Goal: Task Accomplishment & Management: Complete application form

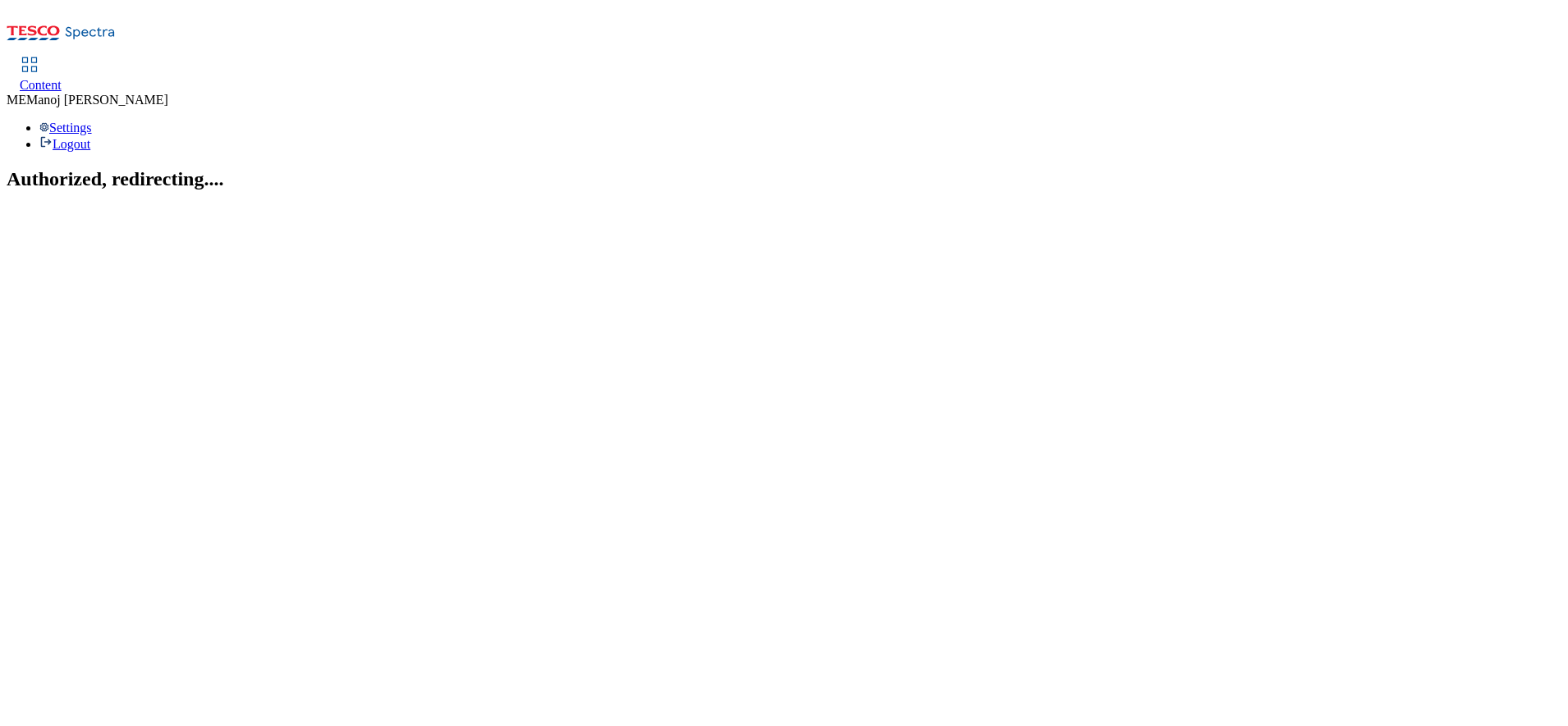
click at [61, 78] on div "Content" at bounding box center [41, 86] width 41 height 14
select select "ighs-sk"
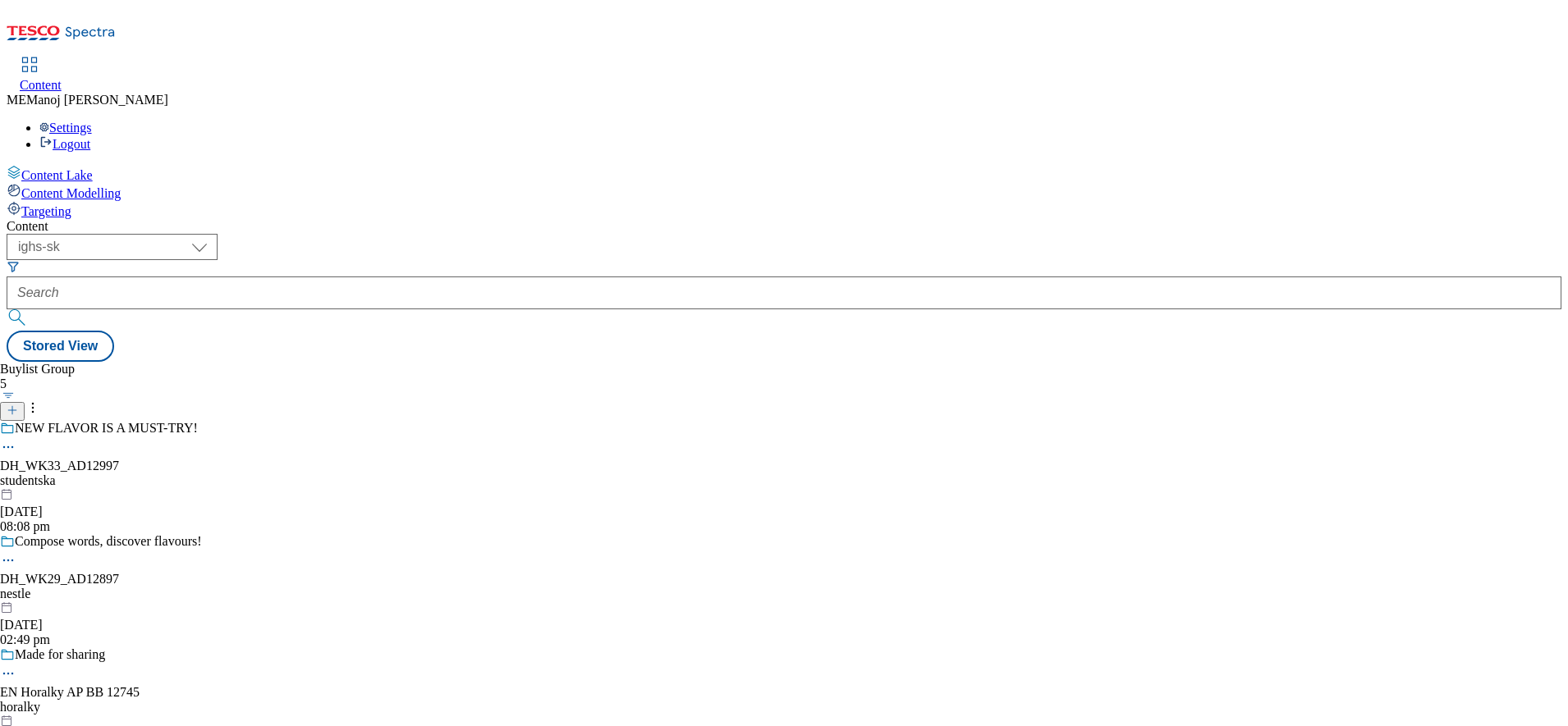
click at [18, 404] on icon at bounding box center [12, 410] width 12 height 12
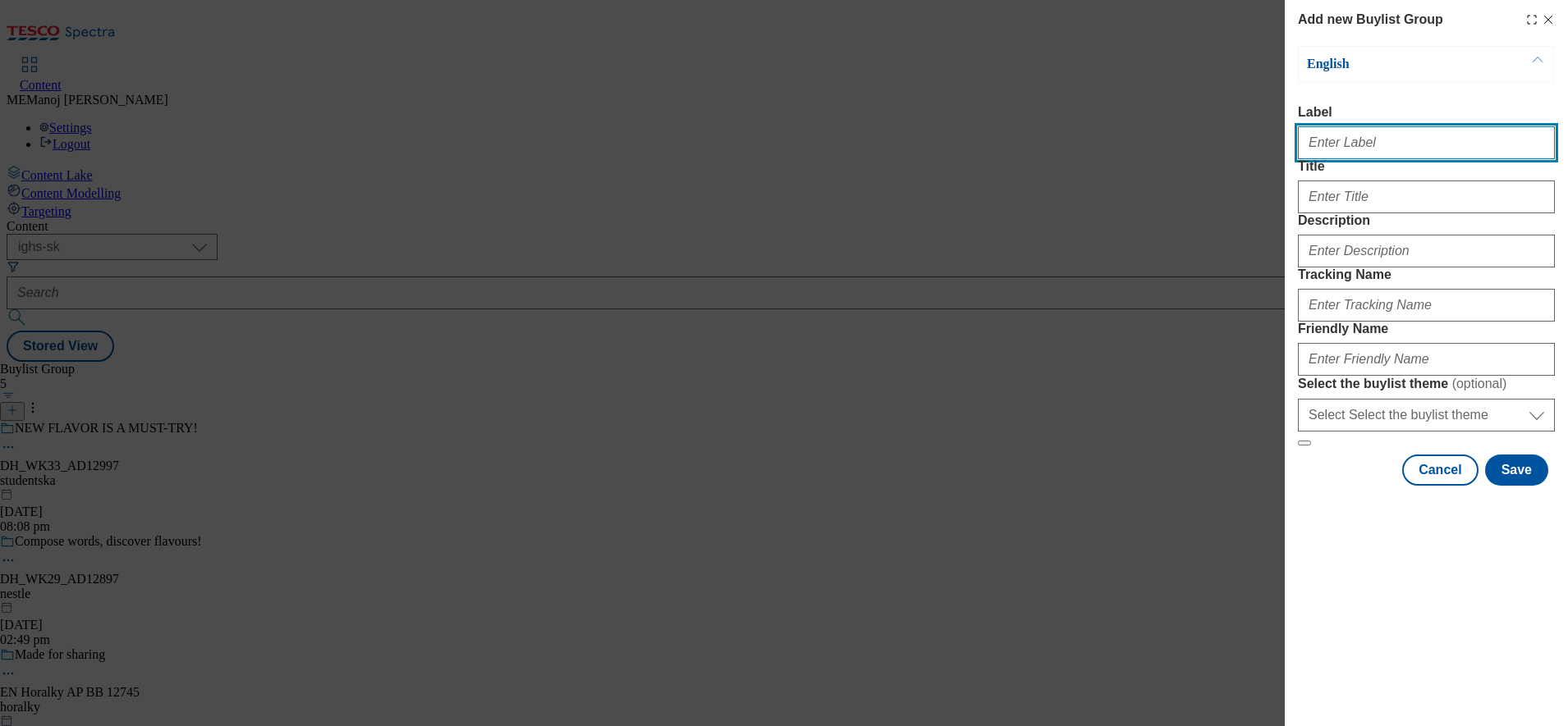
click at [1350, 143] on input "Label" at bounding box center [1426, 142] width 257 height 32
paste input "Prepare for this years [DATE] night!"
type input "Prepare for this years [DATE] night!"
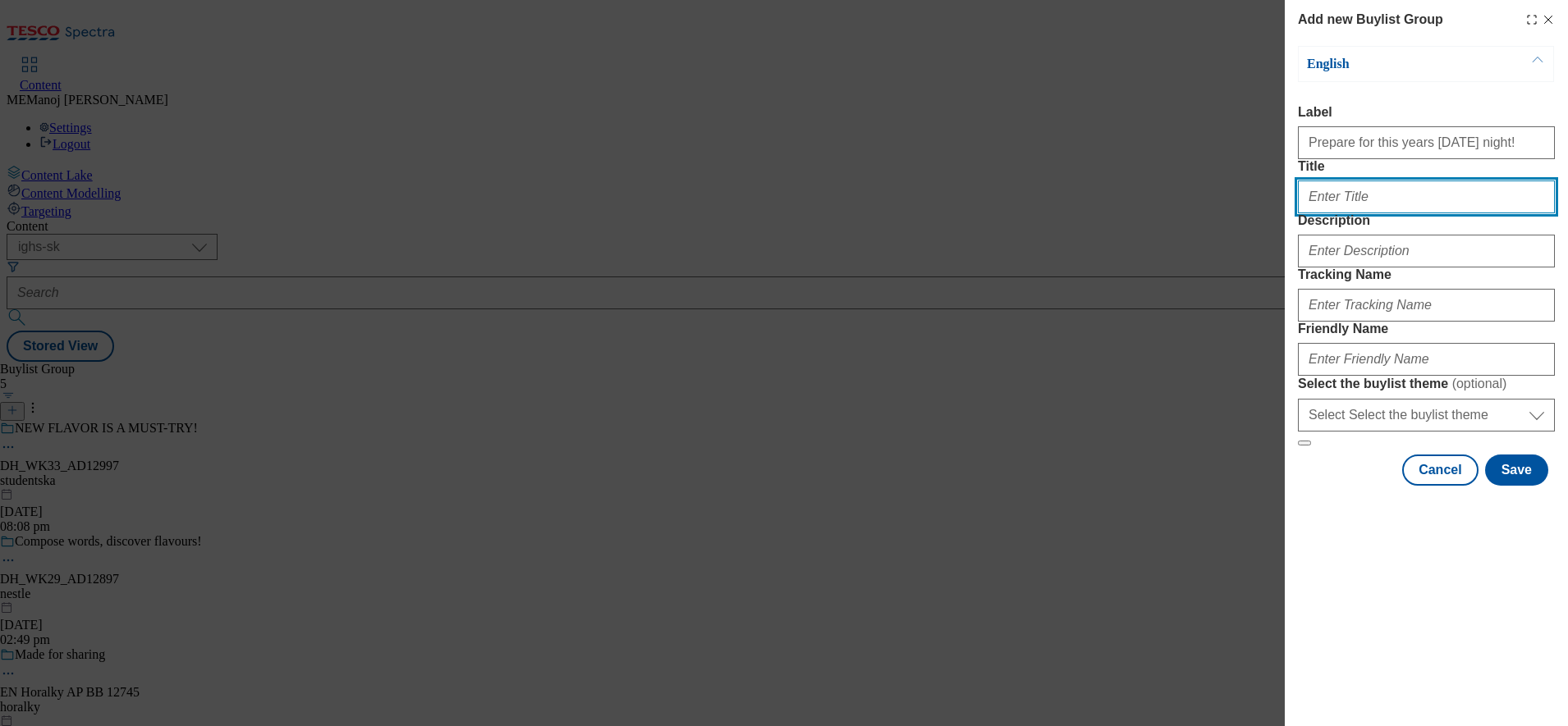
click at [1364, 213] on input "Title" at bounding box center [1426, 196] width 257 height 32
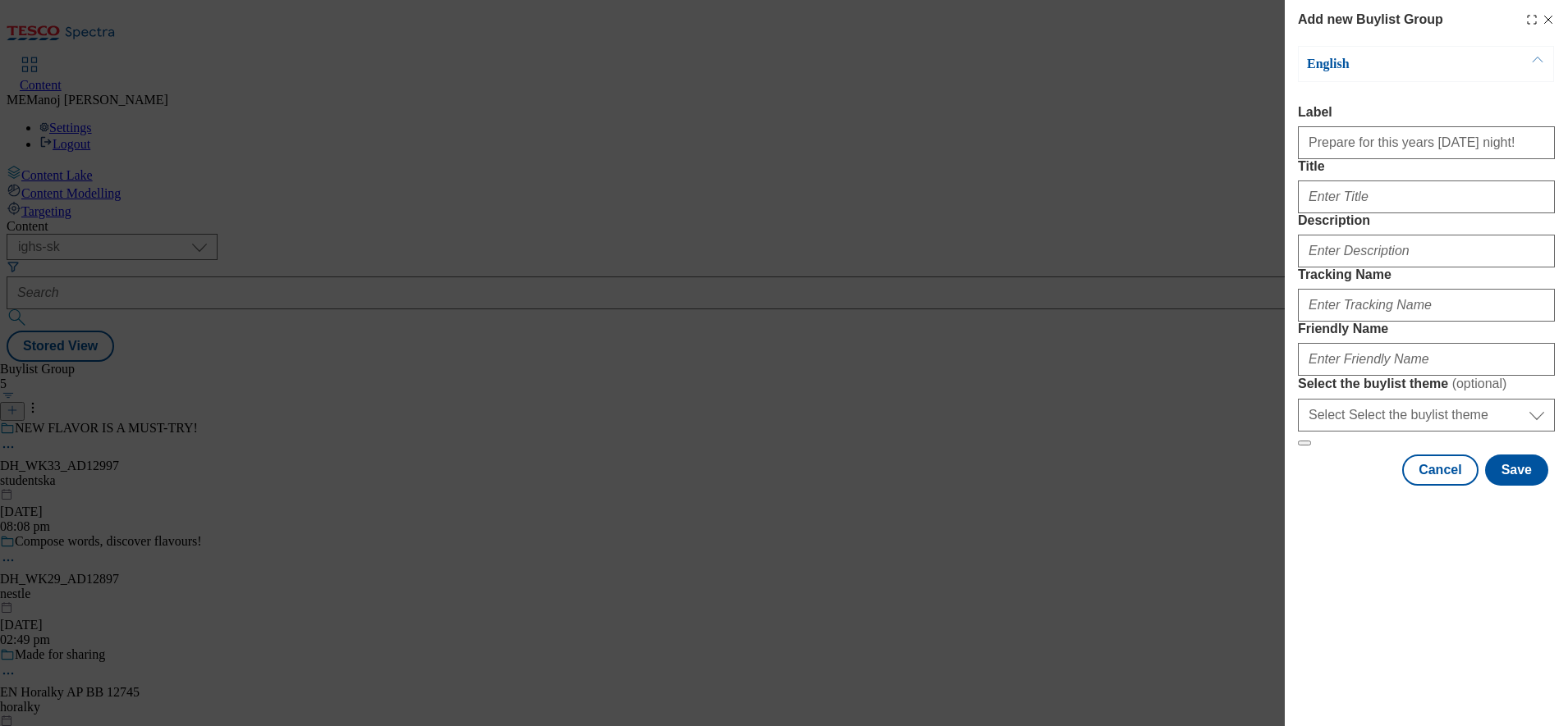
click at [1530, 51] on button "Modal" at bounding box center [1537, 64] width 32 height 34
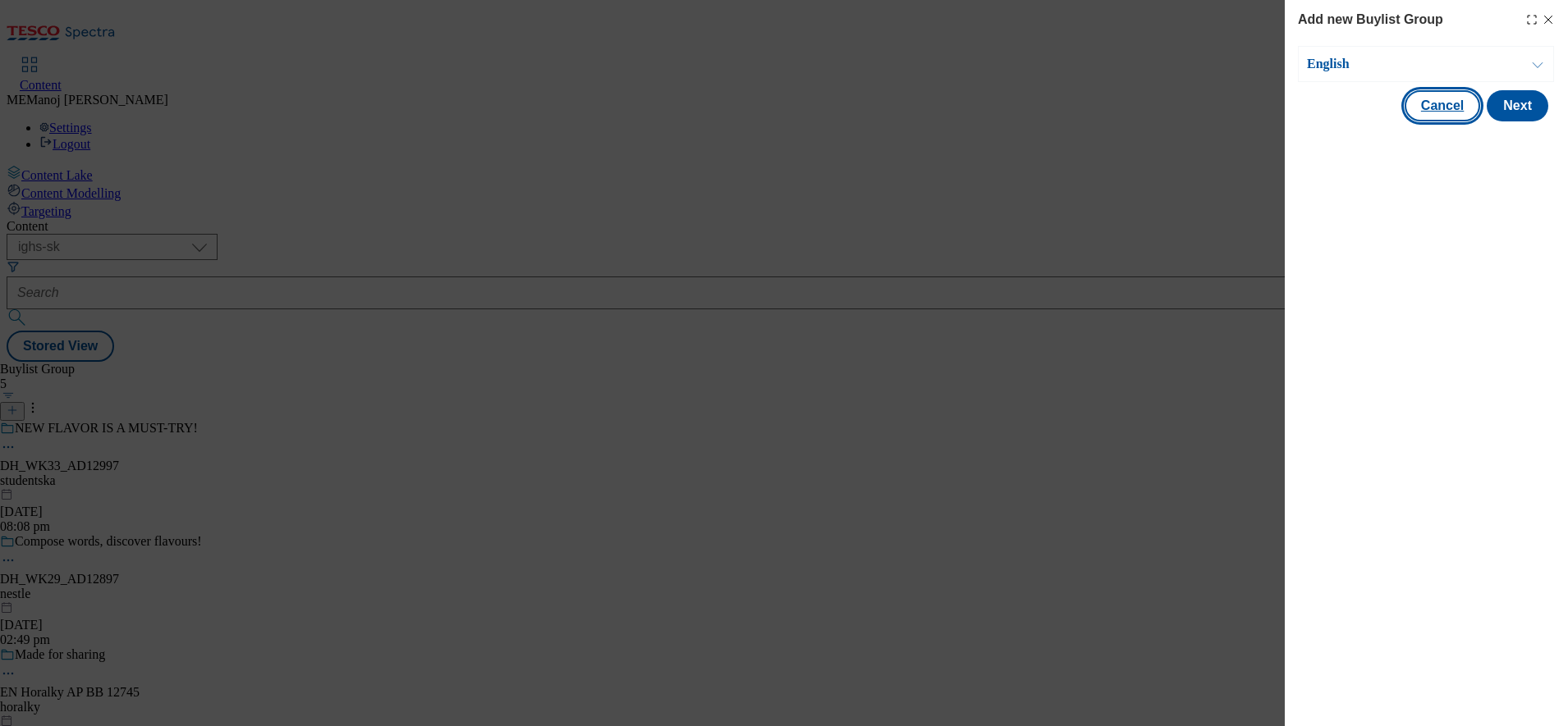
click at [1460, 110] on button "Cancel" at bounding box center [1443, 105] width 76 height 32
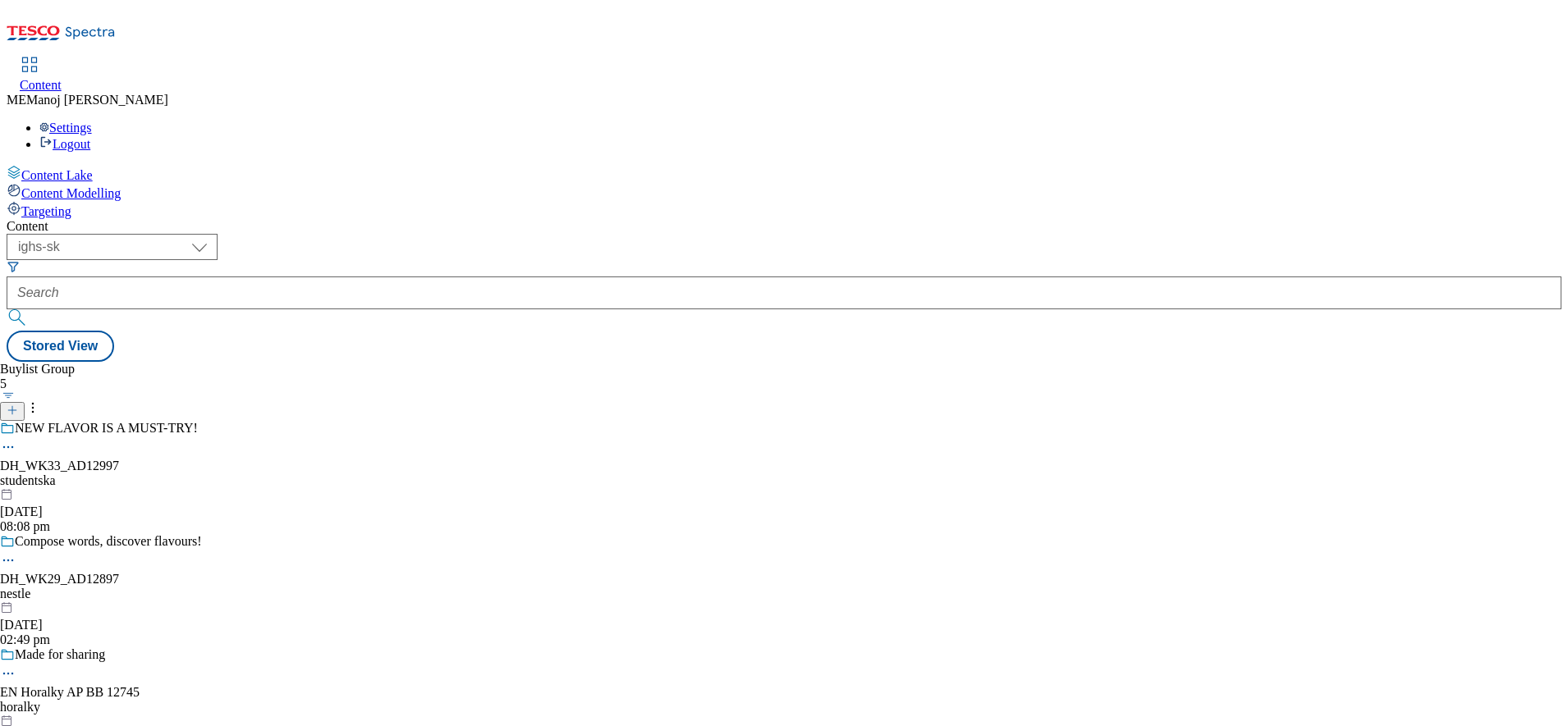
click at [18, 404] on icon at bounding box center [12, 410] width 12 height 12
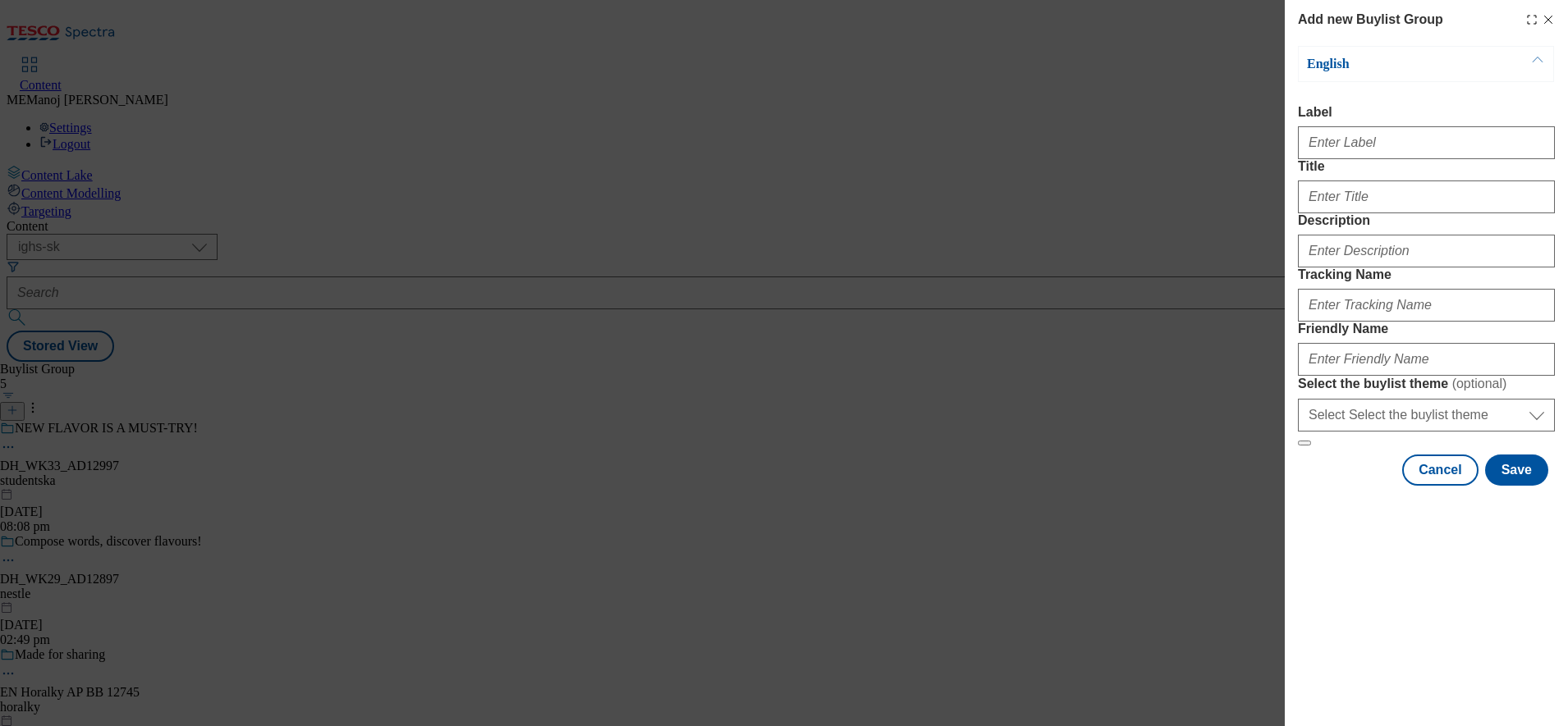
click at [1531, 61] on button "Modal" at bounding box center [1537, 64] width 32 height 34
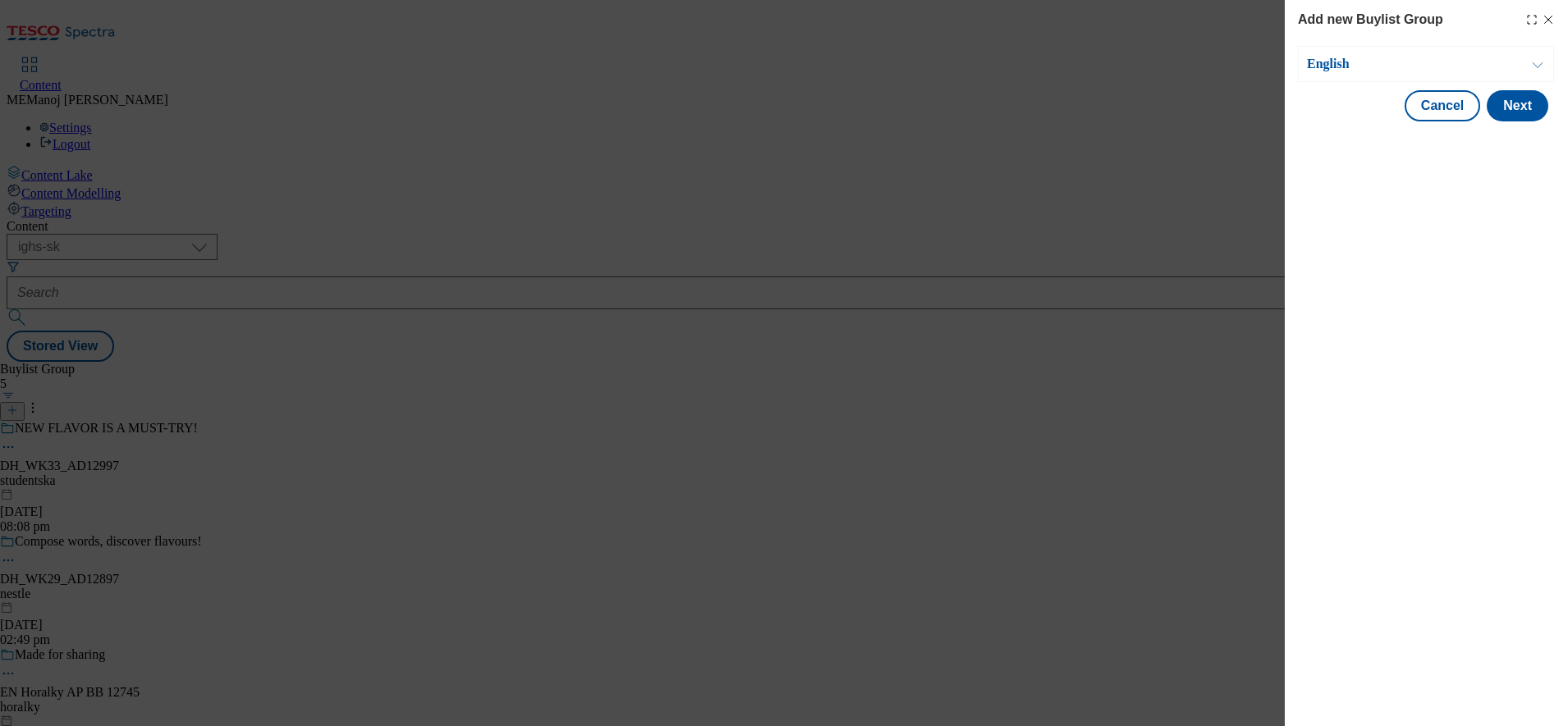
click at [1531, 61] on button "Modal" at bounding box center [1537, 64] width 32 height 34
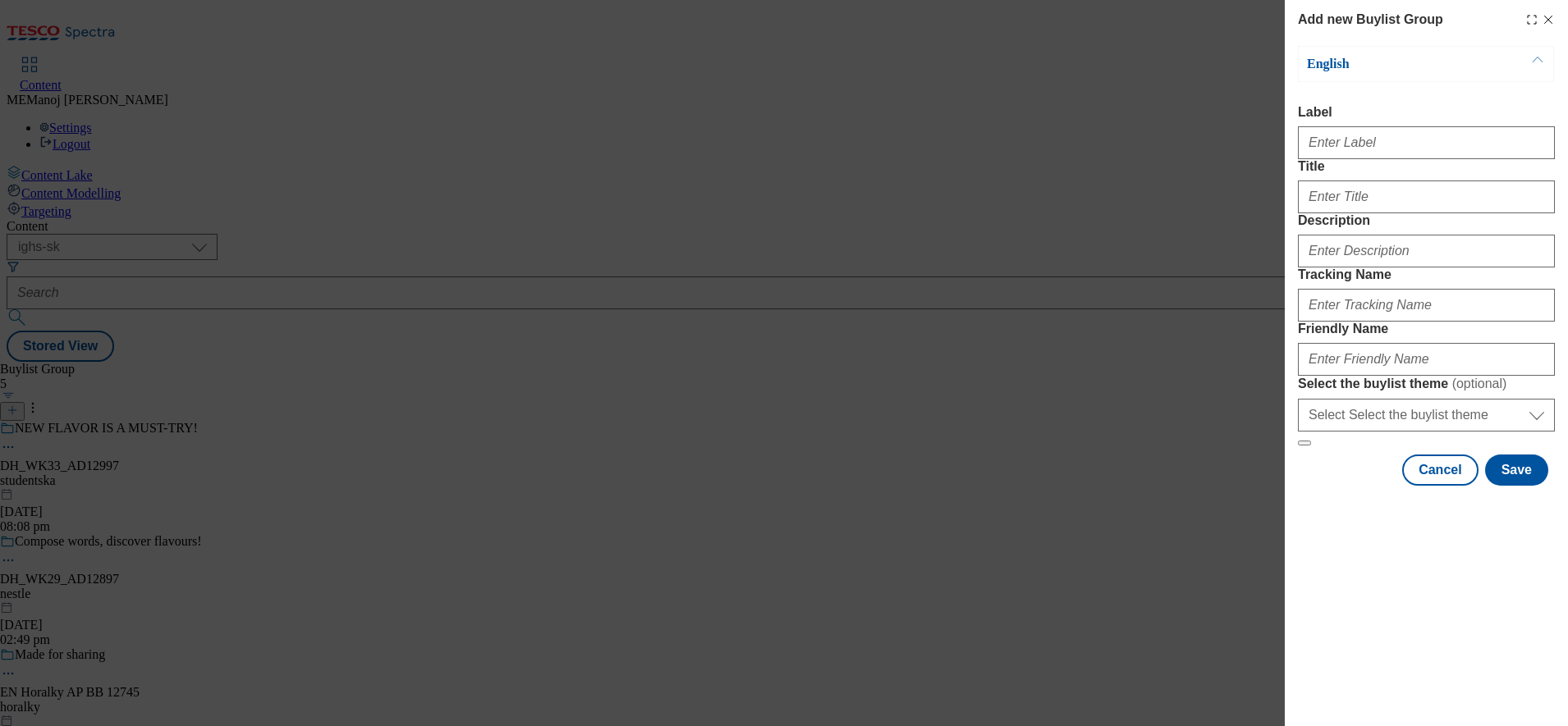
click at [1547, 14] on icon "Modal" at bounding box center [1548, 20] width 14 height 14
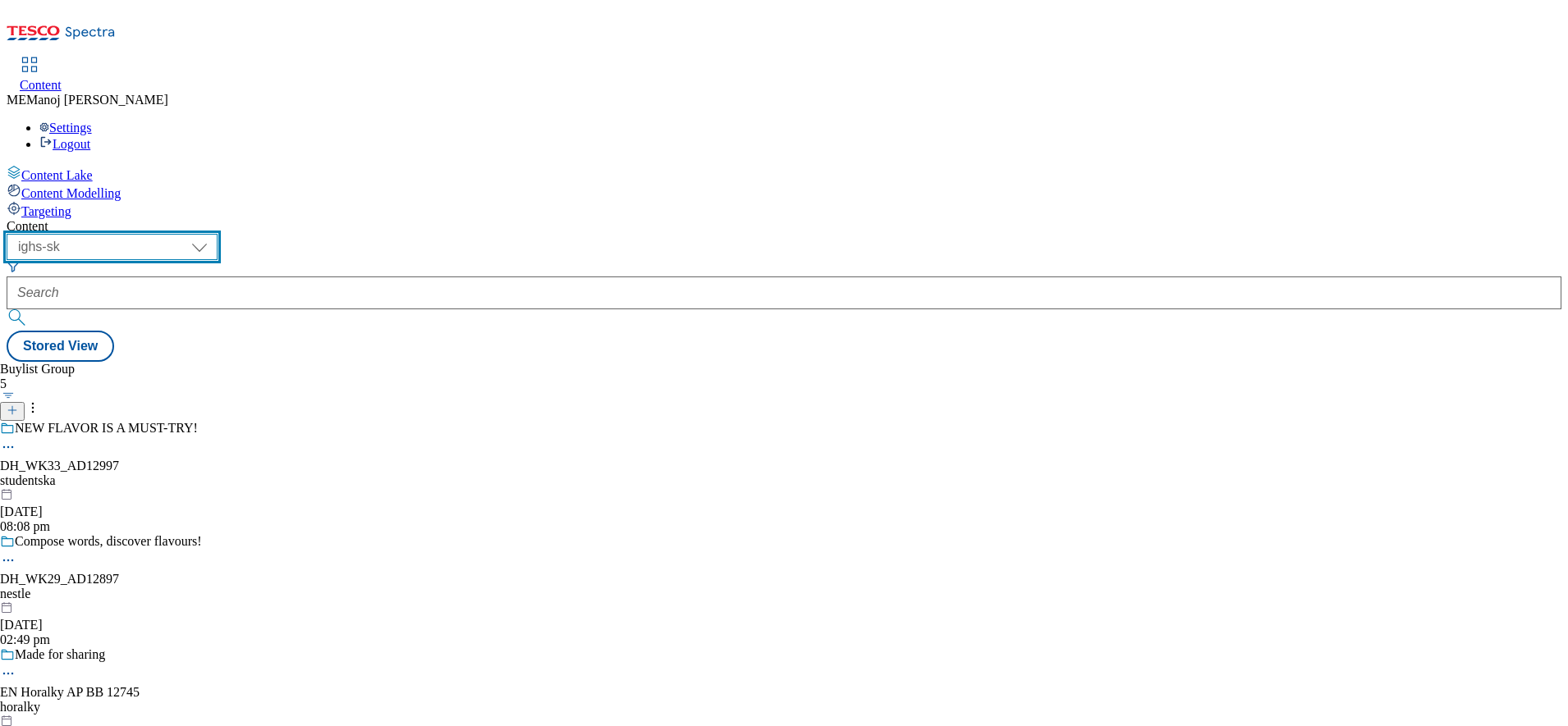
click at [217, 234] on select "ghs-roi ghs-uk ighs-cz ighs-hu ighs-sk" at bounding box center [112, 247] width 211 height 26
click at [214, 234] on select "ghs-roi ghs-uk ighs-cz ighs-hu ighs-sk" at bounding box center [112, 247] width 211 height 26
click at [217, 234] on select "ghs-roi ghs-uk ighs-cz ighs-hu ighs-sk" at bounding box center [112, 247] width 211 height 26
select select "ighs-sk"
click at [214, 234] on select "ghs-roi ghs-uk ighs-cz ighs-hu ighs-sk" at bounding box center [112, 247] width 211 height 26
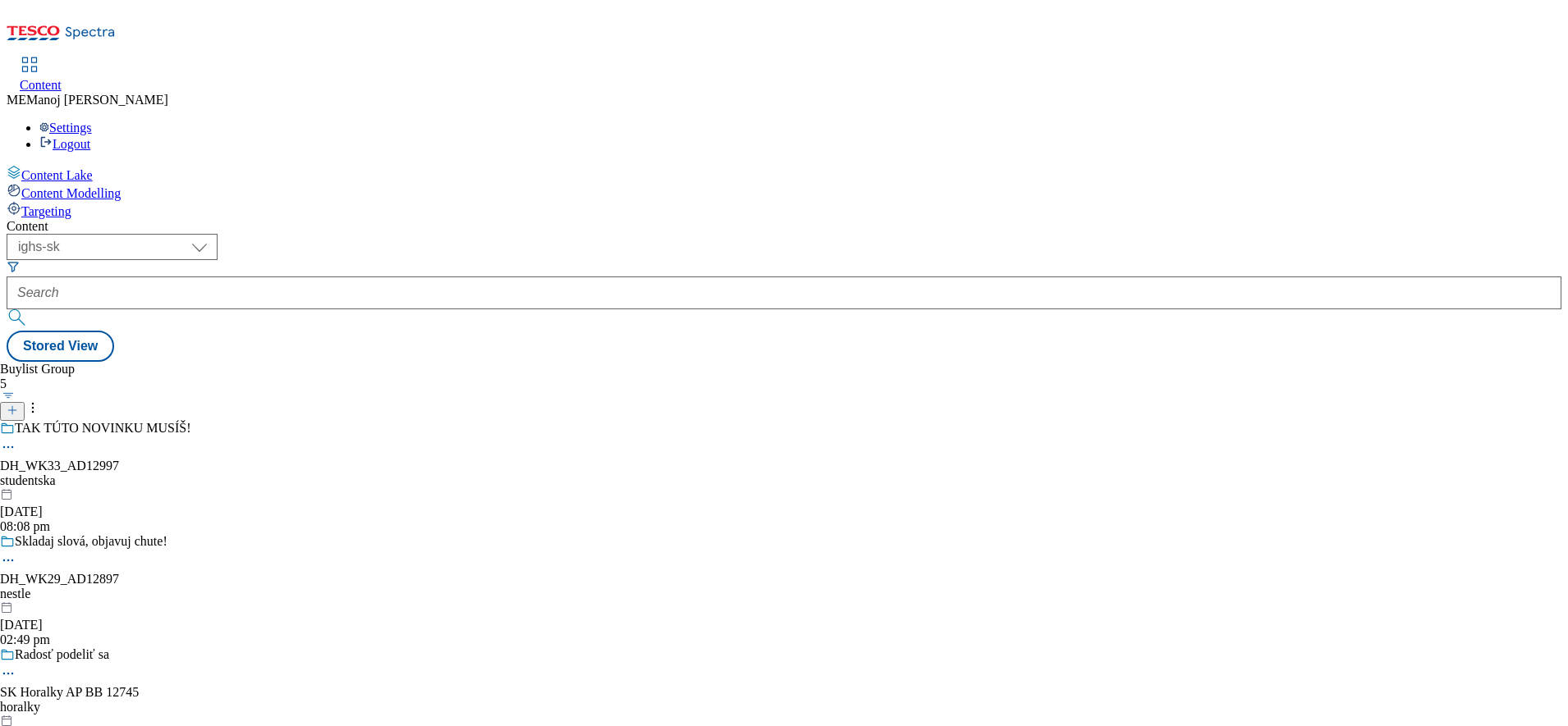
click at [18, 404] on icon at bounding box center [12, 410] width 12 height 12
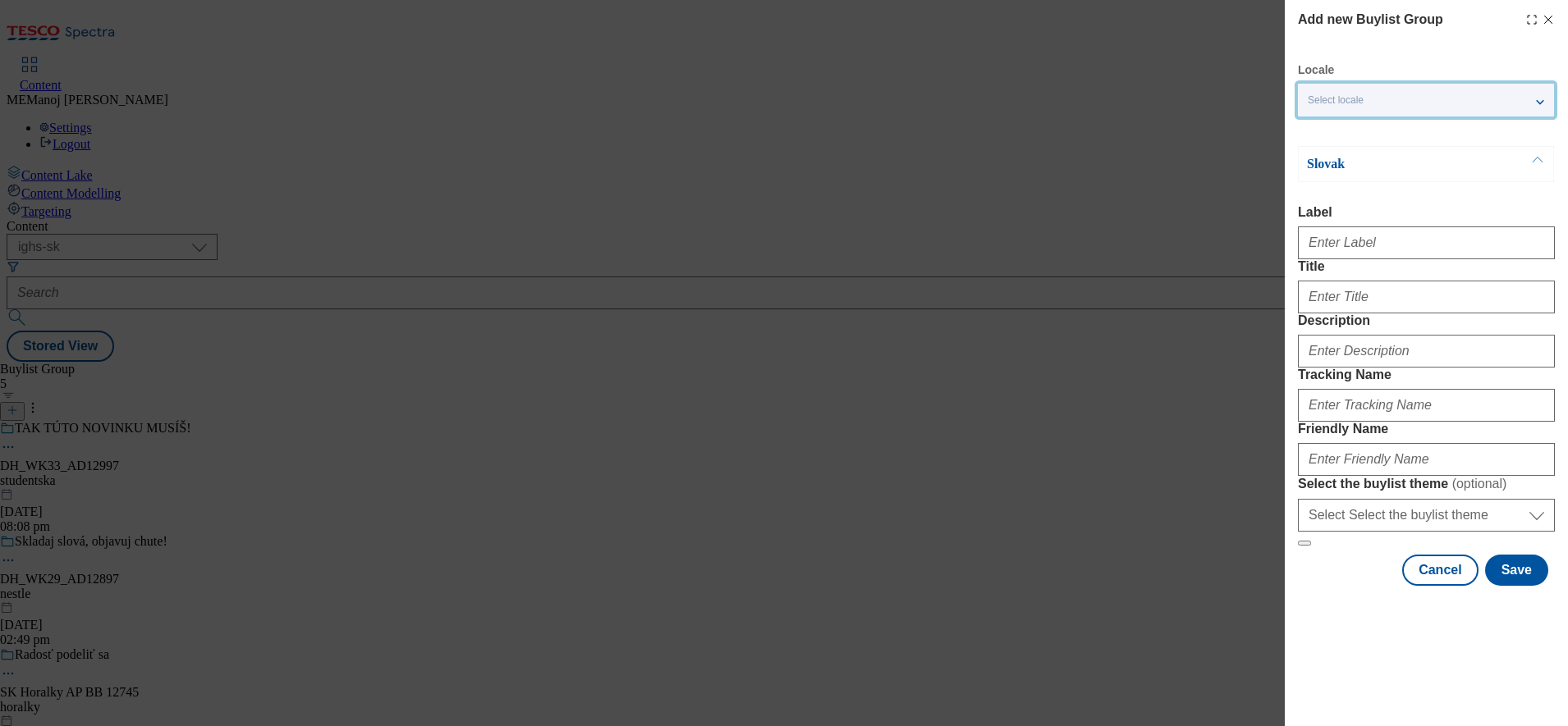
click at [1427, 96] on div "Select locale" at bounding box center [1426, 100] width 256 height 32
click at [1321, 173] on input "English" at bounding box center [1317, 169] width 20 height 20
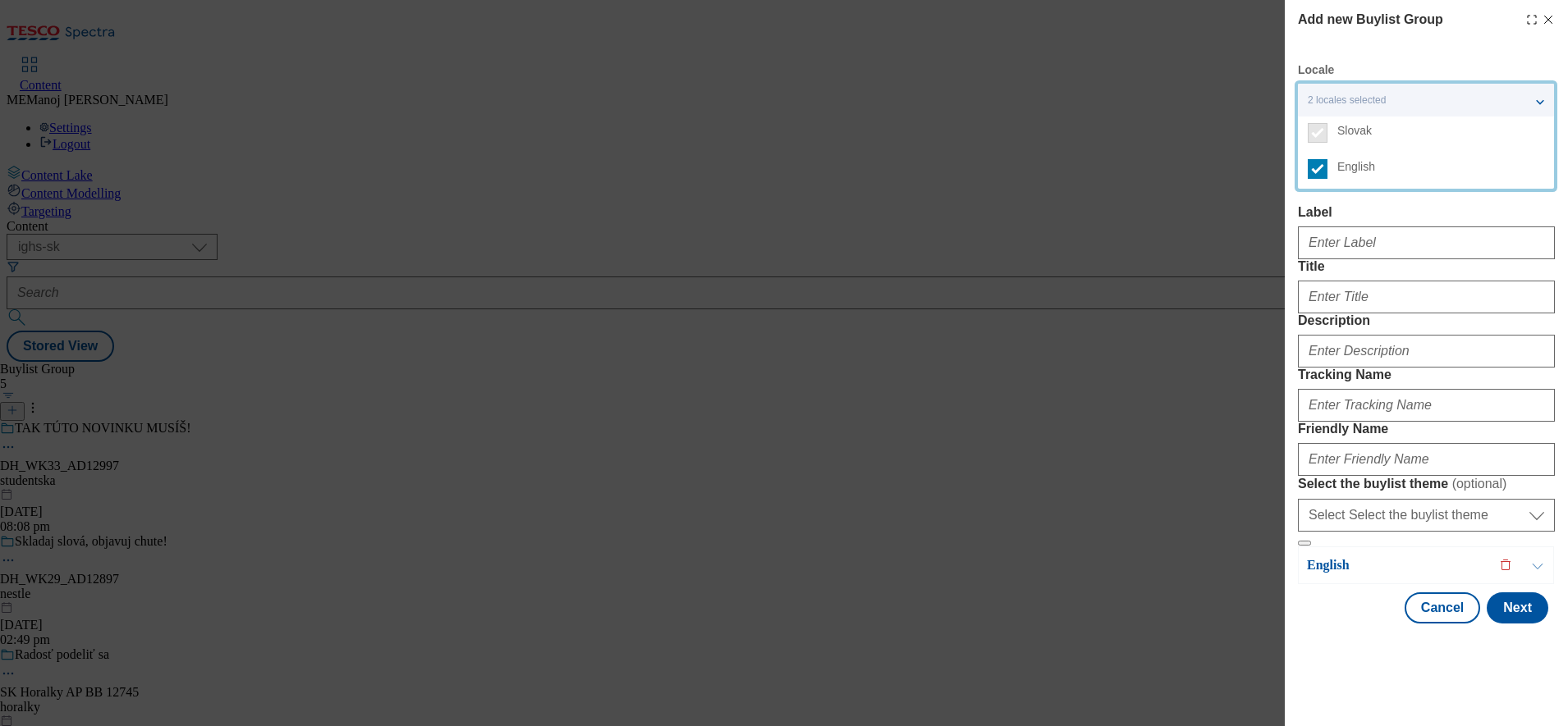
click at [1545, 90] on div "2 locales selected" at bounding box center [1426, 100] width 256 height 32
click at [1514, 158] on div "Slovak" at bounding box center [1426, 164] width 256 height 36
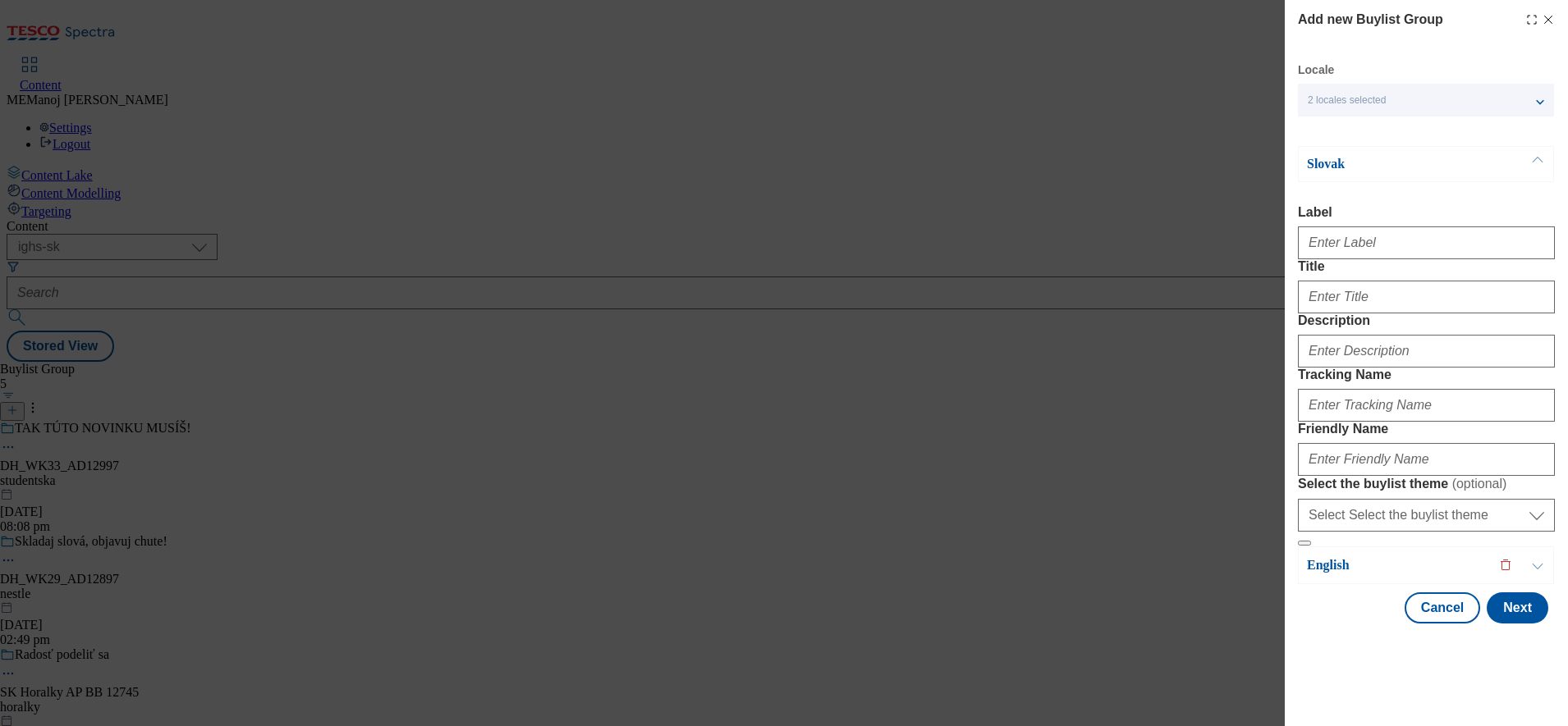
click at [1533, 161] on button "Modal" at bounding box center [1537, 164] width 32 height 34
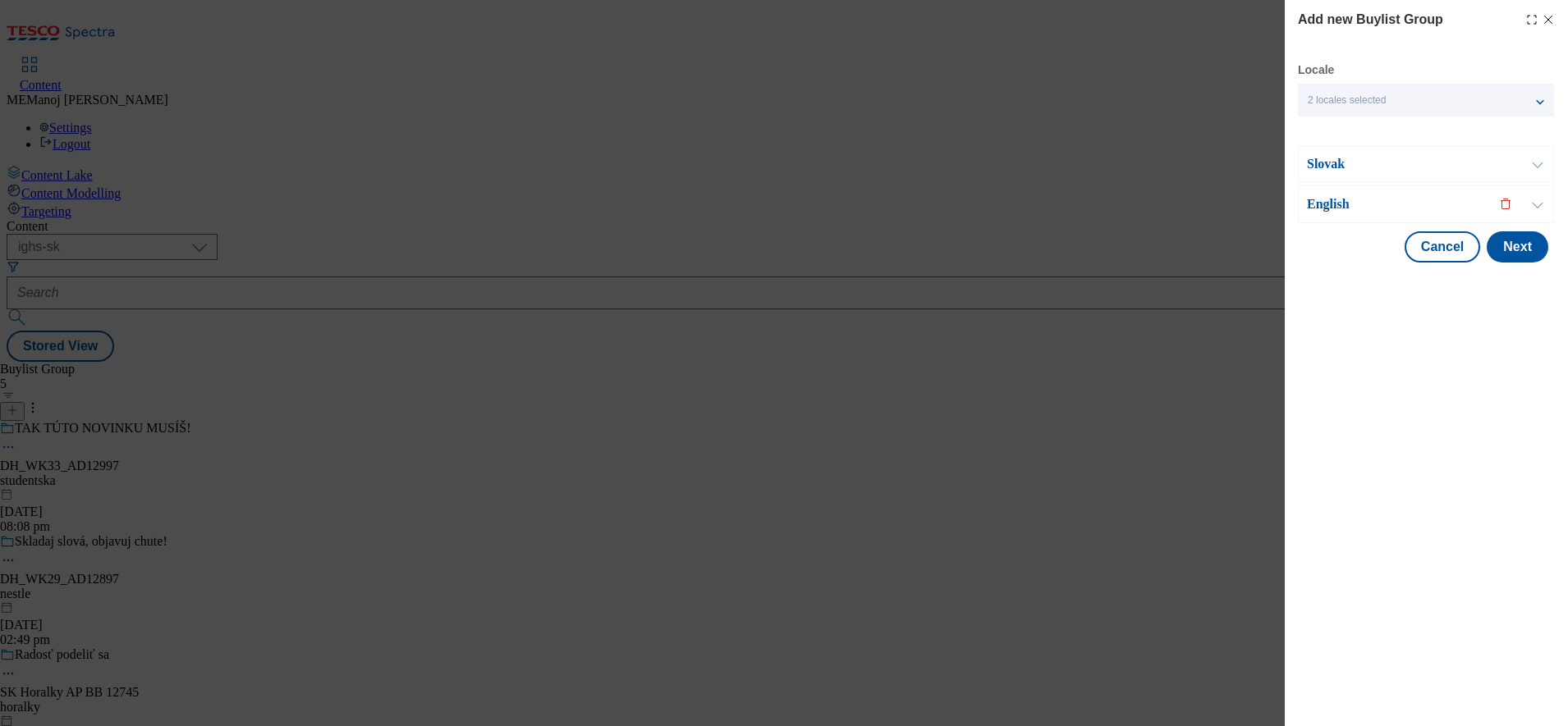
click at [1538, 161] on button "Modal" at bounding box center [1537, 164] width 32 height 34
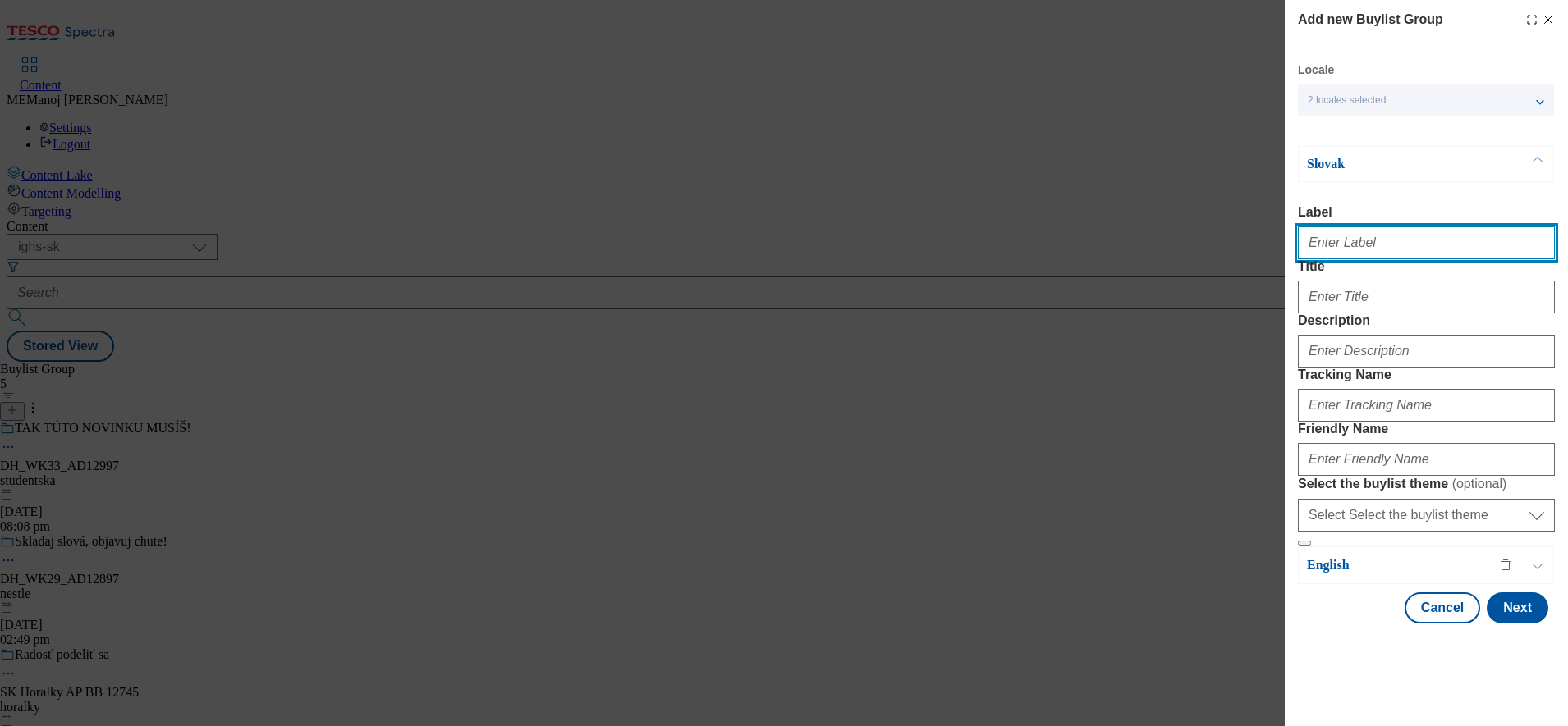
click at [1319, 248] on input "Label" at bounding box center [1426, 242] width 257 height 32
type input "Prepare for this years [DATE] night!"
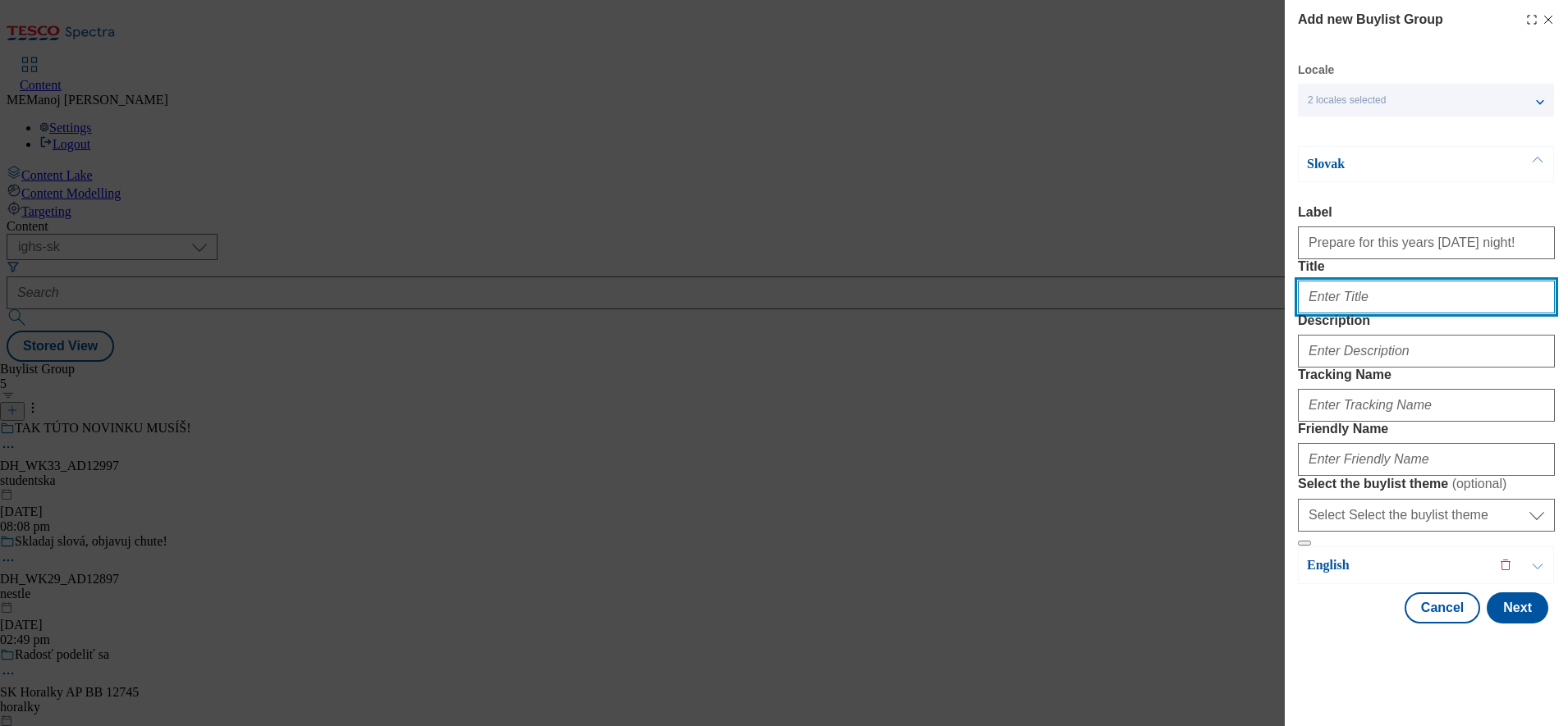
click at [1334, 313] on input "Title" at bounding box center [1426, 297] width 257 height 32
click at [1330, 313] on input "Title" at bounding box center [1426, 297] width 257 height 32
paste input "Pripravte sa na tohtoročný [DATE]!"
type input "Pripravte sa na tohtoročný [DATE]!"
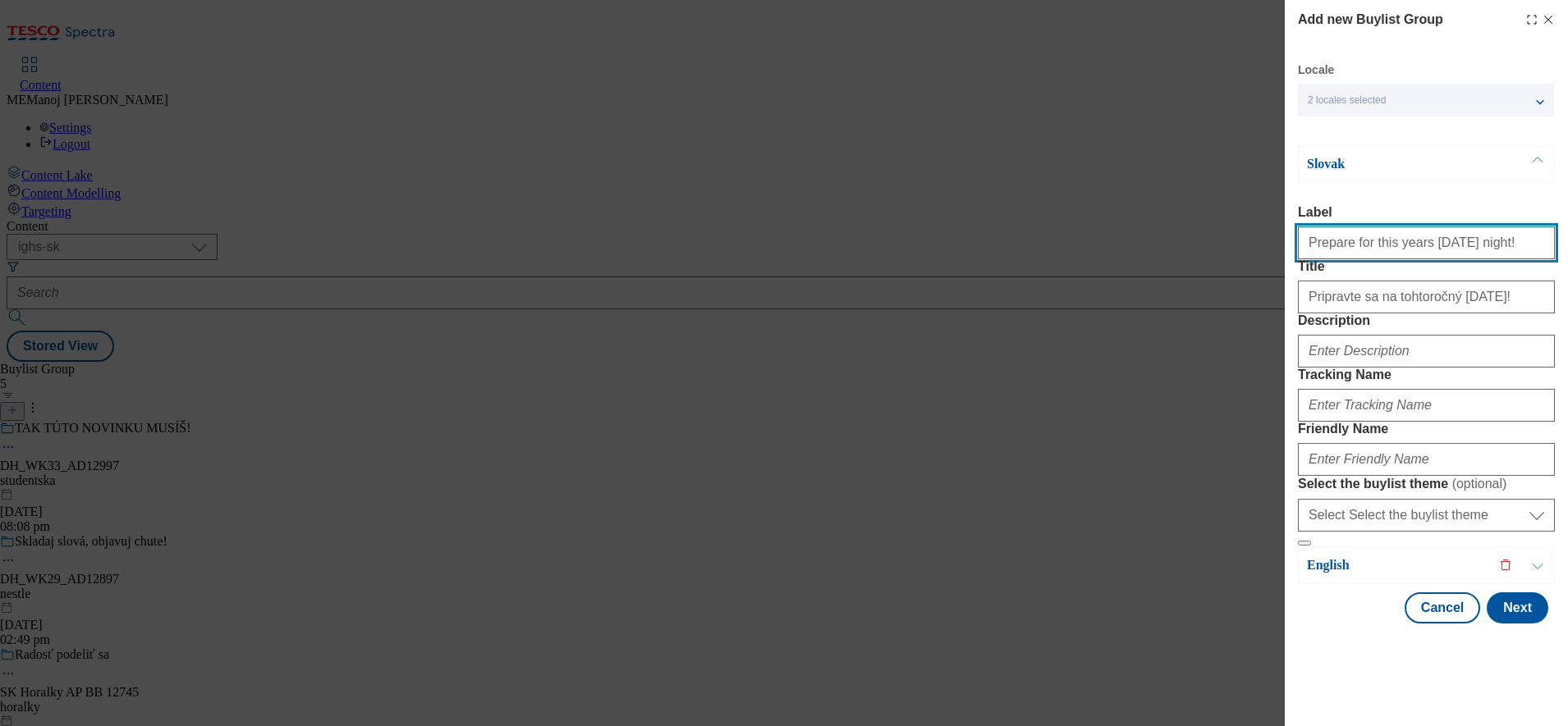
drag, startPoint x: 1491, startPoint y: 247, endPoint x: 1259, endPoint y: 255, distance: 232.1
click at [1259, 255] on div "Add new Buylist Group Locale 2 locales selected Slovak English Slovak Label Pre…" at bounding box center [784, 363] width 1568 height 726
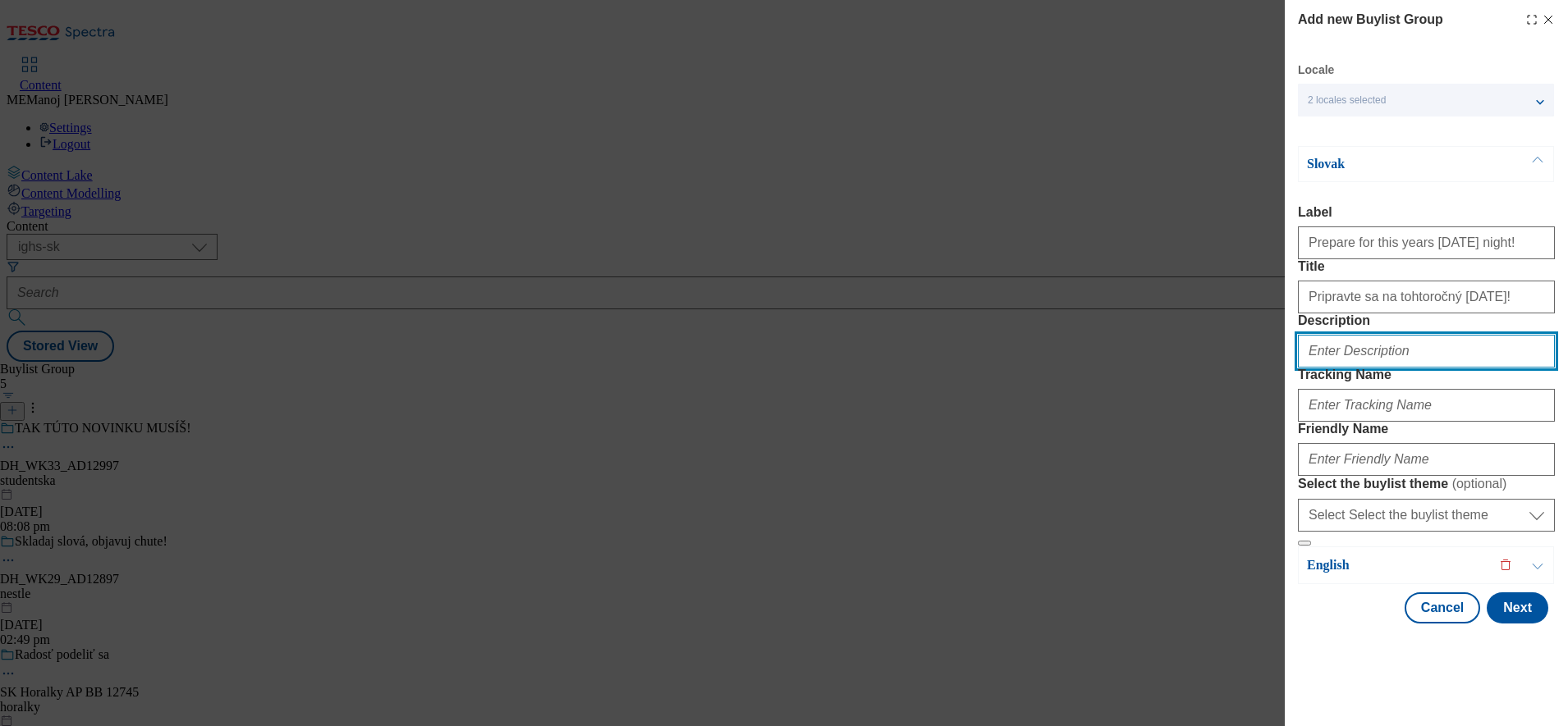
click at [1381, 368] on input "Description" at bounding box center [1426, 351] width 257 height 32
paste input "Prepare for this years [DATE] night!"
type input "Prepare for this years [DATE] night!"
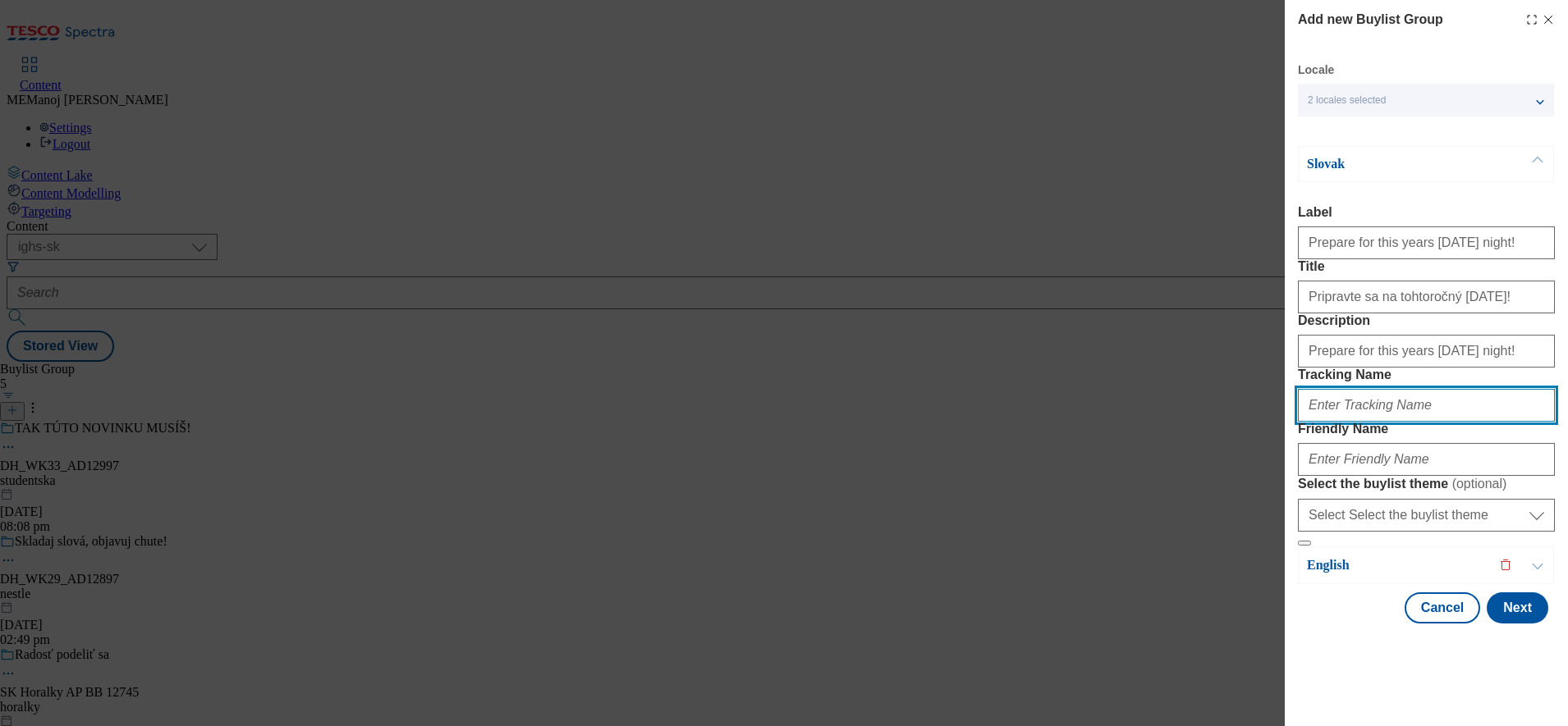
paste input "Prepare for this years [DATE] night!"
click at [1365, 422] on input "Tracking Name" at bounding box center [1426, 405] width 257 height 32
type input "Prepare for this years [DATE] night!"
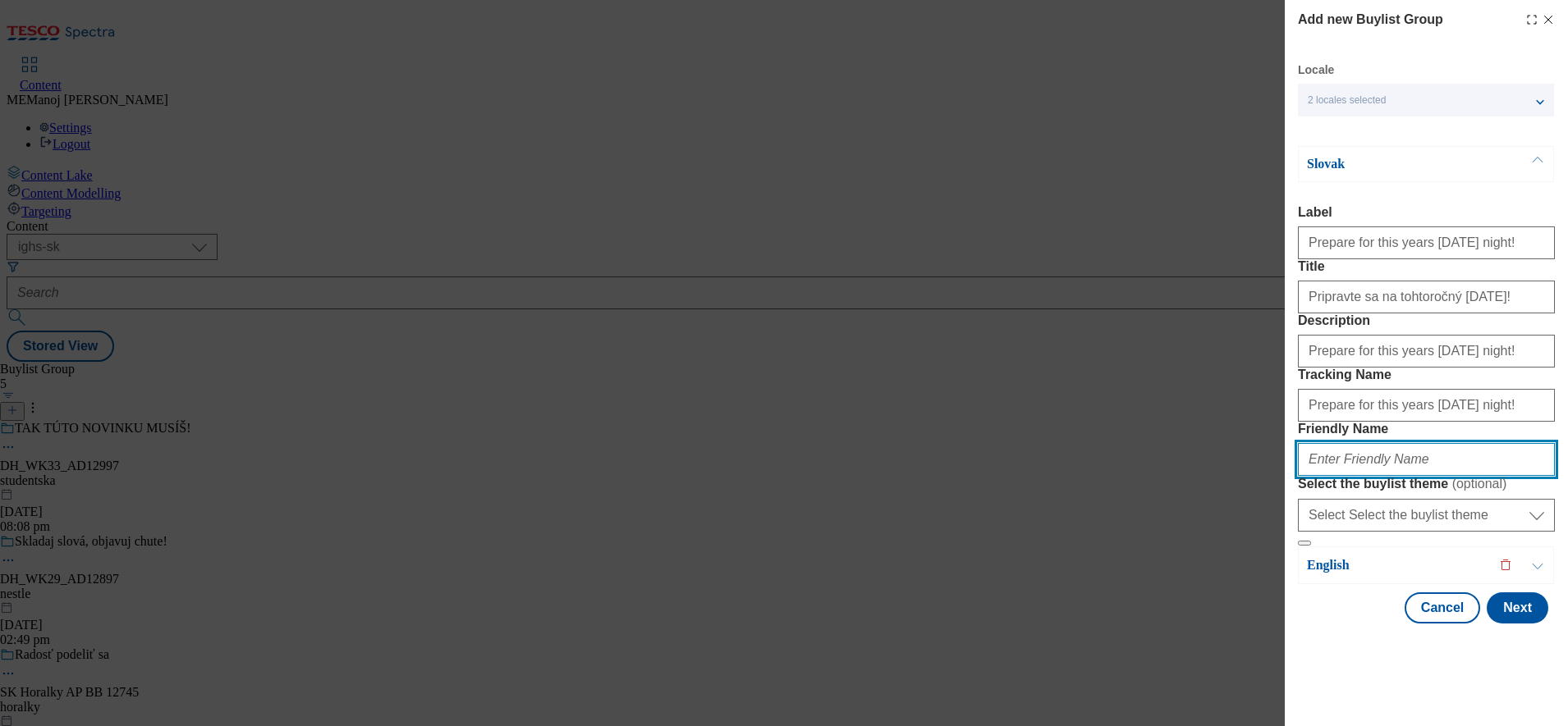
click at [1409, 476] on input "Friendly Name" at bounding box center [1426, 459] width 257 height 32
paste input "Pripravte sa na tohtoročný [DATE]!"
type input "Pripravte-sa-na-tohtoročný-[DATE]!"
click at [1449, 574] on p "English" at bounding box center [1392, 566] width 172 height 16
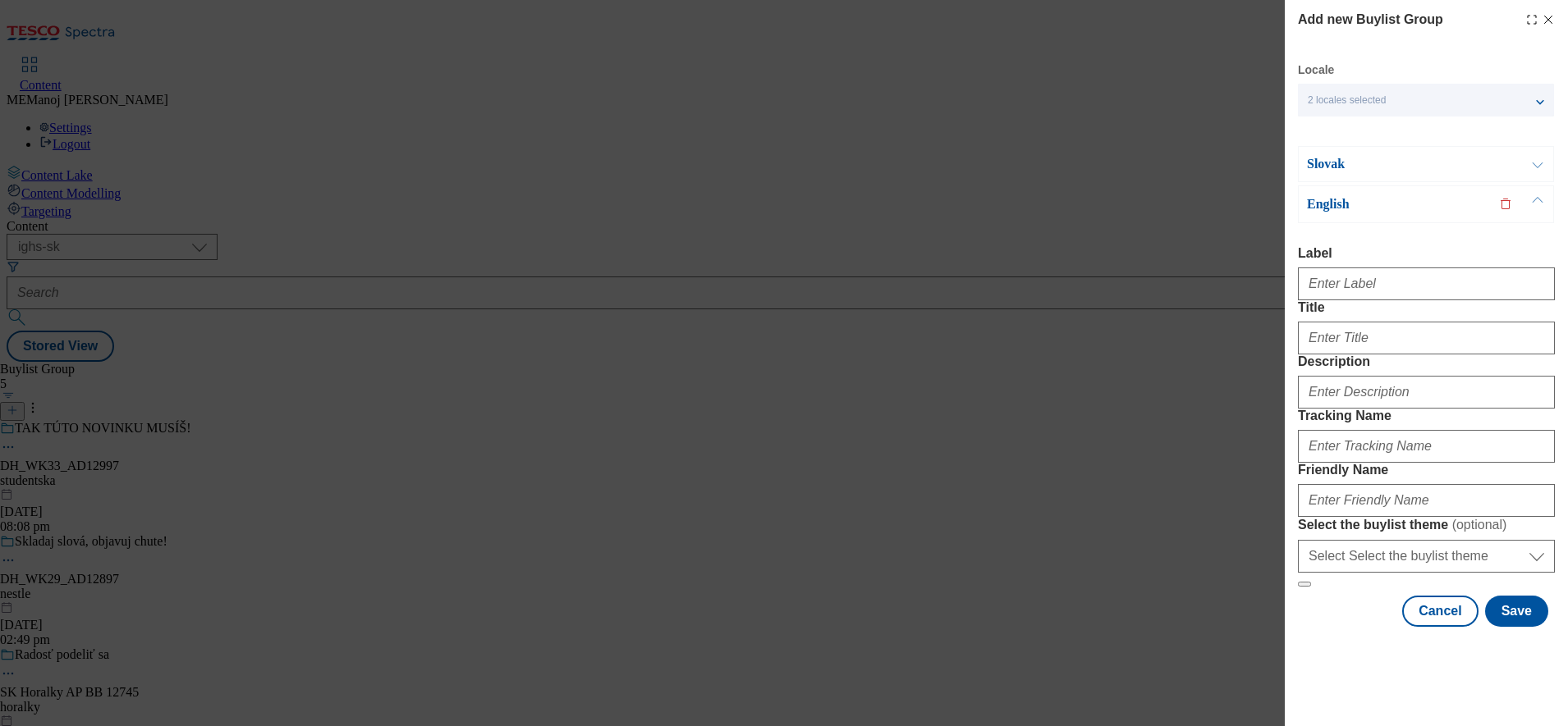
scroll to position [0, 0]
click at [1426, 167] on p "Slovak" at bounding box center [1392, 164] width 172 height 16
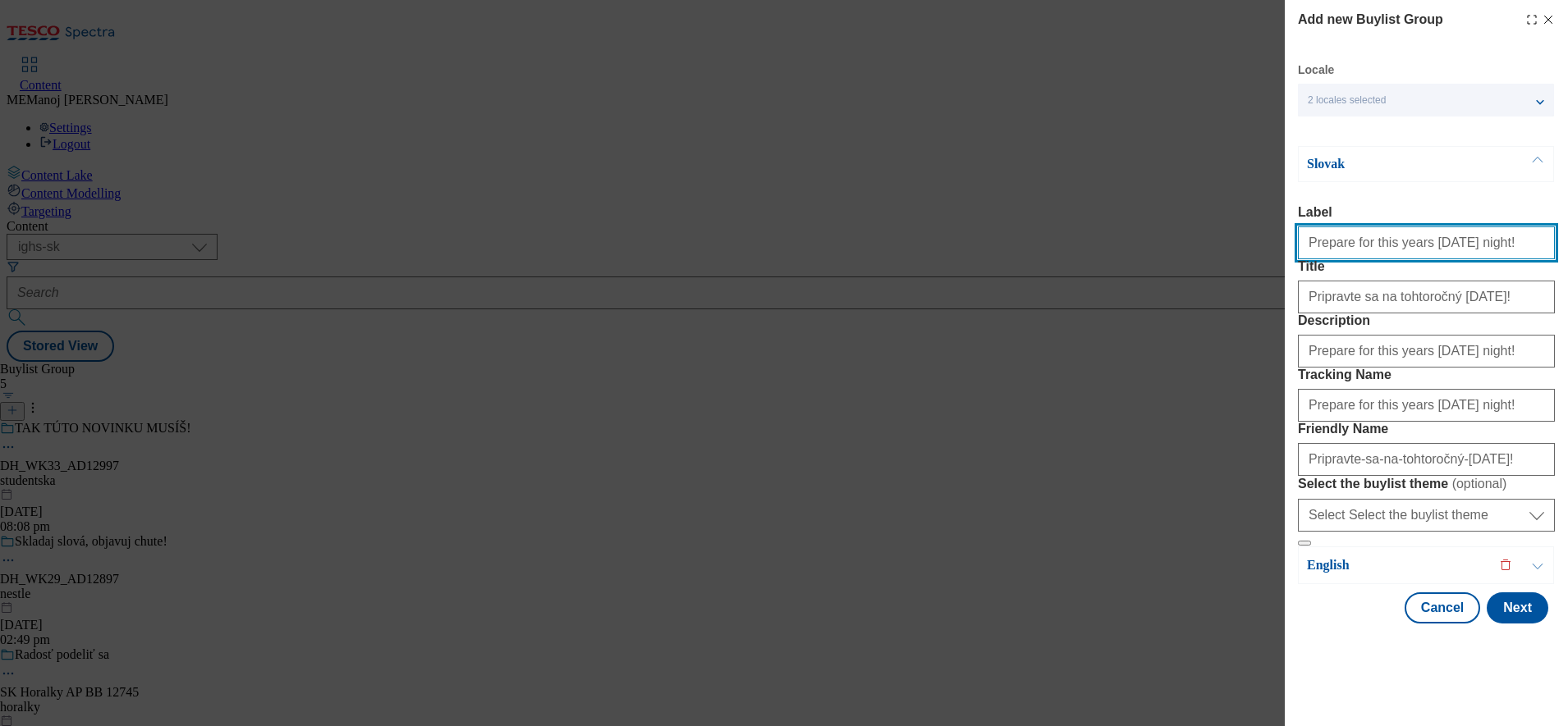
drag, startPoint x: 1499, startPoint y: 254, endPoint x: 1285, endPoint y: 265, distance: 214.3
click at [1285, 265] on div "Add new Buylist Group Locale 2 locales selected Slovak English Slovak Label Pre…" at bounding box center [1427, 313] width 283 height 627
click at [1527, 158] on button "Modal" at bounding box center [1537, 164] width 32 height 34
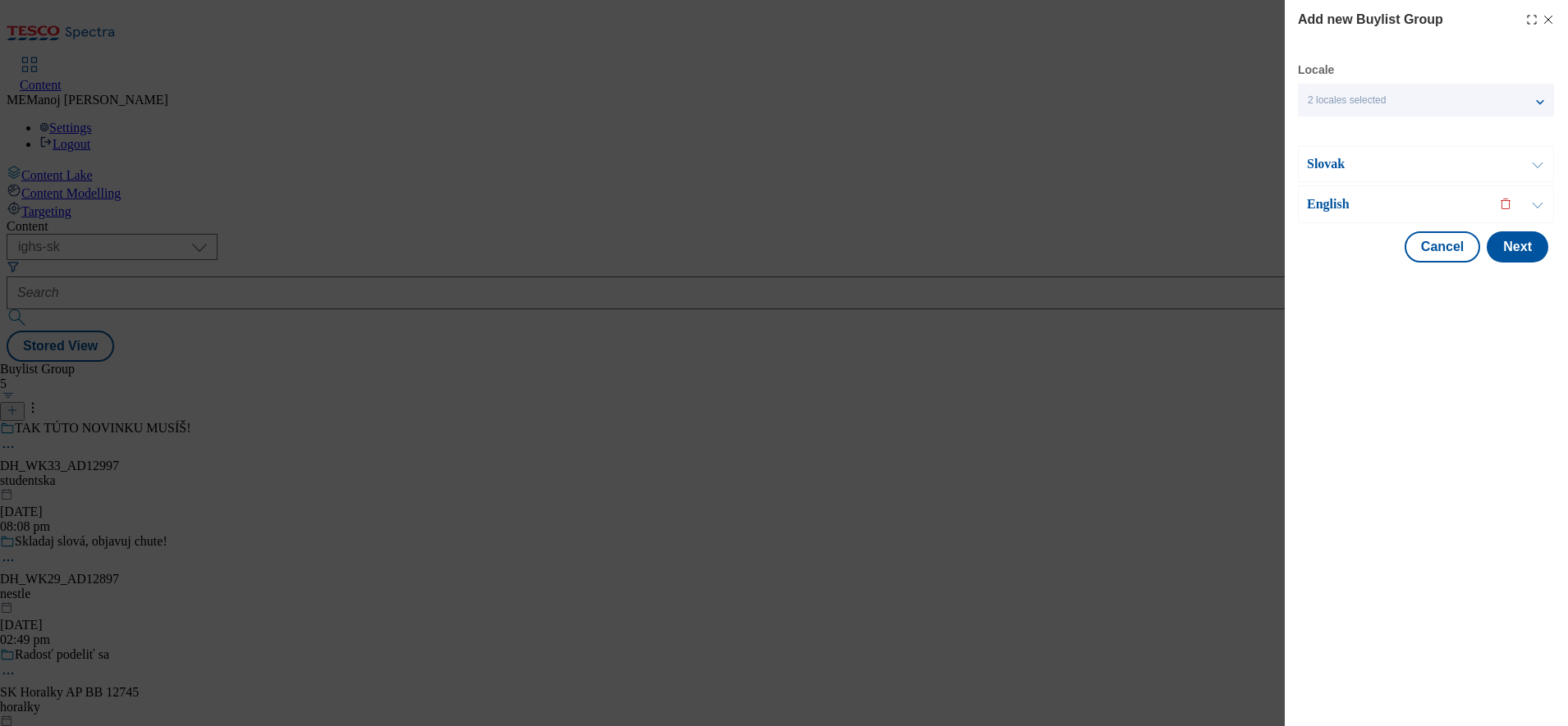
click at [1421, 209] on p "English" at bounding box center [1392, 204] width 172 height 16
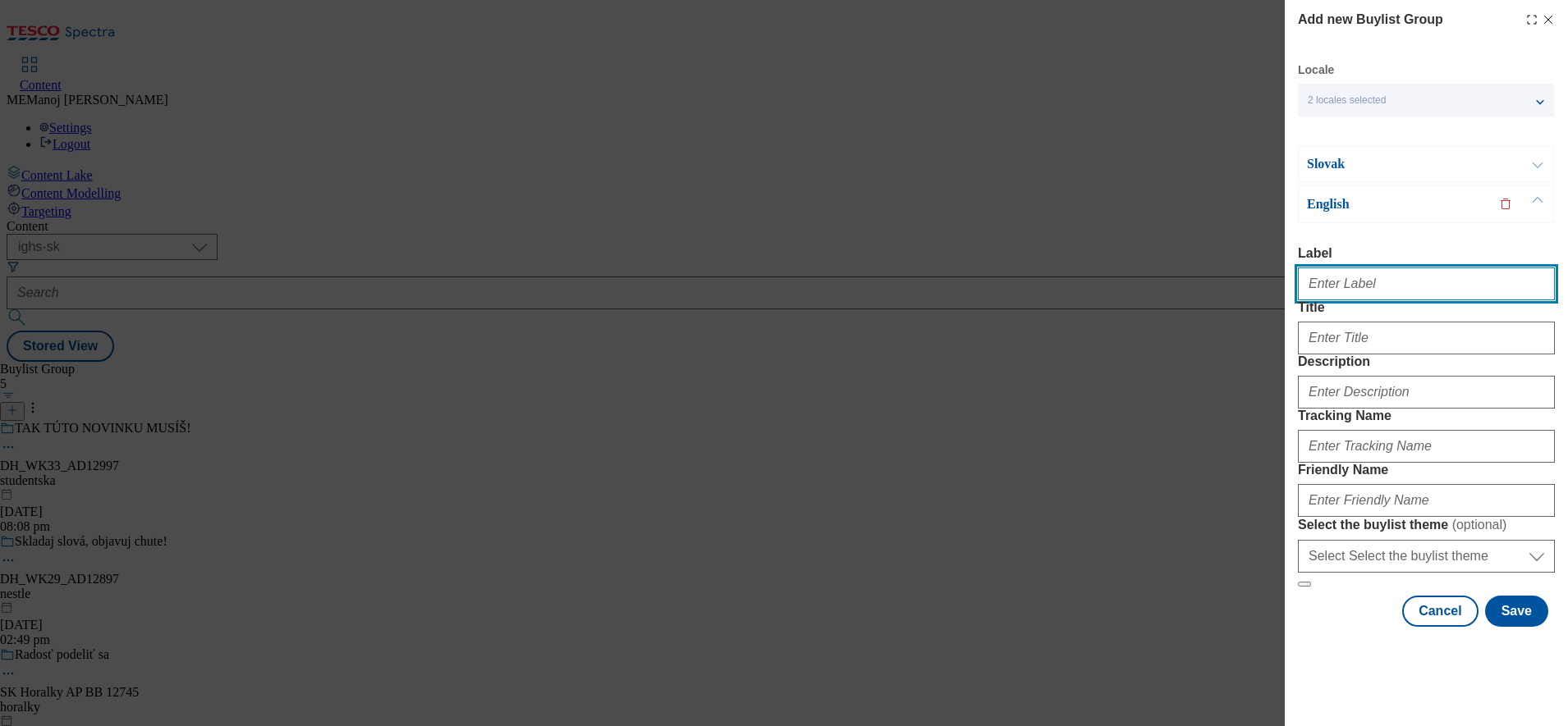
click at [1345, 286] on input "Label" at bounding box center [1426, 284] width 257 height 32
paste input "Prepare for this years [DATE] night!"
type input "Prepare for this years [DATE] night!"
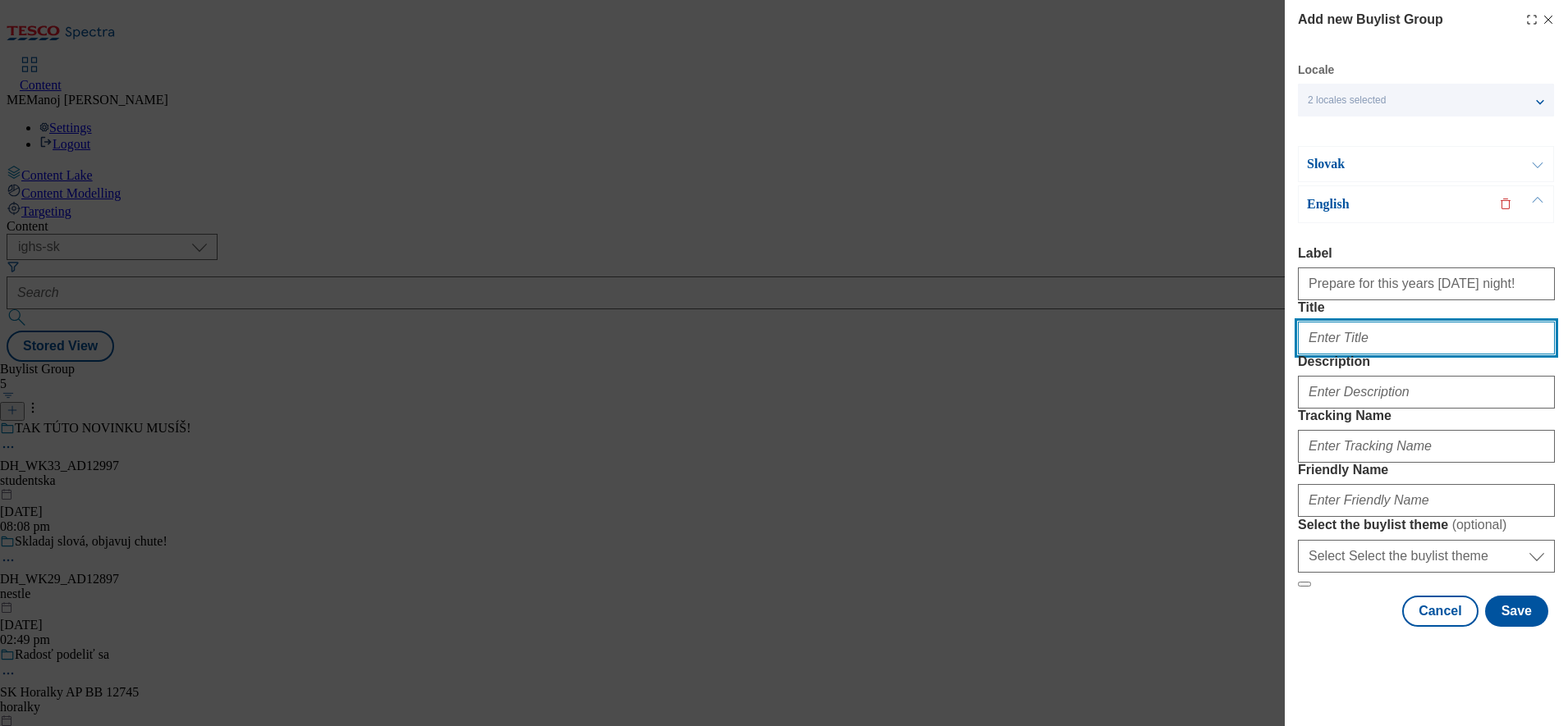
paste input "Prepare for this years [DATE] night!"
click at [1323, 355] on input "Prepare for this years [DATE] night!" at bounding box center [1426, 338] width 257 height 32
type input "Prepare for this years [DATE] night!"
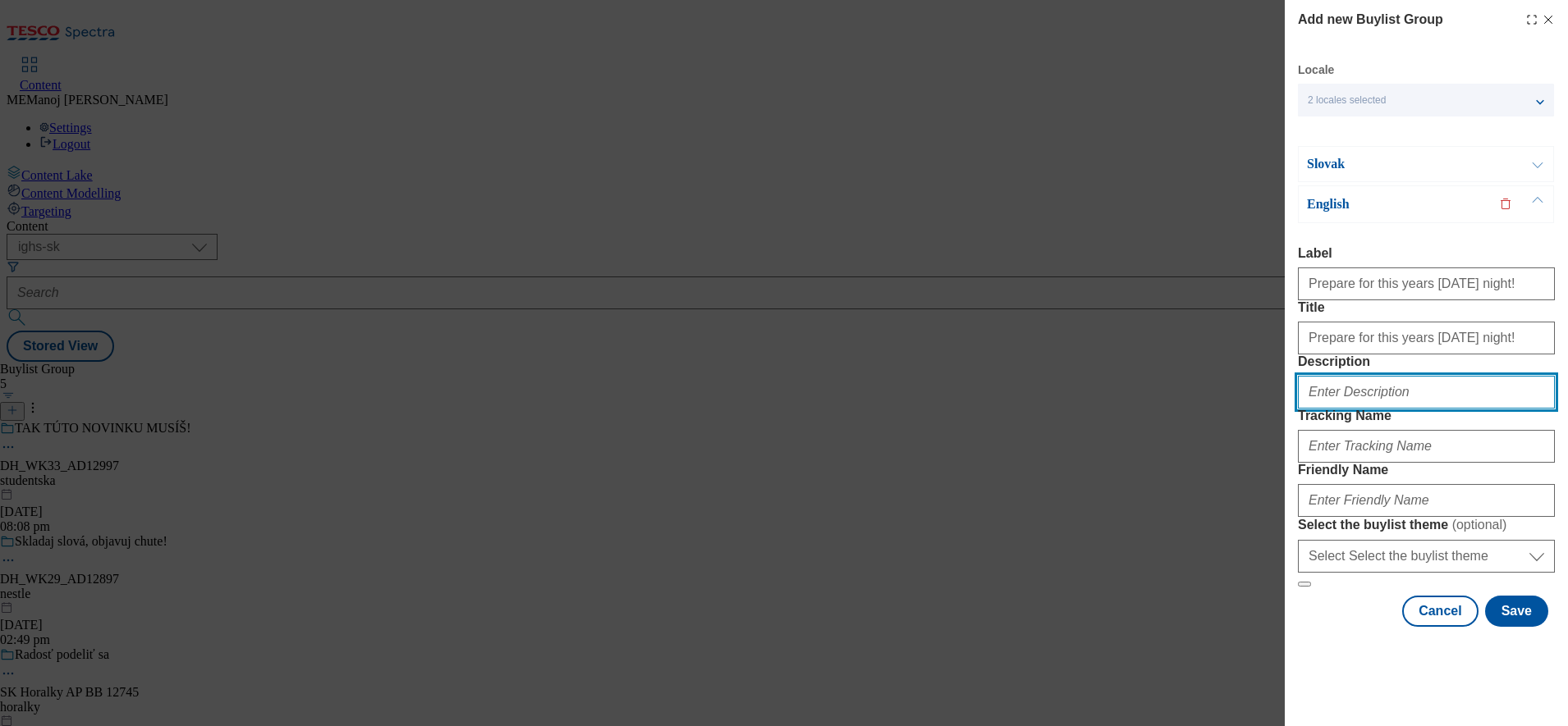
paste input "Prepare for this years [DATE] night!"
click at [1327, 409] on input "Prepare for this years [DATE] night!" at bounding box center [1426, 392] width 257 height 32
type input "Prepare for this years [DATE] night!"
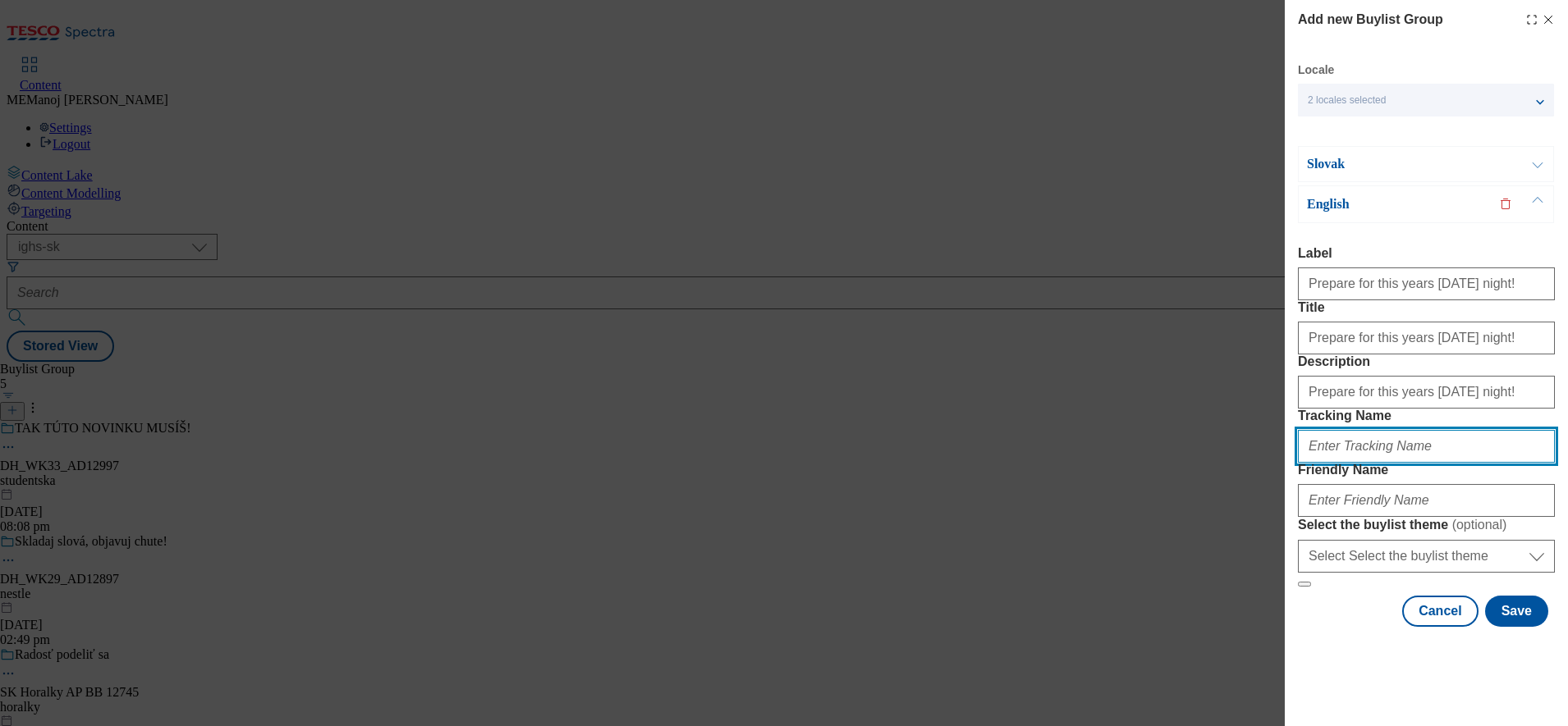
click at [1371, 463] on input "Tracking Name" at bounding box center [1426, 446] width 257 height 32
paste input "Prepare for this years [DATE] night!"
type input "Prepare for this years [DATE] night!"
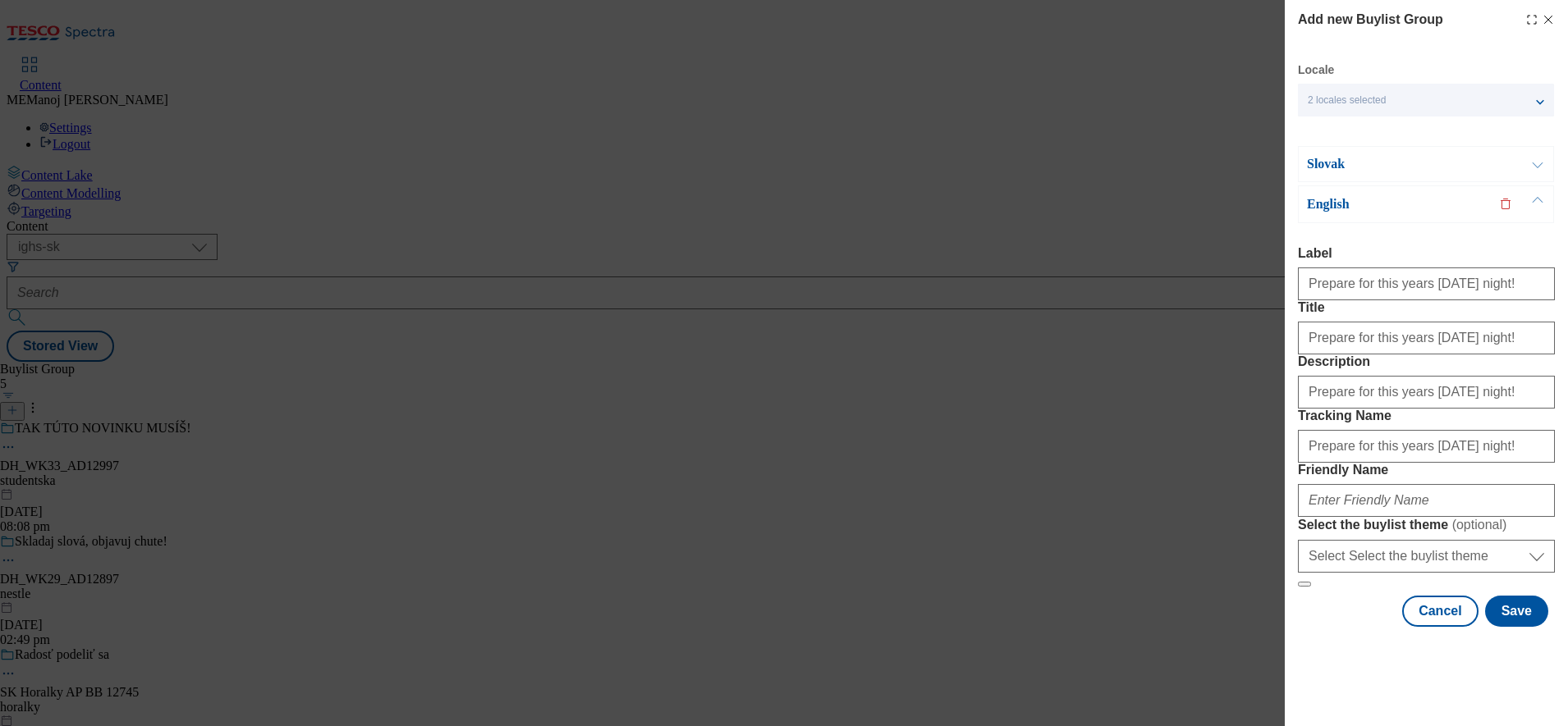
click at [1418, 164] on p "Slovak" at bounding box center [1392, 164] width 172 height 16
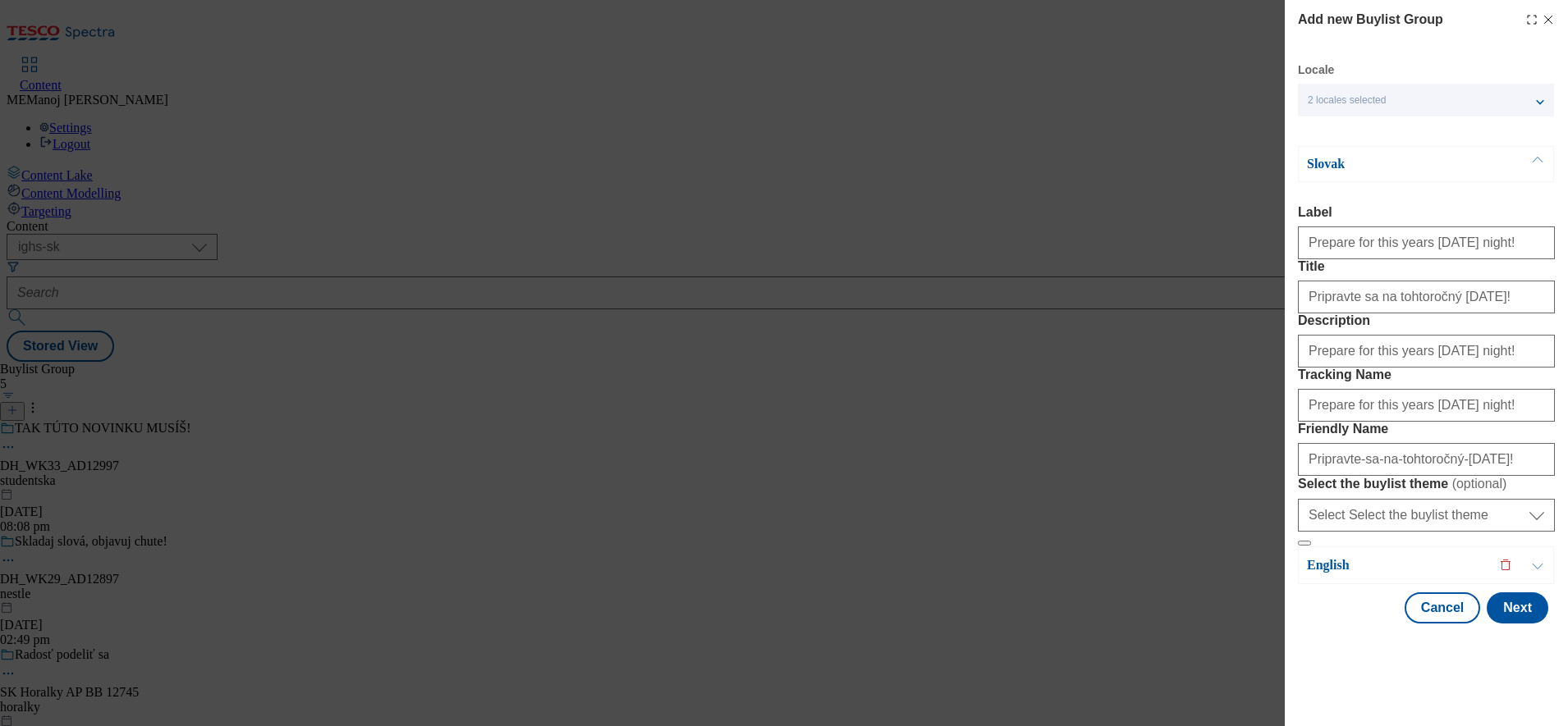
click at [1428, 170] on p "Slovak" at bounding box center [1392, 164] width 172 height 16
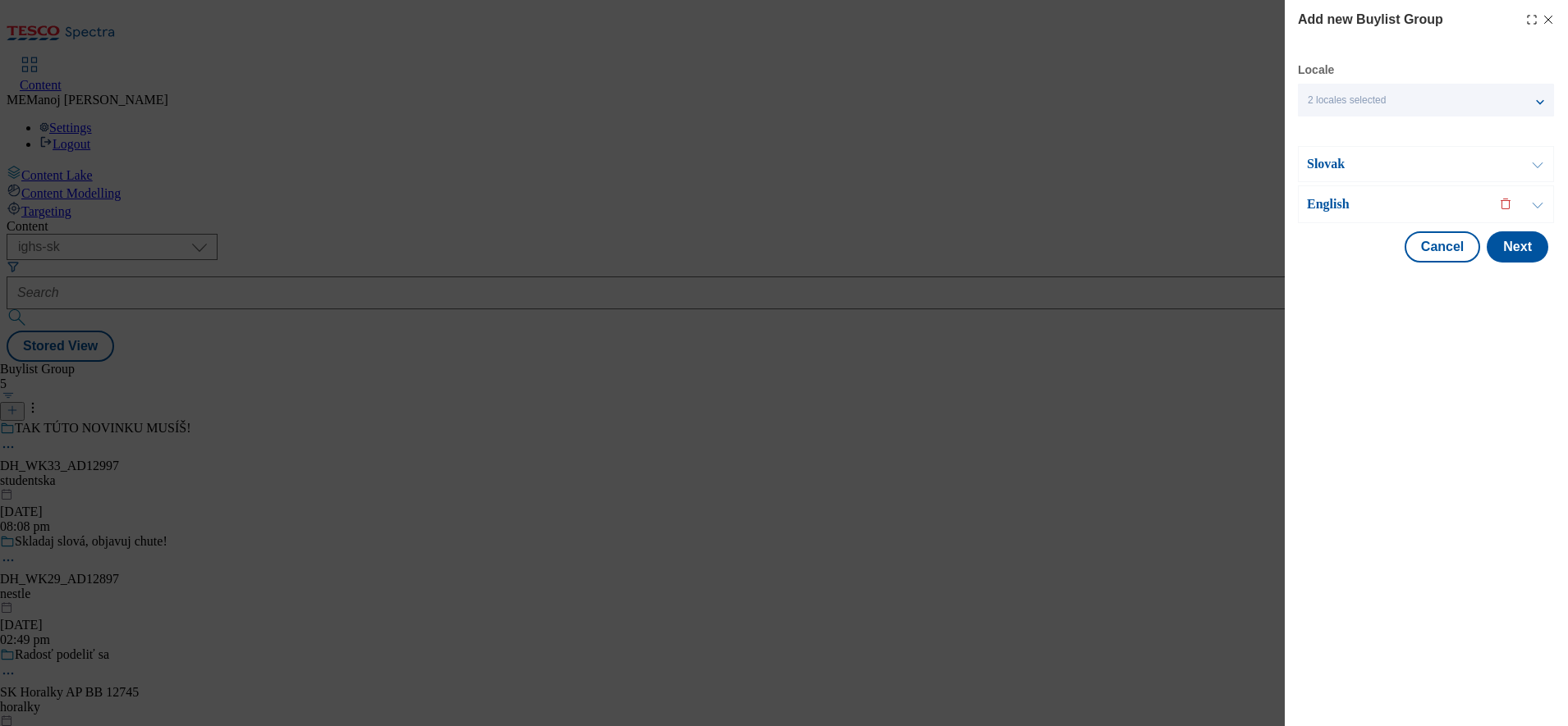
click at [1415, 205] on p "English" at bounding box center [1392, 204] width 172 height 16
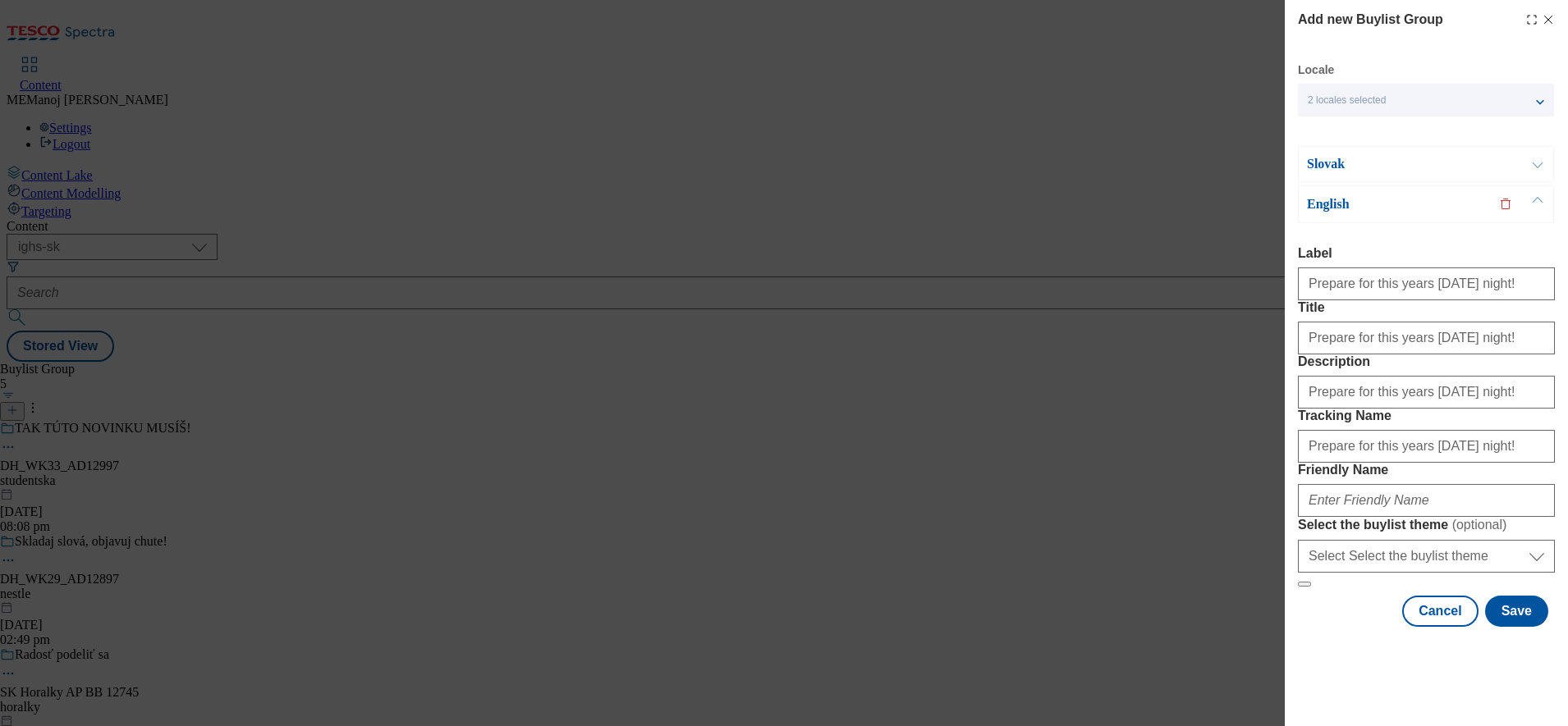
click at [1425, 168] on p "Slovak" at bounding box center [1392, 164] width 172 height 16
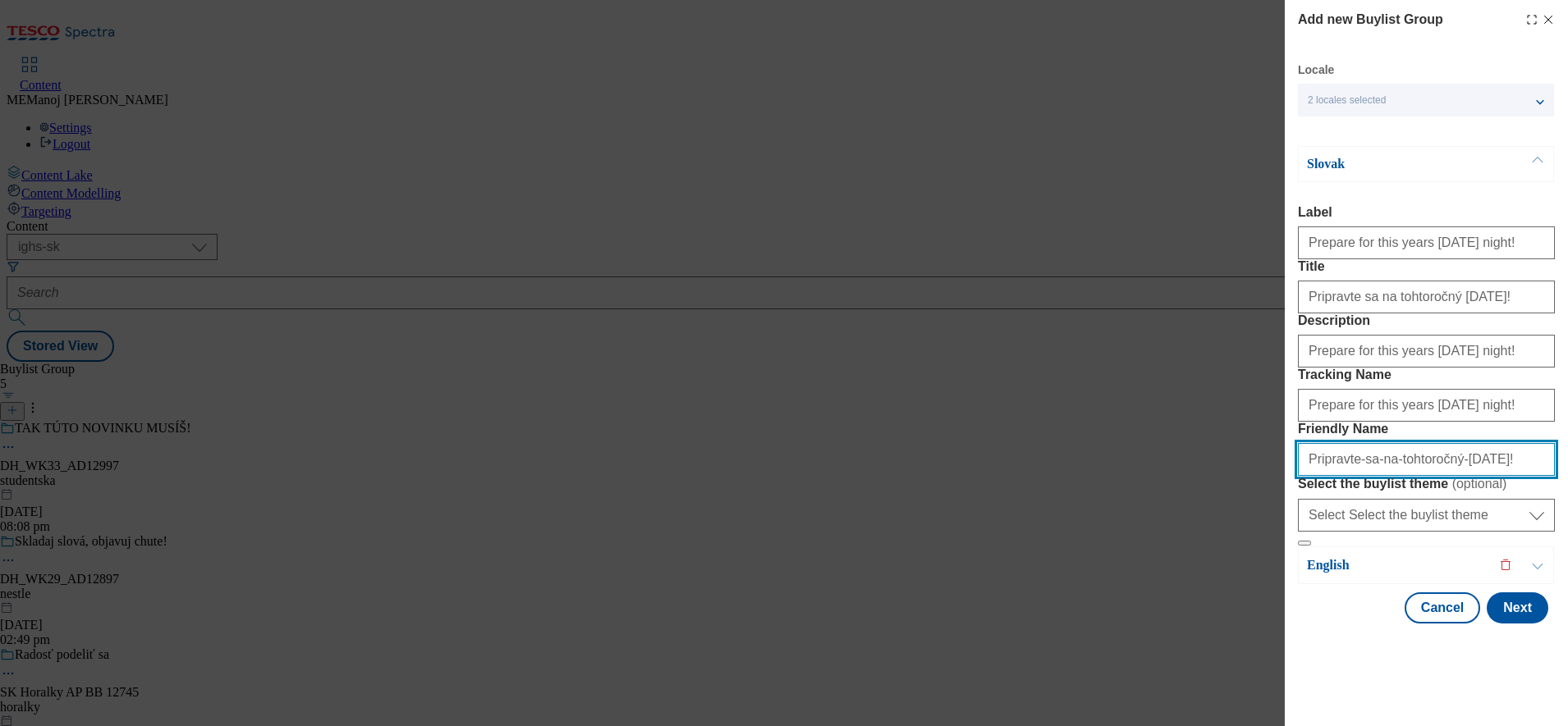
drag, startPoint x: 1493, startPoint y: 582, endPoint x: 1290, endPoint y: 586, distance: 203.0
click at [1290, 586] on div "Add new Buylist Group Locale 2 locales selected Slovak English Slovak Label Pre…" at bounding box center [1427, 313] width 283 height 627
click at [1459, 169] on p "Slovak" at bounding box center [1392, 164] width 172 height 16
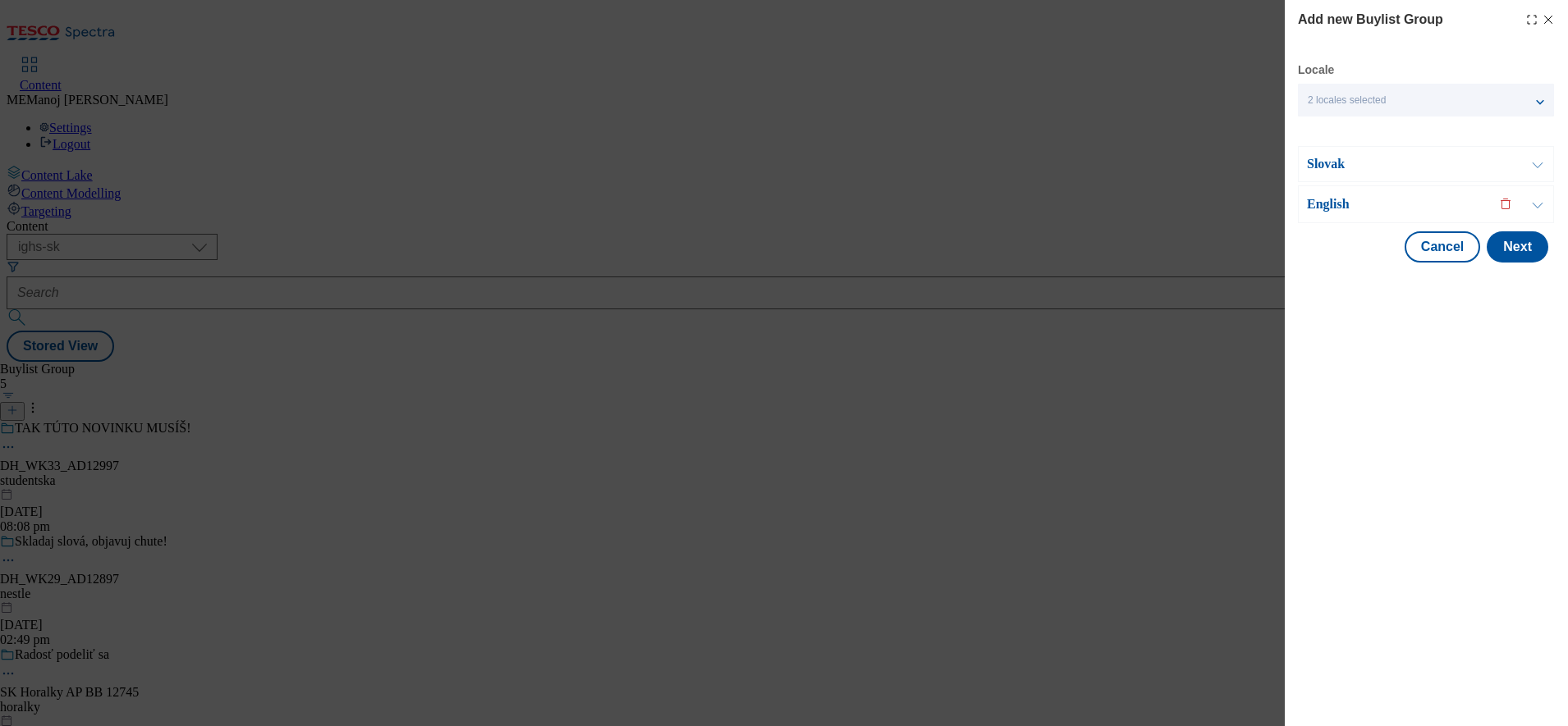
click at [1444, 213] on p "English" at bounding box center [1392, 204] width 172 height 16
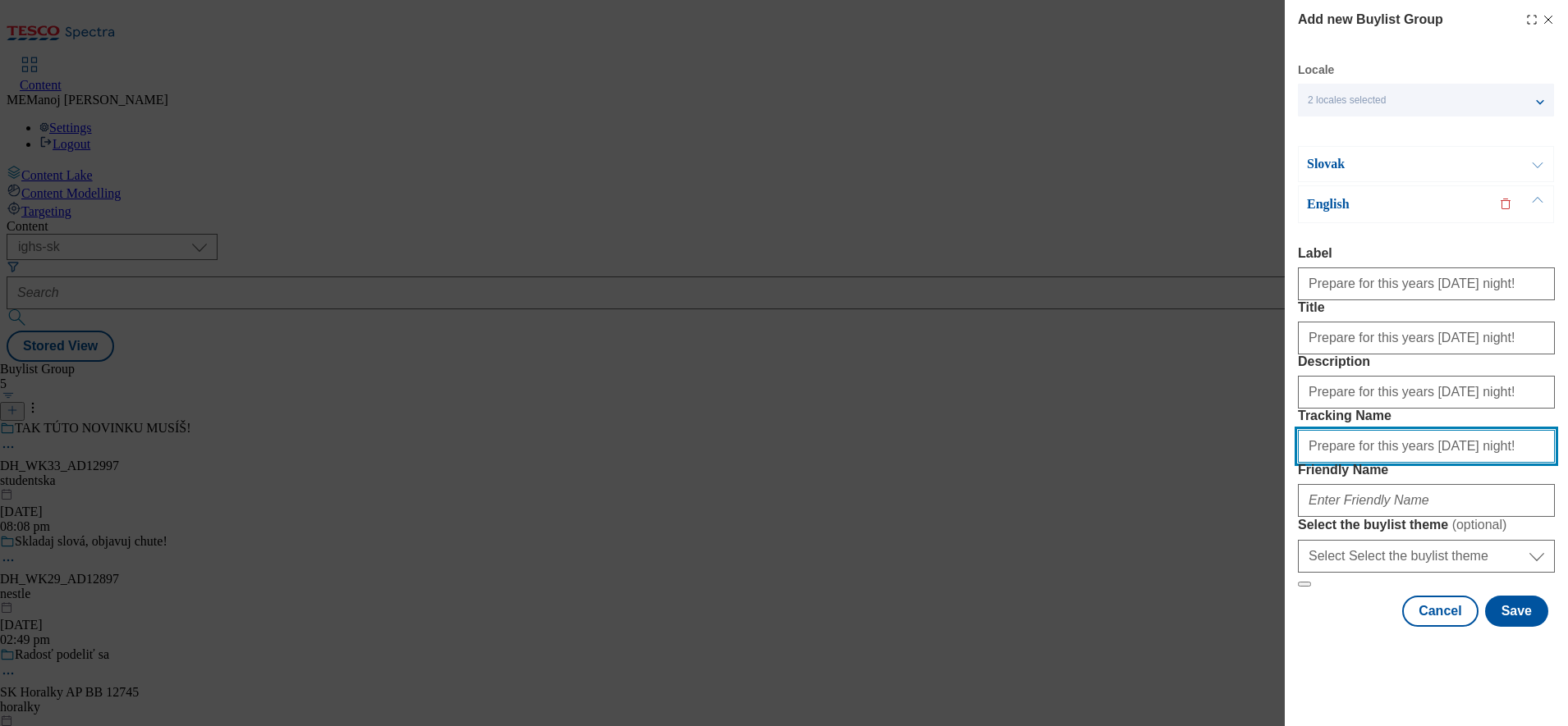
click at [1409, 463] on input "Prepare for this years [DATE] night!" at bounding box center [1426, 446] width 257 height 32
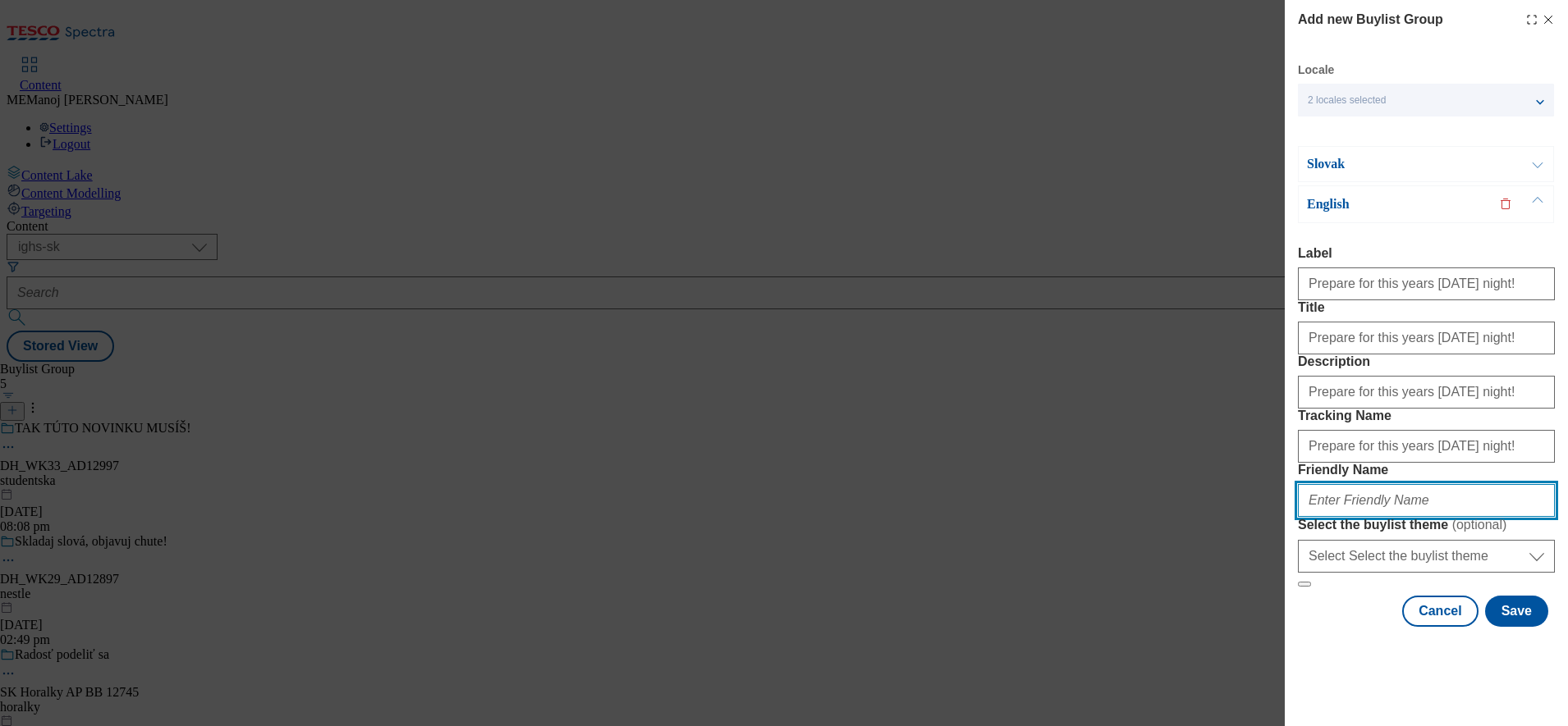
click at [1389, 517] on input "Friendly Name" at bounding box center [1426, 500] width 257 height 32
paste input "Pripravte-sa-na-tohtoročný-[DATE]!"
type input "Pripravte-sa-na-tohtoročný-[DATE]!"
click at [1429, 169] on p "Slovak" at bounding box center [1392, 164] width 172 height 16
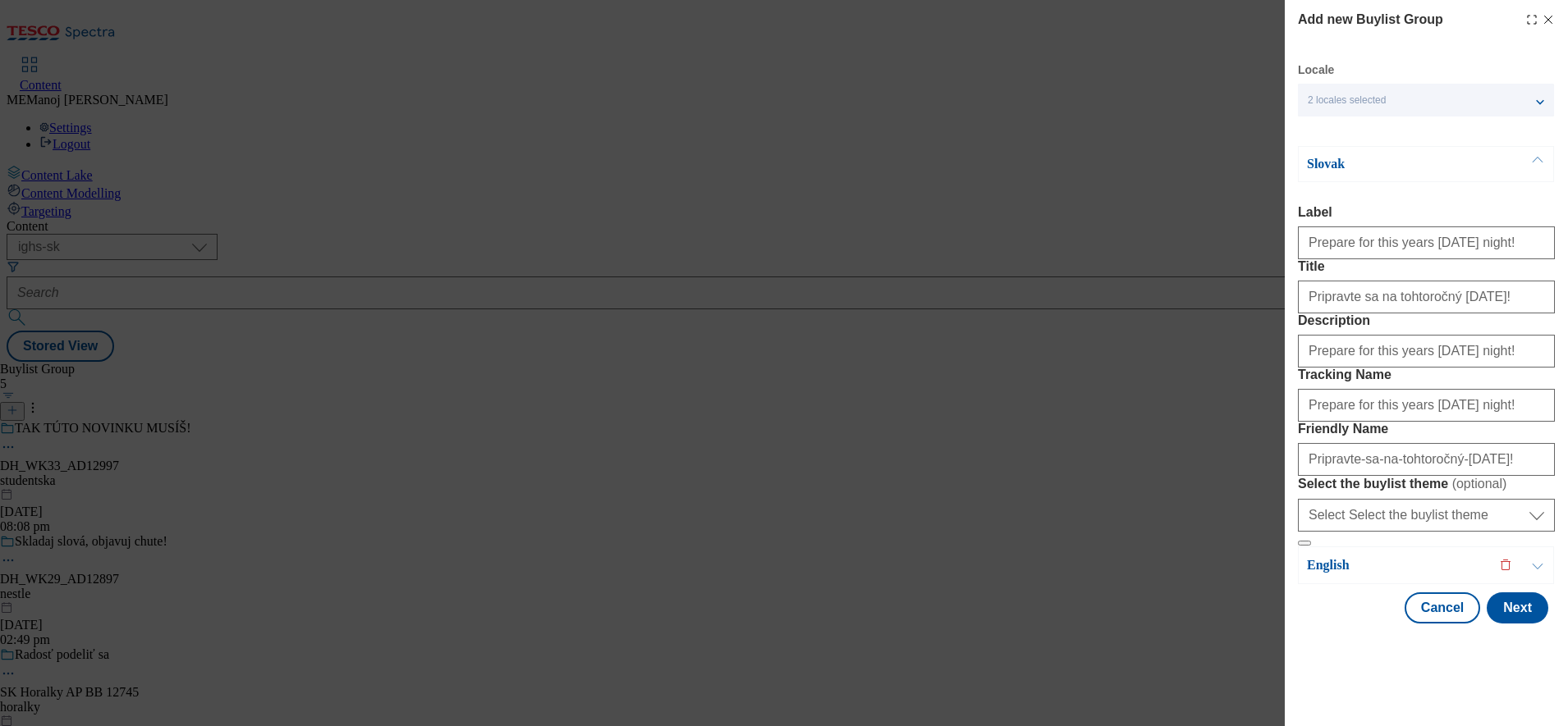
scroll to position [93, 0]
click at [1311, 476] on input "Pripravte-sa-na-tohtoročný-[DATE]!" at bounding box center [1426, 459] width 257 height 32
type input "pripravte-sa-na-tohtoročný-[DATE]!"
click at [1496, 146] on div "Slovak" at bounding box center [1426, 164] width 256 height 36
drag, startPoint x: 1500, startPoint y: 484, endPoint x: 1235, endPoint y: 489, distance: 265.0
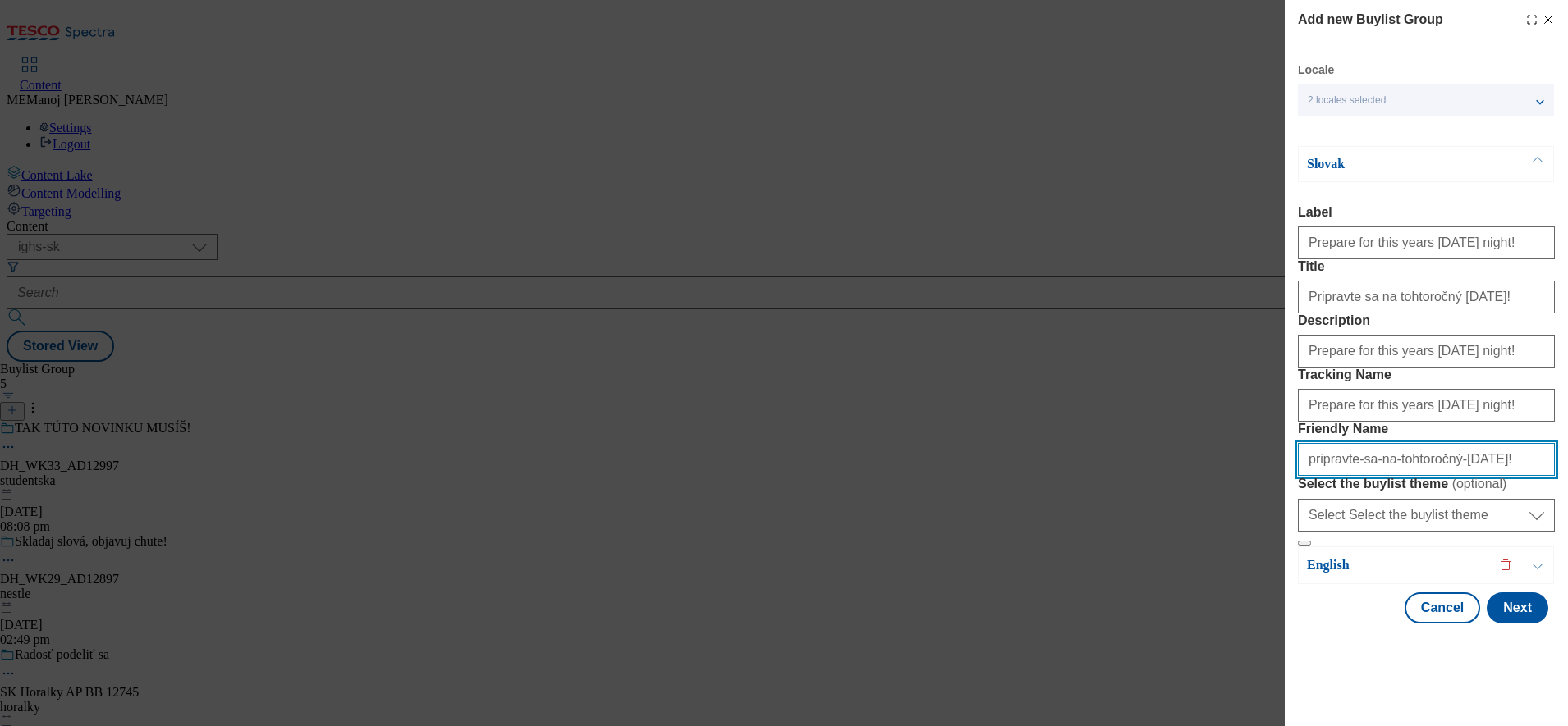
click at [1235, 489] on div "Add new Buylist Group Locale 2 locales selected Slovak English Slovak Label Pre…" at bounding box center [784, 363] width 1568 height 726
click at [1466, 146] on div "Slovak Label Prepare for this years [DATE] night! Title Pripravte sa na tohtoro…" at bounding box center [1426, 346] width 257 height 401
click at [1406, 574] on p "English" at bounding box center [1392, 566] width 172 height 16
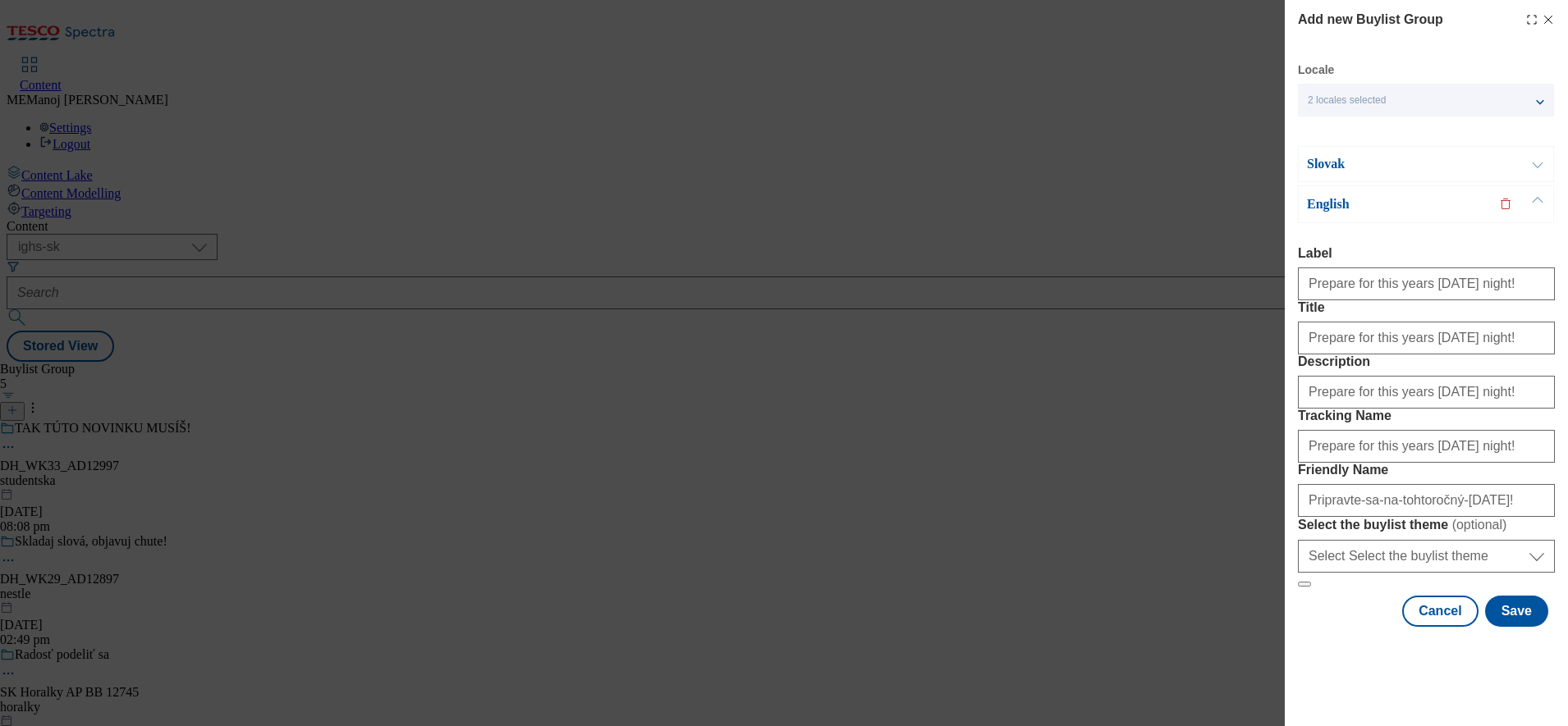
scroll to position [96, 0]
drag, startPoint x: 1501, startPoint y: 518, endPoint x: 1282, endPoint y: 514, distance: 219.0
click at [1282, 514] on div "Add new Buylist Group Locale 2 locales selected Slovak English Slovak Label Pre…" at bounding box center [784, 363] width 1568 height 726
paste input "pripravte-sa-na-tohtoročný-h"
type input "pripravte-sa-na-tohtoročný-[DATE]"
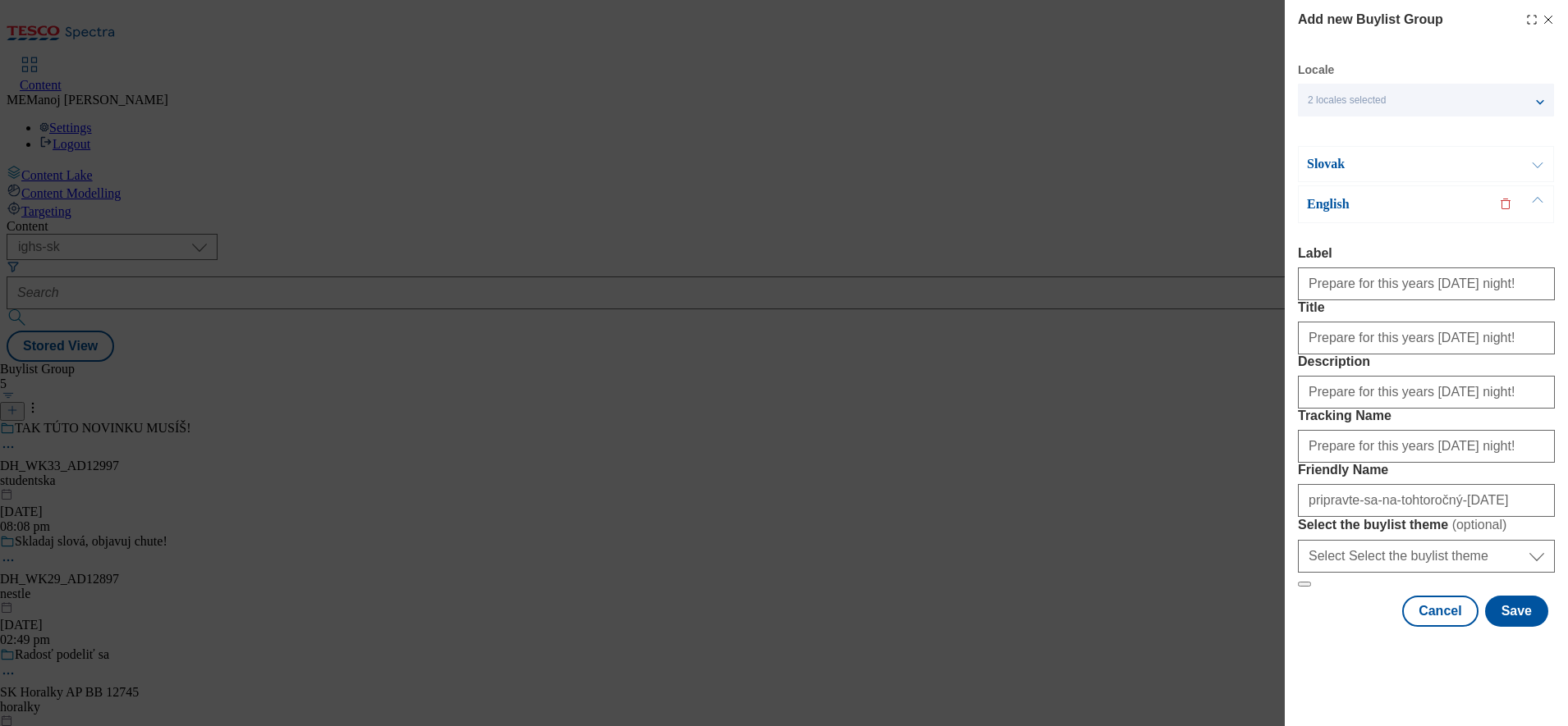
click at [1427, 156] on p "Slovak" at bounding box center [1392, 164] width 172 height 16
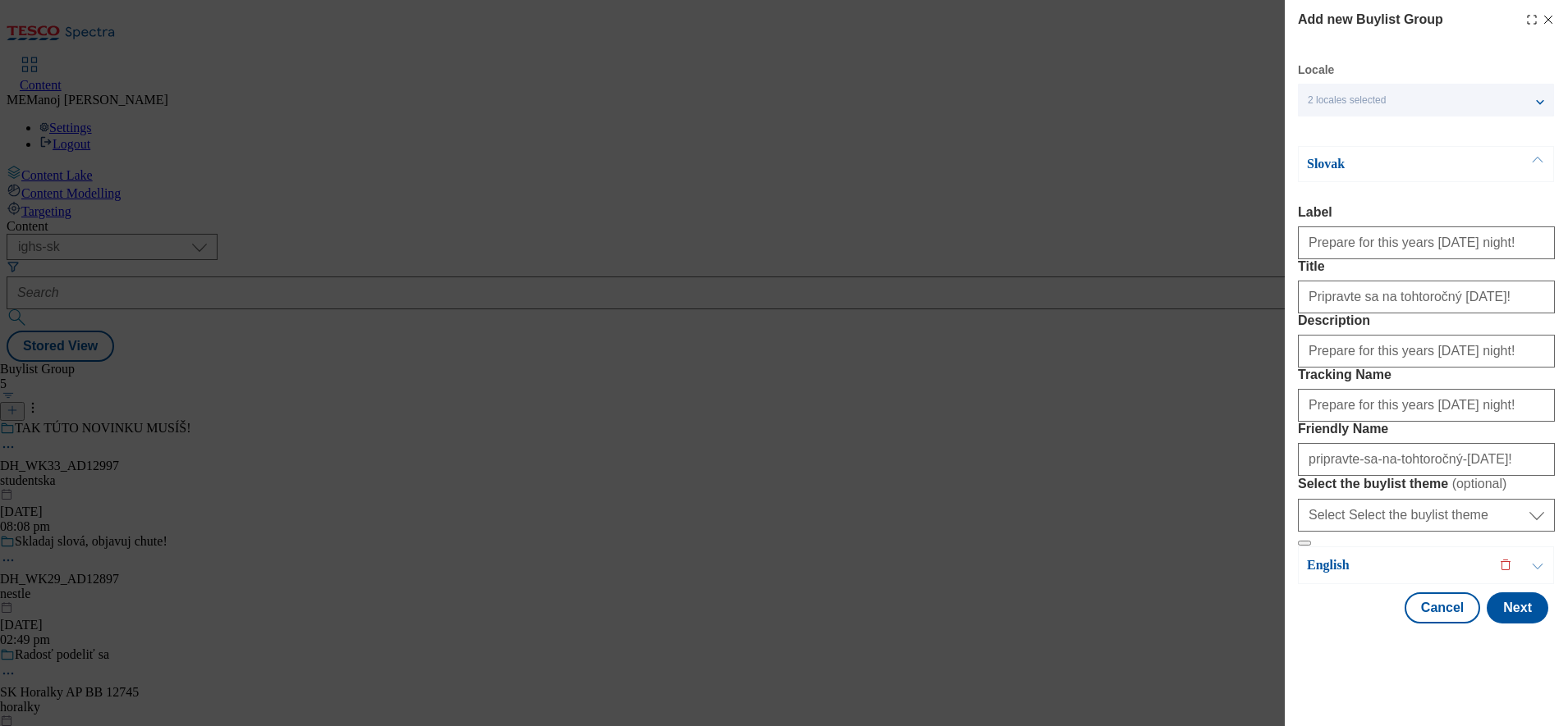
scroll to position [93, 0]
click at [1497, 476] on input "pripravte-sa-na-tohtoročný-[DATE]!" at bounding box center [1426, 459] width 257 height 32
type input "pripravte-sa-na-tohtoročný-[DATE]"
click at [1490, 623] on button "Next" at bounding box center [1518, 608] width 61 height 32
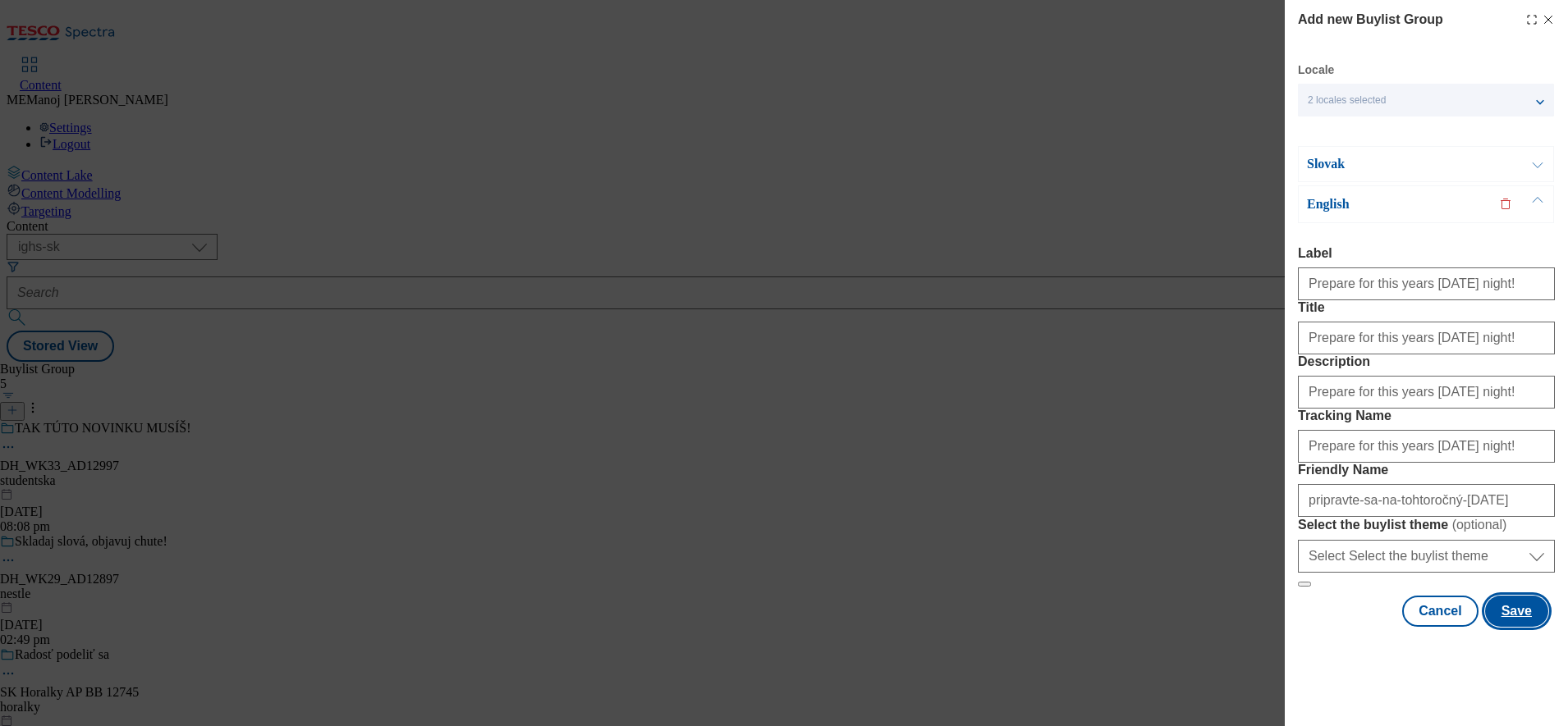
click at [1490, 627] on button "Save" at bounding box center [1517, 611] width 63 height 32
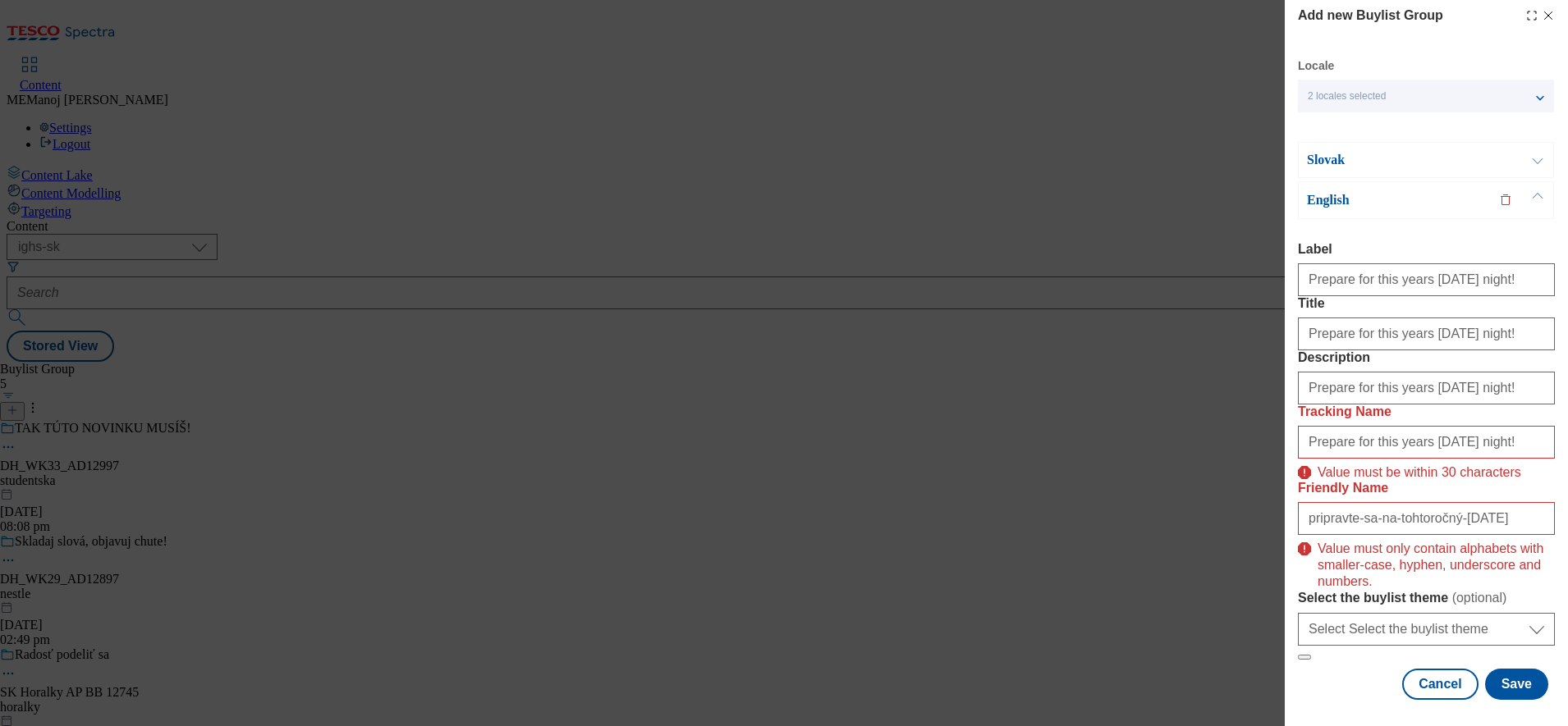
click at [1524, 495] on label "Friendly Name" at bounding box center [1426, 488] width 257 height 14
click at [0, 0] on input "pripravte-sa-na-tohtoročný-[DATE]" at bounding box center [0, 0] width 0 height 0
click at [1515, 503] on input "pripravte-sa-na-tohtoročný-[DATE]" at bounding box center [1426, 519] width 257 height 32
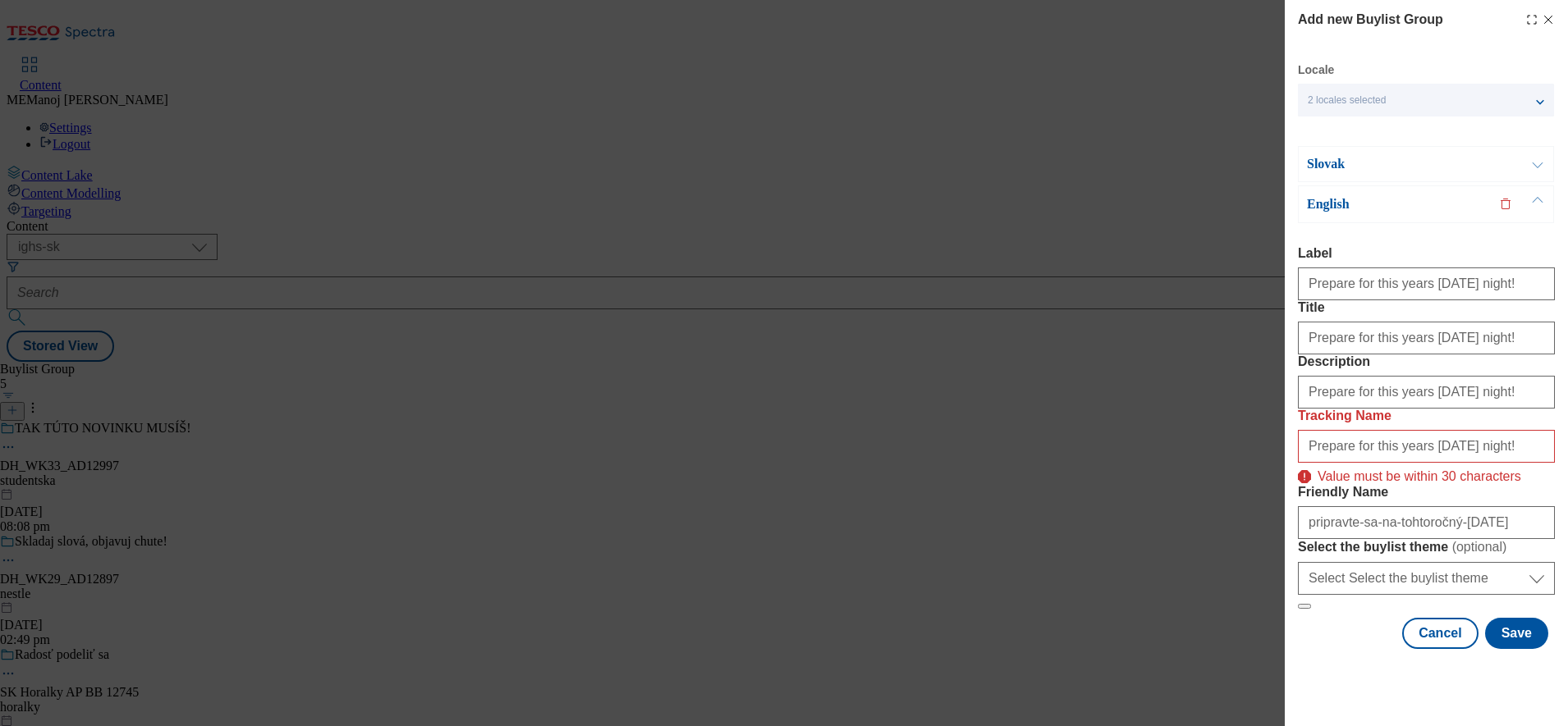
click at [1515, 447] on form "Label Prepare for this years [DATE] night! Title Prepare for this years [DATE] …" at bounding box center [1426, 428] width 257 height 364
click at [1490, 532] on input "pripravte-sa-na-tohtoročný-[DATE]" at bounding box center [1426, 522] width 257 height 32
click at [1418, 174] on div "Slovak" at bounding box center [1426, 164] width 256 height 36
click at [1456, 173] on div "Slovak" at bounding box center [1426, 164] width 256 height 36
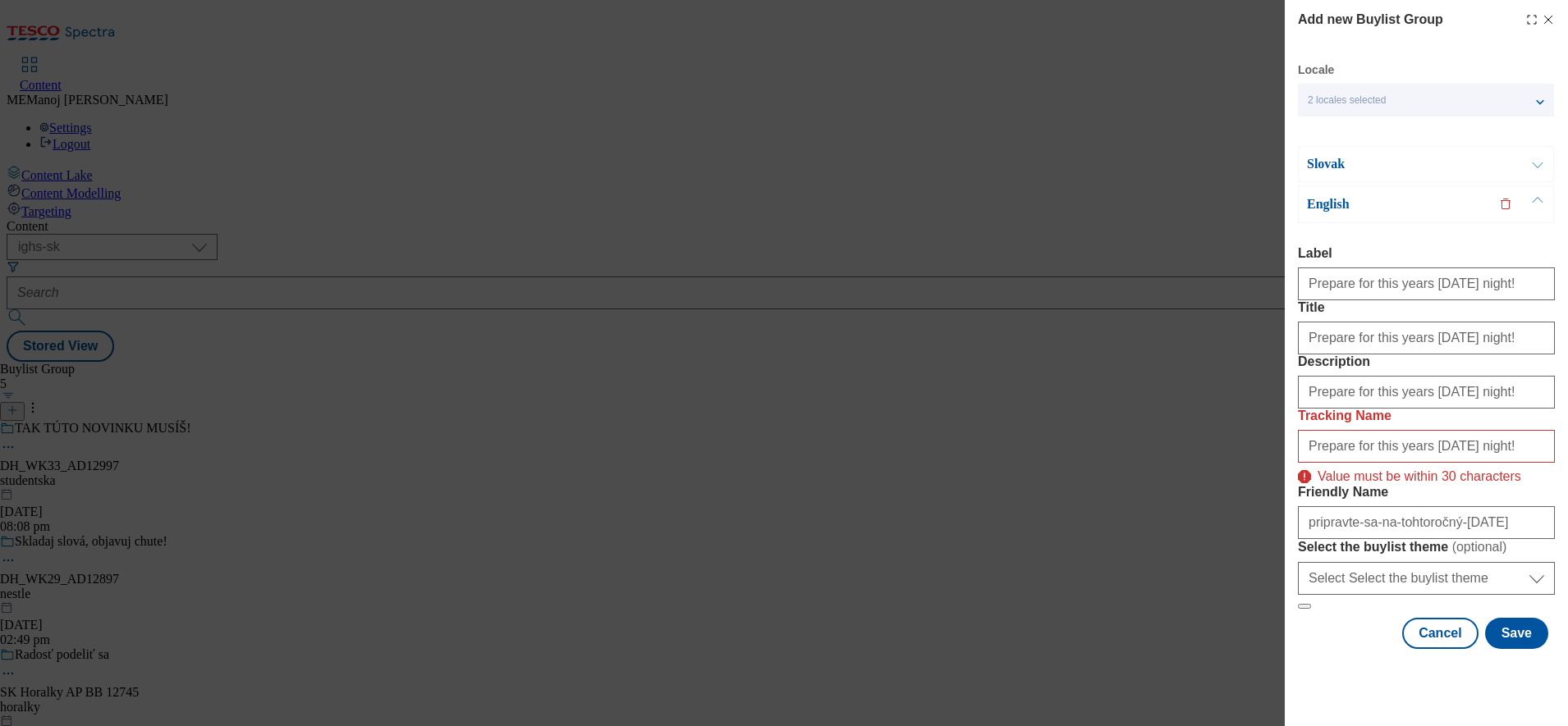
click at [1534, 166] on button "Modal" at bounding box center [1537, 164] width 32 height 34
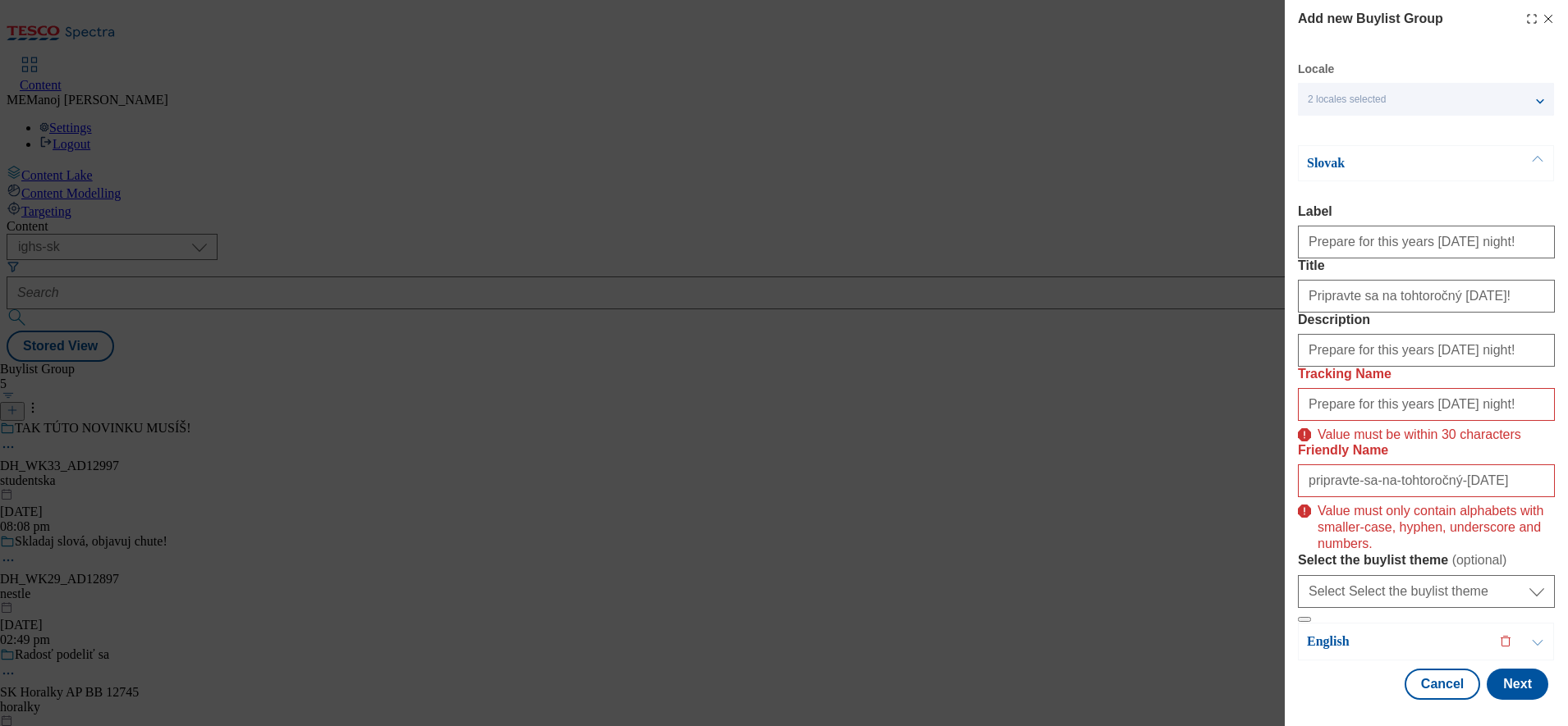
scroll to position [163, 0]
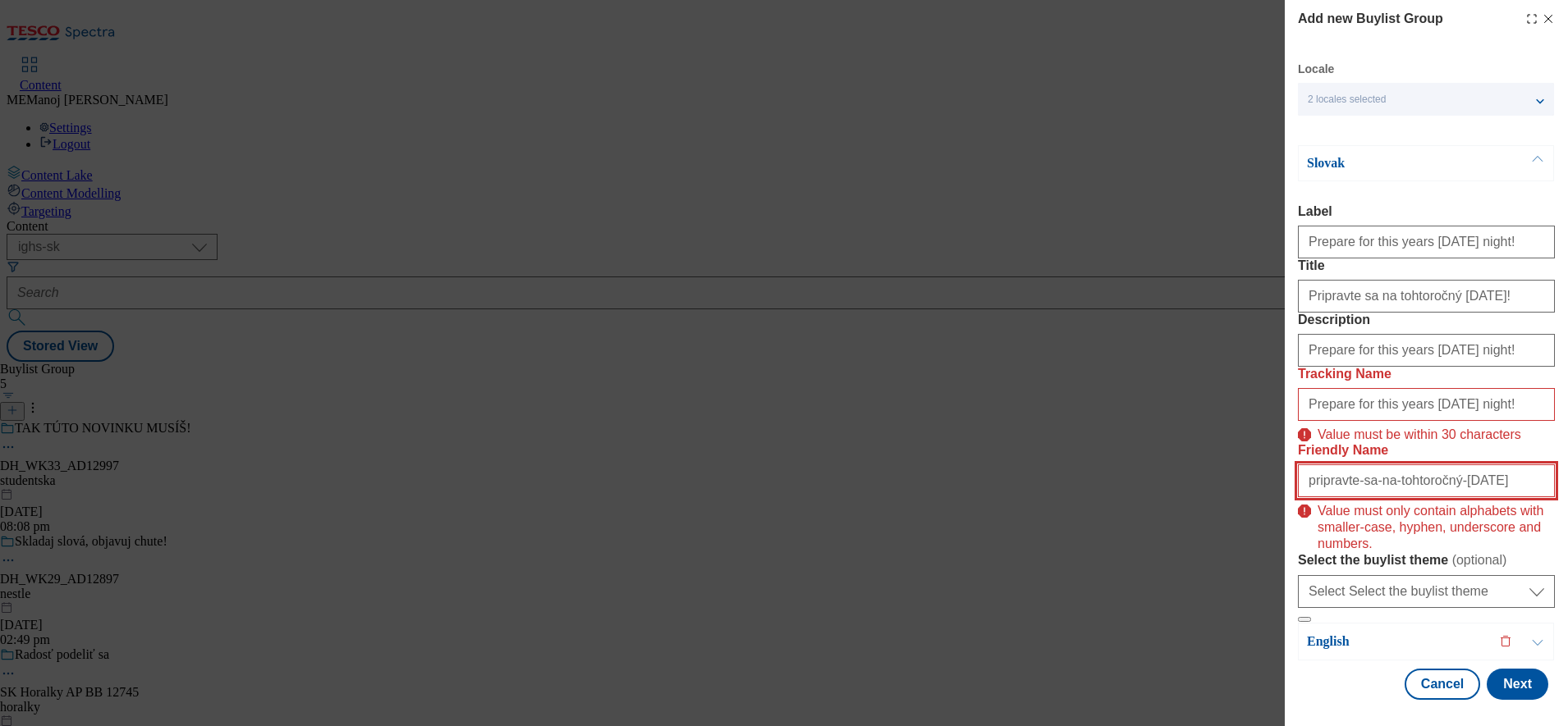
drag, startPoint x: 1509, startPoint y: 440, endPoint x: 1237, endPoint y: 468, distance: 273.4
click at [1237, 468] on div "Add new Buylist Group Locale 2 locales selected Slovak English Slovak Label Pre…" at bounding box center [784, 363] width 1568 height 726
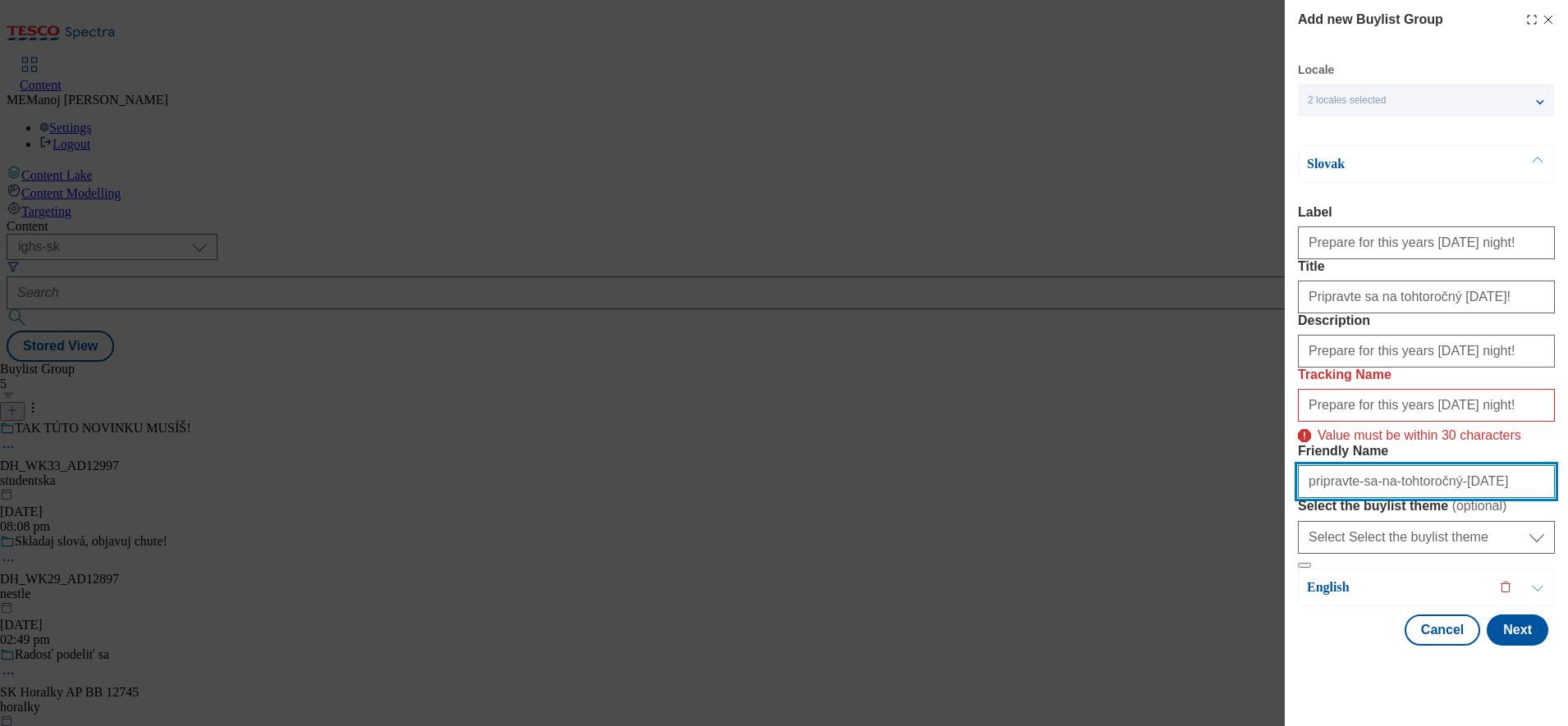
scroll to position [113, 0]
paste input "cny"
type input "pripravte-sa-na-tohtorocny-[DATE]"
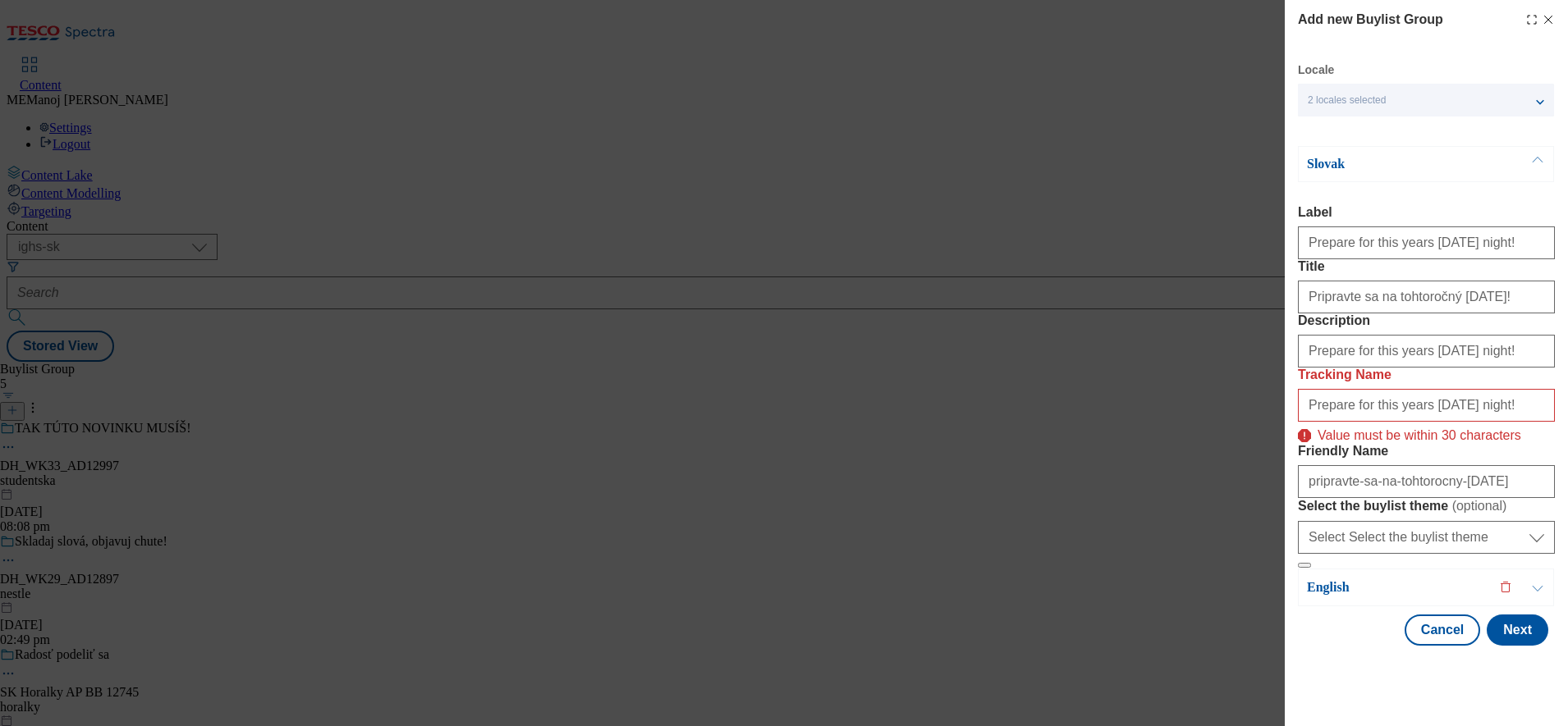
click at [1526, 147] on button "Modal" at bounding box center [1537, 164] width 32 height 34
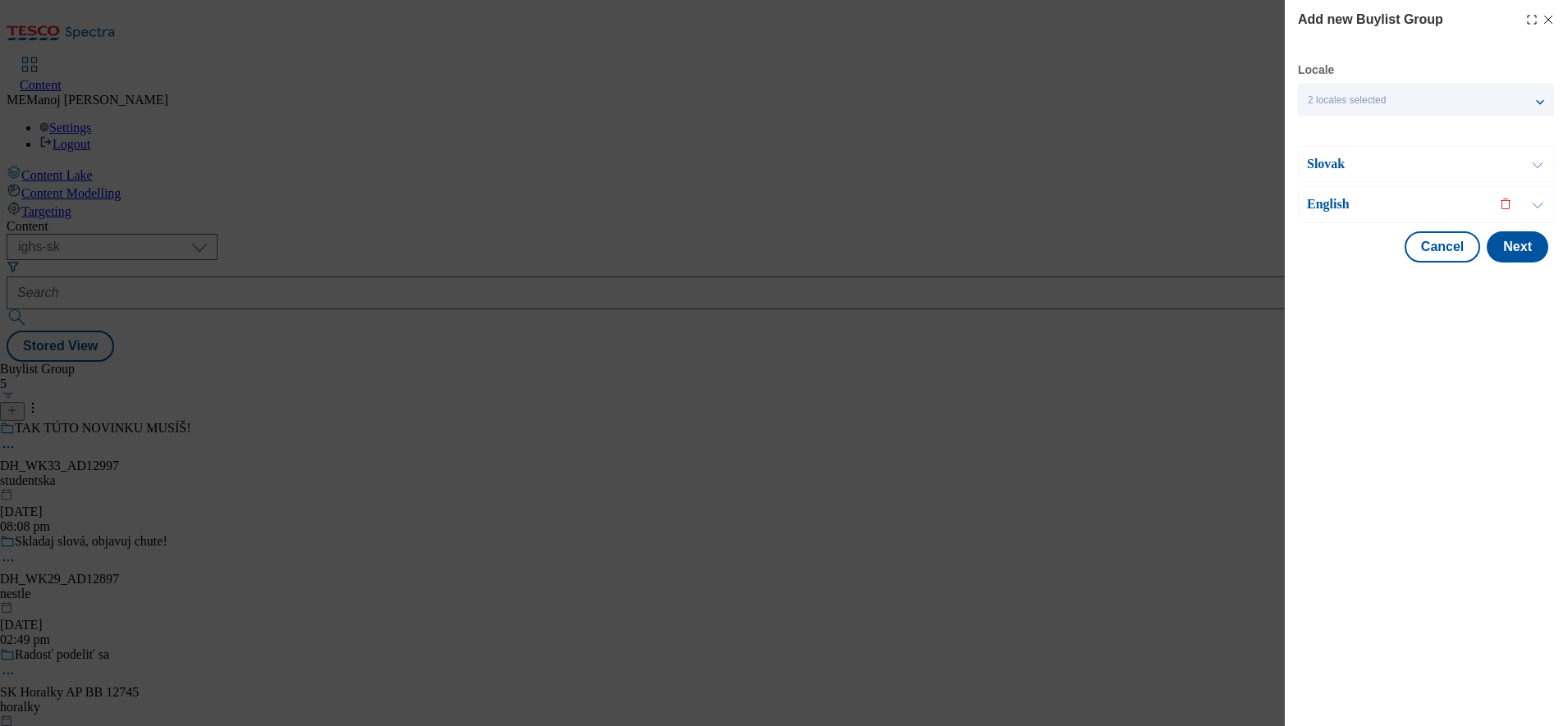
click at [1459, 199] on p "English" at bounding box center [1392, 204] width 172 height 16
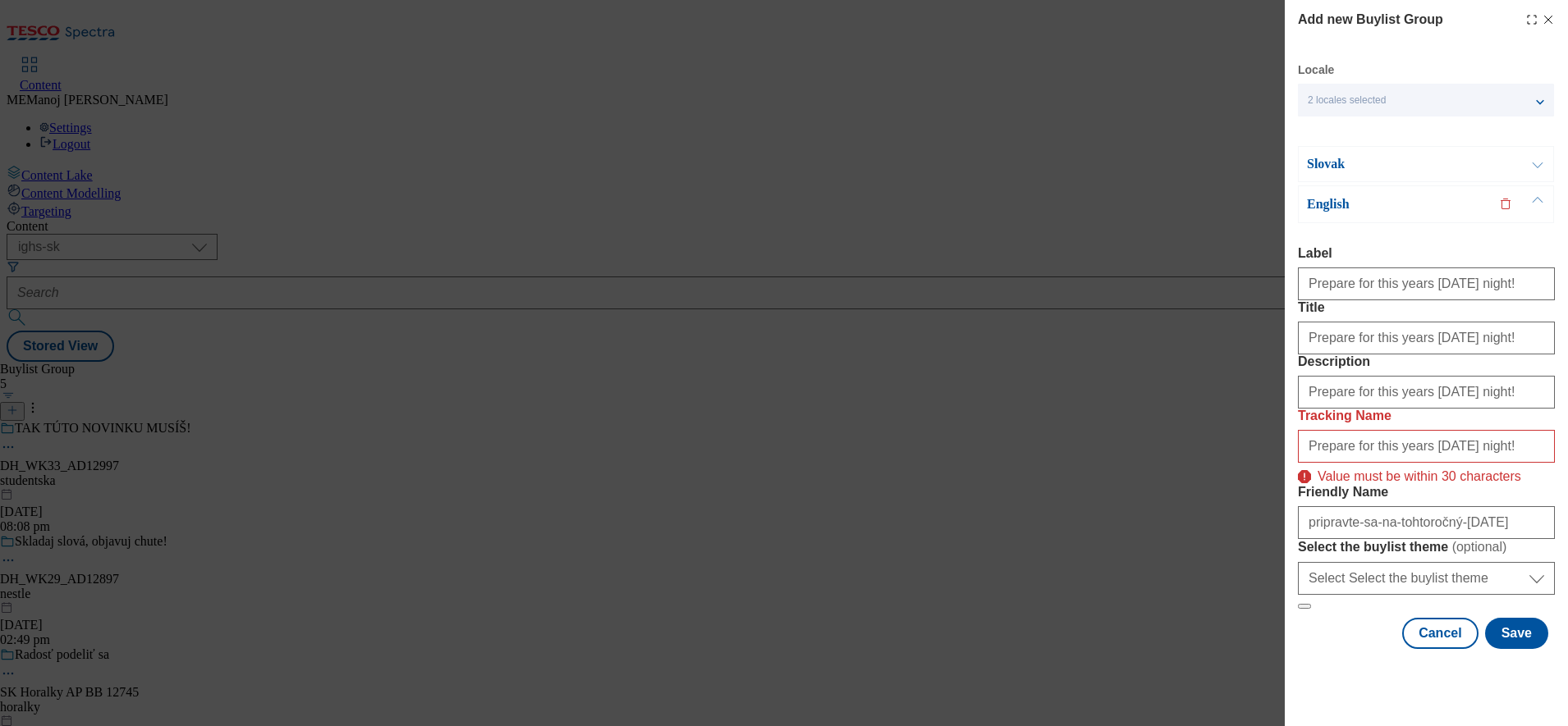
scroll to position [116, 0]
click at [1494, 522] on input "pripravte-sa-na-tohtoročný-[DATE]" at bounding box center [1426, 522] width 257 height 32
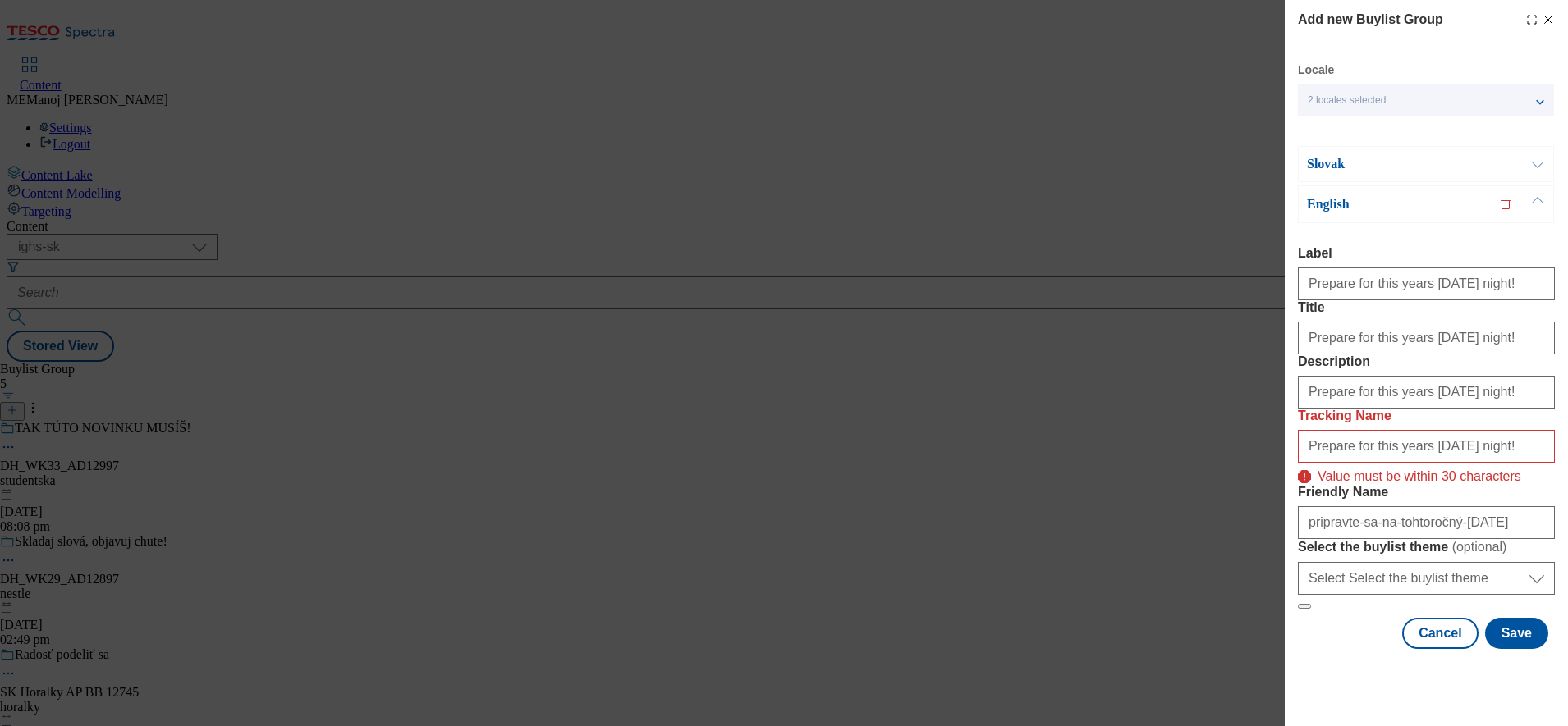
click at [1490, 485] on label "Friendly Name" at bounding box center [1426, 492] width 257 height 14
click at [0, 0] on input "pripravte-sa-na-tohtorocny-[DATE]" at bounding box center [0, 0] width 0 height 0
click at [1497, 531] on input "pripravte-sa-na-tohtoročný-[DATE]" at bounding box center [1426, 522] width 257 height 32
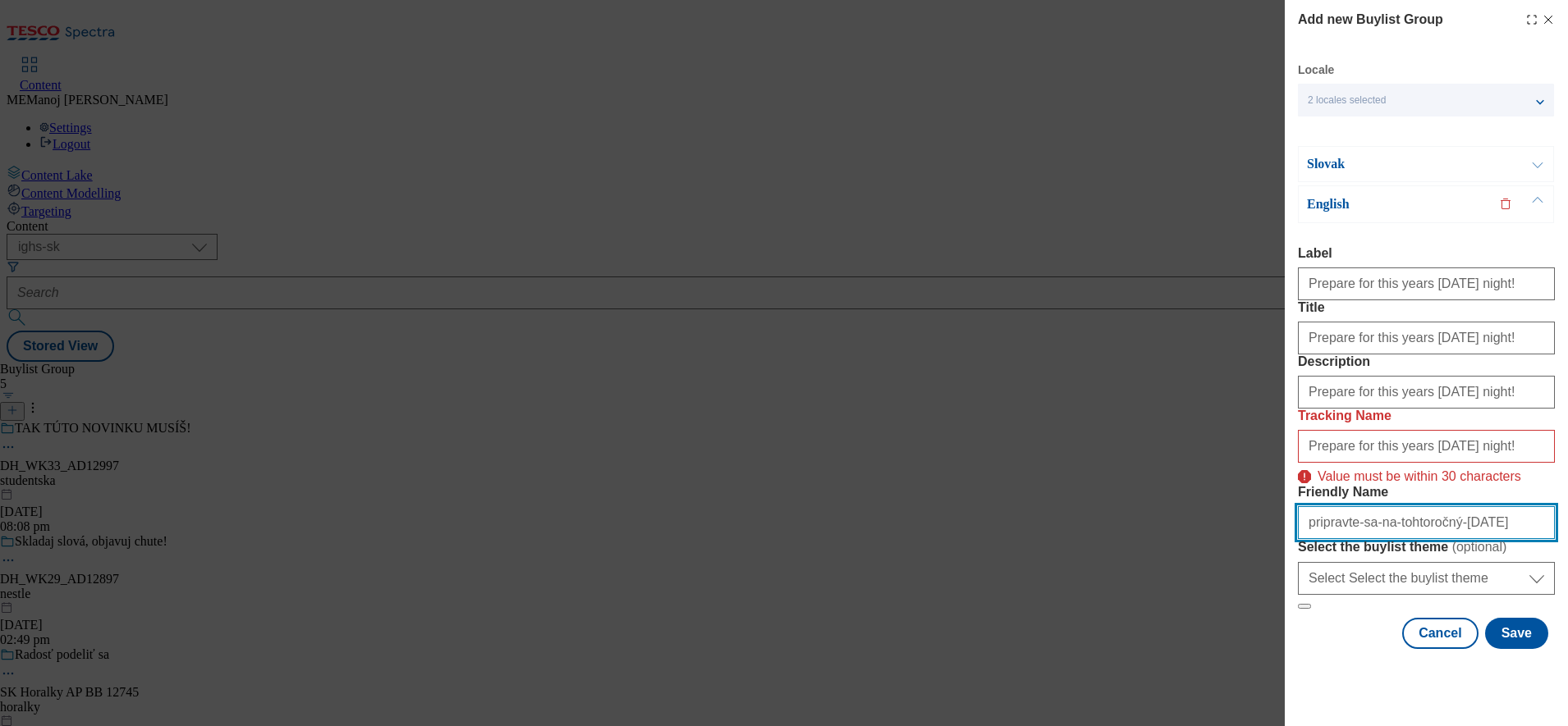
paste input "cny"
type input "pripravte-sa-na-tohtorocny-[DATE]"
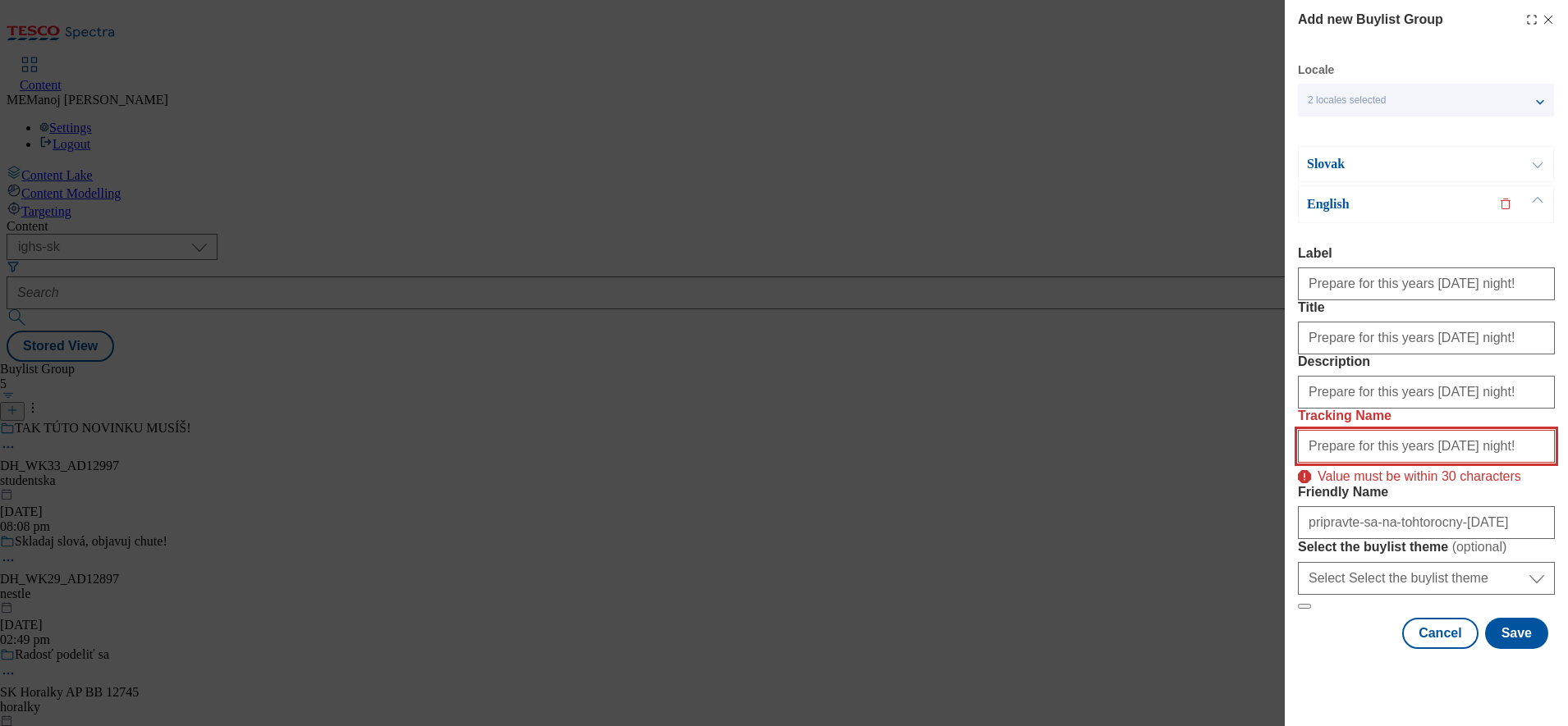
click at [1505, 430] on input "Prepare for this years [DATE] night!" at bounding box center [1426, 446] width 257 height 32
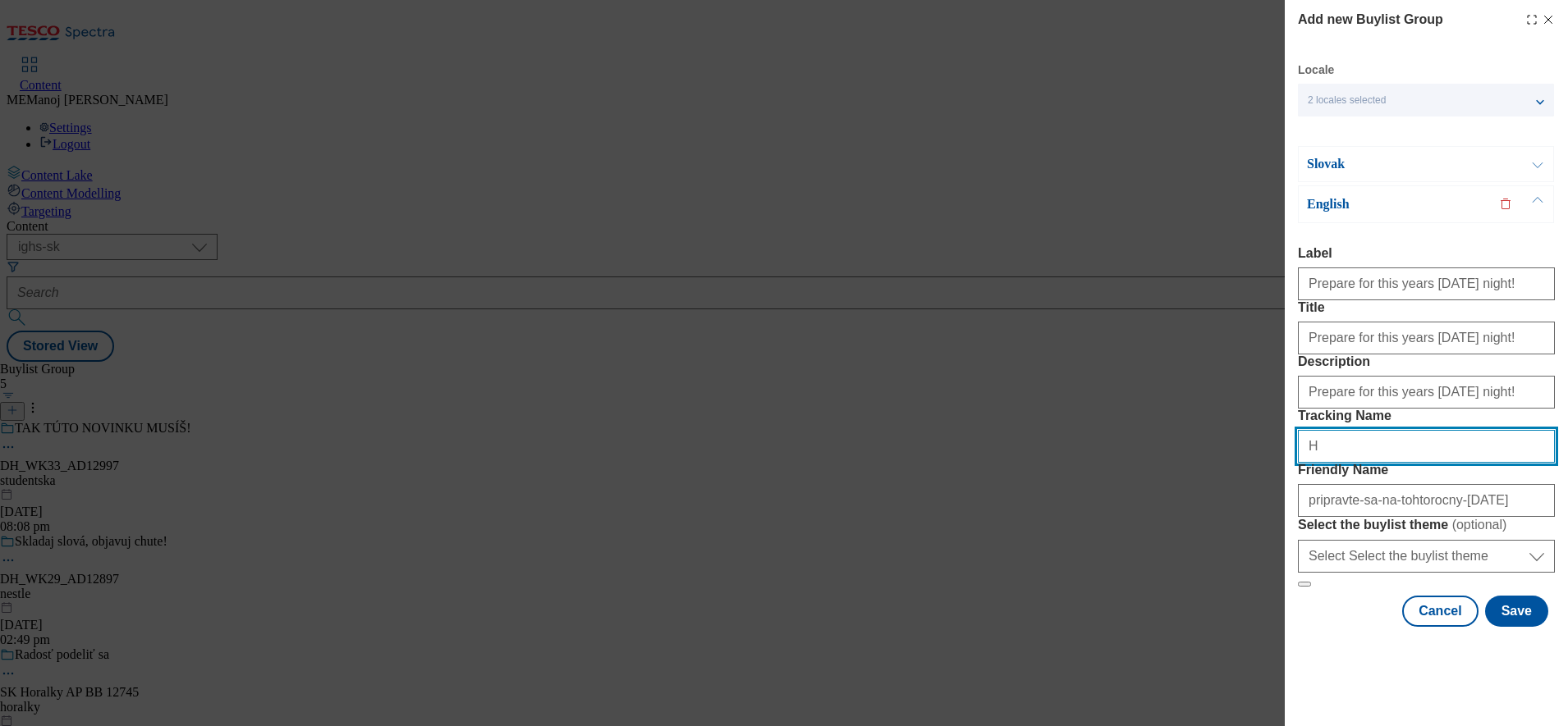
scroll to position [96, 0]
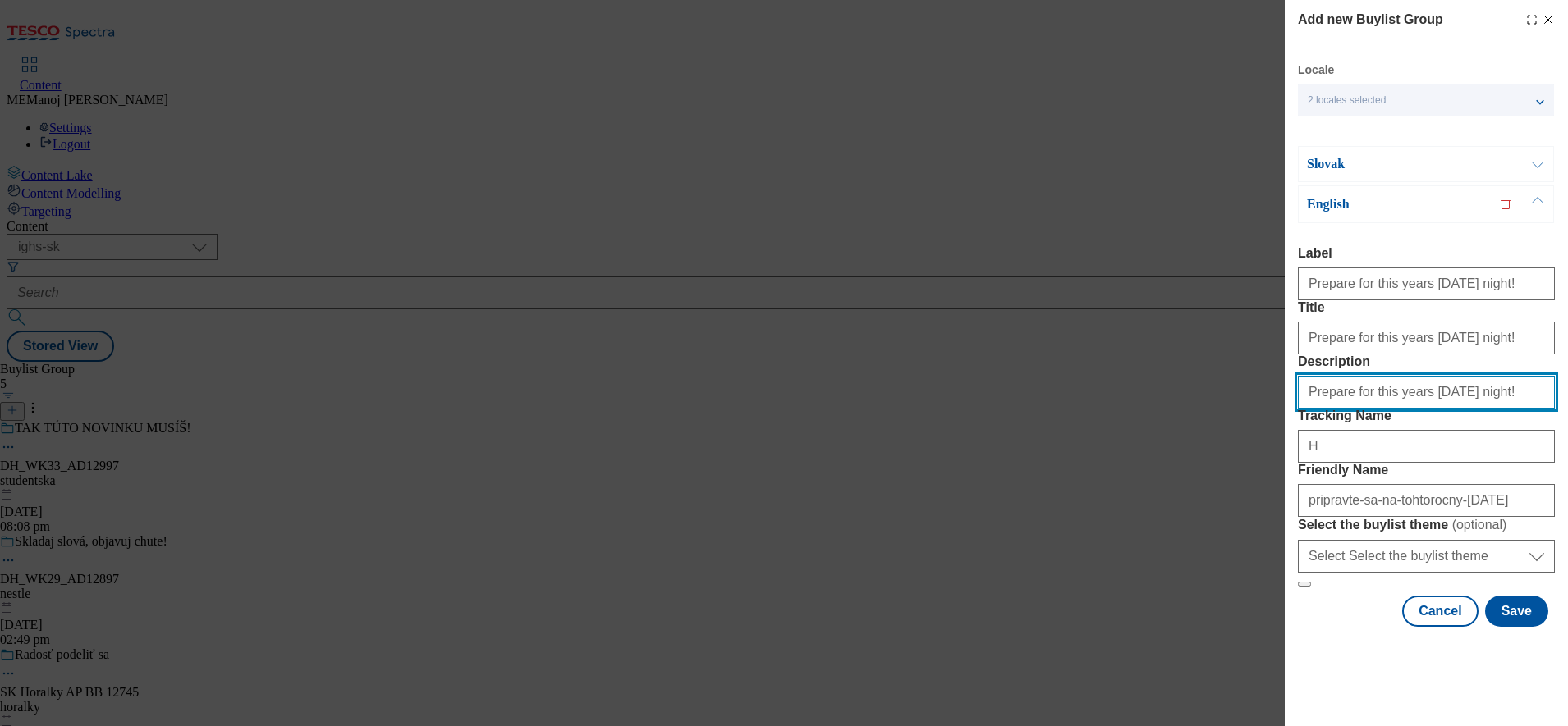
click at [1417, 376] on input "Prepare for this years [DATE] night!" at bounding box center [1426, 392] width 257 height 32
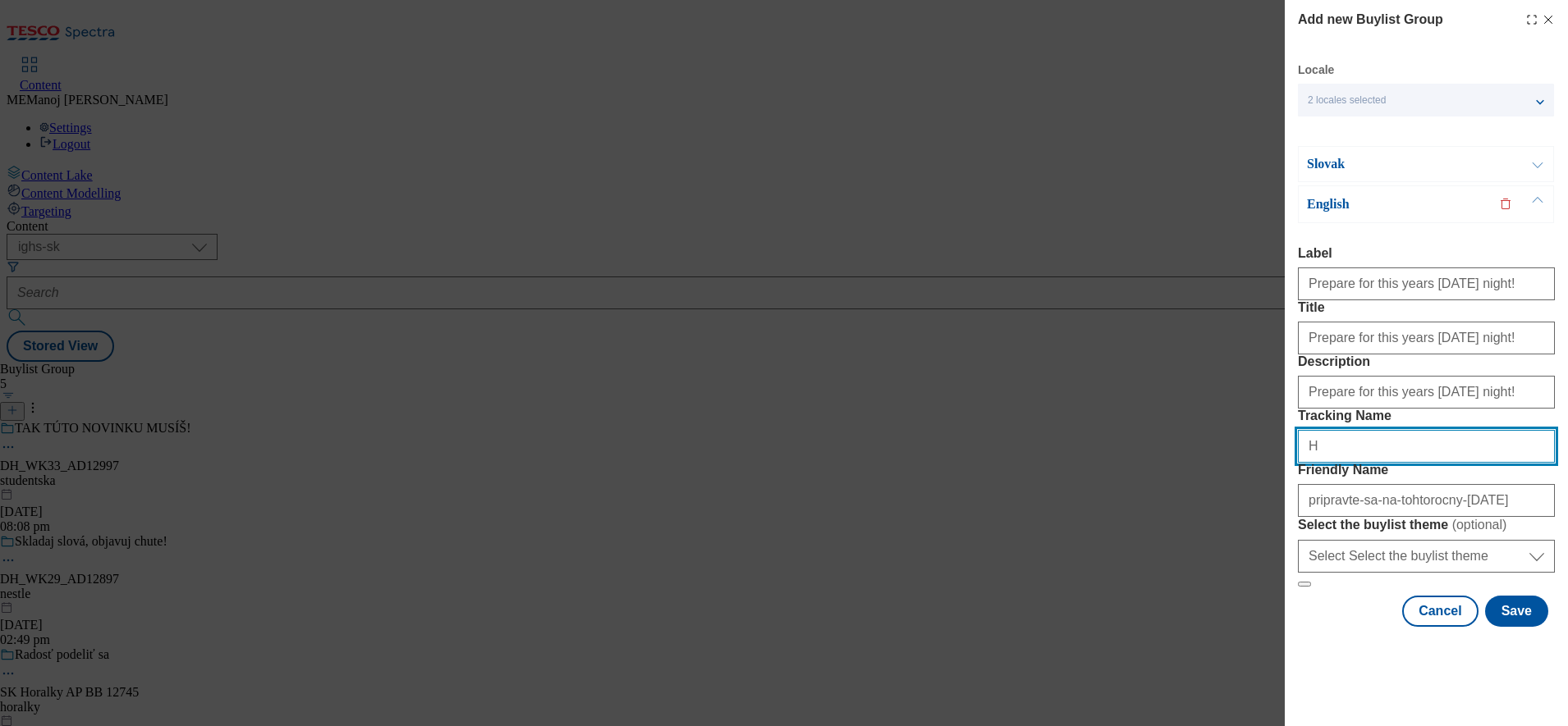
click at [1378, 453] on input "H" at bounding box center [1426, 446] width 257 height 32
paste input "alloween"
drag, startPoint x: 1406, startPoint y: 440, endPoint x: 1273, endPoint y: 431, distance: 133.3
click at [1273, 431] on div "Add new Buylist Group Locale 2 locales selected Slovak English Slovak Label Pre…" at bounding box center [784, 363] width 1568 height 726
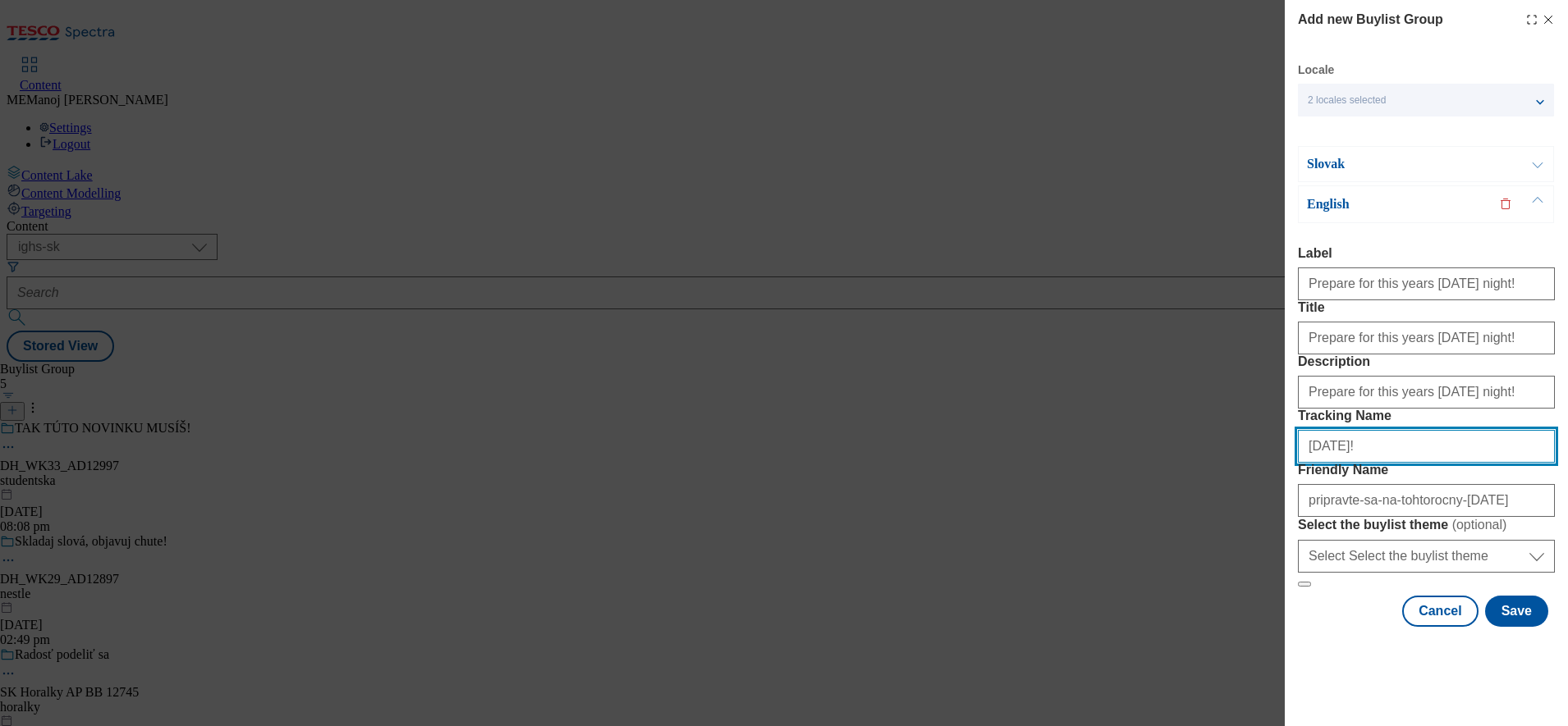
scroll to position [0, 0]
type input "[DATE]!"
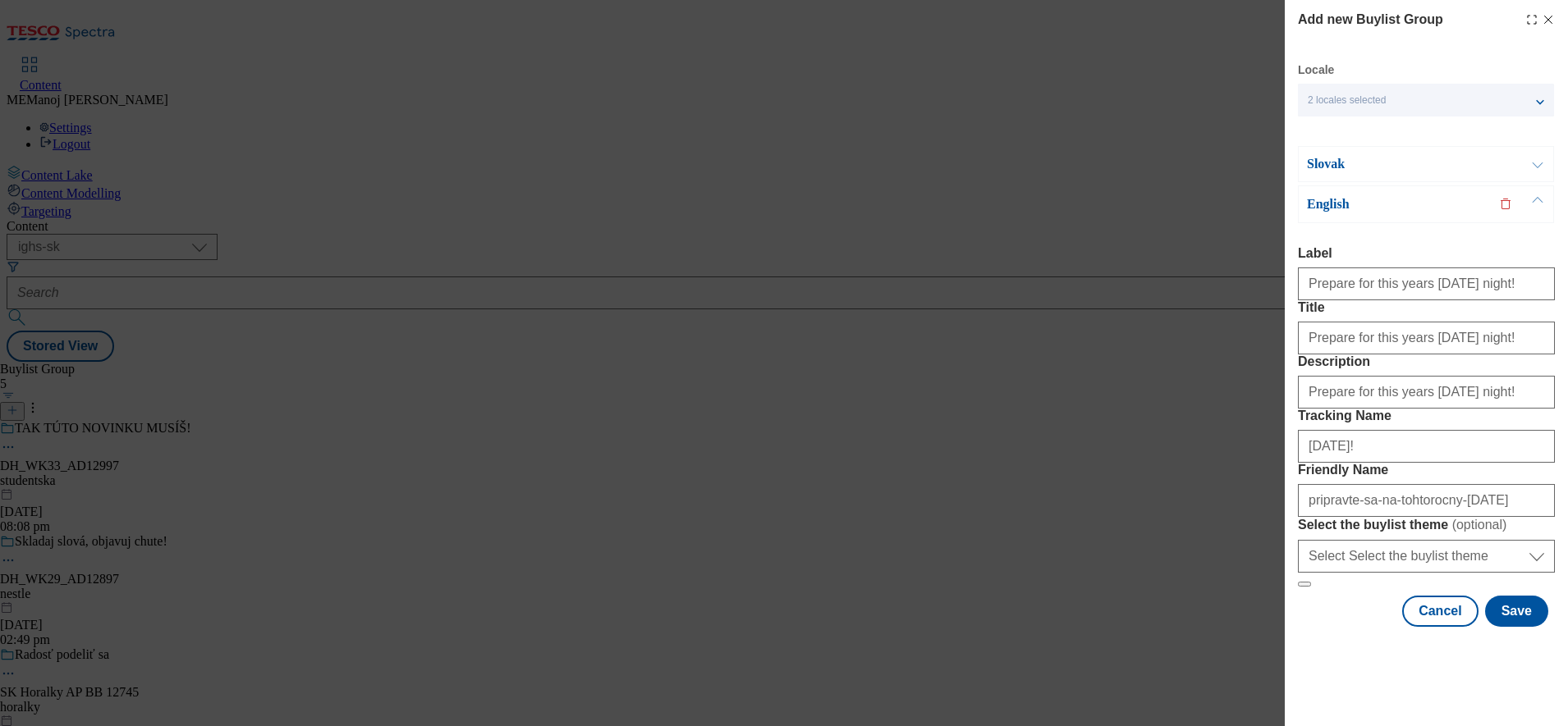
click at [1453, 166] on p "Slovak" at bounding box center [1392, 164] width 172 height 16
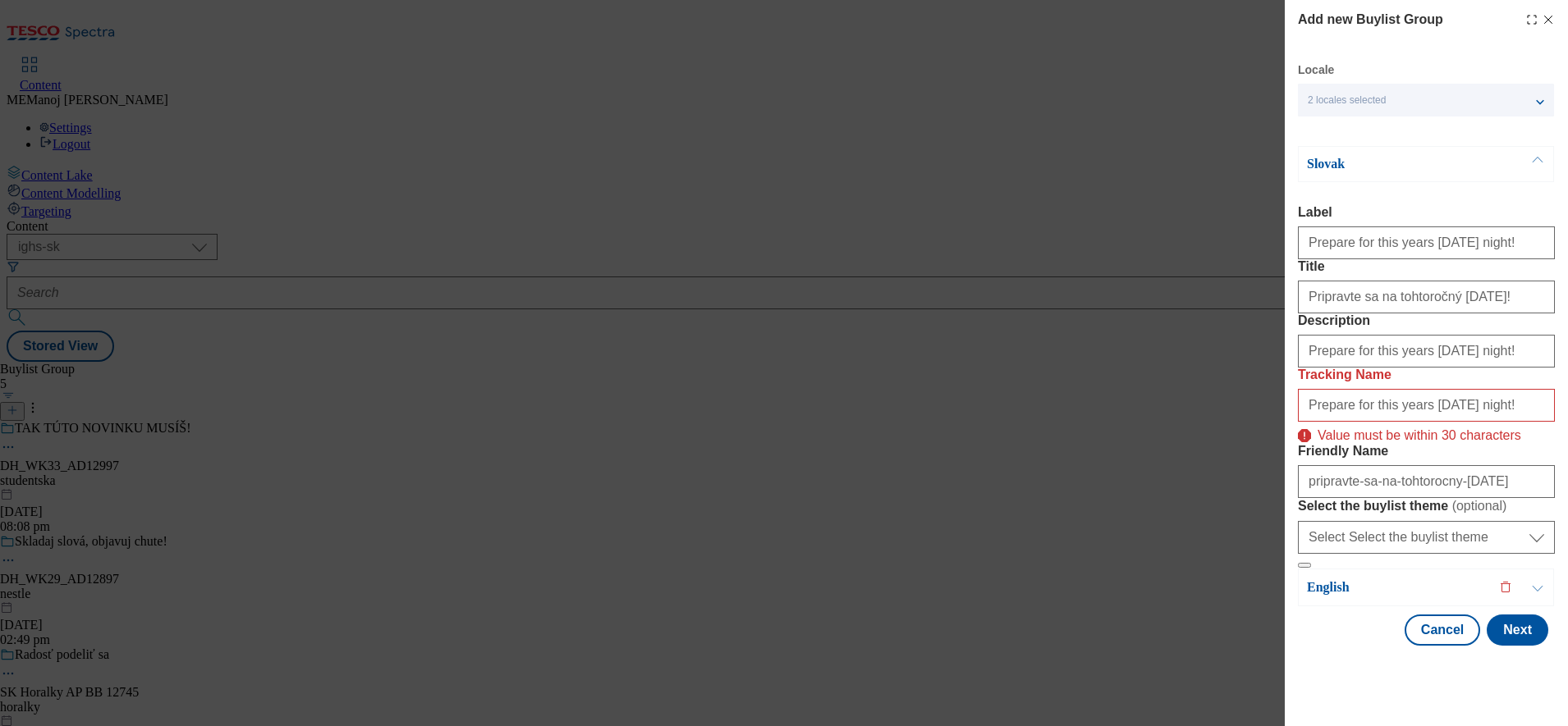
click at [1469, 156] on p "Slovak" at bounding box center [1392, 164] width 172 height 16
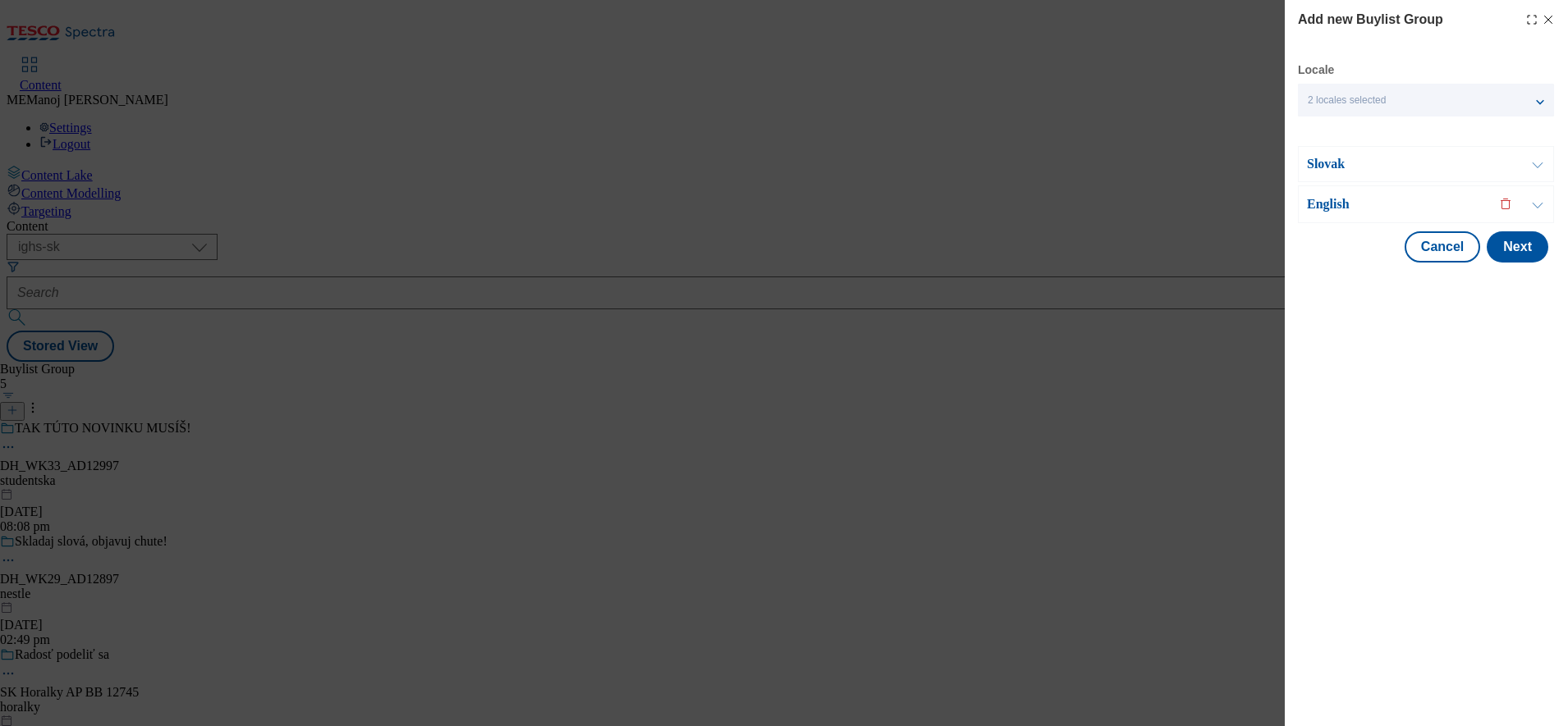
click at [1469, 156] on p "Slovak" at bounding box center [1392, 164] width 172 height 16
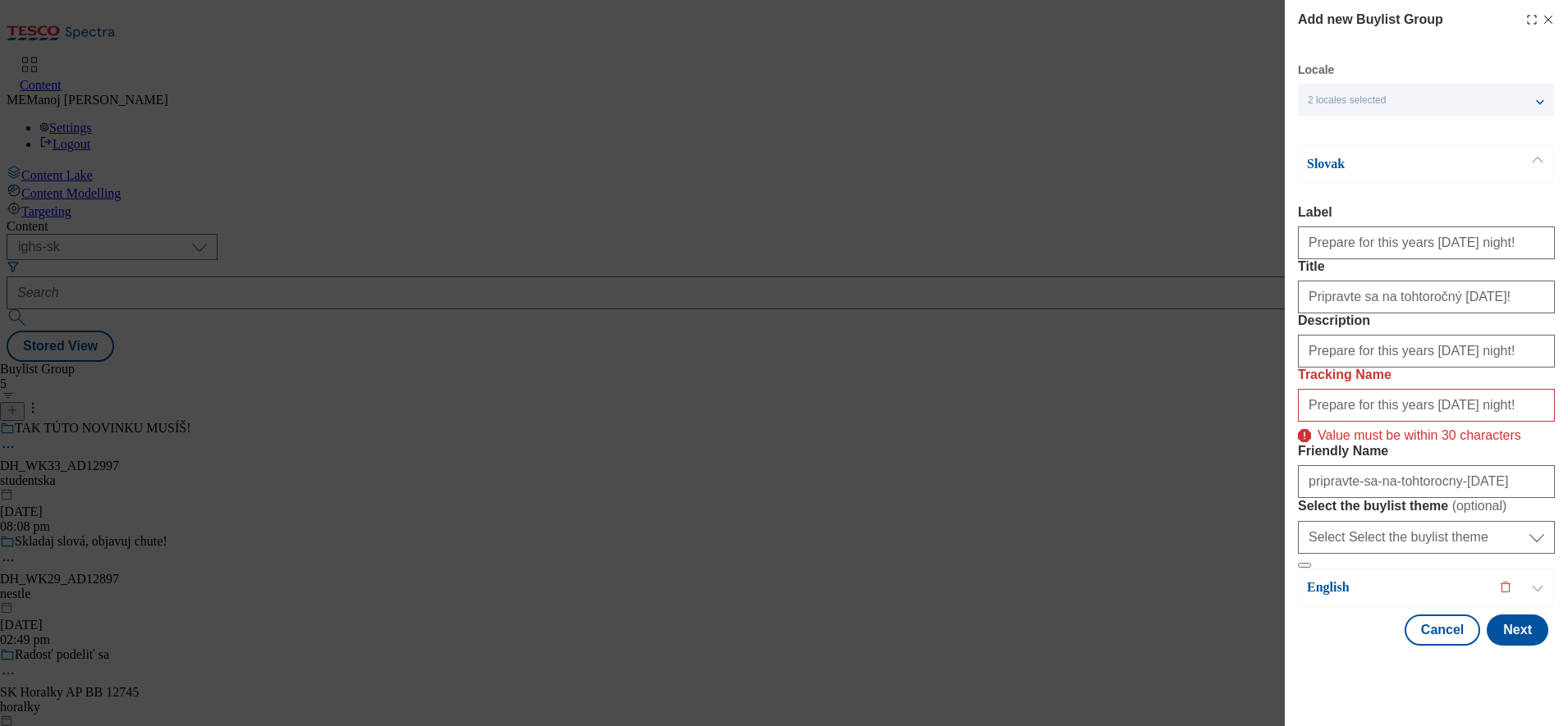
scroll to position [113, 0]
drag, startPoint x: 1408, startPoint y: 380, endPoint x: 1218, endPoint y: 412, distance: 192.7
click at [1218, 412] on div "Add new Buylist Group Locale 2 locales selected Slovak English Slovak Label Pre…" at bounding box center [784, 363] width 1568 height 726
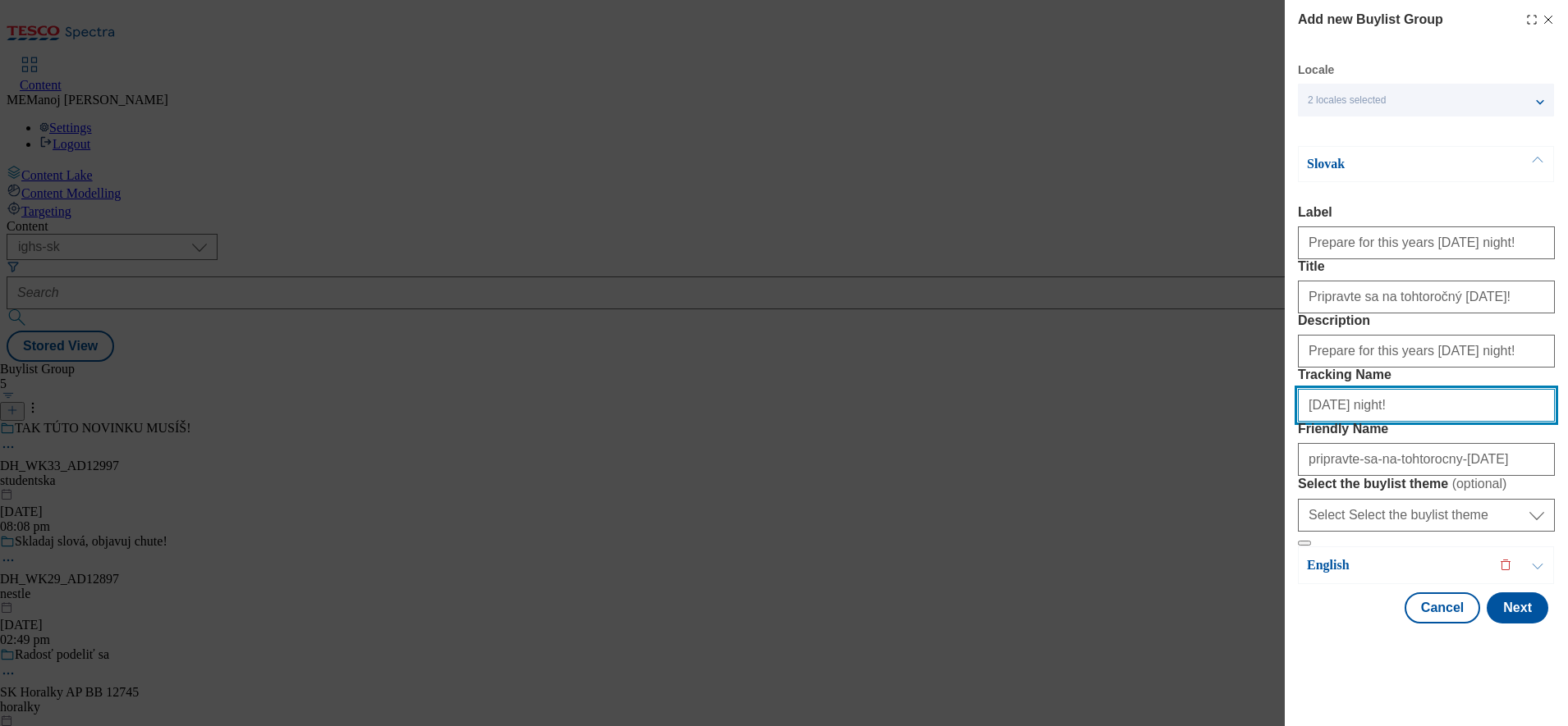
scroll to position [93, 0]
drag, startPoint x: 1398, startPoint y: 392, endPoint x: 1357, endPoint y: 405, distance: 43.0
click at [1357, 405] on input "[DATE] night!" at bounding box center [1426, 405] width 257 height 32
type input "[DATE]!"
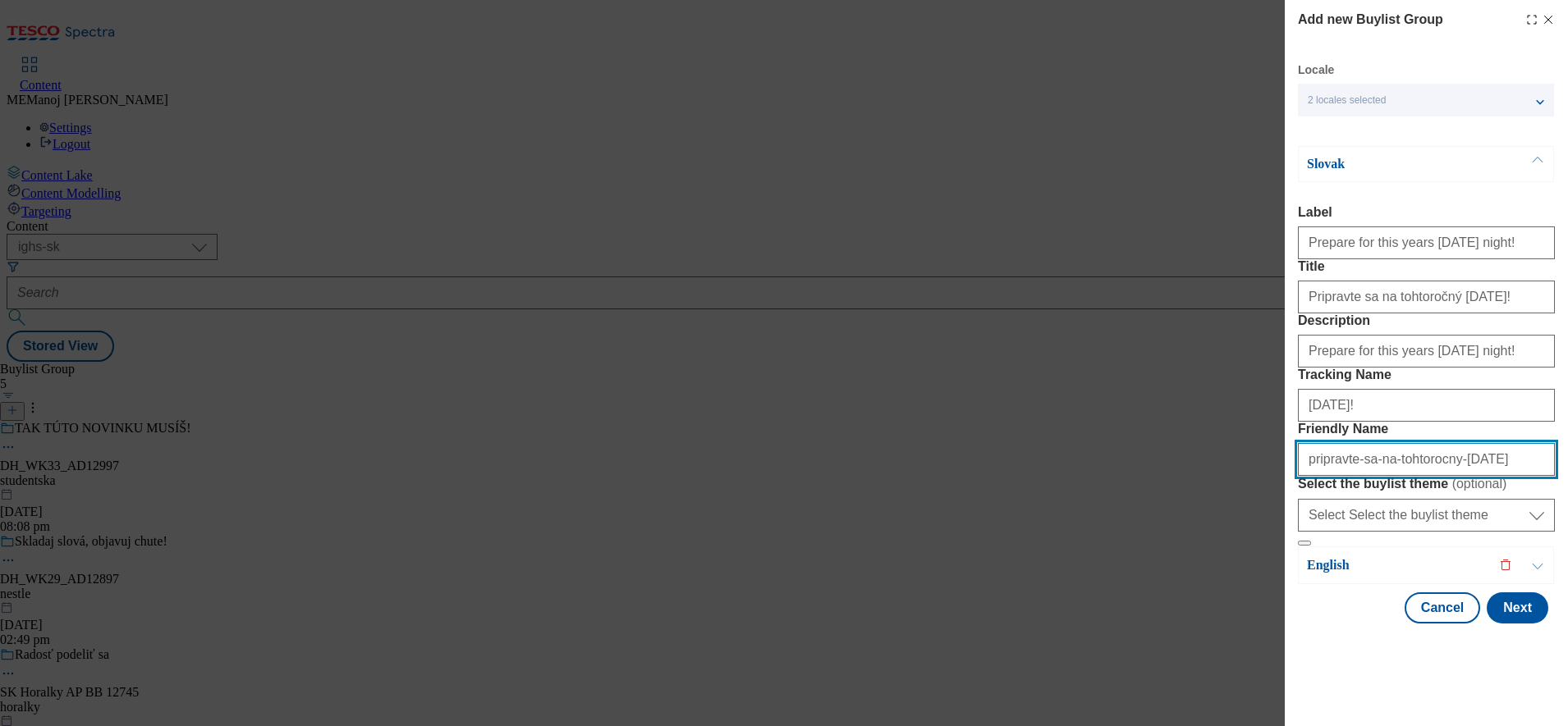
drag, startPoint x: 1439, startPoint y: 489, endPoint x: 1229, endPoint y: 495, distance: 210.1
click at [1229, 495] on div "Add new Buylist Group Locale 2 locales selected Slovak English Slovak Label Pre…" at bounding box center [784, 363] width 1568 height 726
type input "[DATE]"
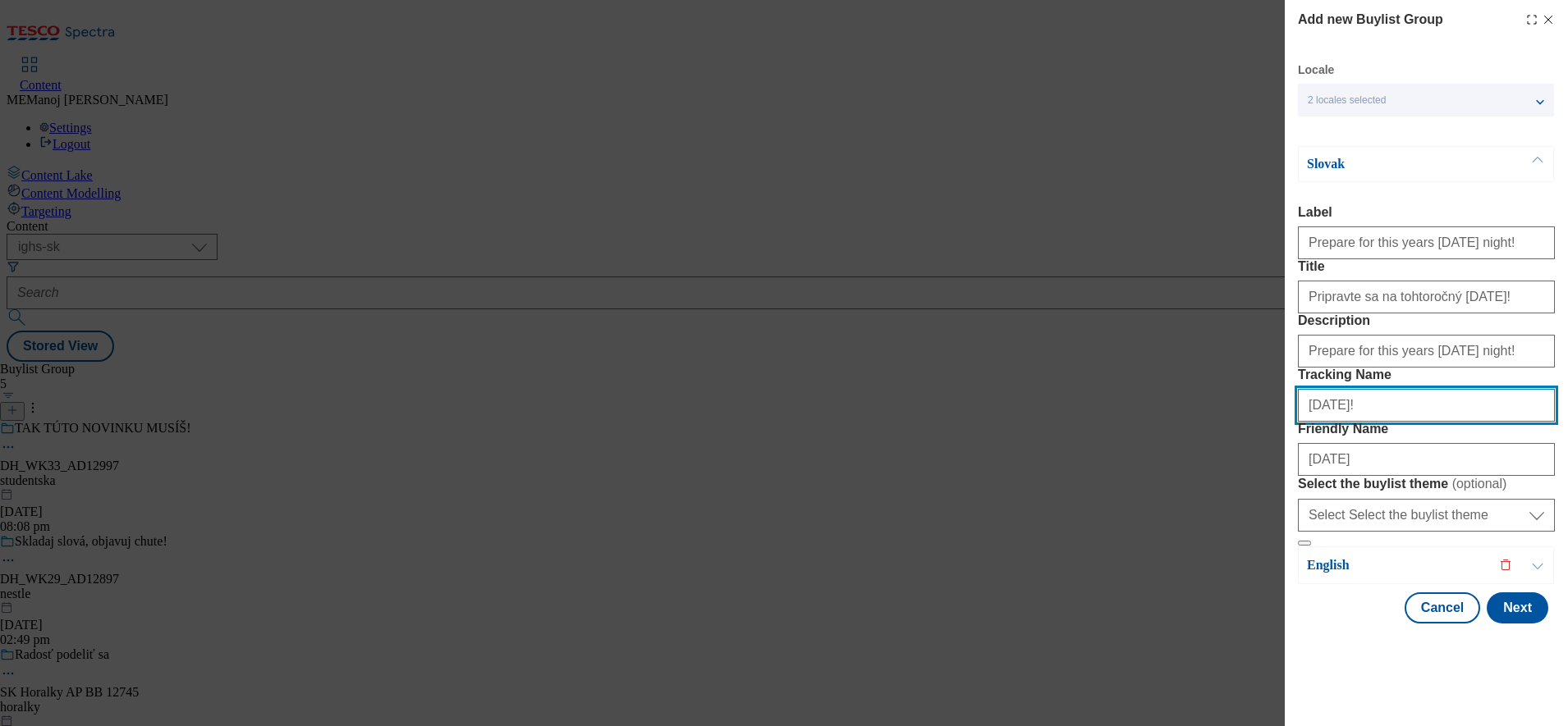
drag, startPoint x: 1380, startPoint y: 407, endPoint x: 1263, endPoint y: 405, distance: 117.0
click at [1263, 405] on div "Add new Buylist Group Locale 2 locales selected Slovak English Slovak Label Pre…" at bounding box center [784, 363] width 1568 height 726
click at [1386, 574] on p "English" at bounding box center [1392, 566] width 172 height 16
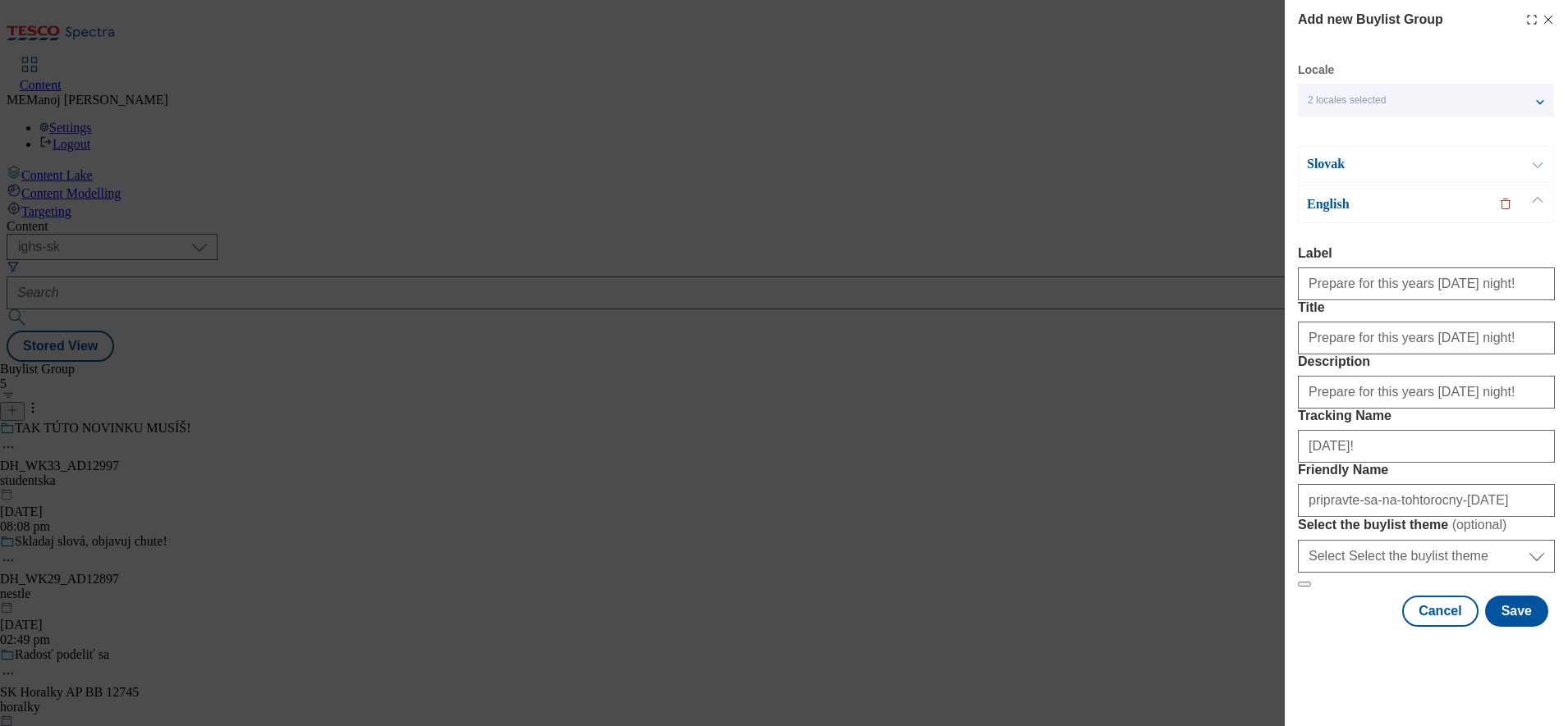
scroll to position [96, 0]
drag, startPoint x: 1437, startPoint y: 522, endPoint x: 1237, endPoint y: 491, distance: 202.4
click at [1237, 491] on div "Add new Buylist Group Locale 2 locales selected Slovak English Slovak Label Pre…" at bounding box center [784, 363] width 1568 height 726
type input "[DATE]"
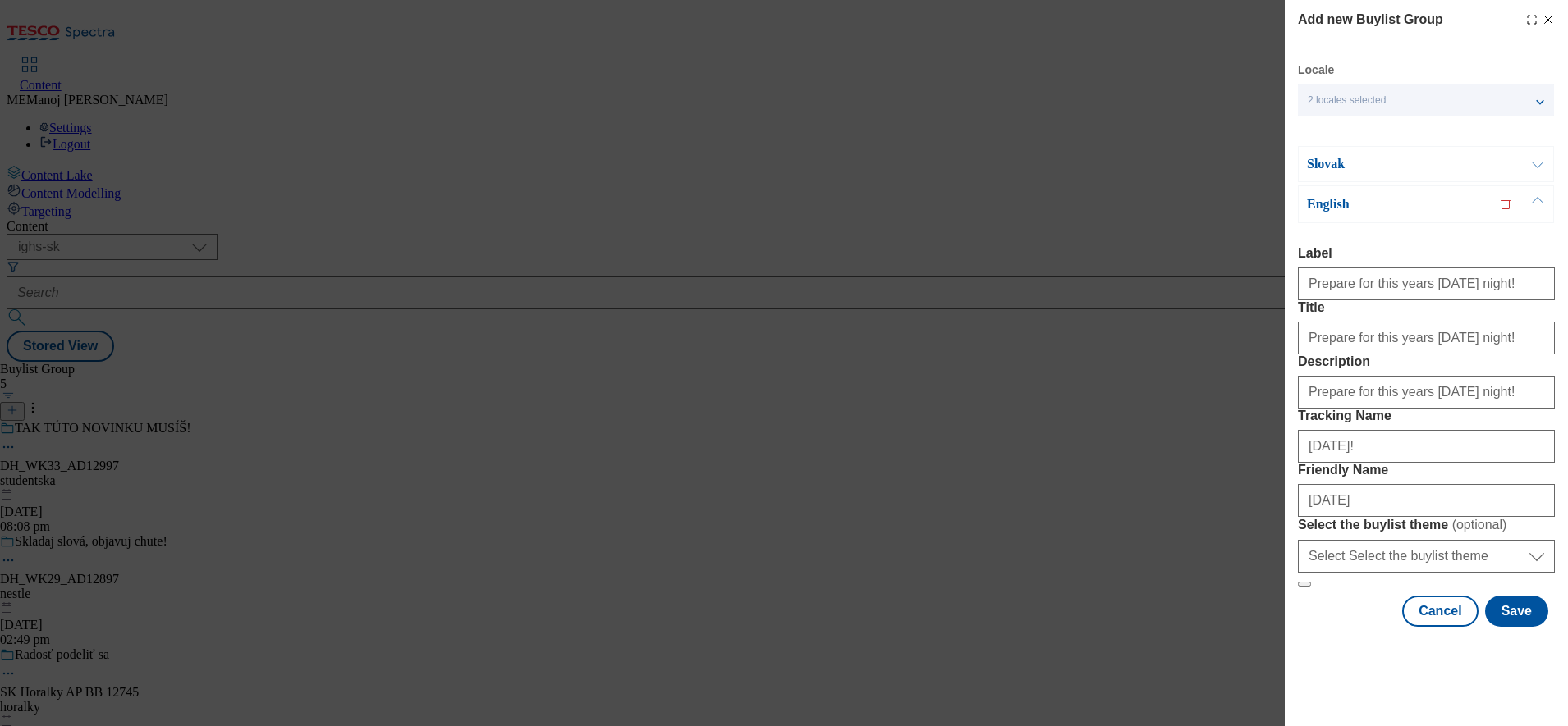
click at [1412, 161] on p "Slovak" at bounding box center [1392, 164] width 172 height 16
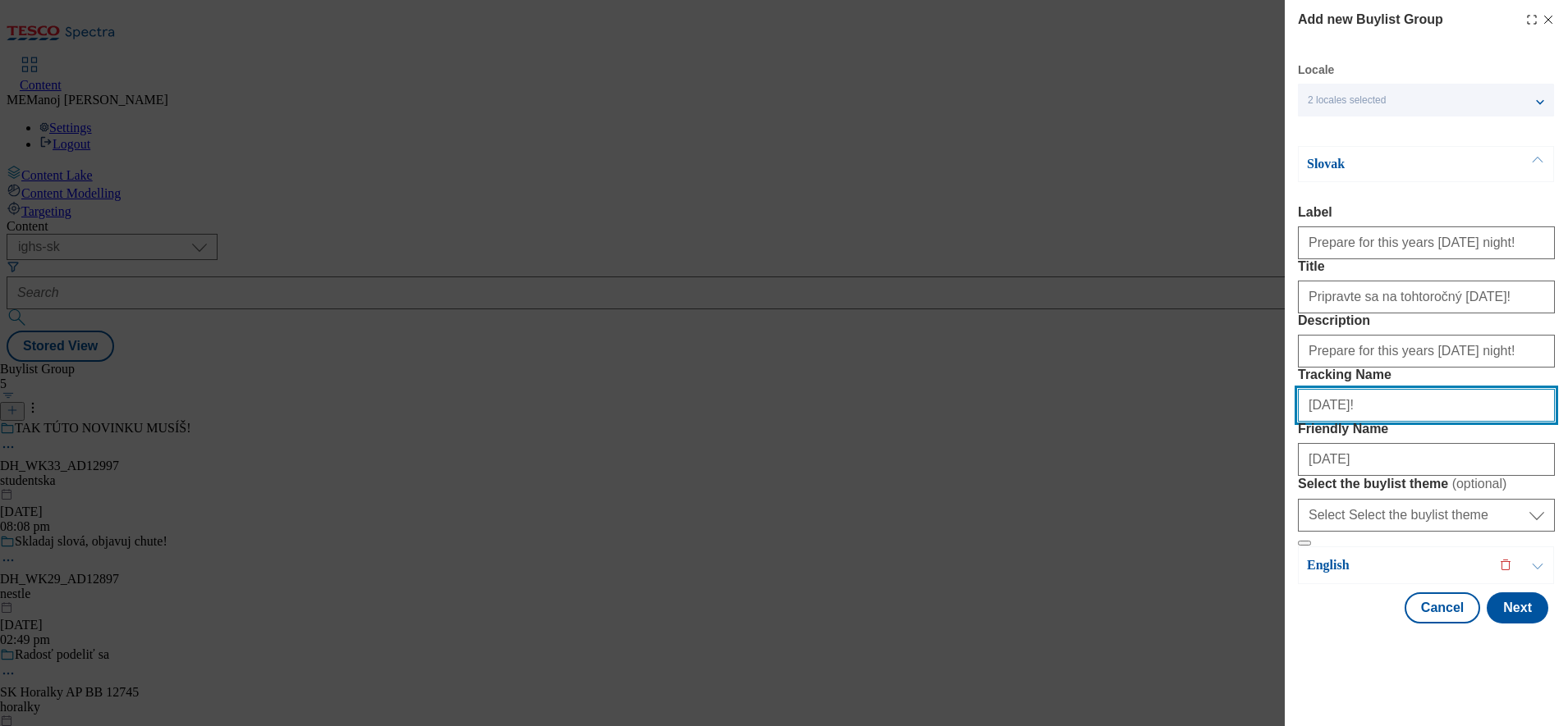
click at [1365, 422] on input "[DATE]!" at bounding box center [1426, 405] width 257 height 32
type input "[DATE]!"
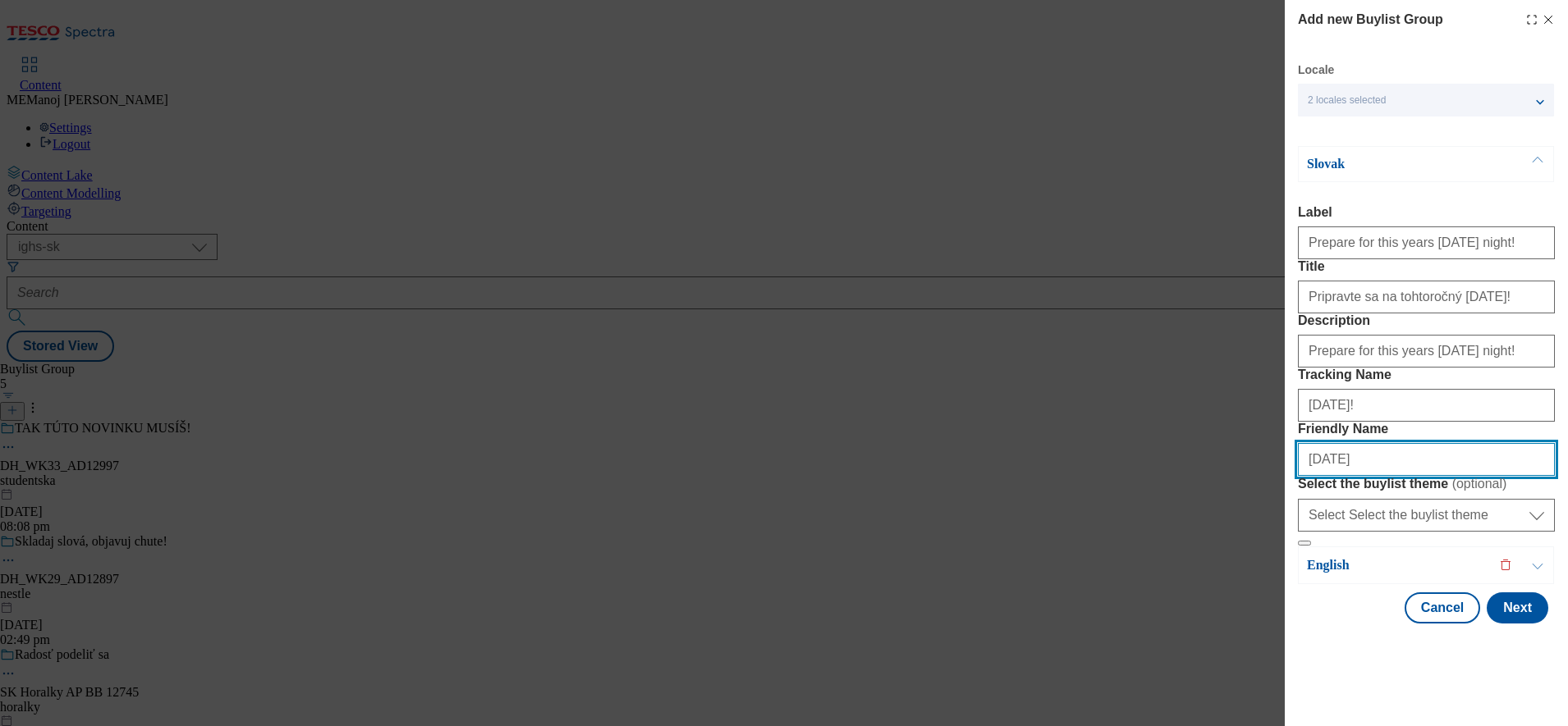
click at [1365, 476] on input "[DATE]" at bounding box center [1426, 459] width 257 height 32
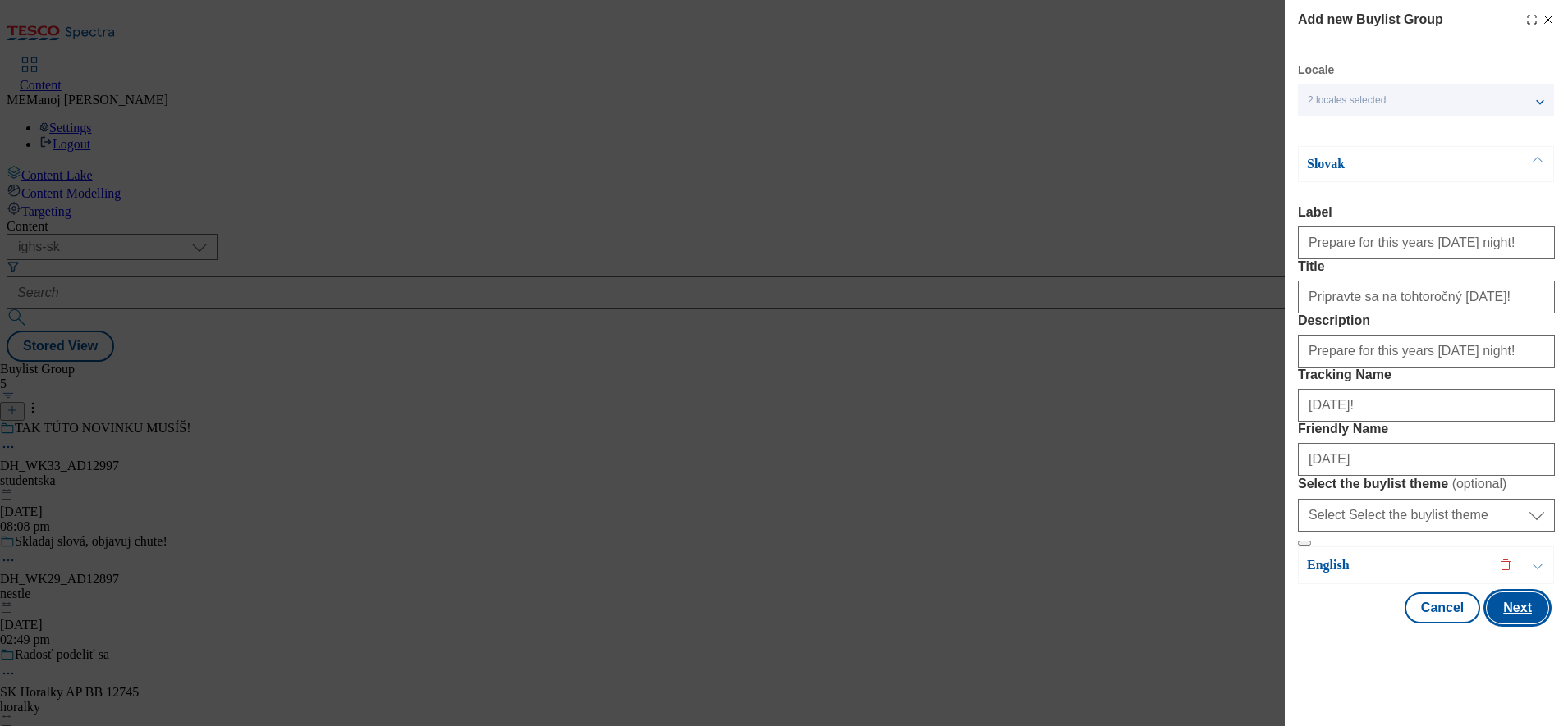
click at [1496, 623] on button "Next" at bounding box center [1518, 608] width 61 height 32
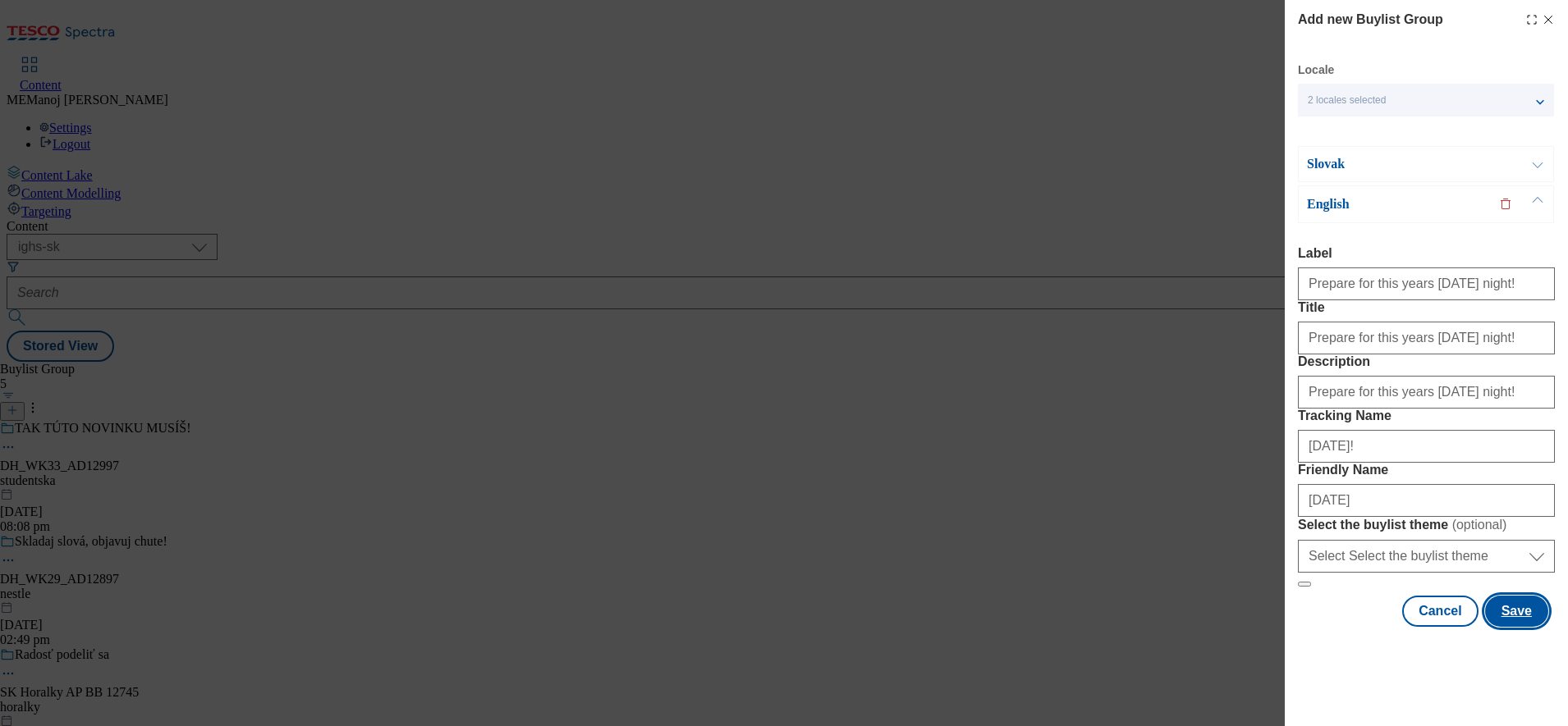
scroll to position [96, 0]
click at [1512, 627] on button "Save" at bounding box center [1517, 611] width 63 height 32
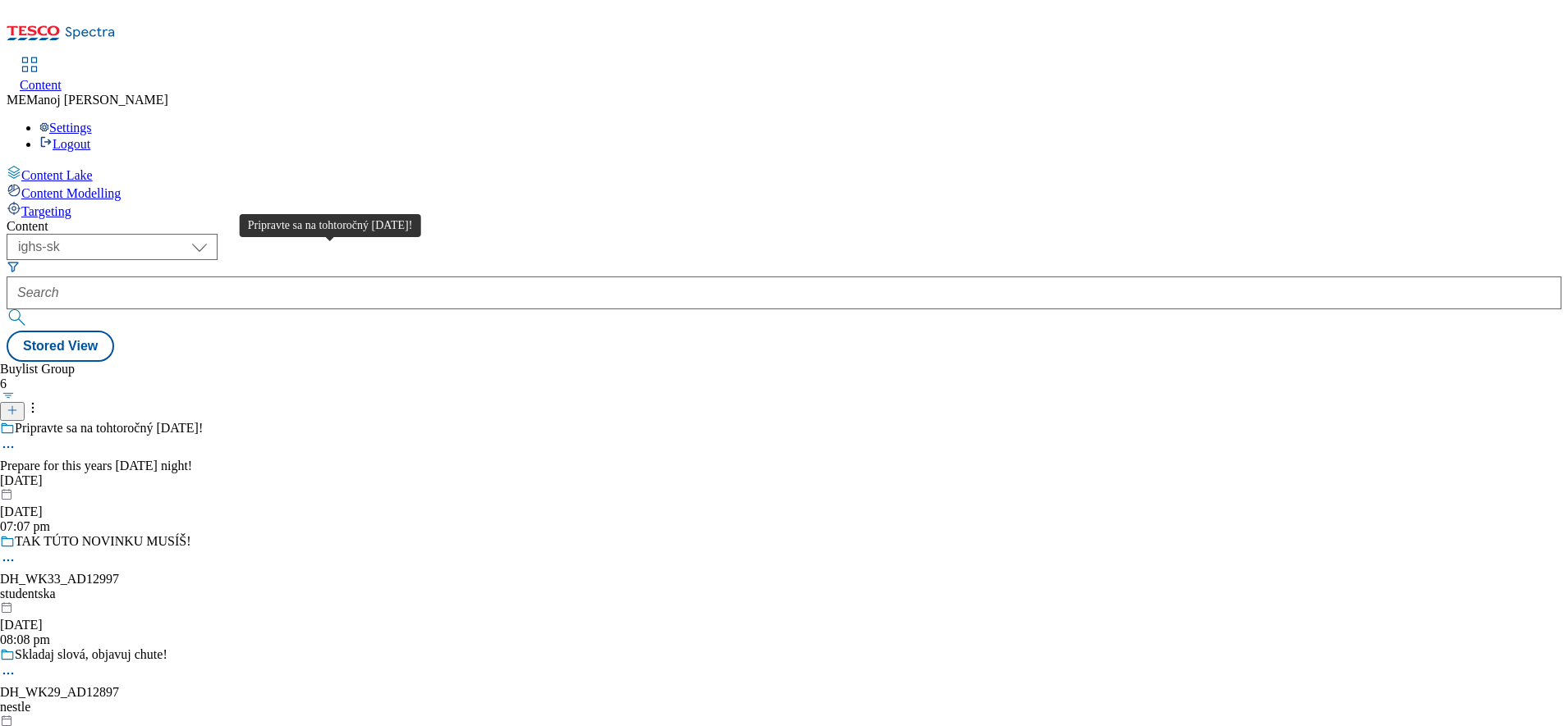
click at [203, 421] on div "Pripravte sa na tohtoročný [DATE]!" at bounding box center [108, 428] width 188 height 14
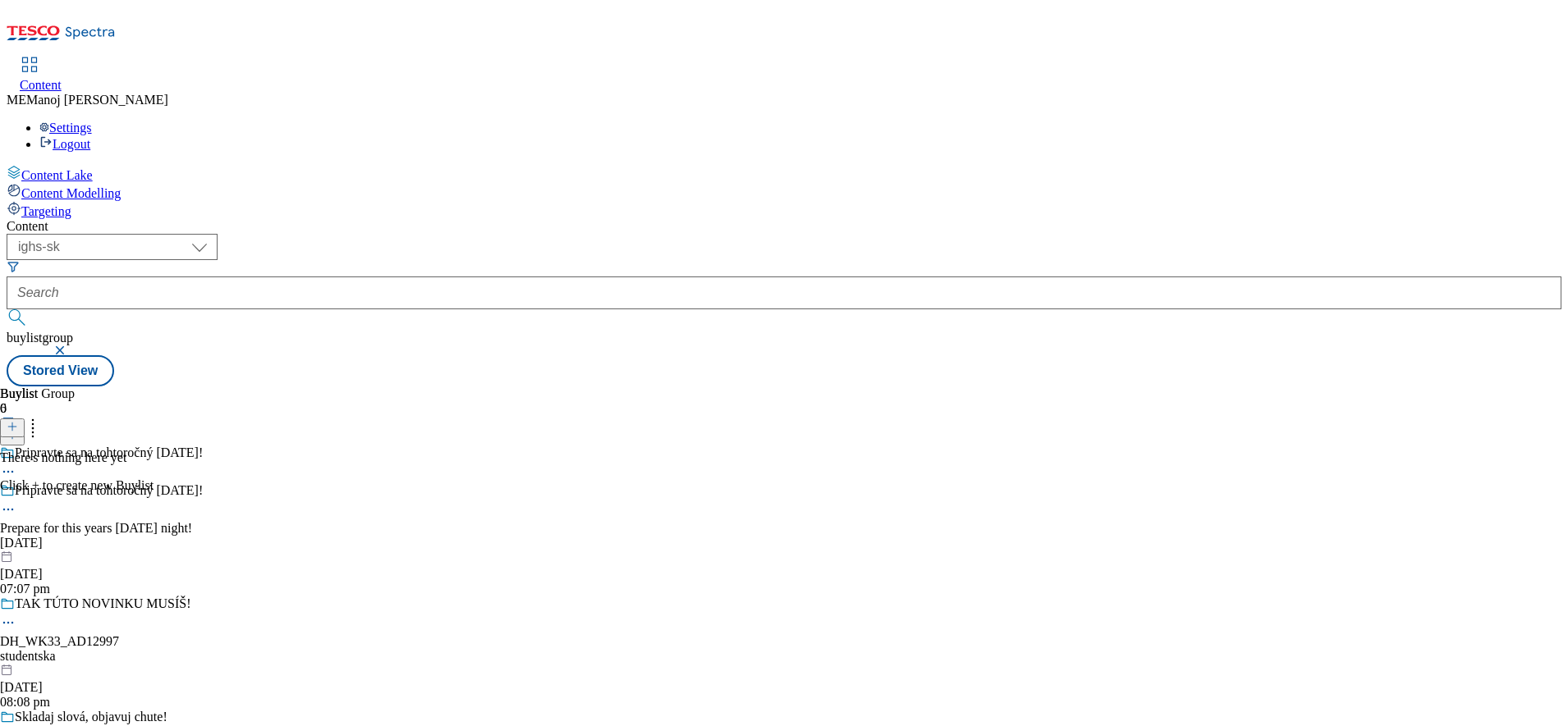
click at [18, 421] on icon at bounding box center [12, 426] width 12 height 12
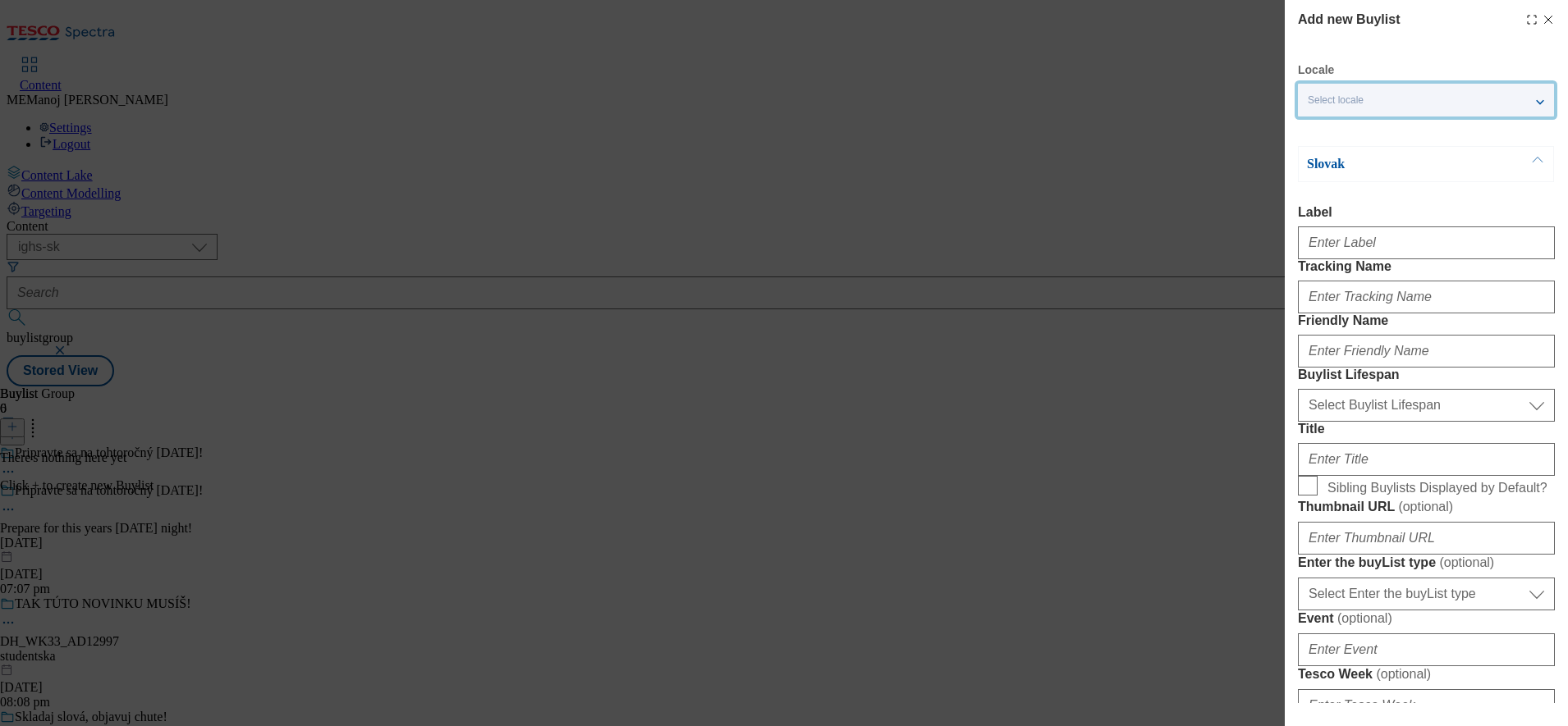
click at [1447, 104] on div "Select locale" at bounding box center [1426, 100] width 256 height 32
click at [1360, 170] on span "English" at bounding box center [1356, 167] width 38 height 9
click at [1327, 170] on input "English" at bounding box center [1317, 169] width 20 height 20
click at [1363, 211] on label "Label" at bounding box center [1426, 213] width 257 height 14
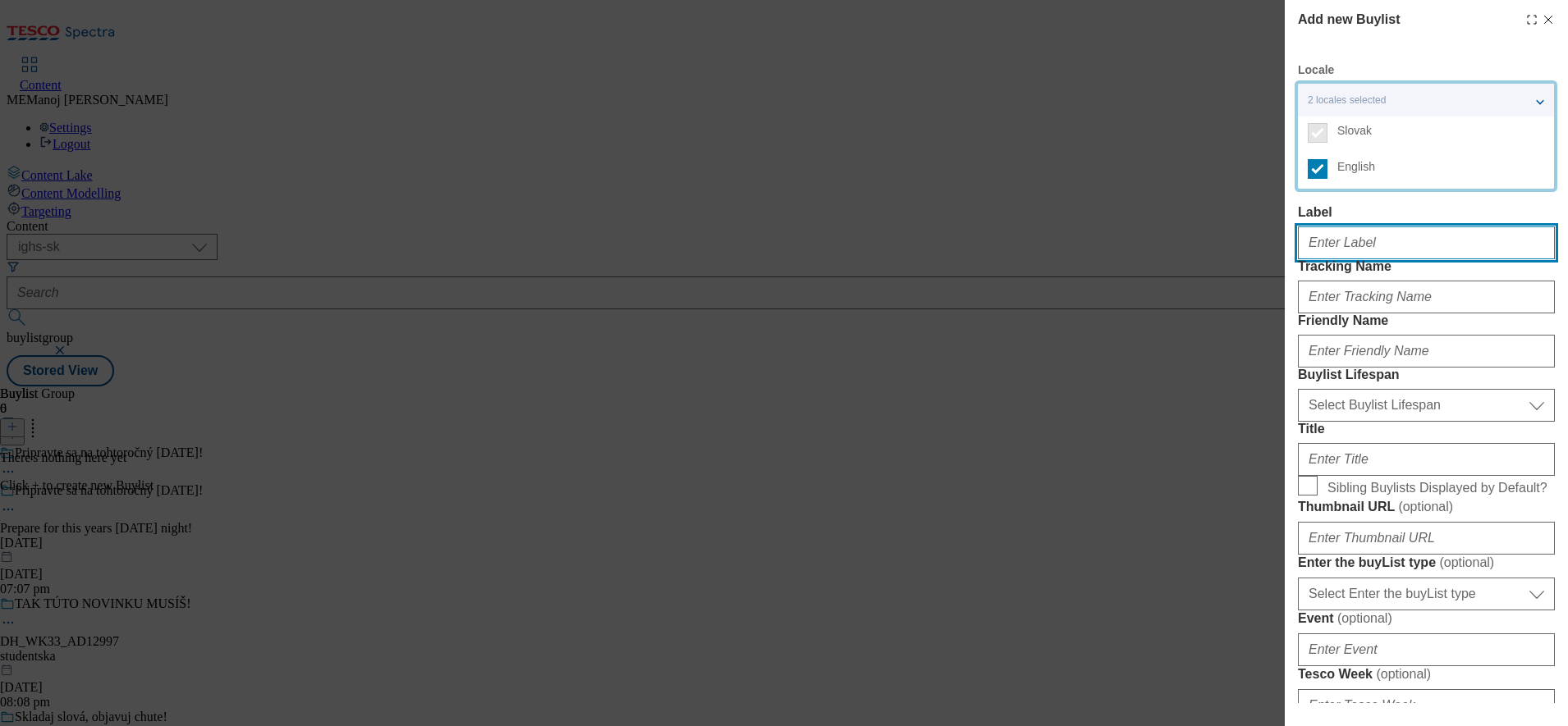
click at [1363, 226] on input "Label" at bounding box center [1426, 242] width 257 height 32
click at [1405, 213] on label "Label" at bounding box center [1426, 213] width 257 height 14
click at [1405, 226] on input "Label" at bounding box center [1426, 242] width 257 height 32
click at [1408, 208] on label "Label" at bounding box center [1426, 213] width 257 height 14
click at [1408, 226] on input "Label" at bounding box center [1426, 242] width 257 height 32
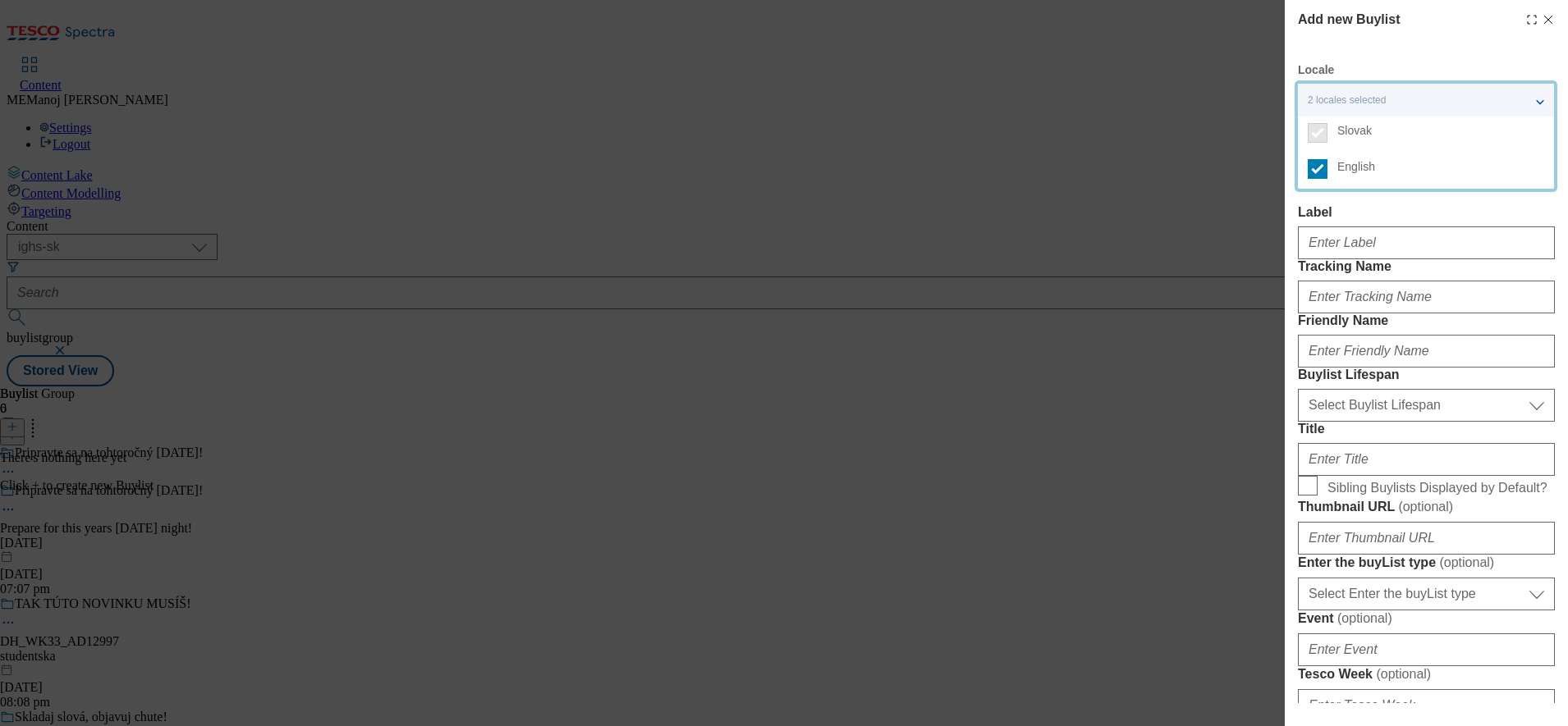
click at [1543, 99] on div "2 locales selected" at bounding box center [1426, 100] width 256 height 32
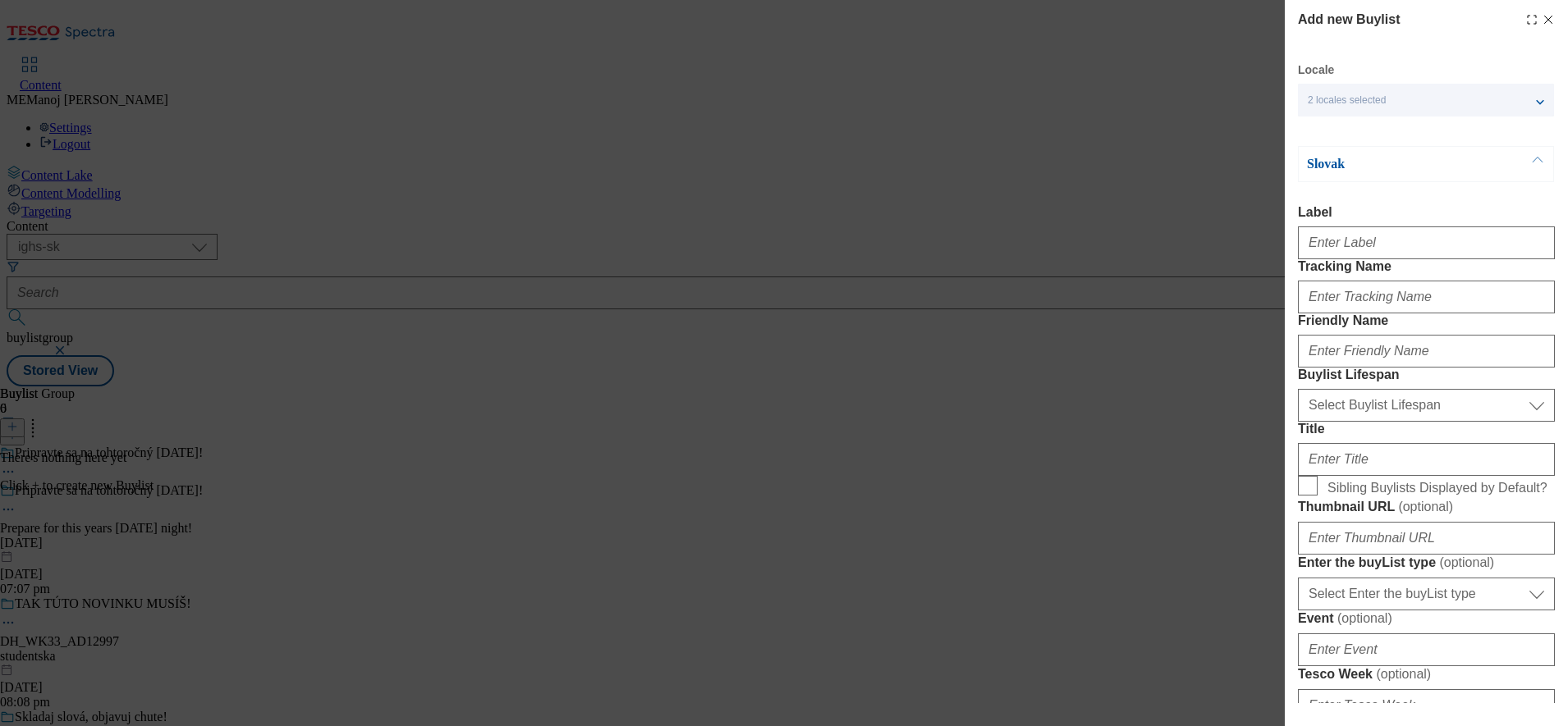
click at [1532, 156] on button "Modal" at bounding box center [1537, 164] width 32 height 34
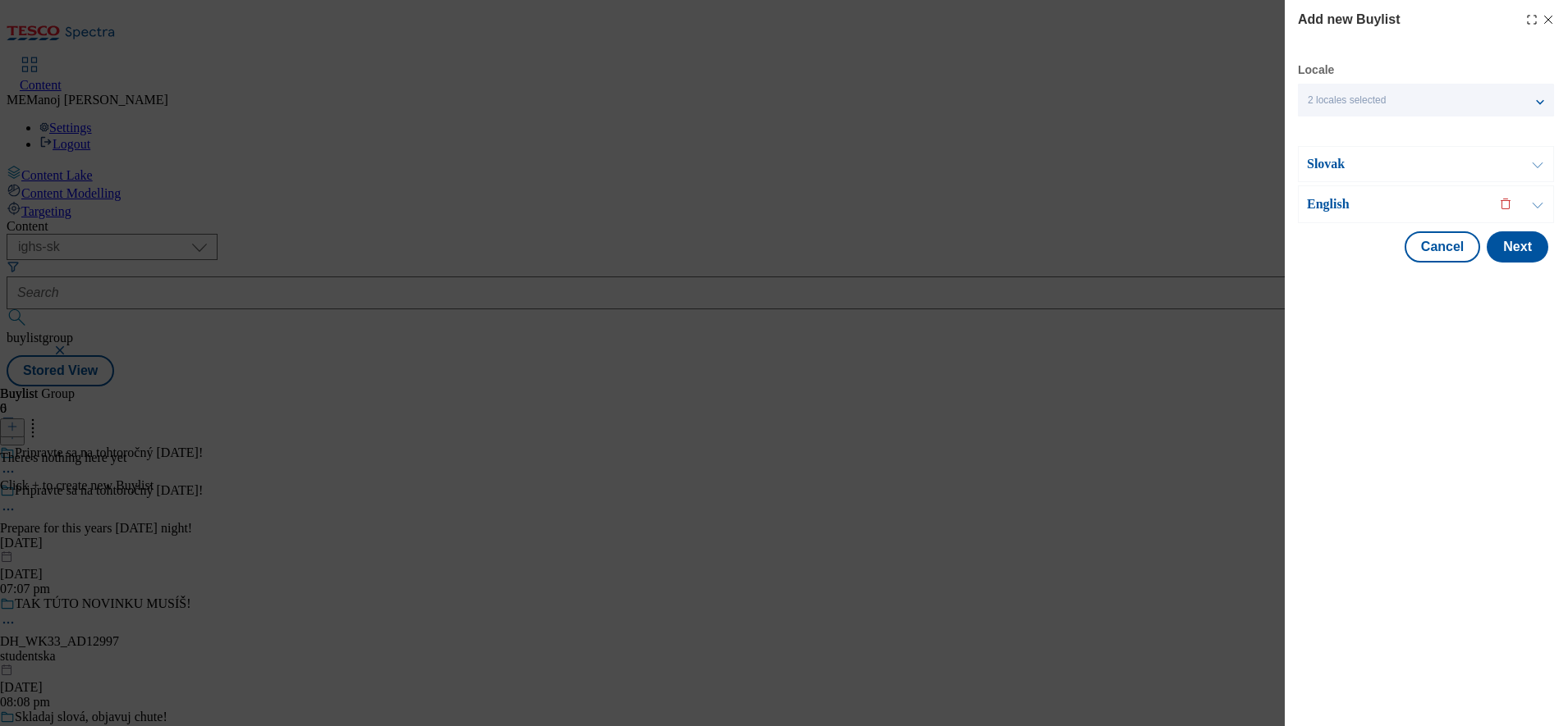
click at [1532, 161] on button "Modal" at bounding box center [1537, 164] width 32 height 34
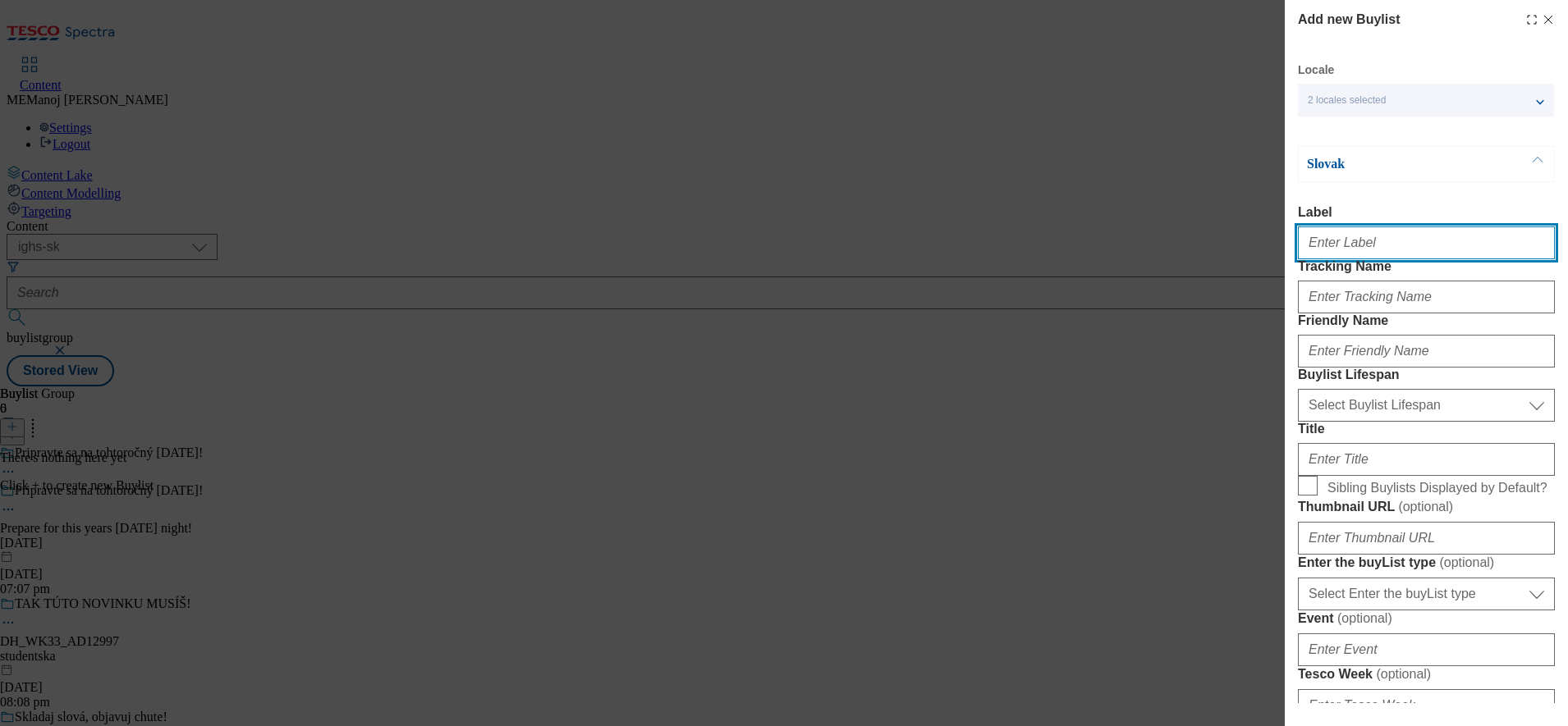
click at [1405, 235] on input "Label" at bounding box center [1426, 242] width 257 height 32
paste input "Crave your pumpkin"
type input "Crave your pumpkin"
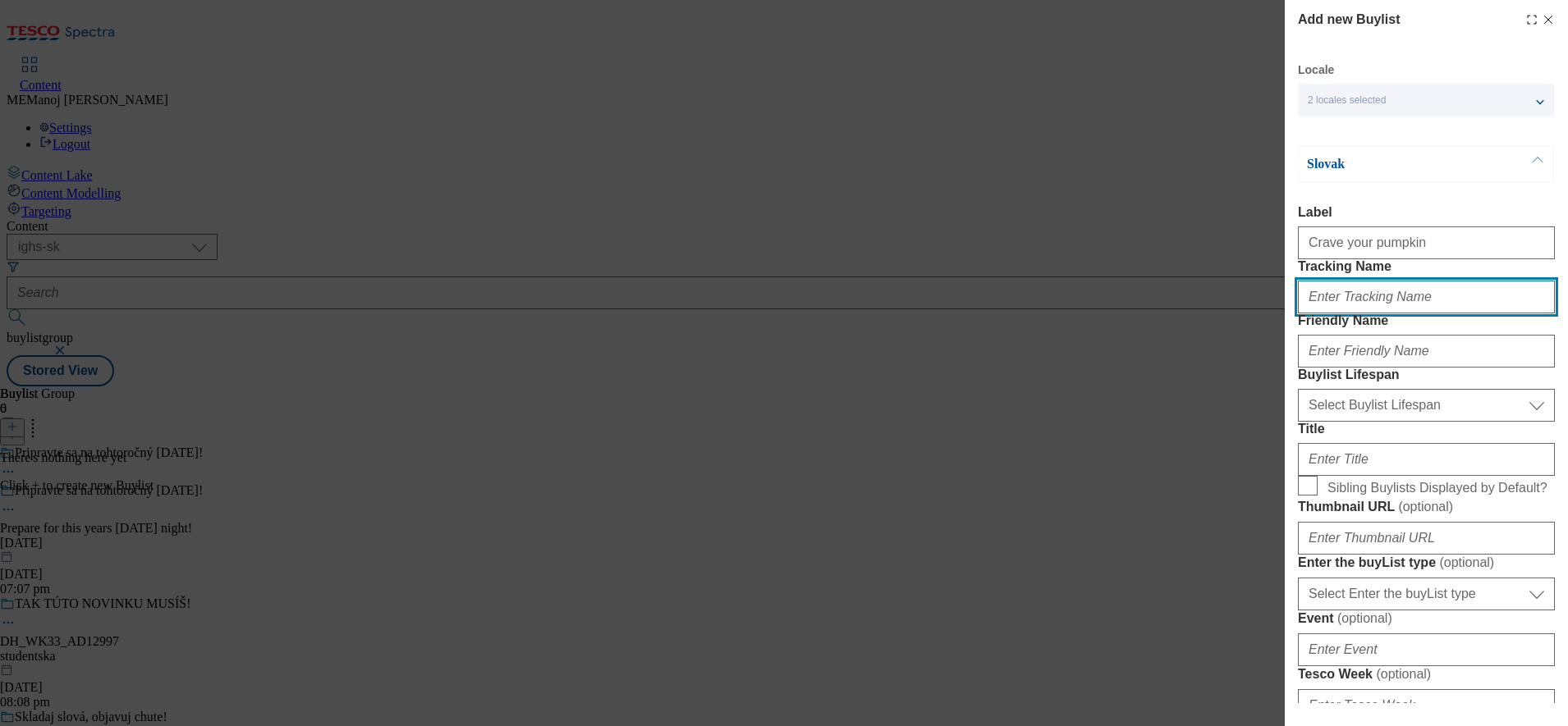
click at [1377, 313] on input "Tracking Name" at bounding box center [1426, 297] width 257 height 32
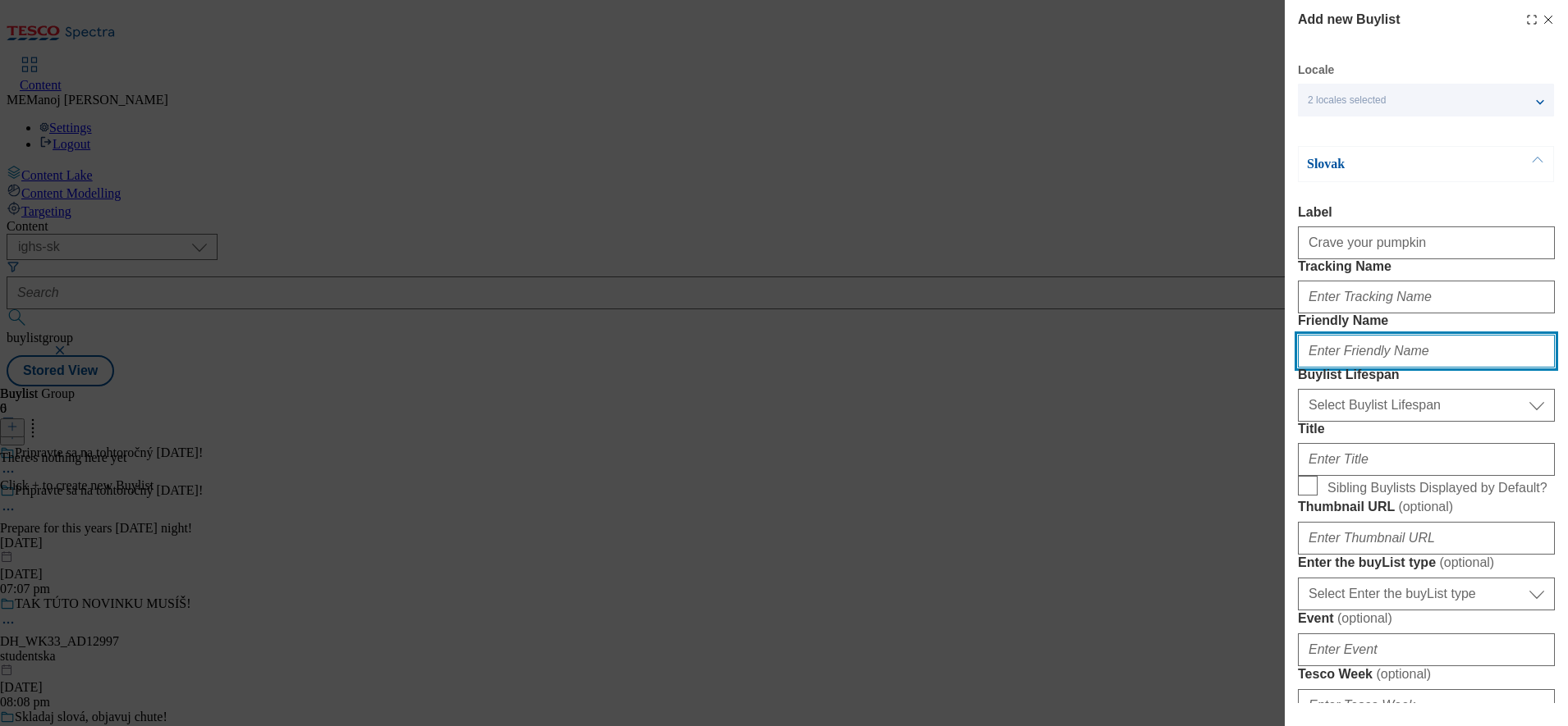
click at [1408, 368] on input "Friendly Name" at bounding box center [1426, 351] width 257 height 32
click at [1505, 166] on div "Slovak" at bounding box center [1426, 164] width 256 height 36
click at [1539, 155] on button "Modal" at bounding box center [1537, 164] width 32 height 34
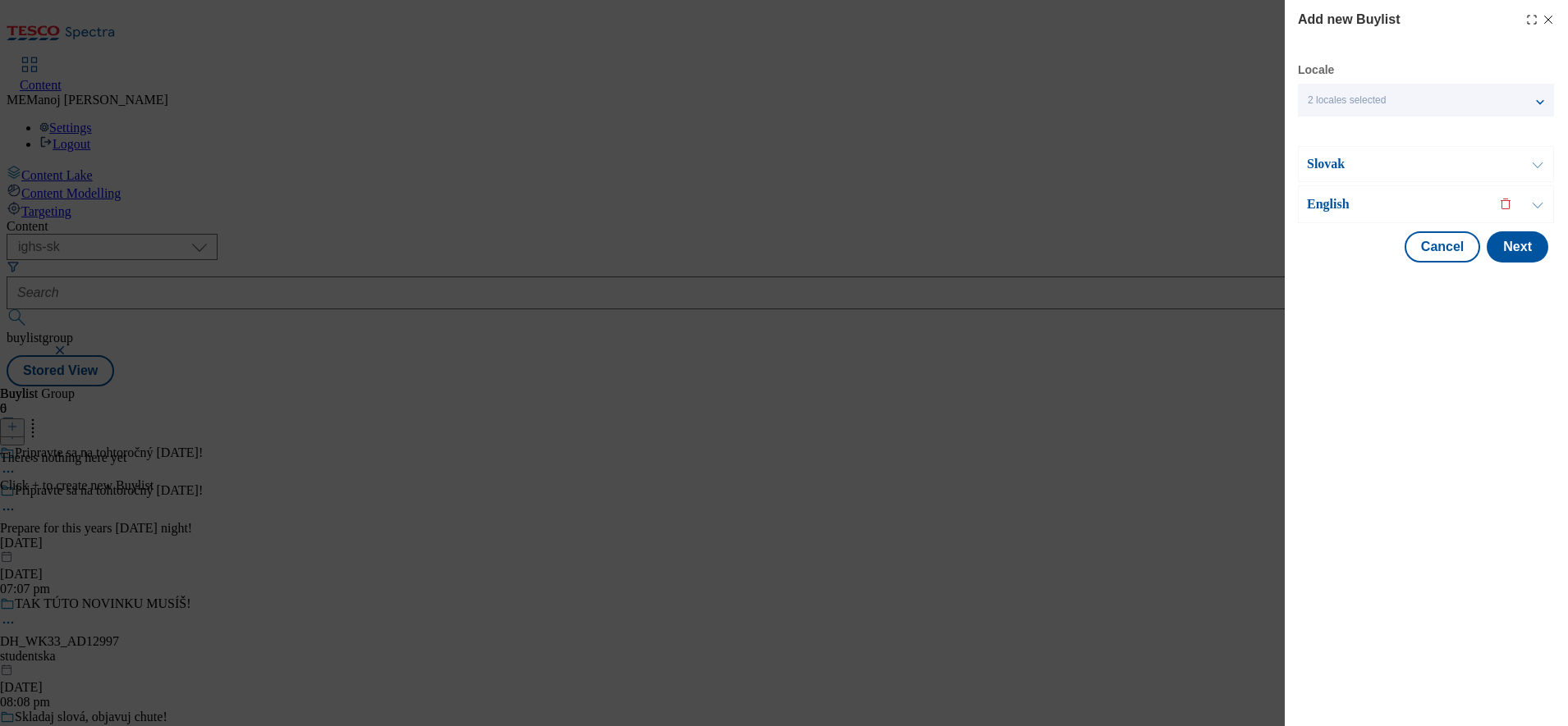
click at [1406, 201] on p "English" at bounding box center [1392, 204] width 172 height 16
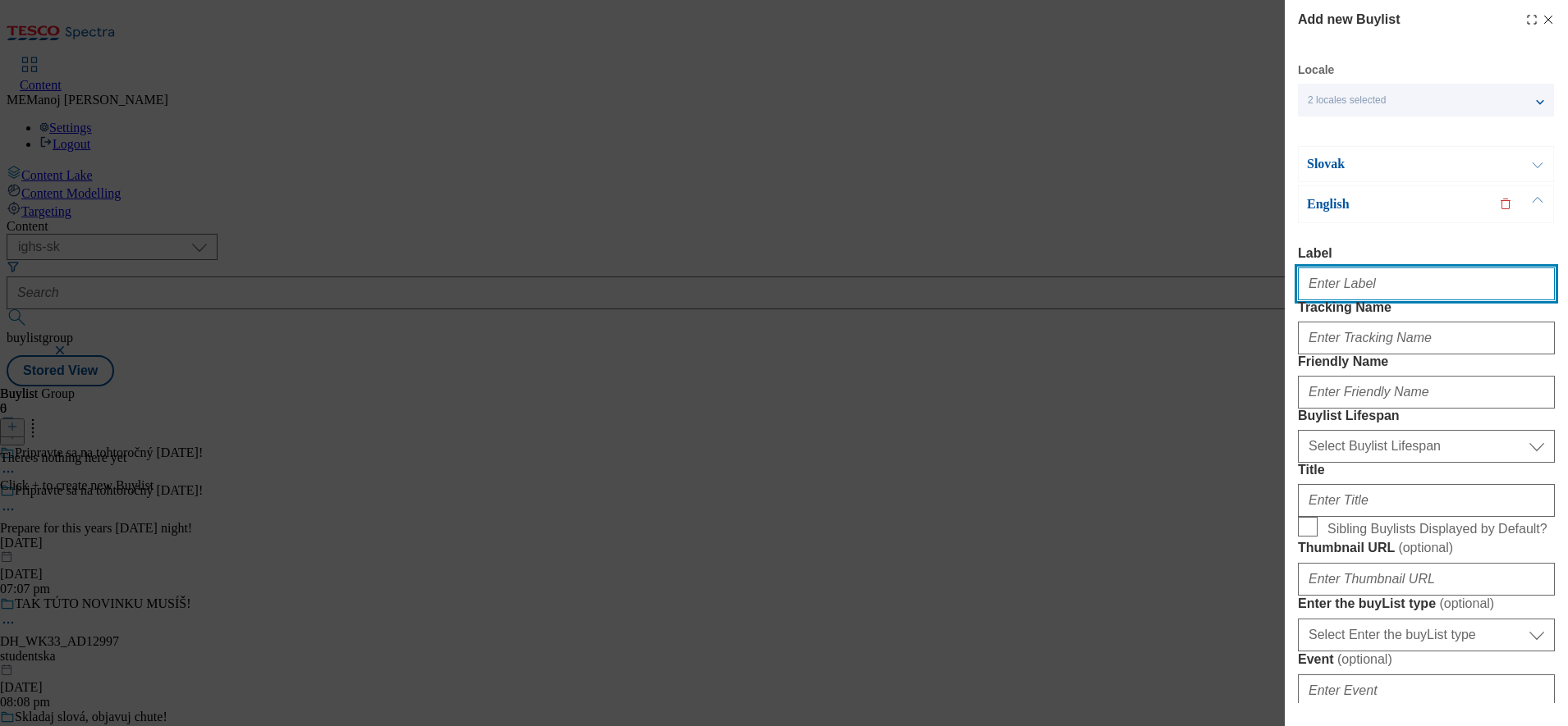
click at [1344, 282] on input "Label" at bounding box center [1426, 284] width 257 height 32
paste input "Crave your pumpkin"
type input "Crave your pumpkin"
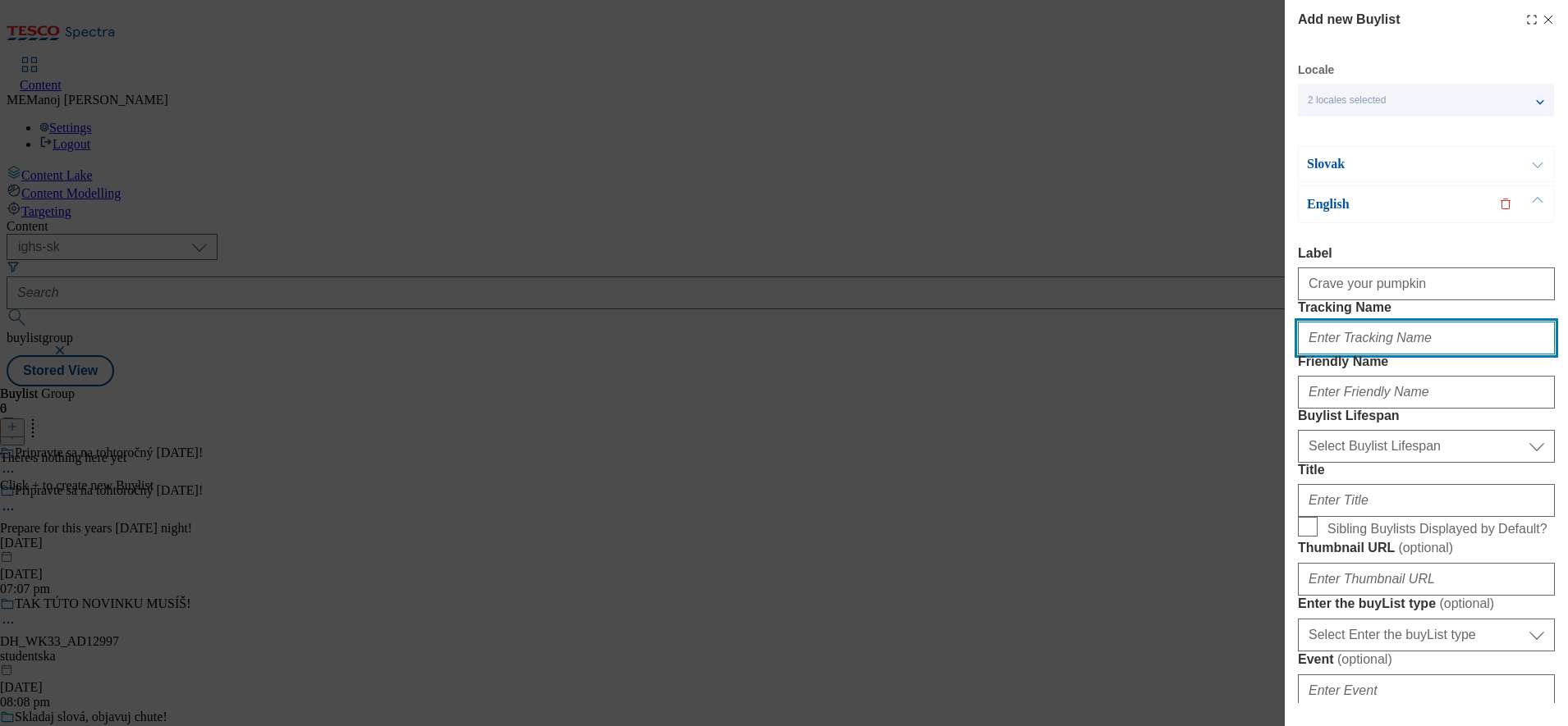
click at [1345, 355] on input "Tracking Name" at bounding box center [1426, 338] width 257 height 32
paste input "Crave your pumpkin"
type input "Crave your pumpkin"
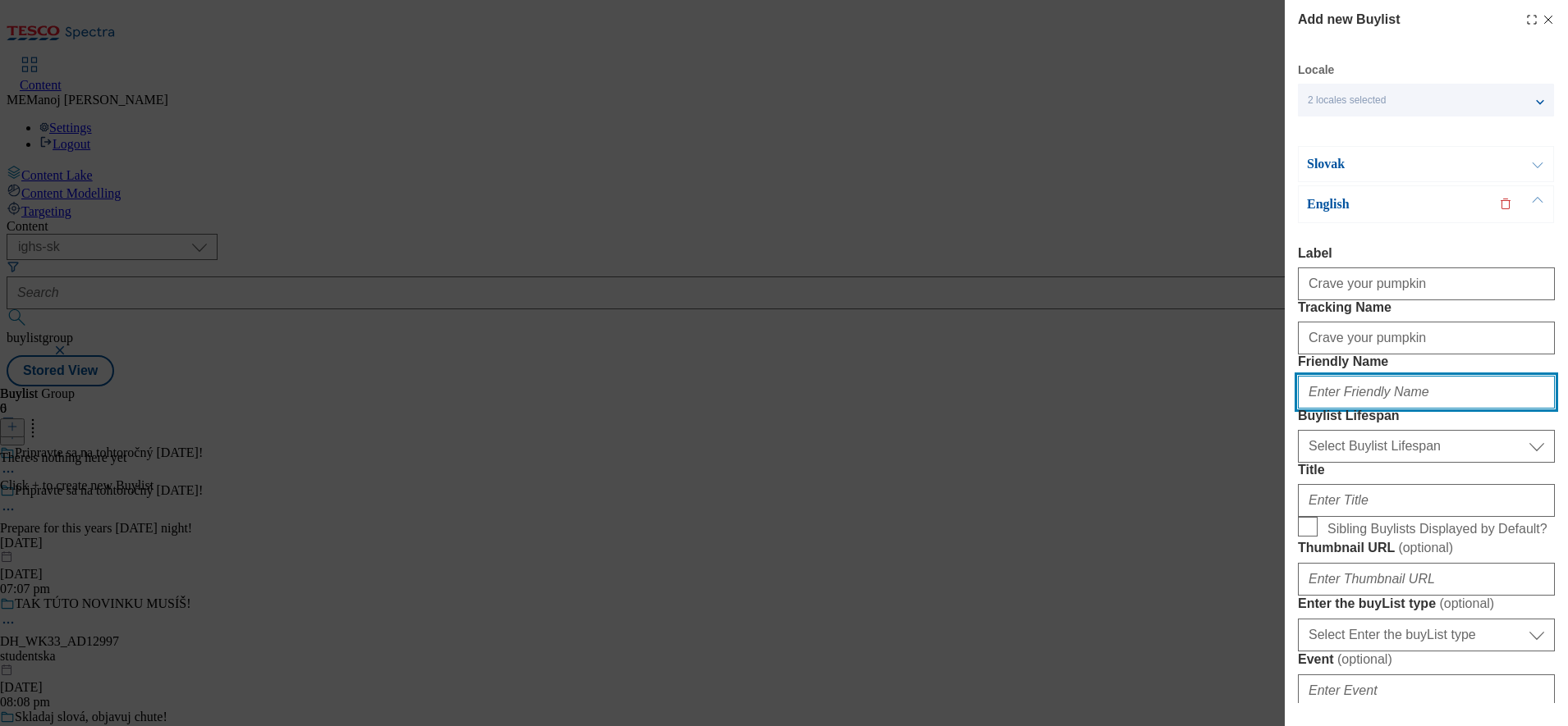
click at [1331, 409] on input "Friendly Name" at bounding box center [1426, 392] width 257 height 32
paste input "Crave your pumpkin"
click at [1312, 409] on input "Crave your pumpkin" at bounding box center [1426, 392] width 257 height 32
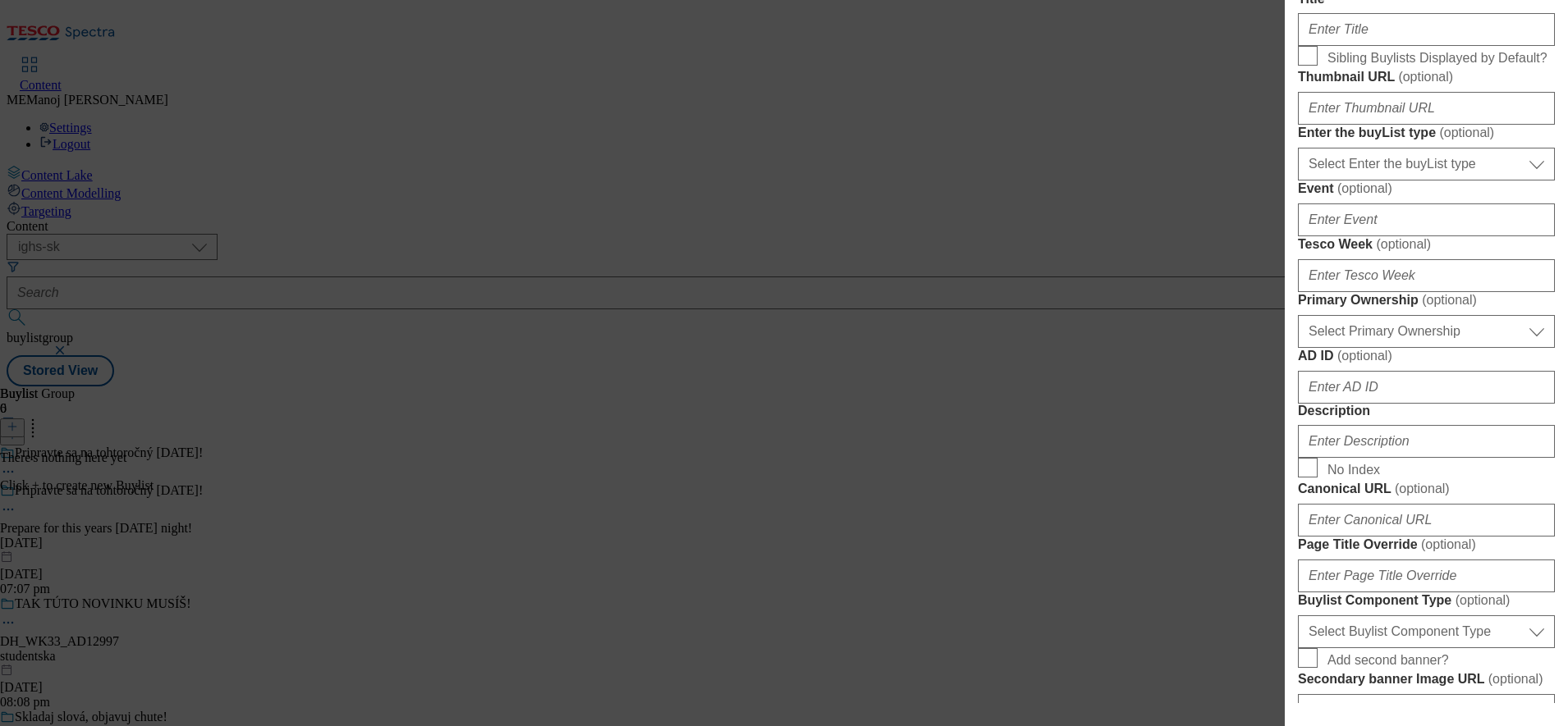
scroll to position [253, 0]
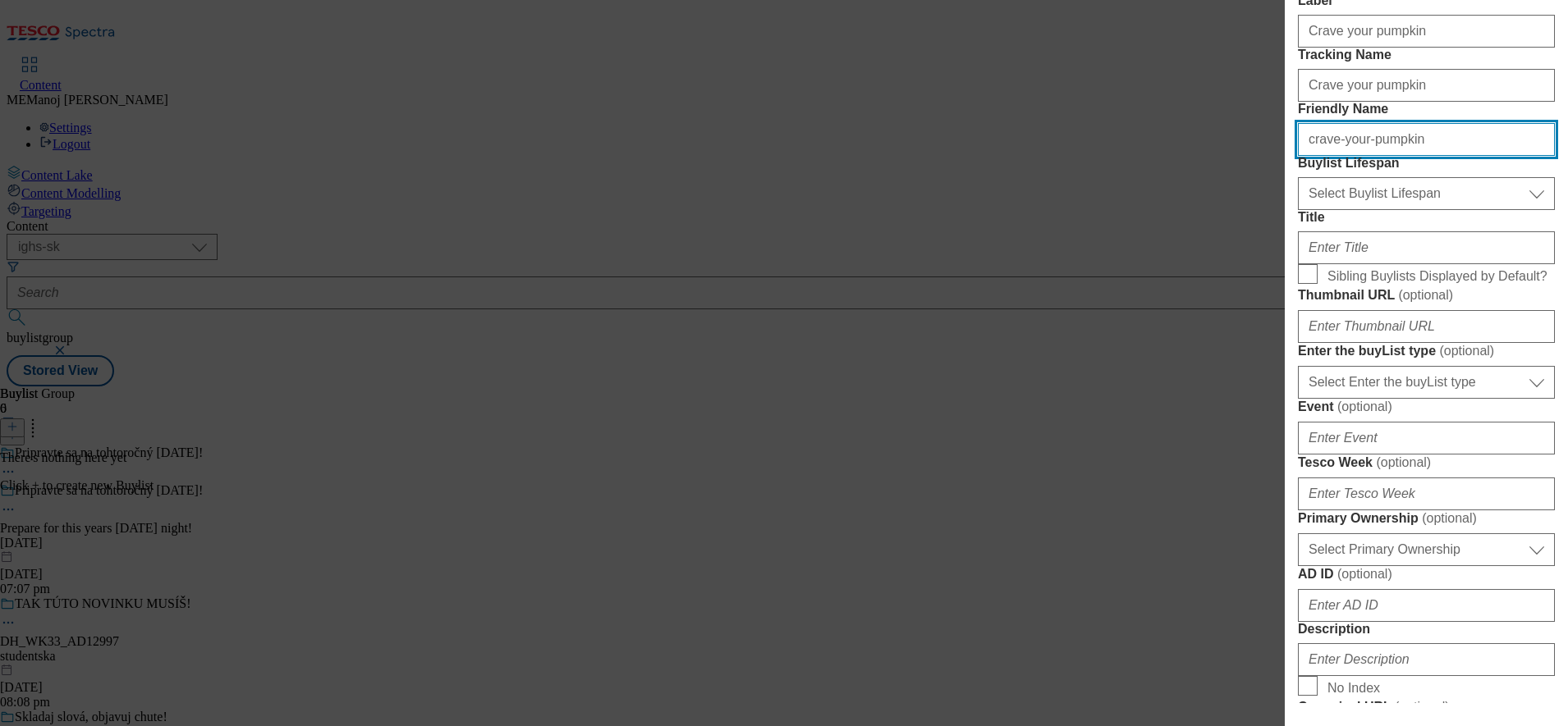
type input "crave-your-pumpkin"
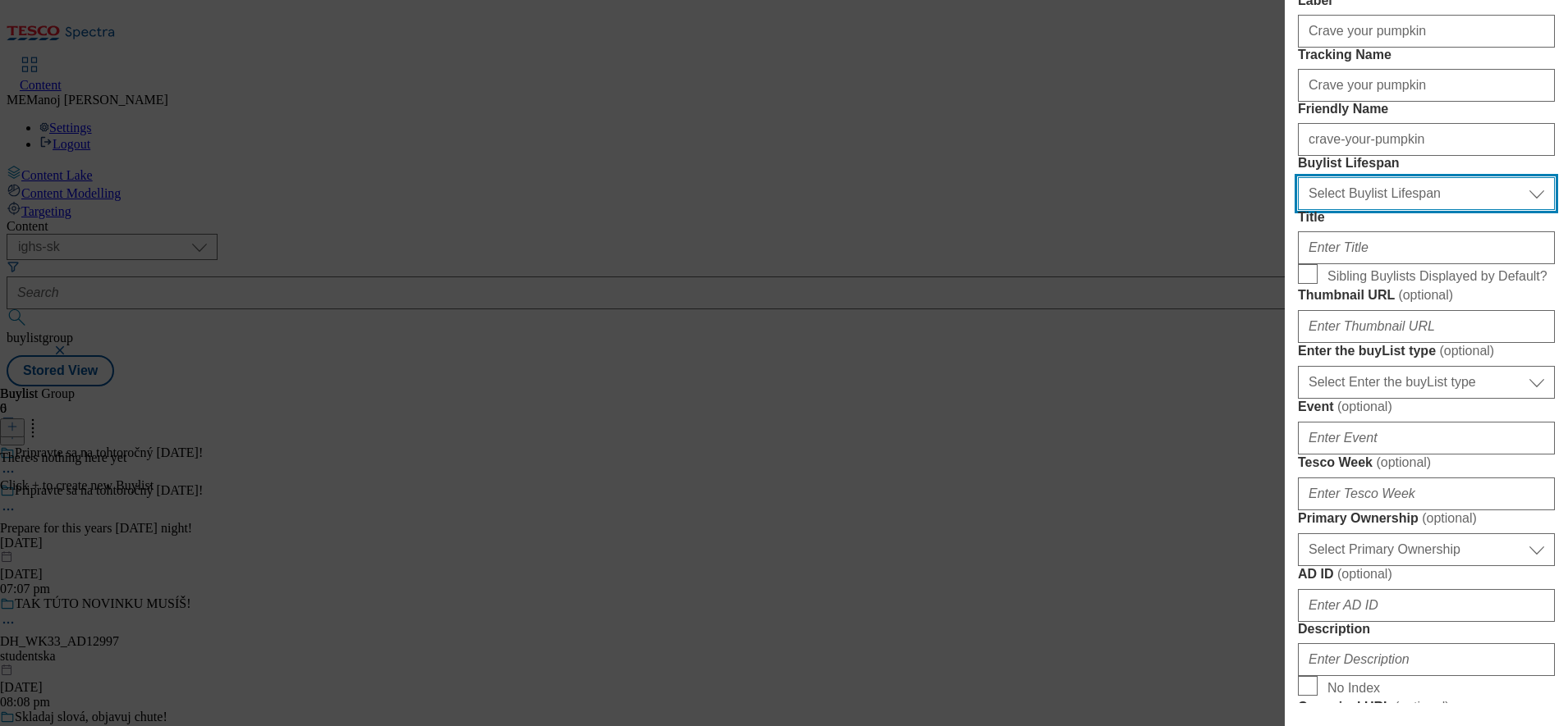
click at [1405, 210] on select "Select Buylist Lifespan evergreen seasonal tactical" at bounding box center [1426, 194] width 257 height 32
select select "evergreen"
click at [1298, 210] on select "Select Buylist Lifespan evergreen seasonal tactical" at bounding box center [1426, 194] width 257 height 32
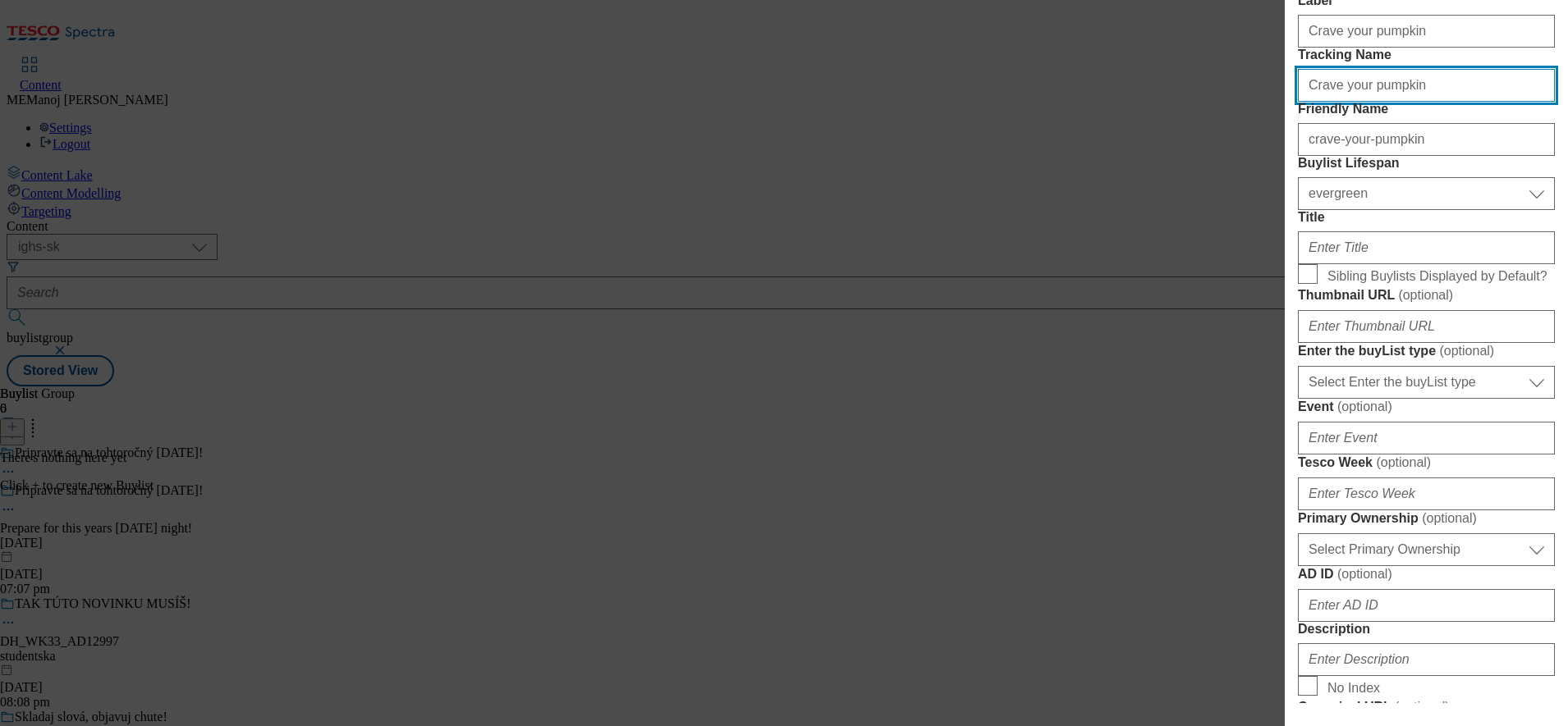
drag, startPoint x: 1422, startPoint y: 128, endPoint x: 1285, endPoint y: 120, distance: 137.2
click at [1285, 120] on div "Add new Buylist Locale 2 locales selected Slovak English Slovak Label Crave you…" at bounding box center [1427, 351] width 283 height 703
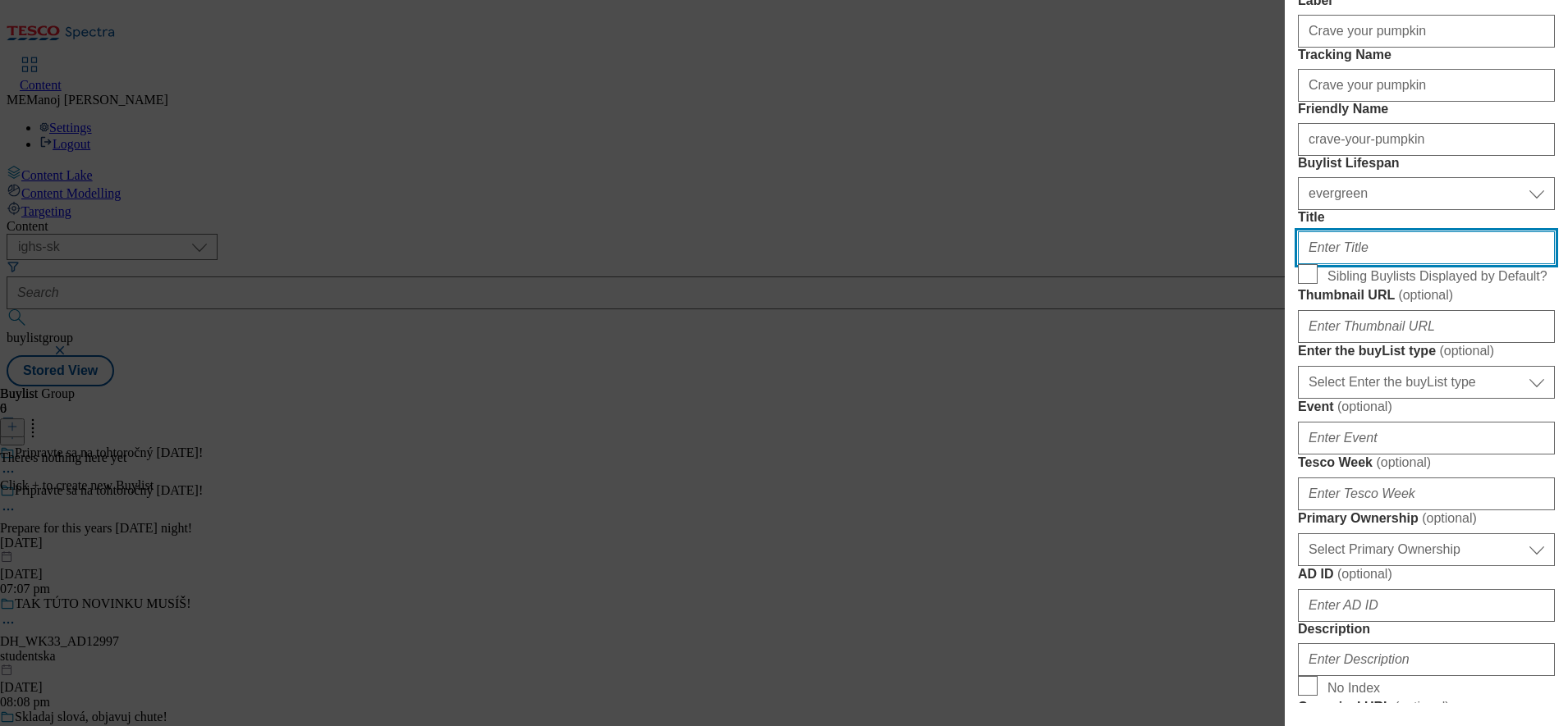
click at [1336, 264] on input "Title" at bounding box center [1426, 248] width 257 height 32
paste input "Crave your pumpkin"
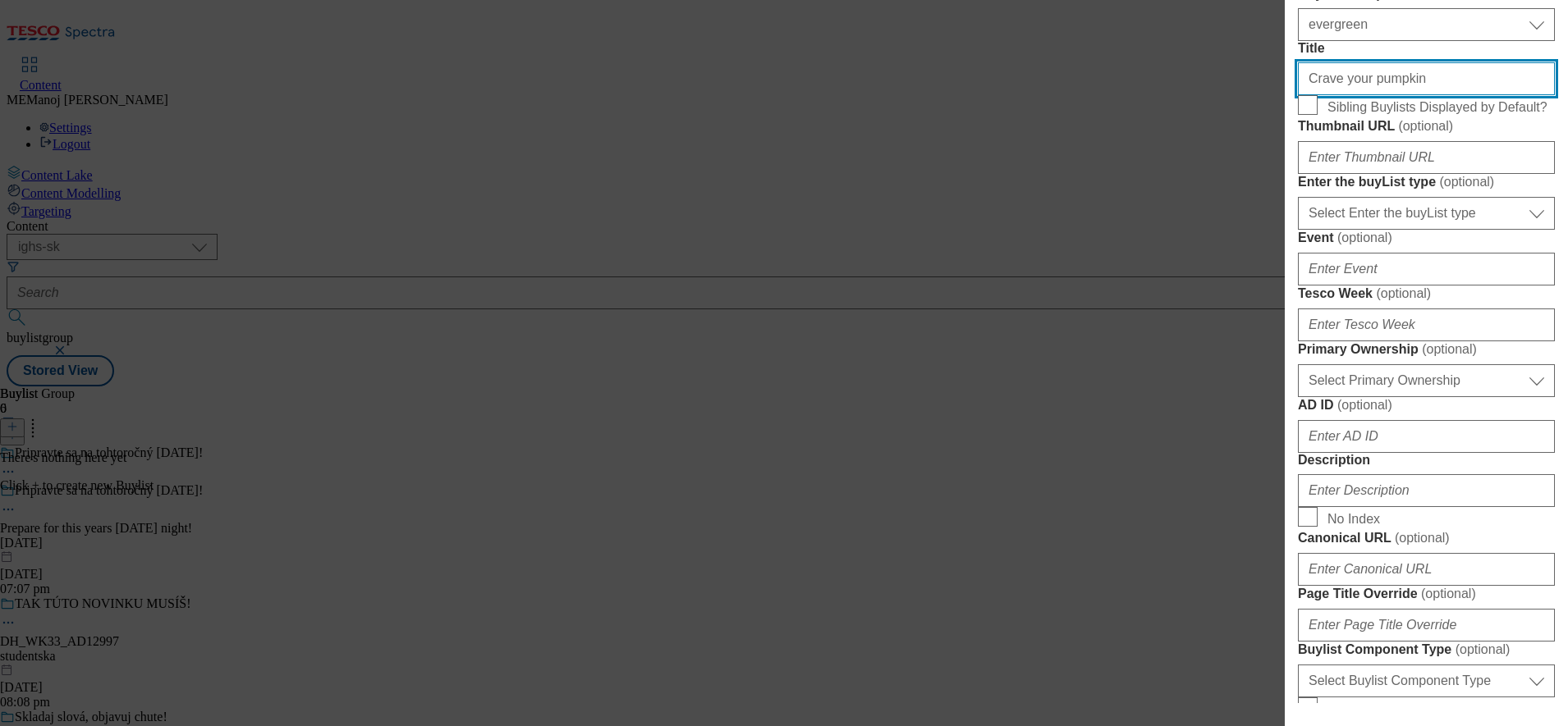
scroll to position [425, 0]
type input "Crave your pumpkin"
click at [1312, 112] on input "Sibling Buylists Displayed by Default?" at bounding box center [1308, 102] width 20 height 20
checkbox input "true"
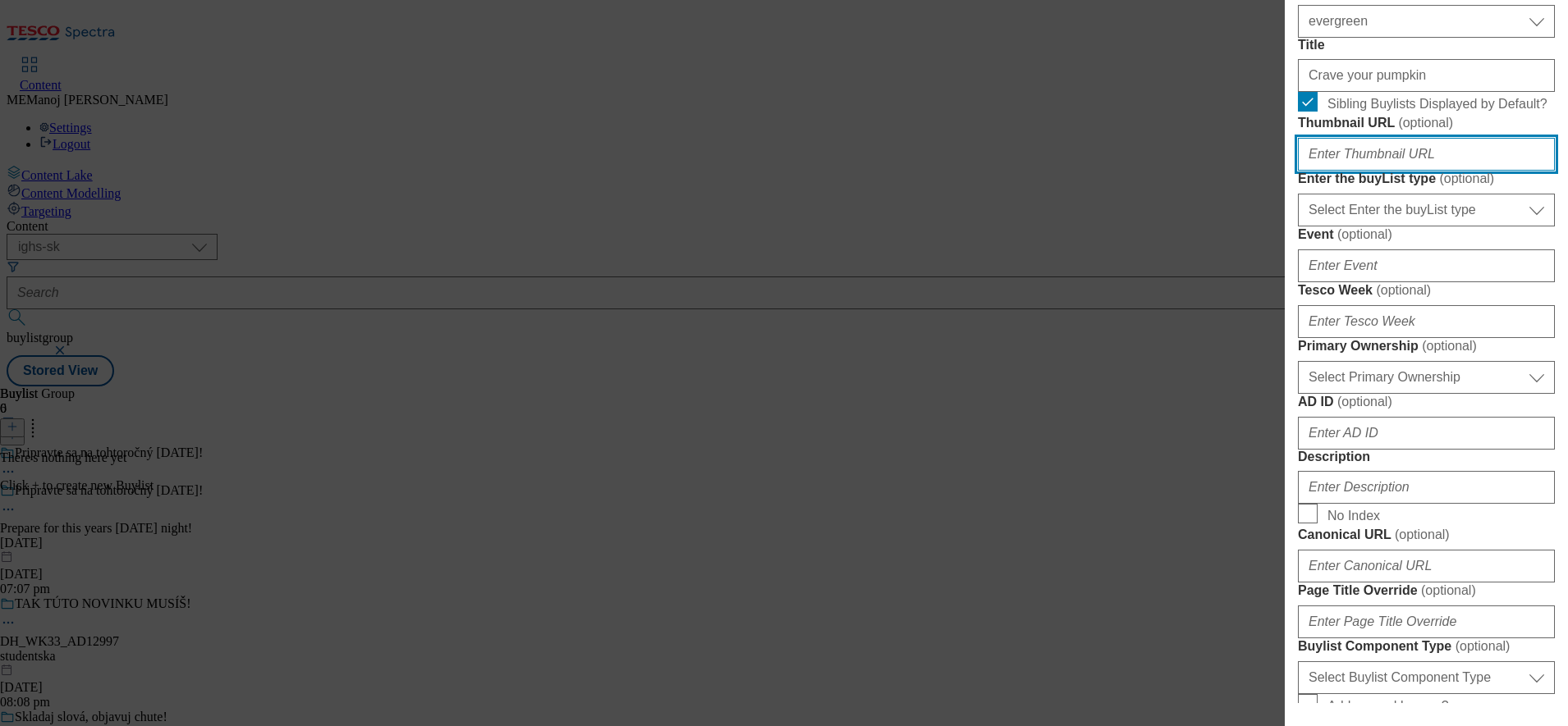
click at [1366, 170] on input "Thumbnail URL ( optional )" at bounding box center [1426, 154] width 257 height 32
paste input "[URL][DOMAIN_NAME]"
type input "[URL][DOMAIN_NAME]"
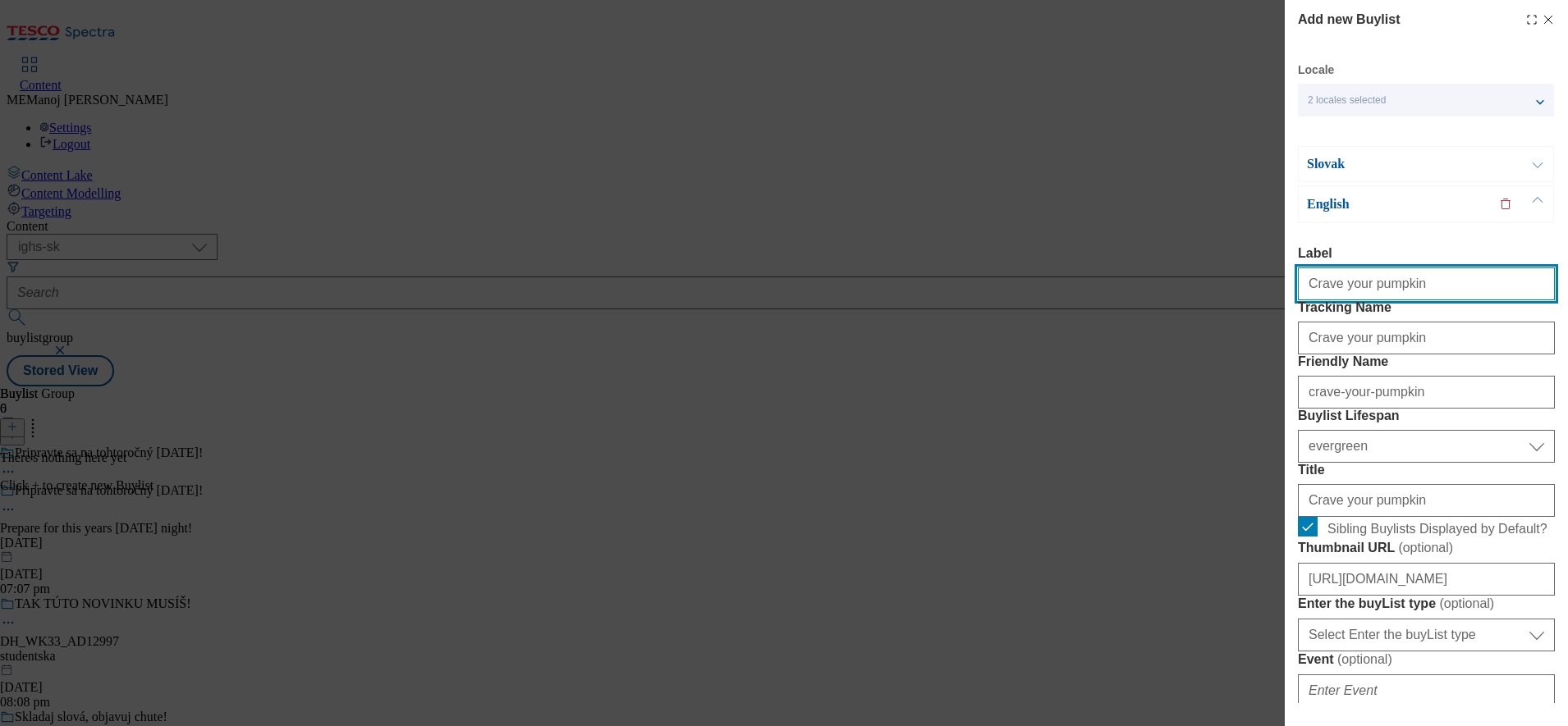
drag, startPoint x: 1434, startPoint y: 290, endPoint x: 1263, endPoint y: 285, distance: 171.1
click at [1263, 285] on div "Add new Buylist Locale 2 locales selected Slovak English Slovak Label Crave you…" at bounding box center [784, 363] width 1568 height 726
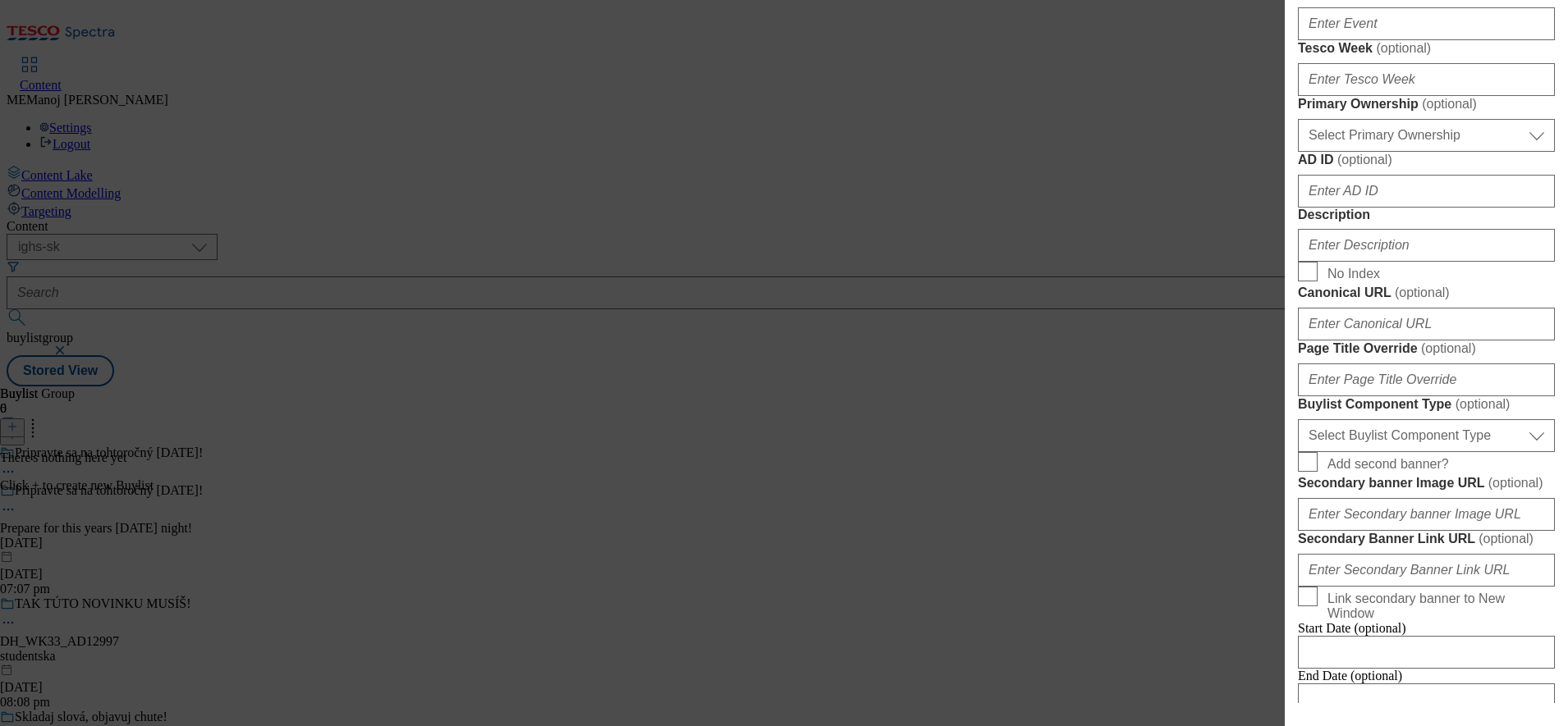
scroll to position [681, 0]
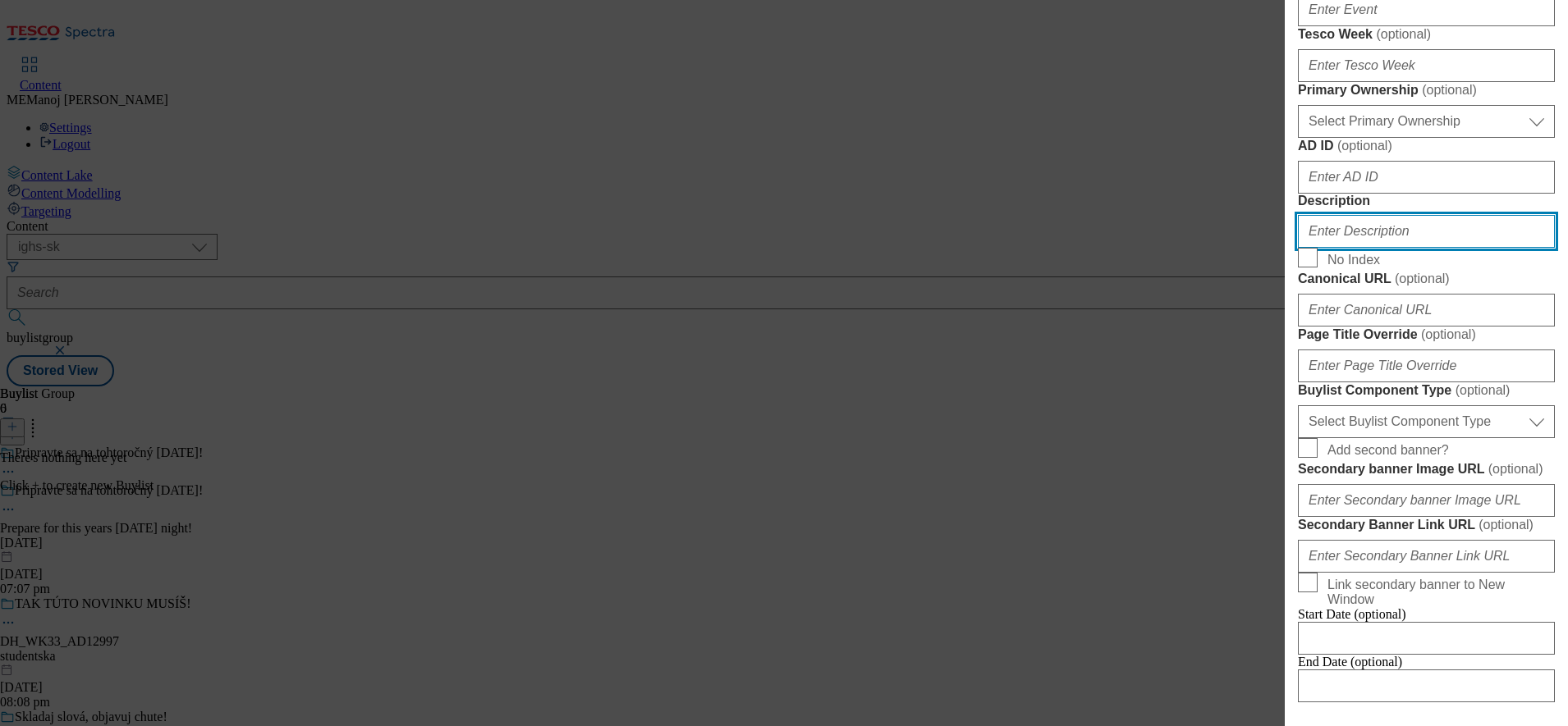
click at [1346, 248] on input "Description" at bounding box center [1426, 231] width 257 height 32
paste input "Crave your pumpkin"
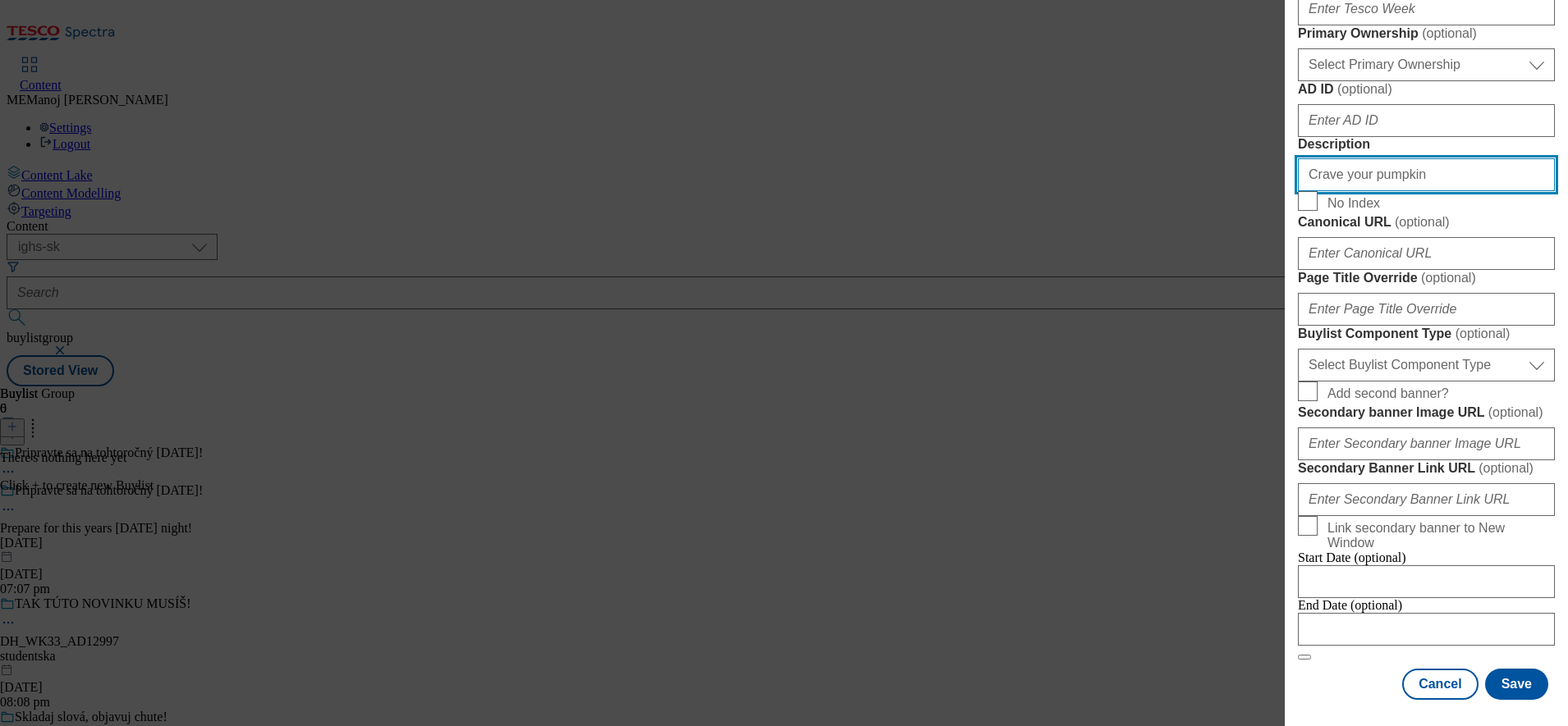
type input "Crave your pumpkin"
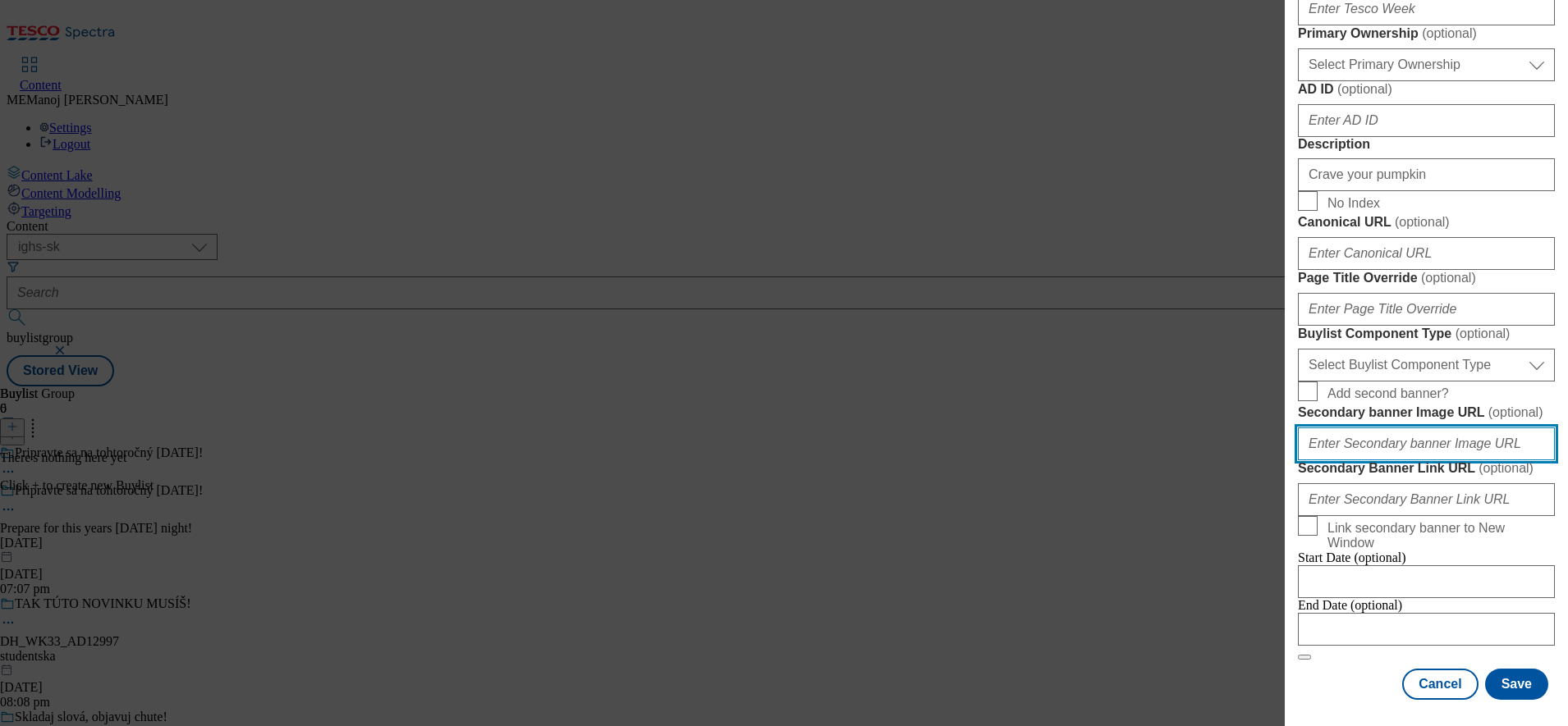
click at [1490, 460] on input "Secondary banner Image URL ( optional )" at bounding box center [1426, 444] width 257 height 32
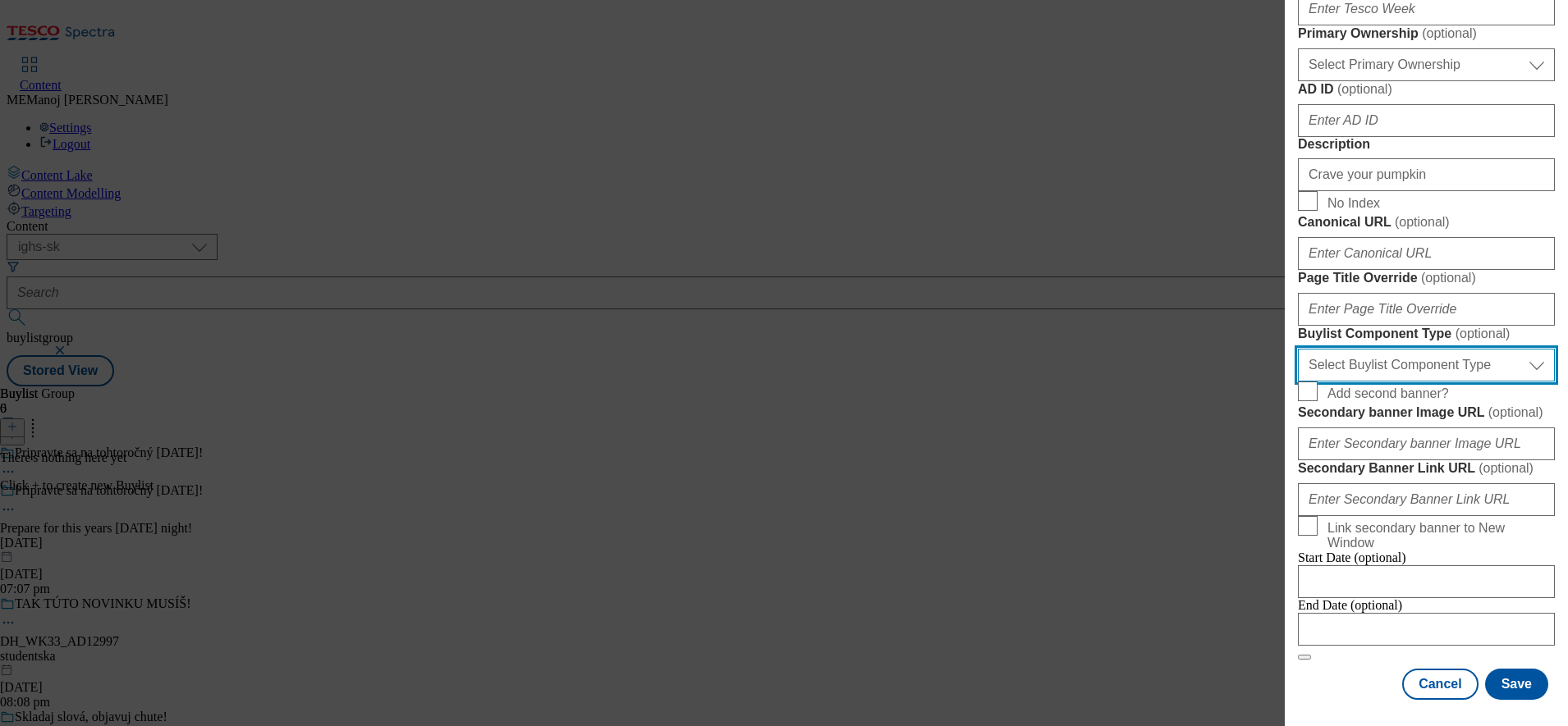
click at [1461, 382] on select "Select Buylist Component Type Banner Competition Header Meal" at bounding box center [1426, 365] width 257 height 32
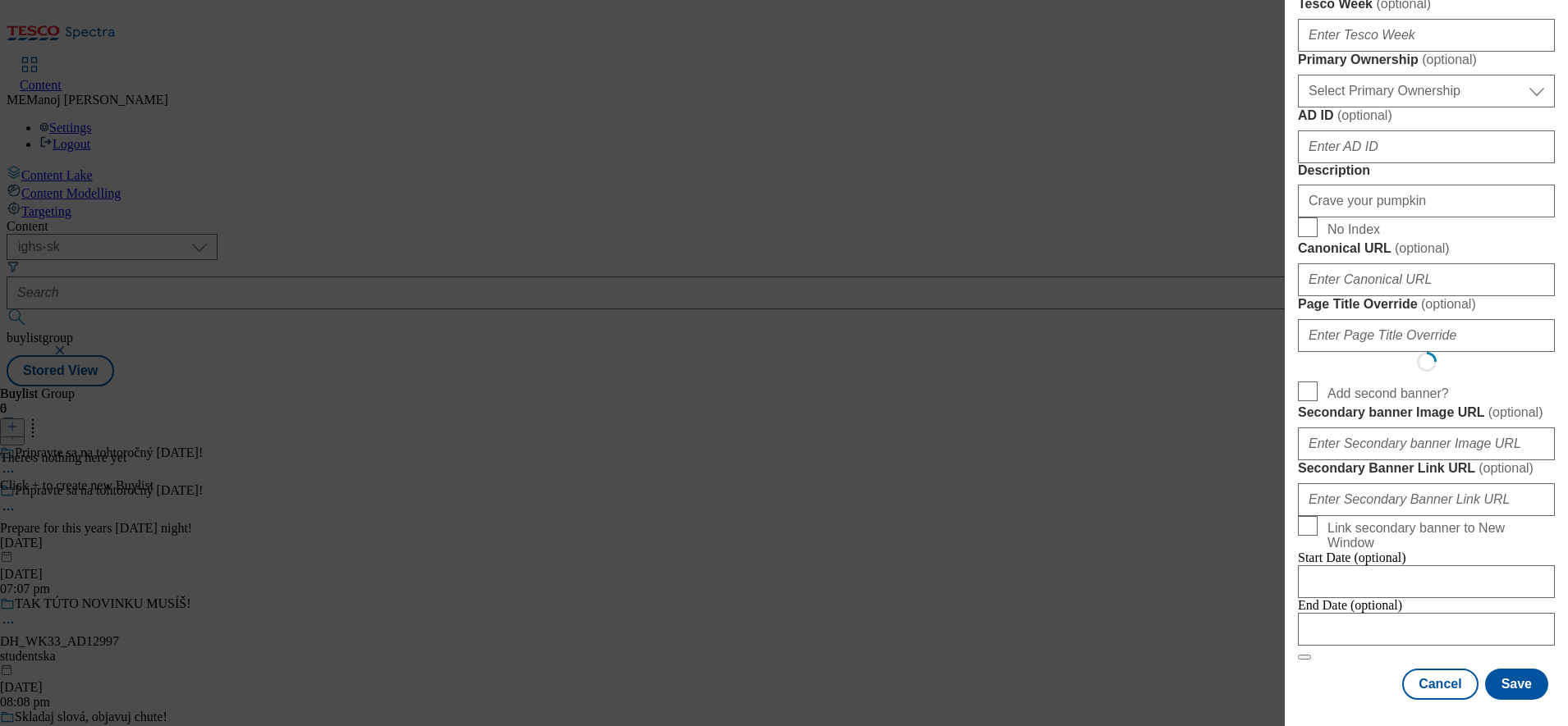
select select "Banner"
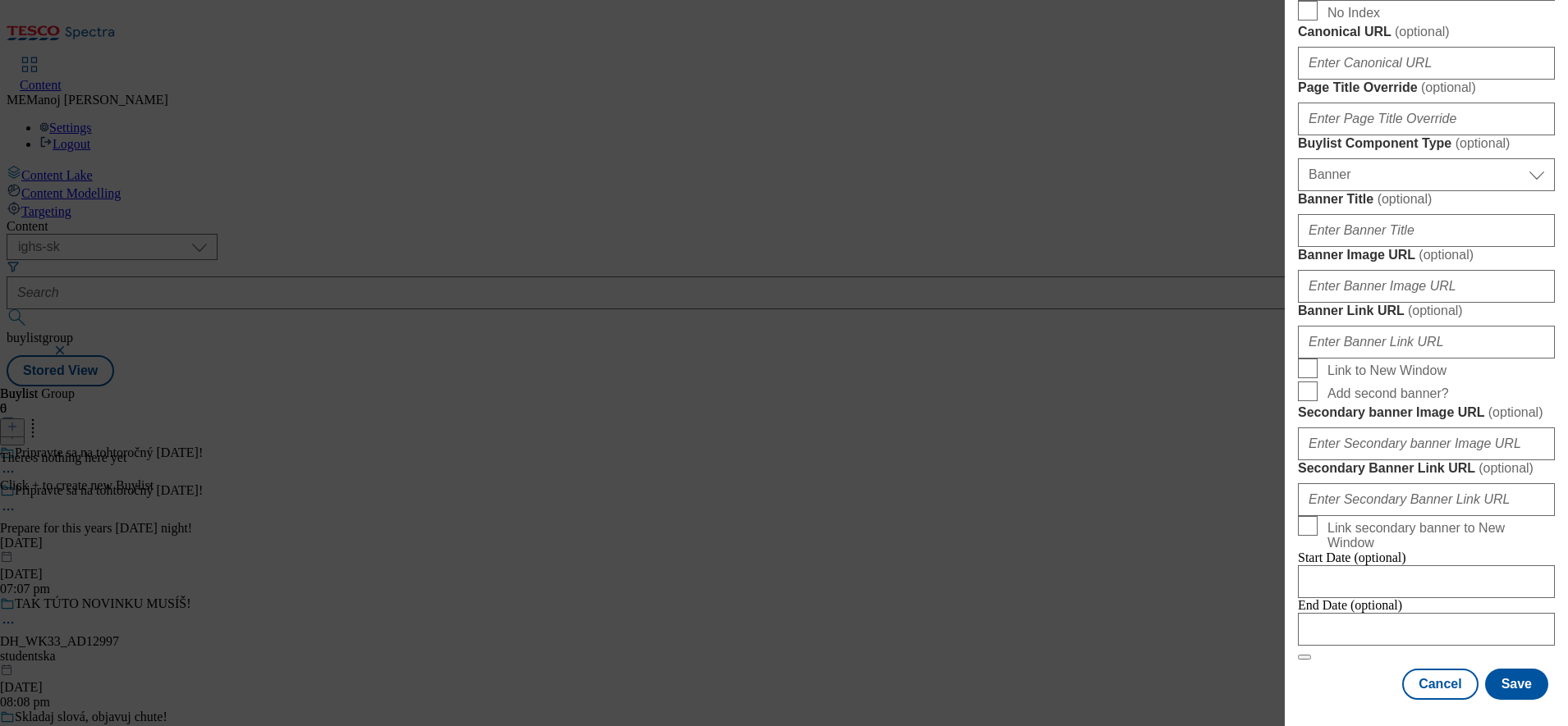
scroll to position [1260, 0]
click at [1383, 303] on input "Banner Image URL ( optional )" at bounding box center [1426, 286] width 257 height 32
paste input "[URL][DOMAIN_NAME]"
type input "[URL][DOMAIN_NAME]"
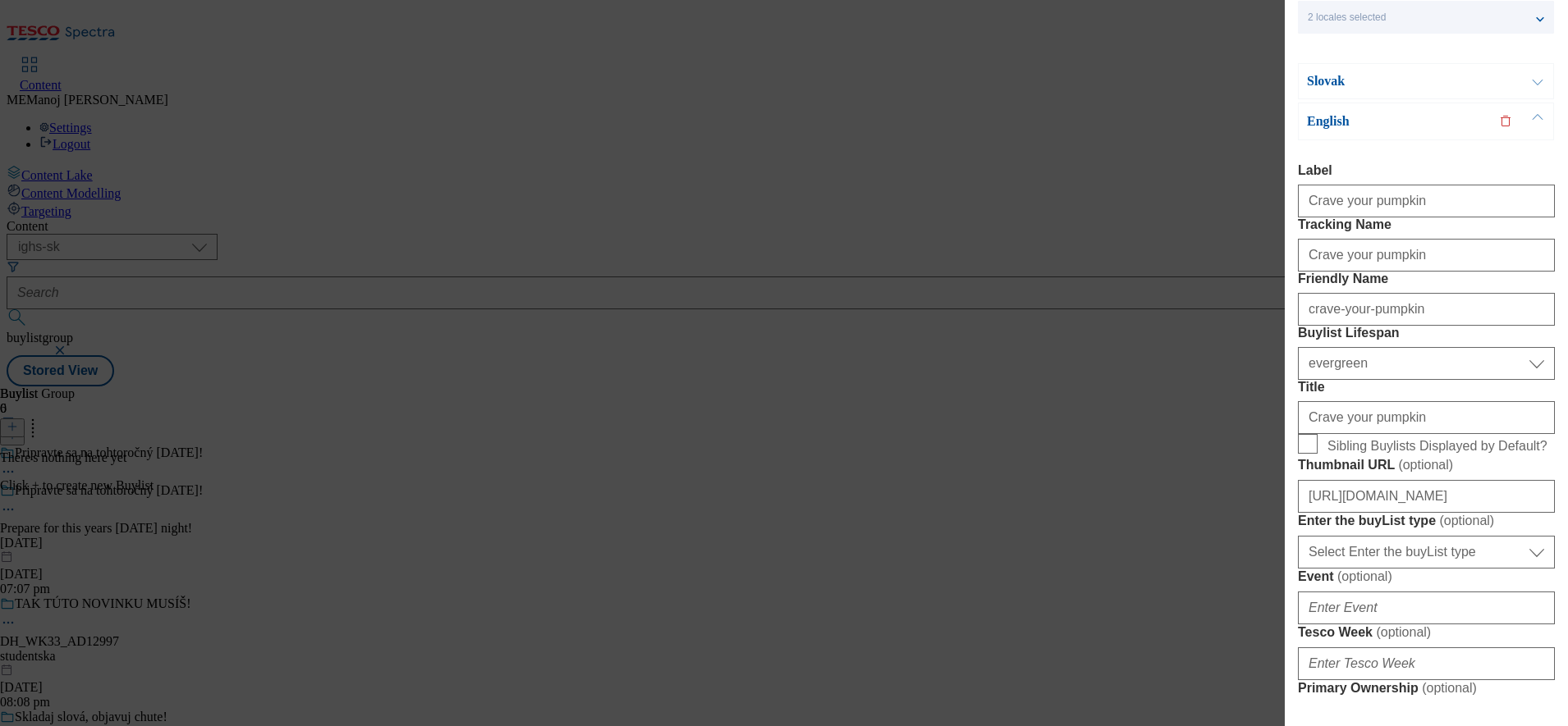
scroll to position [53, 0]
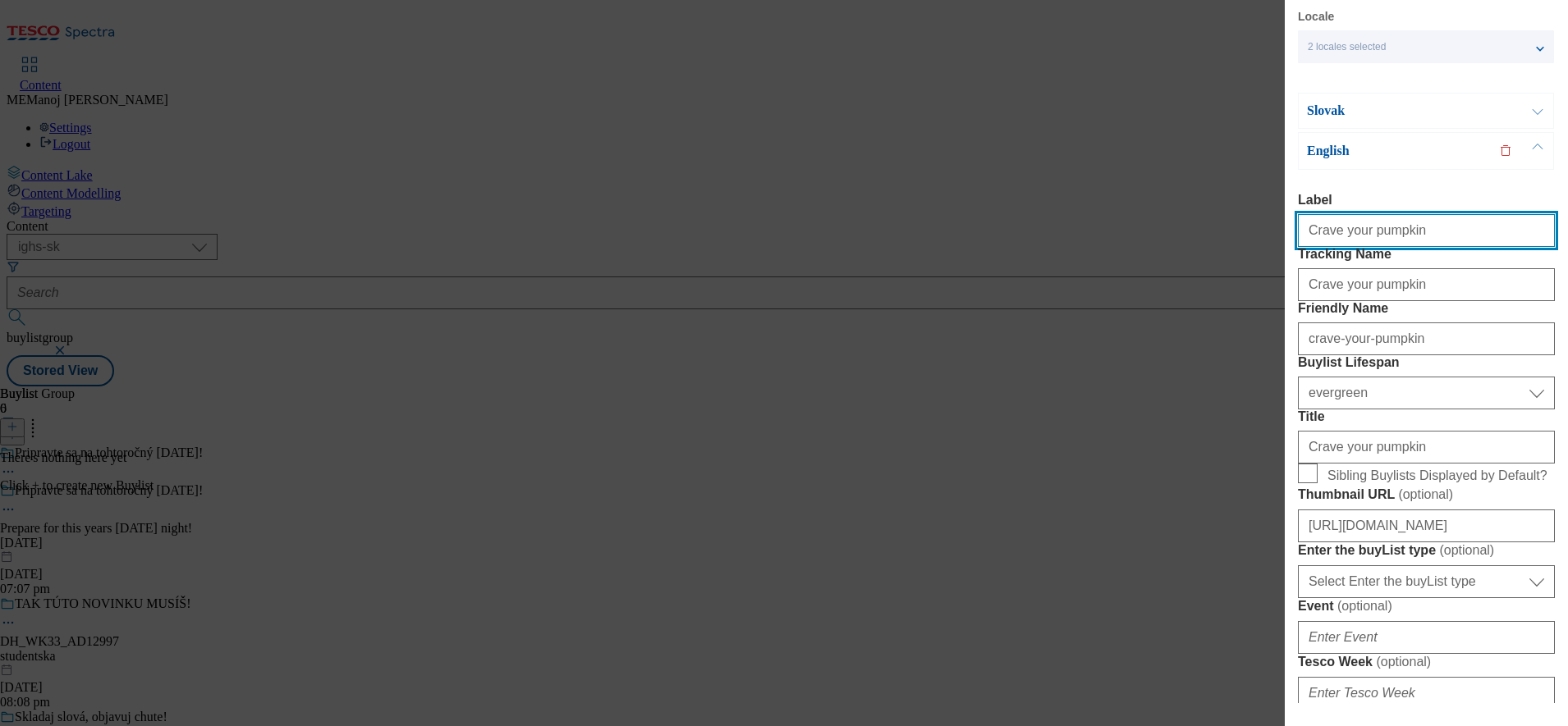
drag, startPoint x: 1412, startPoint y: 236, endPoint x: 1264, endPoint y: 228, distance: 148.2
click at [1264, 228] on div "Add new Buylist Locale 2 locales selected Slovak English Slovak Label Crave you…" at bounding box center [784, 363] width 1568 height 726
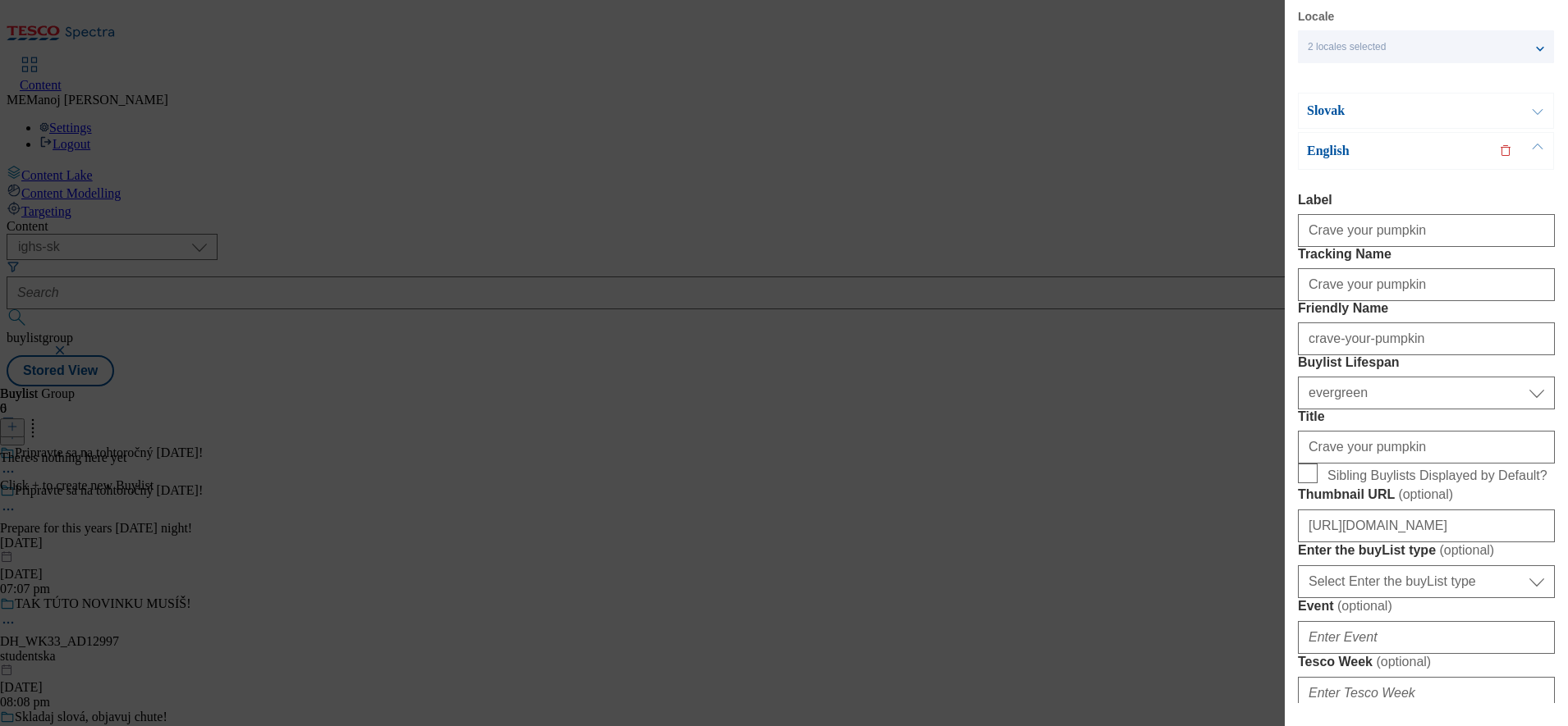
click at [1481, 106] on div "Slovak" at bounding box center [1426, 111] width 256 height 36
click at [1536, 114] on button "Modal" at bounding box center [1537, 111] width 32 height 34
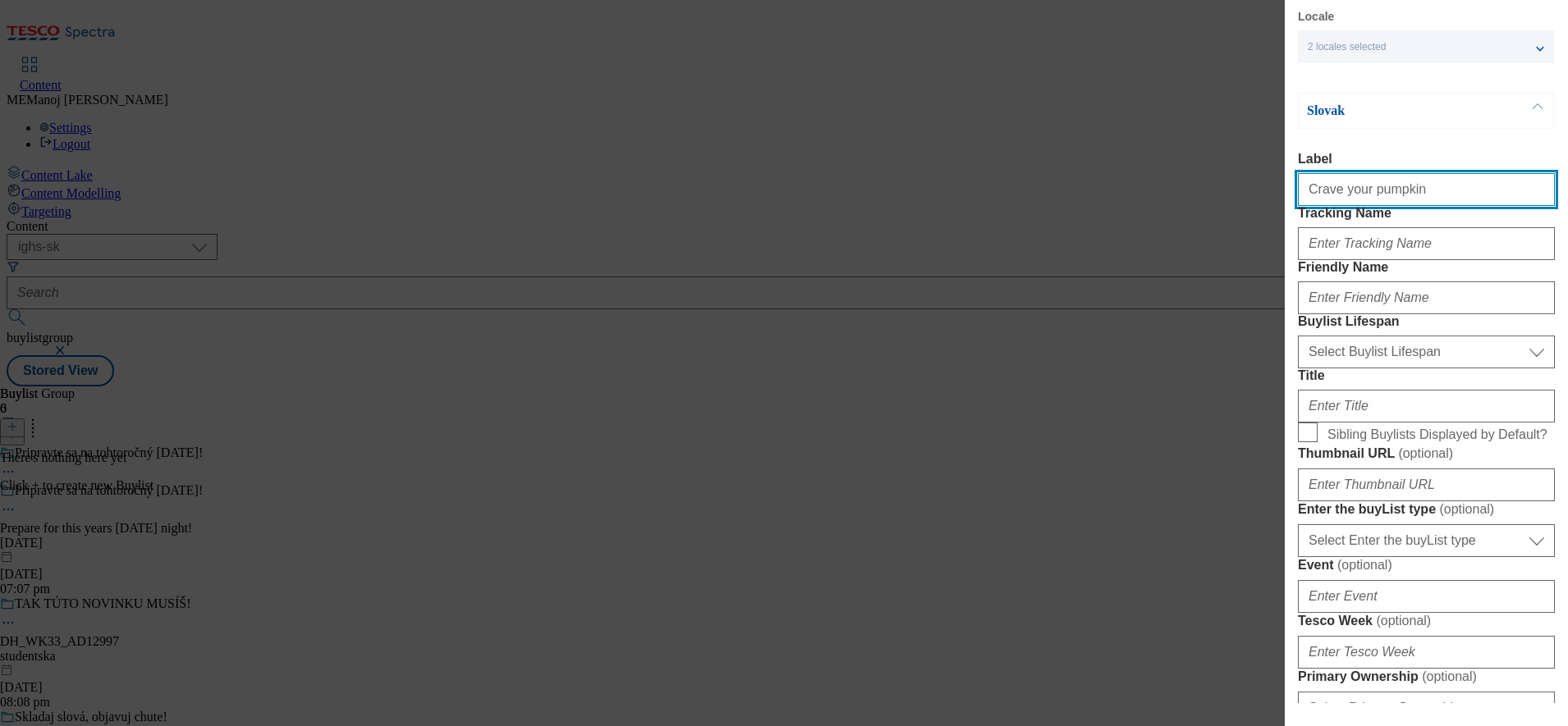
click at [1372, 189] on input "Crave your pumpkin" at bounding box center [1426, 189] width 257 height 32
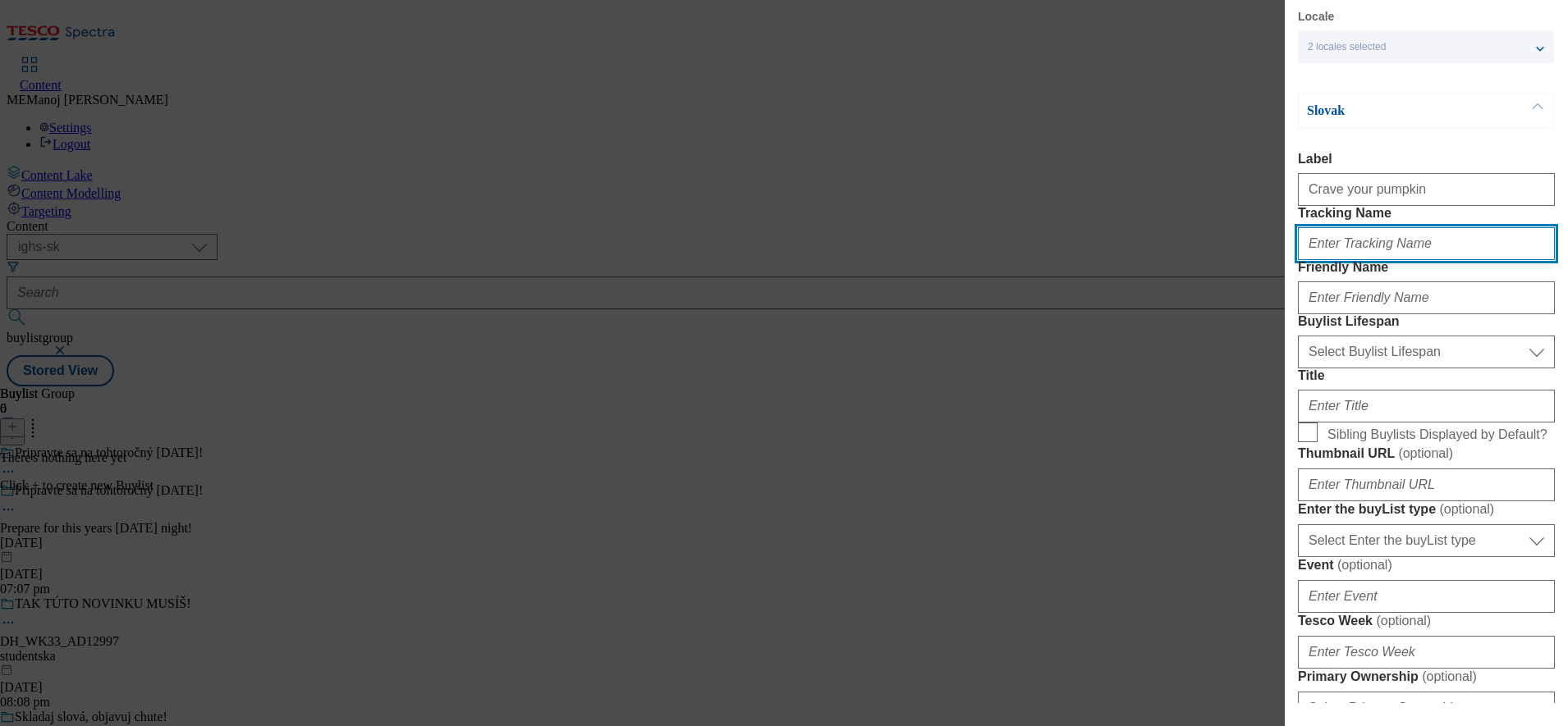
click at [1426, 260] on input "Tracking Name" at bounding box center [1426, 243] width 257 height 32
paste input "Crave your pumpkin"
type input "Crave your pumpkin"
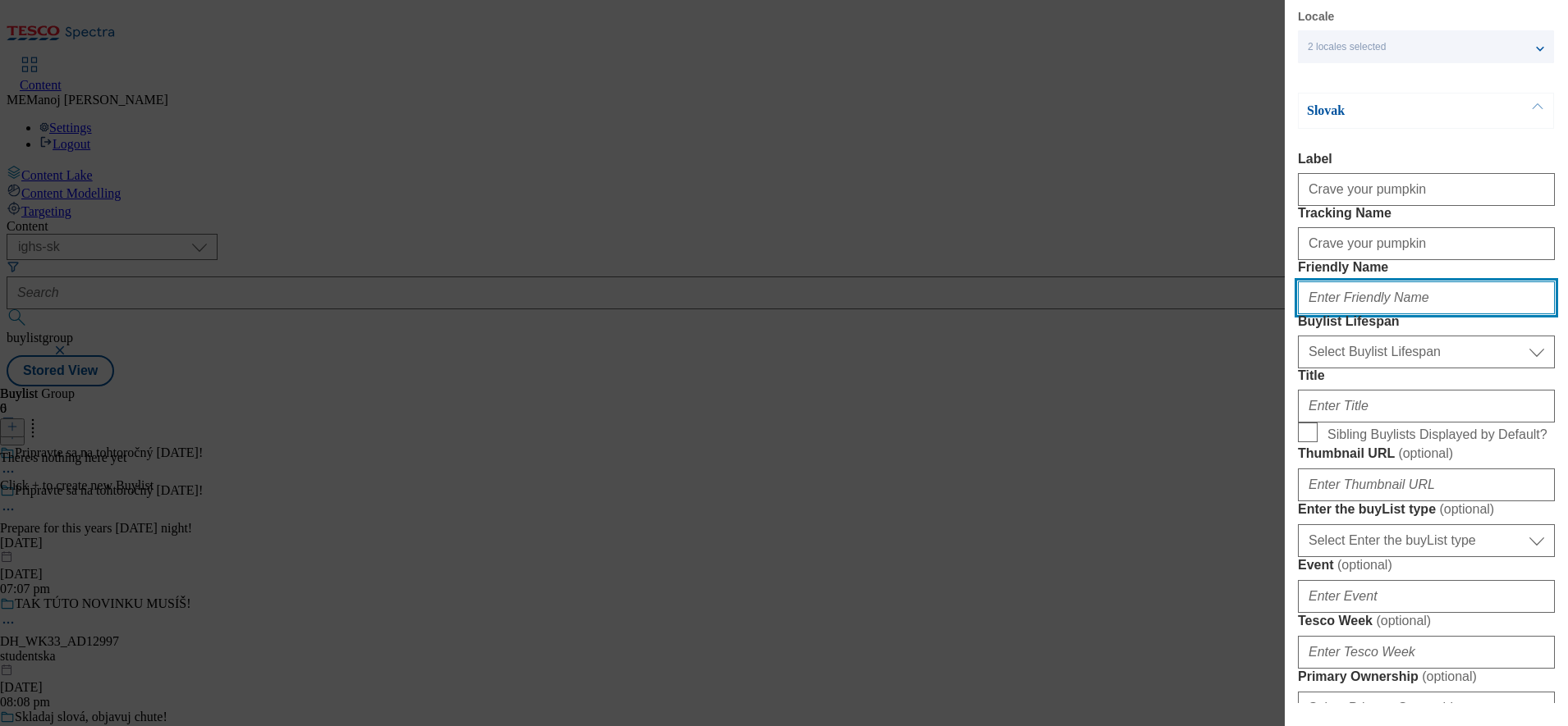
paste input "Crave your pumpkin"
click at [1360, 314] on input "Crave your pumpkin" at bounding box center [1426, 297] width 257 height 32
type input "Crave your pumpkin"
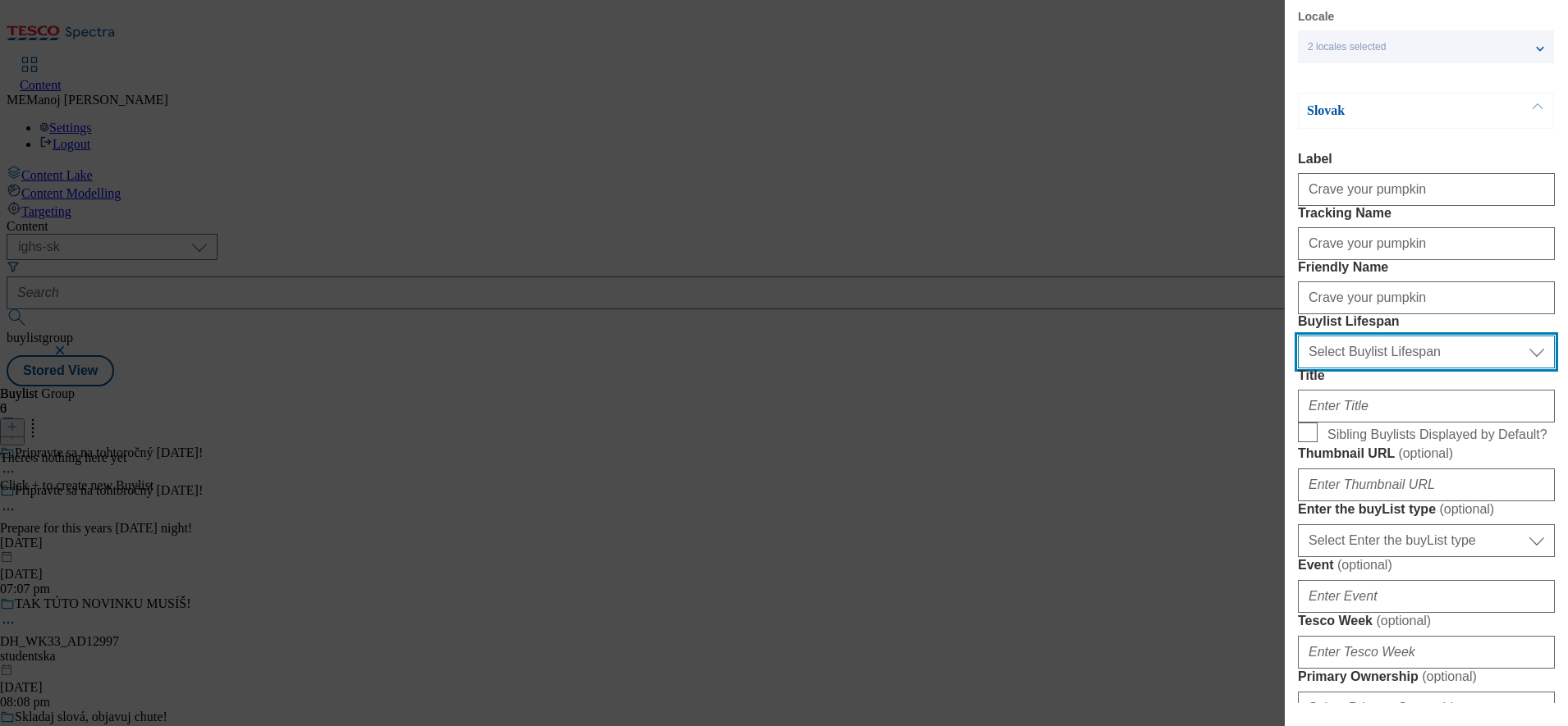
click at [1370, 368] on select "Select Buylist Lifespan evergreen seasonal tactical" at bounding box center [1426, 352] width 257 height 32
select select "evergreen"
click at [1298, 368] on select "Select Buylist Lifespan evergreen seasonal tactical" at bounding box center [1426, 352] width 257 height 32
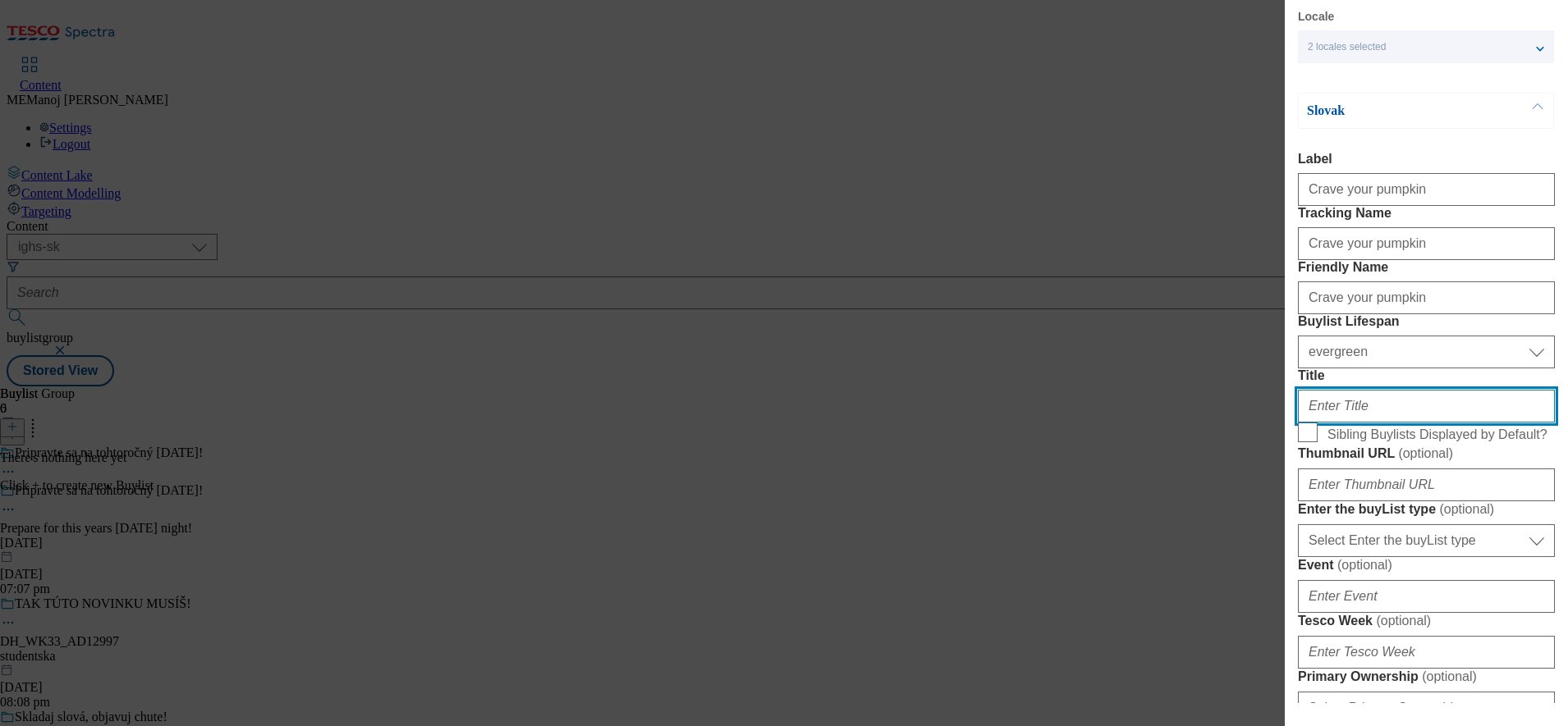
click at [1358, 422] on input "Title" at bounding box center [1426, 406] width 257 height 32
paste input "Tekvice na vyrezávanie"
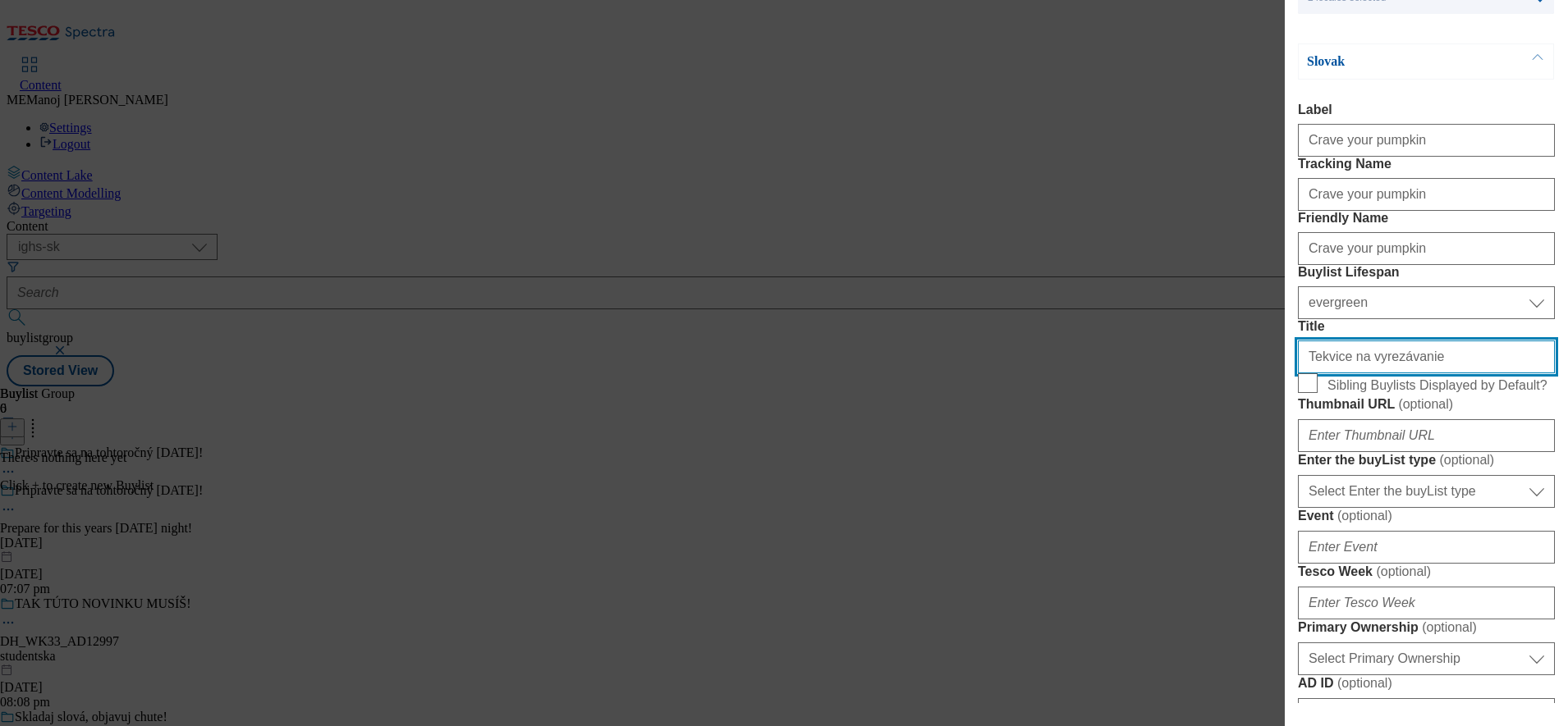
scroll to position [102, 4]
type input "Tekvice na vyrezávanie"
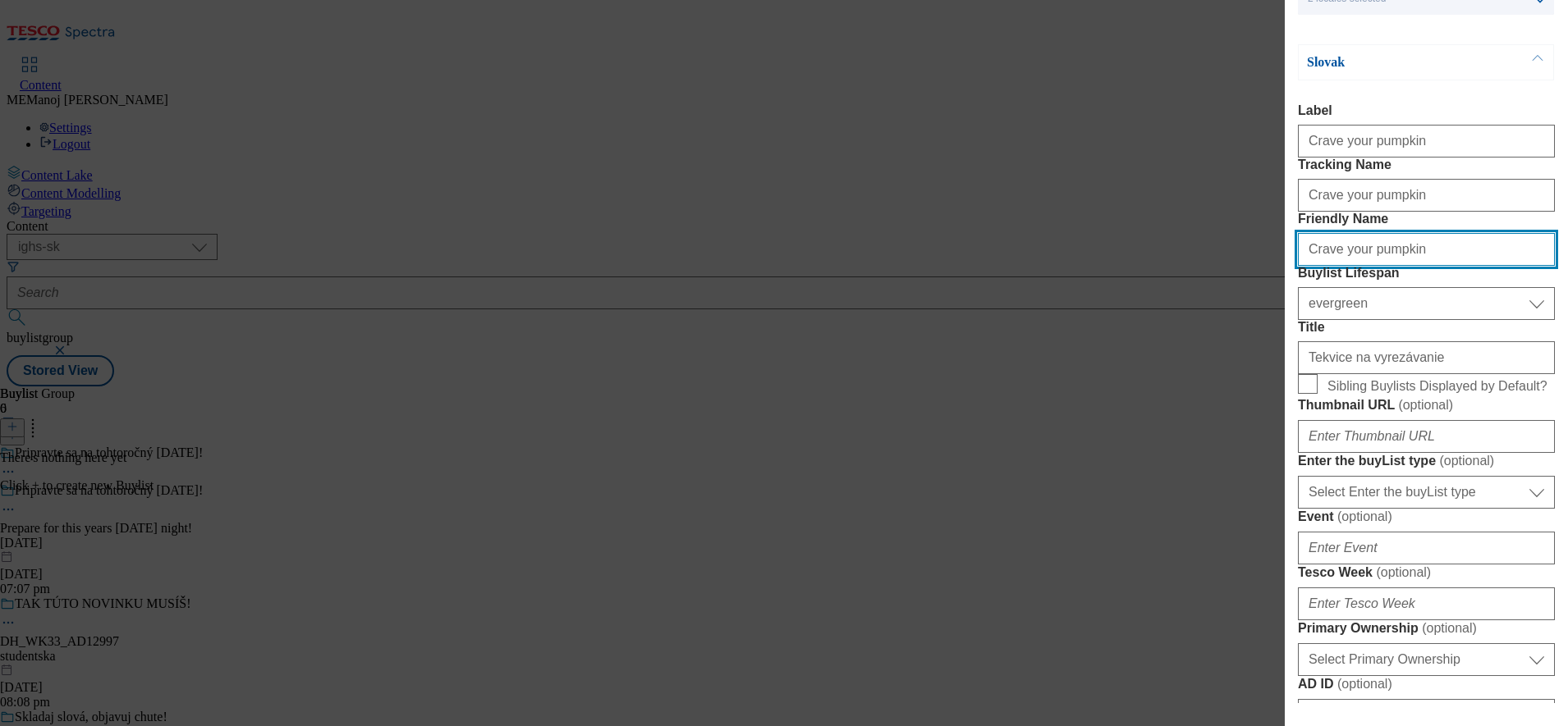
click at [1309, 266] on input "Crave your pumpkin" at bounding box center [1426, 250] width 257 height 32
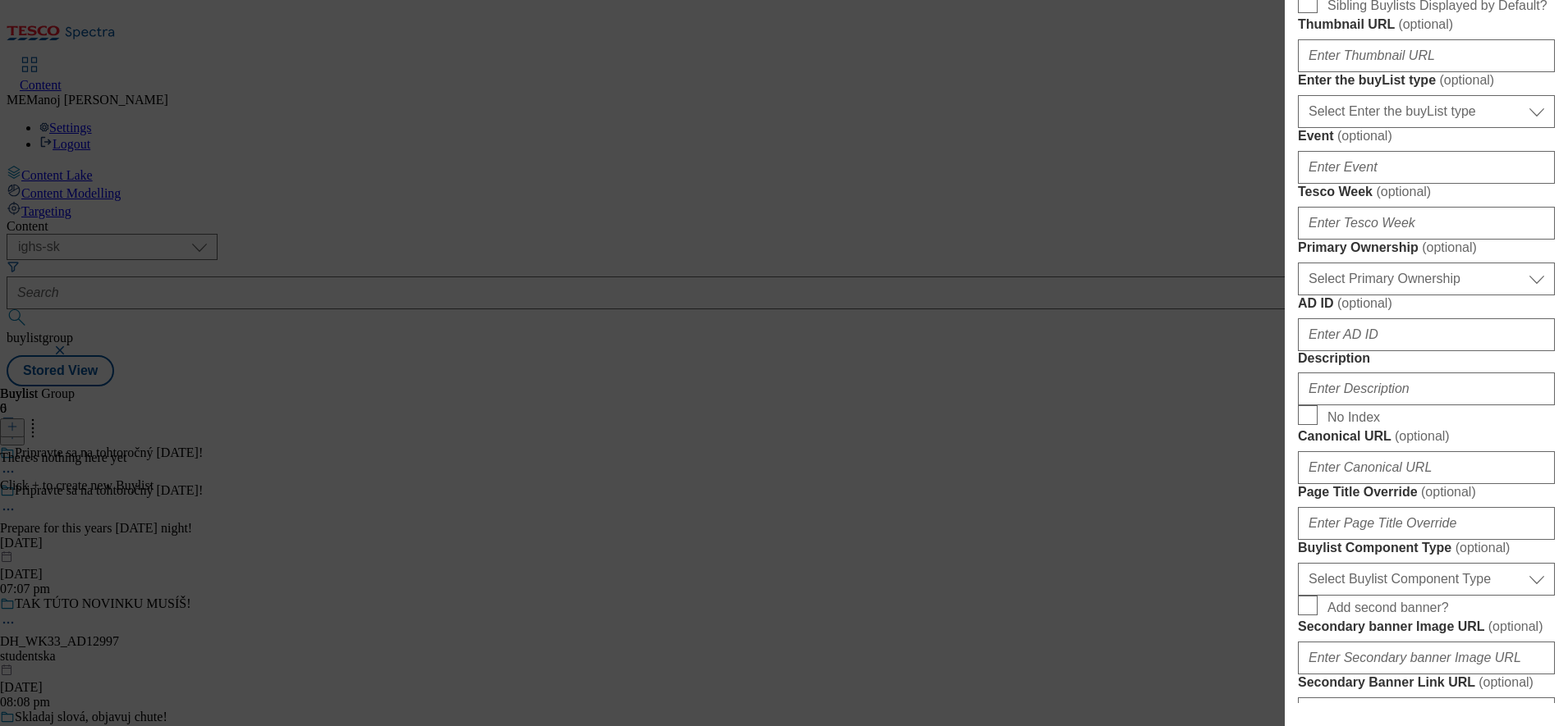
scroll to position [484, 4]
type input "crave-your-pumpkin"
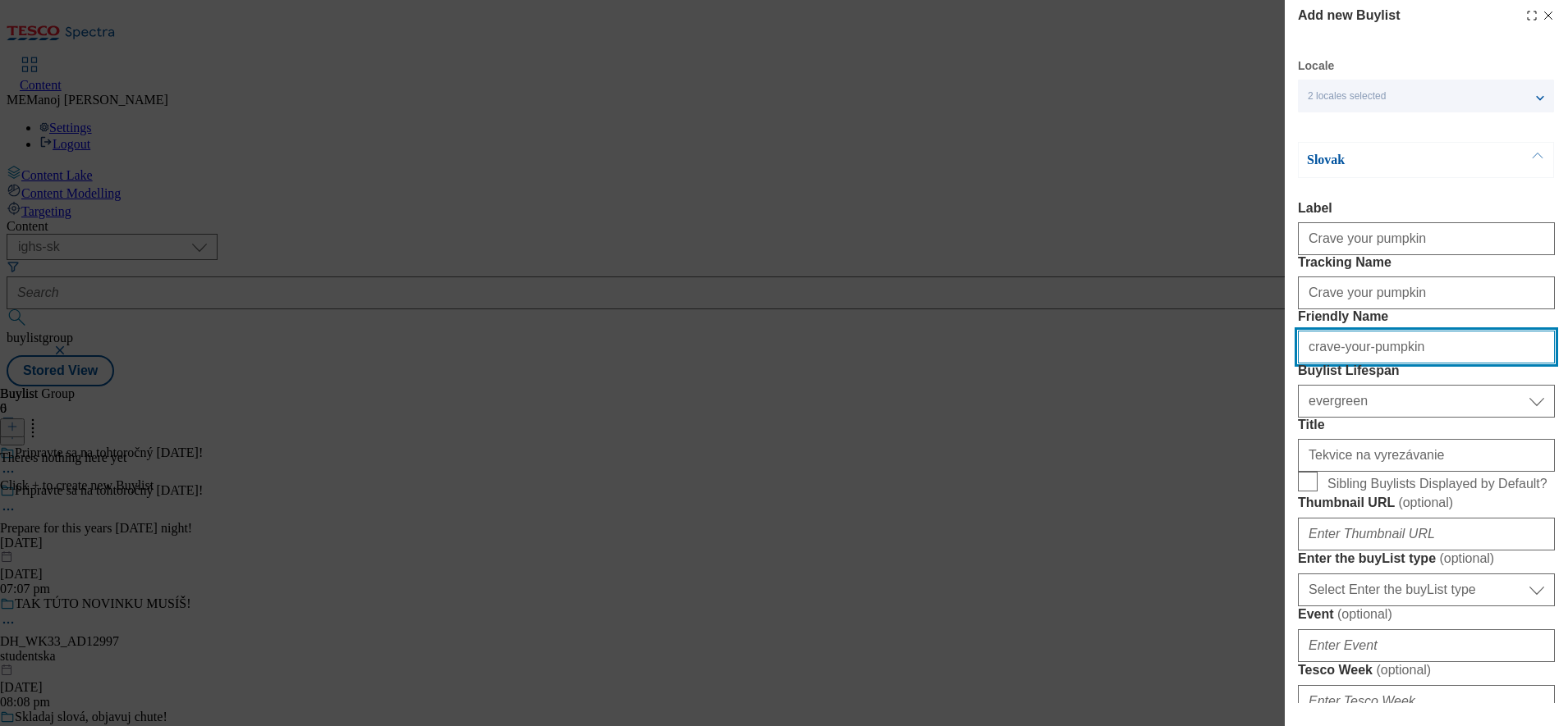
scroll to position [0, 4]
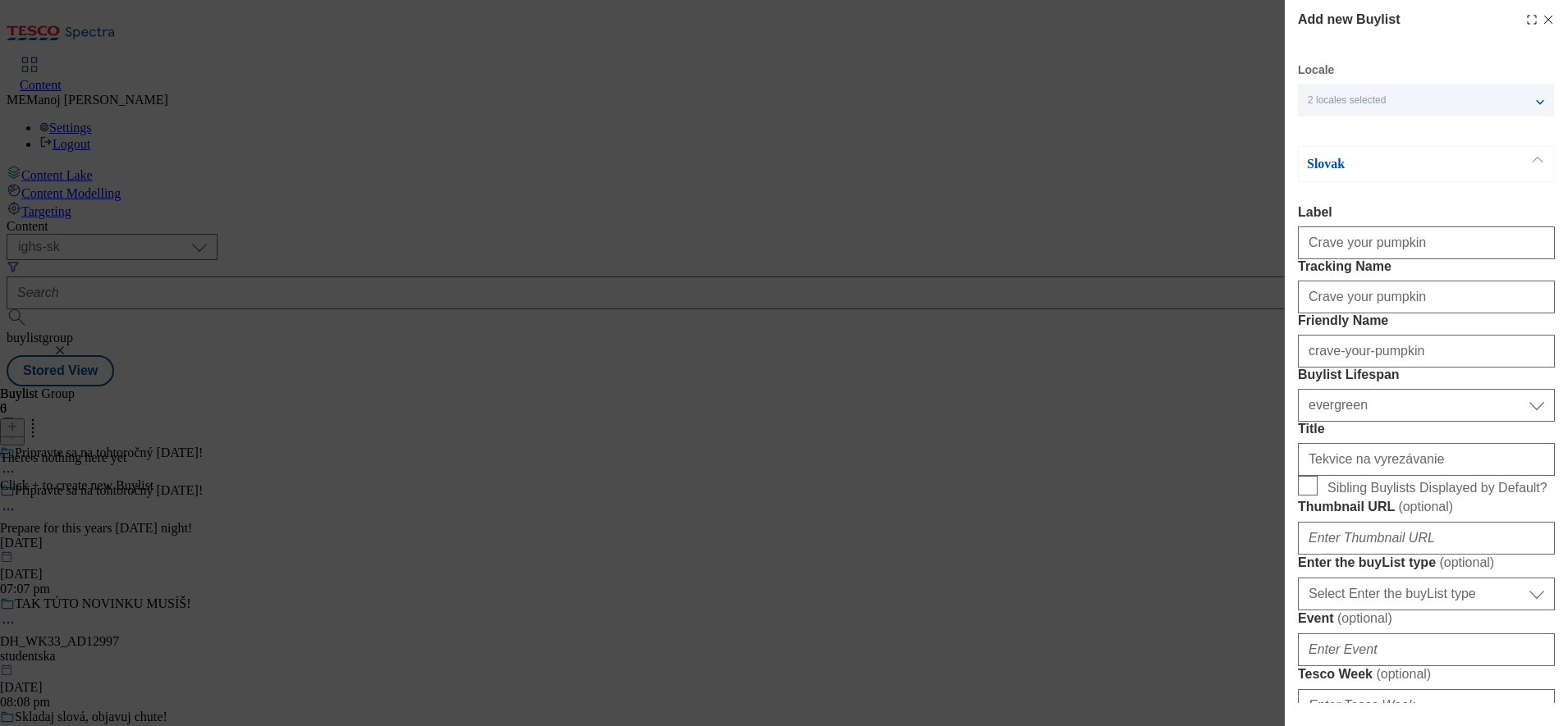
click at [1527, 161] on button "Modal" at bounding box center [1537, 164] width 32 height 34
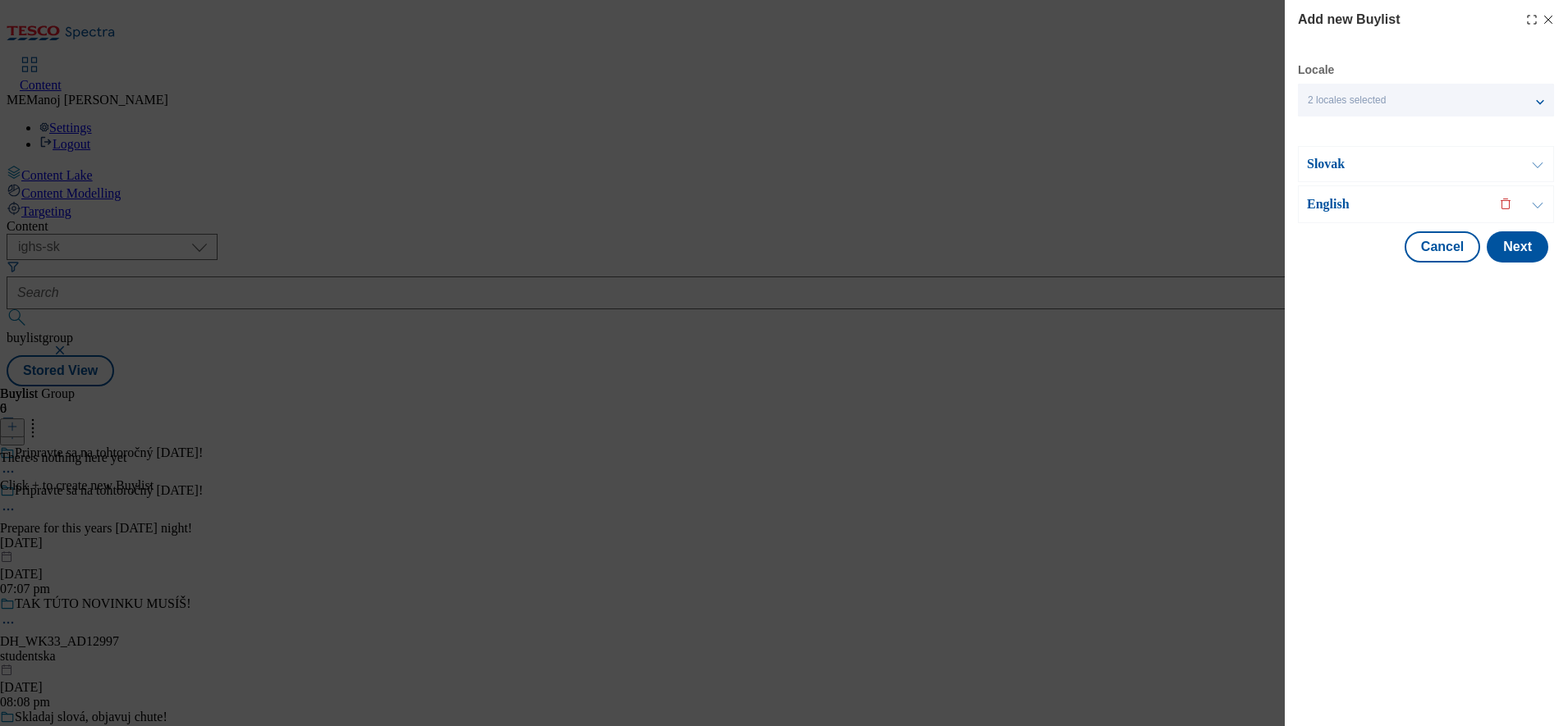
scroll to position [0, 0]
click at [1447, 207] on p "English" at bounding box center [1392, 204] width 172 height 16
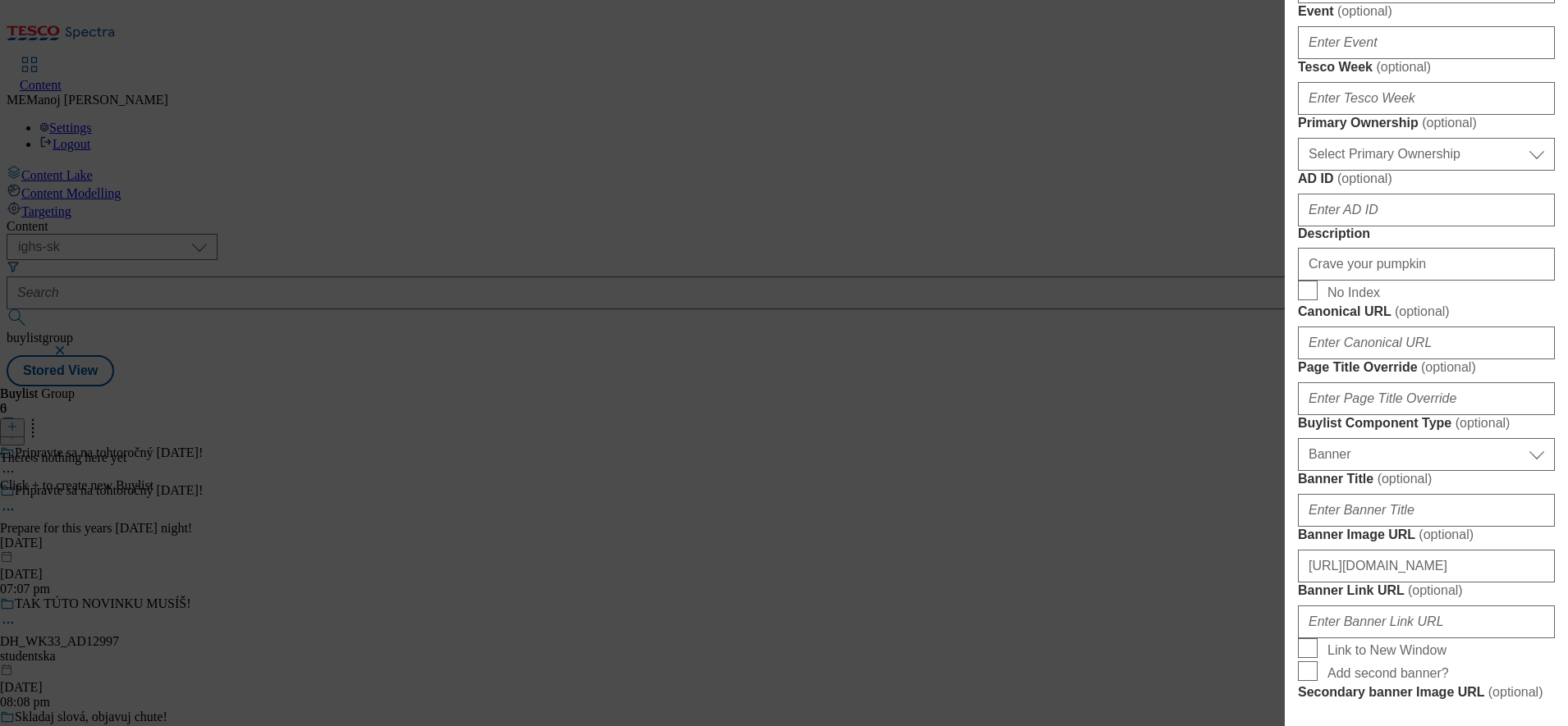
scroll to position [653, 0]
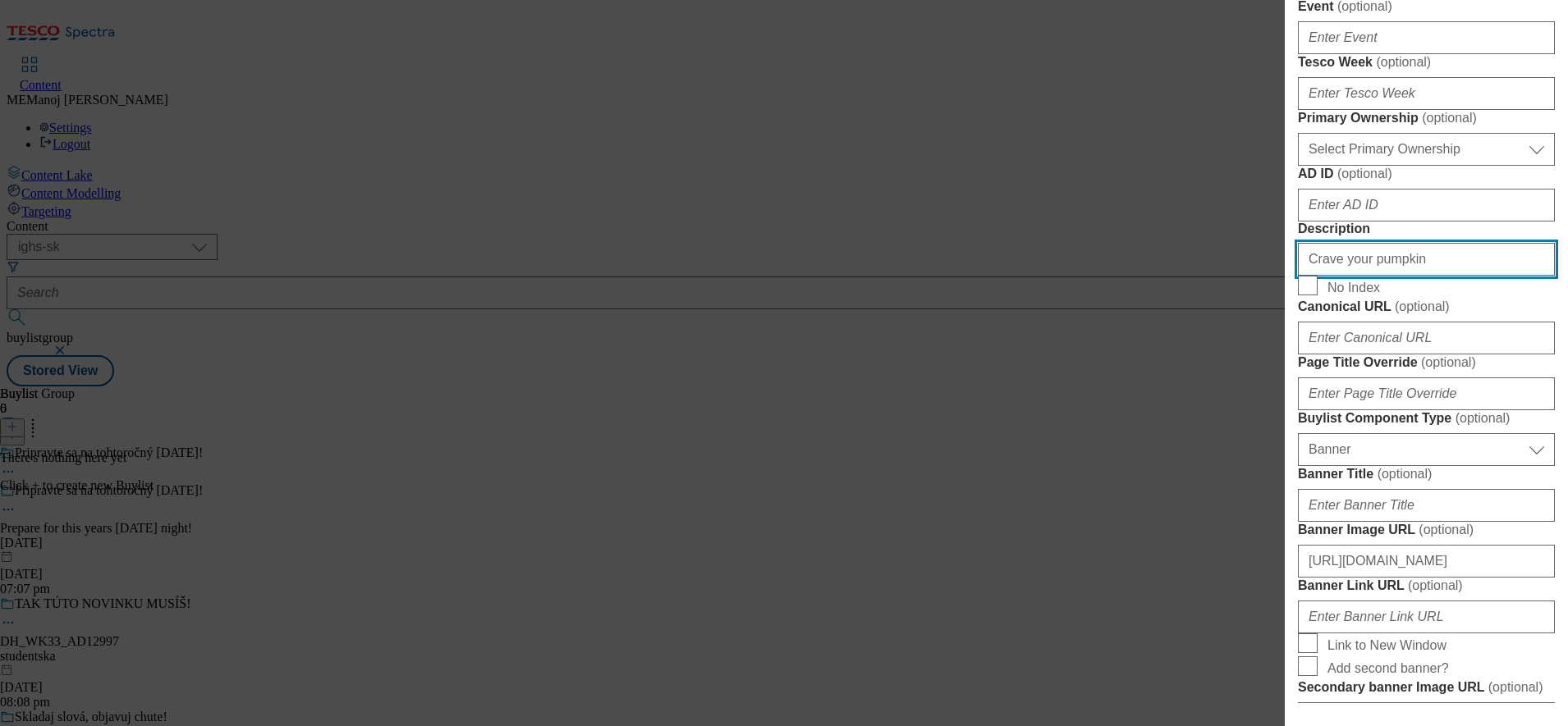
drag, startPoint x: 1401, startPoint y: 583, endPoint x: 1268, endPoint y: 571, distance: 133.5
click at [1268, 571] on div "Add new Buylist Locale 2 locales selected Slovak English Slovak Label Crave you…" at bounding box center [784, 363] width 1568 height 726
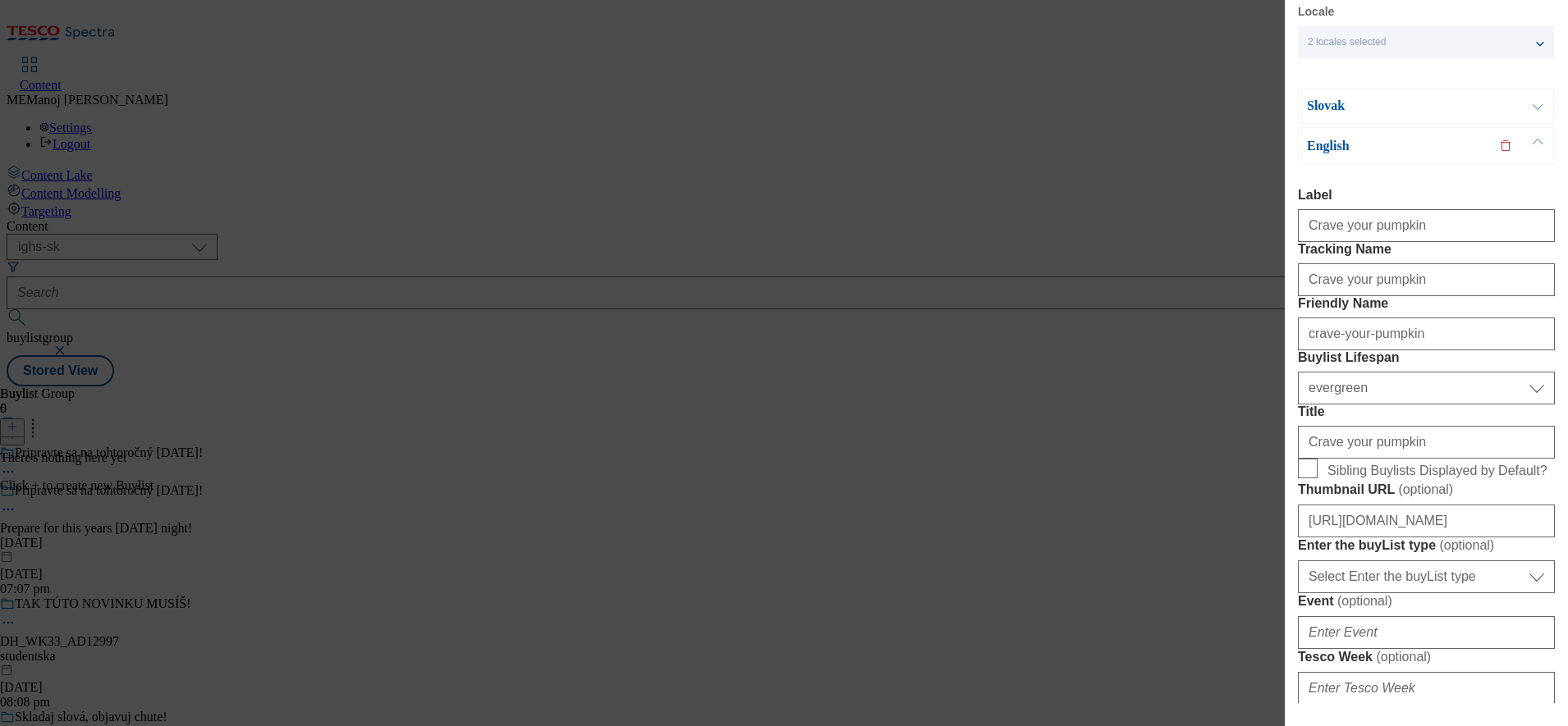
scroll to position [0, 0]
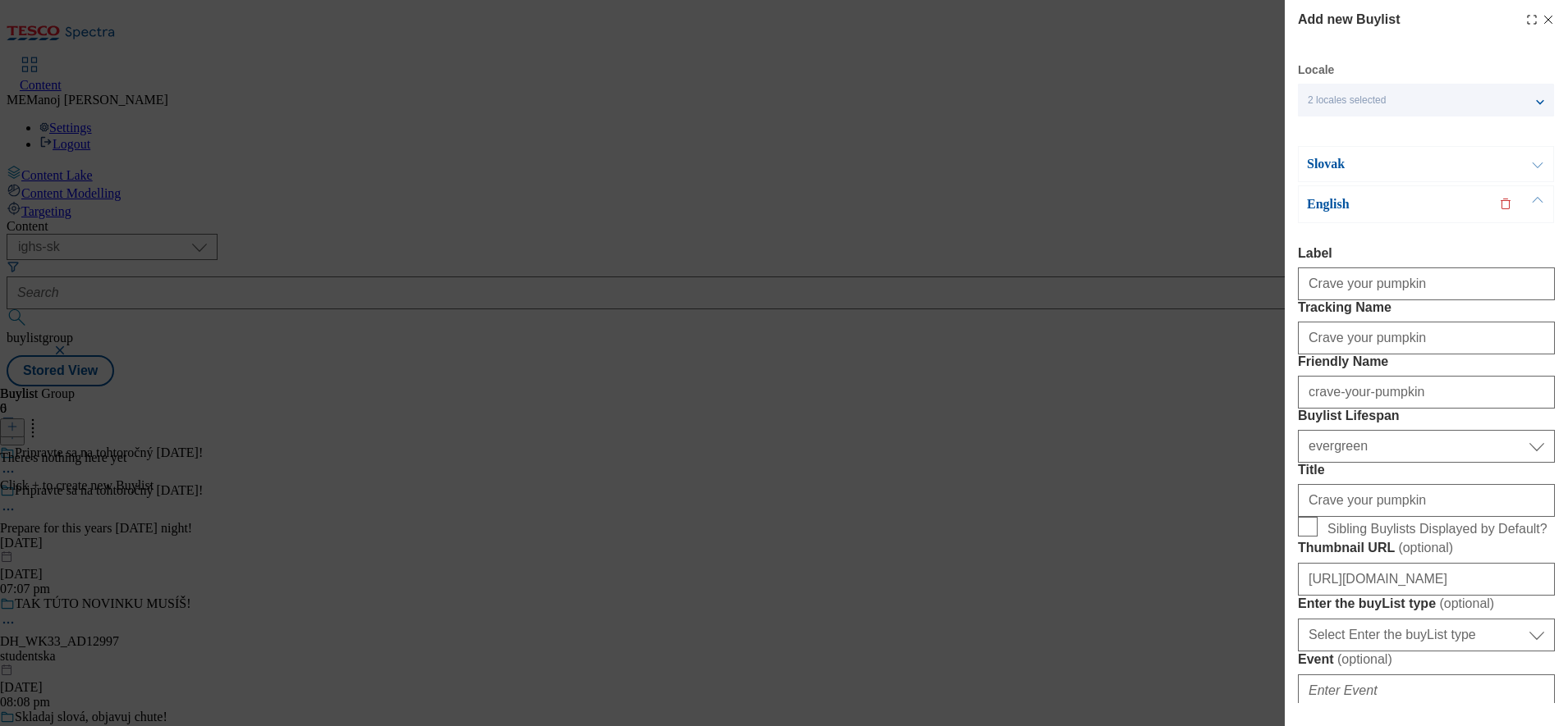
click at [1536, 195] on button "Modal" at bounding box center [1537, 204] width 32 height 36
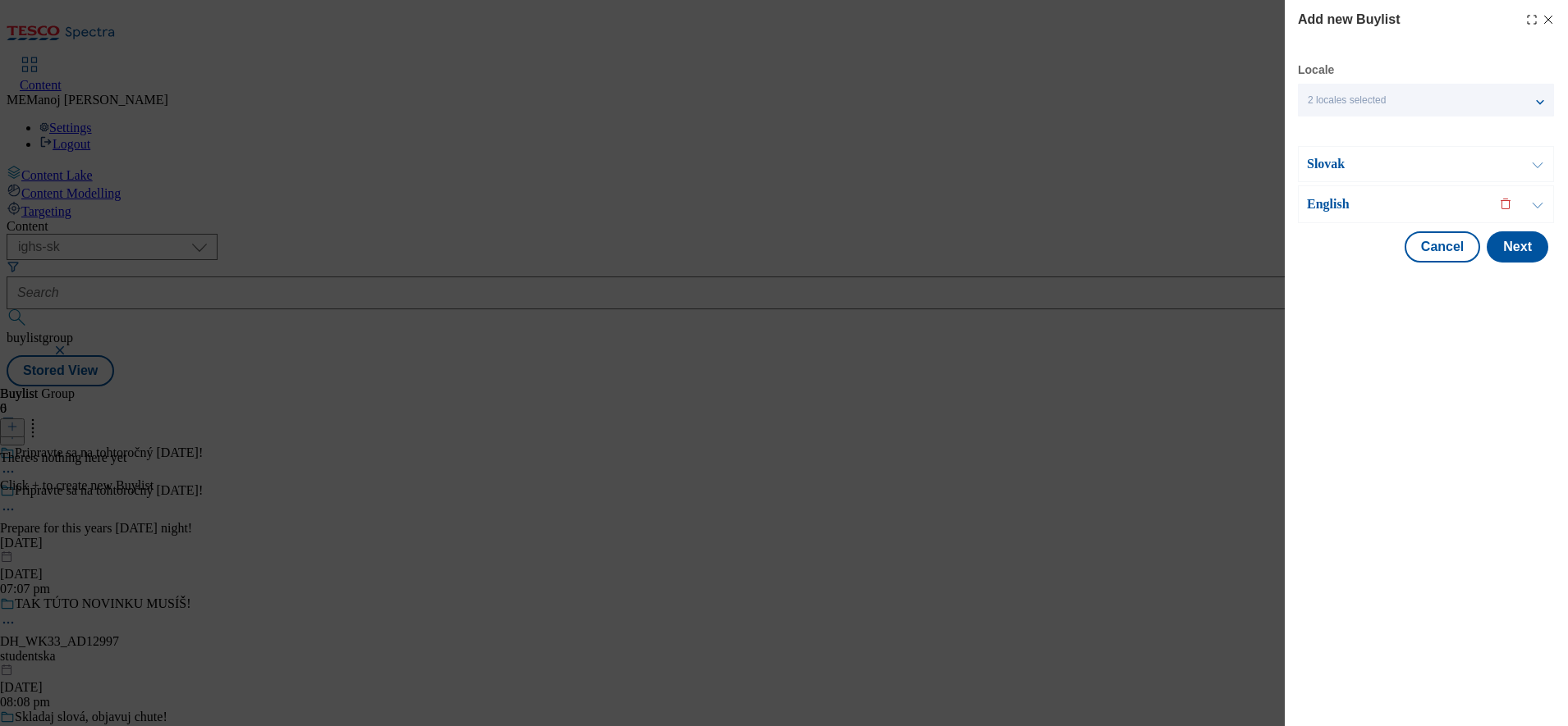
click at [1533, 170] on button "Modal" at bounding box center [1537, 164] width 32 height 34
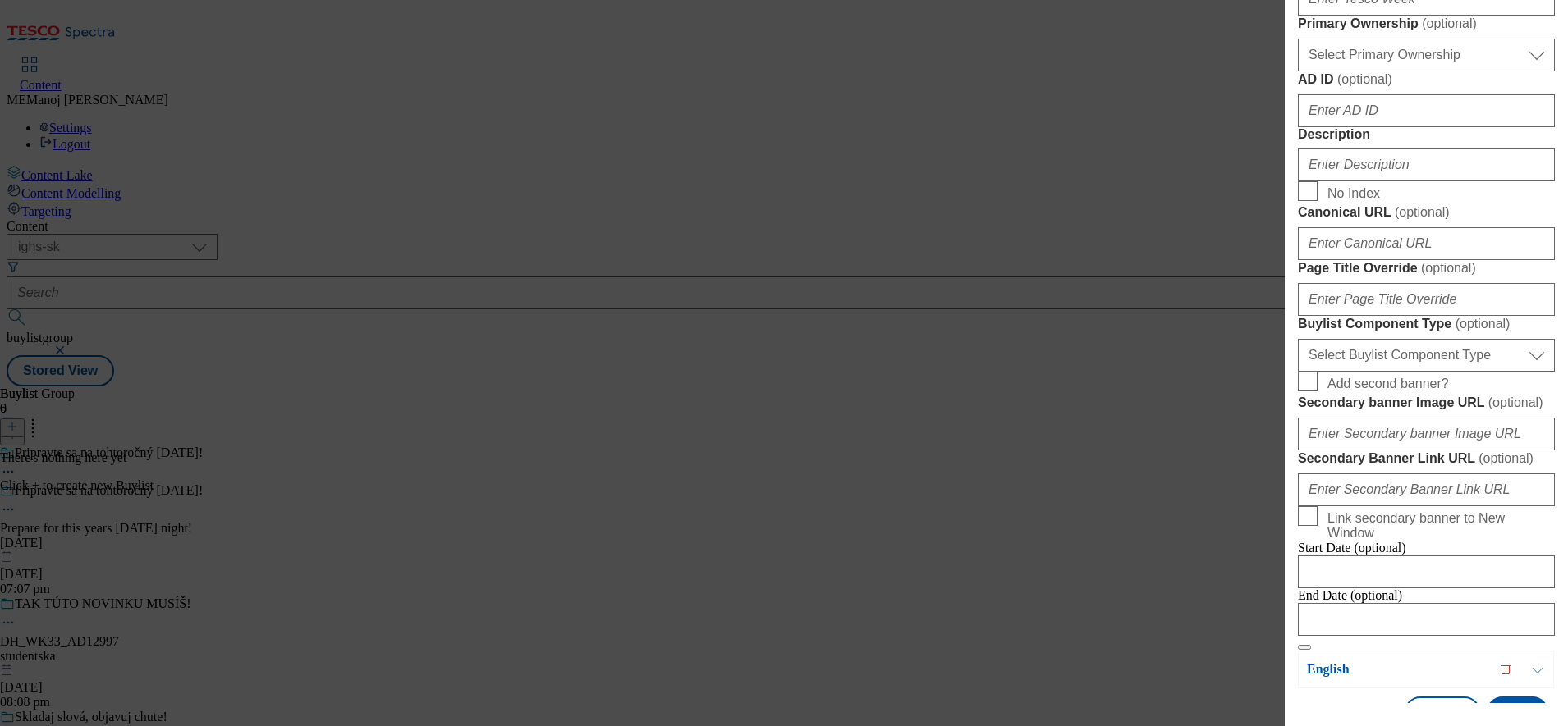
scroll to position [708, 0]
click at [1413, 180] on input "Description" at bounding box center [1426, 163] width 257 height 32
paste input "Crave your pumpkin"
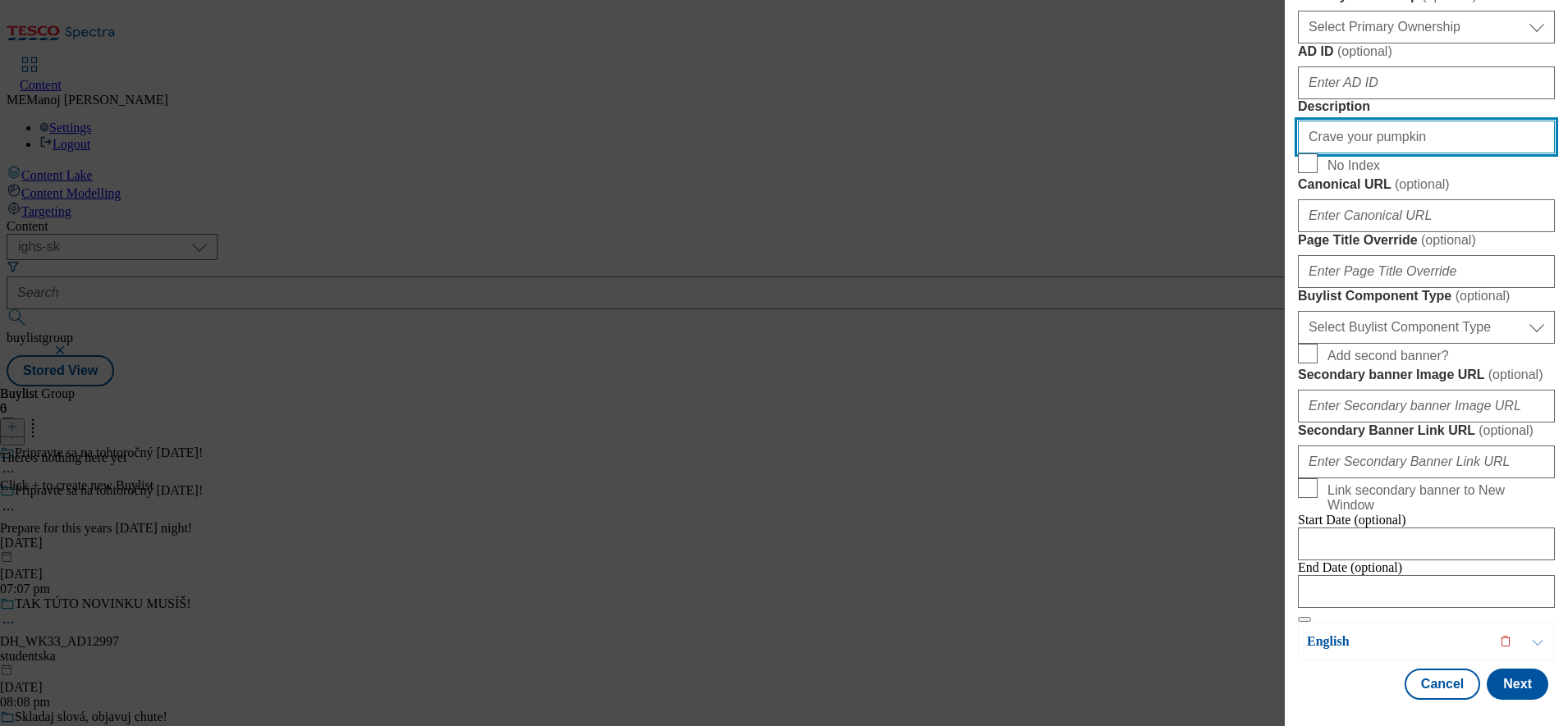
scroll to position [1130, 0]
type input "Crave your pumpkin"
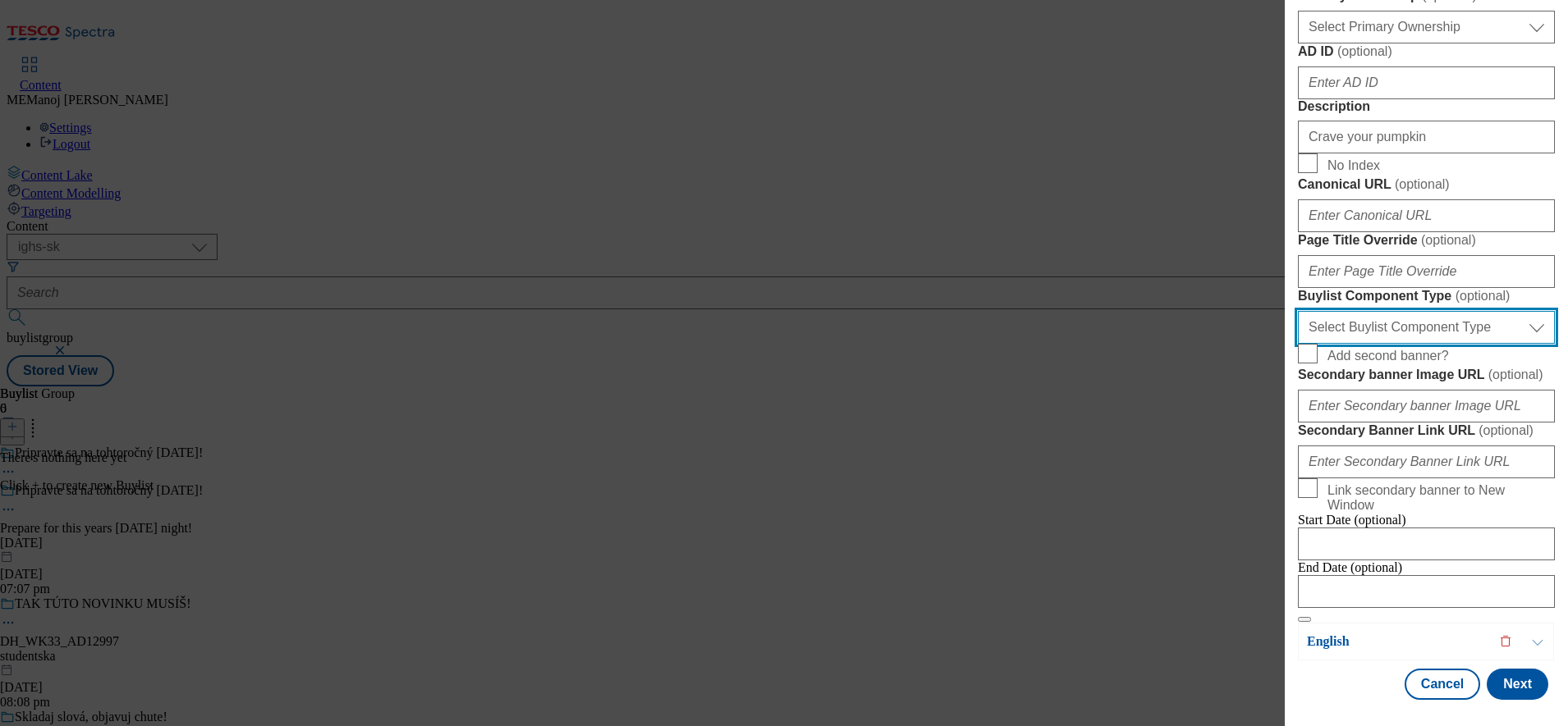
click at [1464, 344] on select "Select Buylist Component Type Banner Competition Header Meal" at bounding box center [1426, 327] width 257 height 32
select select "Banner"
click at [1298, 344] on select "Select Buylist Component Type Banner Competition Header Meal" at bounding box center [1426, 327] width 257 height 32
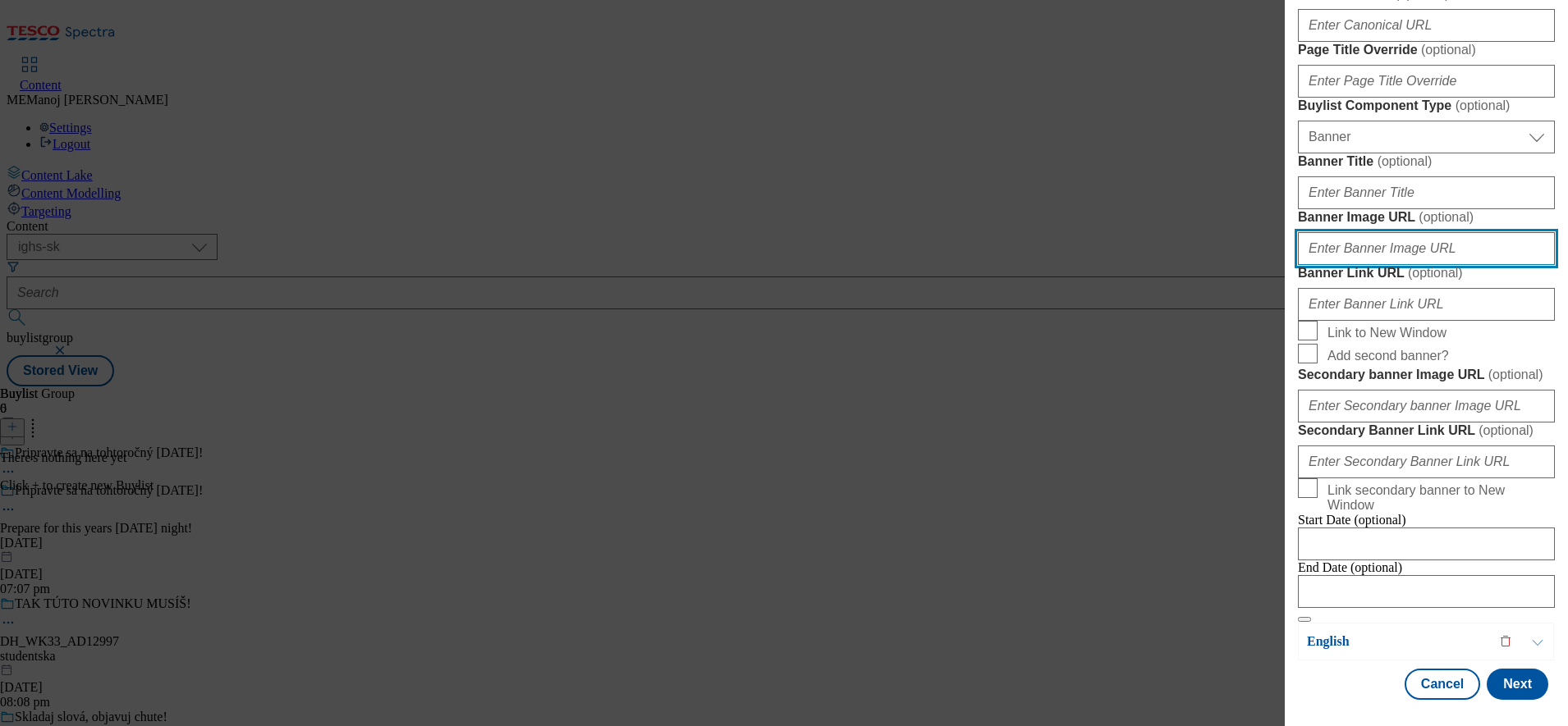
click at [1379, 265] on input "Banner Image URL ( optional )" at bounding box center [1426, 249] width 257 height 32
paste input "[URL][DOMAIN_NAME]"
type input "[URL][DOMAIN_NAME]"
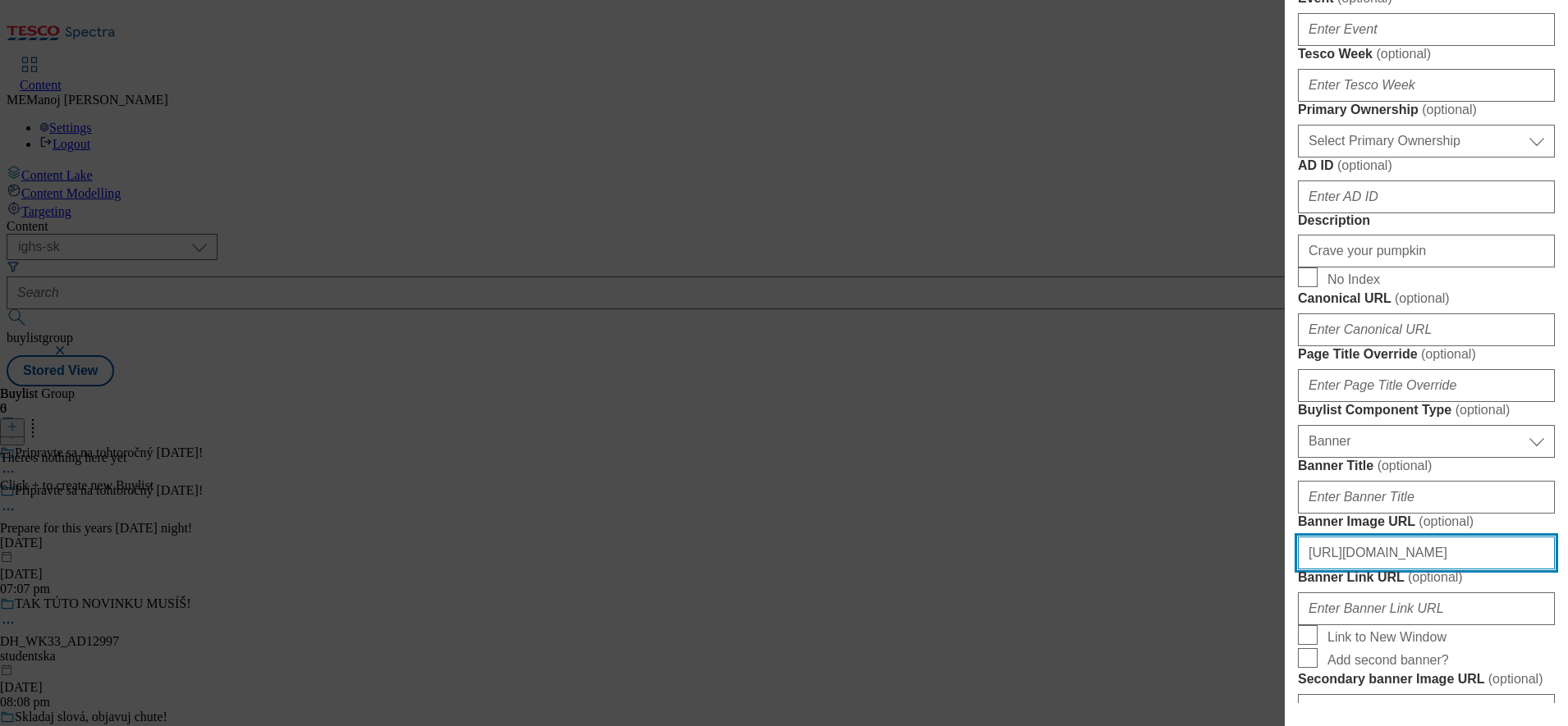
scroll to position [493, 0]
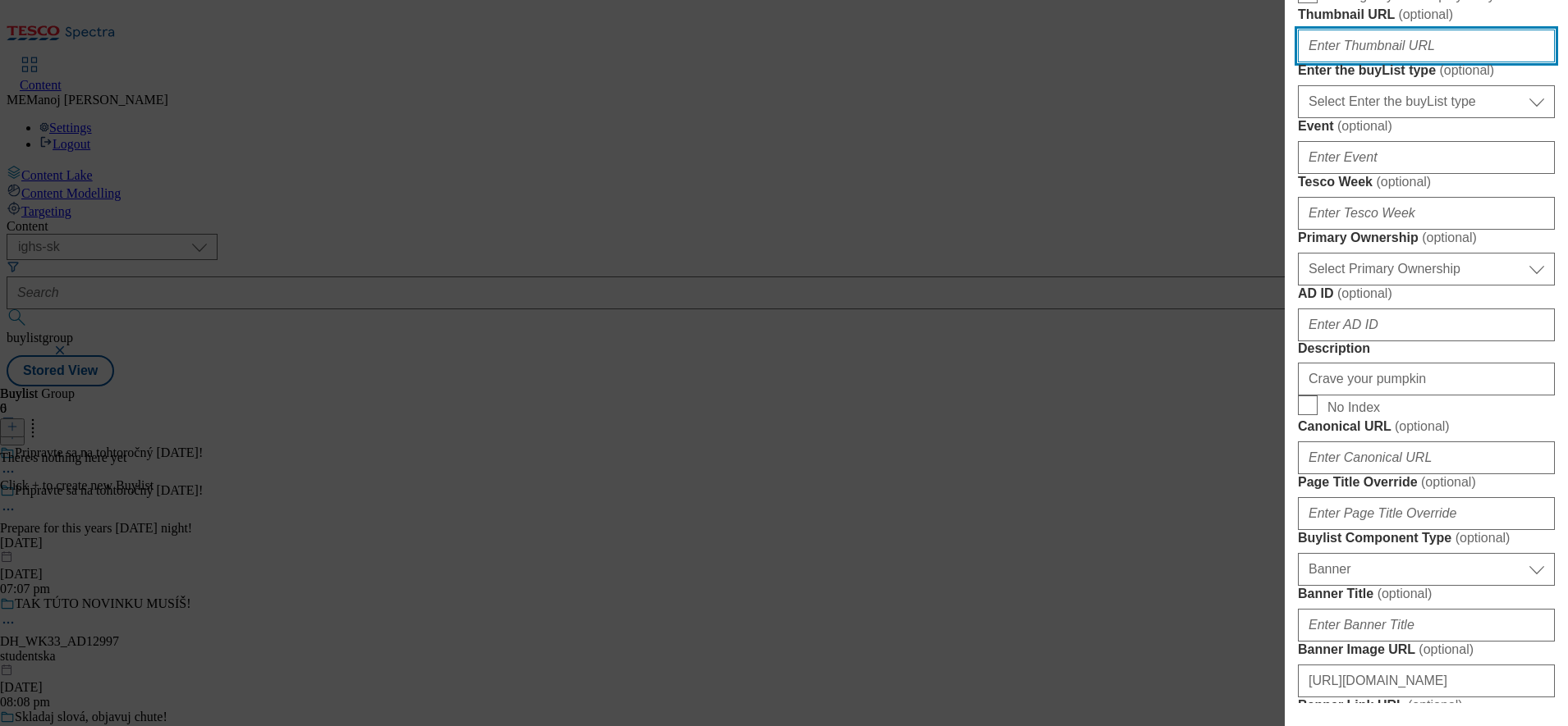
click at [1427, 62] on input "Thumbnail URL ( optional )" at bounding box center [1426, 46] width 257 height 32
paste input "[URL][DOMAIN_NAME]"
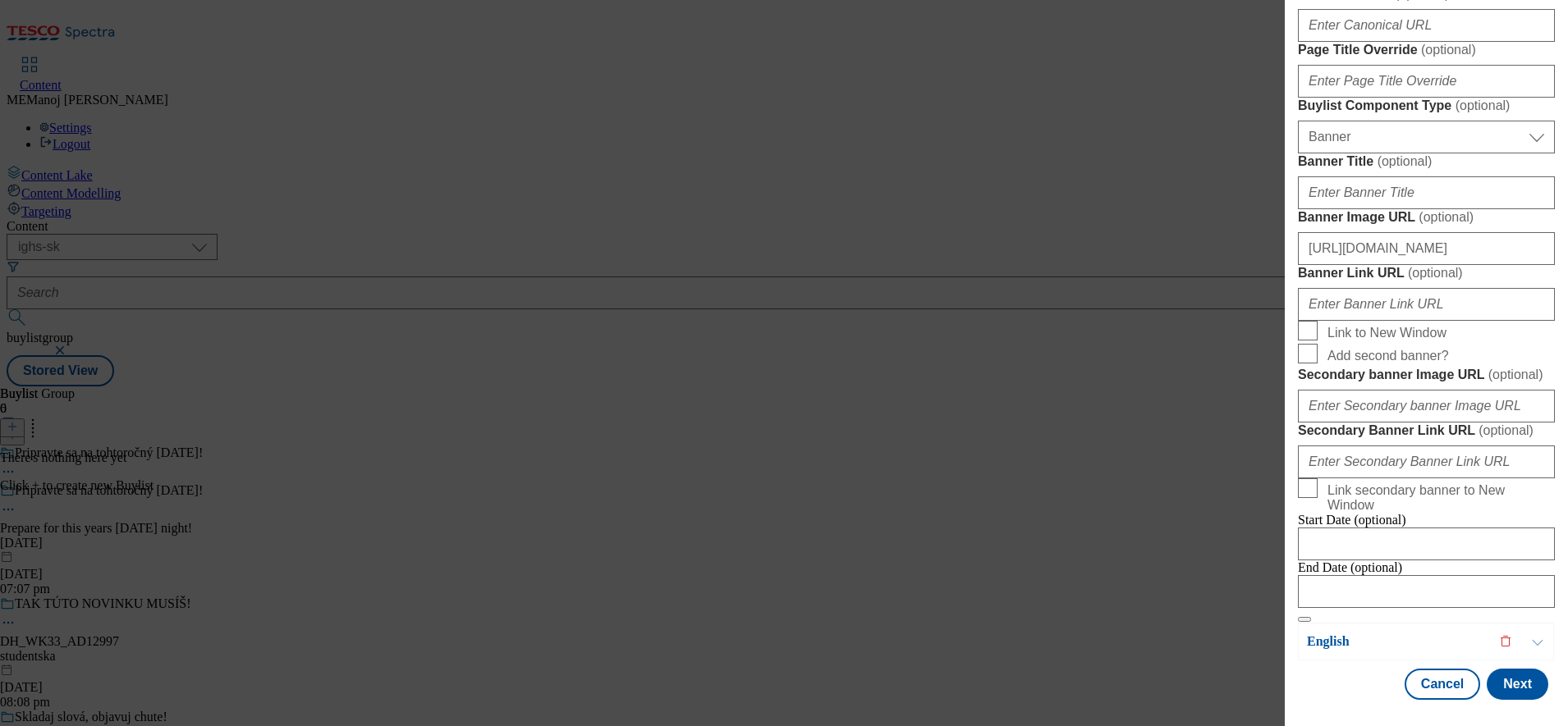
scroll to position [1248, 0]
type input "[URL][DOMAIN_NAME]"
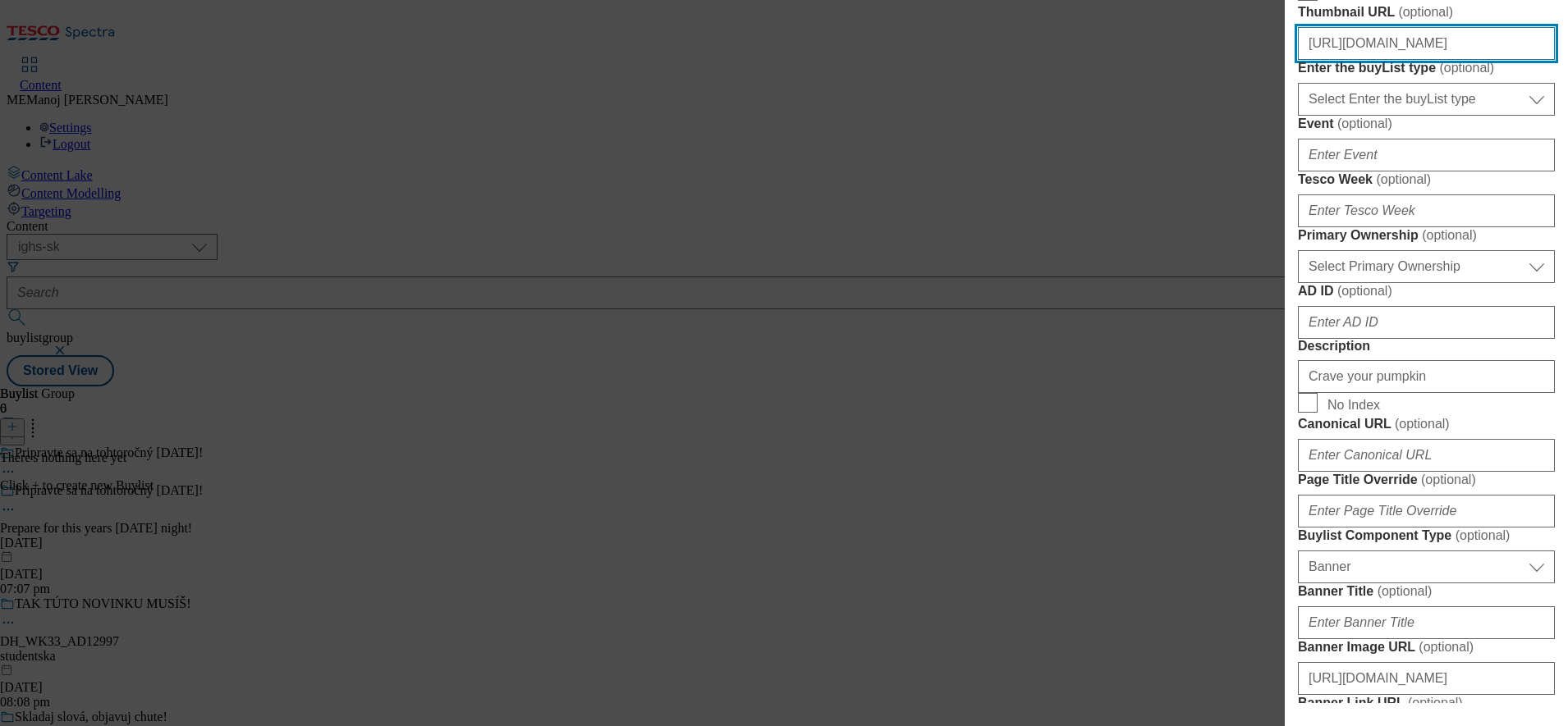
scroll to position [494, 0]
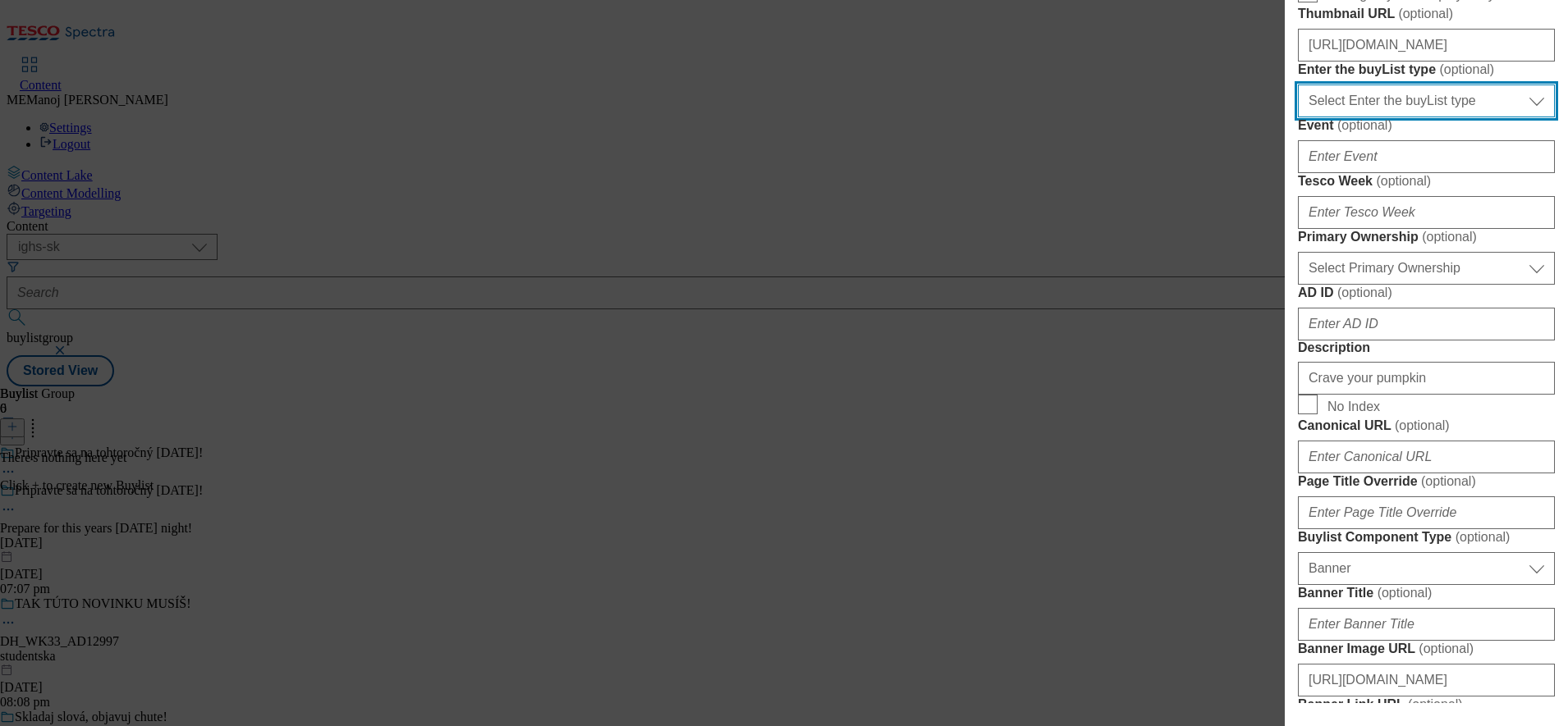
click at [1481, 117] on select "Select Enter the buyList type event supplier funded long term >4 weeks supplier…" at bounding box center [1426, 101] width 257 height 32
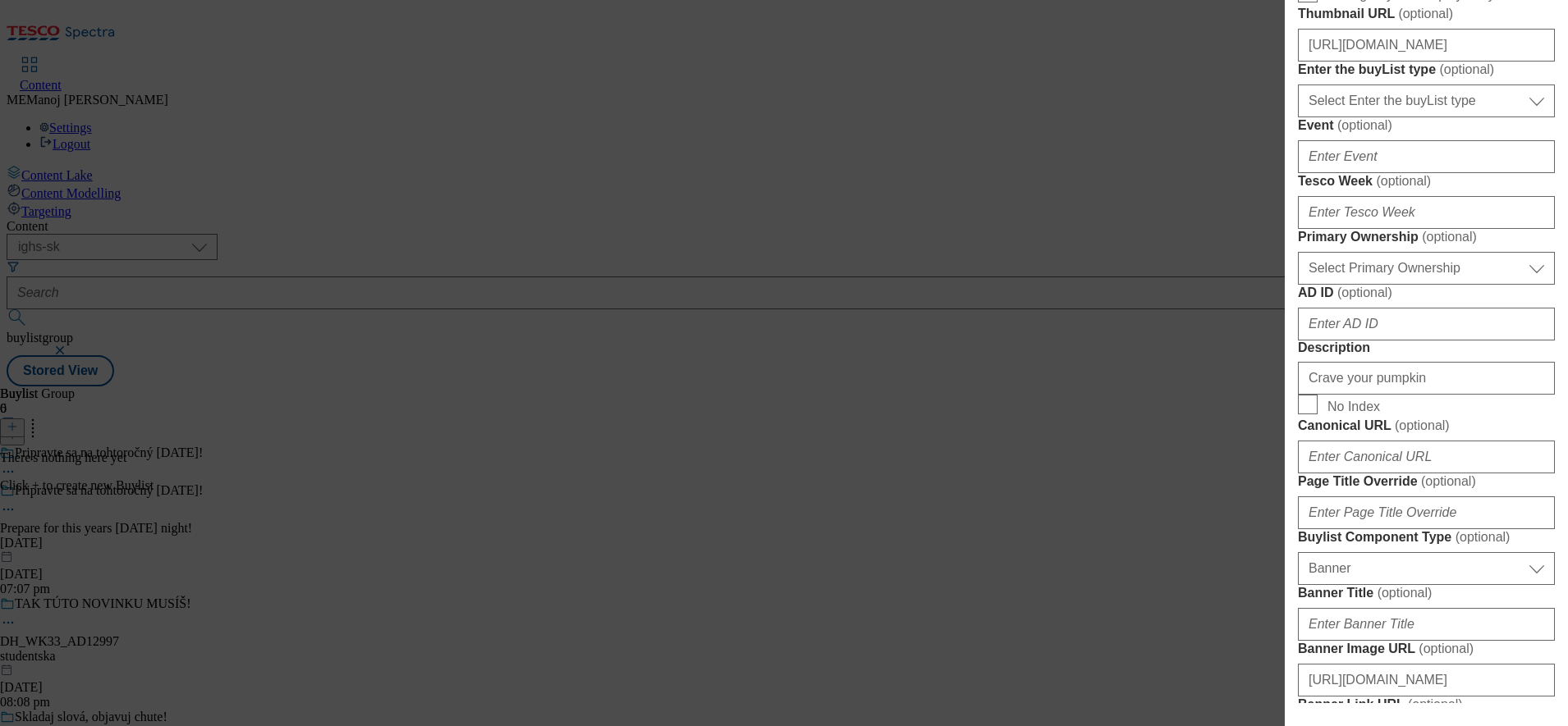
click at [1508, 78] on label "Enter the buyList type ( optional )" at bounding box center [1426, 69] width 257 height 16
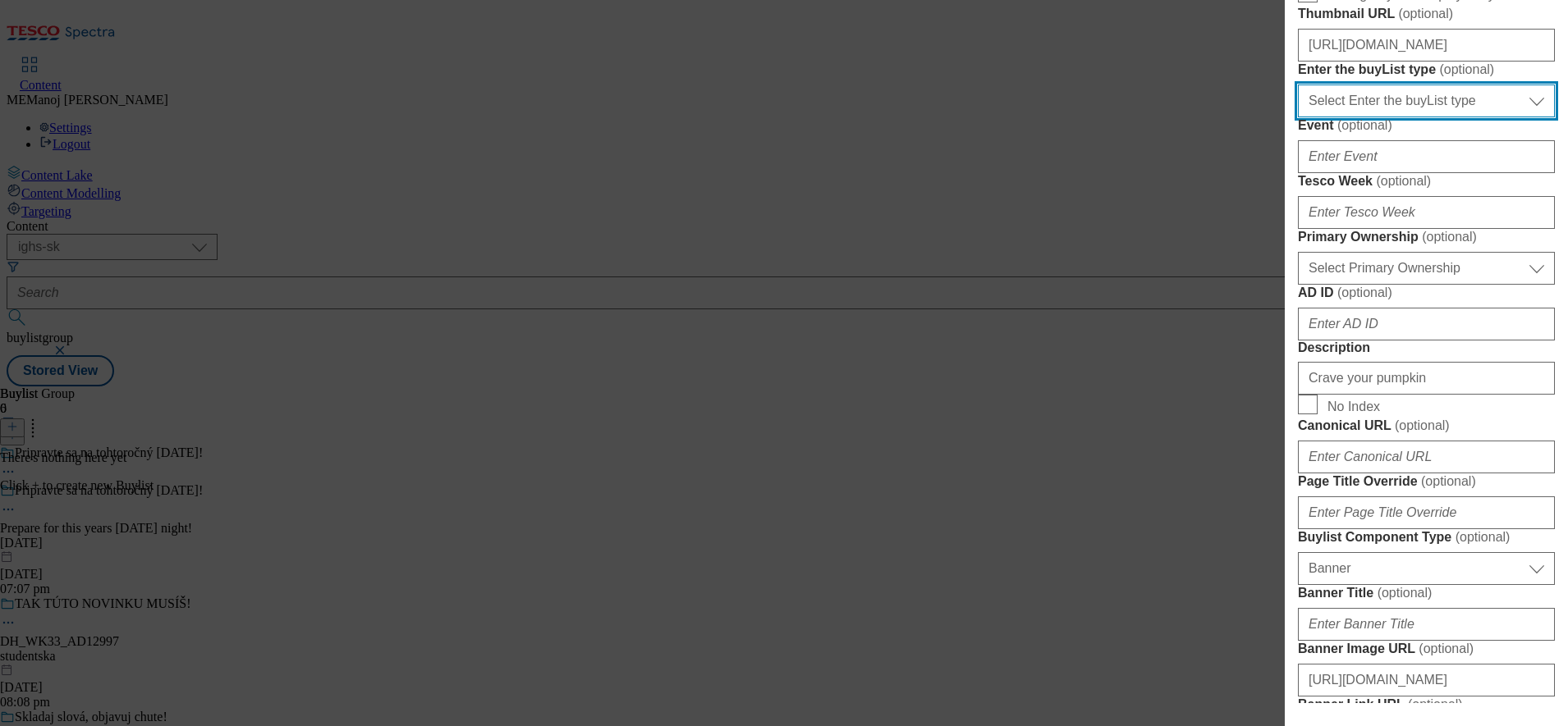
click at [1508, 117] on select "Select Enter the buyList type event supplier funded long term >4 weeks supplier…" at bounding box center [1426, 101] width 257 height 32
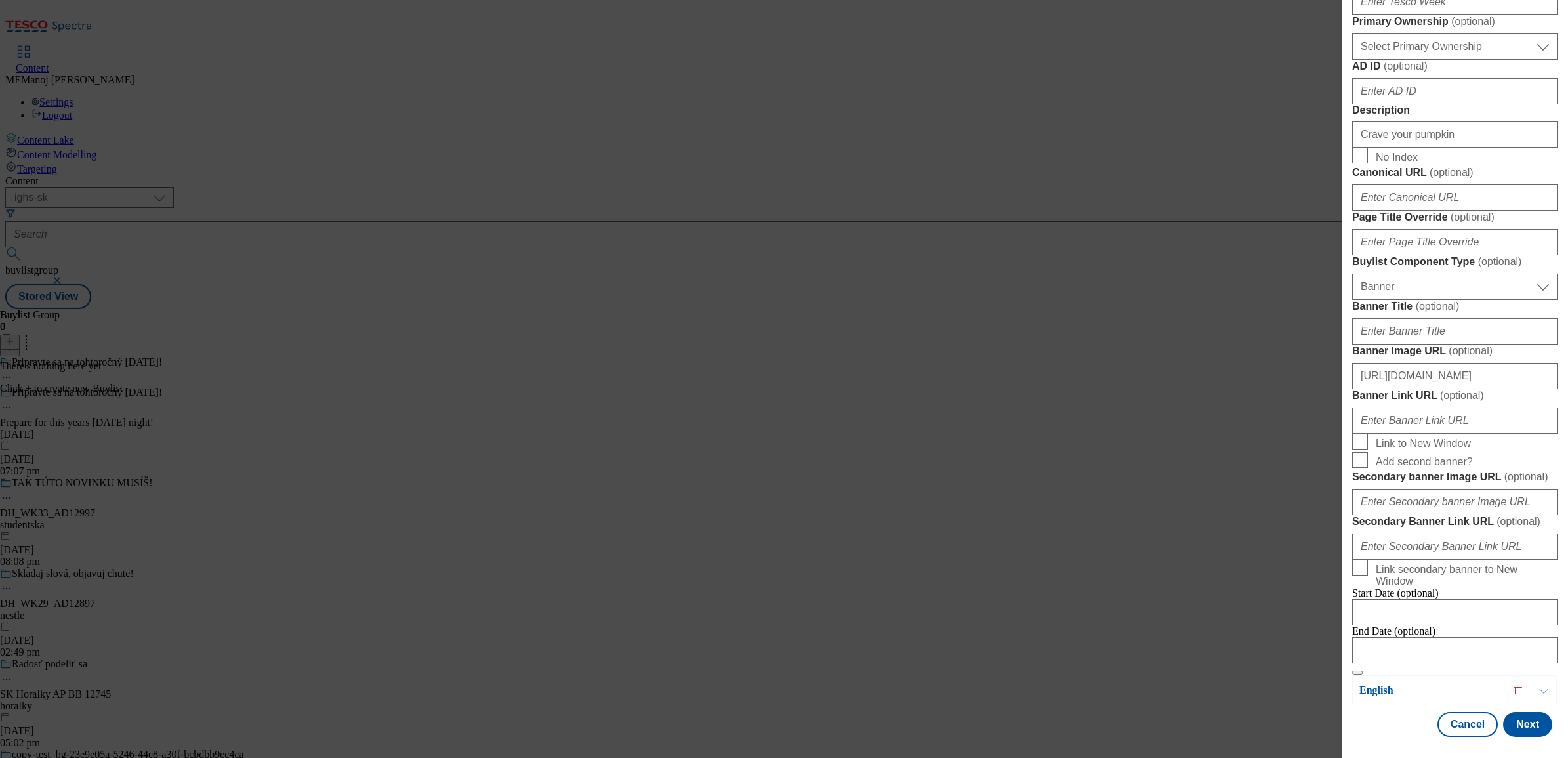
scroll to position [1134, 0]
click at [1253, 363] on input "[URL][DOMAIN_NAME]" at bounding box center [1455, 376] width 205 height 26
paste input "ab8c76f3-7c79-4307-ba1a-841a15b78889/EN"
click at [1253, 389] on input "[URL][DOMAIN_NAME]" at bounding box center [1455, 376] width 205 height 26
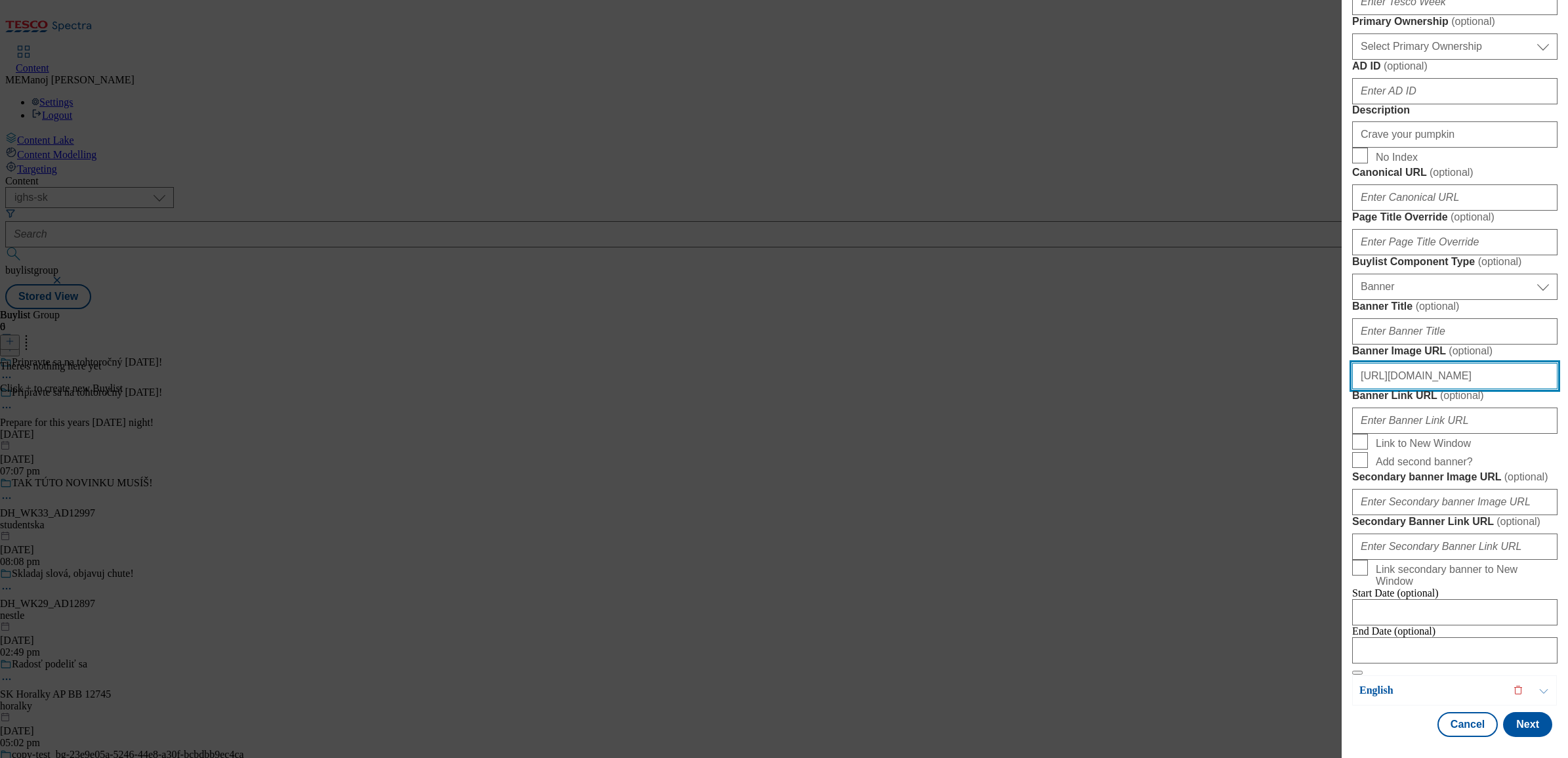
paste input "53457e49-9cc8-47a9-aab5-deea080f2bab/SK"
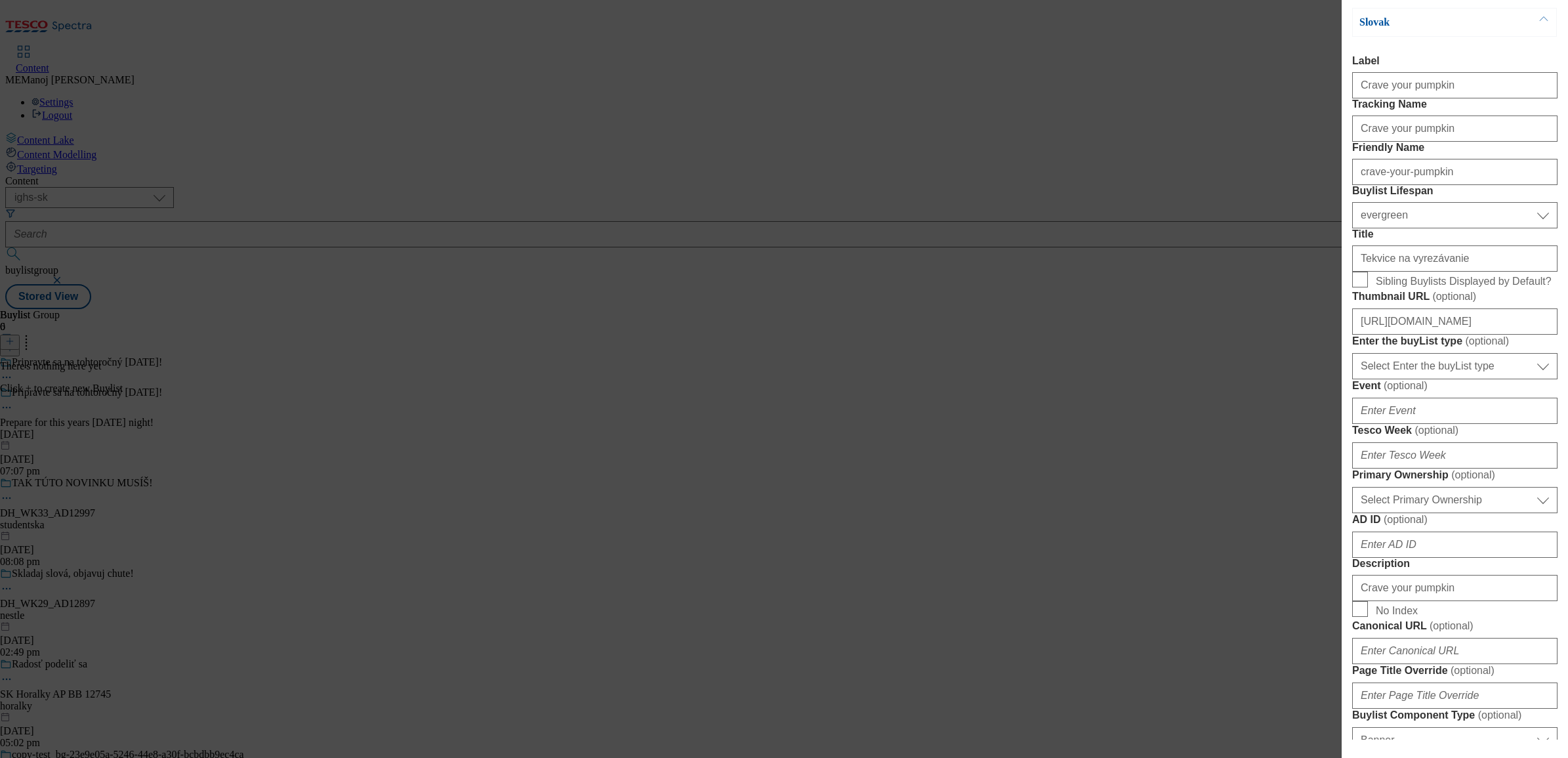
scroll to position [0, 0]
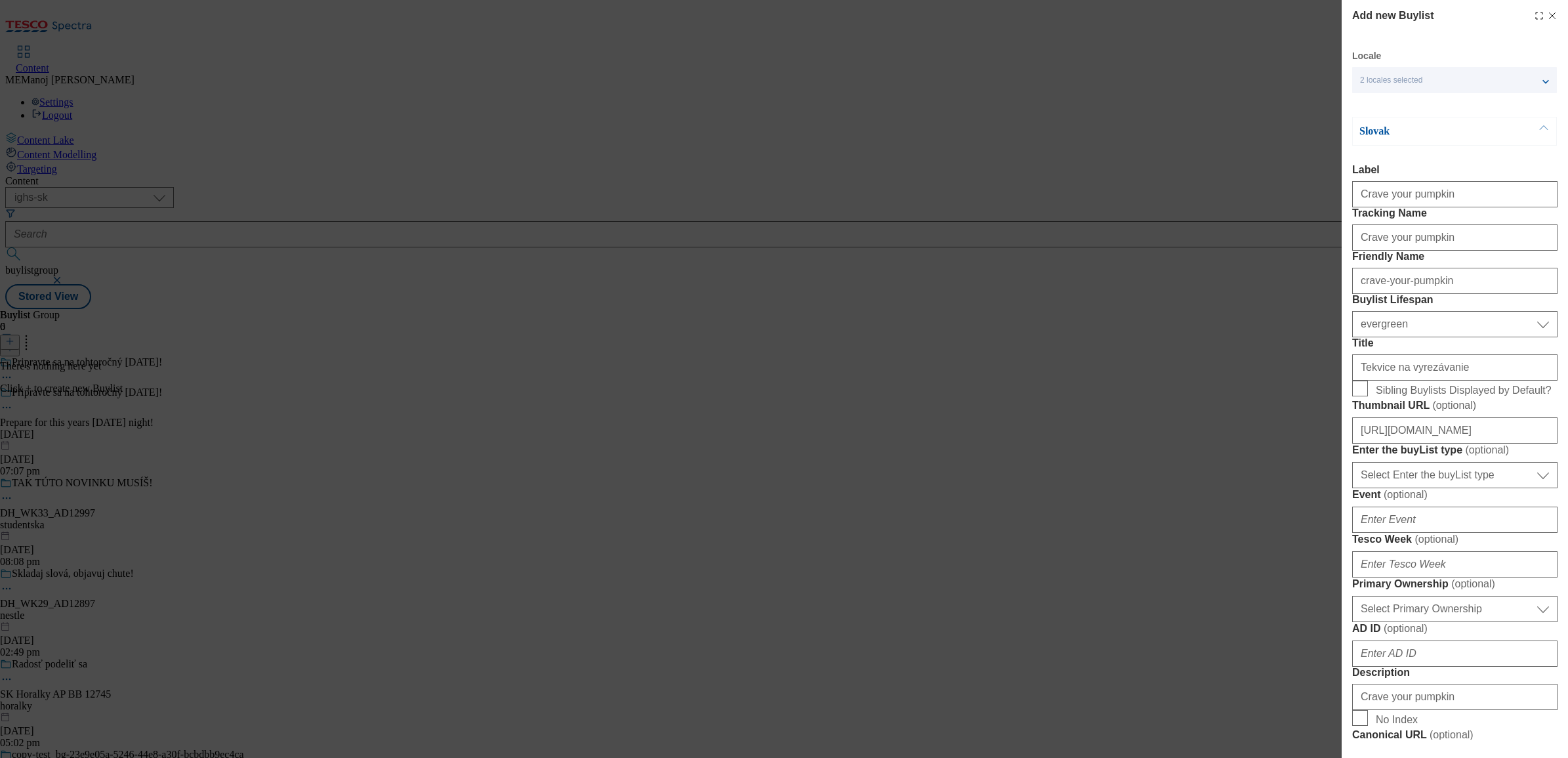
type input "[URL][DOMAIN_NAME]"
click at [1253, 444] on input "[URL][DOMAIN_NAME]" at bounding box center [1455, 430] width 205 height 26
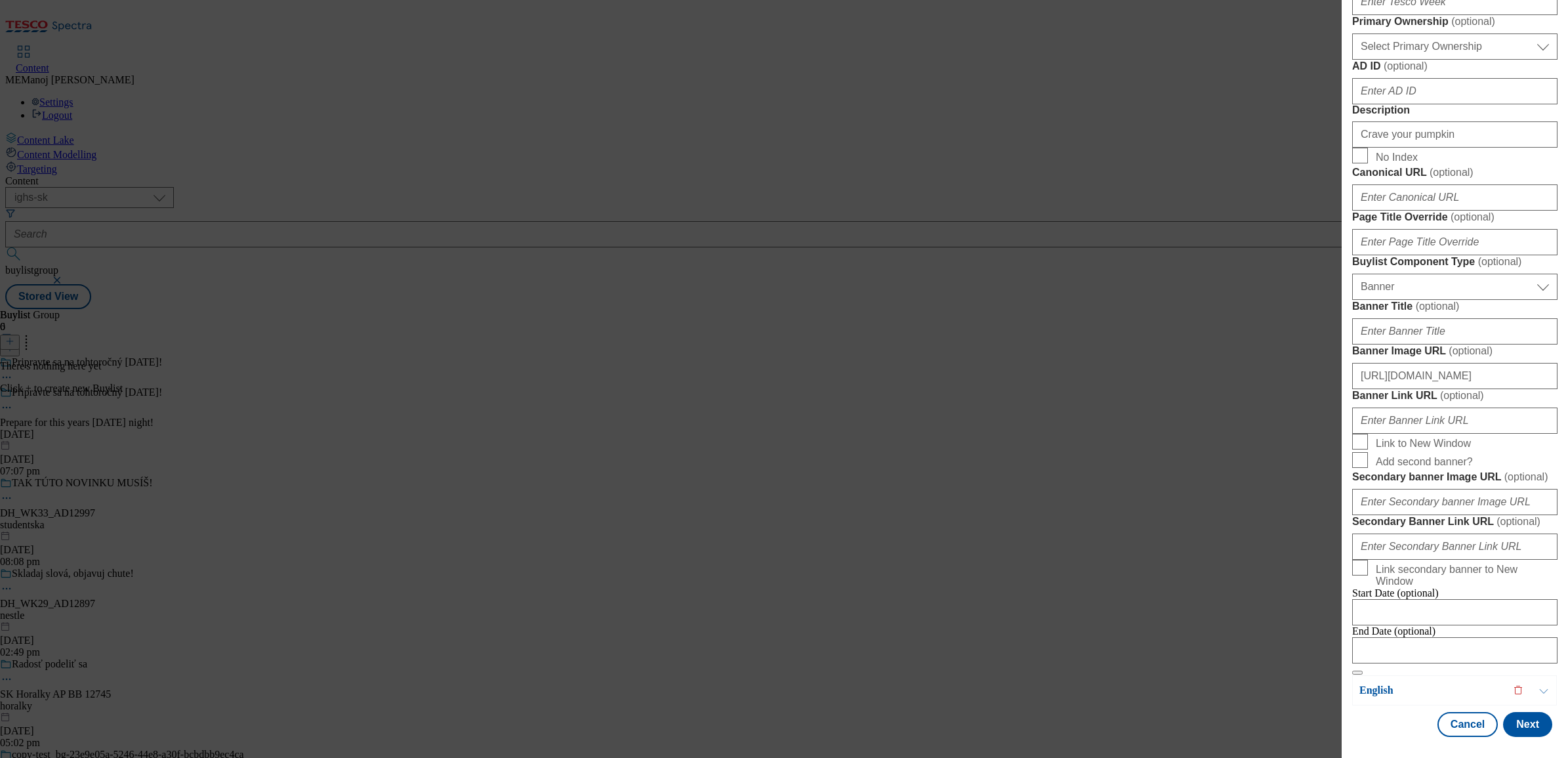
click at [1253, 580] on div "English" at bounding box center [1455, 690] width 205 height 30
click at [1253, 580] on p "English" at bounding box center [1428, 690] width 138 height 13
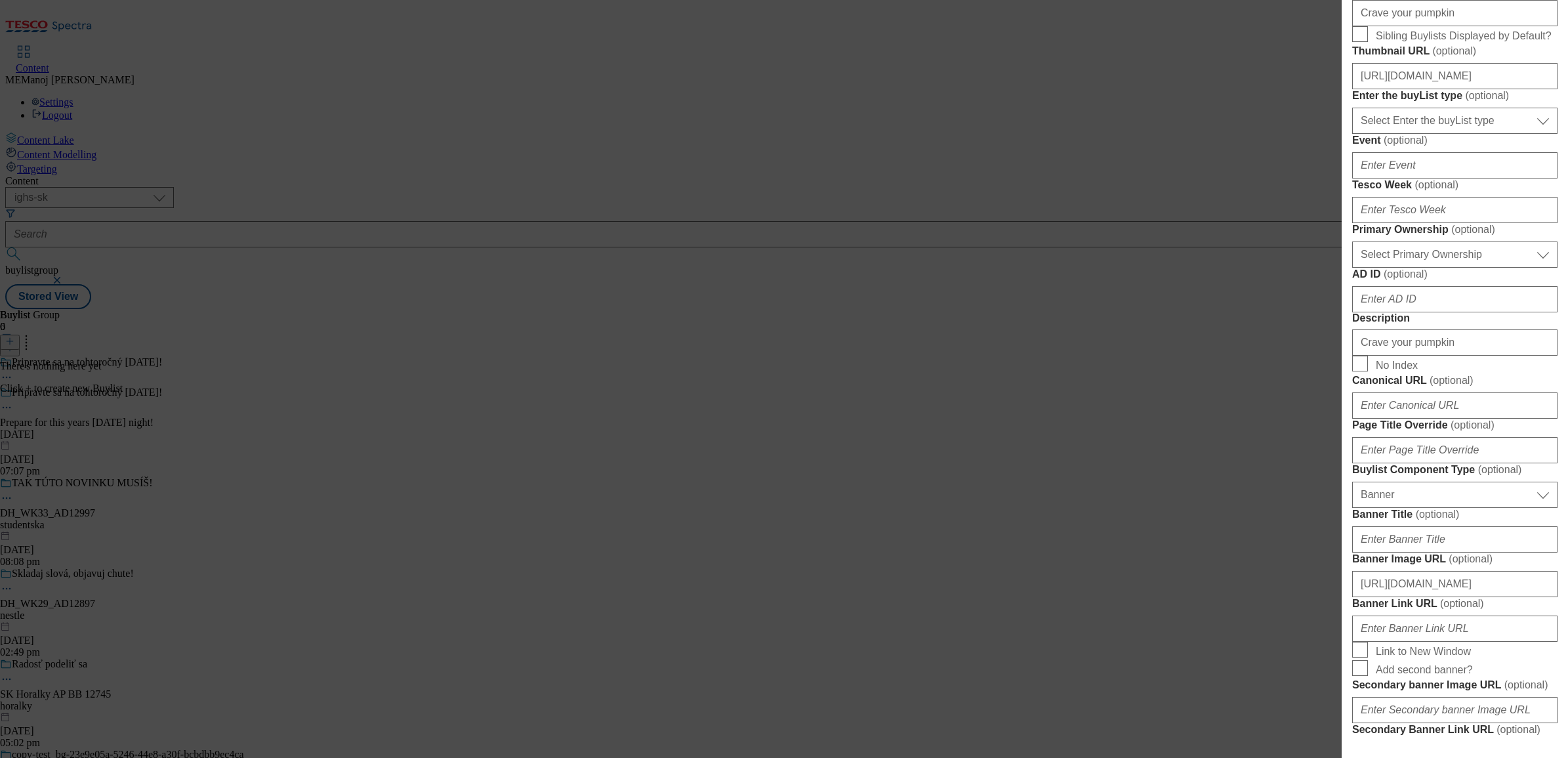
scroll to position [384, 0]
click at [1253, 92] on input "[URL][DOMAIN_NAME]" at bounding box center [1455, 79] width 205 height 26
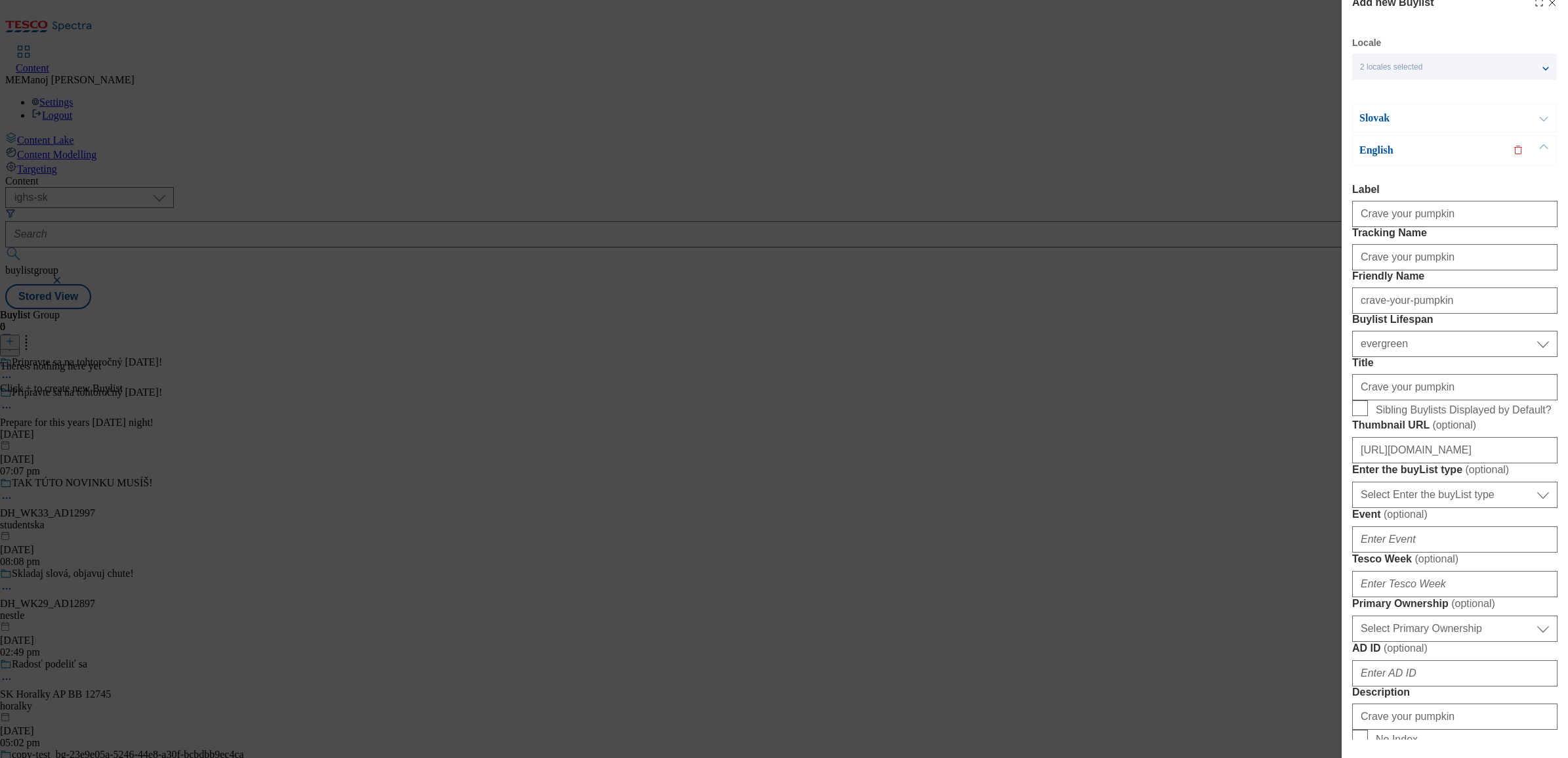
scroll to position [0, 0]
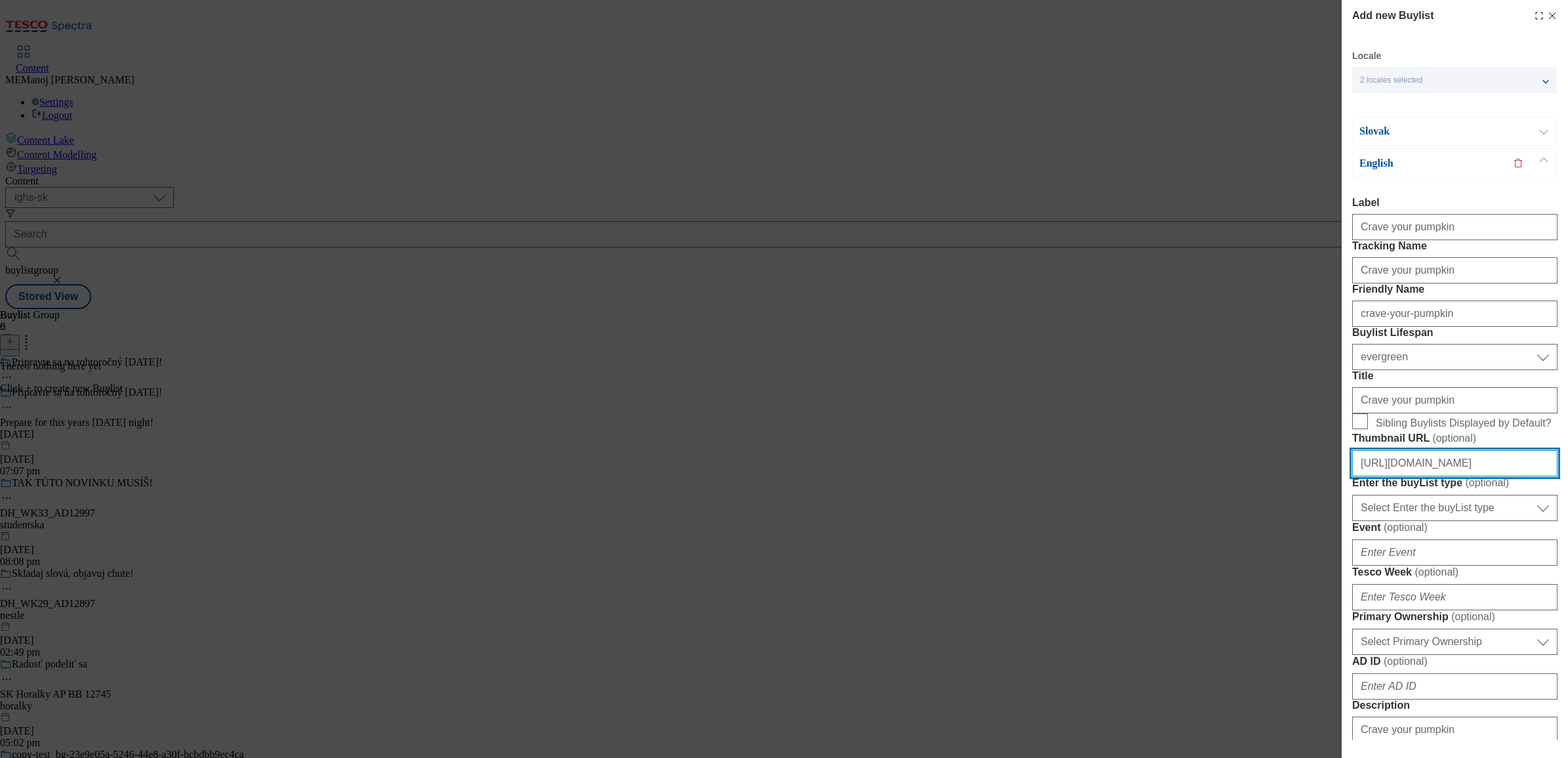
click at [1253, 476] on input "[URL][DOMAIN_NAME]" at bounding box center [1455, 463] width 205 height 26
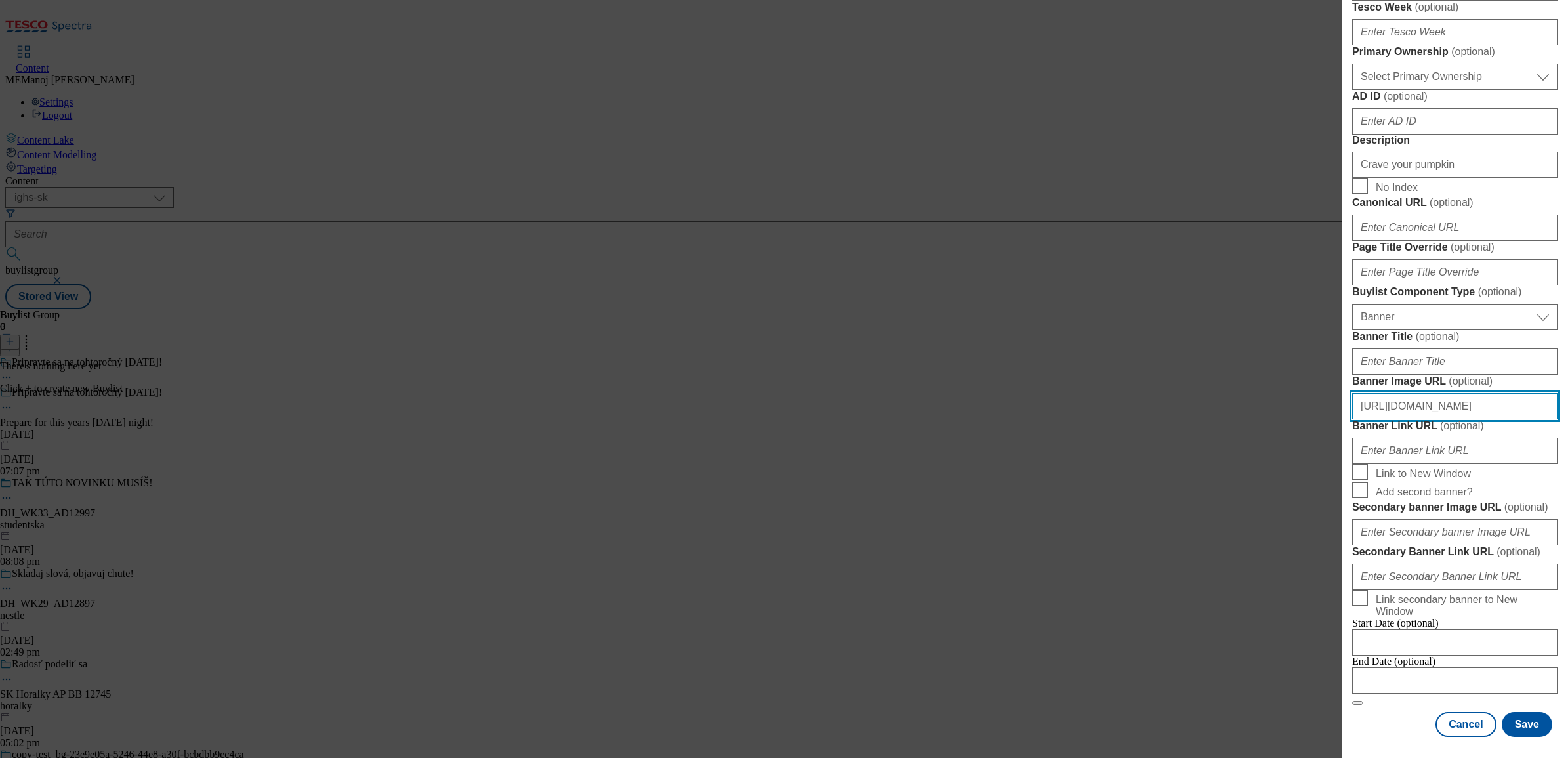
click at [1253, 419] on input "[URL][DOMAIN_NAME]" at bounding box center [1455, 406] width 205 height 26
click at [1253, 393] on input "[URL][DOMAIN_NAME]" at bounding box center [1455, 406] width 205 height 26
paste input "ab8c76f3-7c79-4307-ba1a-841a15b78889/EN"
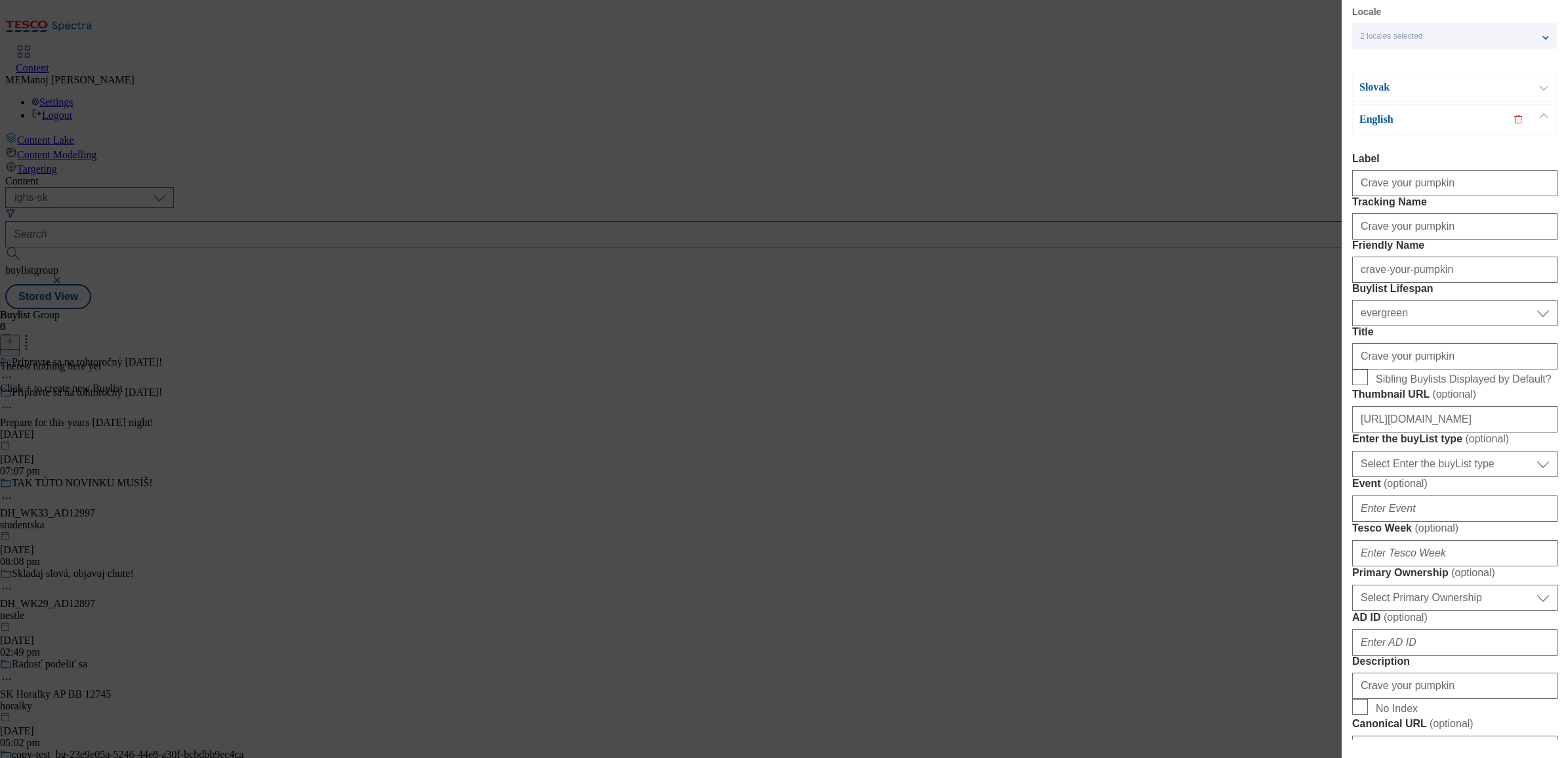
scroll to position [0, 2]
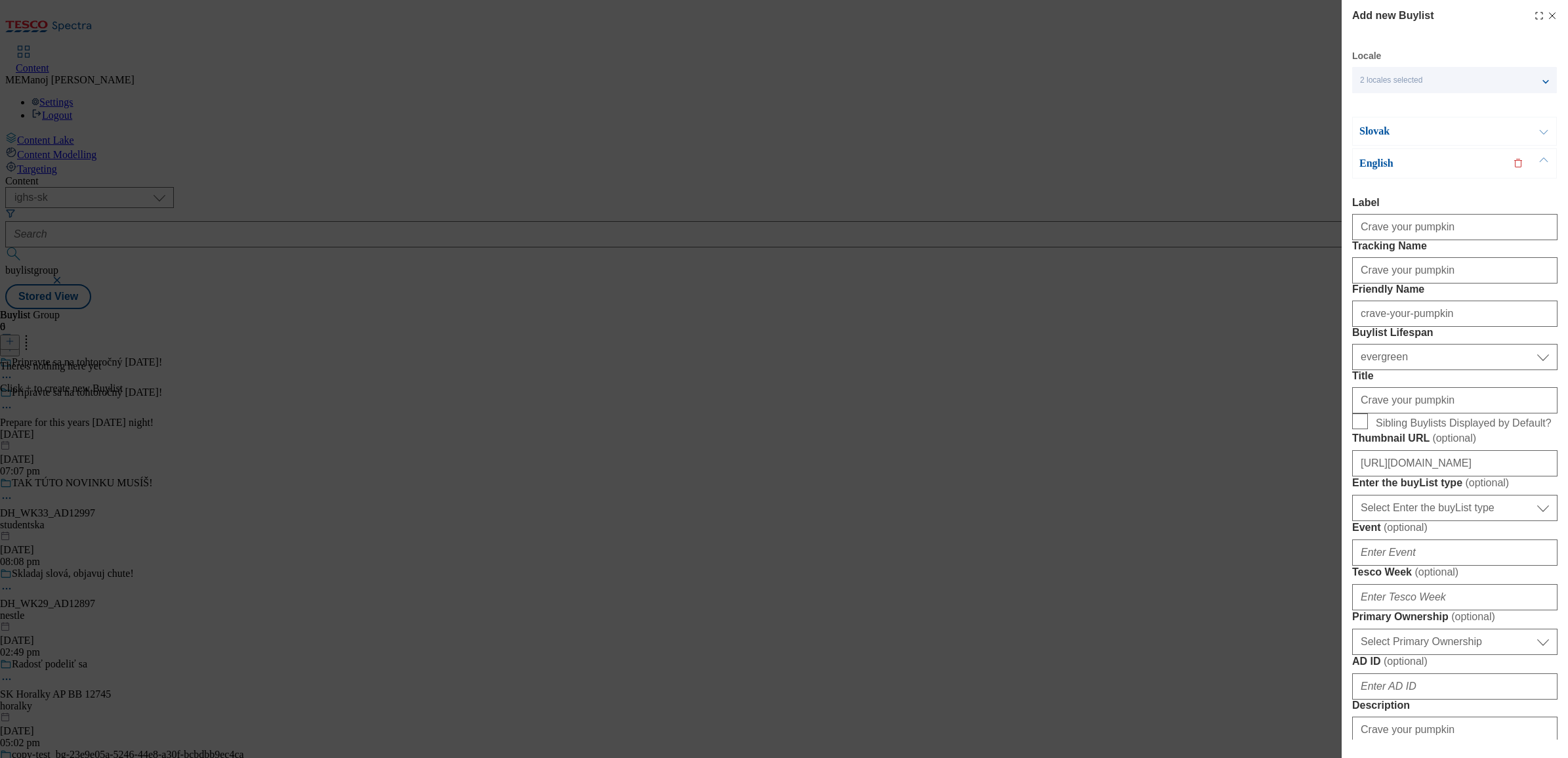
type input "[URL][DOMAIN_NAME]"
click at [1253, 130] on p "Slovak" at bounding box center [1428, 131] width 138 height 13
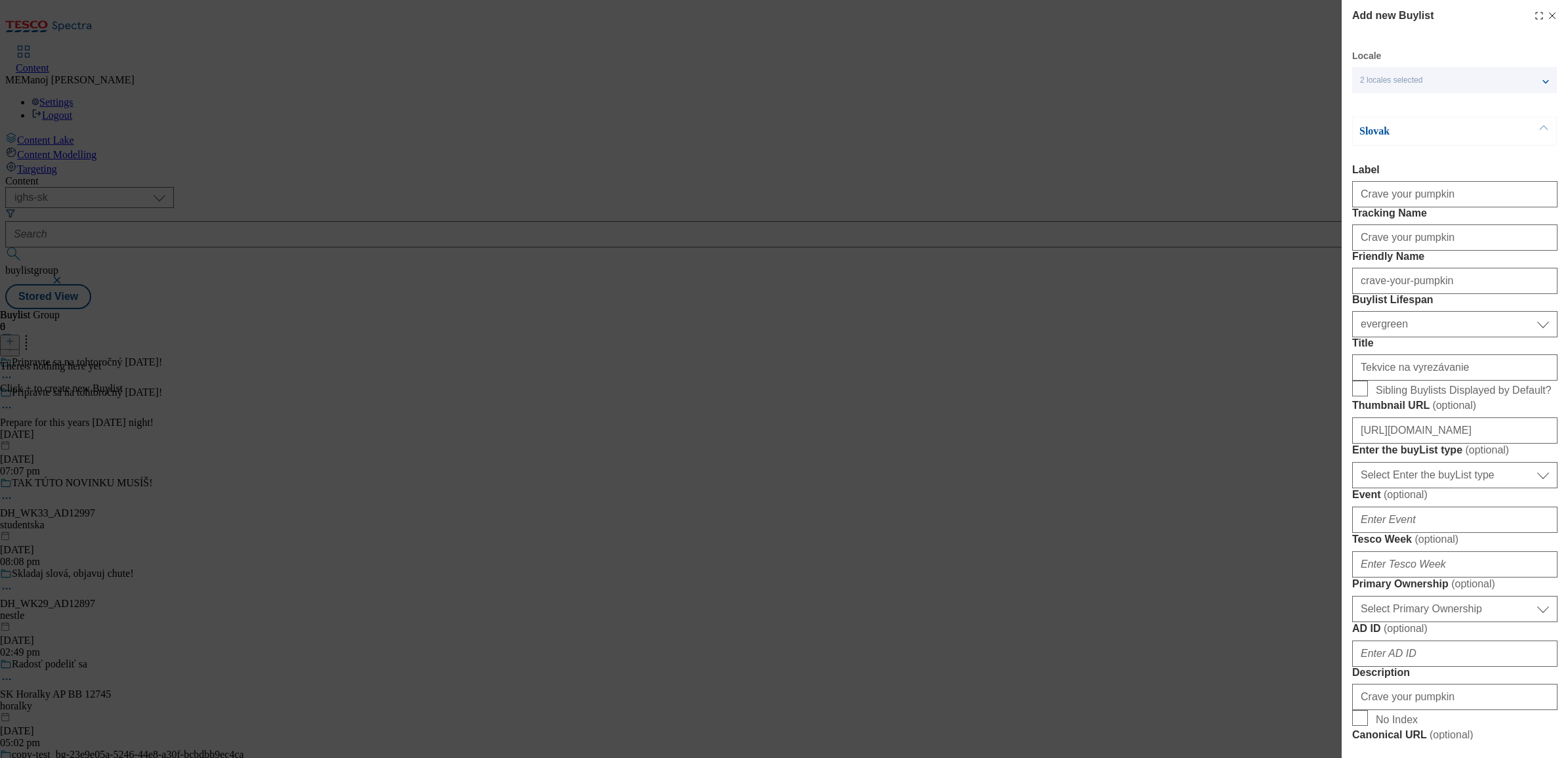
scroll to position [303, 2]
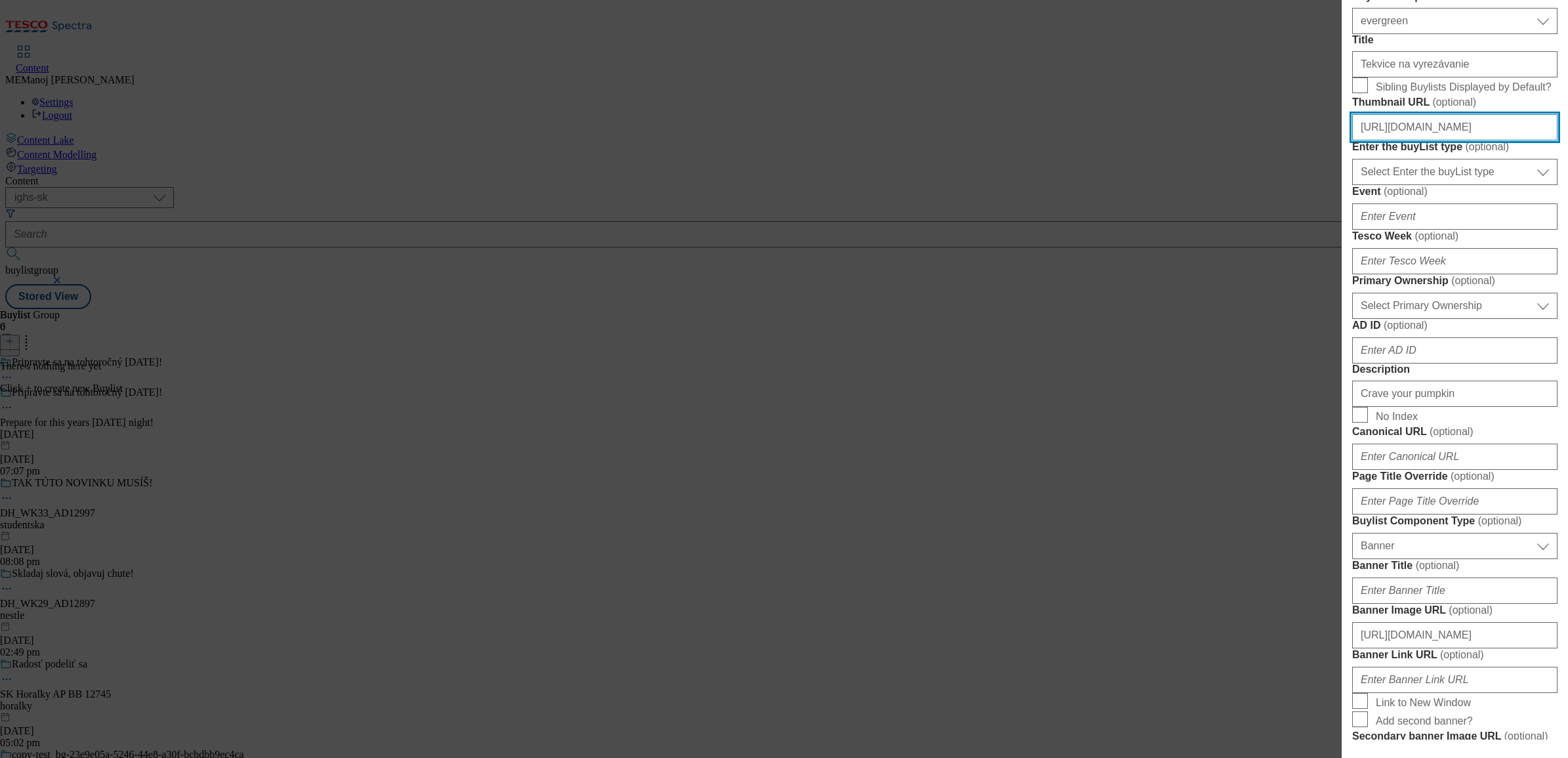
click at [1253, 141] on input "[URL][DOMAIN_NAME]" at bounding box center [1455, 128] width 205 height 26
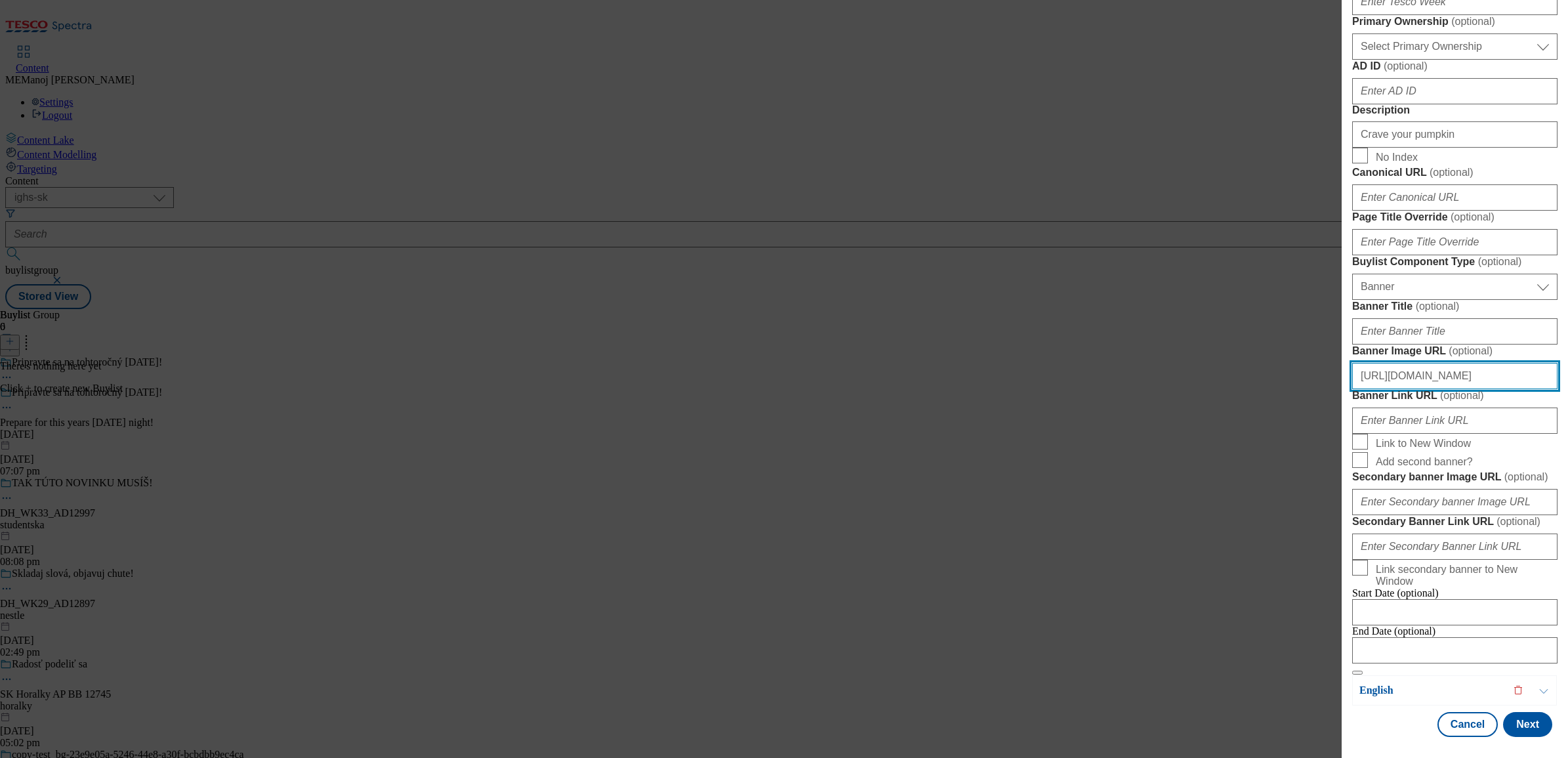
scroll to position [0, 0]
click at [1253, 381] on input "[URL][DOMAIN_NAME]" at bounding box center [1455, 376] width 205 height 26
click at [1253, 580] on button "Next" at bounding box center [1528, 724] width 49 height 25
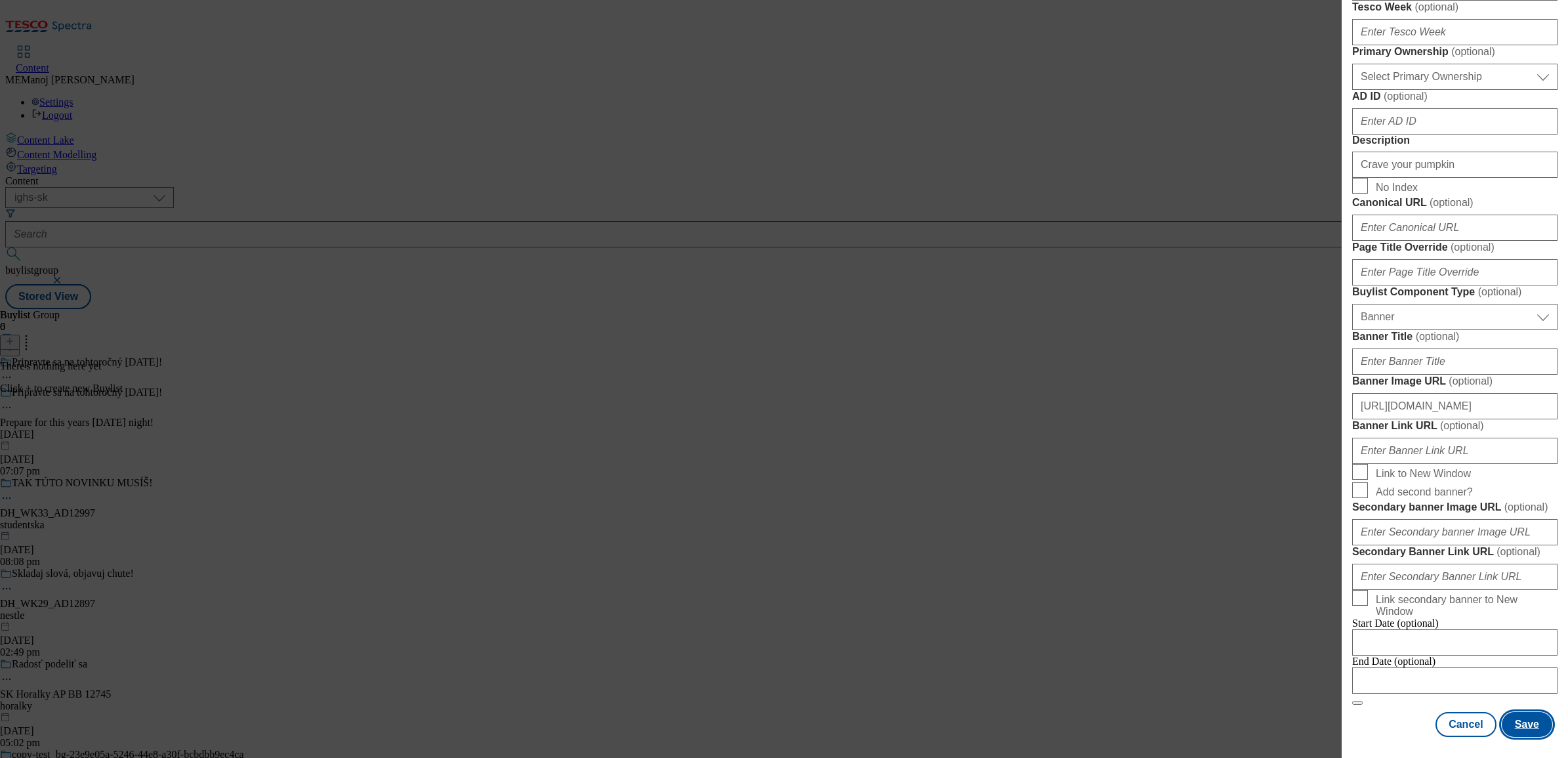
click at [1253, 580] on button "Save" at bounding box center [1527, 724] width 50 height 25
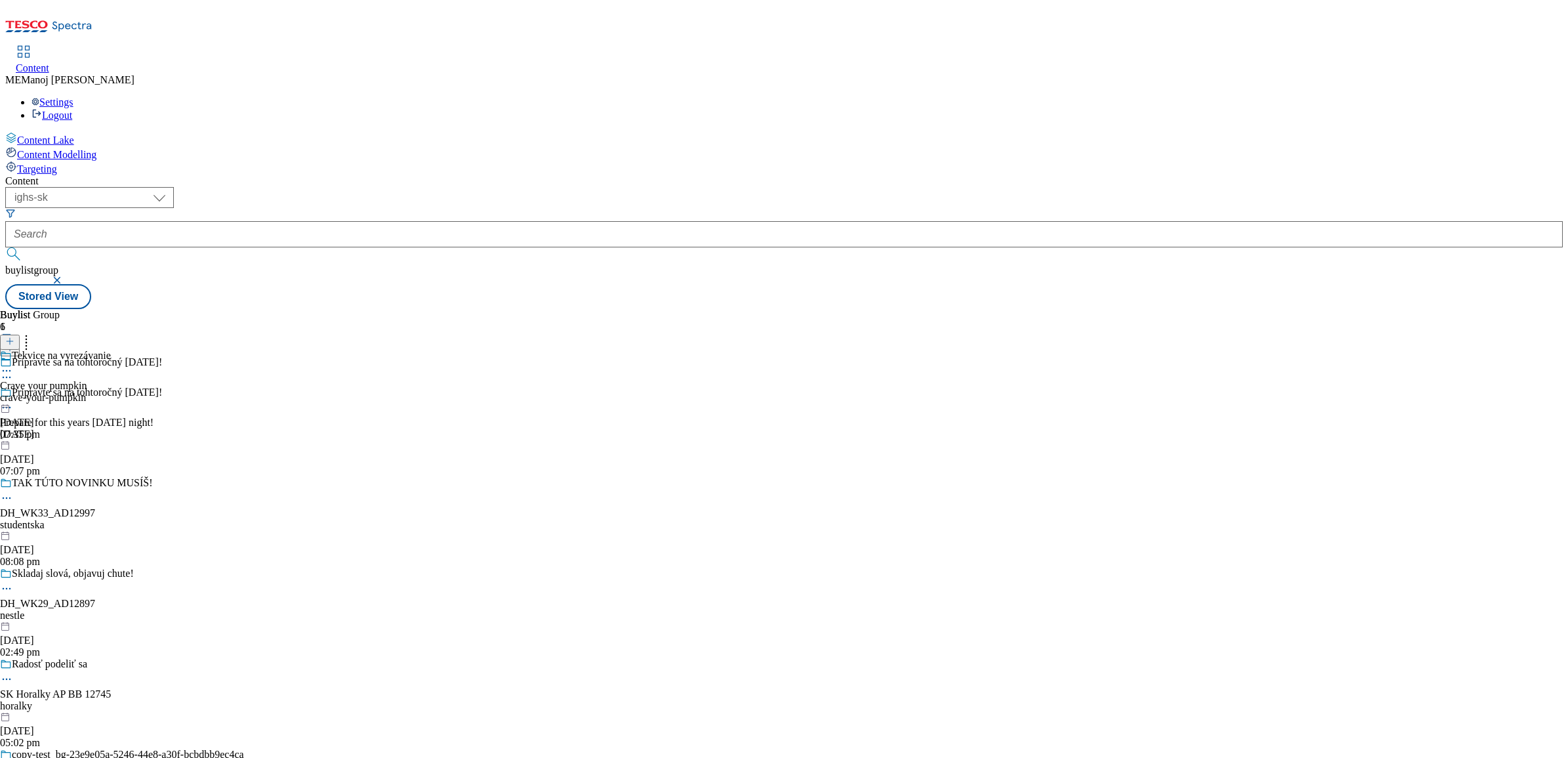
click at [13, 365] on icon at bounding box center [6, 371] width 13 height 13
click at [61, 409] on span "Copy" at bounding box center [50, 414] width 20 height 10
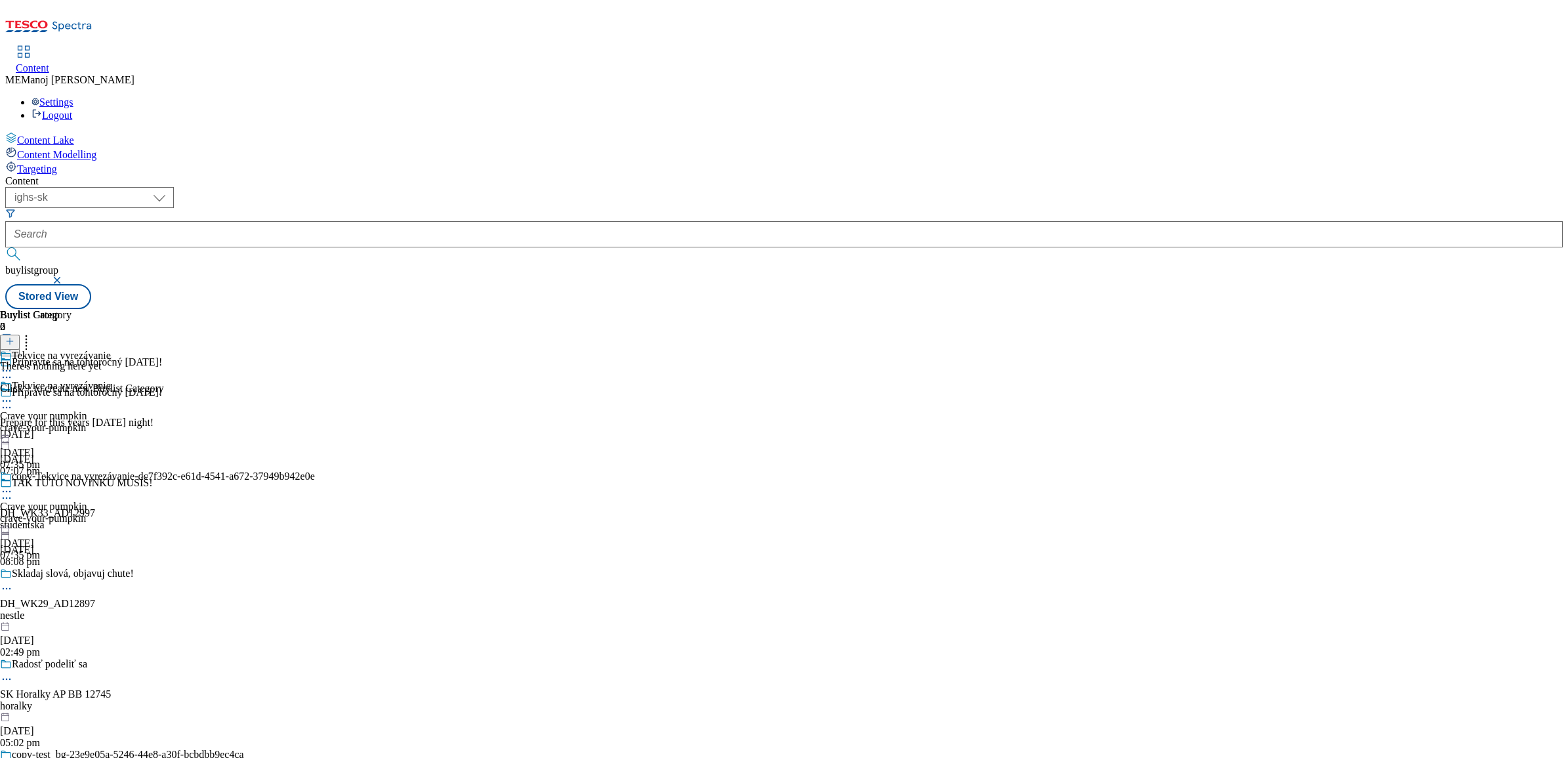
click at [13, 485] on icon at bounding box center [6, 491] width 13 height 13
click at [61, 512] on button "Edit" at bounding box center [43, 519] width 35 height 15
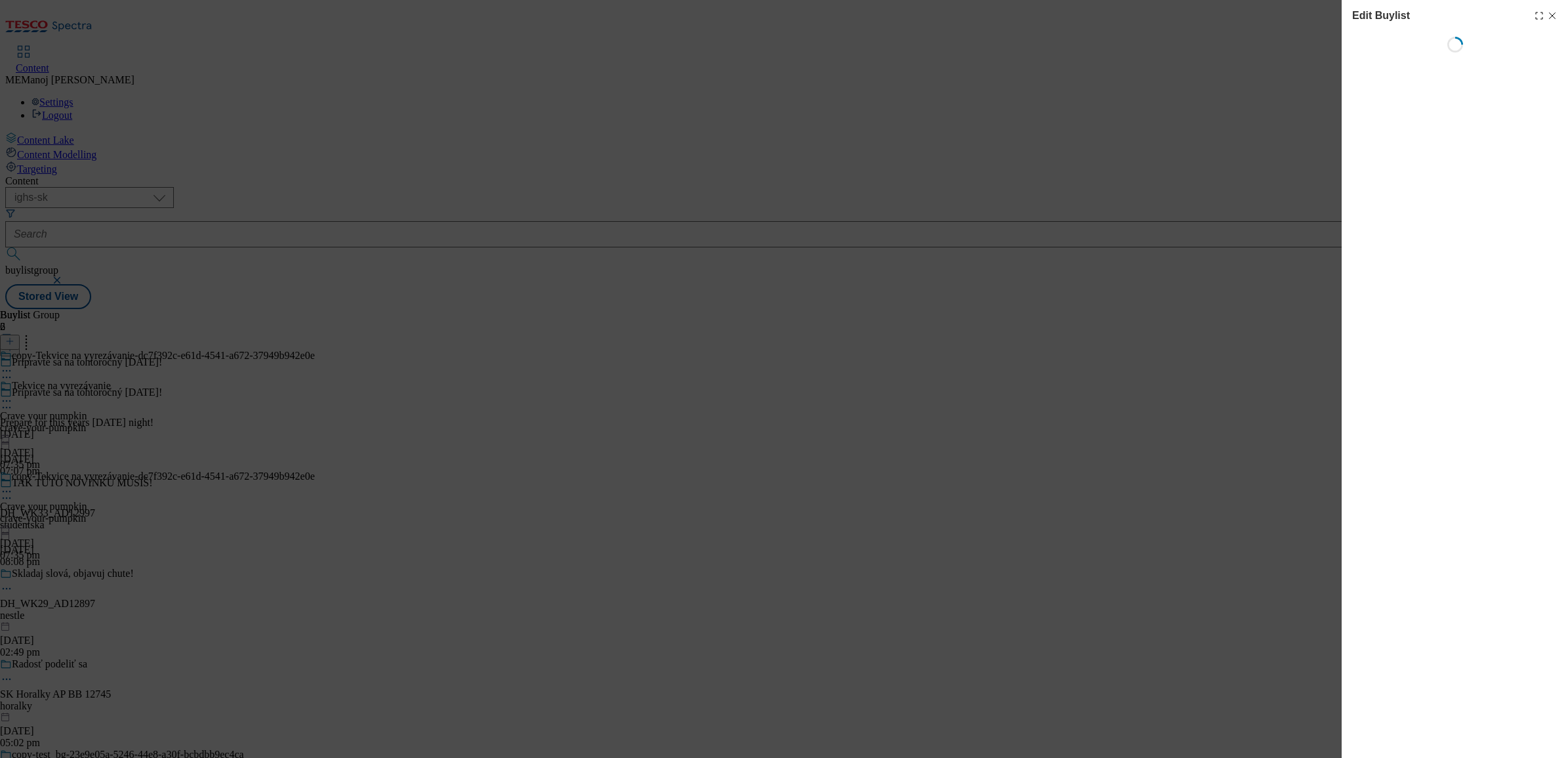
select select "evergreen"
select select "Banner"
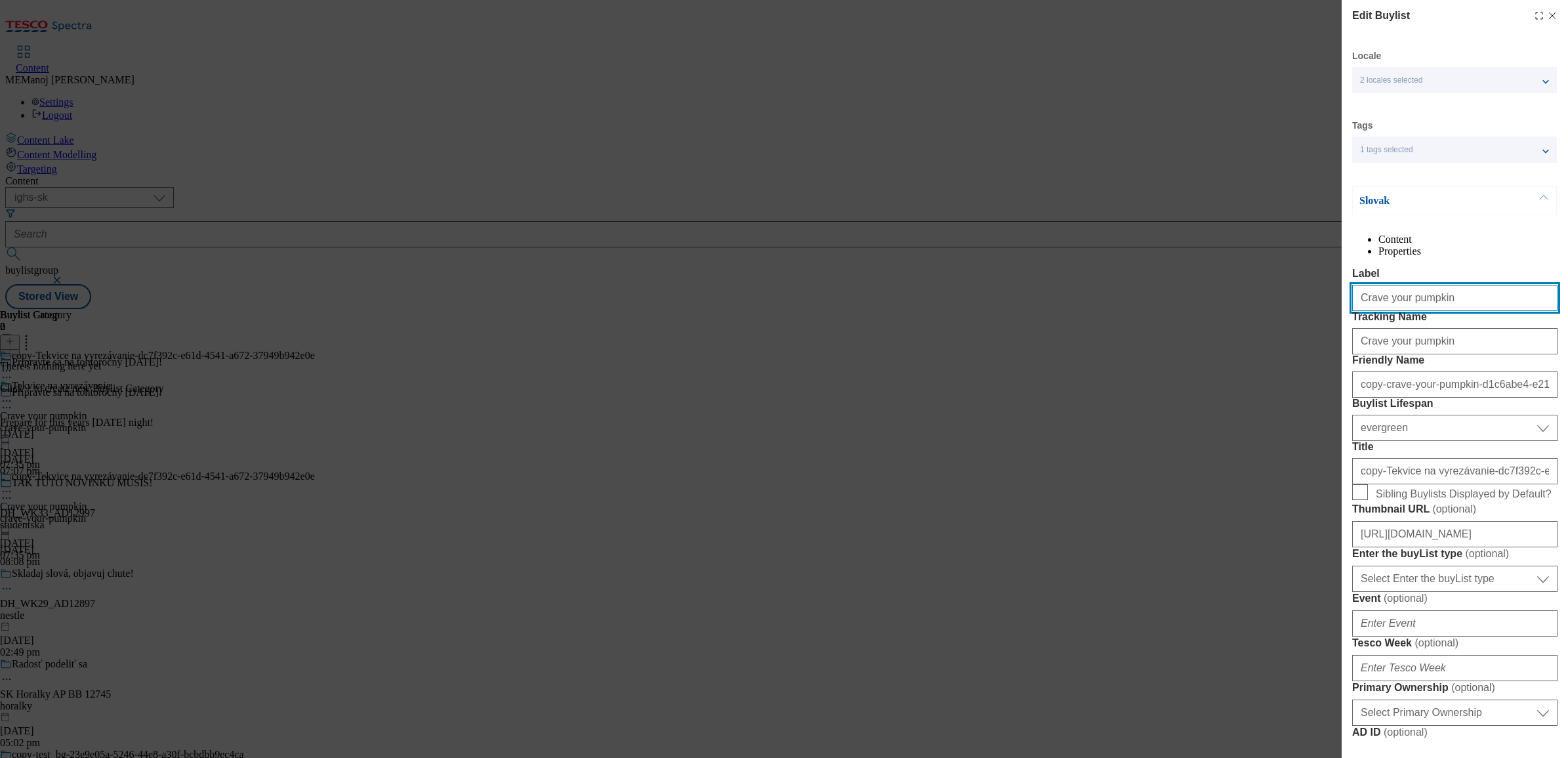
click at [1253, 311] on input "Crave your pumpkin" at bounding box center [1455, 298] width 205 height 26
paste input "Treats"
type input "Treats"
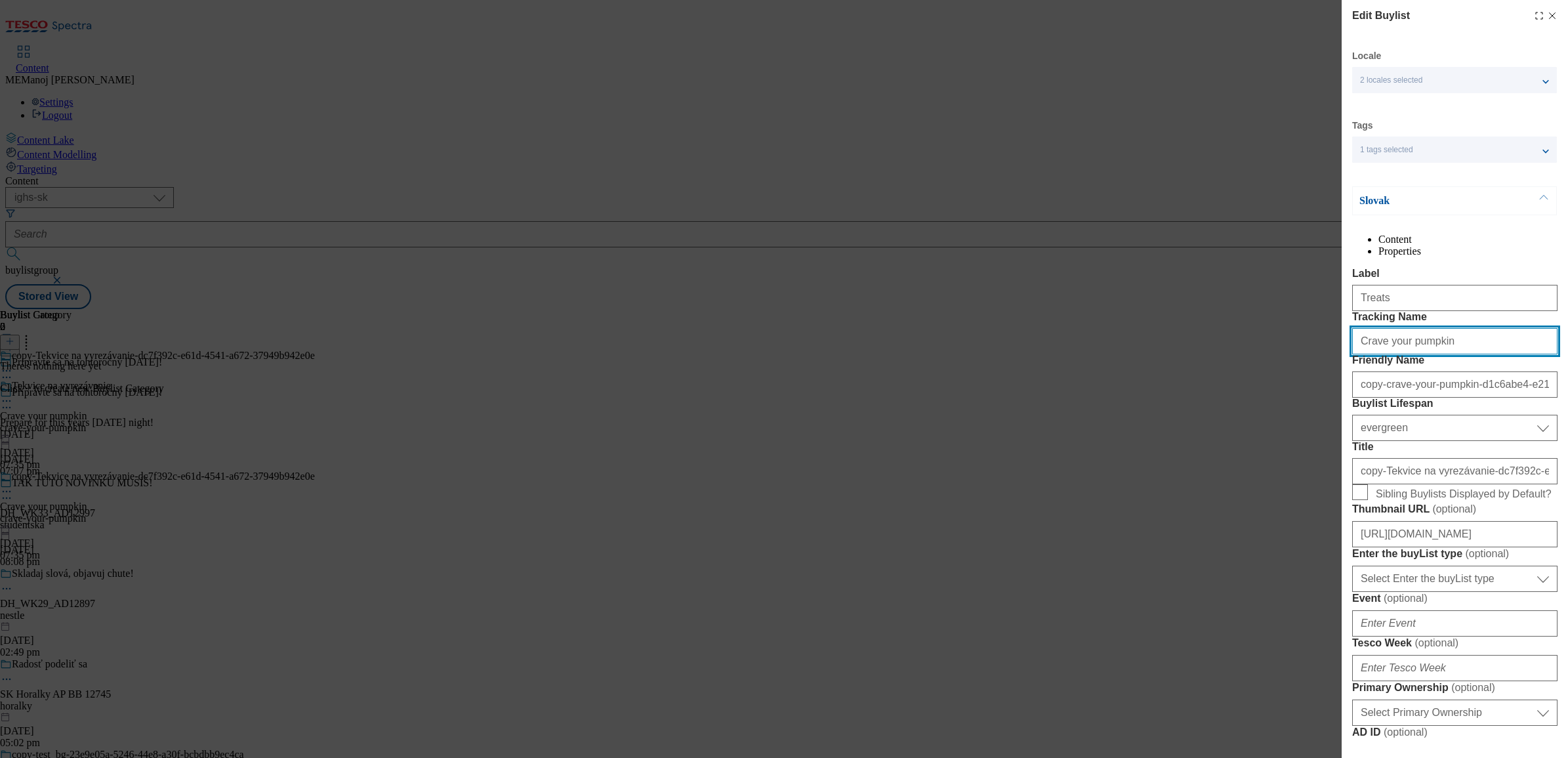
click at [1253, 355] on input "Crave your pumpkin" at bounding box center [1455, 342] width 205 height 26
paste input "Treats"
type input "Treats"
click at [1253, 201] on div "Slovak" at bounding box center [1455, 201] width 205 height 29
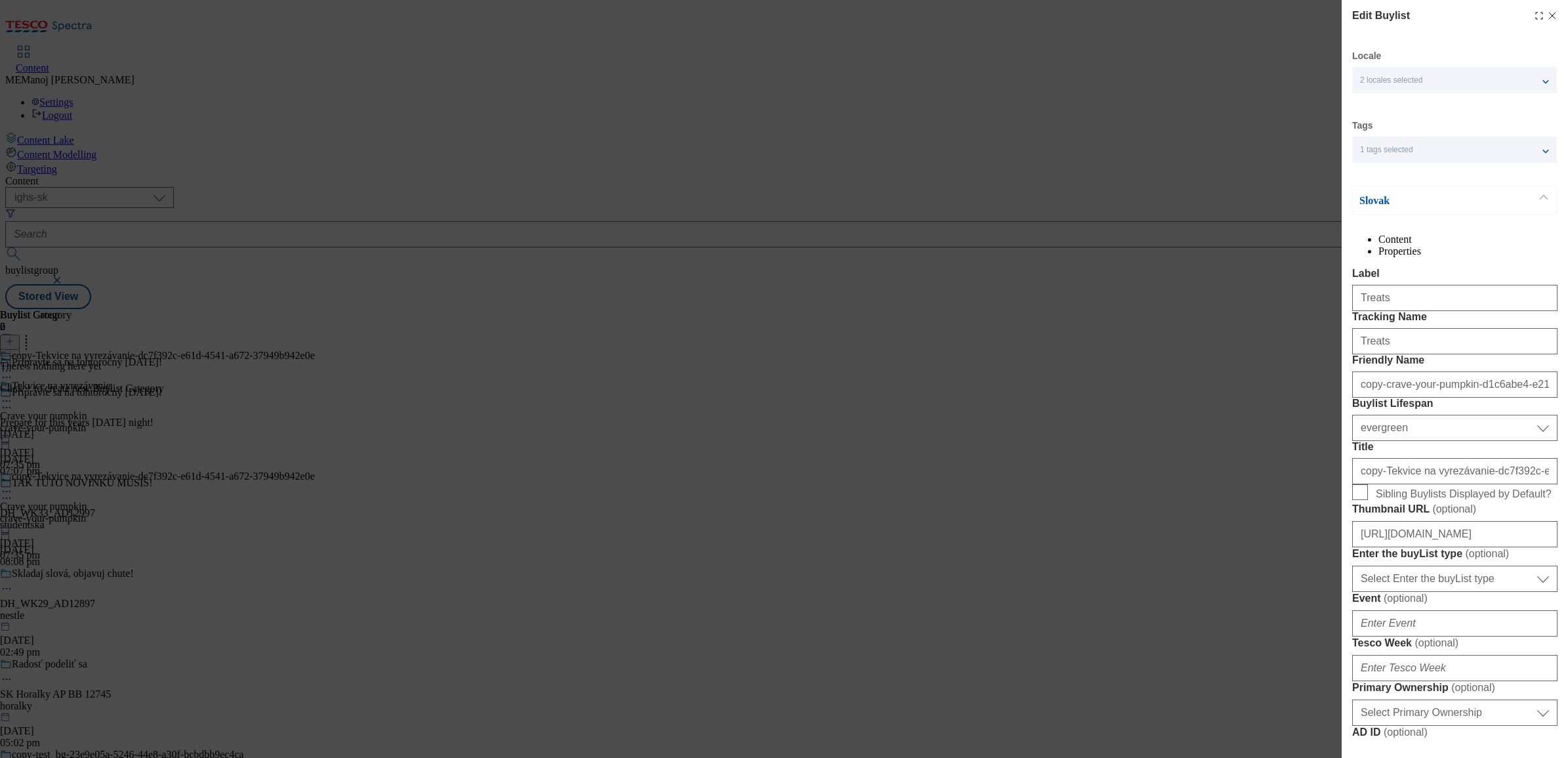
click at [1253, 197] on button "Modal" at bounding box center [1544, 201] width 25 height 27
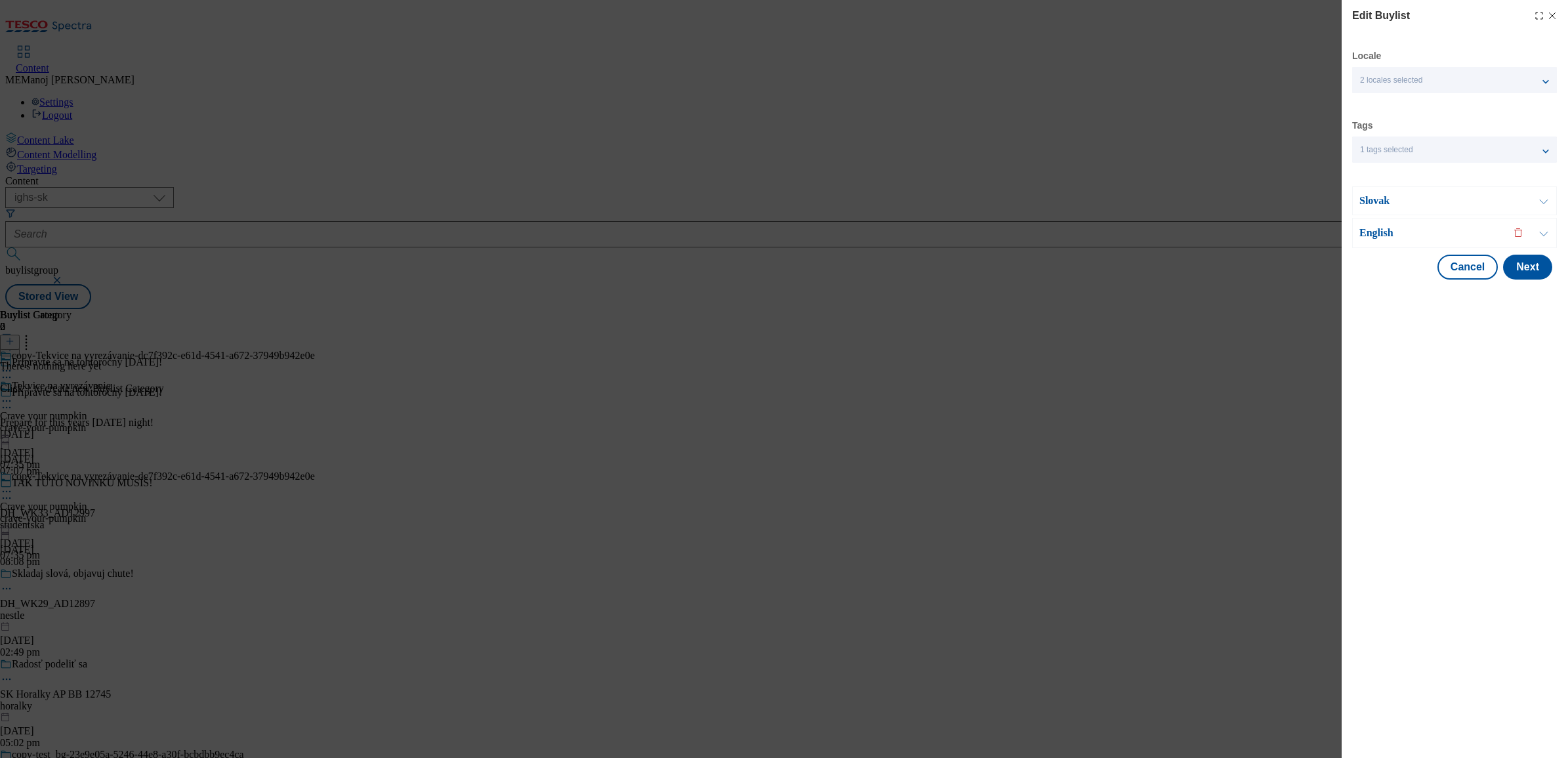
click at [1253, 205] on div "Slovak" at bounding box center [1455, 201] width 205 height 29
click at [1253, 202] on button "Modal" at bounding box center [1544, 201] width 25 height 27
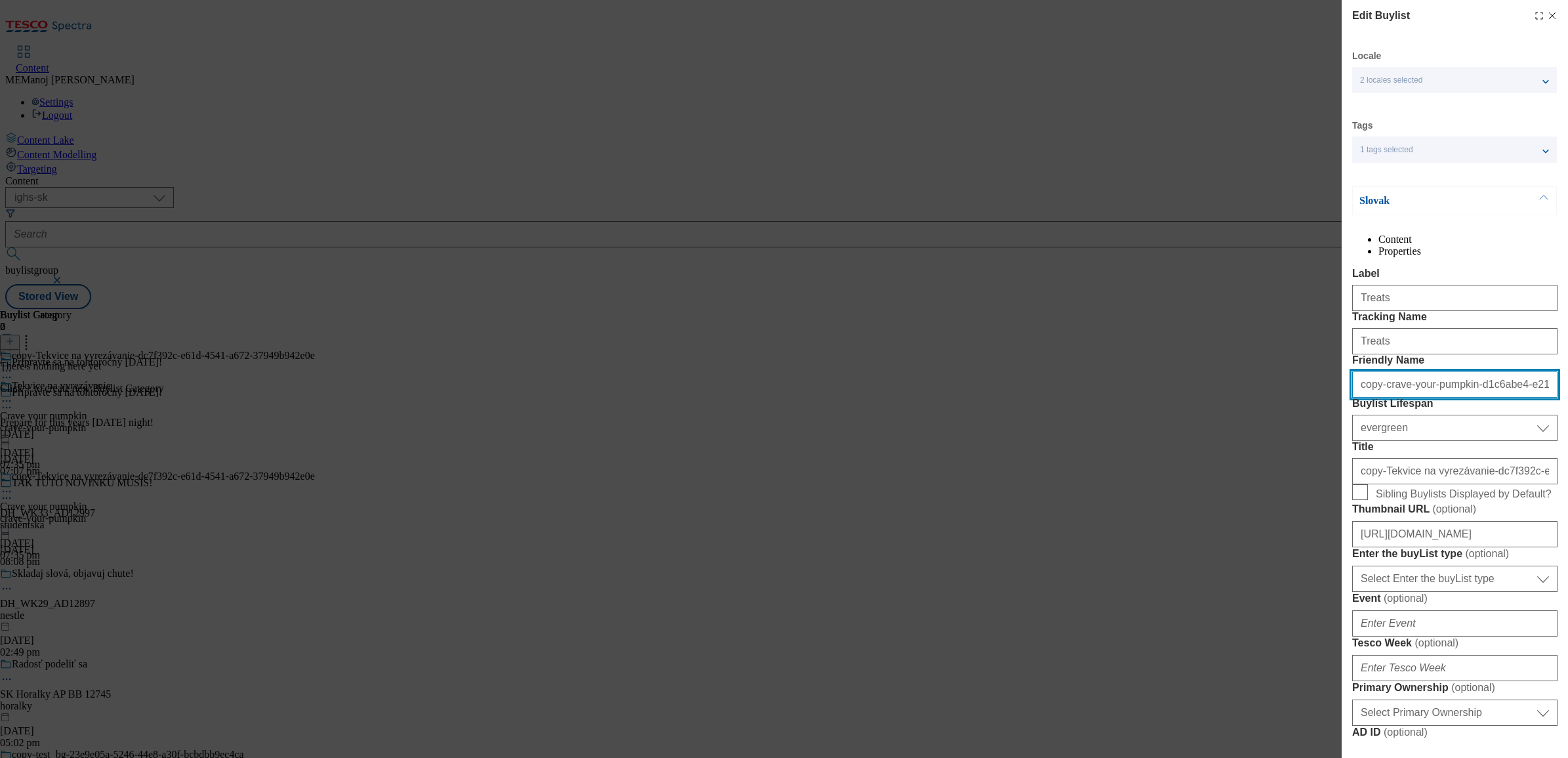
click at [1253, 398] on input "copy-crave-your-pumpkin-d1c6abe4-e216-4952-bc10-1f5fa6e115a4" at bounding box center [1455, 385] width 205 height 26
paste input "Treats"
type input "Treats"
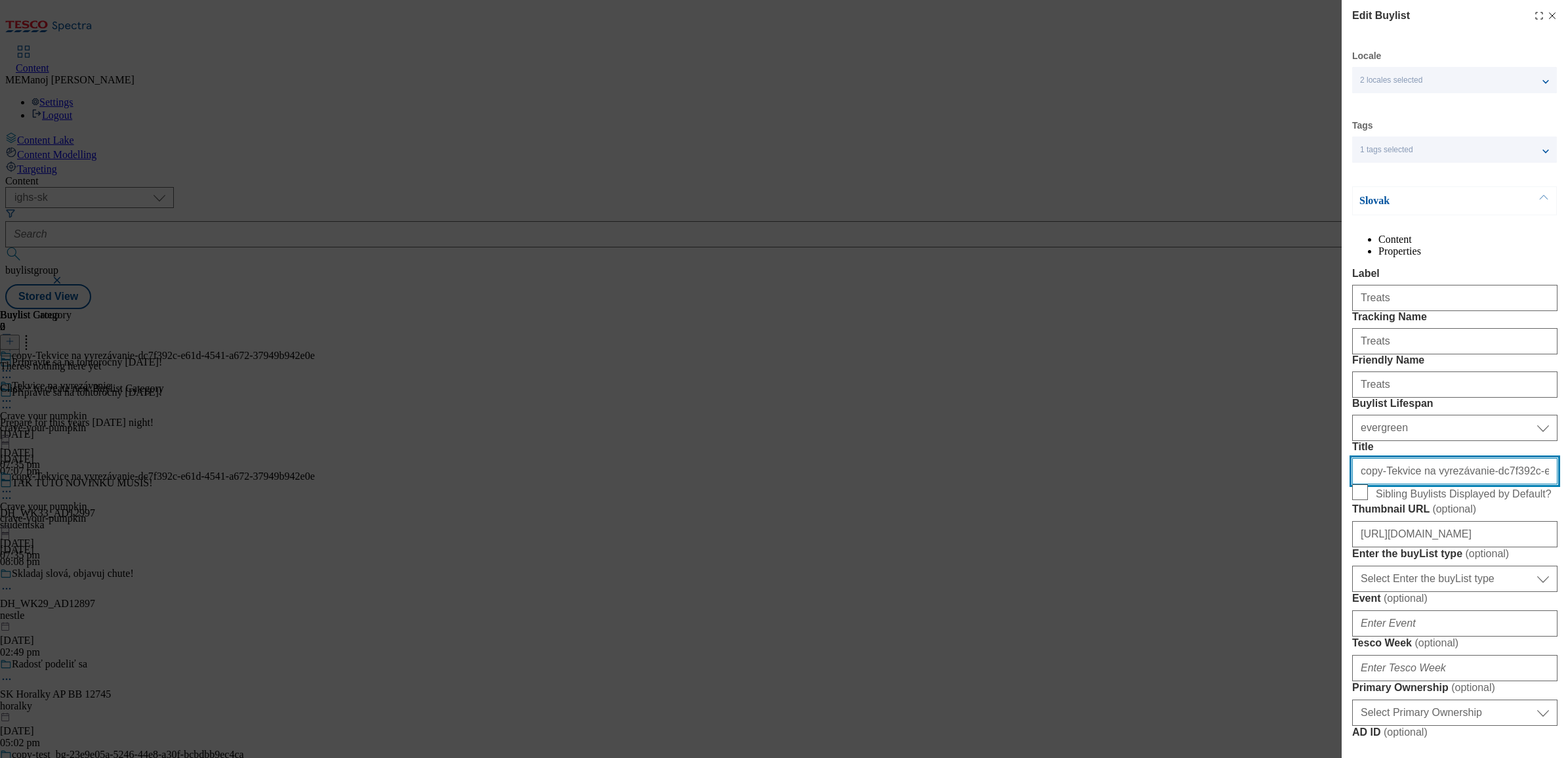
click at [1253, 484] on input "copy-Tekvice na vyrezávanie-dc7f392c-e61d-4541-a672-37949b942e0e" at bounding box center [1455, 471] width 205 height 26
paste input "Sladké pochúťky"
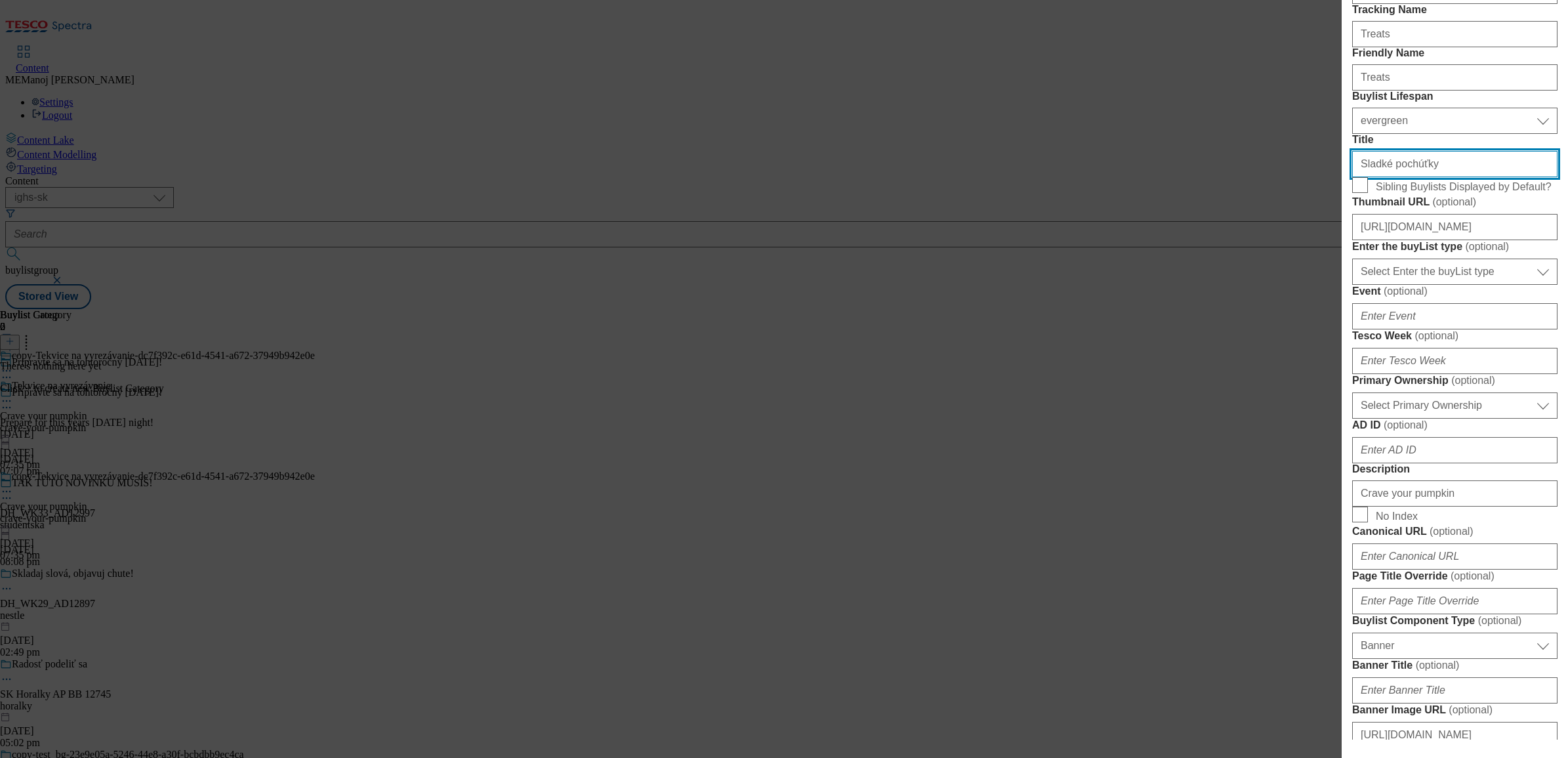
scroll to position [310, 0]
type input "Sladké pochúťky"
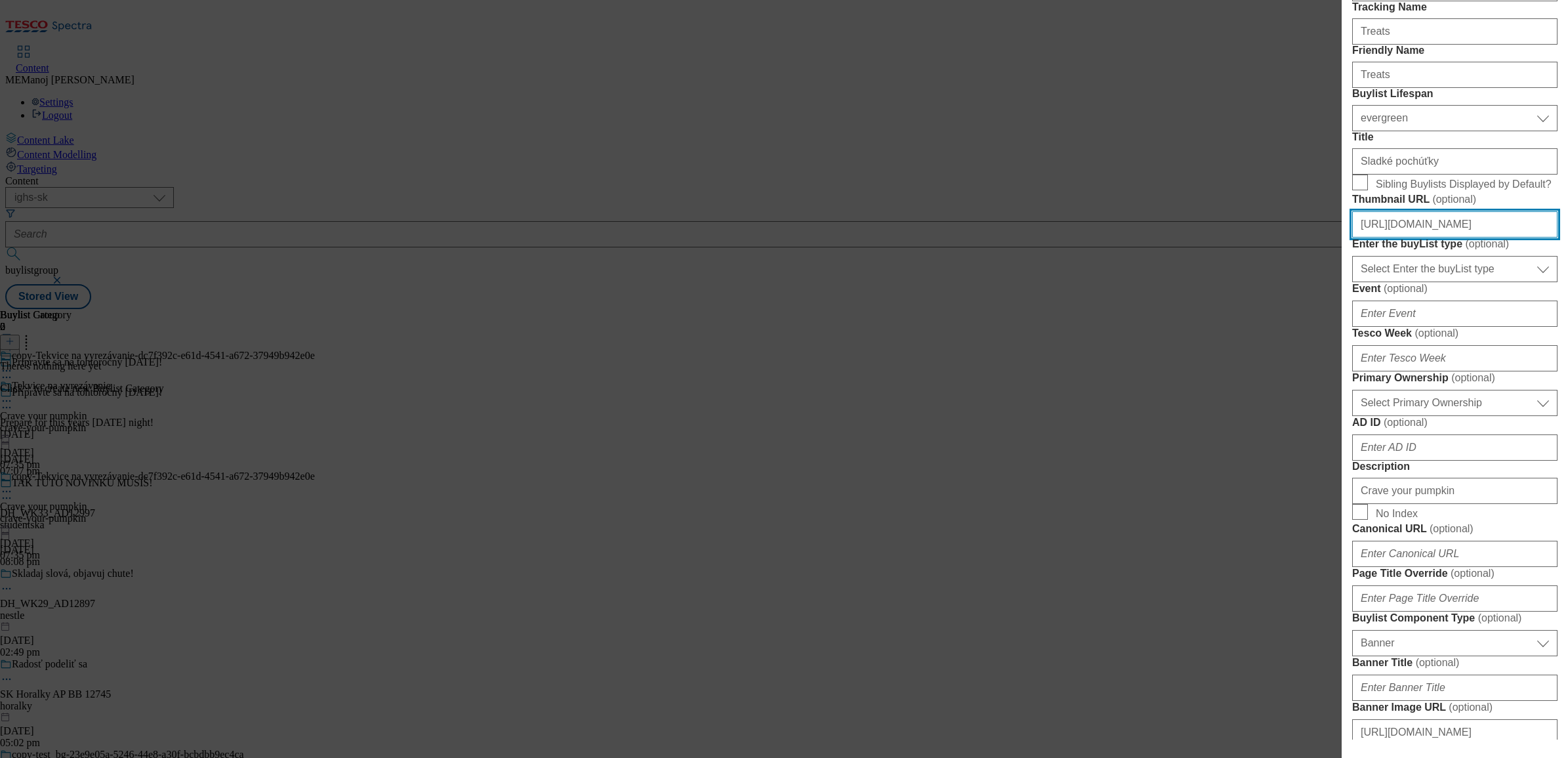
click at [1253, 238] on input "[URL][DOMAIN_NAME]" at bounding box center [1455, 224] width 205 height 26
paste input "32f3d073-68b7-412e-818c-ac5939a16adf/SK_image_2"
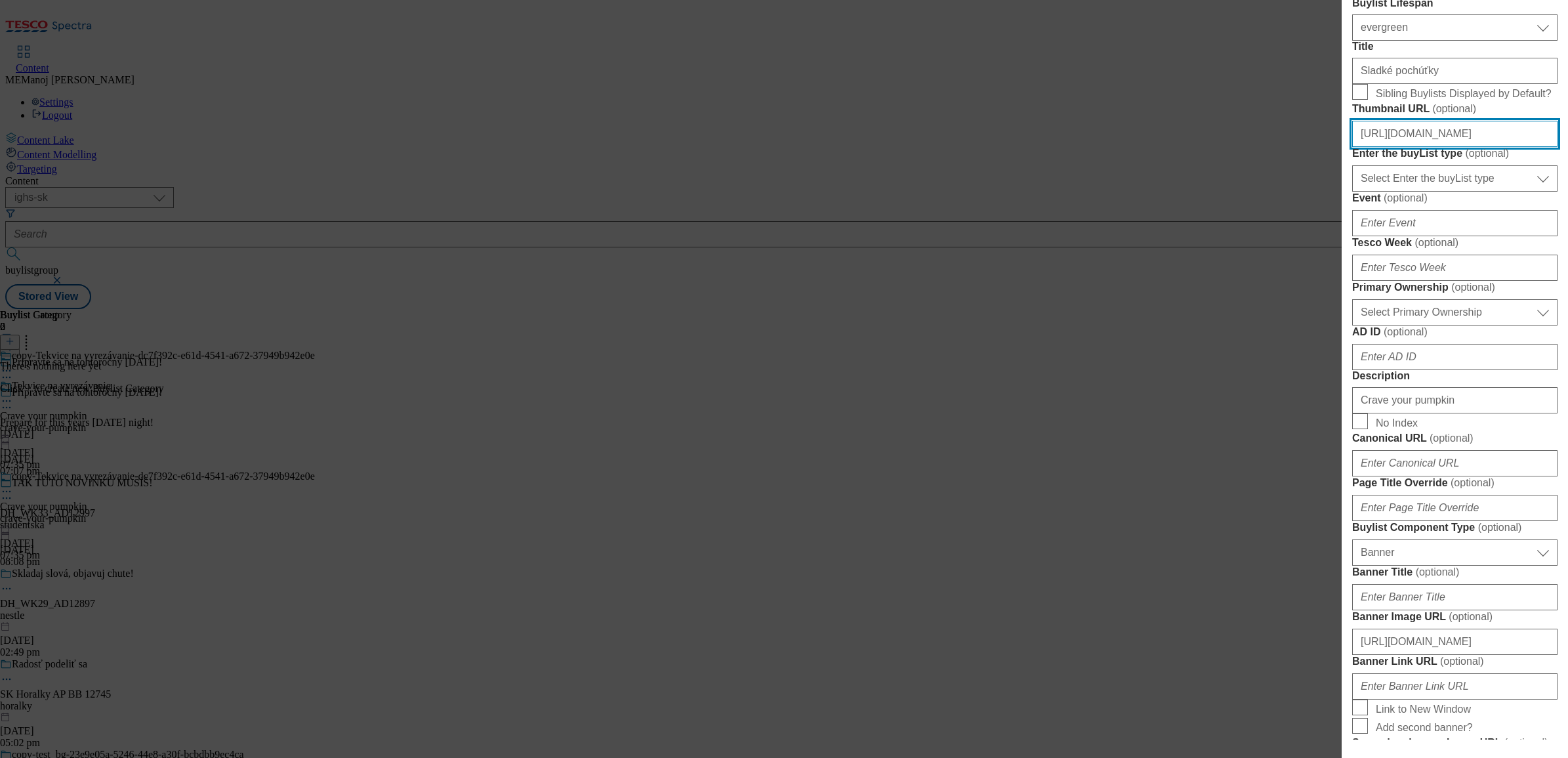
type input "[URL][DOMAIN_NAME]"
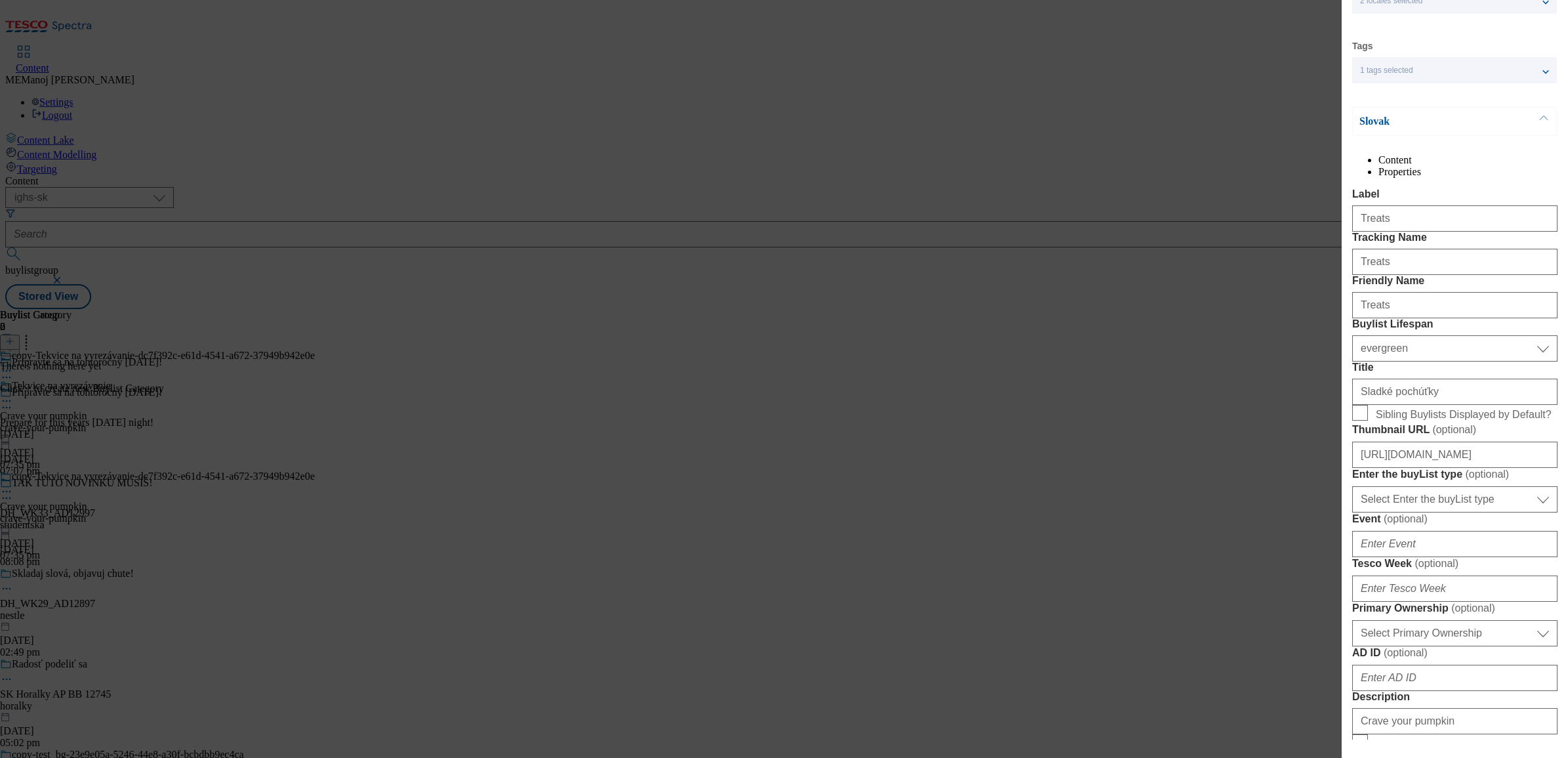
scroll to position [107, 2]
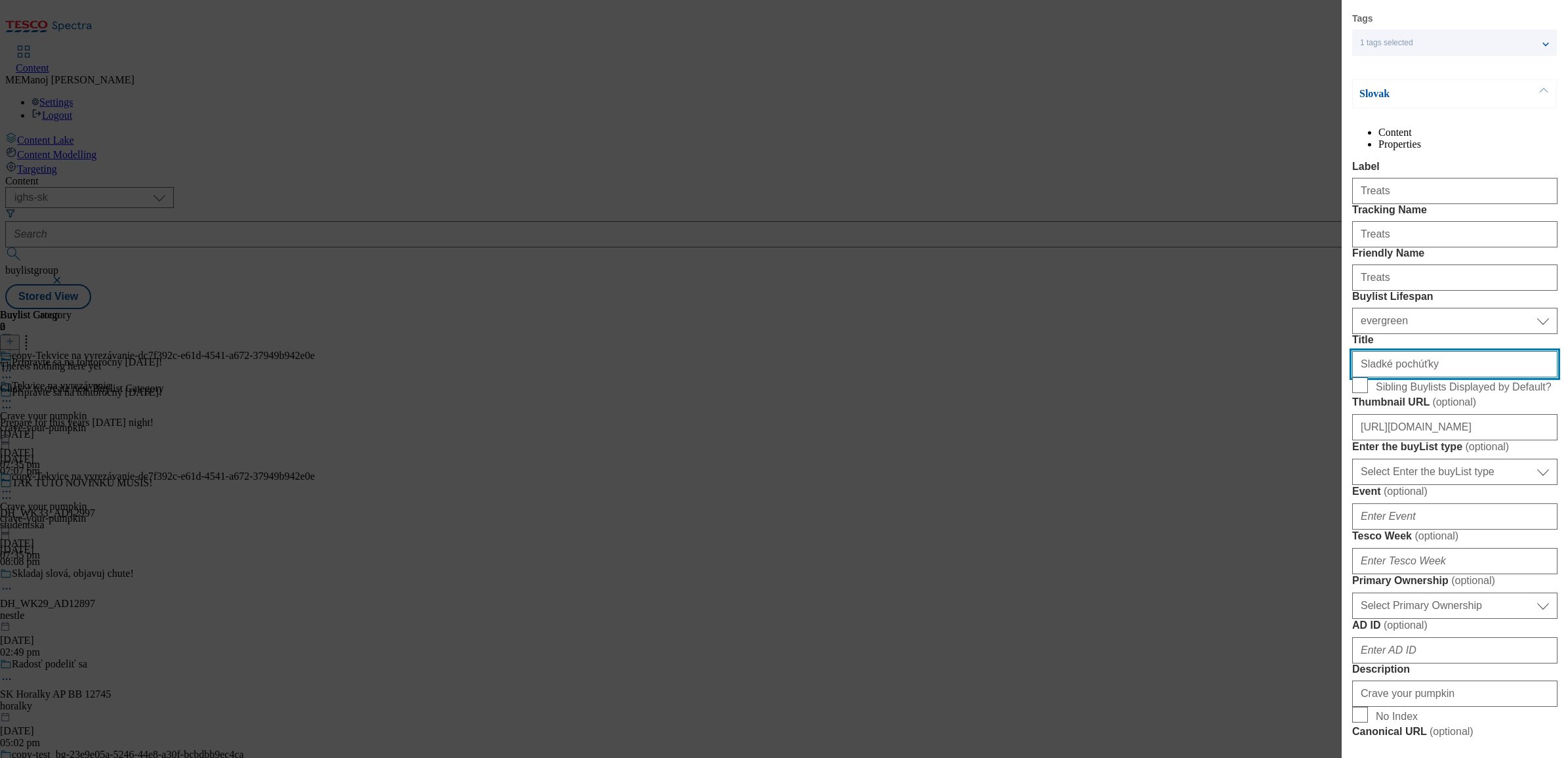
click at [1253, 378] on input "Sladké pochúťky" at bounding box center [1455, 364] width 205 height 26
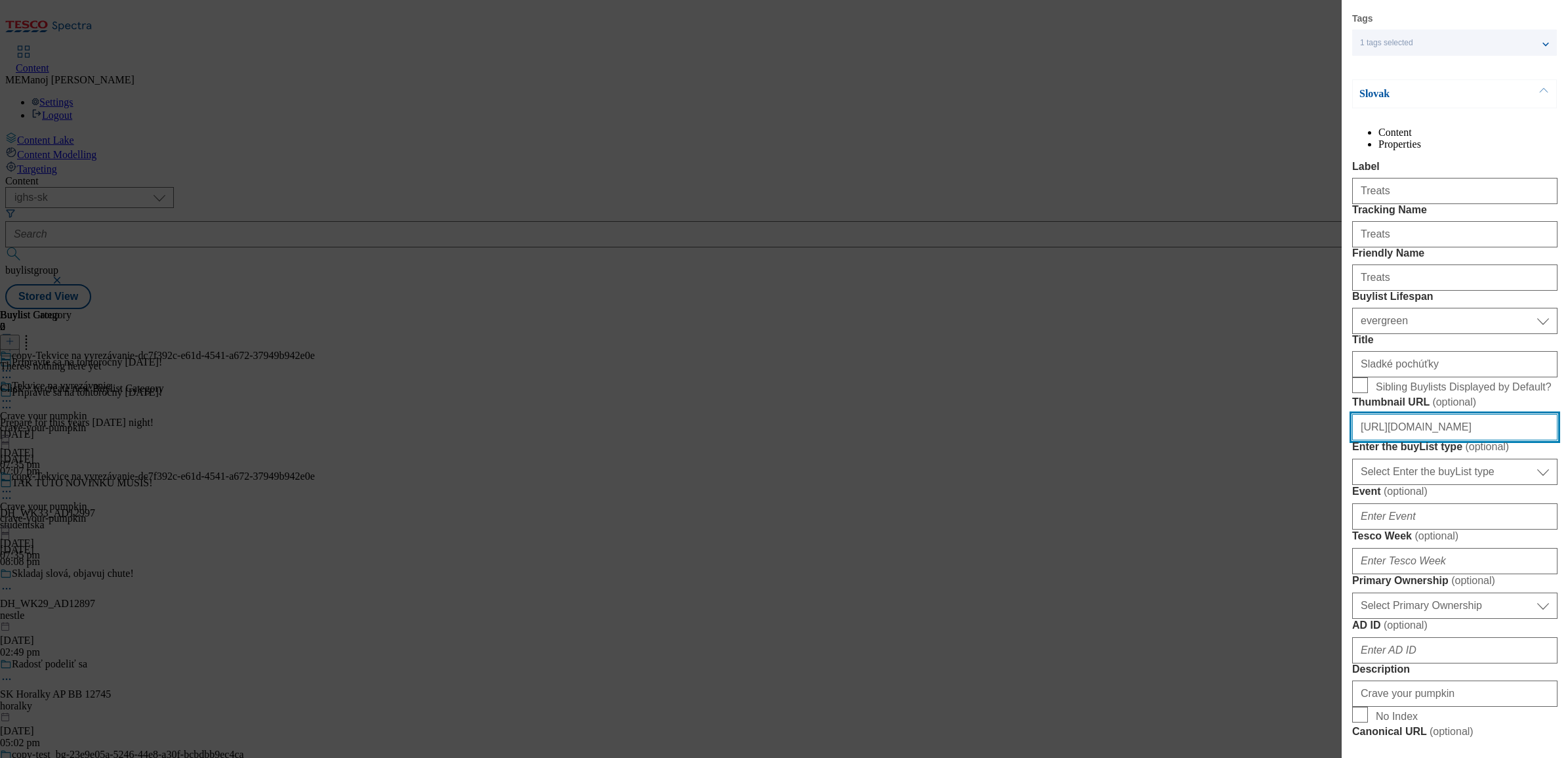
click at [1253, 440] on input "[URL][DOMAIN_NAME]" at bounding box center [1455, 427] width 205 height 26
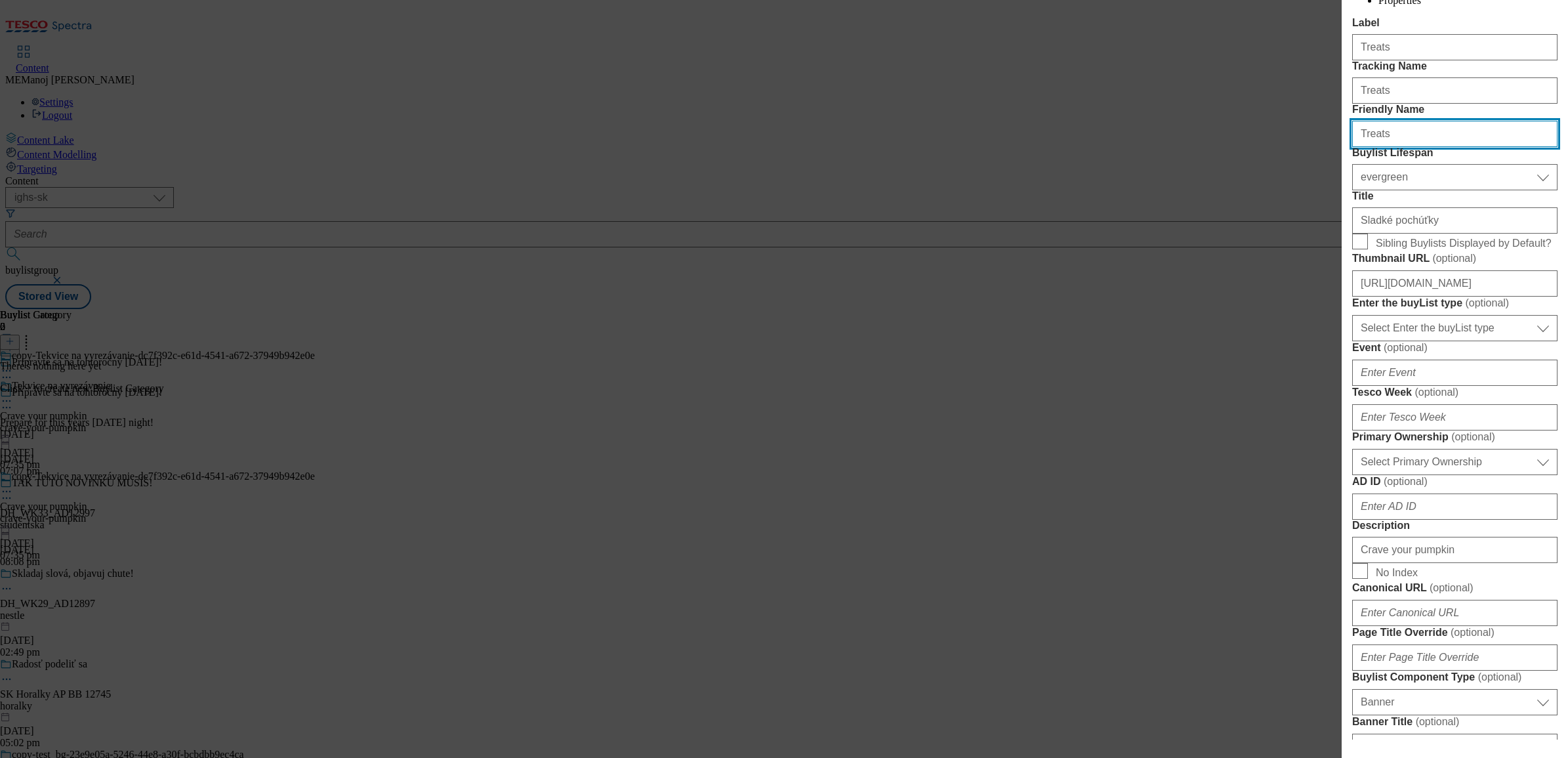
scroll to position [251, 0]
drag, startPoint x: 1406, startPoint y: 210, endPoint x: 1330, endPoint y: 210, distance: 76.0
click at [1253, 210] on div "Edit Buylist Locale 2 locales selected Slovak English Tags 1 tags selected buyl…" at bounding box center [784, 379] width 1568 height 758
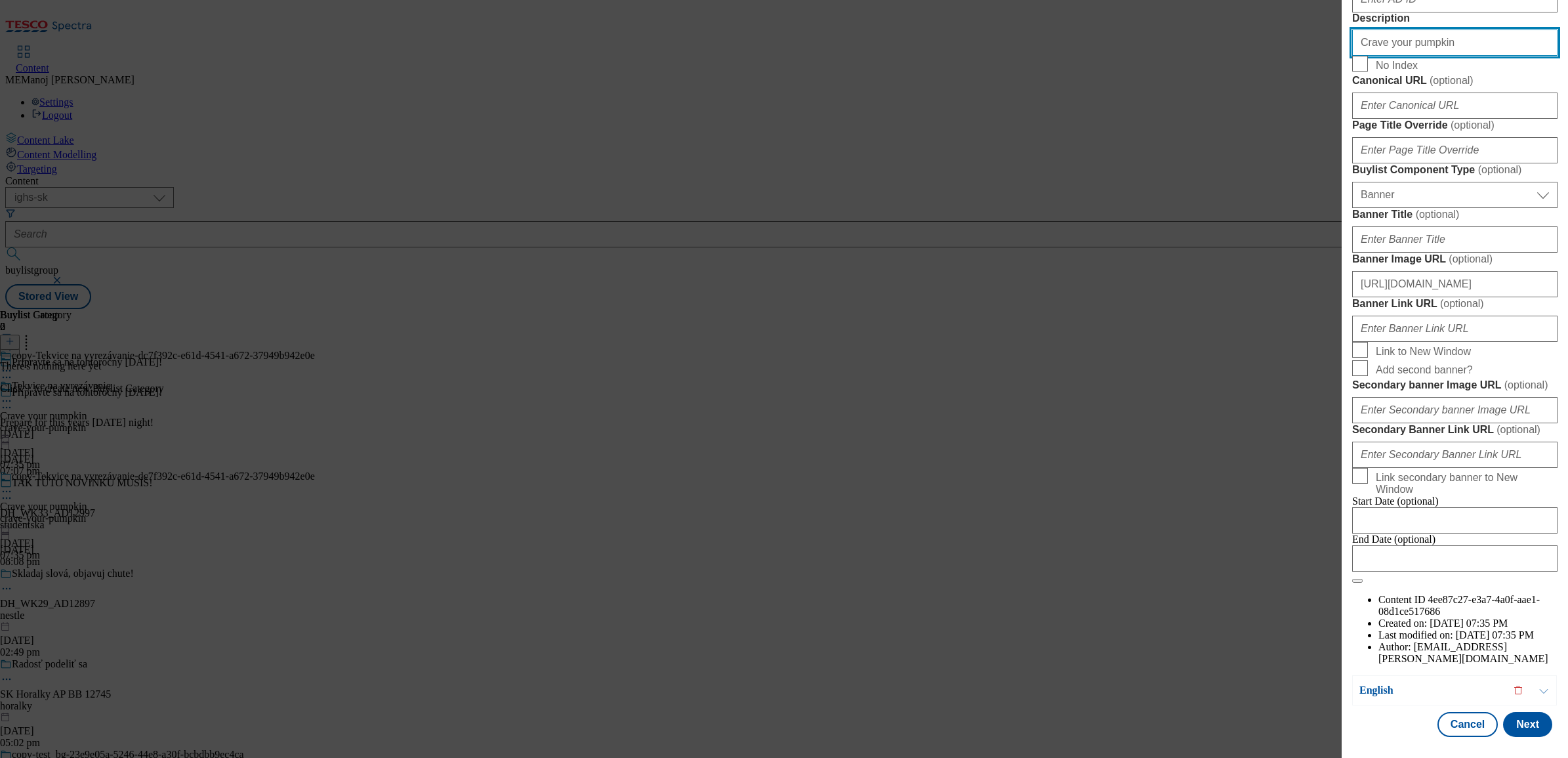
scroll to position [862, 0]
drag, startPoint x: 1441, startPoint y: 221, endPoint x: 1316, endPoint y: 224, distance: 125.0
click at [1253, 224] on div "Edit Buylist Locale 2 locales selected Slovak English Tags 1 tags selected buyl…" at bounding box center [784, 379] width 1568 height 758
paste input "Treats"
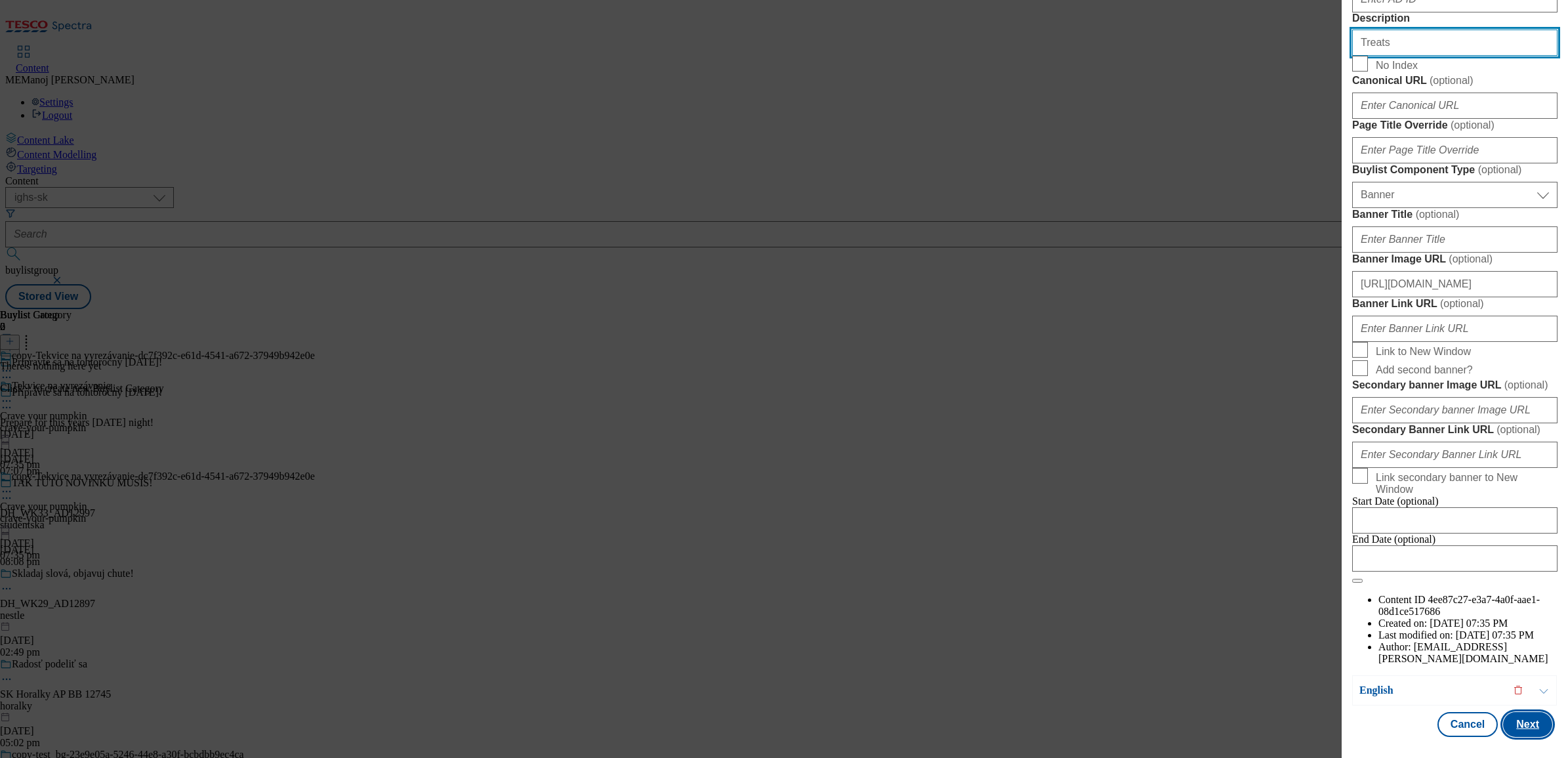
type input "Treats"
click at [1253, 580] on button "Next" at bounding box center [1528, 724] width 49 height 25
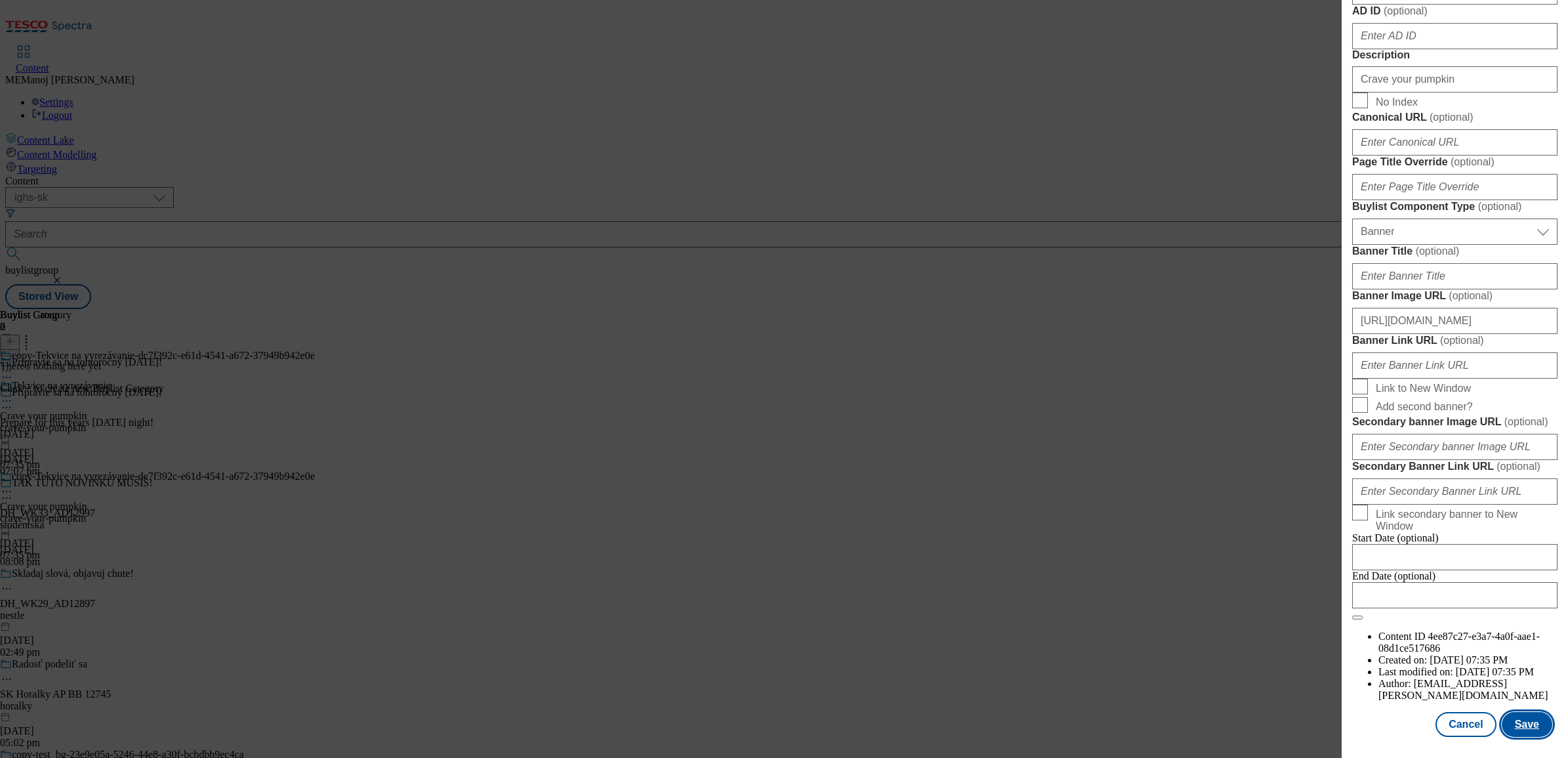
scroll to position [0, 0]
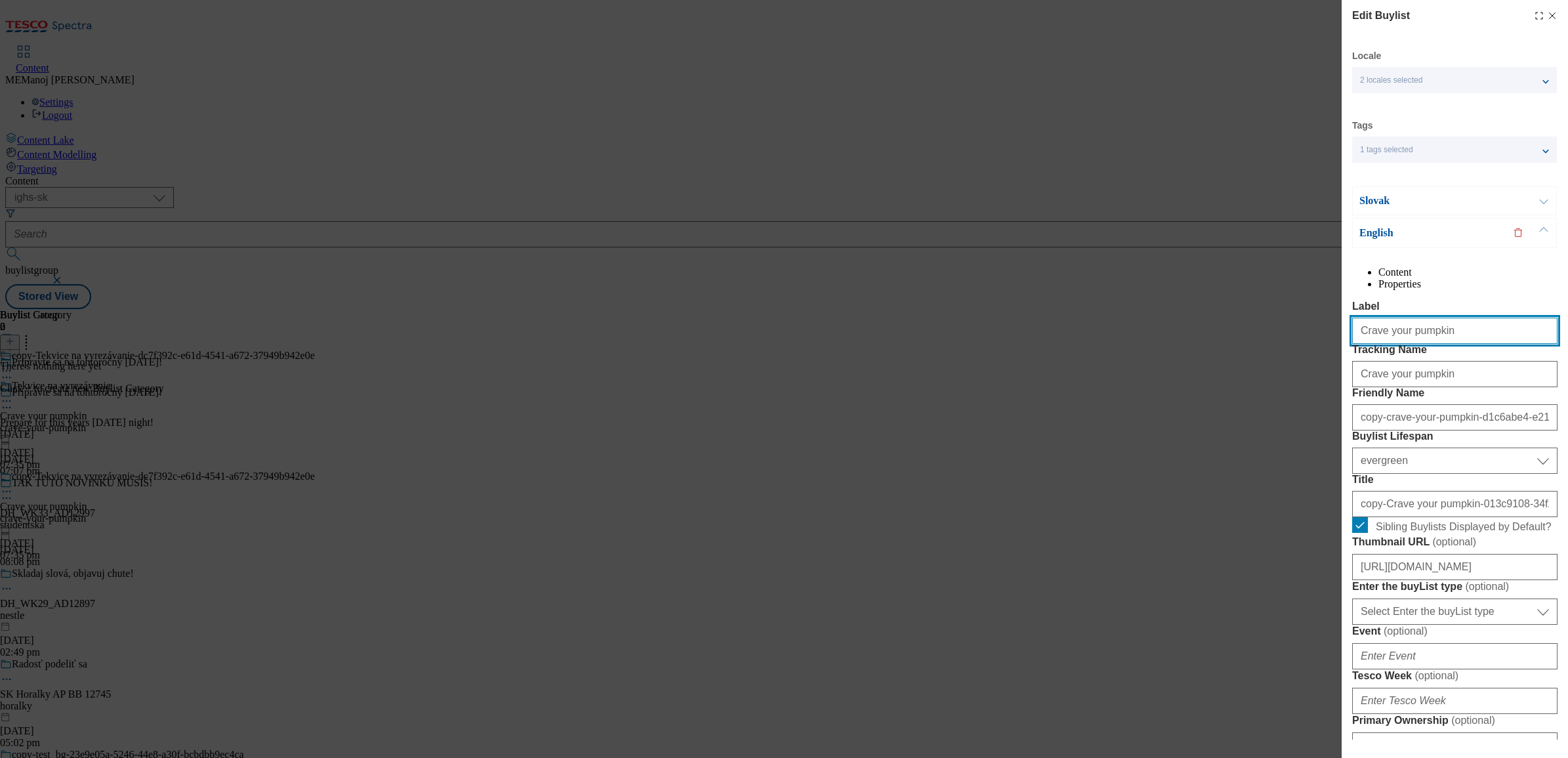
click at [1253, 344] on input "Crave your pumpkin" at bounding box center [1455, 331] width 205 height 26
paste input "Treats"
type input "Treats"
click at [1253, 387] on input "Crave your pumpkin" at bounding box center [1455, 374] width 205 height 26
paste input "Treats"
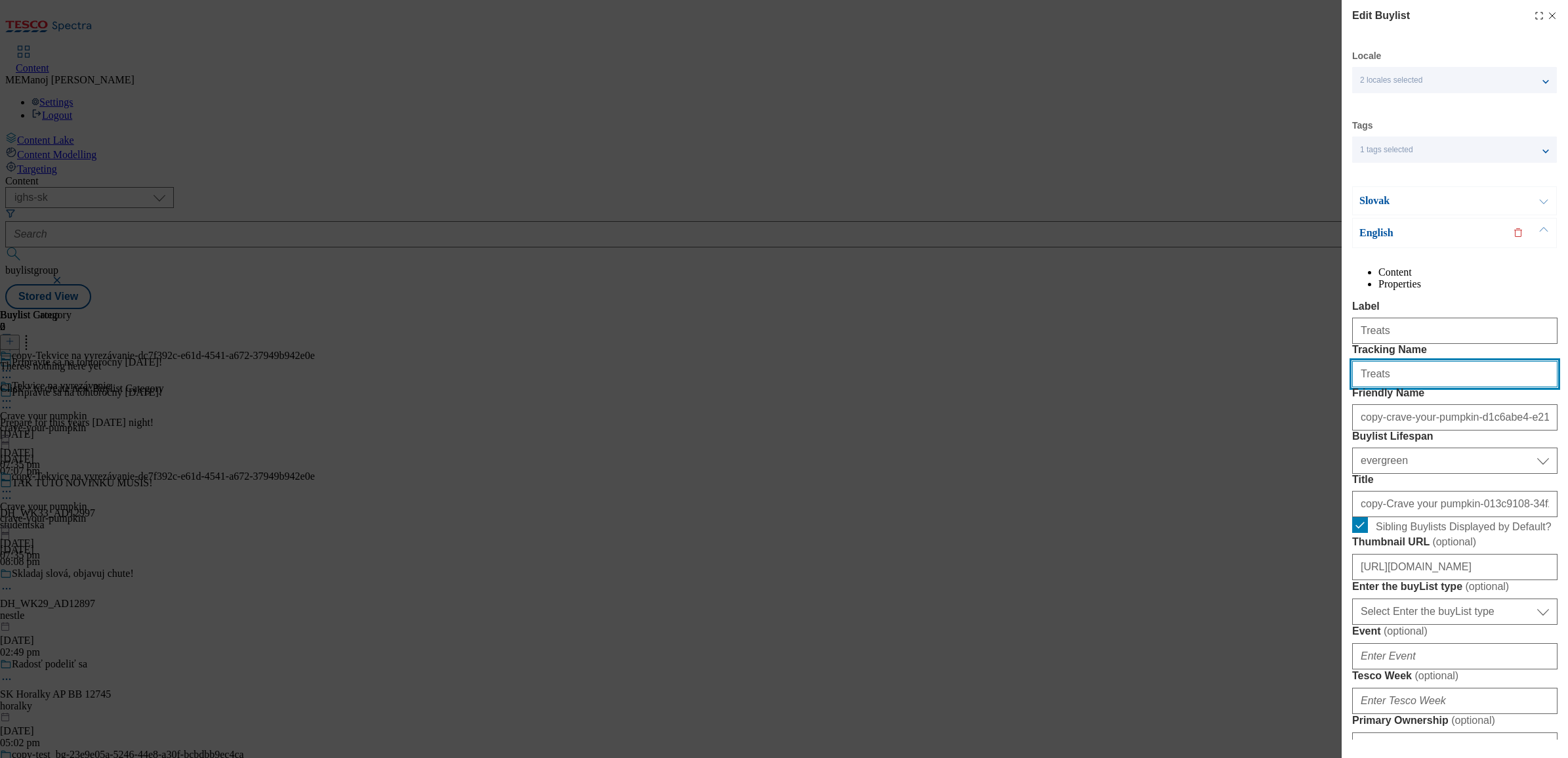
type input "Treats"
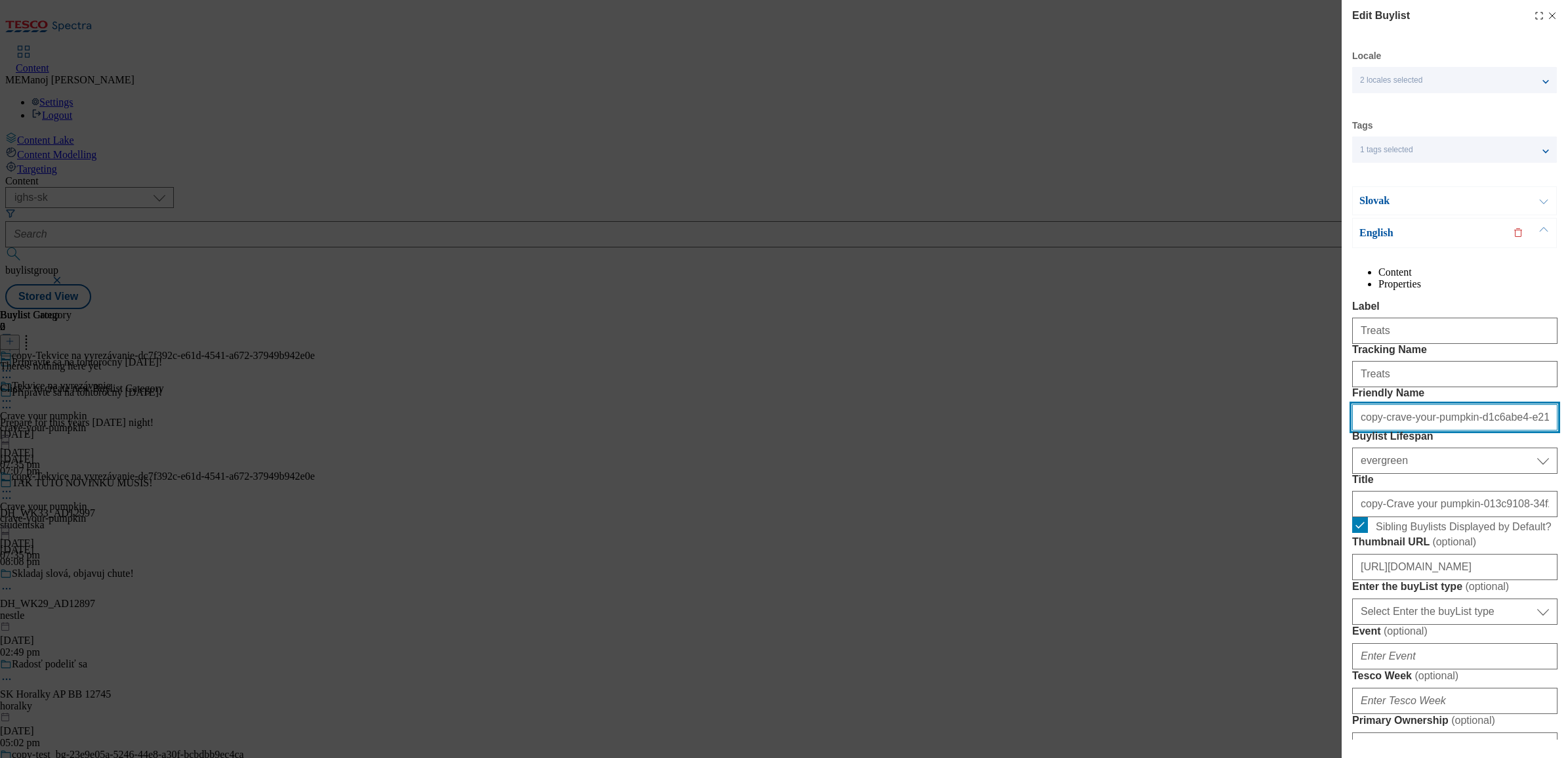
click at [1253, 431] on input "copy-crave-your-pumpkin-d1c6abe4-e216-4952-bc10-1f5fa6e115a4" at bounding box center [1455, 417] width 205 height 26
paste input "Treats"
click at [1253, 431] on input "Treats" at bounding box center [1455, 417] width 205 height 26
type input "treats"
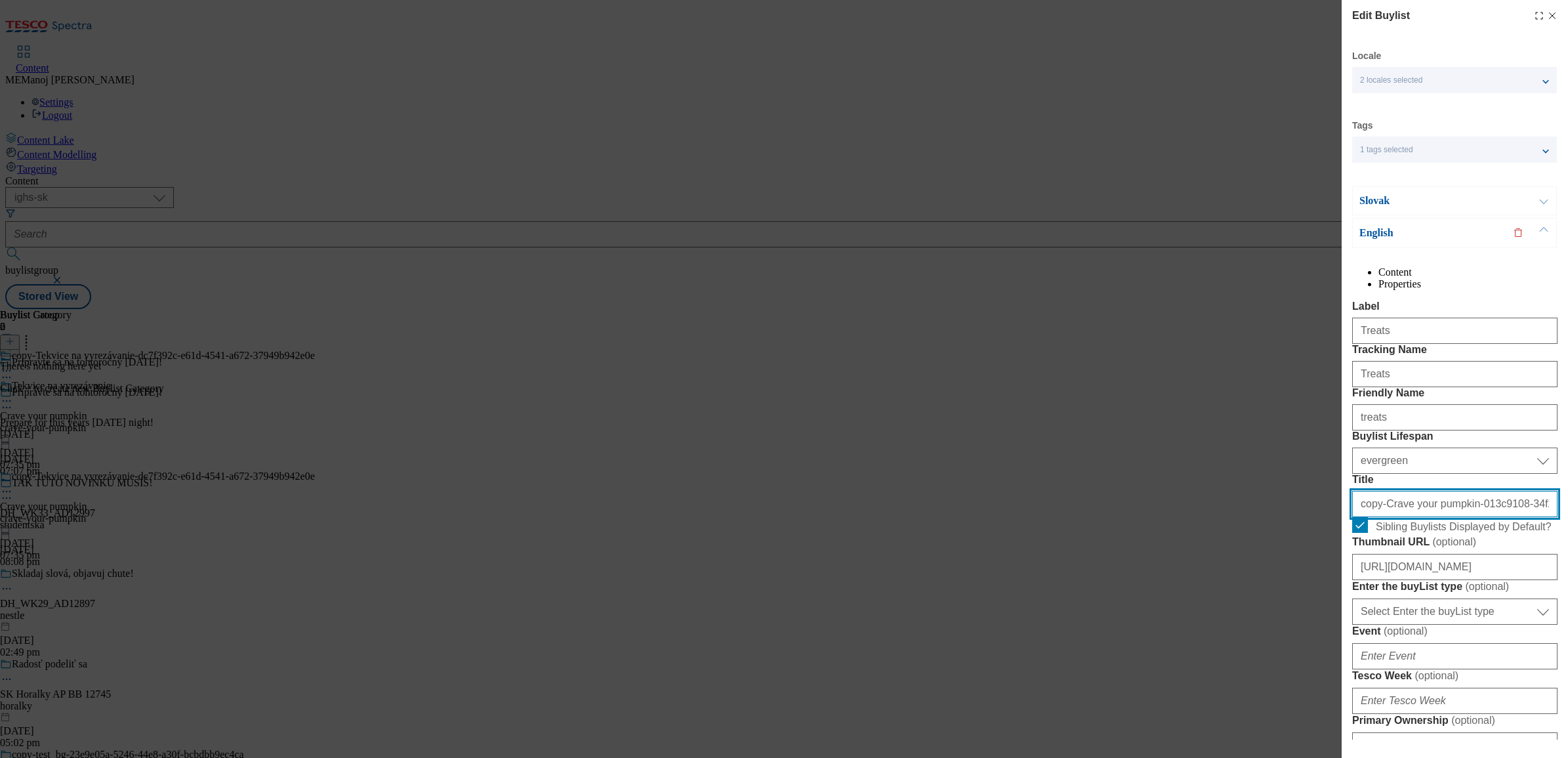
click at [1253, 517] on input "copy-Crave your pumpkin-013c9108-34f2-4525-8b9c-c6b75e23648b" at bounding box center [1455, 504] width 205 height 26
paste input "Treats"
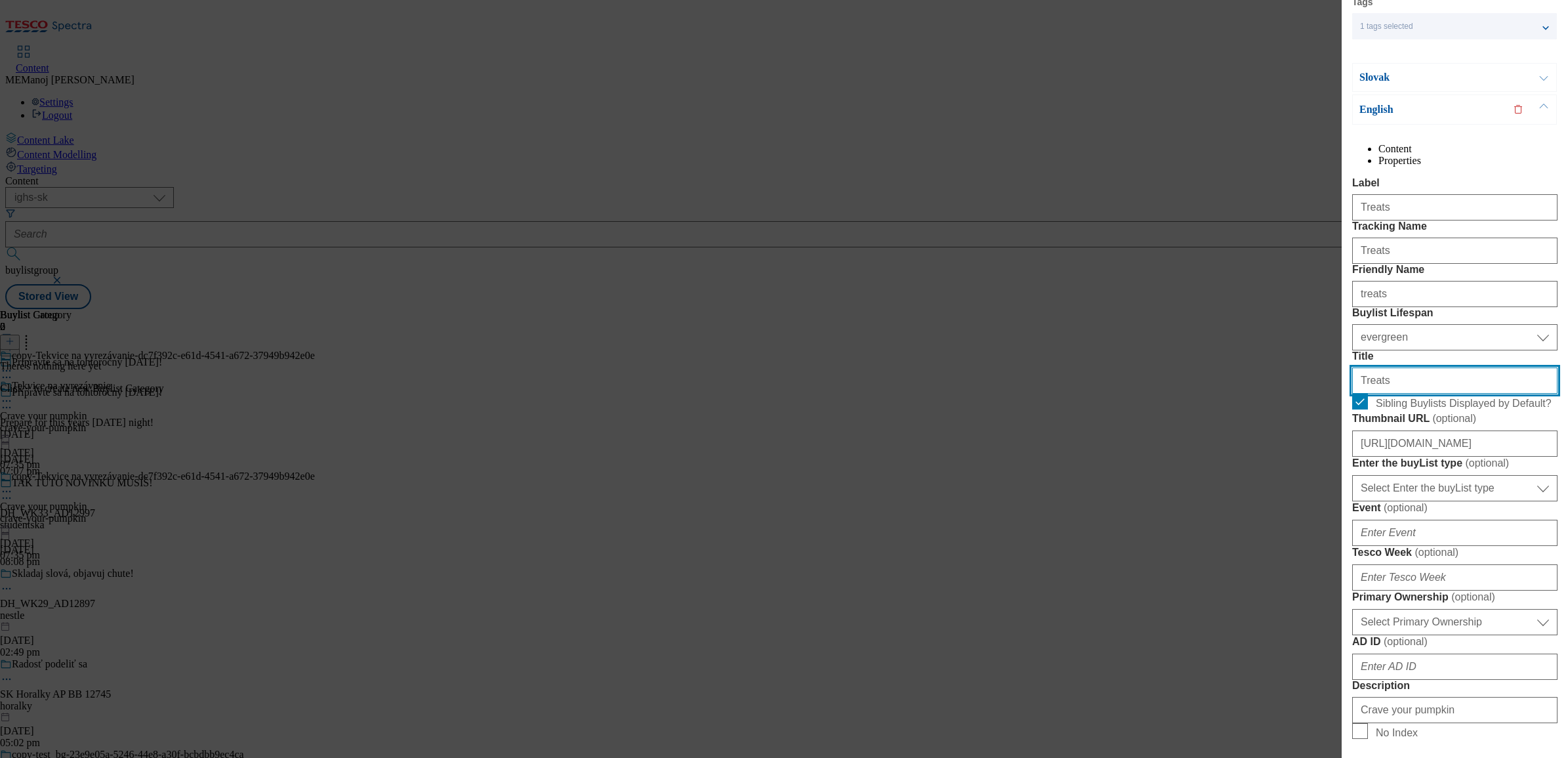
scroll to position [125, 0]
type input "Treats"
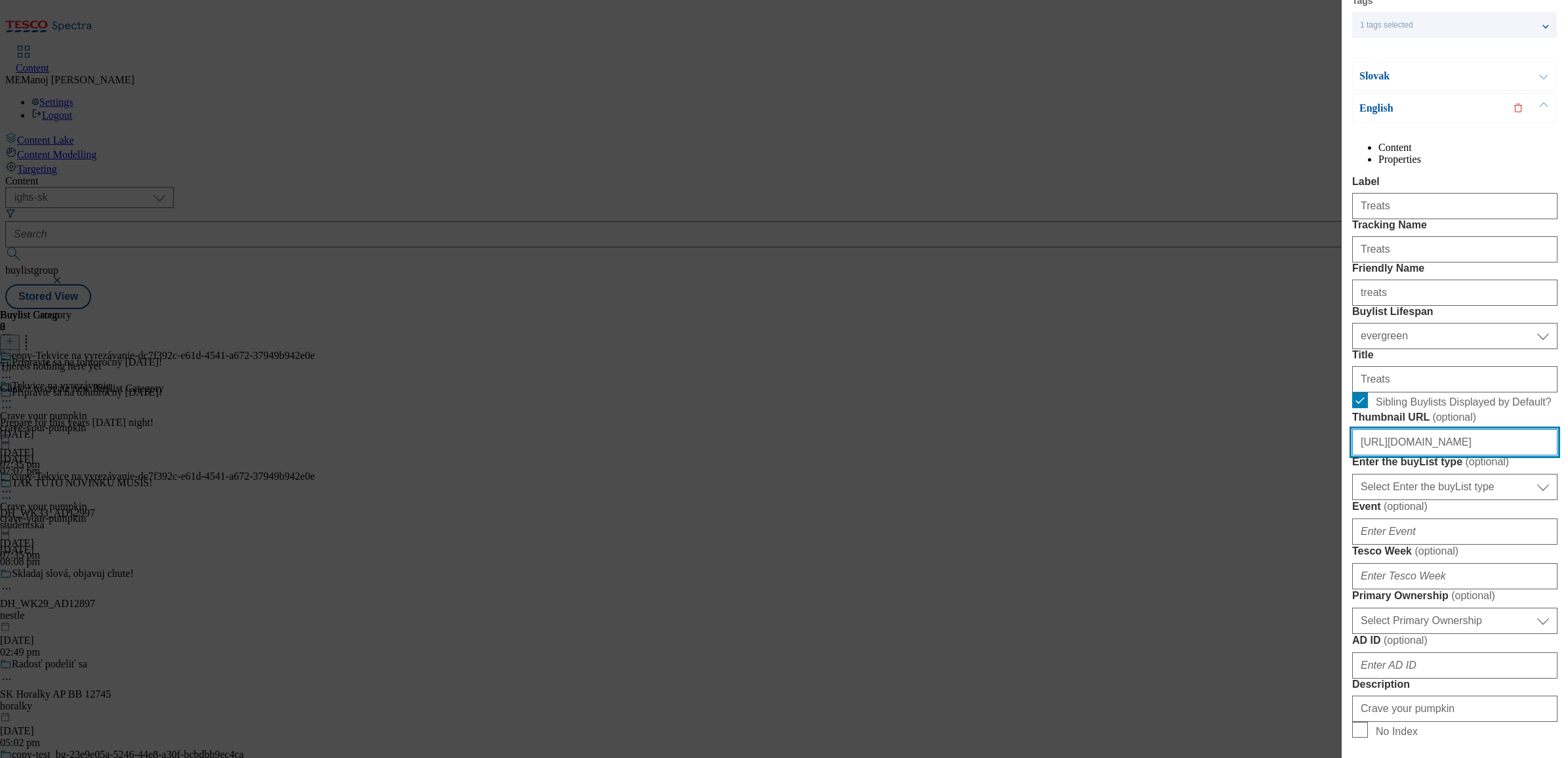
click at [1253, 455] on input "[URL][DOMAIN_NAME]" at bounding box center [1455, 442] width 205 height 26
paste input "32f3d073-68b7-412e-818c-ac5939a16adf/SK_image_2"
type input "[URL][DOMAIN_NAME]"
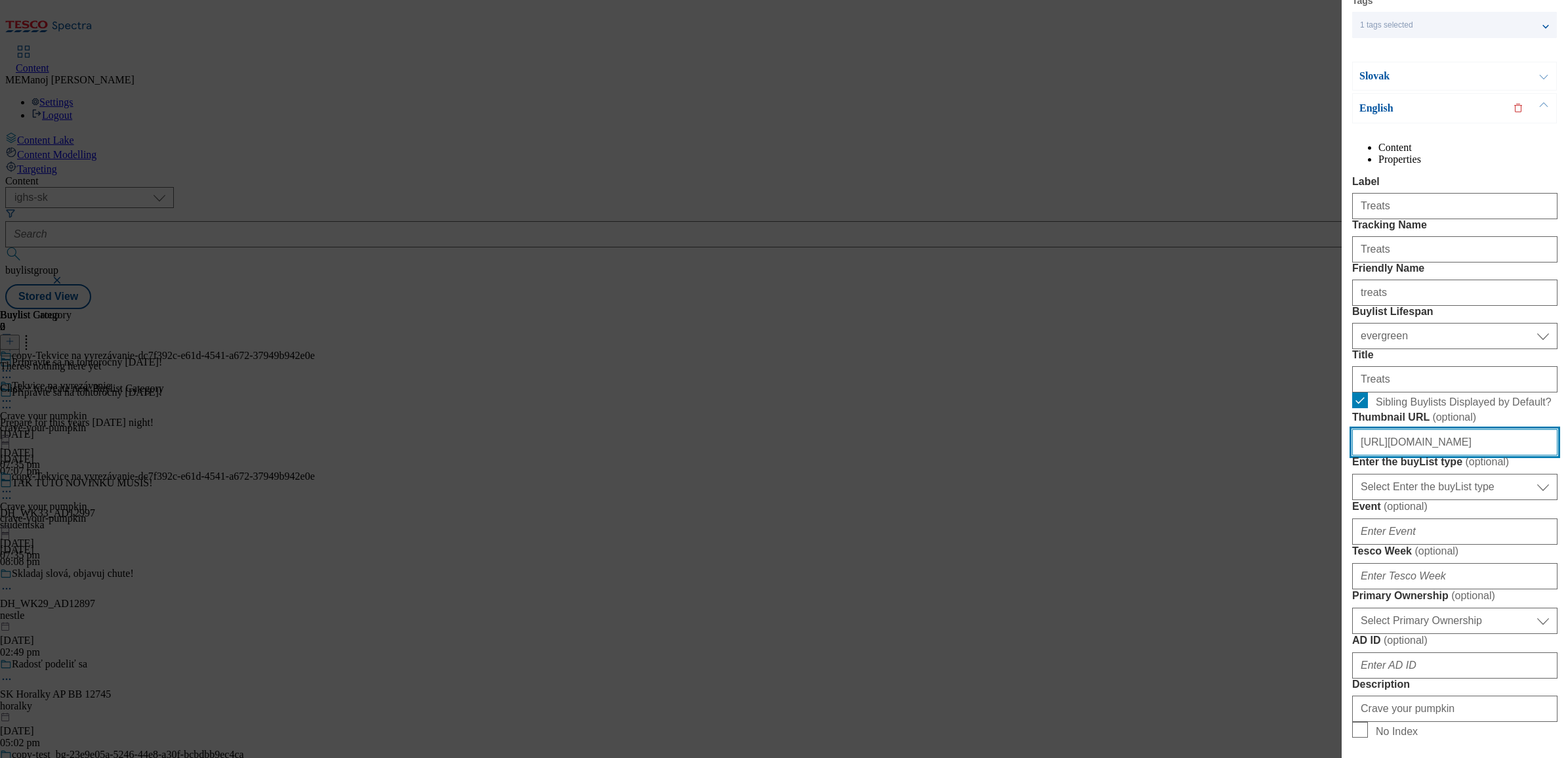
click at [1253, 455] on input "[URL][DOMAIN_NAME]" at bounding box center [1455, 442] width 205 height 26
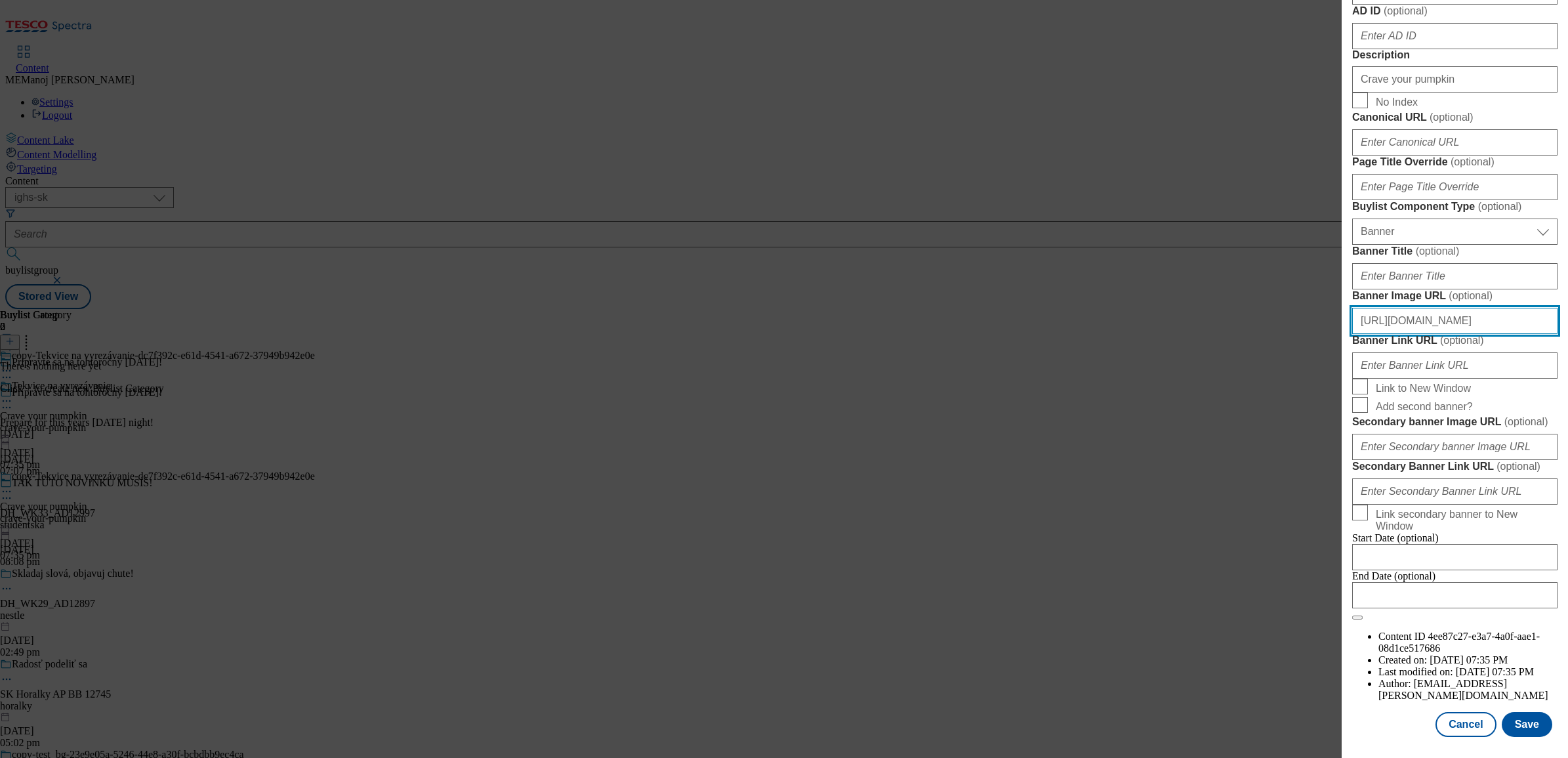
click at [1253, 334] on input "[URL][DOMAIN_NAME]" at bounding box center [1455, 321] width 205 height 26
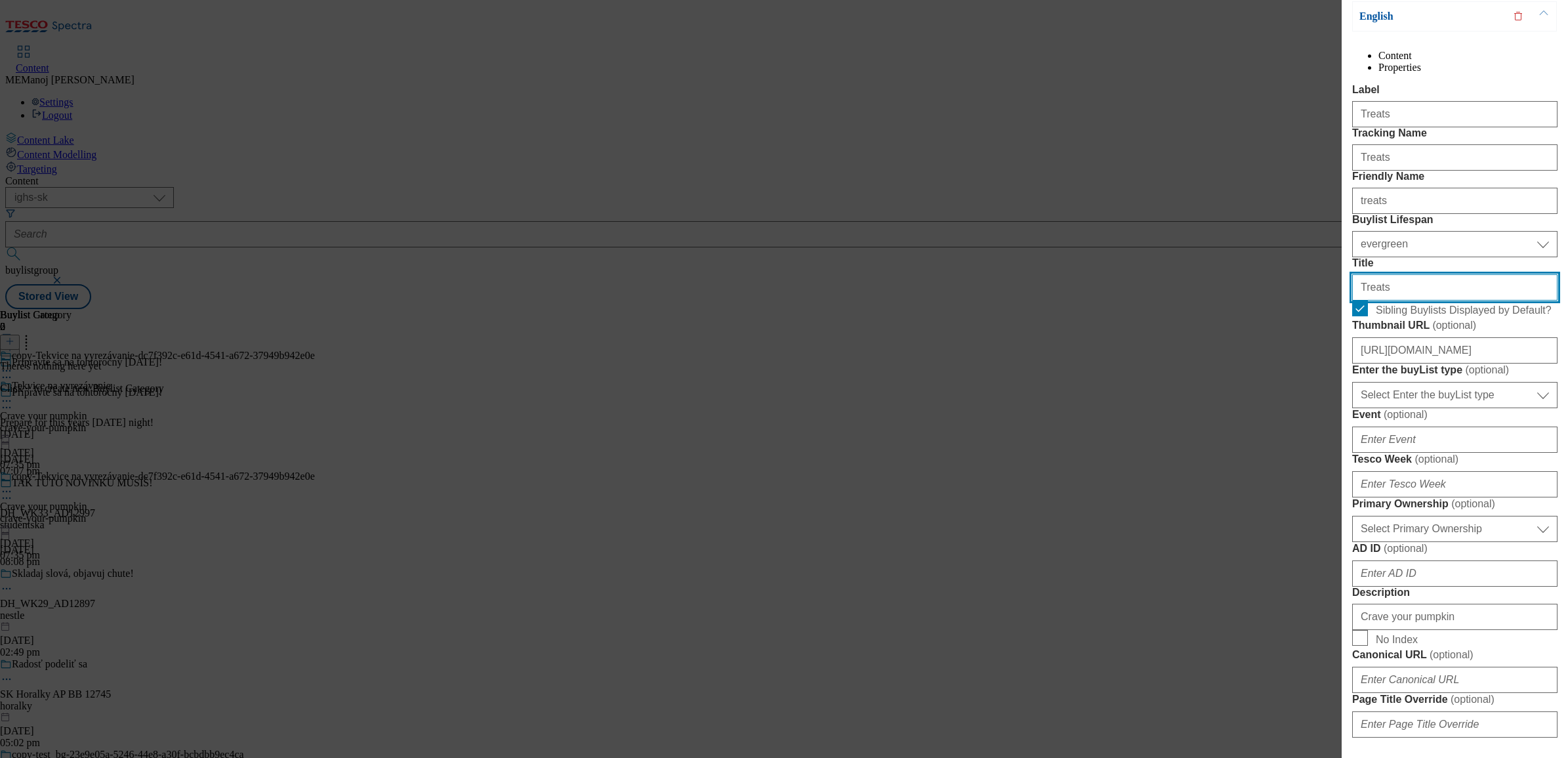
scroll to position [217, 0]
drag, startPoint x: 1389, startPoint y: 401, endPoint x: 1332, endPoint y: 404, distance: 57.1
click at [1253, 404] on div "Edit Buylist Locale 2 locales selected Slovak English Tags 1 tags selected buyl…" at bounding box center [784, 379] width 1568 height 758
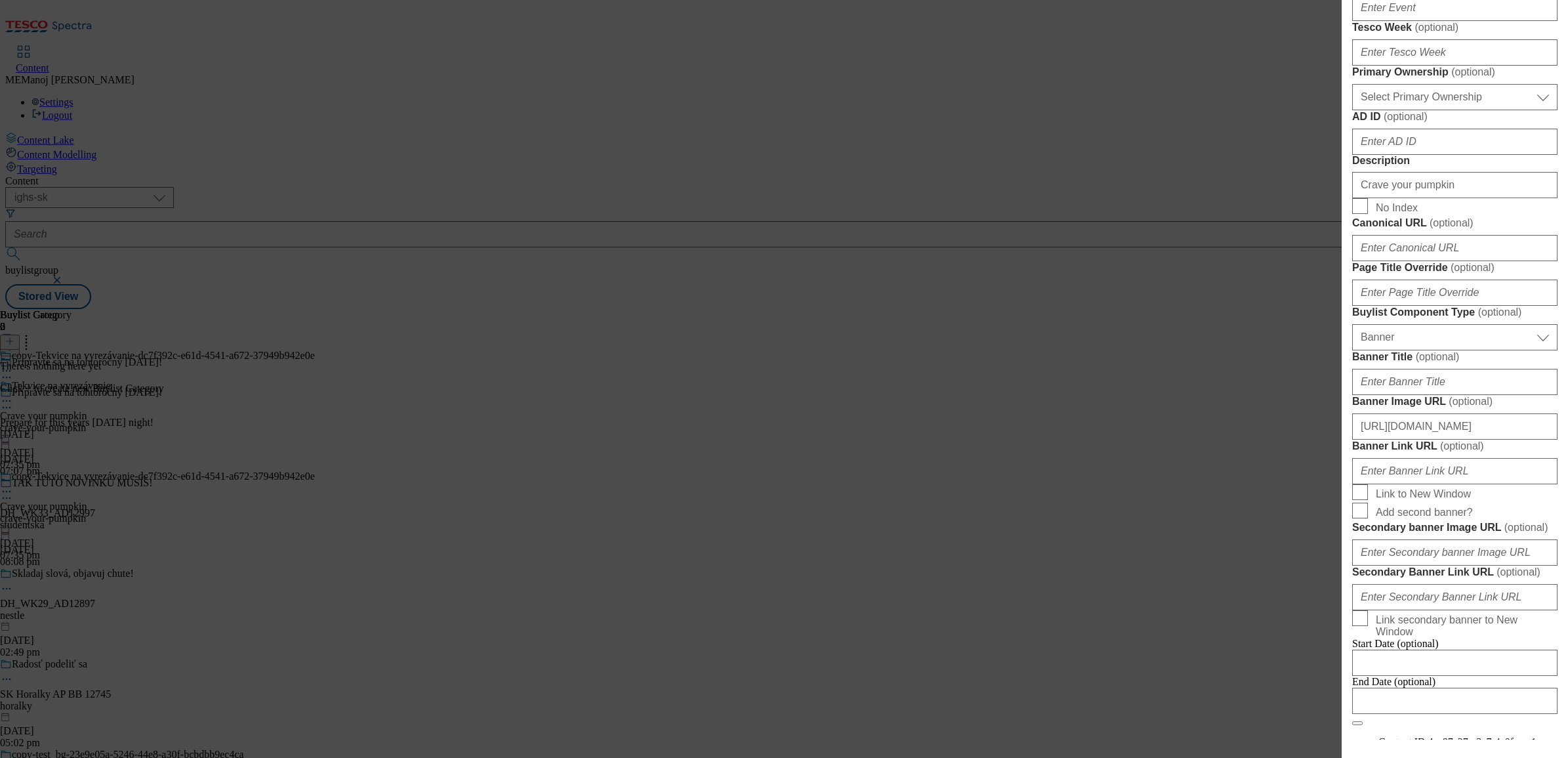
scroll to position [650, 0]
click at [1253, 197] on input "Crave your pumpkin" at bounding box center [1455, 184] width 205 height 26
paste input "Treats"
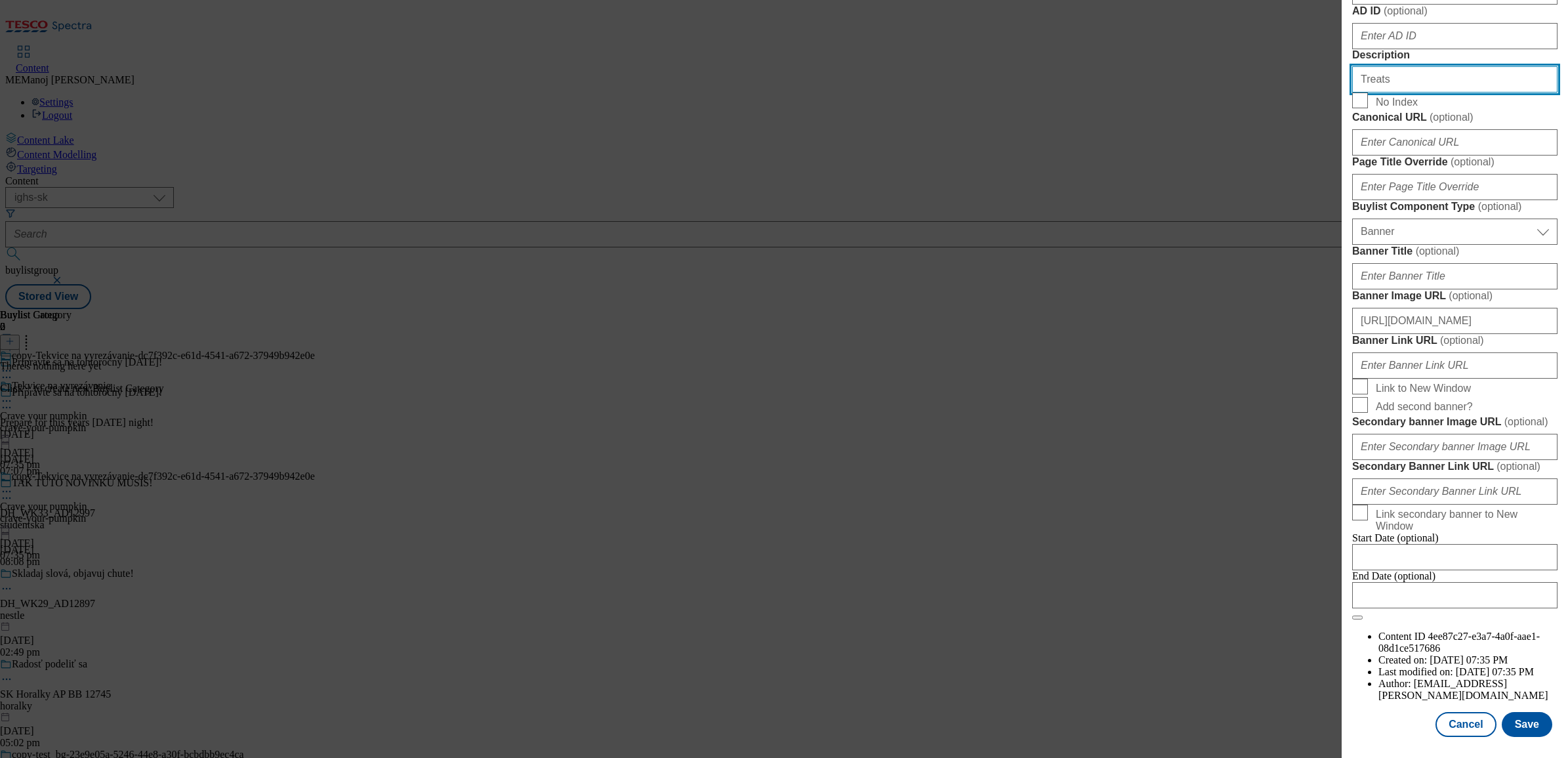
scroll to position [1265, 2]
type input "Treats"
click at [1253, 580] on button "Save" at bounding box center [1527, 724] width 50 height 25
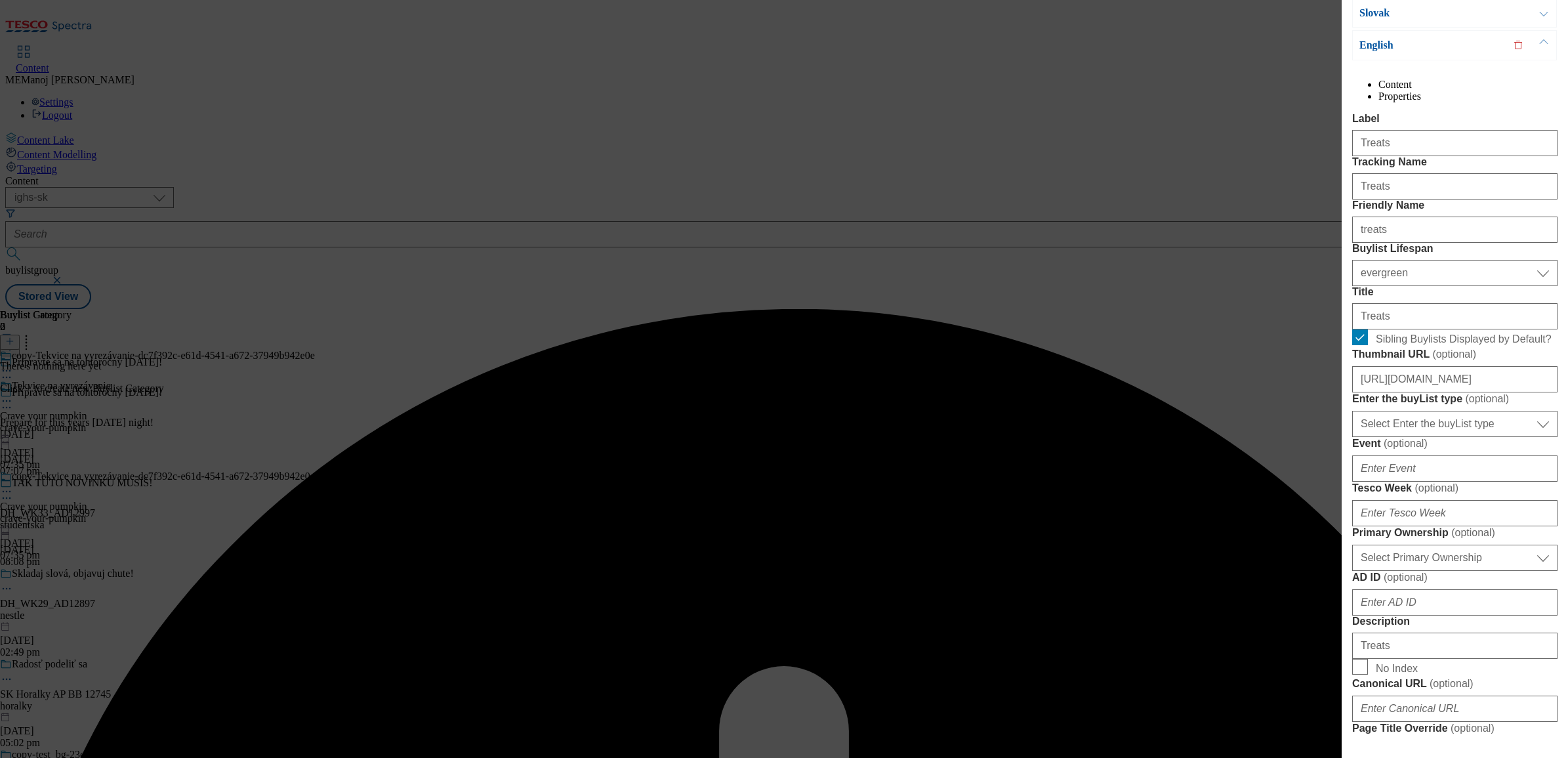
scroll to position [0, 2]
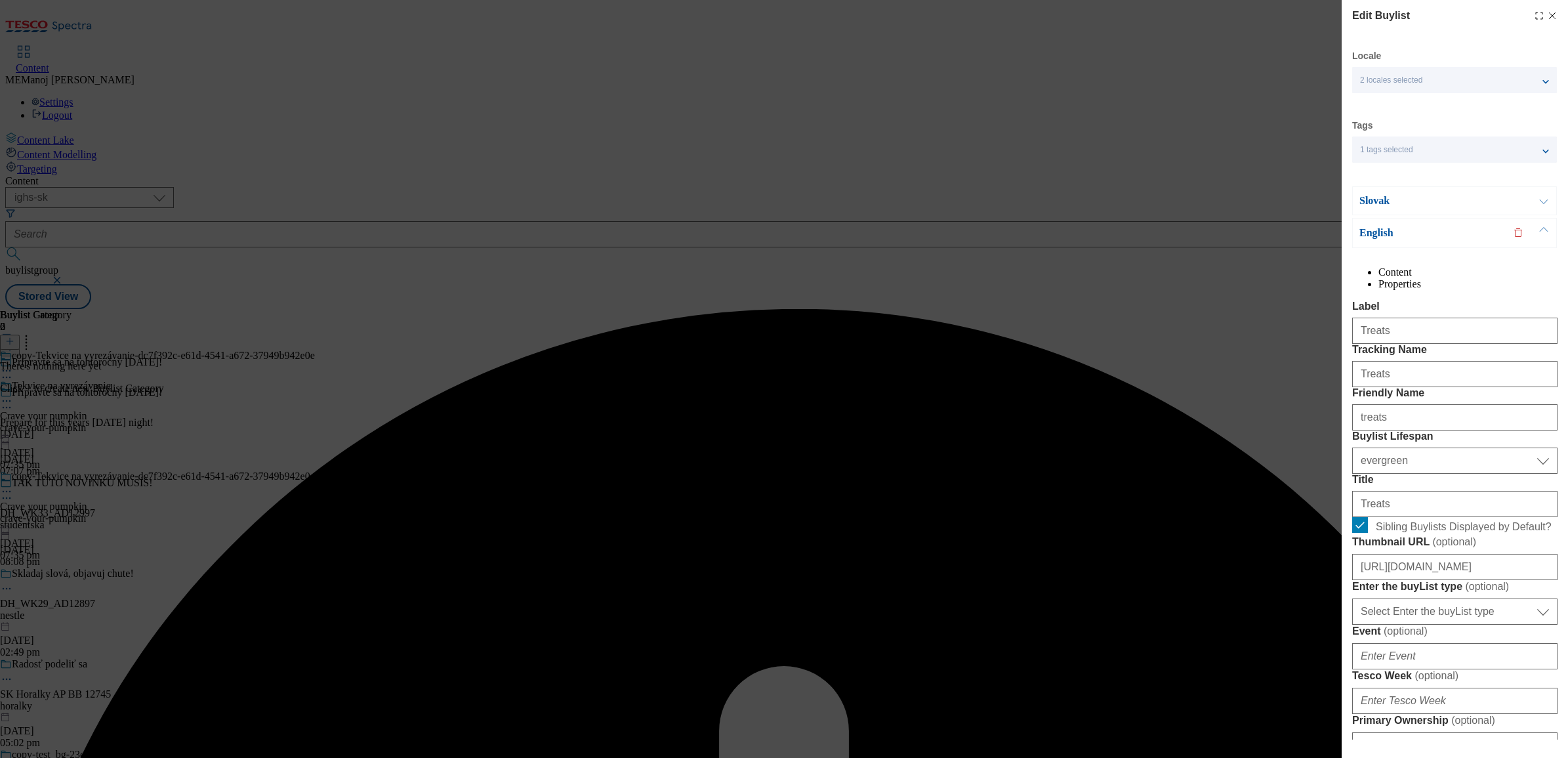
click at [1253, 208] on p "Slovak" at bounding box center [1428, 201] width 138 height 13
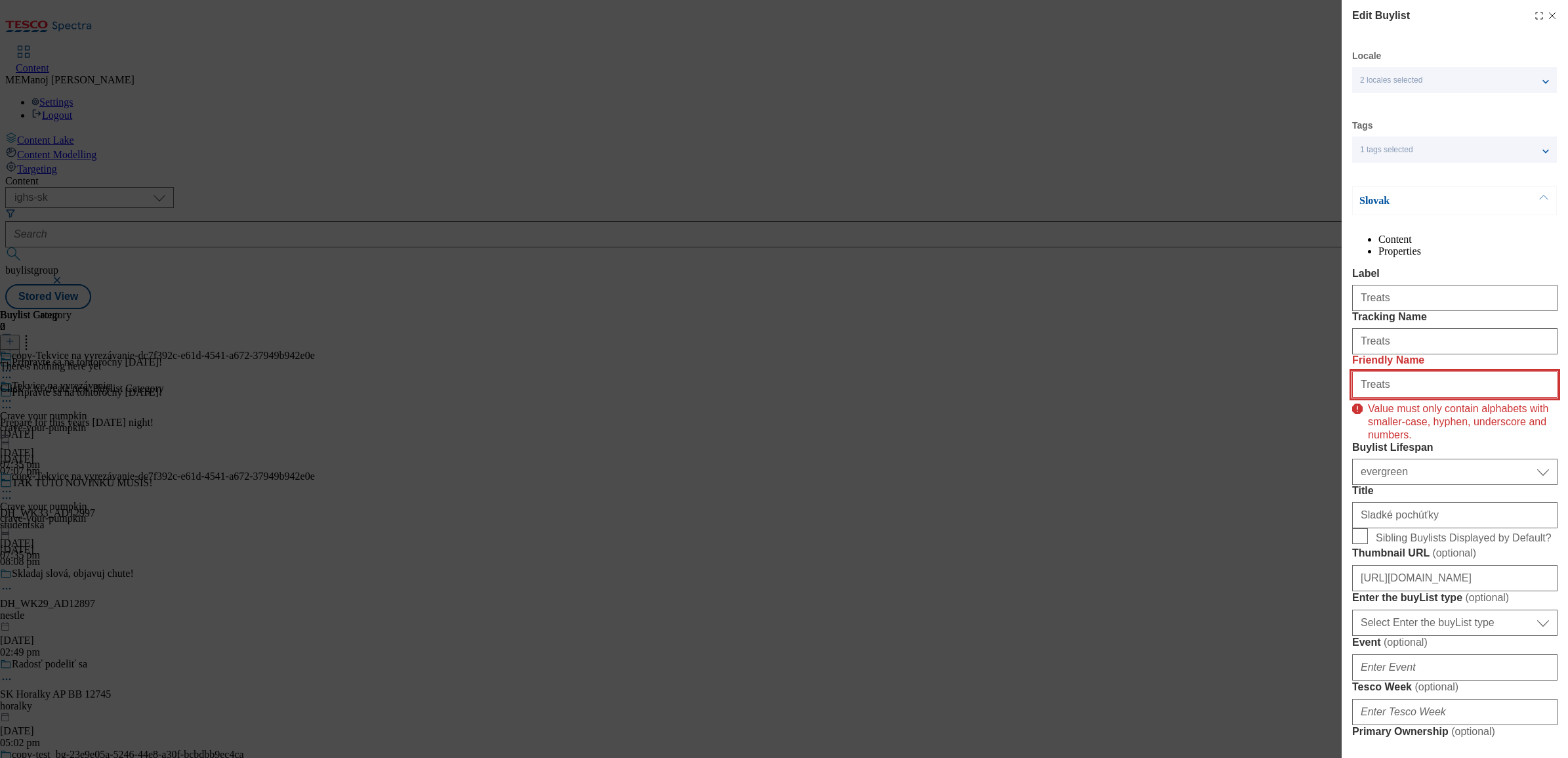
click at [1253, 398] on input "Treats" at bounding box center [1455, 385] width 205 height 26
type input "treats"
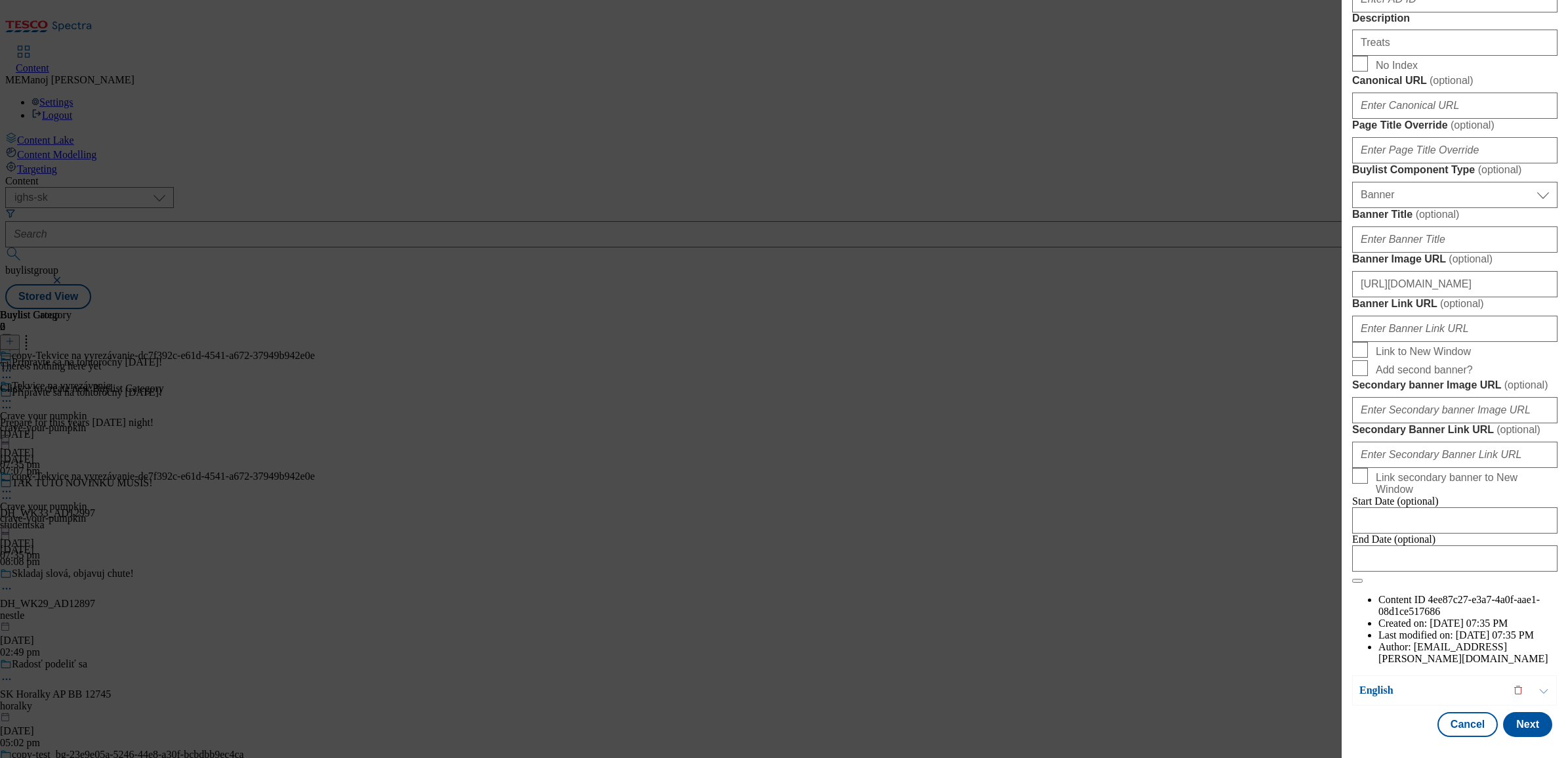
scroll to position [1262, 2]
click at [1253, 580] on button "Next" at bounding box center [1528, 724] width 49 height 25
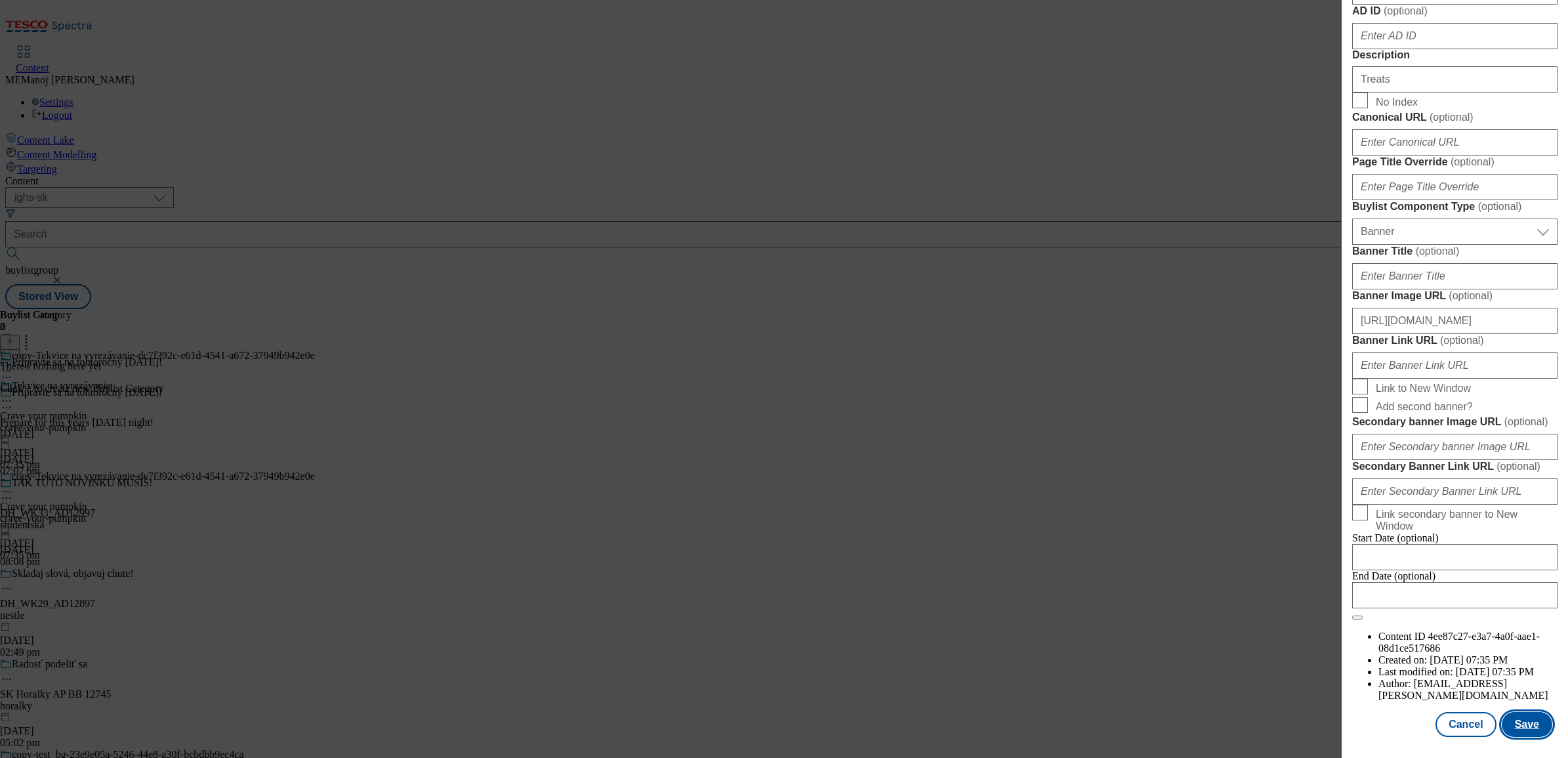
click at [1253, 580] on button "Save" at bounding box center [1527, 724] width 50 height 25
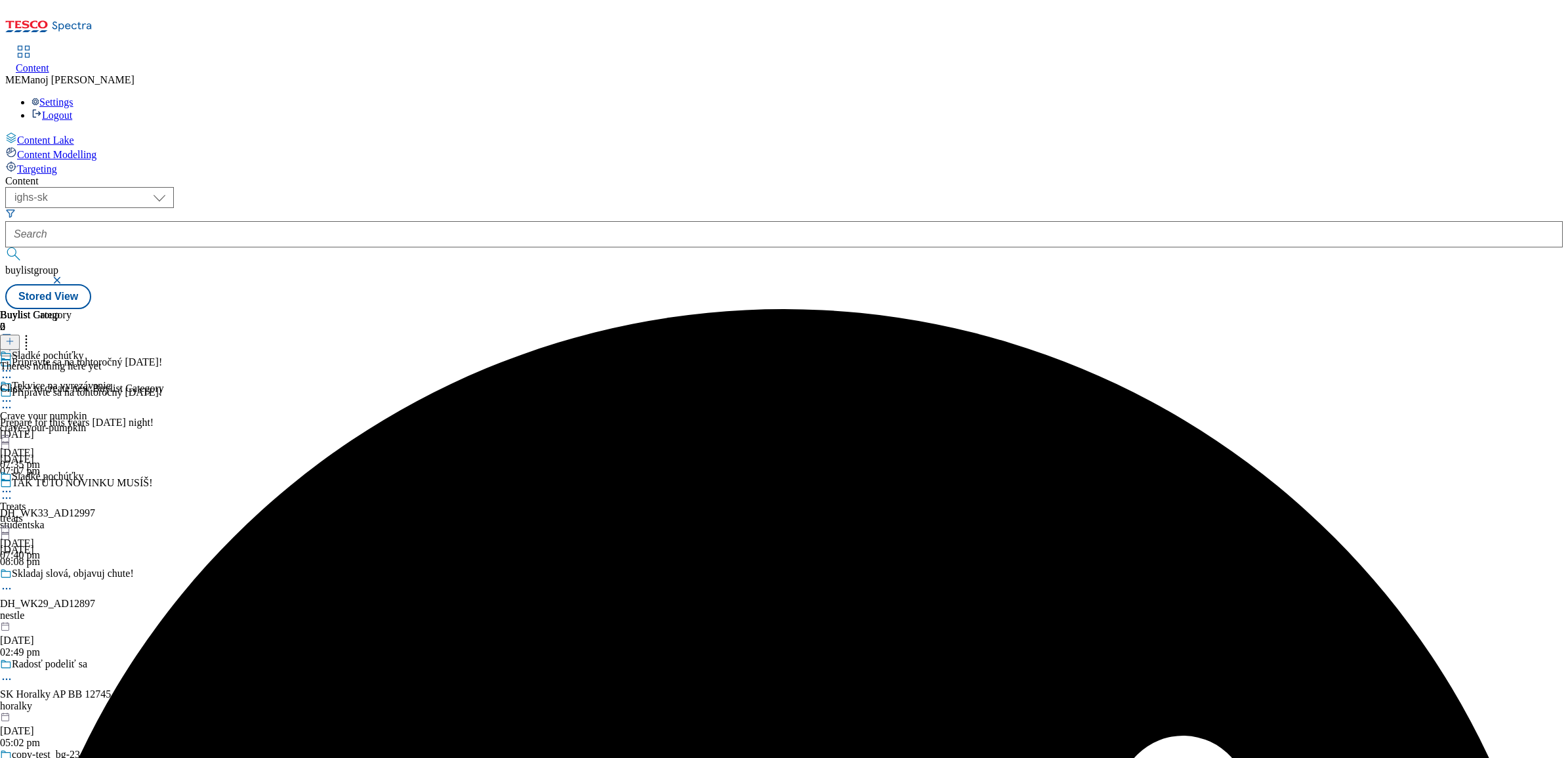
click at [13, 485] on icon at bounding box center [6, 491] width 13 height 13
click at [66, 527] on button "Copy" at bounding box center [46, 534] width 40 height 15
click at [13, 576] on icon at bounding box center [6, 582] width 13 height 13
click at [61, 580] on button "Edit" at bounding box center [43, 609] width 35 height 15
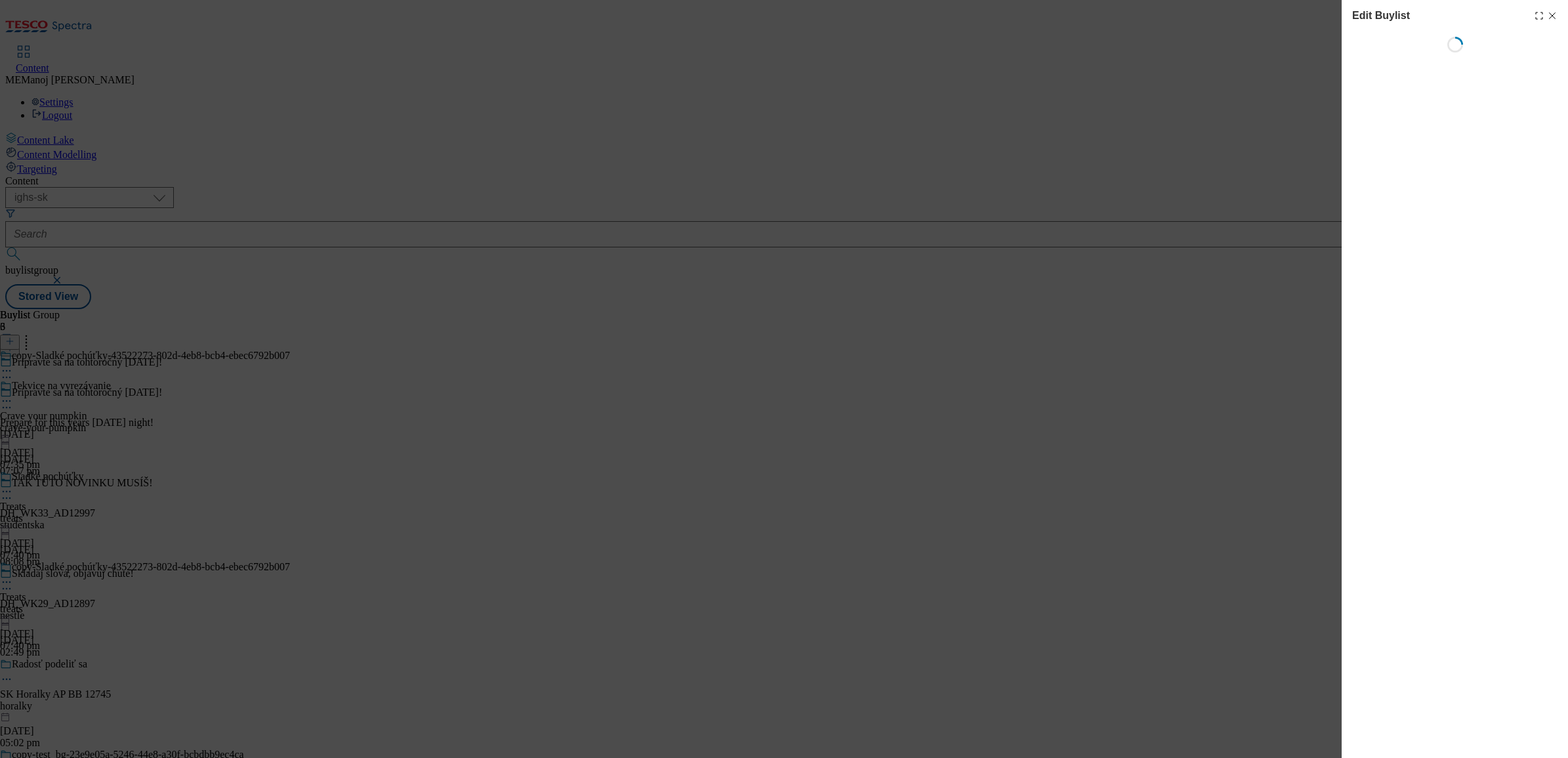
select select "evergreen"
select select "Banner"
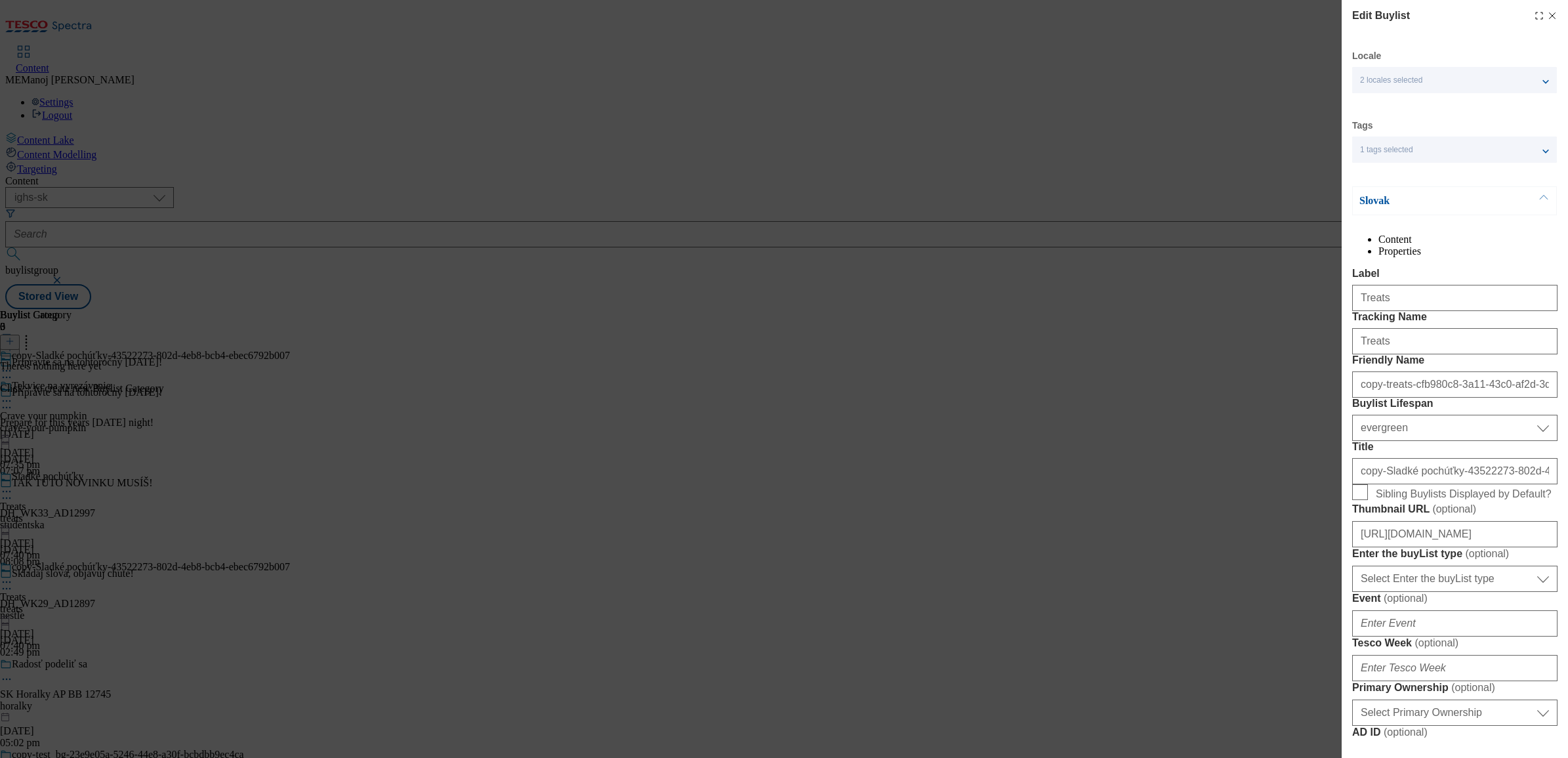
click at [1253, 195] on button "Modal" at bounding box center [1544, 201] width 25 height 27
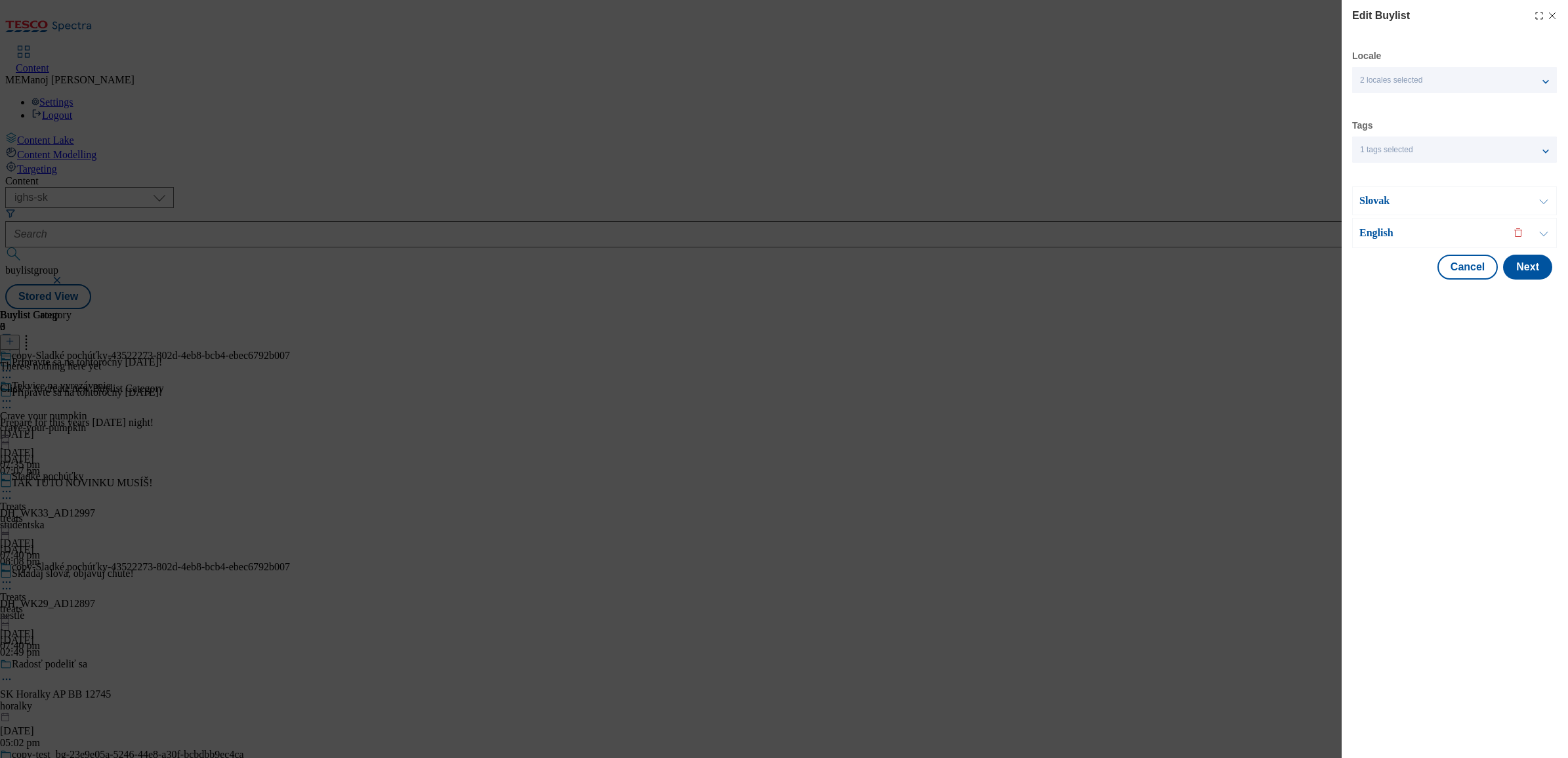
click at [1253, 207] on p "Slovak" at bounding box center [1428, 201] width 138 height 13
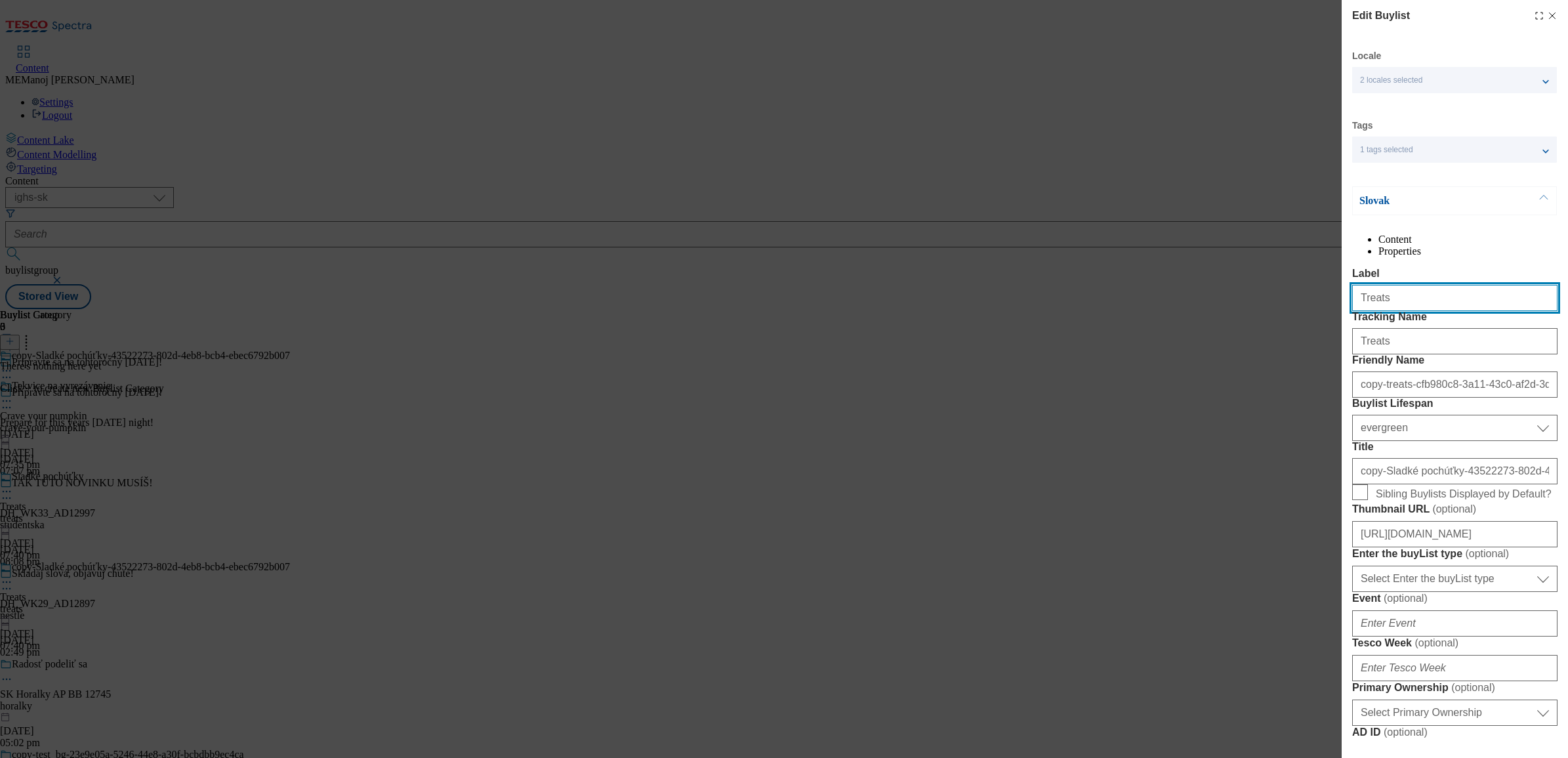
click at [1253, 311] on input "Treats" at bounding box center [1455, 298] width 205 height 26
paste input "Bake spooky cupcake"
type input "Bake spooky cupcakes"
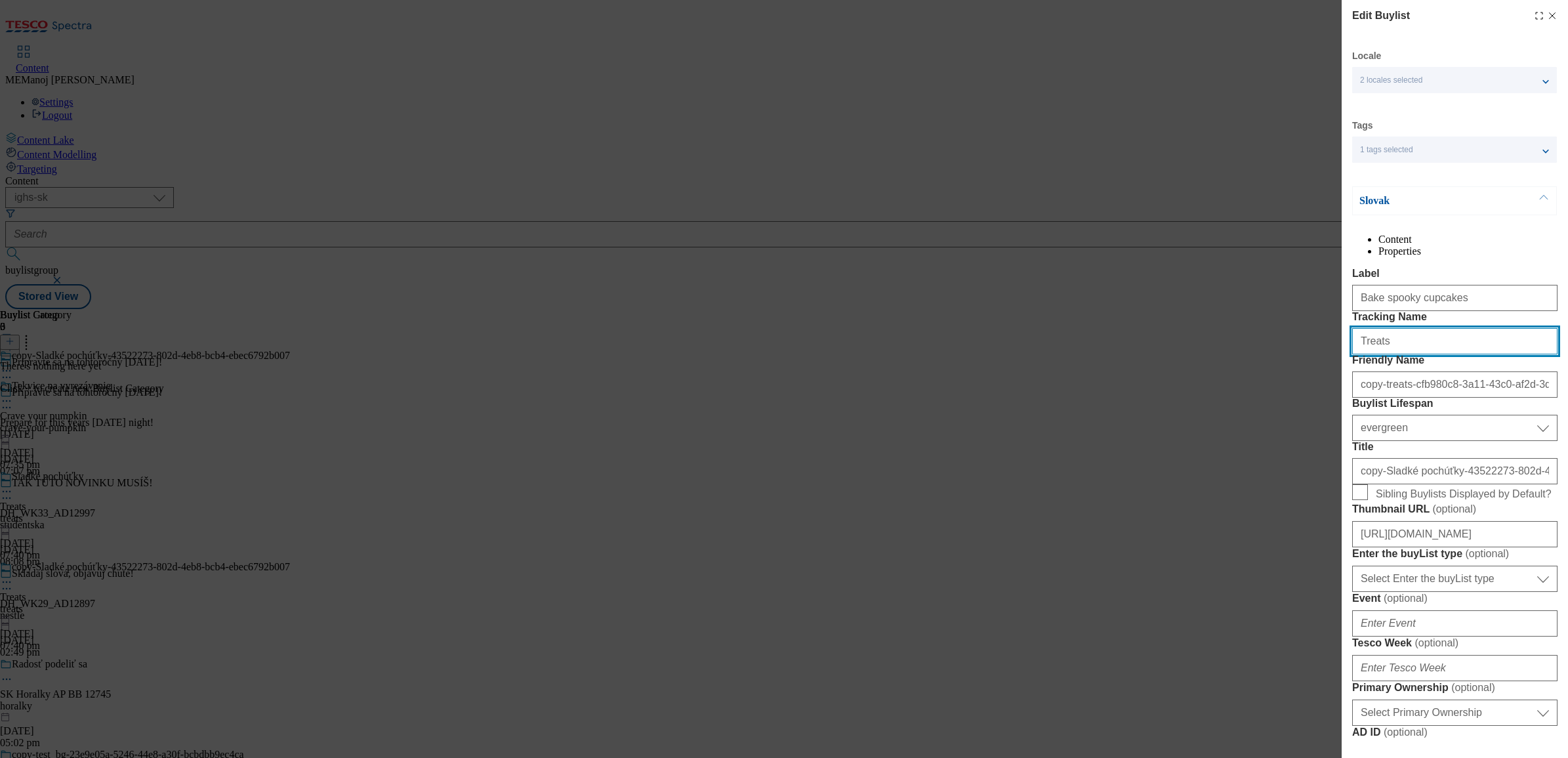
click at [1253, 355] on input "Treats" at bounding box center [1455, 342] width 205 height 26
paste input "Bake spooky cupcake"
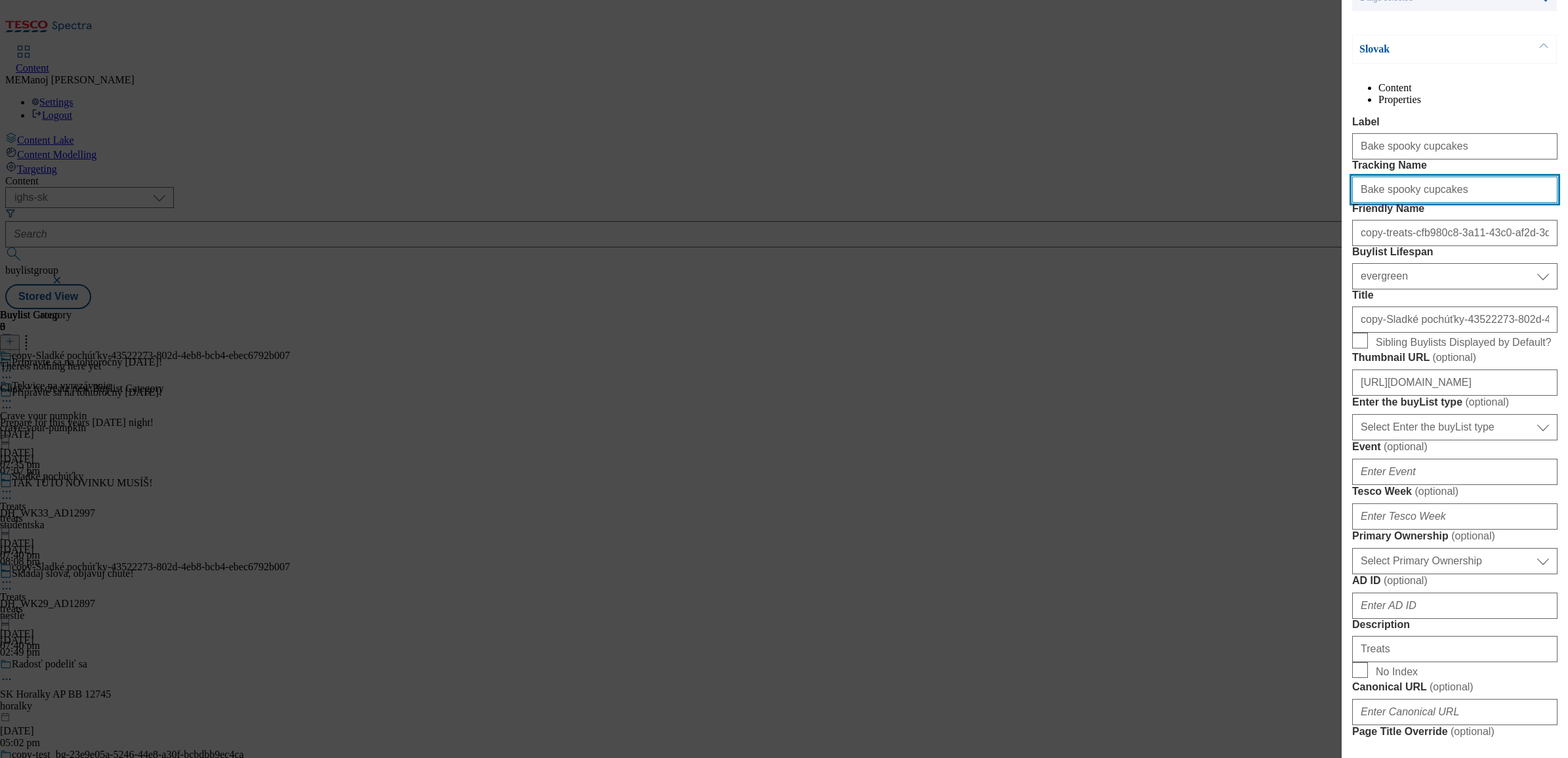
scroll to position [158, 0]
type input "Bake spooky cupcakes"
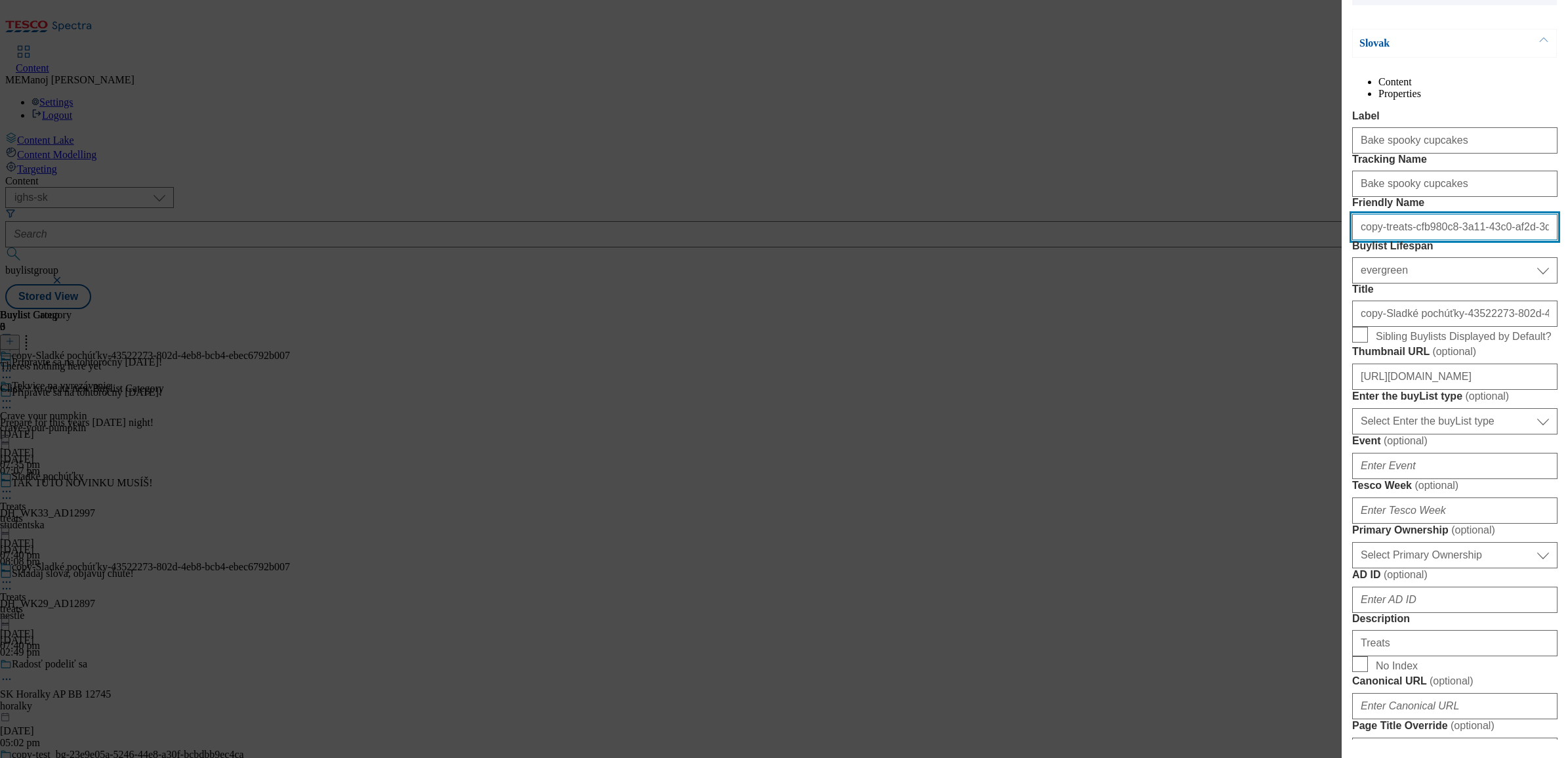
click at [1253, 240] on input "copy-treats-cfb980c8-3a11-43c0-af2d-3dc129155450" at bounding box center [1455, 227] width 205 height 26
paste input "Bake spooky cupcakes"
click at [1253, 240] on input "Bake spooky cupcakes" at bounding box center [1455, 227] width 205 height 26
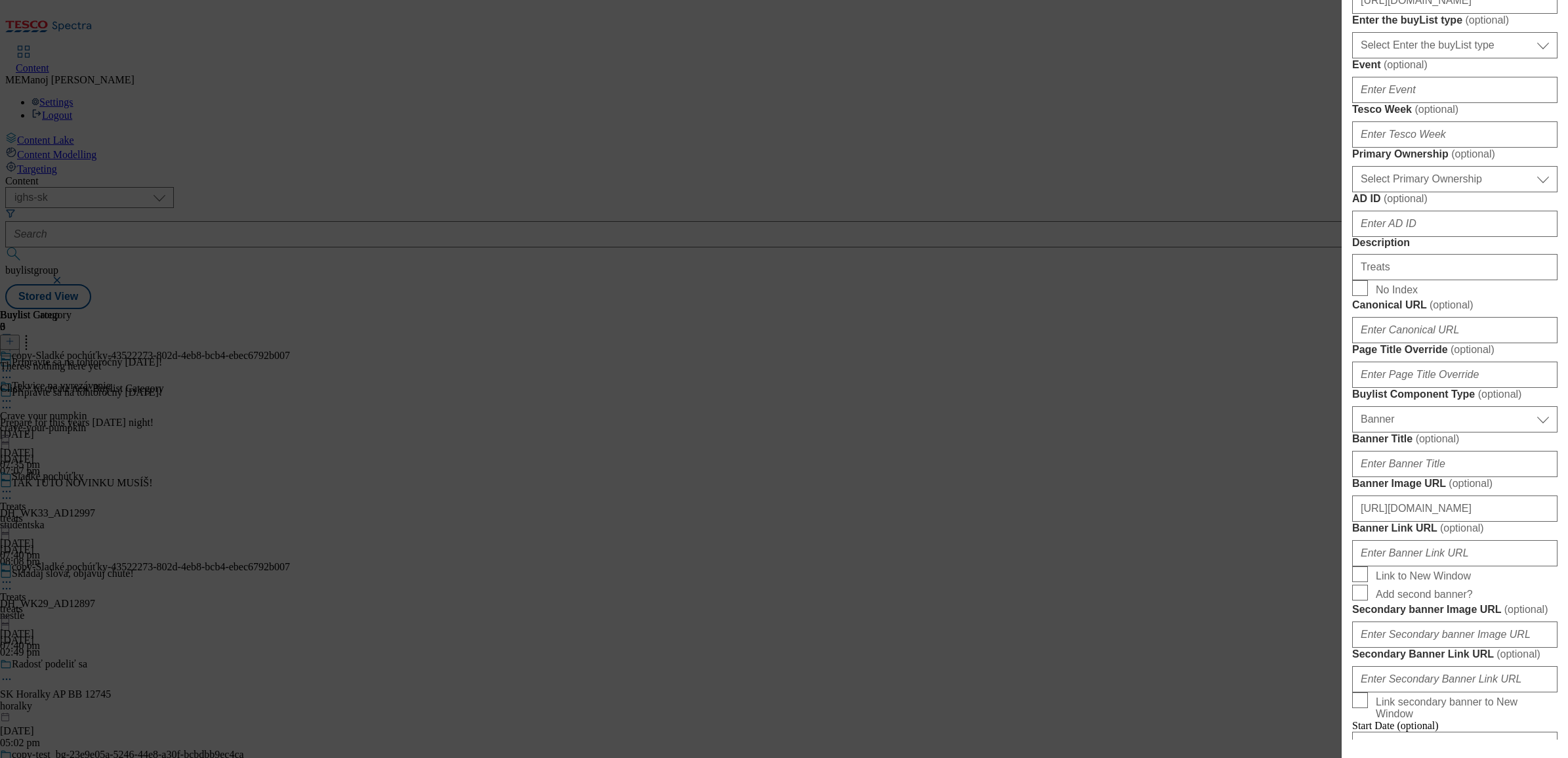
scroll to position [535, 0]
type input "bake-spooky-cupcakes"
click at [1253, 278] on input "Treats" at bounding box center [1455, 265] width 205 height 26
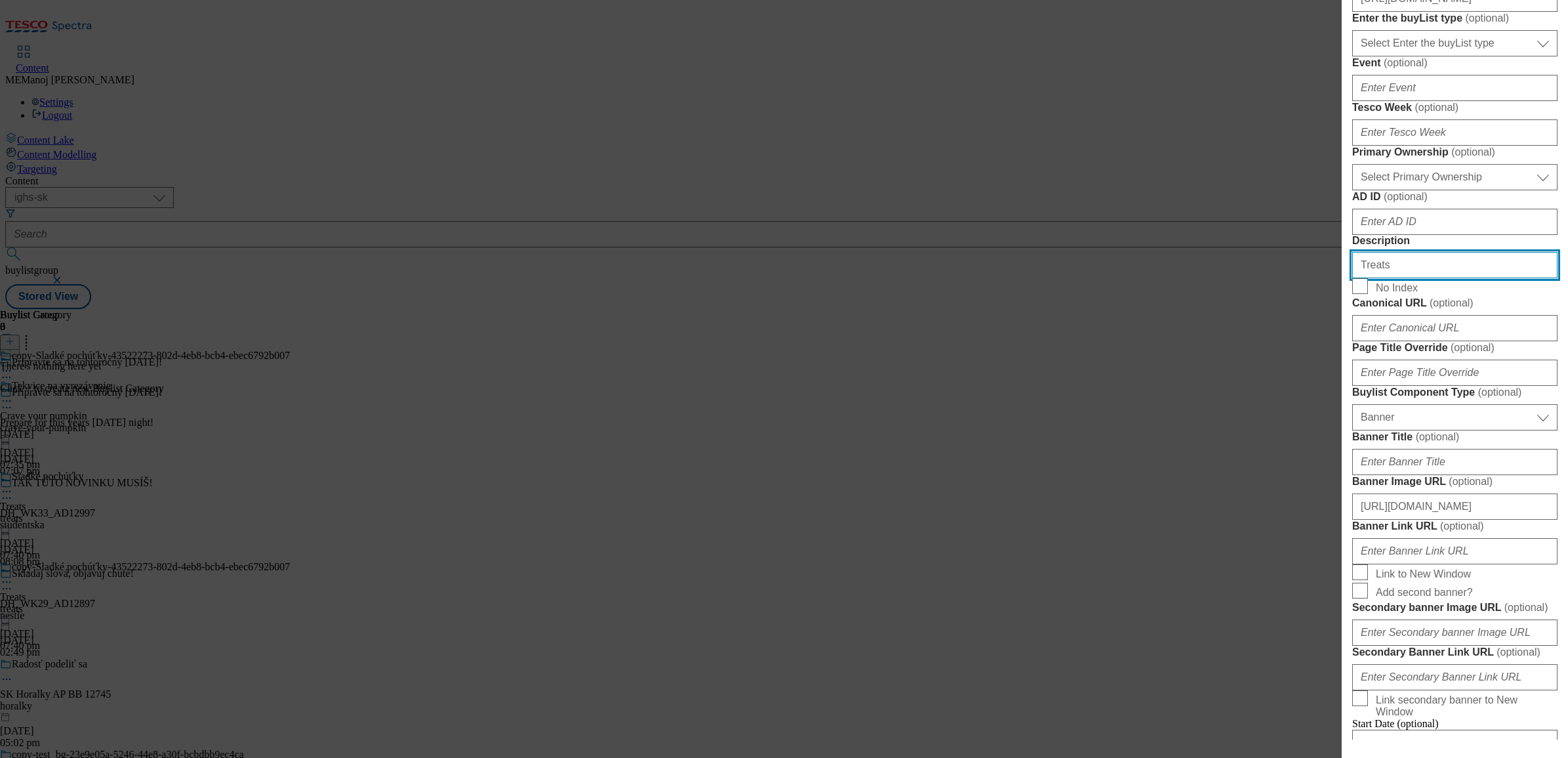
paste input "Bake spooky cupcake"
type input "Bake spooky cupcakes"
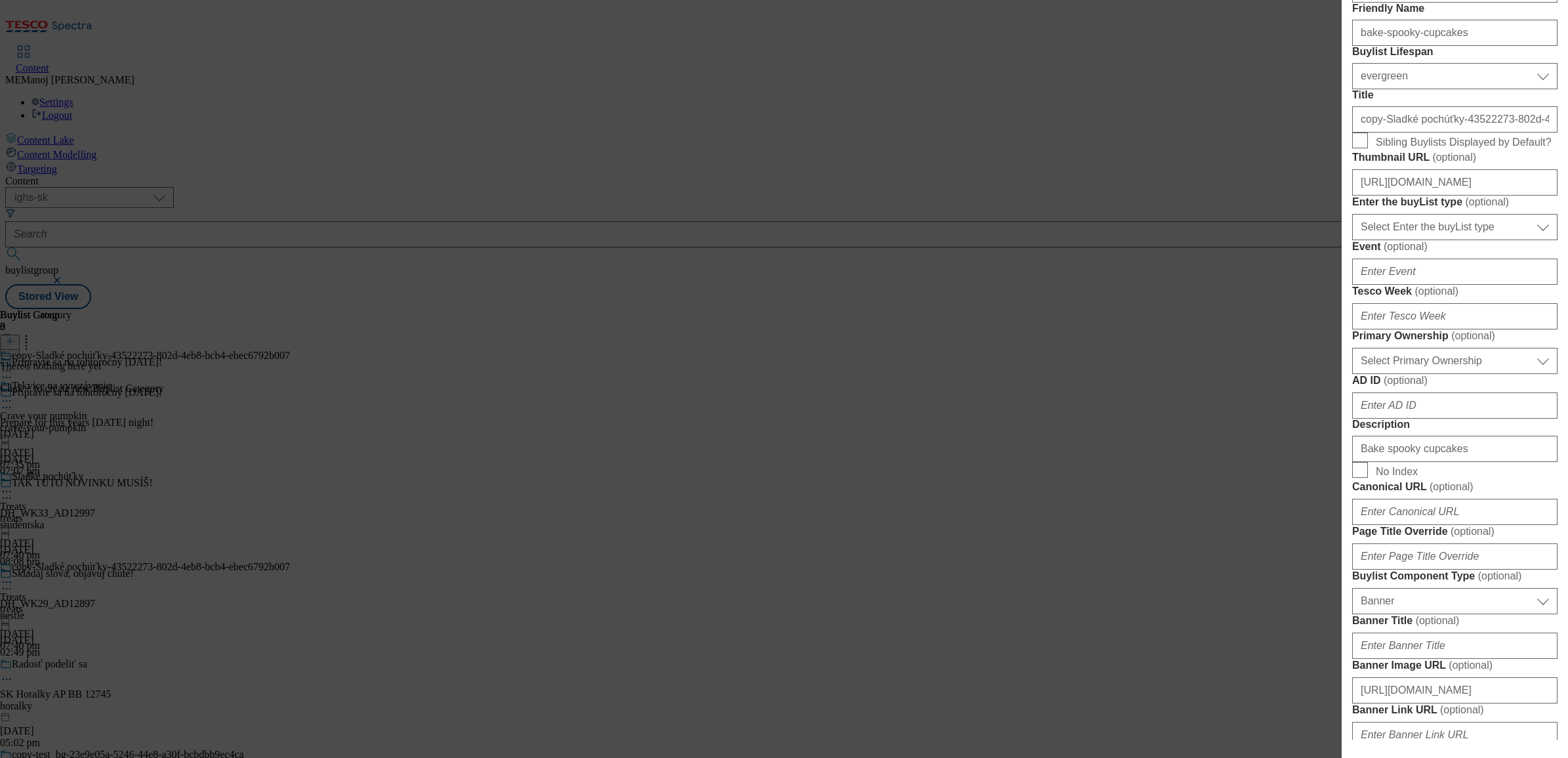
scroll to position [349, 0]
click at [1253, 135] on input "copy-Sladké pochúťky-43522273-802d-4eb8-bcb4-ebec6792b007" at bounding box center [1455, 122] width 205 height 26
paste input "Strašidelné pečenie"
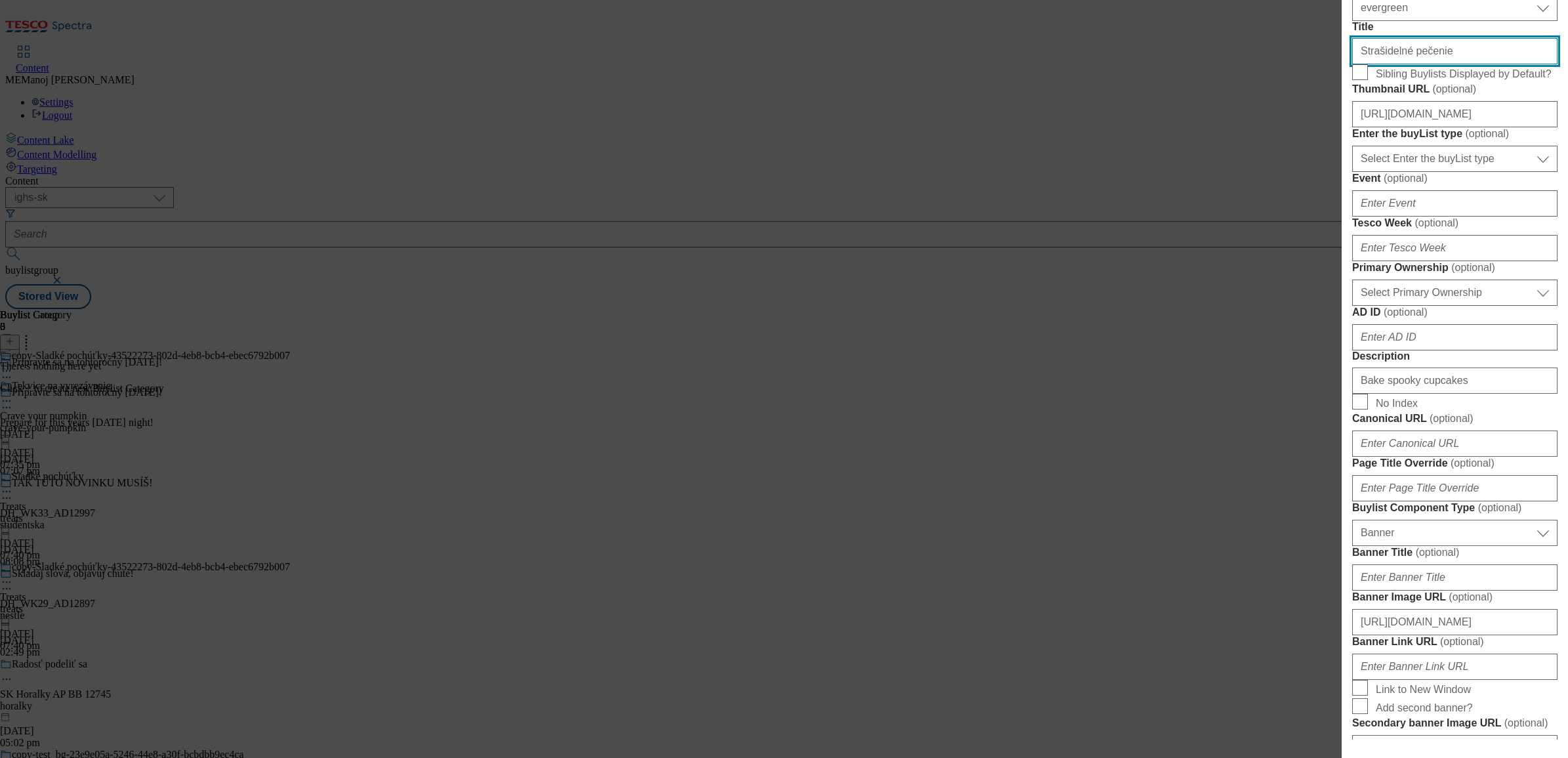
scroll to position [425, 0]
type input "Strašidelné pečenie"
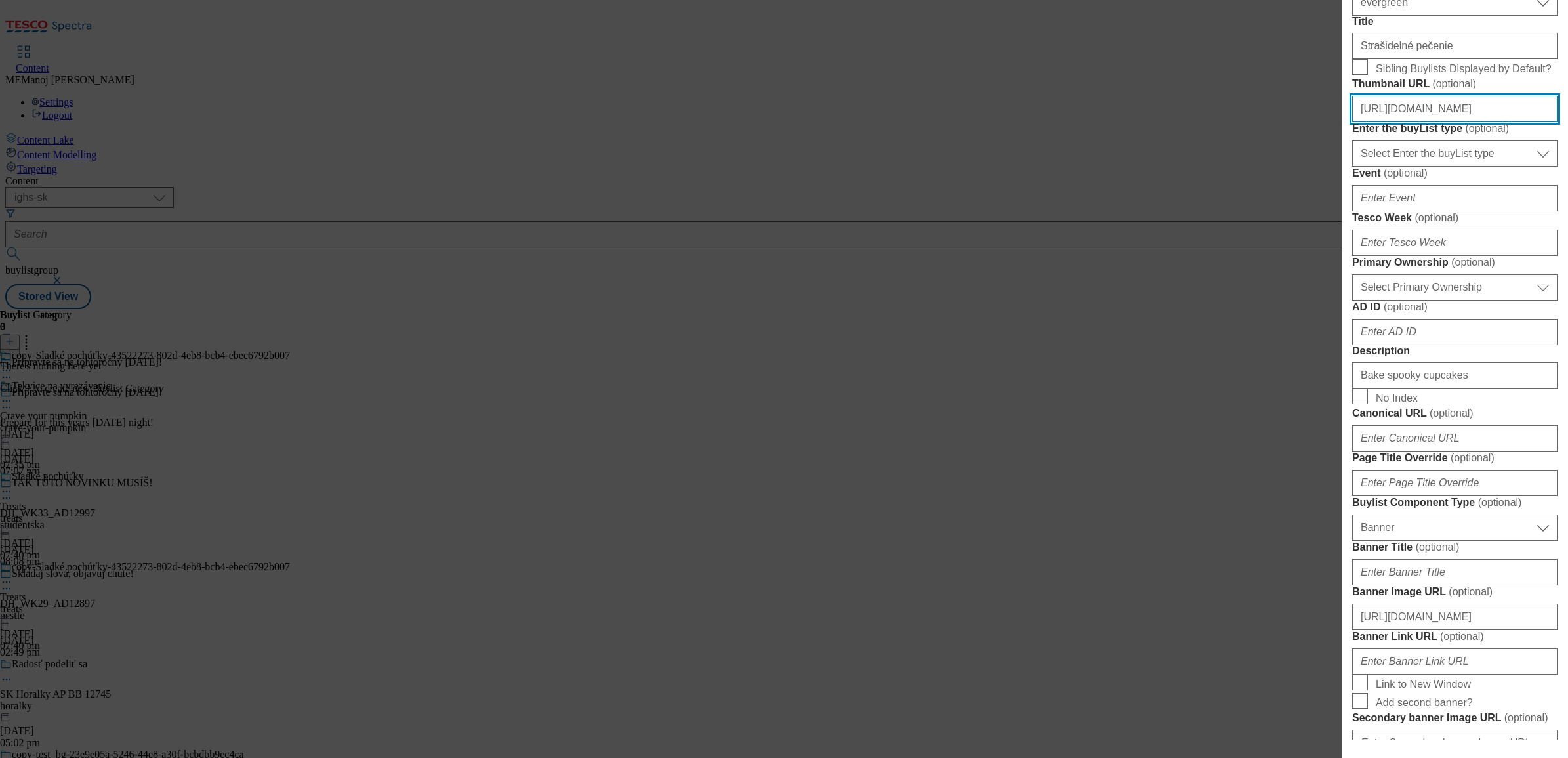
click at [1253, 122] on input "[URL][DOMAIN_NAME]" at bounding box center [1455, 109] width 205 height 26
paste input "[URL][DOMAIN_NAME]"
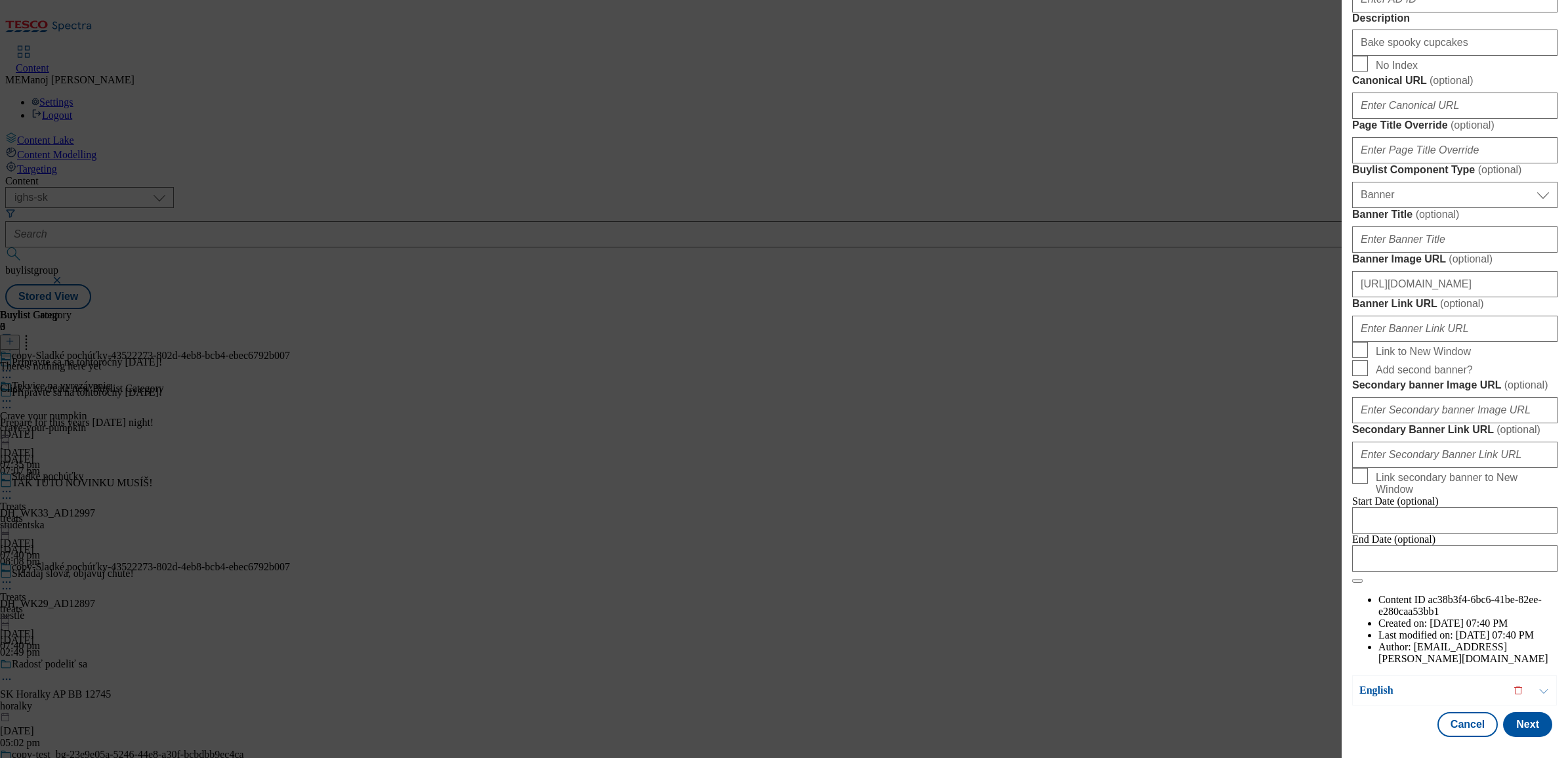
scroll to position [1262, 0]
type input "[URL][DOMAIN_NAME]"
click at [1253, 580] on button "Next" at bounding box center [1528, 724] width 49 height 25
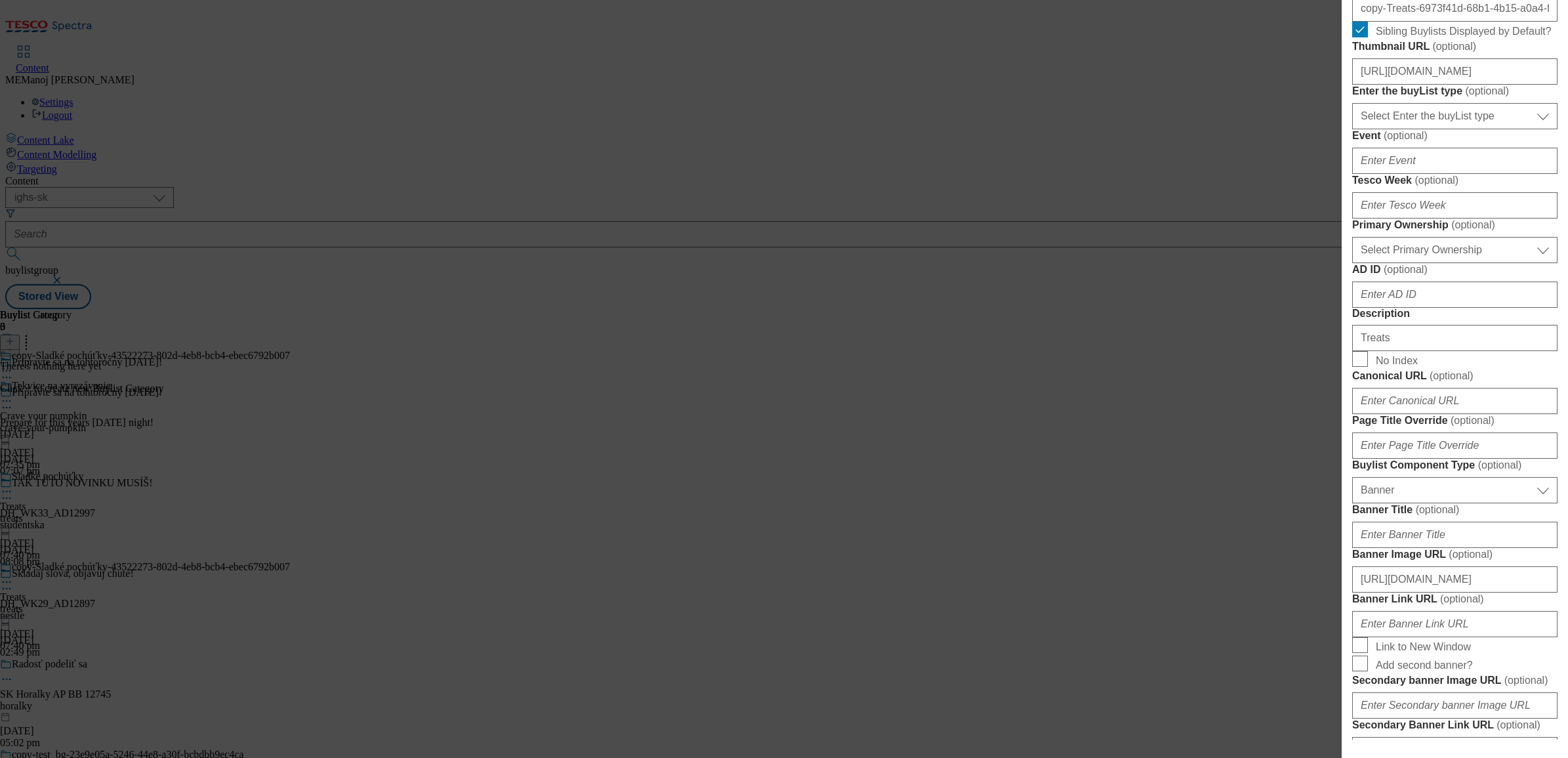
scroll to position [418, 0]
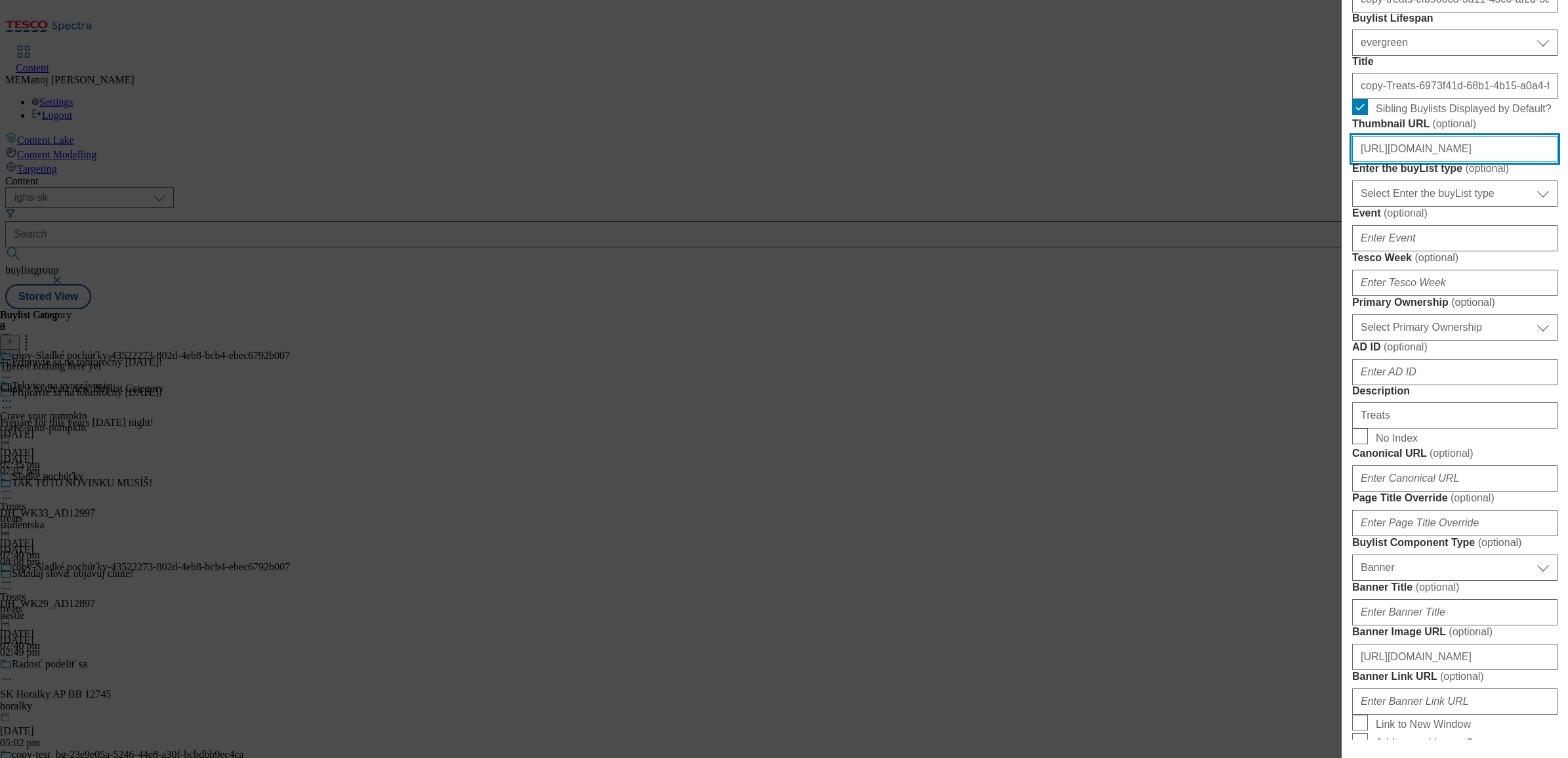
click at [1253, 162] on input "[URL][DOMAIN_NAME]" at bounding box center [1455, 149] width 205 height 26
paste input "b6921f91-3ed2-437c-852a-84b39187b566/SK_image_3"
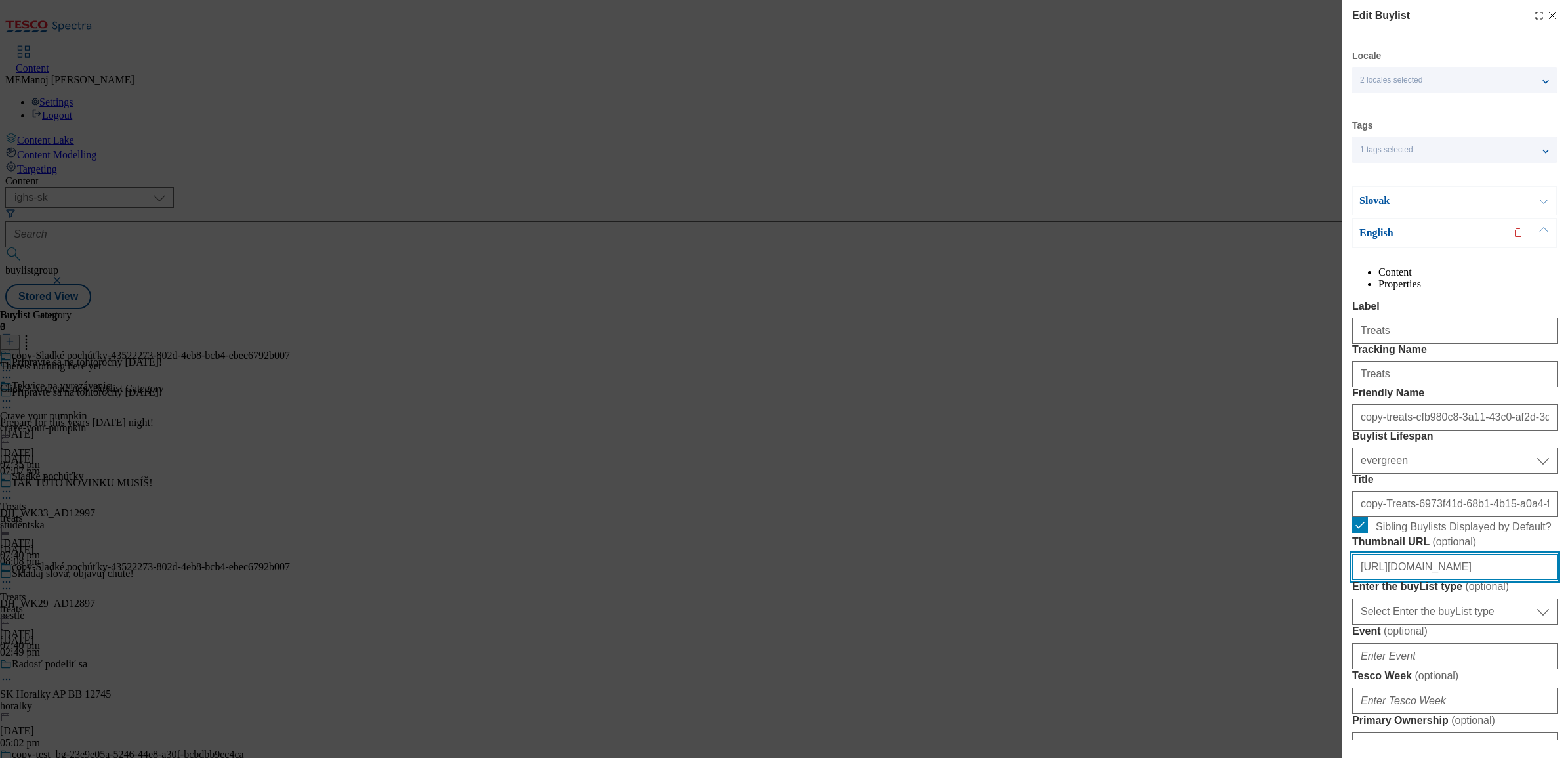
type input "[URL][DOMAIN_NAME]"
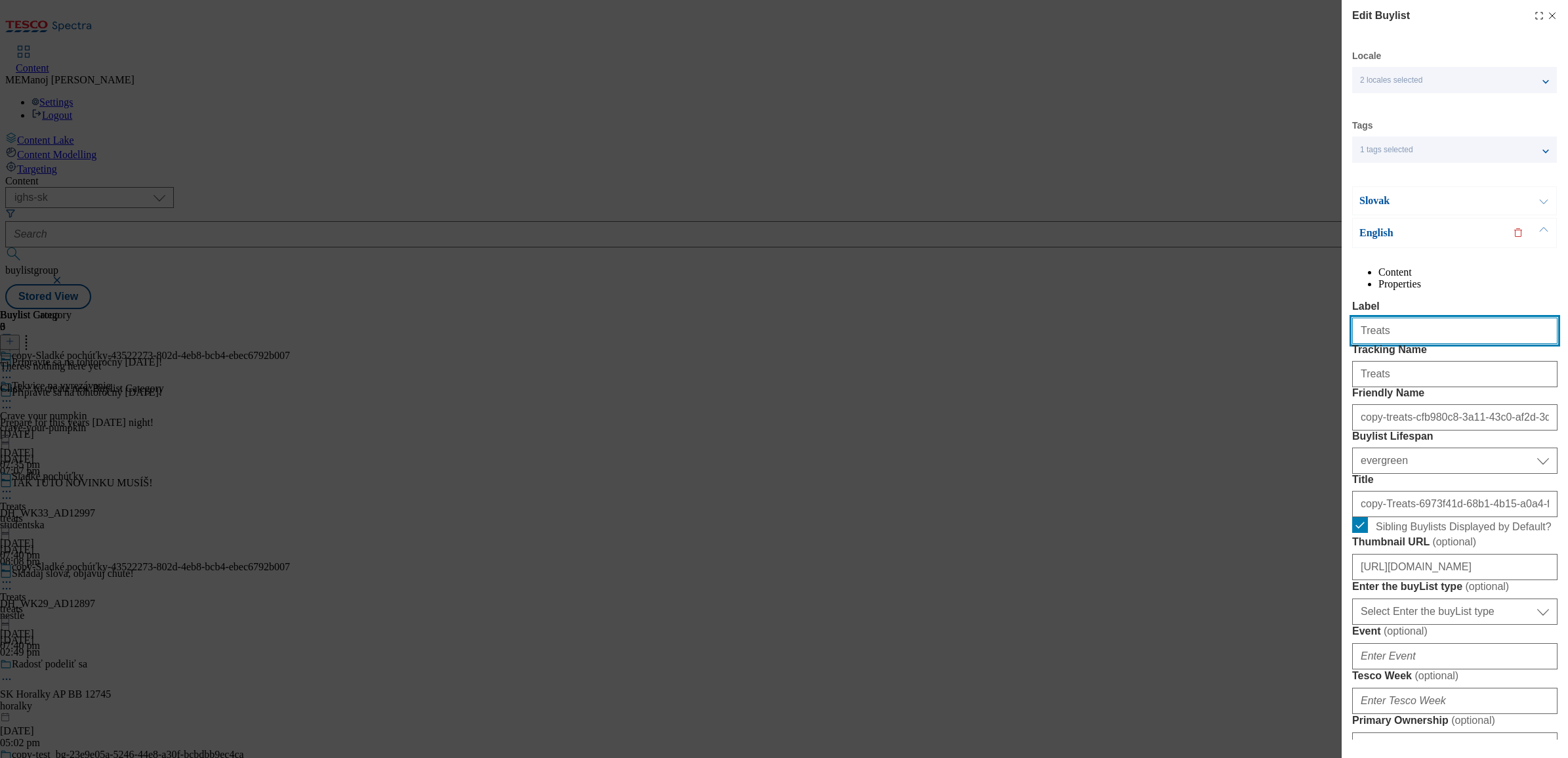
click at [1253, 344] on input "Treats" at bounding box center [1455, 331] width 205 height 26
paste input "Bake spooky cupcake"
type input "Bake spooky cupcakes"
click at [1253, 387] on input "Treats" at bounding box center [1455, 374] width 205 height 26
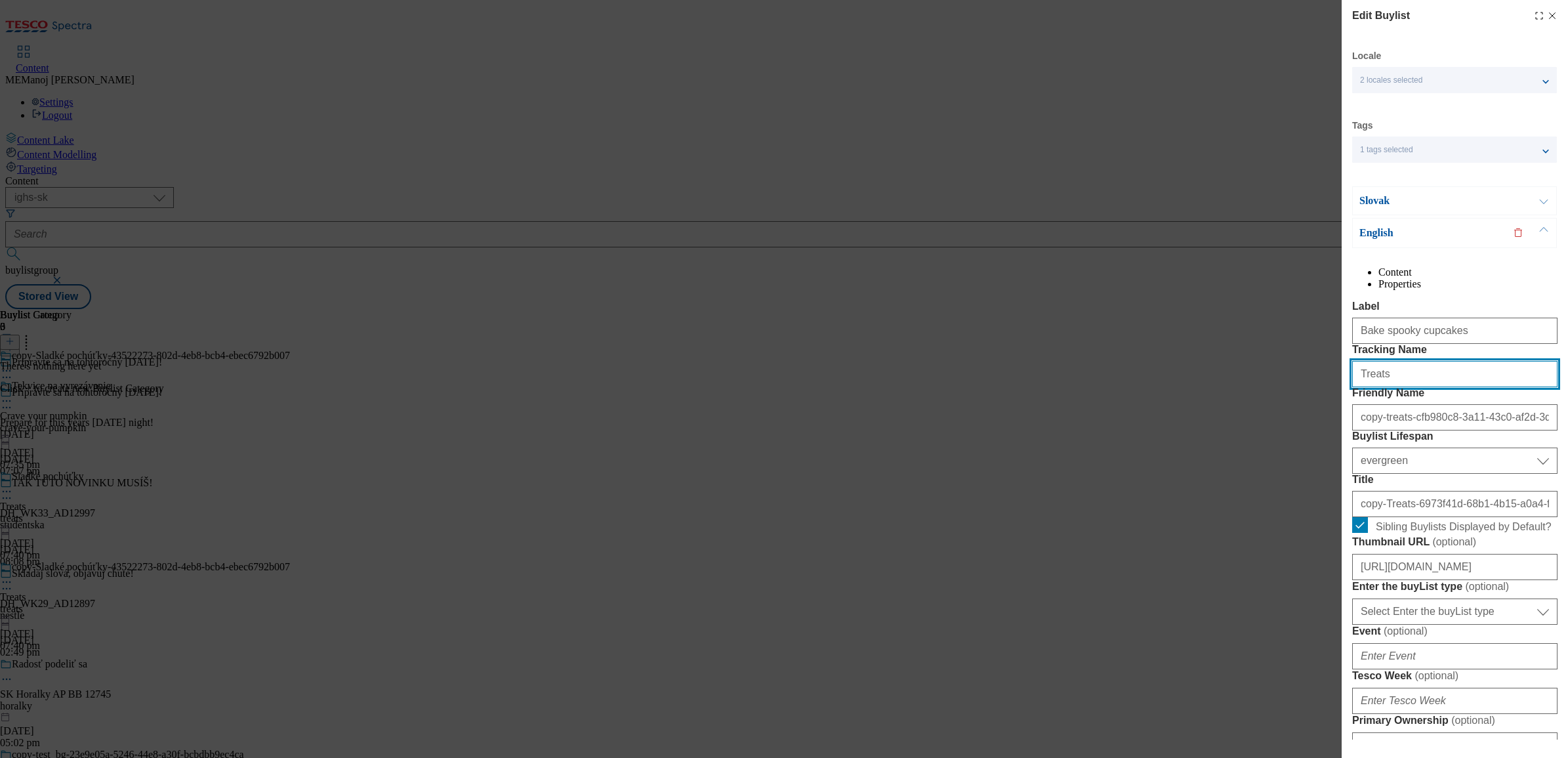
paste input "Bake spooky cupcake"
click at [1253, 387] on input "Treats" at bounding box center [1455, 374] width 205 height 26
type input "Bake spooky cupcakes"
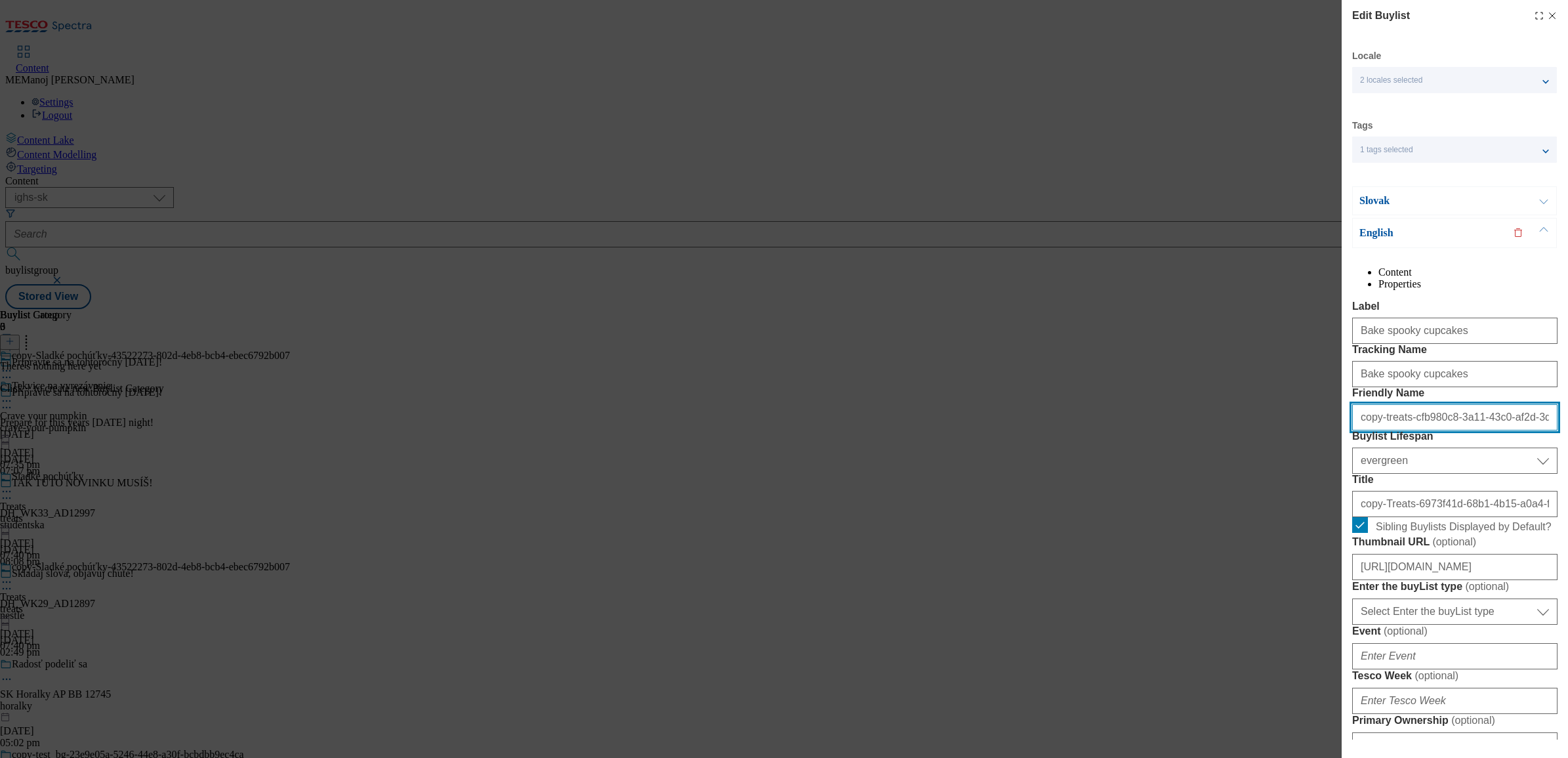
click at [1253, 431] on input "copy-treats-cfb980c8-3a11-43c0-af2d-3dc129155450" at bounding box center [1455, 417] width 205 height 26
paste input "Bake spooky cupcakes"
type input "Bake spooky cupcakes"
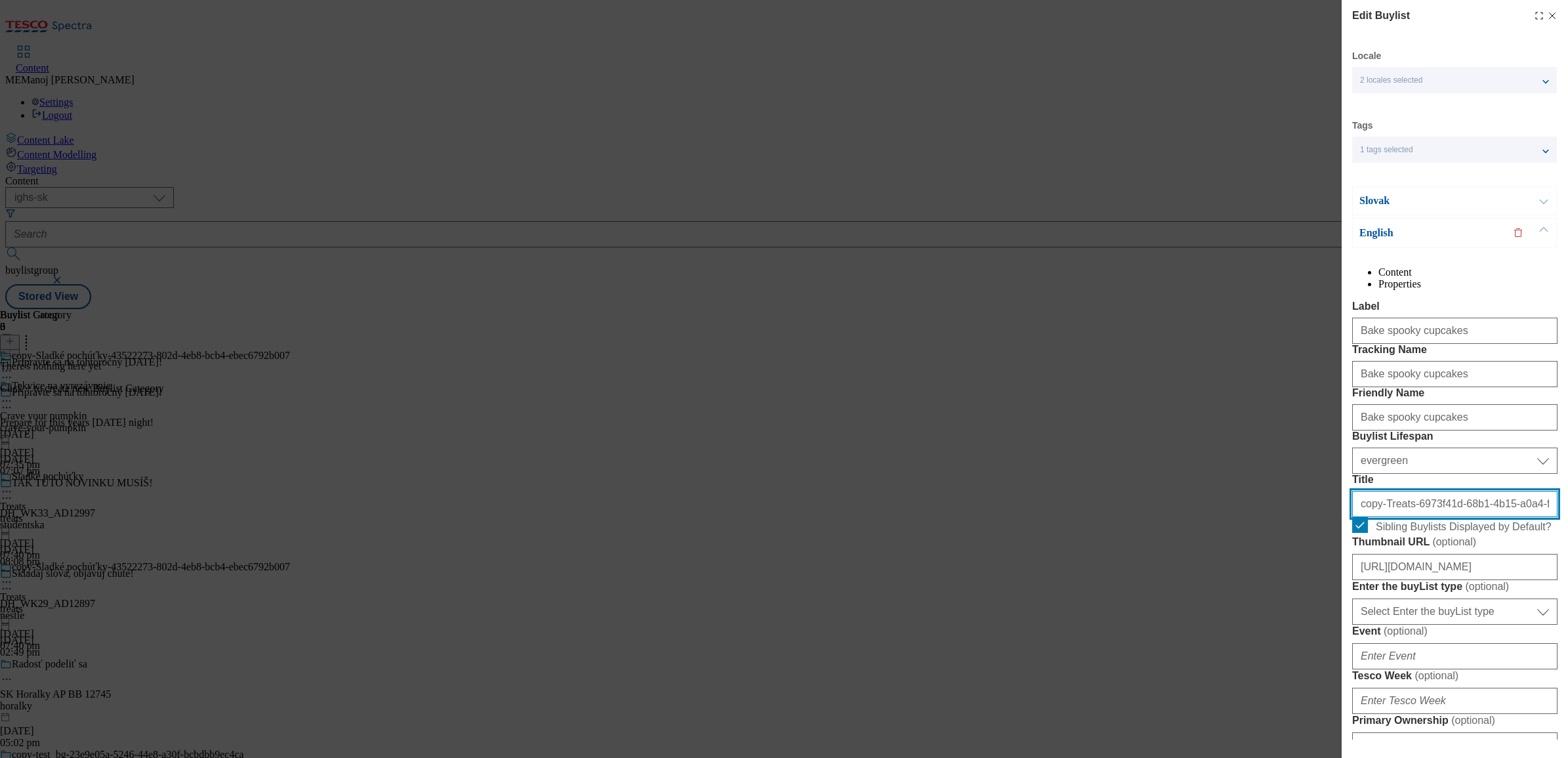
click at [1253, 517] on input "copy-Treats-6973f41d-68b1-4b15-a0a4-fe04c66148dc" at bounding box center [1455, 504] width 205 height 26
paste input "Bake spooky cupcakes"
click at [1253, 517] on input "Bake spooky cupcakes" at bounding box center [1455, 504] width 205 height 26
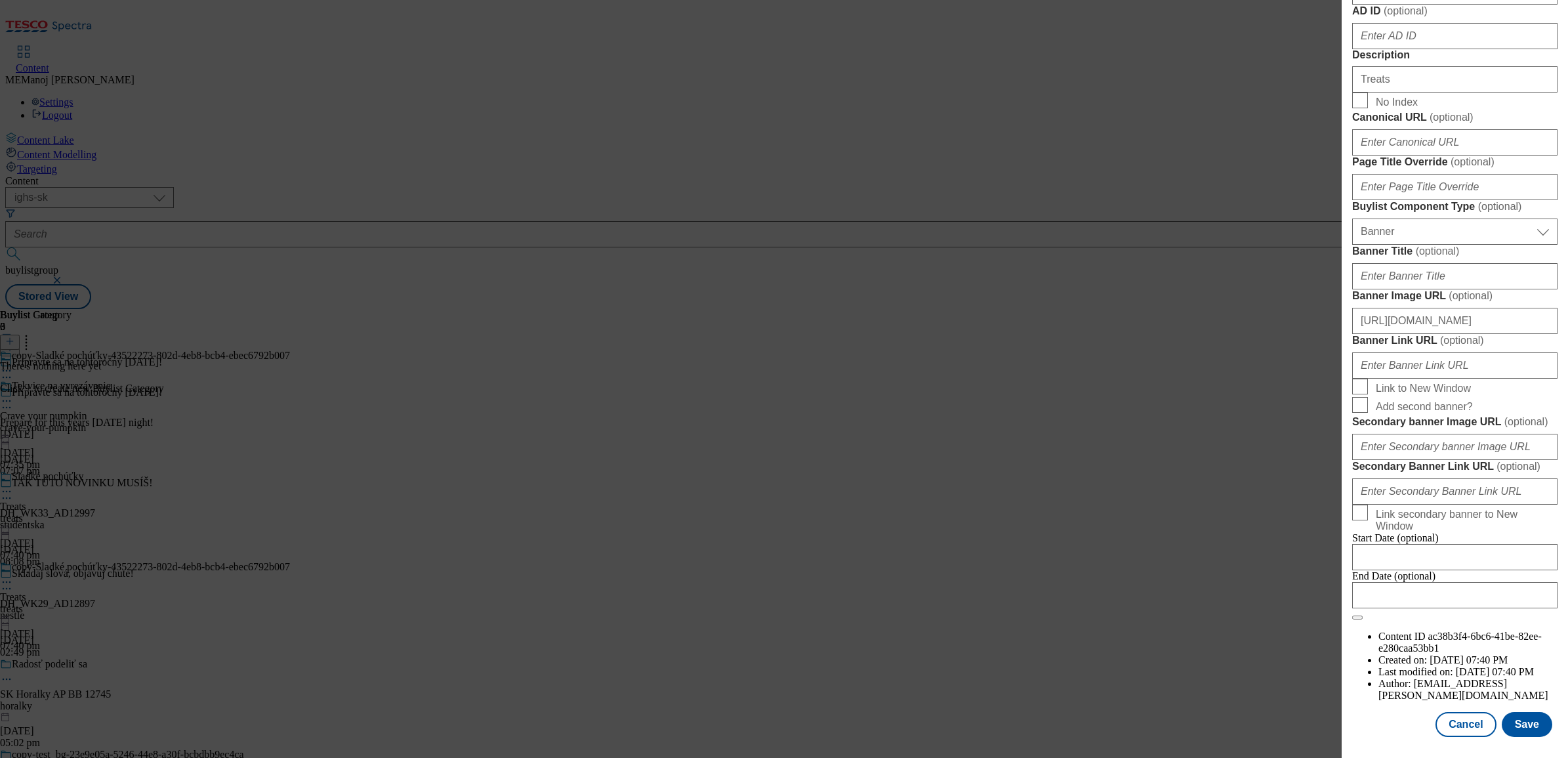
scroll to position [1025, 0]
type input "bake-spooky-cupcakes"
click at [1253, 334] on input "[URL][DOMAIN_NAME]" at bounding box center [1455, 321] width 205 height 26
click at [1253, 92] on input "Treats" at bounding box center [1455, 79] width 205 height 26
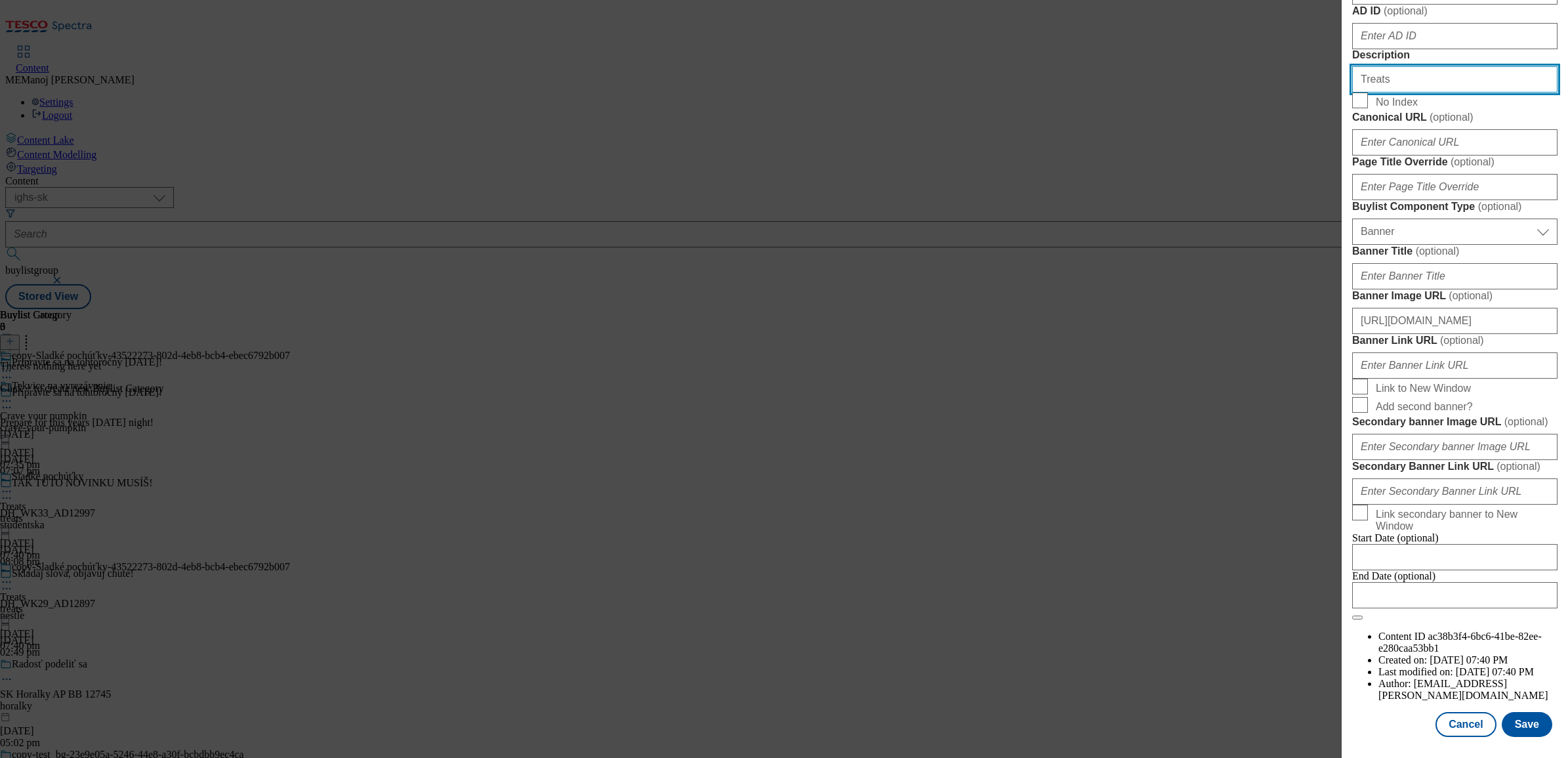
paste input "Bake spooky cupcake"
type input "Bake spooky cupcakes"
click at [1253, 580] on button "Save" at bounding box center [1527, 724] width 50 height 25
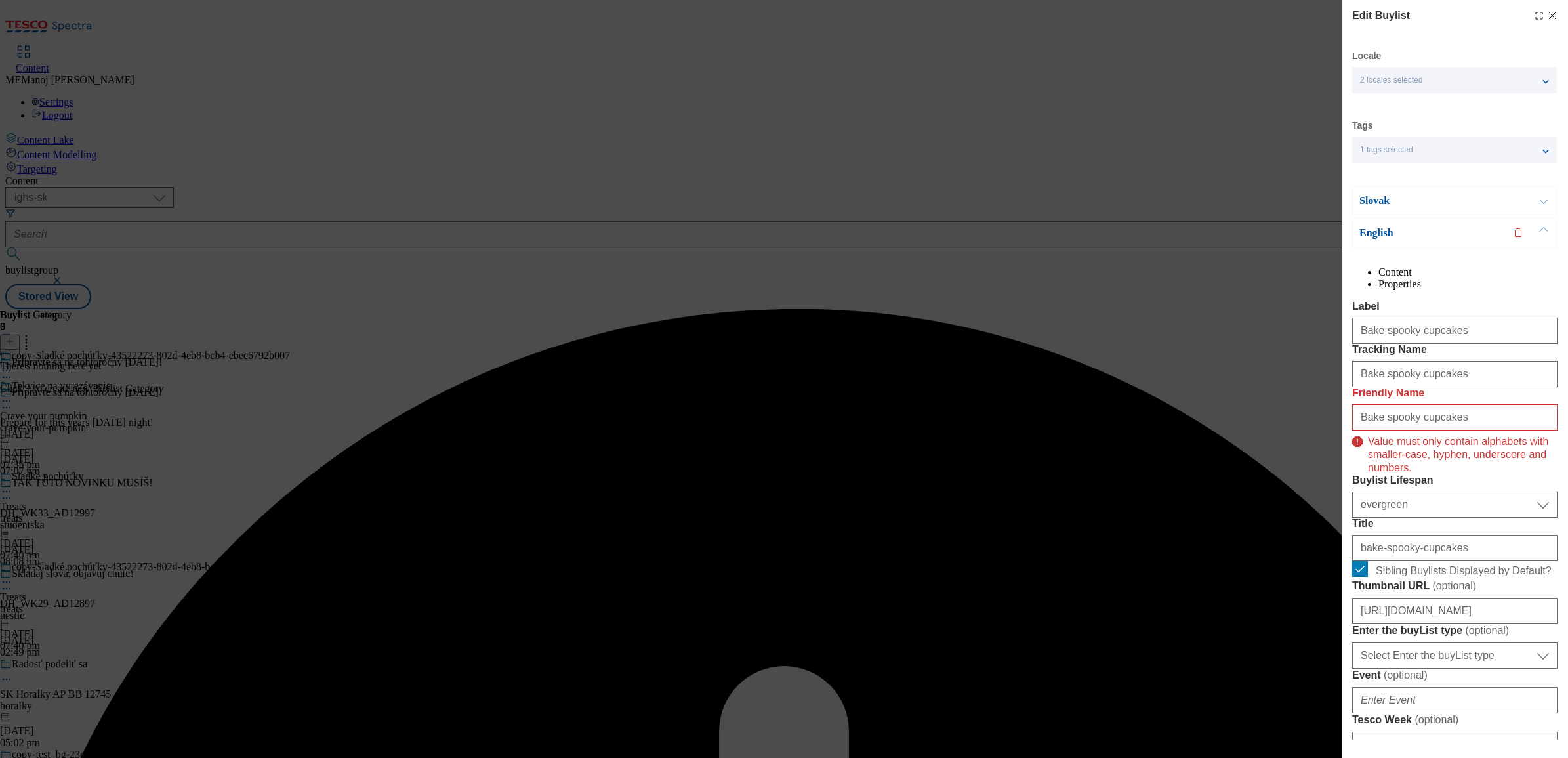
scroll to position [110, 0]
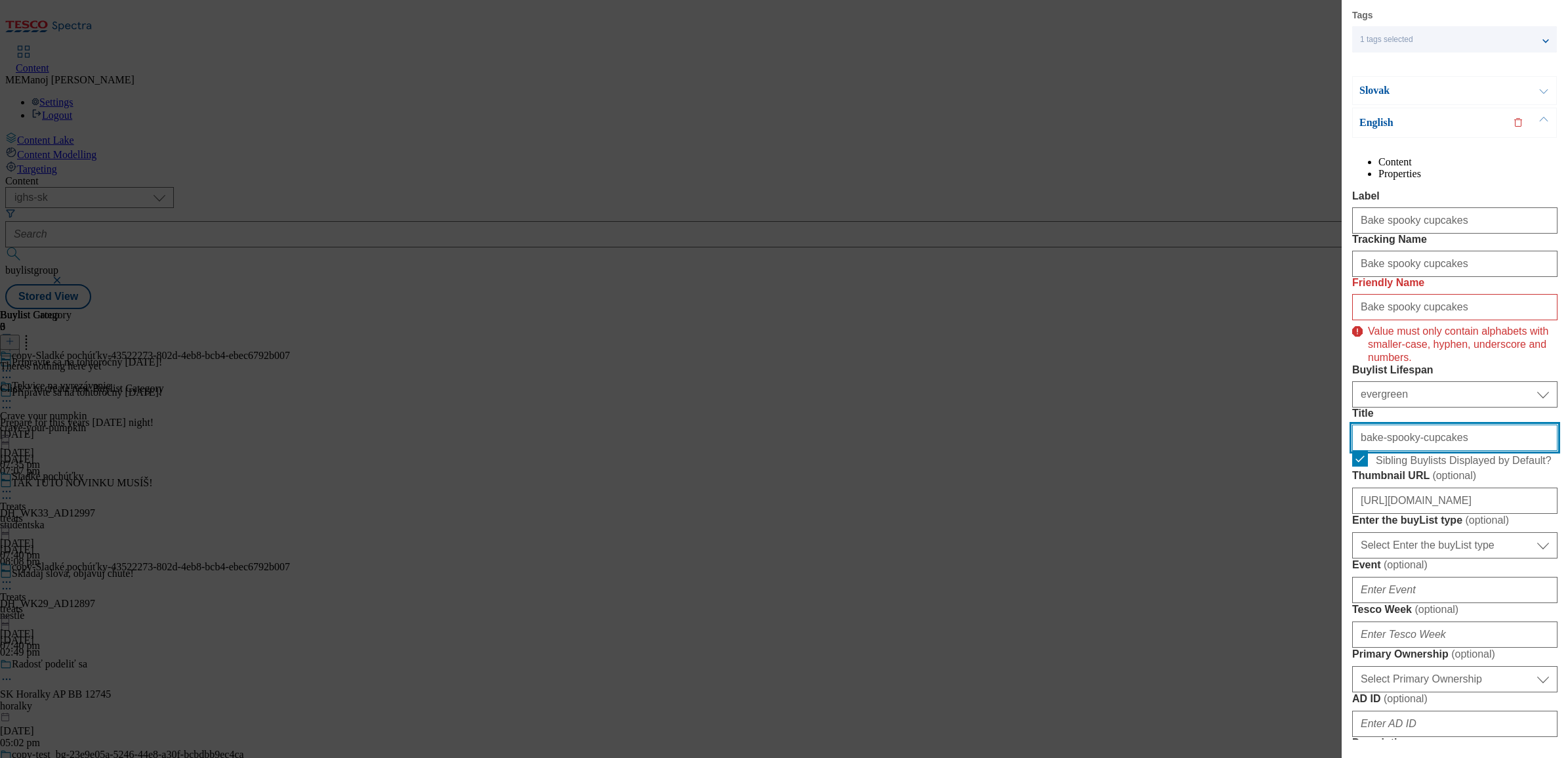
drag, startPoint x: 1474, startPoint y: 557, endPoint x: 1309, endPoint y: 565, distance: 165.2
click at [1253, 565] on div "Edit Buylist Locale 2 locales selected Slovak English Tags 1 tags selected buyl…" at bounding box center [784, 379] width 1568 height 758
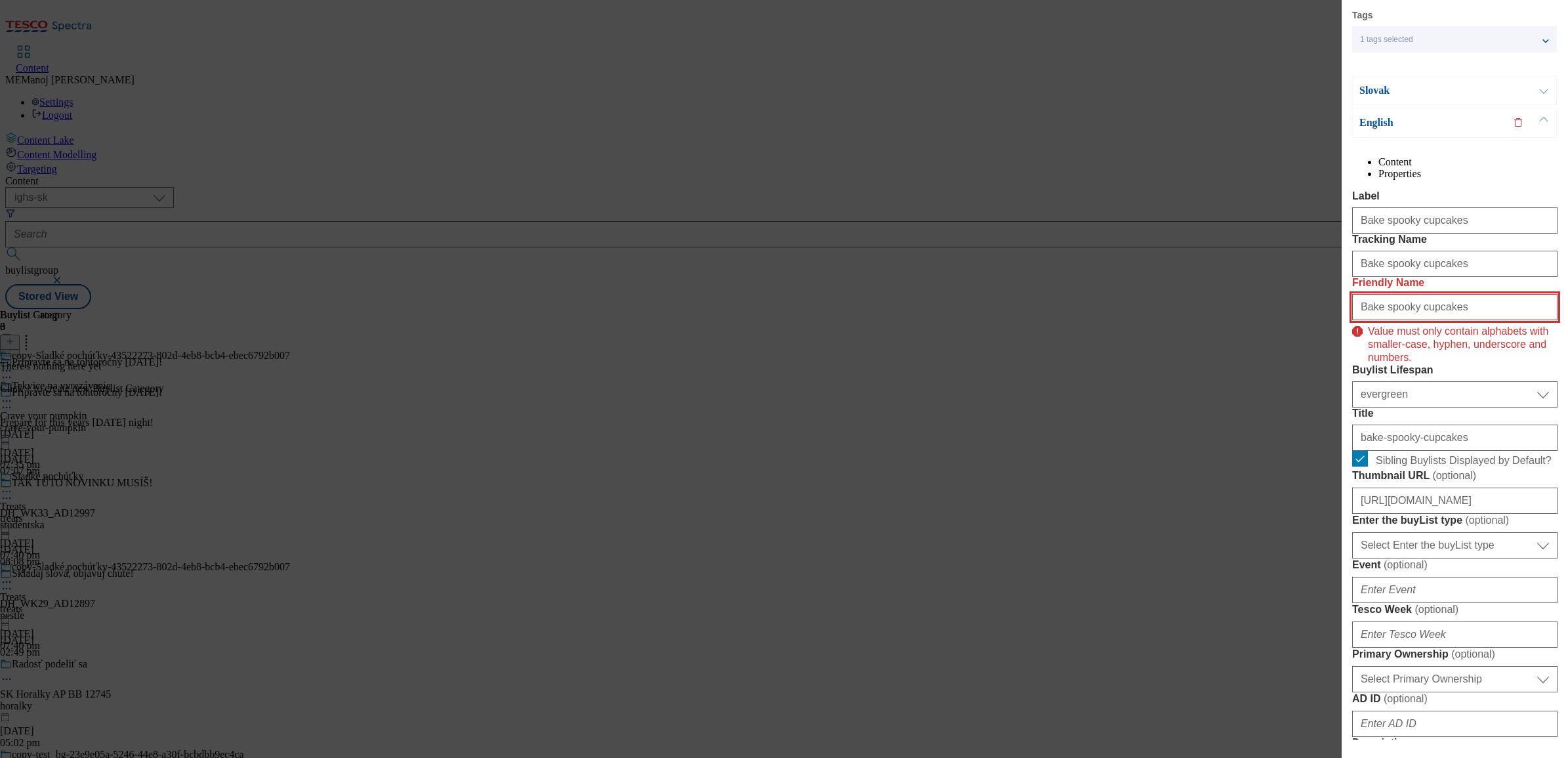
click at [1253, 321] on input "Bake spooky cupcakes" at bounding box center [1455, 307] width 205 height 26
paste input "bake-spooky-"
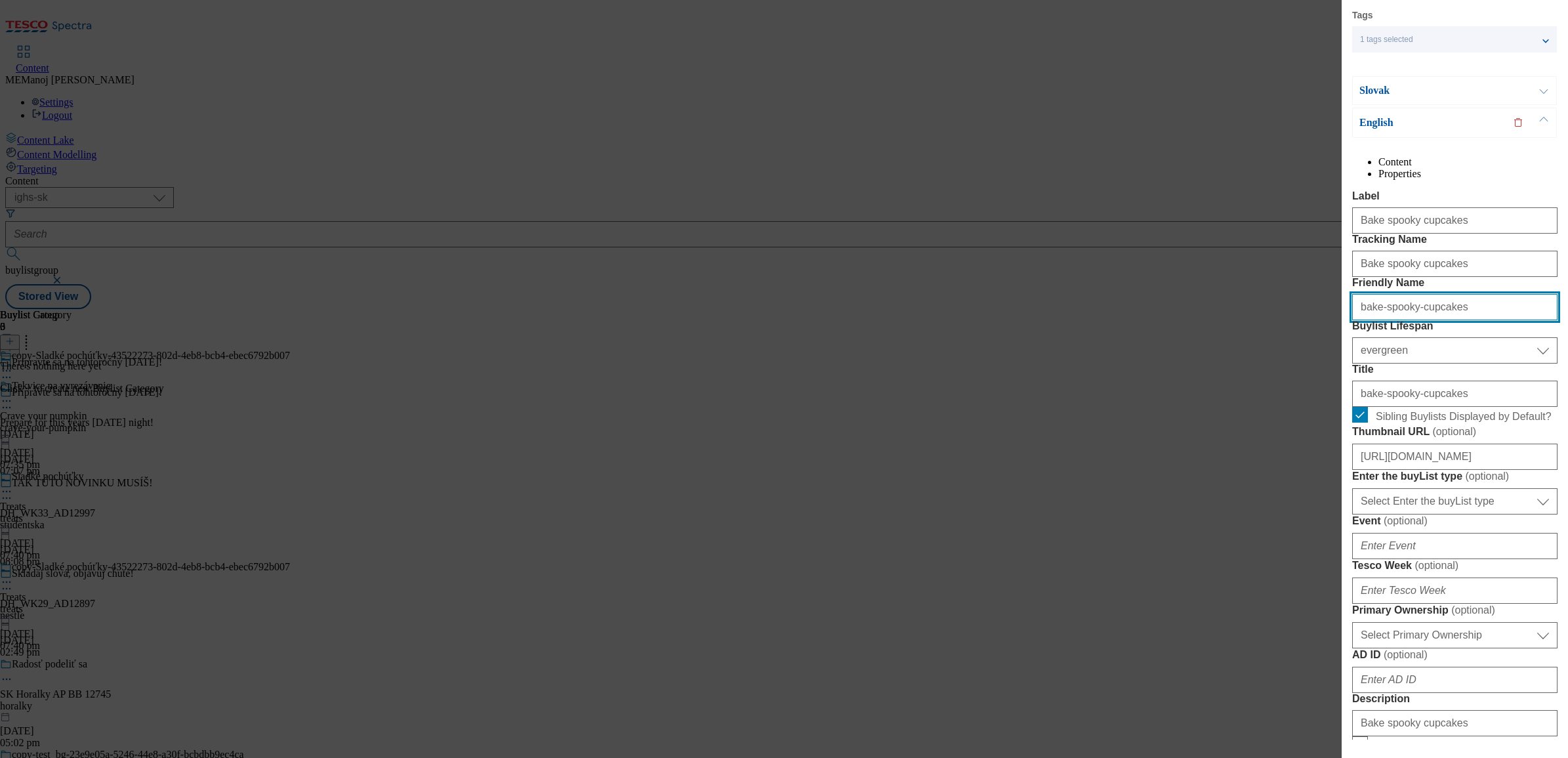
type input "bake-spooky-cupcakes"
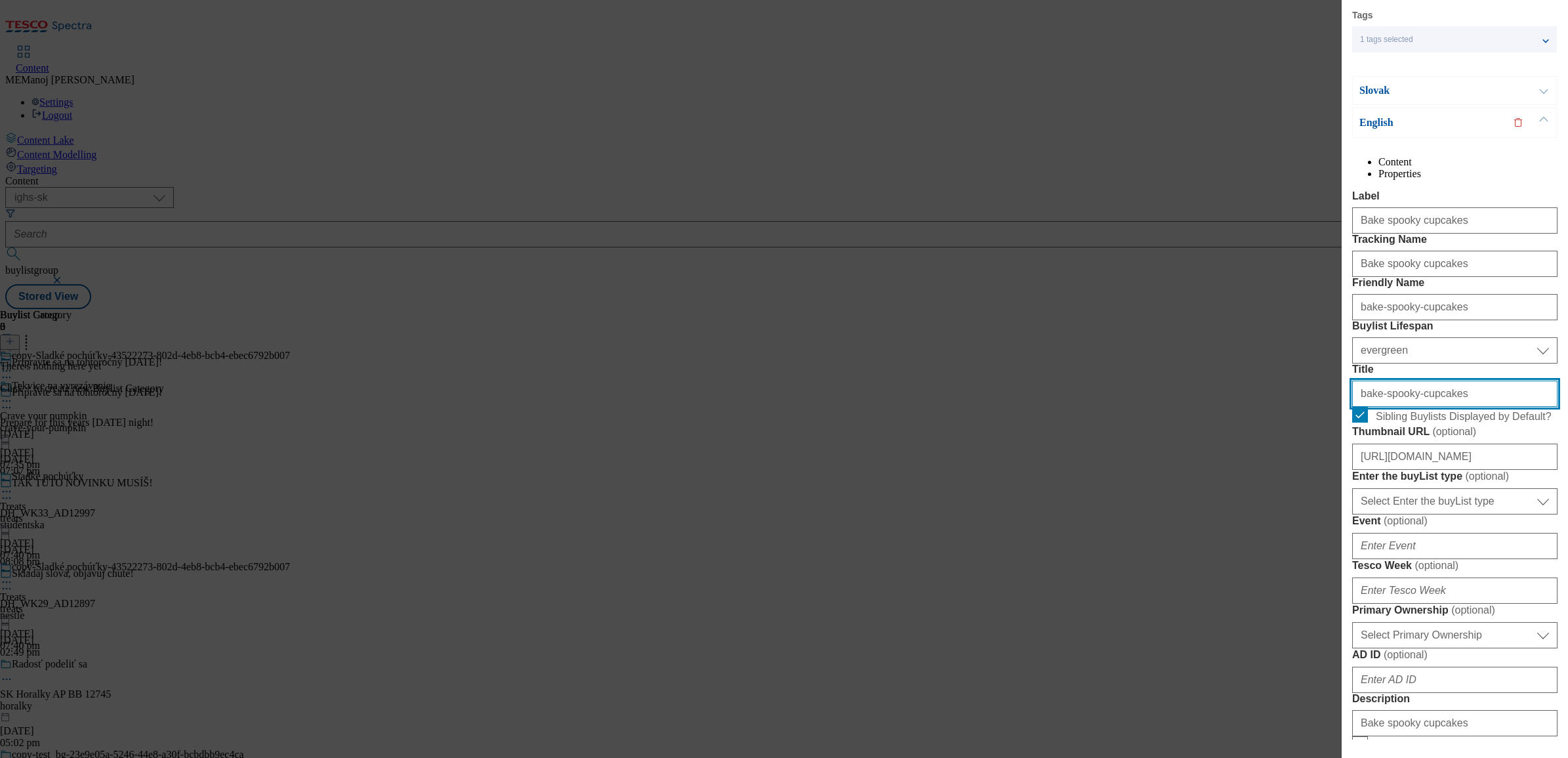
click at [1253, 407] on input "bake-spooky-cupcakes" at bounding box center [1455, 393] width 205 height 26
type input "b"
click at [1253, 407] on input "Title" at bounding box center [1455, 393] width 205 height 26
paste input "bake-spooky-cupcakes"
click at [1253, 407] on input "bake-spooky-cupcakes" at bounding box center [1455, 393] width 205 height 26
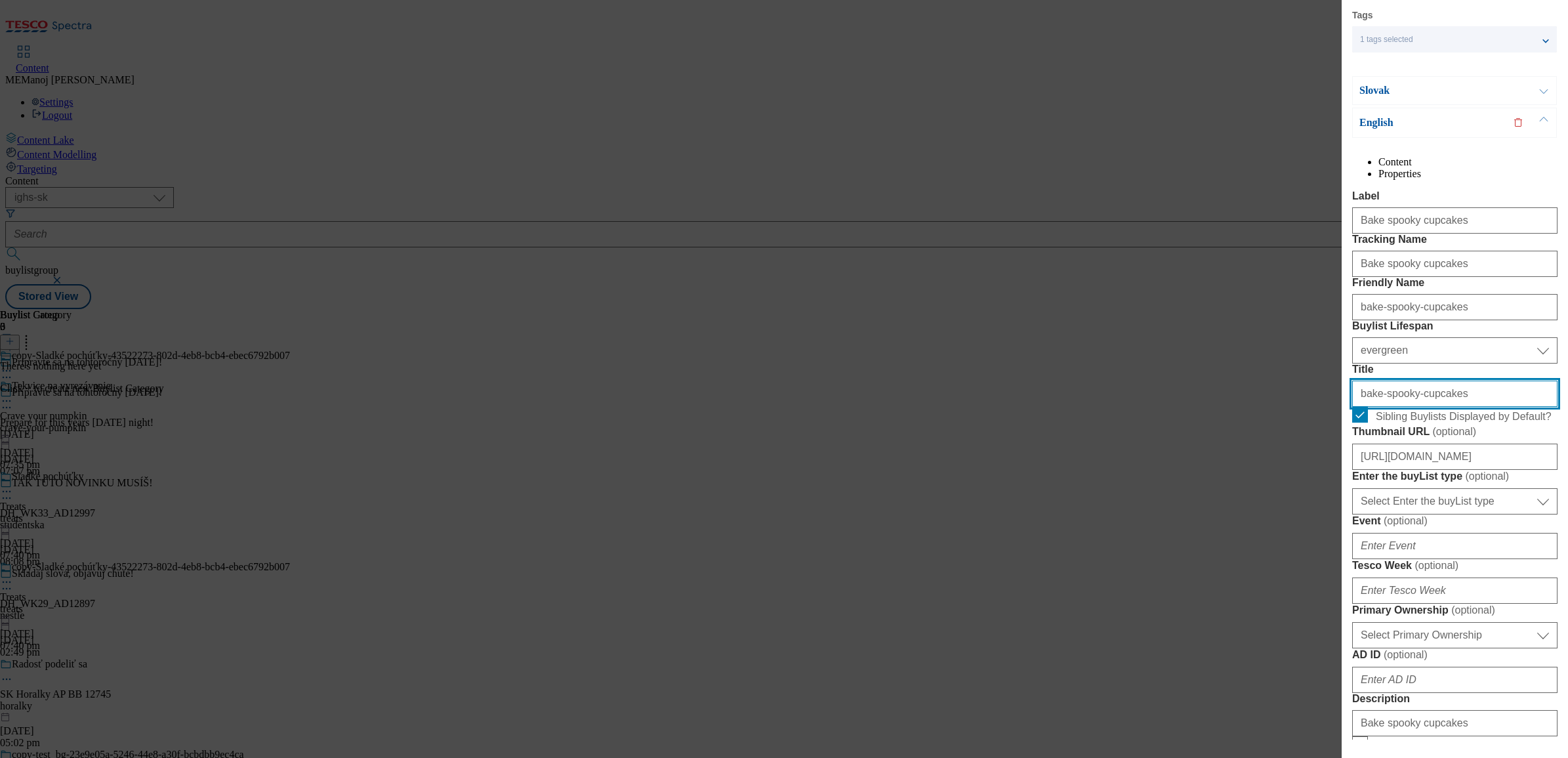
paste input "Bake spooky"
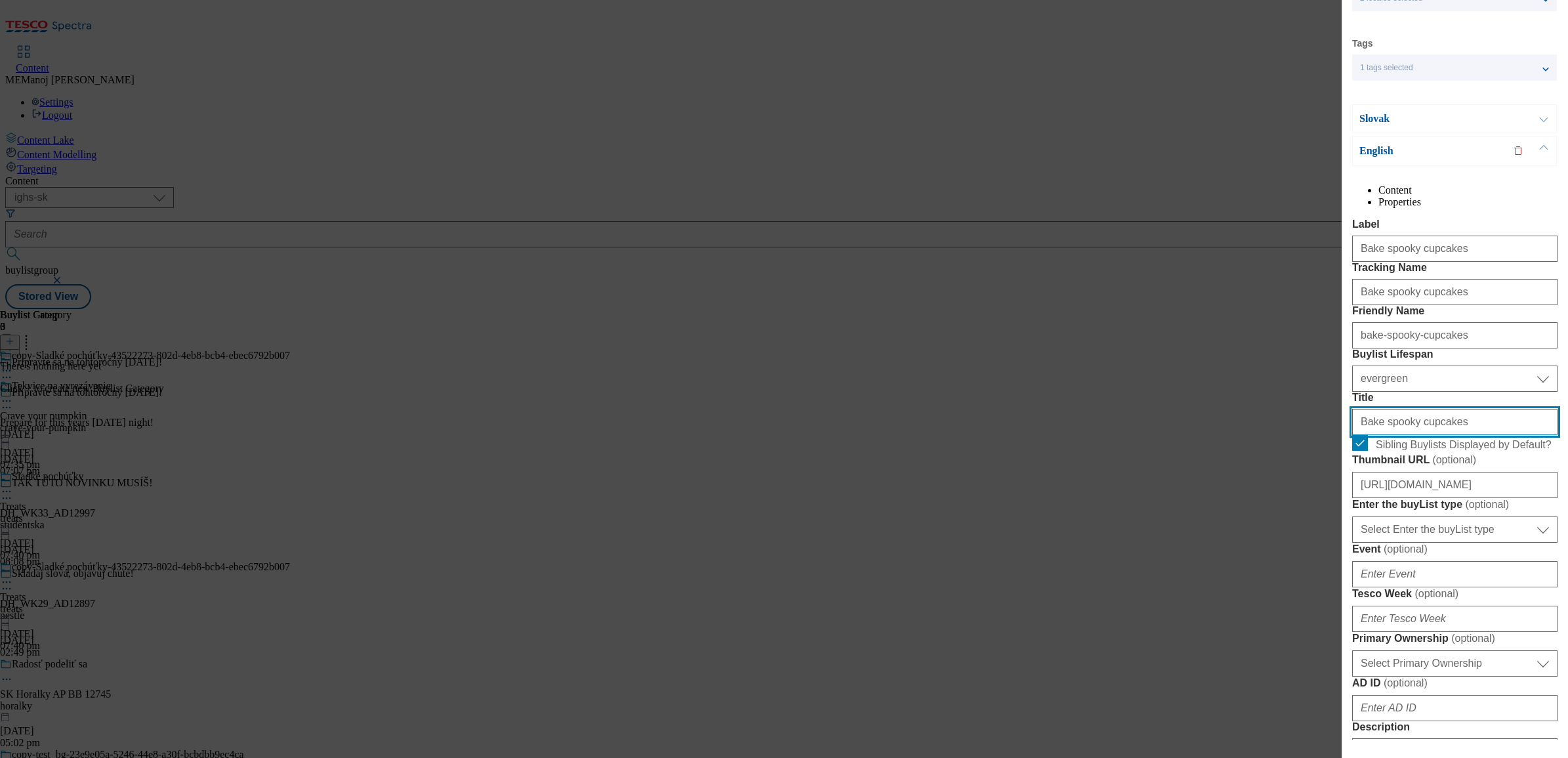
scroll to position [81, 0]
type input "Bake spooky cupcakes"
click at [1253, 119] on p "Slovak" at bounding box center [1428, 120] width 138 height 13
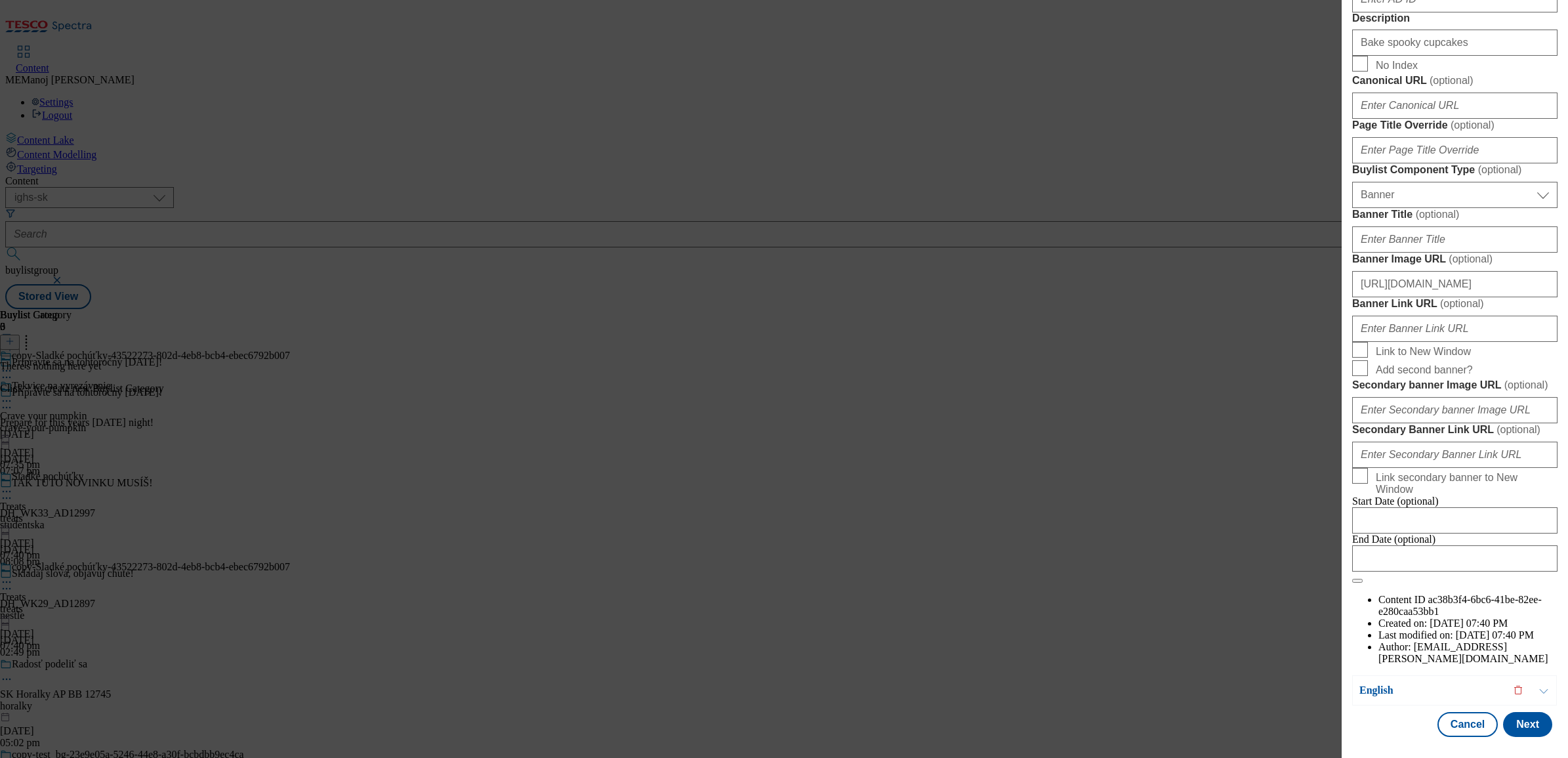
scroll to position [1262, 0]
click at [1253, 580] on button "Next" at bounding box center [1528, 724] width 49 height 25
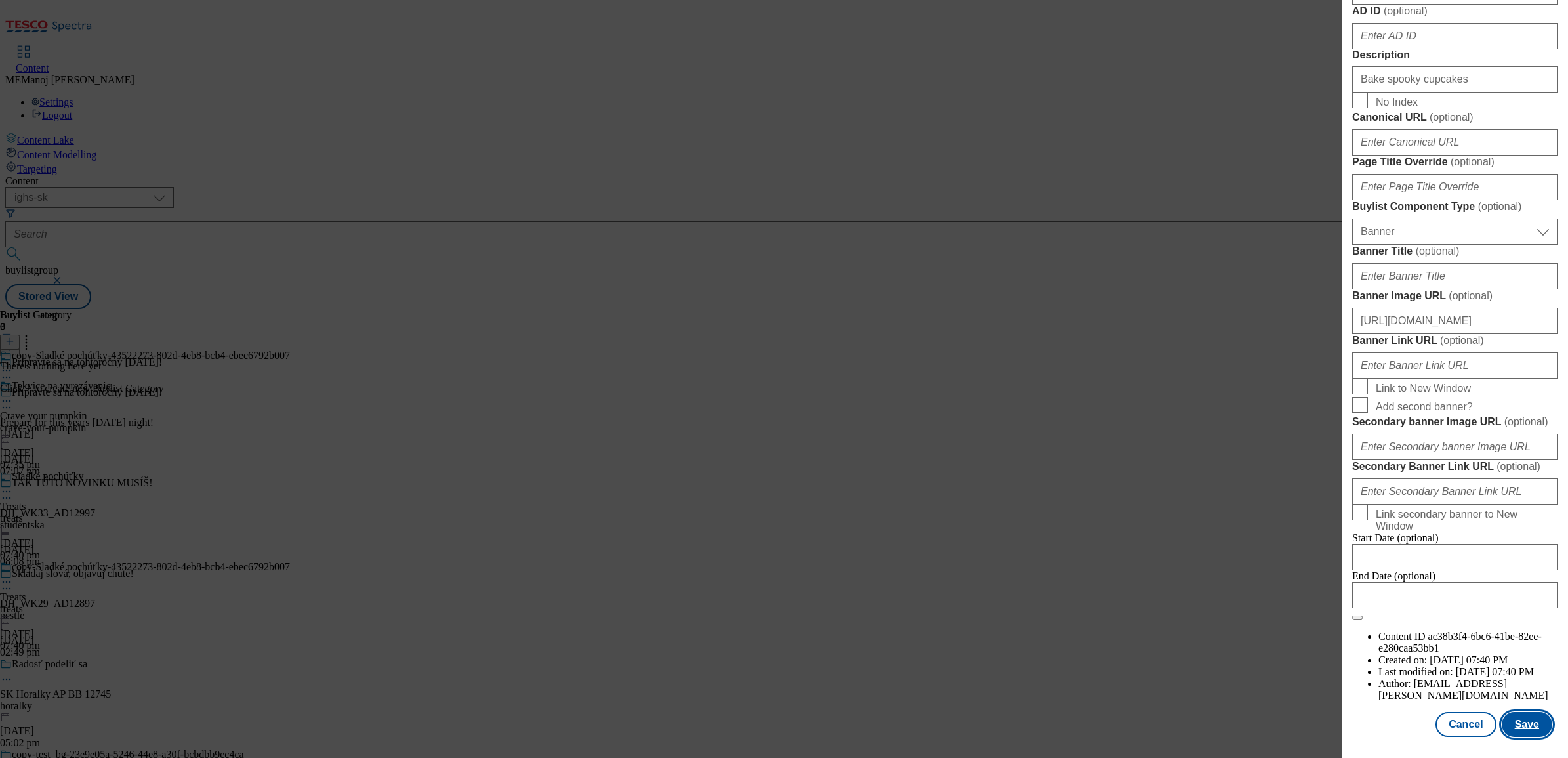
click at [1253, 580] on button "Save" at bounding box center [1527, 724] width 50 height 25
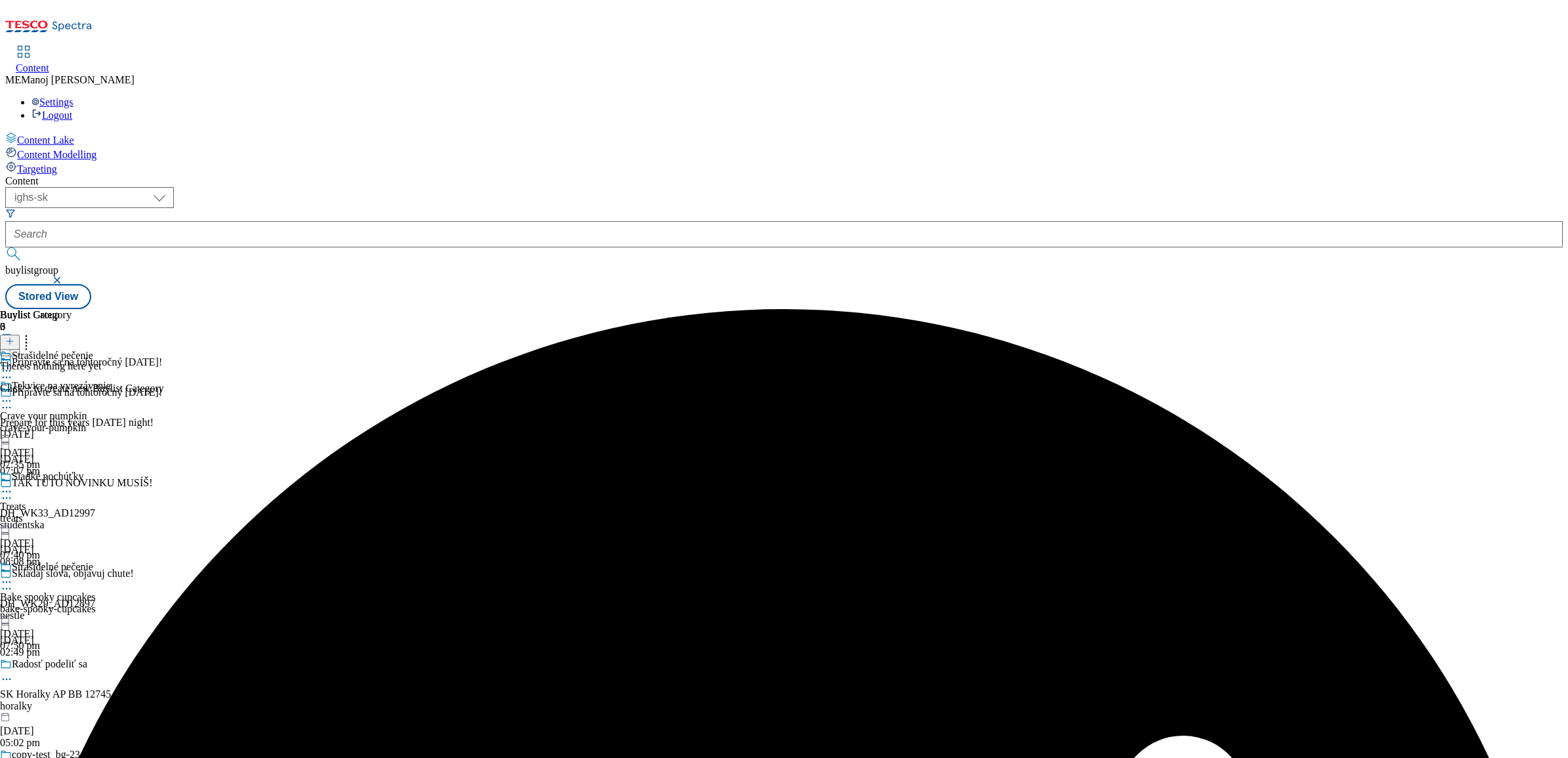
click at [13, 576] on icon at bounding box center [6, 582] width 13 height 13
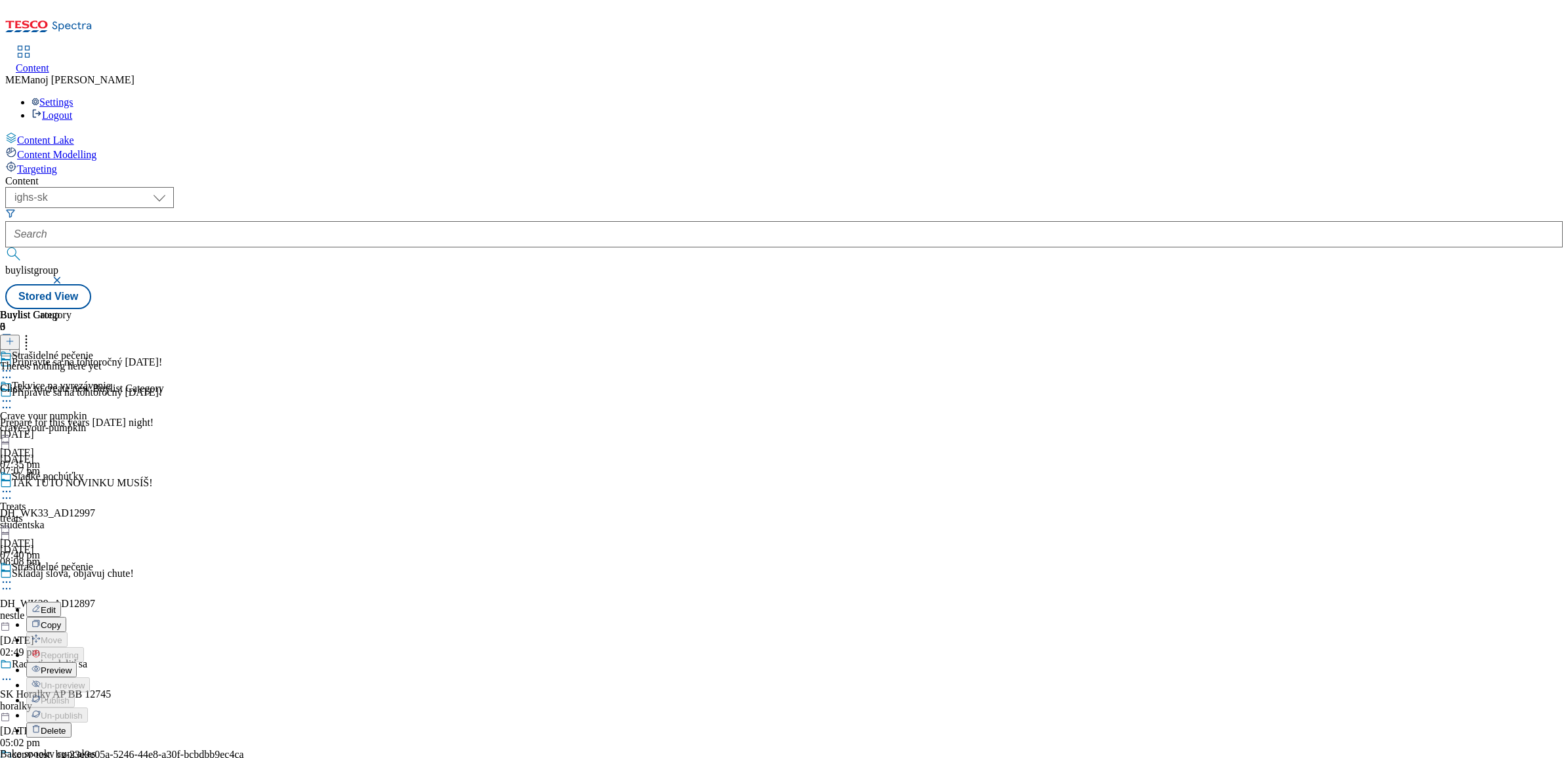
click at [61, 580] on span "Copy" at bounding box center [50, 625] width 20 height 10
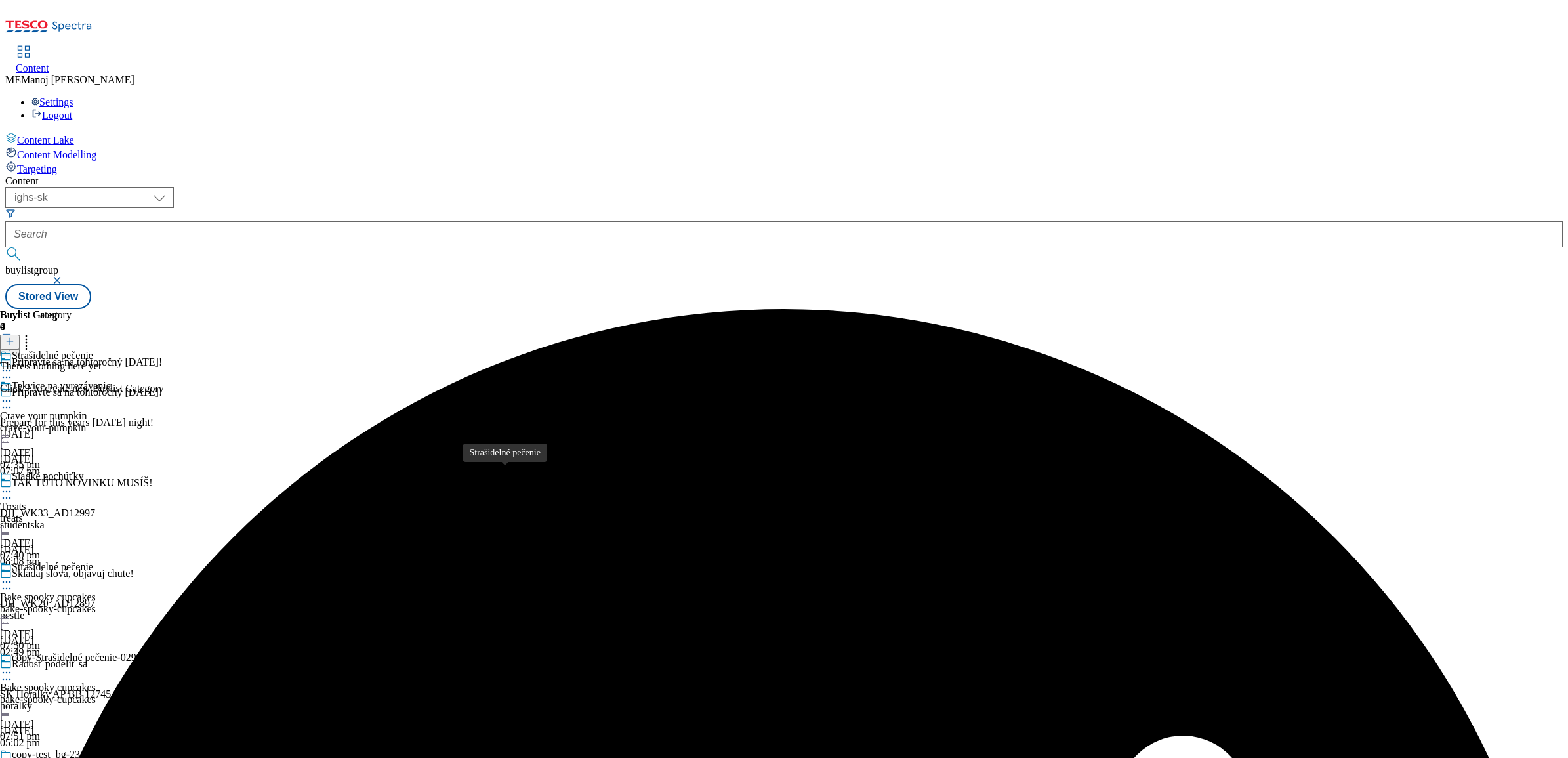
scroll to position [128, 0]
click at [13, 580] on icon at bounding box center [6, 673] width 13 height 13
click at [61, 580] on button "Edit" at bounding box center [43, 700] width 35 height 15
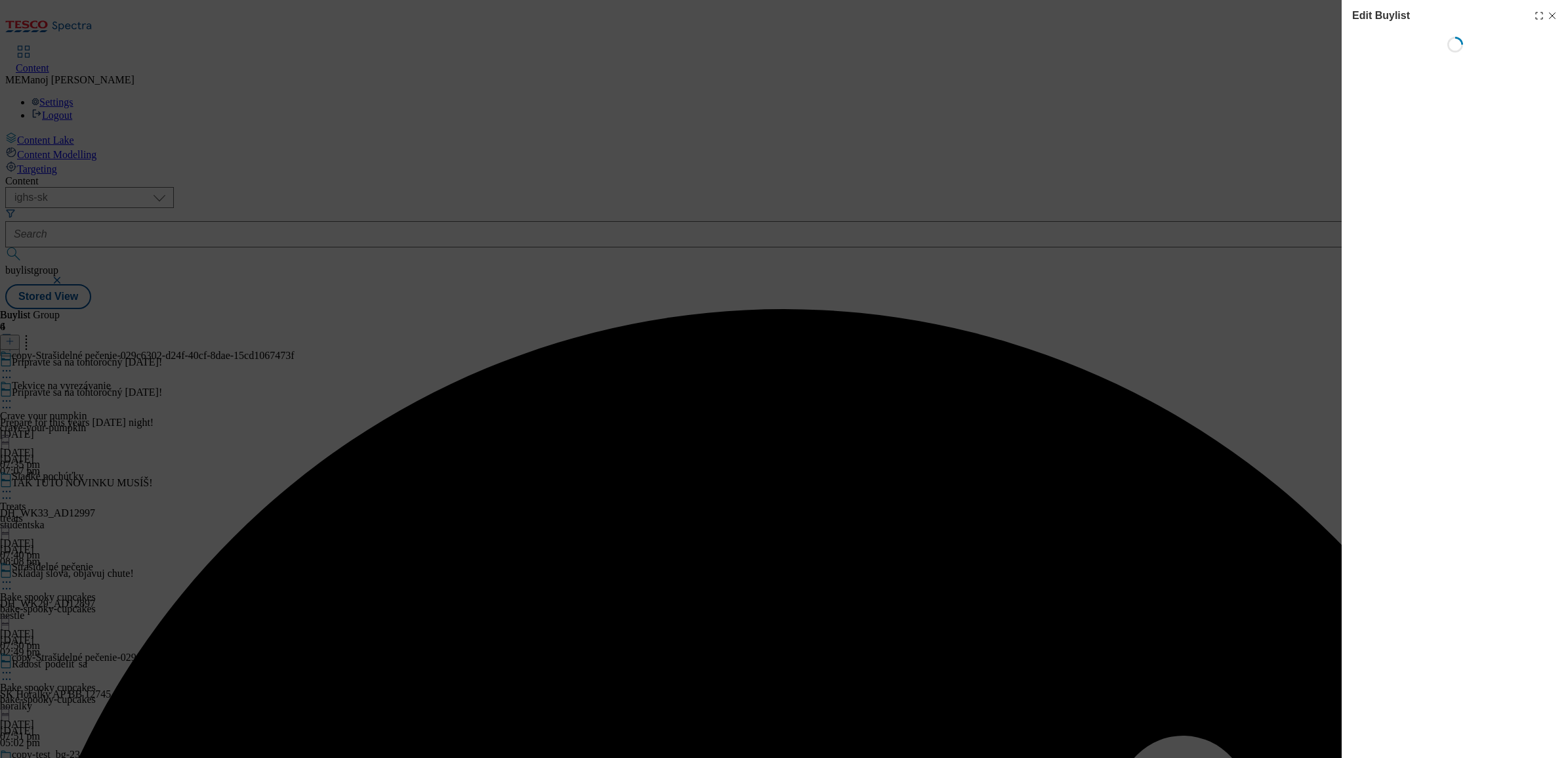
select select "evergreen"
select select "Banner"
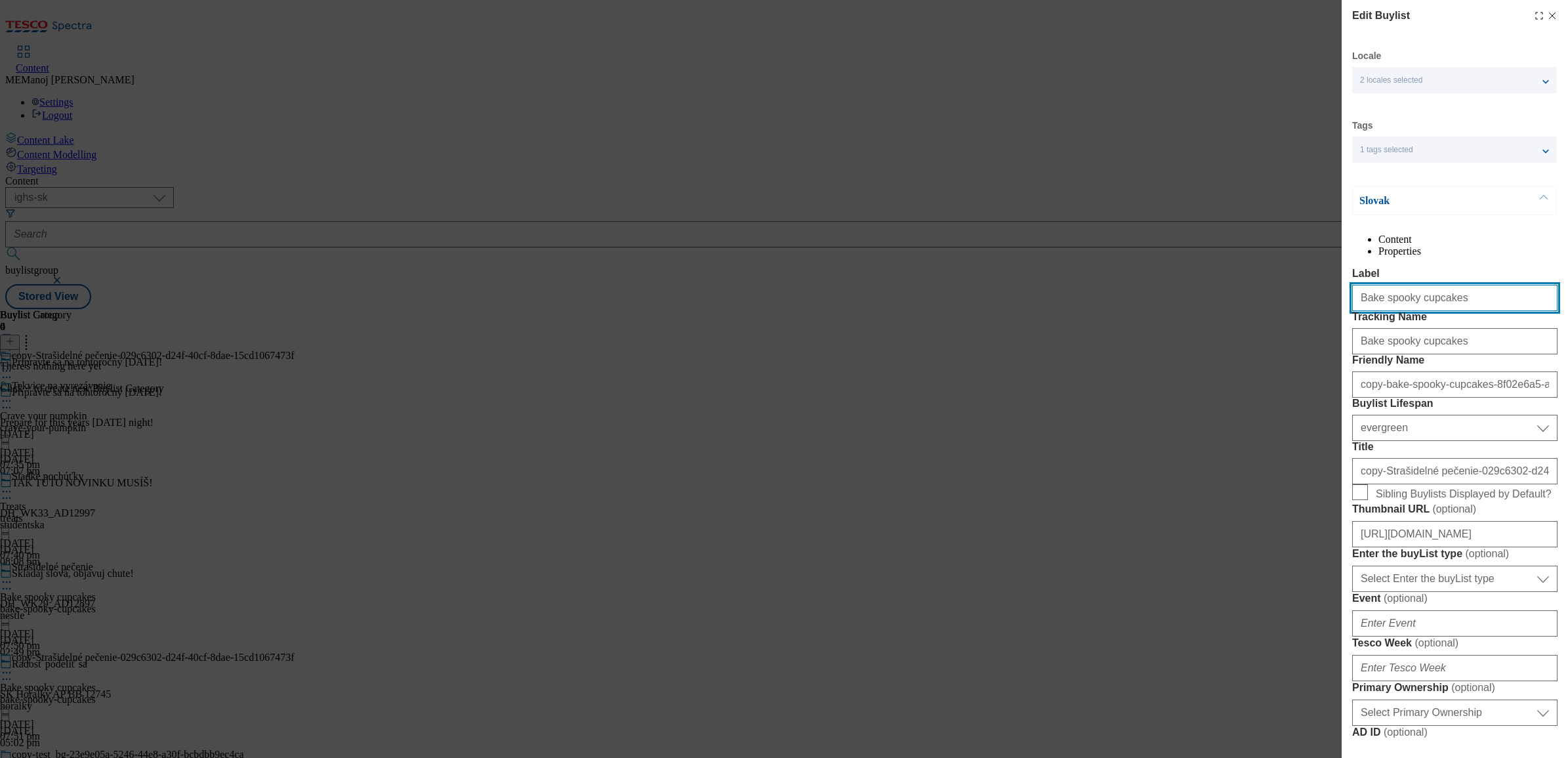
click at [1253, 311] on input "Bake spooky cupcakes" at bounding box center [1455, 298] width 205 height 26
paste input "[DATE] mask"
type input "[DATE] masks"
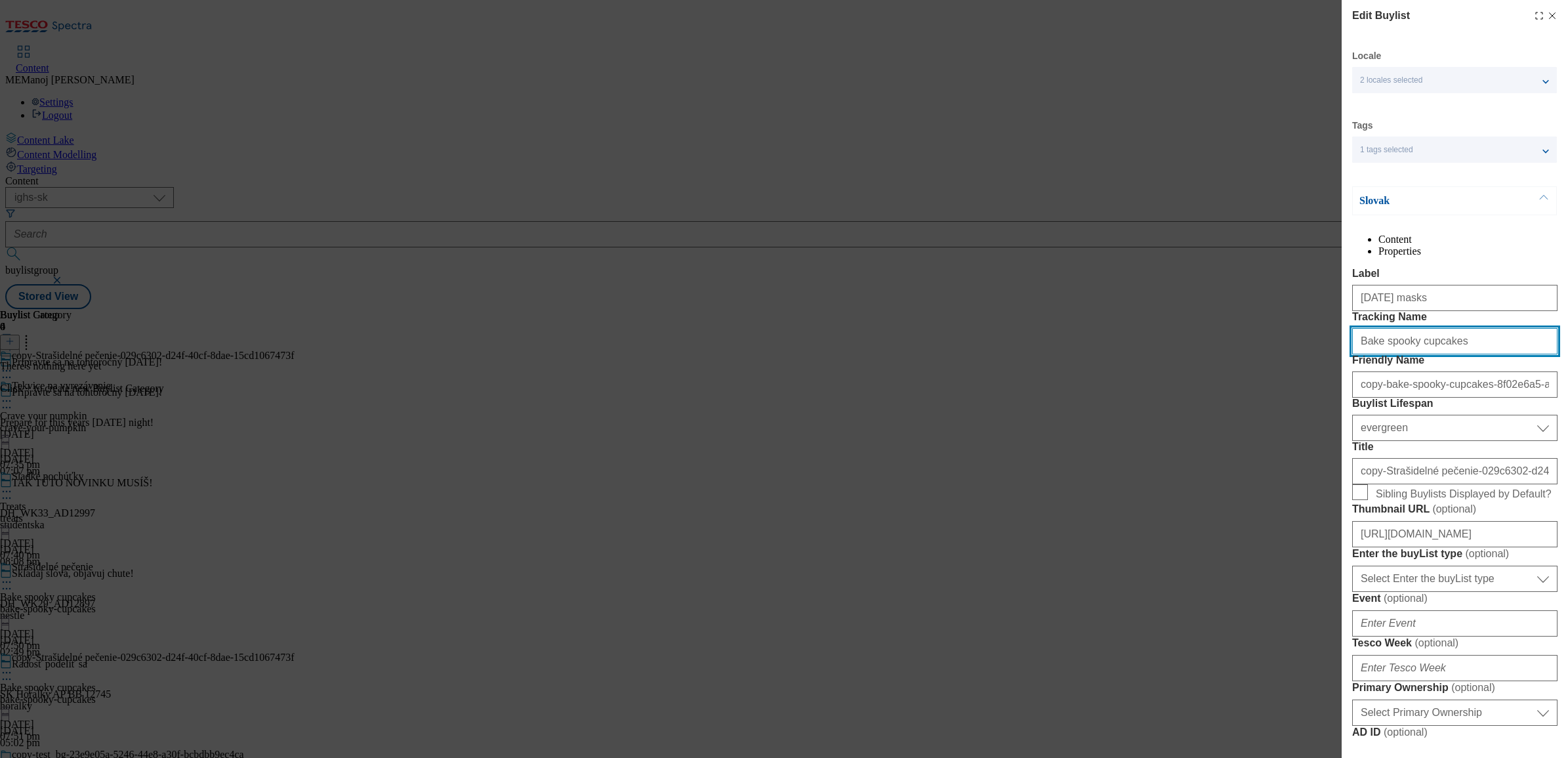
click at [1253, 355] on input "Bake spooky cupcakes" at bounding box center [1455, 342] width 205 height 26
paste input "[DATE] mask"
type input "[DATE] masks"
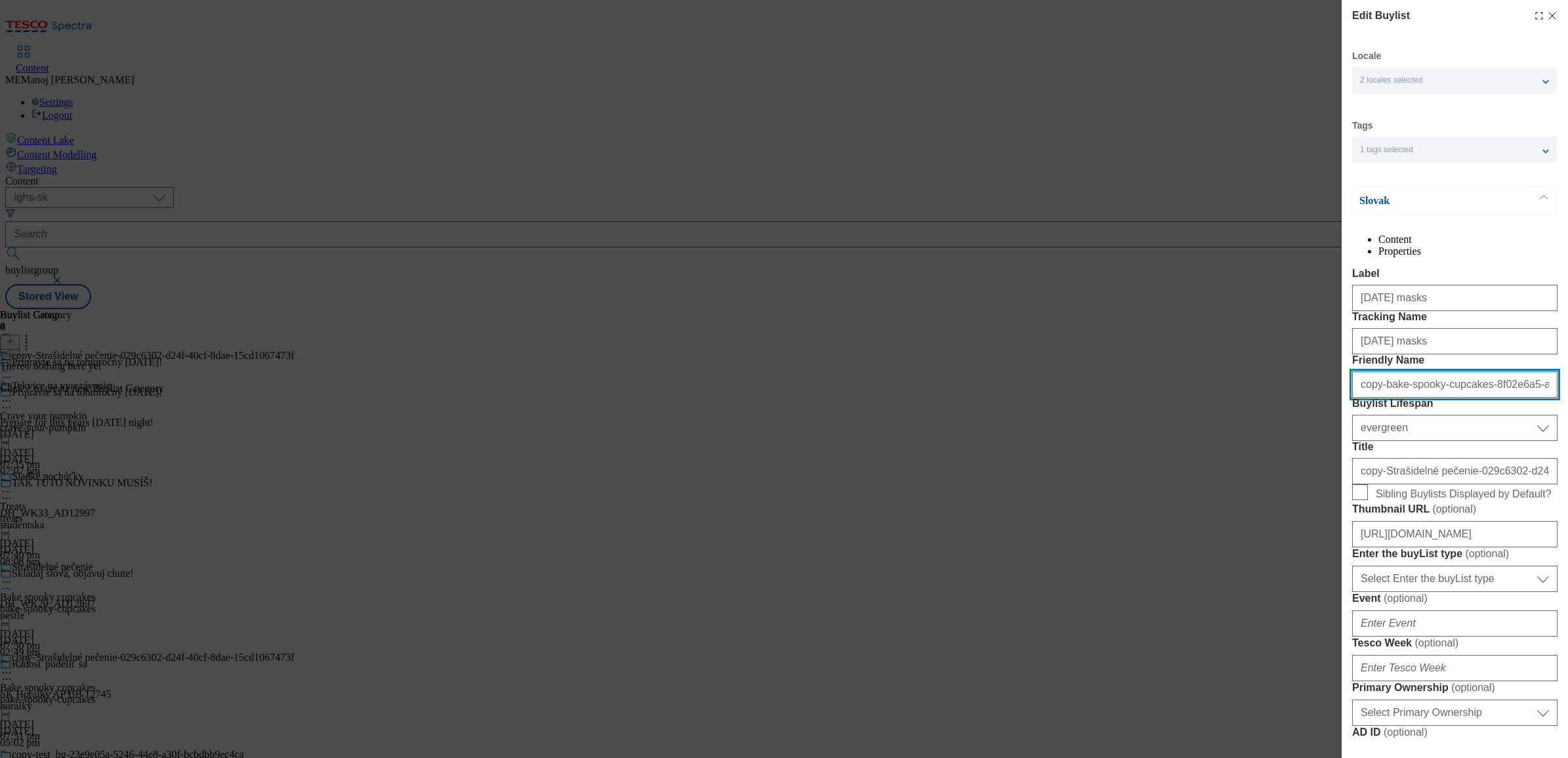
click at [1253, 398] on input "copy-bake-spooky-cupcakes-8f02e6a5-a225-4a45-8992-46eb42292003" at bounding box center [1455, 385] width 205 height 26
paste input "[DATE] masks"
click at [1253, 398] on input "[DATE] masks" at bounding box center [1455, 385] width 205 height 26
click at [1253, 398] on input "[DATE]-masks" at bounding box center [1455, 385] width 205 height 26
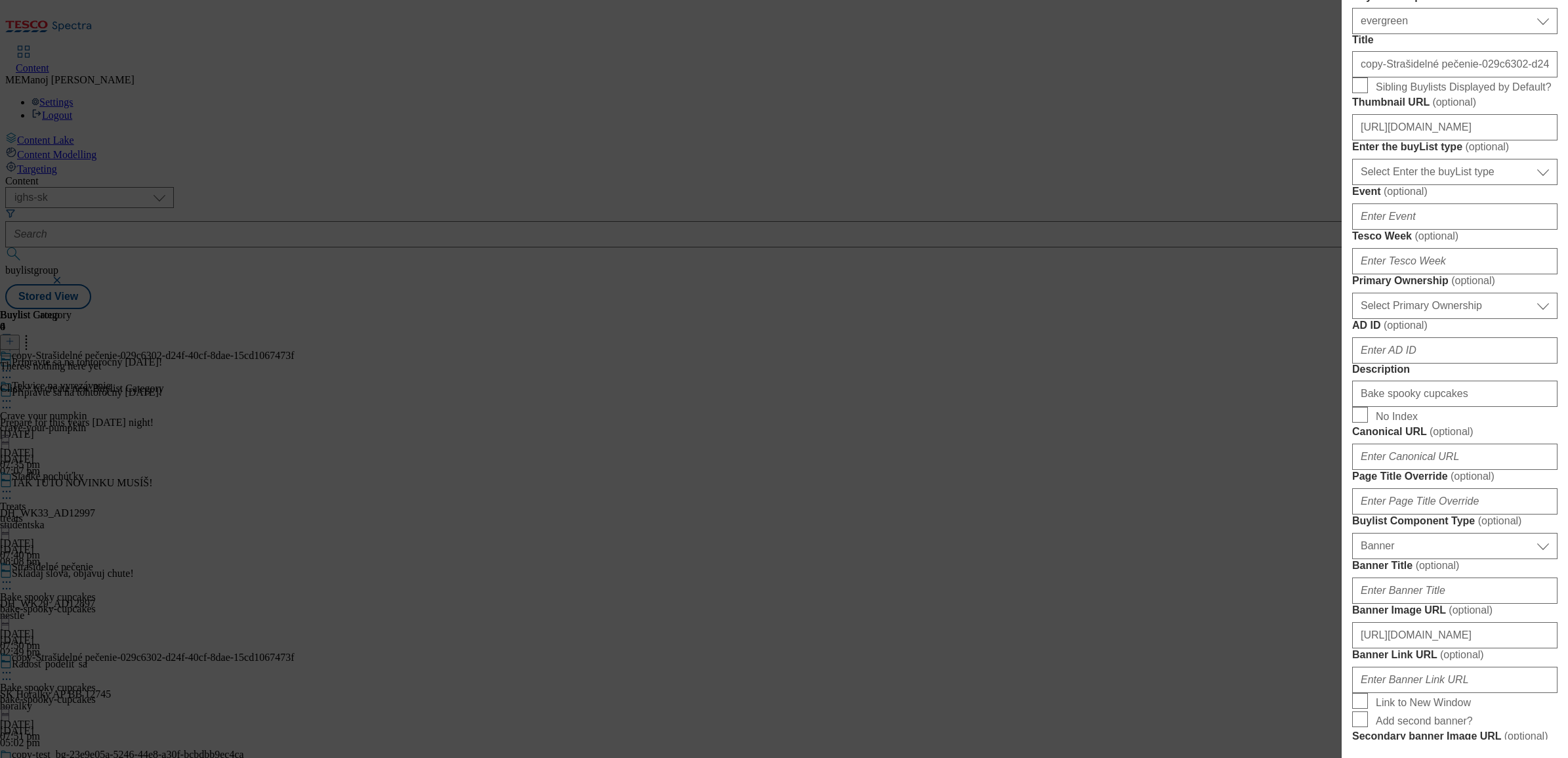
scroll to position [494, 0]
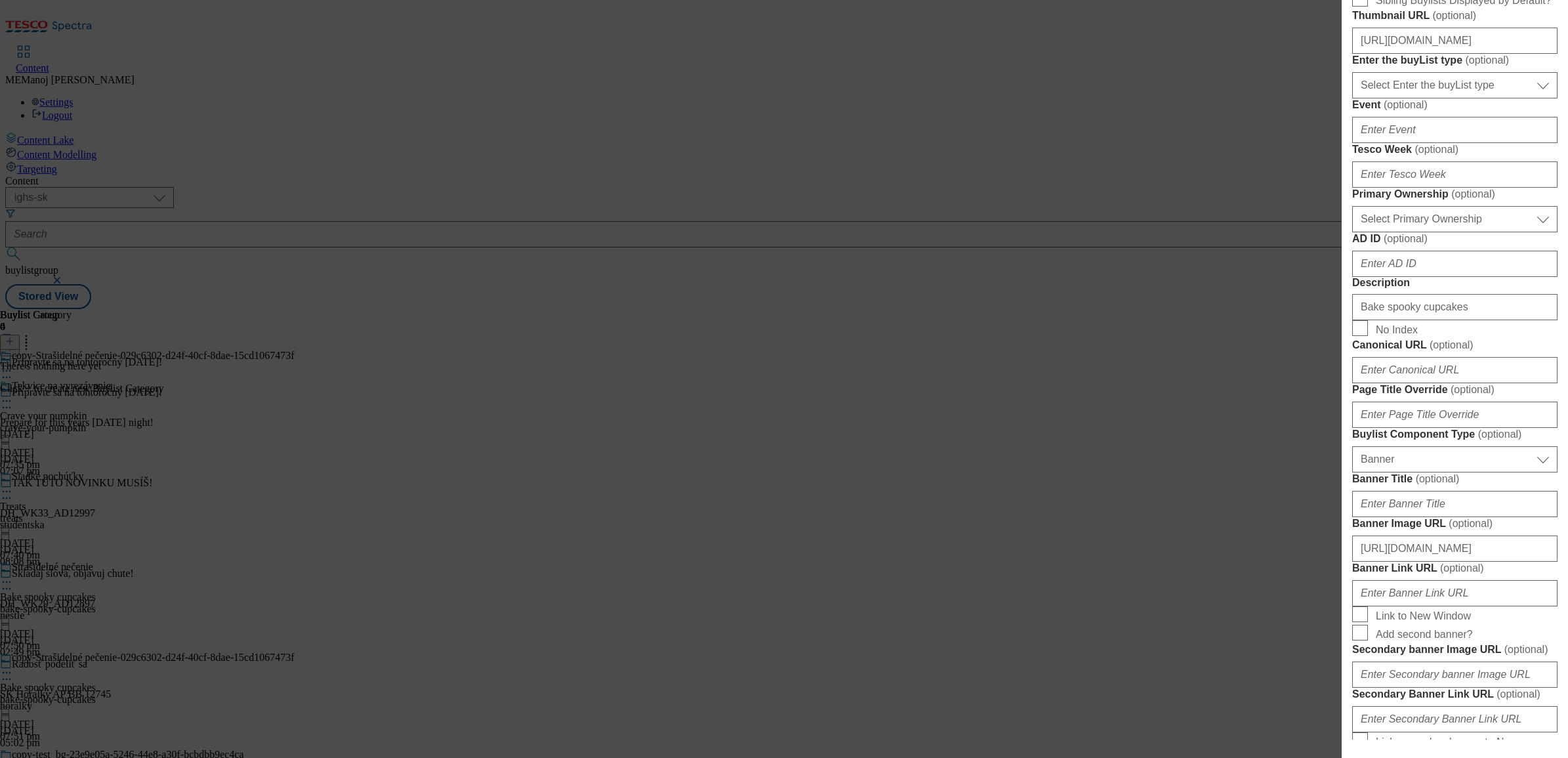
type input "[DATE]-masks"
click at [1253, 321] on input "Bake spooky cupcakes" at bounding box center [1455, 307] width 205 height 26
paste input "[DATE] mask"
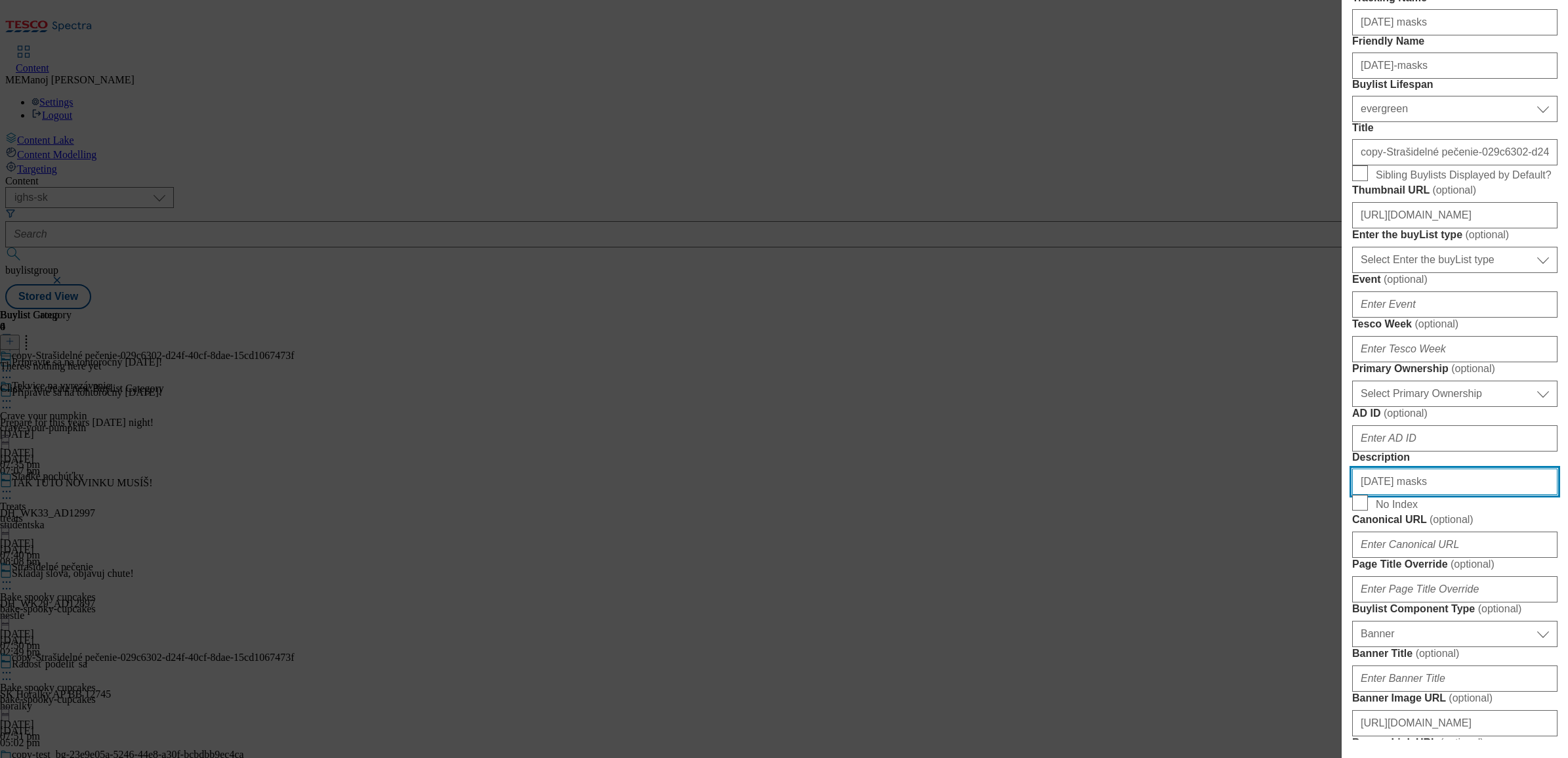
scroll to position [164, 0]
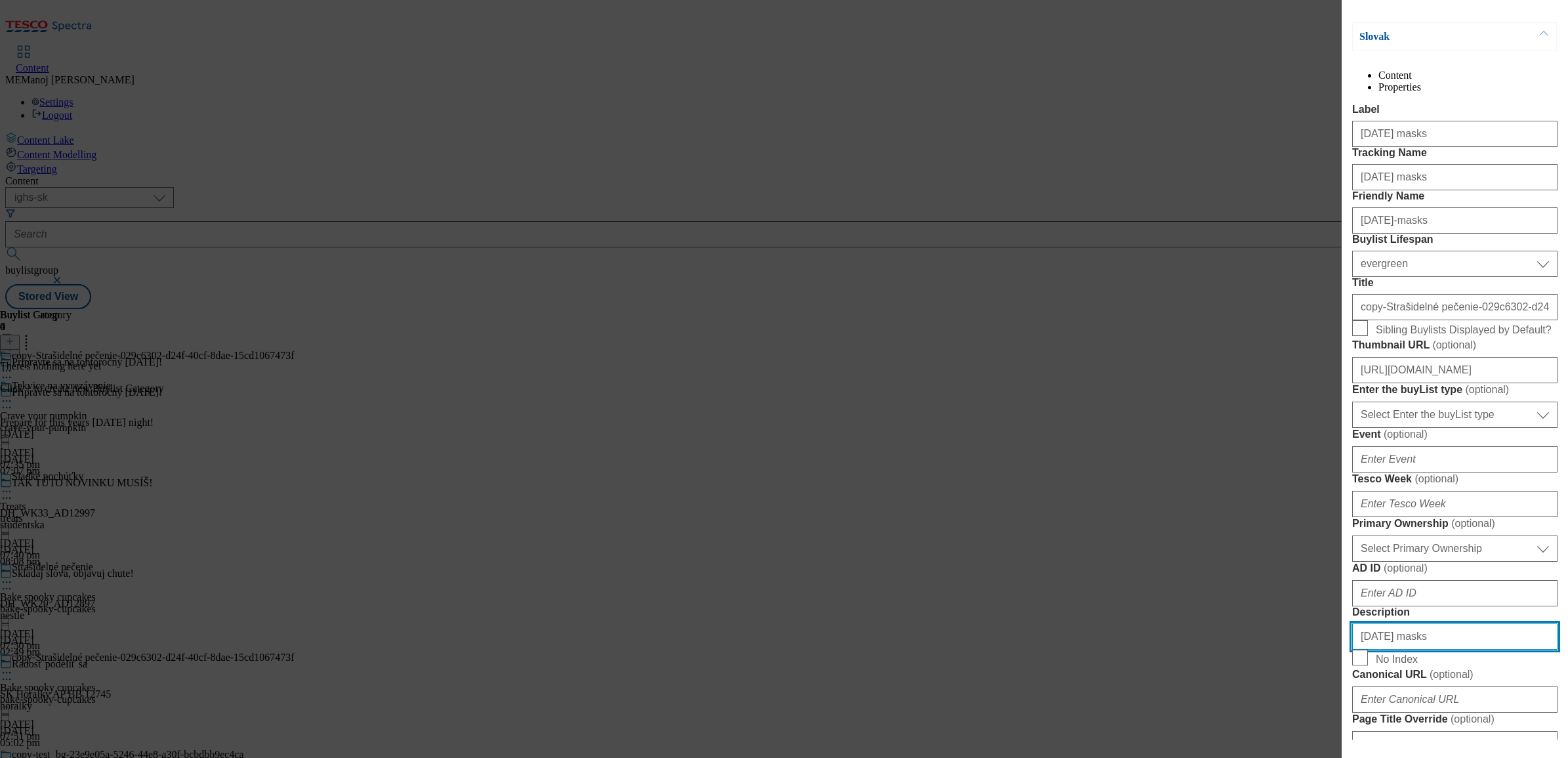
type input "[DATE] masks"
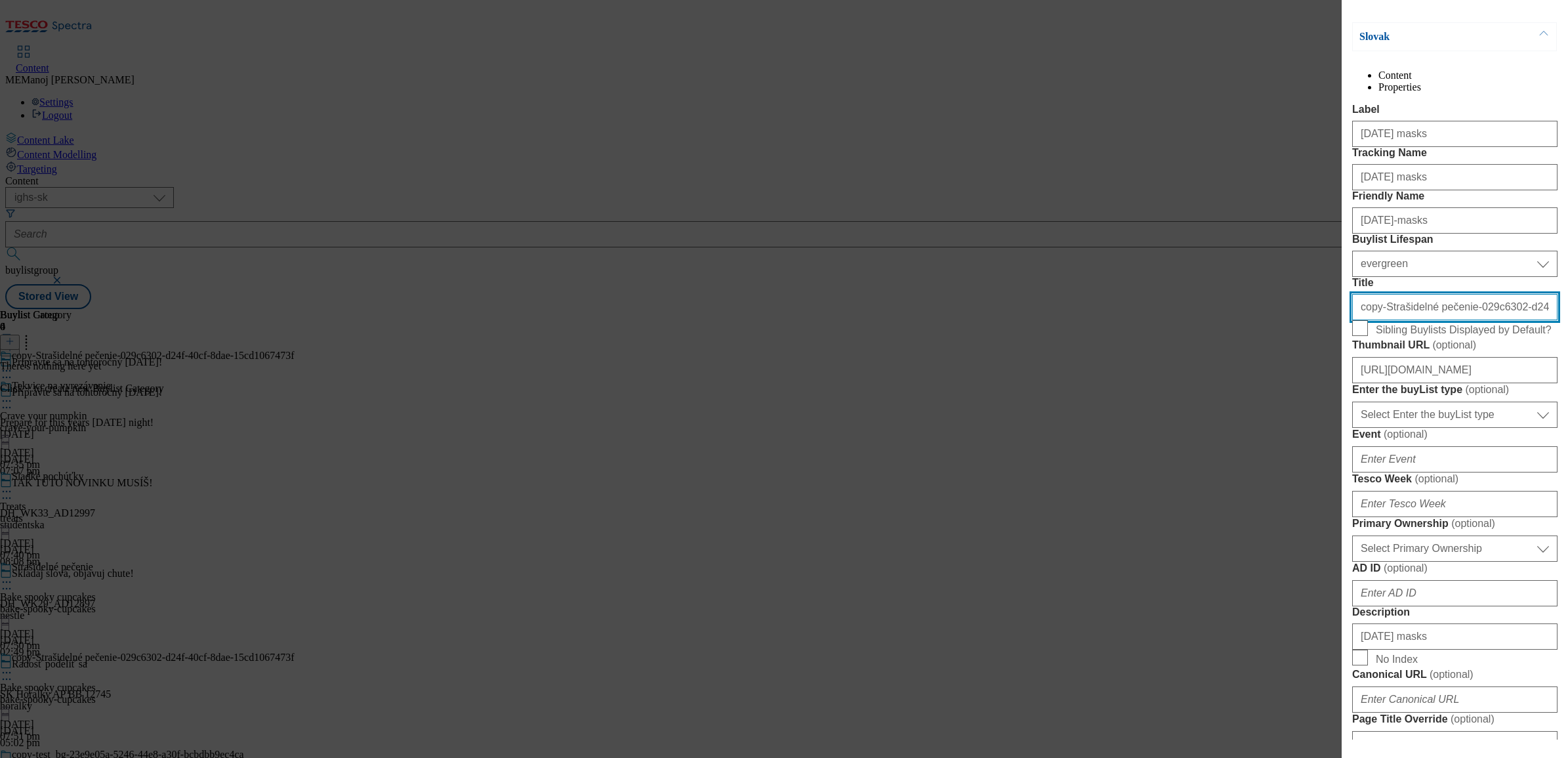
click at [1253, 321] on input "copy-Strašidelné pečenie-029c6302-d24f-40cf-8dae-15cd1067473f" at bounding box center [1455, 307] width 205 height 26
paste input "Halloweenske masky"
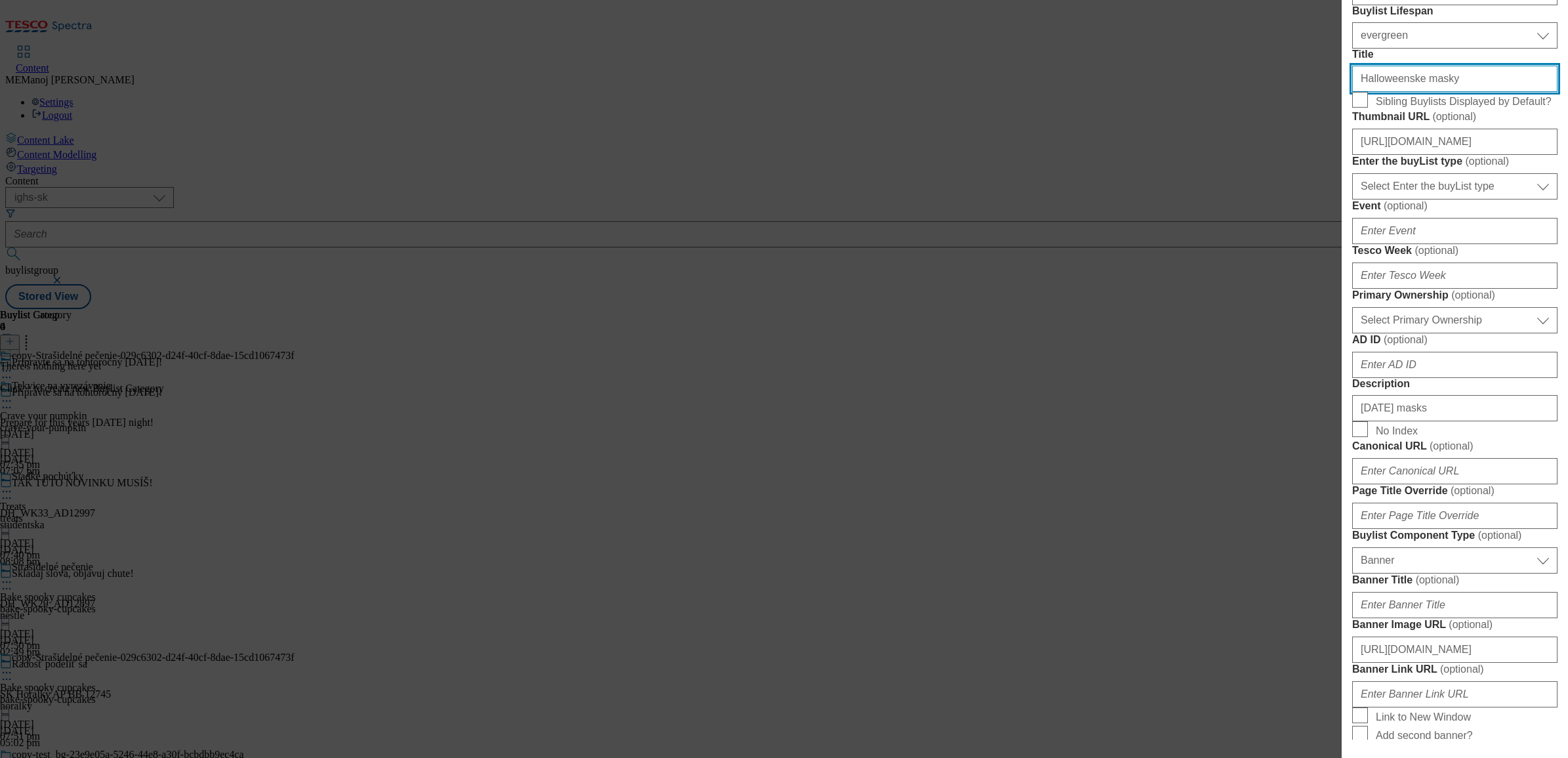
scroll to position [395, 0]
type input "Halloweenske masky"
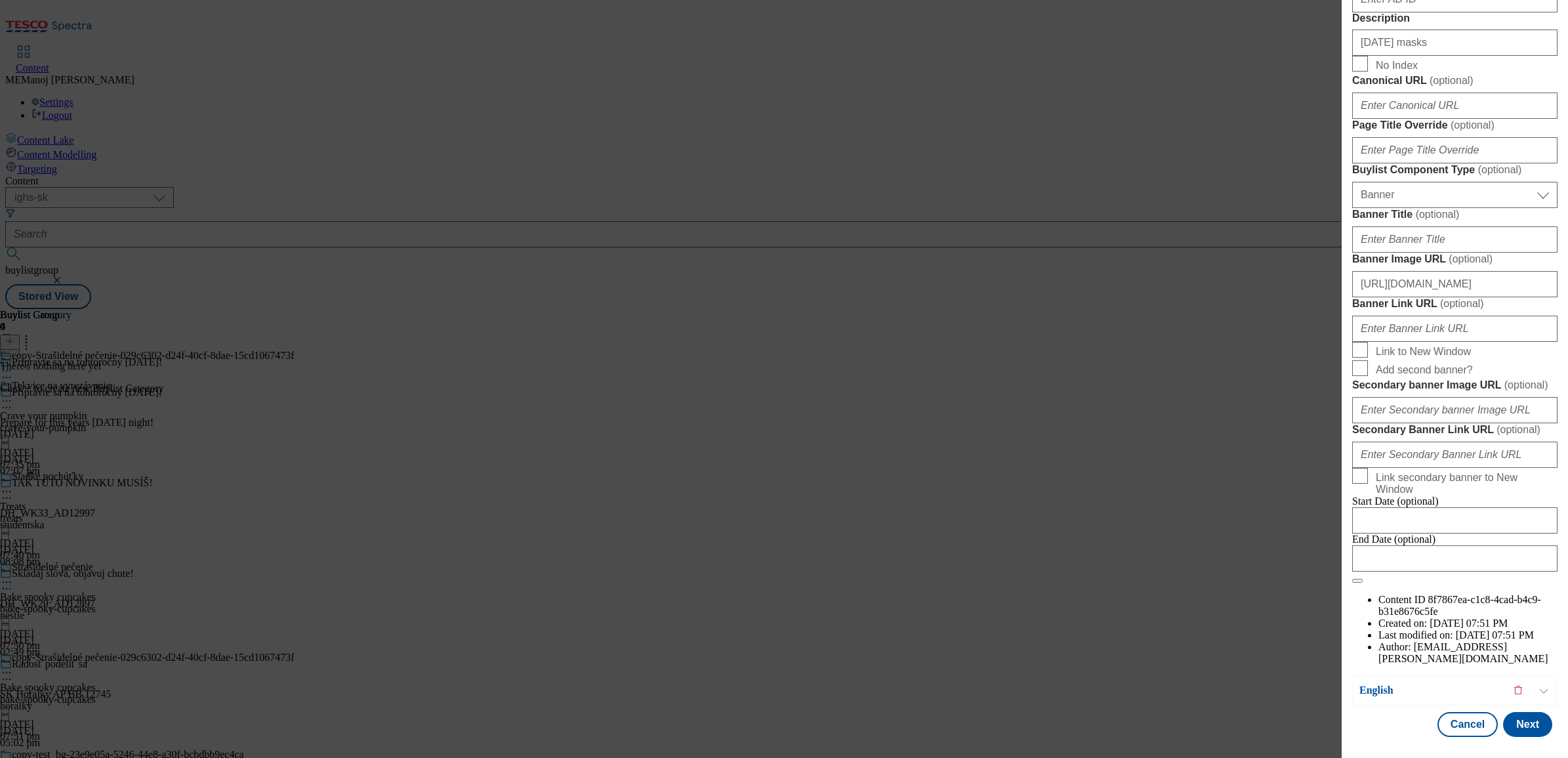
scroll to position [926, 0]
click at [1253, 298] on input "[URL][DOMAIN_NAME]" at bounding box center [1455, 284] width 205 height 26
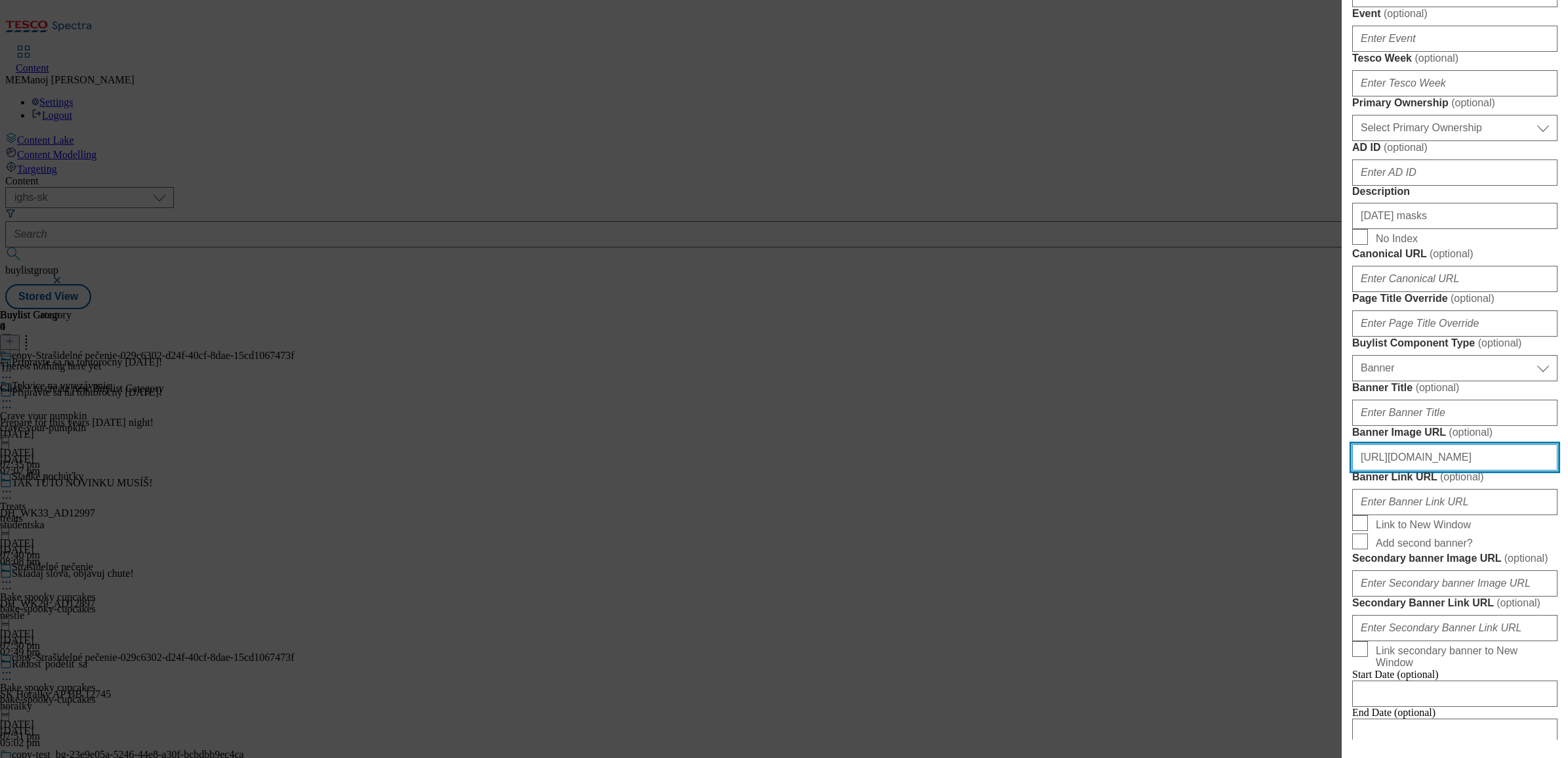
scroll to position [576, 0]
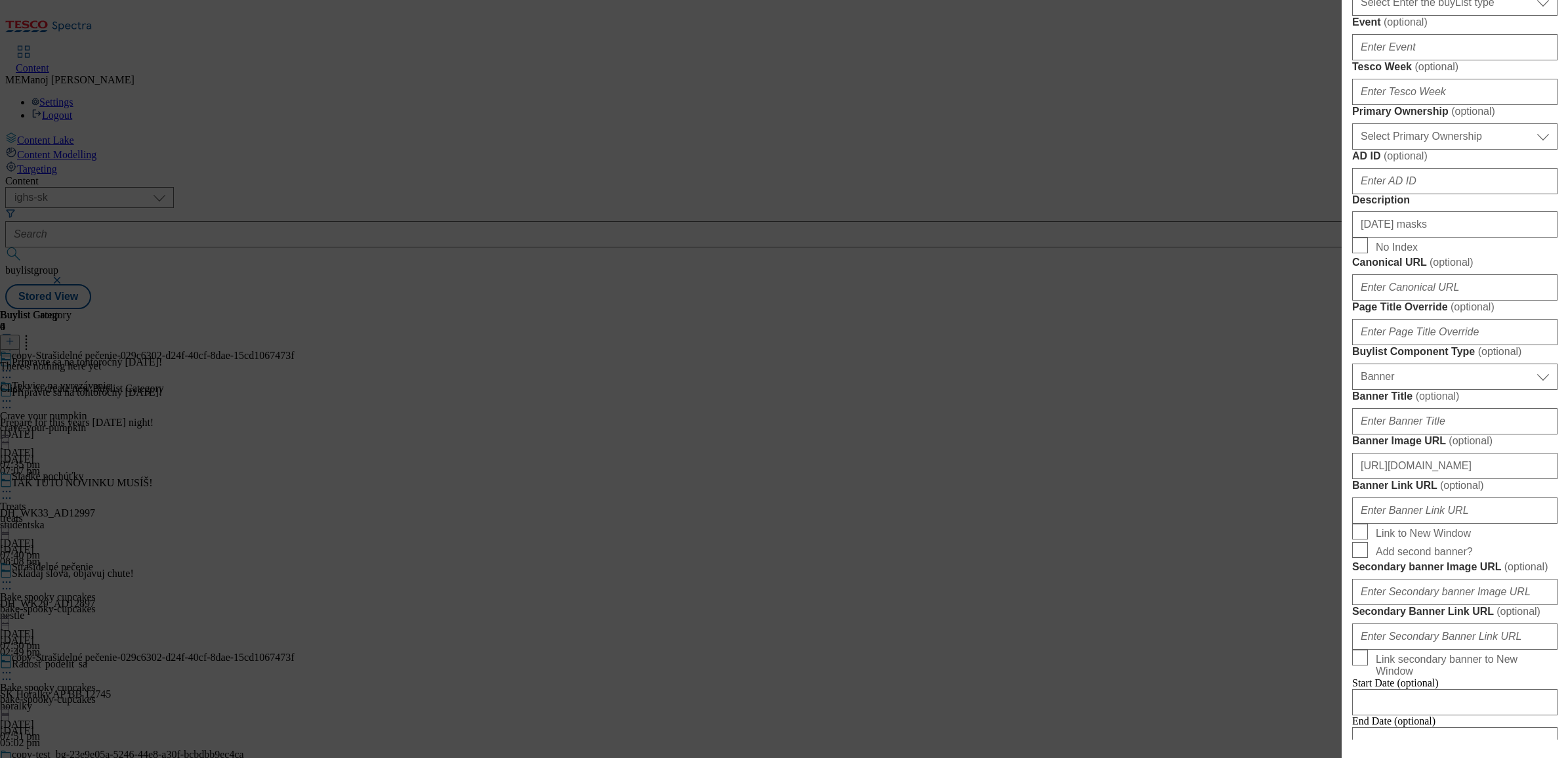
paste input "b048cd4-df3a-47cd-a033-499196a4565a/SK_image_4"
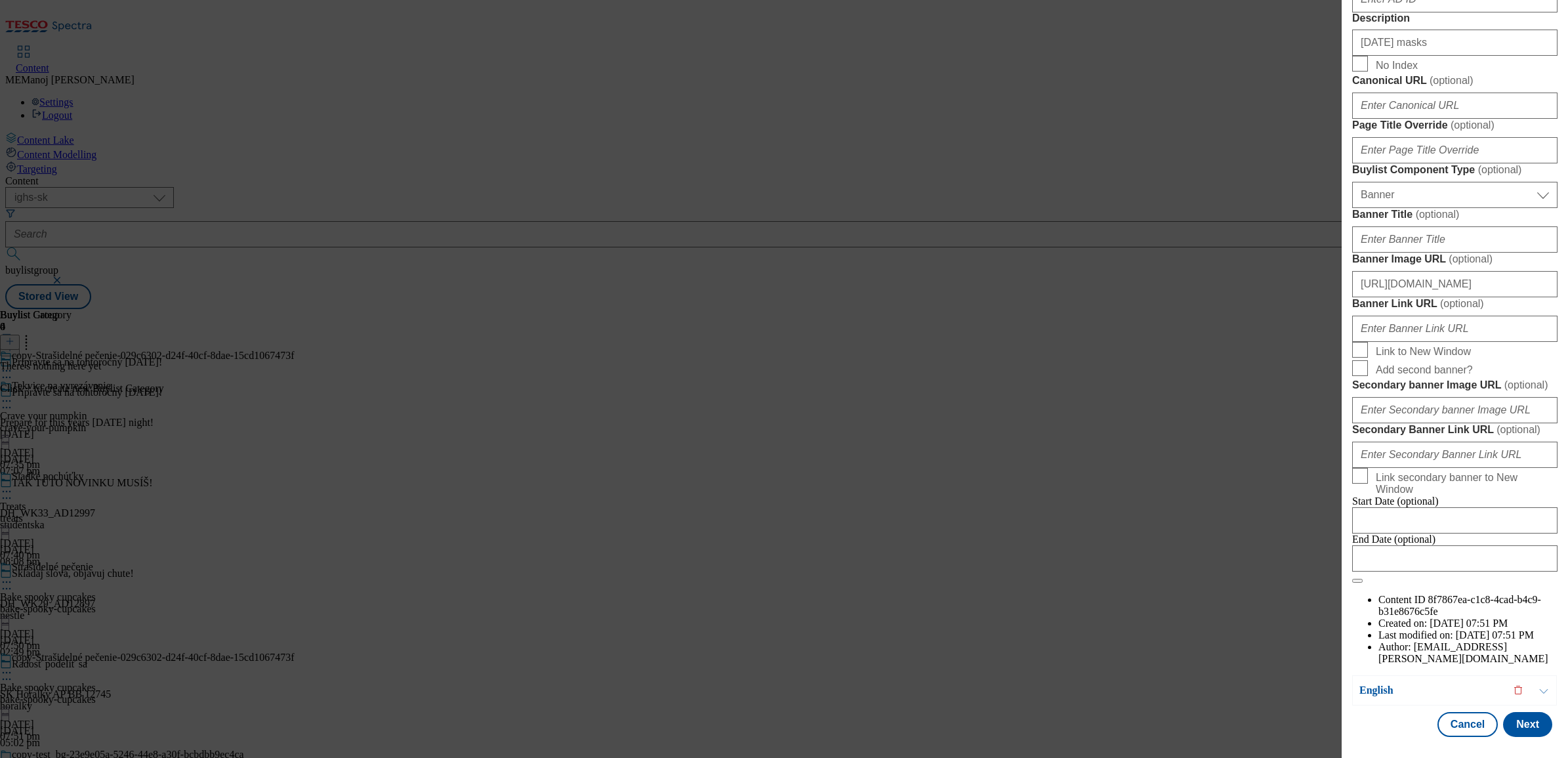
scroll to position [1262, 0]
type input "[URL][DOMAIN_NAME]"
click at [1253, 580] on p "English" at bounding box center [1428, 690] width 138 height 13
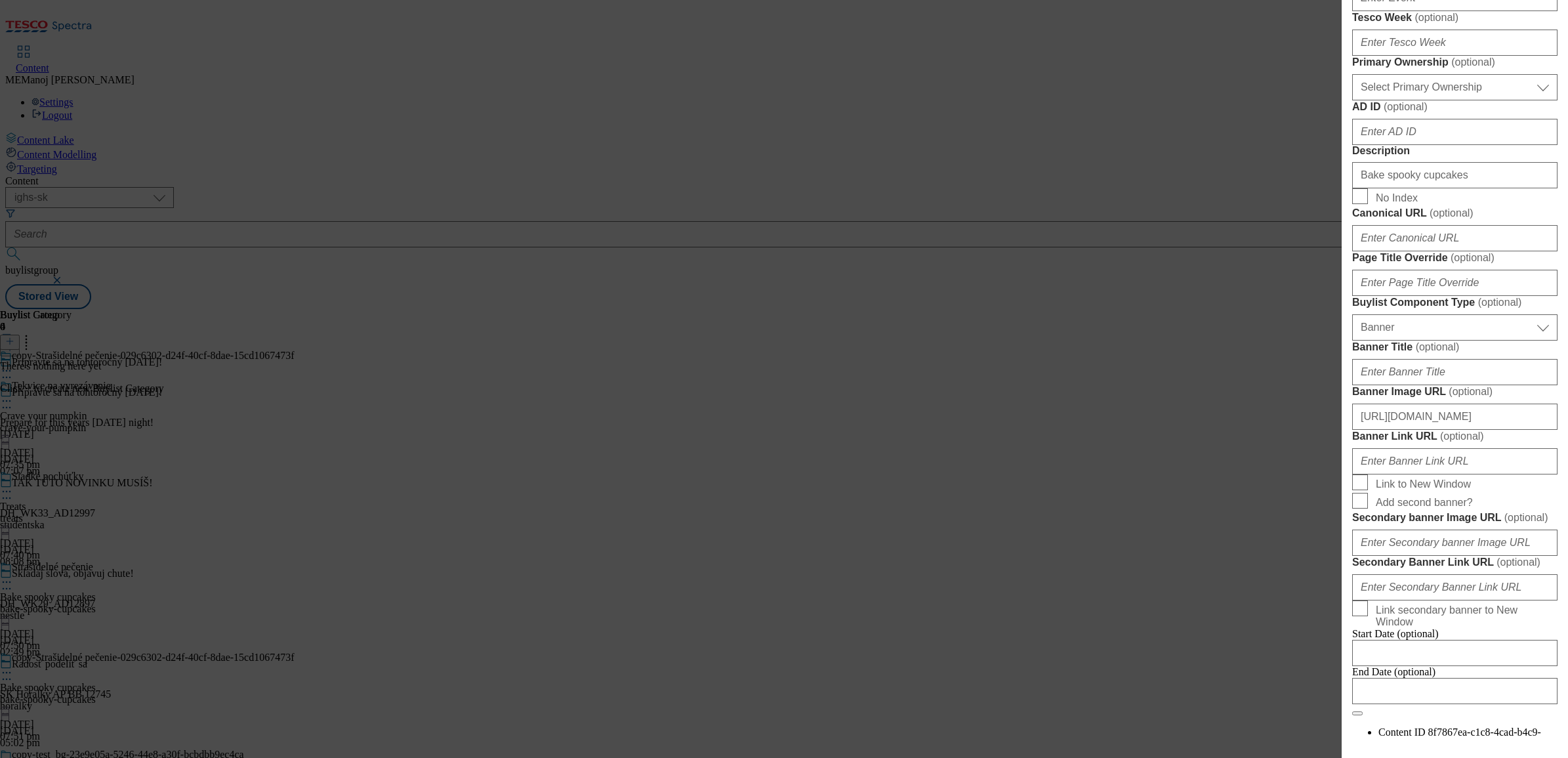
scroll to position [658, 0]
paste input "b048cd4-df3a-47cd-a033-499196a4565a/SK_image_4"
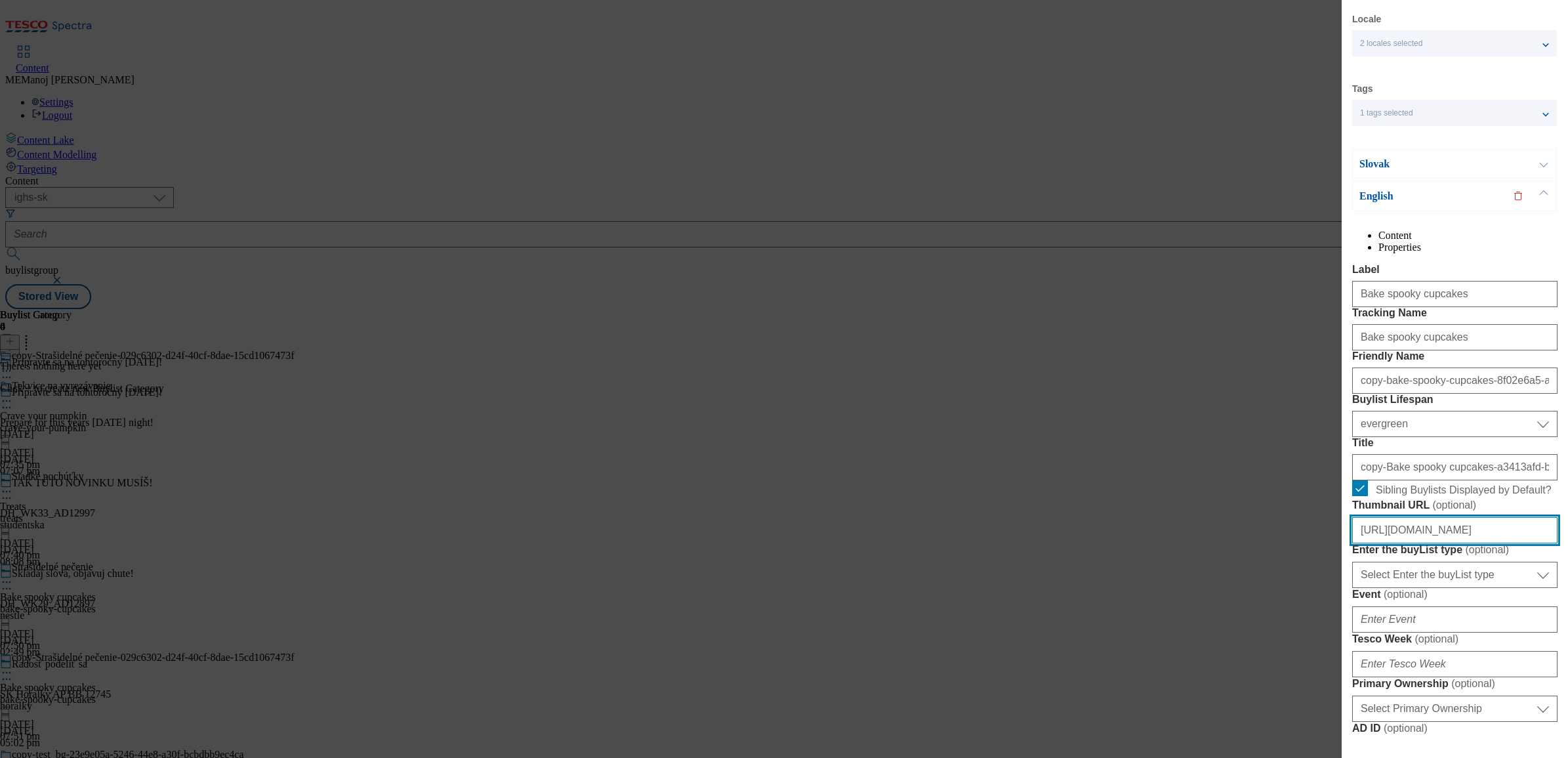
scroll to position [0, 0]
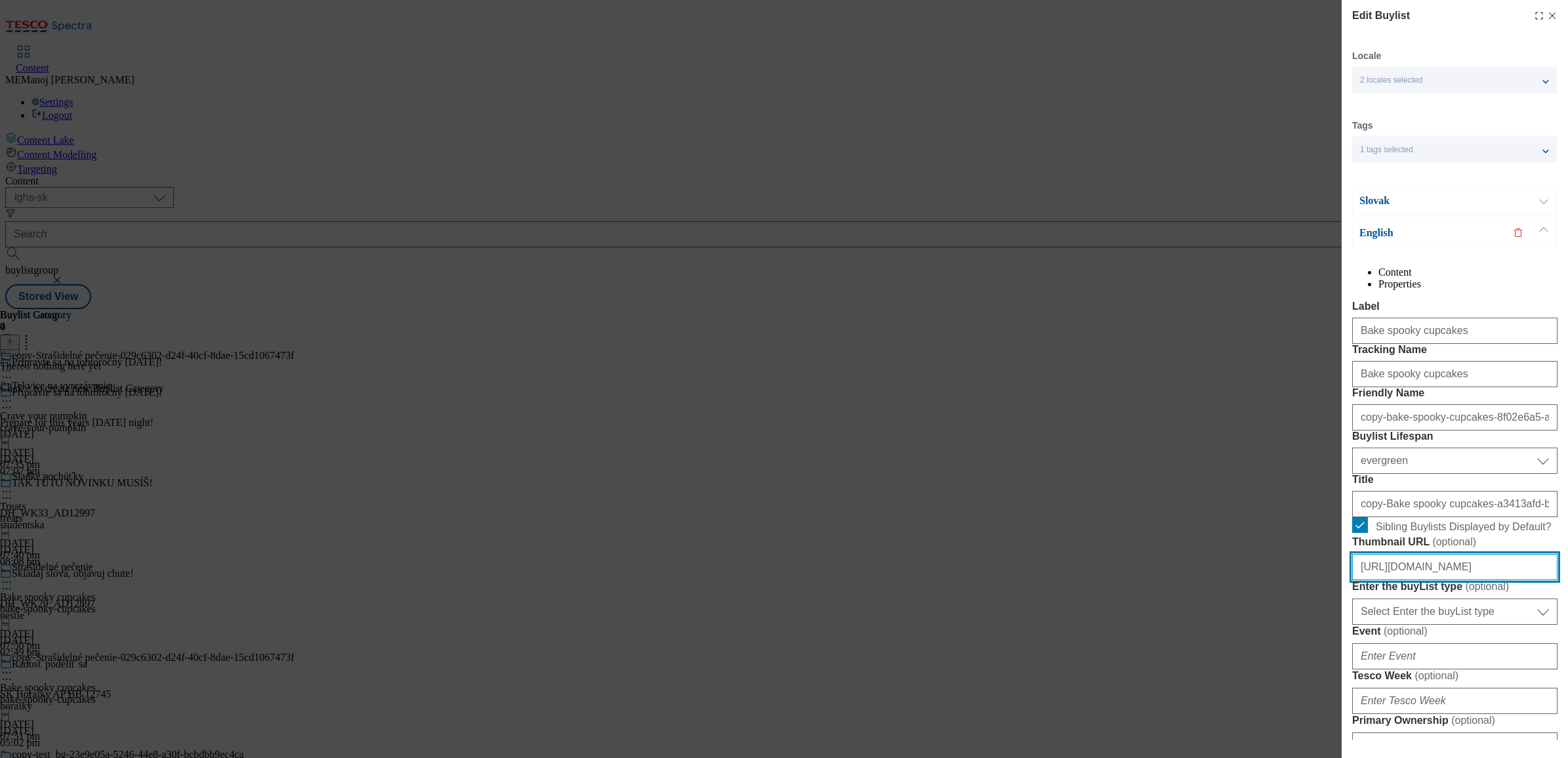
type input "[URL][DOMAIN_NAME]"
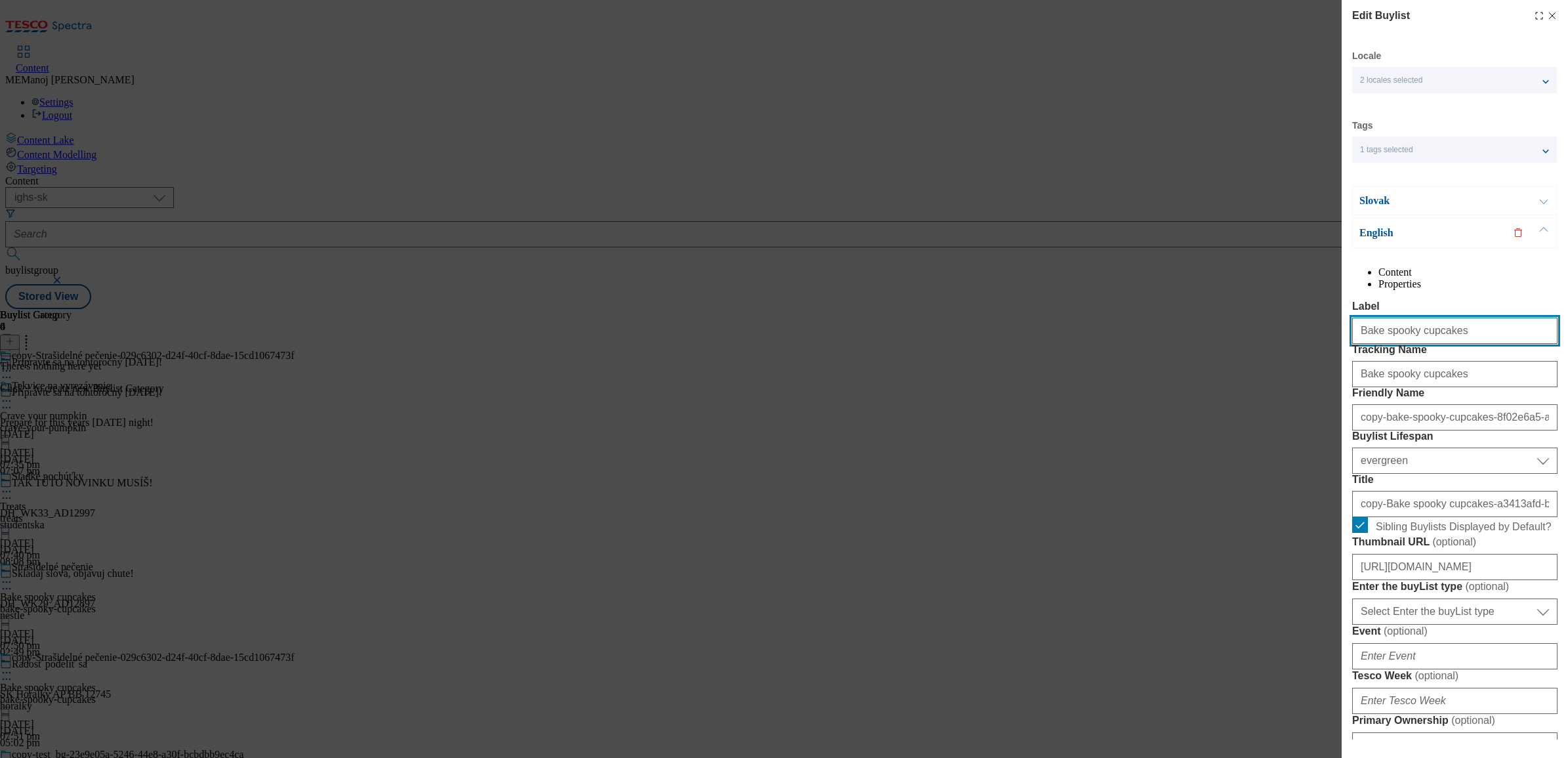
click at [1253, 344] on input "Bake spooky cupcakes" at bounding box center [1455, 331] width 205 height 26
paste input "[DATE] mask"
type input "[DATE] masks"
click at [1253, 387] on input "Bake spooky cupcakes" at bounding box center [1455, 374] width 205 height 26
paste input "[DATE] mask"
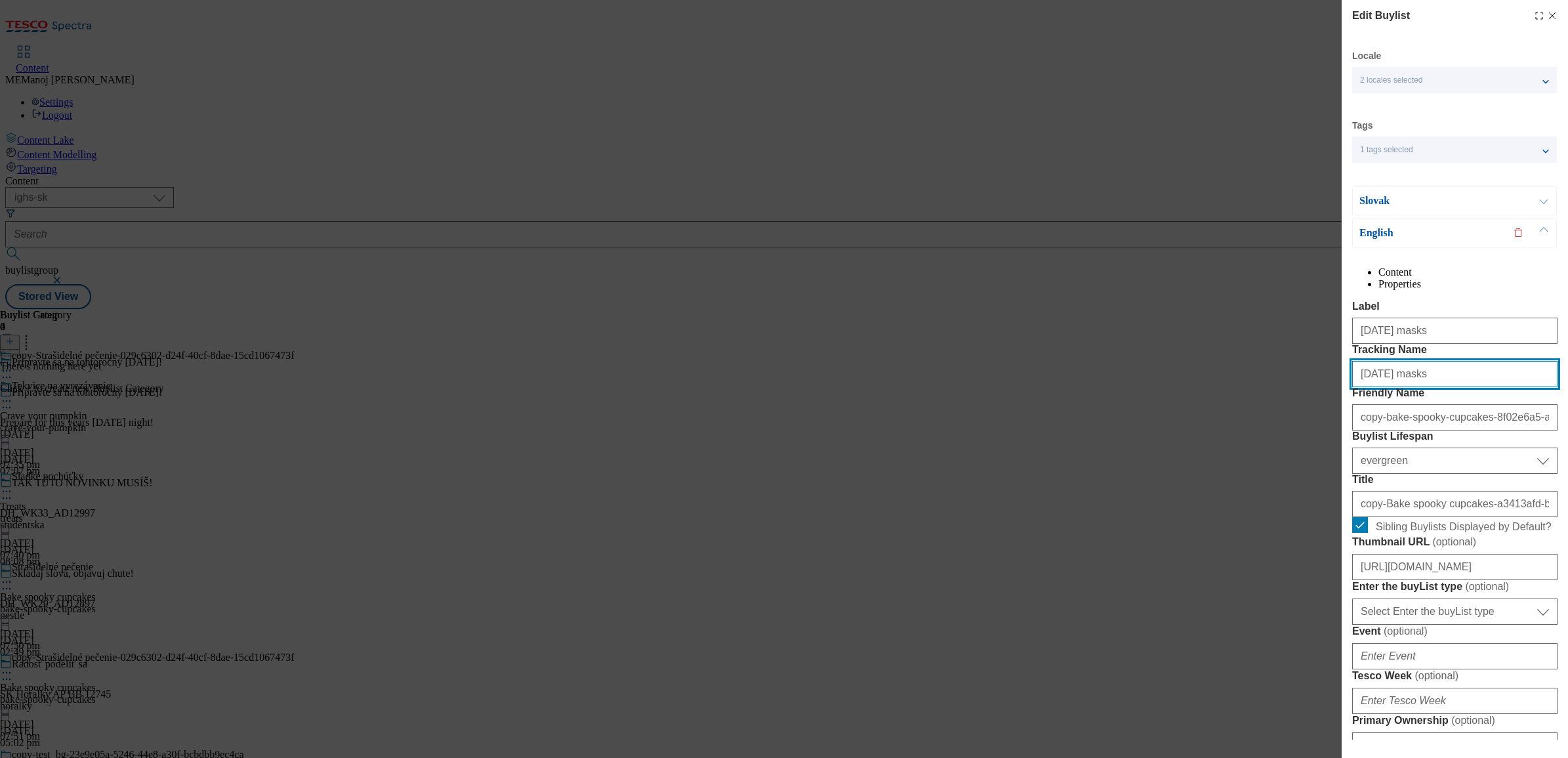
type input "[DATE] masks"
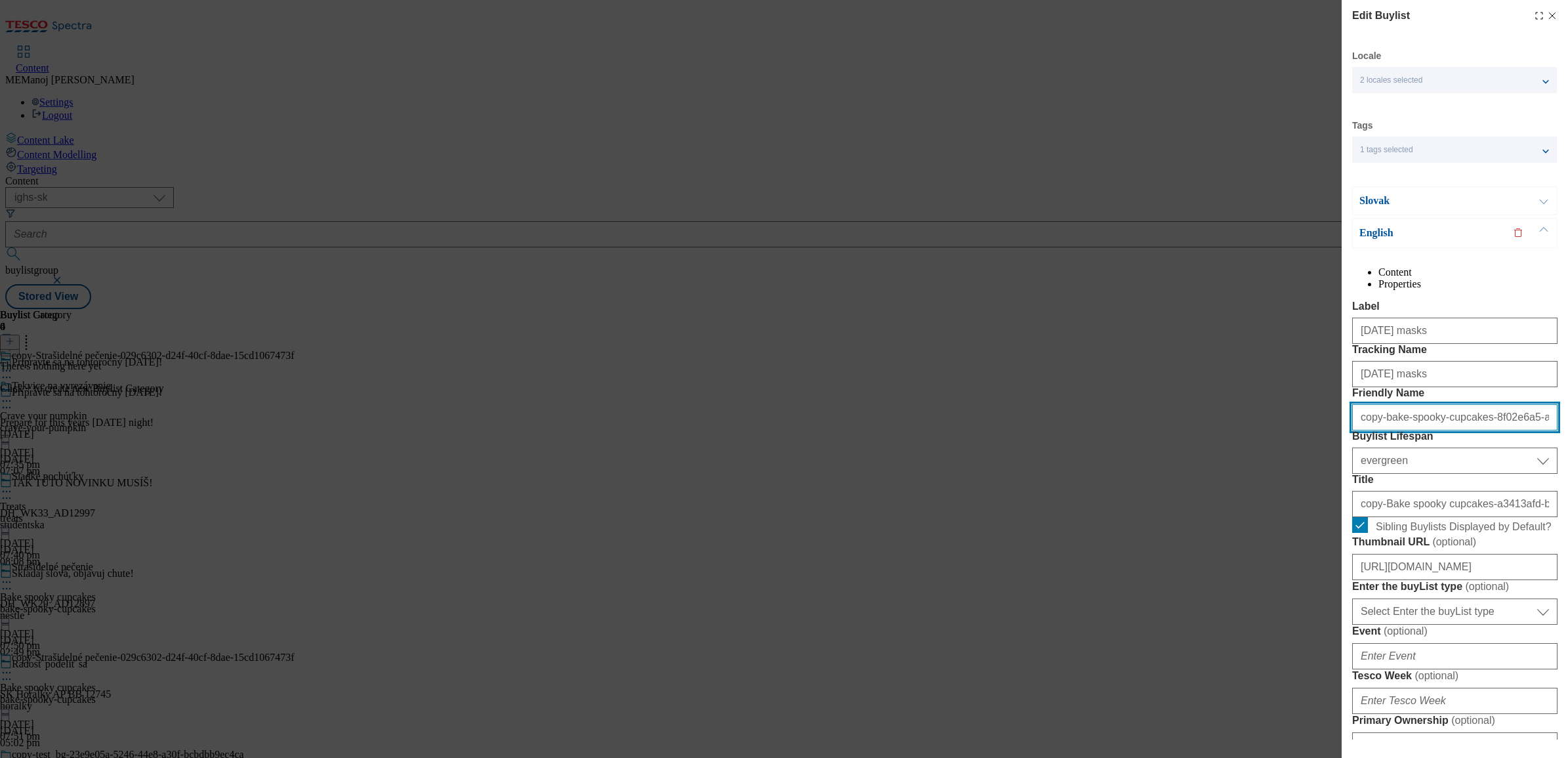
click at [1253, 431] on input "copy-bake-spooky-cupcakes-8f02e6a5-a225-4a45-8992-46eb42292003" at bounding box center [1455, 417] width 205 height 26
paste input "[DATE] masks"
type input "[DATE] masks"
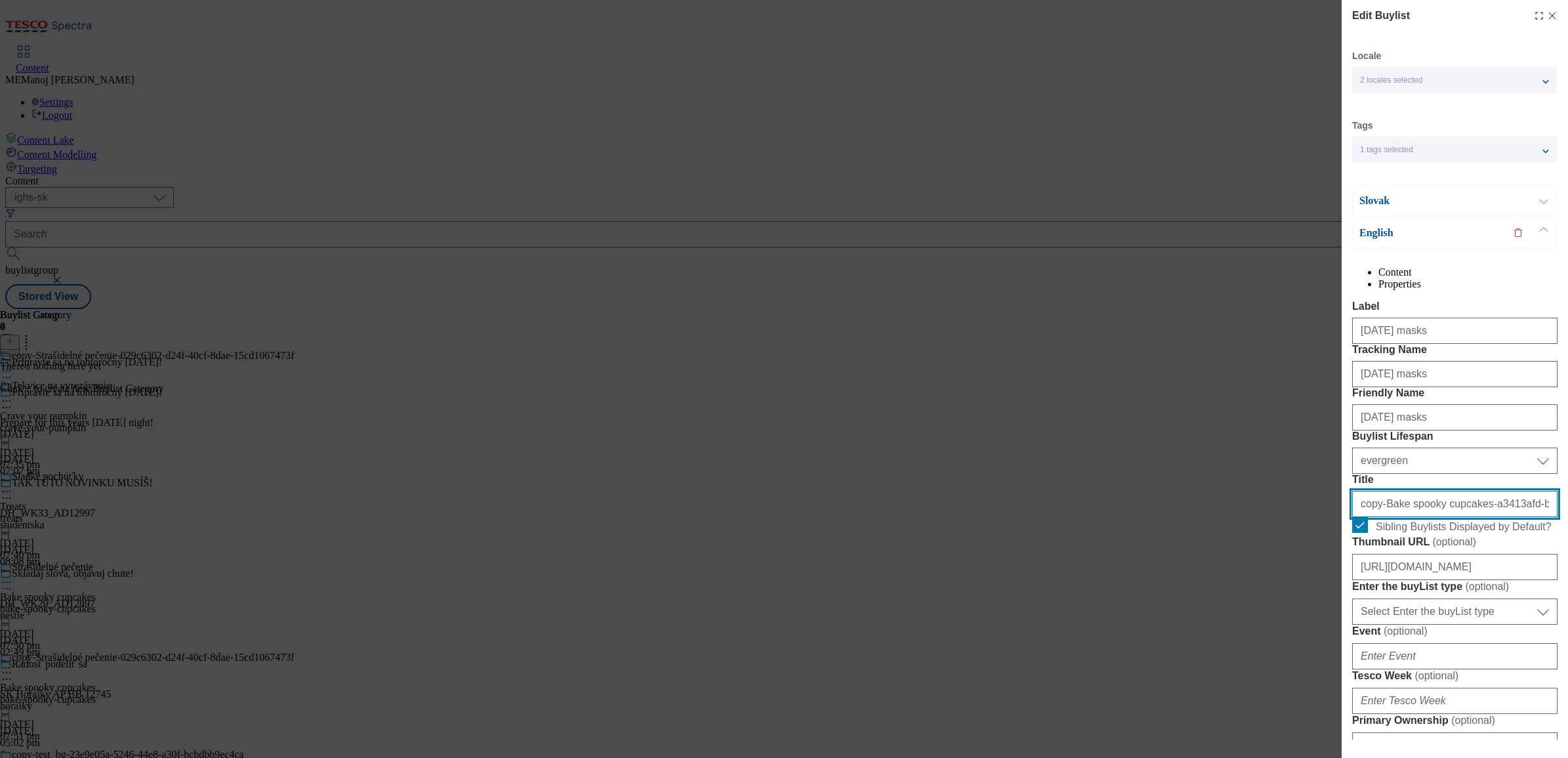
click at [1253, 517] on input "copy-Bake spooky cupcakes-a3413afd-bb86-46aa-ad0a-573affc48e2b" at bounding box center [1455, 504] width 205 height 26
paste input "[DATE] masks"
type input "[DATE] masks"
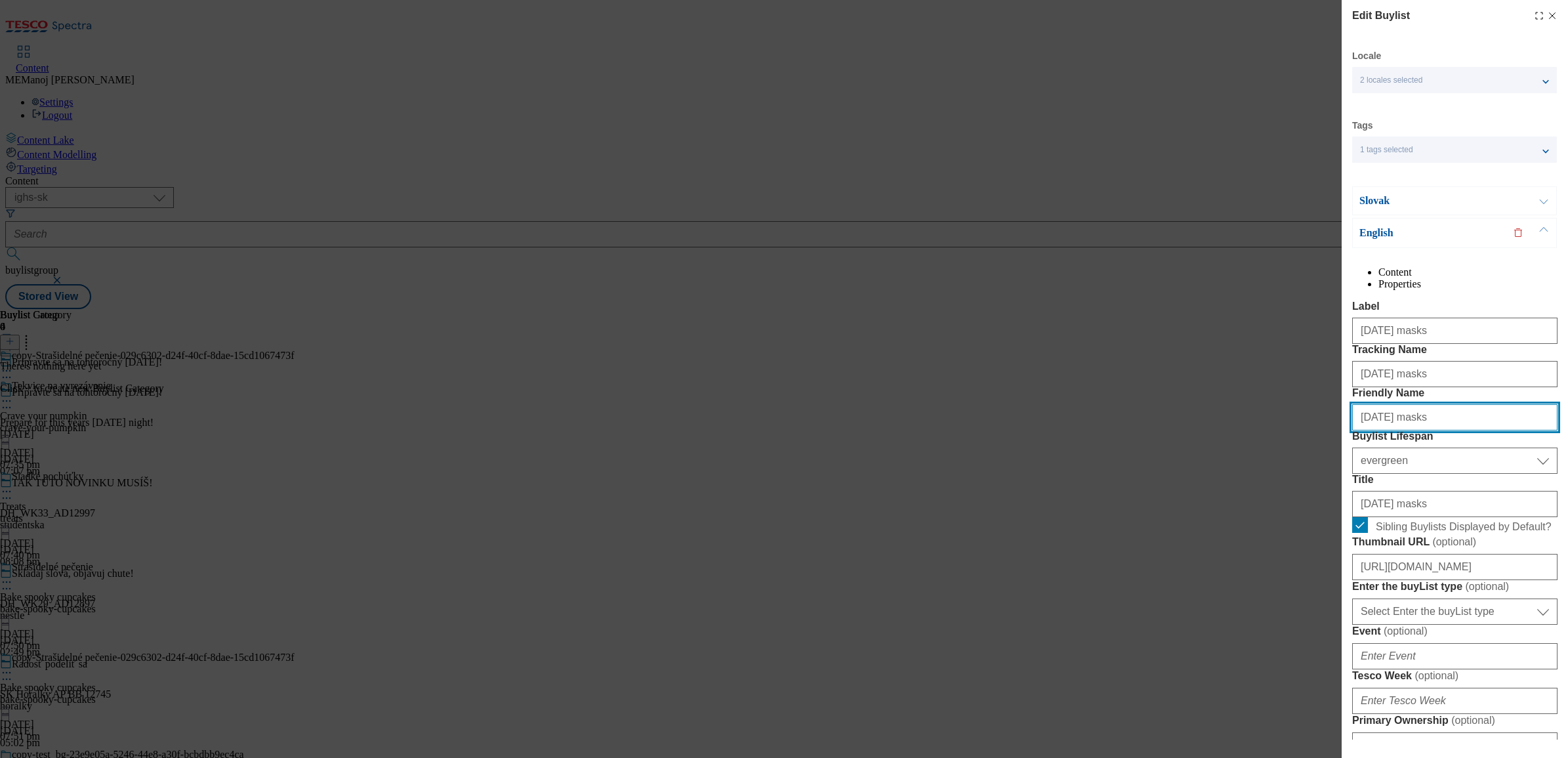
click at [1253, 431] on input "[DATE] masks" at bounding box center [1455, 417] width 205 height 26
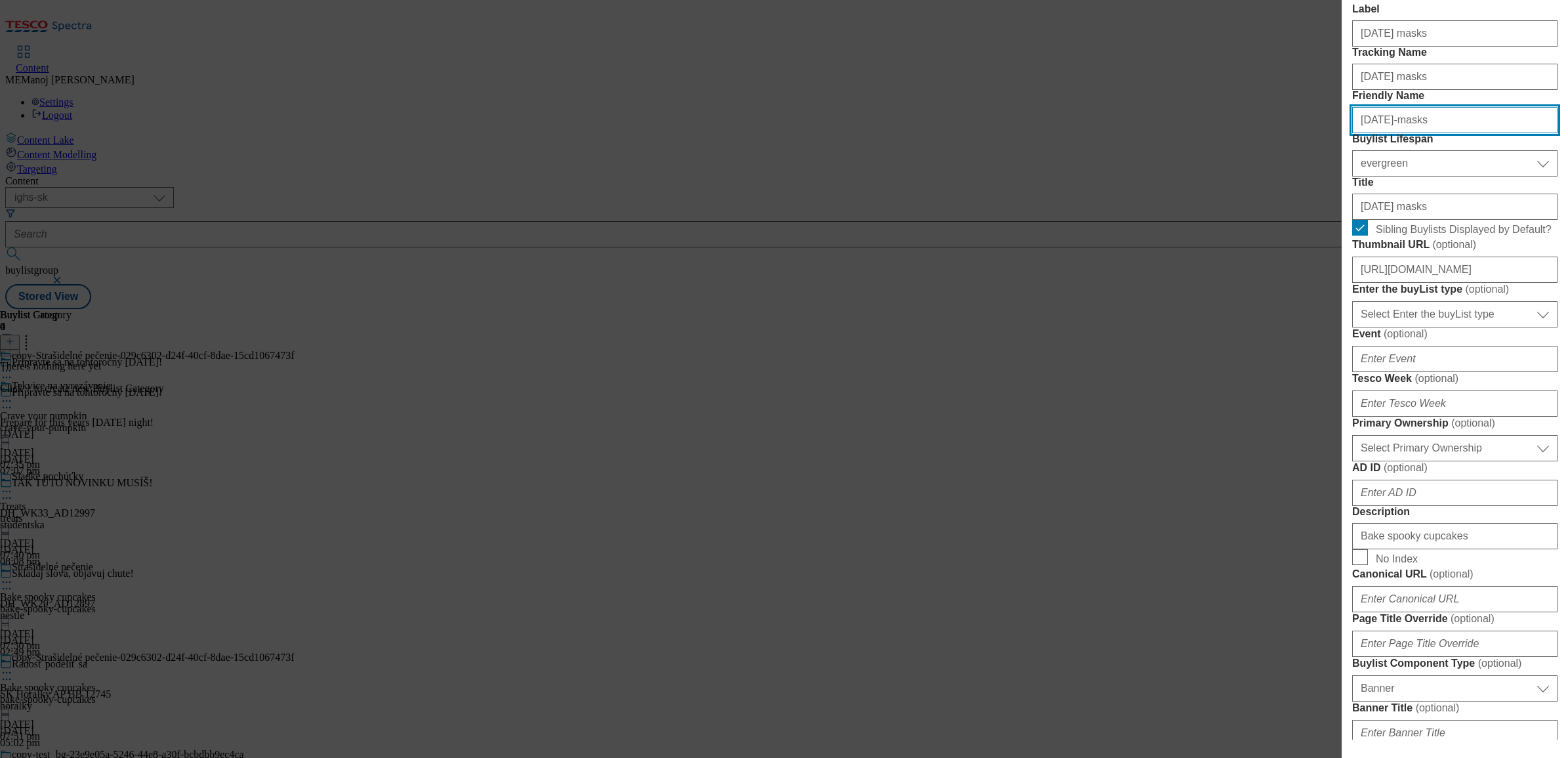
scroll to position [373, 0]
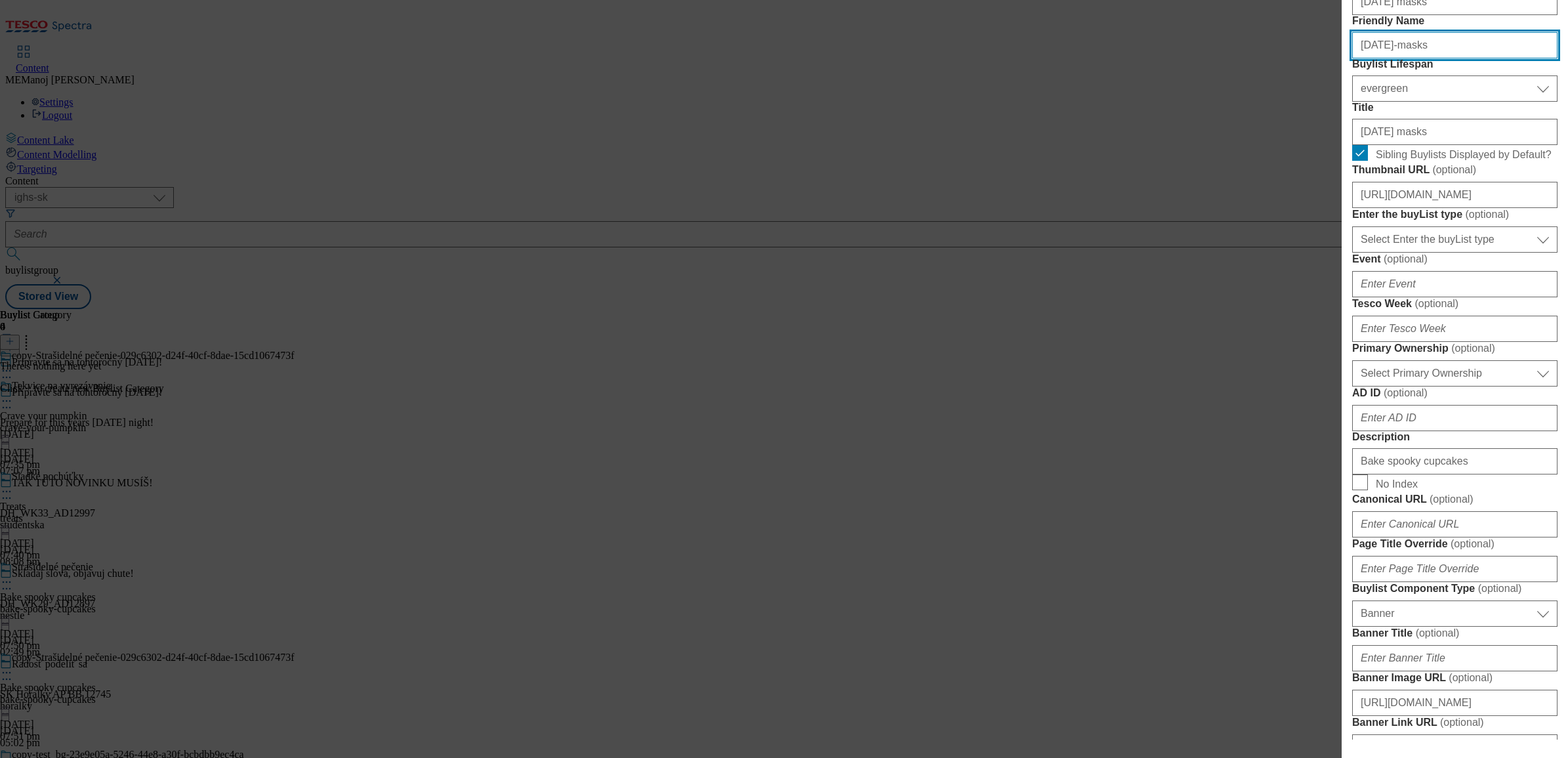
type input "[DATE]-masks"
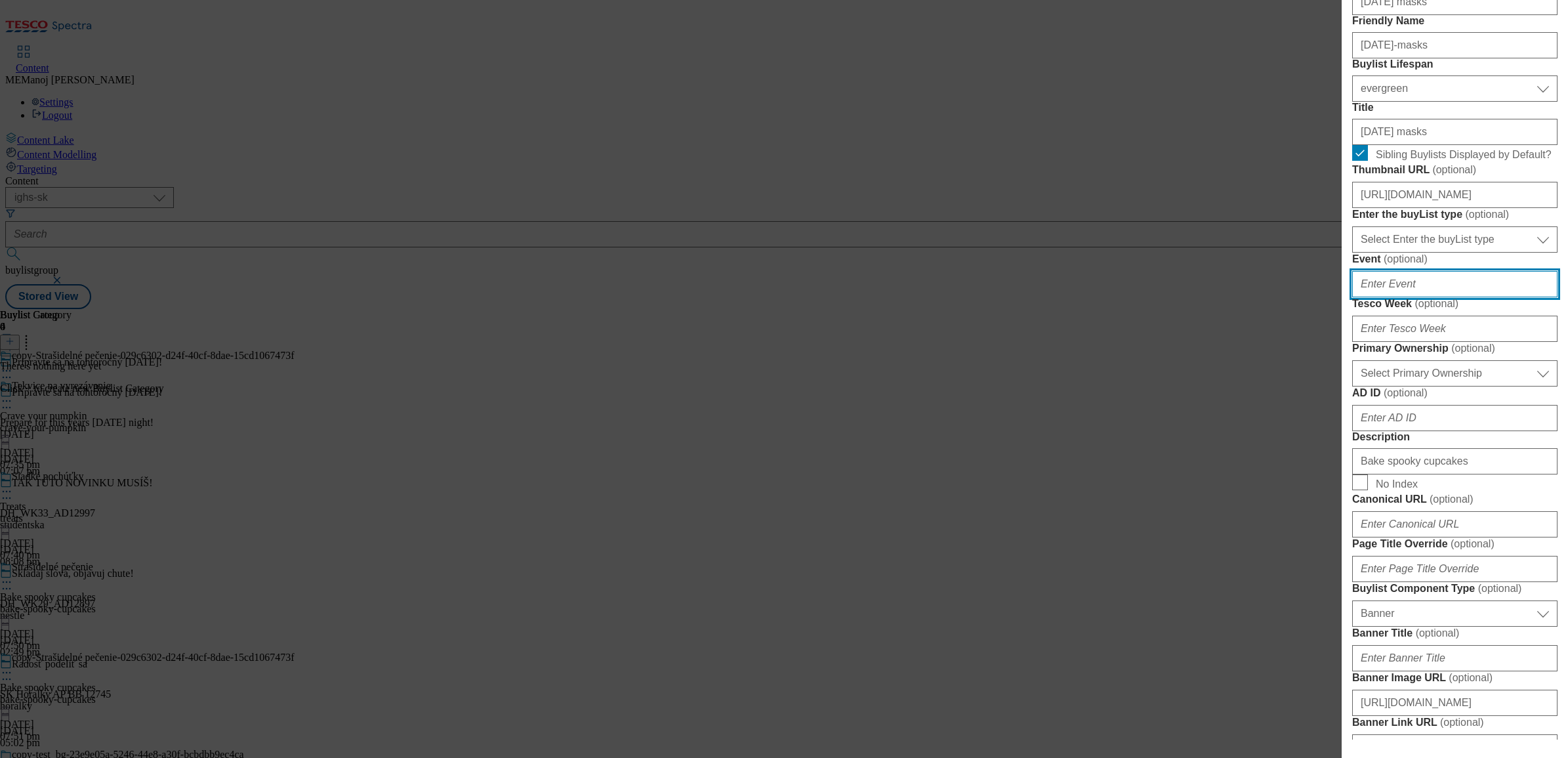
click at [1253, 298] on input "Event ( optional )" at bounding box center [1455, 284] width 205 height 26
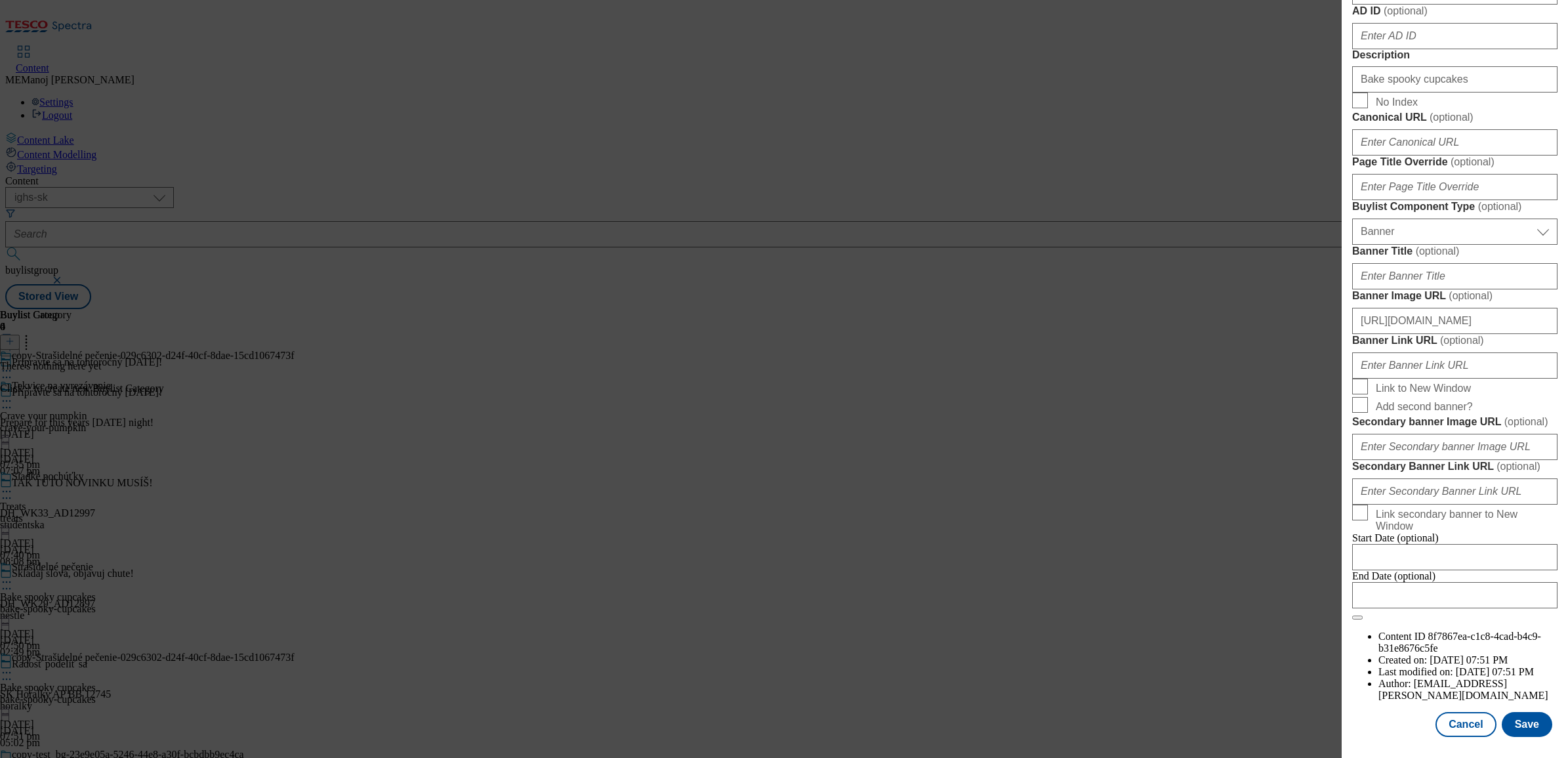
scroll to position [913, 0]
click at [1253, 92] on input "Bake spooky cupcakes" at bounding box center [1455, 79] width 205 height 26
paste input "[DATE] mask"
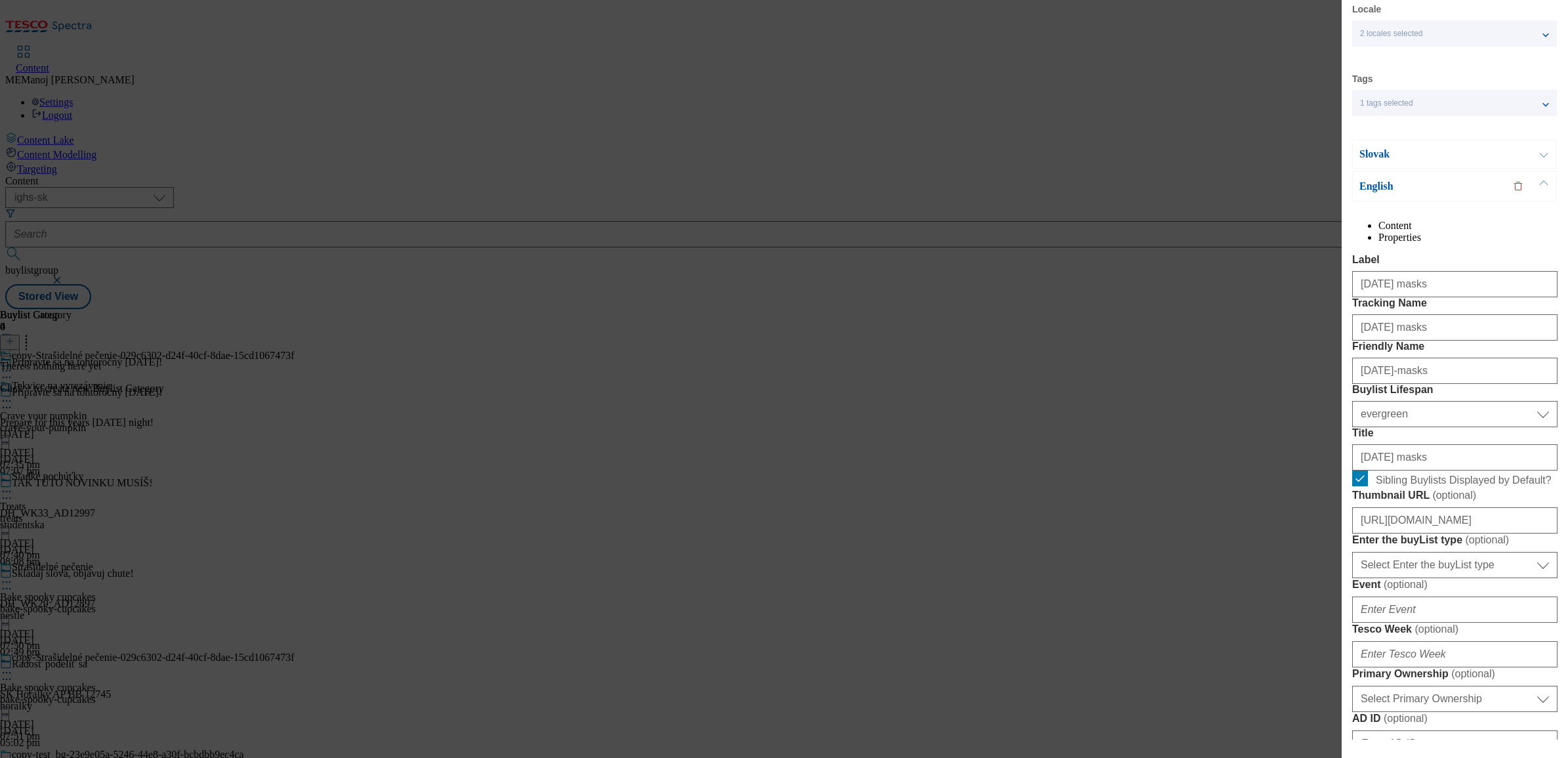
scroll to position [0, 0]
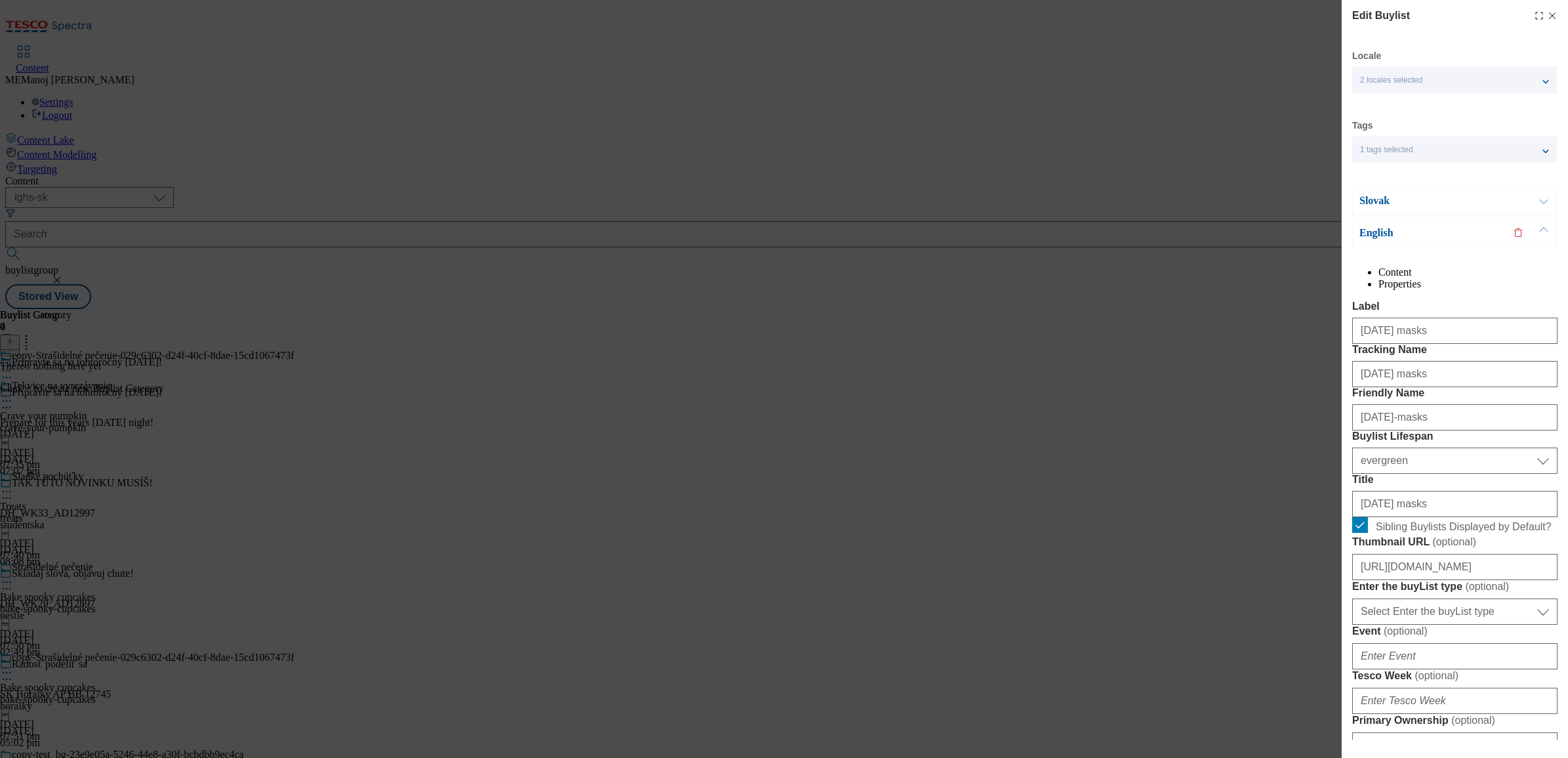
type input "[DATE] masks"
click at [1253, 203] on p "Slovak" at bounding box center [1428, 201] width 138 height 13
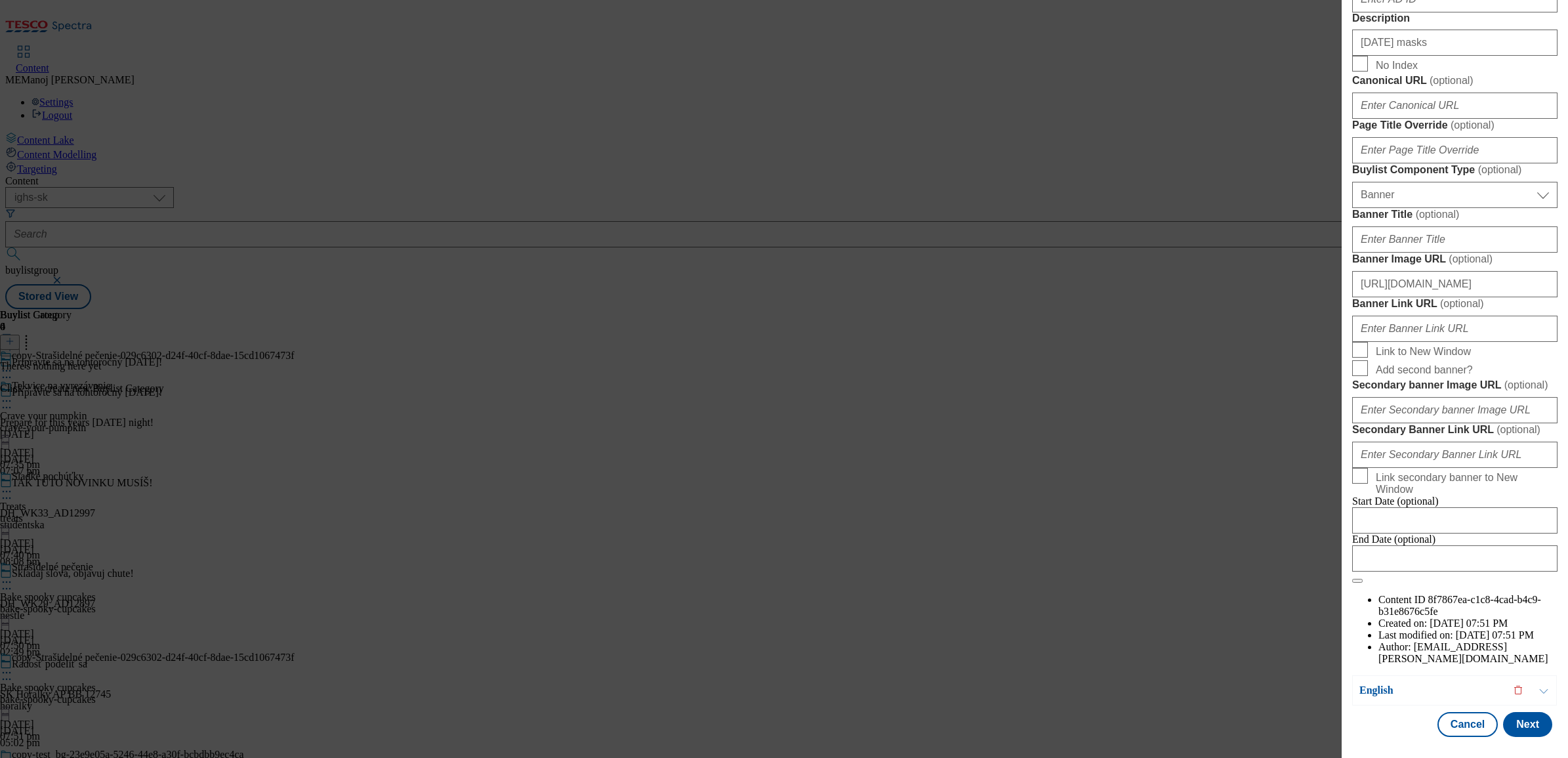
scroll to position [1073, 0]
click at [1253, 298] on input "[URL][DOMAIN_NAME]" at bounding box center [1455, 284] width 205 height 26
click at [1253, 580] on button "Next" at bounding box center [1528, 724] width 49 height 25
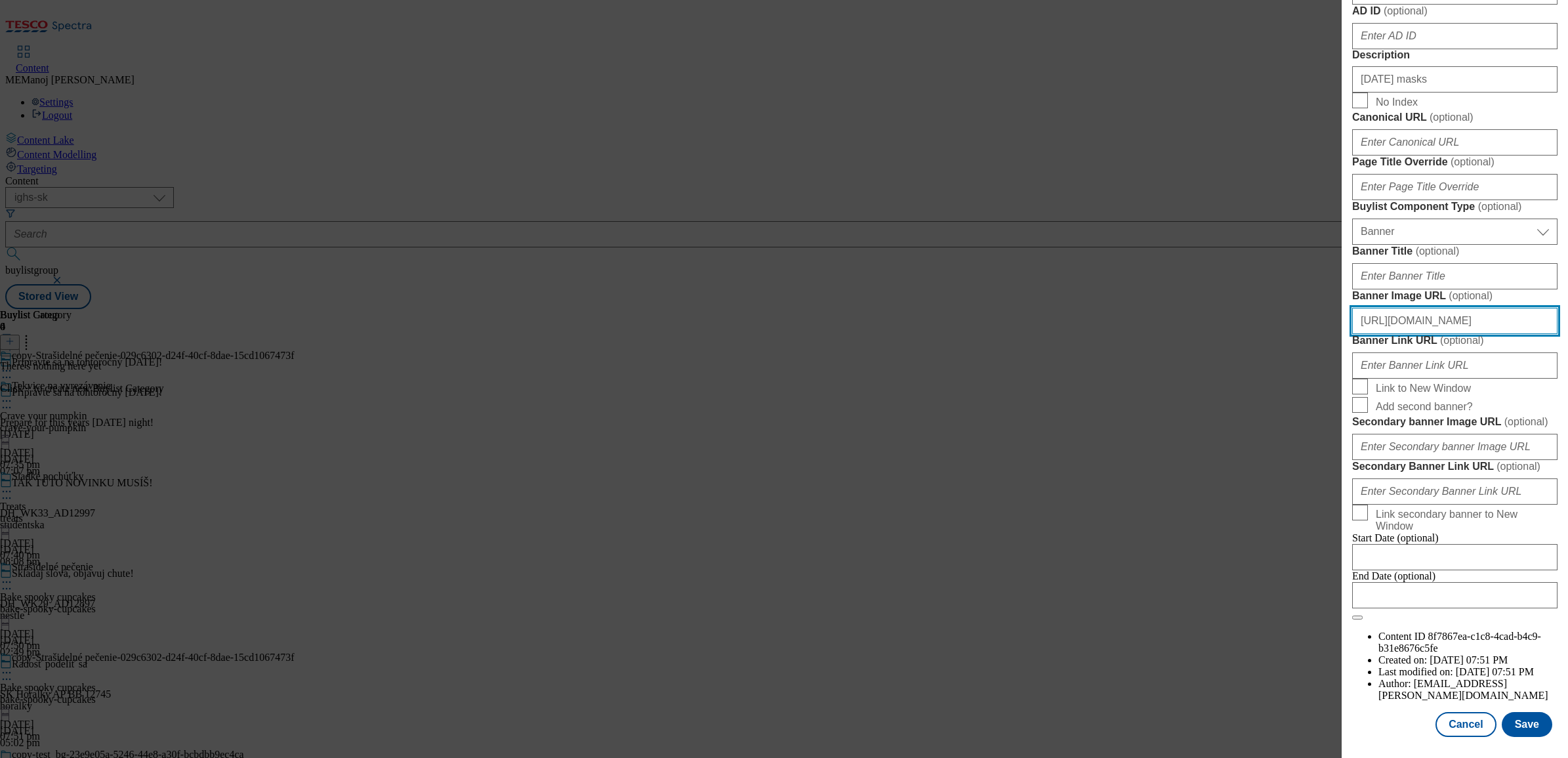
click at [1253, 308] on input "[URL][DOMAIN_NAME]" at bounding box center [1455, 321] width 205 height 26
click at [1253, 580] on button "Save" at bounding box center [1527, 724] width 50 height 25
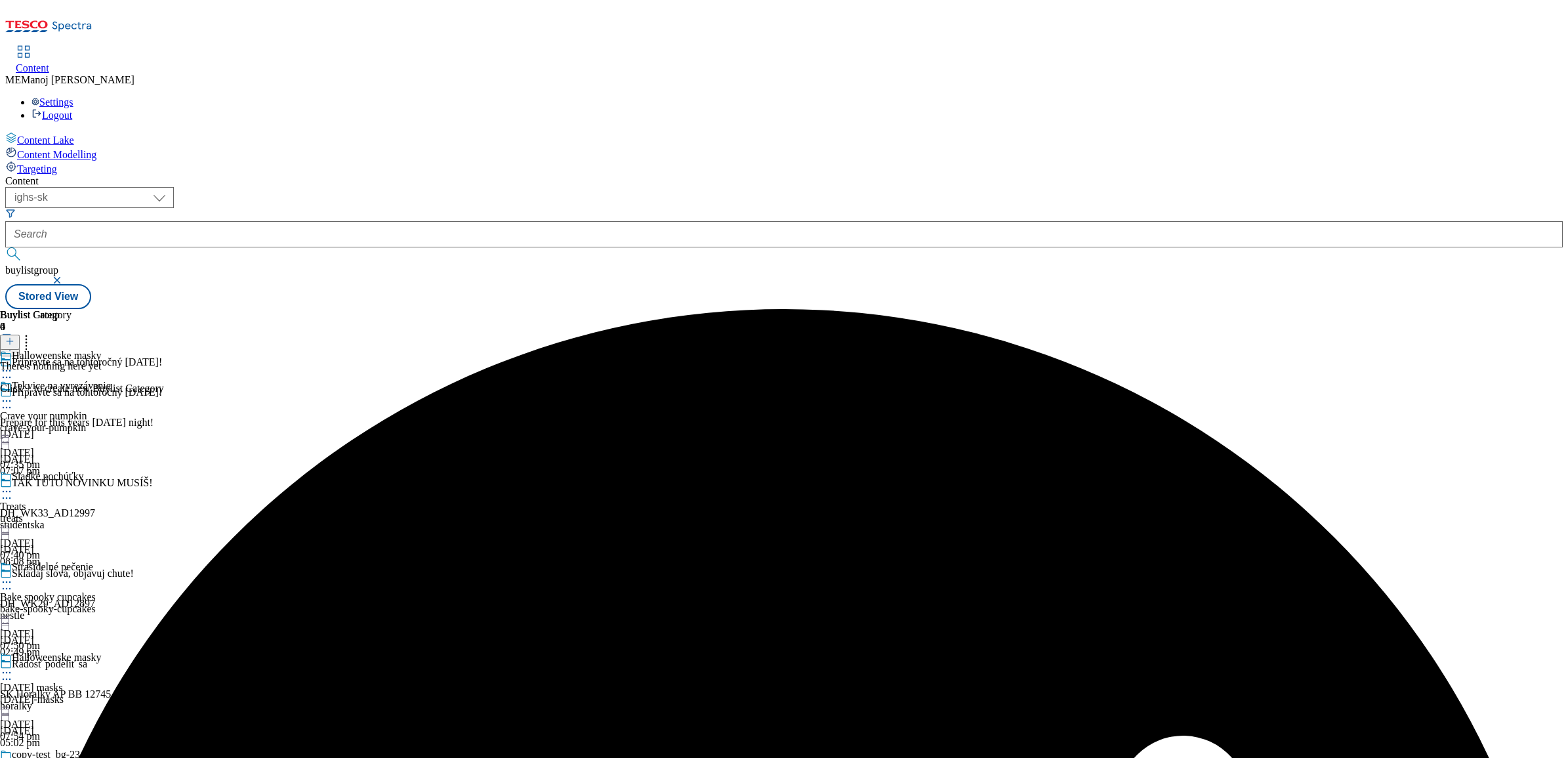
scroll to position [128, 0]
click at [13, 580] on icon at bounding box center [6, 673] width 13 height 13
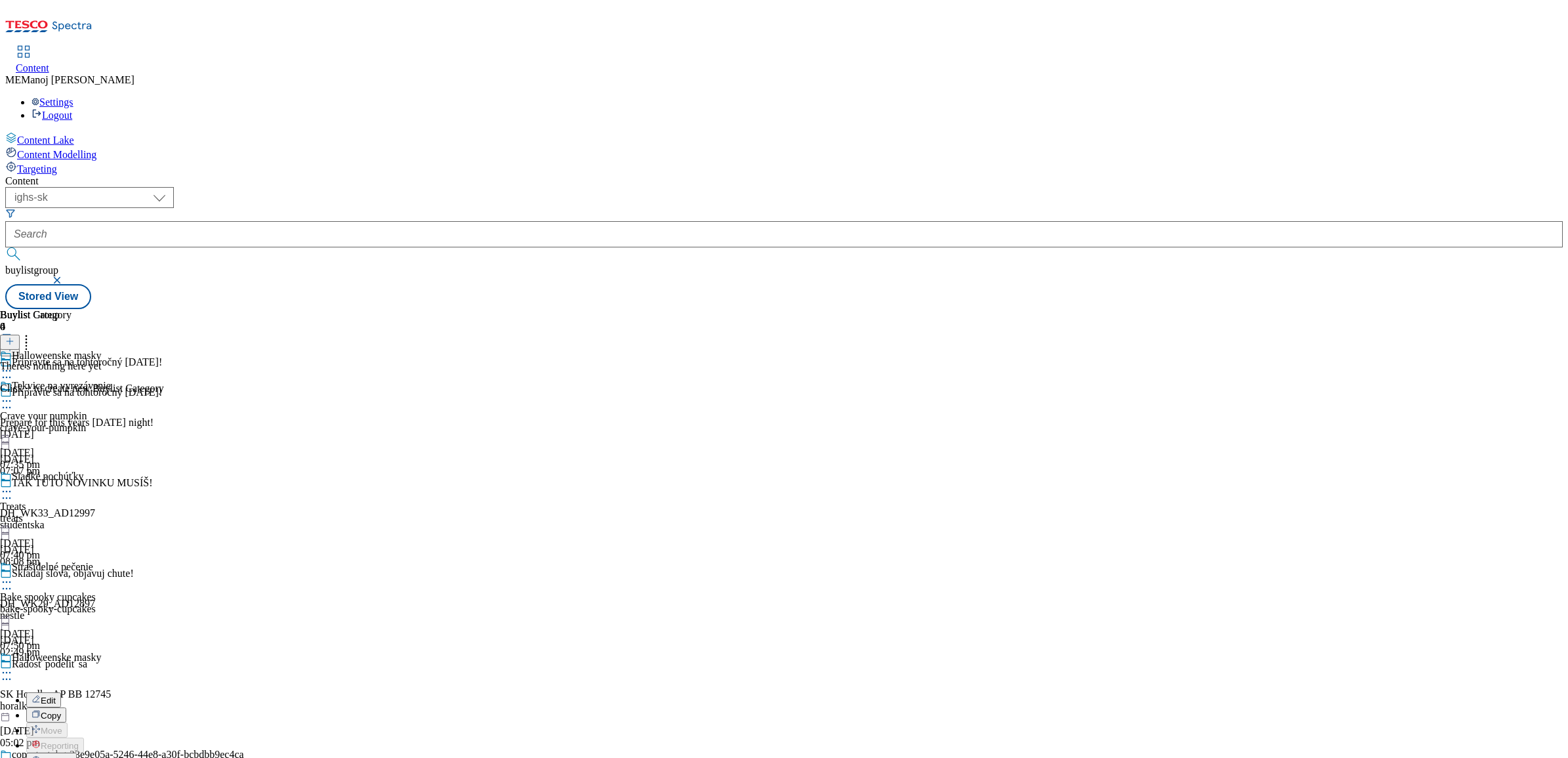
click at [61, 580] on span "Copy" at bounding box center [50, 716] width 20 height 10
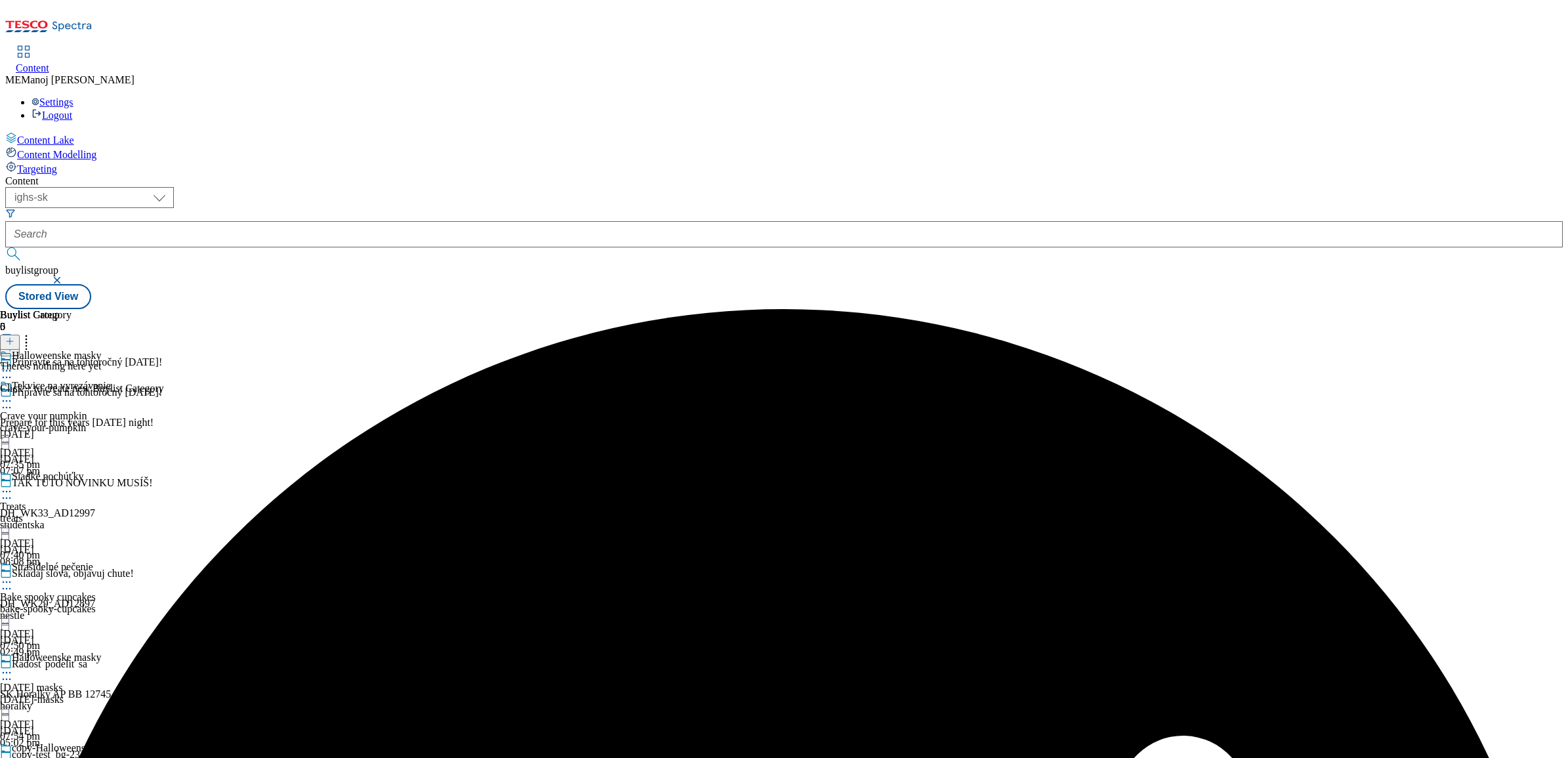
scroll to position [263, 0]
click at [13, 580] on icon at bounding box center [6, 763] width 13 height 13
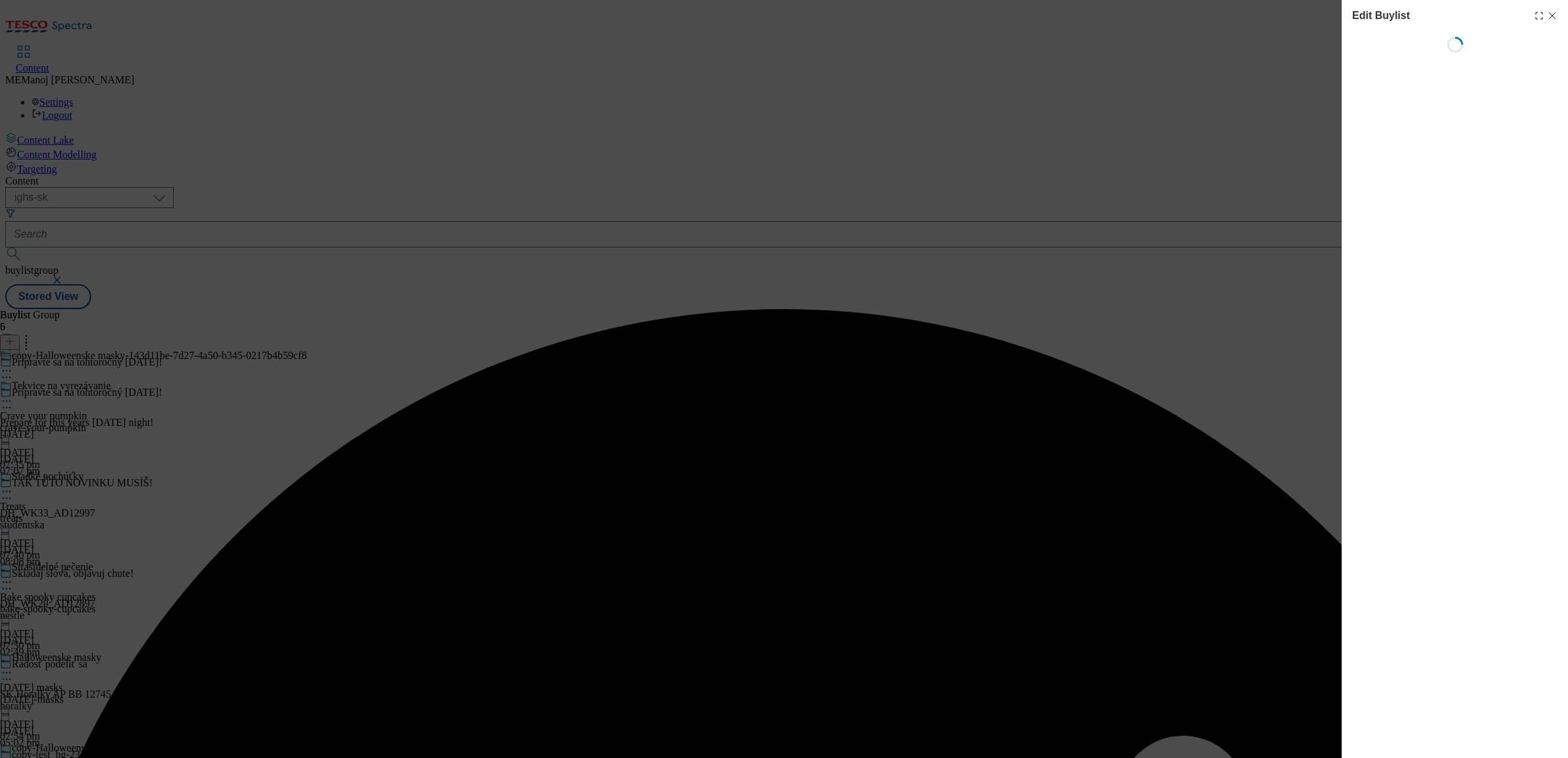
select select "evergreen"
select select "Banner"
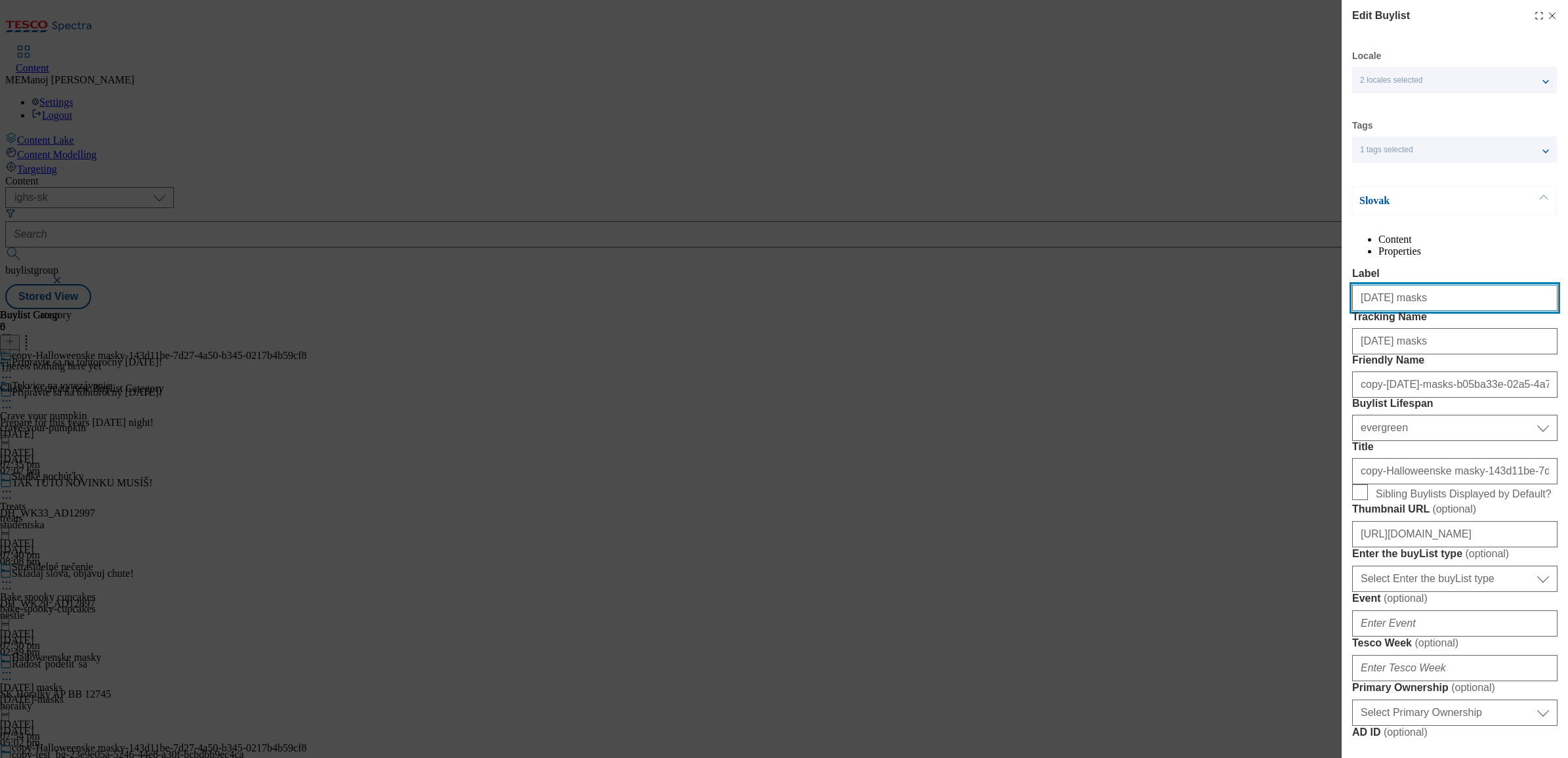
click at [1253, 311] on input "[DATE] masks" at bounding box center [1455, 298] width 205 height 26
paste input "Autumn decoration"
type input "Autumn decorations"
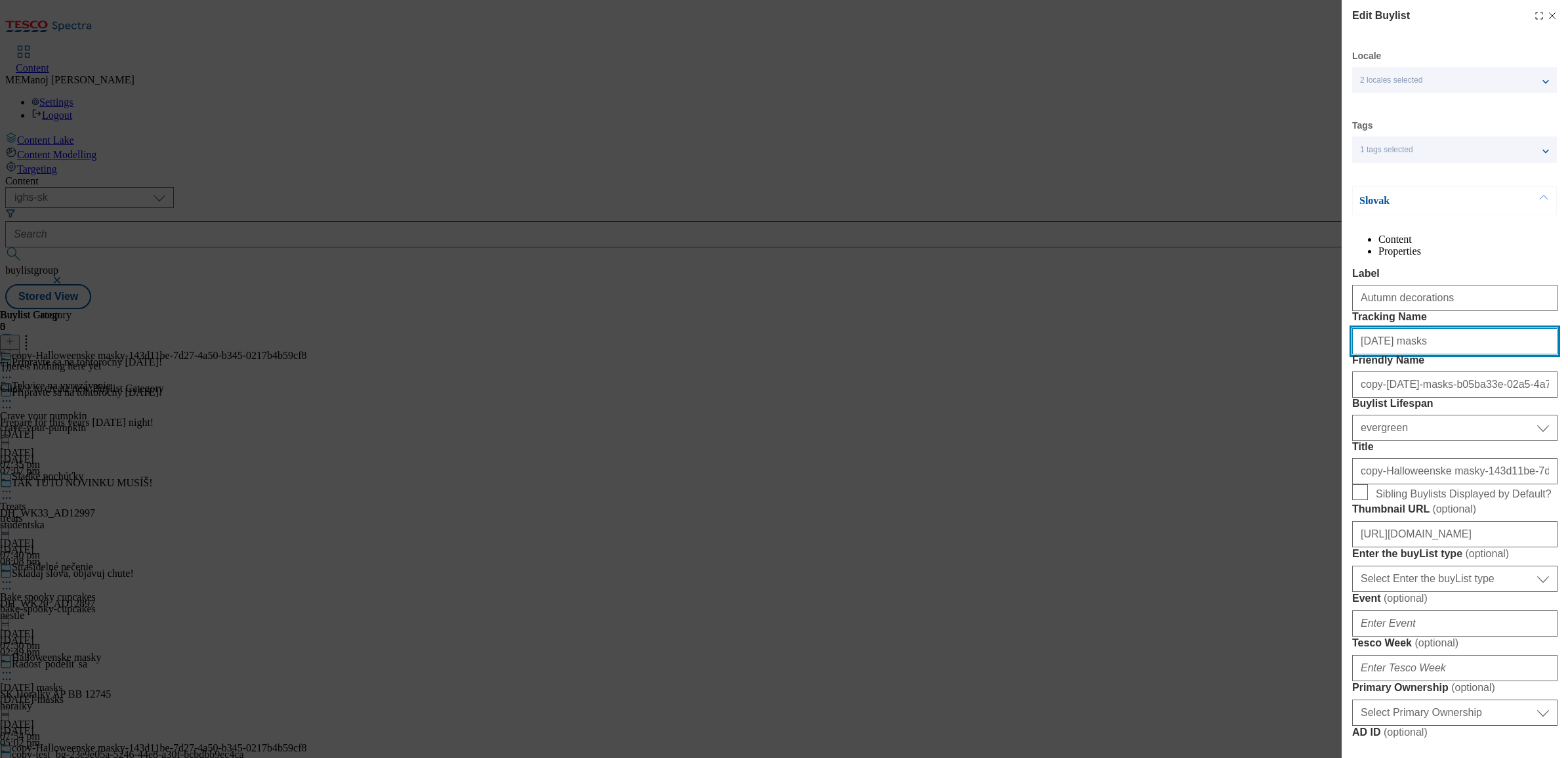
click at [1253, 355] on input "[DATE] masks" at bounding box center [1455, 342] width 205 height 26
paste input "Autumn decoration"
type input "Autumn decorations"
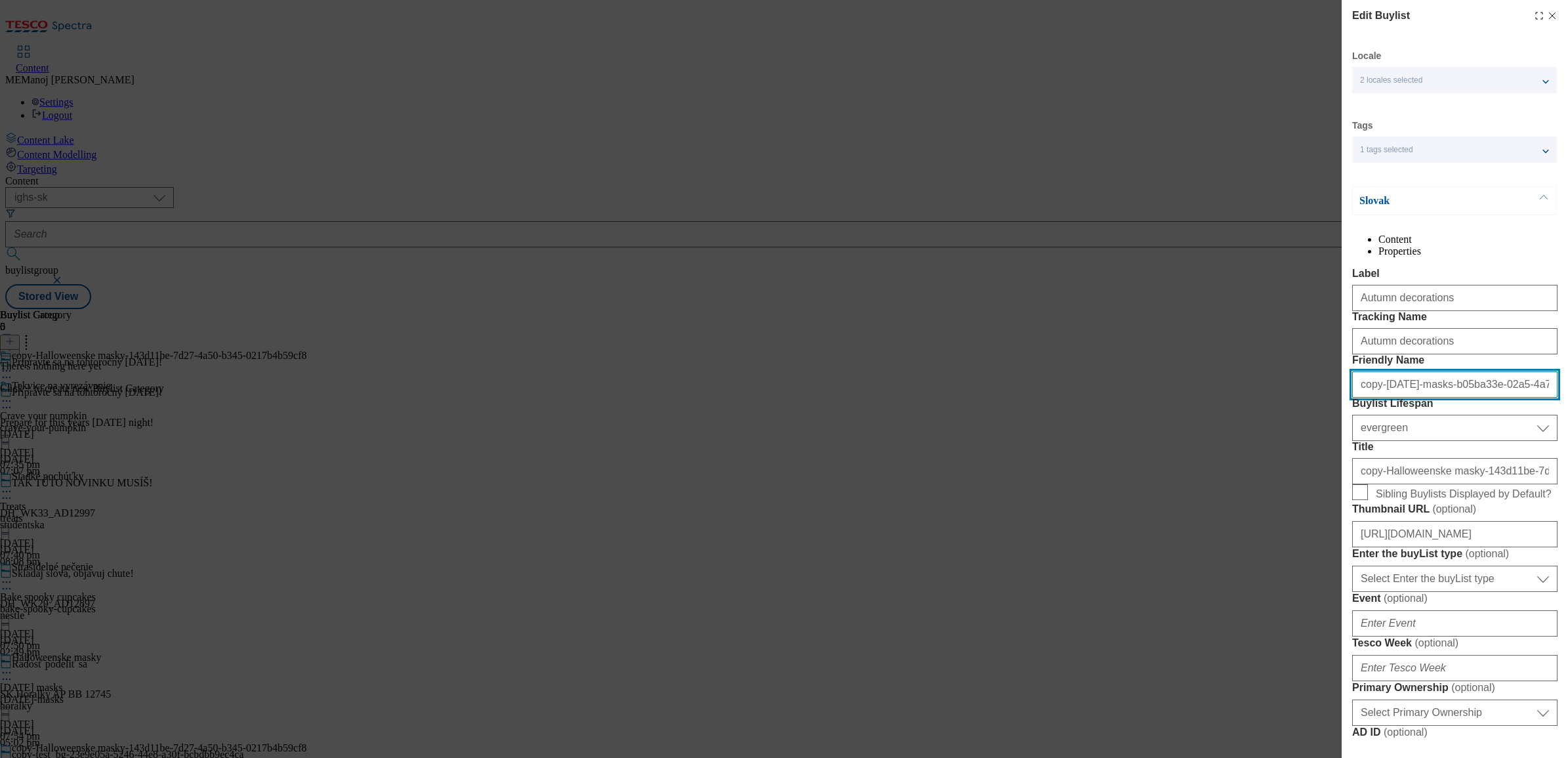
click at [1253, 398] on input "copy-[DATE]-masks-b05ba33e-02a5-4a7e-9736-07e3cb4ad117" at bounding box center [1455, 385] width 205 height 26
paste input "Autumn decorations"
type input "Autumn decorations"
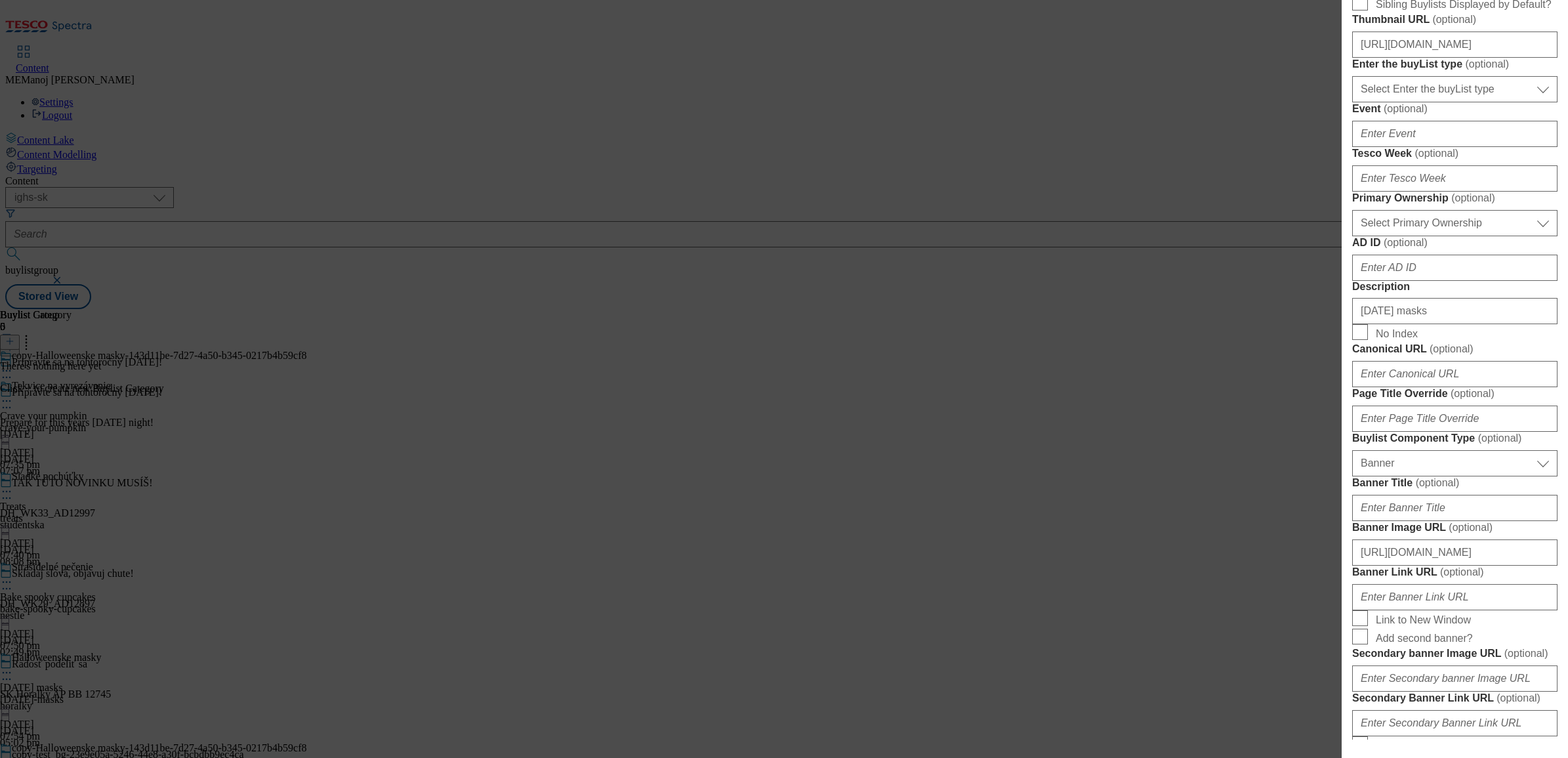
scroll to position [579, 0]
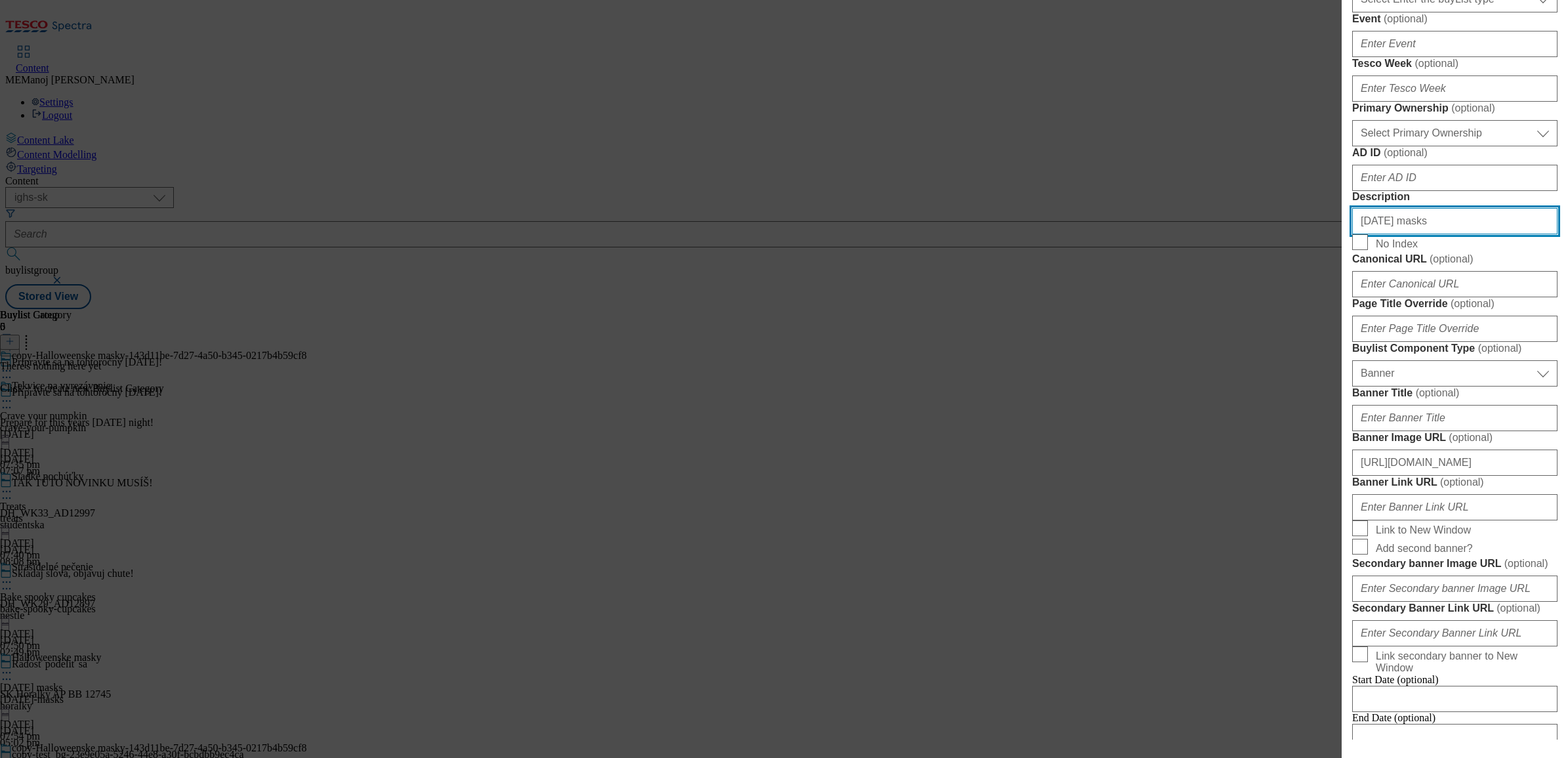
click at [1253, 234] on input "[DATE] masks" at bounding box center [1455, 221] width 205 height 26
paste input "Autumn decoration"
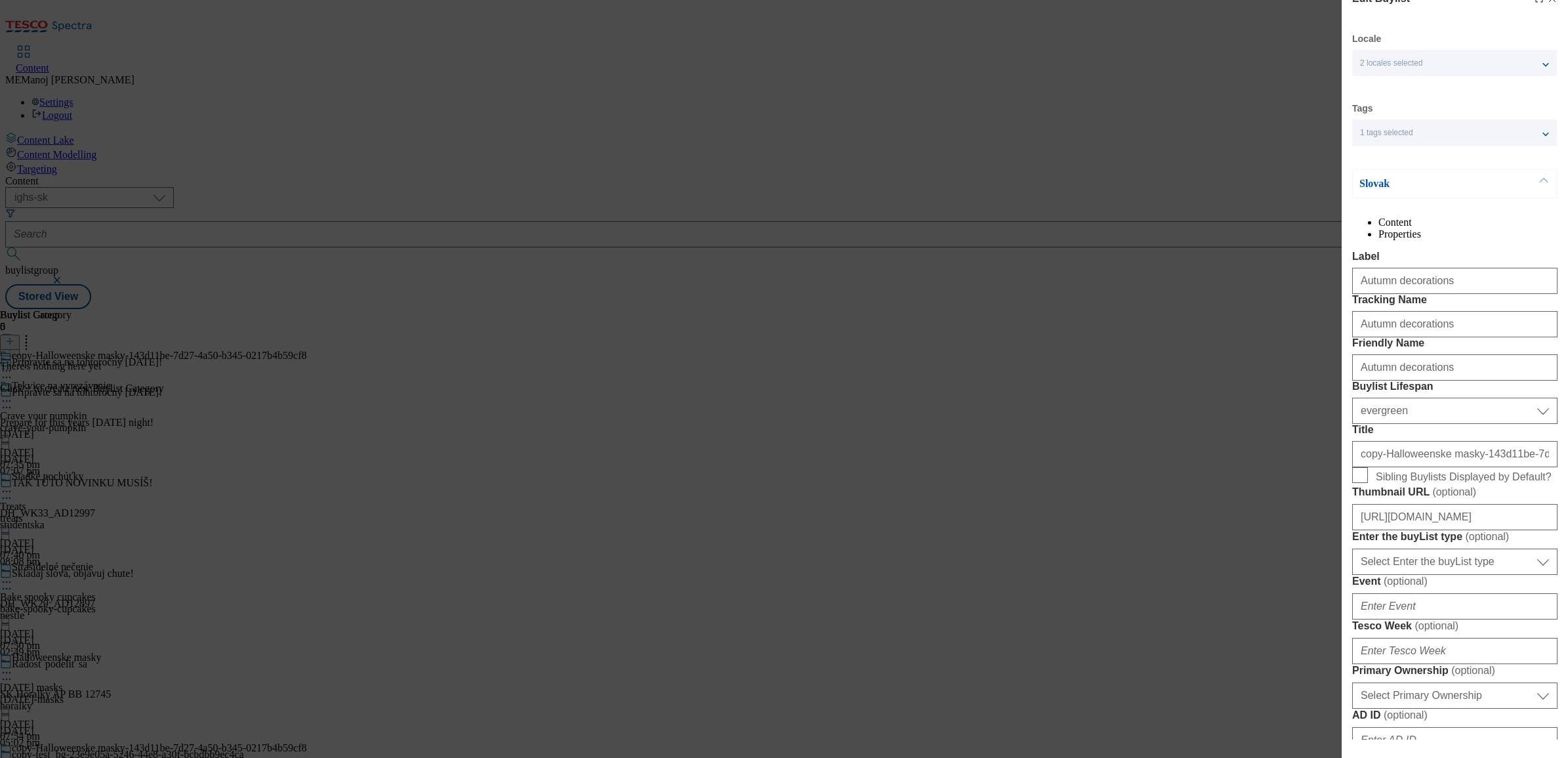
scroll to position [0, 0]
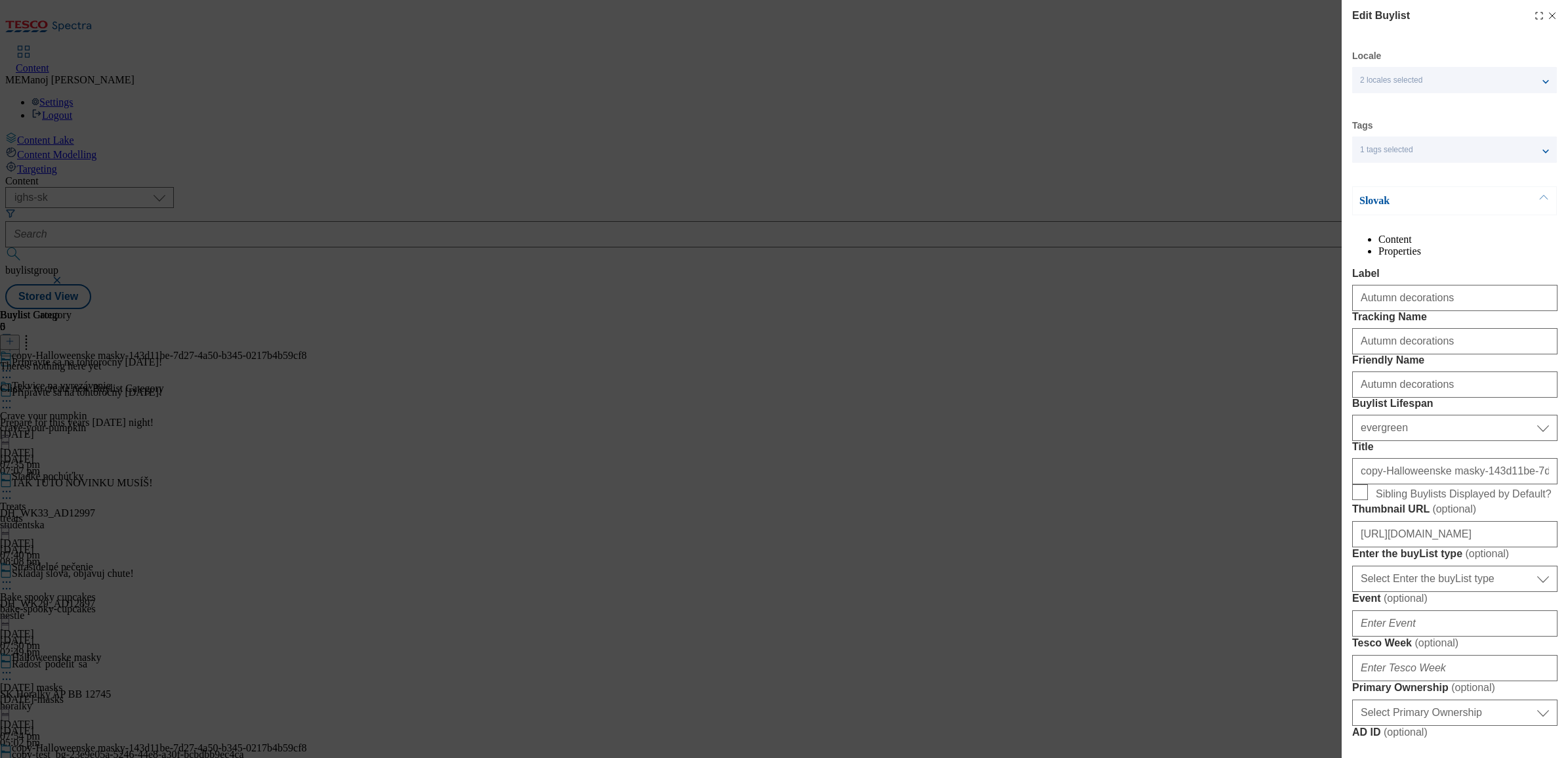
type input "Autumn decorations"
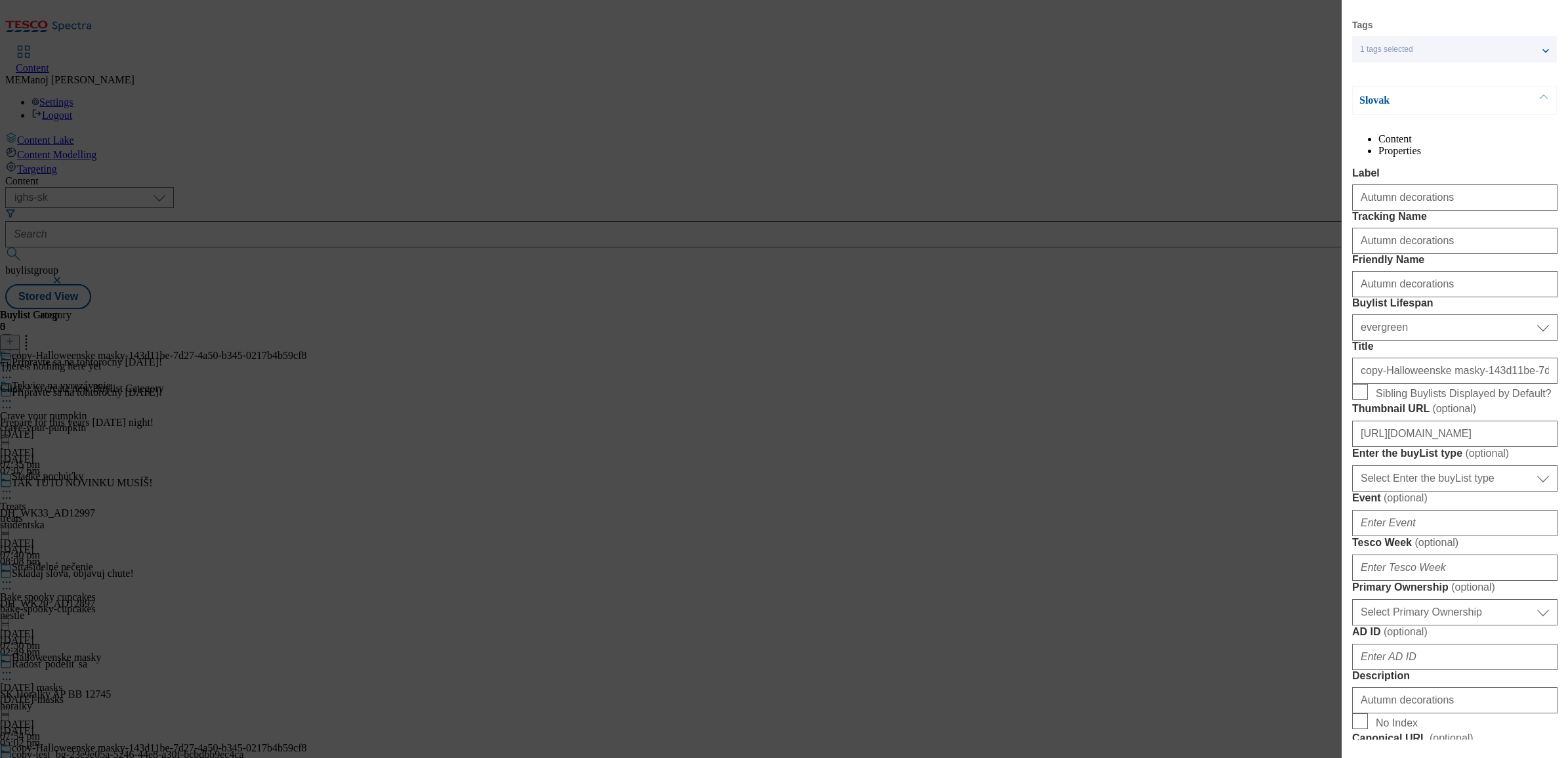
scroll to position [102, 0]
click at [1253, 383] on input "copy-Halloweenske masky-143d11be-7d27-4a50-b345-0217b4b59cf8" at bounding box center [1455, 370] width 205 height 26
paste input "Jesenné dekorácie"
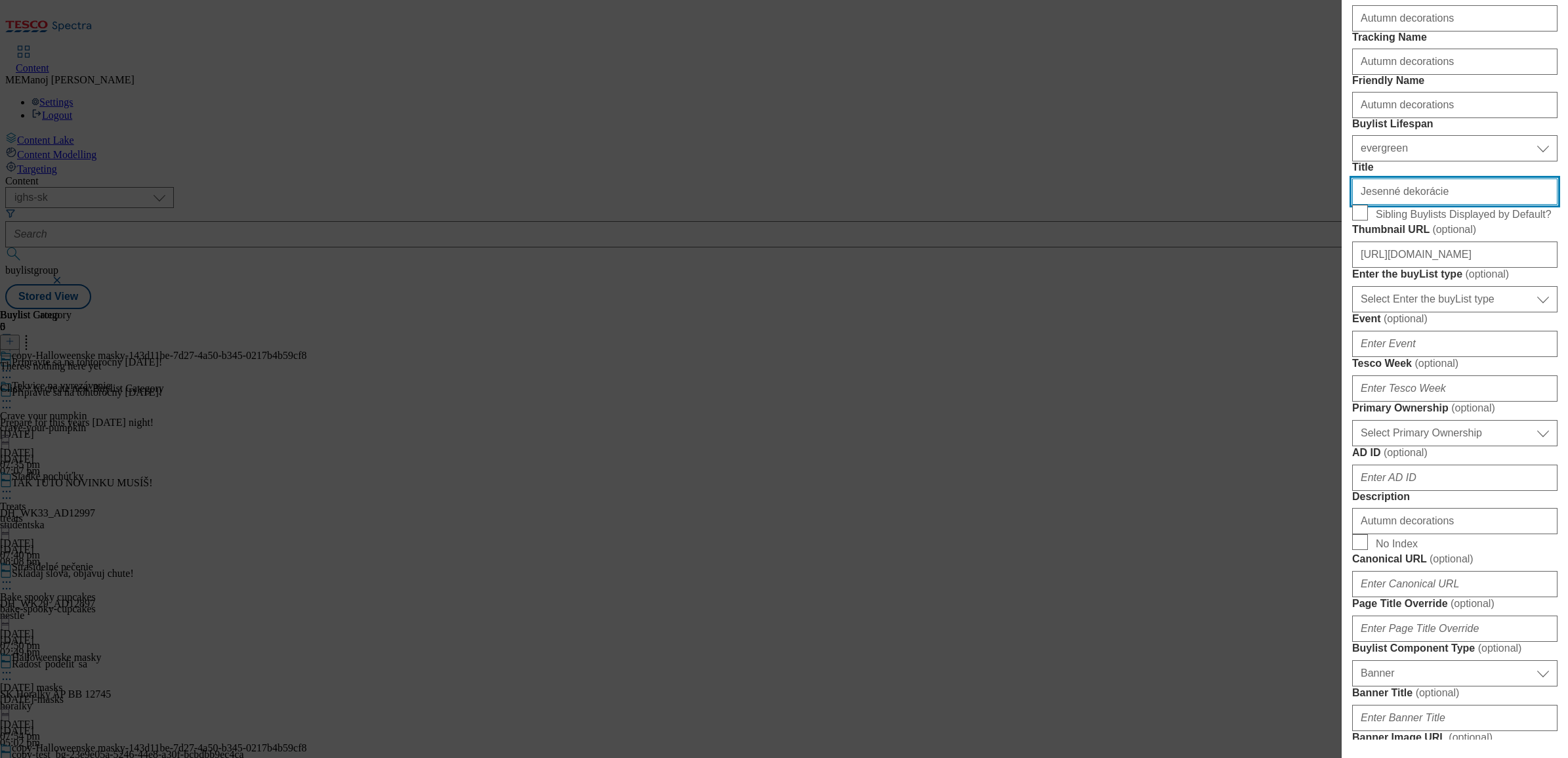
scroll to position [294, 0]
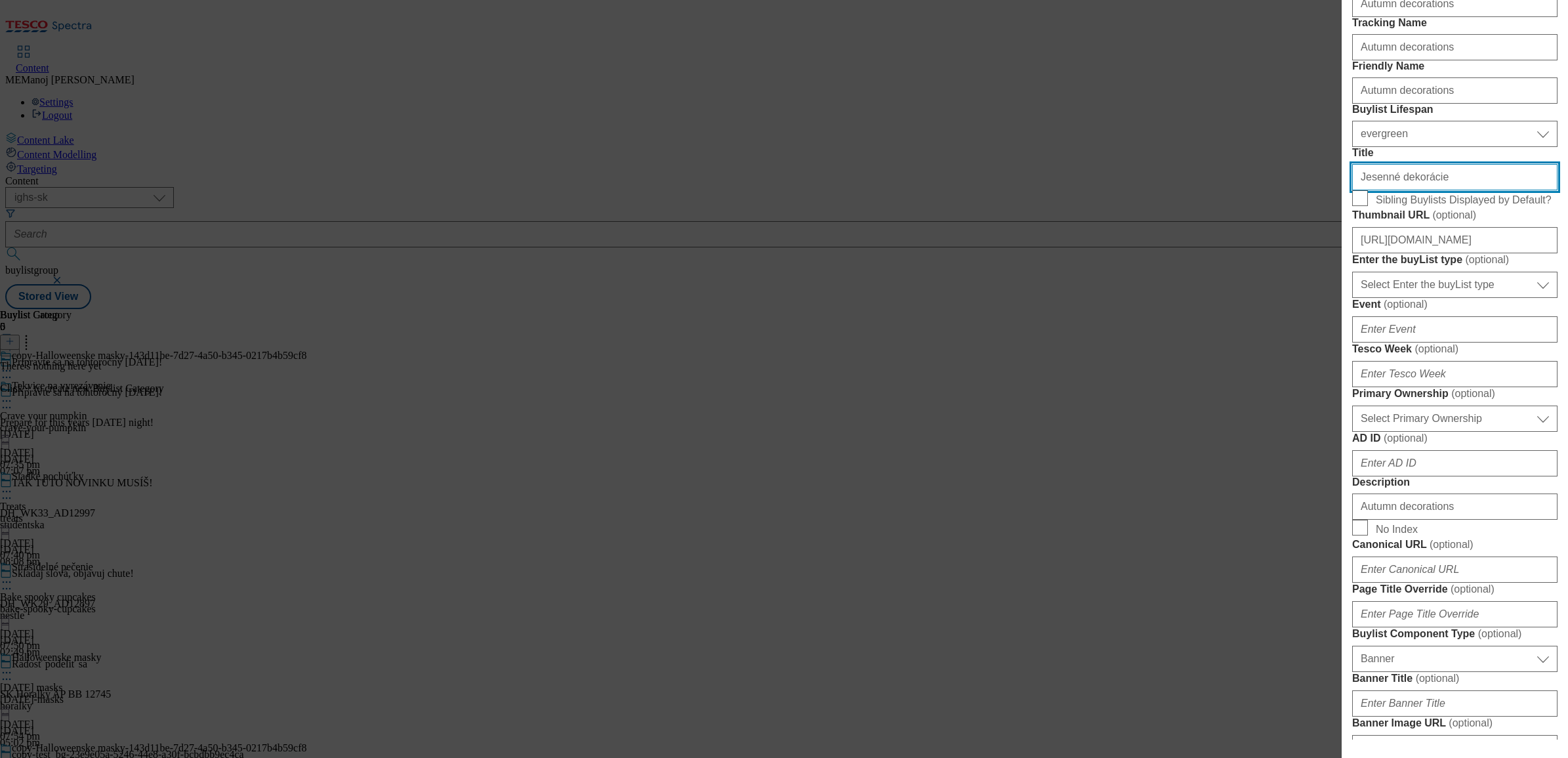
type input "Jesenné dekorácie"
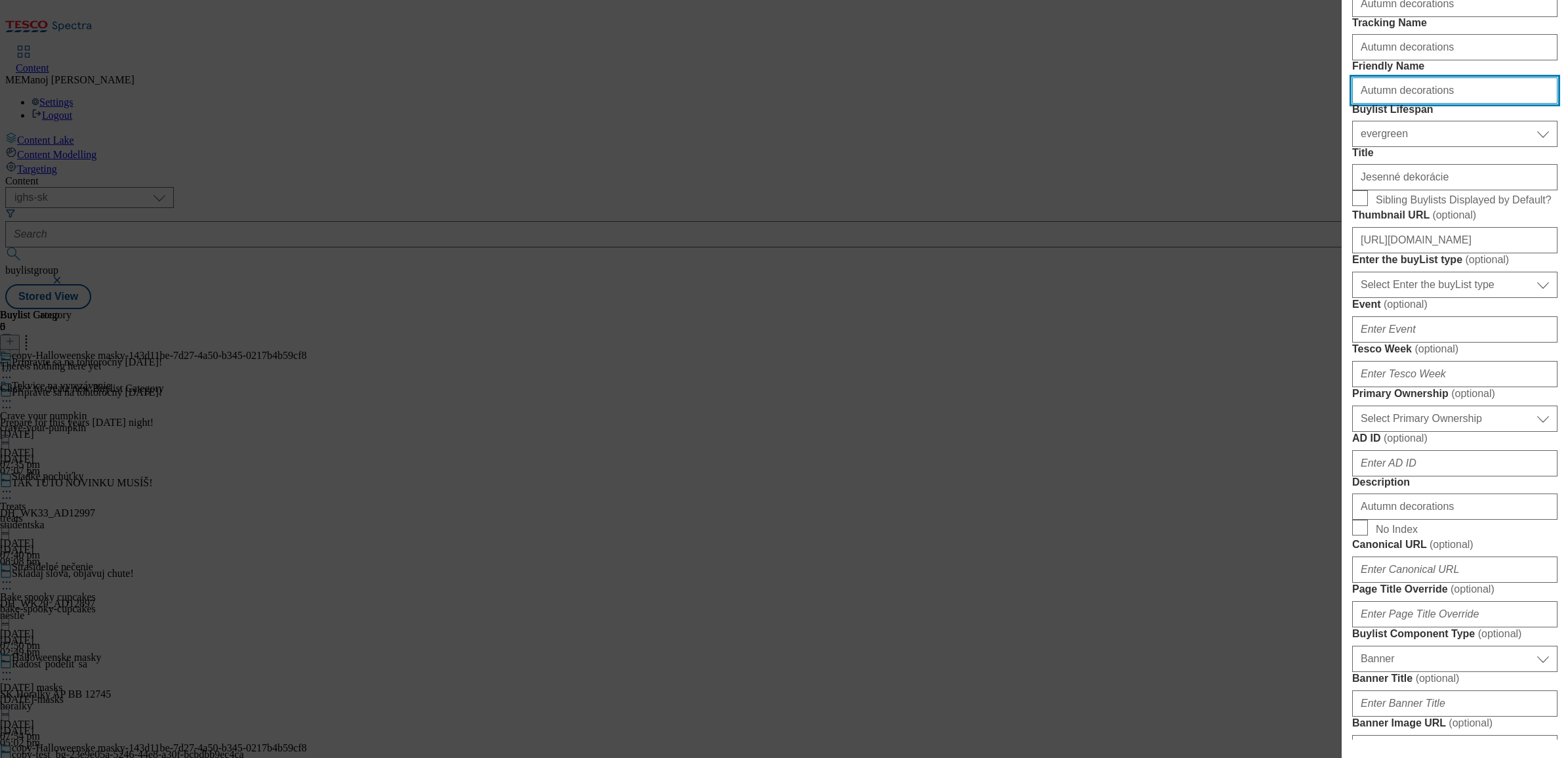
click at [1253, 104] on input "Autumn decorations" at bounding box center [1455, 90] width 205 height 26
click at [1253, 104] on input "autumn decorations" at bounding box center [1455, 90] width 205 height 26
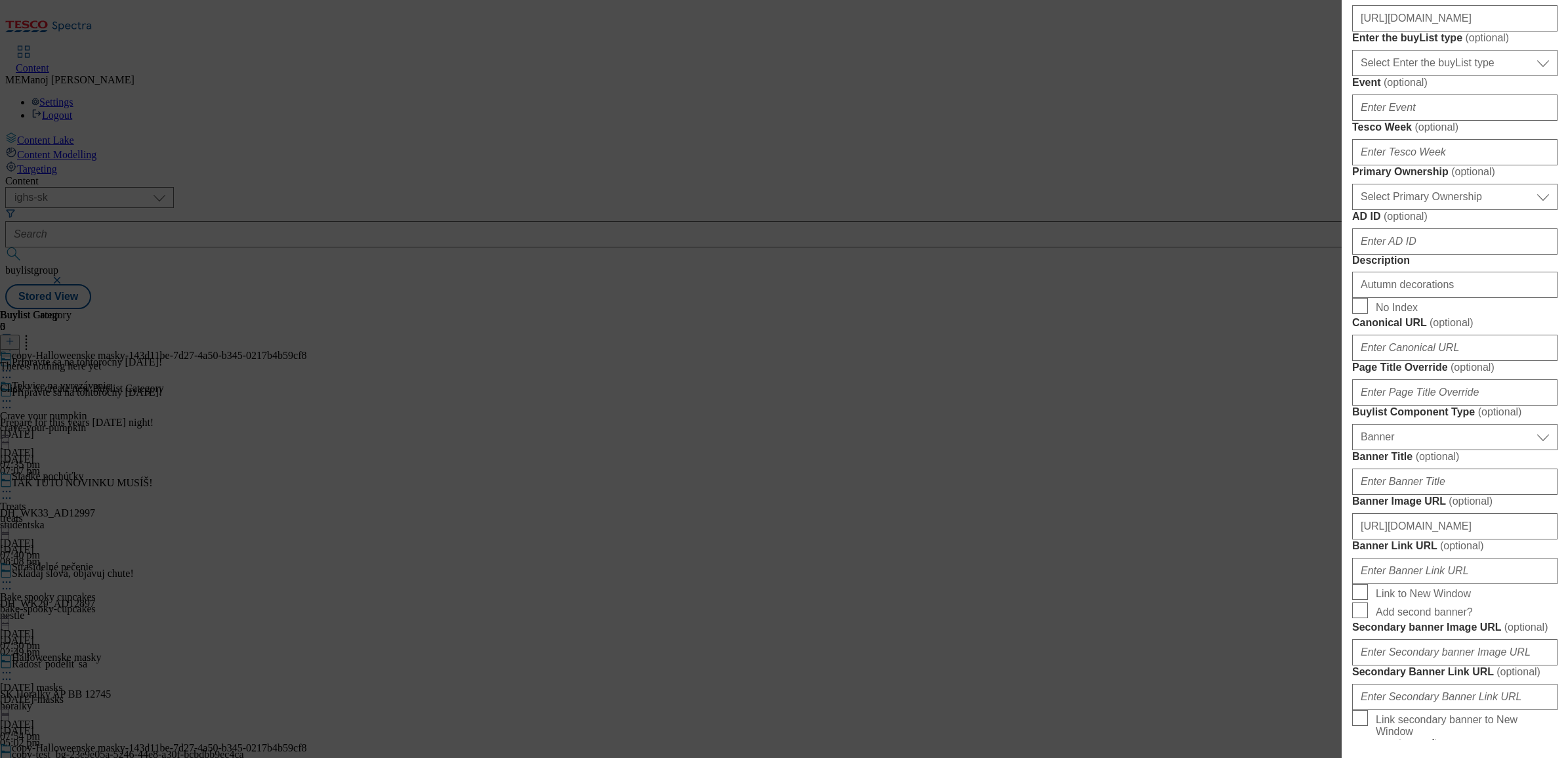
scroll to position [517, 0]
type input "autumn-decorations"
click at [1253, 31] on input "[URL][DOMAIN_NAME]" at bounding box center [1455, 17] width 205 height 26
paste input "a6917f4f-563b-4fb1-8e2b-ba03ae2bb621/SK_image_5"
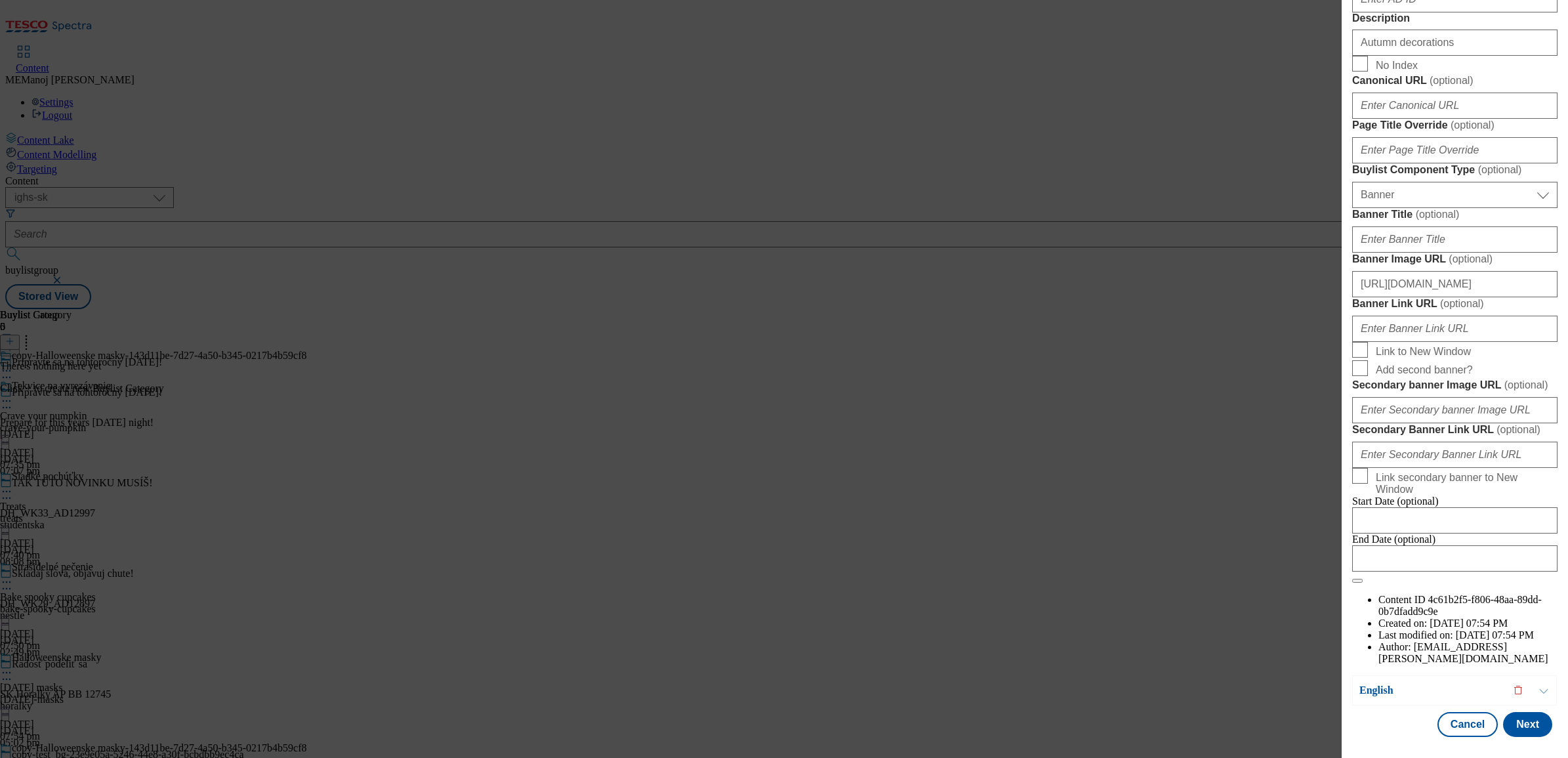
scroll to position [1262, 0]
type input "[URL][DOMAIN_NAME]"
click at [1253, 580] on p "English" at bounding box center [1428, 690] width 138 height 13
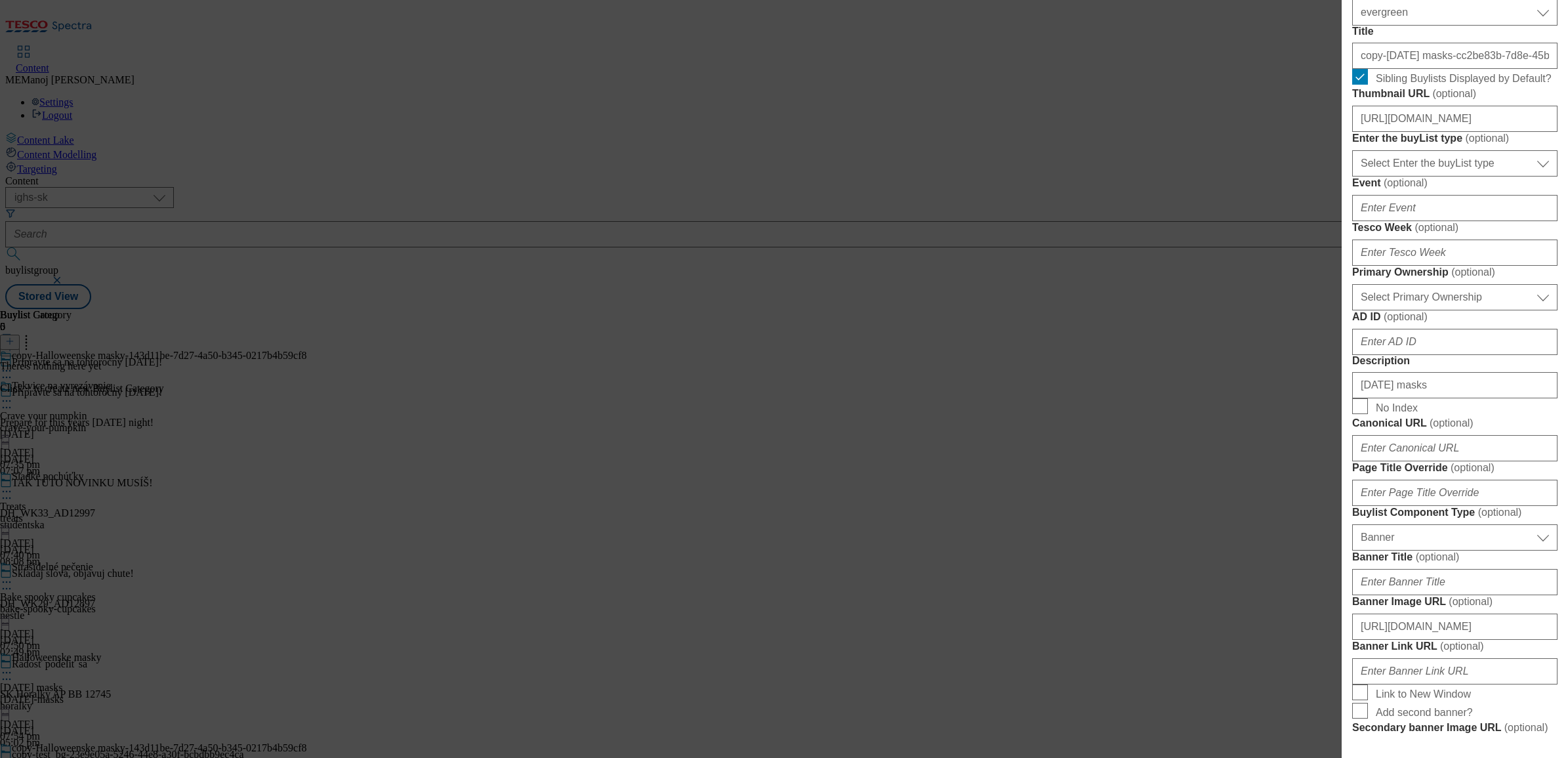
scroll to position [447, 0]
click at [1253, 133] on input "[URL][DOMAIN_NAME]" at bounding box center [1455, 120] width 205 height 26
paste input "a6917f4f-563b-4fb1-8e2b-ba03ae2bb621/SK_image_5"
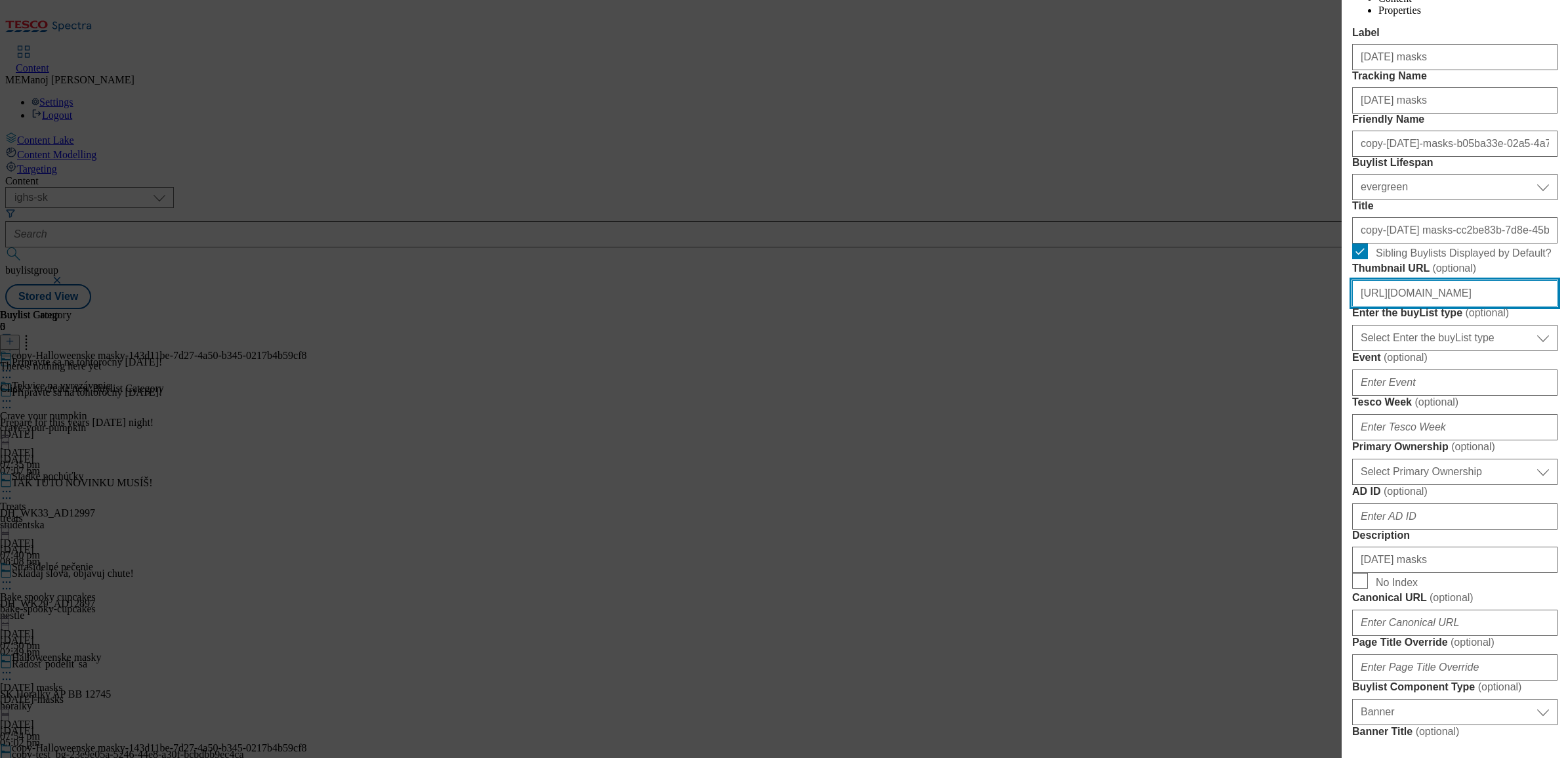
scroll to position [0, 0]
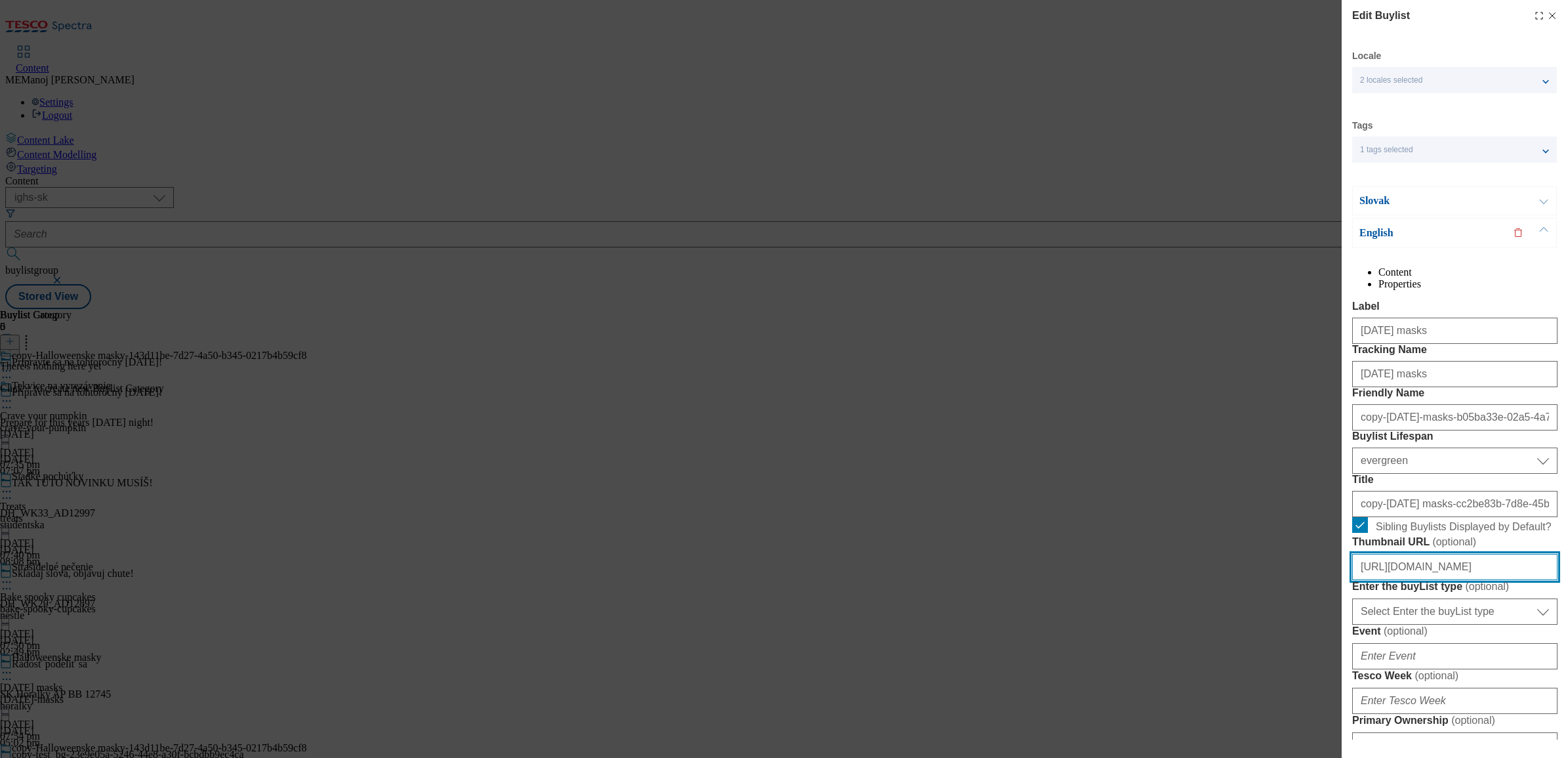
type input "[URL][DOMAIN_NAME]"
click at [1253, 205] on p "Slovak" at bounding box center [1428, 201] width 138 height 13
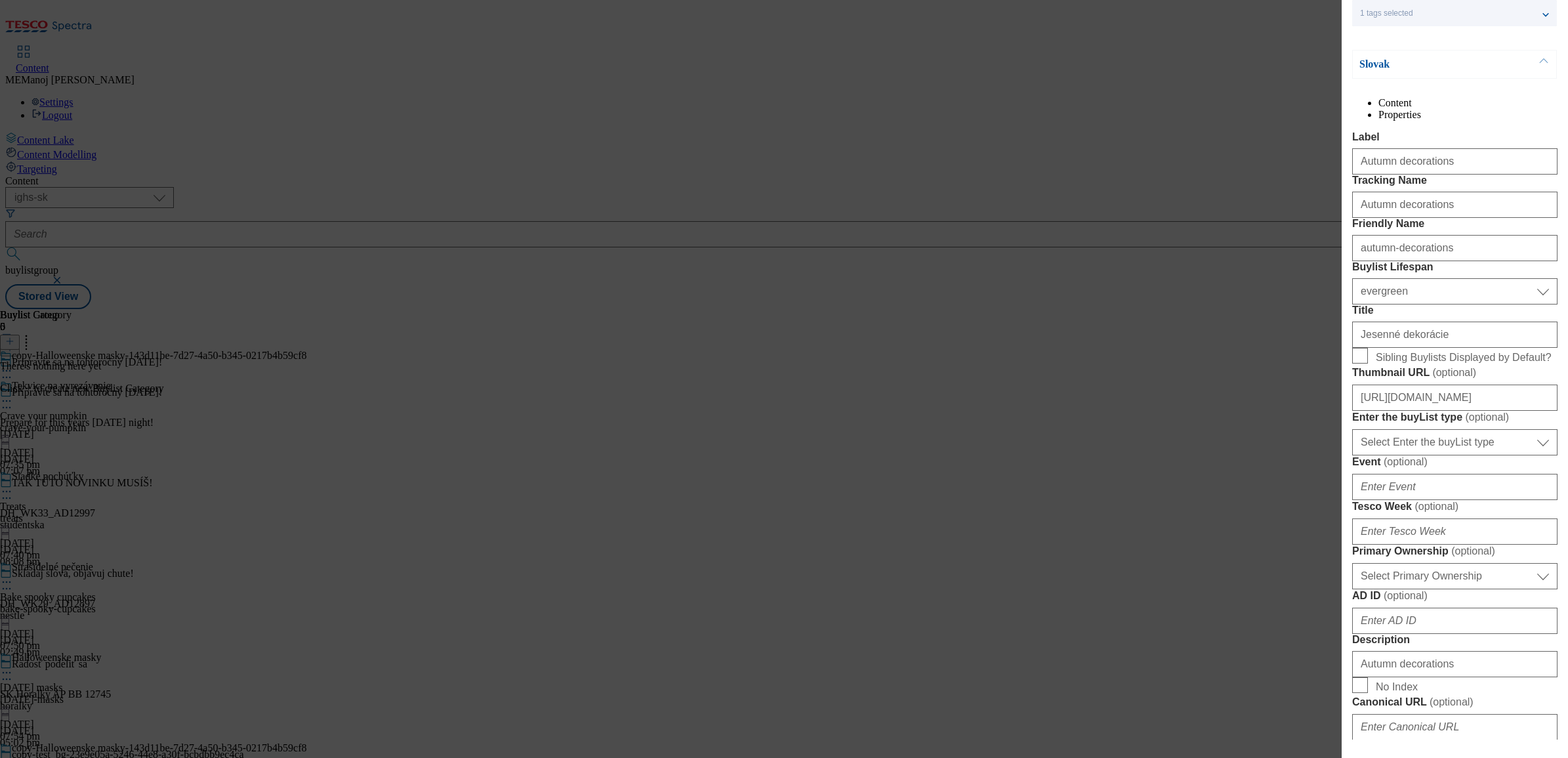
scroll to position [138, 0]
drag, startPoint x: 1448, startPoint y: 257, endPoint x: 1316, endPoint y: 256, distance: 132.0
click at [1253, 256] on div "Edit Buylist Locale 2 locales selected Slovak English Tags 1 tags selected buyl…" at bounding box center [784, 379] width 1568 height 758
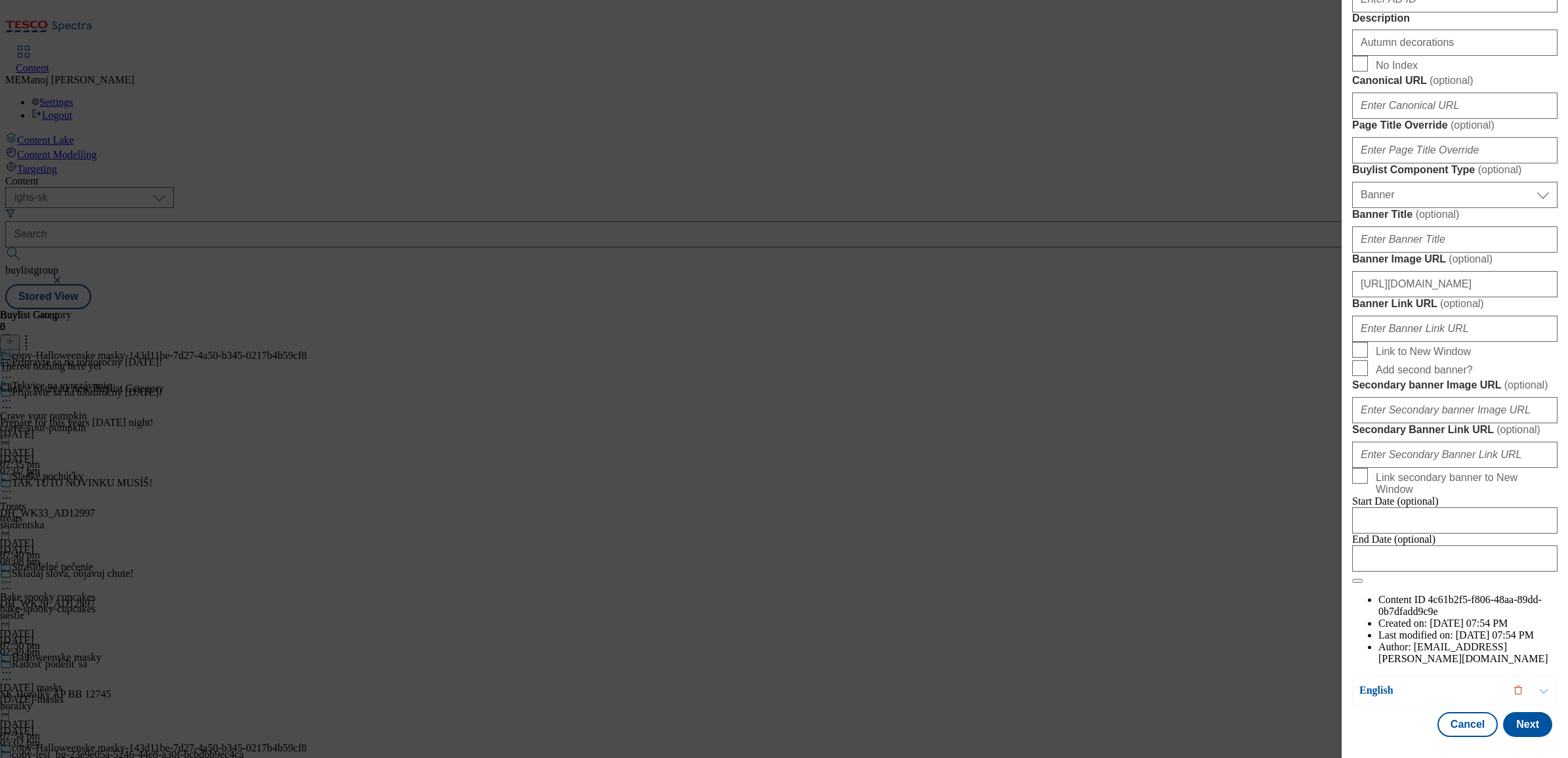
scroll to position [1262, 0]
click at [1253, 580] on button "Next" at bounding box center [1528, 724] width 49 height 25
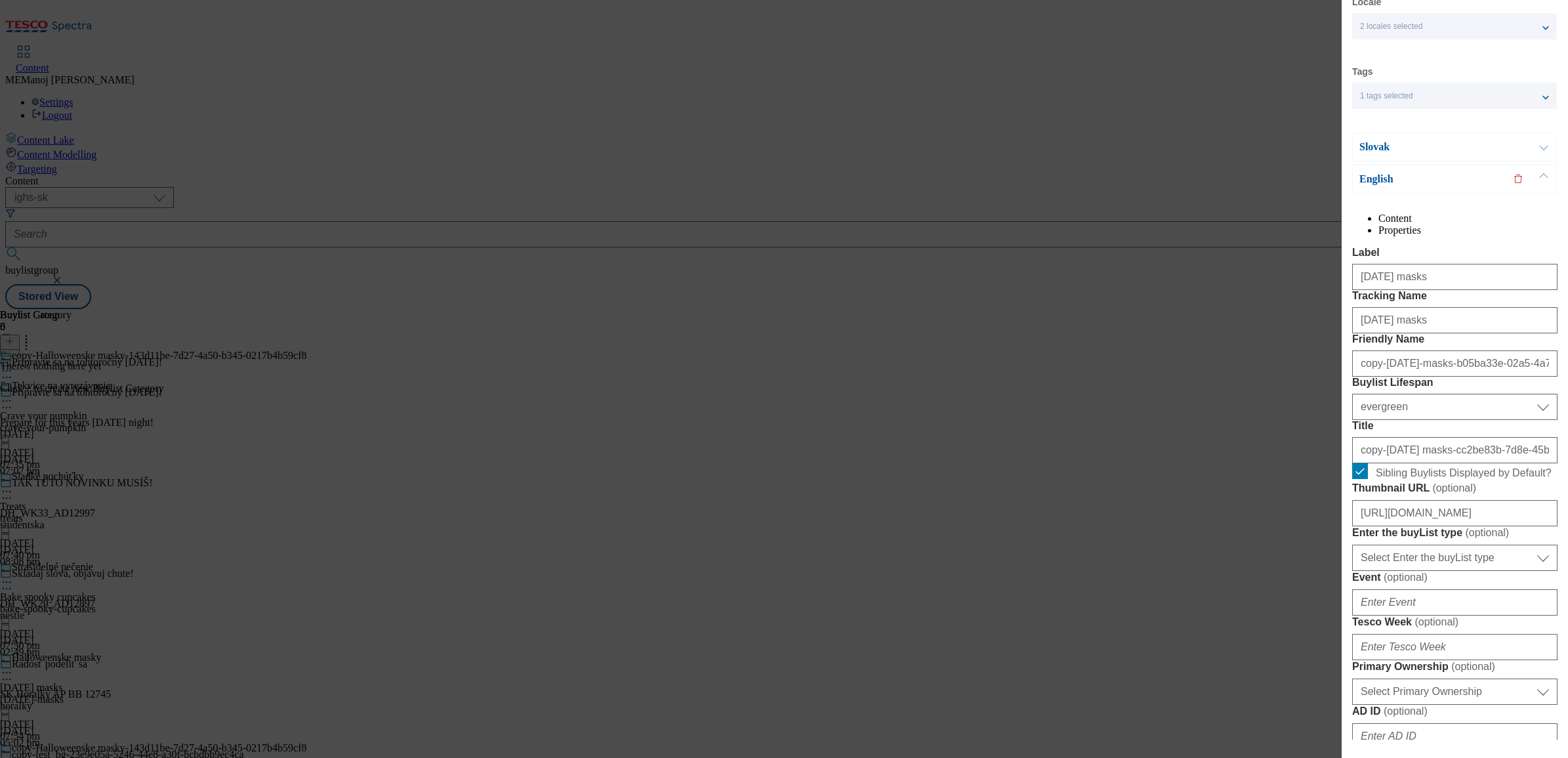
scroll to position [53, 0]
click at [1253, 291] on input "[DATE] masks" at bounding box center [1455, 277] width 205 height 26
paste input "Autumn decoration"
type input "Autumn decorations"
click at [1253, 334] on input "[DATE] masks" at bounding box center [1455, 321] width 205 height 26
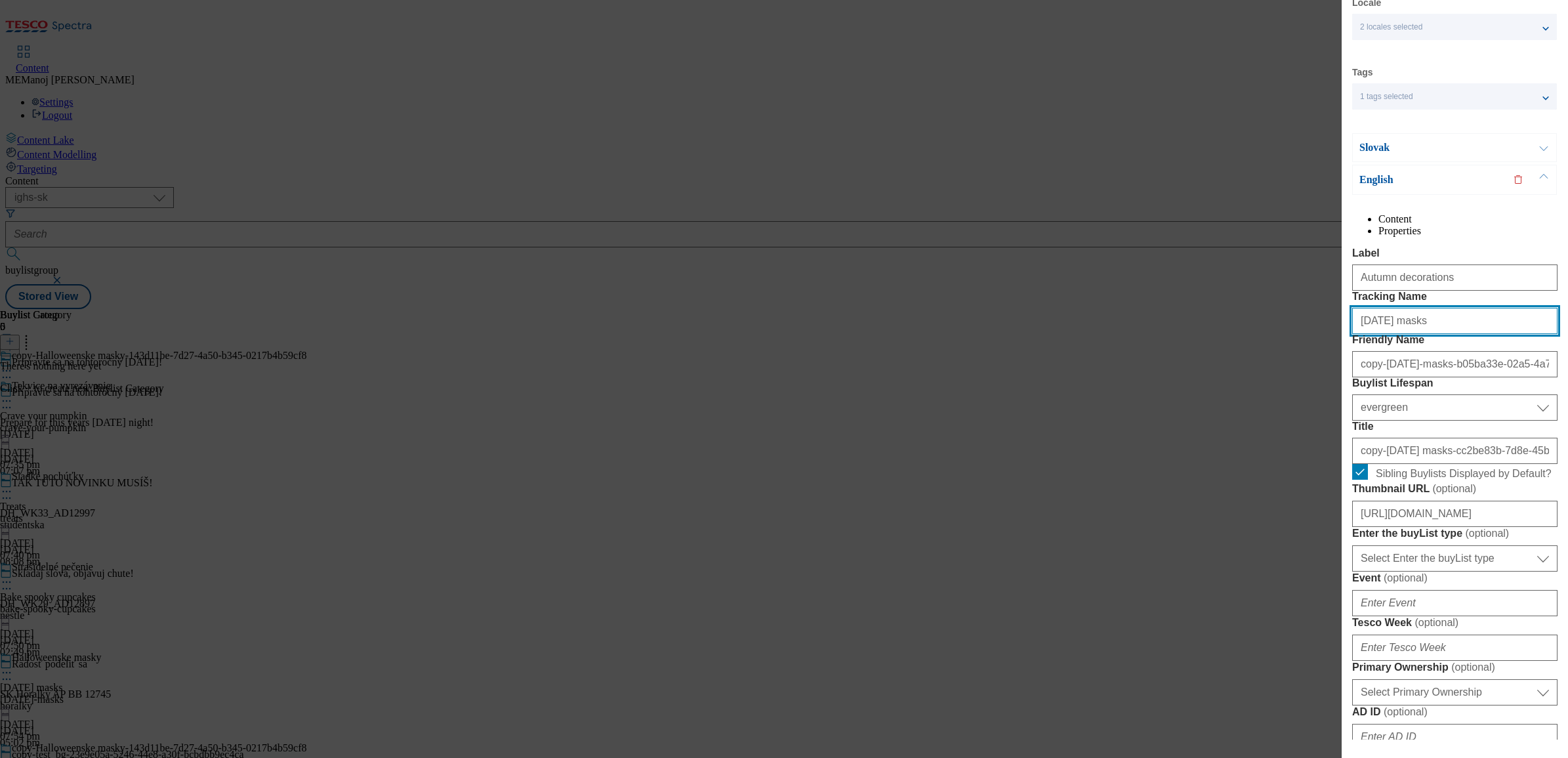
paste input "Autumn decoration"
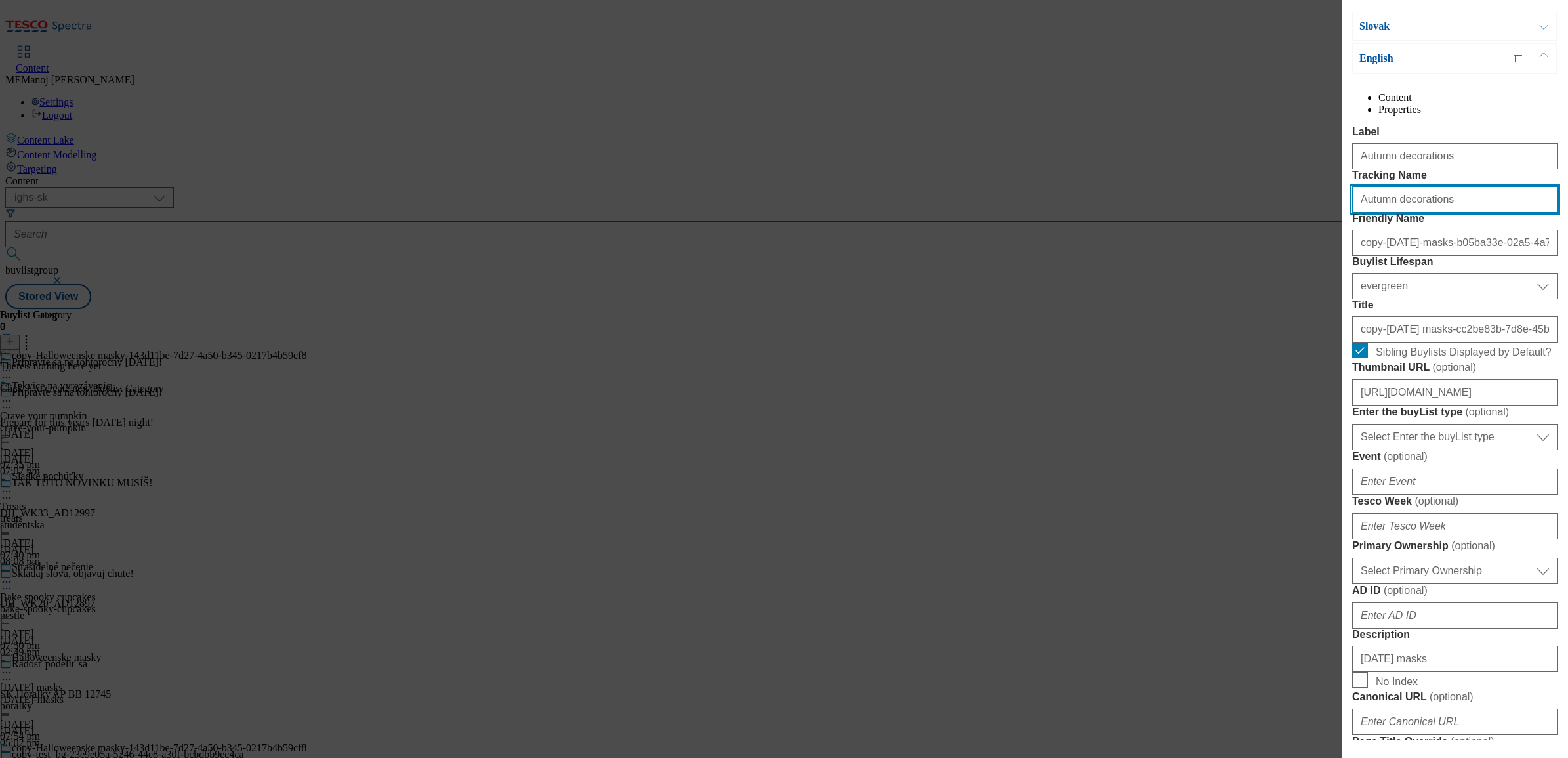
type input "Autumn decorations"
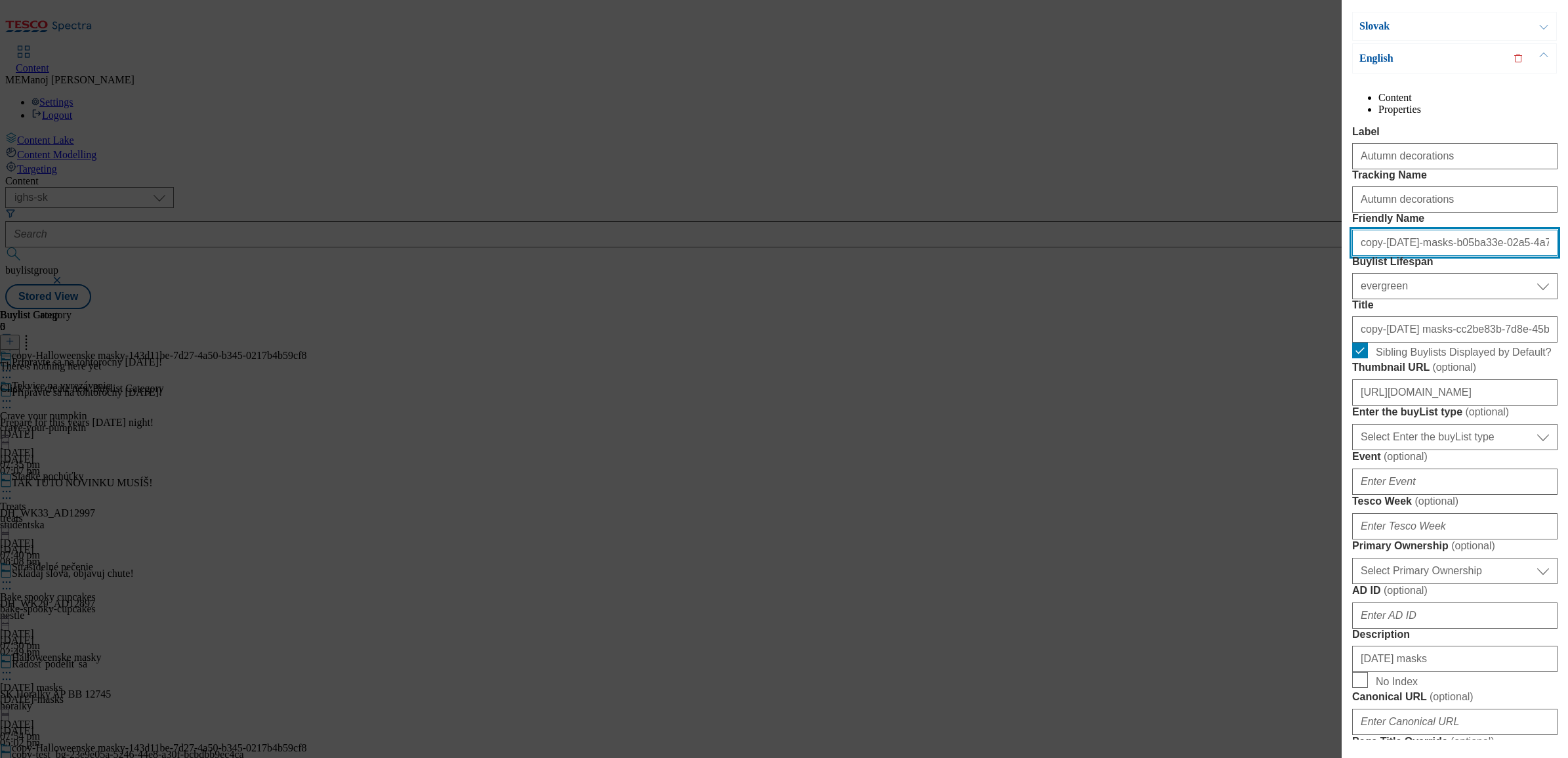
click at [1253, 256] on input "copy-[DATE]-masks-b05ba33e-02a5-4a7e-9736-07e3cb4ad117" at bounding box center [1455, 243] width 205 height 26
paste input "Autumn decorations"
click at [1253, 256] on input "Autumn decorations" at bounding box center [1455, 243] width 205 height 26
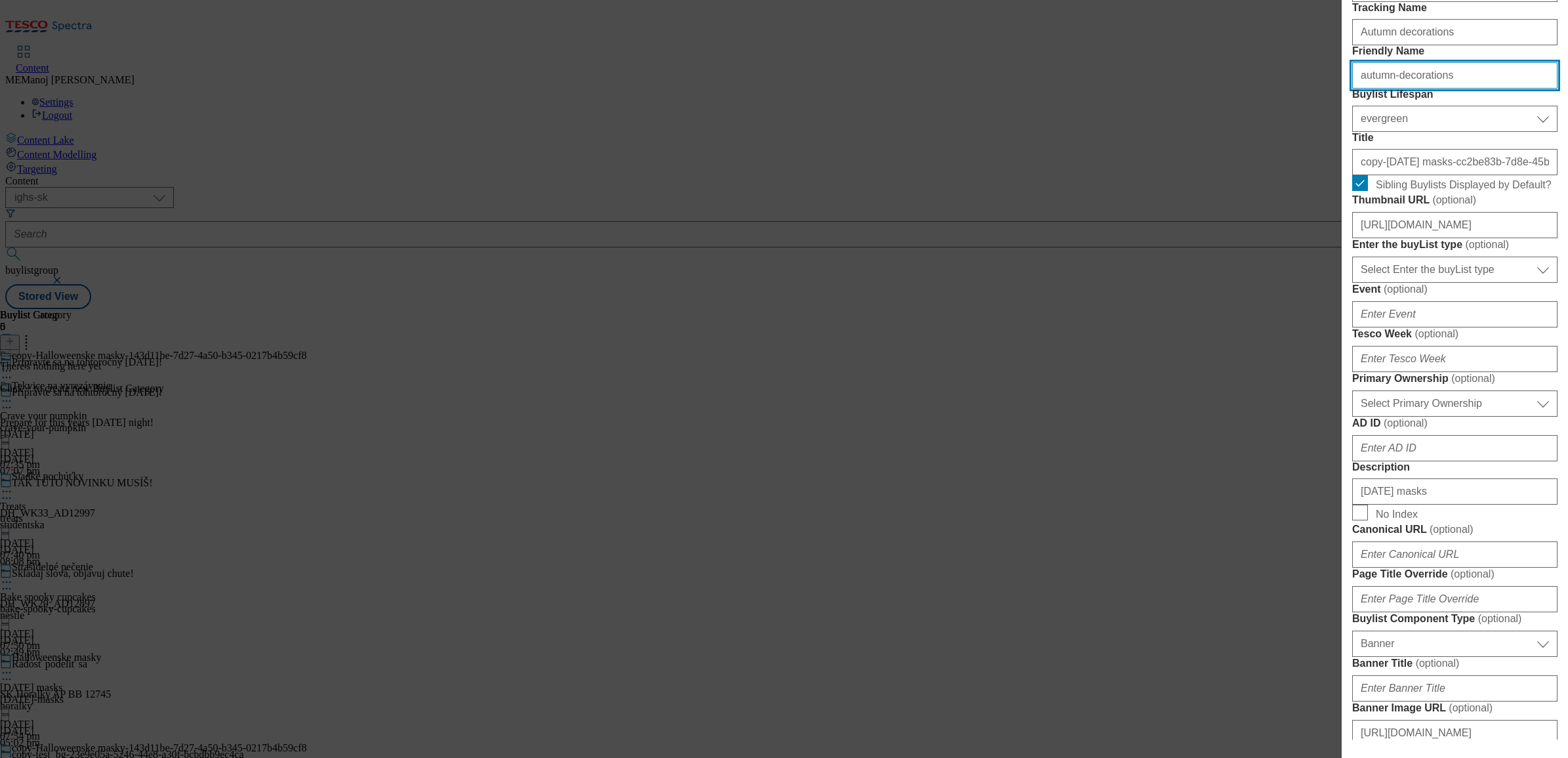
scroll to position [343, 0]
type input "autumn-decorations"
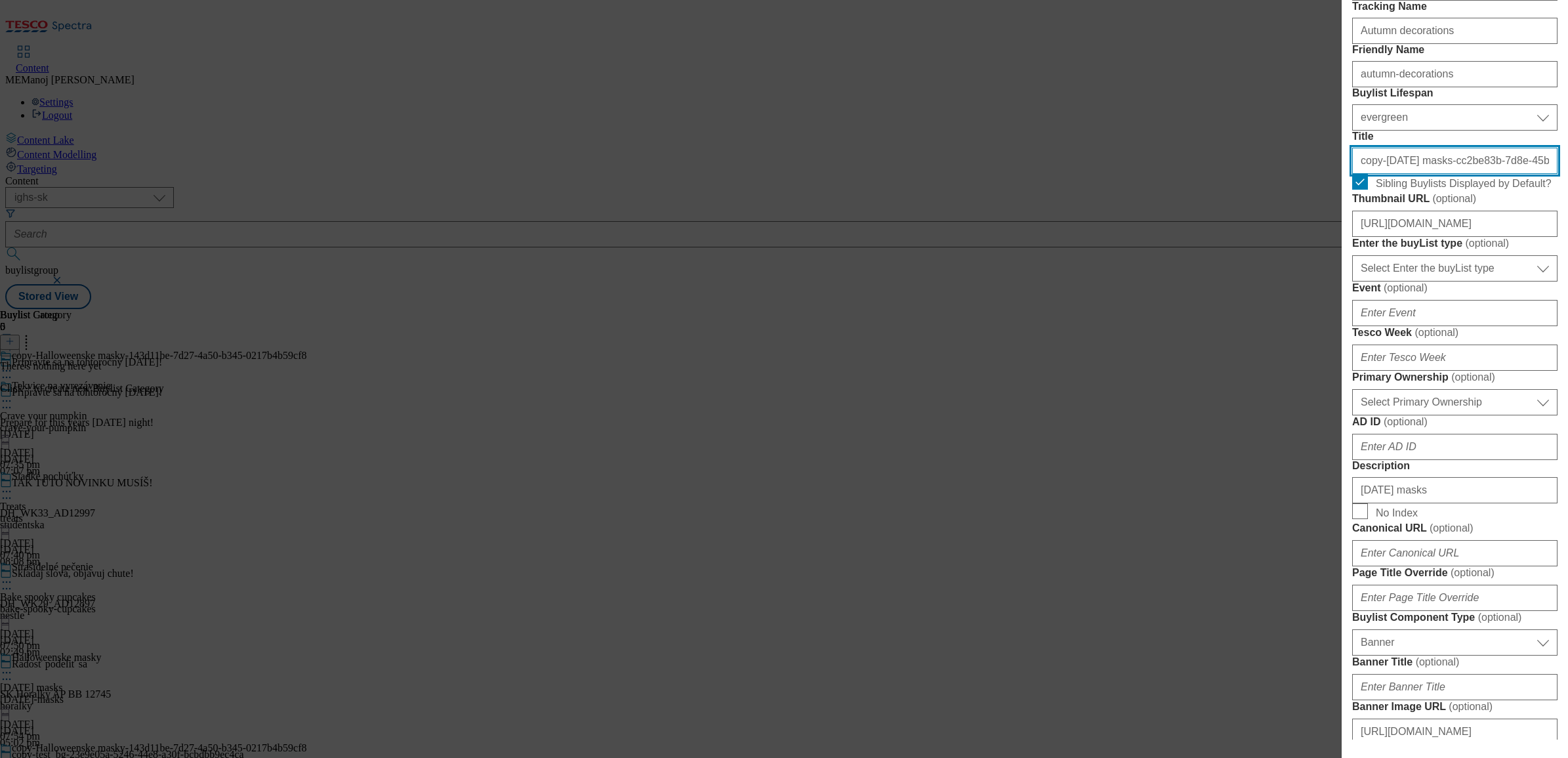
click at [1253, 174] on input "copy-[DATE] masks-cc2be83b-7d8e-45b2-81e5-6bd7054b0356" at bounding box center [1455, 161] width 205 height 26
paste input "Autumn decorations"
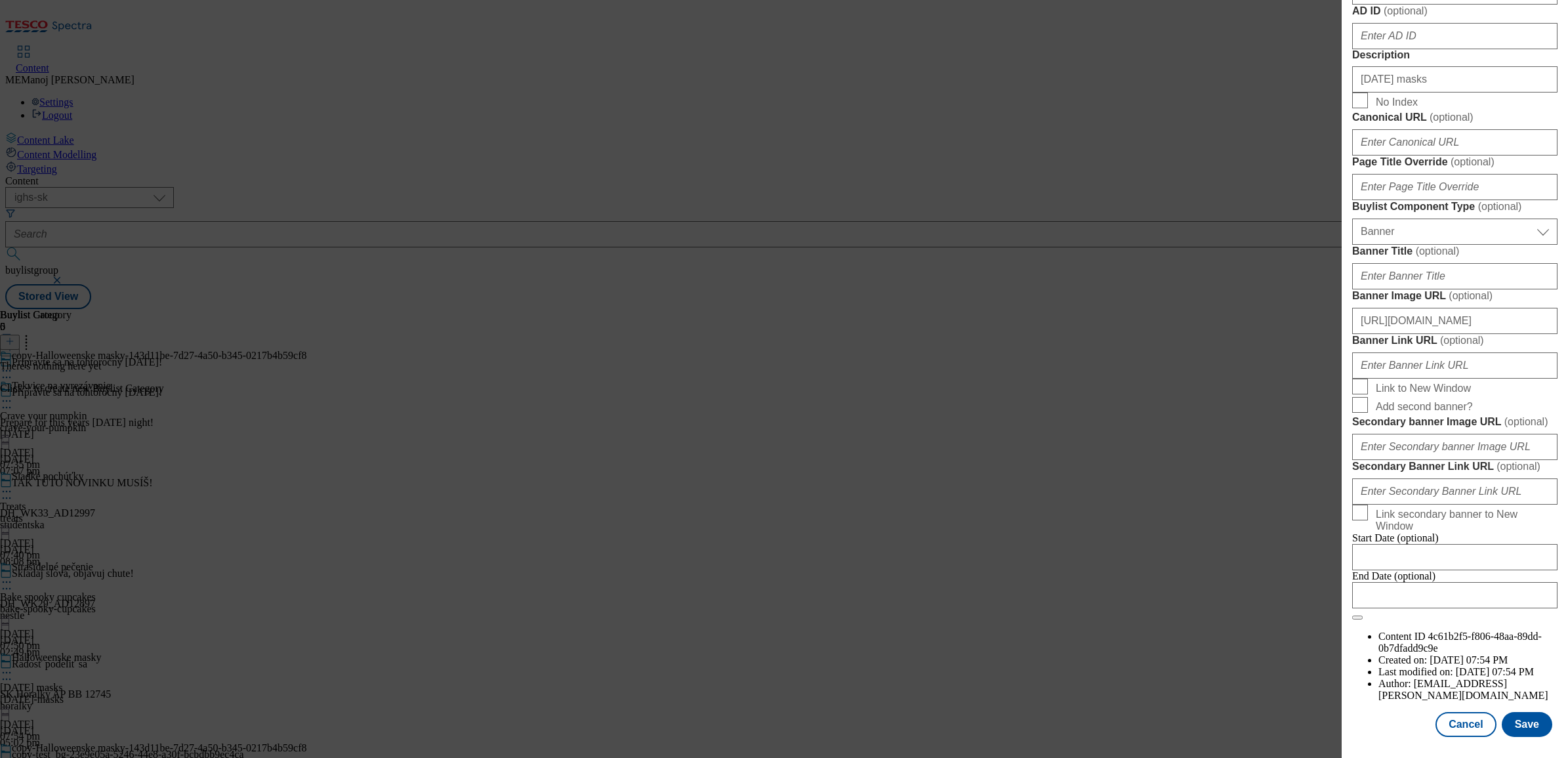
scroll to position [711, 0]
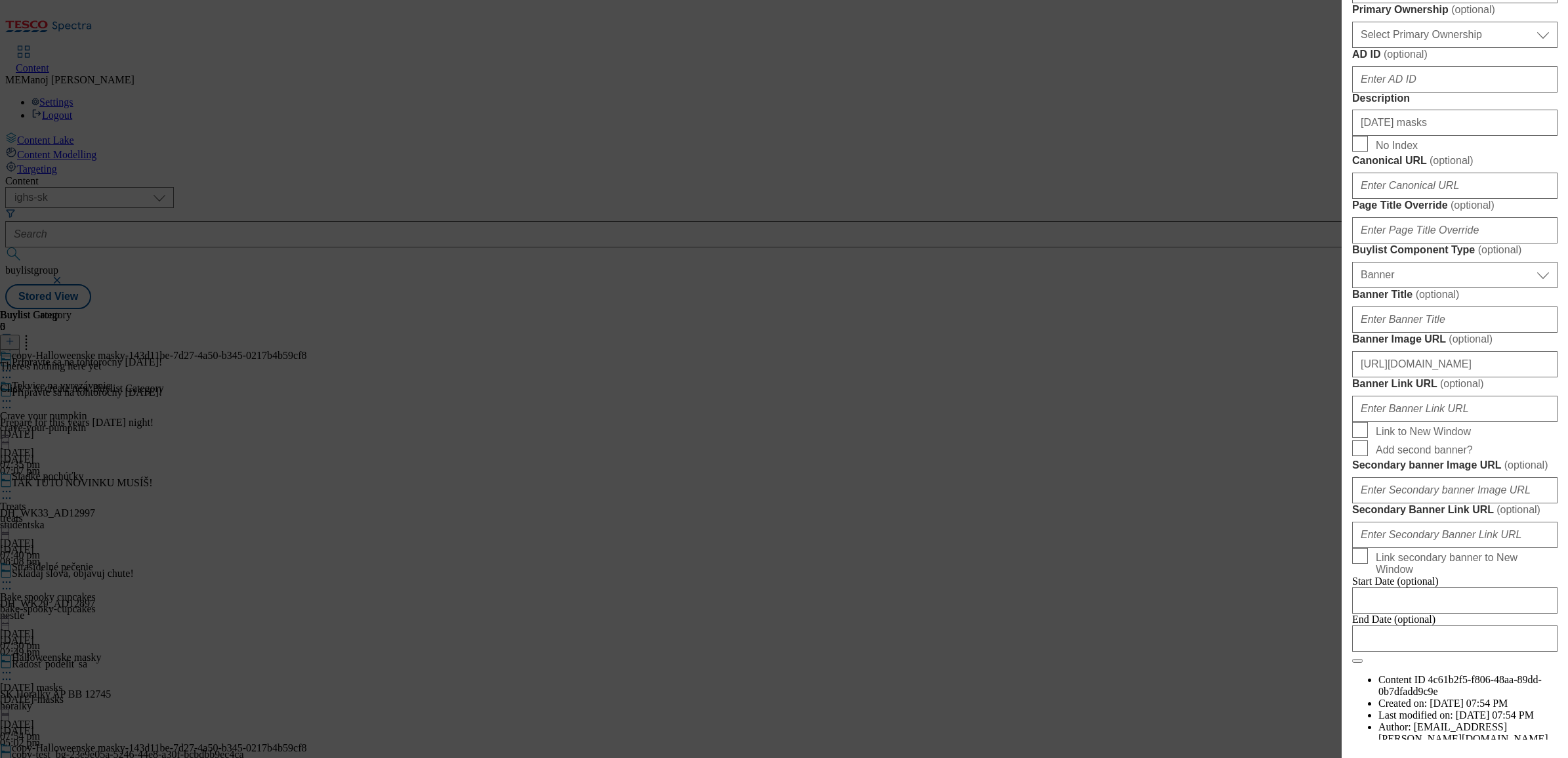
type input "Autumn decorations"
drag, startPoint x: 1423, startPoint y: 411, endPoint x: 1304, endPoint y: 414, distance: 119.0
click at [1253, 414] on div "Edit Buylist Locale 2 locales selected Slovak English Tags 1 tags selected buyl…" at bounding box center [784, 379] width 1568 height 758
paste input "Autumn decoration"
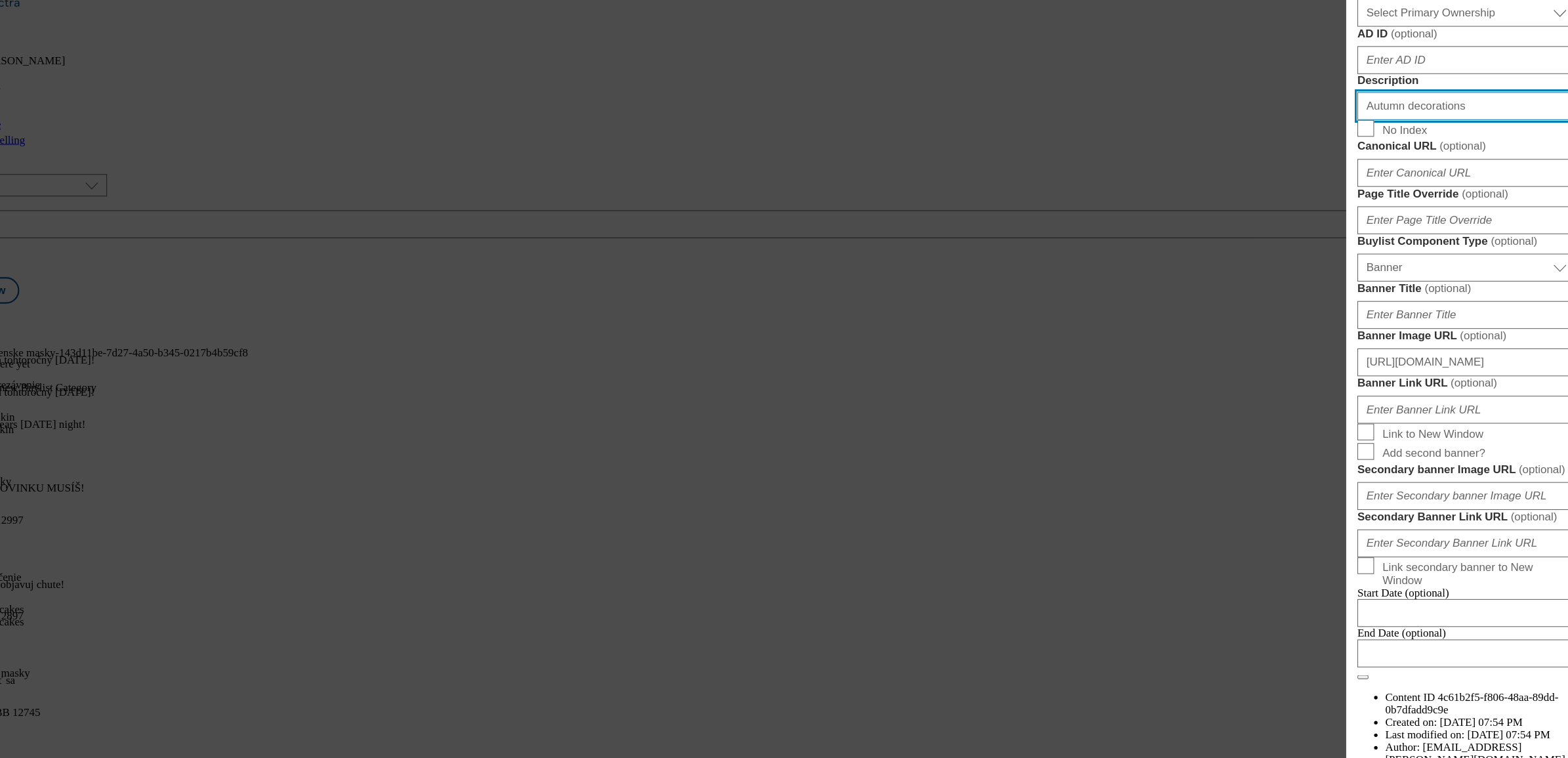
type input "Autumn decorations"
drag, startPoint x: 1462, startPoint y: 23, endPoint x: 1124, endPoint y: 259, distance: 412.2
click at [1124, 259] on div "Edit Buylist Locale 2 locales selected Slovak English Tags 1 tags selected buyl…" at bounding box center [784, 379] width 1568 height 758
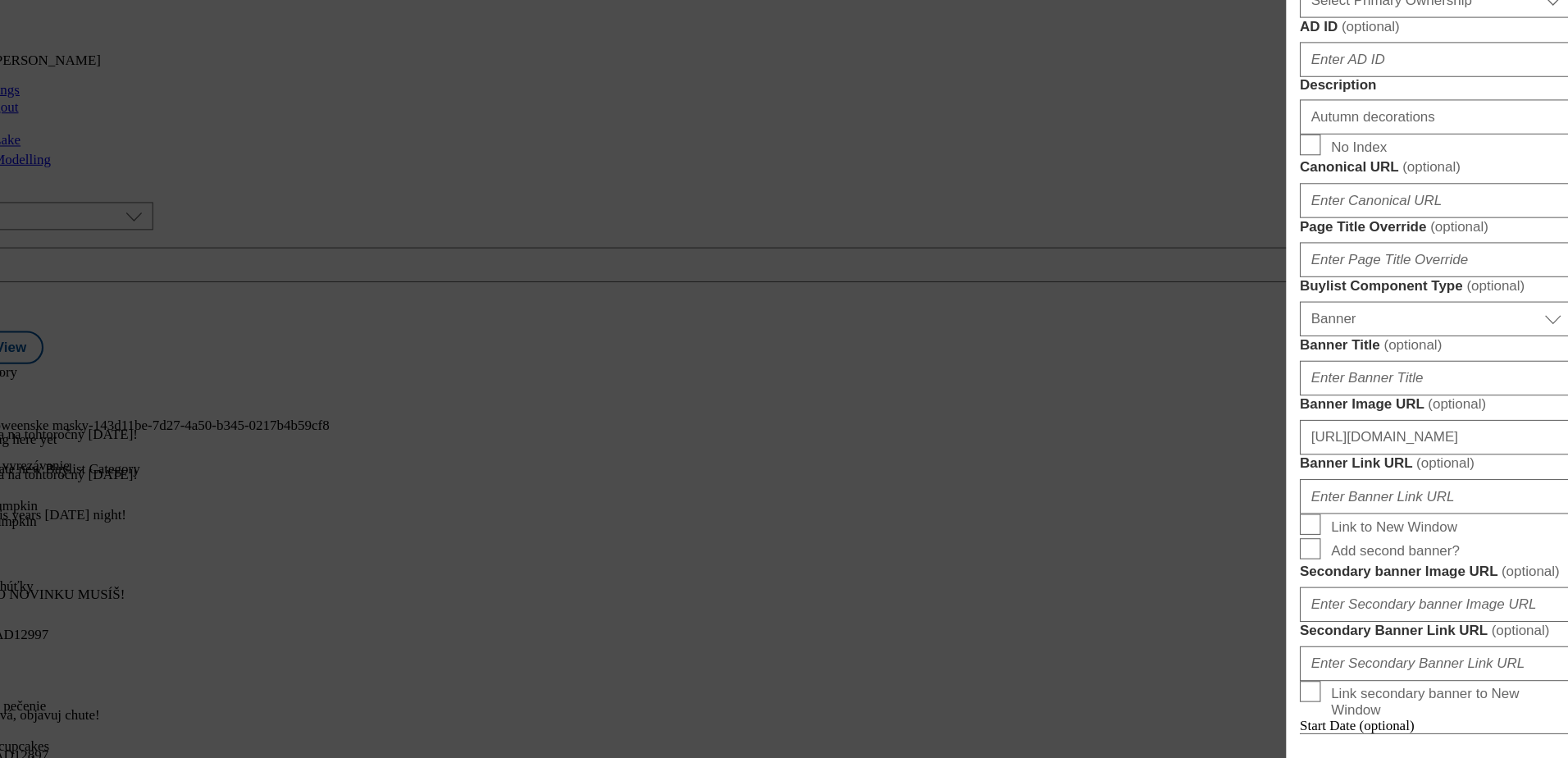
drag, startPoint x: 1767, startPoint y: 53, endPoint x: 1146, endPoint y: 163, distance: 630.7
click at [1146, 163] on div "Edit Buylist Locale 2 locales selected Slovak English Tags 1 tags selected buyl…" at bounding box center [784, 379] width 1568 height 758
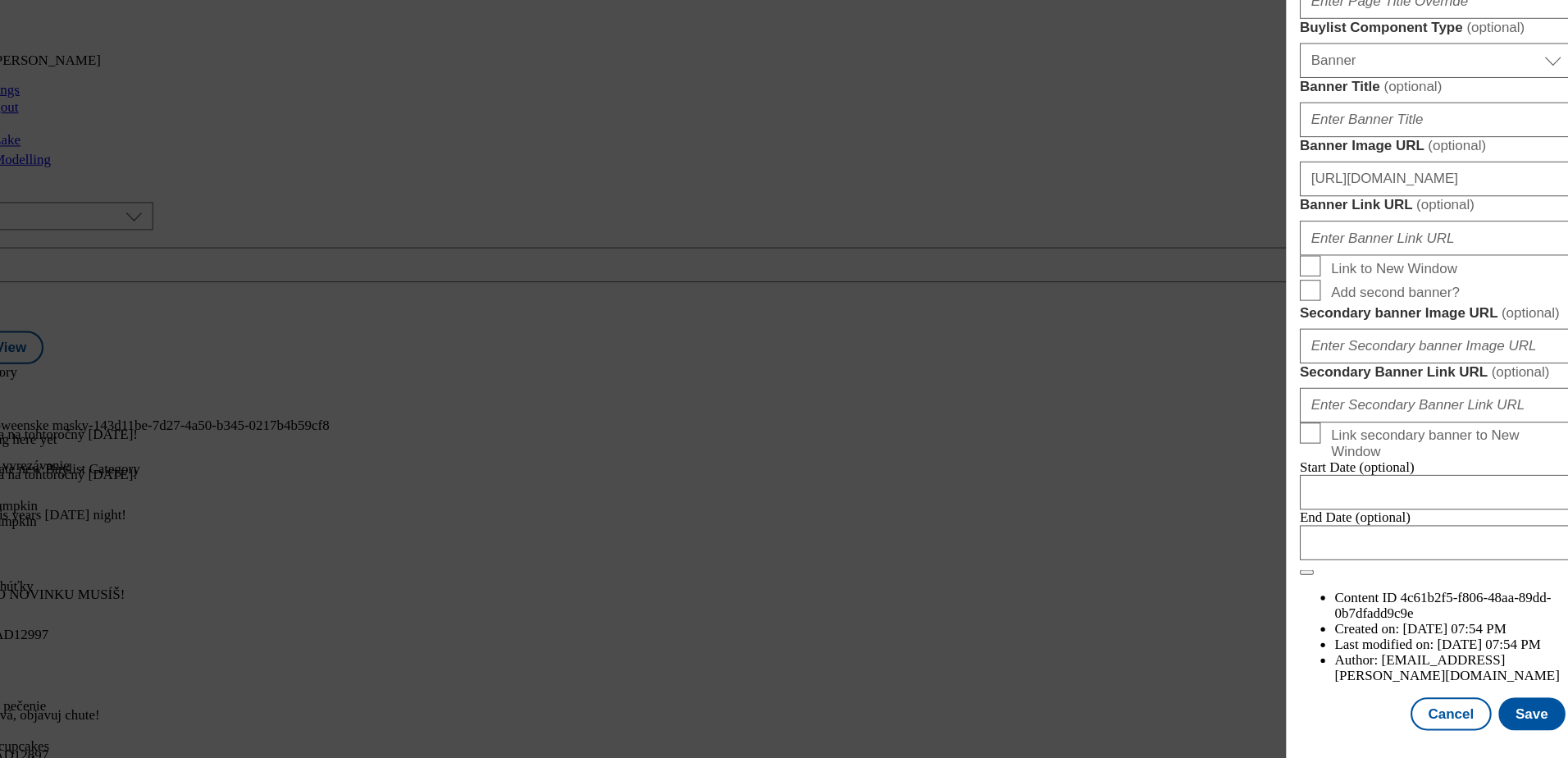
scroll to position [1755, 0]
click at [1517, 718] on button "Save" at bounding box center [1517, 716] width 63 height 32
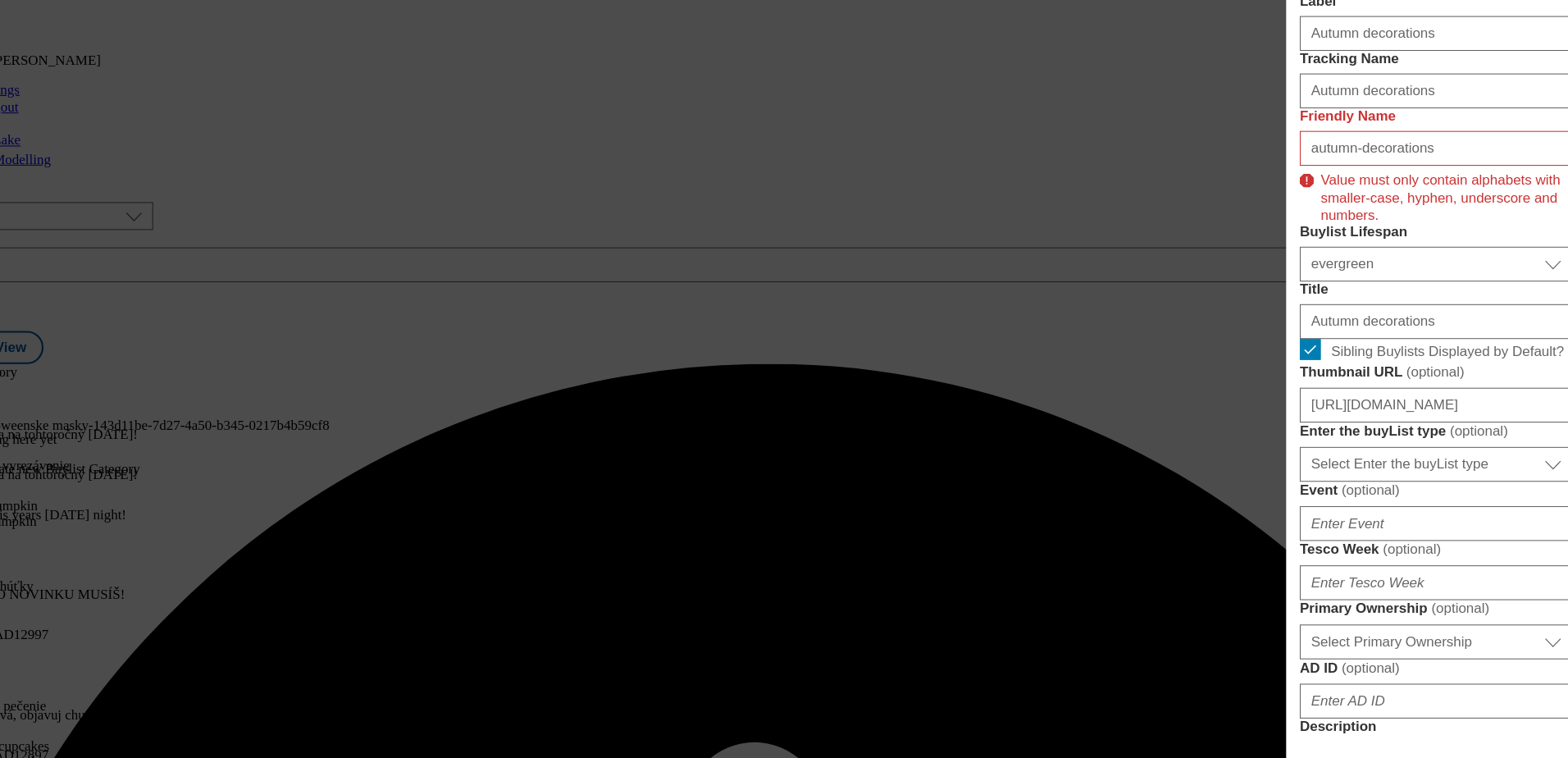
scroll to position [338, 0]
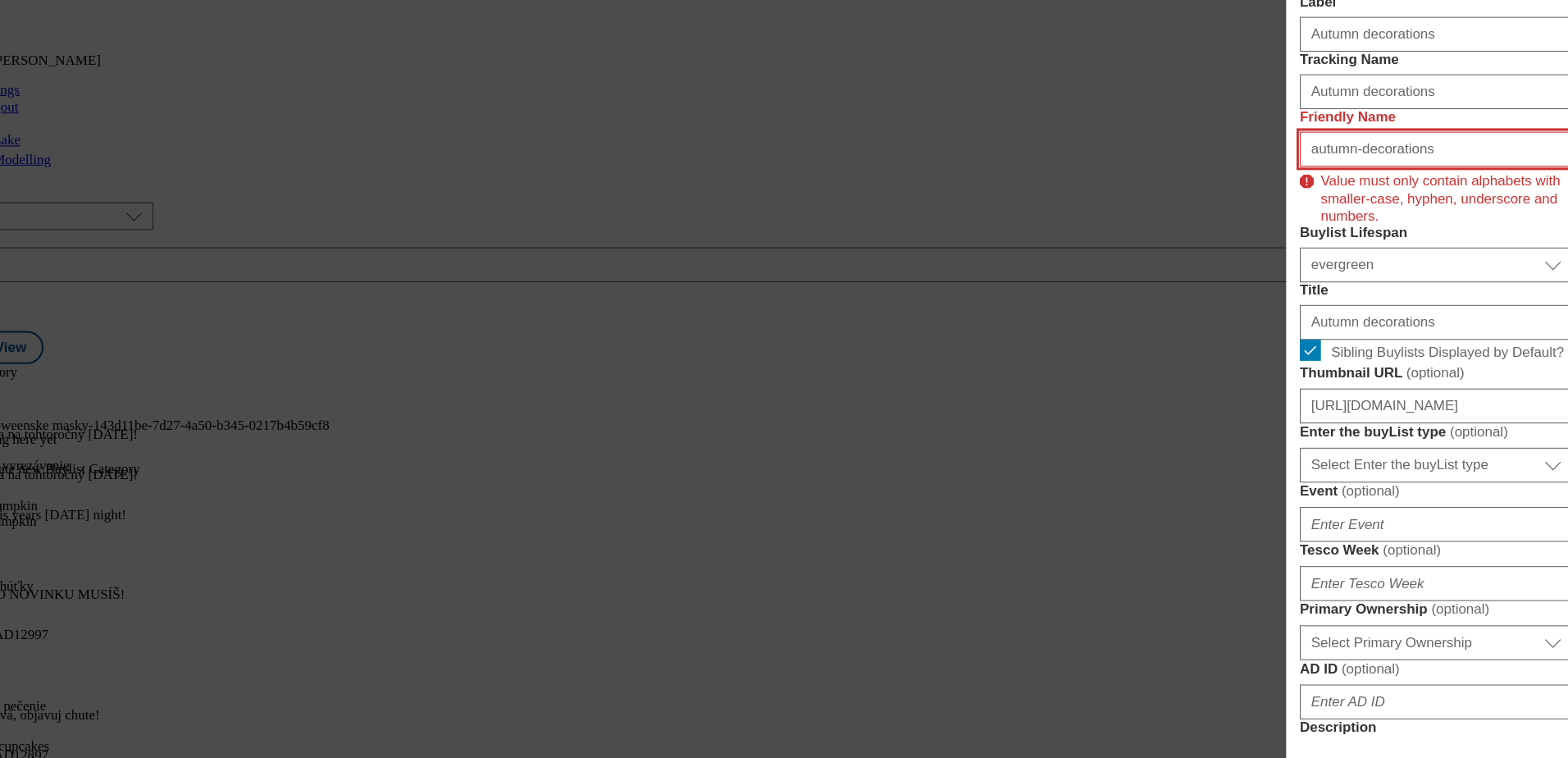
click at [1312, 200] on input "autumn-decorations" at bounding box center [1426, 184] width 257 height 32
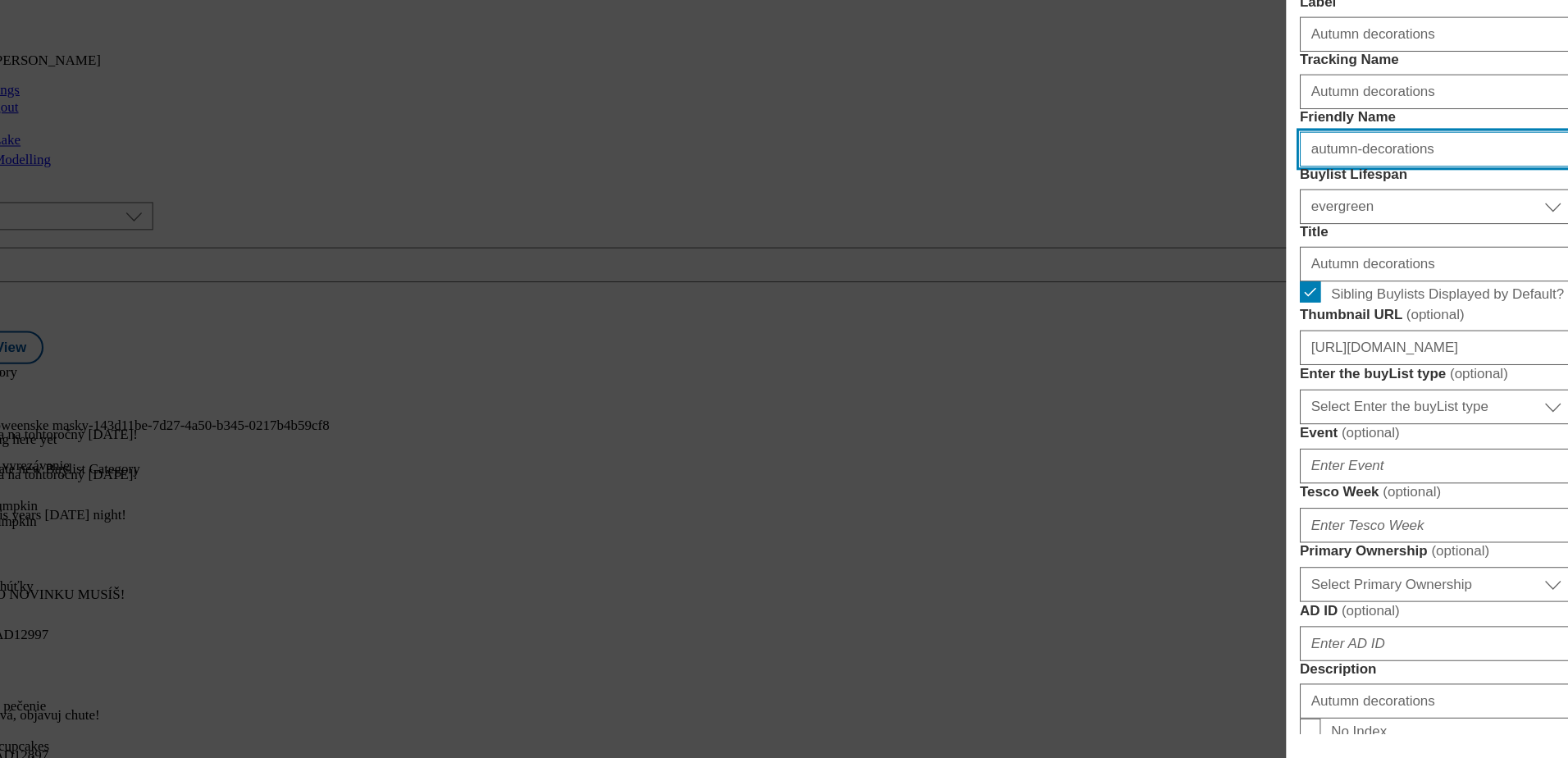
type input "autumn-decorations"
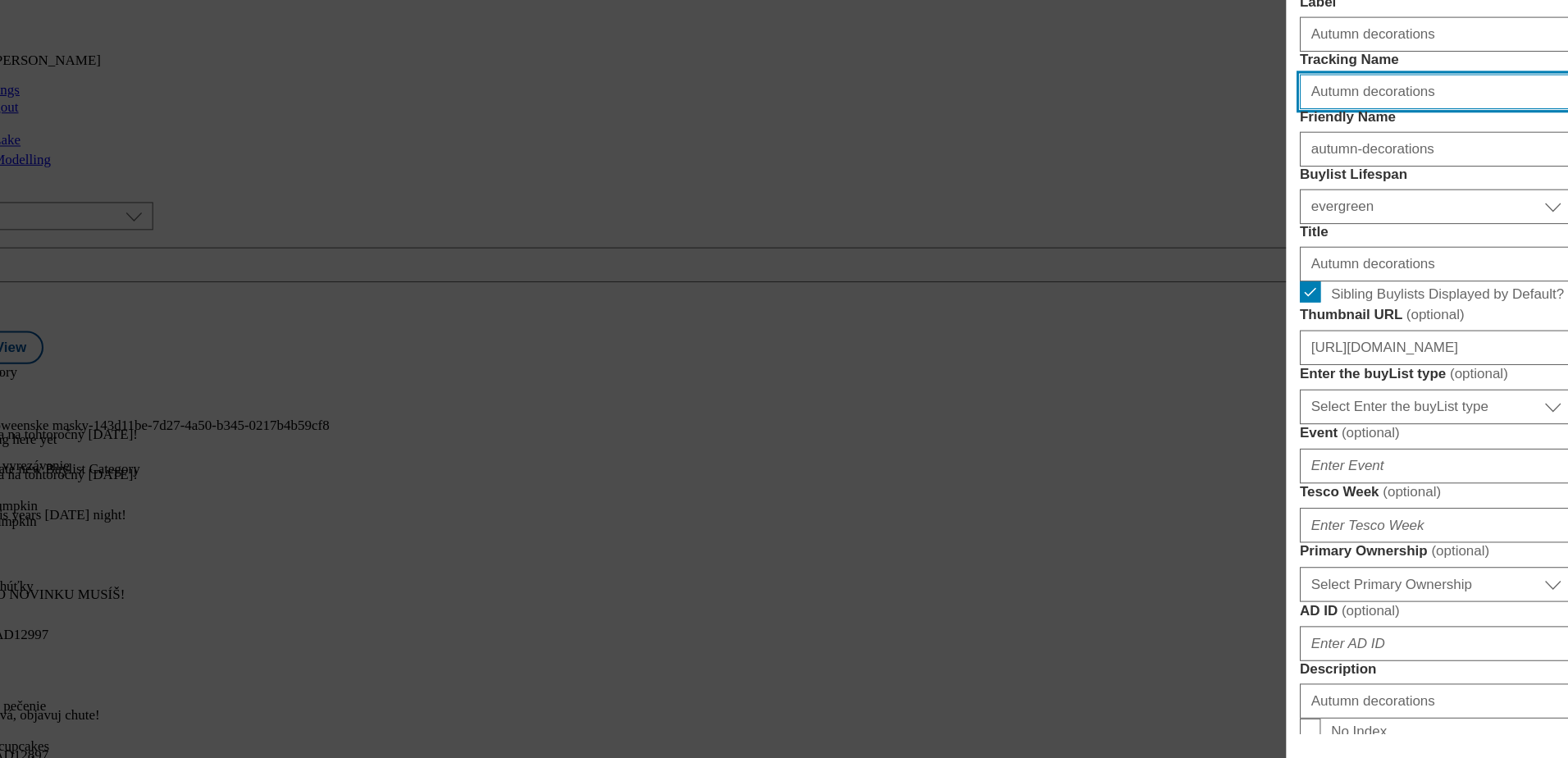
click at [1313, 146] on input "Autumn decorations" at bounding box center [1426, 130] width 257 height 32
type input "Autumn decorations"
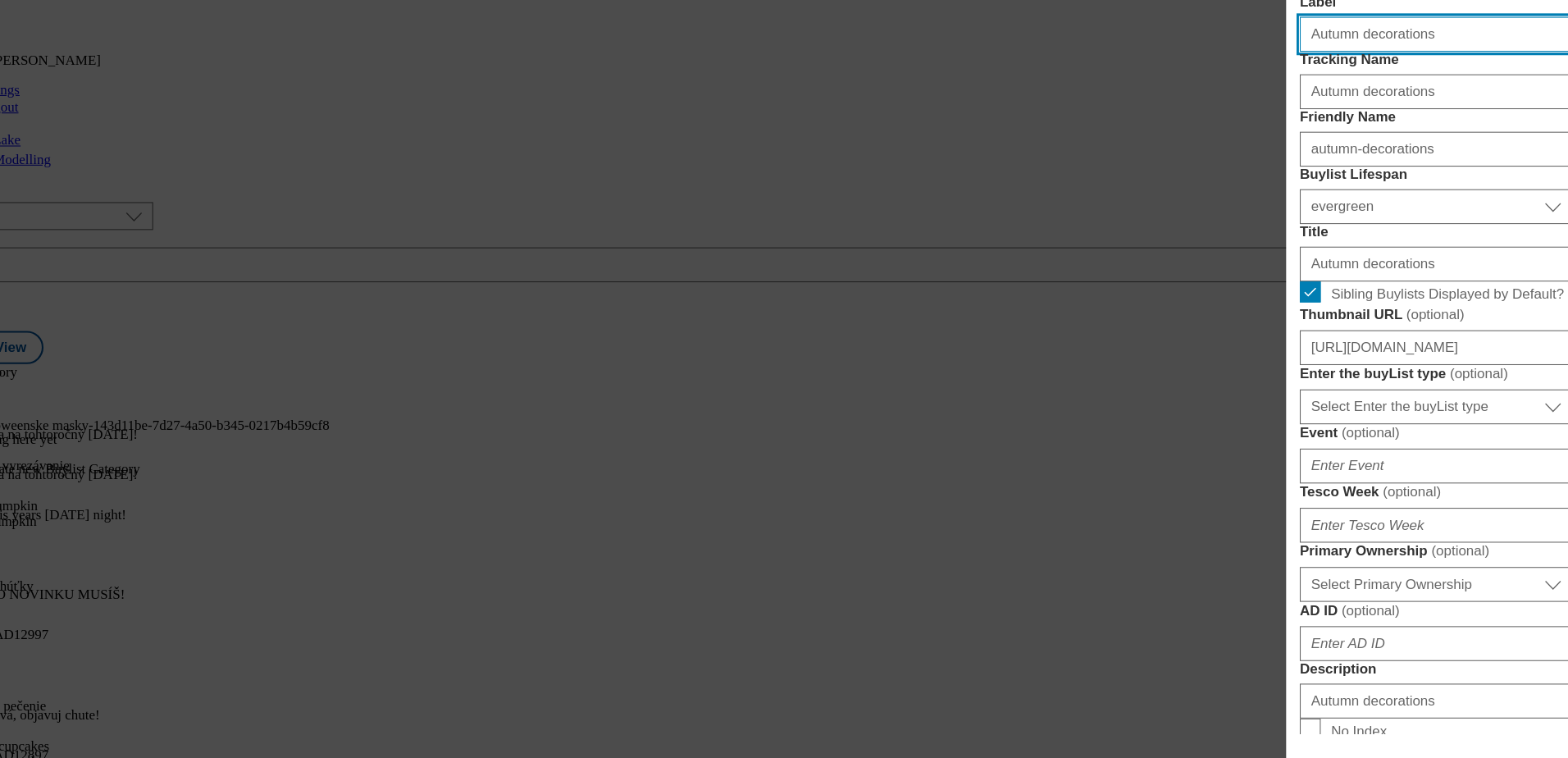
click at [1311, 92] on input "Autumn decorations" at bounding box center [1426, 76] width 257 height 32
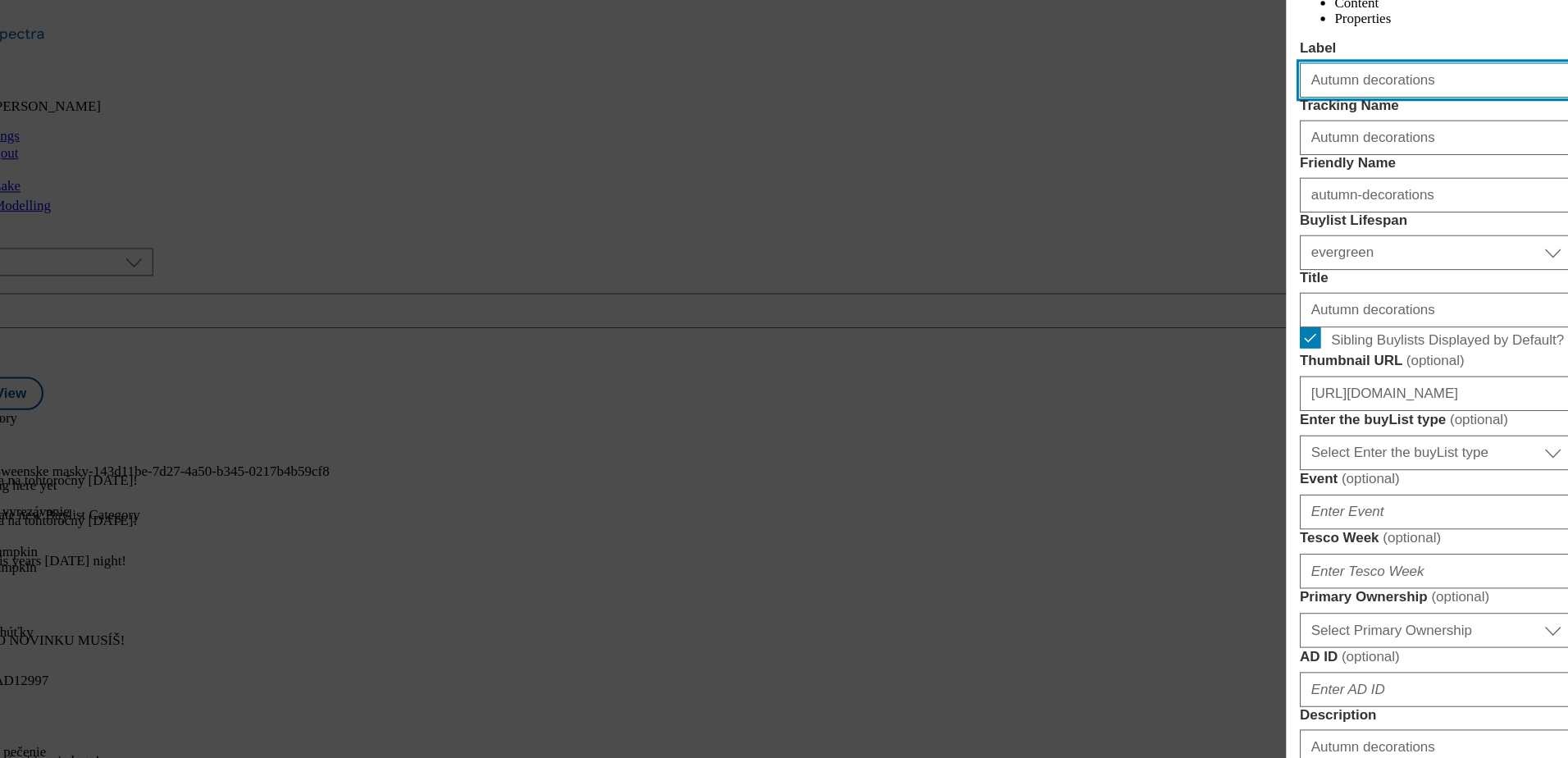
scroll to position [0, 0]
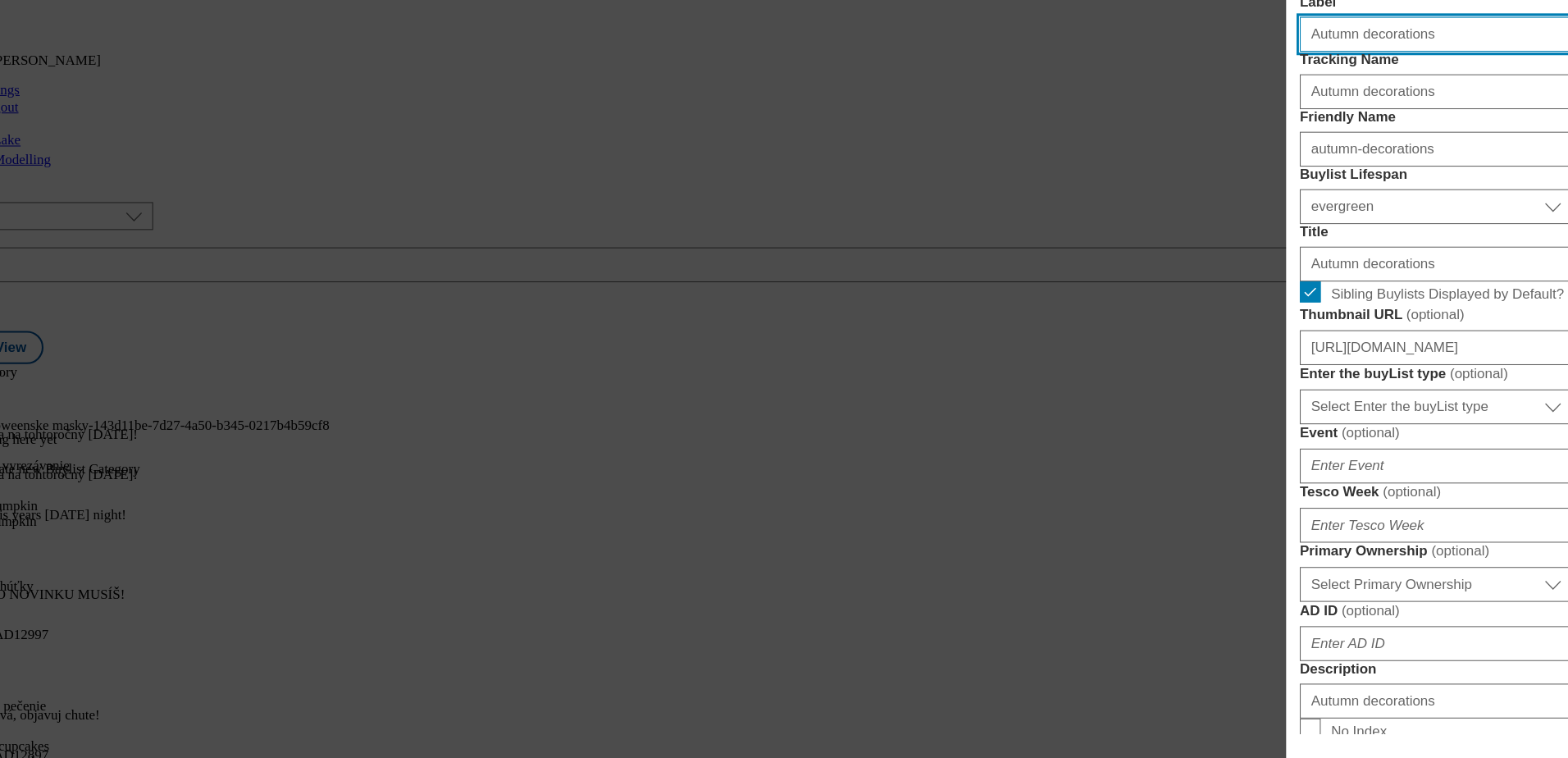
type input "Autumn decorations"
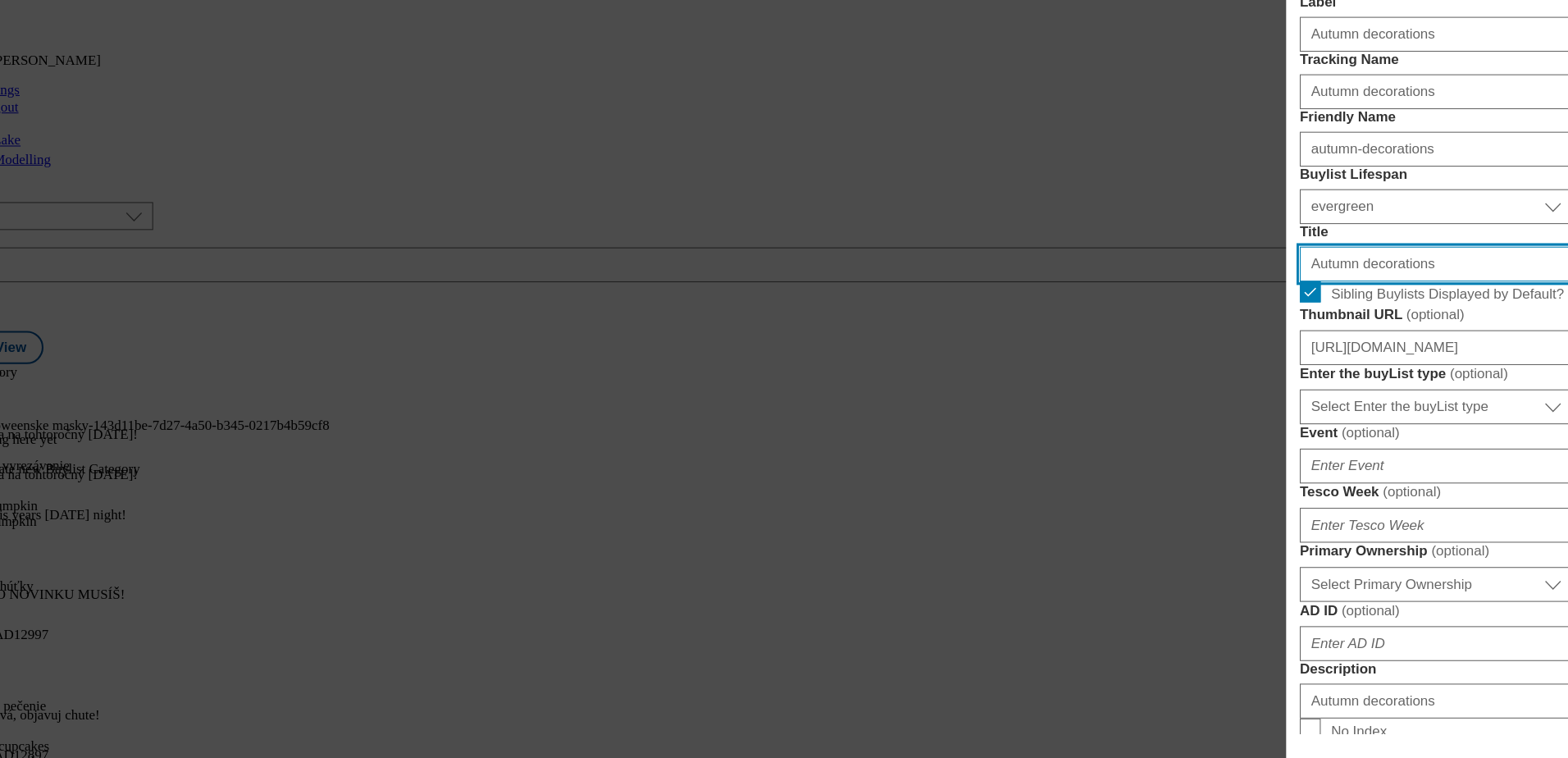
click at [1308, 309] on input "Autumn decorations" at bounding box center [1426, 292] width 257 height 32
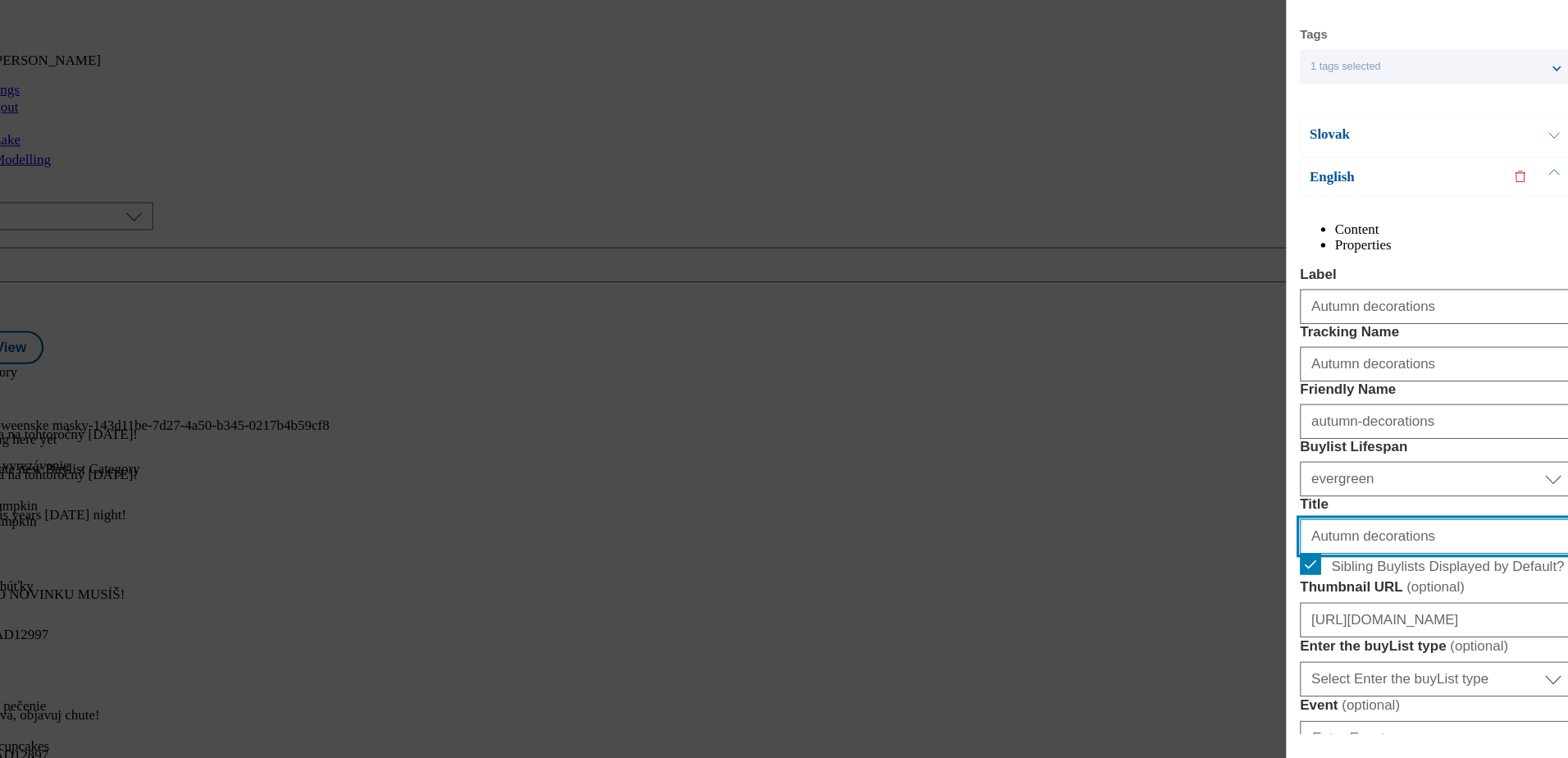
scroll to position [80, 0]
type input "Autumn decorations"
click at [1436, 181] on div "Slovak" at bounding box center [1426, 170] width 256 height 36
click at [1401, 178] on p "Slovak" at bounding box center [1392, 170] width 172 height 16
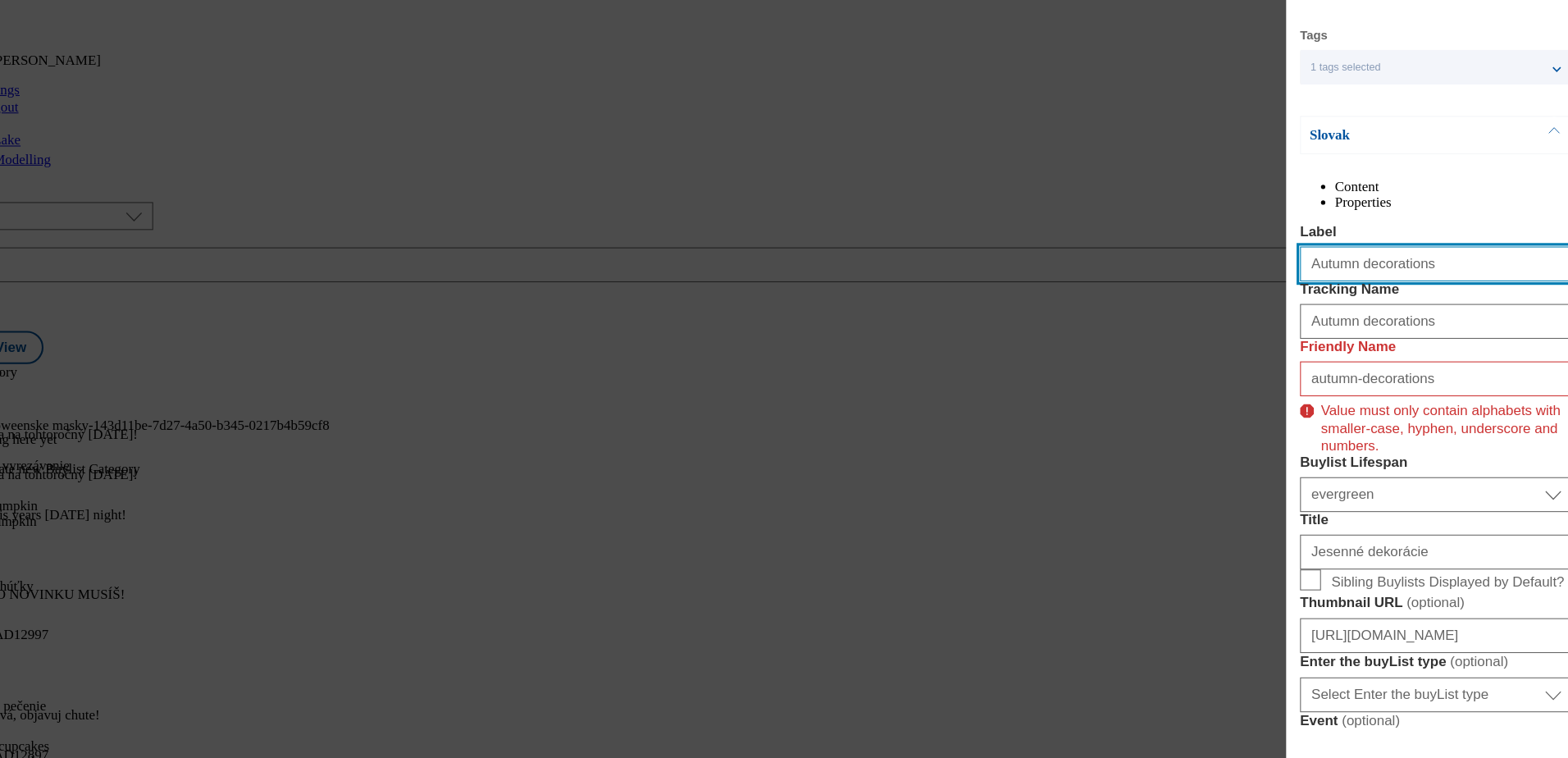
click at [1308, 309] on input "Autumn decorations" at bounding box center [1426, 292] width 257 height 32
type input "Autumn decorations"
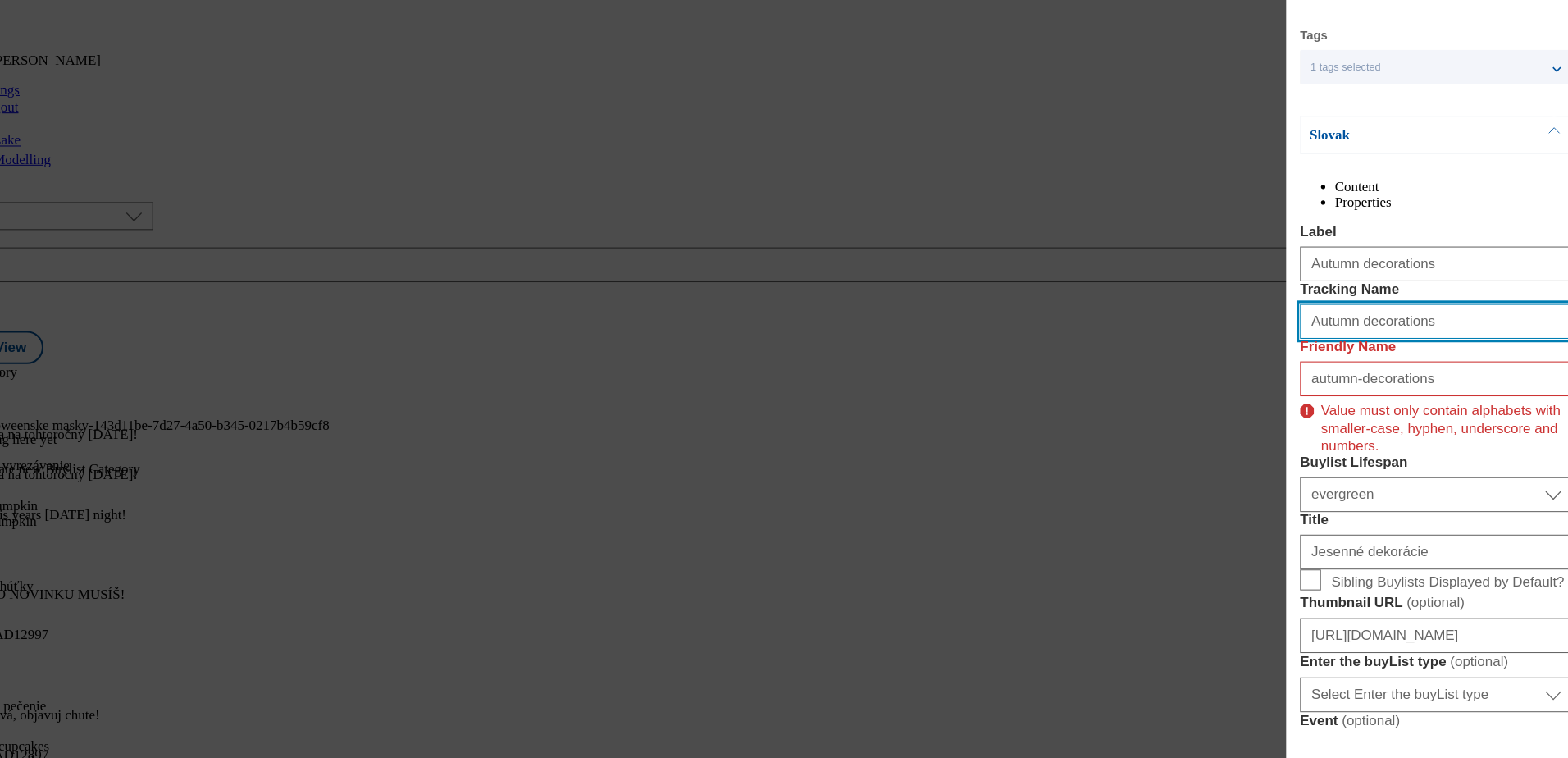
click at [1311, 363] on input "Autumn decorations" at bounding box center [1426, 346] width 257 height 32
type input "Autumn decorations"
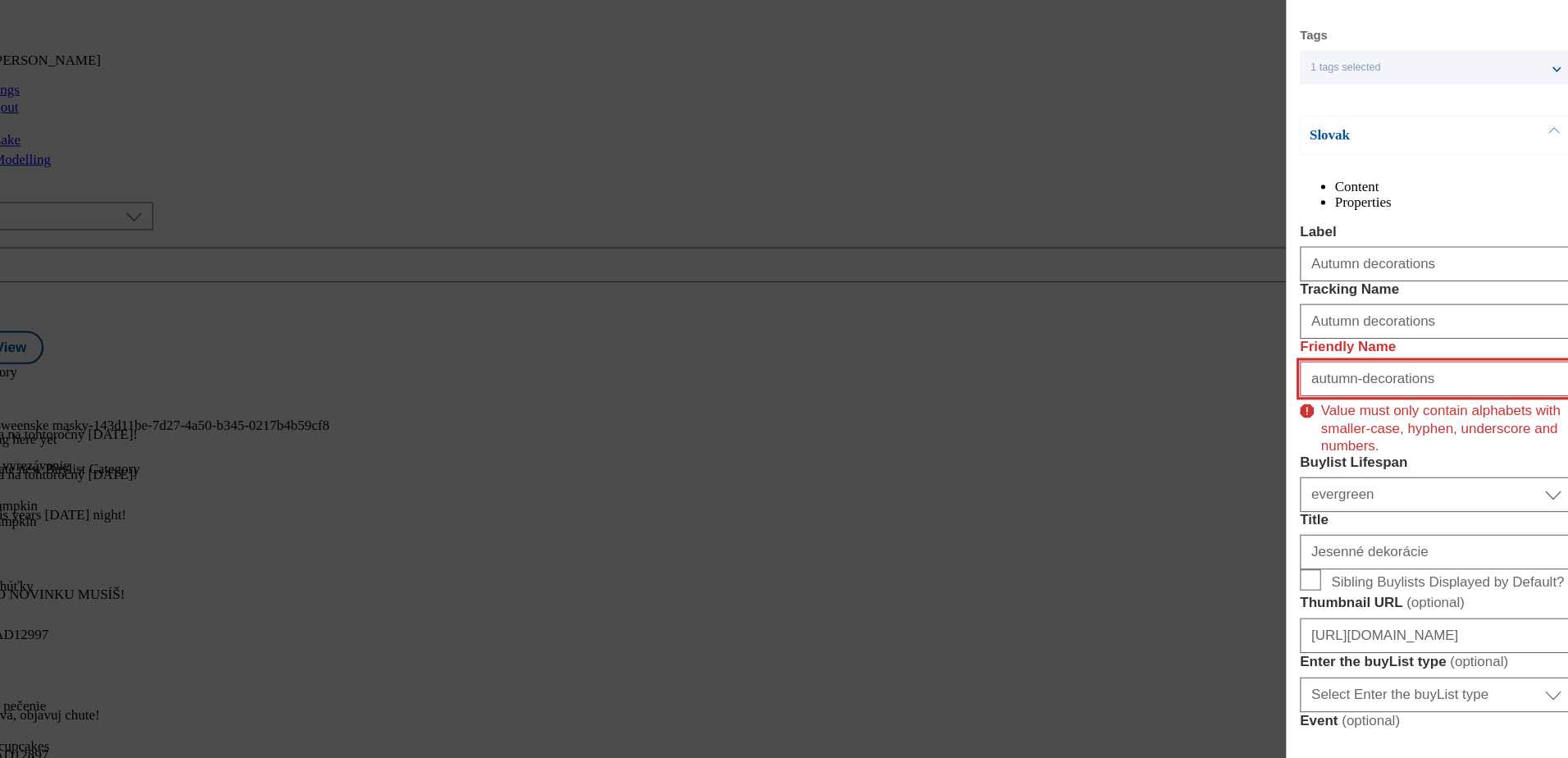
click at [1311, 417] on input "autumn-decorations" at bounding box center [1426, 400] width 257 height 32
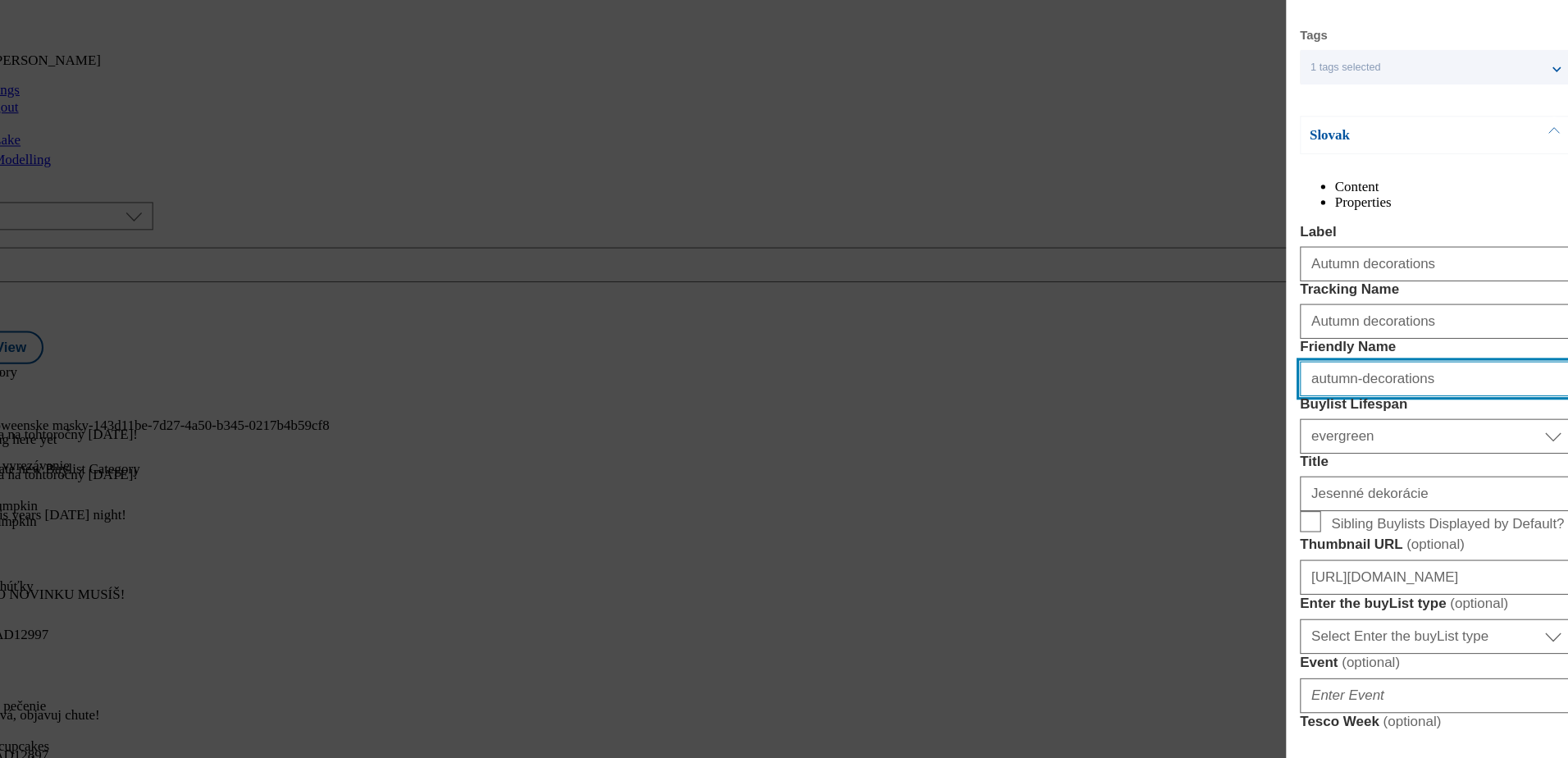
type input "autumn-decorations"
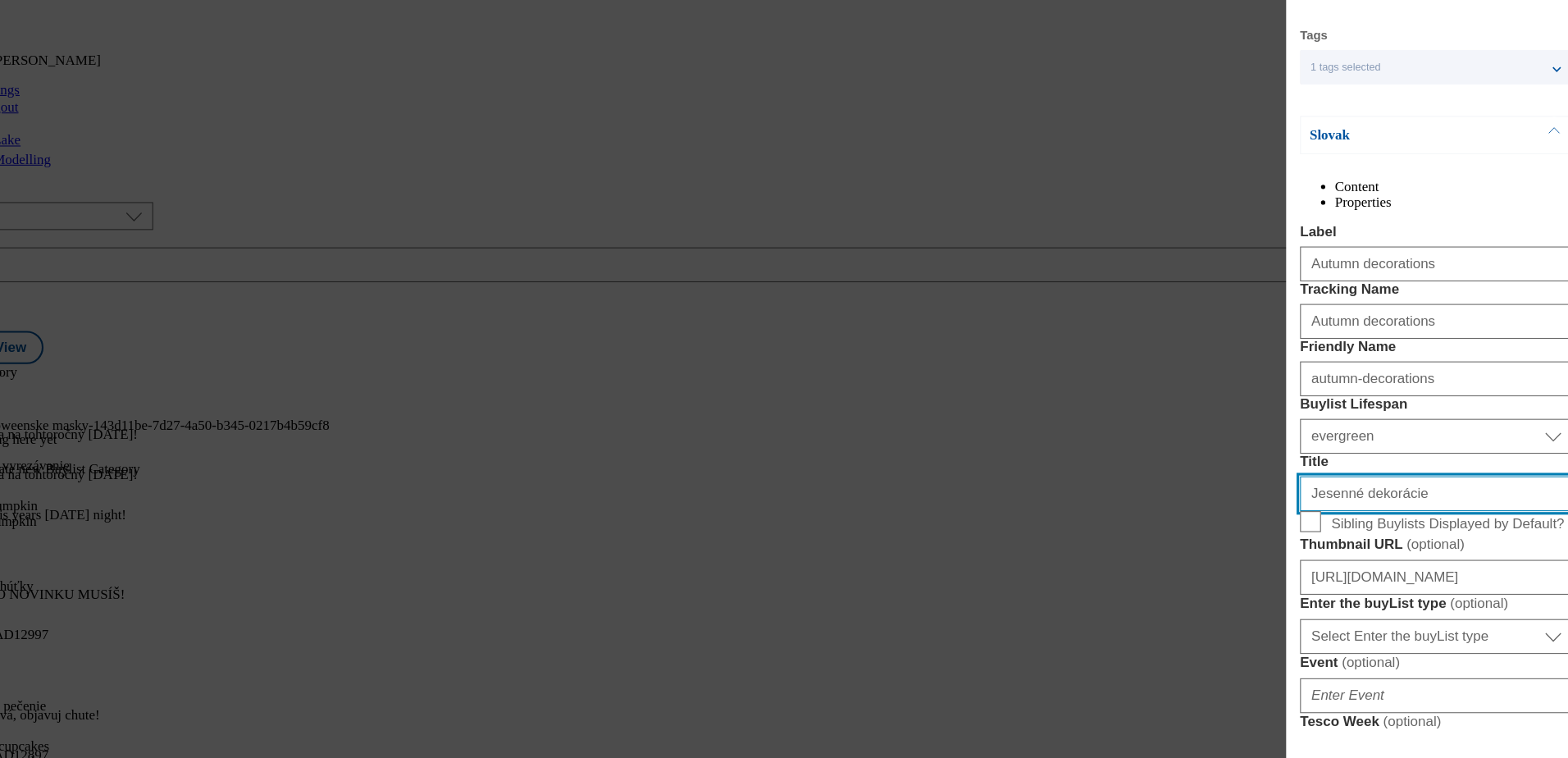
click at [1308, 525] on input "Jesenné dekorácie" at bounding box center [1426, 509] width 257 height 32
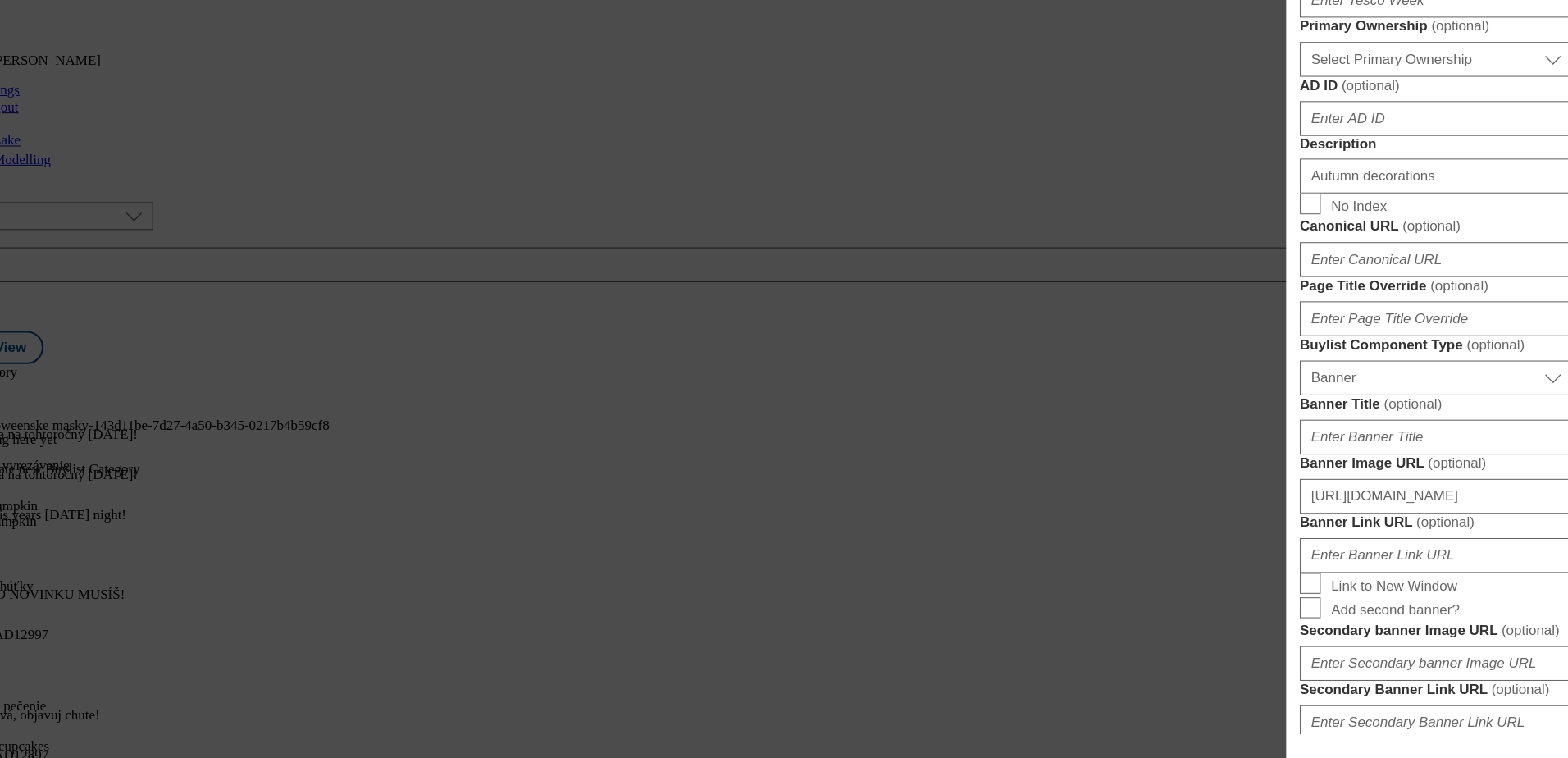
scroll to position [883, 0]
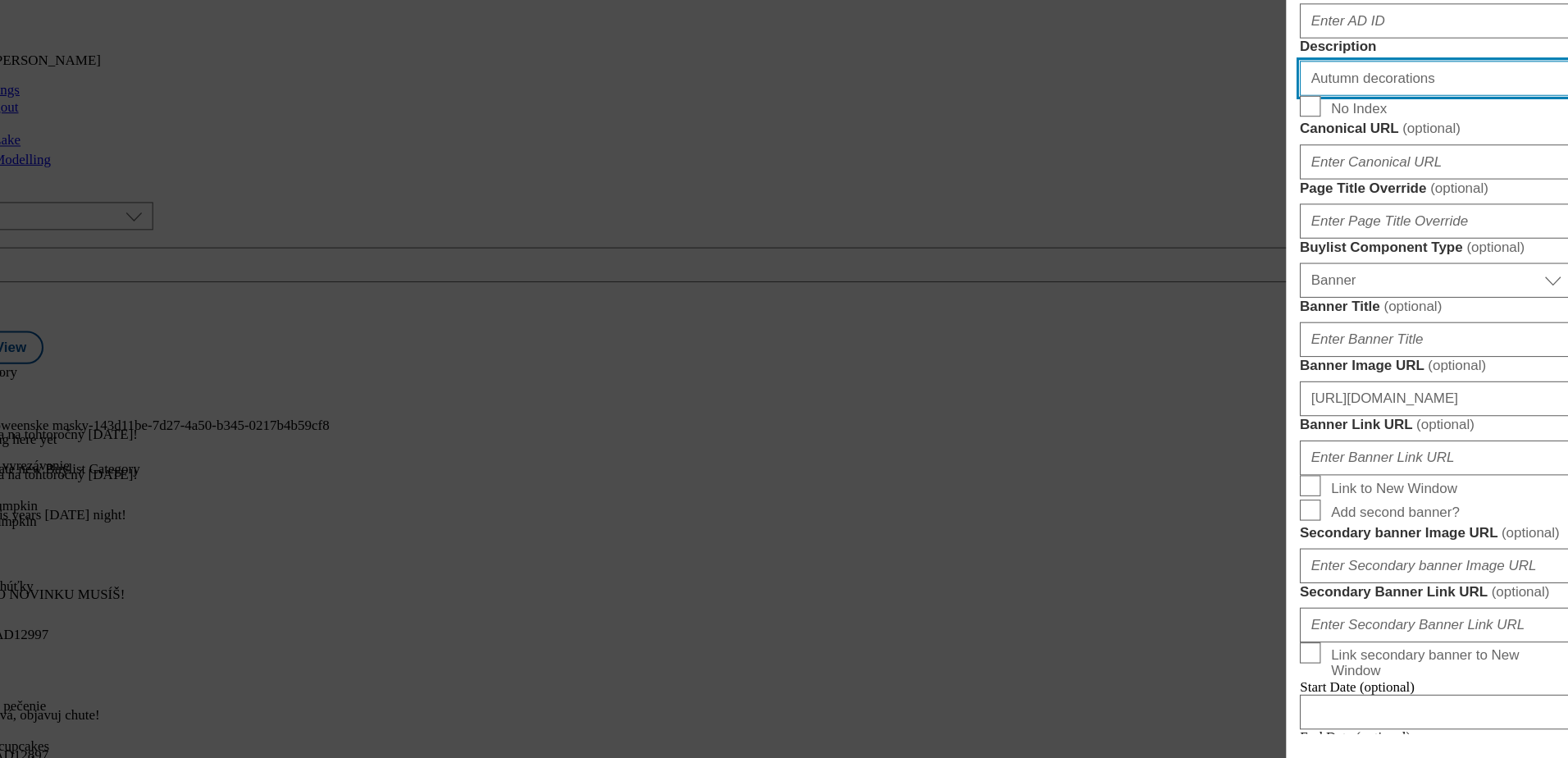
click at [1308, 133] on input "Autumn decorations" at bounding box center [1426, 117] width 257 height 32
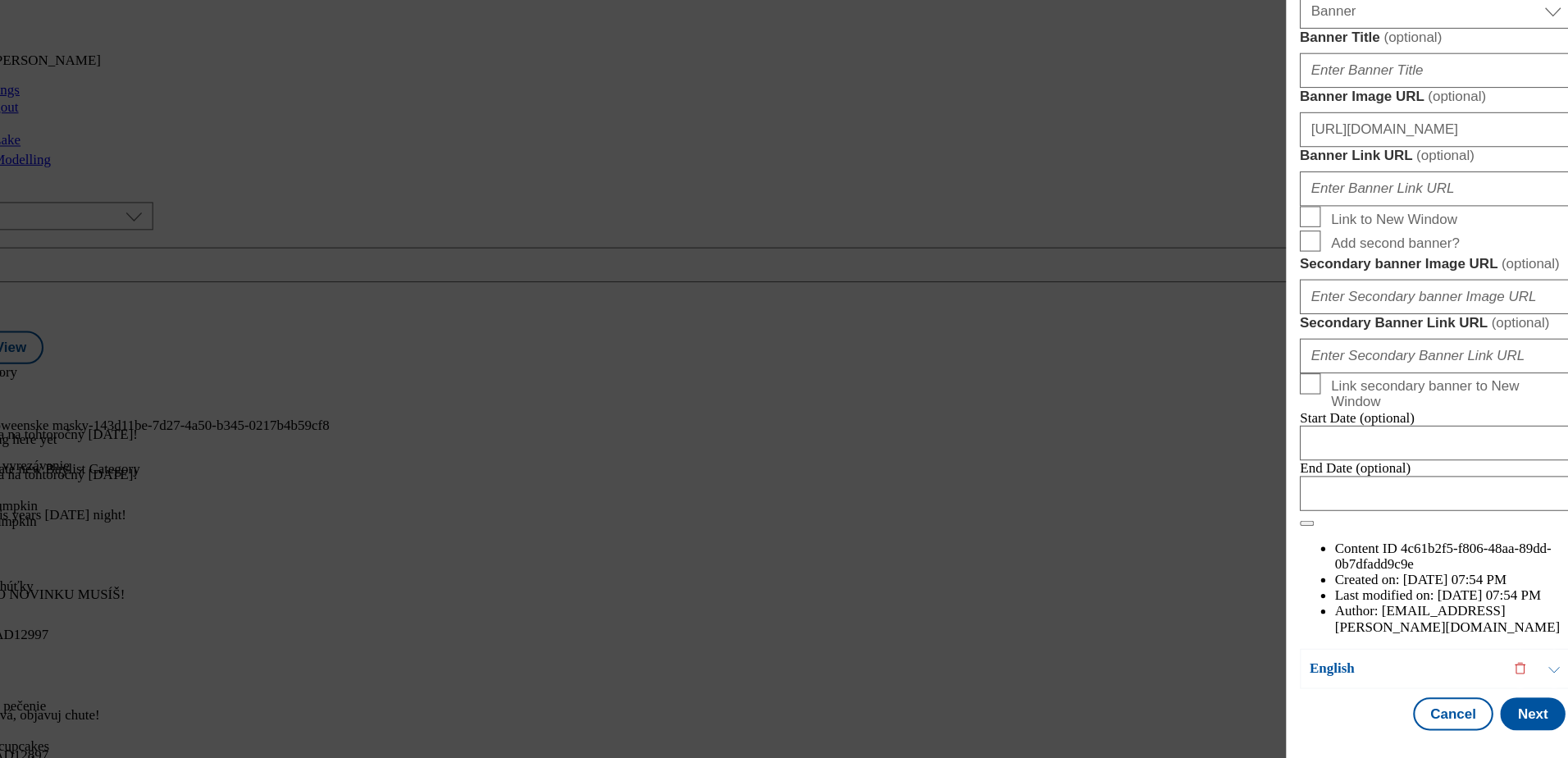
scroll to position [1753, 0]
type input "Autumn decorations"
click at [1503, 705] on button "Next" at bounding box center [1518, 716] width 61 height 32
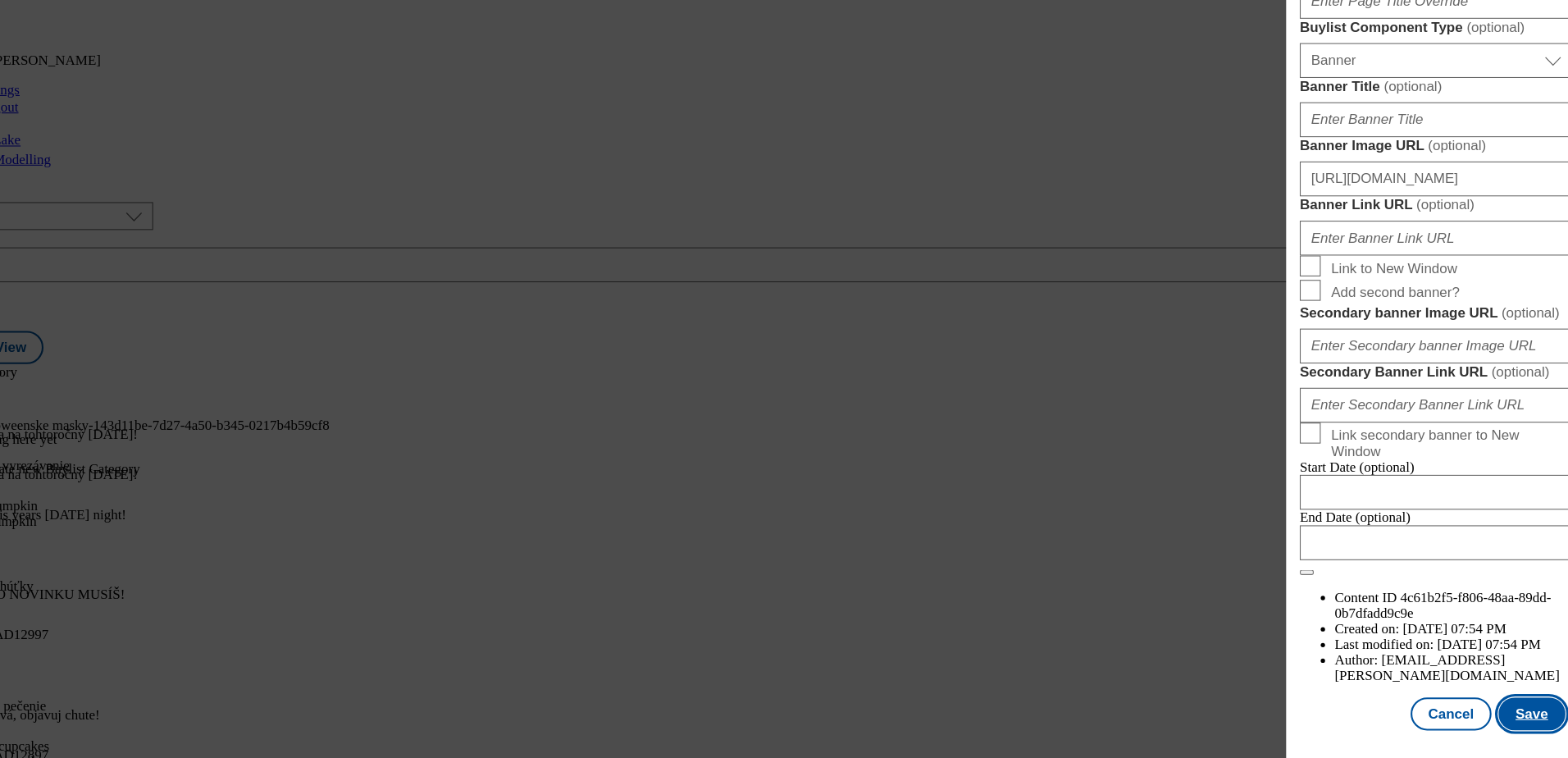
scroll to position [1134, 0]
type input "Autumn decorations"
click at [1496, 712] on button "Save" at bounding box center [1517, 716] width 63 height 32
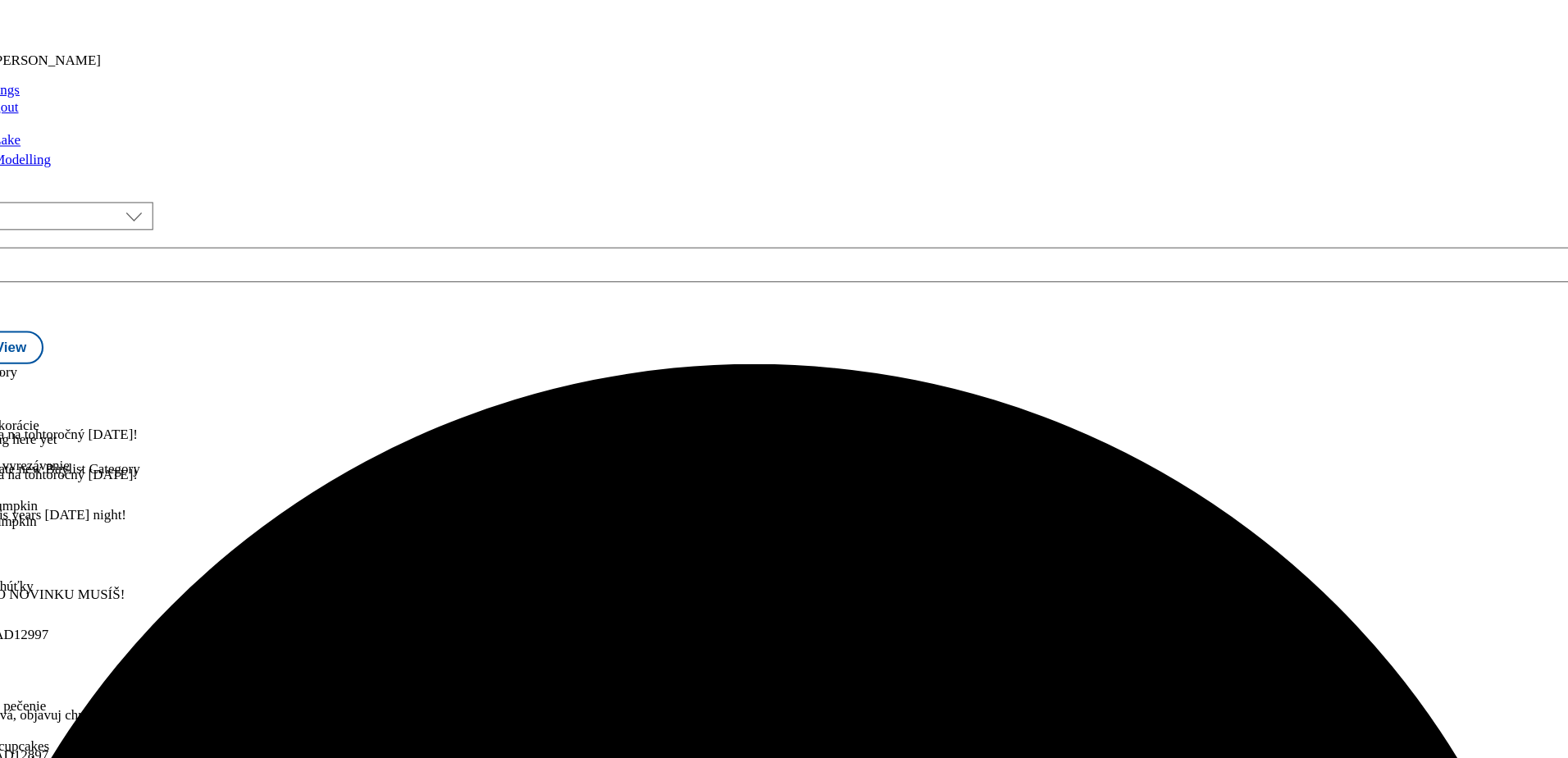
scroll to position [329, 0]
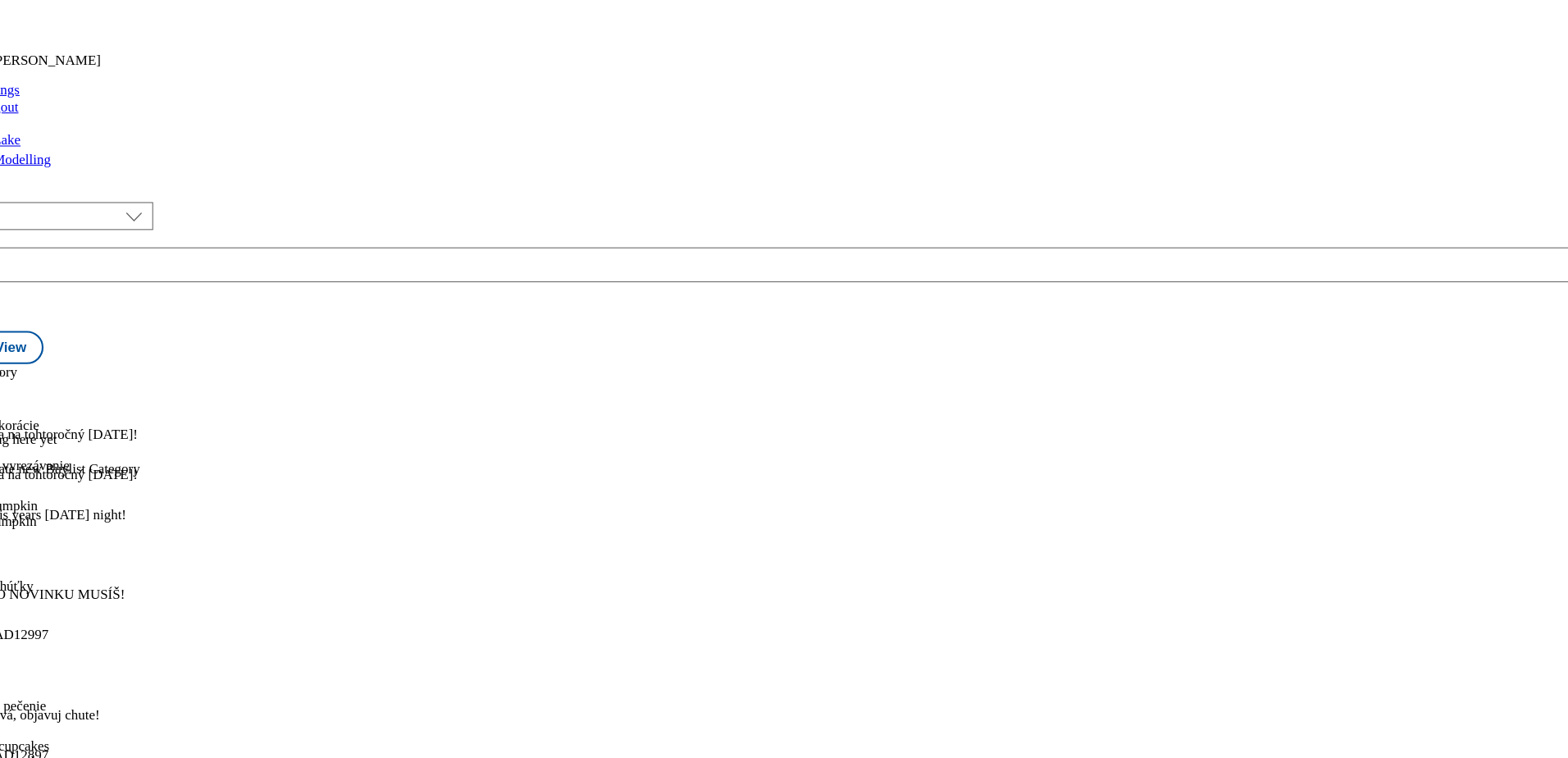
scroll to position [470, 0]
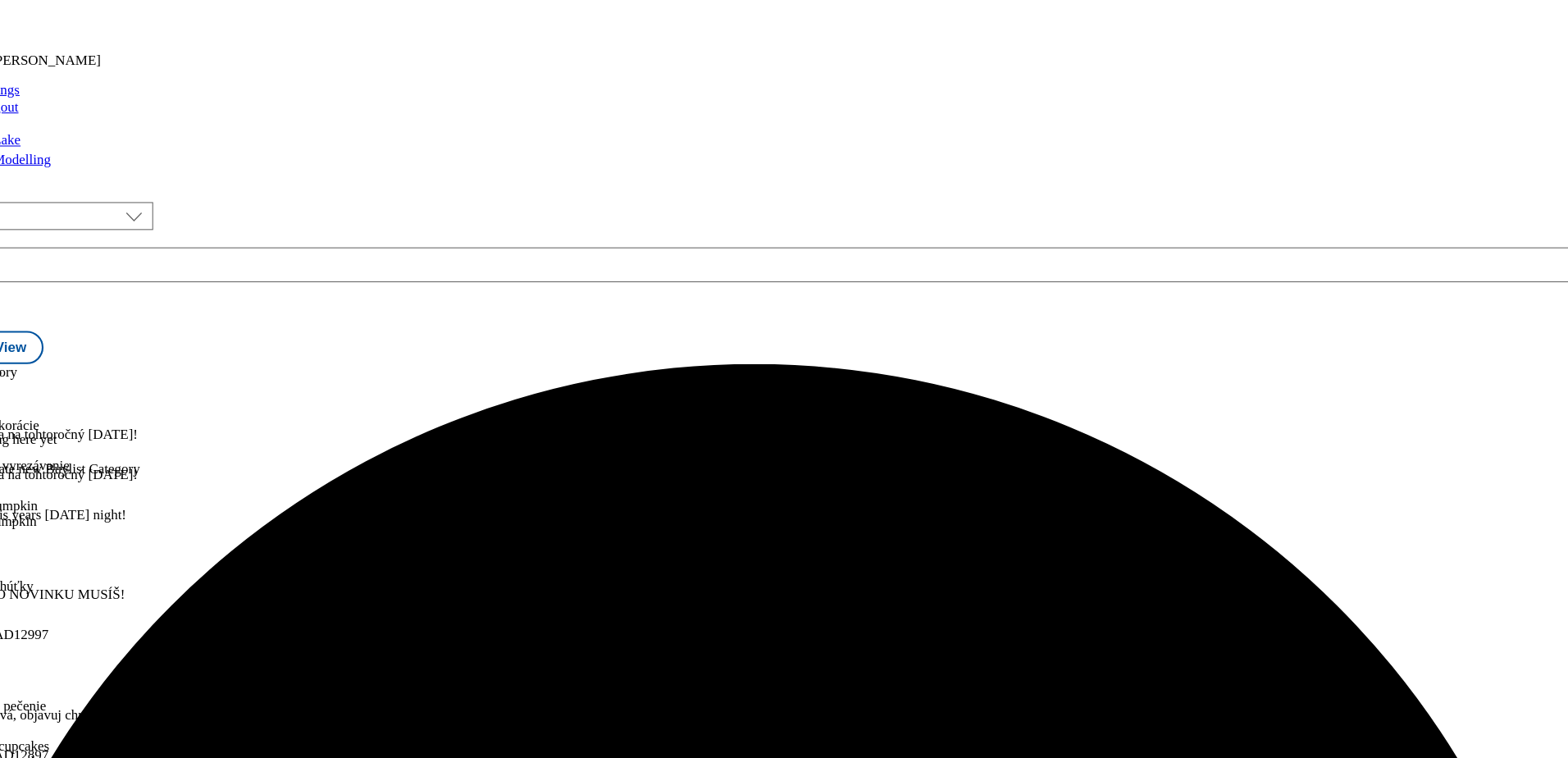
scroll to position [499, 0]
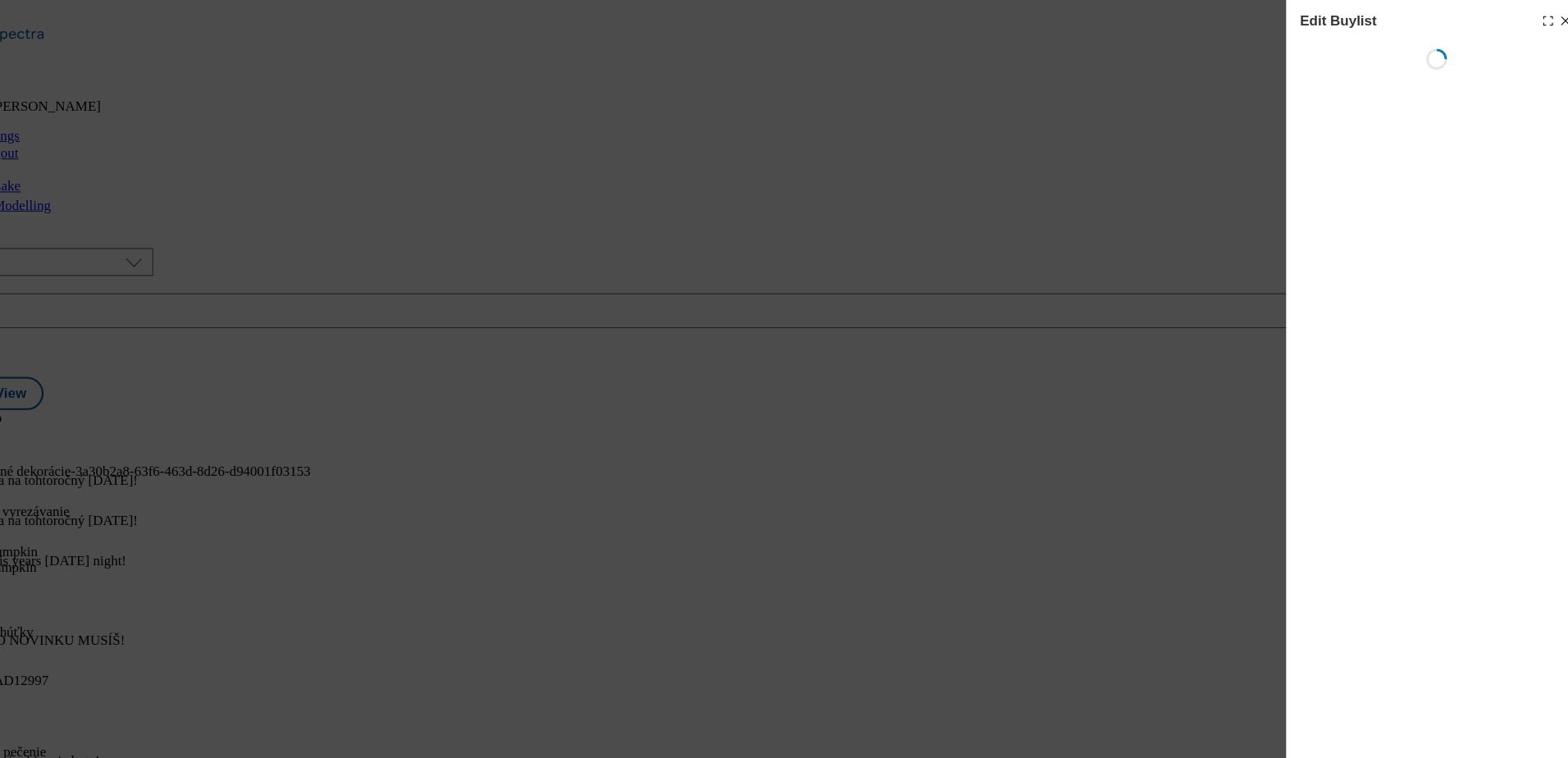
select select "evergreen"
select select "Banner"
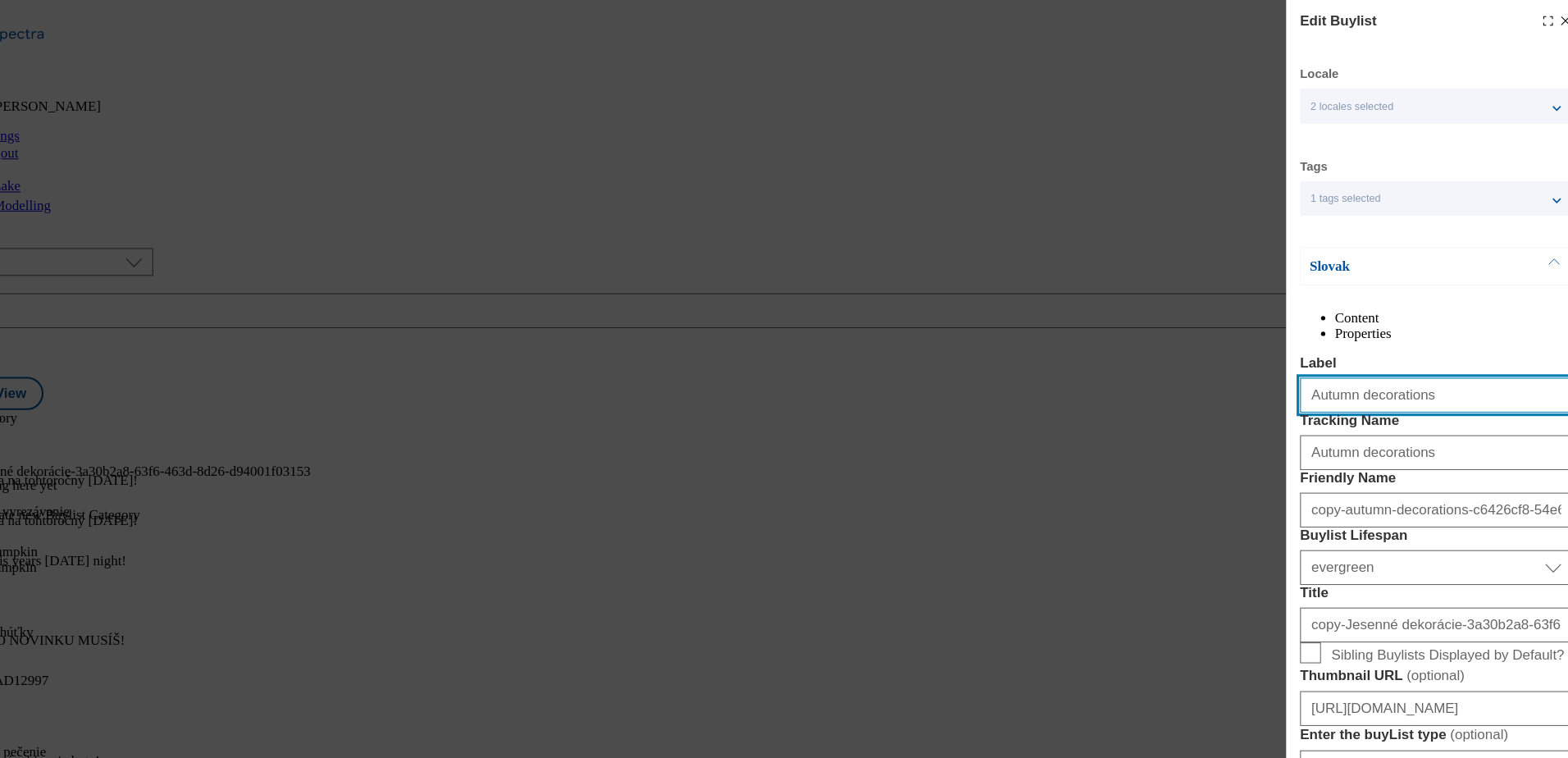
click at [1419, 389] on input "Autumn decorations" at bounding box center [1426, 372] width 257 height 32
paste input "Candles and led light"
type input "Candles and led lights"
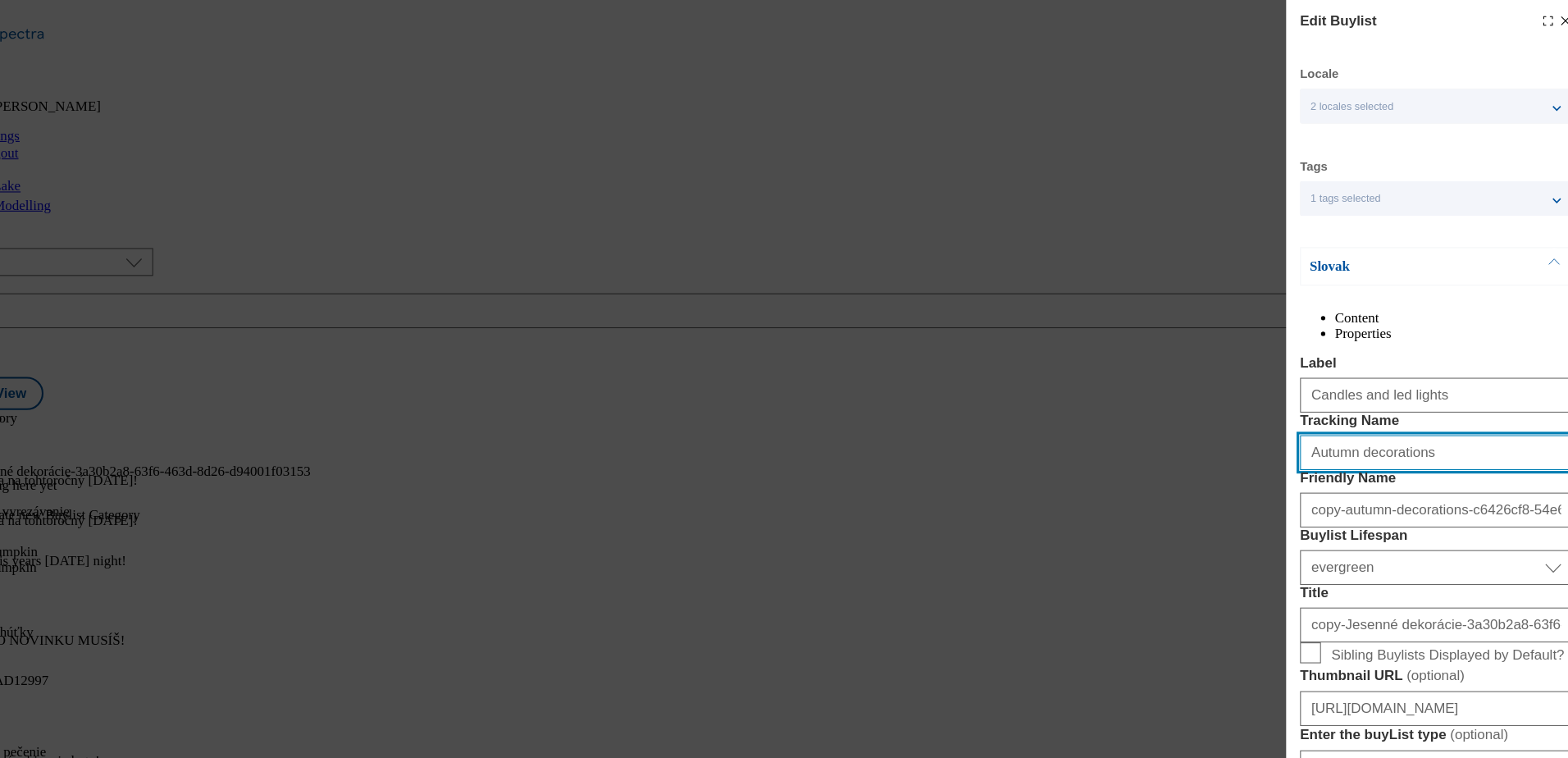
click at [1424, 443] on input "Autumn decorations" at bounding box center [1426, 427] width 257 height 32
paste input "Candles and led light"
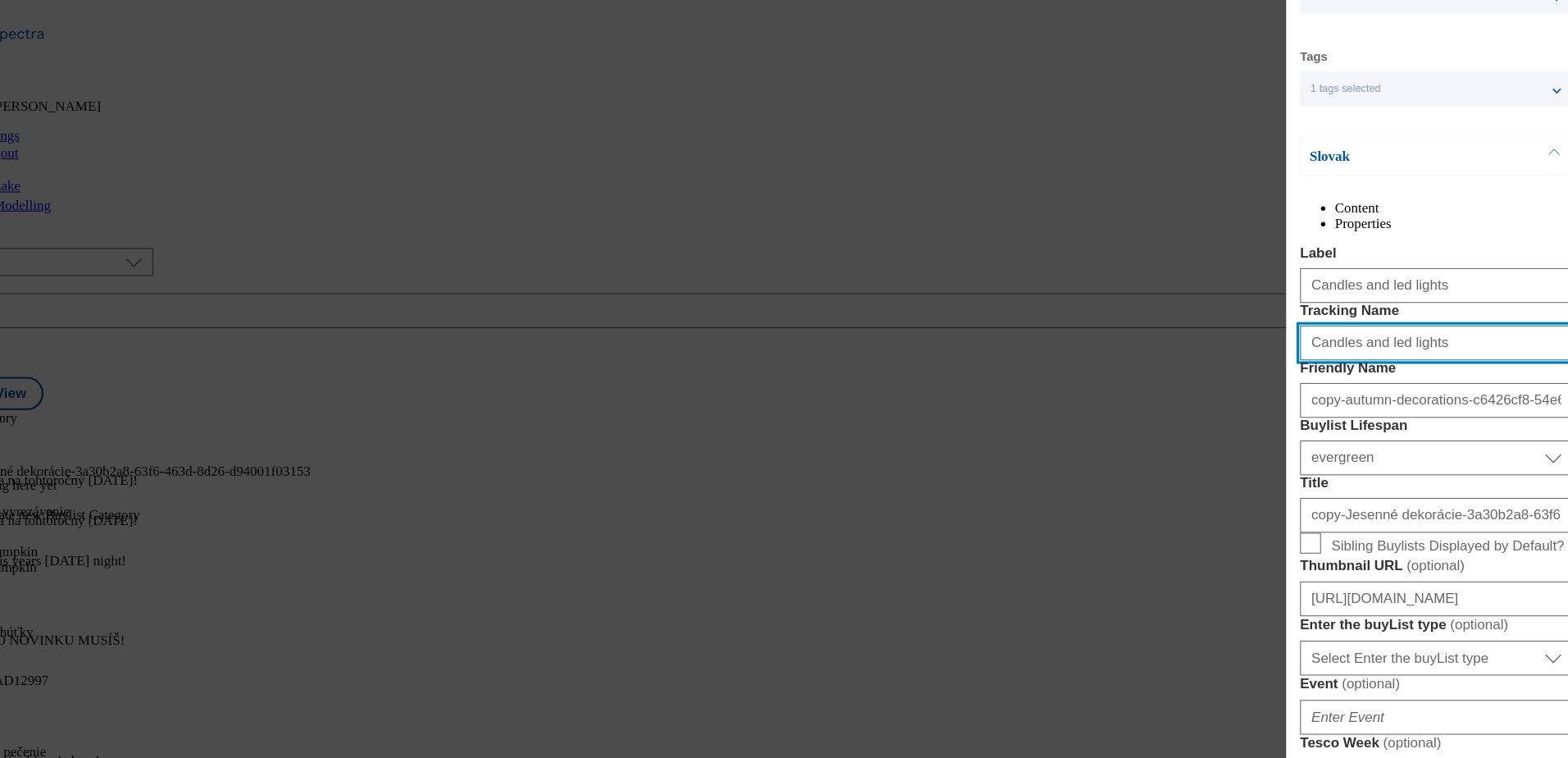
scroll to position [103, 0]
type input "Candles and led lights"
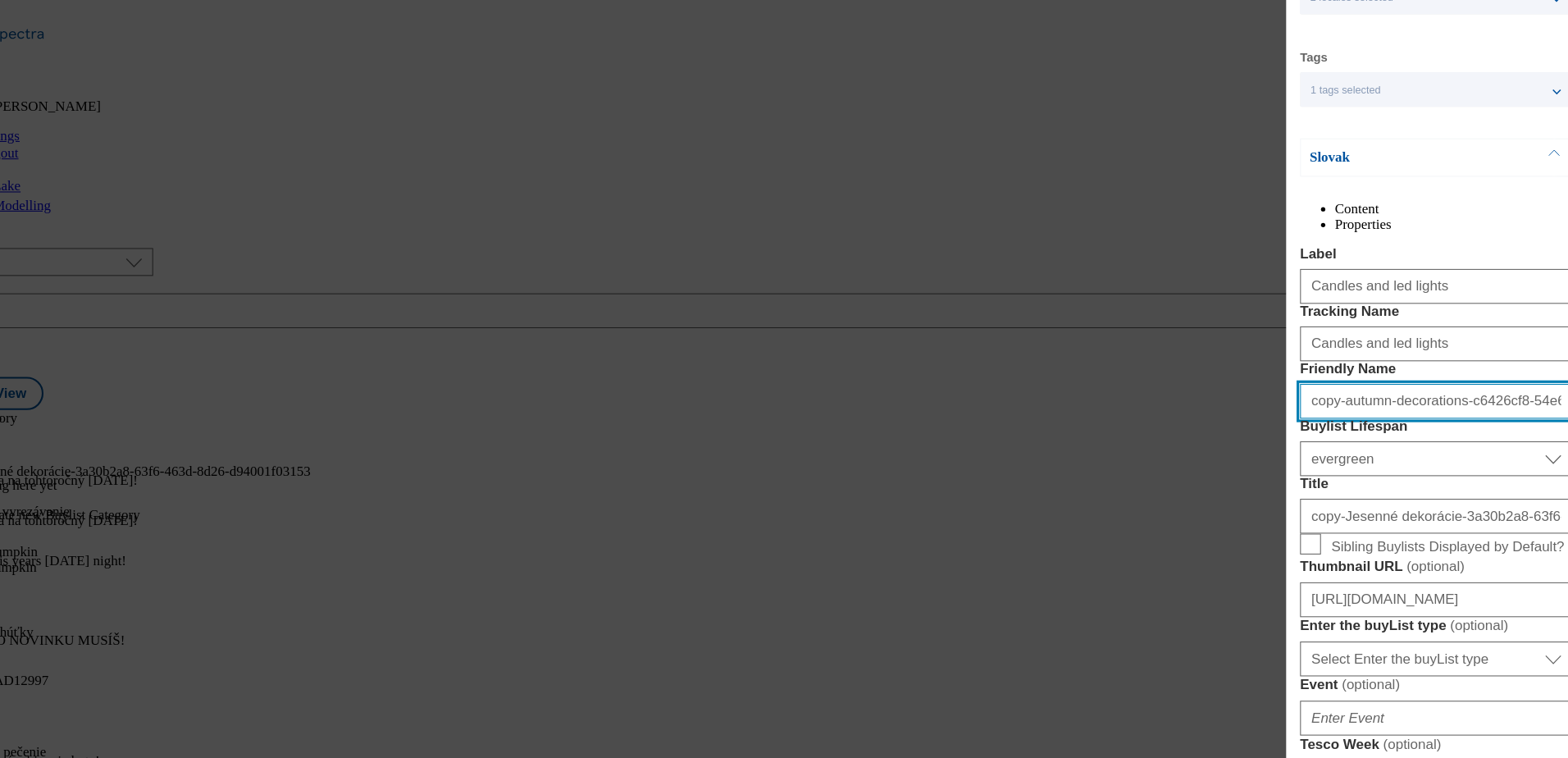
click at [1426, 394] on input "copy-autumn-decorations-c6426cf8-54e6-405c-ade5-cf2ac0fc7694" at bounding box center [1426, 378] width 257 height 32
paste input "Candles and led lights"
click at [1314, 394] on input "Candles and led lights" at bounding box center [1426, 378] width 257 height 32
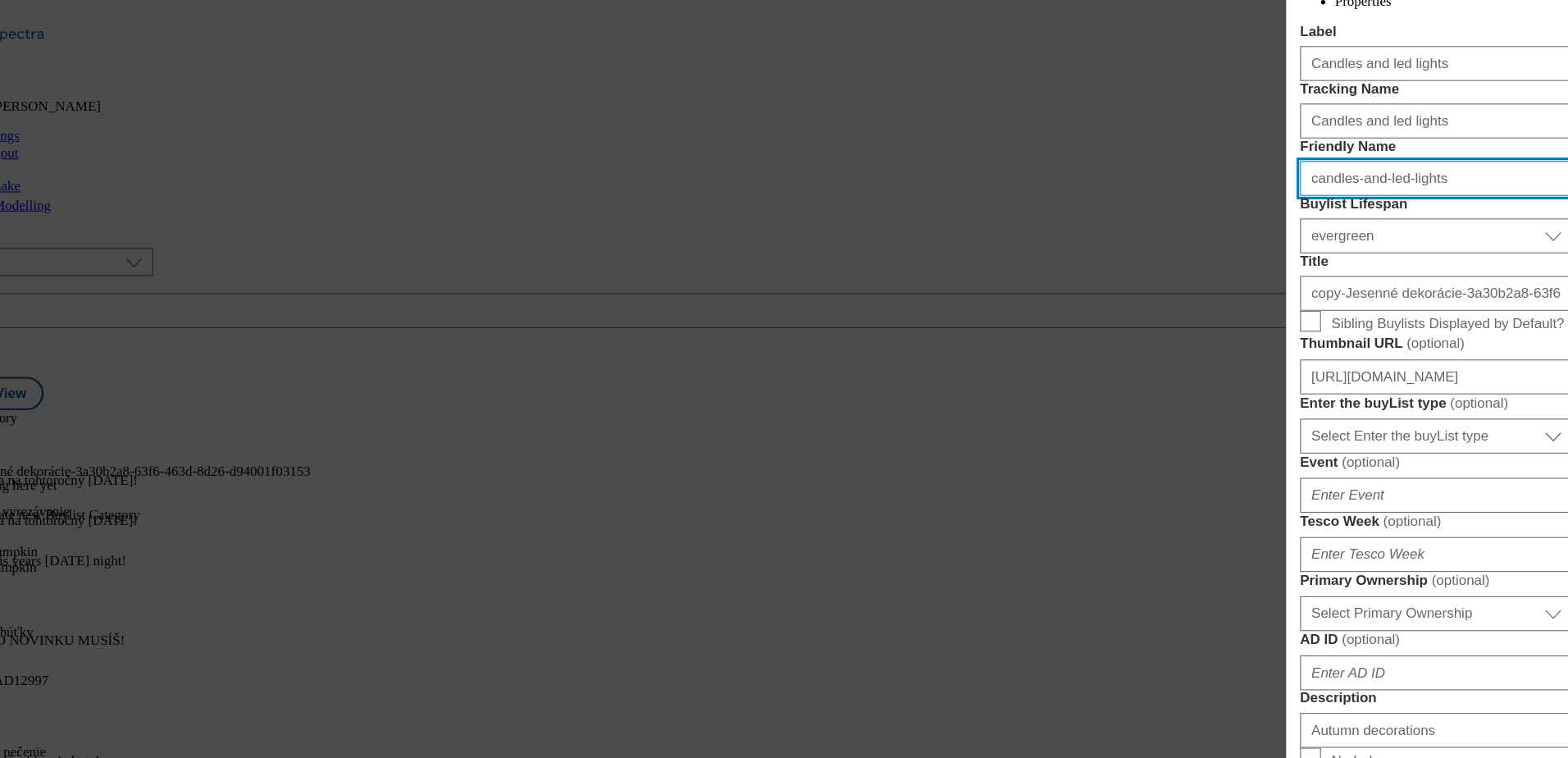
type input "candles-and-led-lights"
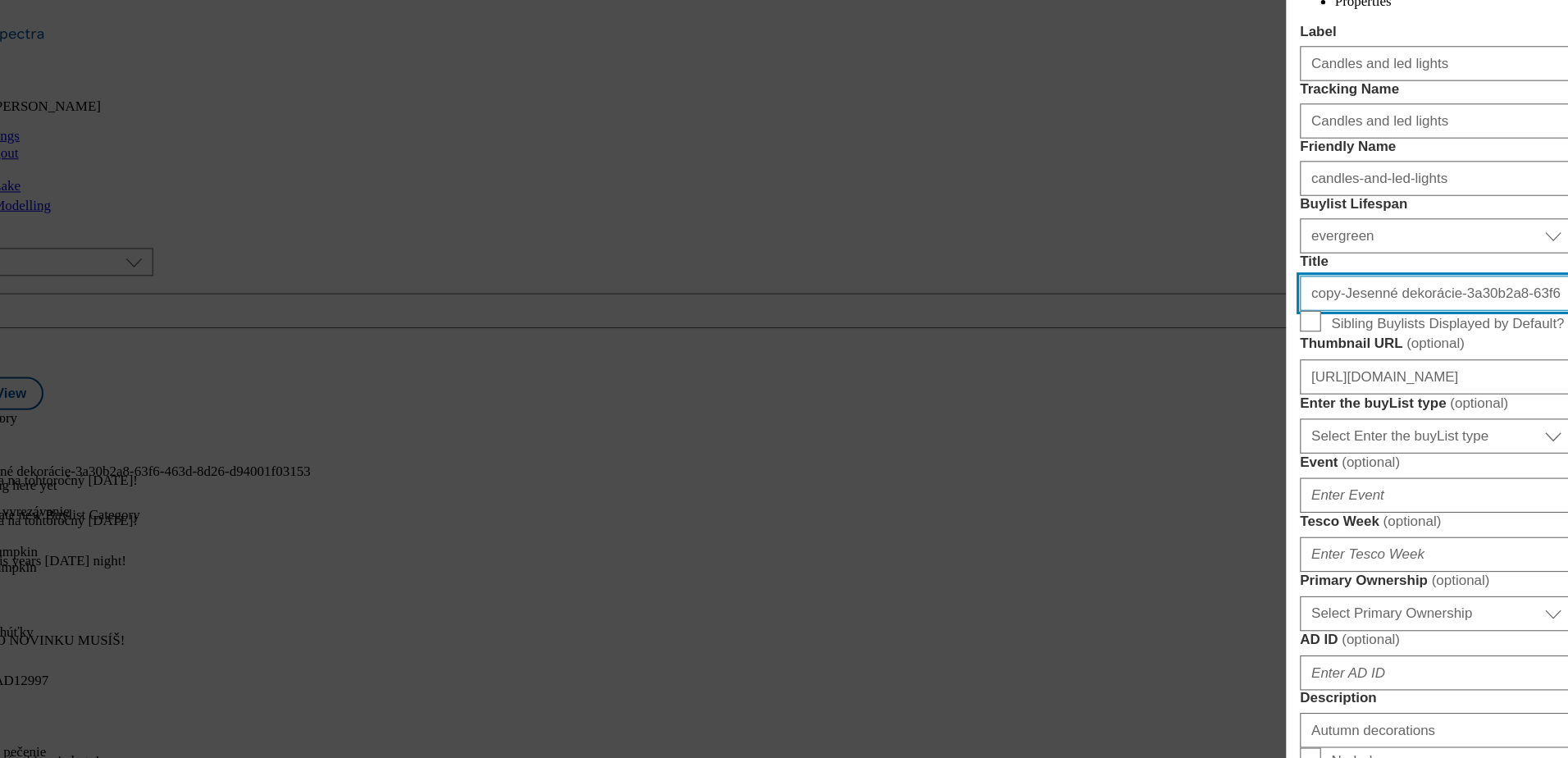
click at [1383, 293] on input "copy-Jesenné dekorácie-3a30b2a8-63f6-463d-8d26-d94001f03153" at bounding box center [1426, 276] width 257 height 32
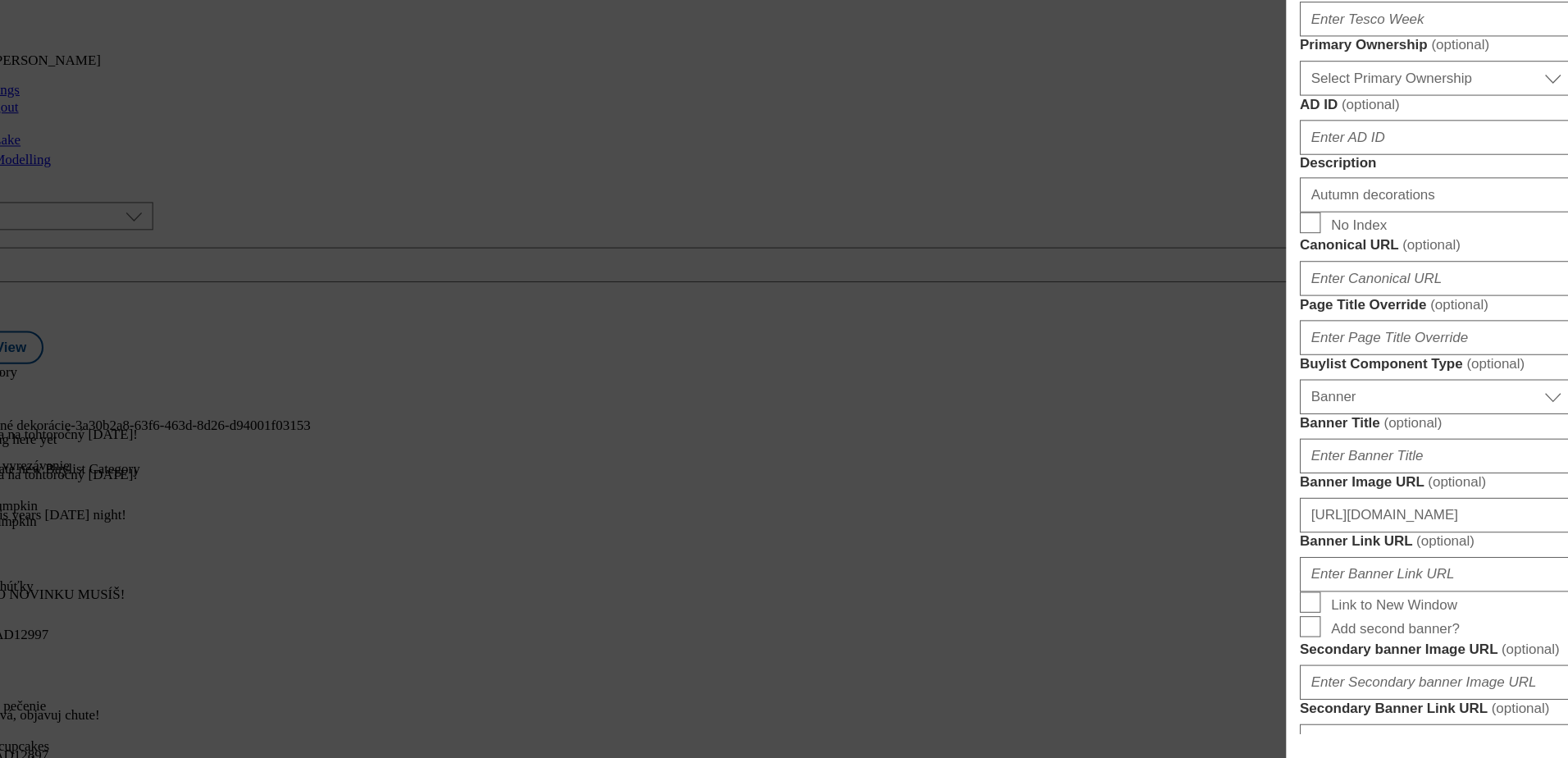
scroll to position [774, 0]
click at [1382, 243] on input "Autumn decorations" at bounding box center [1426, 226] width 257 height 32
paste input "Candles and led light"
type input "Candles and led lights"
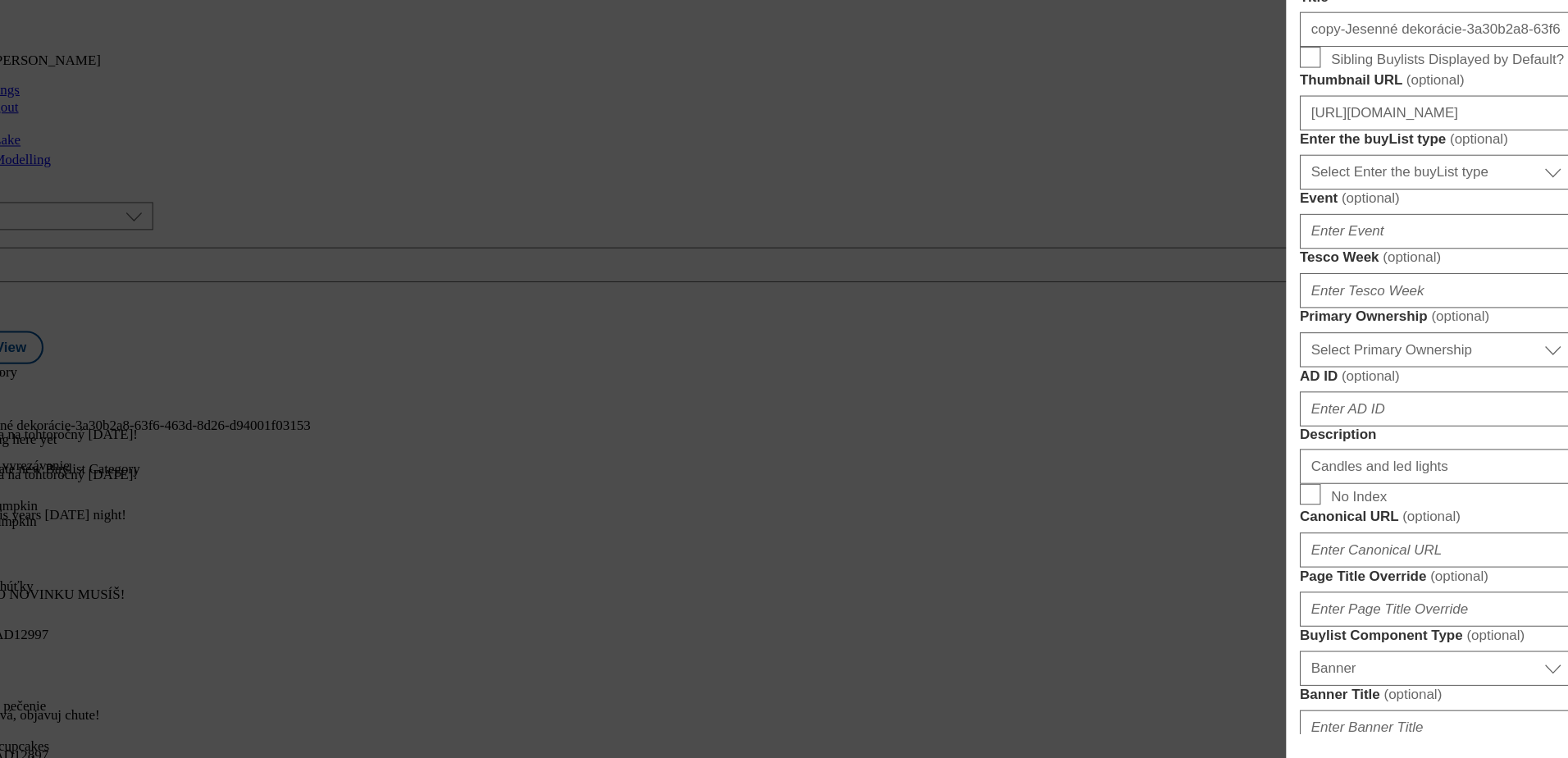
scroll to position [469, 0]
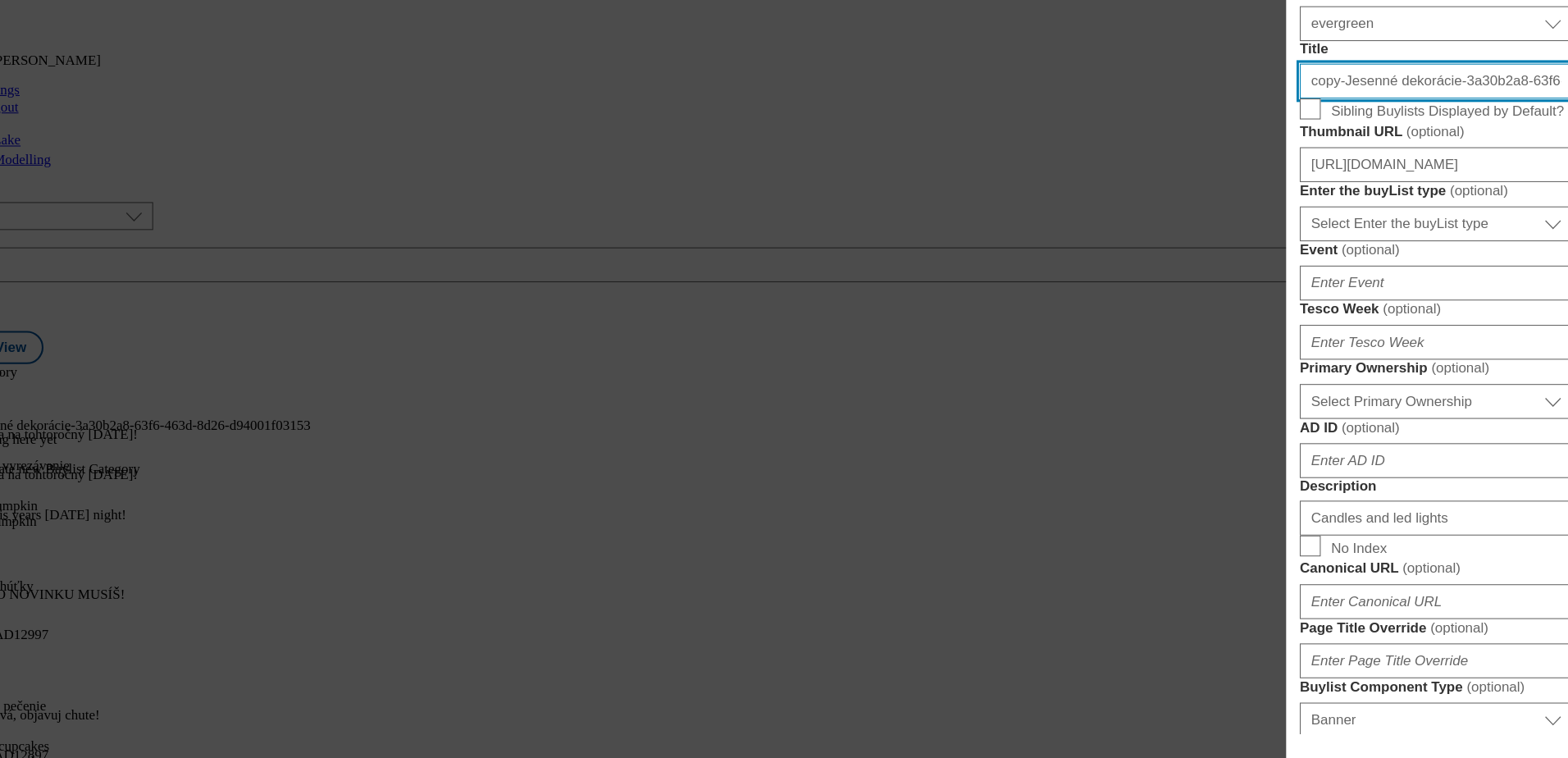
click at [1386, 136] on input "copy-Jesenné dekorácie-3a30b2a8-63f6-463d-8d26-d94001f03153" at bounding box center [1426, 120] width 257 height 32
paste input "Sviečky a led svietidlá"
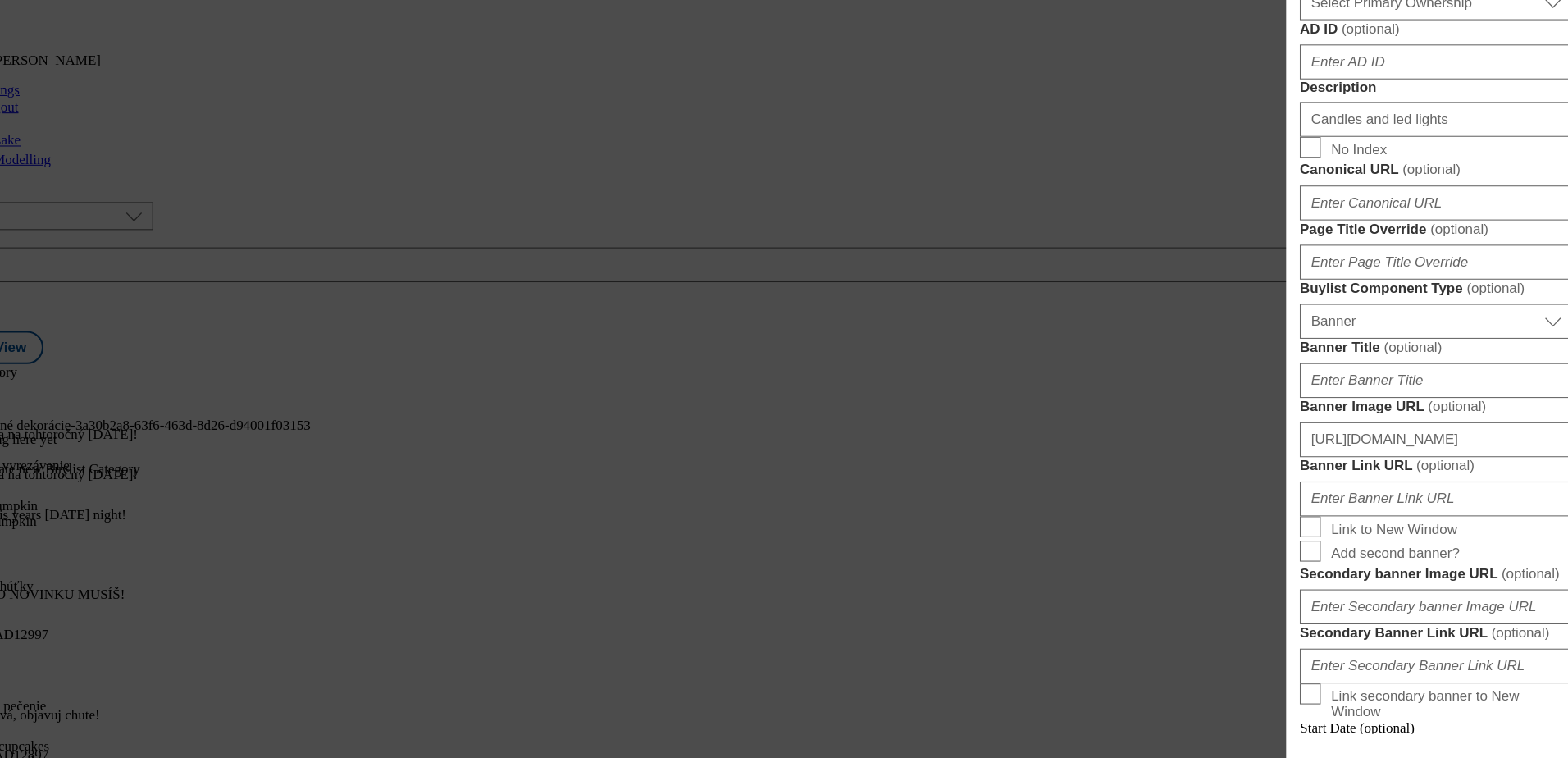
scroll to position [656, 0]
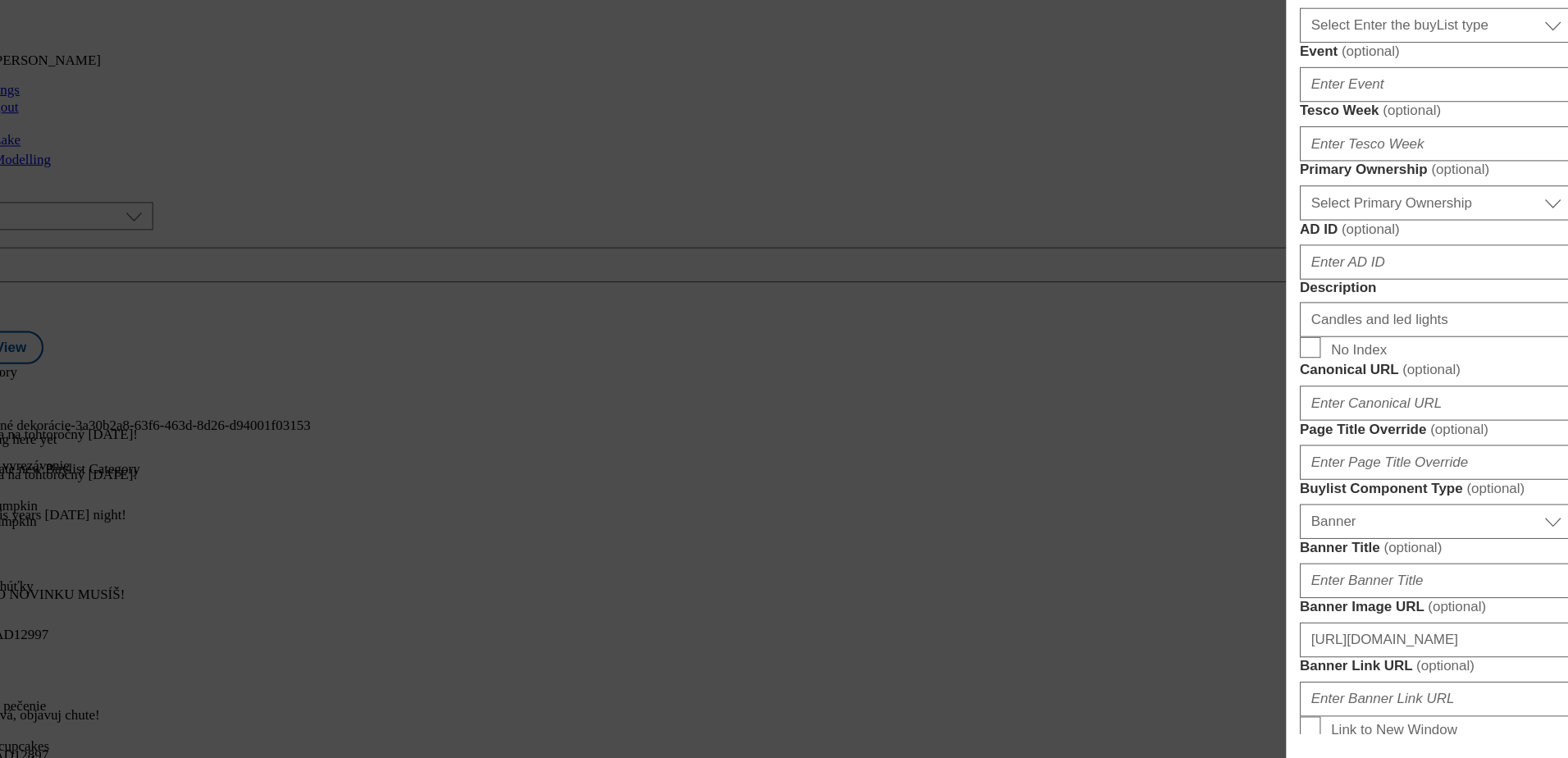
type input "Sviečky a led svietidlá"
click at [1470, 28] on input "[URL][DOMAIN_NAME]" at bounding box center [1426, 12] width 257 height 32
paste input "e168a3a8-37e2-4a03-868f-e76745aeecf7/SK_image_6"
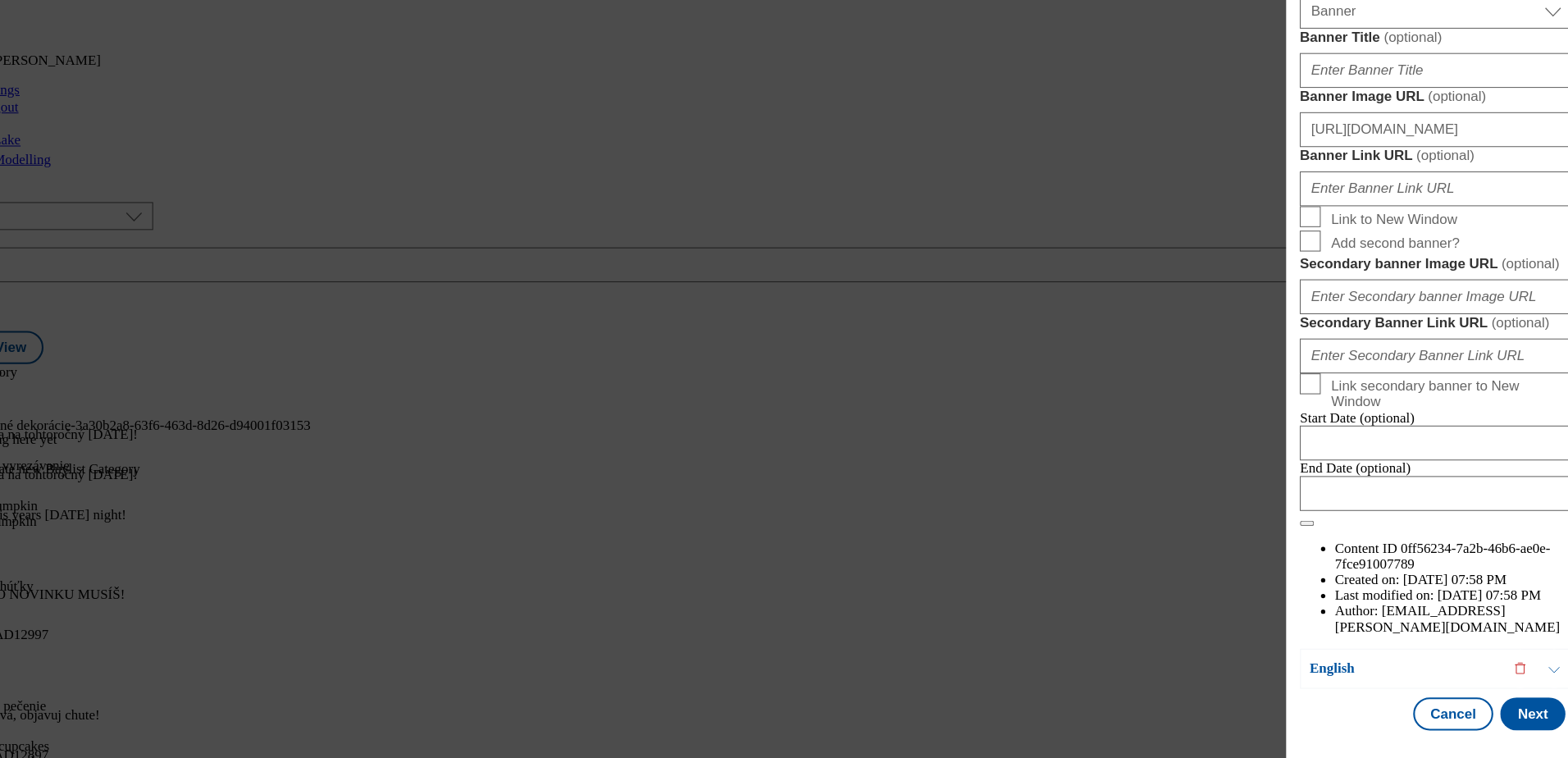
scroll to position [1753, 0]
type input "[URL][DOMAIN_NAME]"
click at [1487, 705] on button "Next" at bounding box center [1518, 716] width 61 height 32
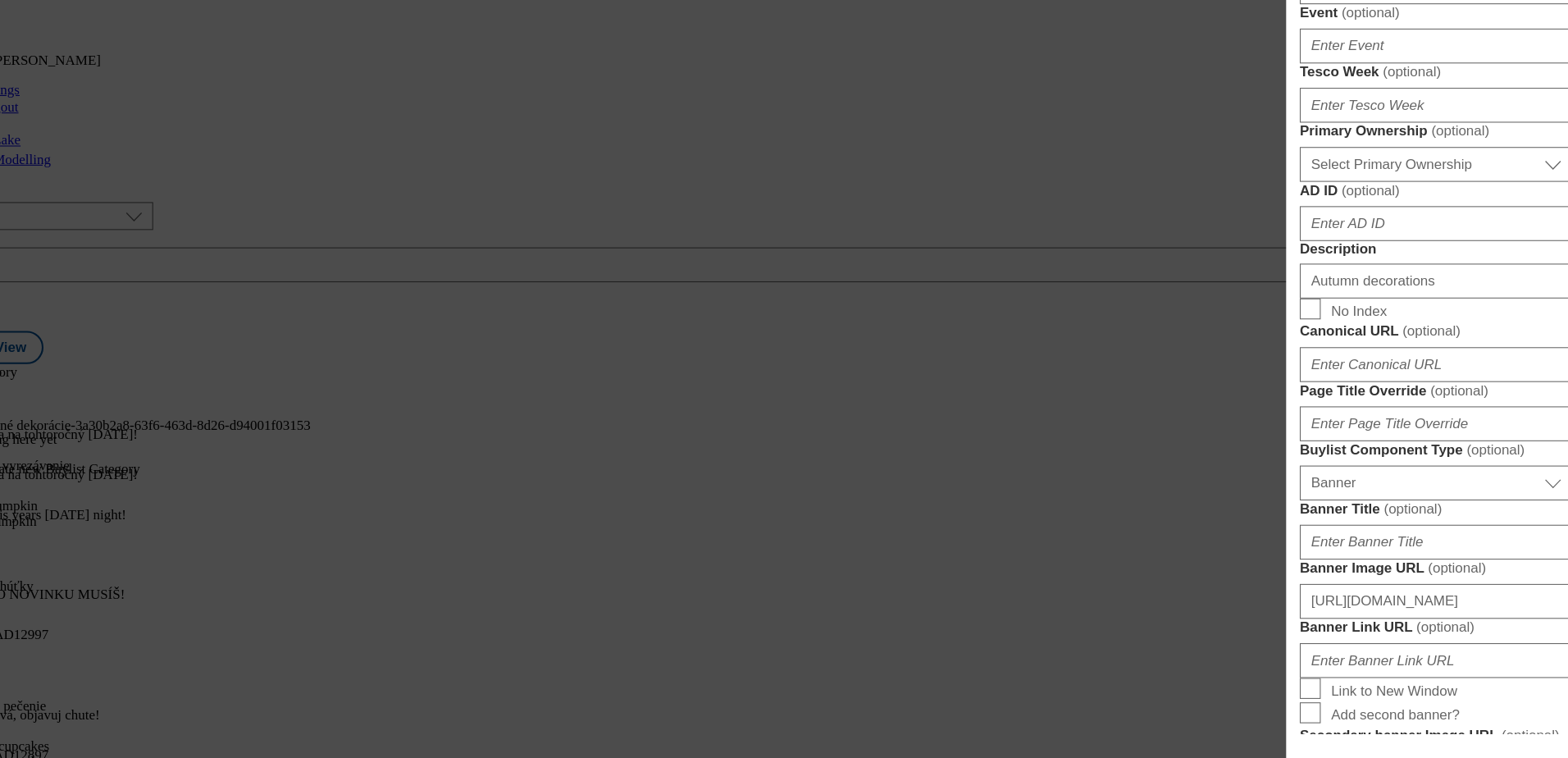
scroll to position [617, 0]
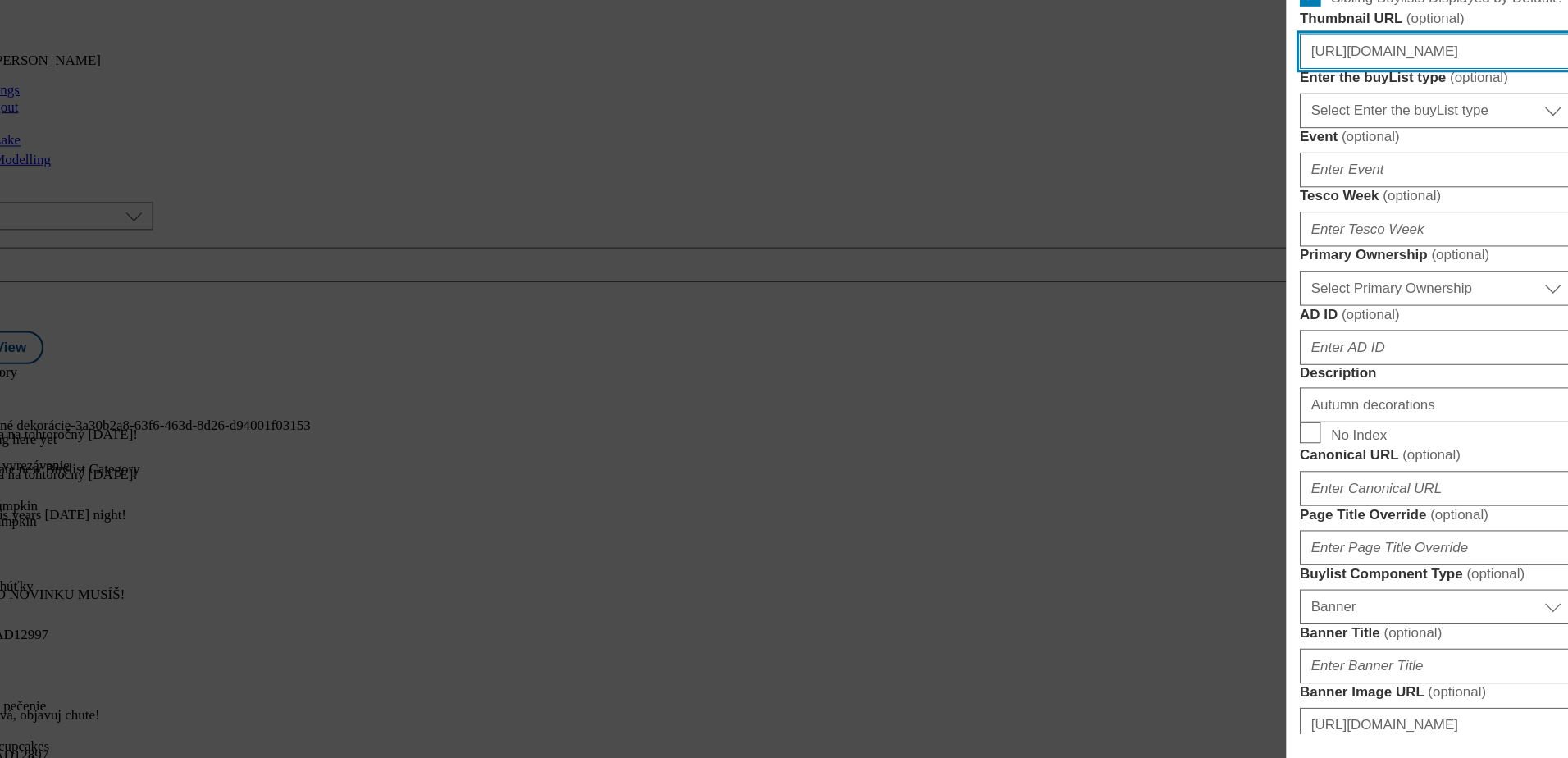
click at [1423, 108] on input "[URL][DOMAIN_NAME]" at bounding box center [1426, 92] width 257 height 32
paste input "e168a3a8-37e2-4a03-868f-e76745aeecf7/SK_image_6"
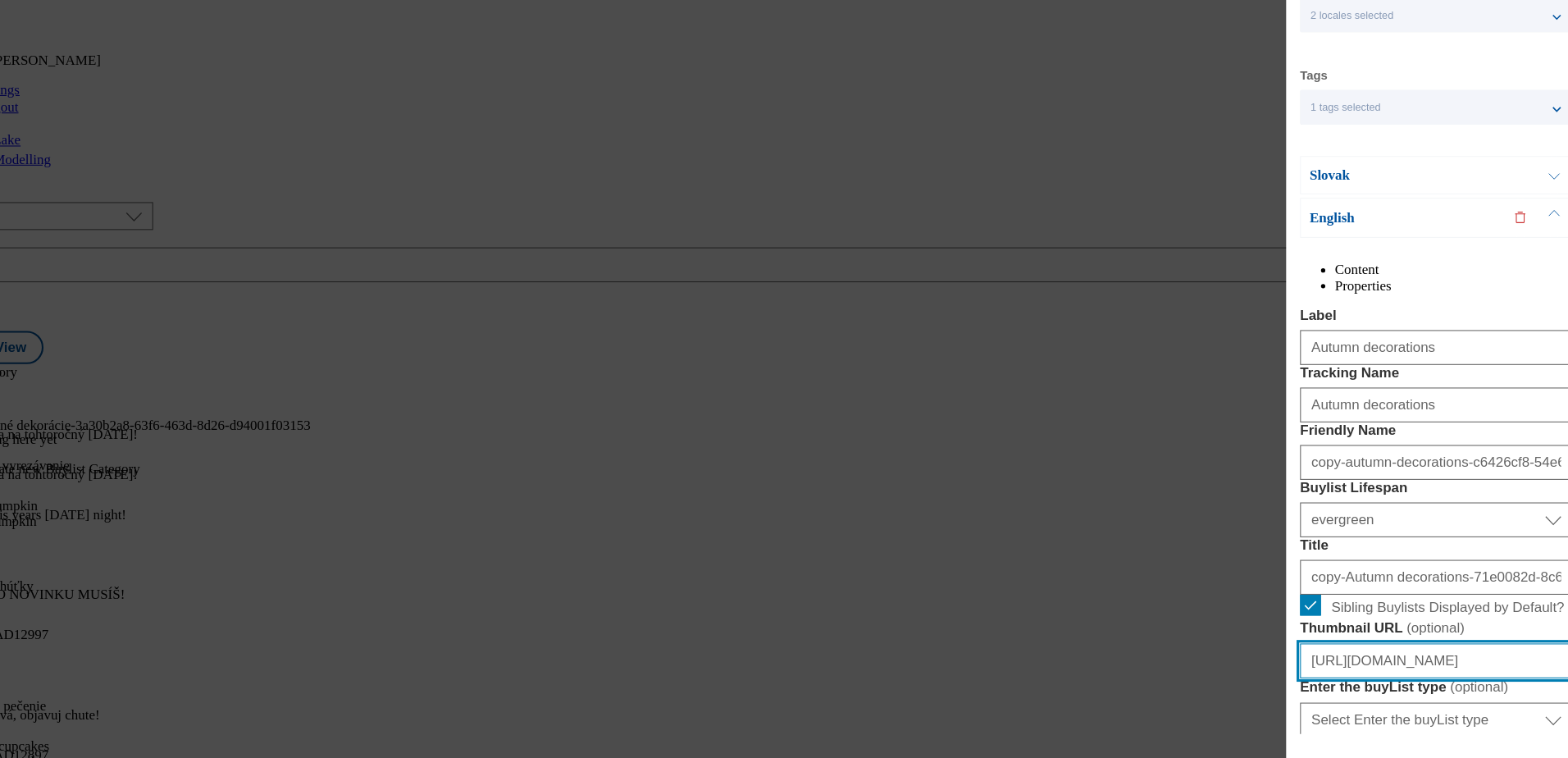
scroll to position [0, 0]
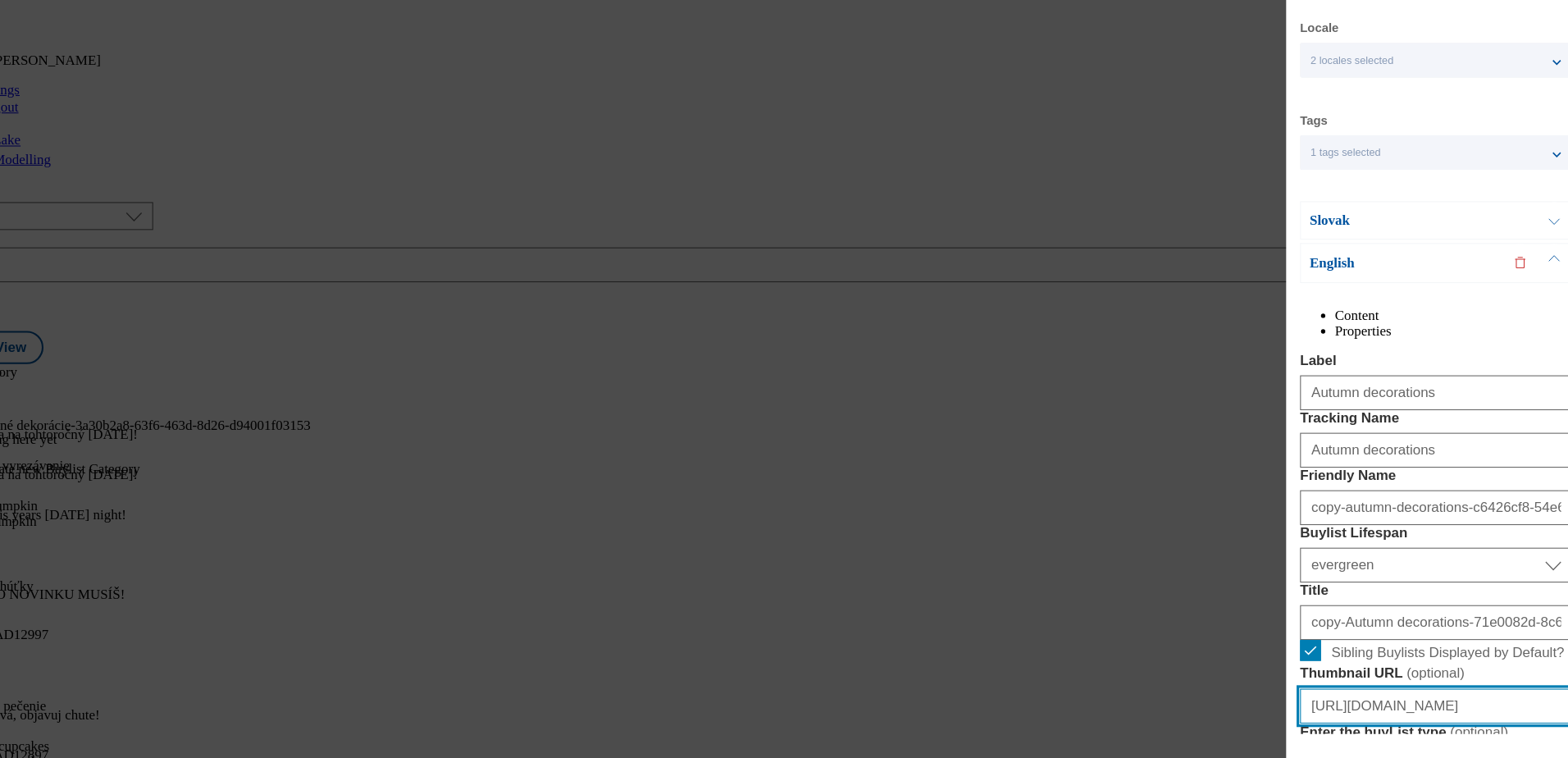
type input "[URL][DOMAIN_NAME]"
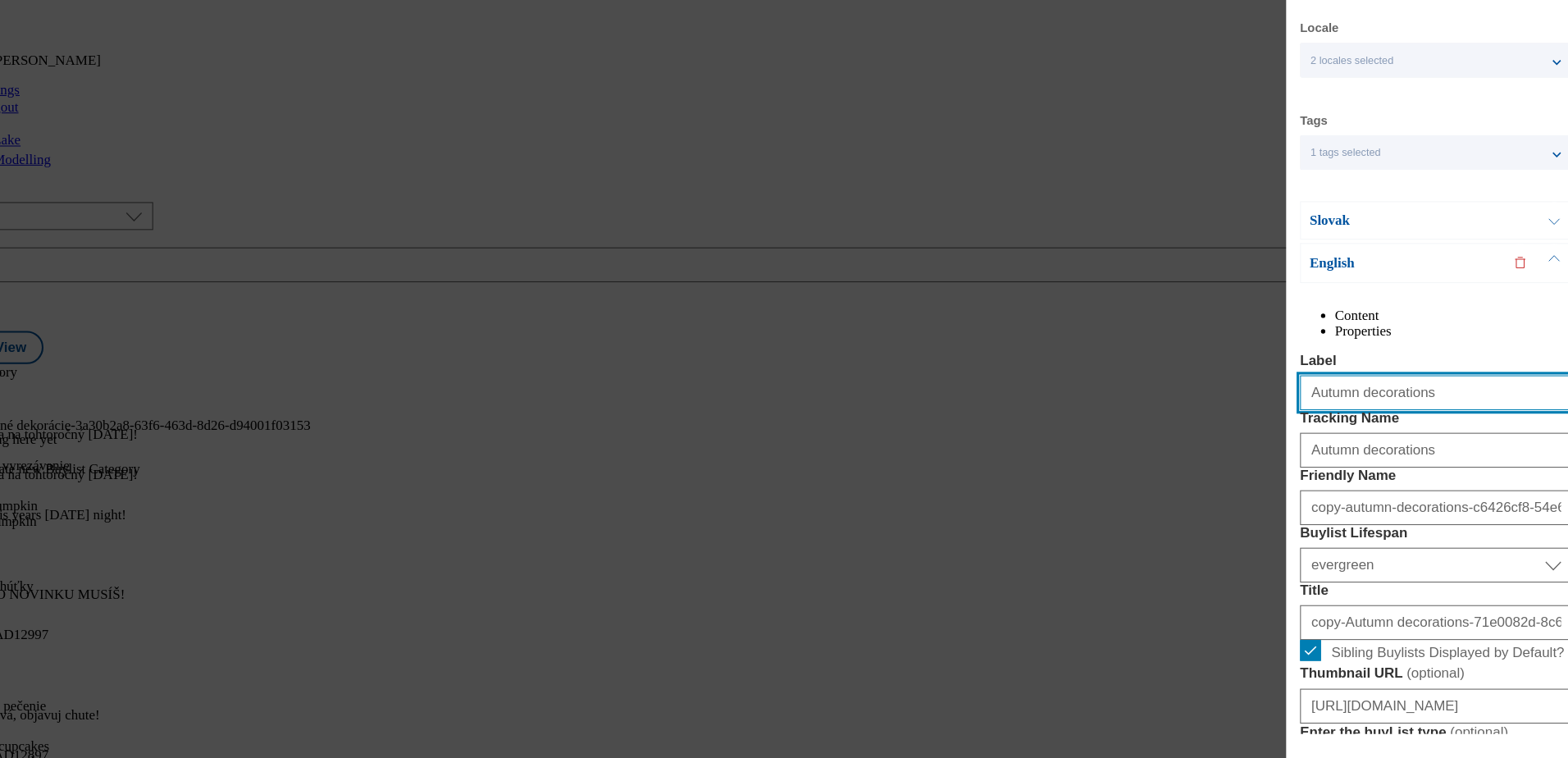
click at [1365, 429] on input "Autumn decorations" at bounding box center [1426, 413] width 257 height 32
paste input "Candles and led light"
type input "Candles and led lights"
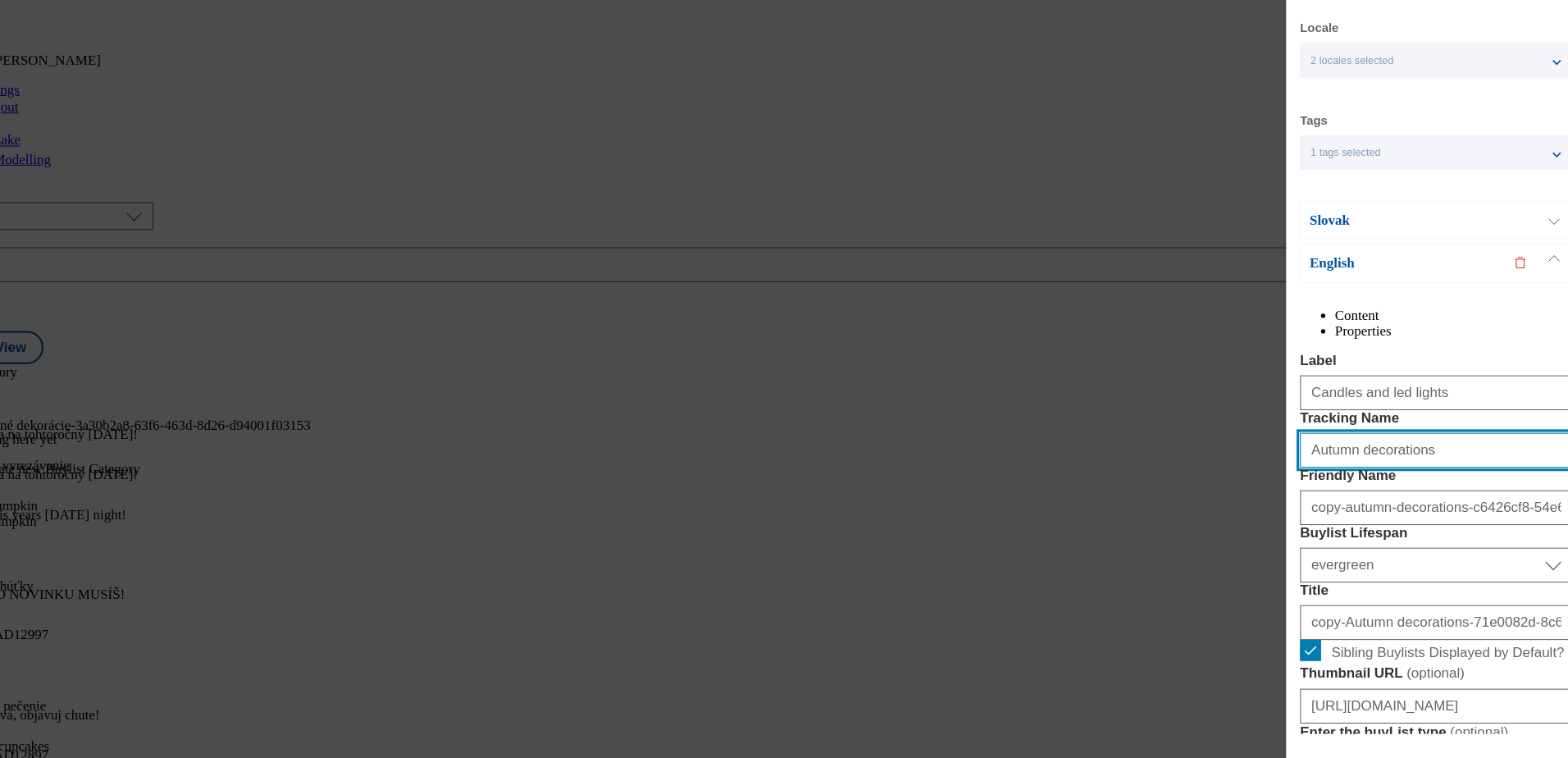
click at [1340, 483] on input "Autumn decorations" at bounding box center [1426, 467] width 257 height 32
paste input "Candles and led light"
type input "Candles and led lights"
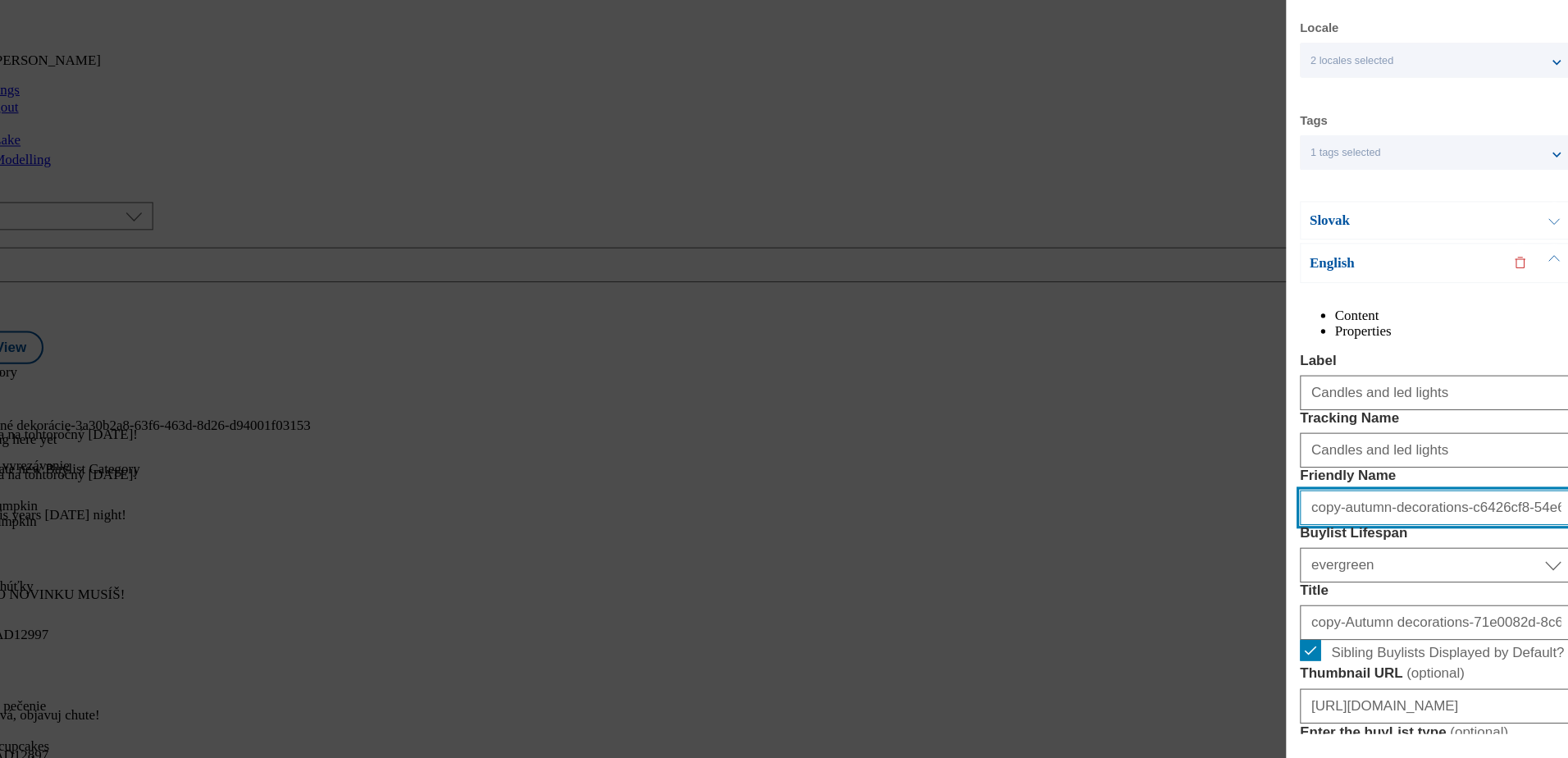
click at [1322, 538] on input "copy-autumn-decorations-c6426cf8-54e6-405c-ade5-cf2ac0fc7694" at bounding box center [1426, 521] width 257 height 32
paste input "Candles and led lights"
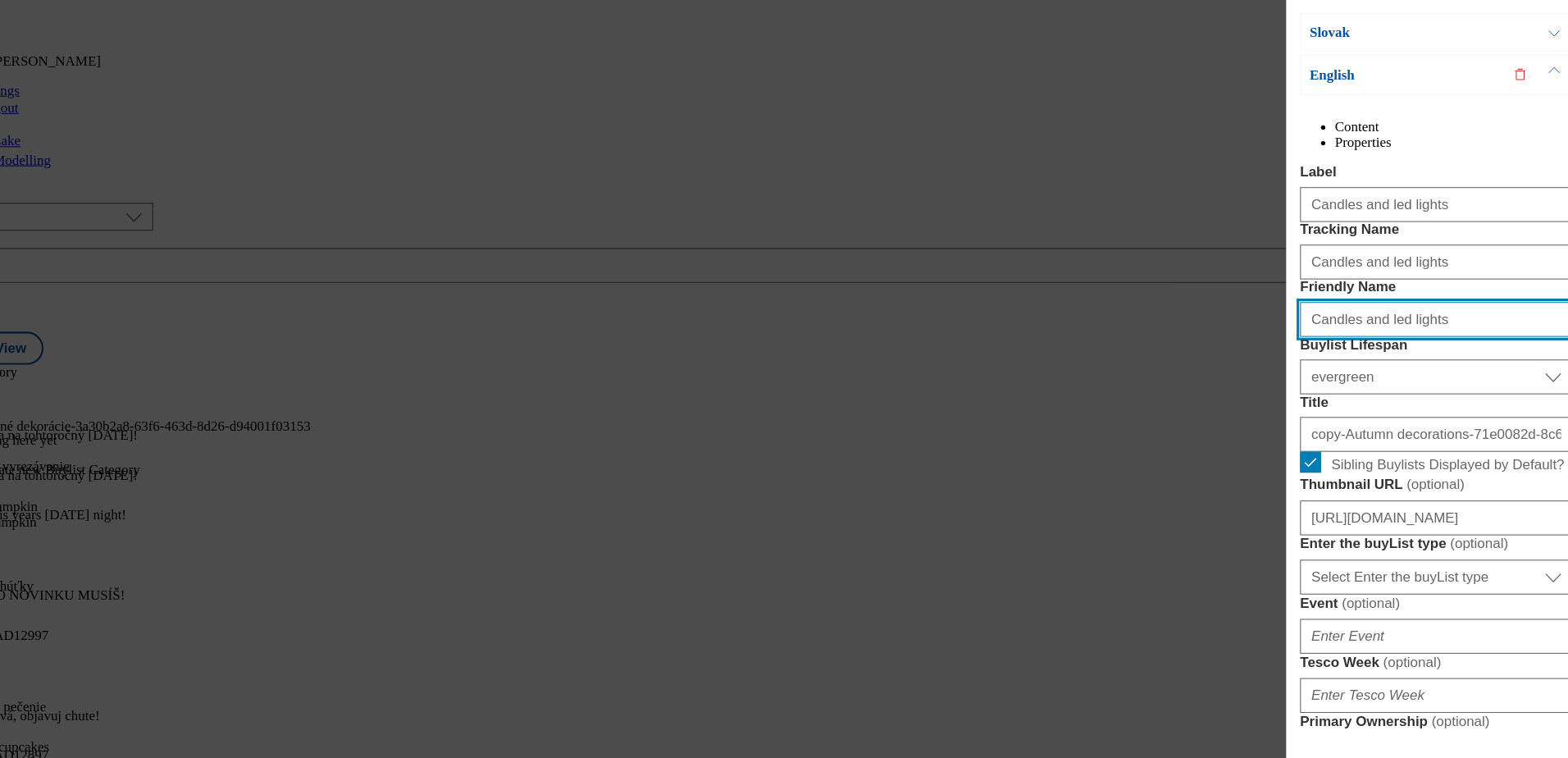
scroll to position [177, 0]
type input "Candles and led lights"
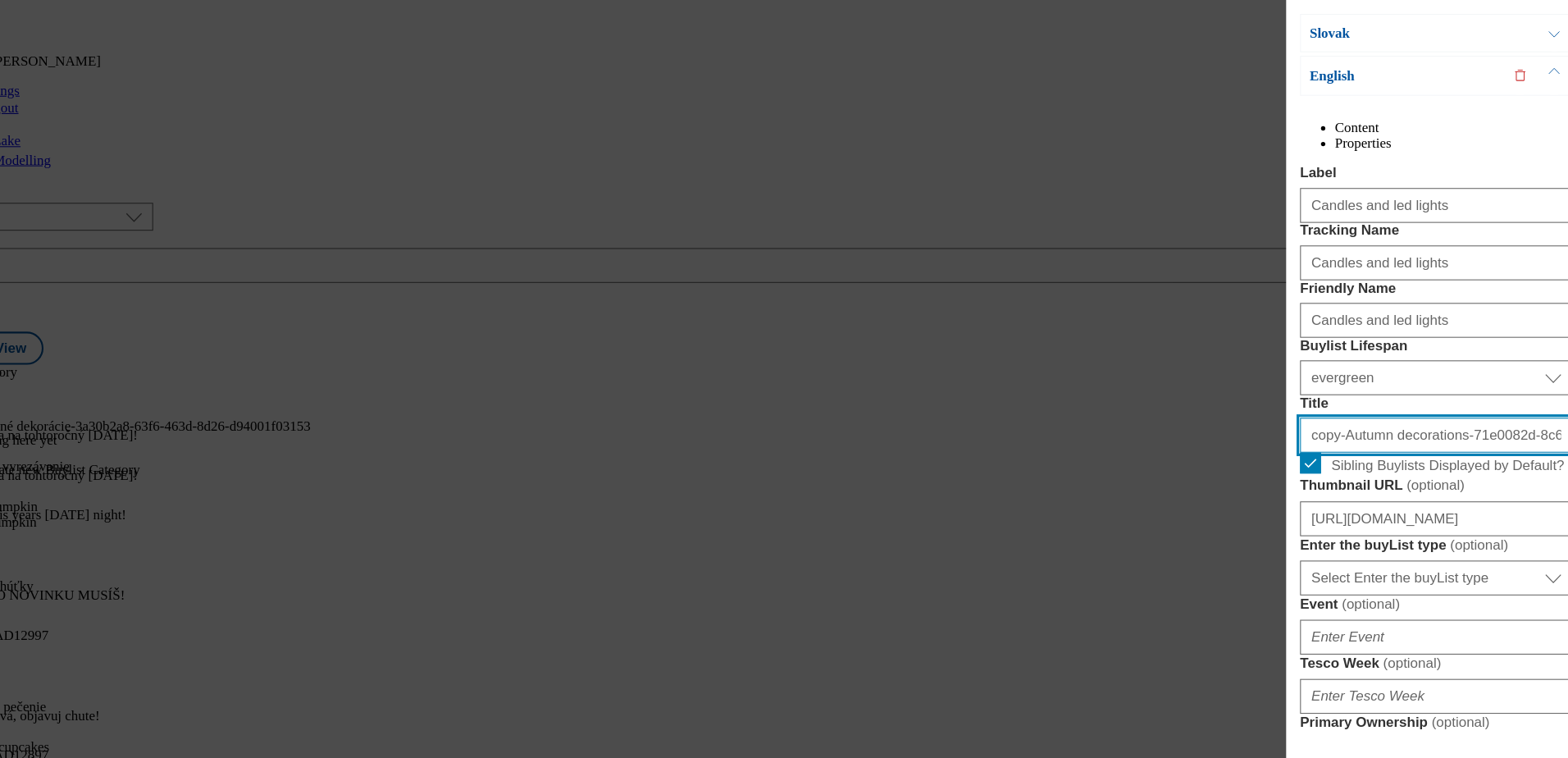
click at [1402, 469] on input "copy-Autumn decorations-71e0082d-8c6e-4d05-a47a-f922200774e6" at bounding box center [1426, 453] width 257 height 32
paste input "Candles and led lights"
type input "Candles and led lights"
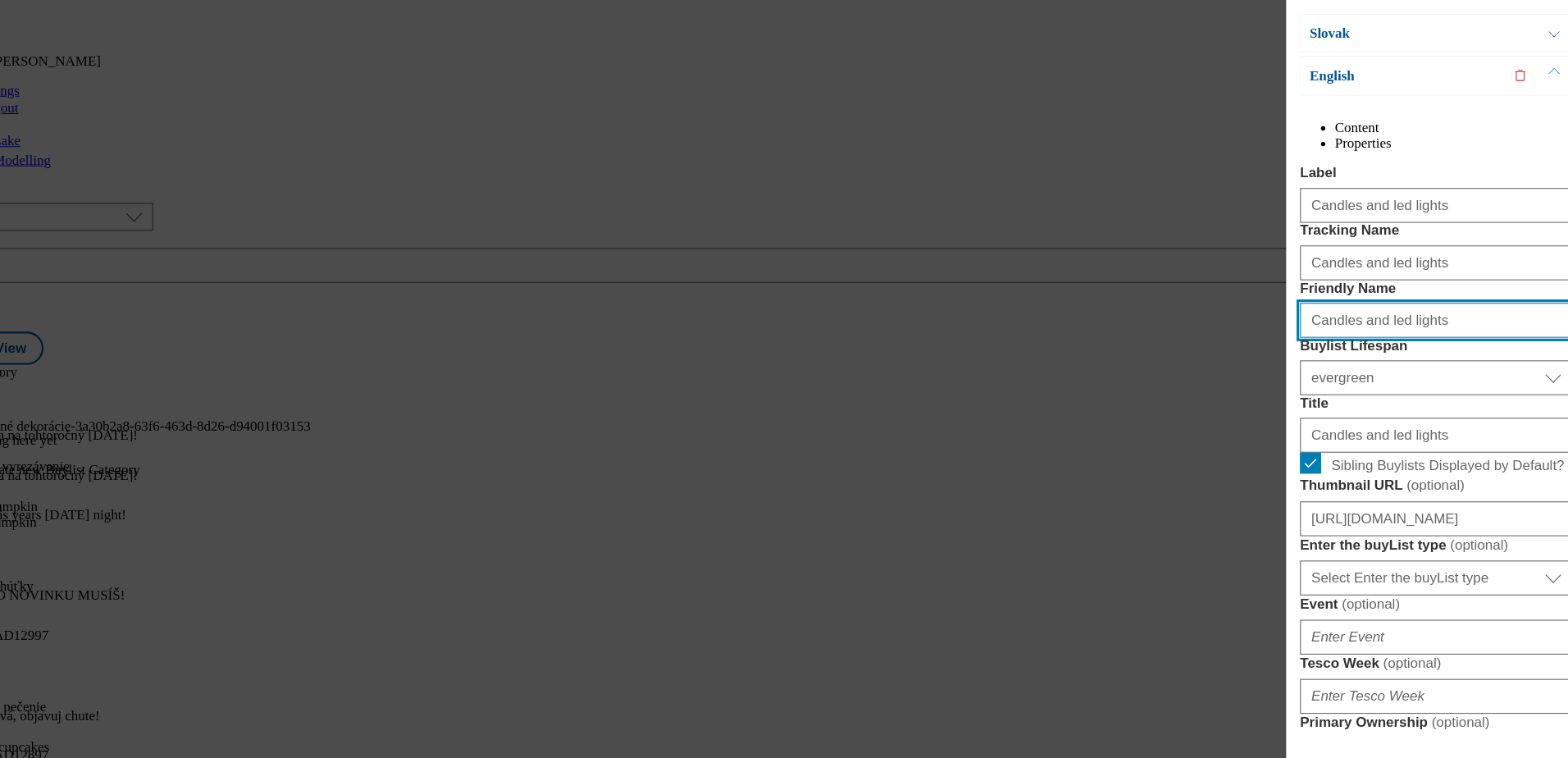
click at [1312, 361] on input "Candles and led lights" at bounding box center [1426, 344] width 257 height 32
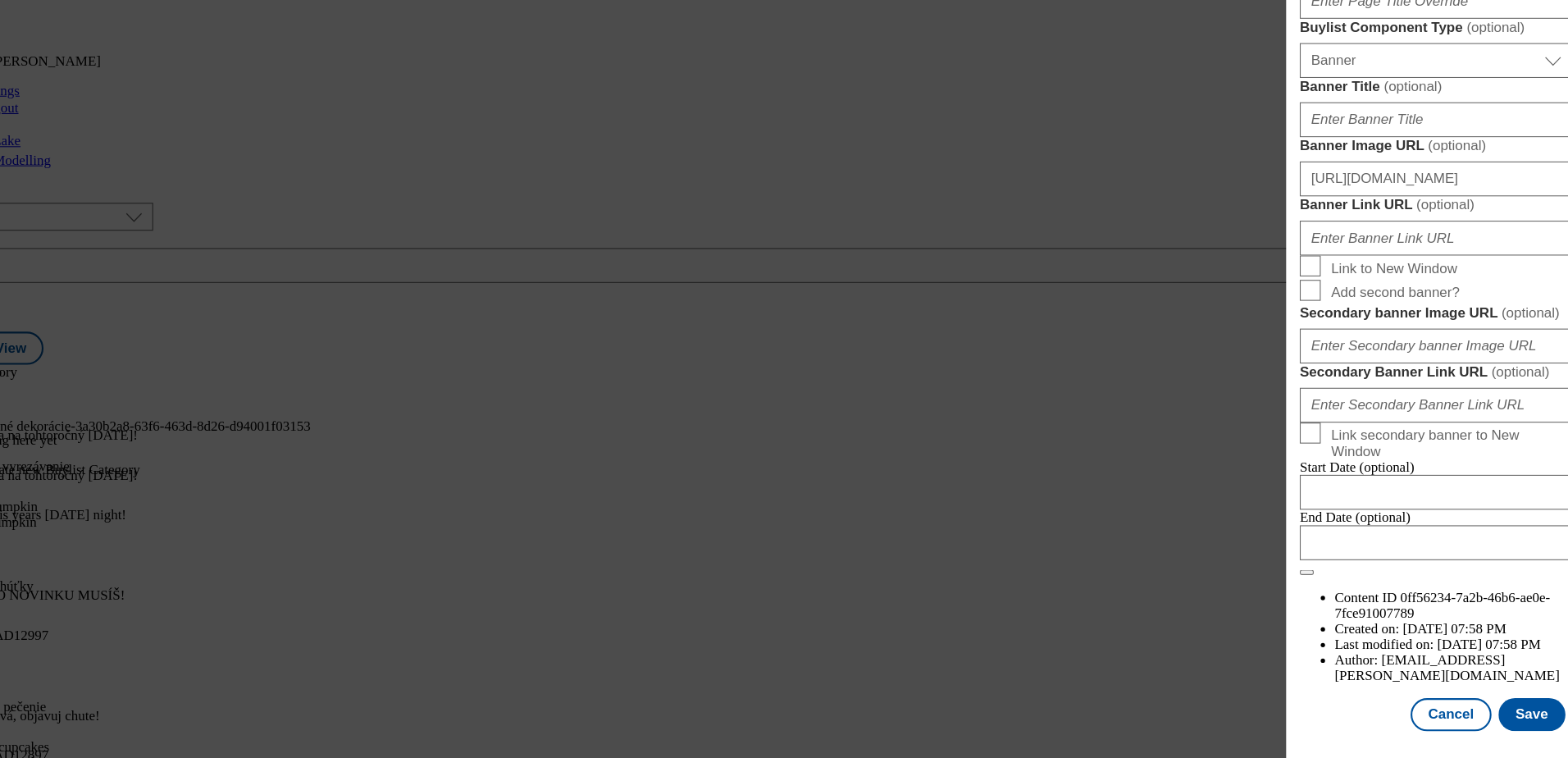
scroll to position [1755, 0]
type input "candles-and-led-lights"
click at [1488, 716] on button "Save" at bounding box center [1517, 716] width 63 height 32
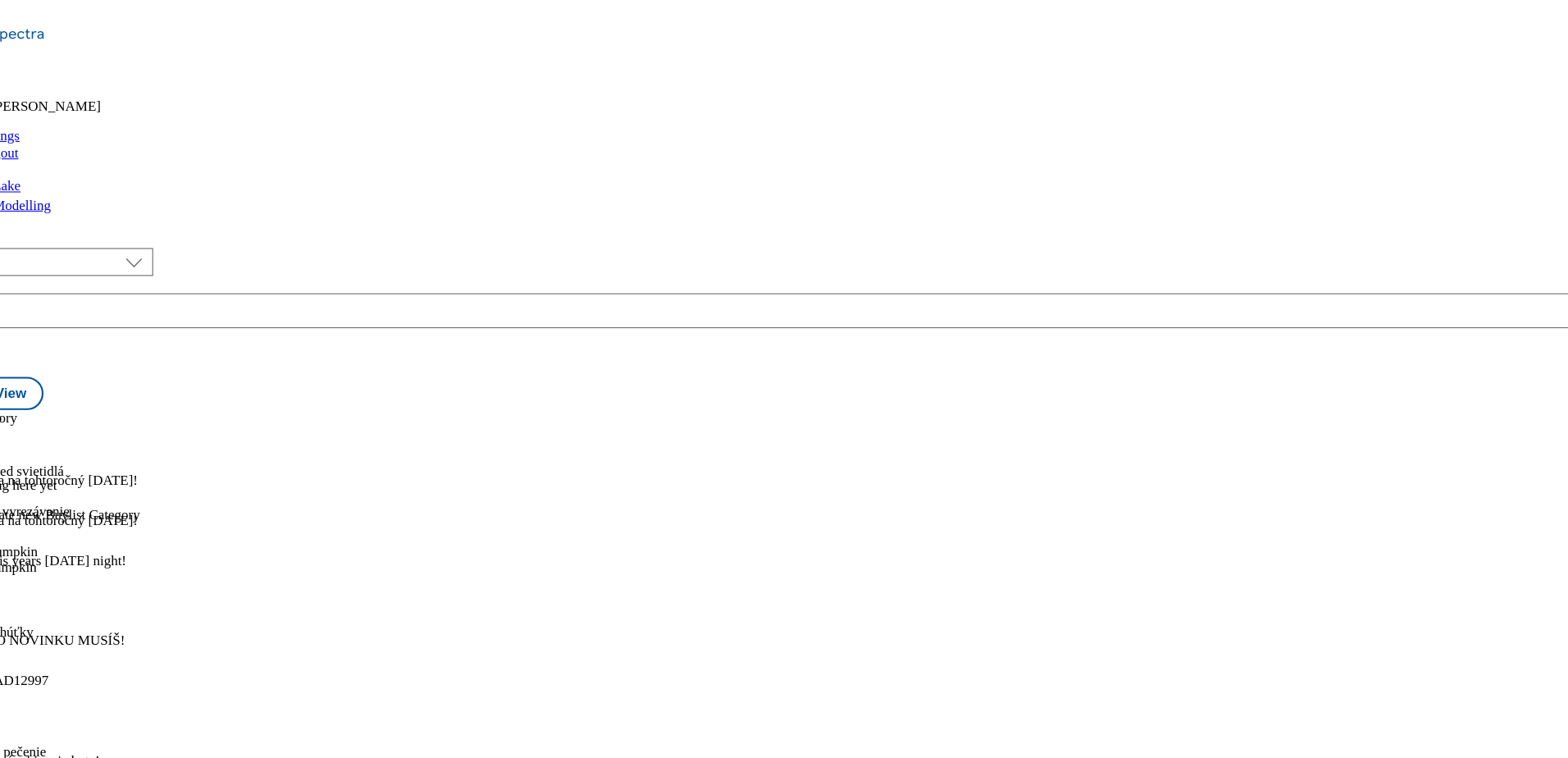
click at [16, 456] on icon at bounding box center [8, 464] width 16 height 16
click at [89, 567] on span "Preview" at bounding box center [69, 573] width 39 height 13
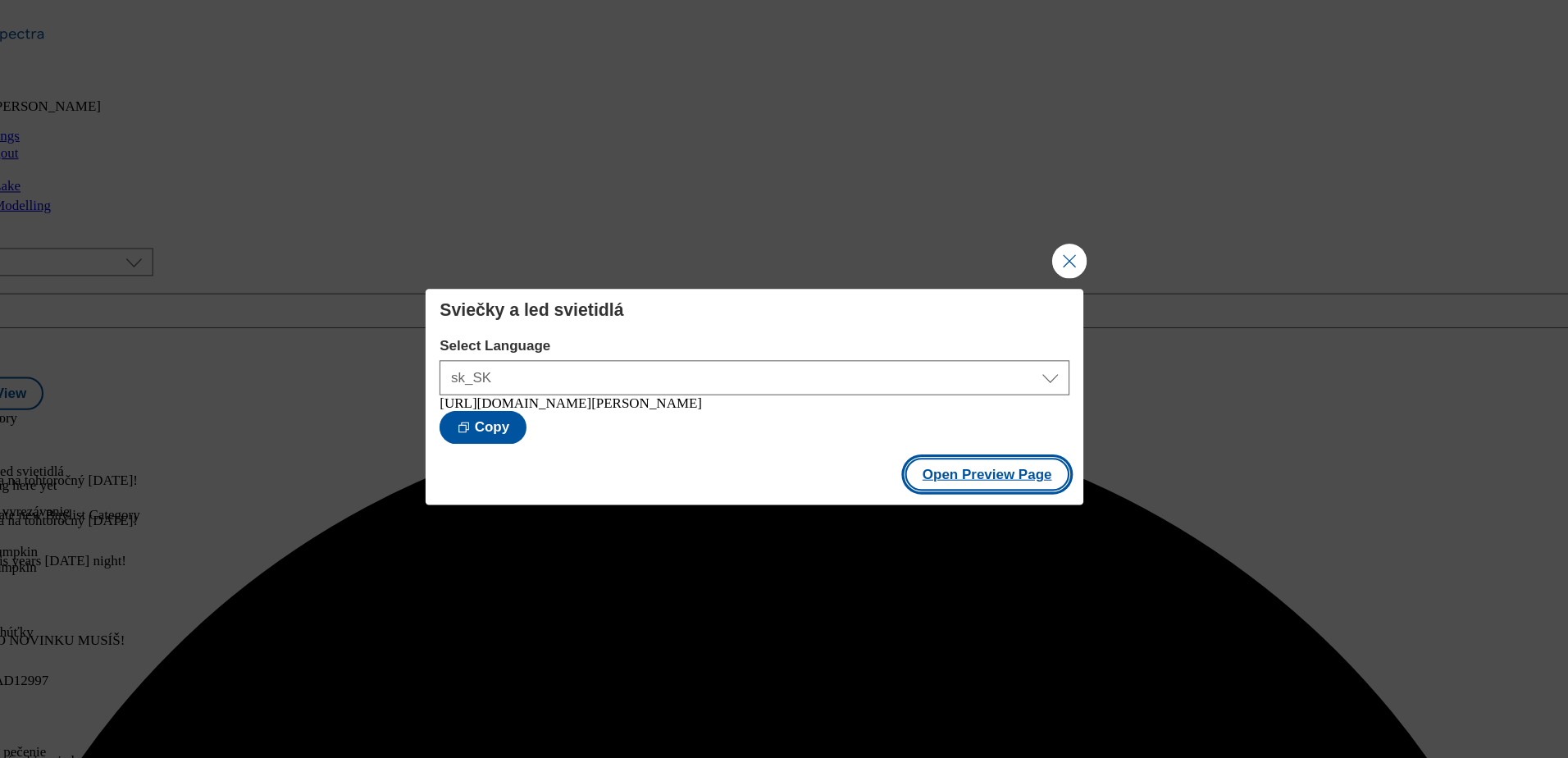
click at [967, 447] on button "Open Preview Page" at bounding box center [1004, 447] width 155 height 32
click at [1082, 239] on button "Close Modal" at bounding box center [1080, 246] width 32 height 32
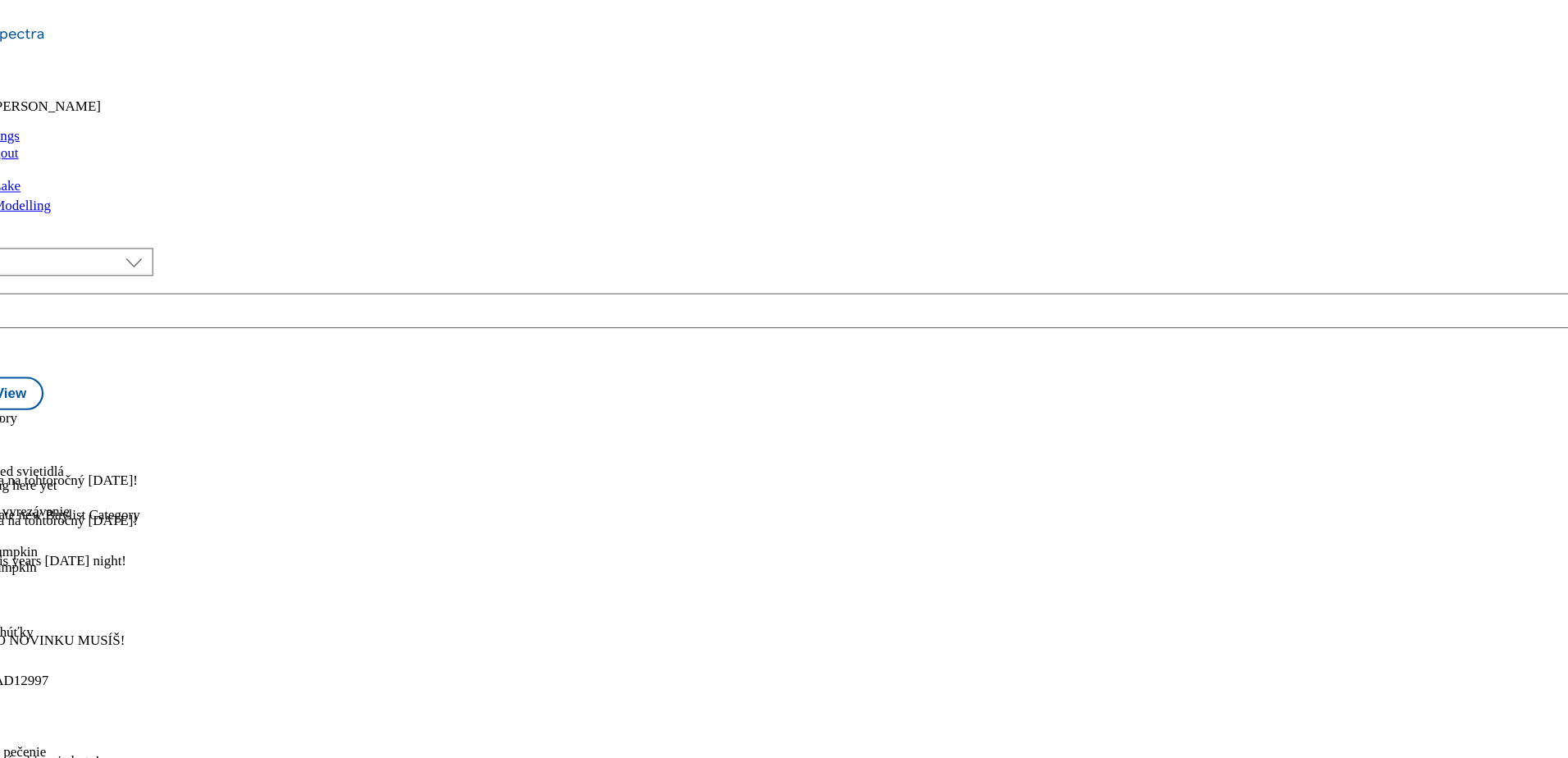
click at [16, 493] on icon at bounding box center [8, 501] width 16 height 16
click at [89, 605] on span "Preview" at bounding box center [69, 611] width 39 height 13
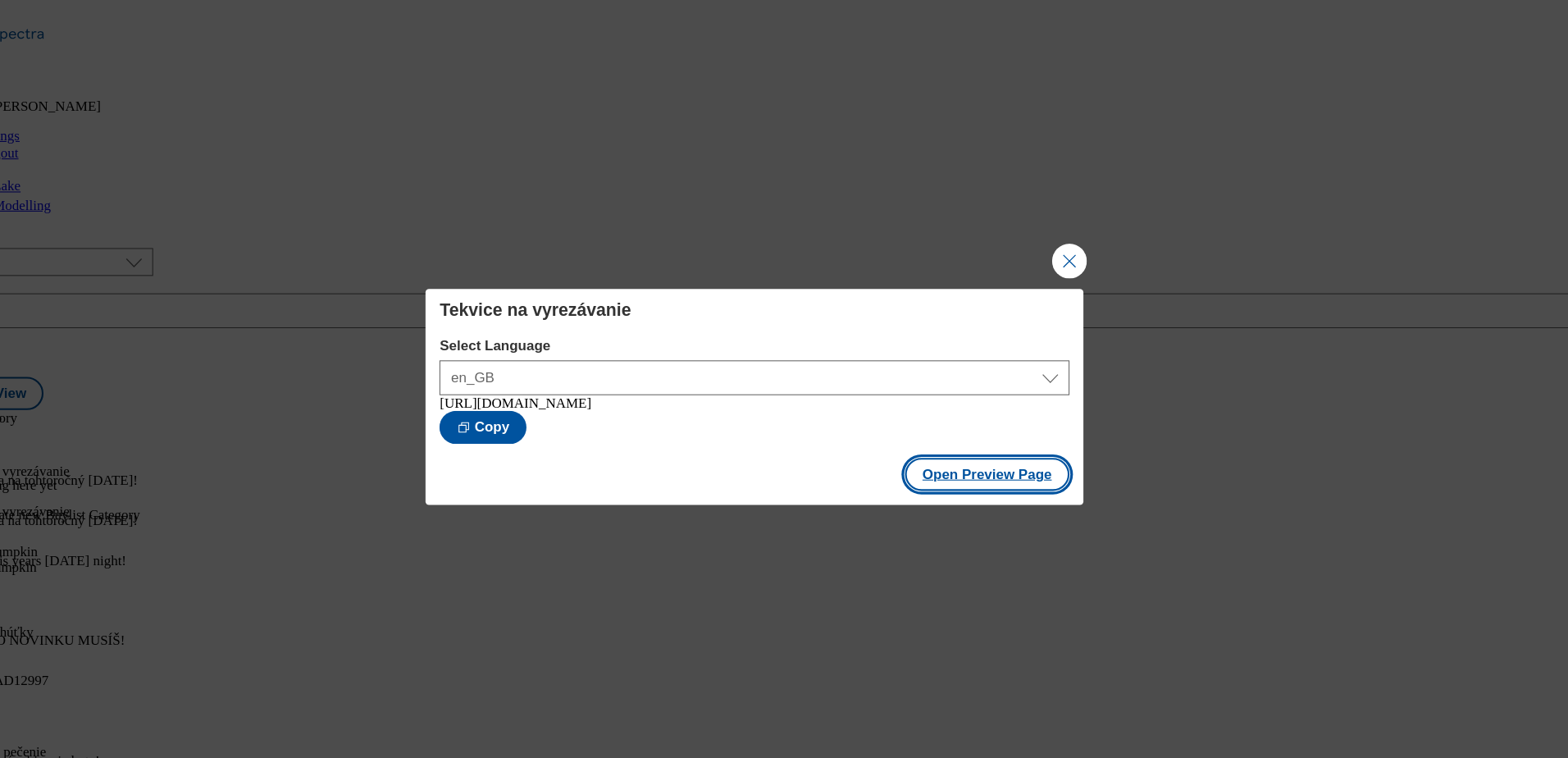
click at [1039, 456] on button "Open Preview Page" at bounding box center [1004, 447] width 155 height 32
click at [1083, 248] on button "Close Modal" at bounding box center [1080, 246] width 32 height 32
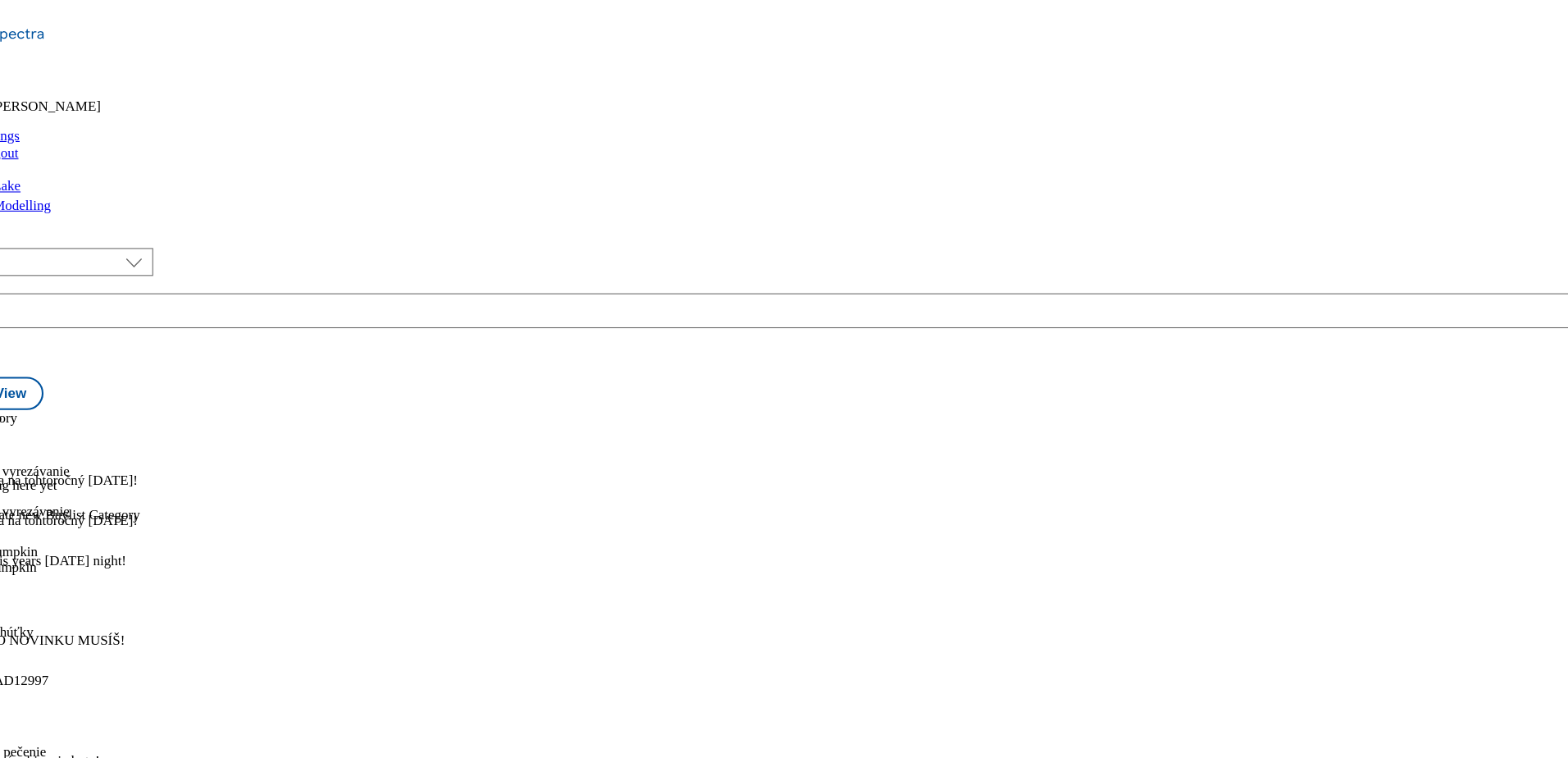
click at [16, 719] on icon at bounding box center [8, 727] width 16 height 16
click at [16, 606] on icon at bounding box center [8, 614] width 16 height 16
click at [89, 718] on span "Preview" at bounding box center [69, 725] width 39 height 13
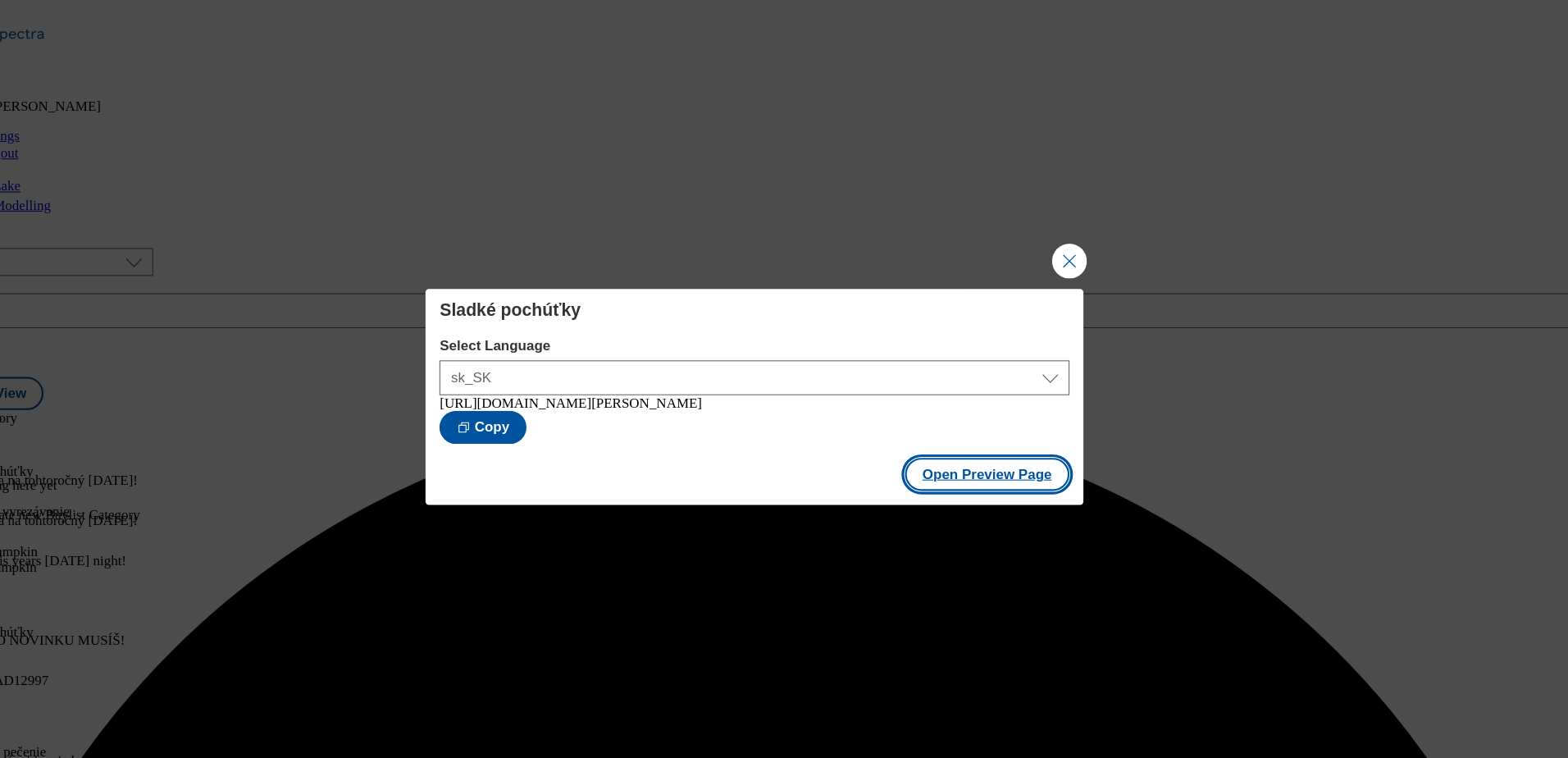
click at [956, 452] on button "Open Preview Page" at bounding box center [1004, 447] width 155 height 32
click at [1083, 230] on button "Close Modal" at bounding box center [1080, 246] width 32 height 32
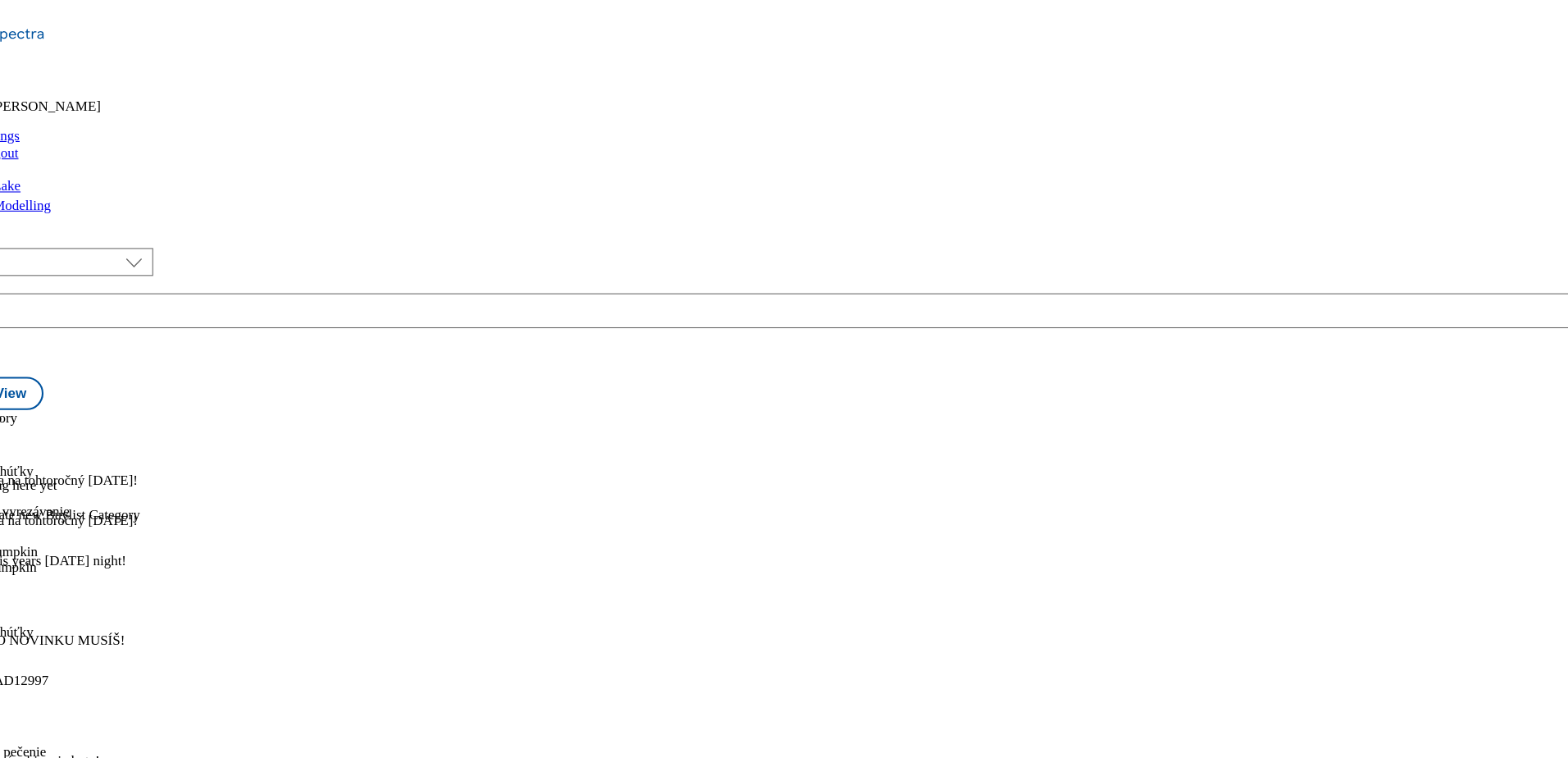
scroll to position [168, 0]
click at [16, 719] on icon at bounding box center [8, 727] width 16 height 16
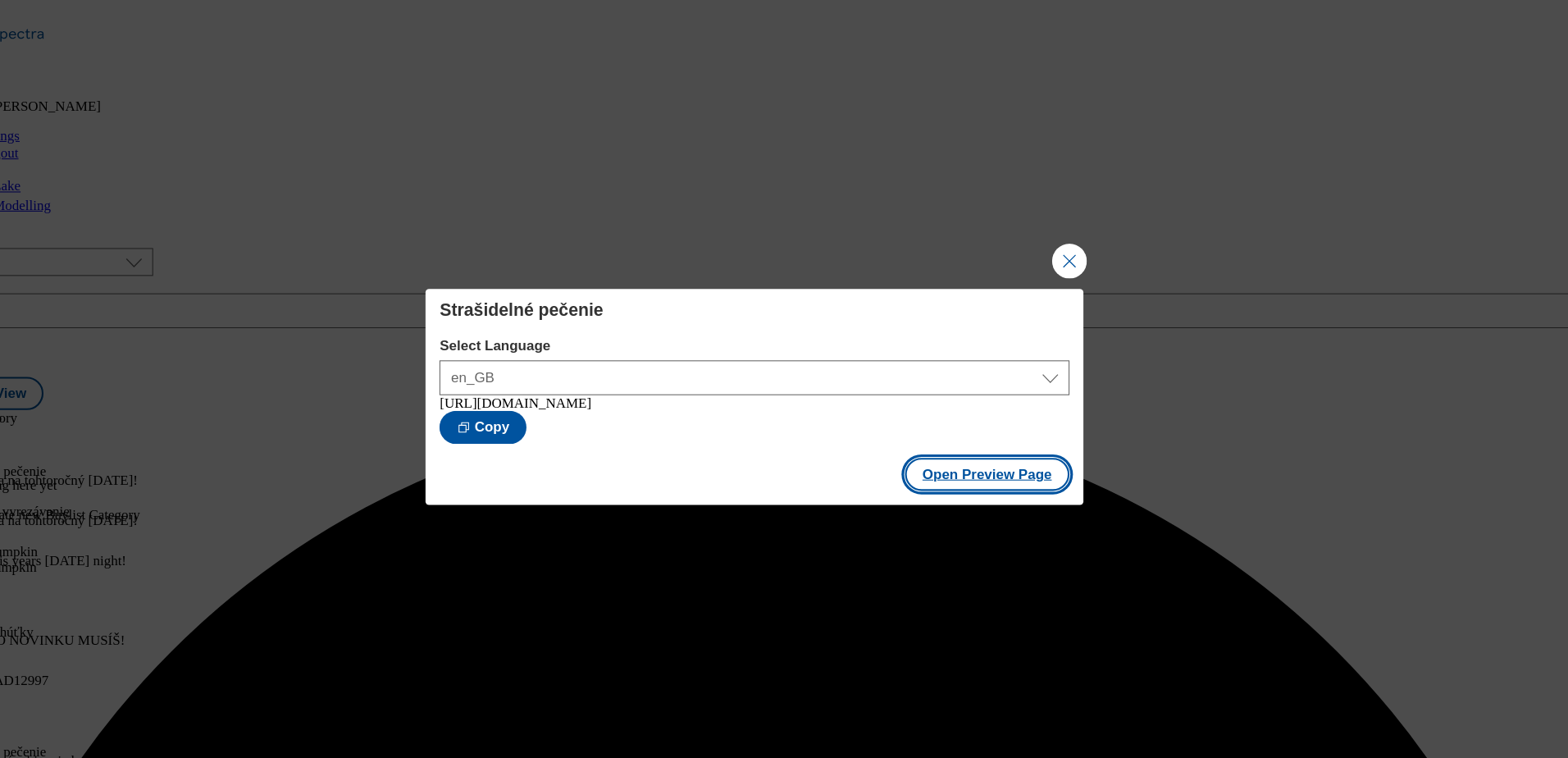
click at [975, 448] on button "Open Preview Page" at bounding box center [1004, 447] width 155 height 32
click at [1087, 238] on button "Close Modal" at bounding box center [1080, 246] width 32 height 32
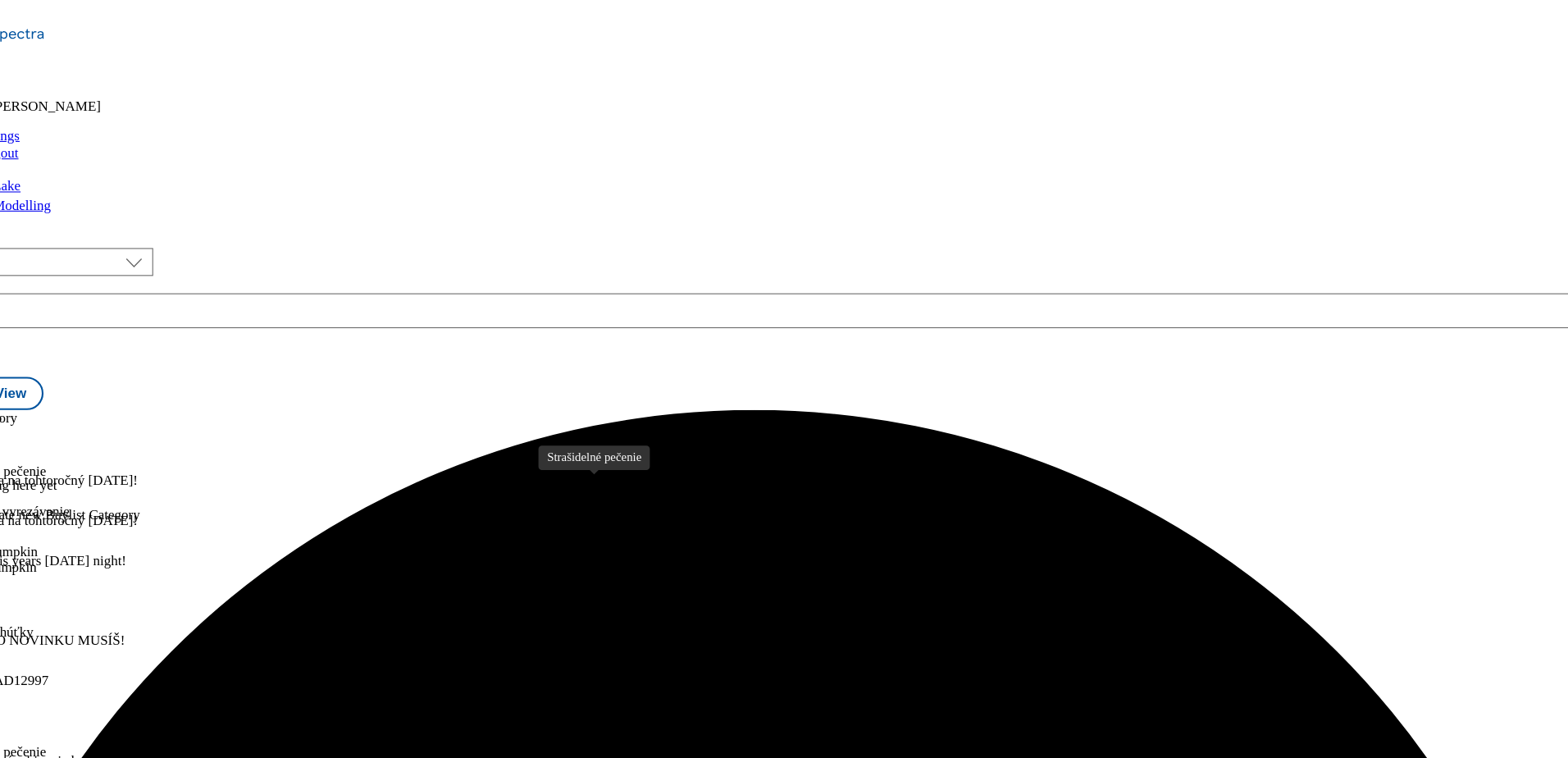
scroll to position [304, 0]
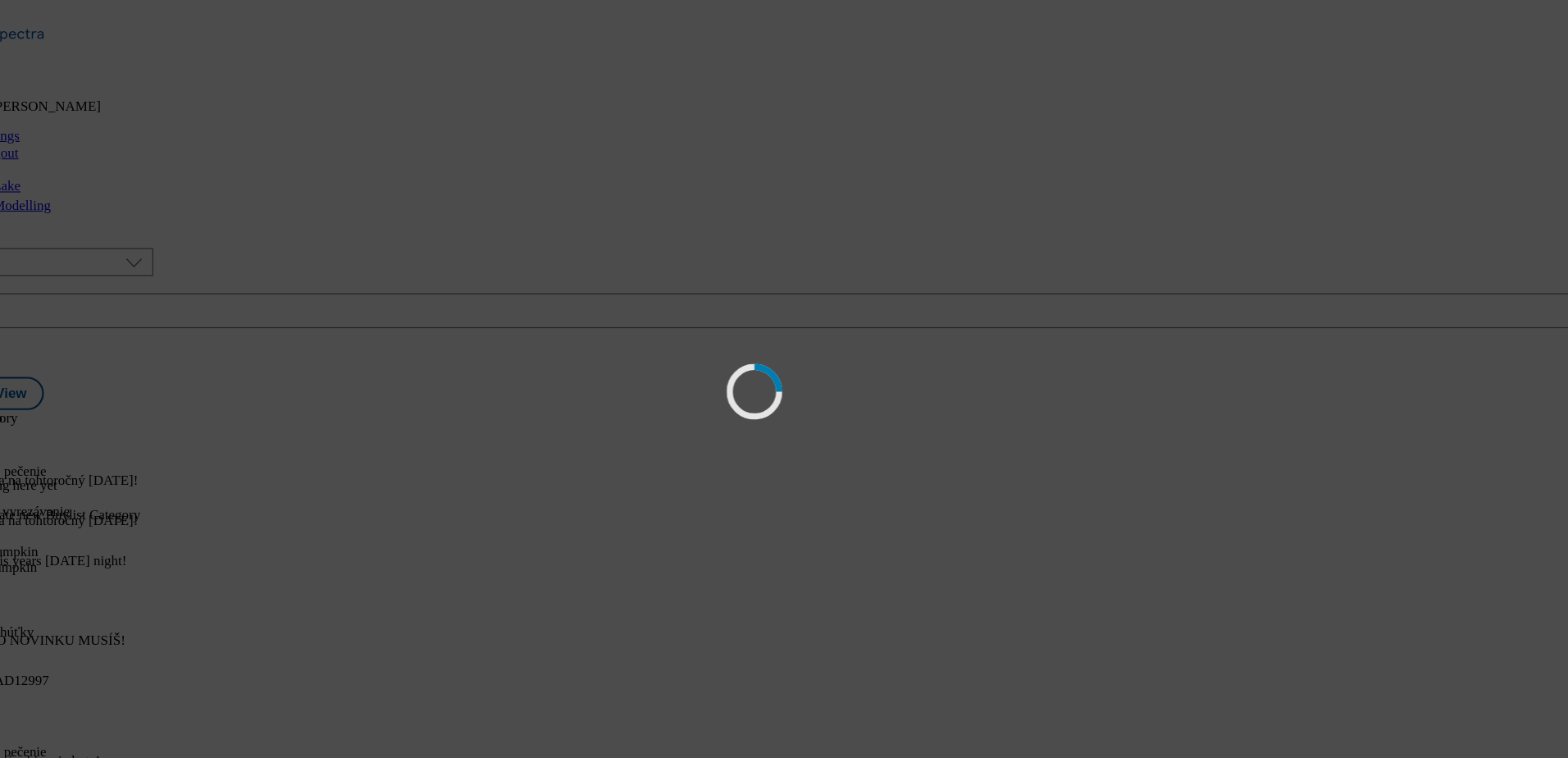
scroll to position [0, 0]
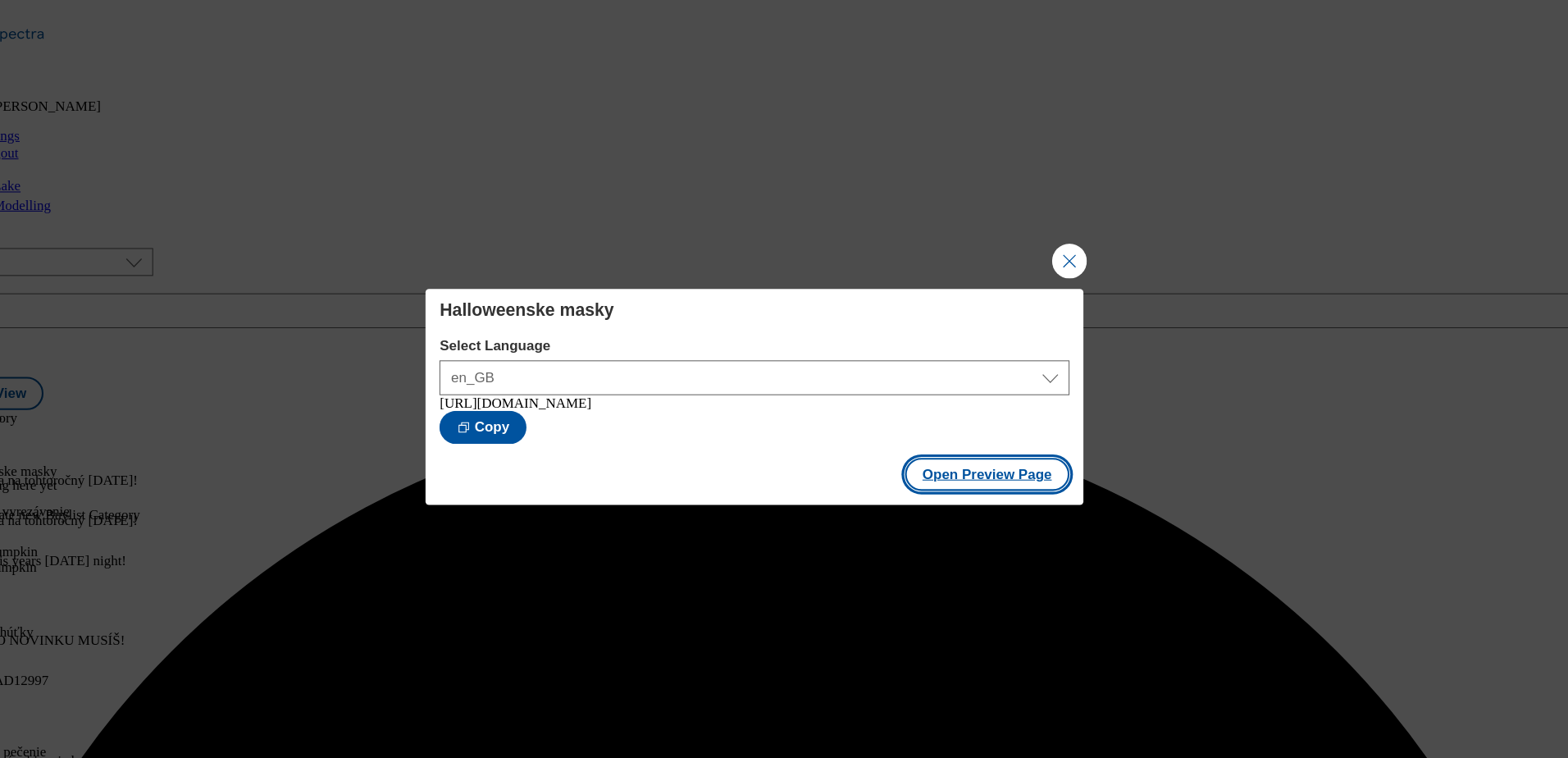
click at [978, 455] on button "Open Preview Page" at bounding box center [1004, 447] width 155 height 32
click at [1086, 244] on button "Close Modal" at bounding box center [1080, 246] width 32 height 32
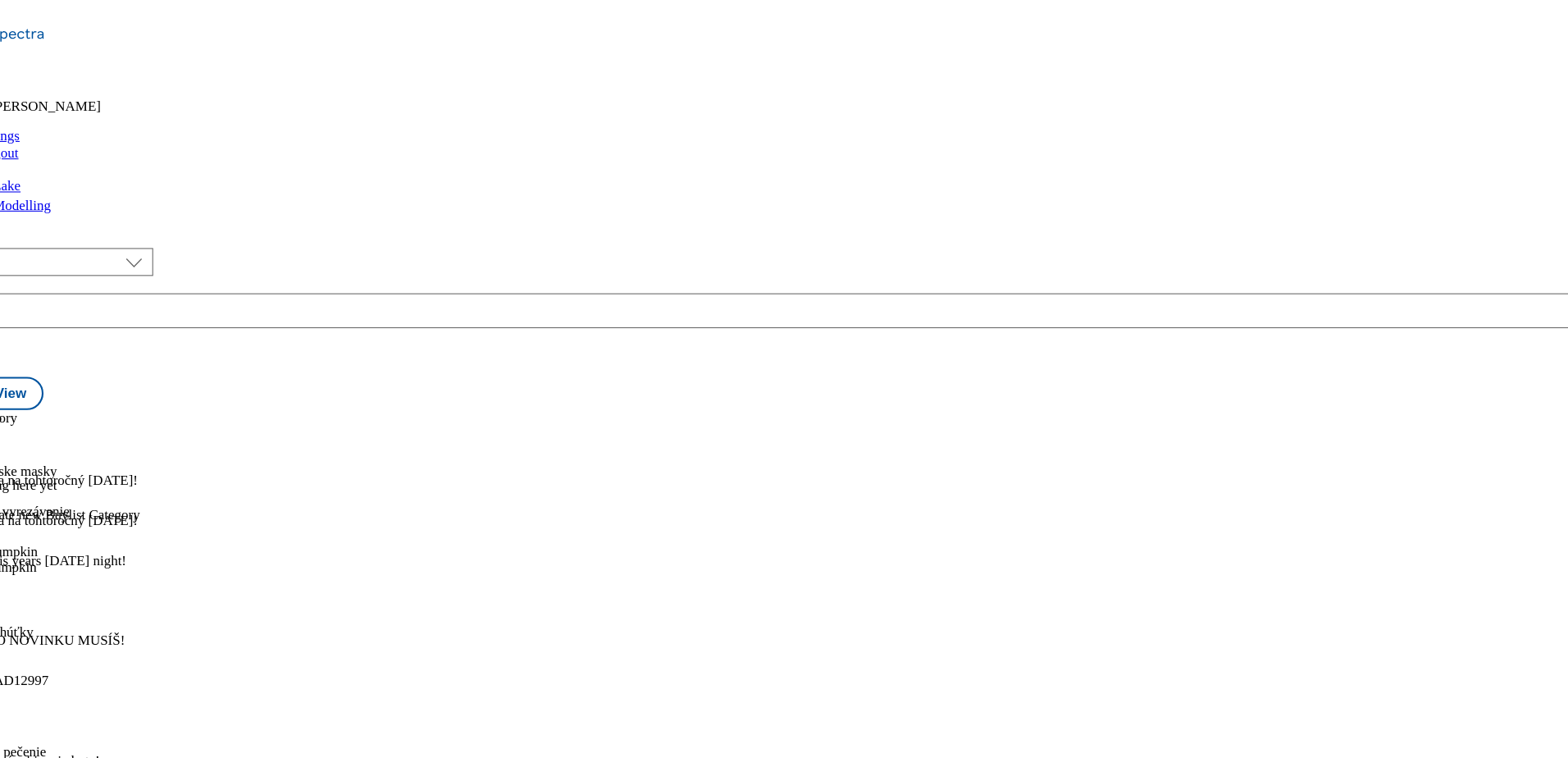
click at [16, 456] on icon at bounding box center [8, 464] width 16 height 16
click at [77, 488] on button "Edit" at bounding box center [54, 497] width 43 height 19
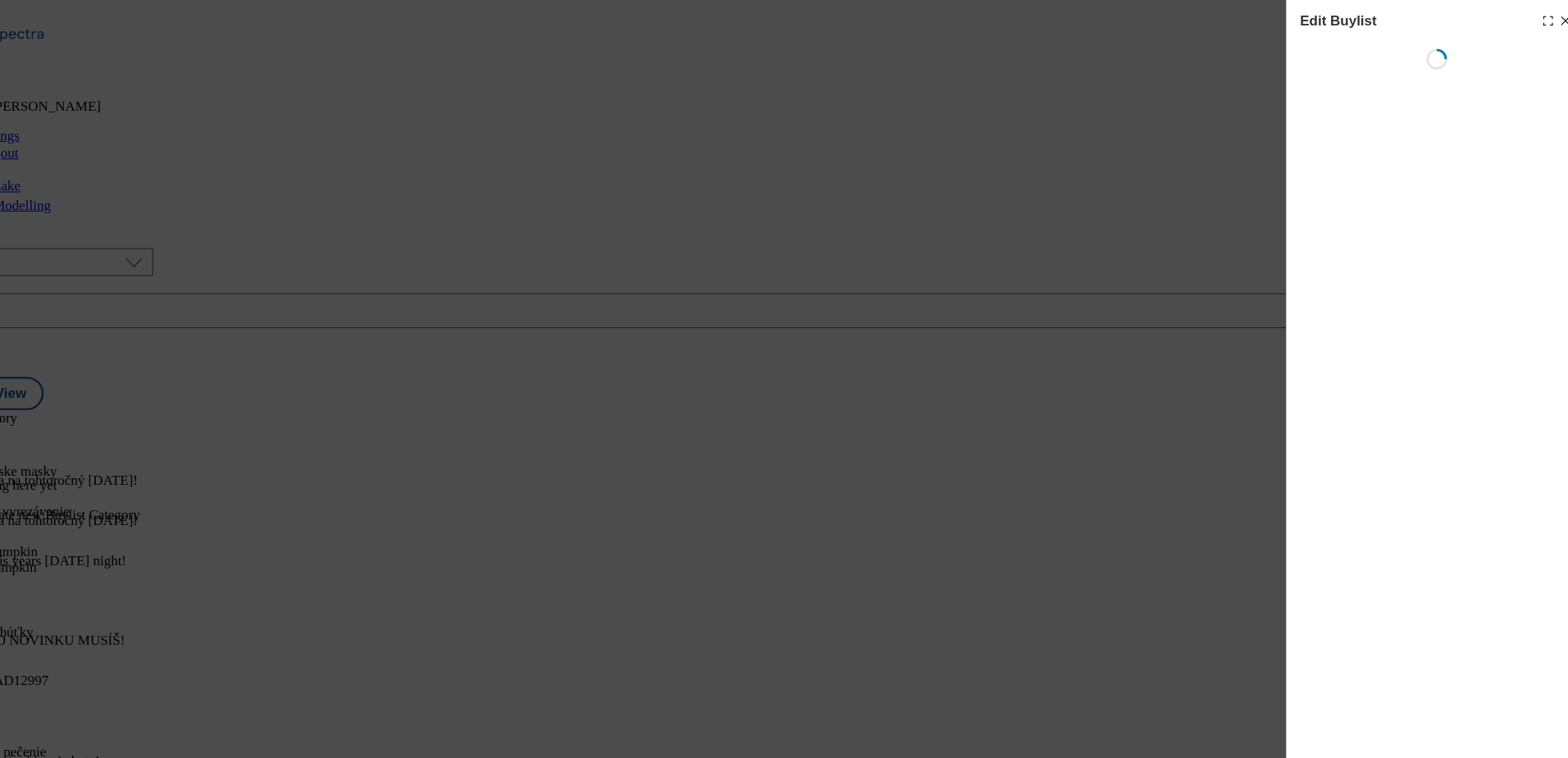
select select "evergreen"
select select "Banner"
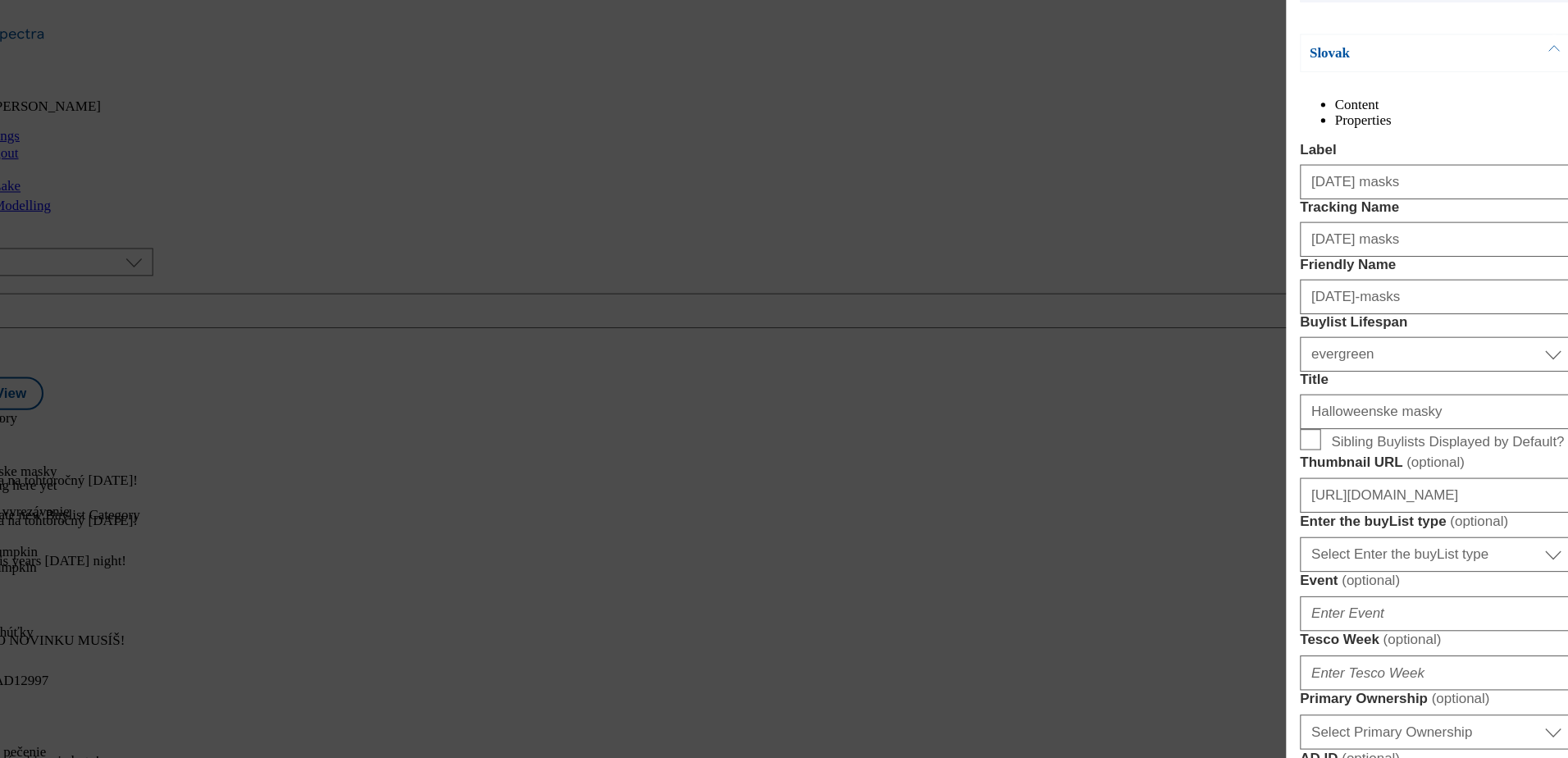
scroll to position [202, 0]
click at [1247, 391] on div "Edit Buylist Locale 2 locales selected Slovak English Tags 1 tags selected buyl…" at bounding box center [784, 379] width 1568 height 758
click at [529, 252] on div "Edit Buylist Locale 2 locales selected Slovak English Tags 1 tags selected buyl…" at bounding box center [784, 379] width 1568 height 758
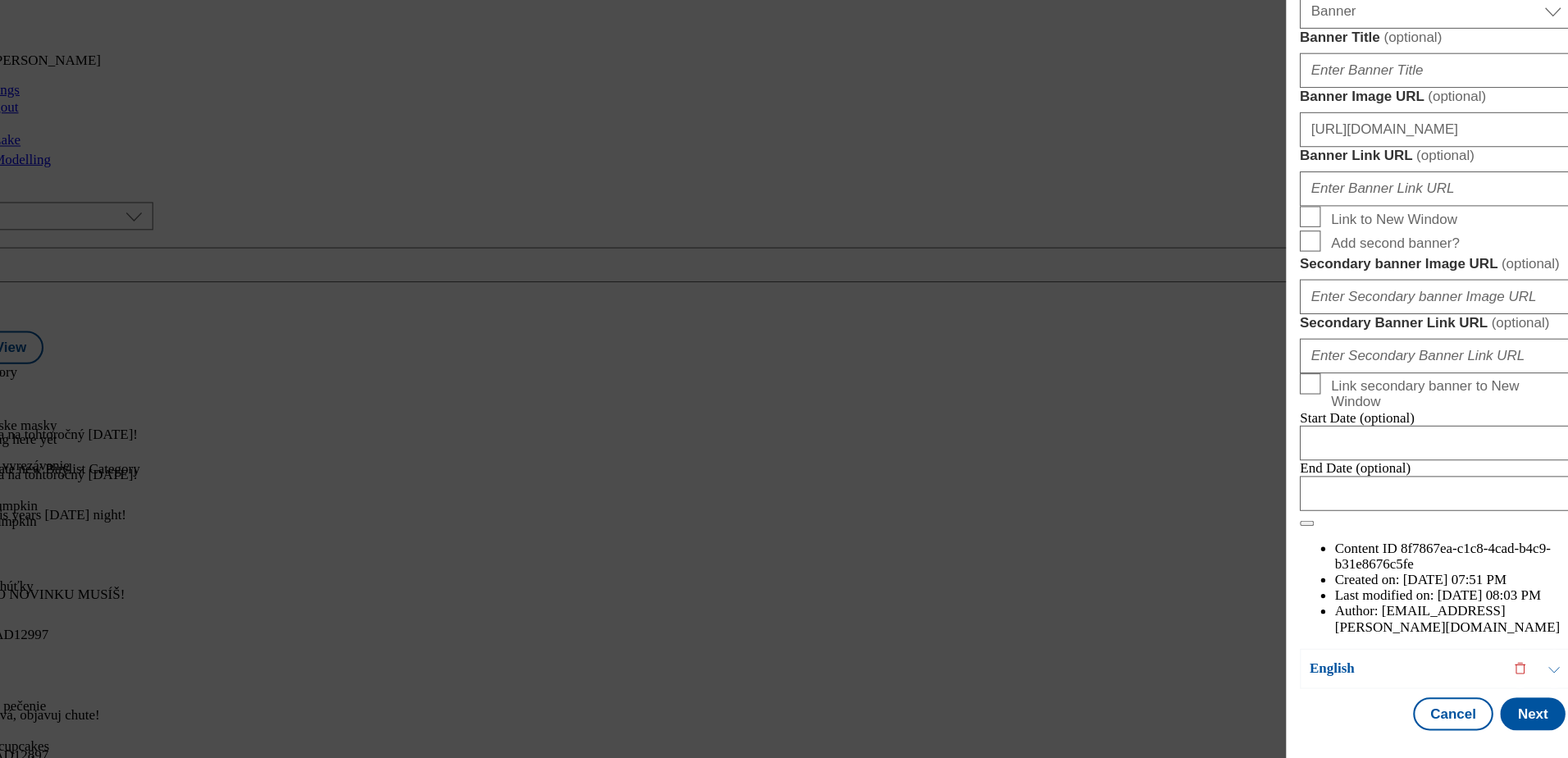
scroll to position [1753, 0]
click at [1425, 705] on button "Cancel" at bounding box center [1443, 716] width 76 height 32
select select "evergreen"
select select "Banner"
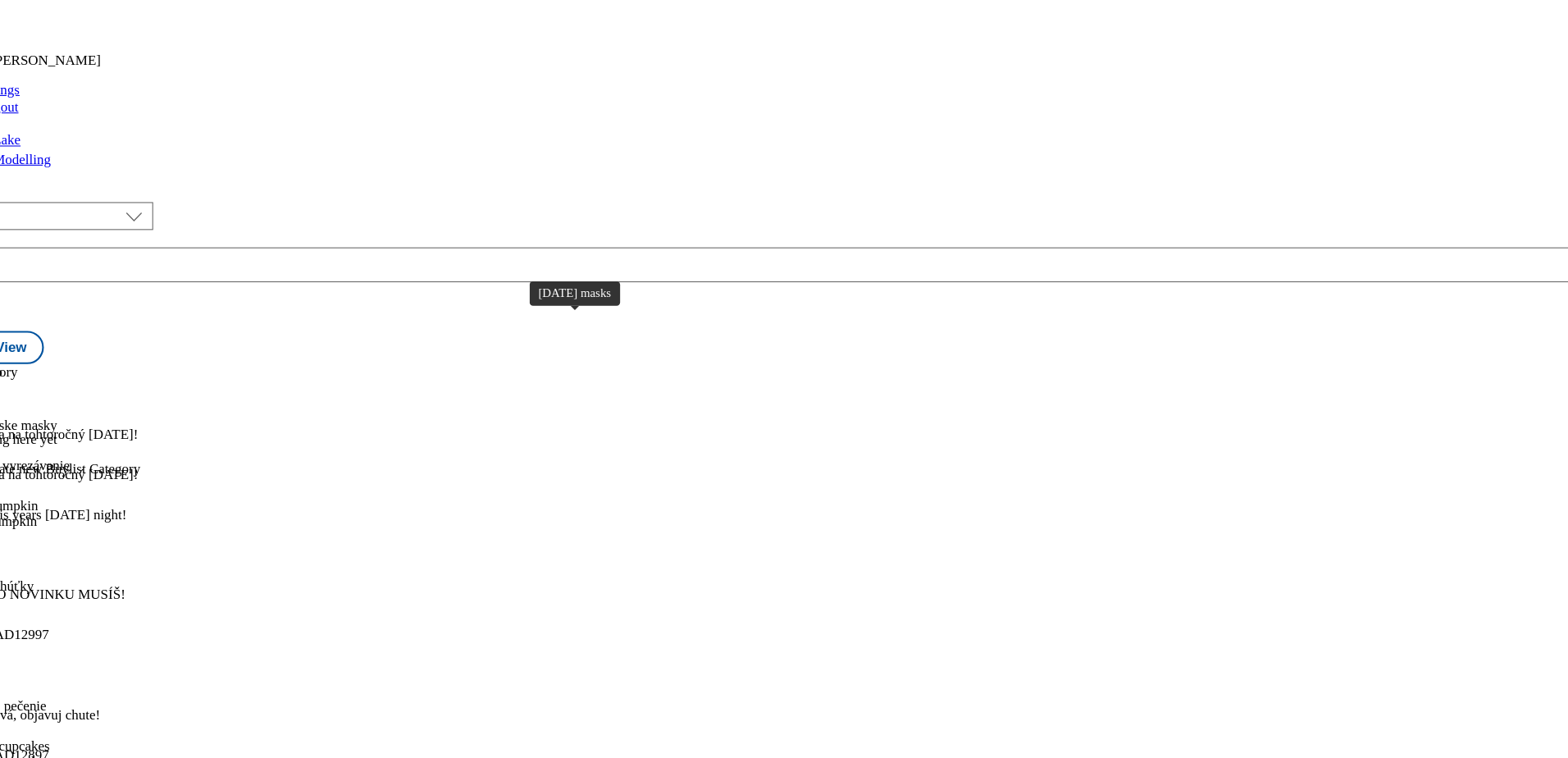
scroll to position [499, 0]
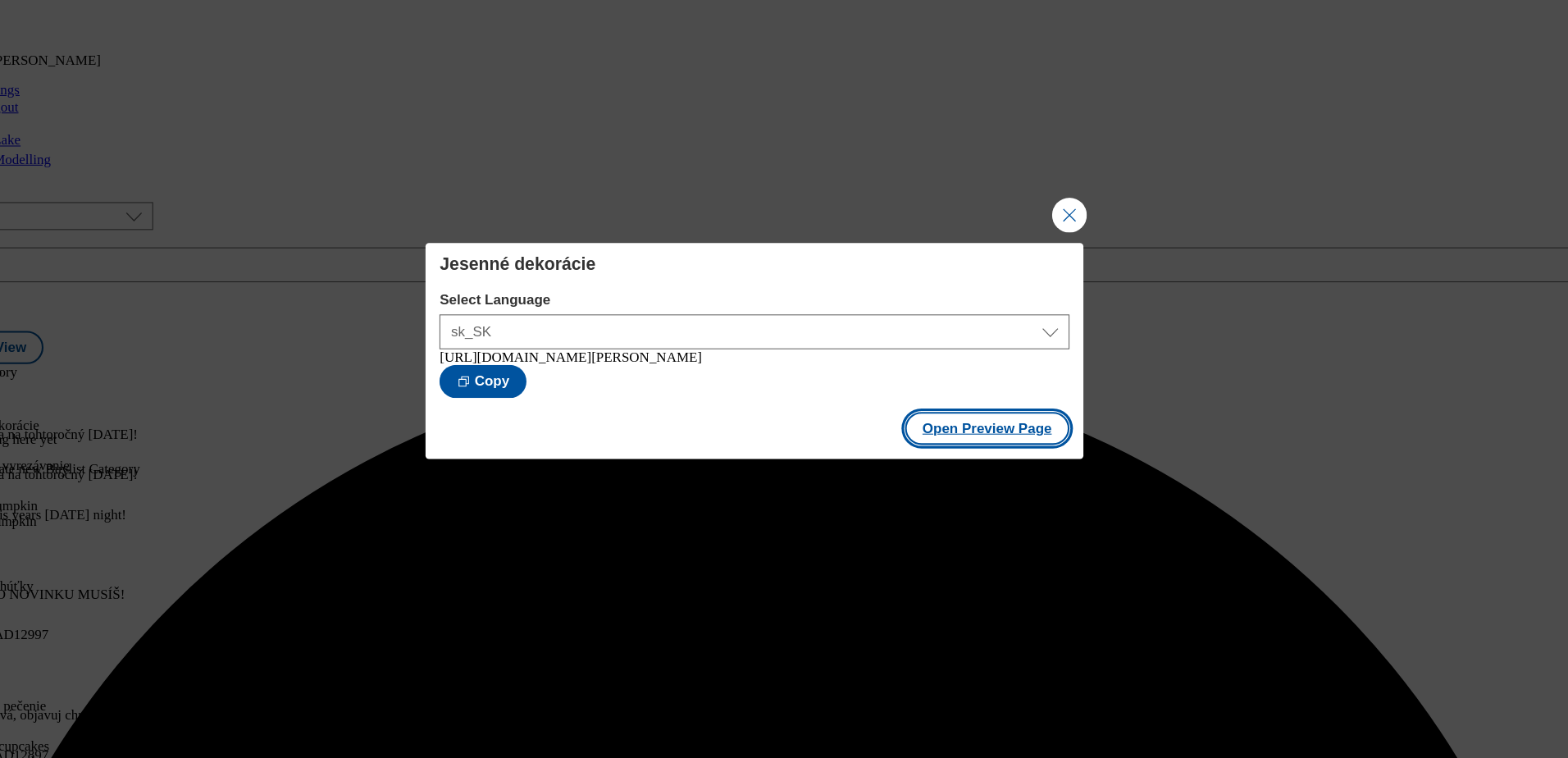
click at [977, 449] on button "Open Preview Page" at bounding box center [1004, 447] width 155 height 32
click at [1075, 244] on button "Close Modal" at bounding box center [1080, 246] width 32 height 32
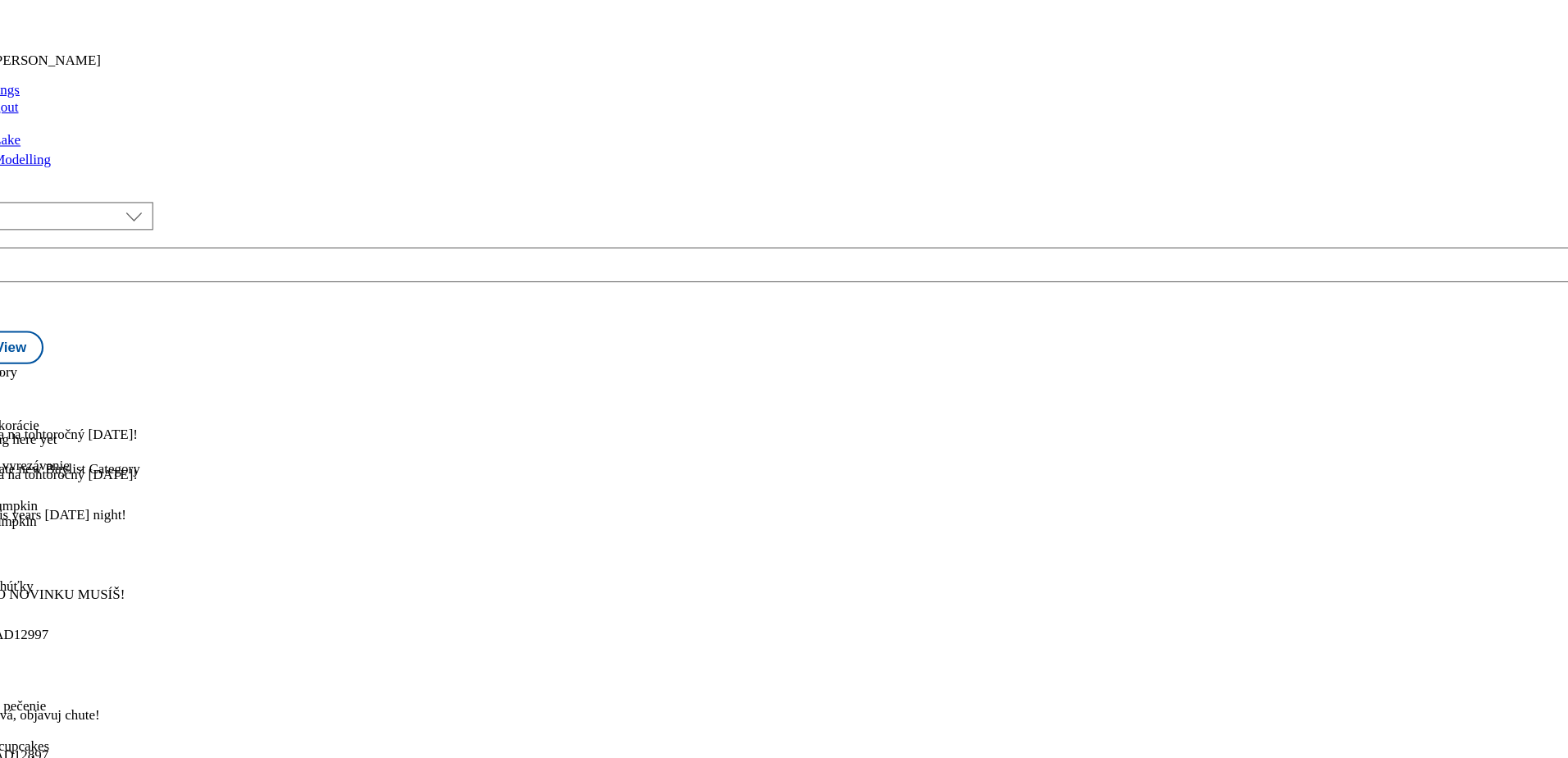
scroll to position [7, 0]
click at [16, 493] on icon at bounding box center [8, 501] width 16 height 16
click at [69, 530] on span "Edit" at bounding box center [59, 537] width 19 height 13
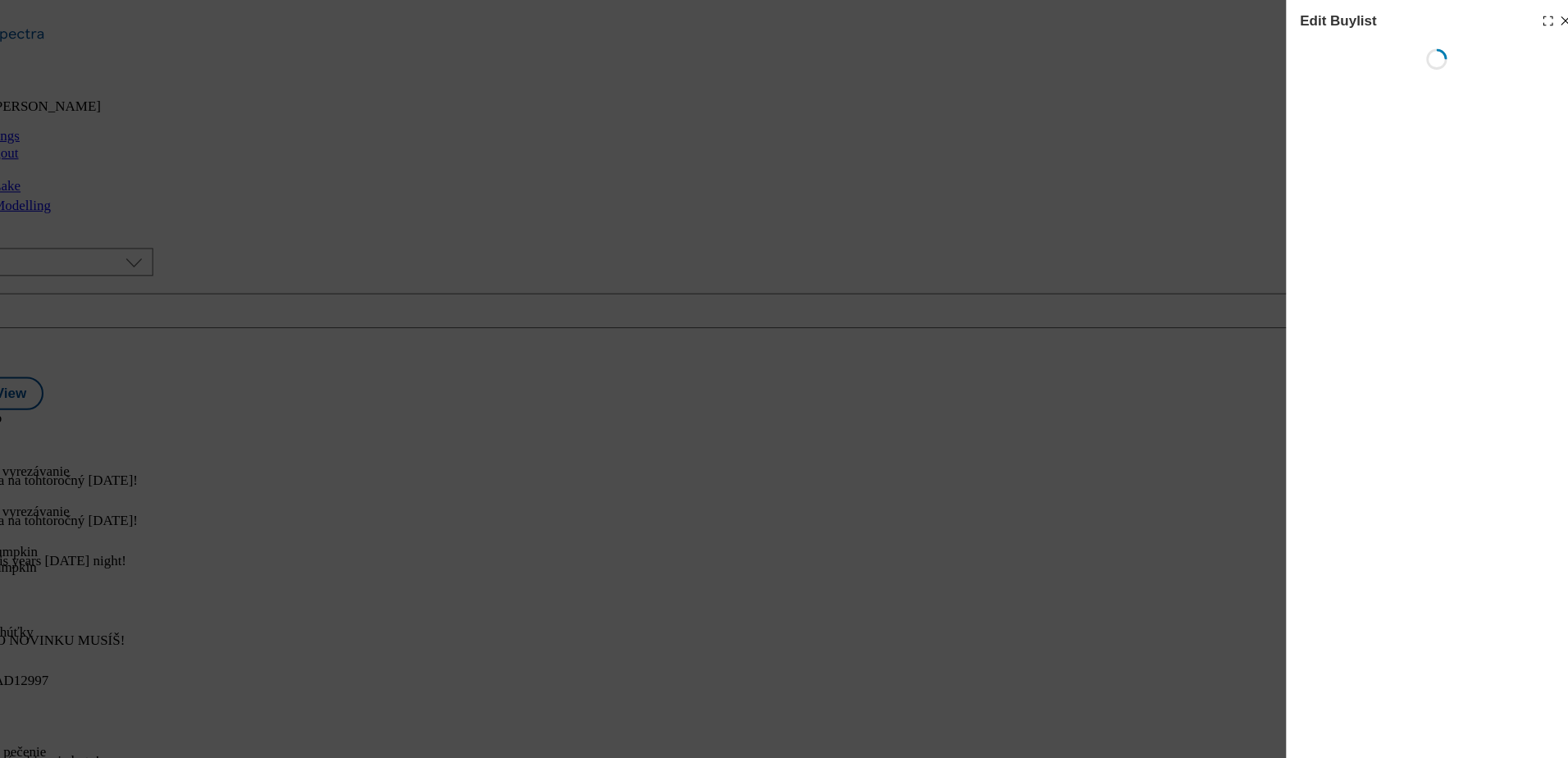
select select "evergreen"
select select "Banner"
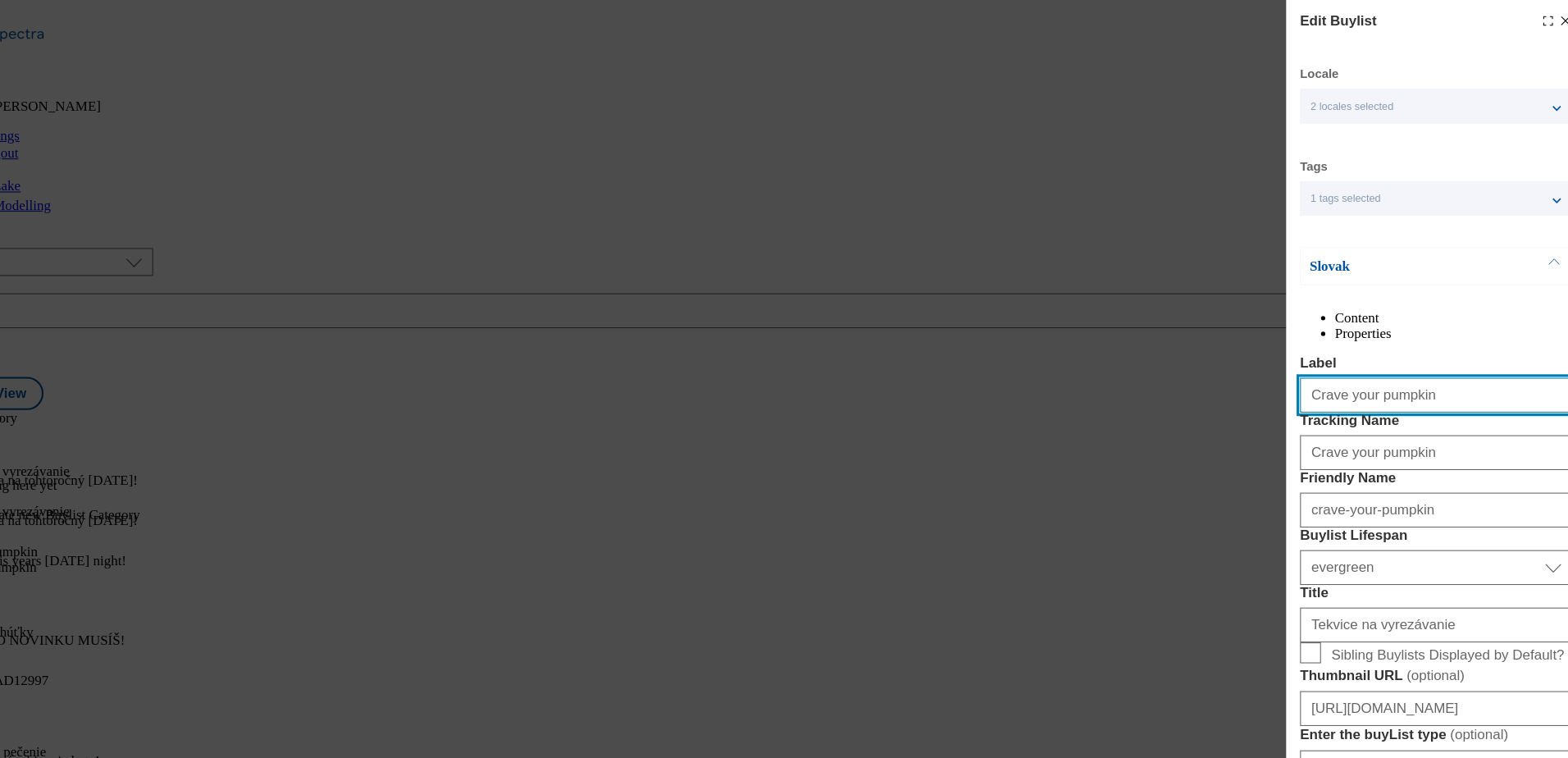
click at [1320, 389] on input "Crave your pumpkin" at bounding box center [1426, 372] width 257 height 32
type input "Carve your pumpkin"
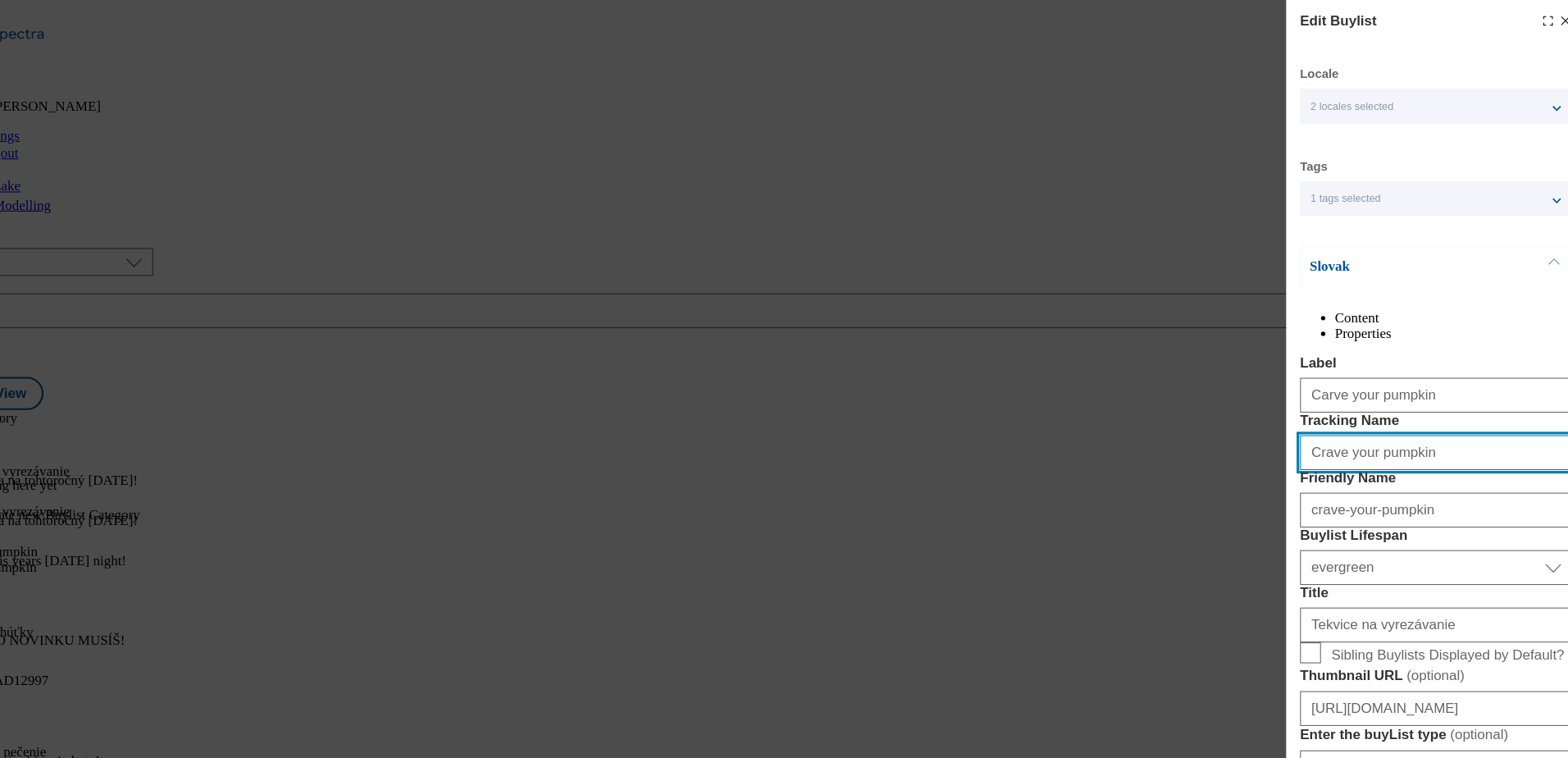
click at [1443, 443] on input "Crave your pumpkin" at bounding box center [1426, 427] width 257 height 32
paste input "ar"
type input "Carve your pumpkin"
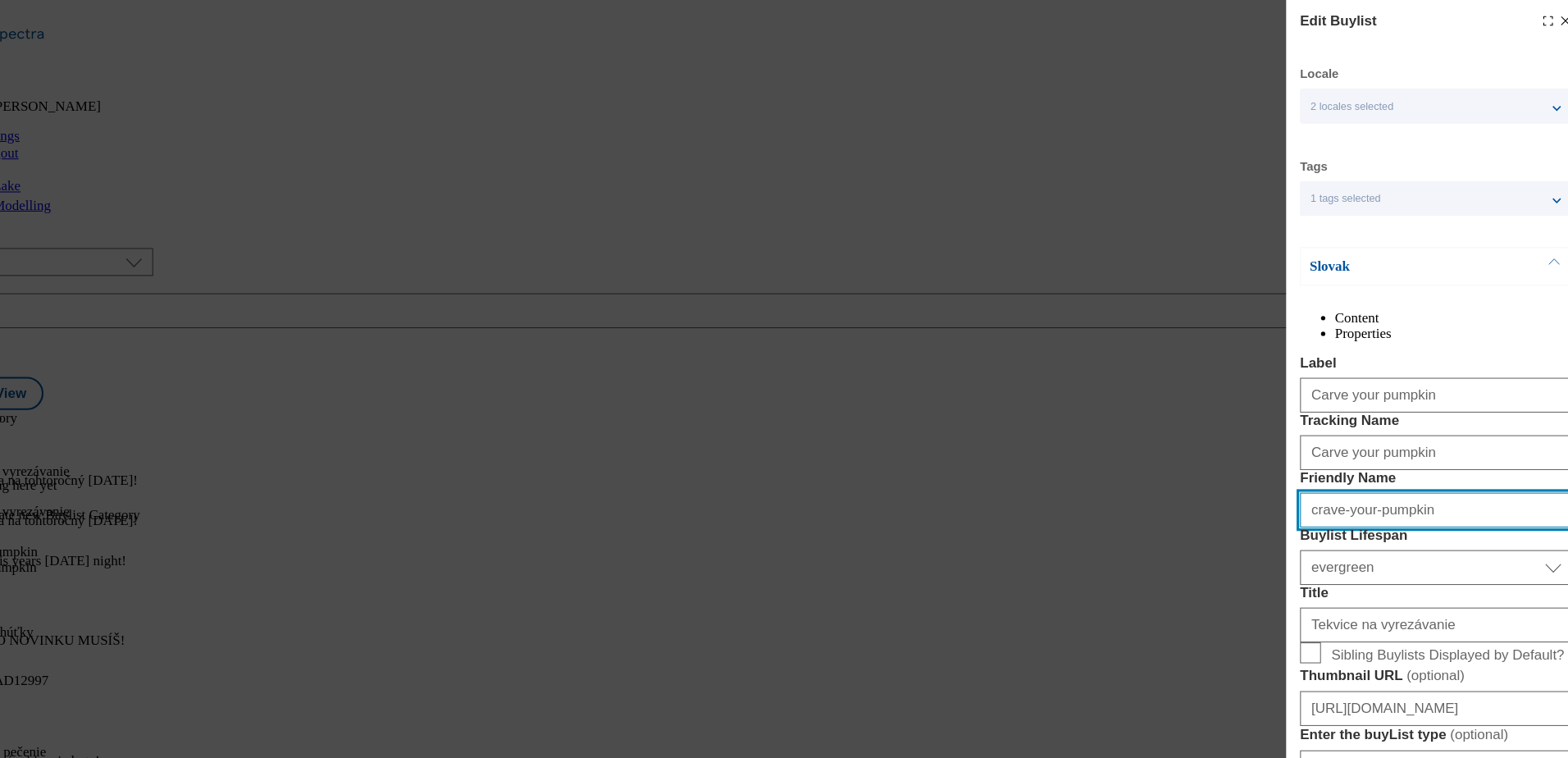
click at [1416, 497] on input "crave-your-pumpkin" at bounding box center [1426, 481] width 257 height 32
paste input "Carve your"
click at [1313, 497] on input "Carve your pumpkin" at bounding box center [1426, 481] width 257 height 32
click at [1313, 497] on input "crave-your-pumpkin" at bounding box center [1426, 481] width 257 height 32
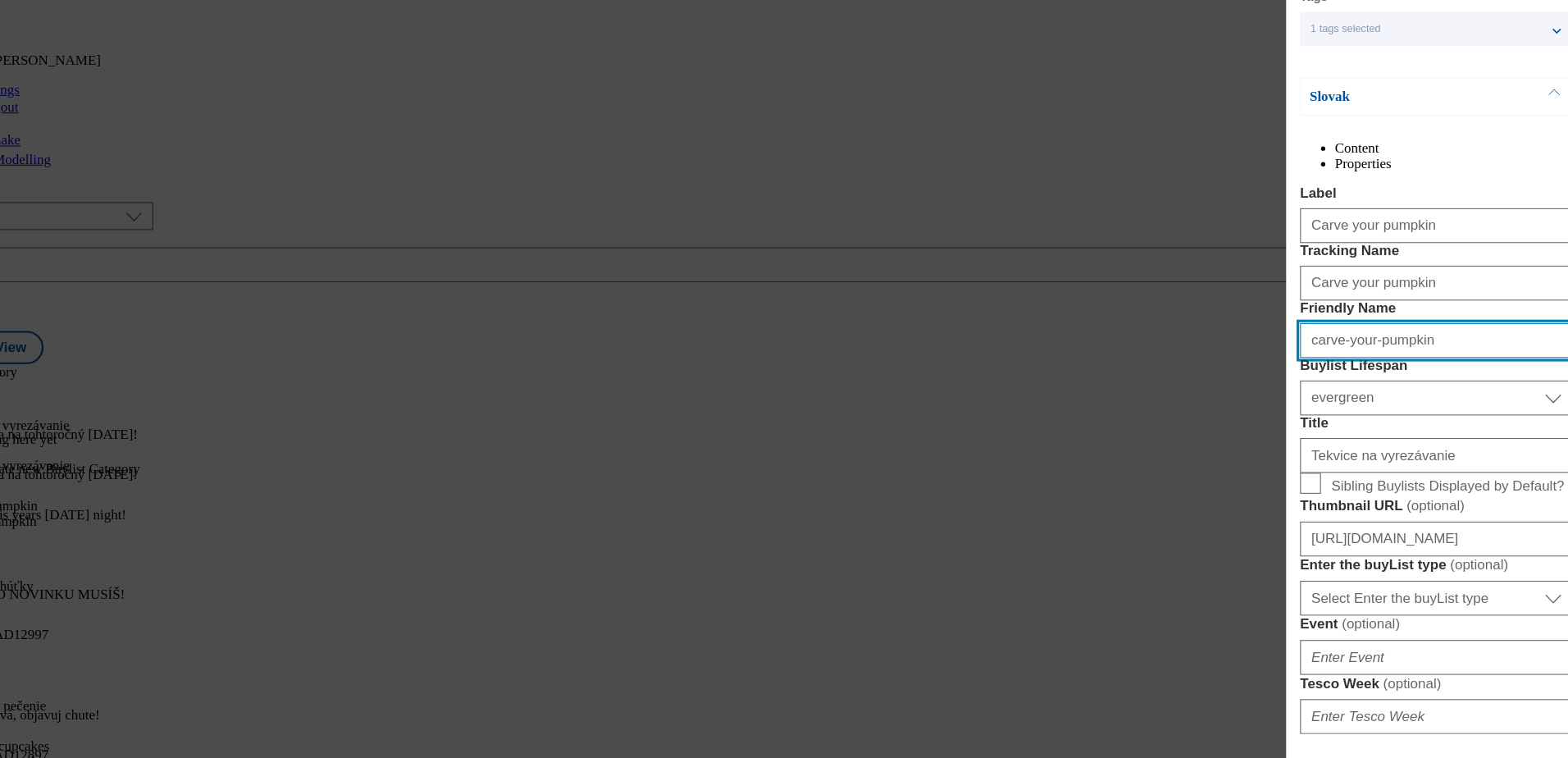
scroll to position [235, 0]
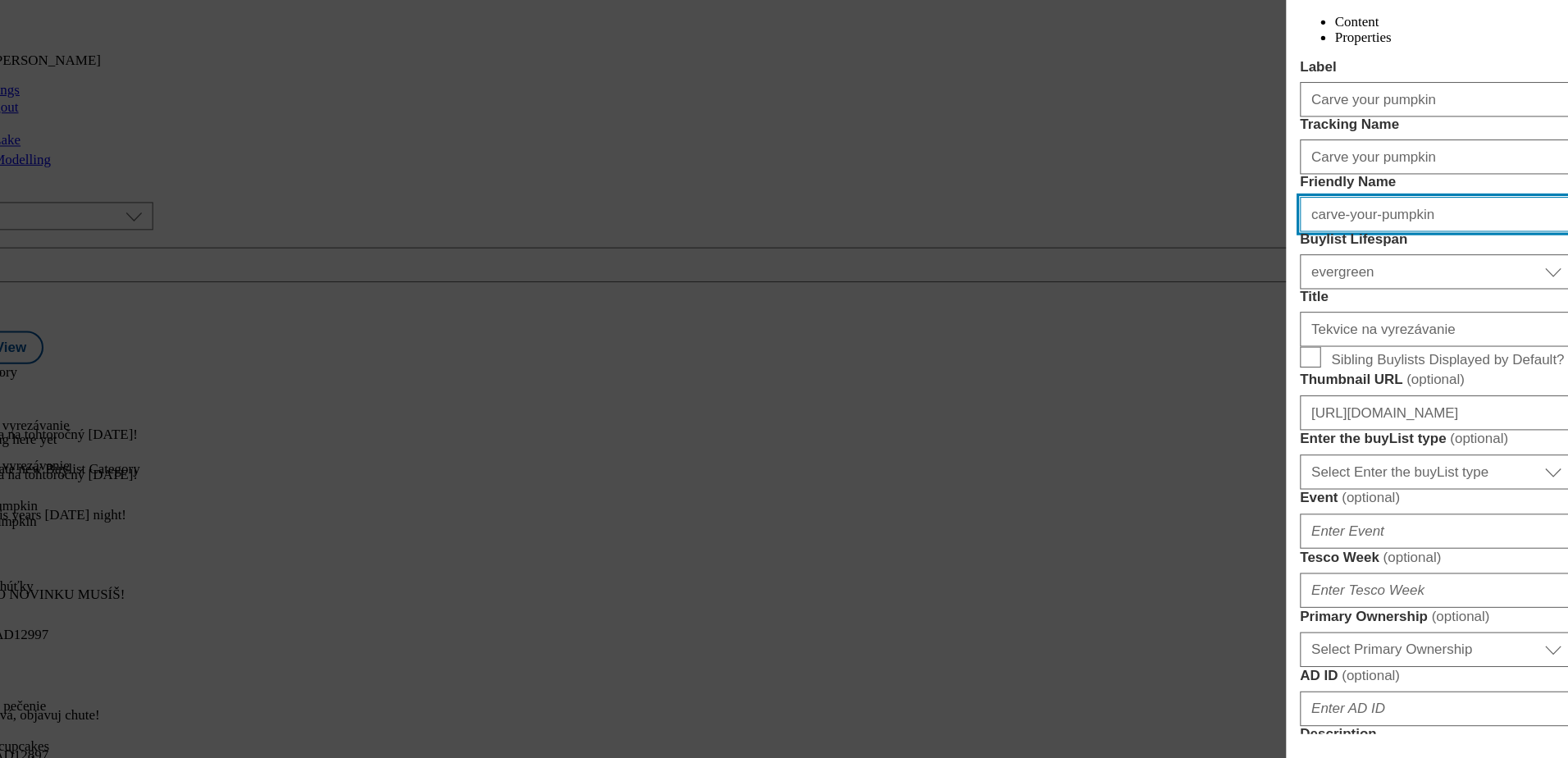
type input "carve-your-pumpkin"
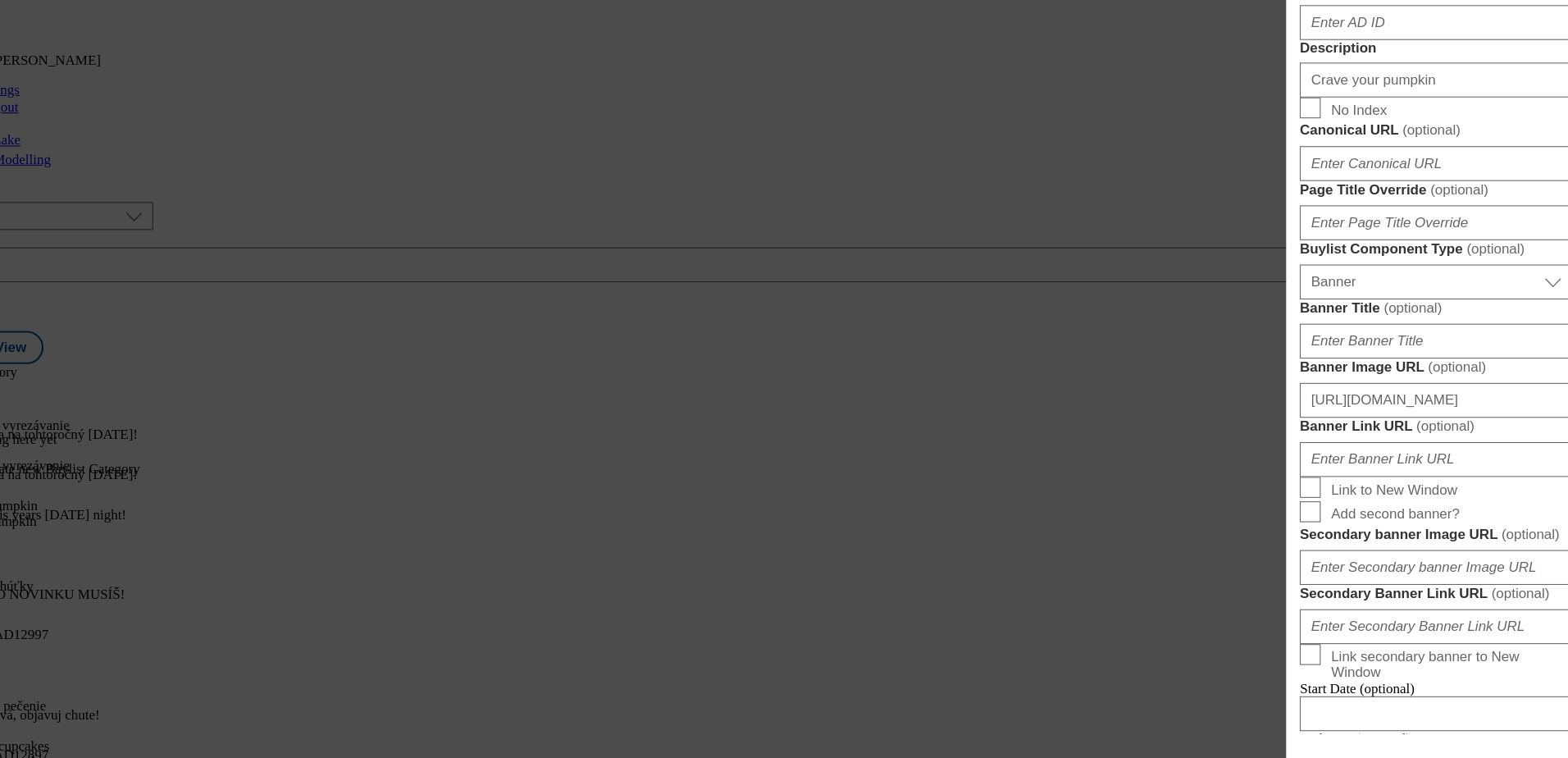
scroll to position [882, 0]
click at [1382, 134] on input "Crave your pumpkin" at bounding box center [1426, 118] width 257 height 32
paste input "ar"
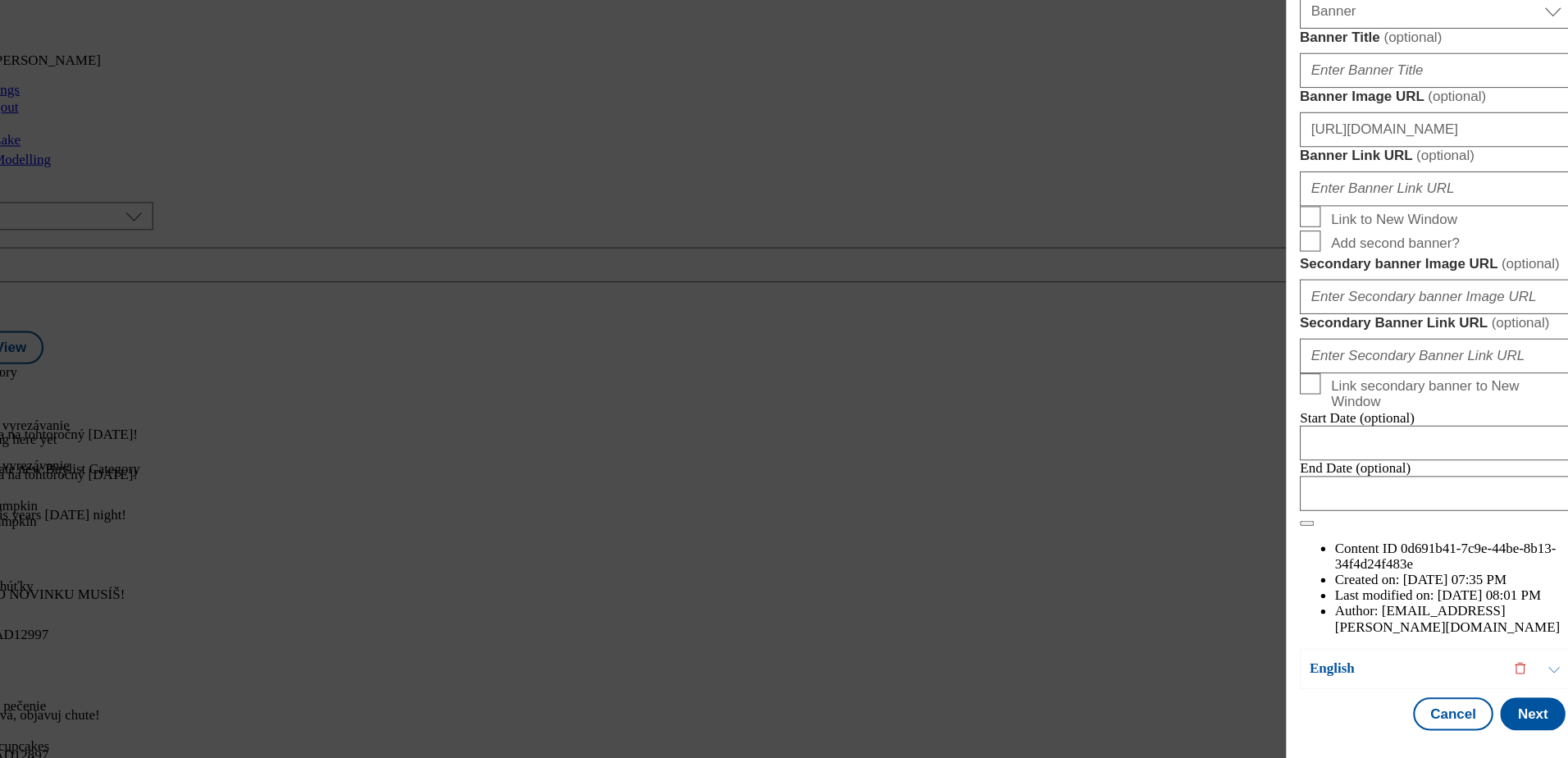
scroll to position [1753, 0]
type input "Carve your pumpkin"
click at [1488, 703] on button "Next" at bounding box center [1518, 716] width 61 height 32
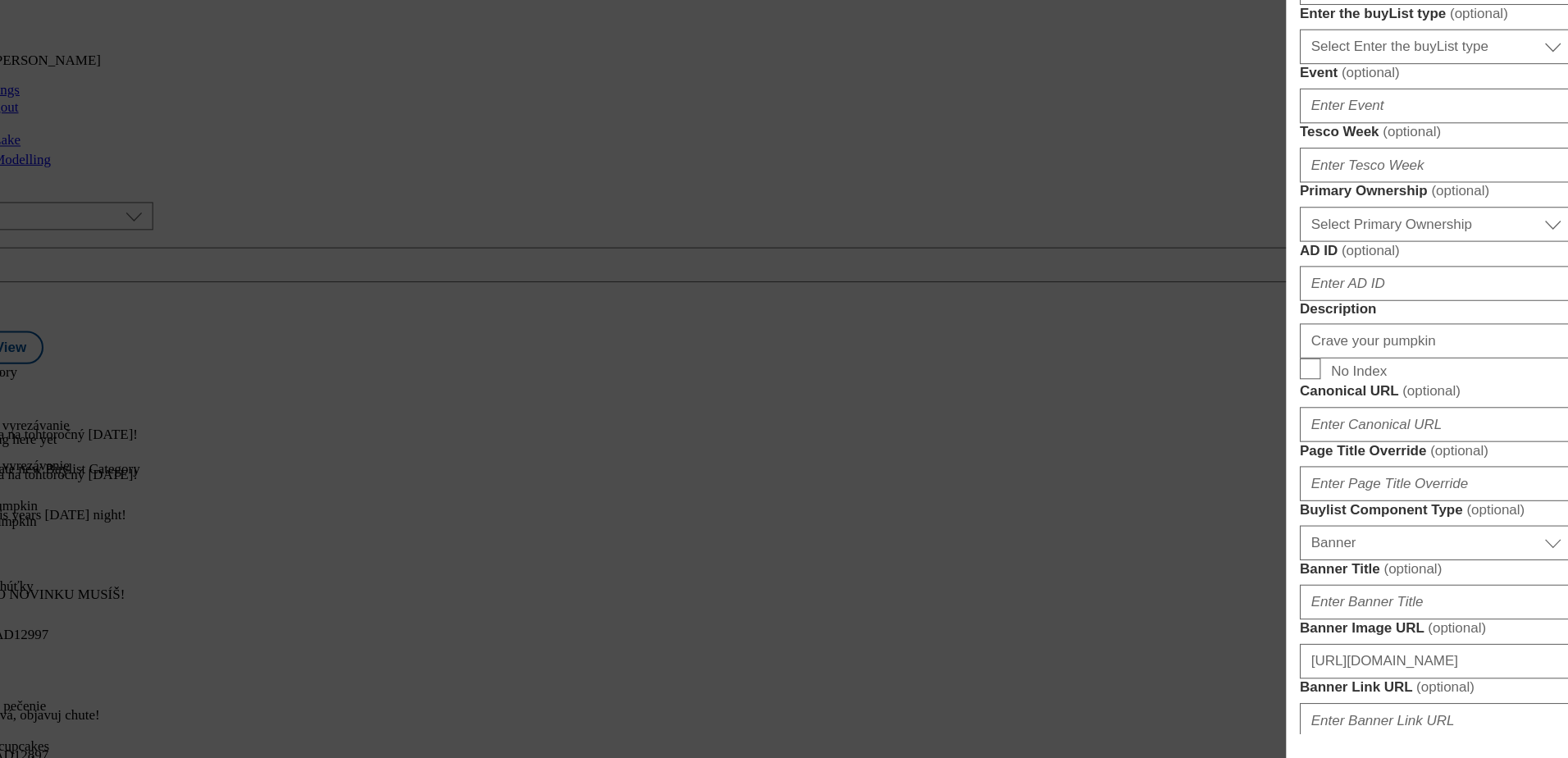
scroll to position [0, 0]
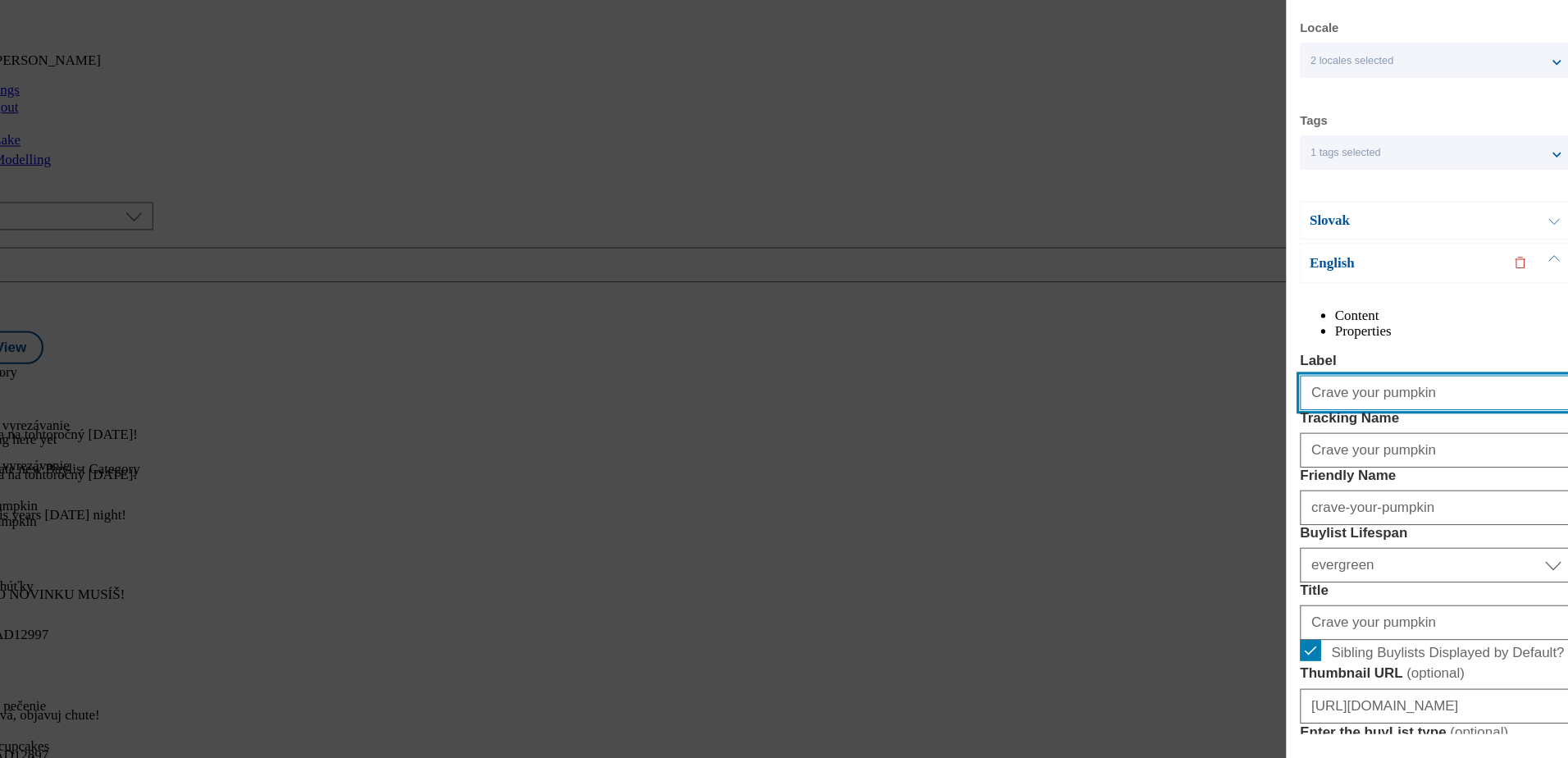
click at [1396, 429] on input "Crave your pumpkin" at bounding box center [1426, 413] width 257 height 32
paste input "ar"
type input "Carve your pumpkin"
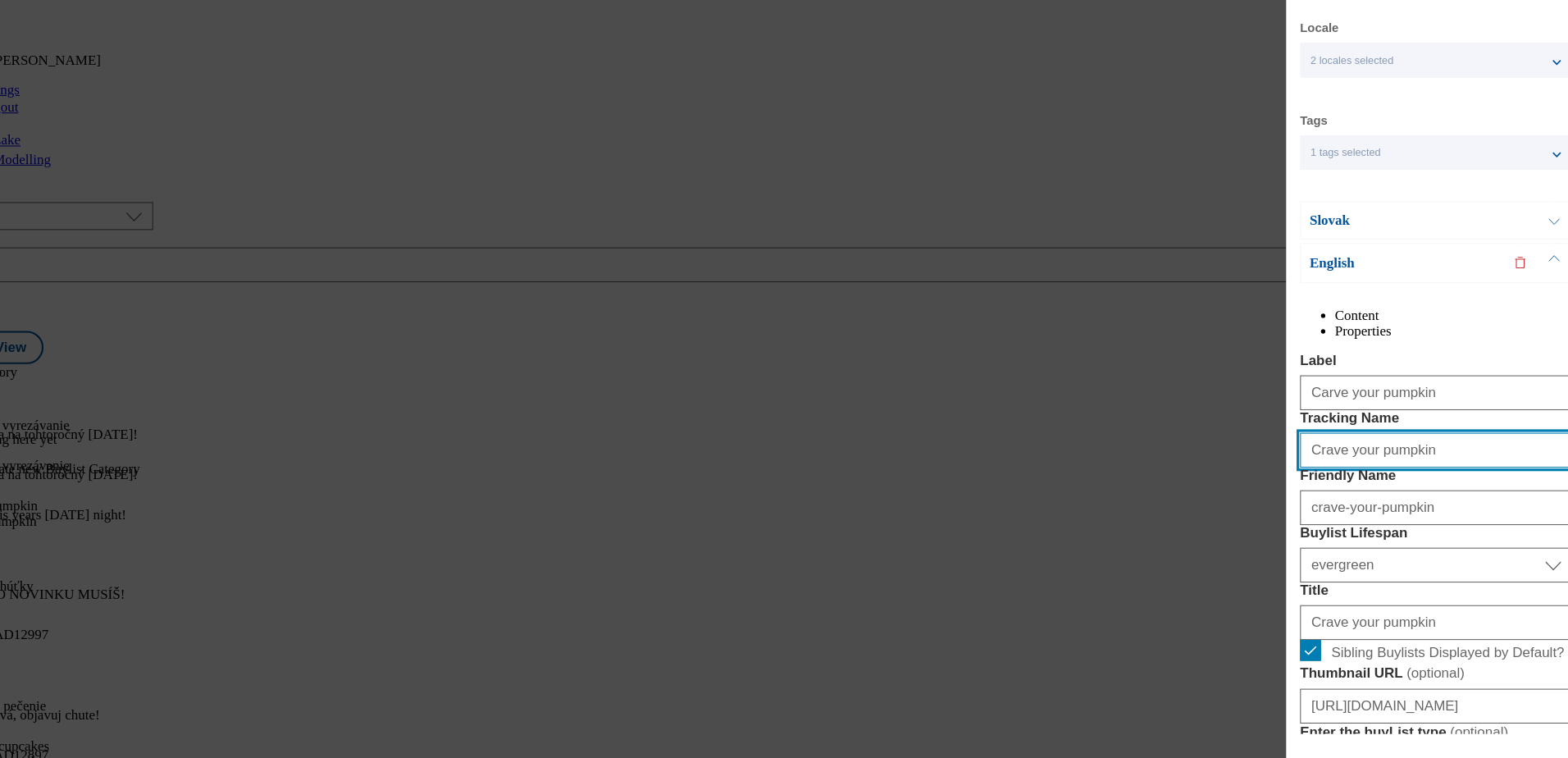
click at [1368, 483] on input "Crave your pumpkin" at bounding box center [1426, 467] width 257 height 32
paste input "ar"
type input "Carve your pumpkin"
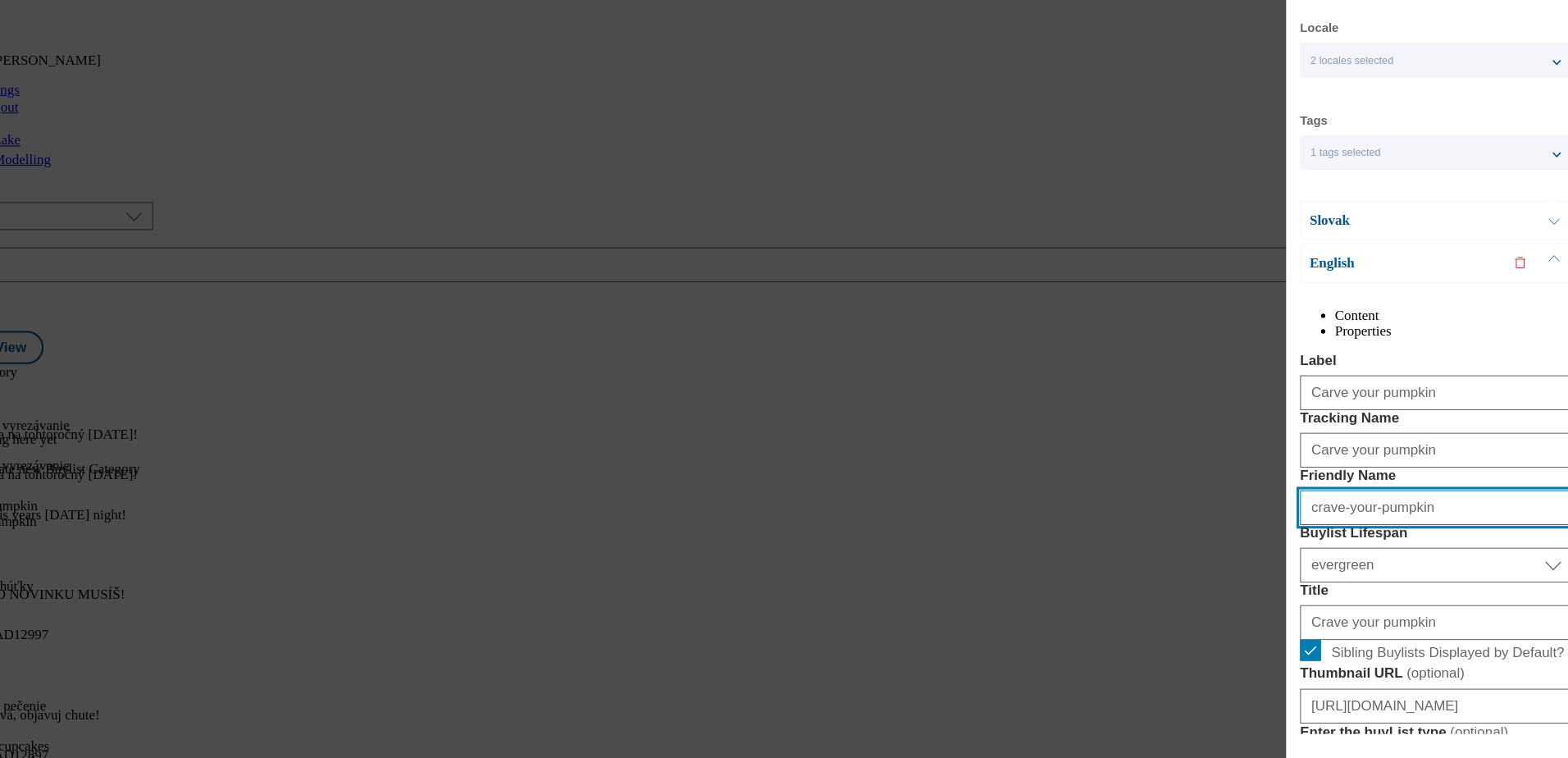
click at [1319, 538] on input "crave-your-pumpkin" at bounding box center [1426, 521] width 257 height 32
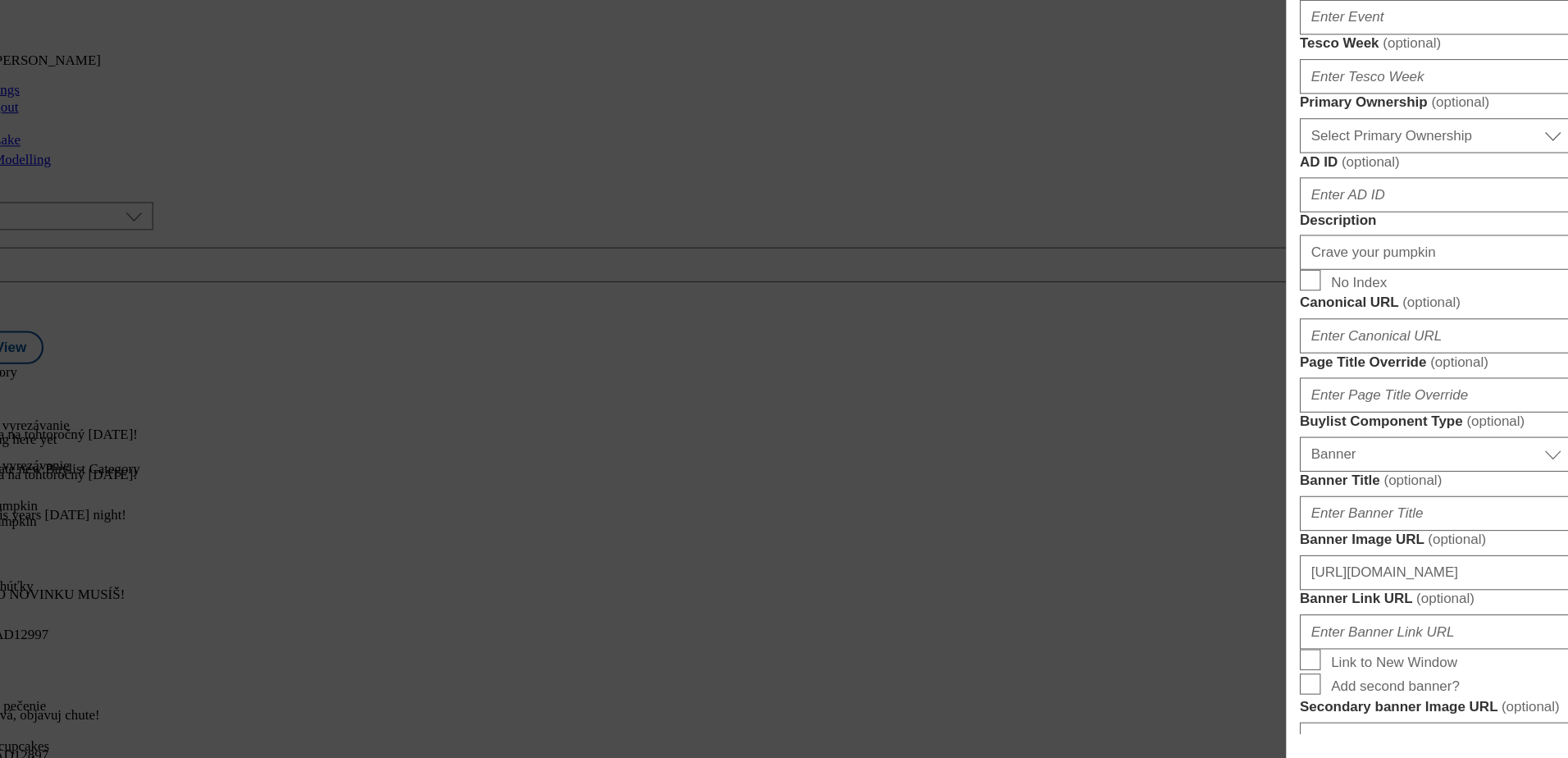
scroll to position [761, 0]
type input "carve-your-pumpkin"
click at [1383, 297] on input "Crave your pumpkin" at bounding box center [1426, 280] width 257 height 32
paste input "ar"
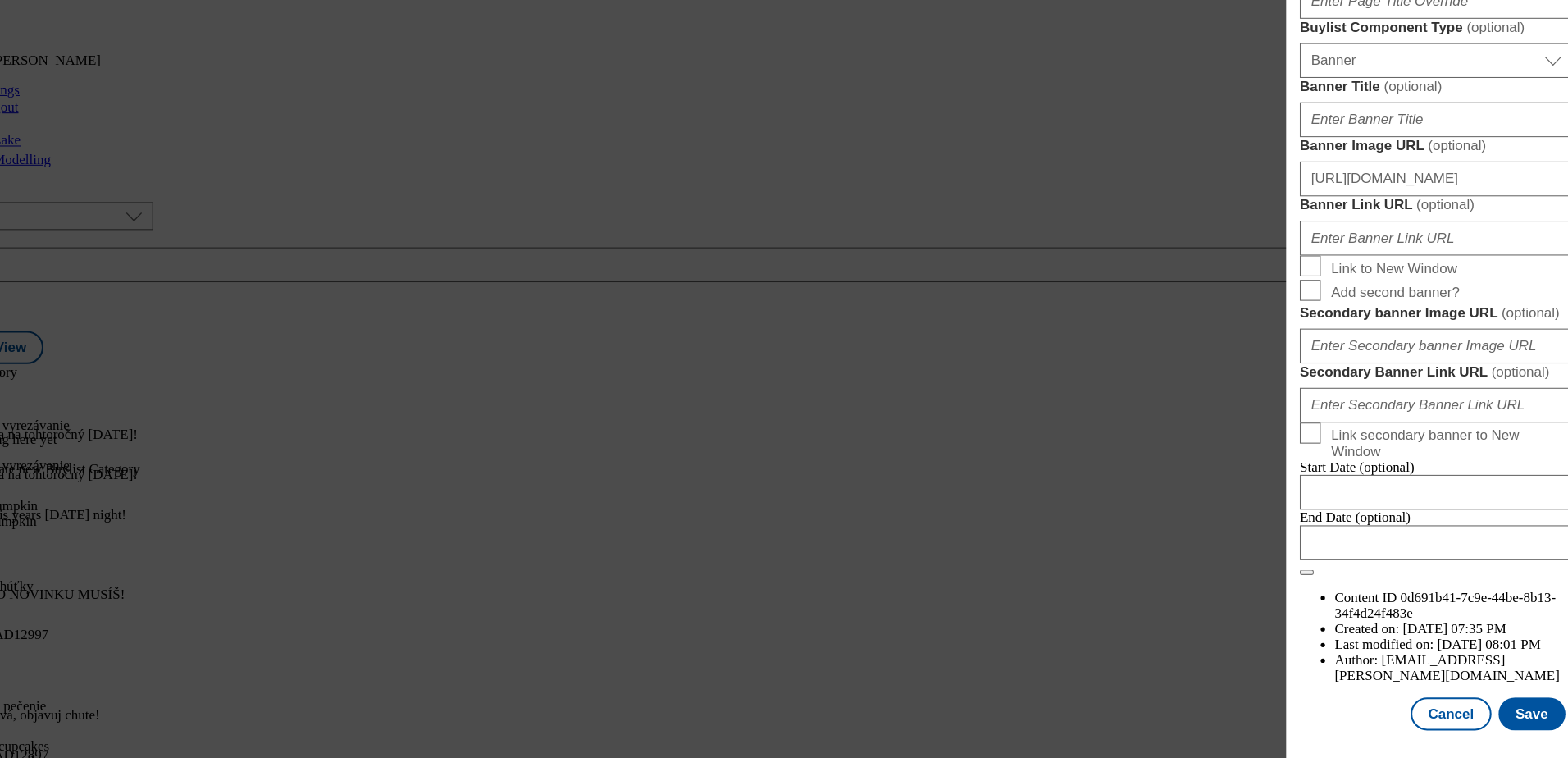
scroll to position [1755, 0]
type input "Carve your pumpkin"
click at [1486, 712] on button "Save" at bounding box center [1517, 716] width 63 height 32
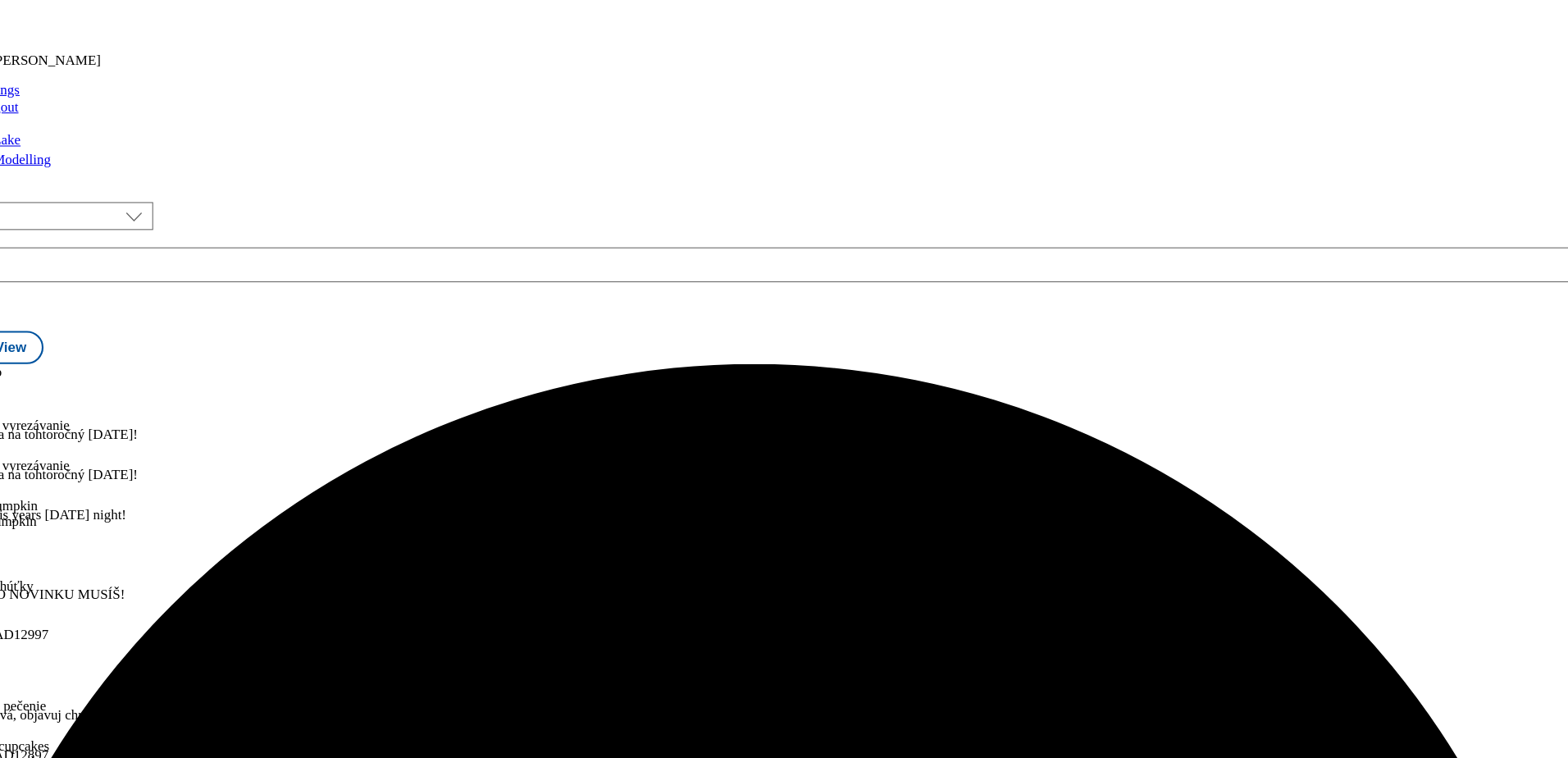
click at [16, 493] on icon at bounding box center [8, 501] width 16 height 16
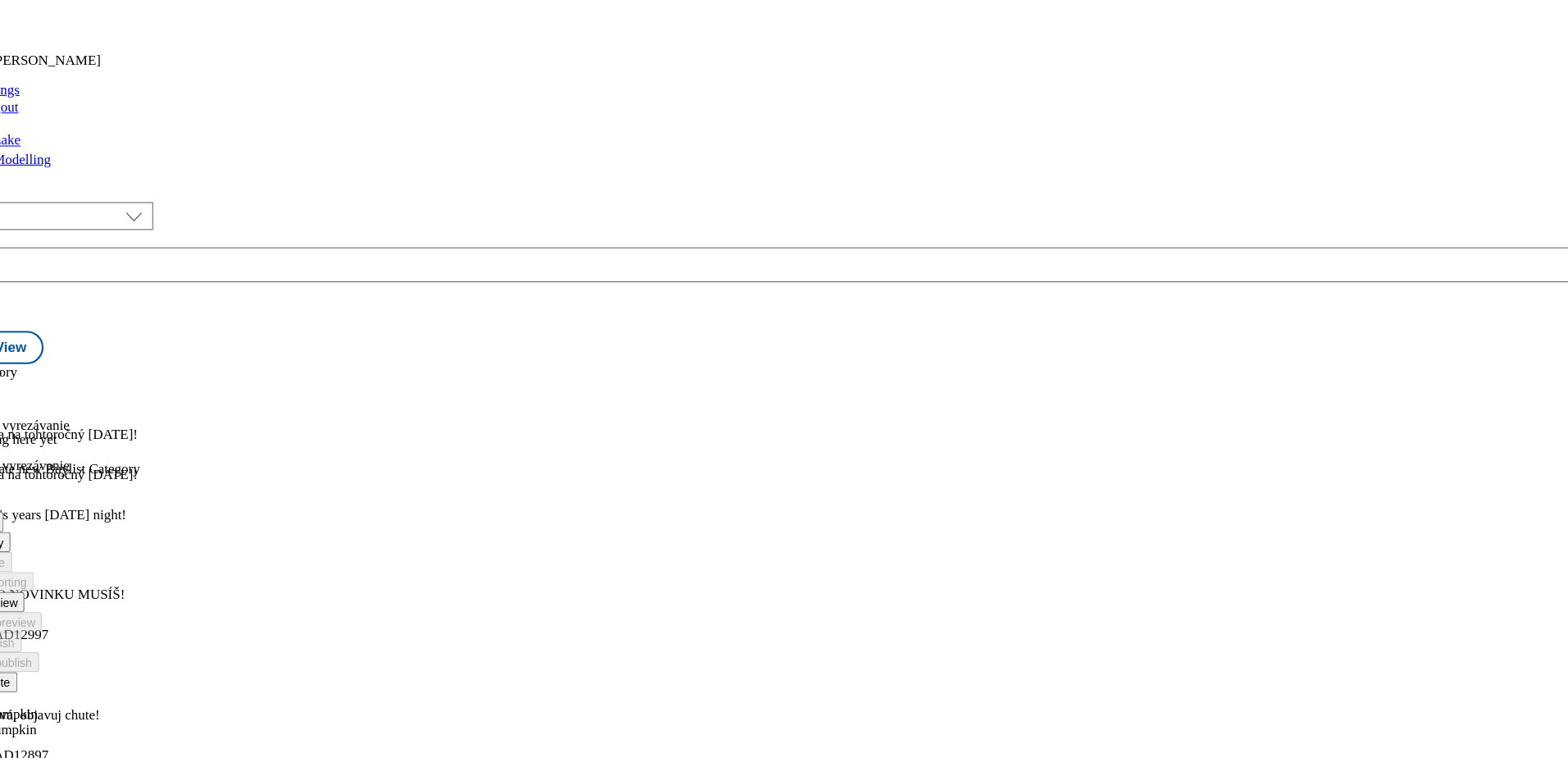
click at [89, 605] on span "Preview" at bounding box center [69, 611] width 39 height 13
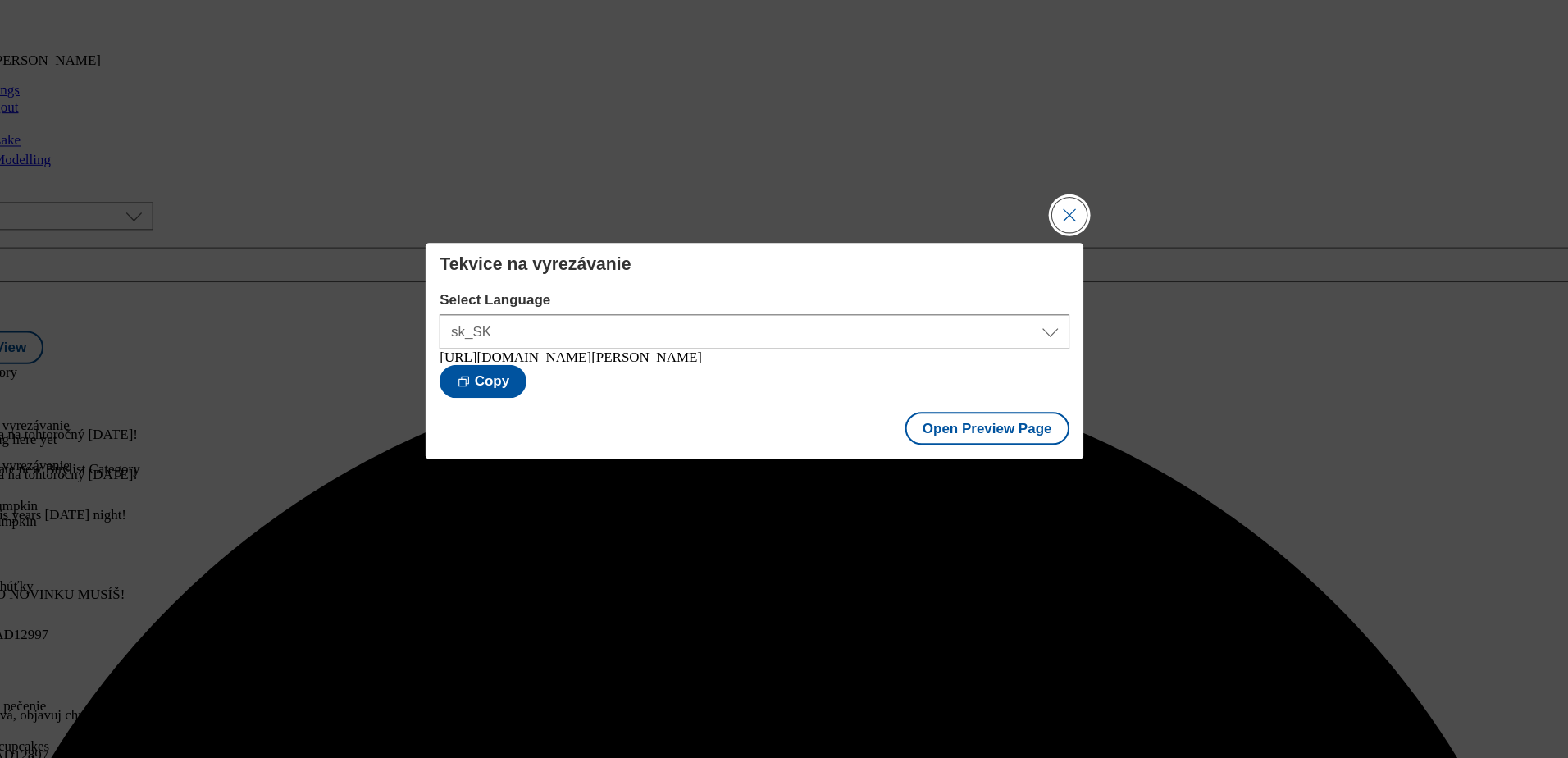
click at [1073, 244] on button "Close Modal" at bounding box center [1080, 246] width 32 height 32
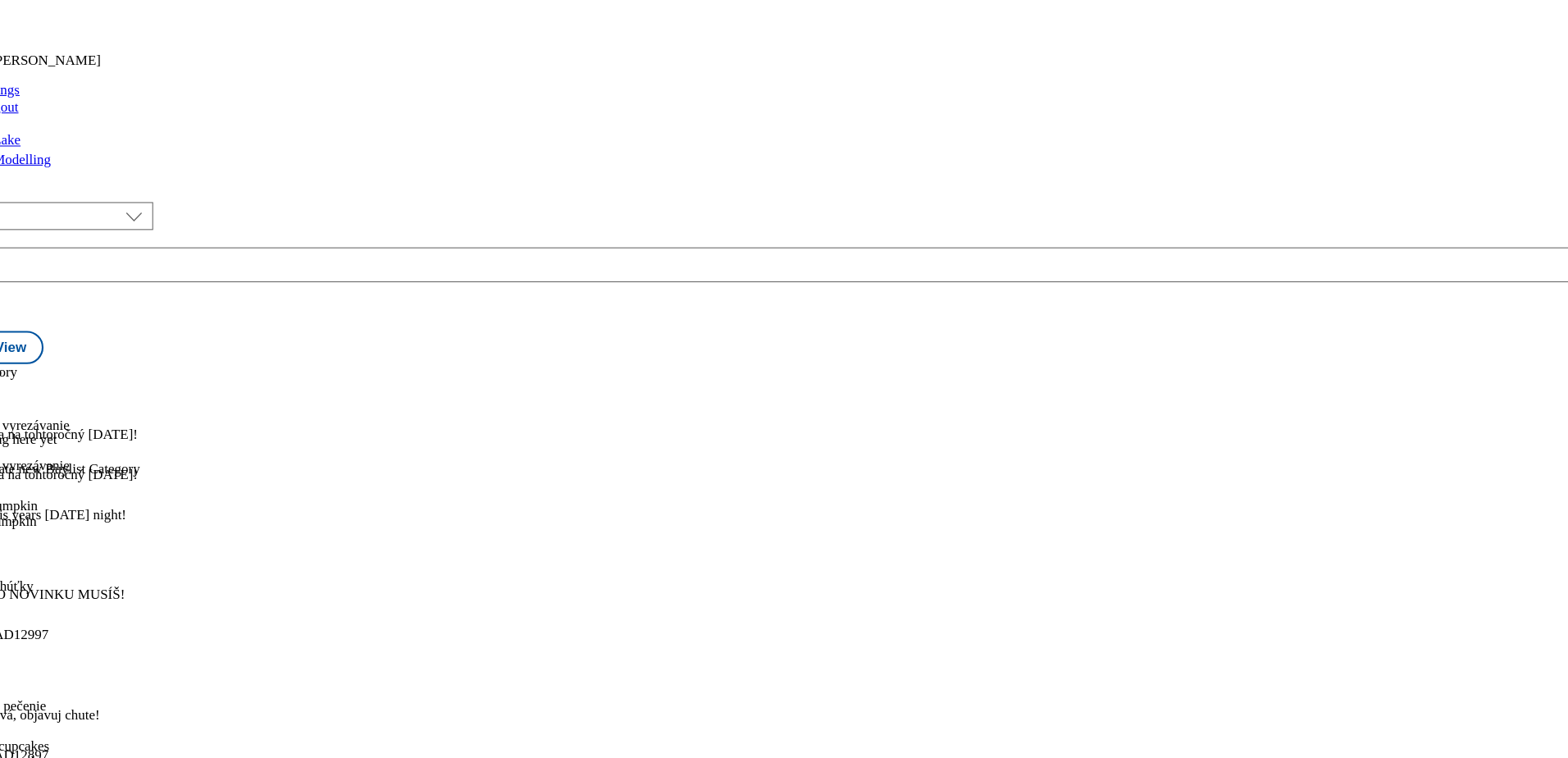
click at [18, 420] on icon at bounding box center [12, 426] width 12 height 12
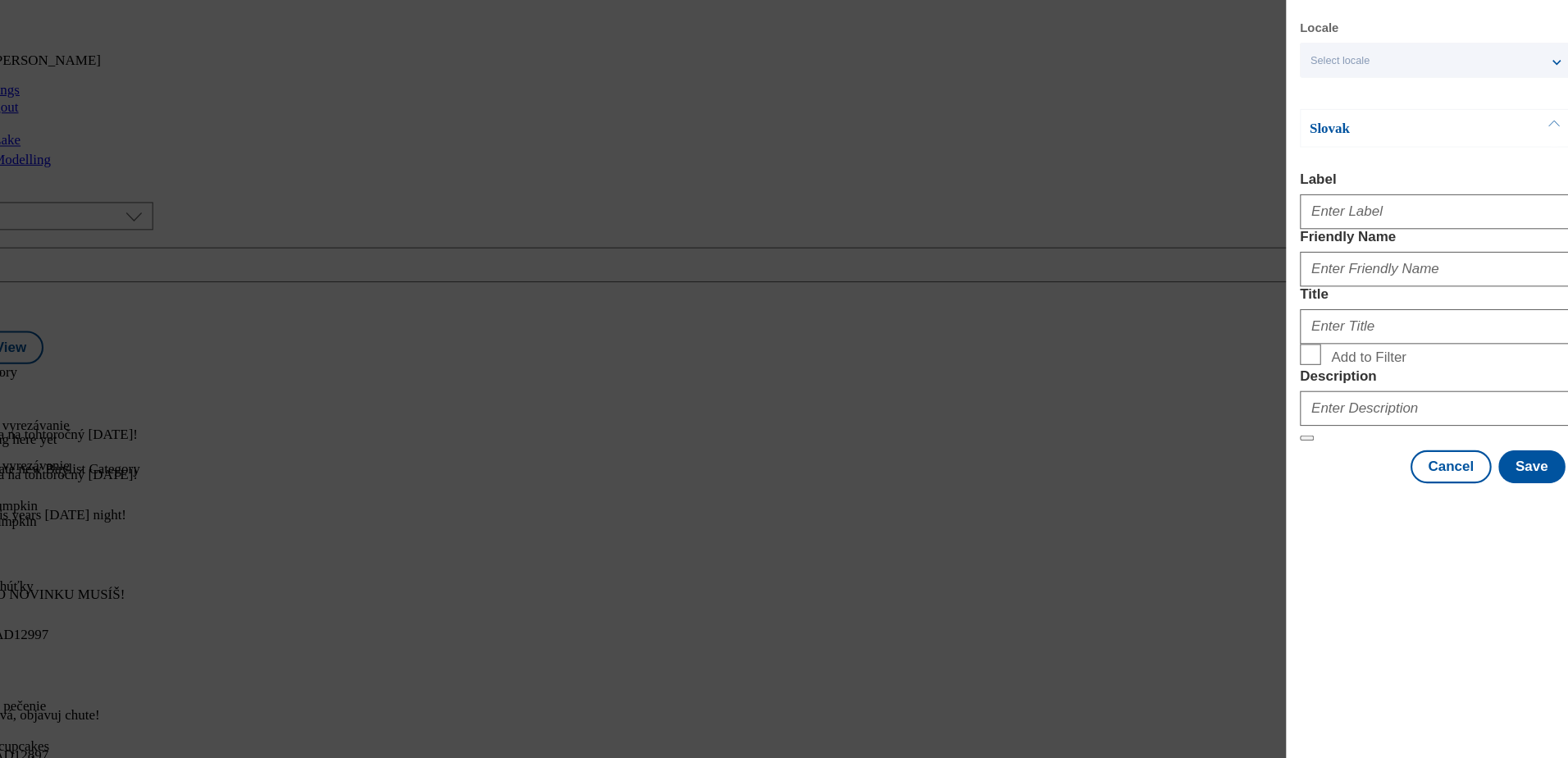
scroll to position [0, 0]
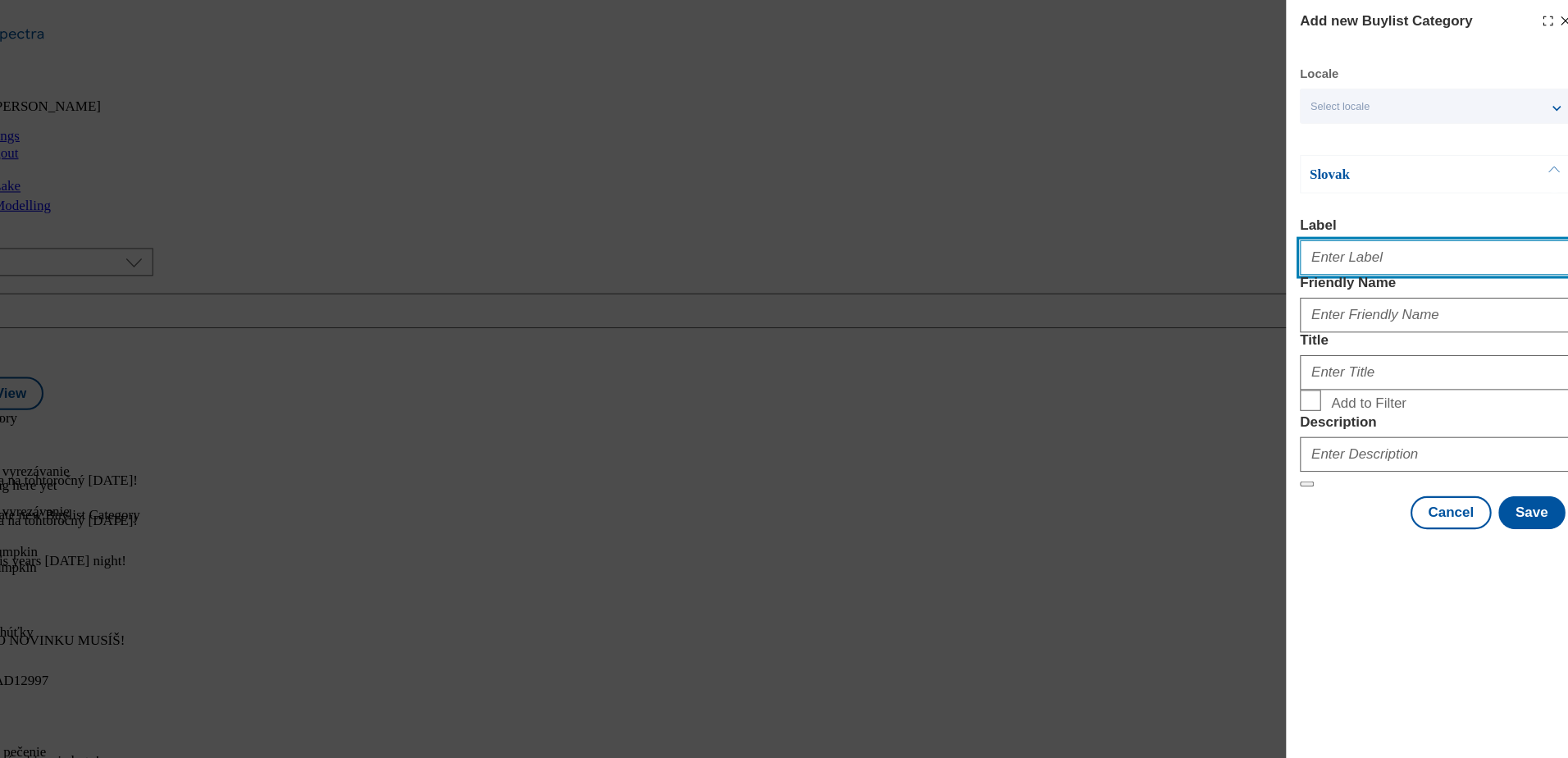
click at [1306, 239] on input "Label" at bounding box center [1426, 242] width 257 height 32
paste
click at [1320, 243] on input "Crave your pumpkin" at bounding box center [1426, 242] width 257 height 32
type input "Carve your pumpkin"
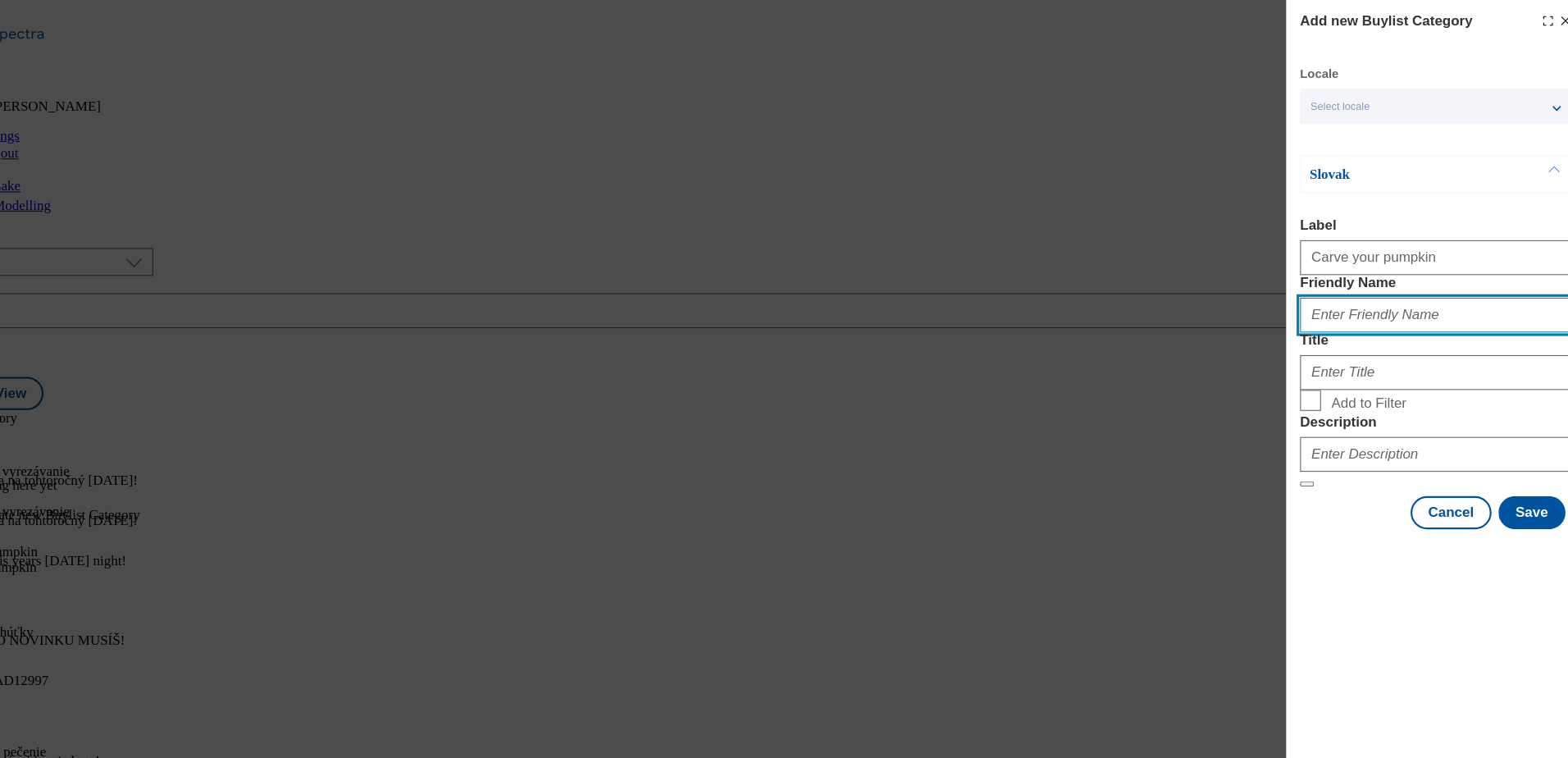
click at [1414, 313] on input "Friendly Name" at bounding box center [1426, 297] width 257 height 32
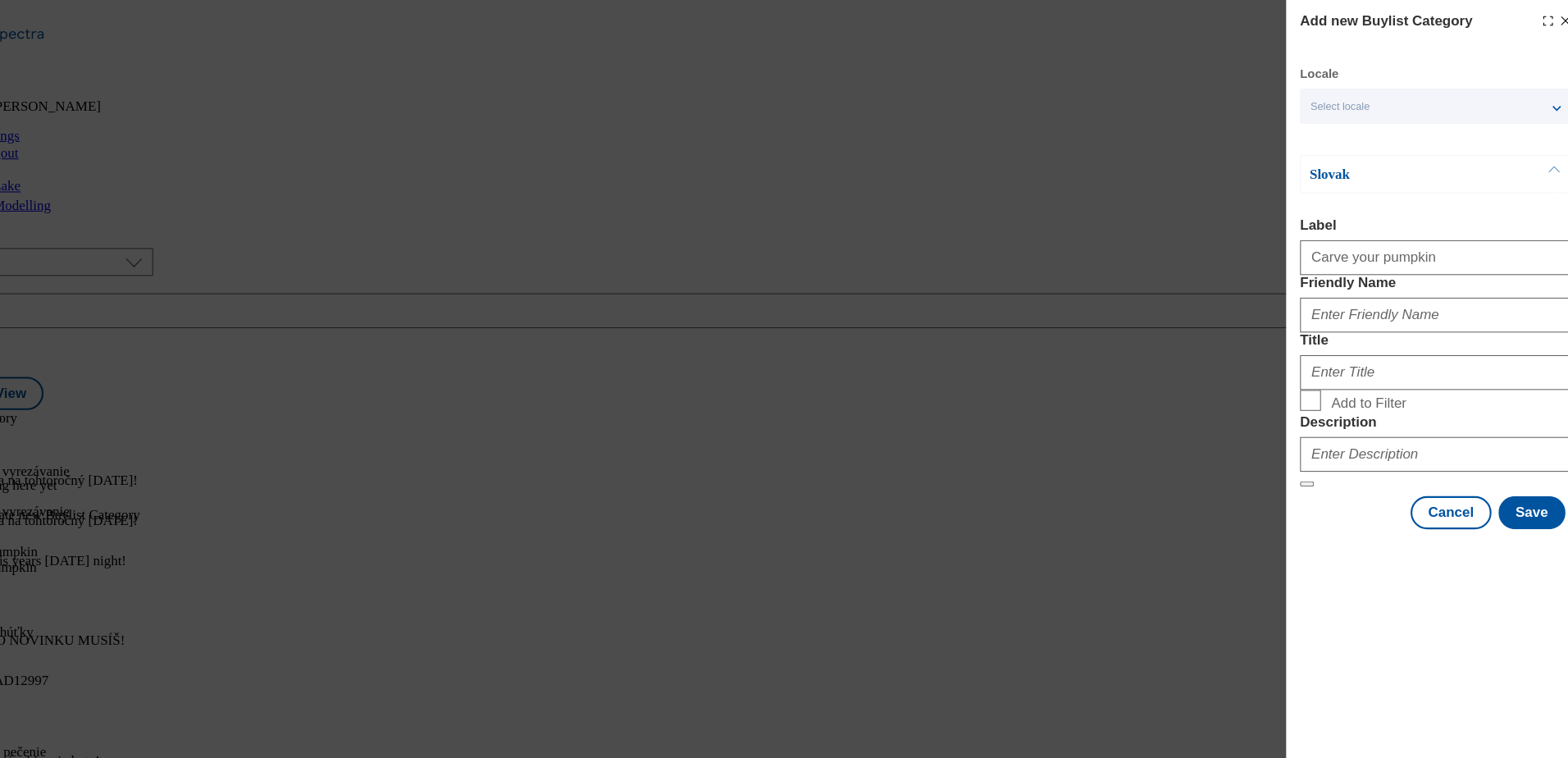
click at [1522, 161] on button "Modal" at bounding box center [1537, 164] width 32 height 34
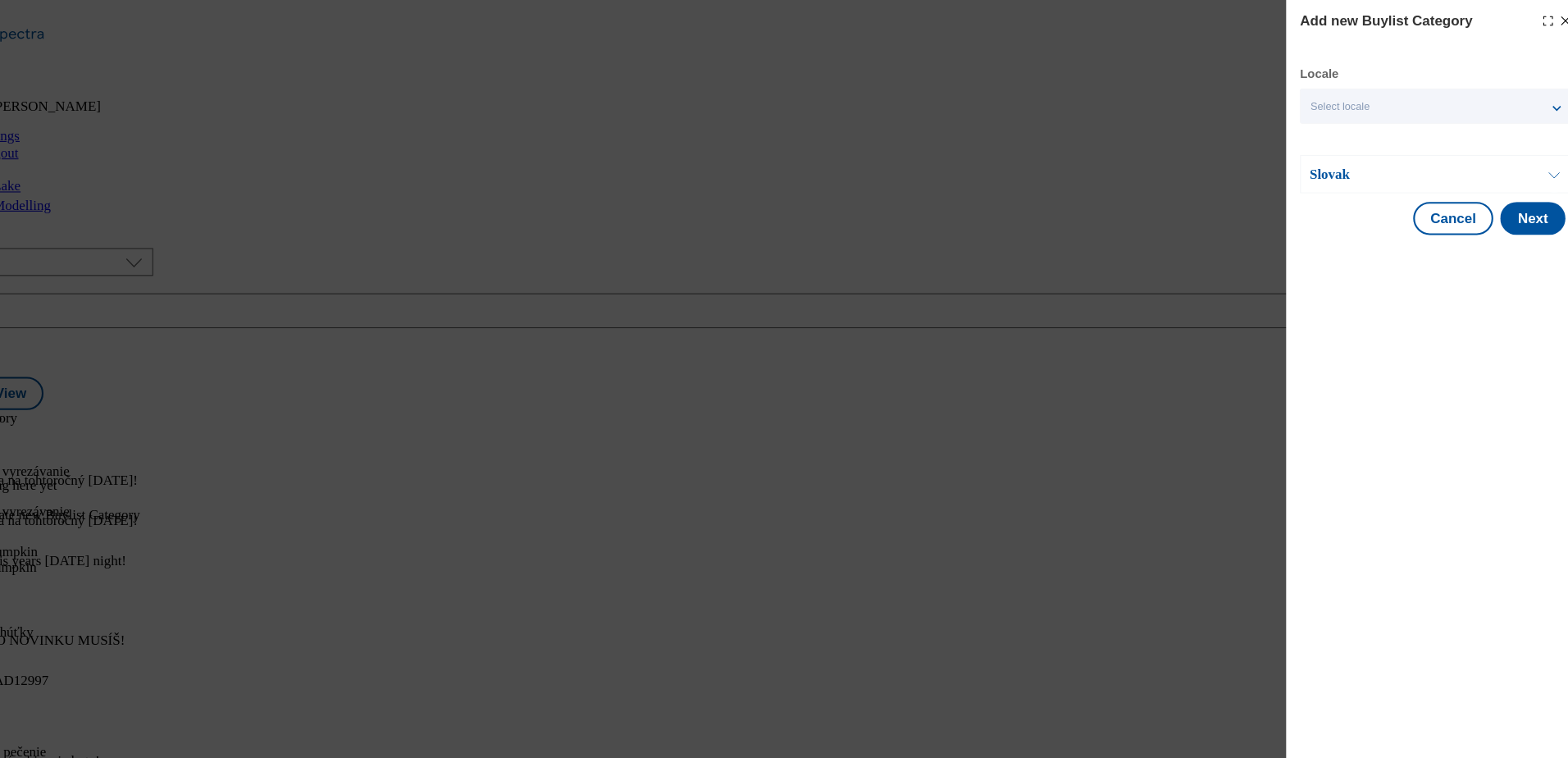
click at [1531, 166] on button "Modal" at bounding box center [1537, 164] width 32 height 34
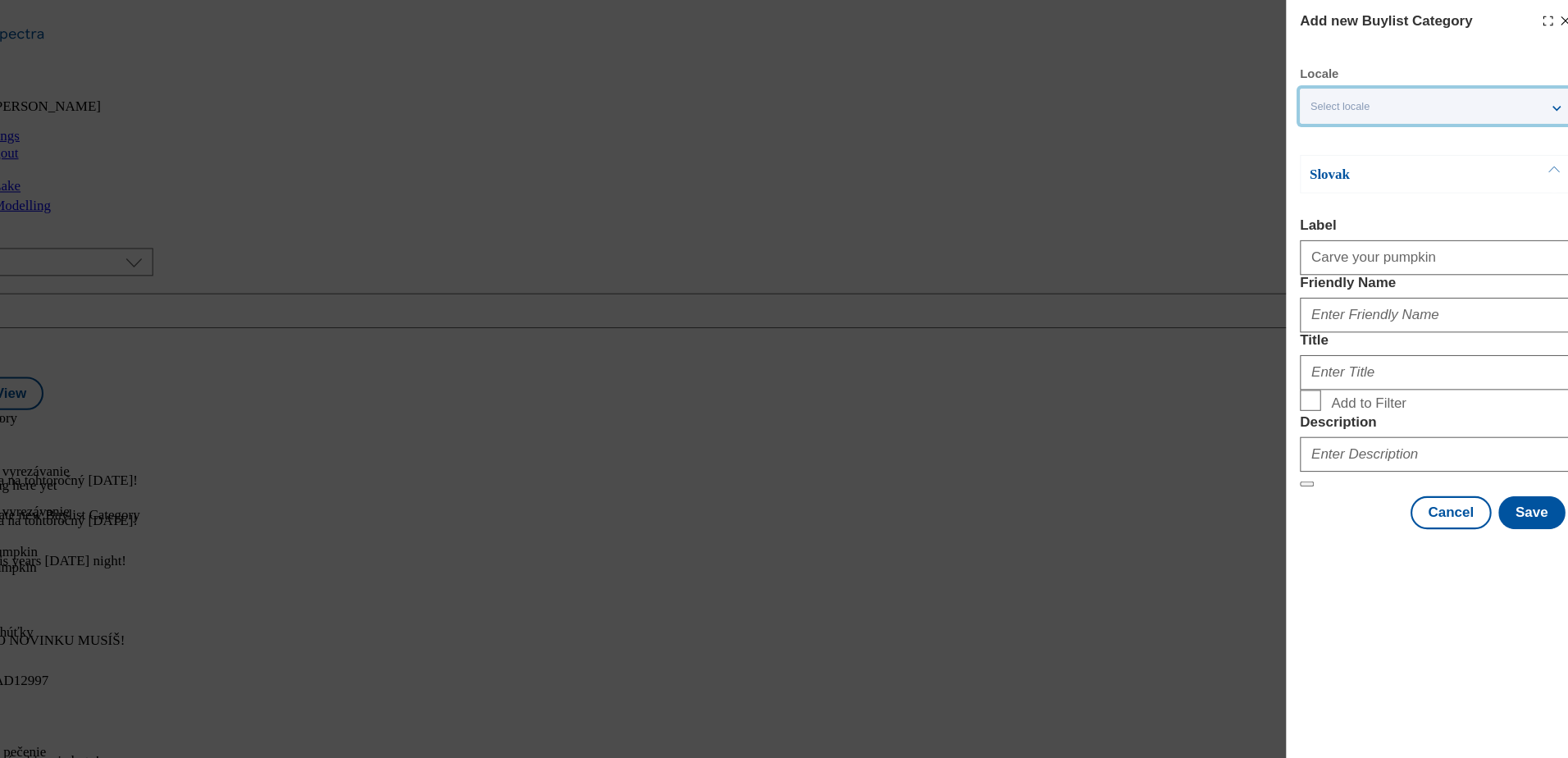
click at [1531, 106] on div "Select locale" at bounding box center [1426, 100] width 256 height 32
click at [1340, 169] on span "English" at bounding box center [1356, 167] width 38 height 9
click at [1328, 169] on input "English" at bounding box center [1318, 169] width 20 height 20
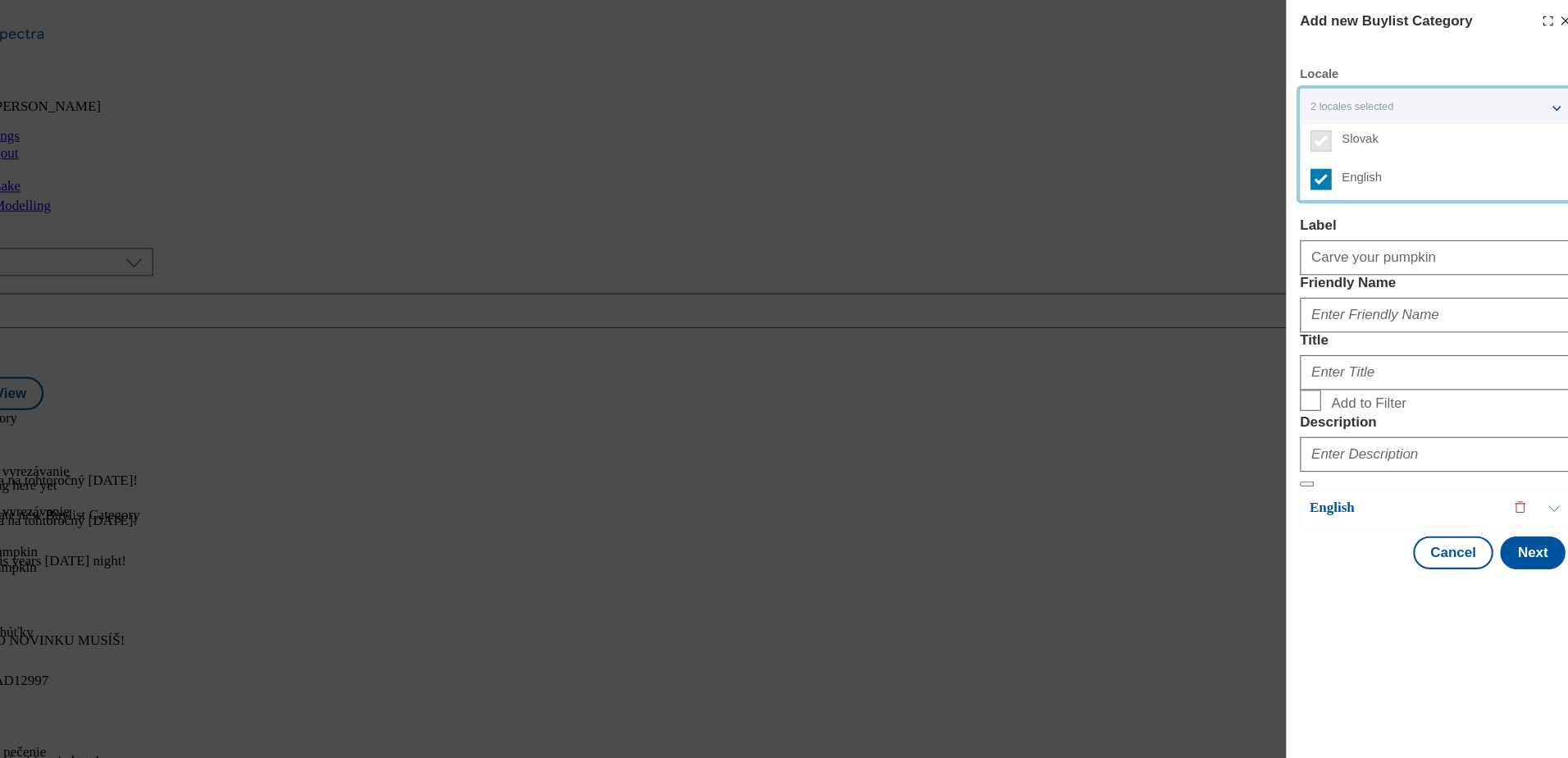
click at [1460, 387] on span "Add to Filter" at bounding box center [1437, 377] width 221 height 20
click at [1318, 387] on input "Add to Filter" at bounding box center [1308, 377] width 20 height 20
checkbox input "true"
click at [1487, 204] on div "Slovak Label Carve your pumpkin Friendly Name Title Add to Filter Description" at bounding box center [1426, 302] width 257 height 313
click at [1364, 486] on p "English" at bounding box center [1392, 478] width 172 height 16
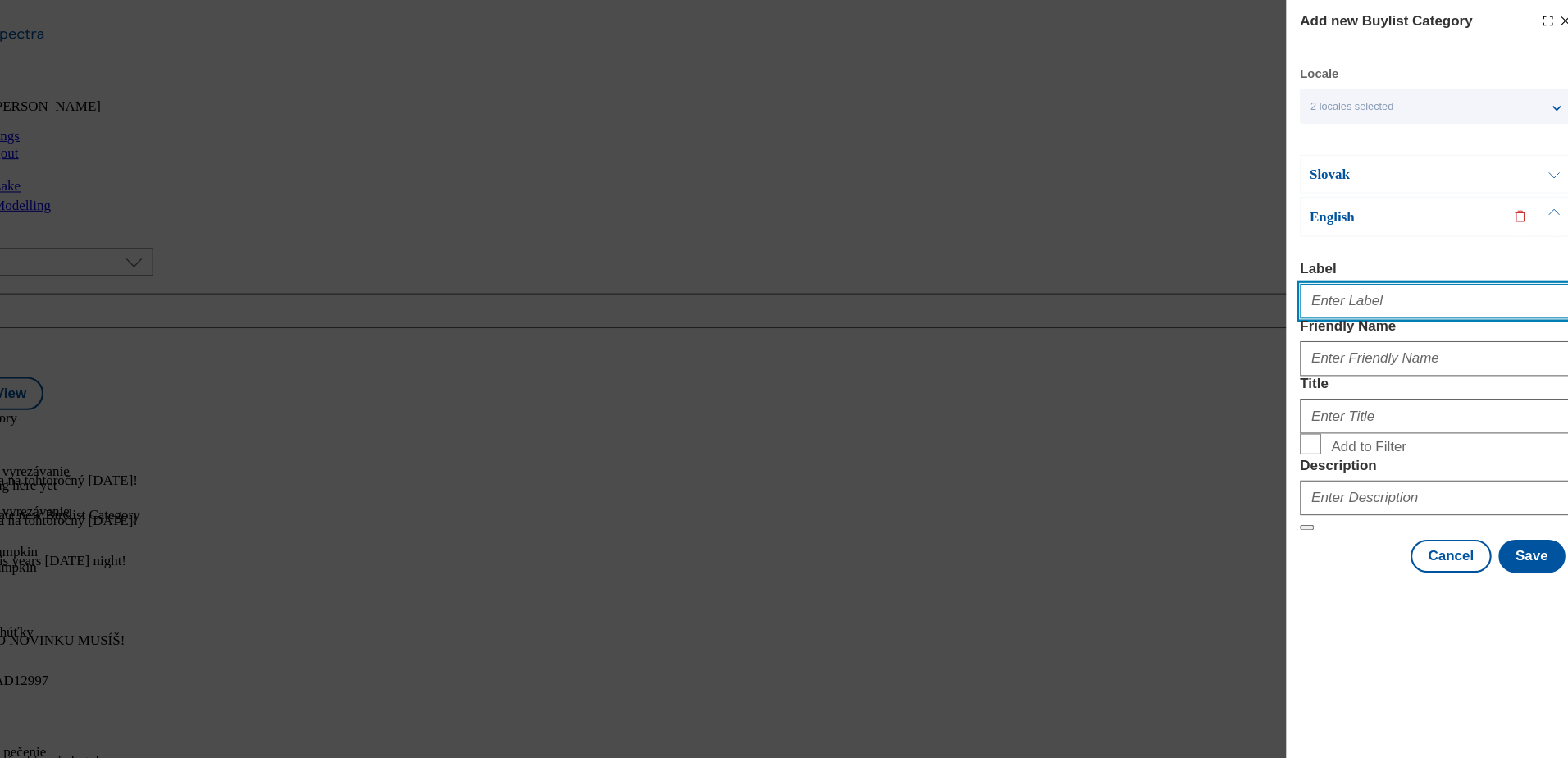
click at [1430, 290] on input "Label" at bounding box center [1426, 284] width 257 height 32
click at [1439, 167] on p "Slovak" at bounding box center [1392, 164] width 172 height 16
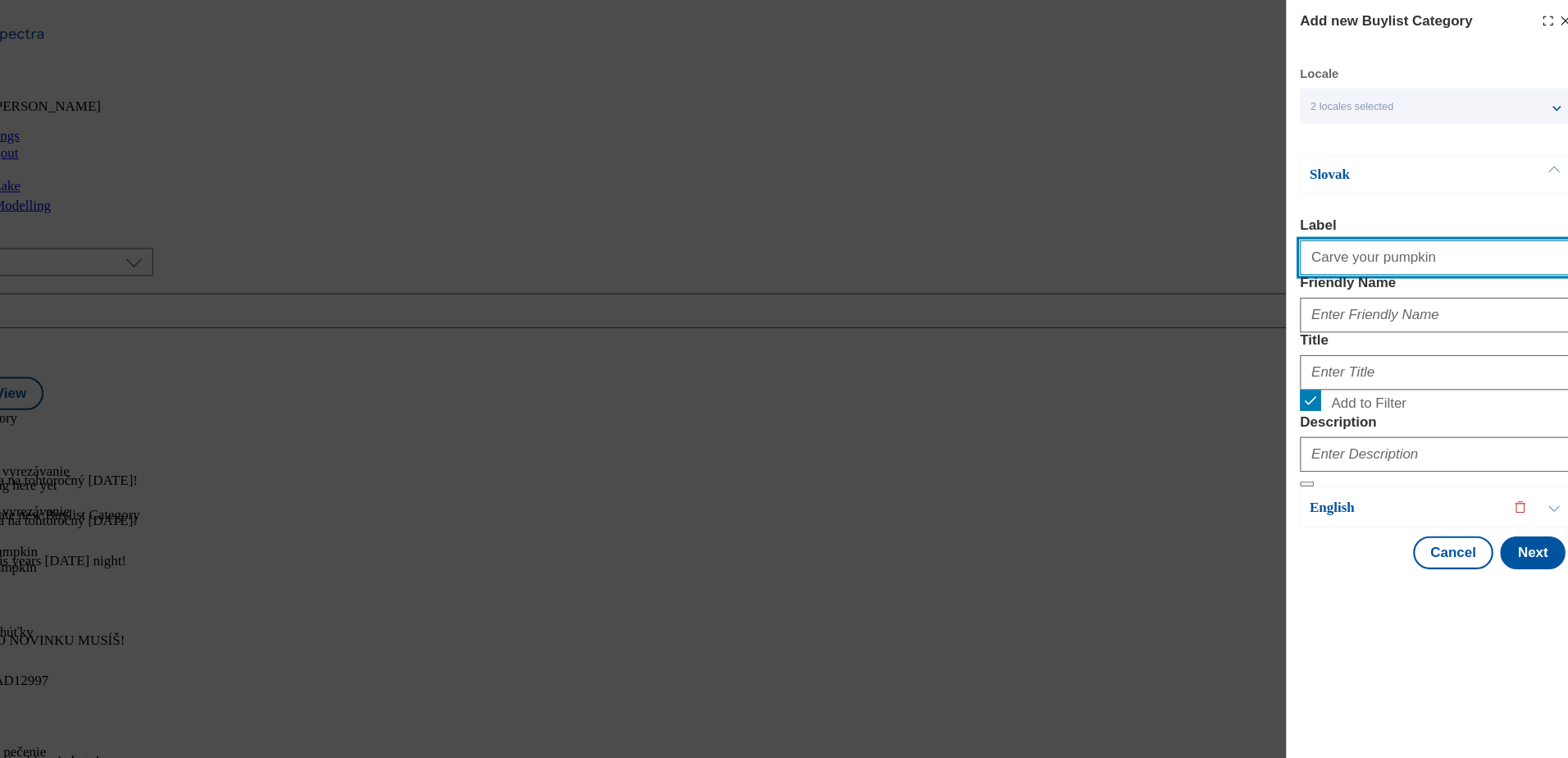
click at [1375, 253] on input "Carve your pumpkin" at bounding box center [1426, 242] width 257 height 32
click at [1347, 486] on p "English" at bounding box center [1392, 478] width 172 height 16
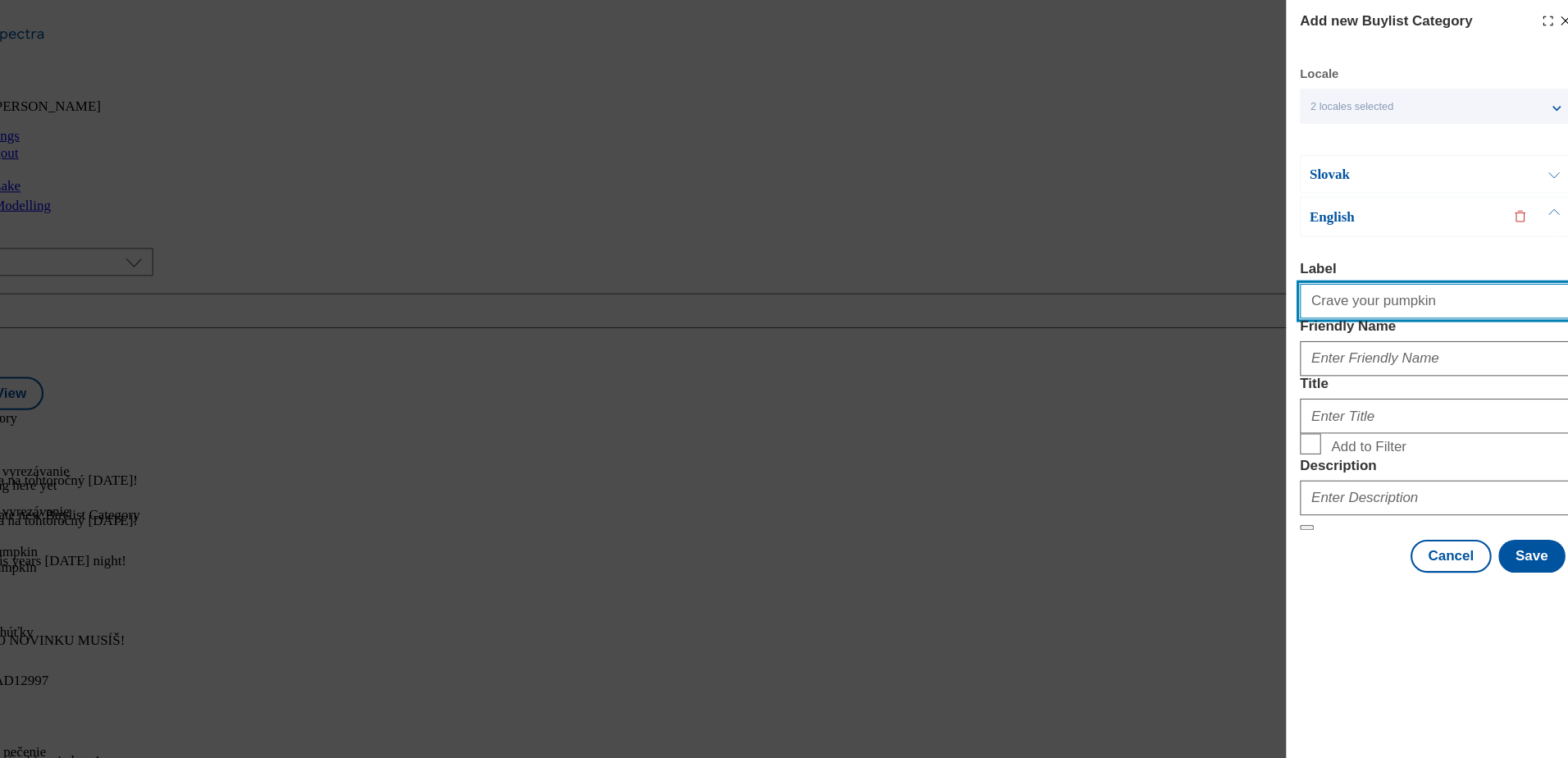
click at [1377, 282] on input "Crave your pumpkin" at bounding box center [1426, 284] width 257 height 32
type input "Carve your pumpkin"
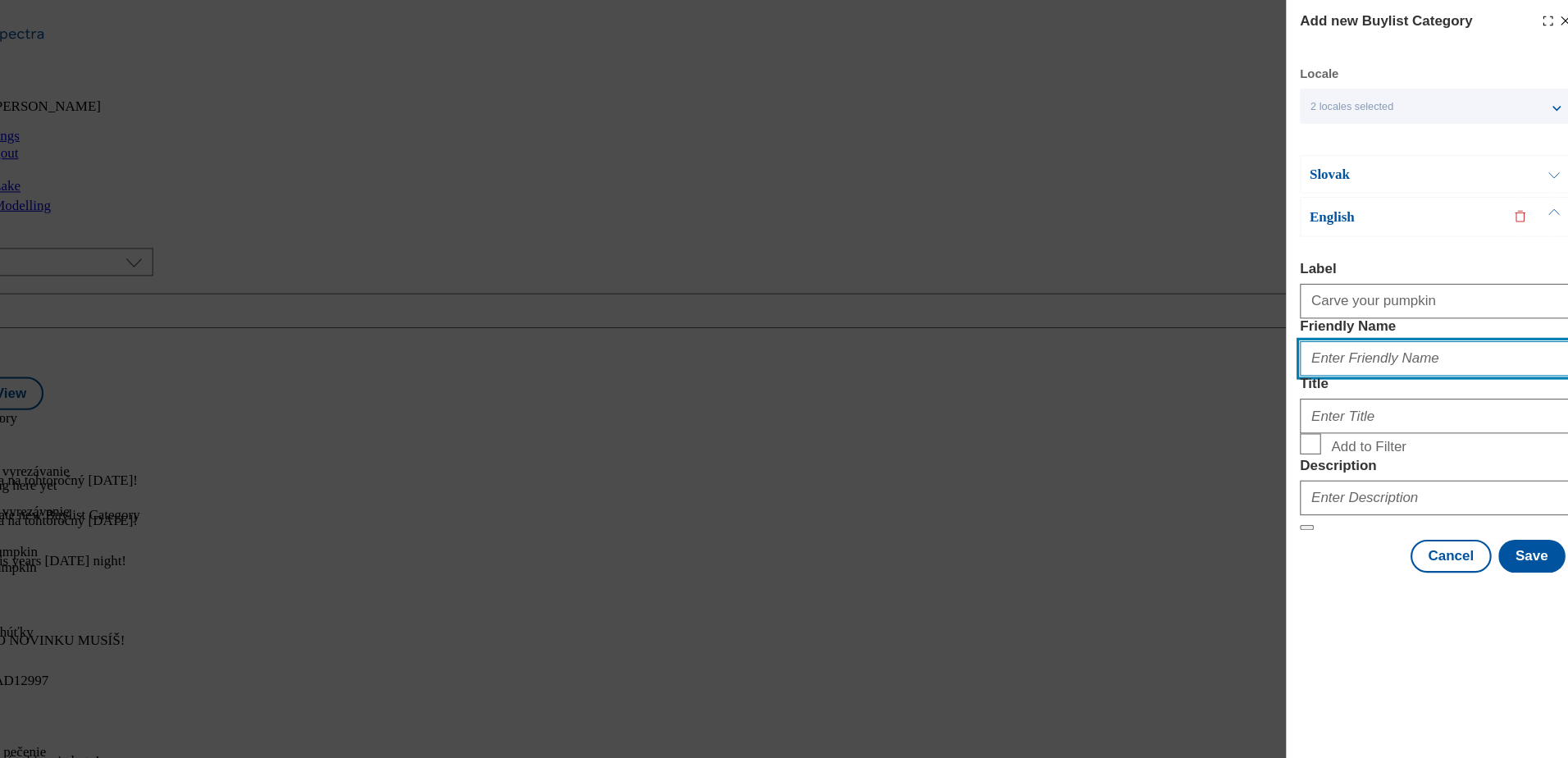
click at [1358, 355] on input "Friendly Name" at bounding box center [1426, 338] width 257 height 32
type input "Carve your pumpkin"
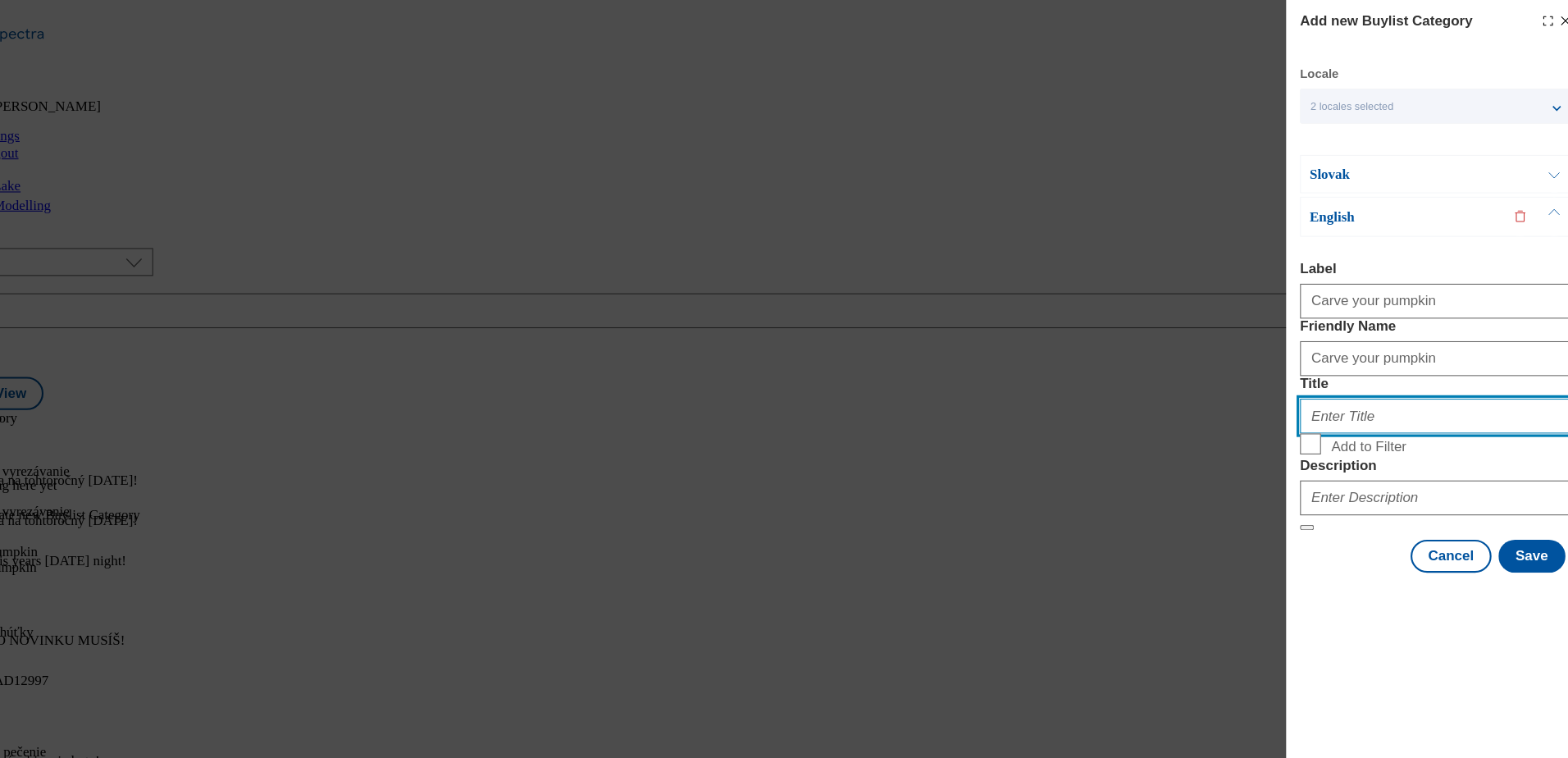
click at [1332, 409] on input "Title" at bounding box center [1426, 392] width 257 height 32
type input "Carve your pumpkin"
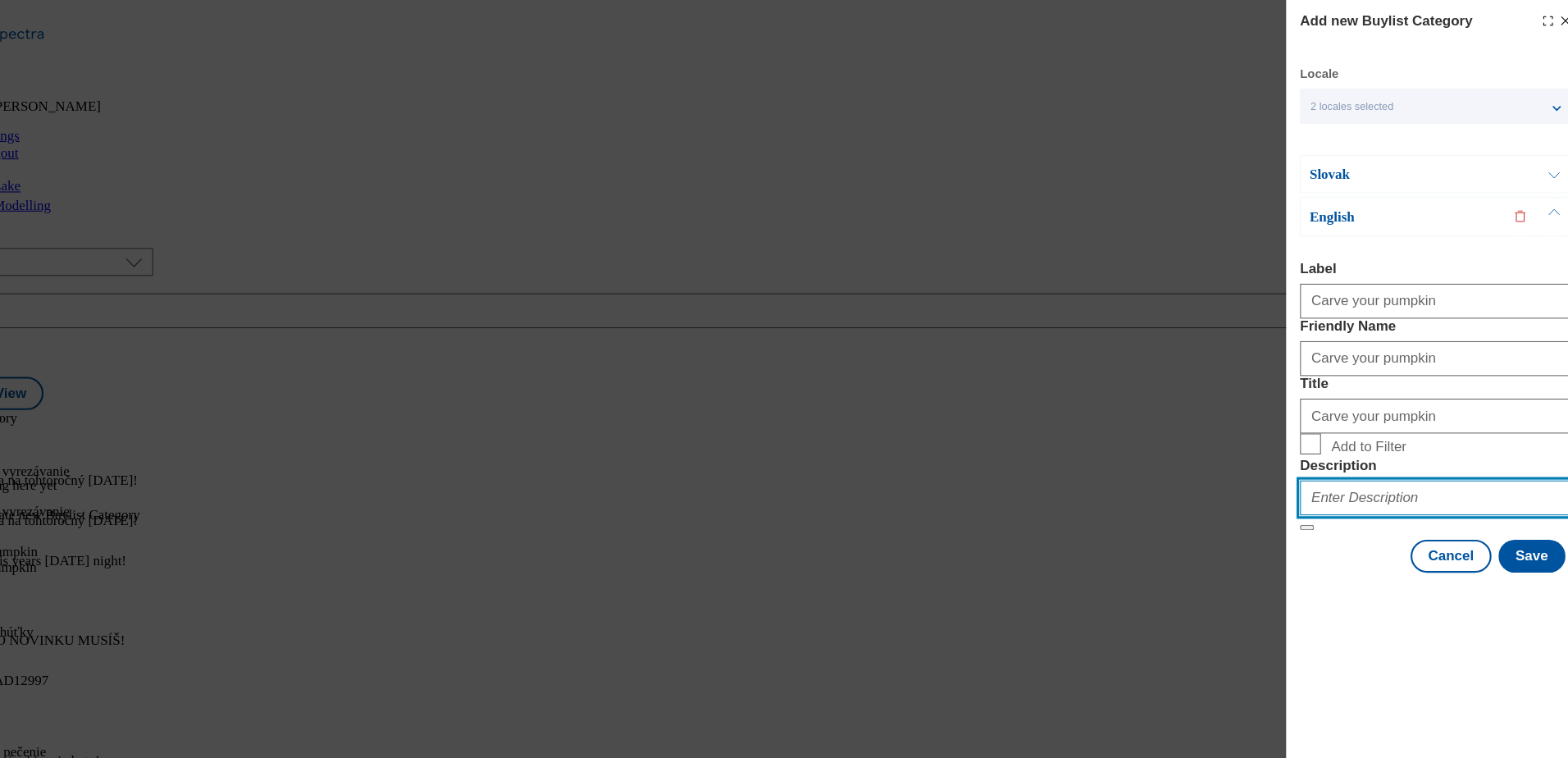
click at [1318, 485] on input "Description" at bounding box center [1426, 469] width 257 height 32
type input "Carve your pumpkin"
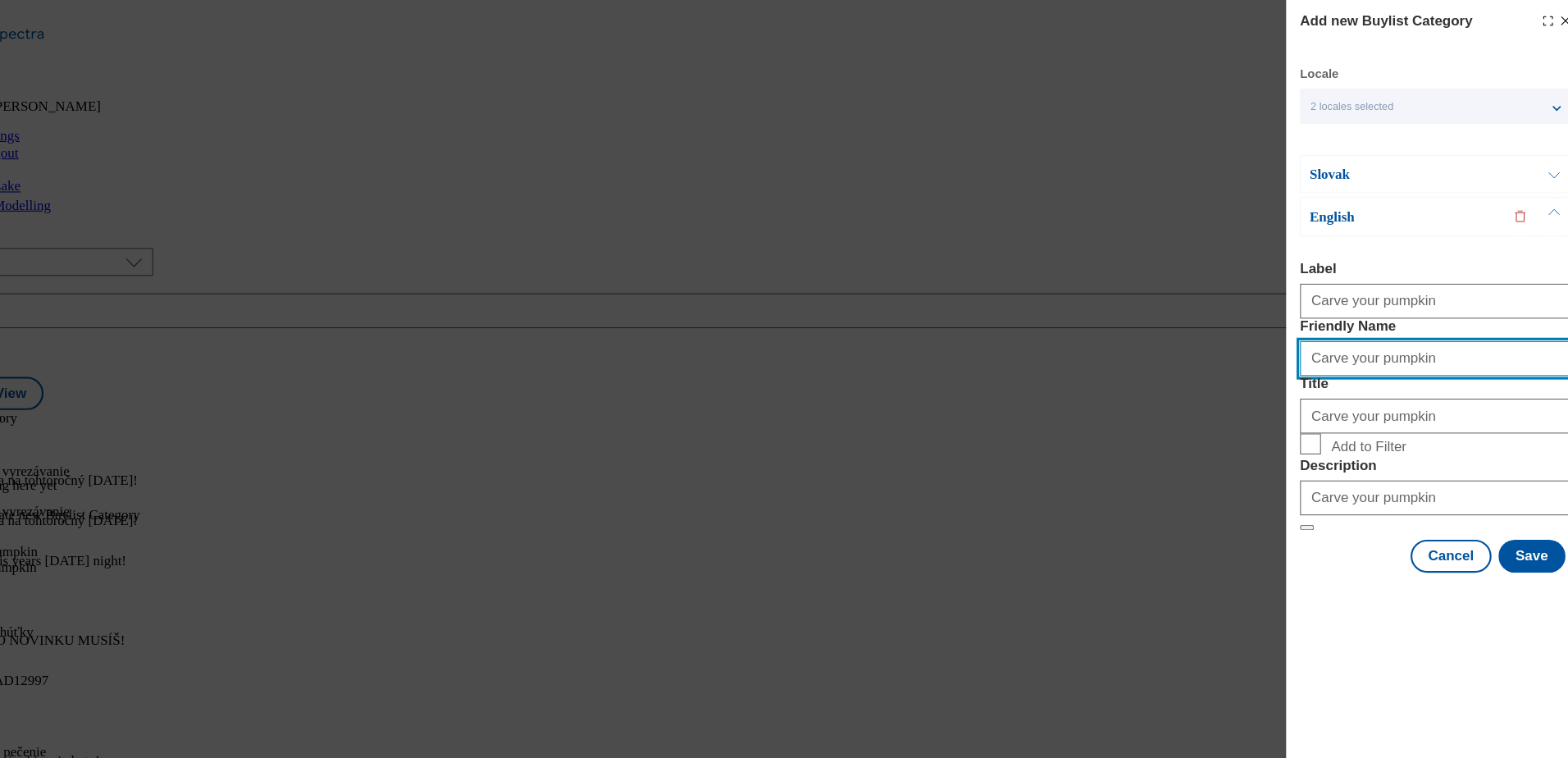
click at [1315, 355] on input "Carve your pumpkin" at bounding box center [1426, 338] width 257 height 32
click at [1394, 355] on input "carve-your-pumpkin" at bounding box center [1426, 338] width 257 height 32
type input "carve-your-pumpkin"
click at [1425, 167] on p "Slovak" at bounding box center [1392, 164] width 172 height 16
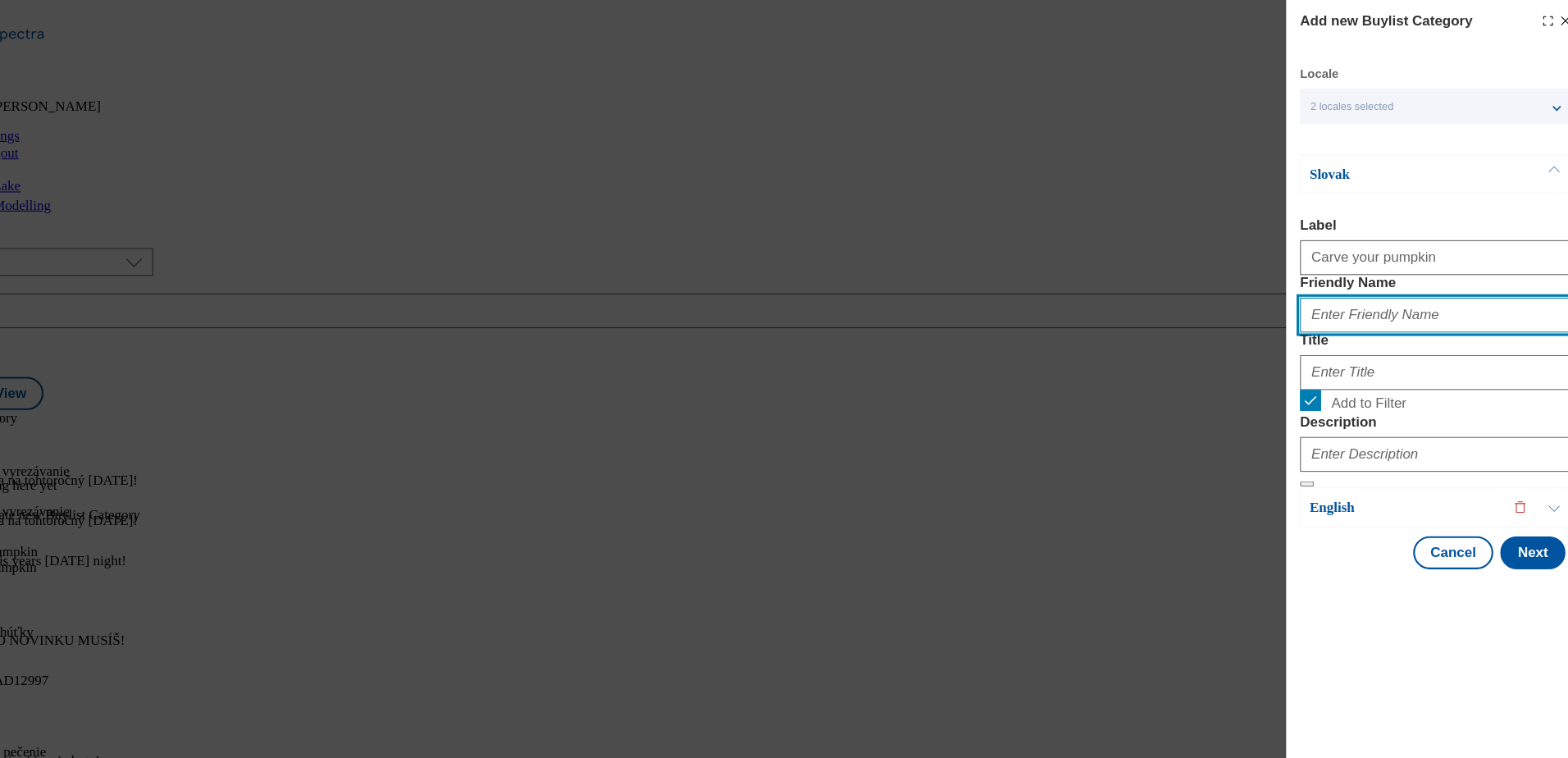
click at [1367, 313] on input "Friendly Name" at bounding box center [1426, 297] width 257 height 32
type input "carve-your-pumpkin"
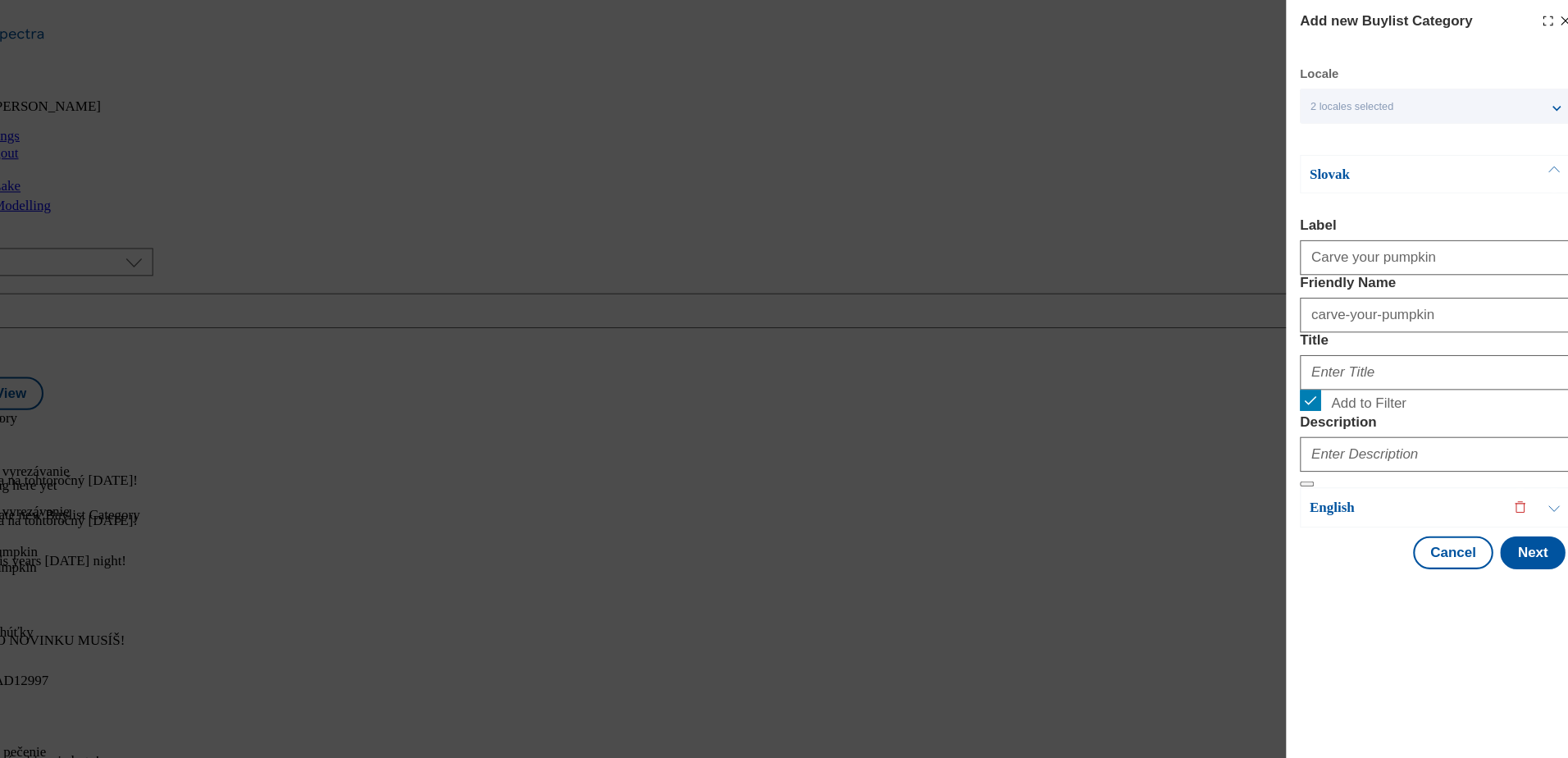
click at [1438, 164] on p "Slovak" at bounding box center [1392, 164] width 172 height 16
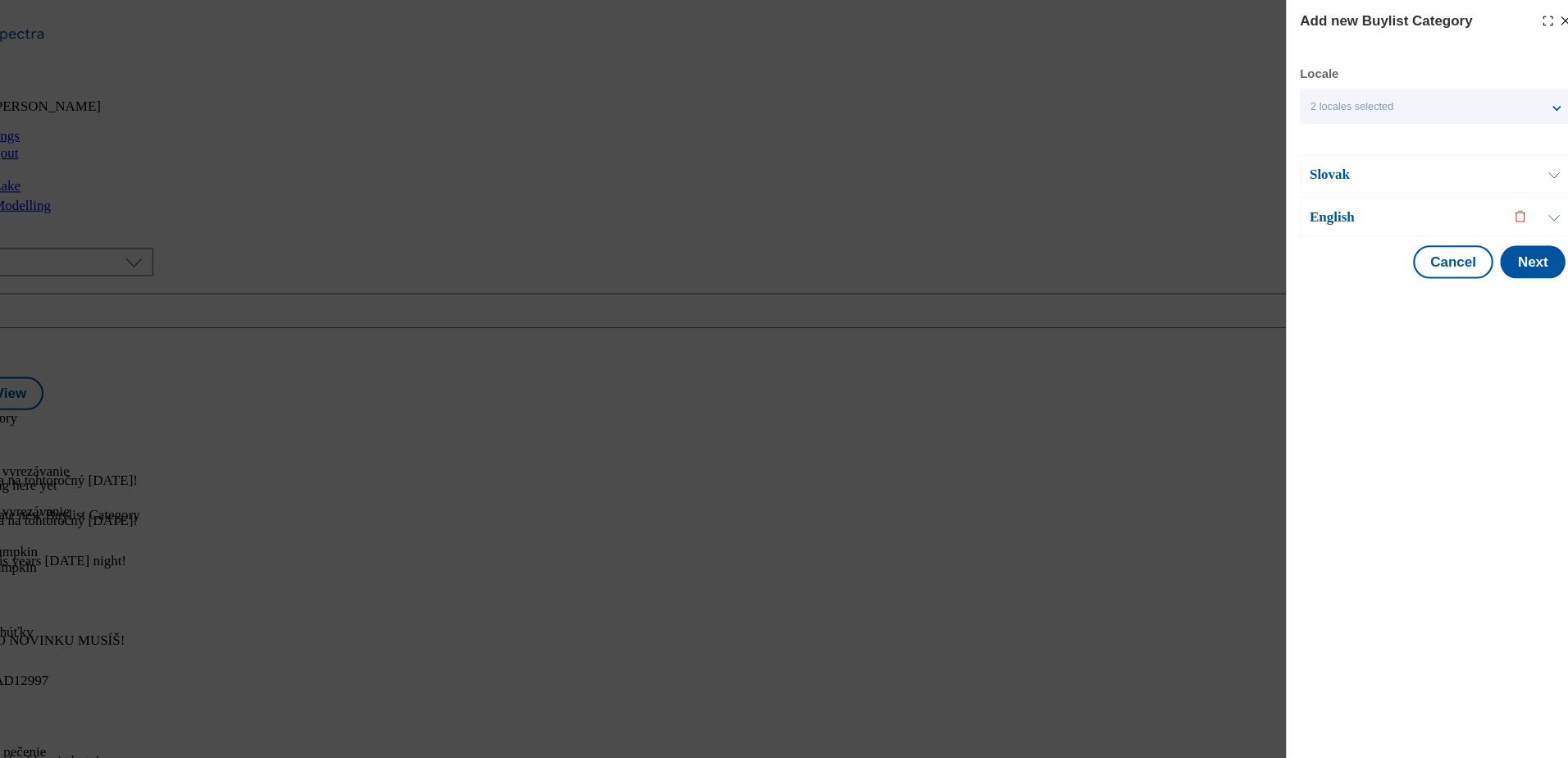
click at [1423, 166] on p "Slovak" at bounding box center [1392, 164] width 172 height 16
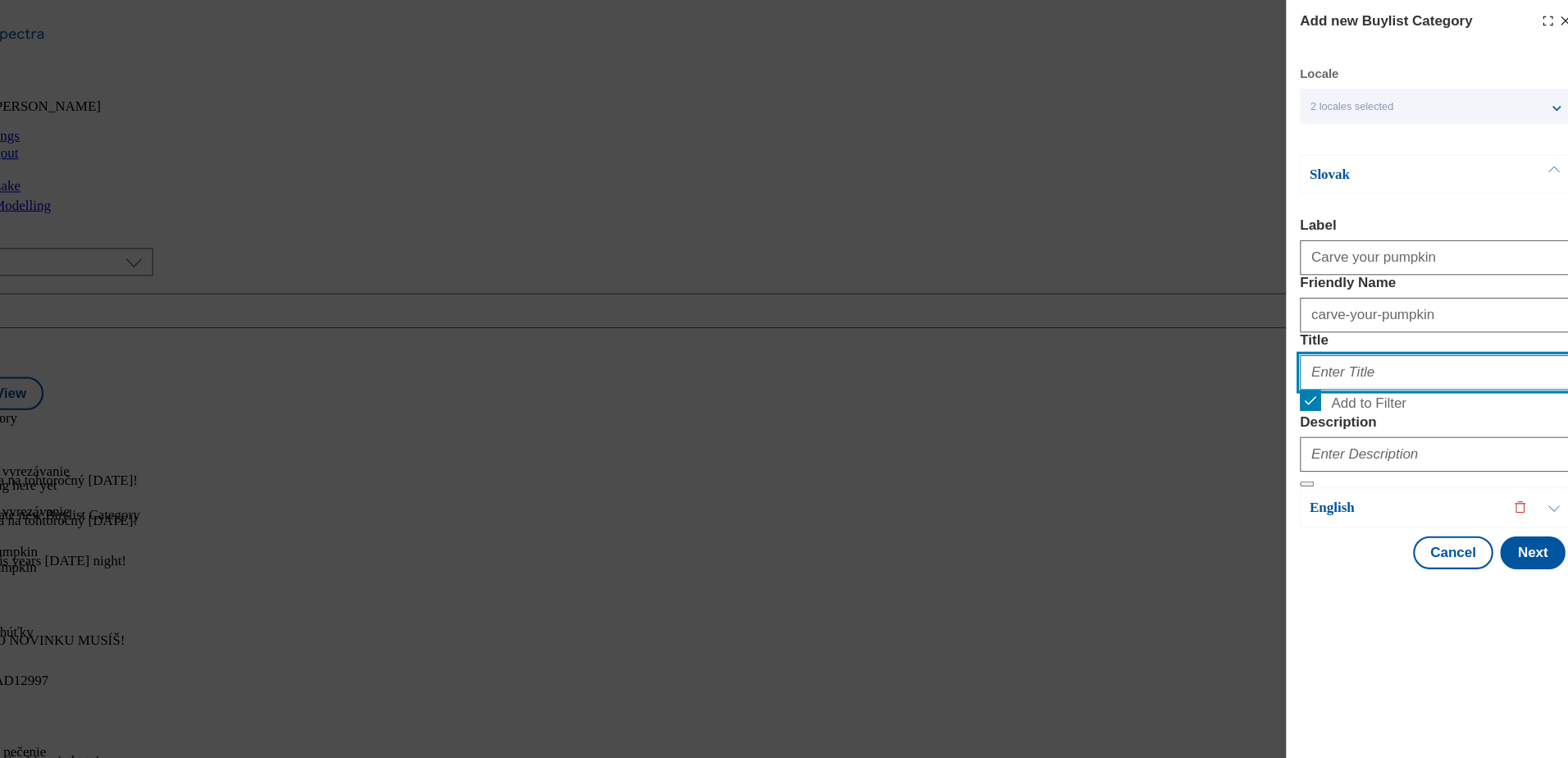
click at [1383, 367] on input "Title" at bounding box center [1426, 351] width 257 height 32
type input "Tekvice na vyrezávanie"
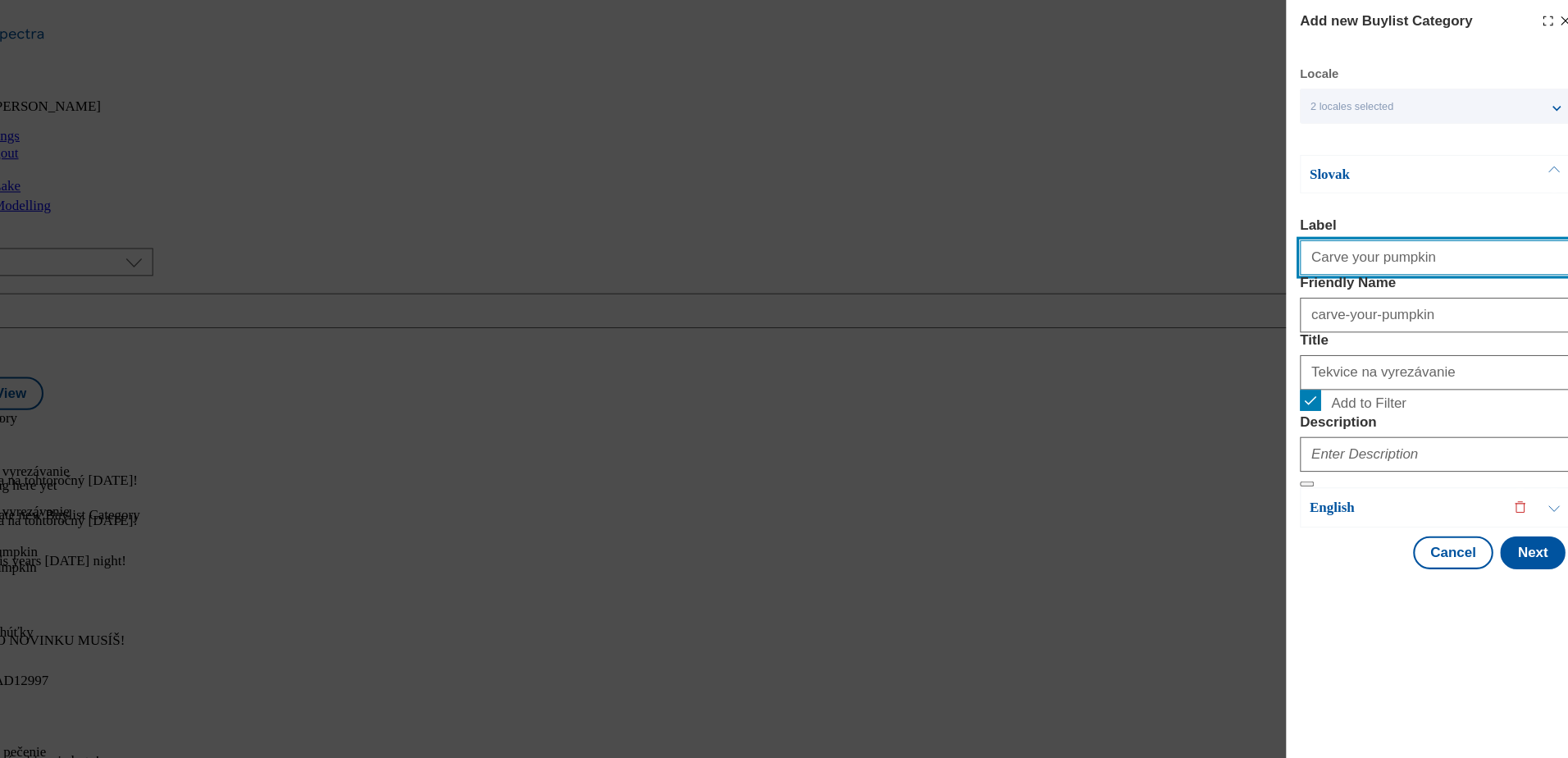
drag, startPoint x: 1421, startPoint y: 249, endPoint x: 1276, endPoint y: 248, distance: 145.0
click at [1276, 248] on div "Add new Buylist Category Locale 2 locales selected Slovak English Slovak Label …" at bounding box center [784, 379] width 1568 height 758
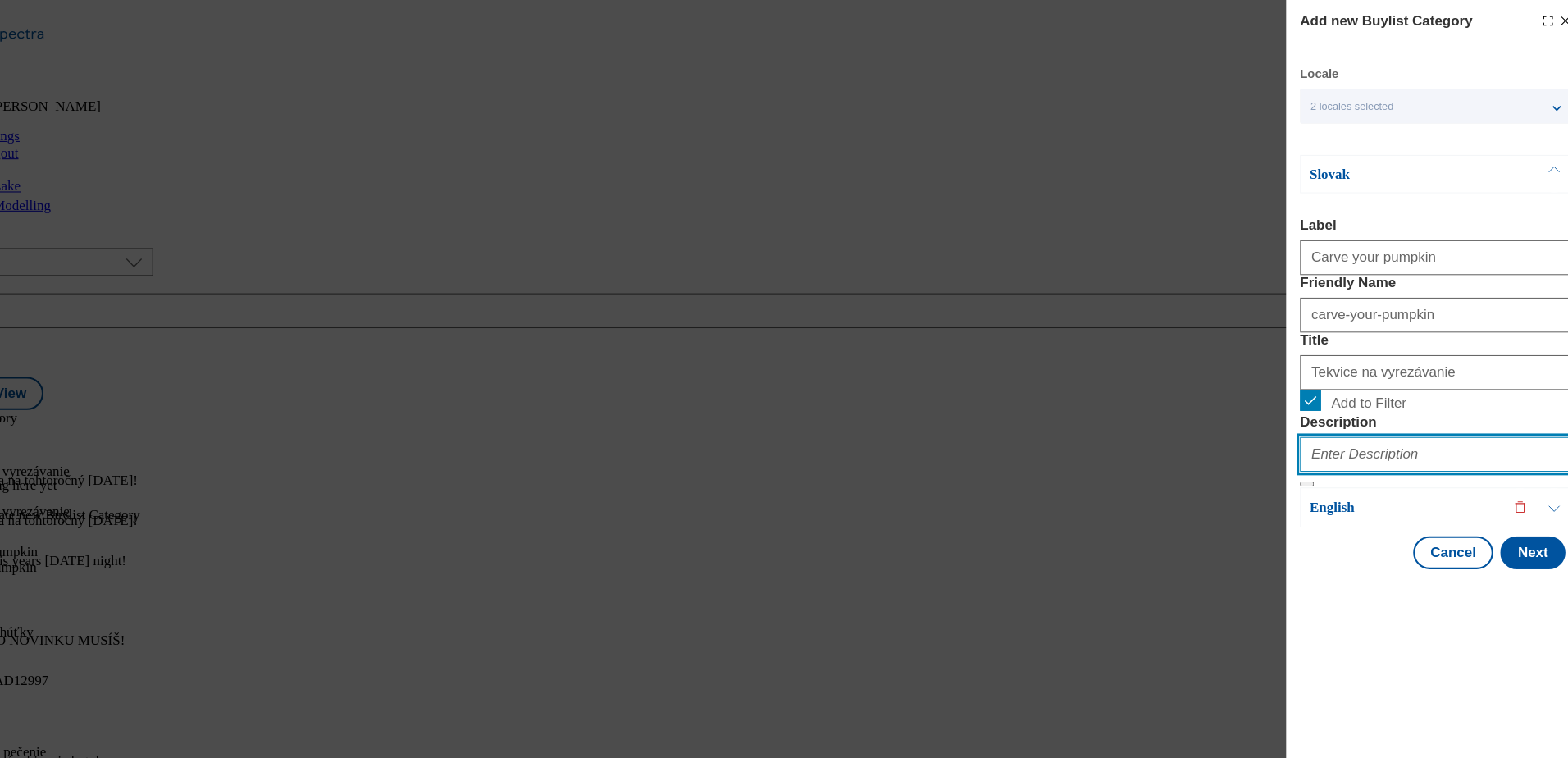
click at [1372, 445] on input "Description" at bounding box center [1426, 428] width 257 height 32
type input "Carve your pumpkin"
click at [1525, 537] on button "Next" at bounding box center [1518, 520] width 61 height 32
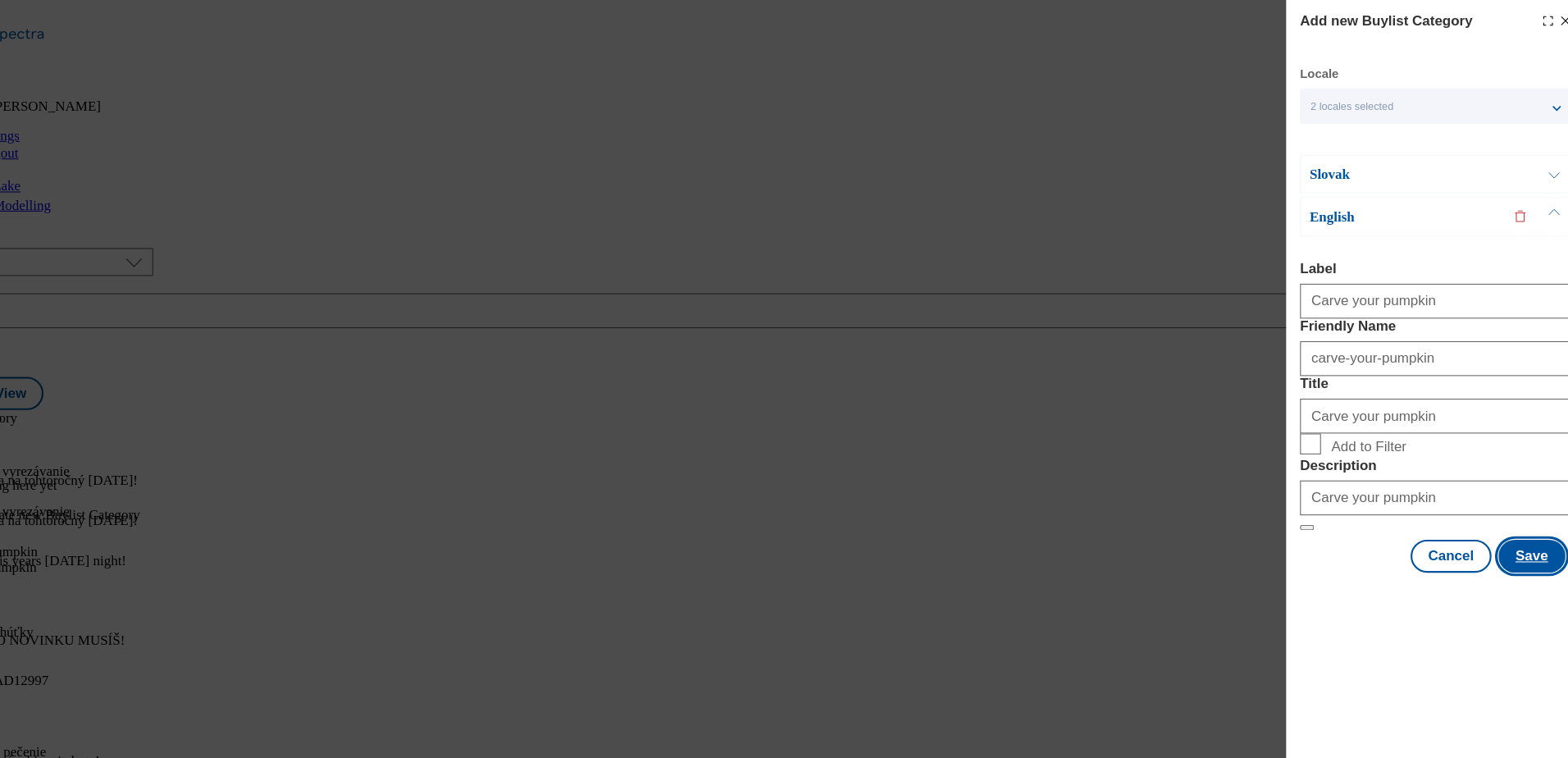
click at [1525, 539] on button "Save" at bounding box center [1517, 524] width 63 height 32
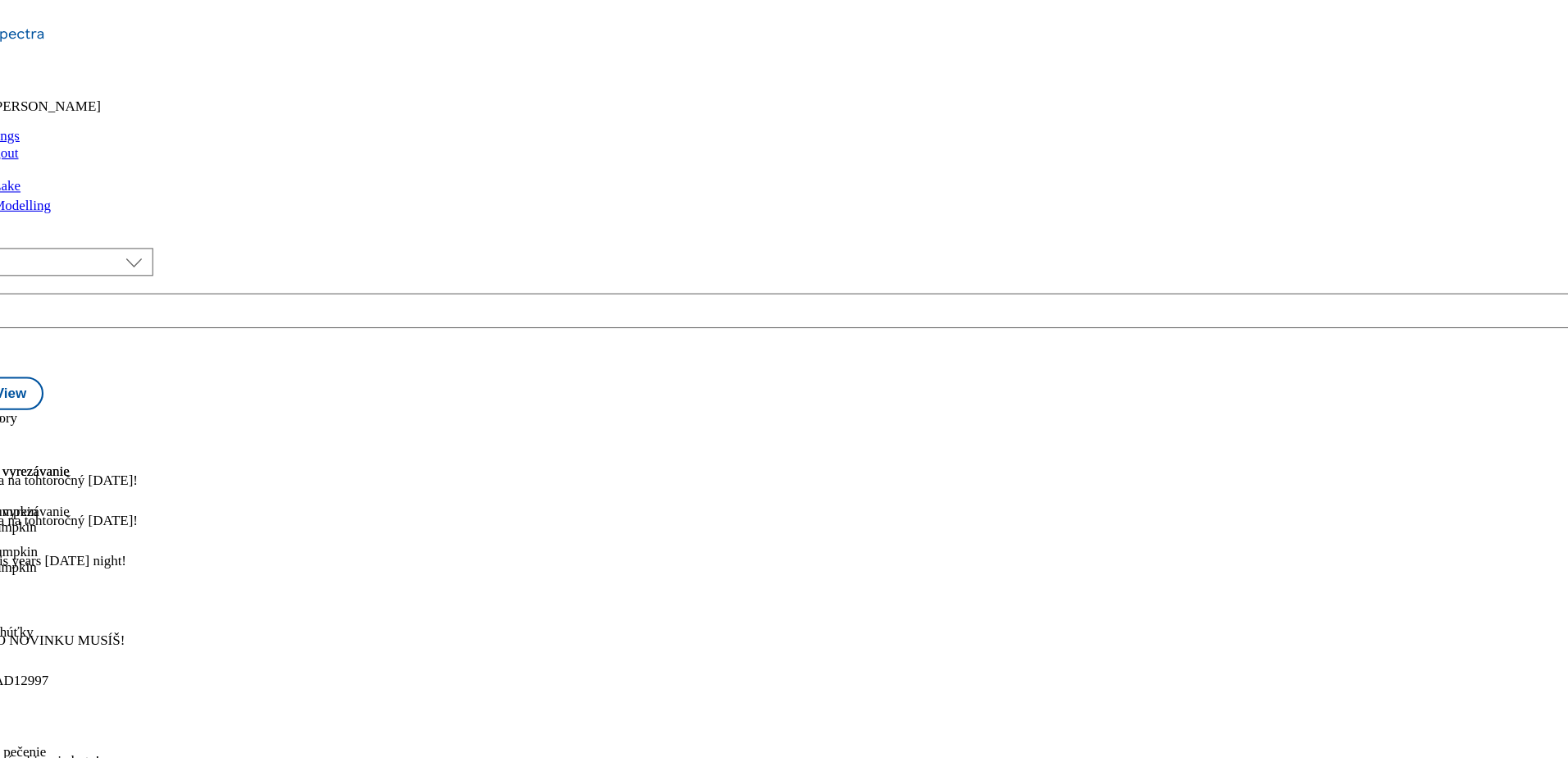
click at [16, 456] on icon at bounding box center [8, 464] width 16 height 16
click at [89, 567] on span "Preview" at bounding box center [69, 573] width 39 height 13
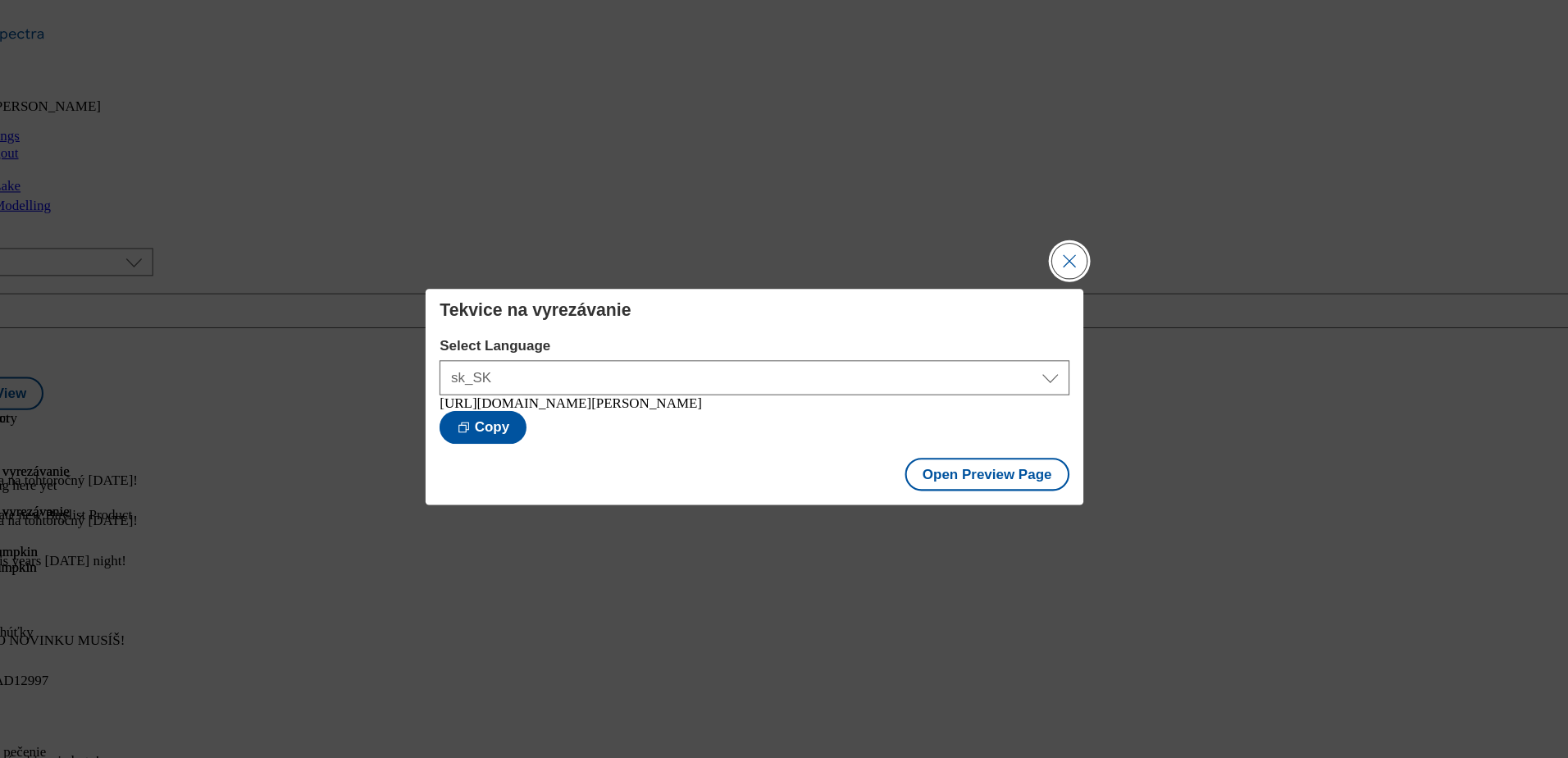
click at [1078, 244] on button "Close Modal" at bounding box center [1080, 246] width 32 height 32
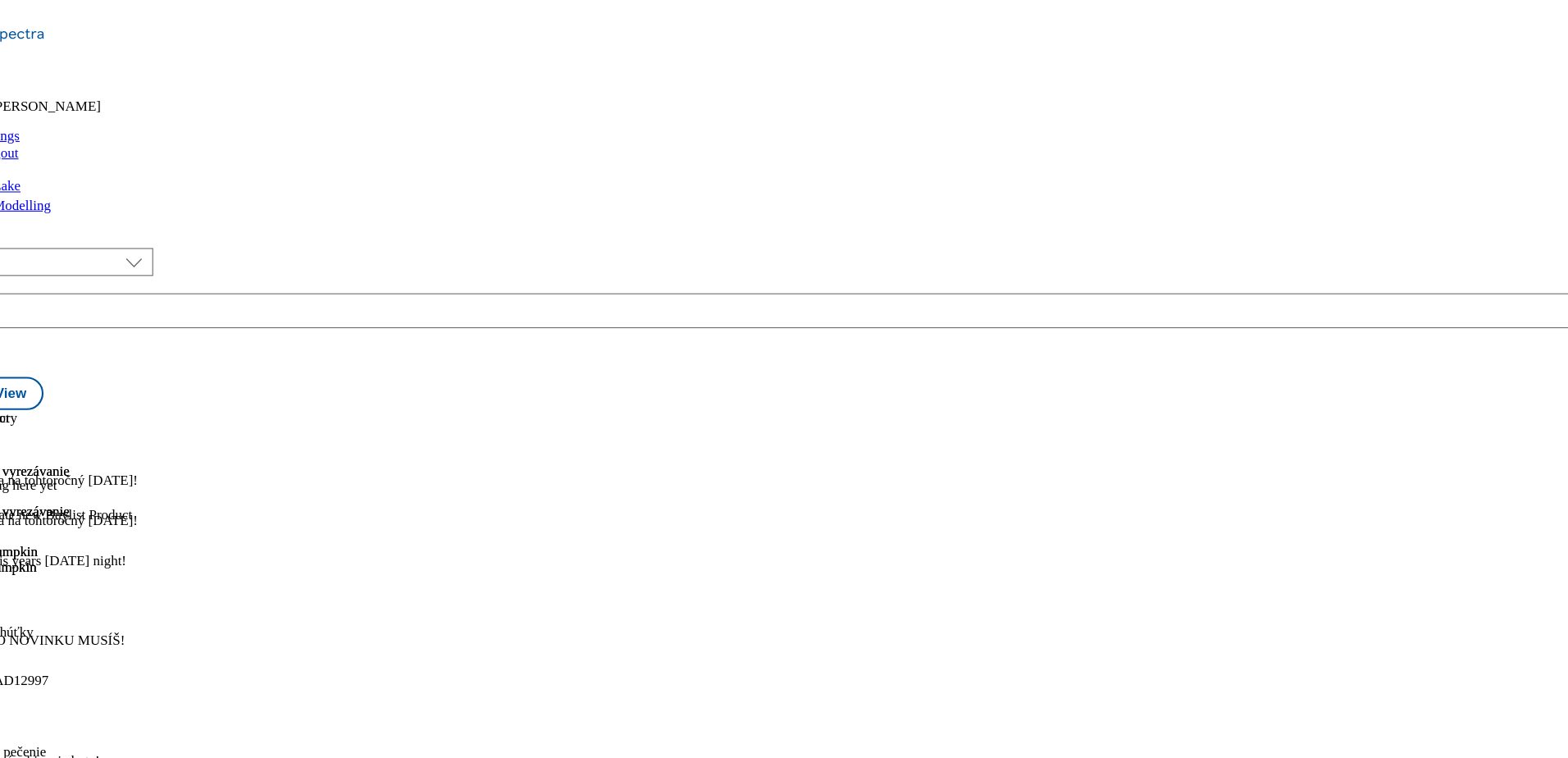
click at [16, 493] on icon at bounding box center [8, 501] width 16 height 16
click at [77, 526] on button "Edit" at bounding box center [54, 535] width 43 height 19
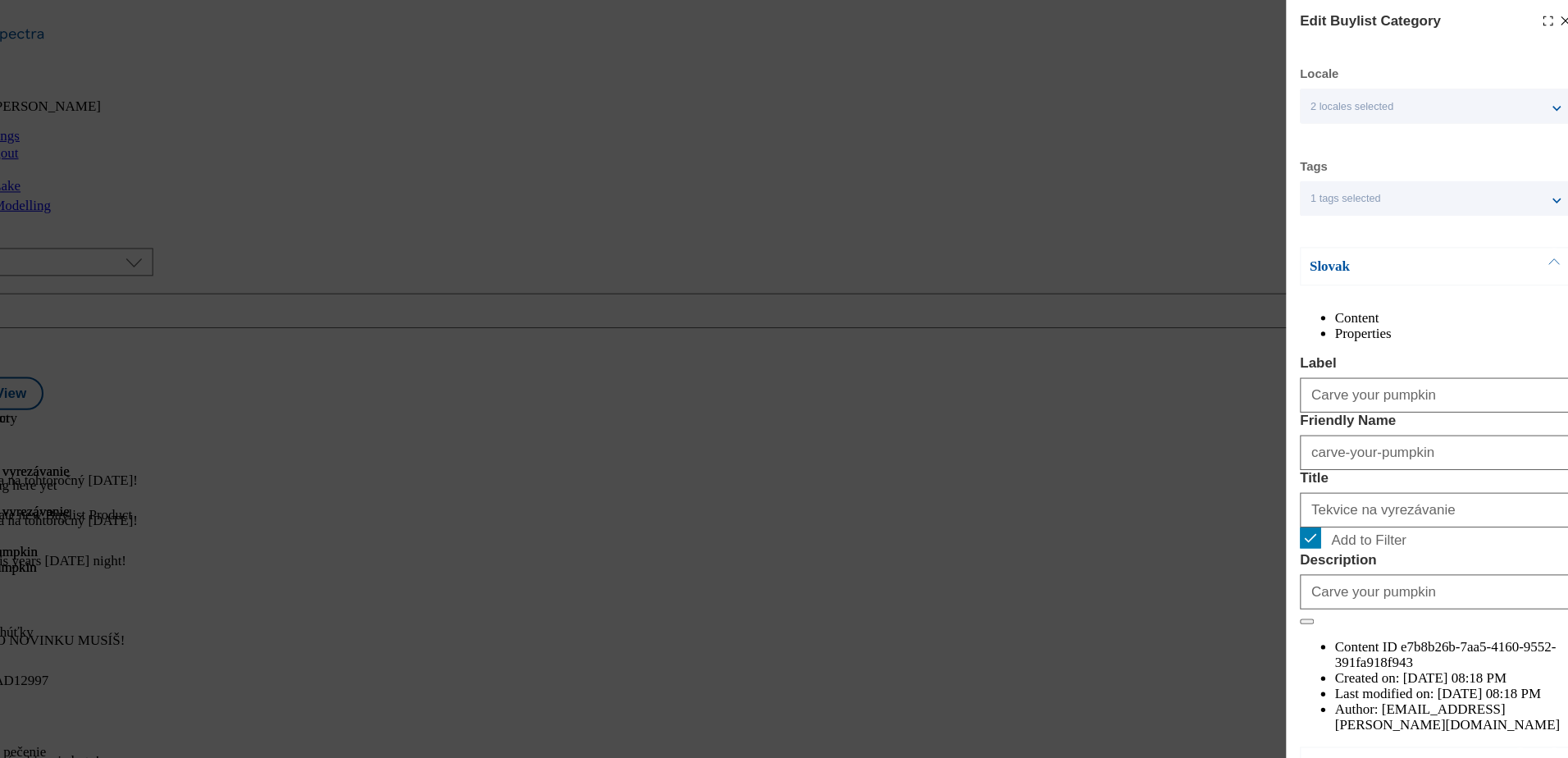
scroll to position [87, 0]
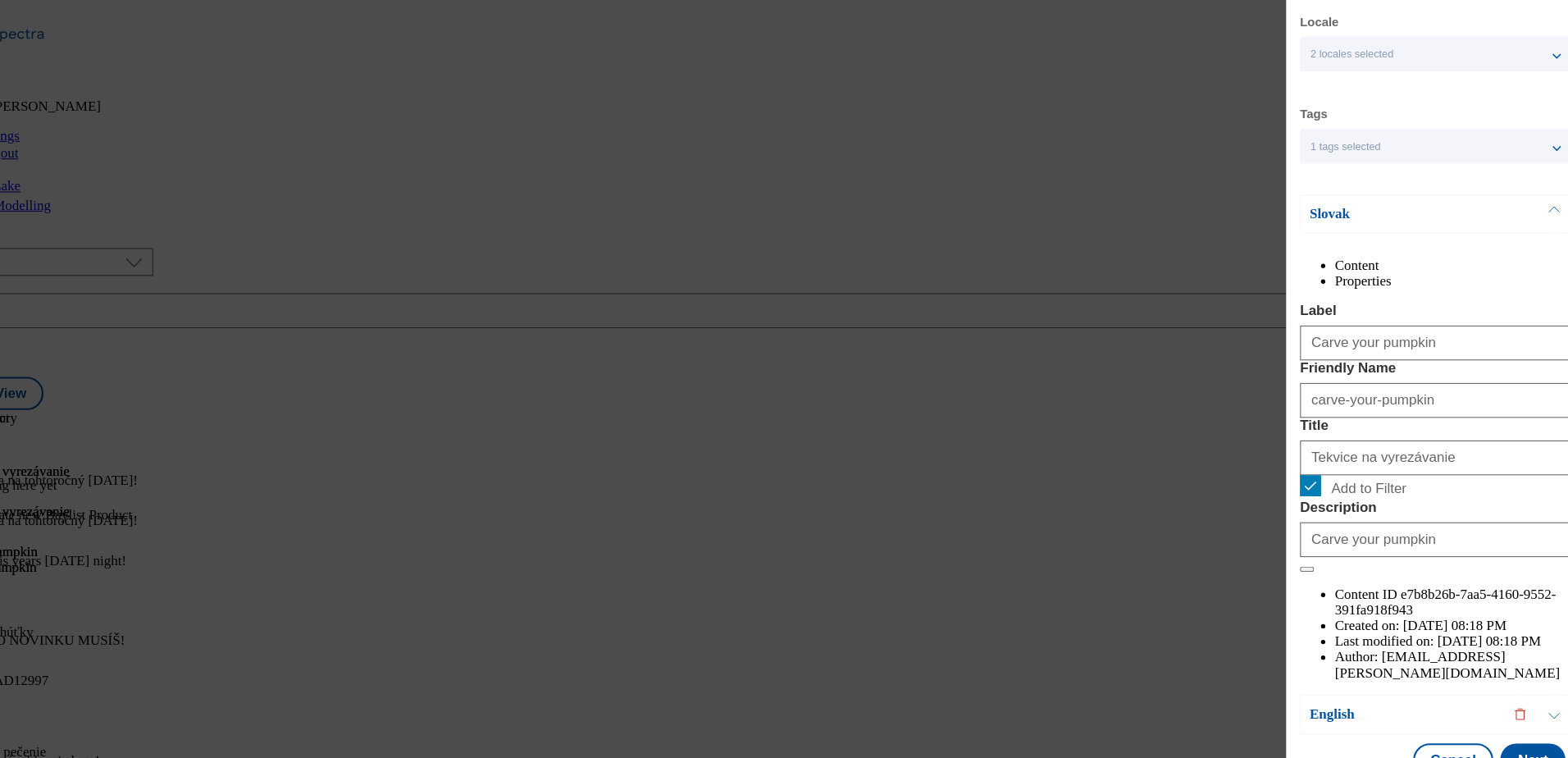
click at [1535, 185] on button "Modal" at bounding box center [1537, 202] width 32 height 34
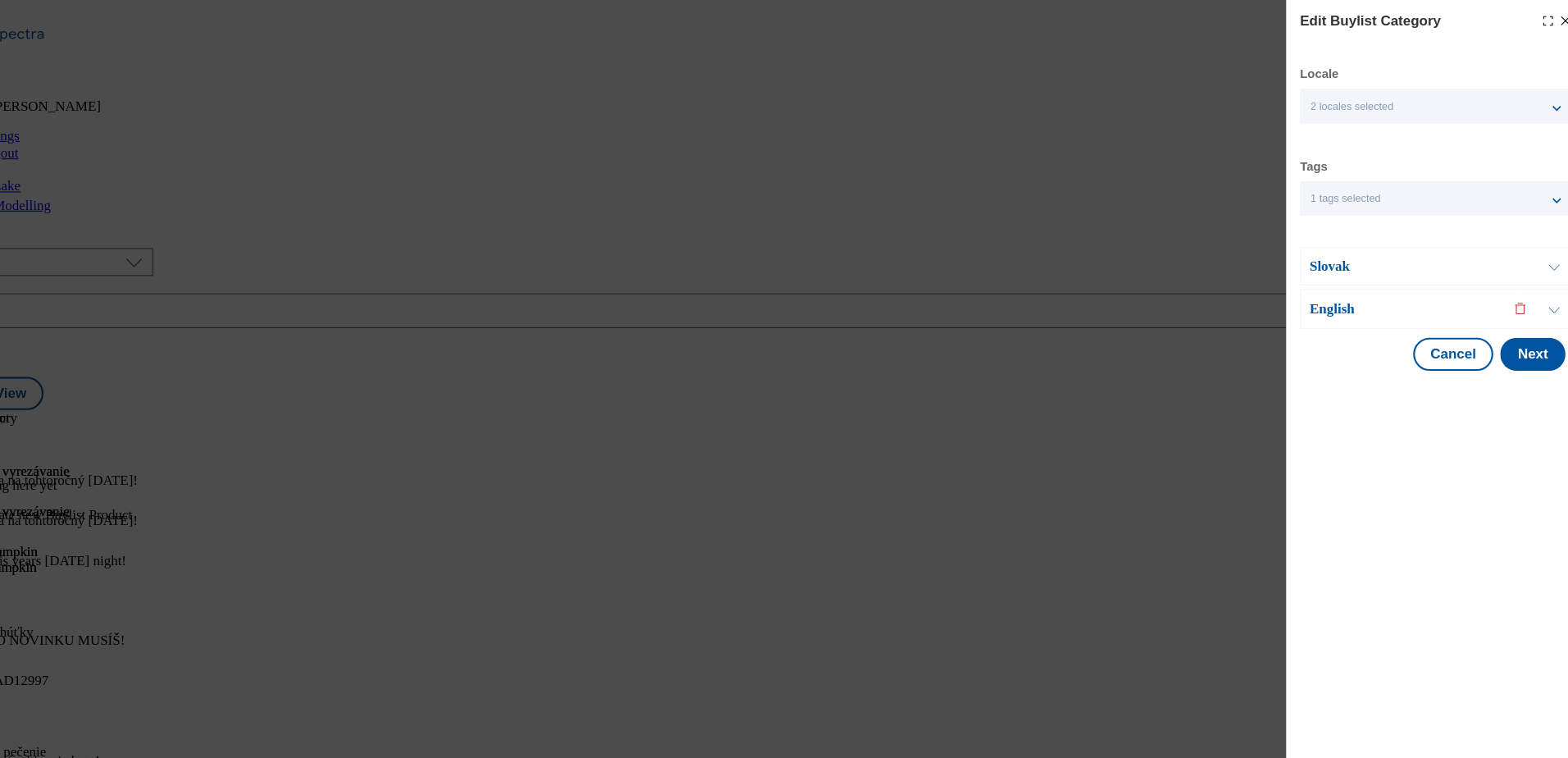
click at [1442, 293] on p "English" at bounding box center [1392, 291] width 172 height 16
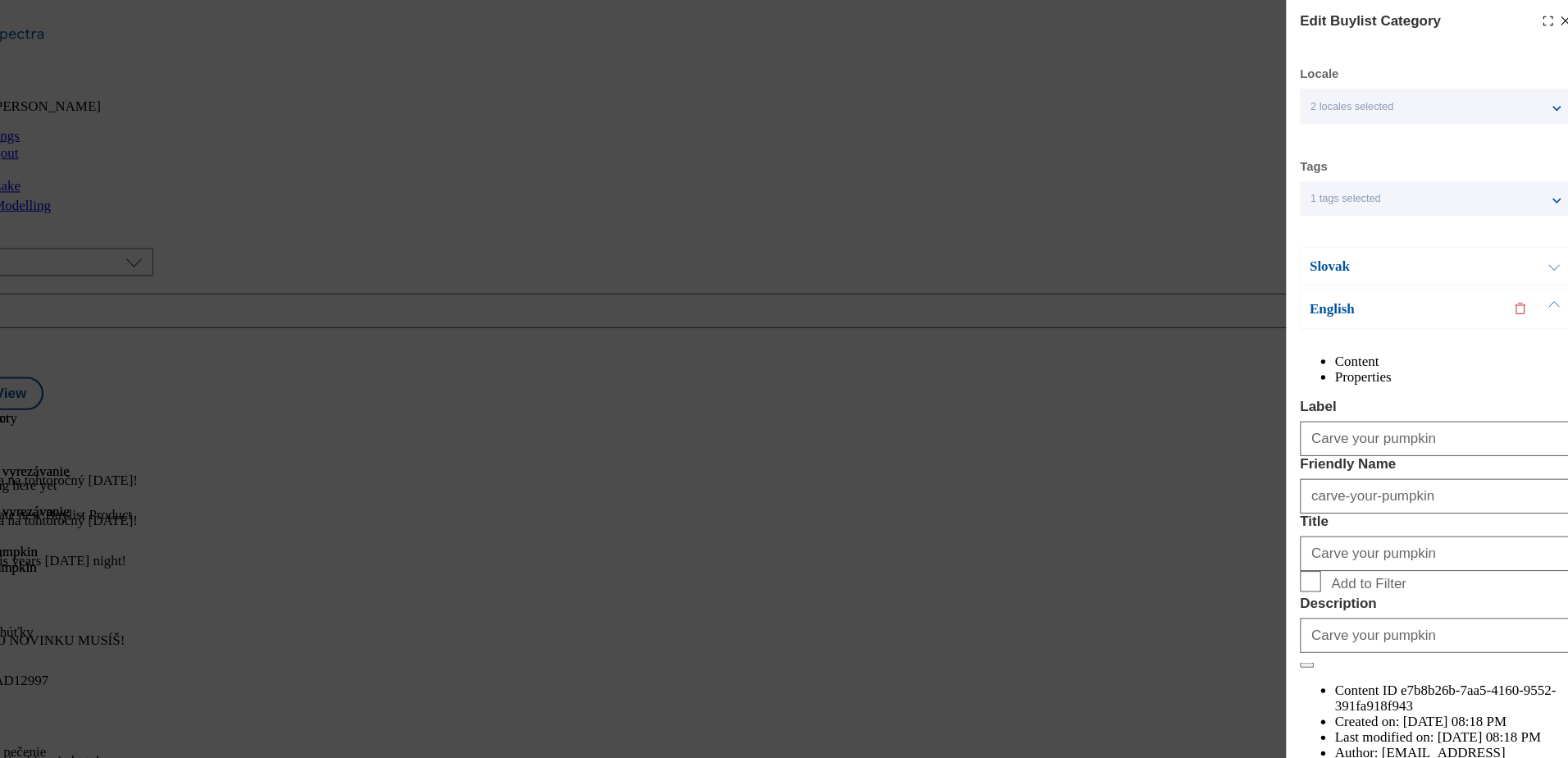
scroll to position [90, 0]
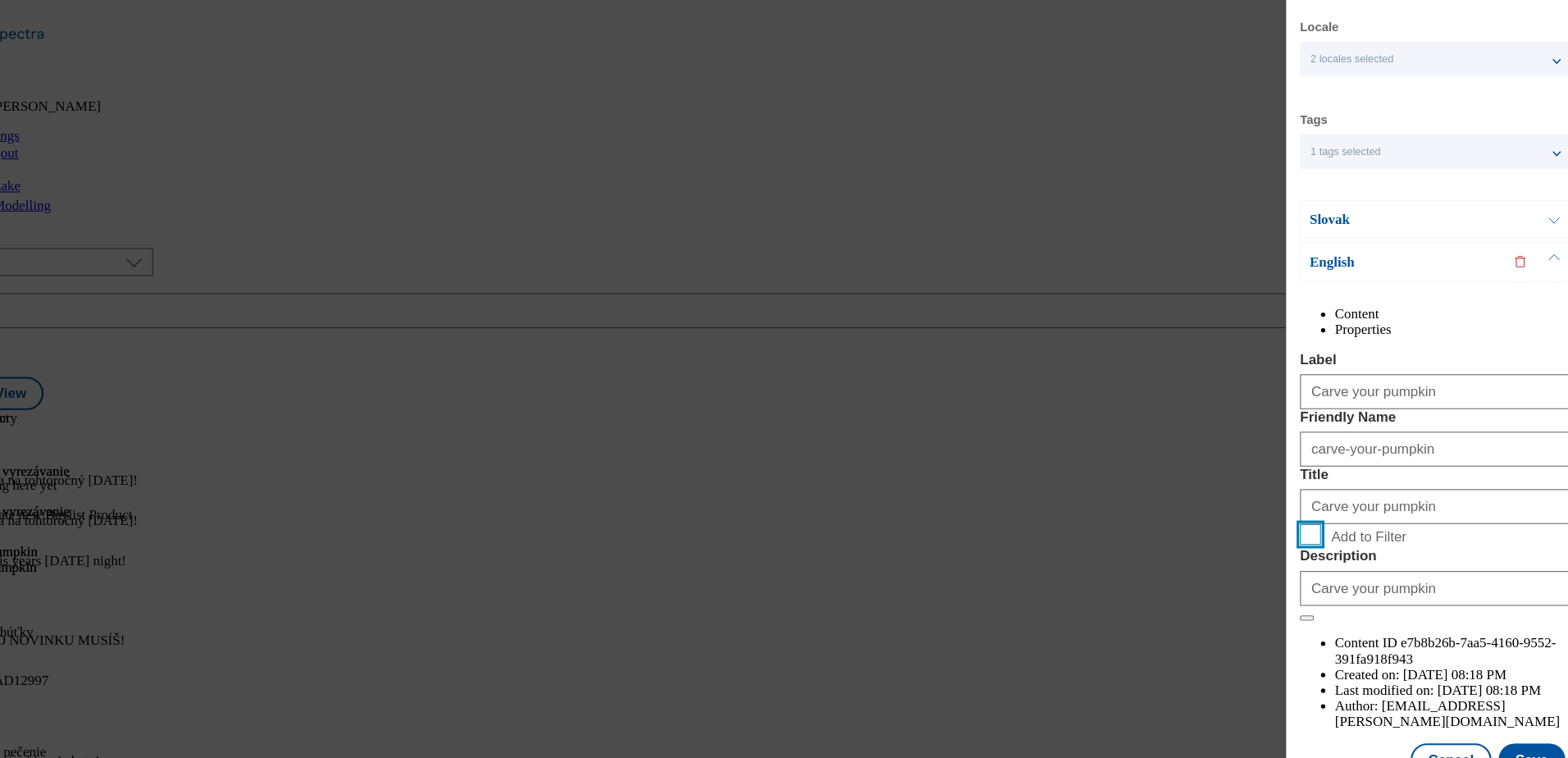
click at [1315, 513] on input "Add to Filter" at bounding box center [1308, 503] width 20 height 20
checkbox input "true"
click at [1501, 707] on button "Save" at bounding box center [1517, 716] width 63 height 32
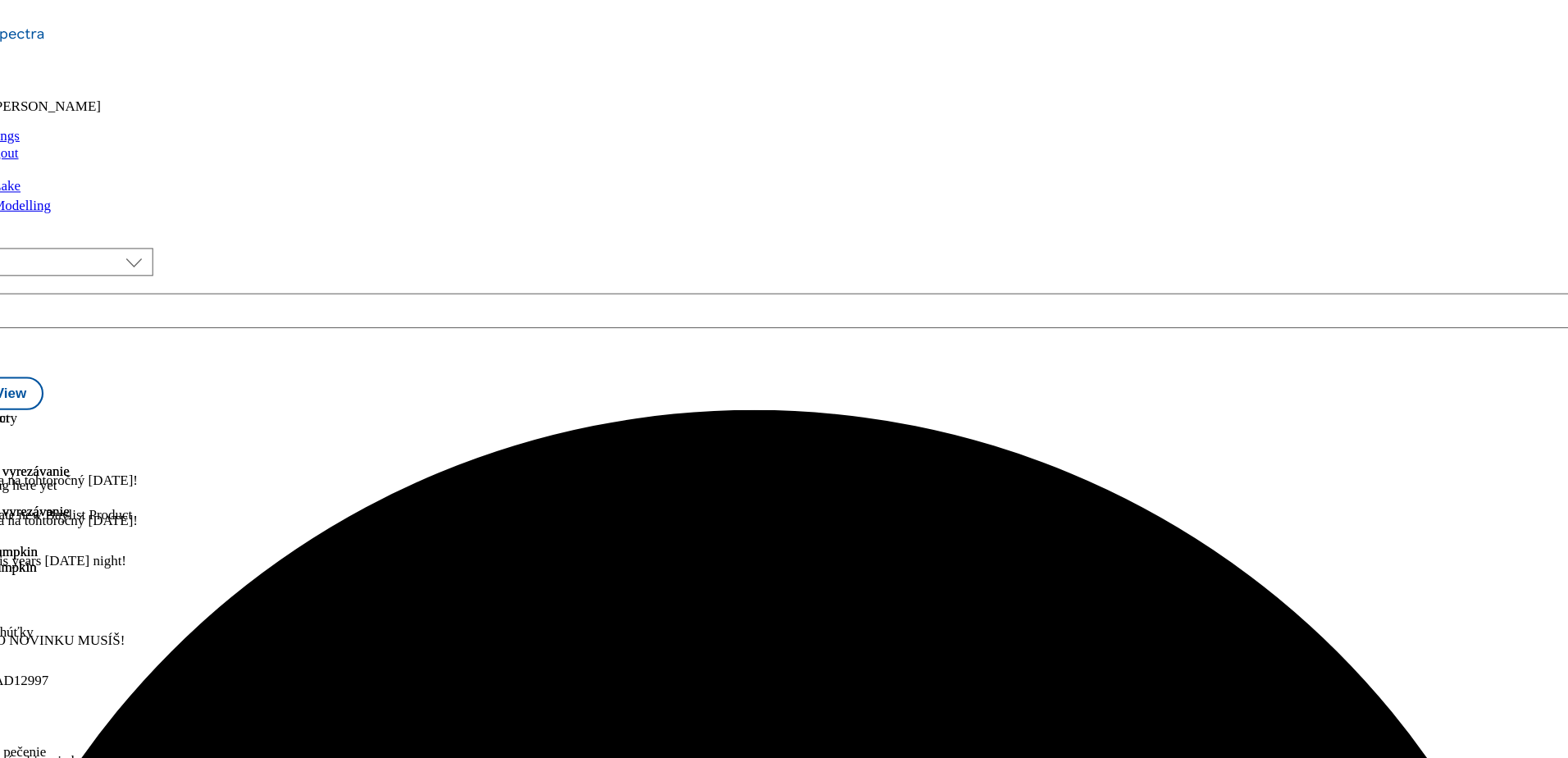
click at [16, 493] on icon at bounding box center [8, 501] width 16 height 16
click at [139, 601] on li "Preview" at bounding box center [86, 610] width 106 height 19
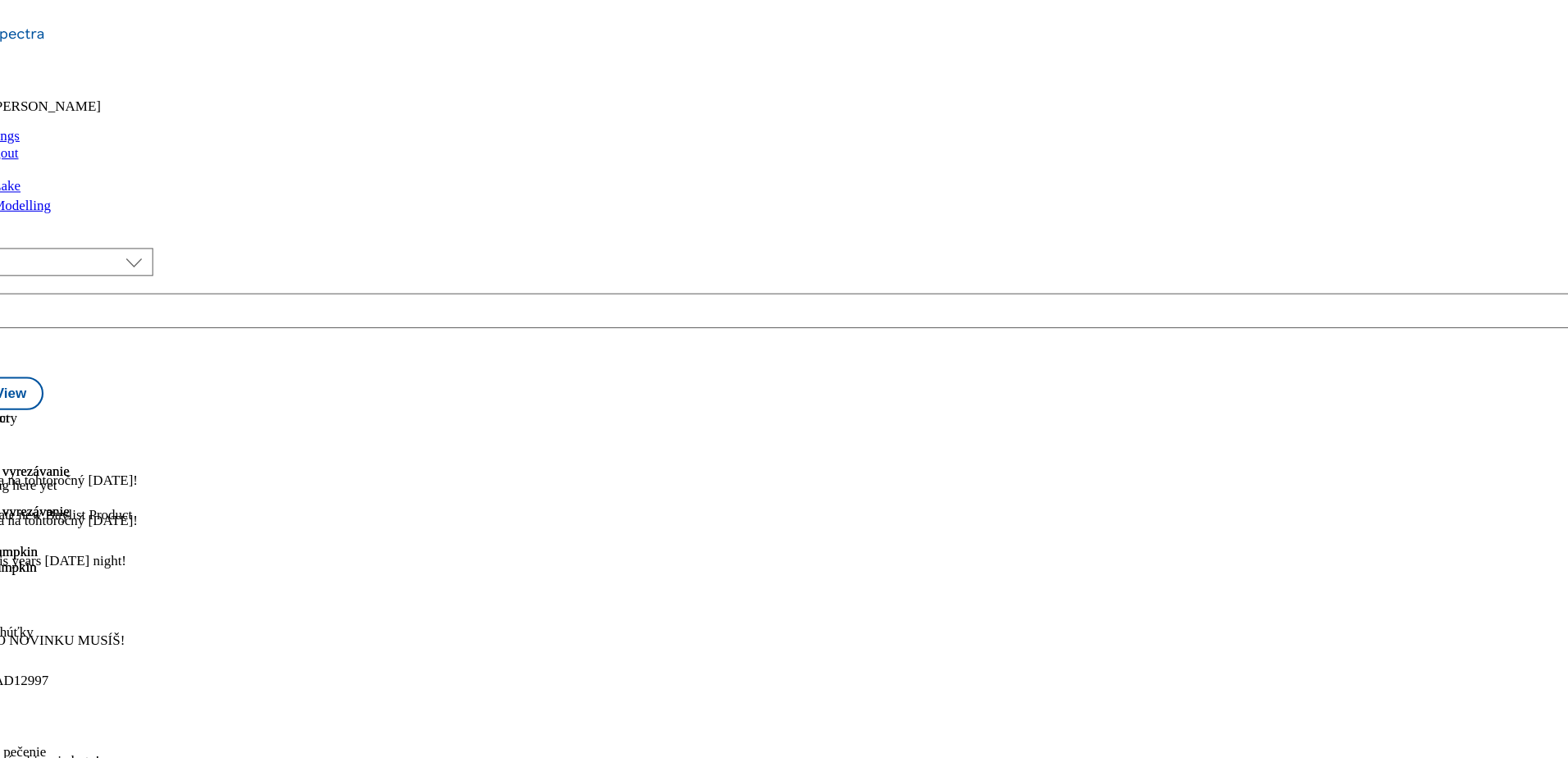
click at [16, 493] on icon at bounding box center [8, 501] width 16 height 16
click at [89, 605] on span "Preview" at bounding box center [69, 611] width 39 height 13
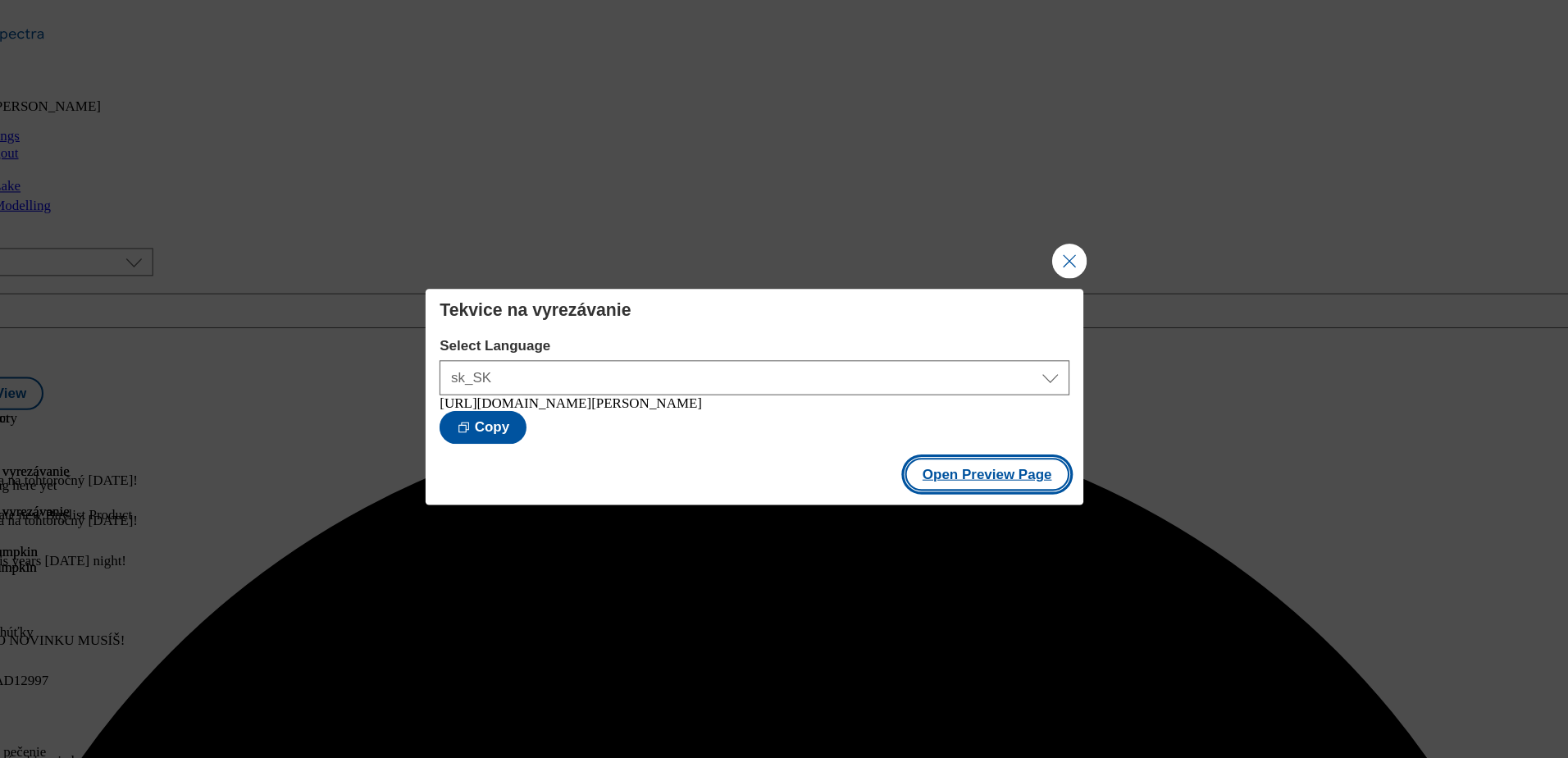
click at [985, 450] on button "Open Preview Page" at bounding box center [1004, 447] width 155 height 32
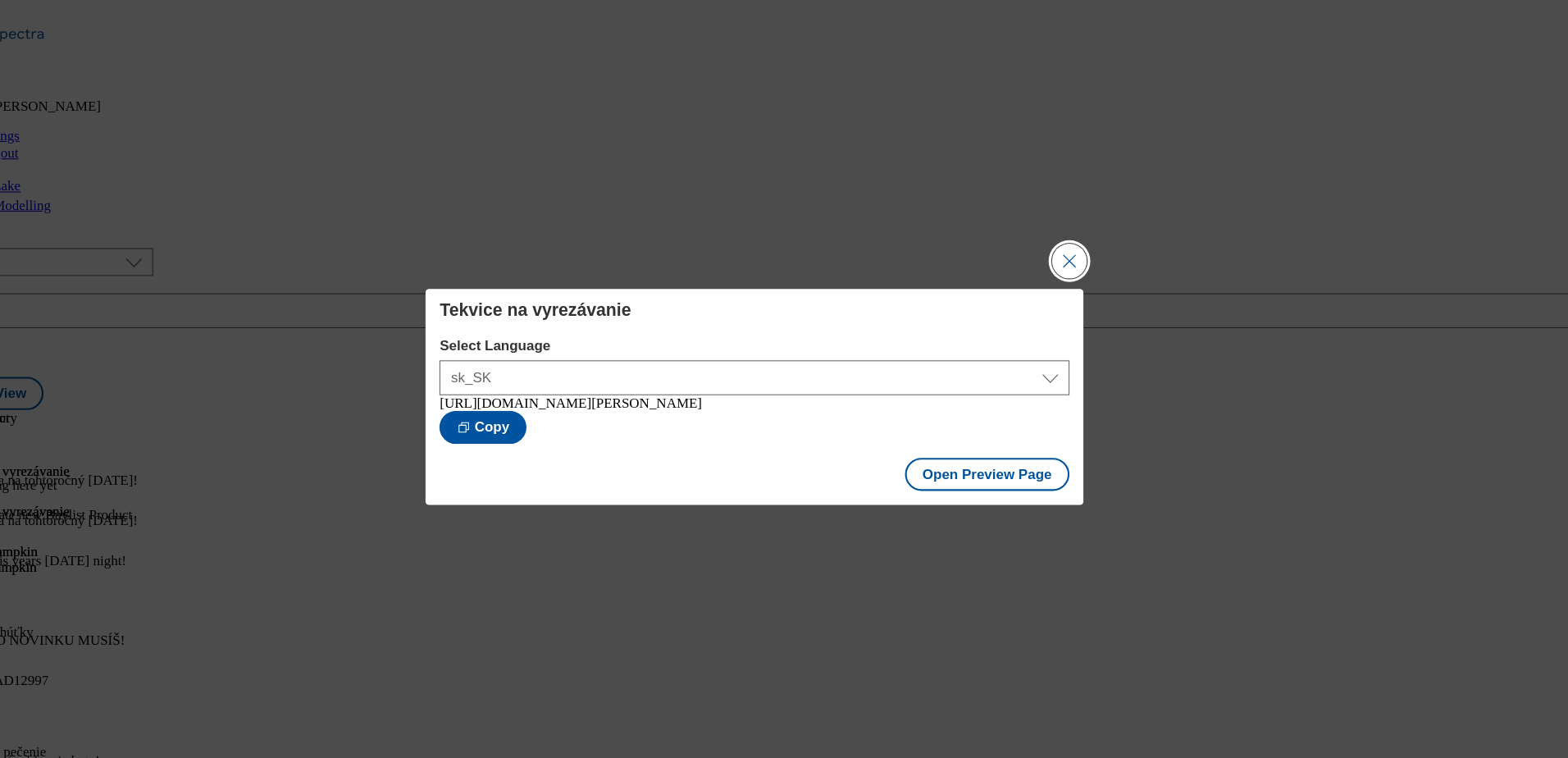
click at [1068, 255] on button "Close Modal" at bounding box center [1080, 246] width 32 height 32
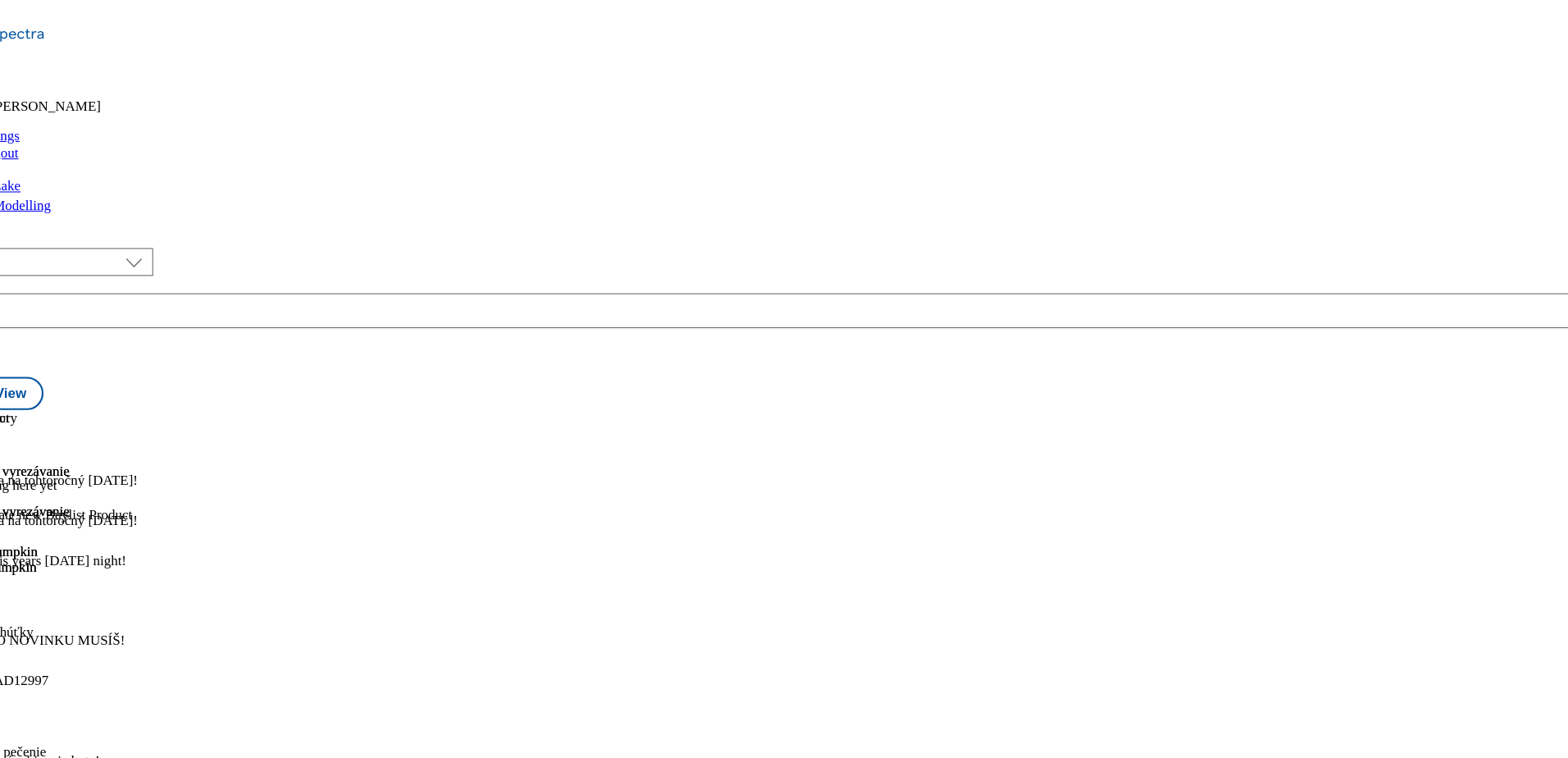
click at [139, 588] on div "Sladké pochúťky Treats treats [DATE] 08:02 pm" at bounding box center [69, 645] width 139 height 113
click at [13, 422] on line at bounding box center [13, 426] width 0 height 8
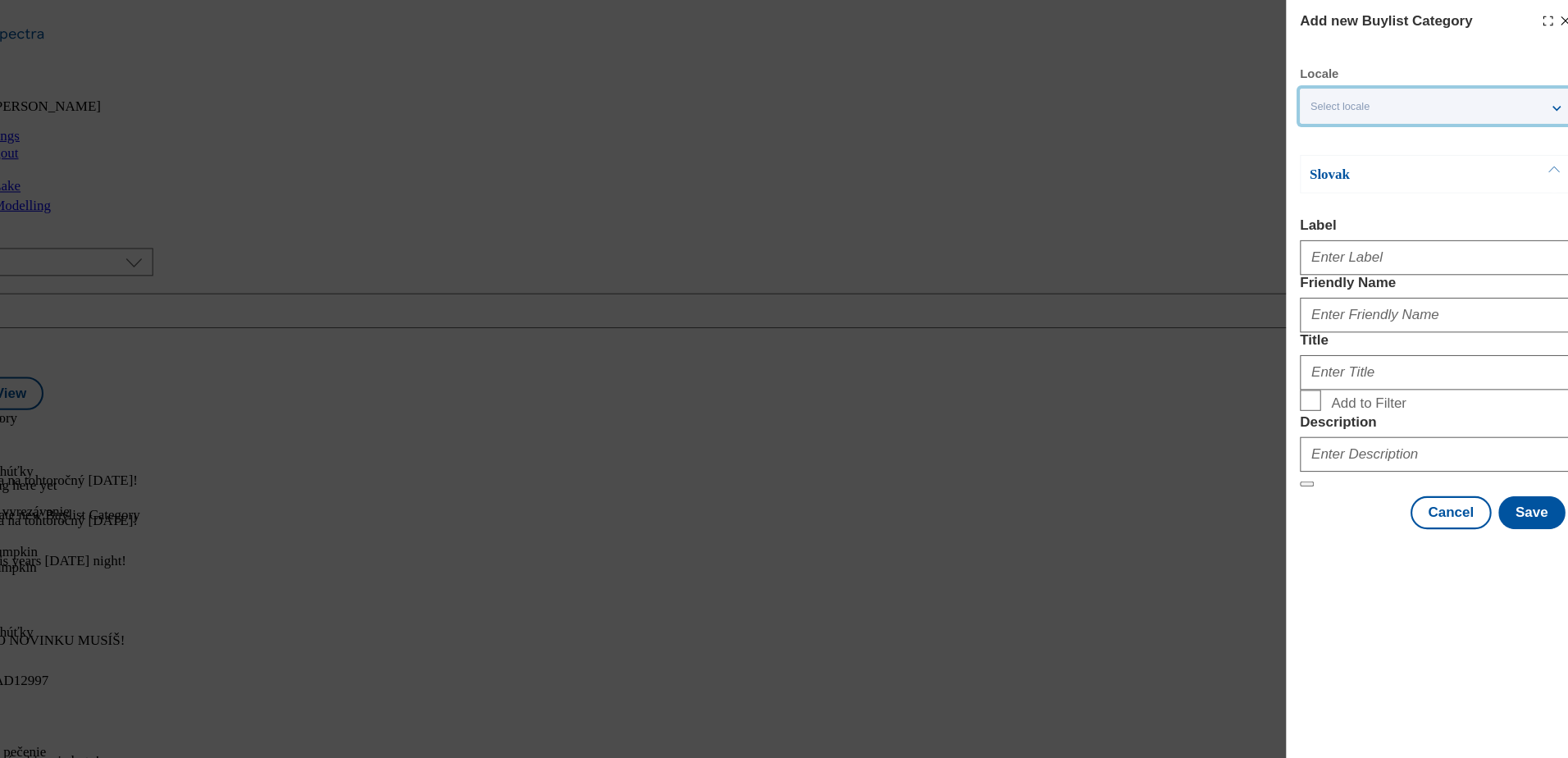
click at [1535, 102] on div "Select locale" at bounding box center [1426, 100] width 256 height 32
click at [1370, 170] on span "English" at bounding box center [1356, 167] width 38 height 9
click at [1328, 170] on input "English" at bounding box center [1318, 169] width 20 height 20
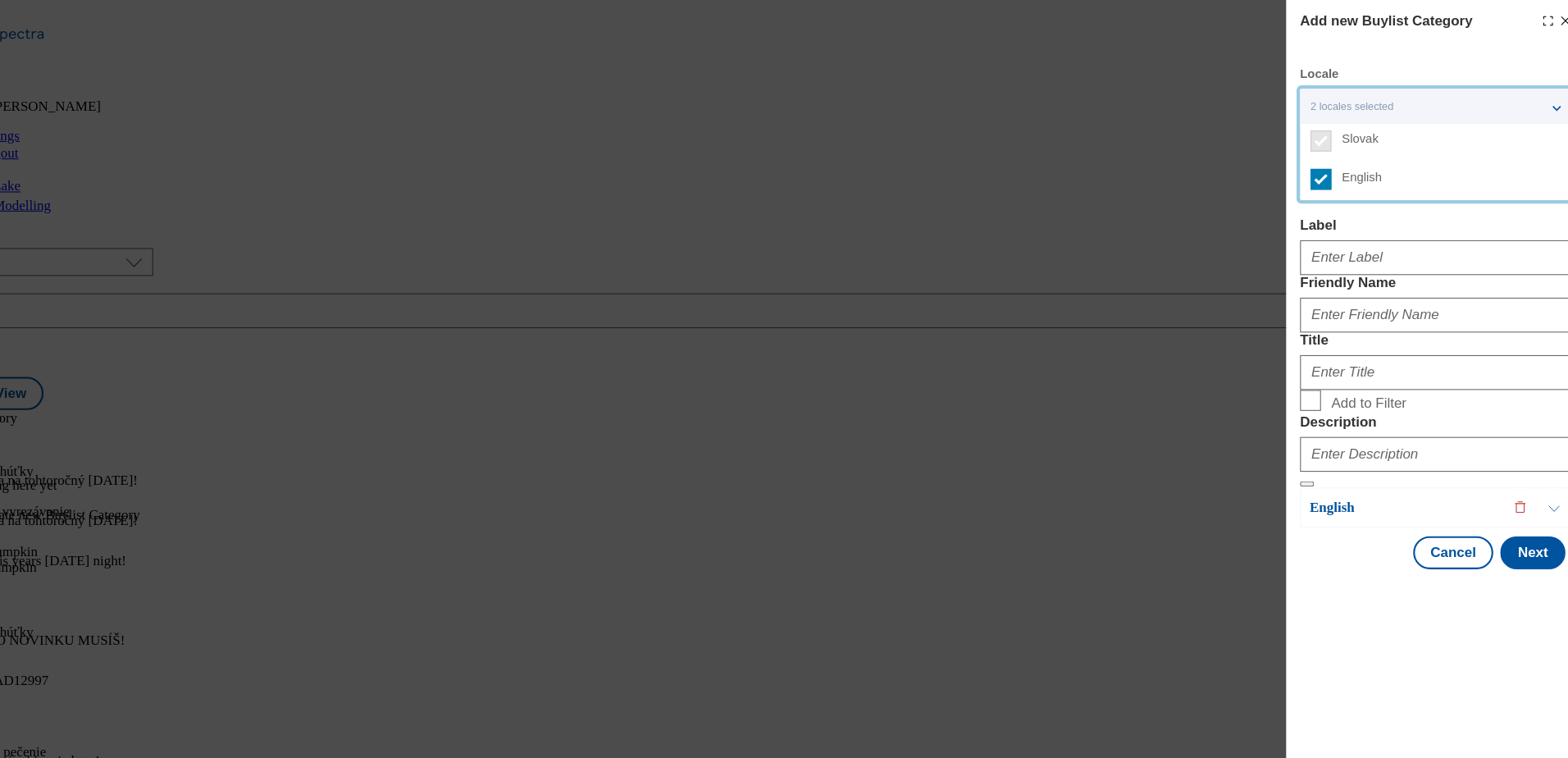
click at [1539, 96] on div "2 locales selected" at bounding box center [1426, 100] width 256 height 32
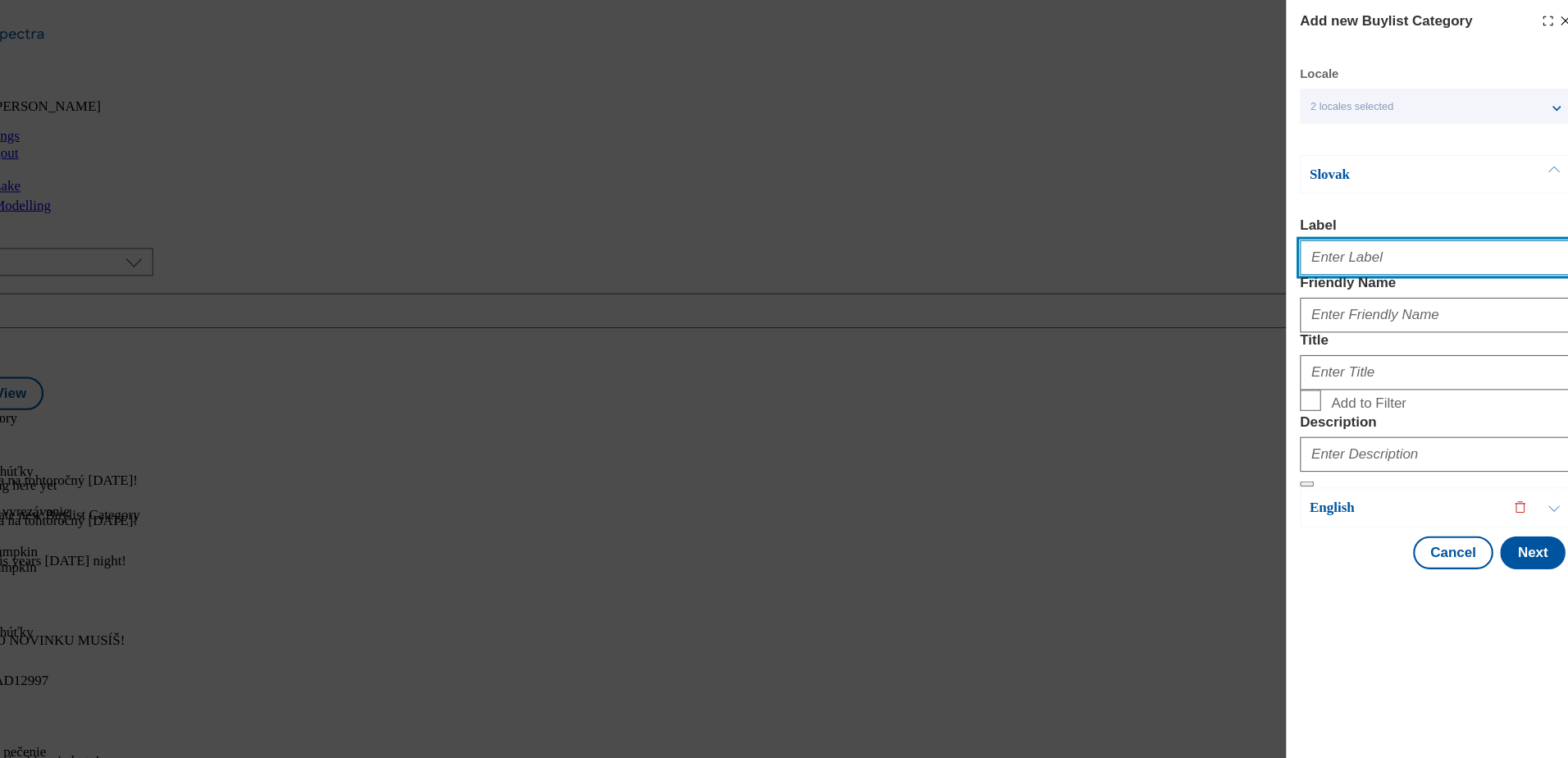
click at [1354, 244] on input "Label" at bounding box center [1426, 242] width 257 height 32
click at [1423, 254] on input "Label" at bounding box center [1426, 242] width 257 height 32
type input "Treats"
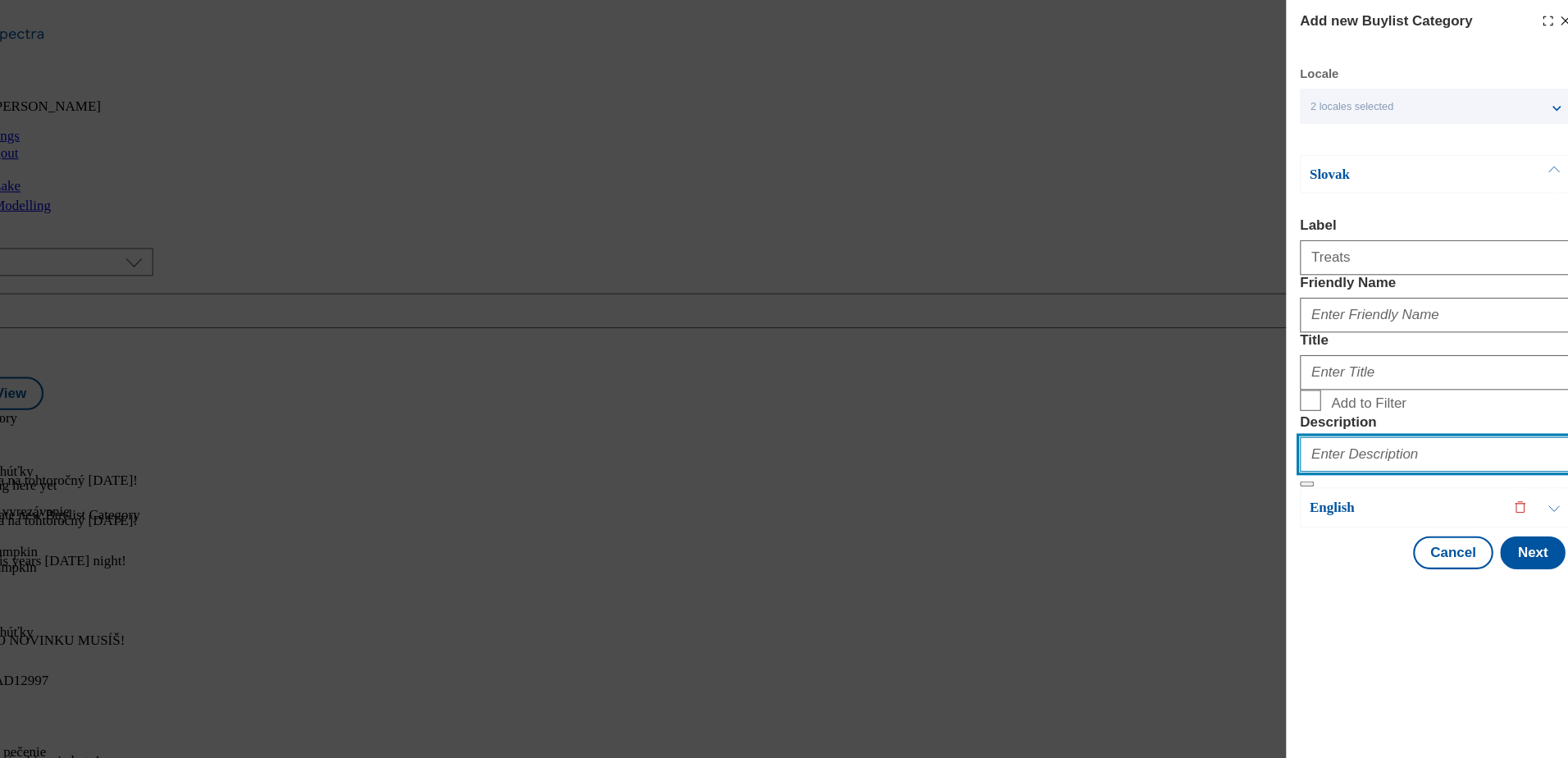
click at [1365, 445] on input "Description" at bounding box center [1426, 428] width 257 height 32
type input "Treats"
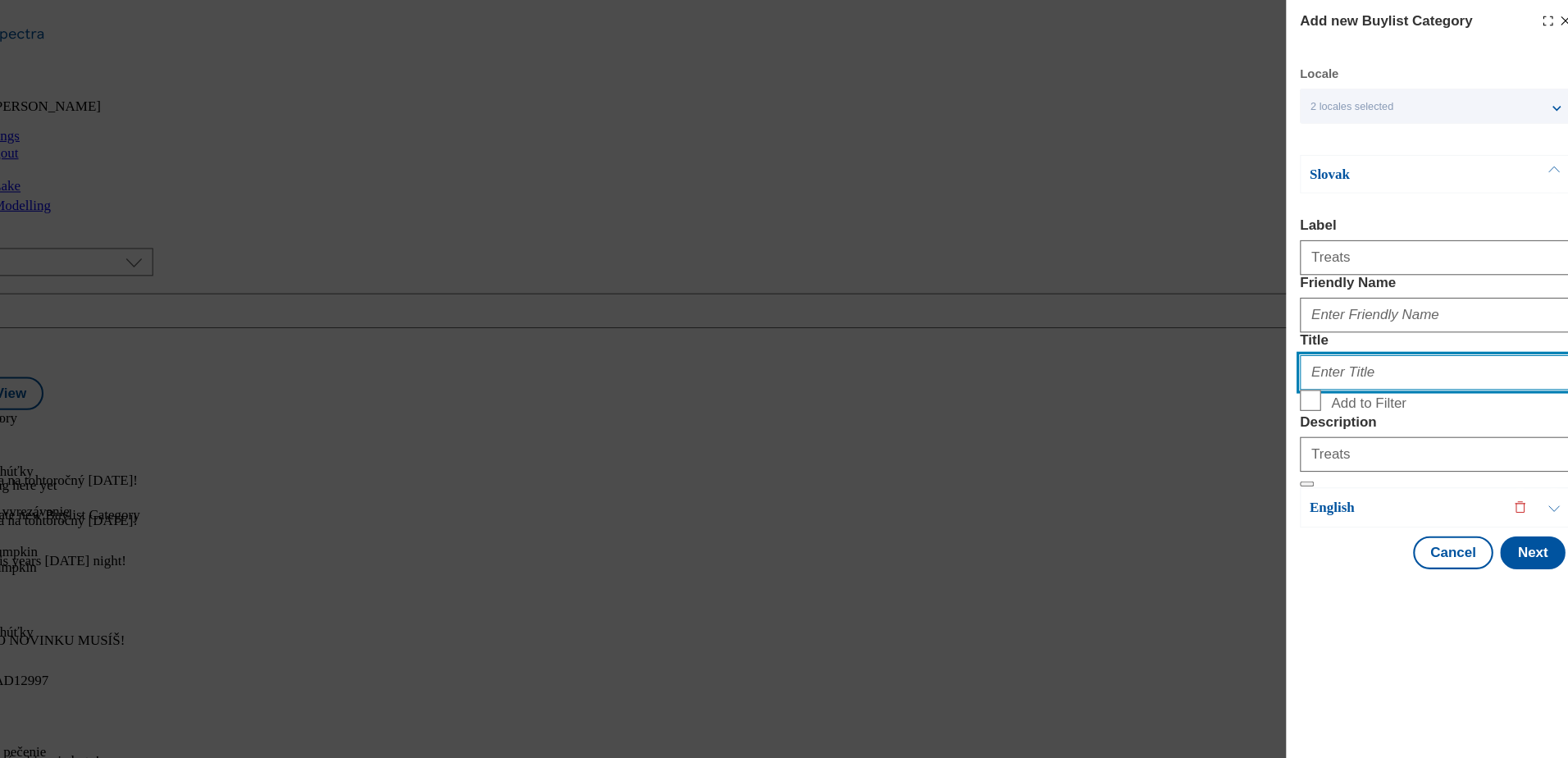
click at [1346, 367] on input "Title" at bounding box center [1426, 351] width 257 height 32
type input "Treats"
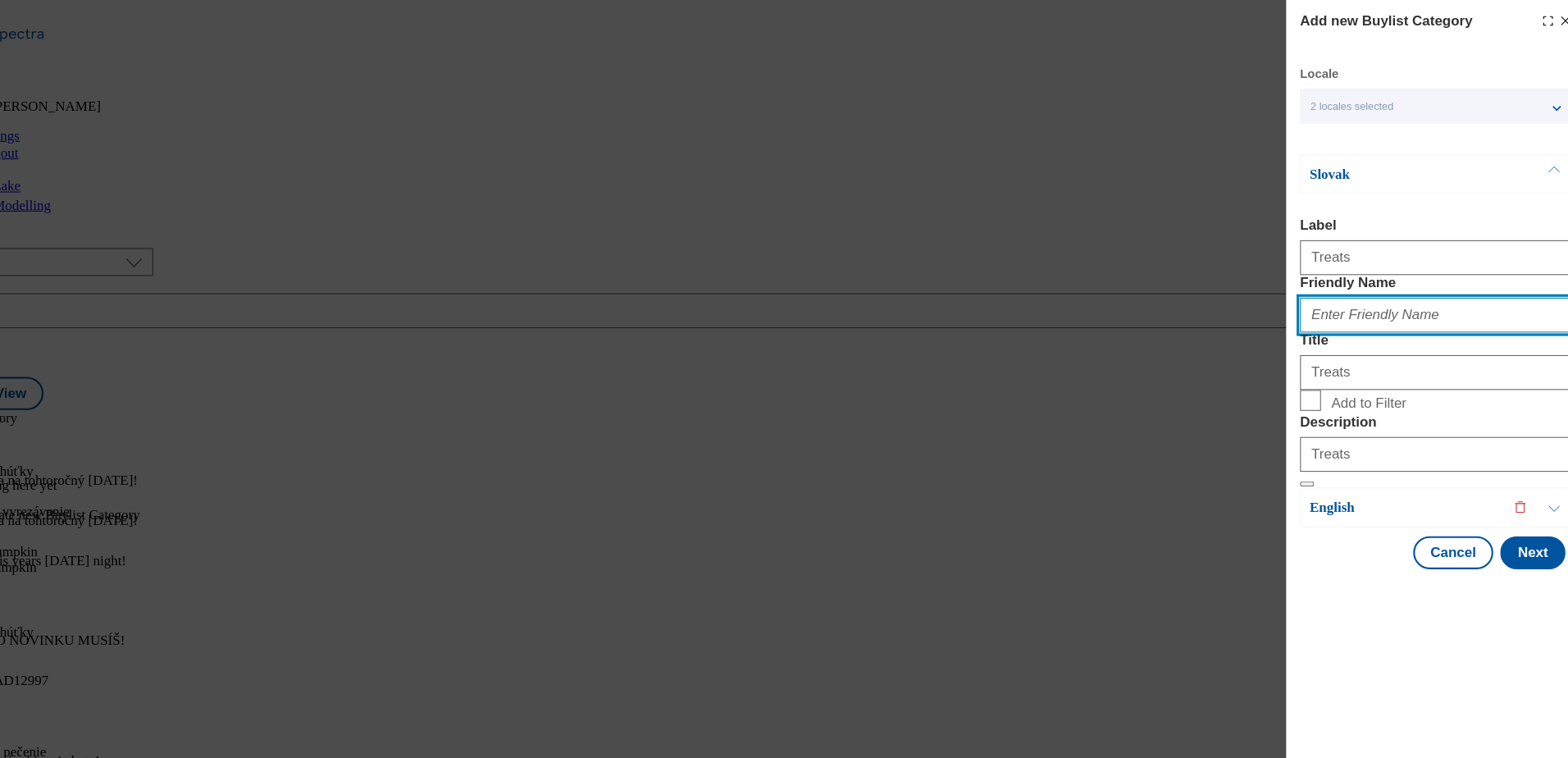
click at [1366, 313] on input "Friendly Name" at bounding box center [1426, 297] width 257 height 32
type input "treats"
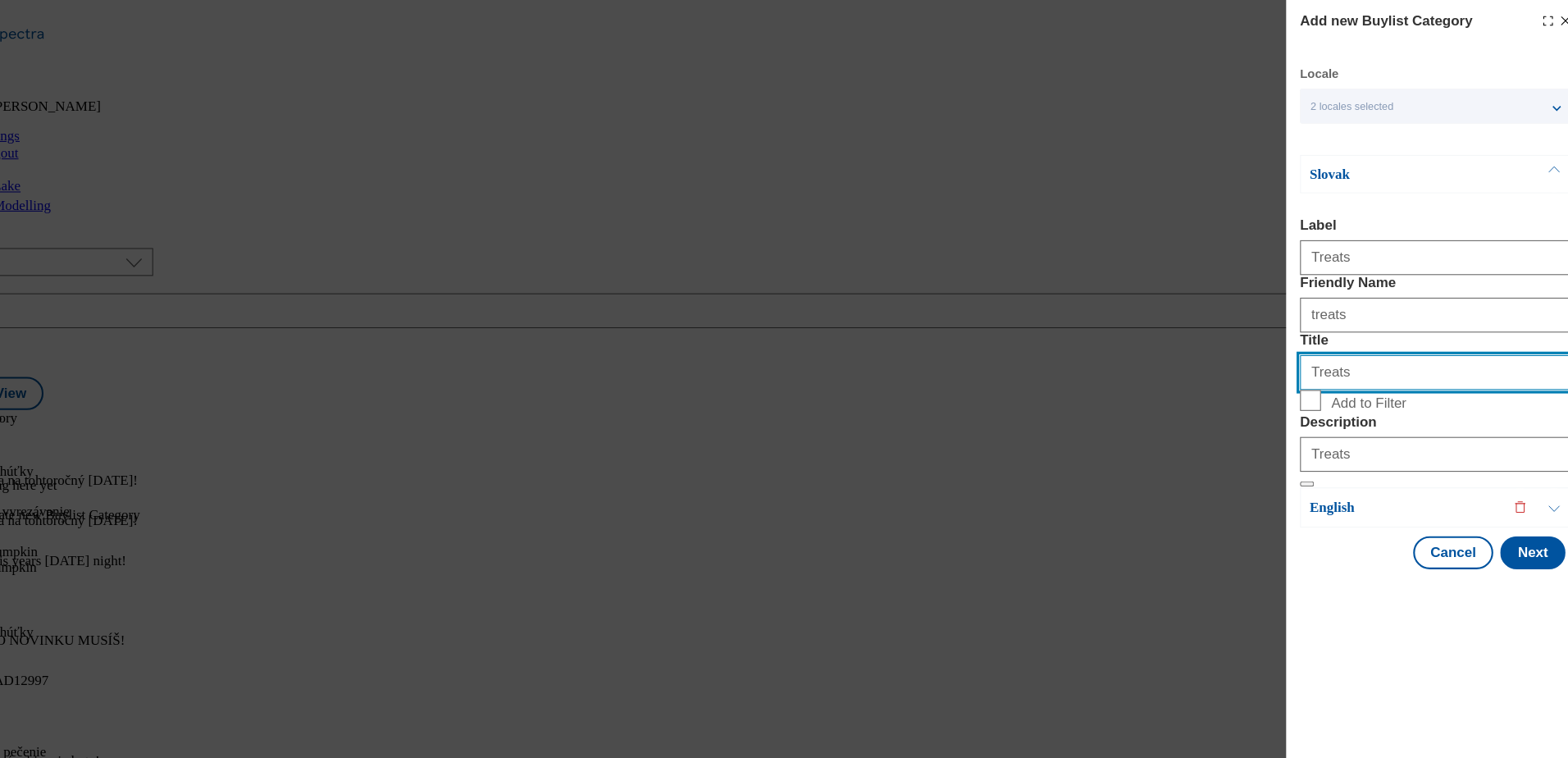
click at [1346, 367] on input "Treats" at bounding box center [1426, 351] width 257 height 32
type input "s"
click at [1347, 367] on input "Sla" at bounding box center [1426, 351] width 257 height 32
type input "Sladké pochúťky"
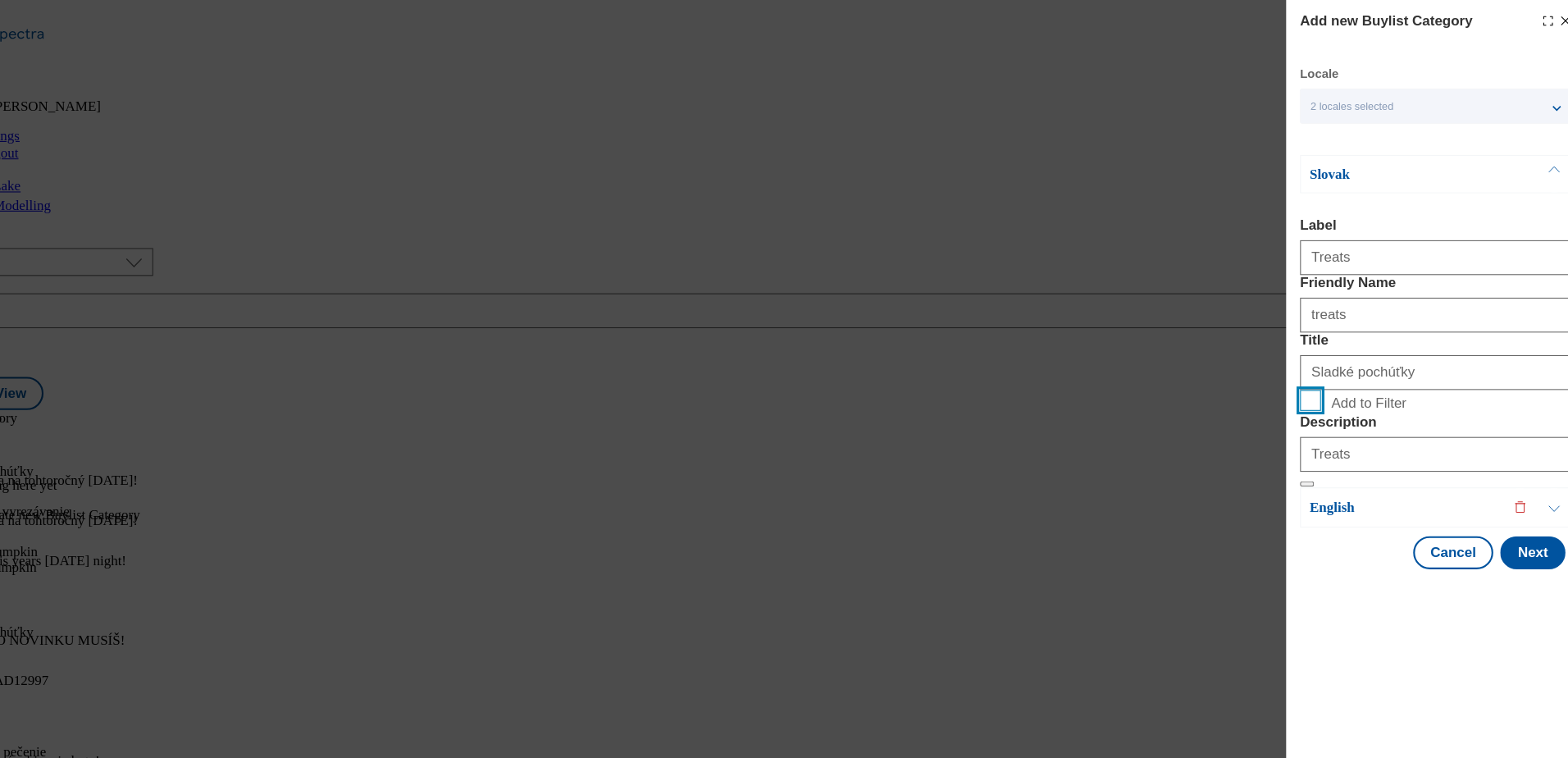
click at [1308, 387] on input "Add to Filter" at bounding box center [1308, 377] width 20 height 20
checkbox input "true"
click at [1523, 537] on button "Next" at bounding box center [1518, 520] width 61 height 32
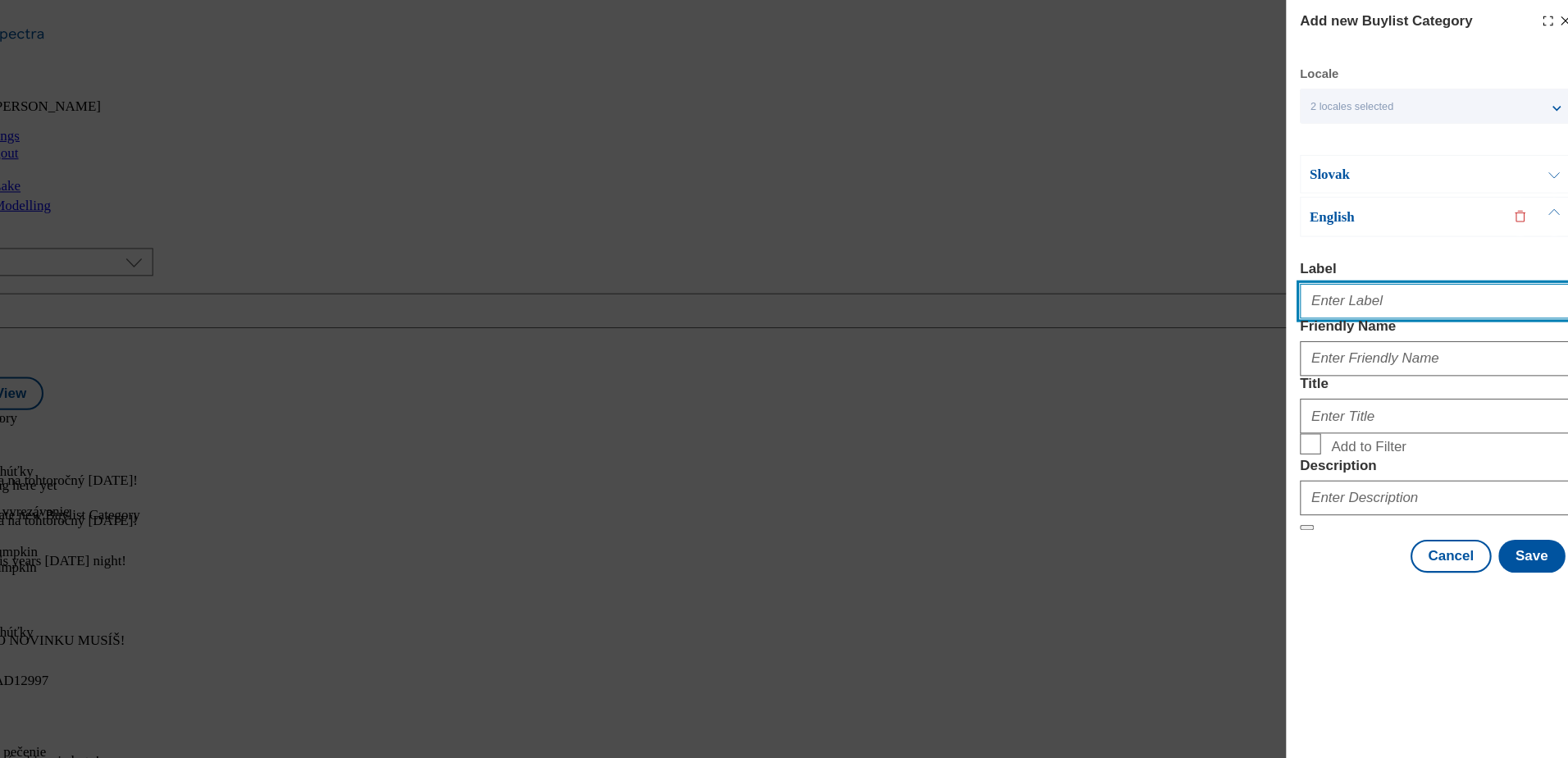
click at [1412, 284] on input "Label" at bounding box center [1426, 284] width 257 height 32
click at [1298, 494] on button "Modal" at bounding box center [1304, 496] width 14 height 5
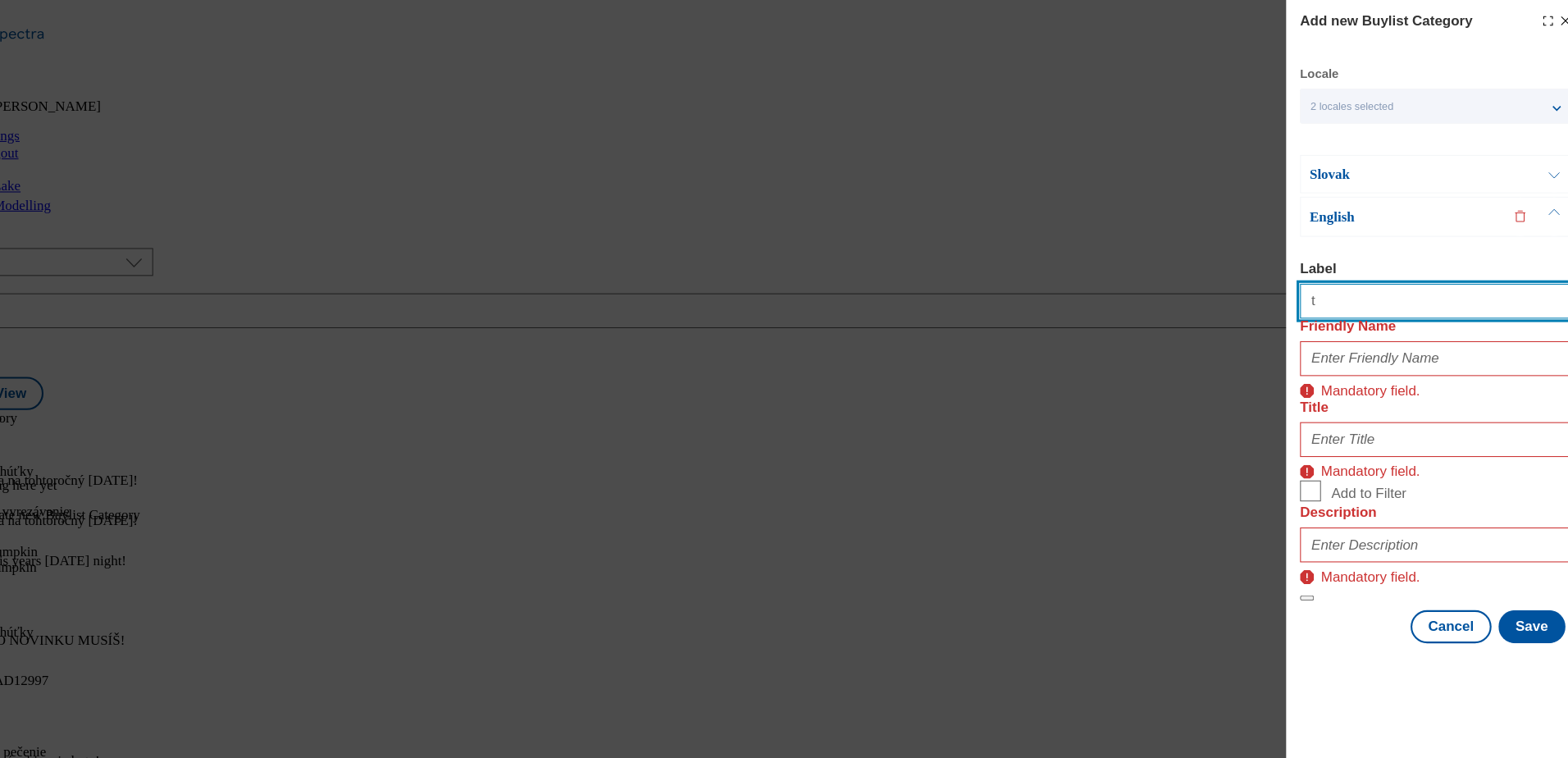
type input "Treats"
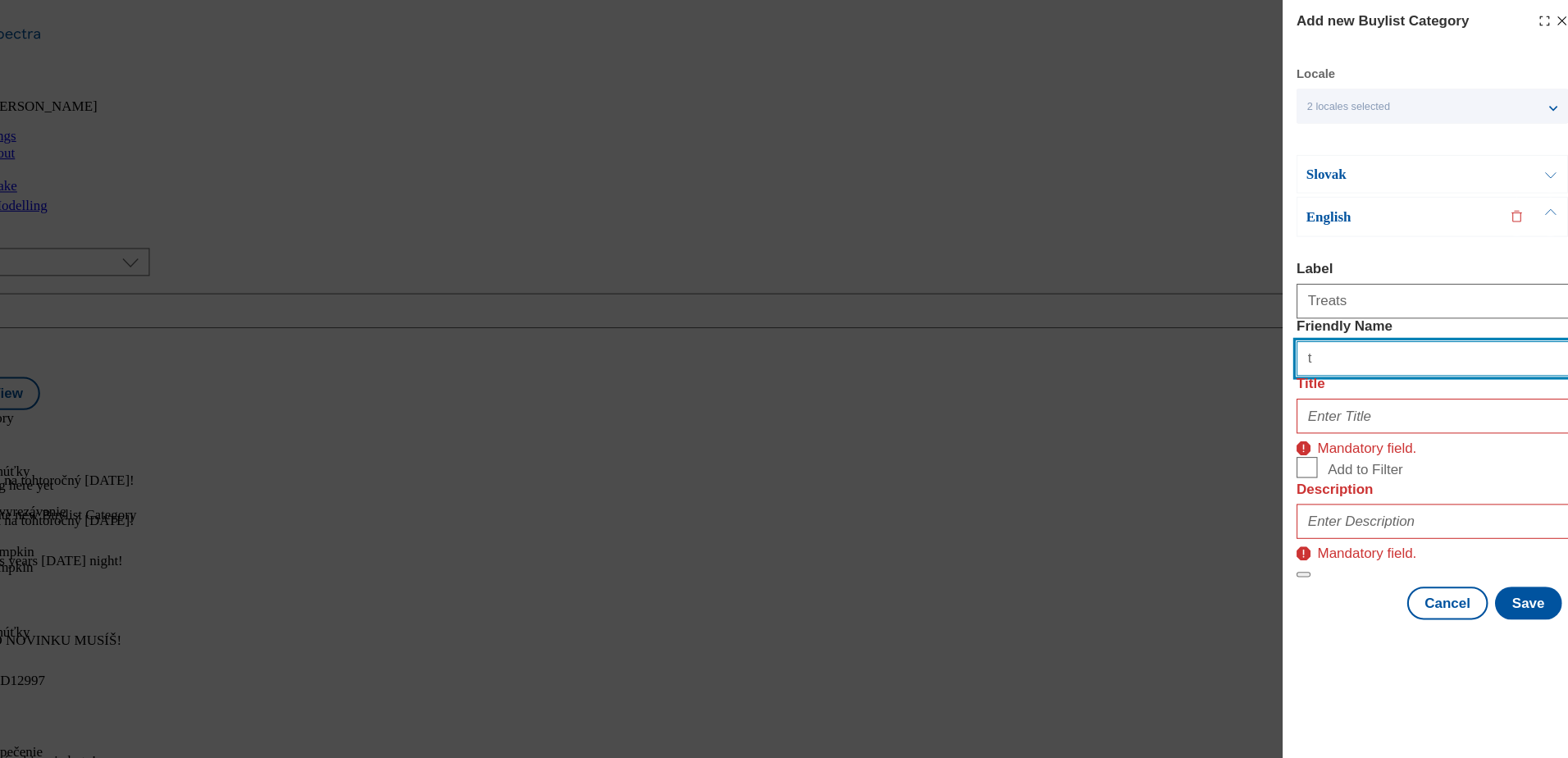
type input "treats"
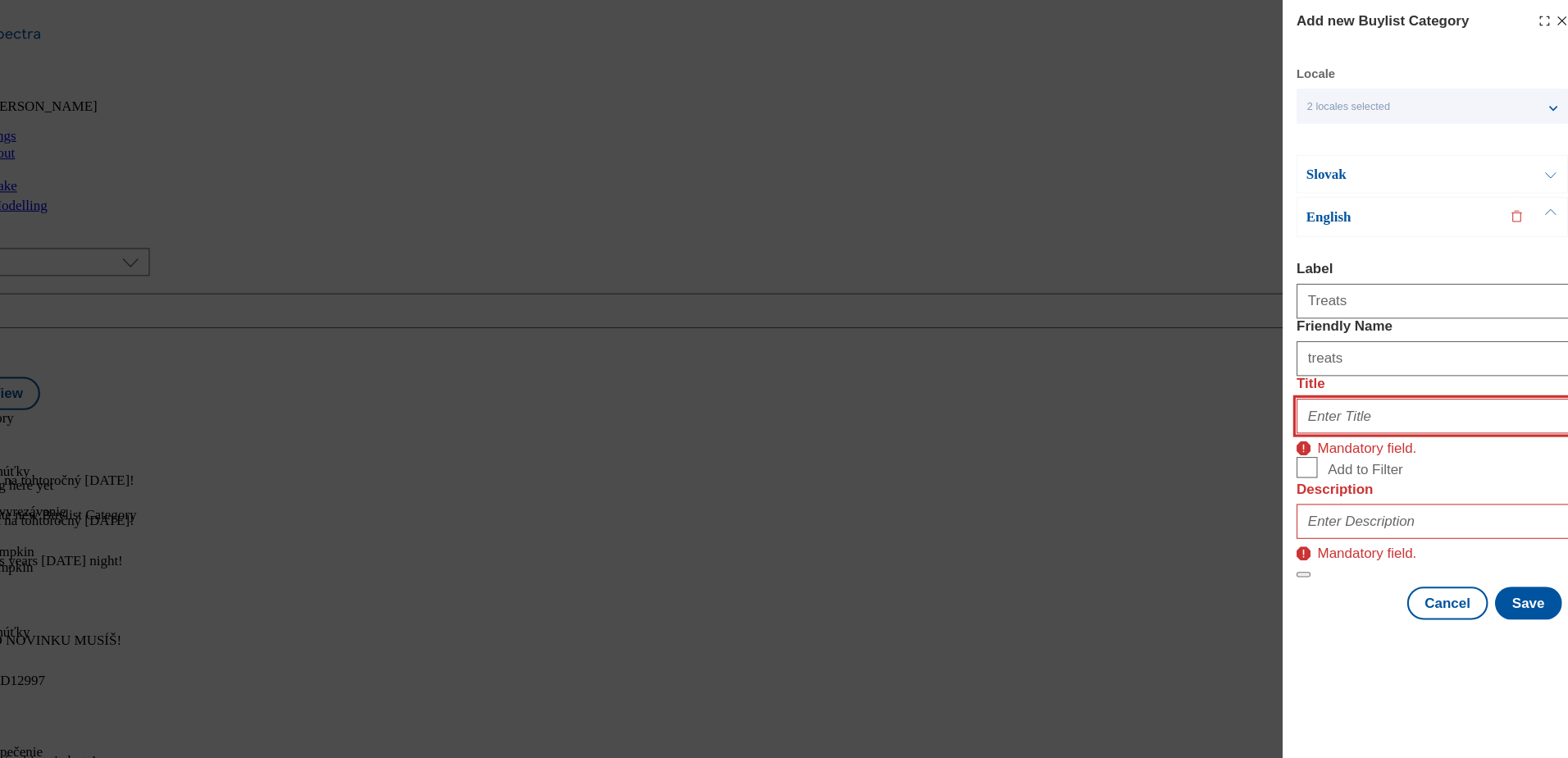
type input "t"
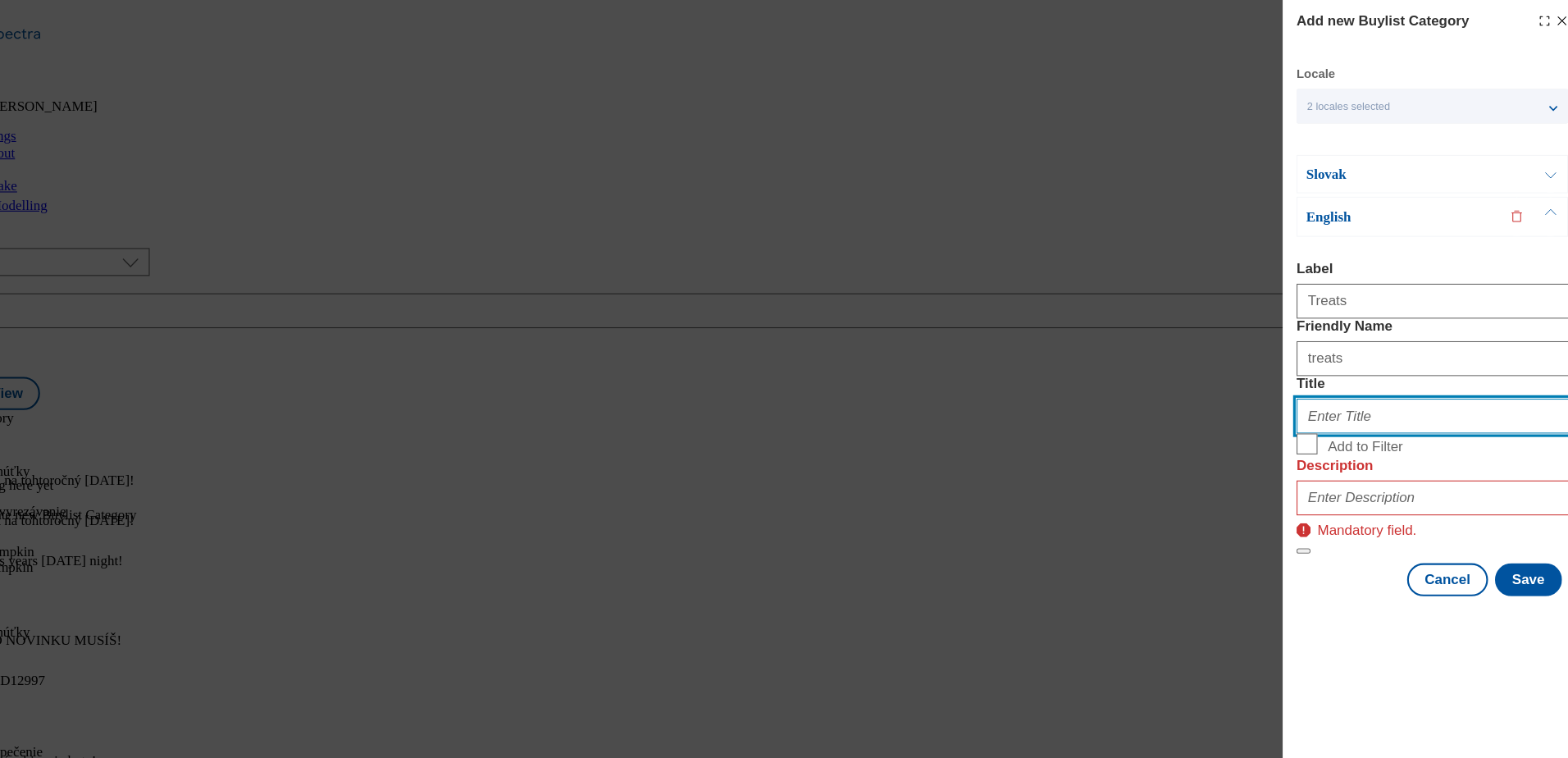
type input "T"
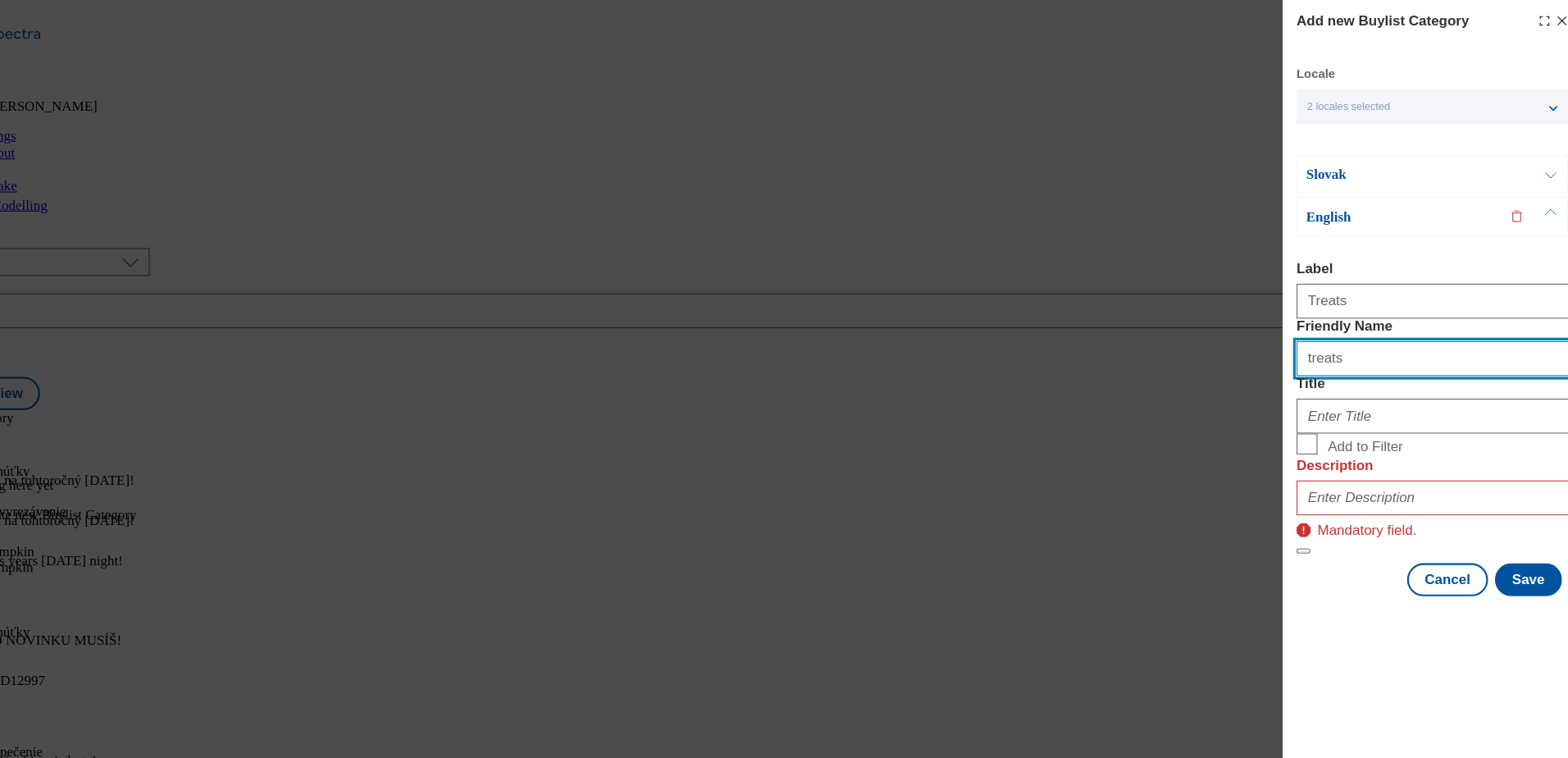
click at [1373, 355] on input "treats" at bounding box center [1426, 338] width 257 height 32
click at [1292, 465] on div "Add new Buylist Category Locale 2 locales selected Slovak English Slovak Label …" at bounding box center [1427, 283] width 283 height 565
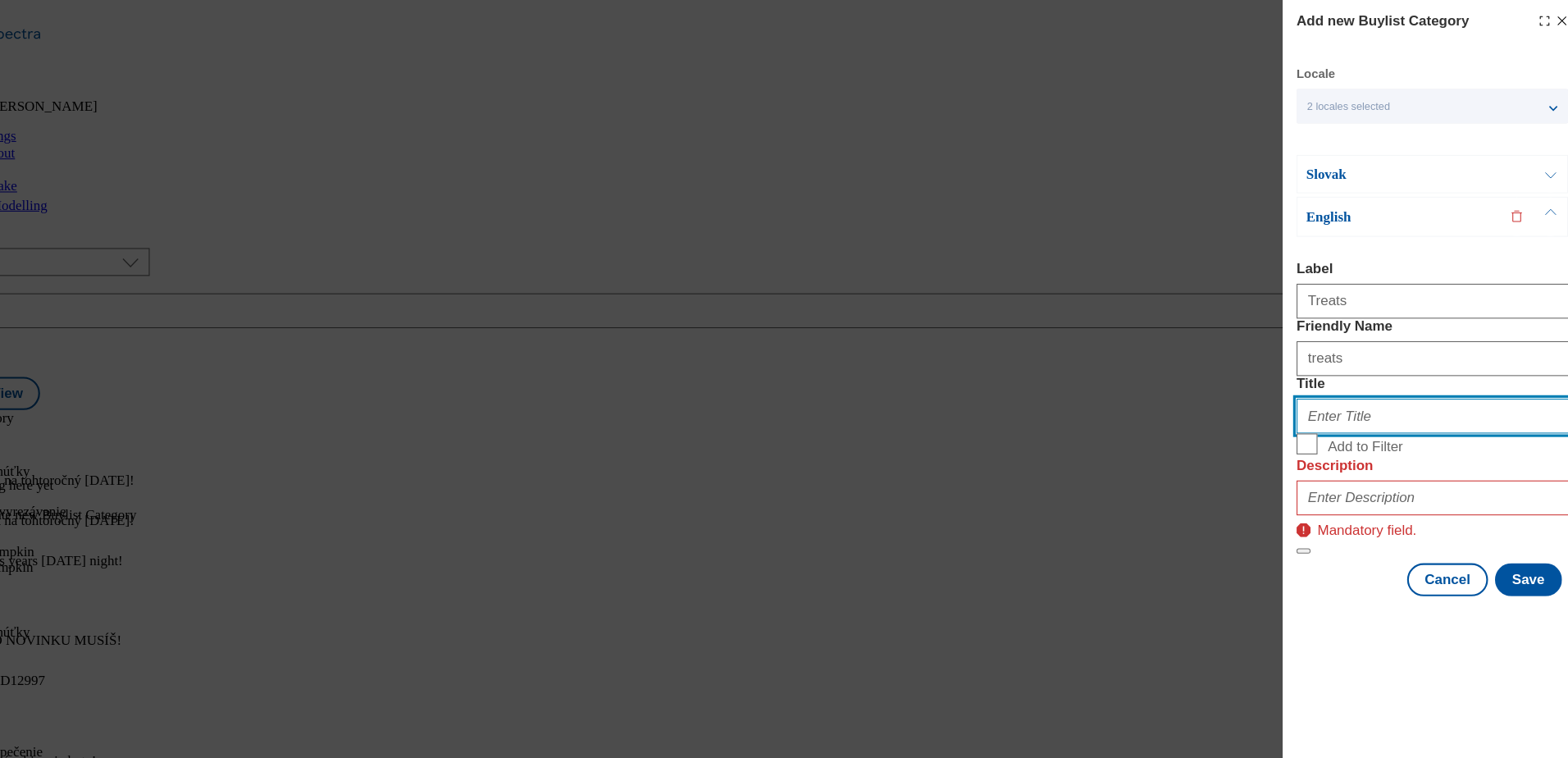
click at [1331, 409] on input "Title" at bounding box center [1426, 392] width 257 height 32
type input "Treats"
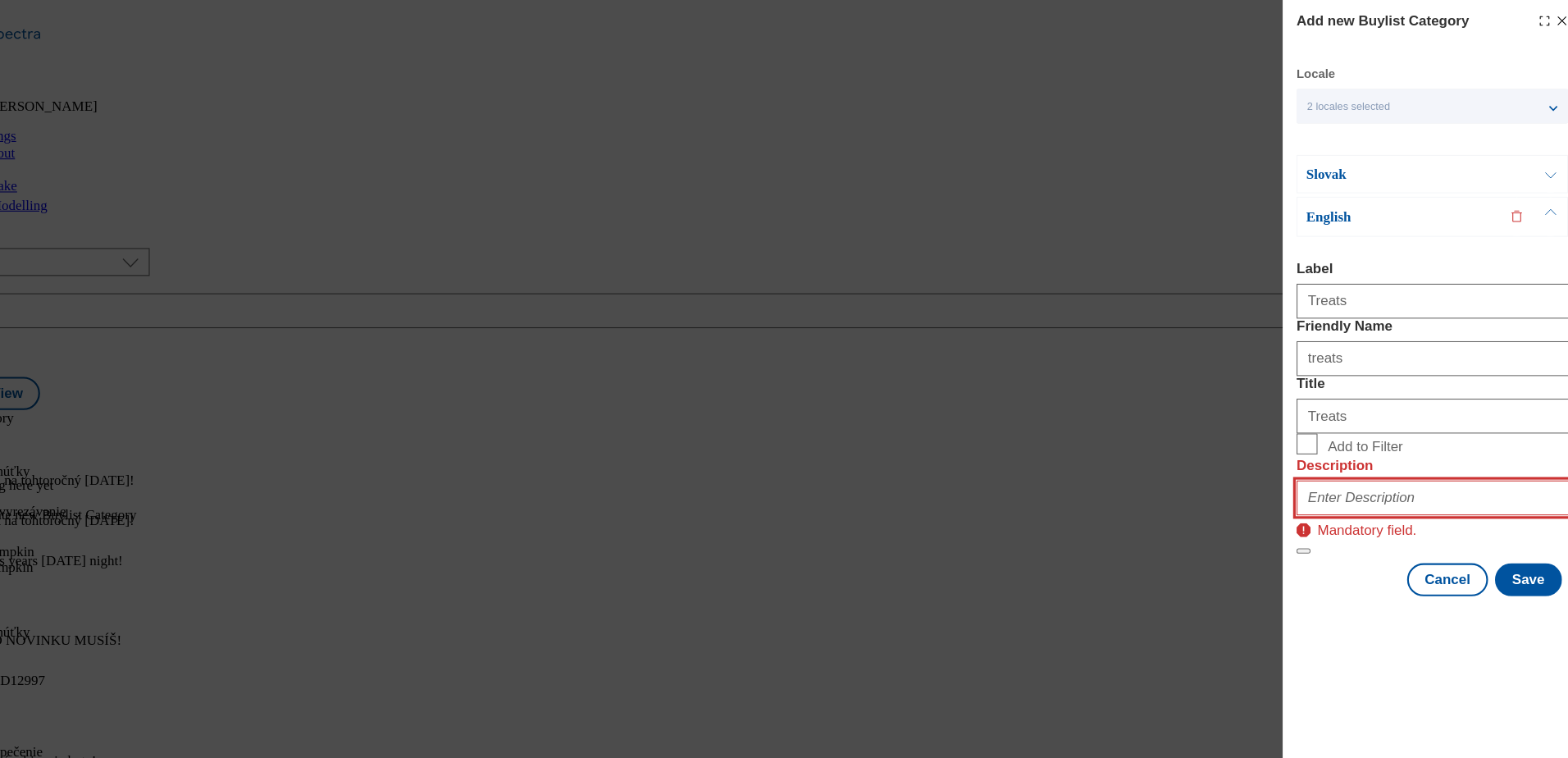
click at [1387, 485] on input "Description" at bounding box center [1426, 469] width 257 height 32
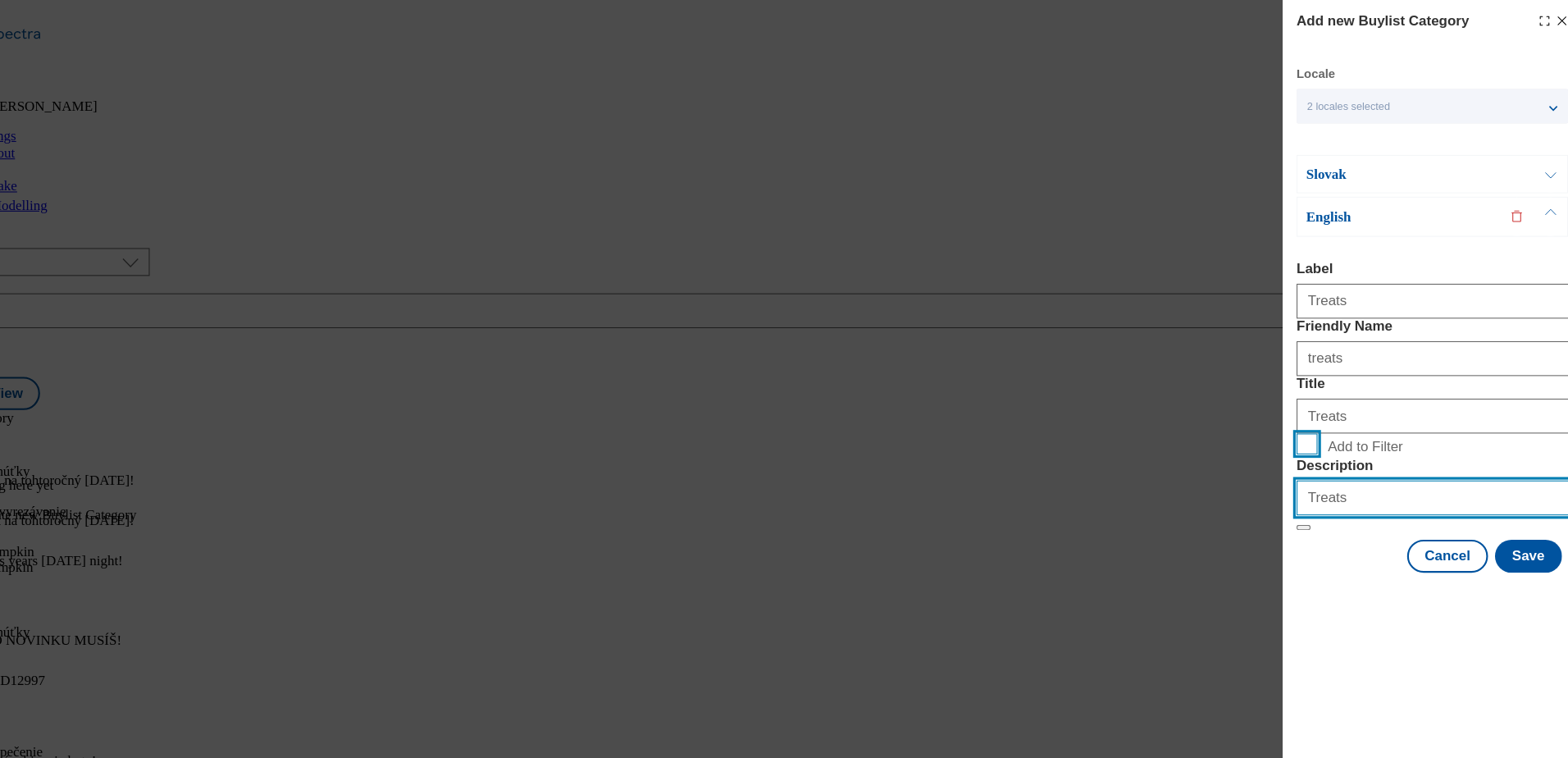
type input "Treats"
click at [1314, 429] on input "Add to Filter" at bounding box center [1308, 419] width 20 height 20
checkbox input "true"
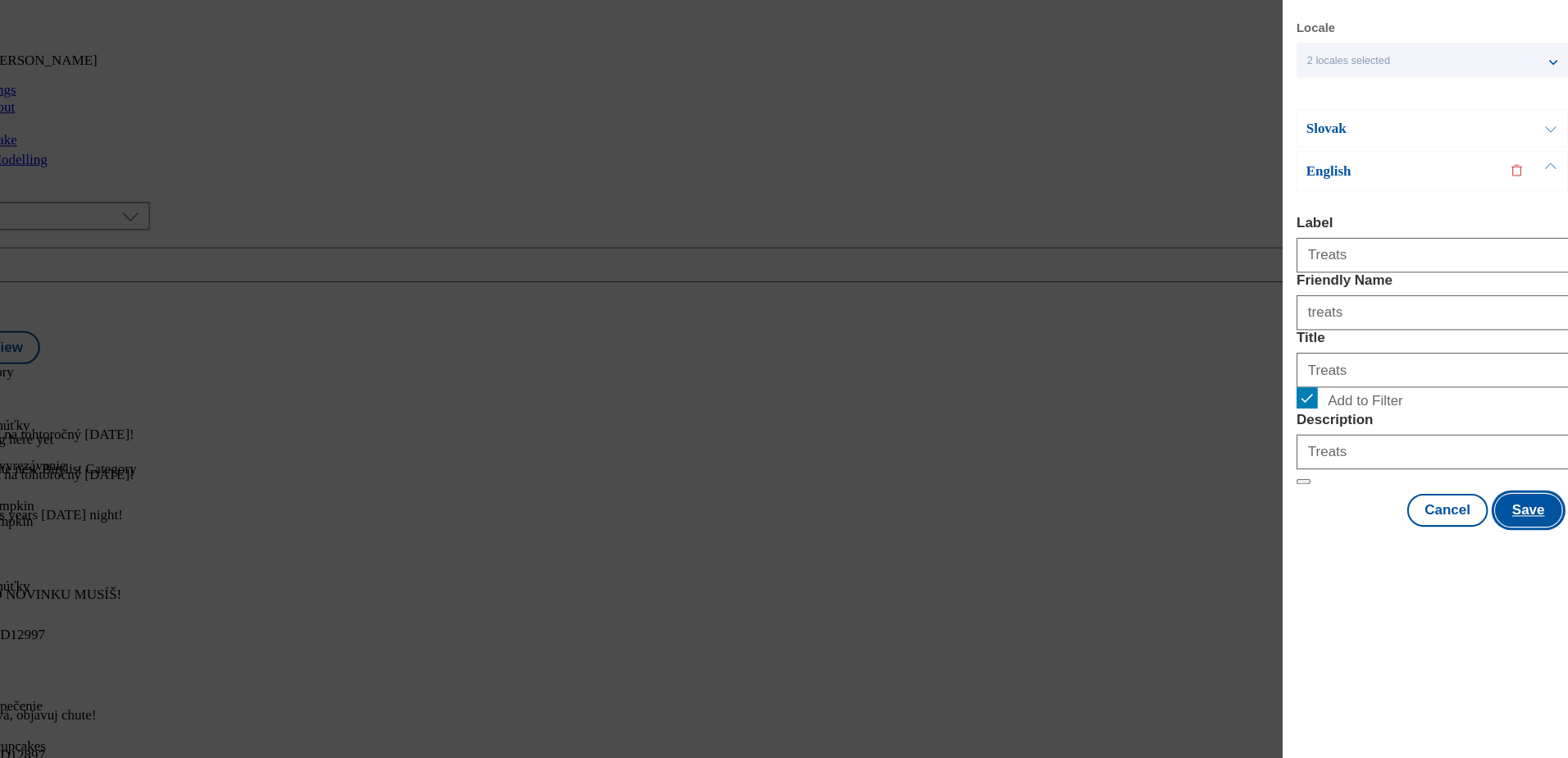
click at [1511, 539] on button "Save" at bounding box center [1517, 524] width 63 height 32
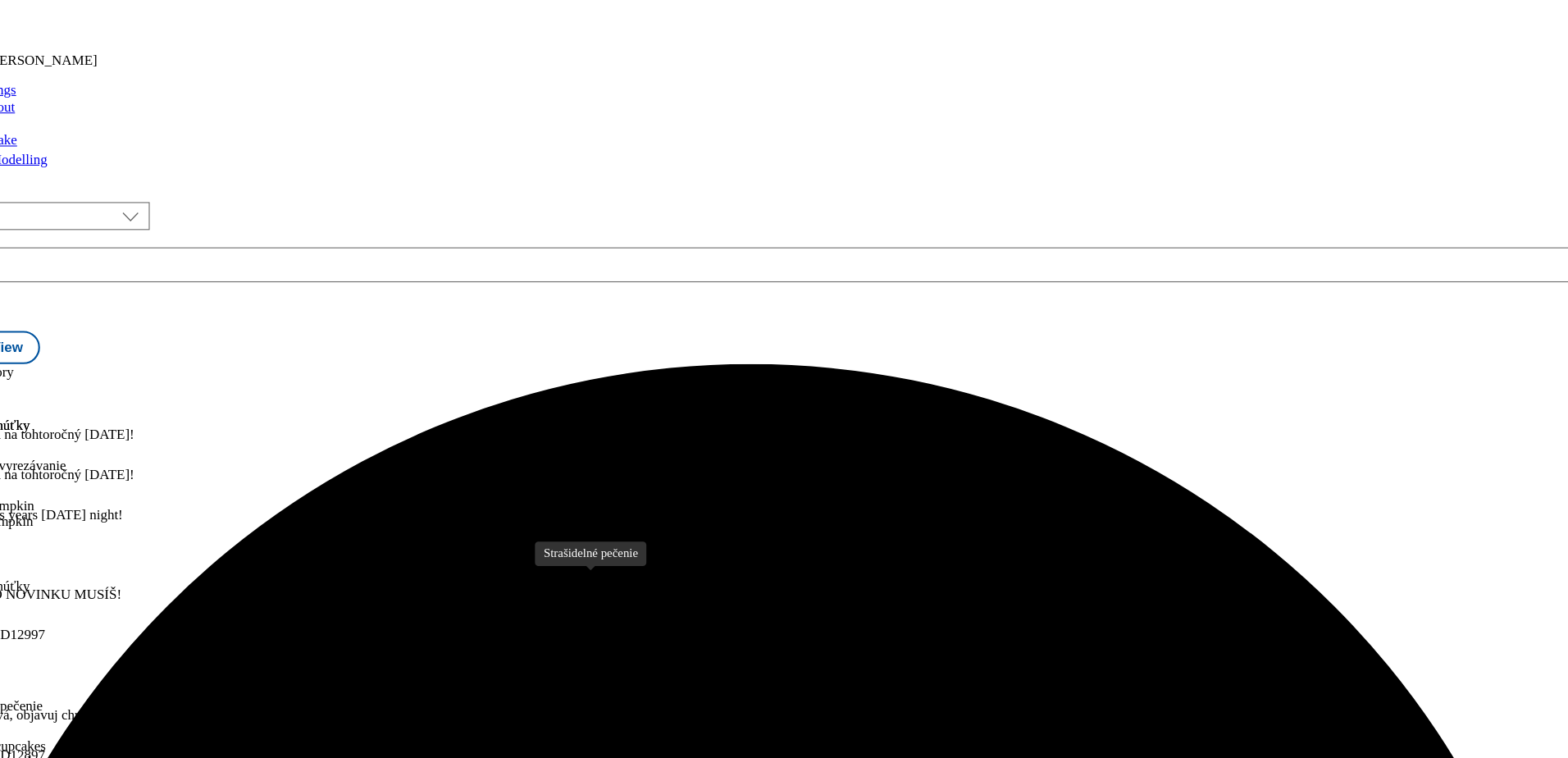
click at [116, 701] on div "Strašidelné pečenie" at bounding box center [65, 708] width 102 height 14
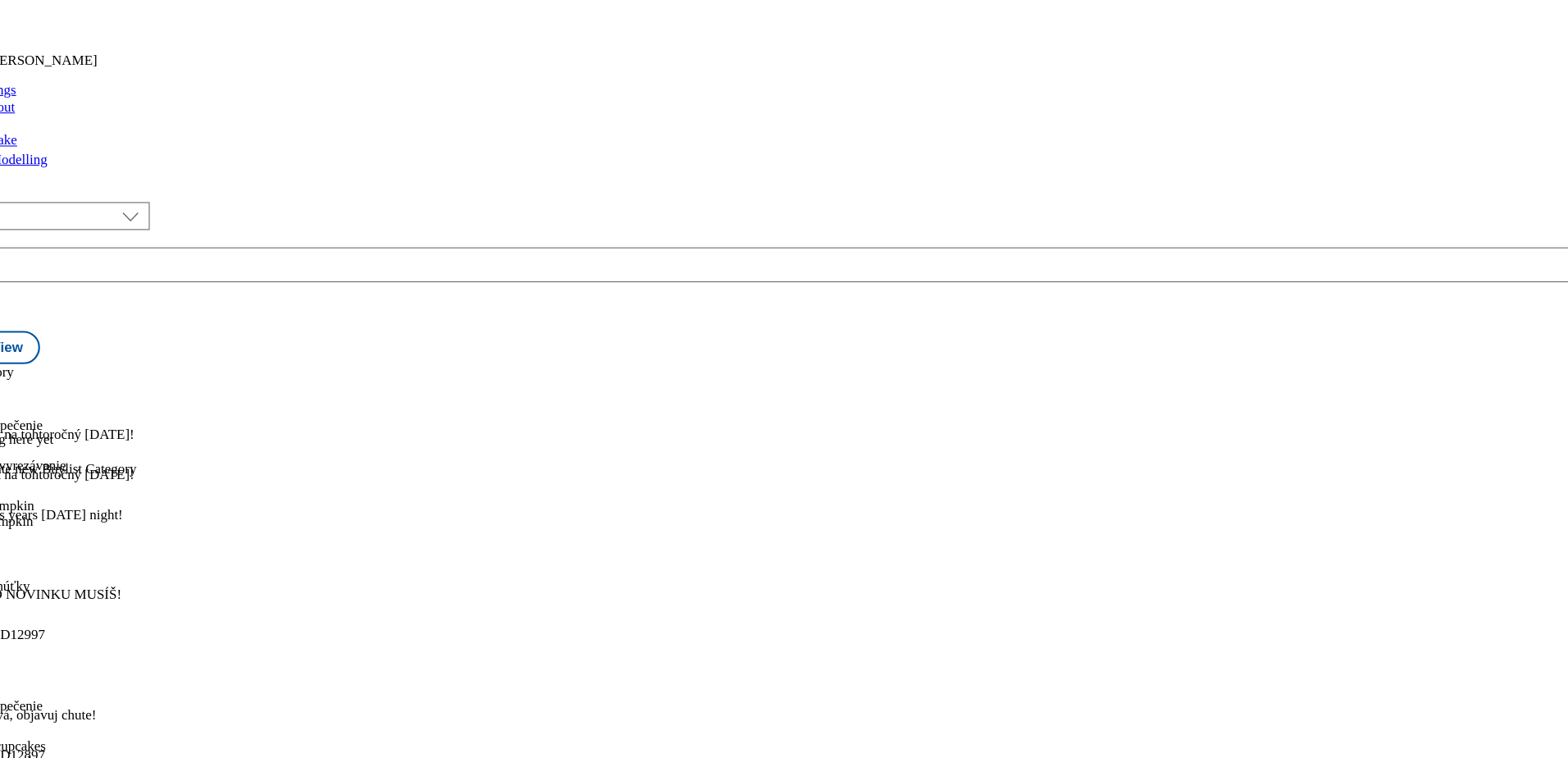
click at [18, 420] on icon at bounding box center [12, 426] width 12 height 12
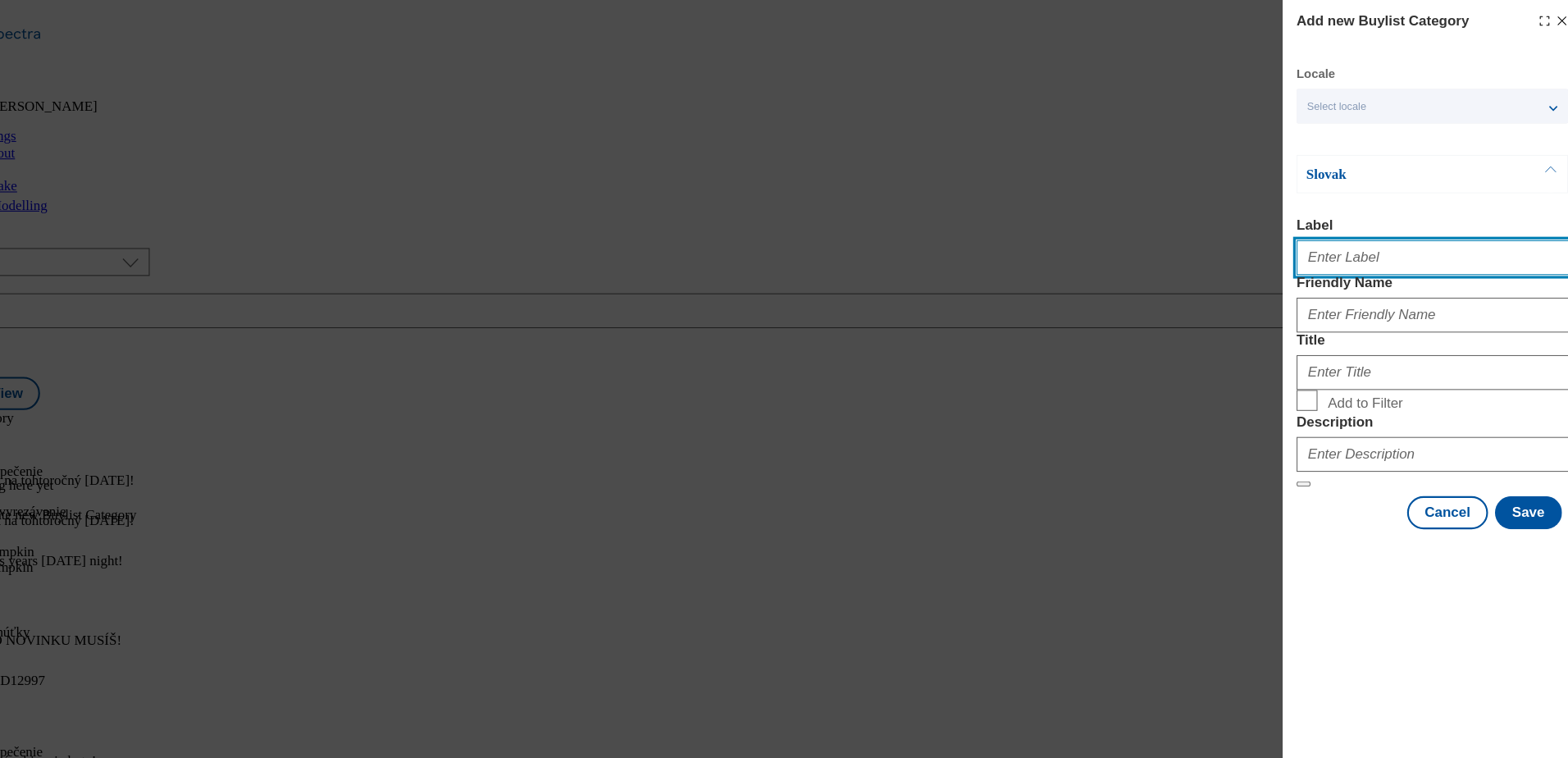
click at [1414, 247] on input "Label" at bounding box center [1426, 242] width 257 height 32
type input "Bake spooky cupcakes"
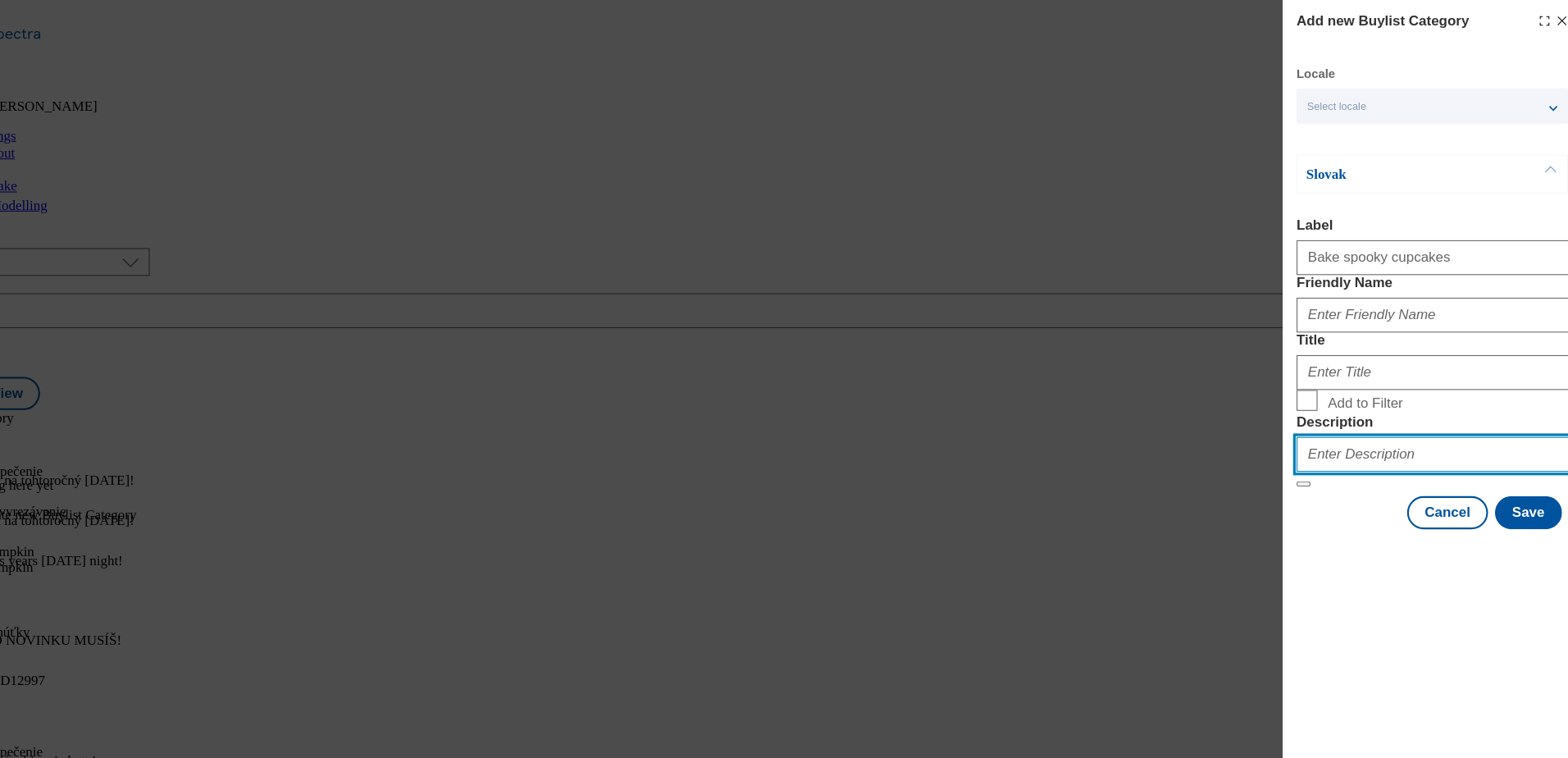
click at [1338, 445] on input "Description" at bounding box center [1426, 428] width 257 height 32
type input "Bake spooky cupcakes"
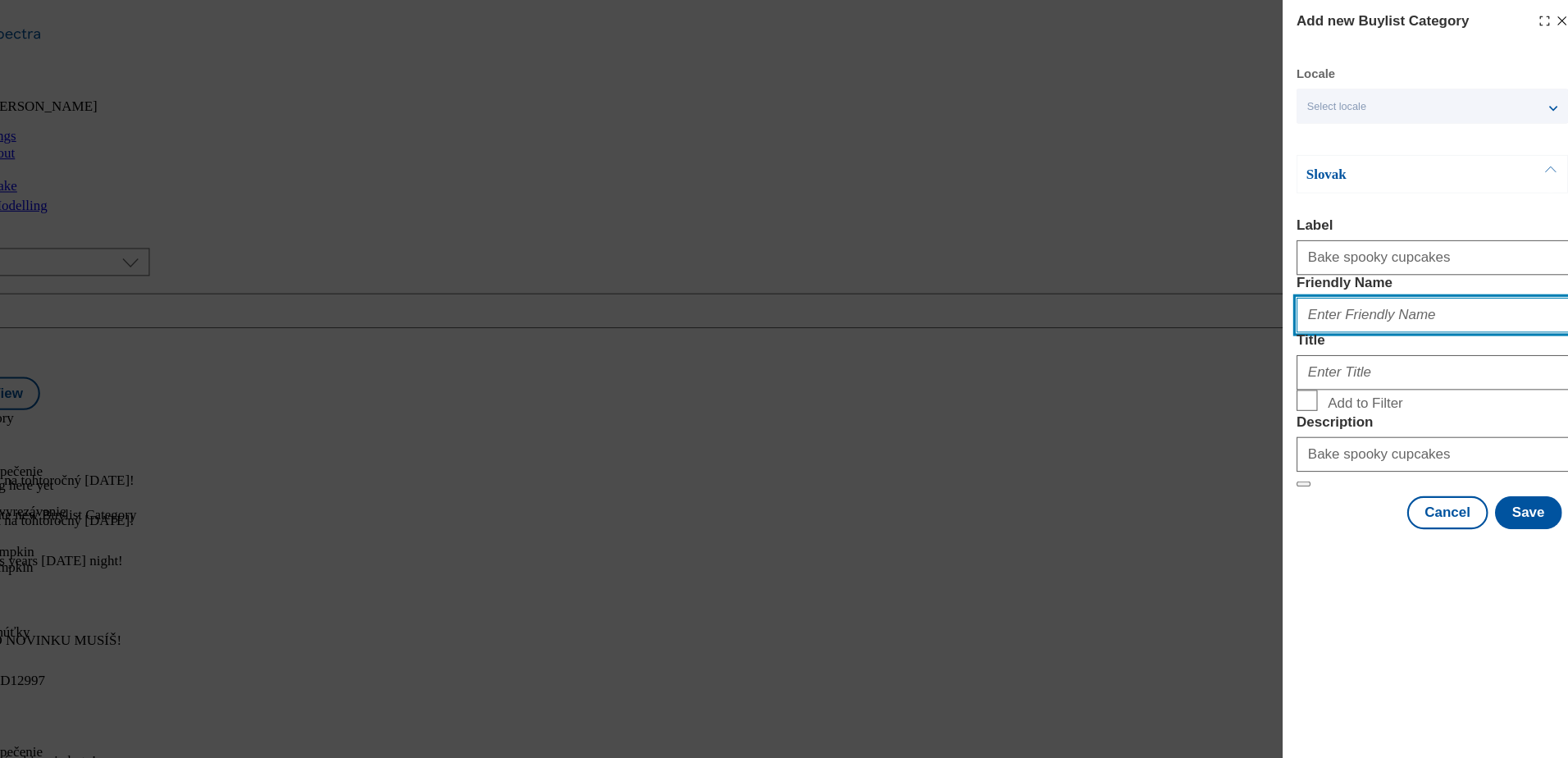
click at [1349, 313] on input "Friendly Name" at bounding box center [1426, 297] width 257 height 32
type input "bake-spooky-cupcakes"
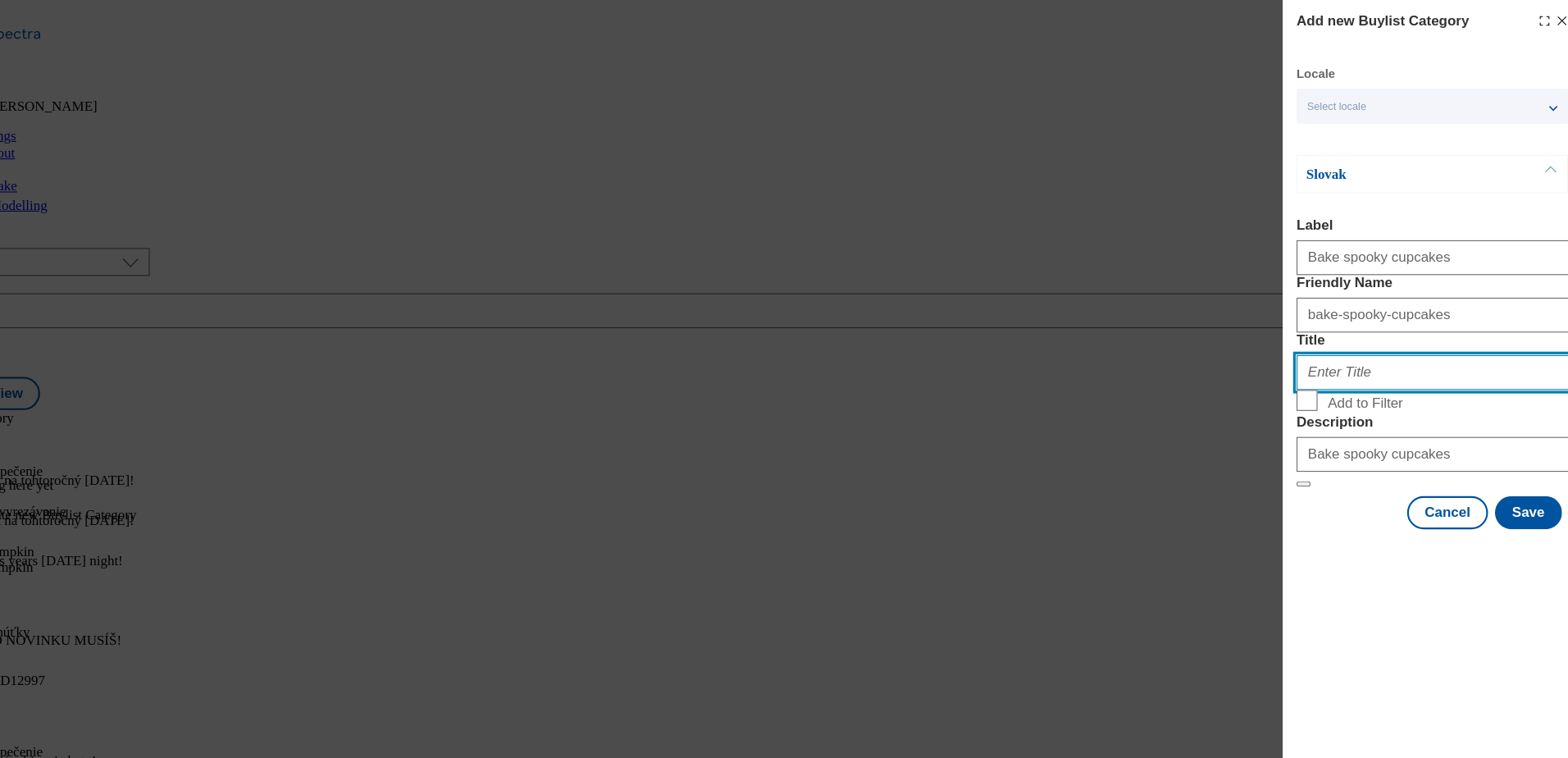
click at [1328, 367] on input "Title" at bounding box center [1426, 351] width 257 height 32
click at [1310, 387] on input "Add to Filter" at bounding box center [1308, 377] width 20 height 20
checkbox input "true"
click at [1357, 367] on input "Title" at bounding box center [1426, 351] width 257 height 32
type input "Strašidelné pečenie"
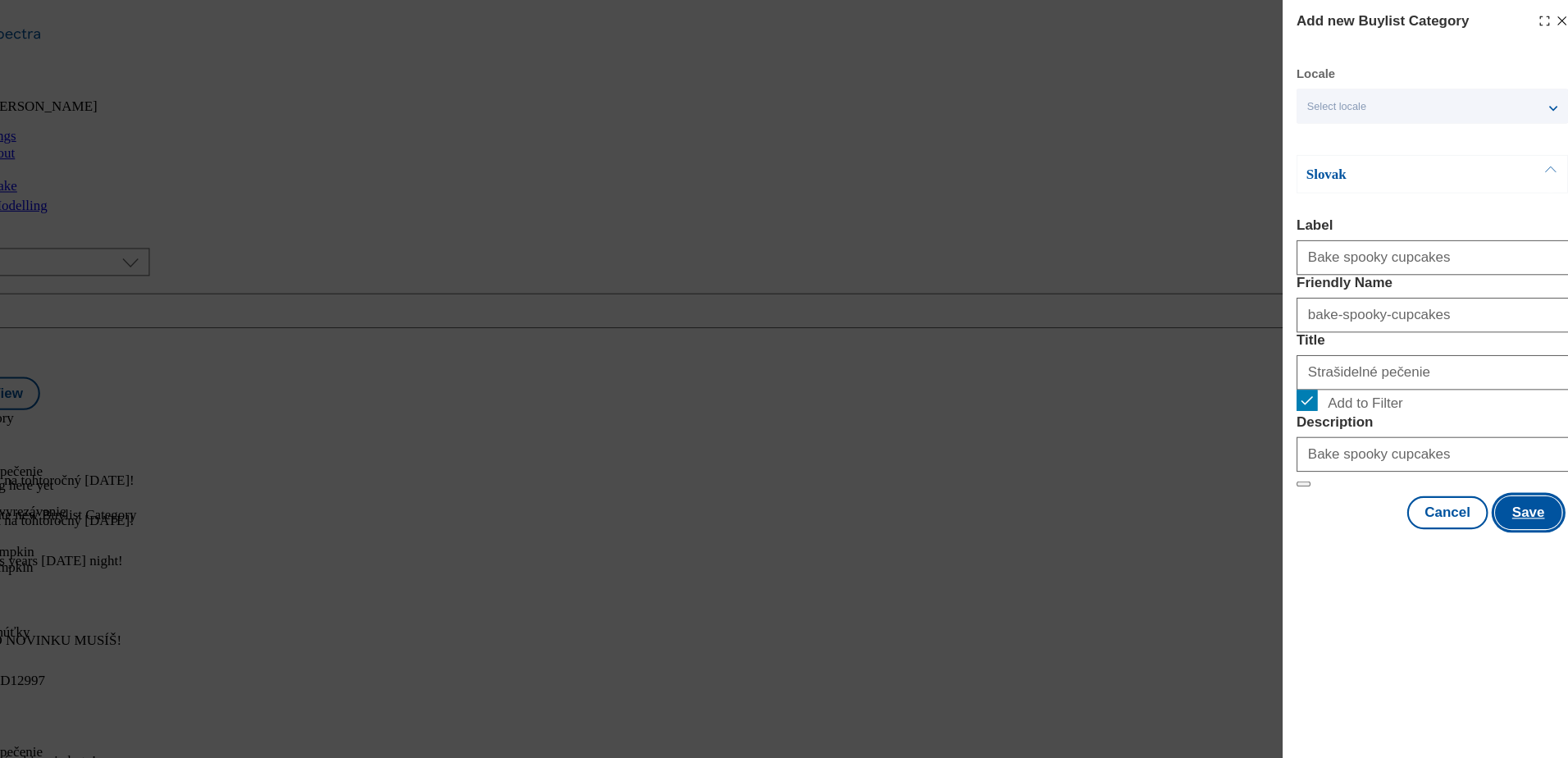
click at [1518, 499] on button "Save" at bounding box center [1517, 483] width 63 height 32
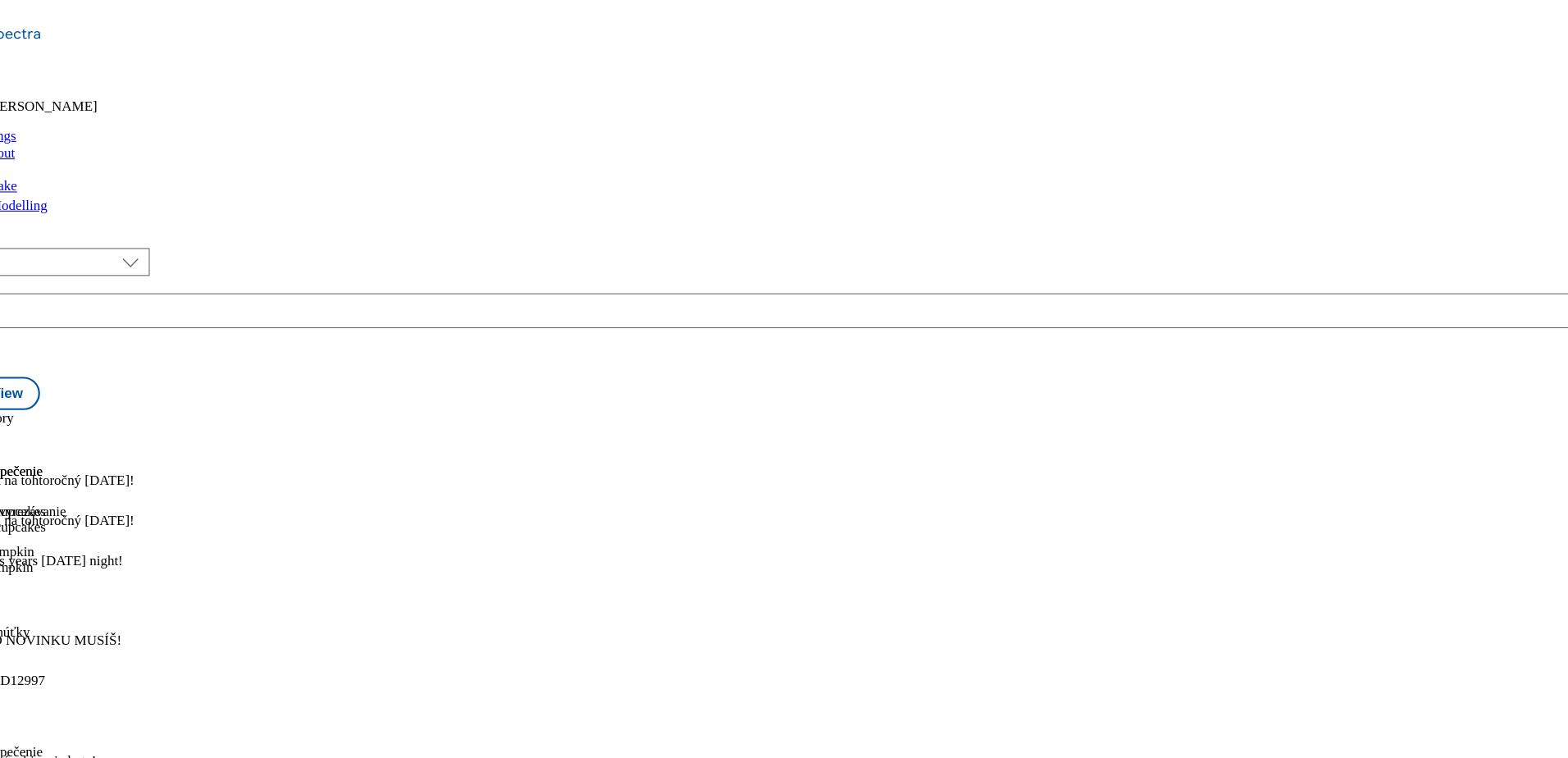
click at [16, 456] on icon at bounding box center [8, 464] width 16 height 16
click at [77, 488] on button "Edit" at bounding box center [54, 497] width 43 height 19
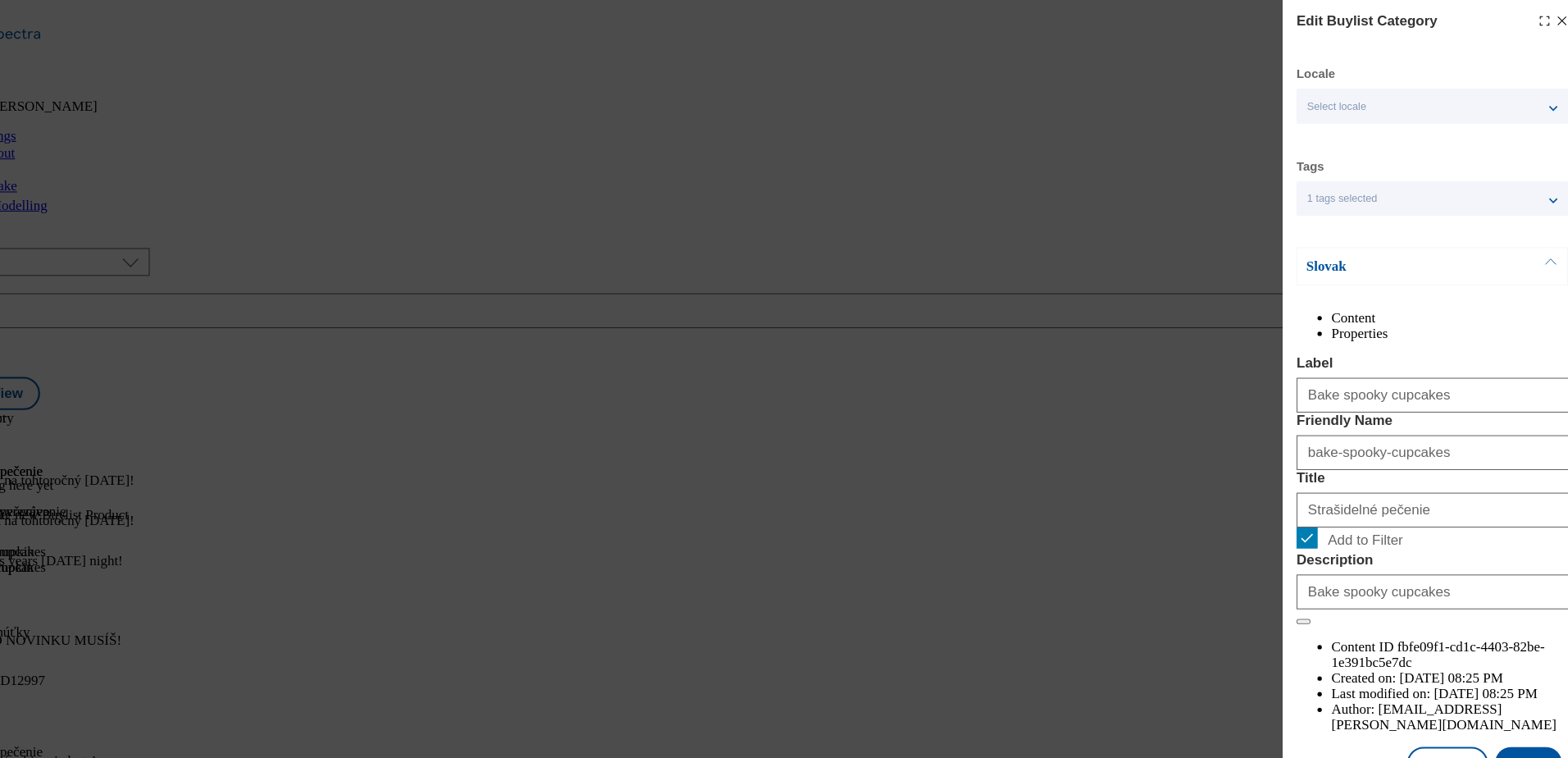
click at [1408, 102] on div "Select locale" at bounding box center [1426, 100] width 256 height 32
click at [1323, 171] on input "English" at bounding box center [1318, 169] width 20 height 20
click at [1408, 213] on div "Locale 2 locales selected Slovak English Tags 1 tags selected buylist category …" at bounding box center [1426, 421] width 257 height 718
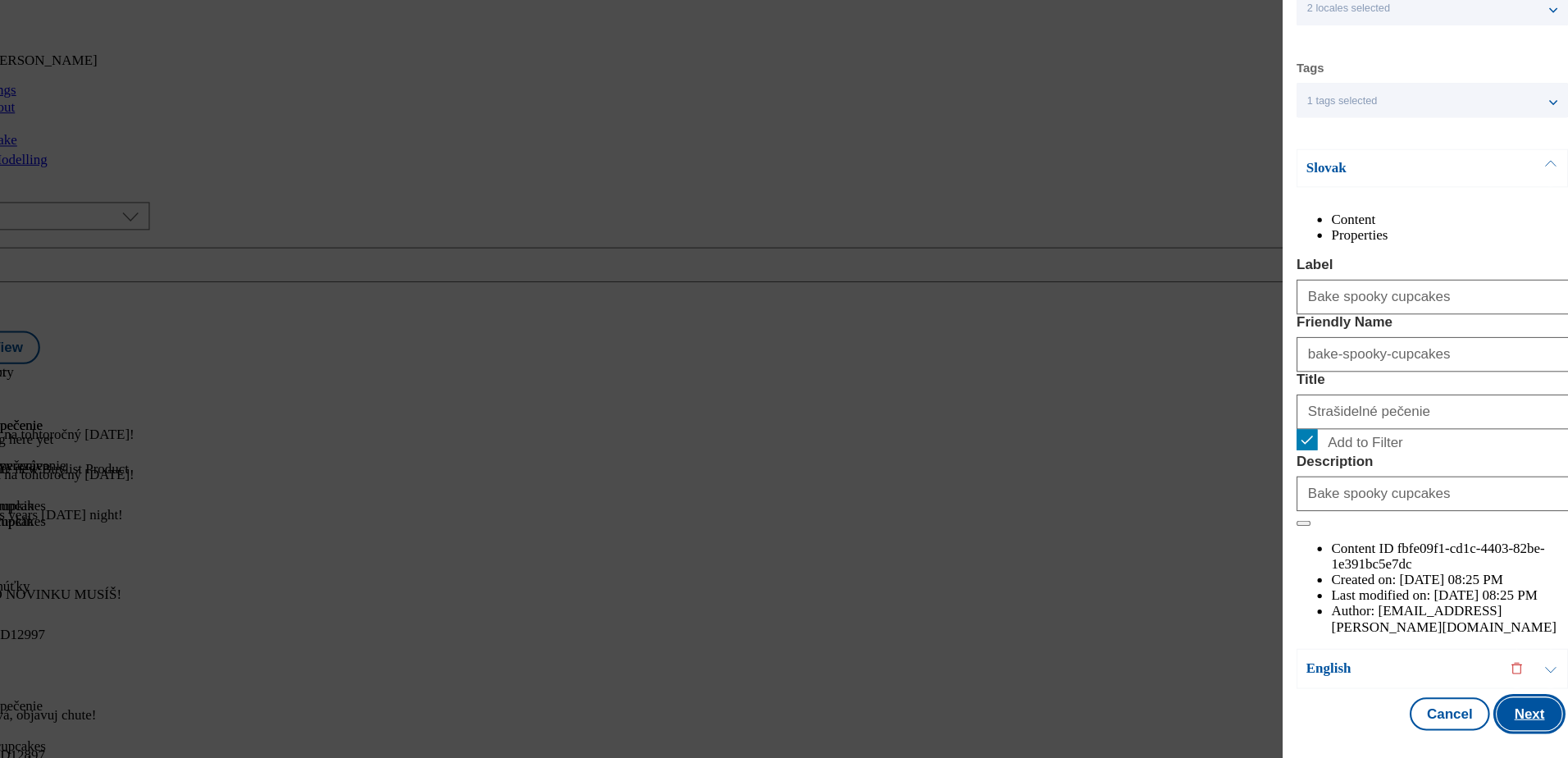
click at [1494, 705] on button "Next" at bounding box center [1518, 716] width 61 height 32
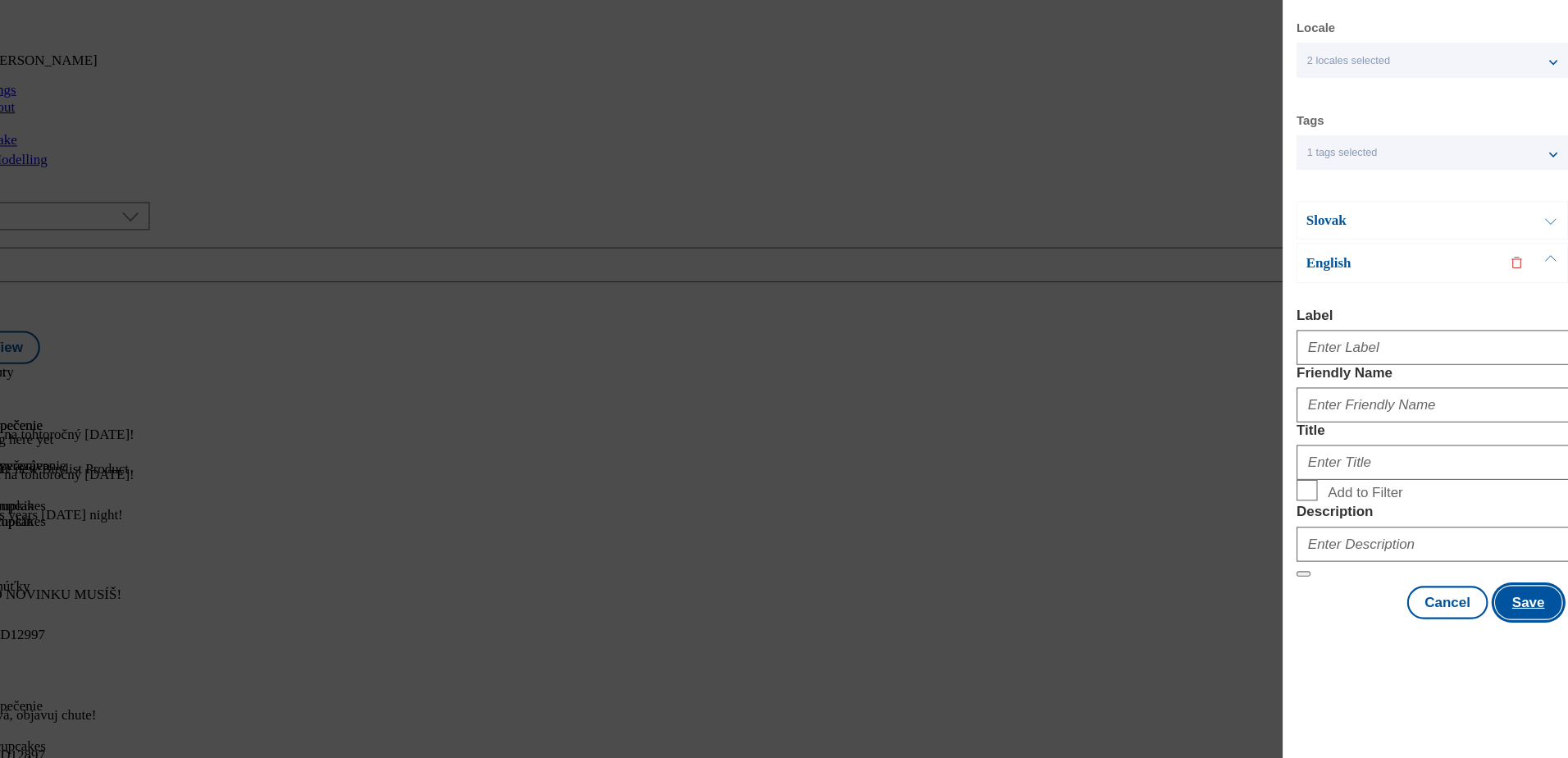
scroll to position [17, 0]
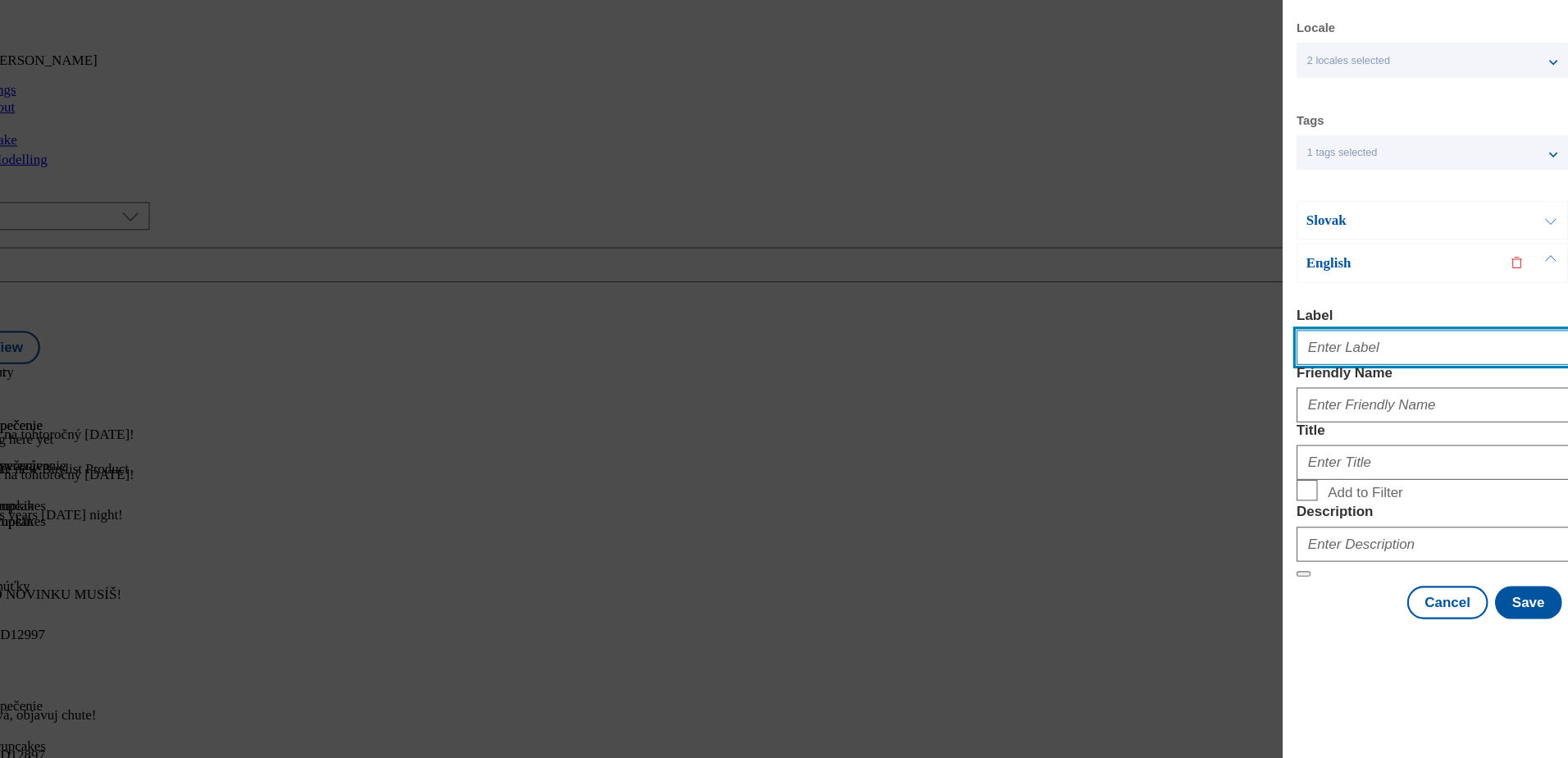
click at [1331, 355] on input "Label" at bounding box center [1426, 371] width 257 height 32
type input "Bake spooky cupcakes"
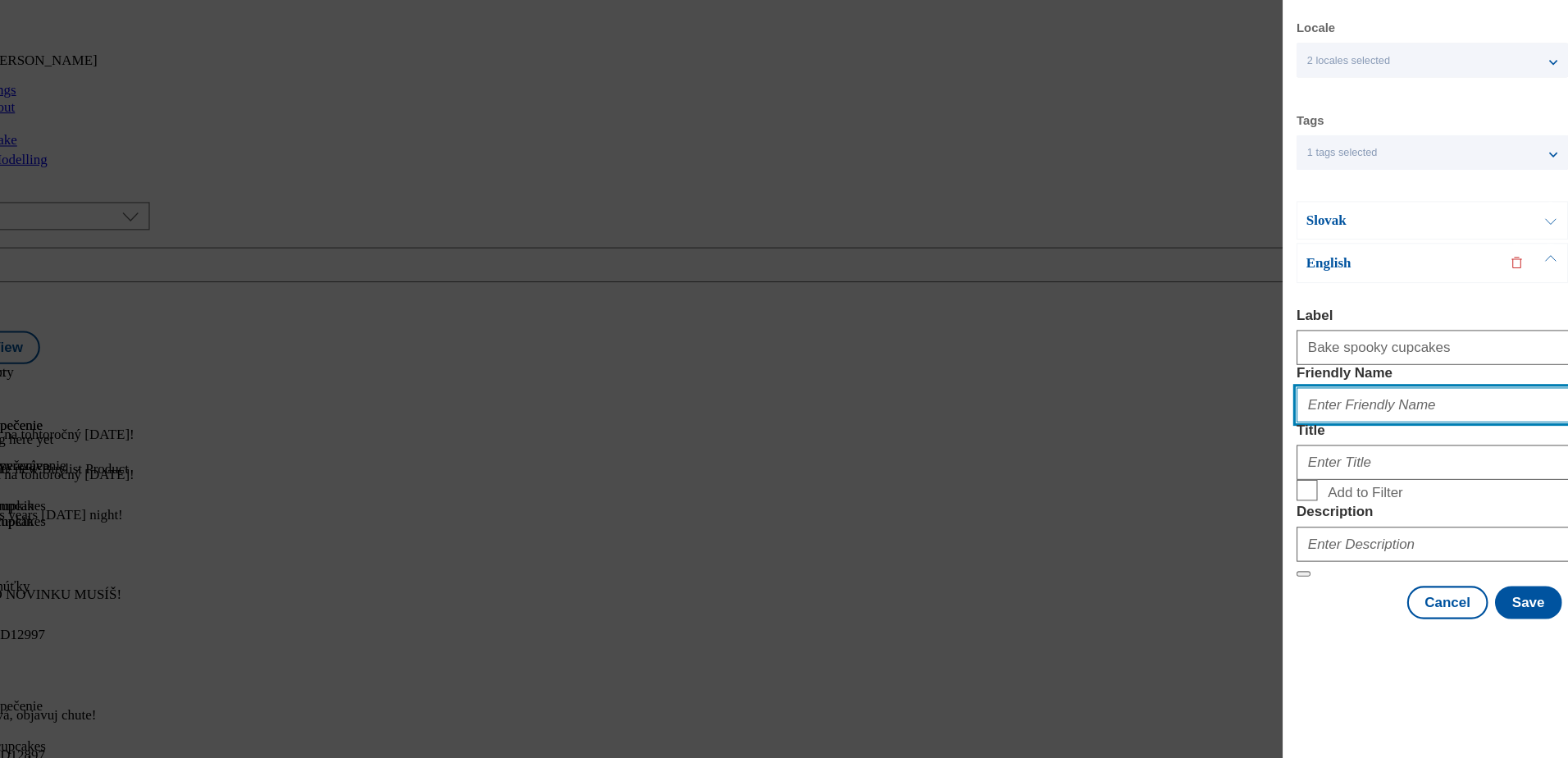
click at [1350, 441] on input "Friendly Name" at bounding box center [1426, 425] width 257 height 32
type input "bake-spooky-cupcakes"
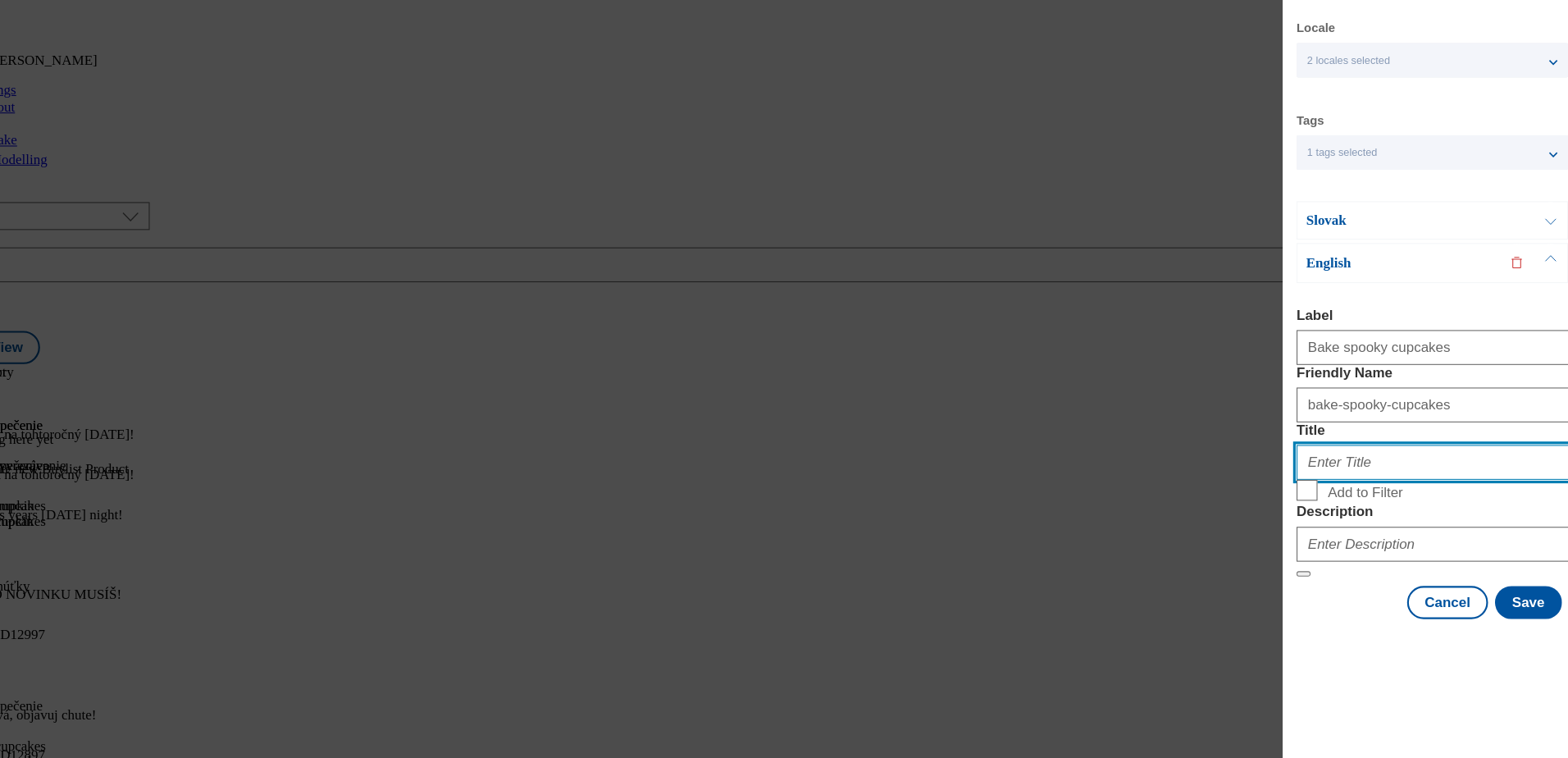
click at [1352, 495] on input "Title" at bounding box center [1426, 479] width 257 height 32
type input "S"
type input "b"
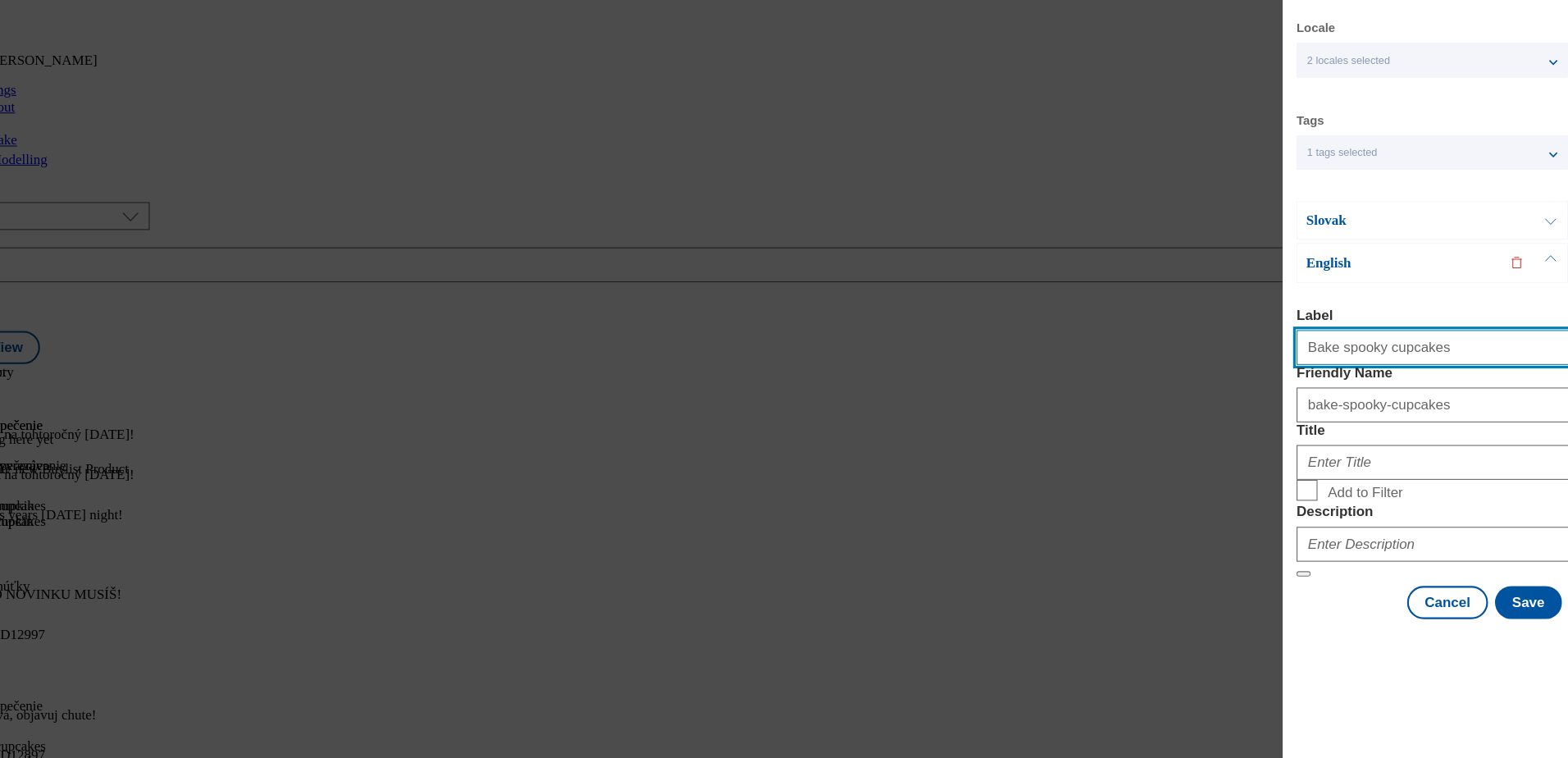
click at [1416, 357] on input "Bake spooky cupcakes" at bounding box center [1426, 371] width 257 height 32
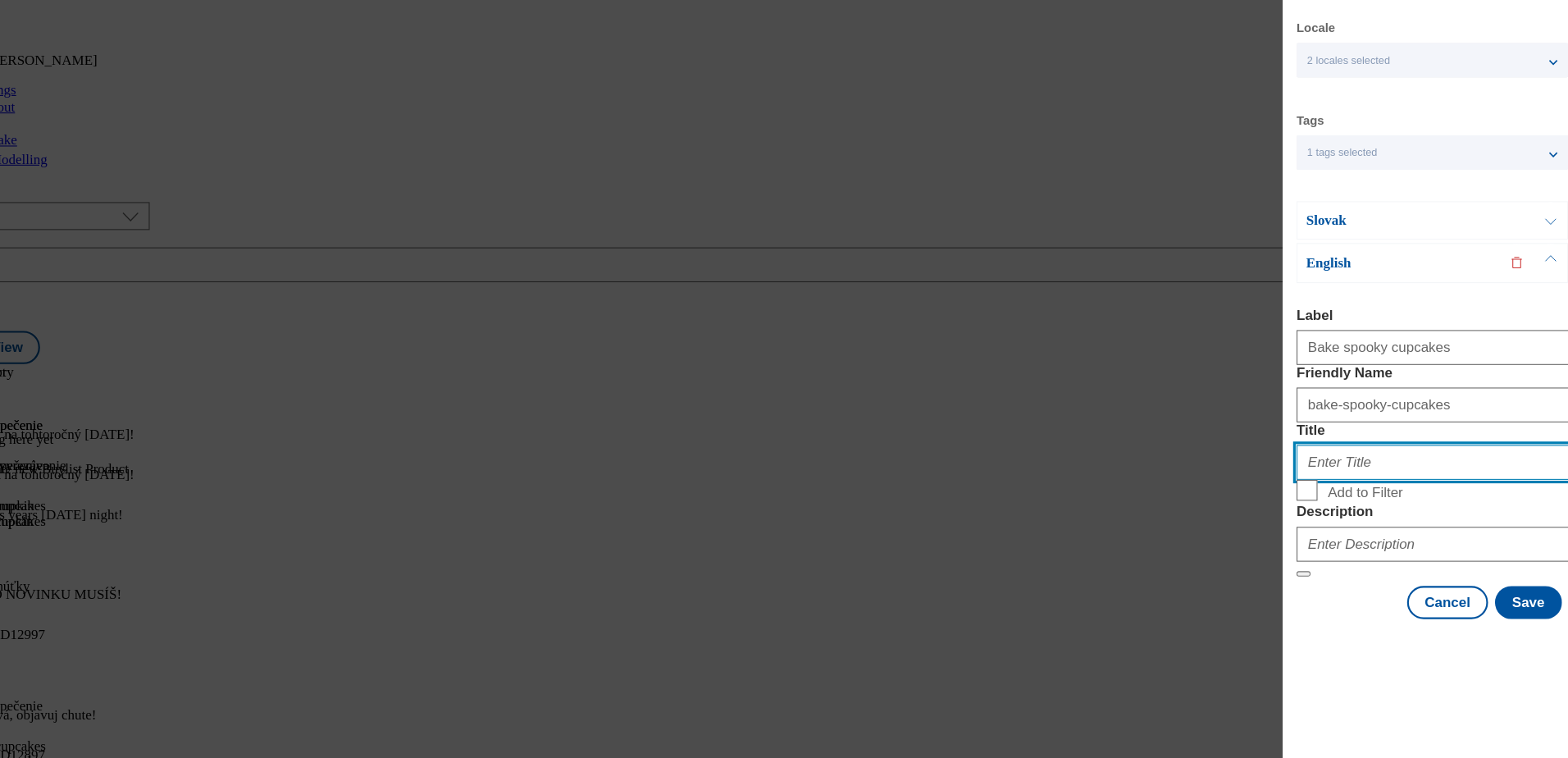
click at [1349, 495] on input "Title" at bounding box center [1426, 479] width 257 height 32
type input "Bake spooky cupcakes"
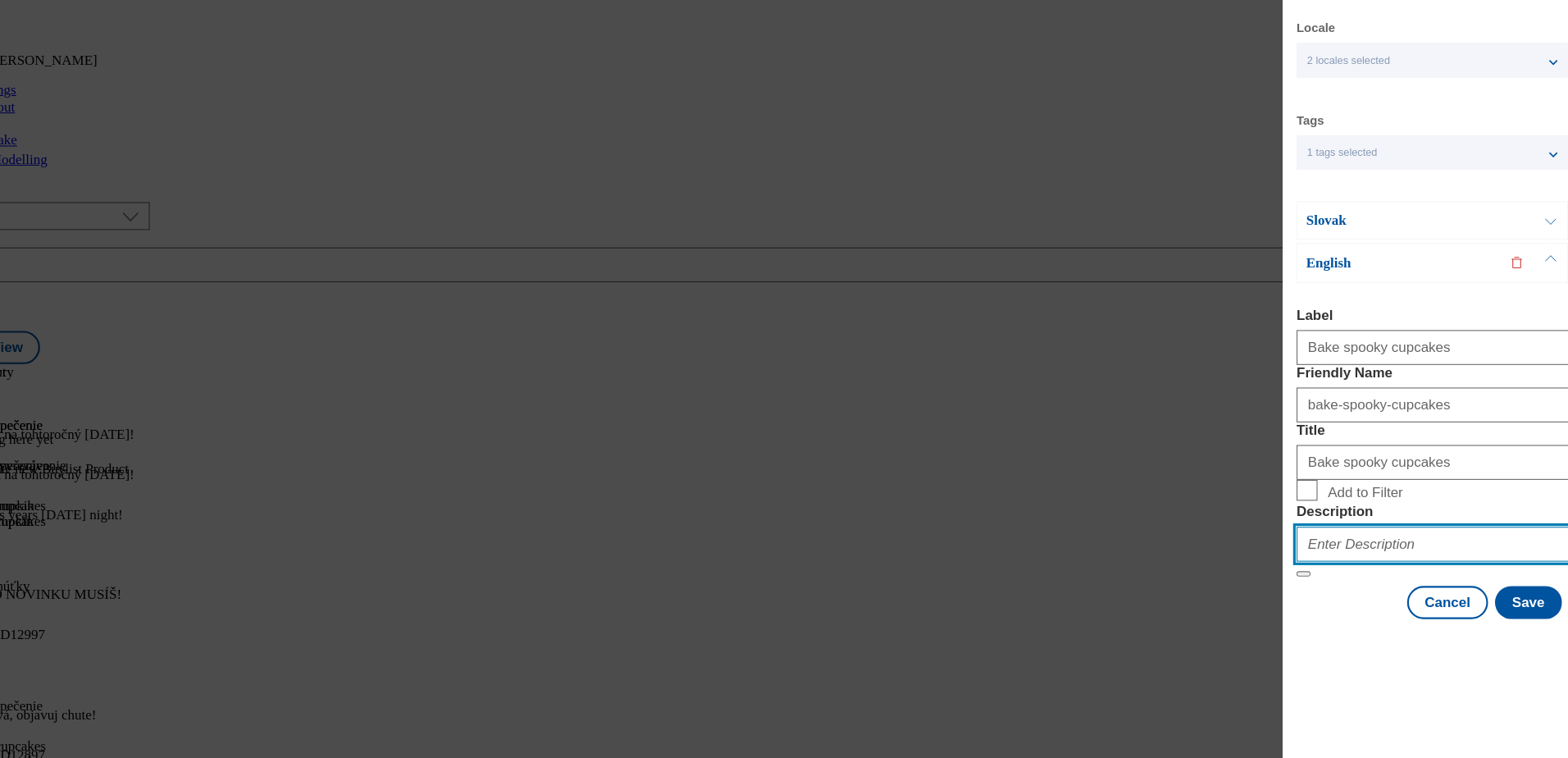
click at [1331, 573] on input "Description" at bounding box center [1426, 555] width 257 height 32
type input "Bake spooky cupcakes"
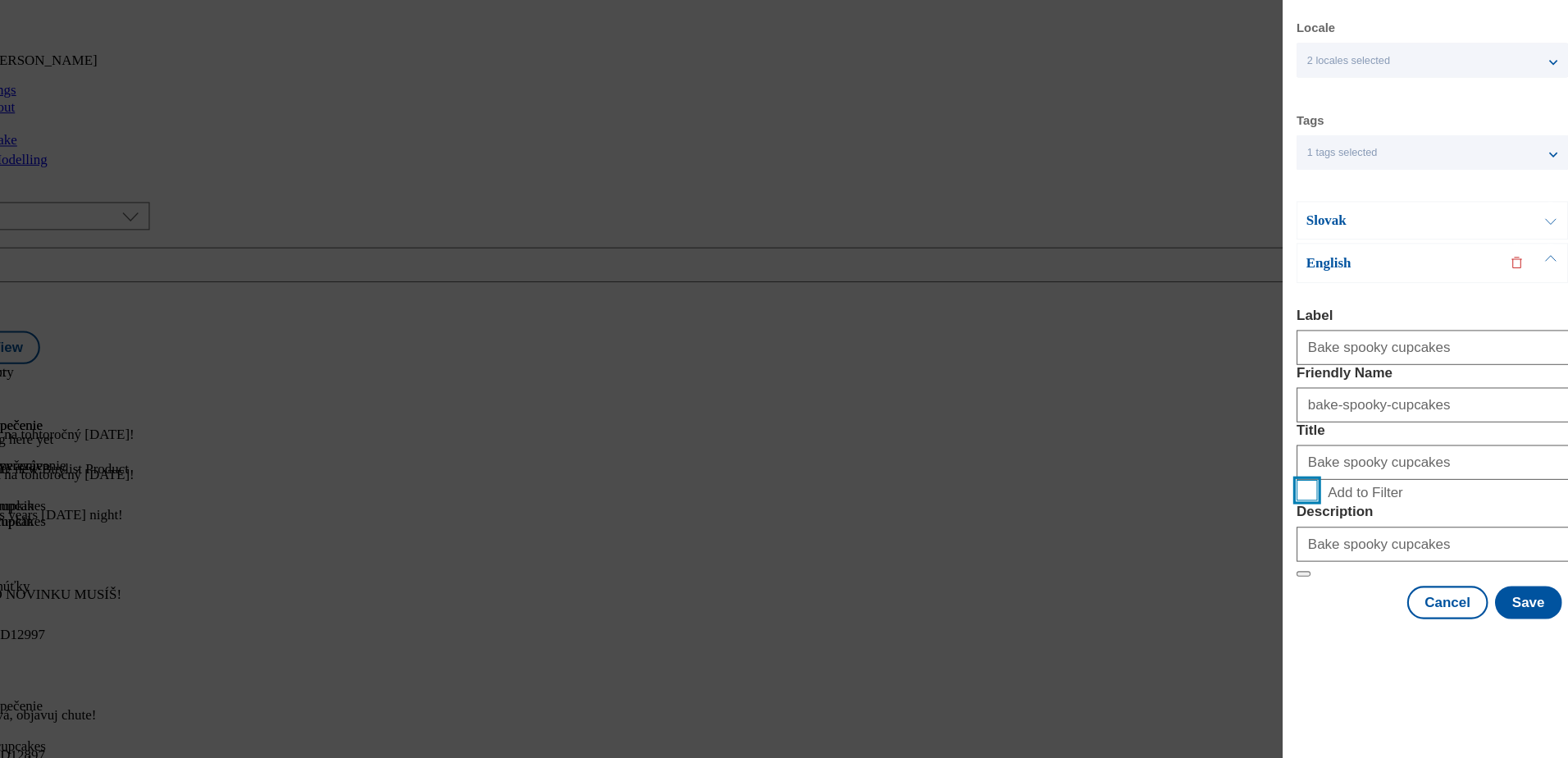
click at [1313, 515] on input "Add to Filter" at bounding box center [1308, 505] width 20 height 20
checkbox input "true"
click at [1494, 627] on button "Save" at bounding box center [1517, 610] width 63 height 32
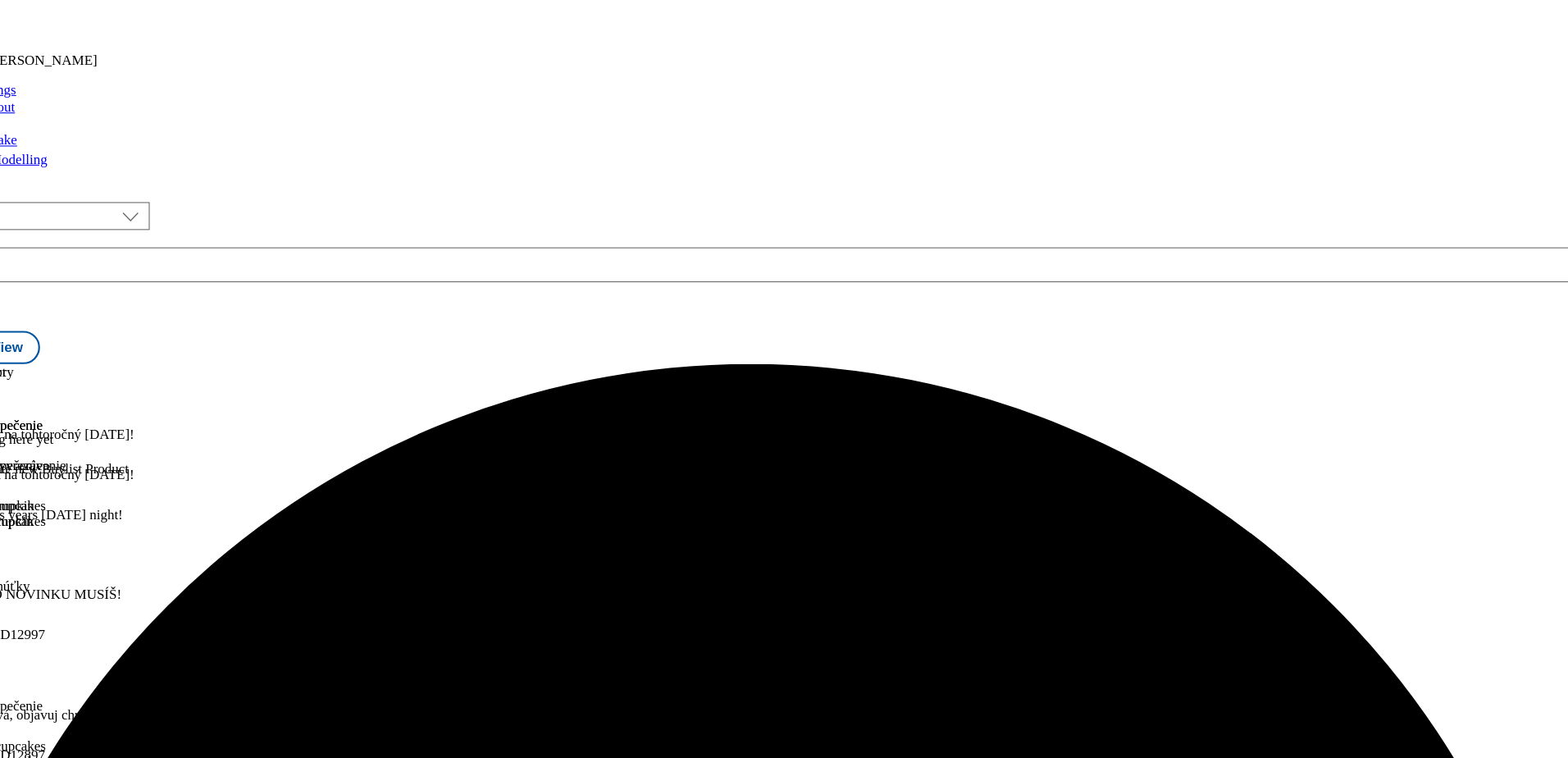
scroll to position [463, 0]
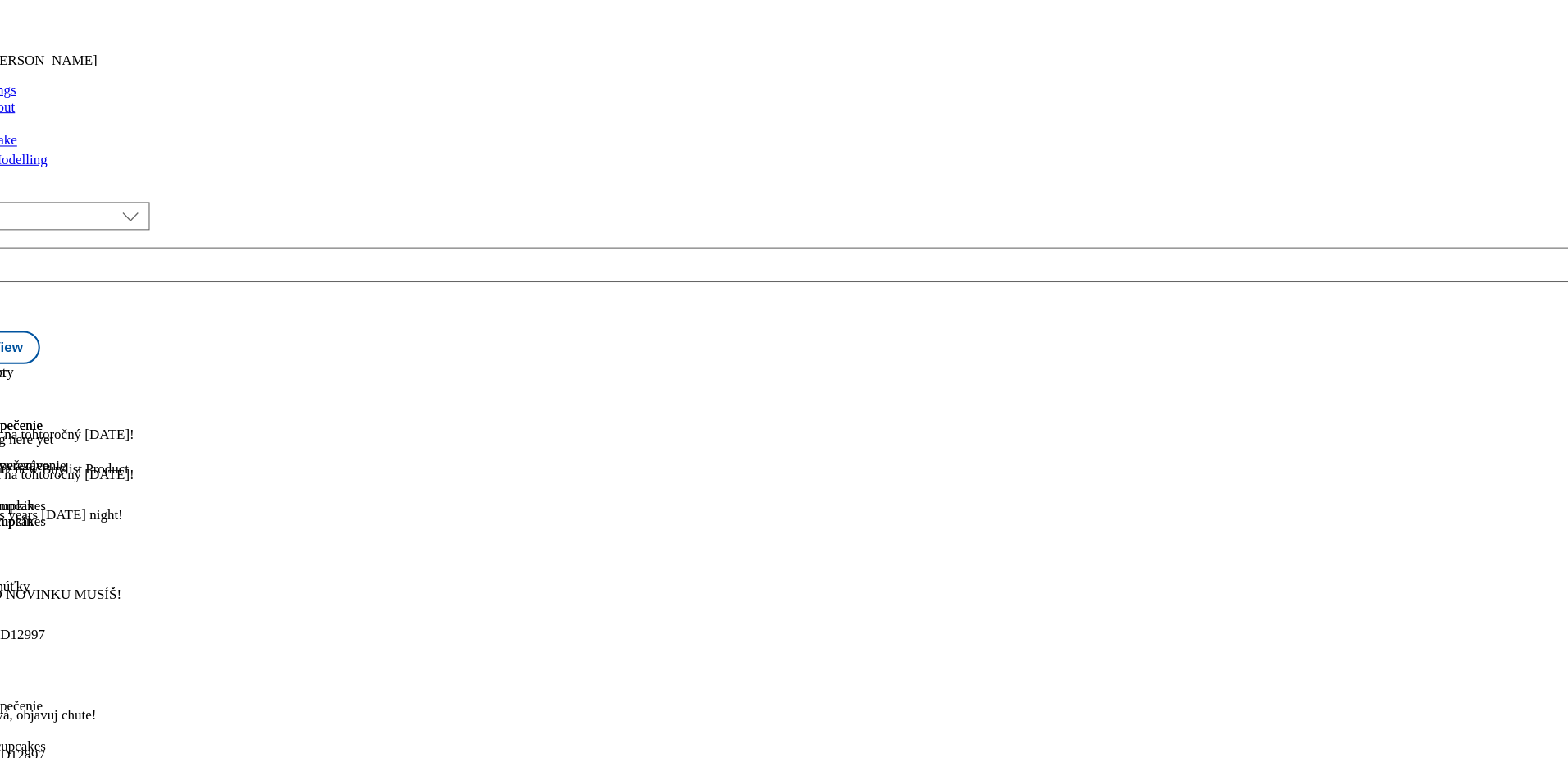
click at [18, 420] on icon at bounding box center [12, 426] width 12 height 12
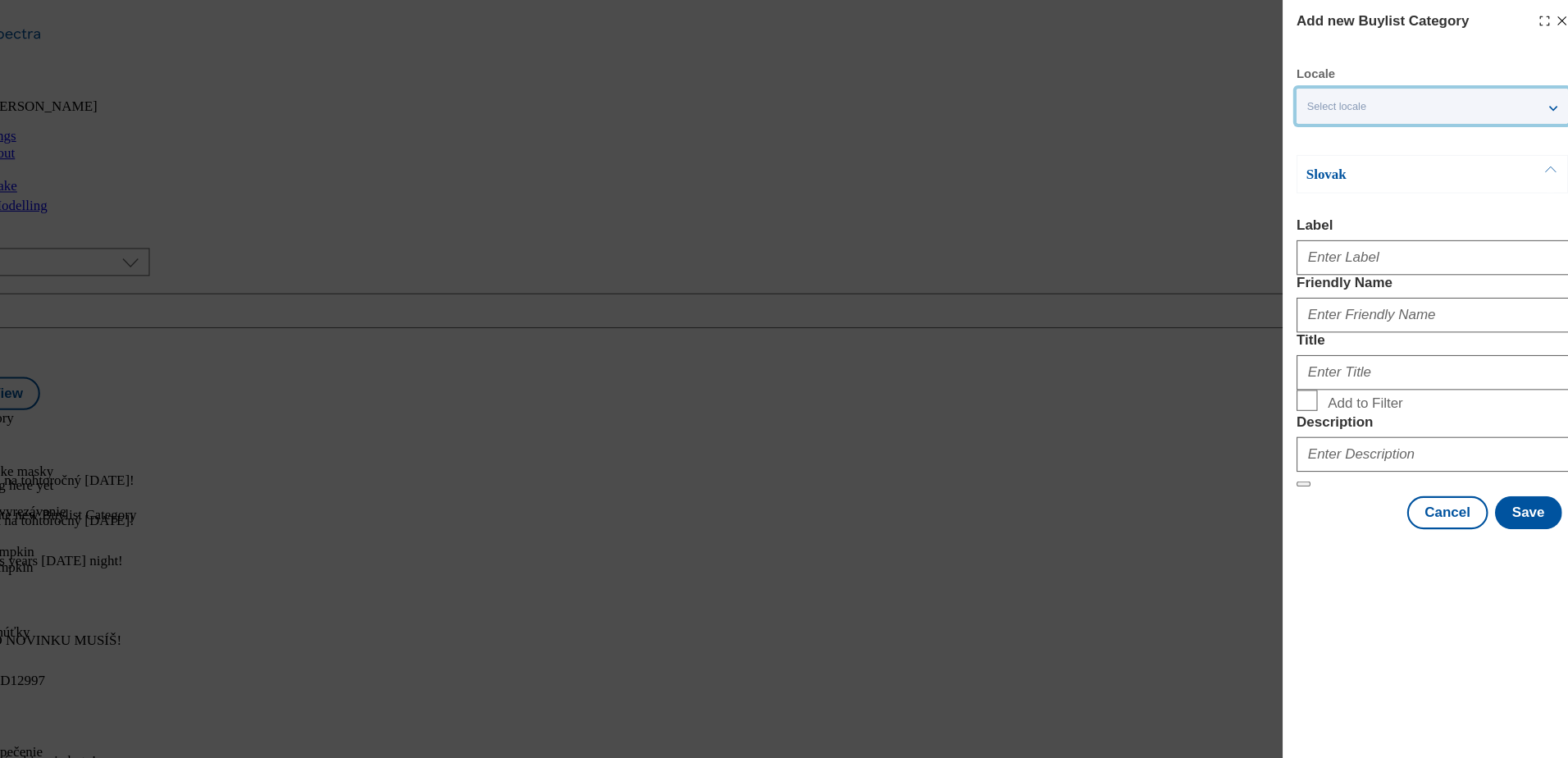
click at [1444, 90] on div "Select locale" at bounding box center [1426, 100] width 256 height 32
click at [1351, 169] on span "English" at bounding box center [1356, 167] width 38 height 9
click at [1328, 169] on input "English" at bounding box center [1318, 169] width 20 height 20
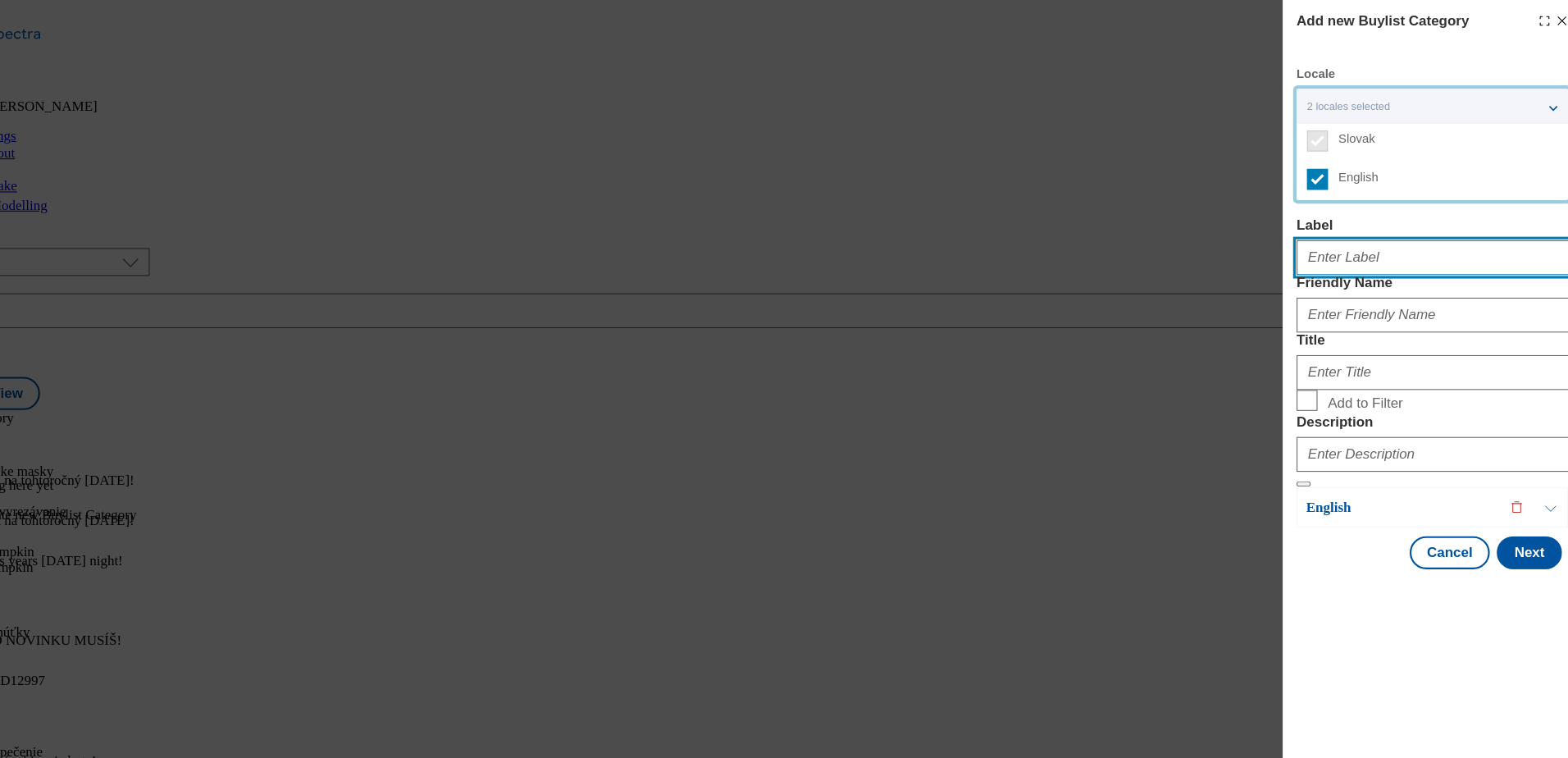
click at [1402, 257] on input "Label" at bounding box center [1426, 242] width 257 height 32
type input "[DATE] masks"
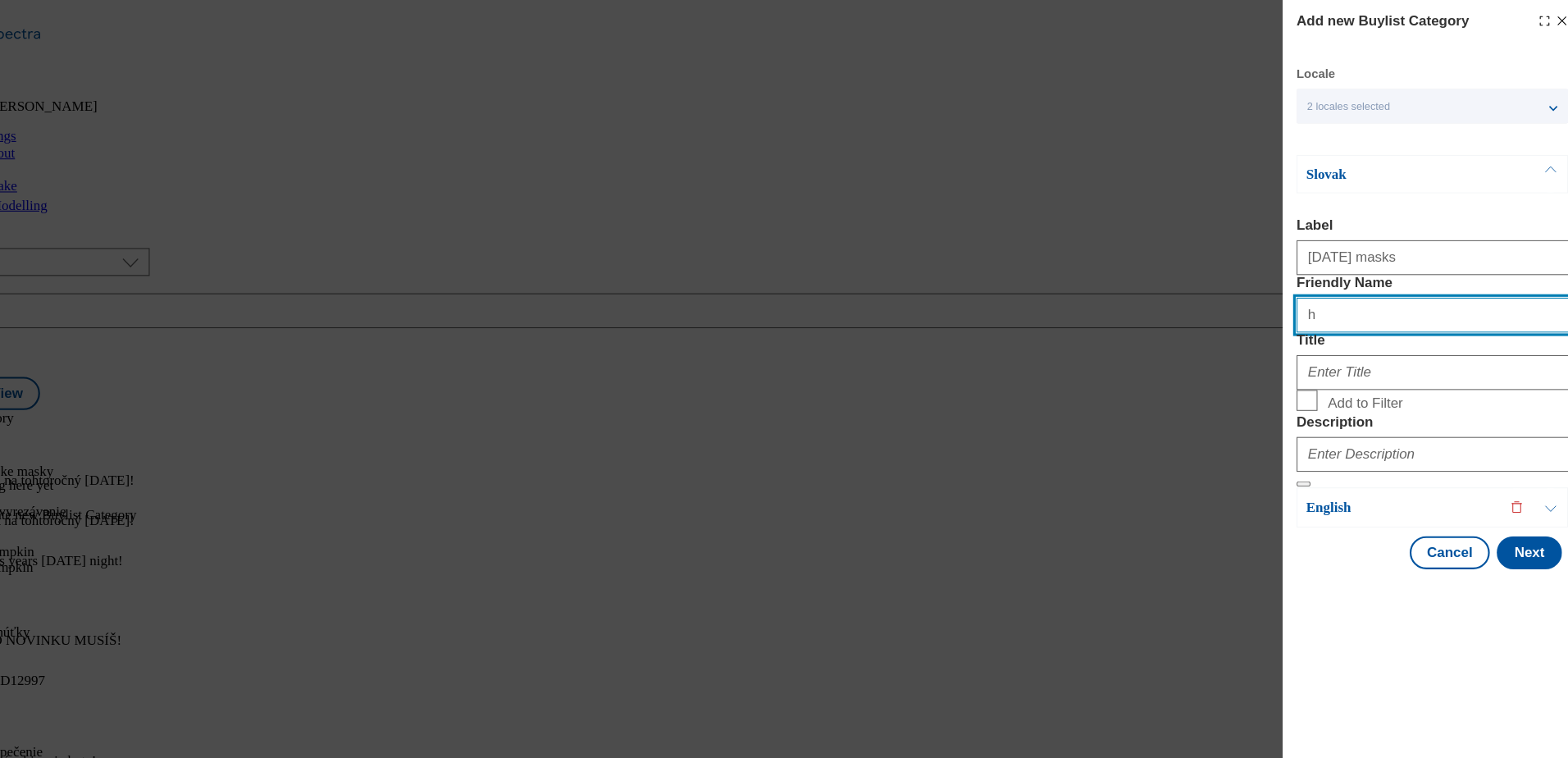
type input "[DATE]-masks"
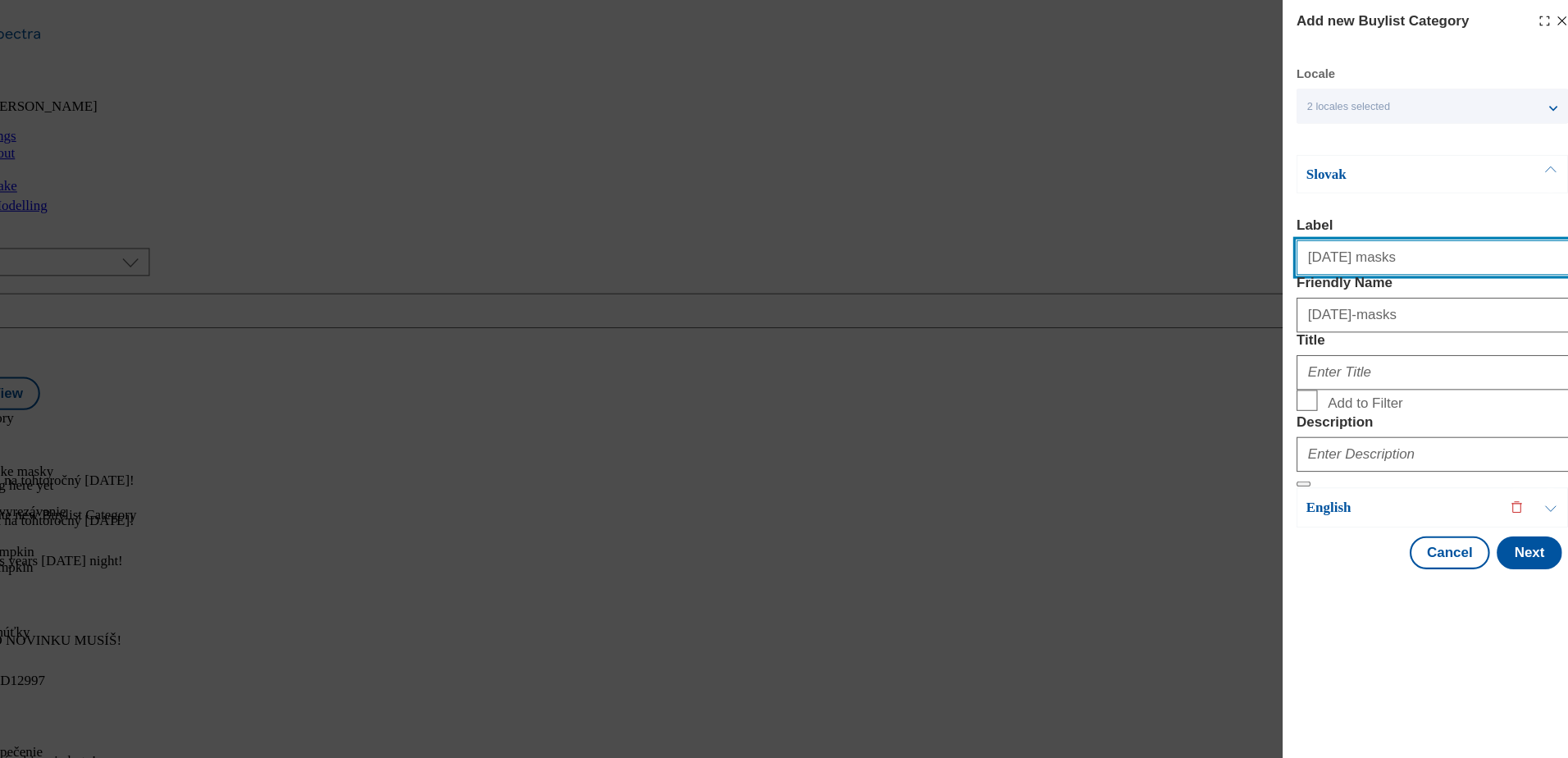
click at [1369, 246] on input "[DATE] masks" at bounding box center [1426, 242] width 257 height 32
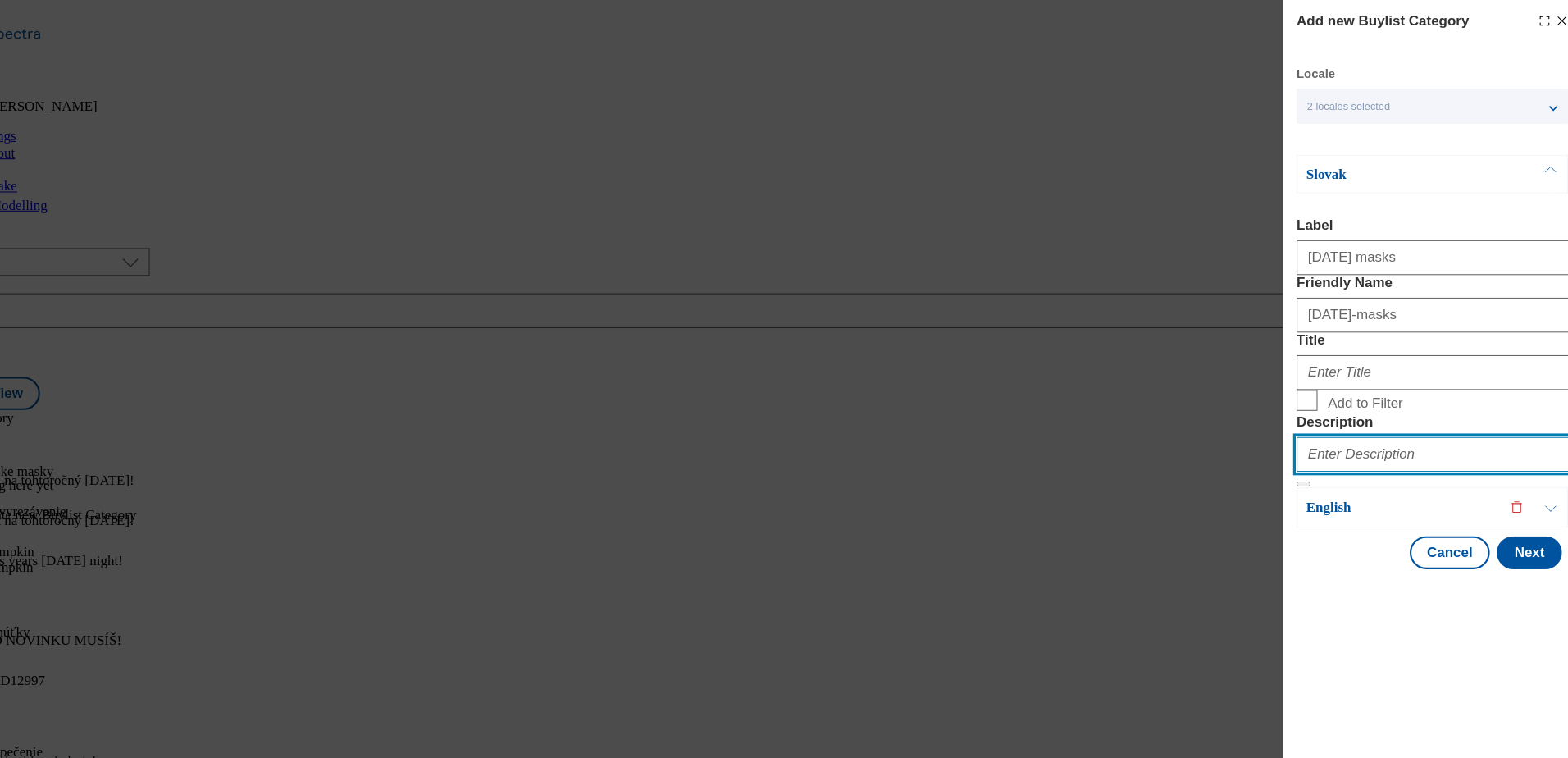
click at [1347, 445] on input "Description" at bounding box center [1426, 428] width 257 height 32
type input "[DATE] masks"
click at [1309, 387] on input "Add to Filter" at bounding box center [1308, 377] width 20 height 20
checkbox input "true"
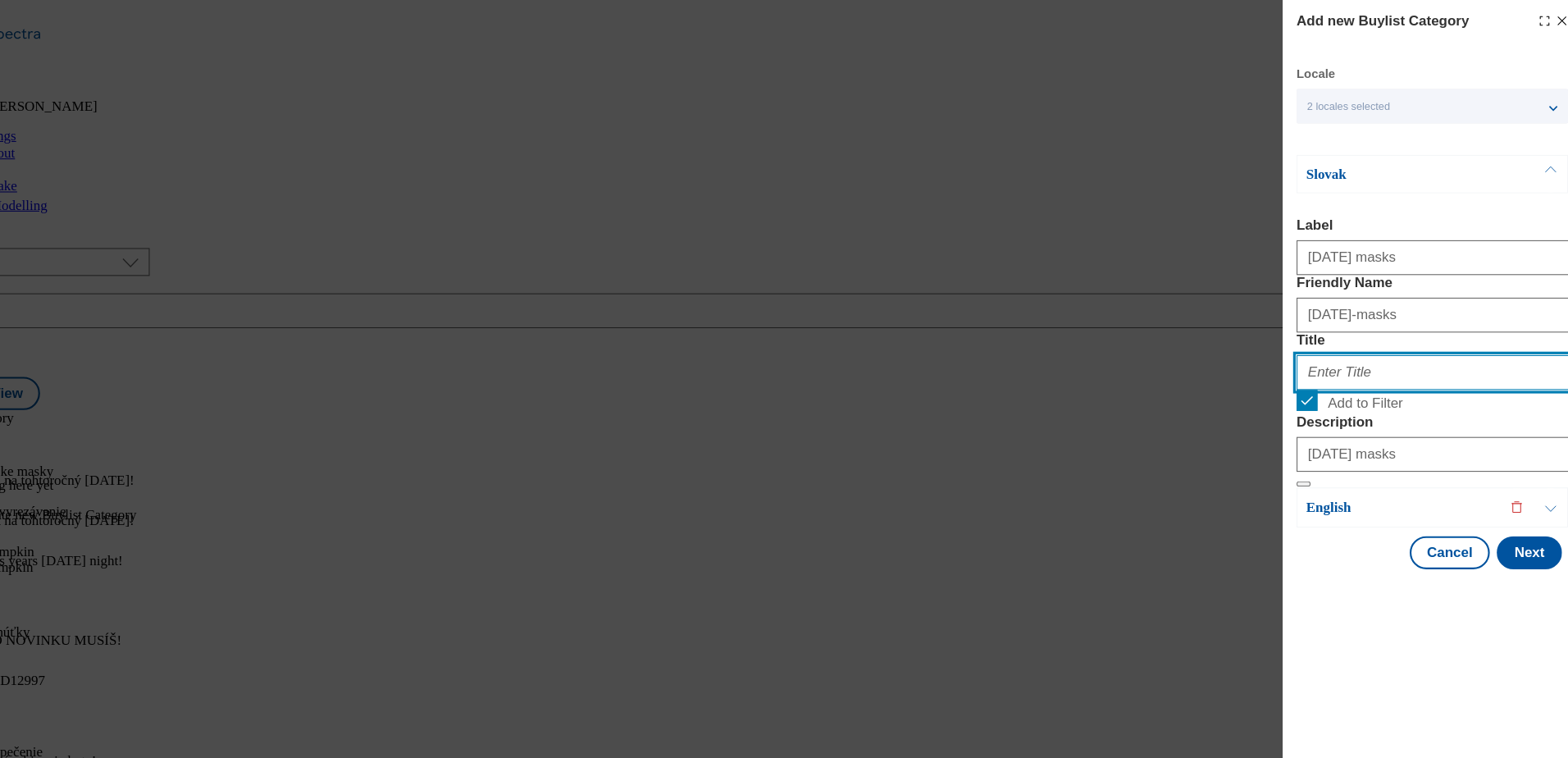
click at [1368, 367] on input "Title" at bounding box center [1426, 351] width 257 height 32
type input "Halloweenske masky"
click at [1500, 537] on button "Next" at bounding box center [1518, 520] width 61 height 32
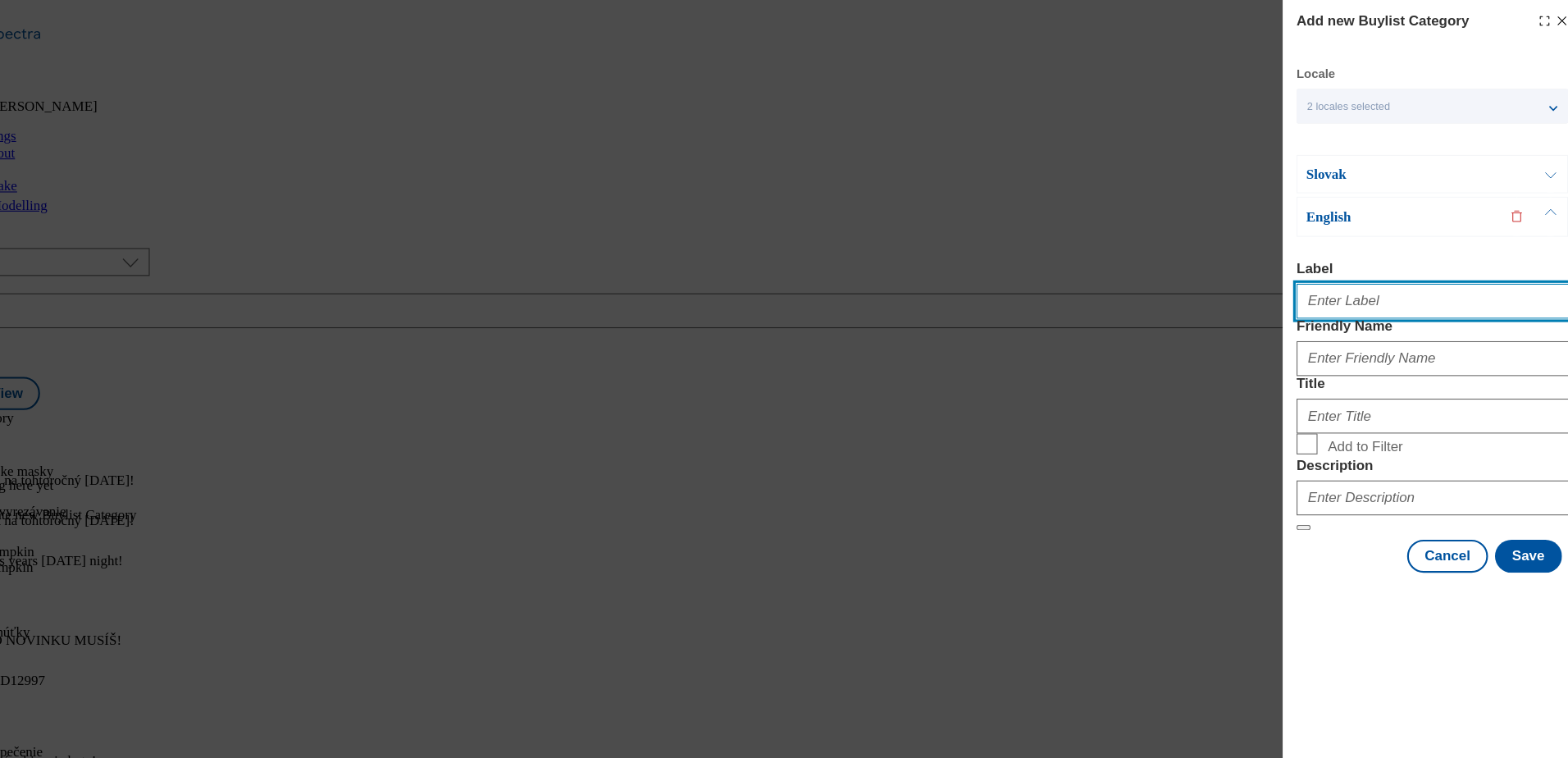
click at [1368, 282] on input "Label" at bounding box center [1426, 284] width 257 height 32
type input "[DATE] masks"
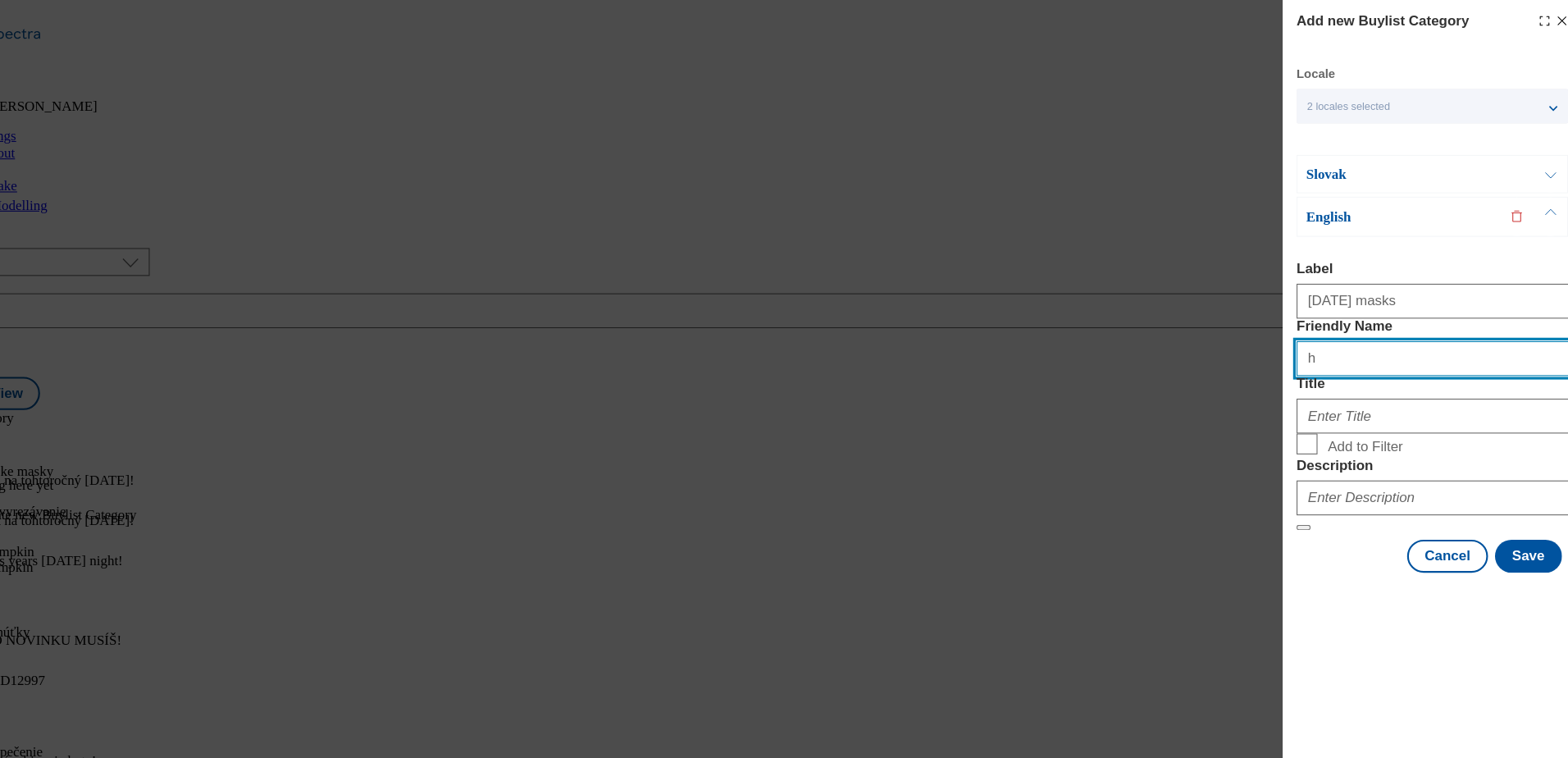
type input "[DATE]-masks"
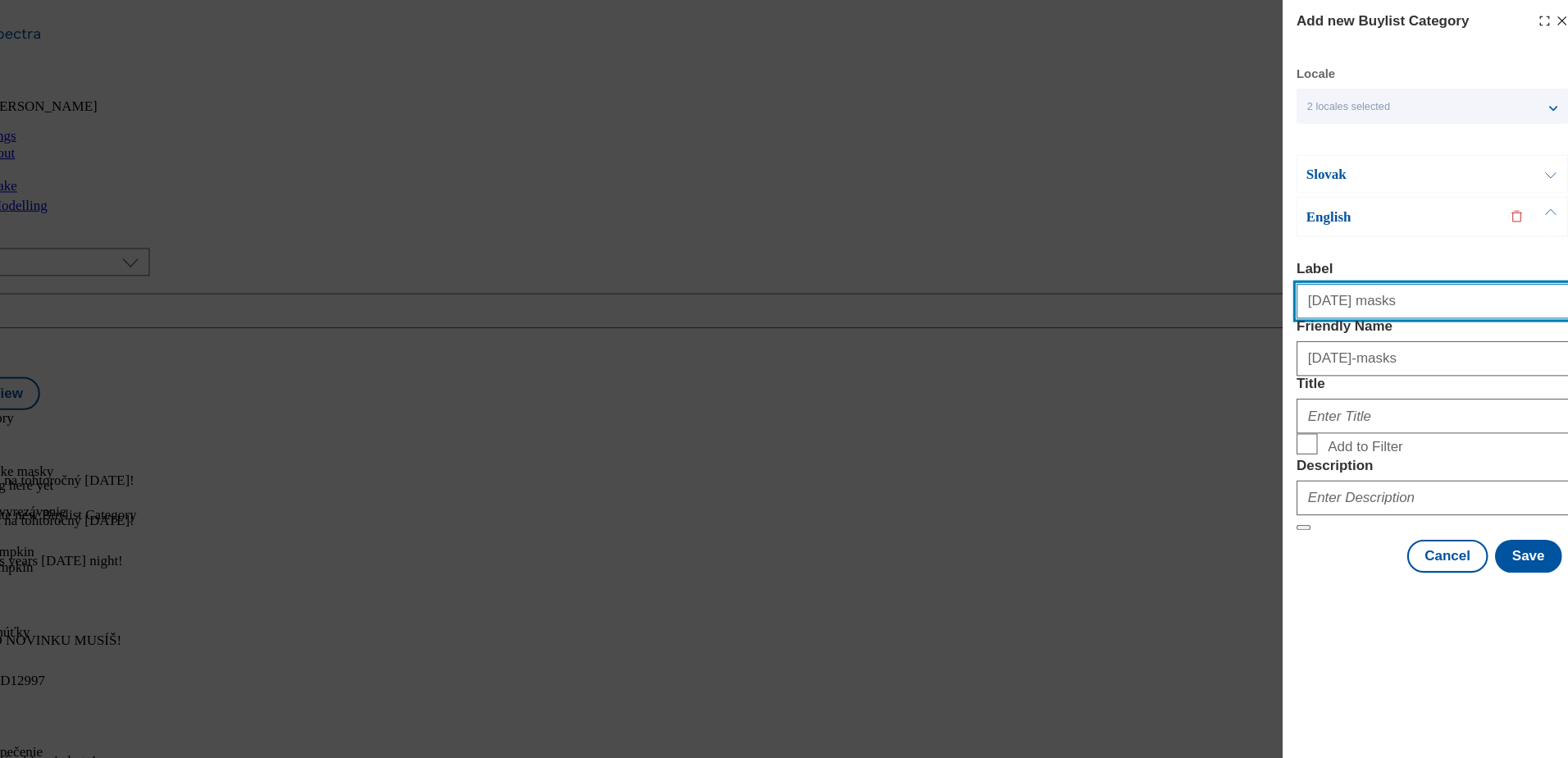
click at [1443, 280] on input "[DATE] masks" at bounding box center [1426, 284] width 257 height 32
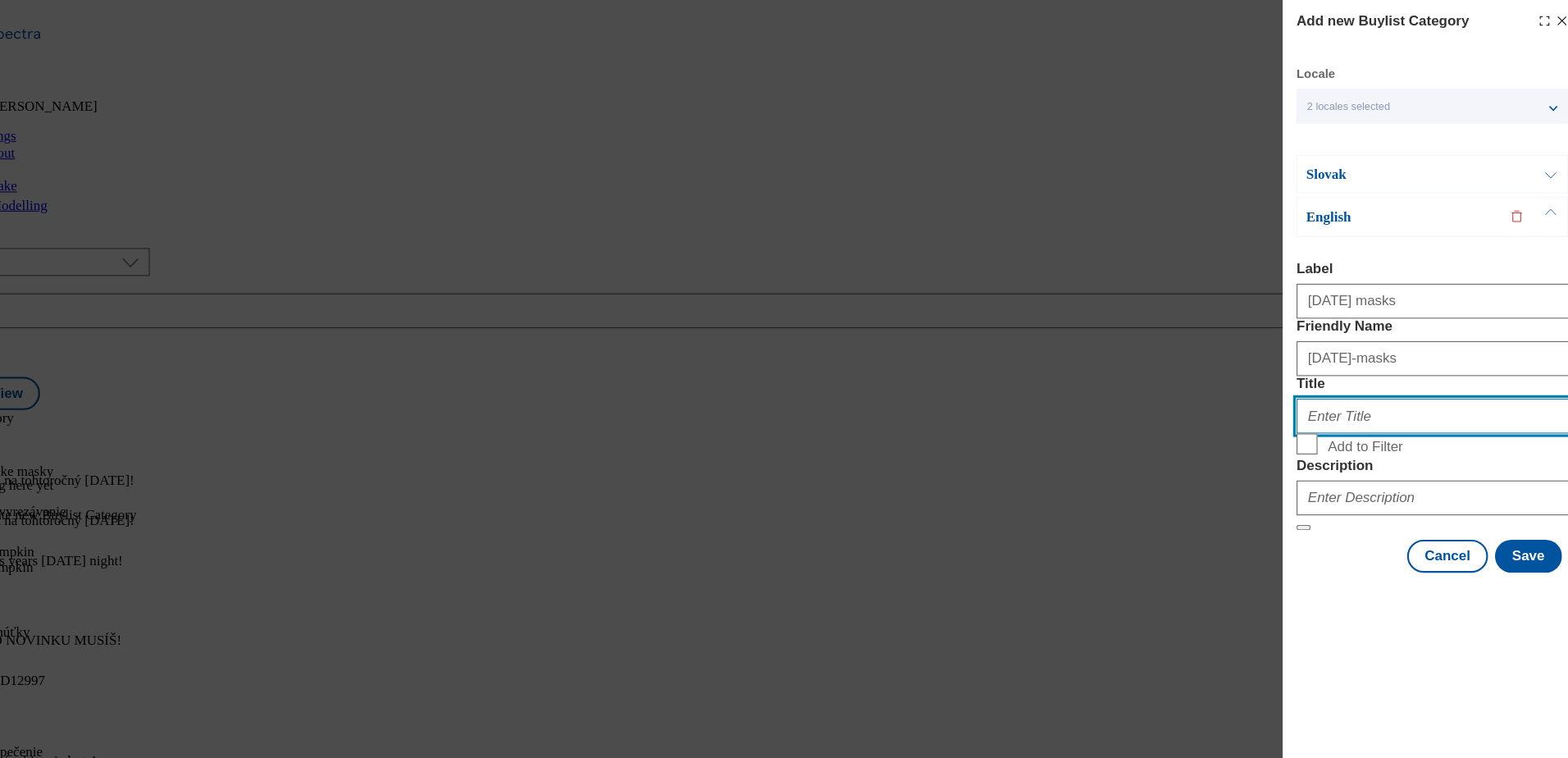
click at [1335, 409] on input "Title" at bounding box center [1426, 392] width 257 height 32
type input "[DATE] masks"
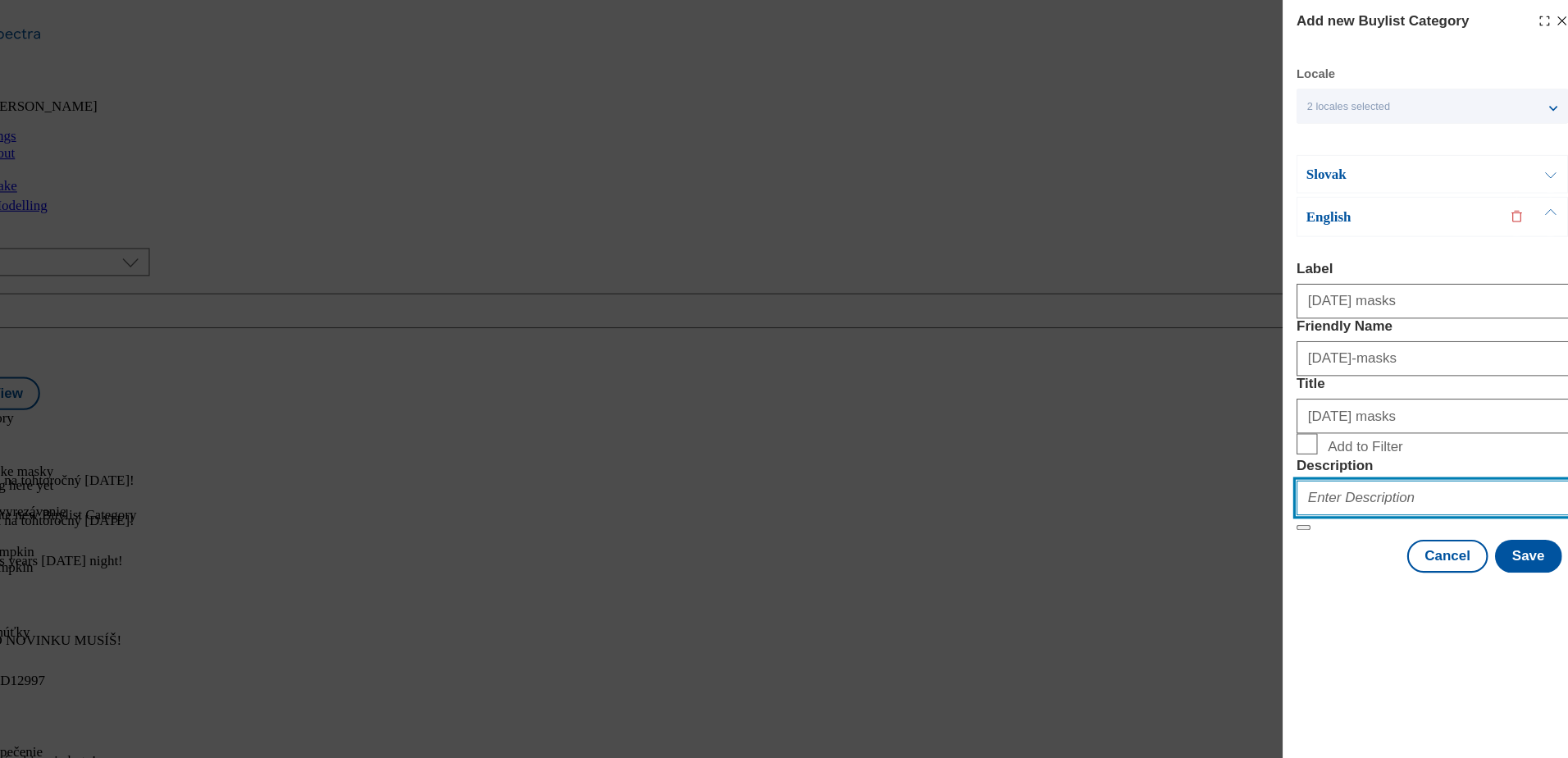
click at [1340, 485] on input "Description" at bounding box center [1426, 469] width 257 height 32
type input "[DATE] masks"
click at [1311, 429] on input "Add to Filter" at bounding box center [1308, 419] width 20 height 20
checkbox input "true"
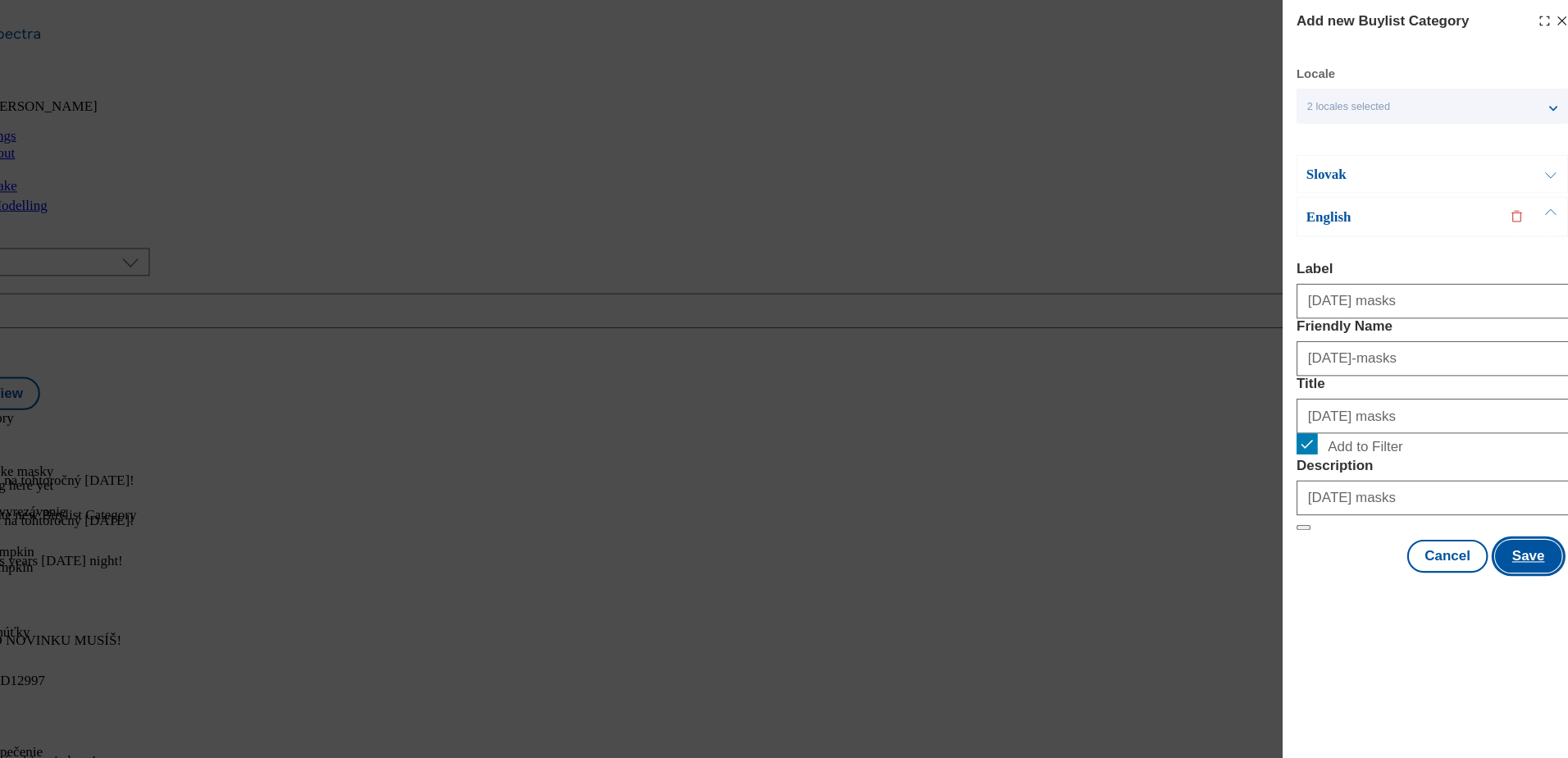
click at [1505, 539] on button "Save" at bounding box center [1517, 524] width 63 height 32
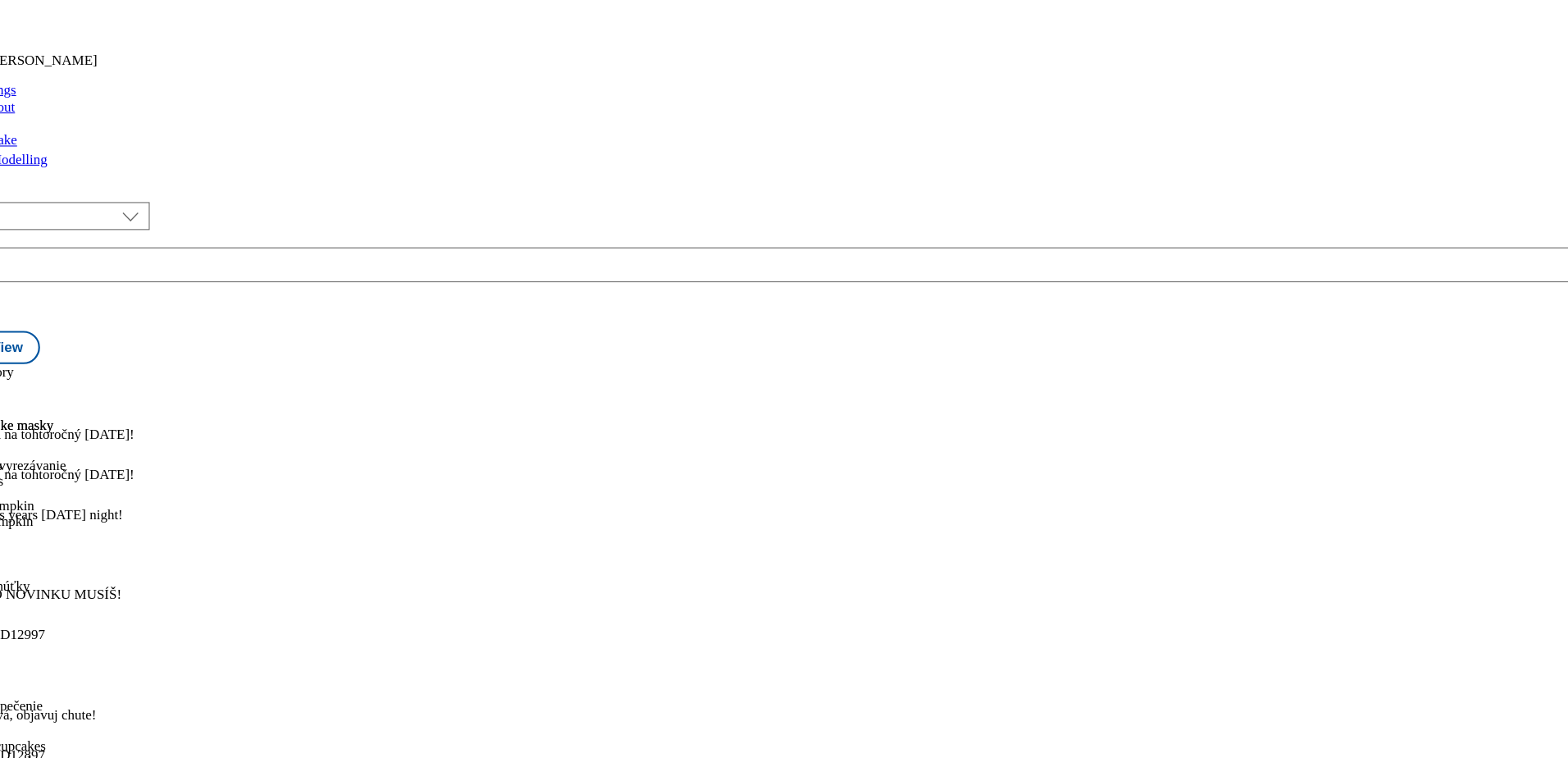
click at [139, 528] on div "carve-your-pumpkin" at bounding box center [69, 535] width 139 height 14
click at [139, 588] on div "Sladké pochúťky Treats treats [DATE] 08:02 pm" at bounding box center [69, 645] width 139 height 113
click at [139, 701] on div "Strašidelné pečenie Bake spooky cupcakes bake-spooky-cupcakes [DATE] 08:03 pm" at bounding box center [69, 758] width 139 height 113
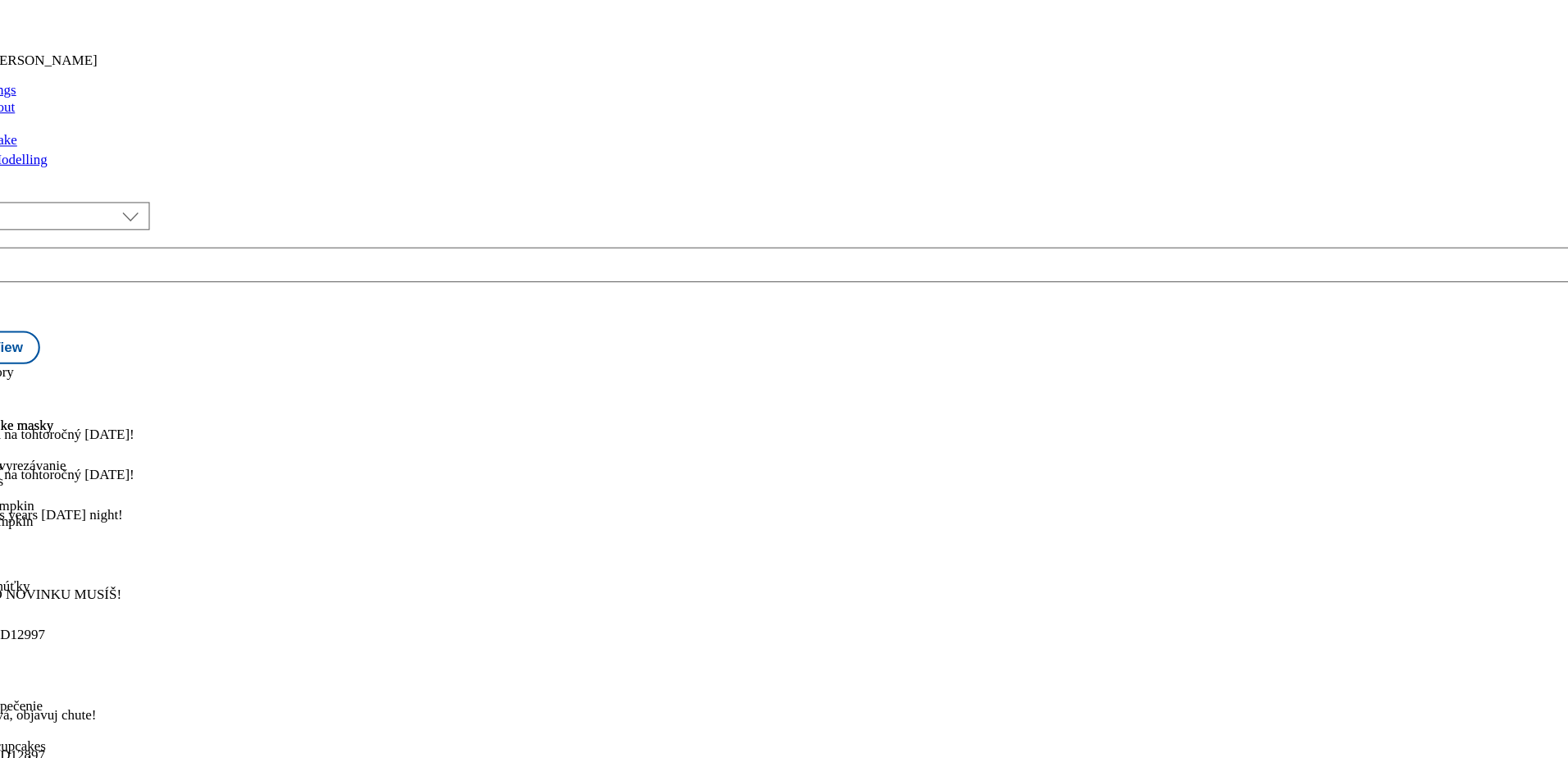
scroll to position [373, 0]
click at [18, 420] on icon at bounding box center [12, 426] width 12 height 12
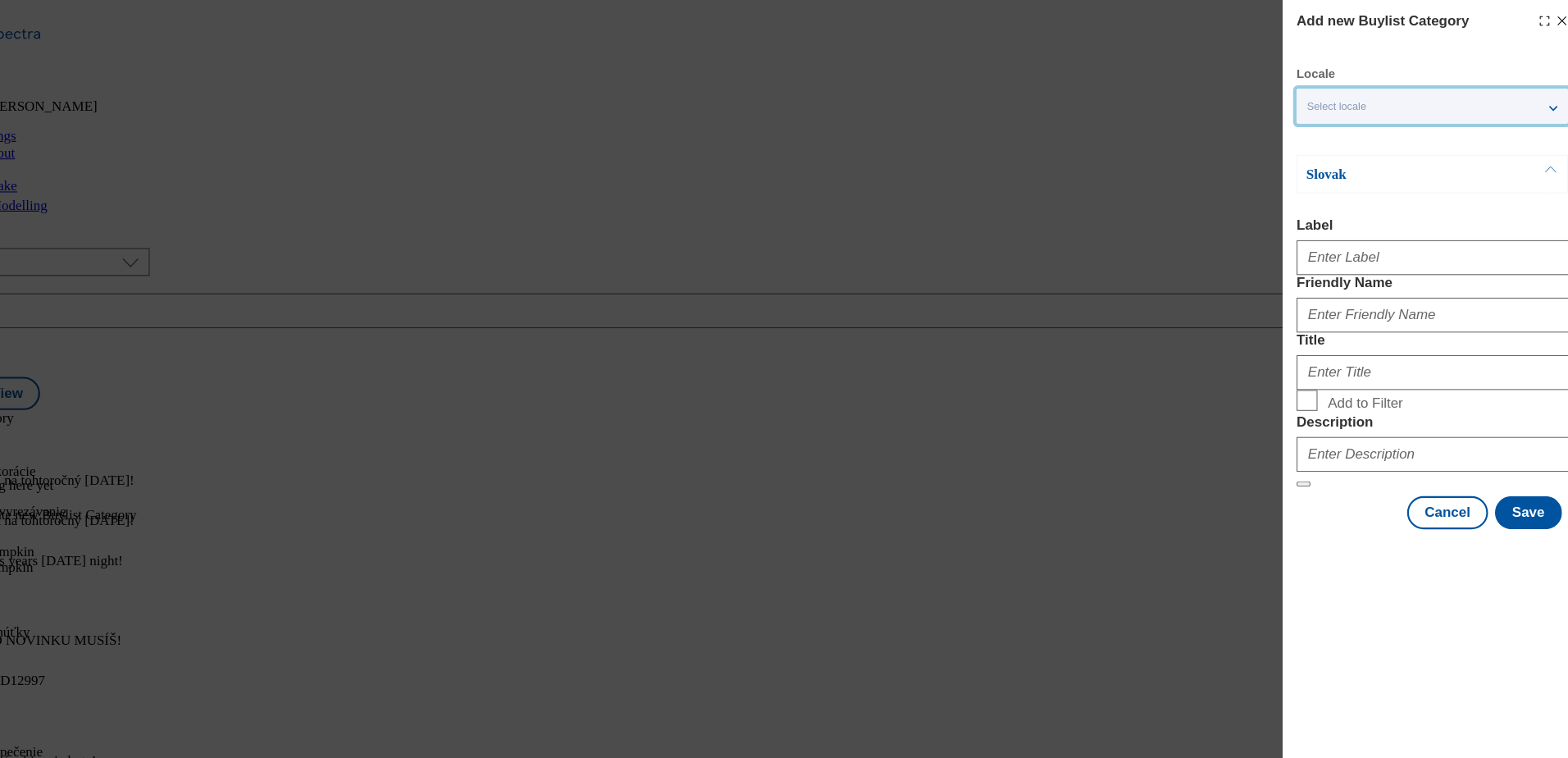
click at [1356, 105] on span "Select locale" at bounding box center [1336, 101] width 56 height 13
click at [1332, 172] on label "English" at bounding box center [1426, 170] width 256 height 36
click at [1328, 172] on input "English" at bounding box center [1318, 169] width 20 height 20
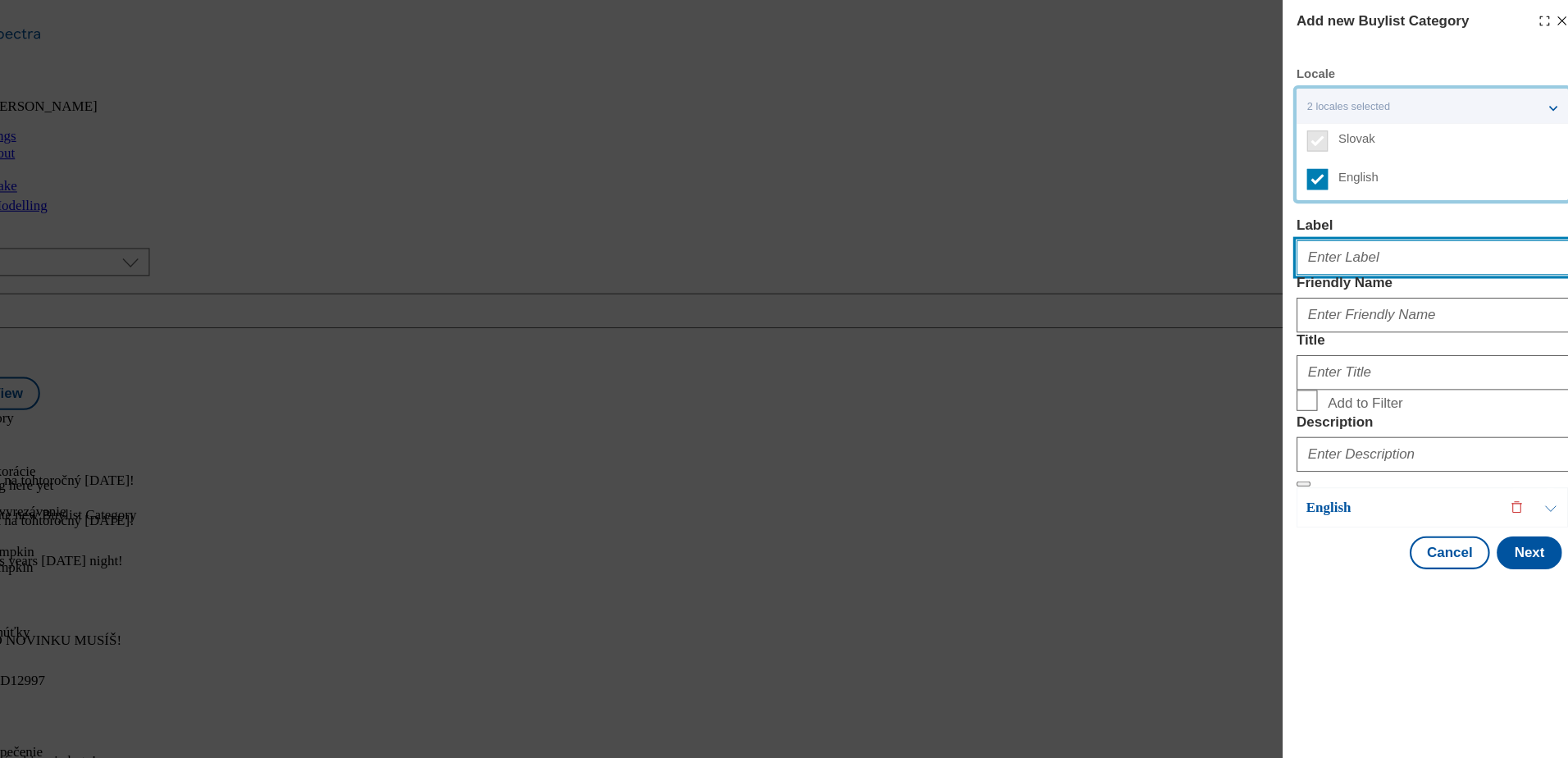
click at [1469, 251] on input "Label" at bounding box center [1426, 242] width 257 height 32
type input "Autumn decorations"
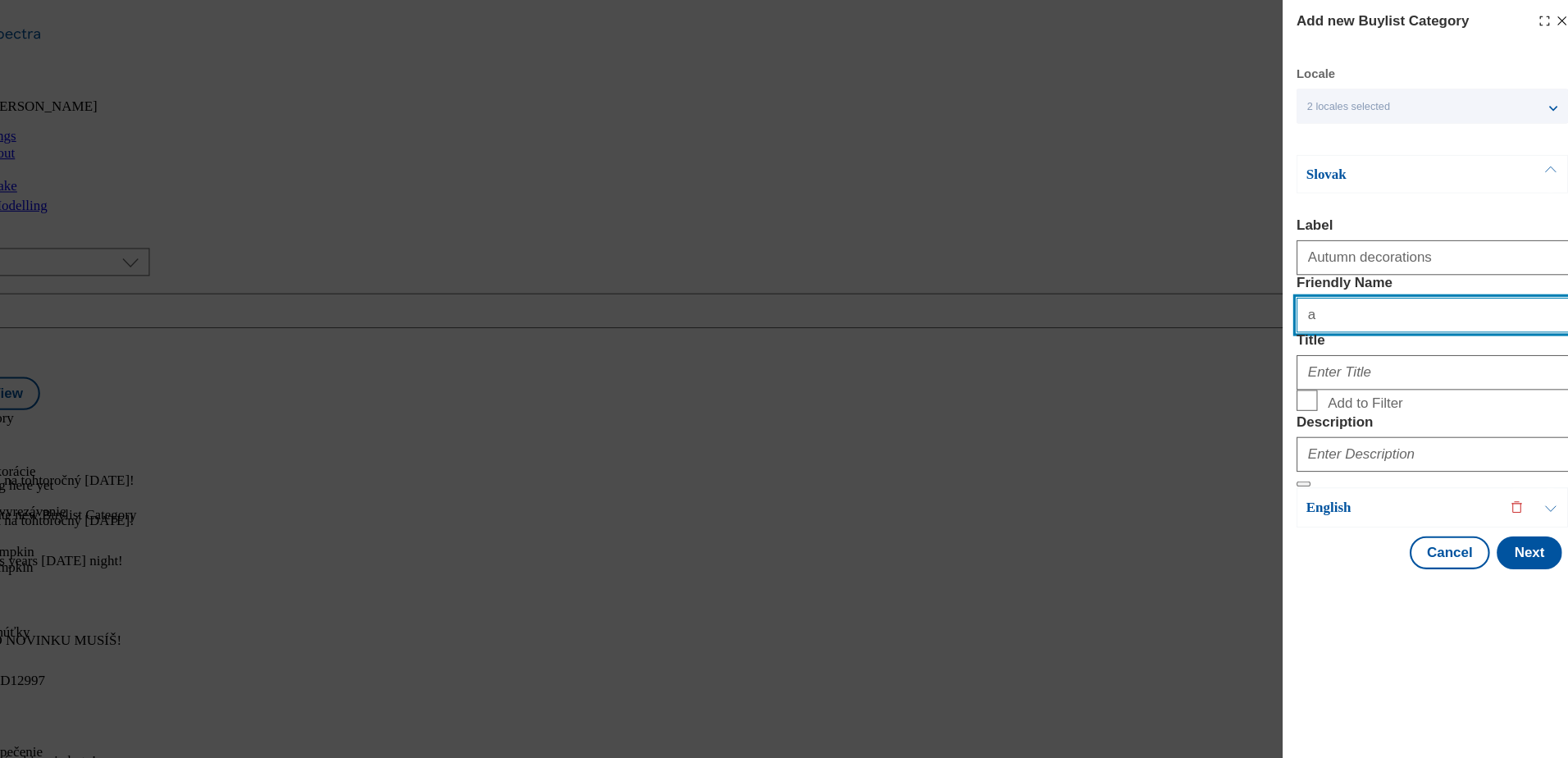
type input "autumn-decorations"
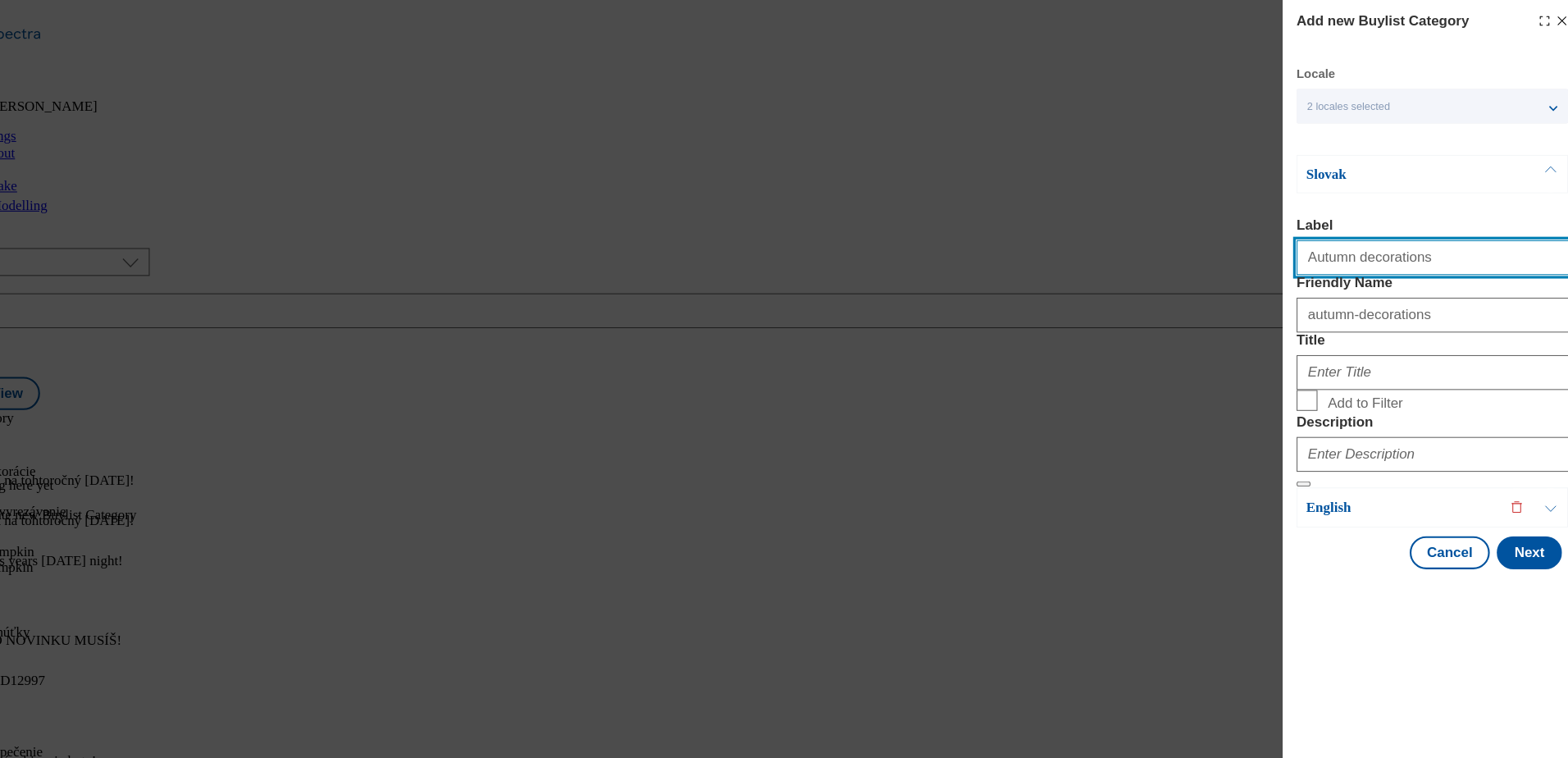
click at [1449, 241] on input "Autumn decorations" at bounding box center [1426, 242] width 257 height 32
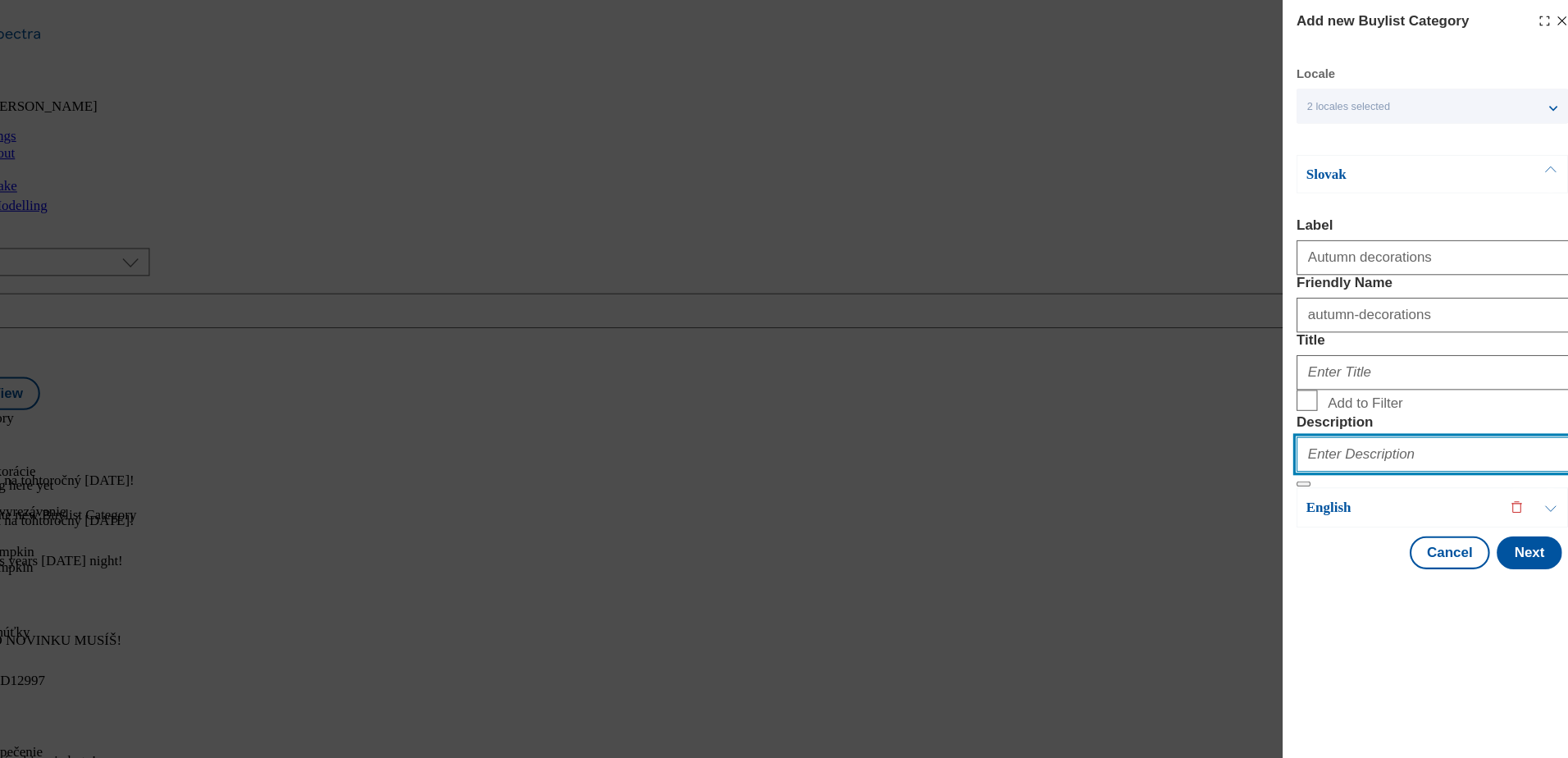
click at [1367, 445] on input "Description" at bounding box center [1426, 428] width 257 height 32
type input "Autumn decorations"
click at [1303, 387] on input "Add to Filter" at bounding box center [1308, 377] width 20 height 20
checkbox input "true"
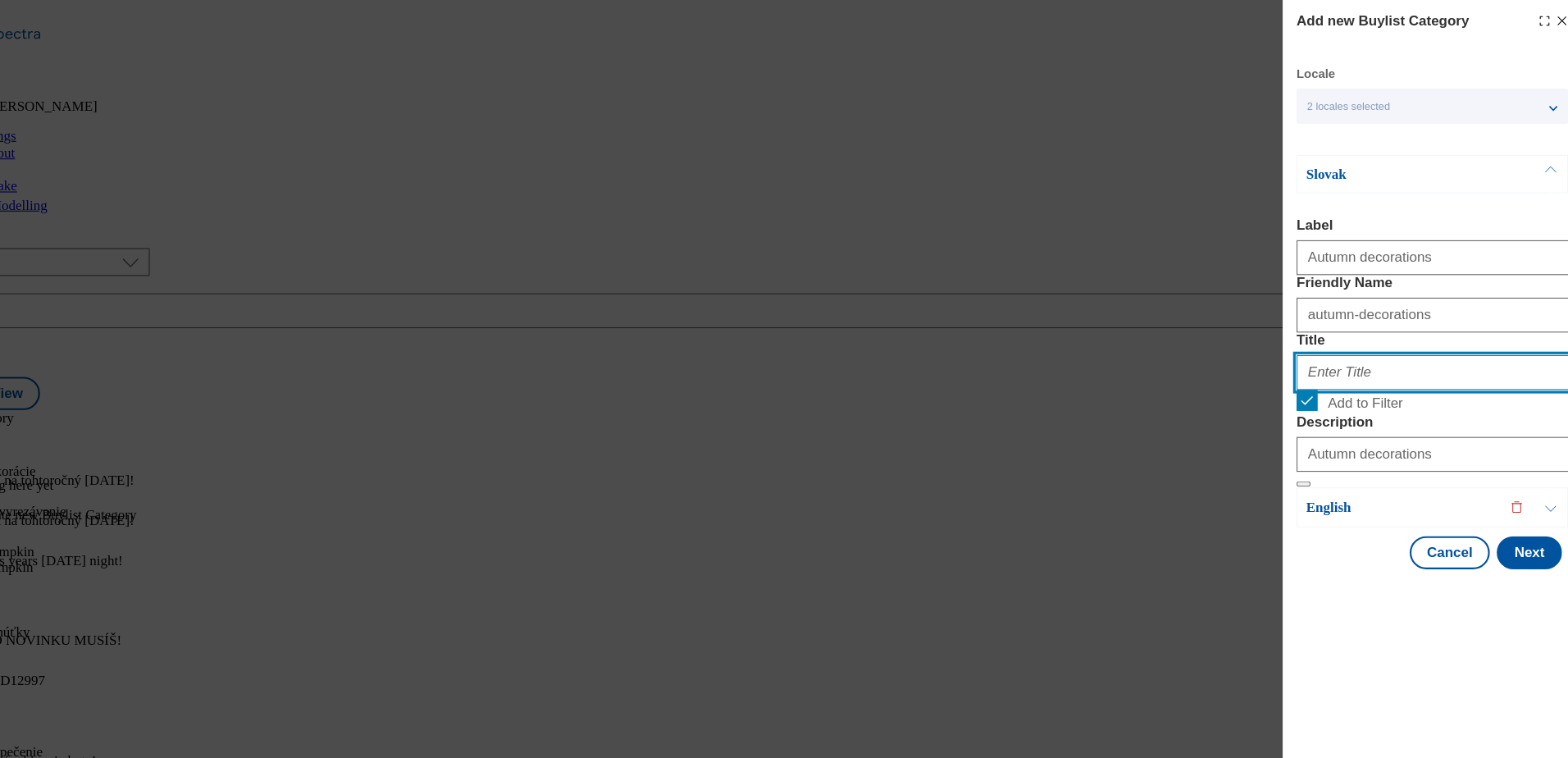
click at [1349, 367] on input "Title" at bounding box center [1426, 351] width 257 height 32
type input "Jesenné dekorácie"
click at [1509, 537] on button "Next" at bounding box center [1518, 520] width 61 height 32
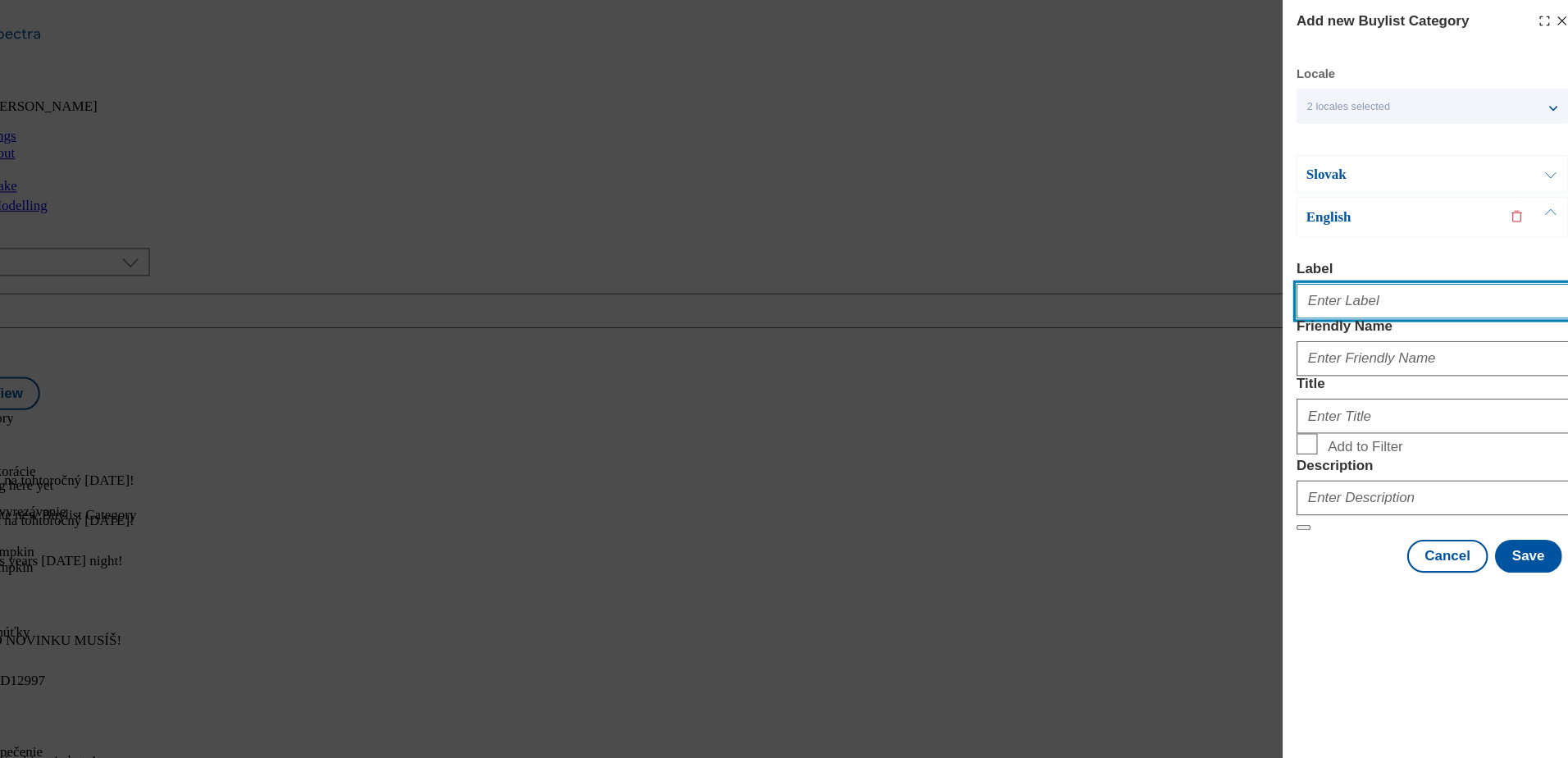
click at [1505, 283] on input "Label" at bounding box center [1426, 284] width 257 height 32
type input "Autumn decorations"
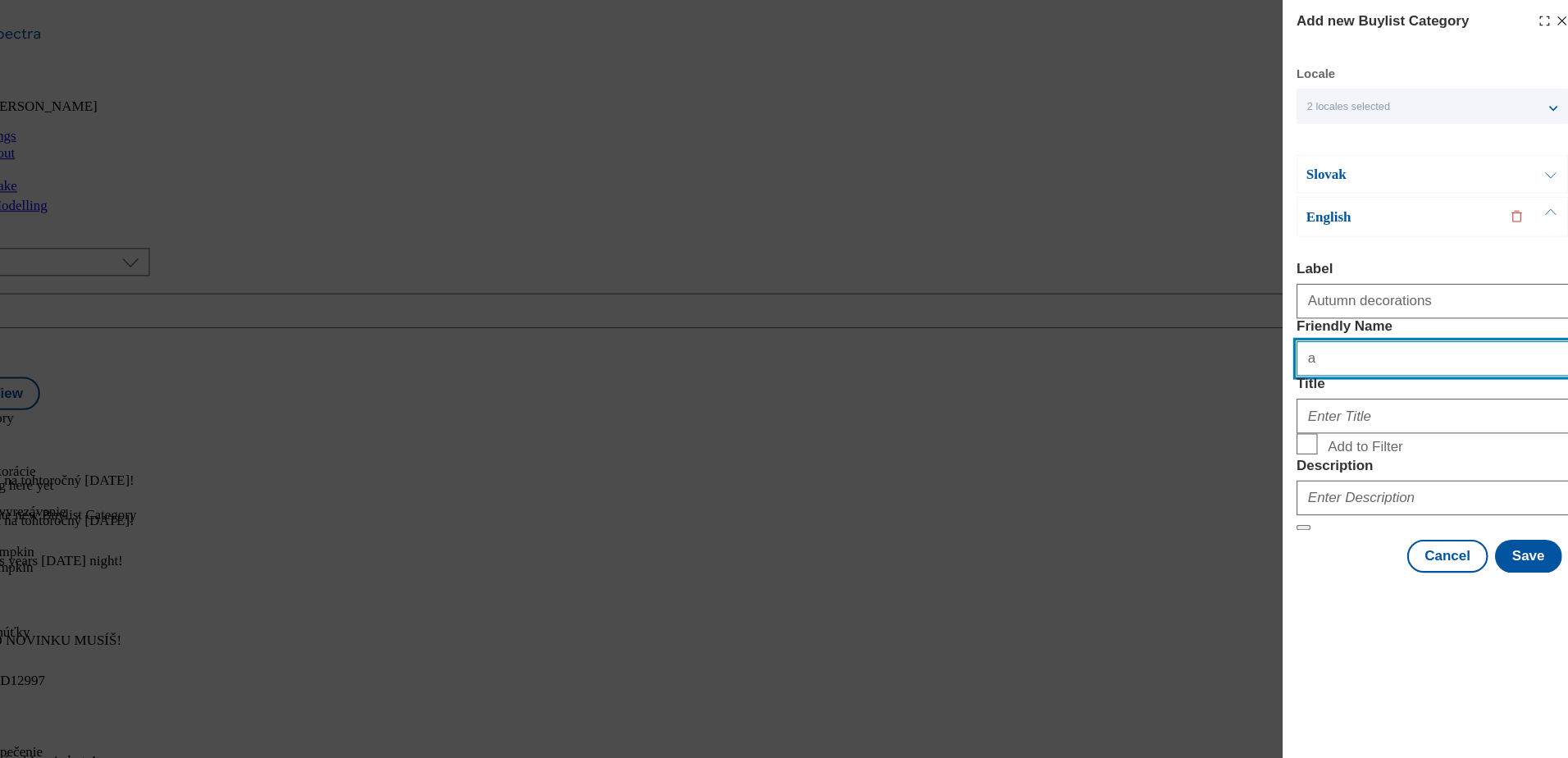
type input "autumn-decorations"
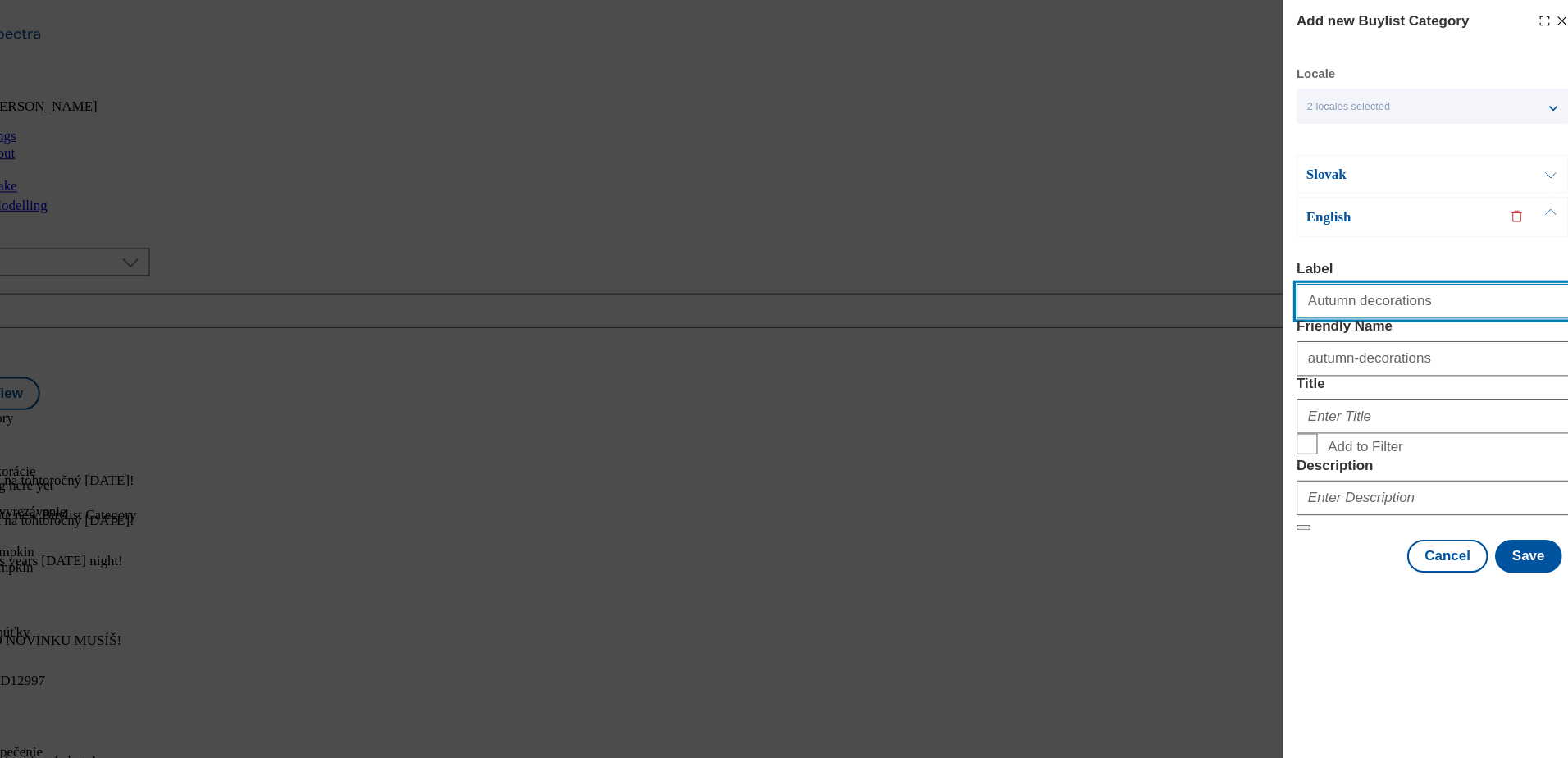
click at [1498, 282] on input "Autumn decorations" at bounding box center [1426, 284] width 257 height 32
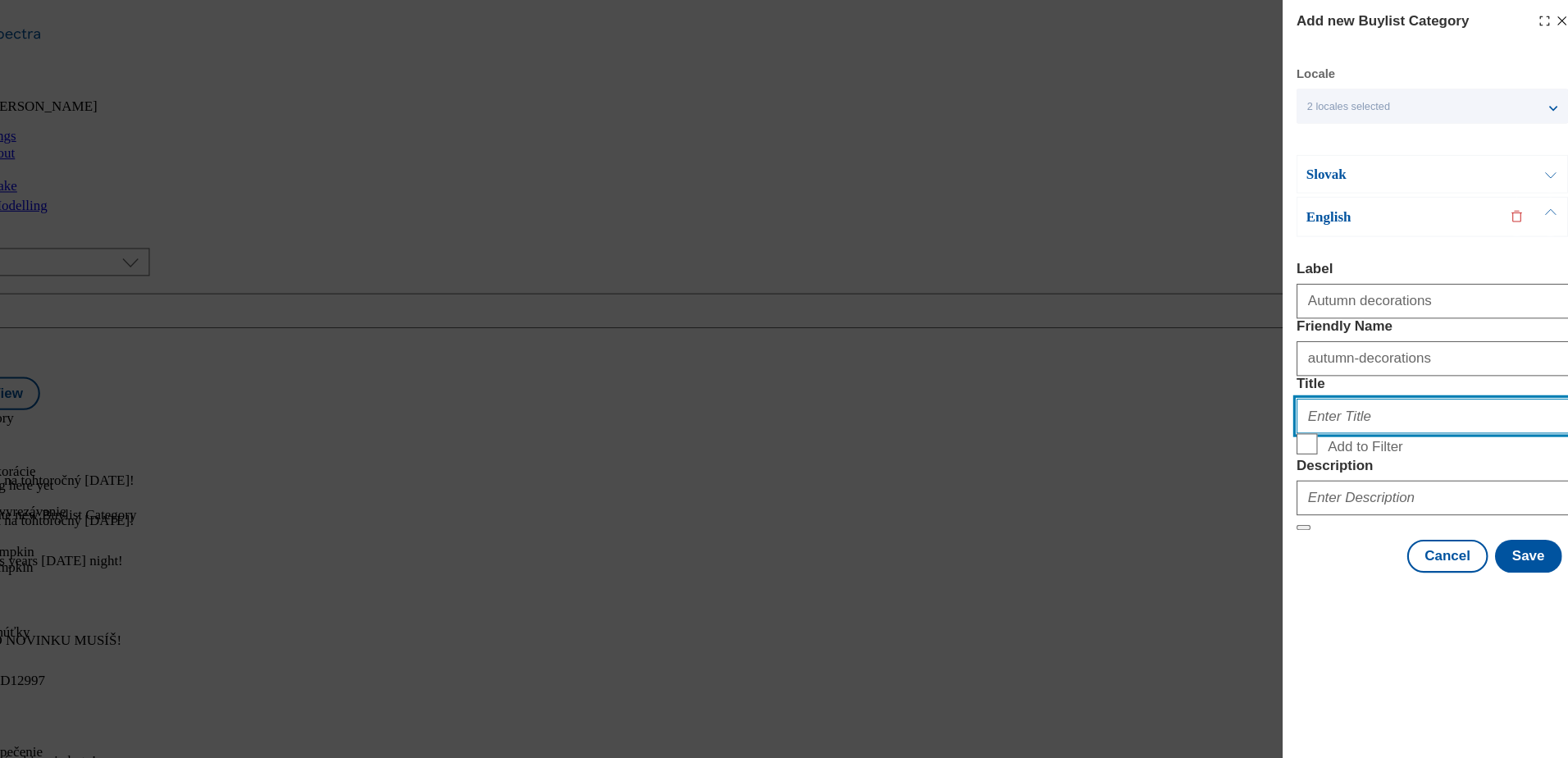
click at [1396, 409] on input "Title" at bounding box center [1426, 392] width 257 height 32
type input "Autumn decorations"
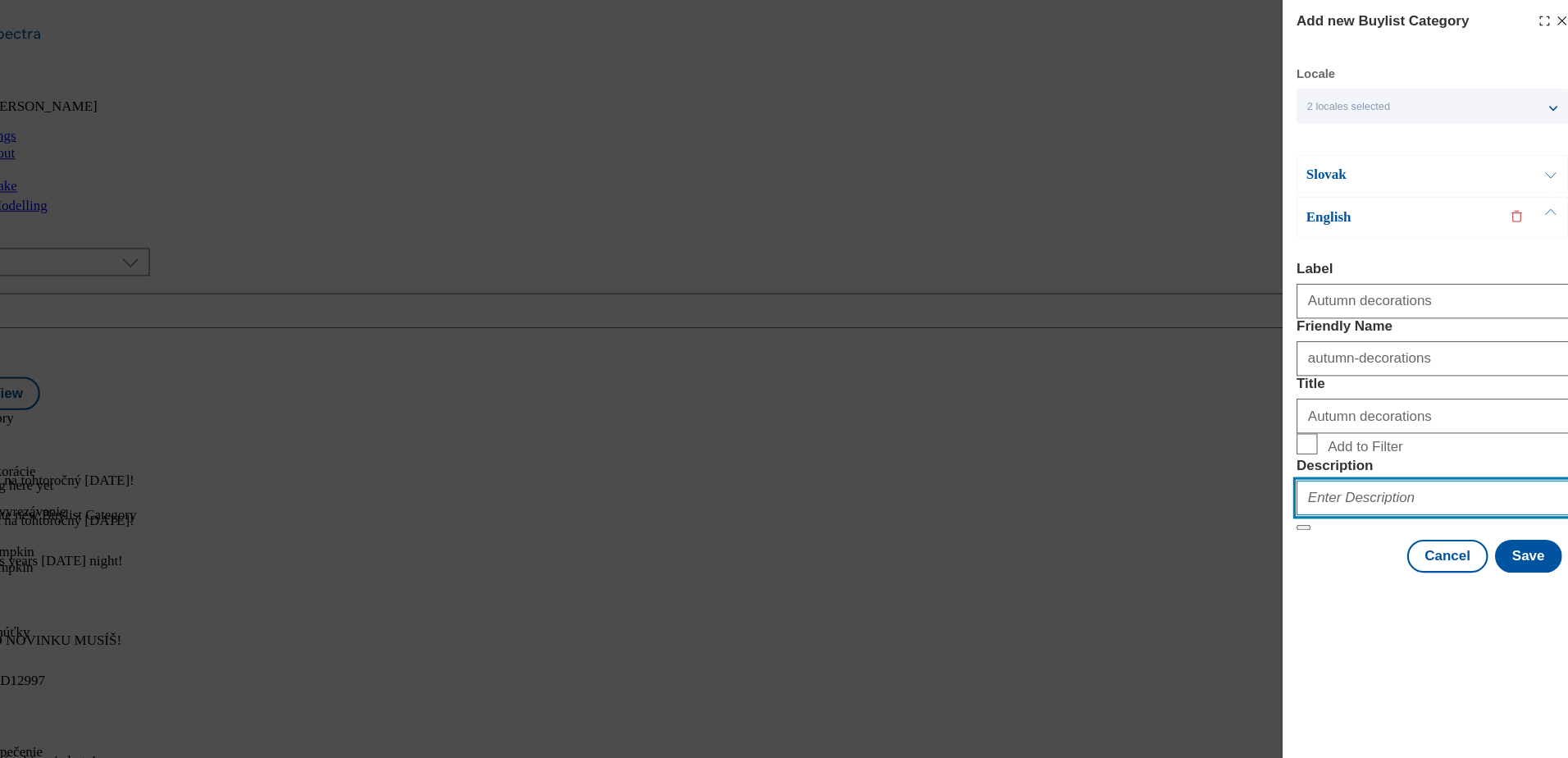
click at [1352, 485] on input "Description" at bounding box center [1426, 469] width 257 height 32
click at [1303, 429] on input "Add to Filter" at bounding box center [1308, 419] width 20 height 20
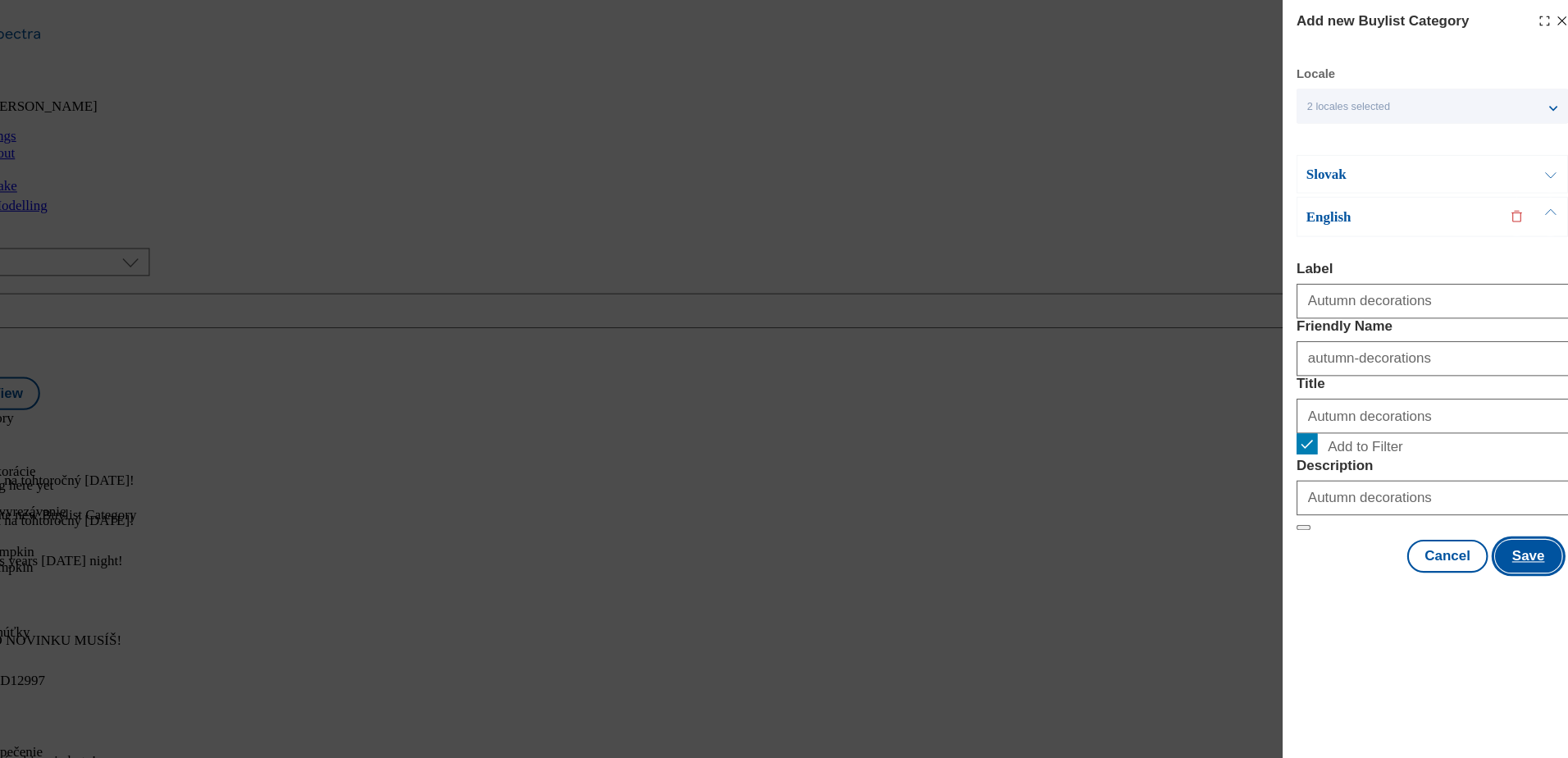
click at [1535, 539] on button "Save" at bounding box center [1517, 524] width 63 height 32
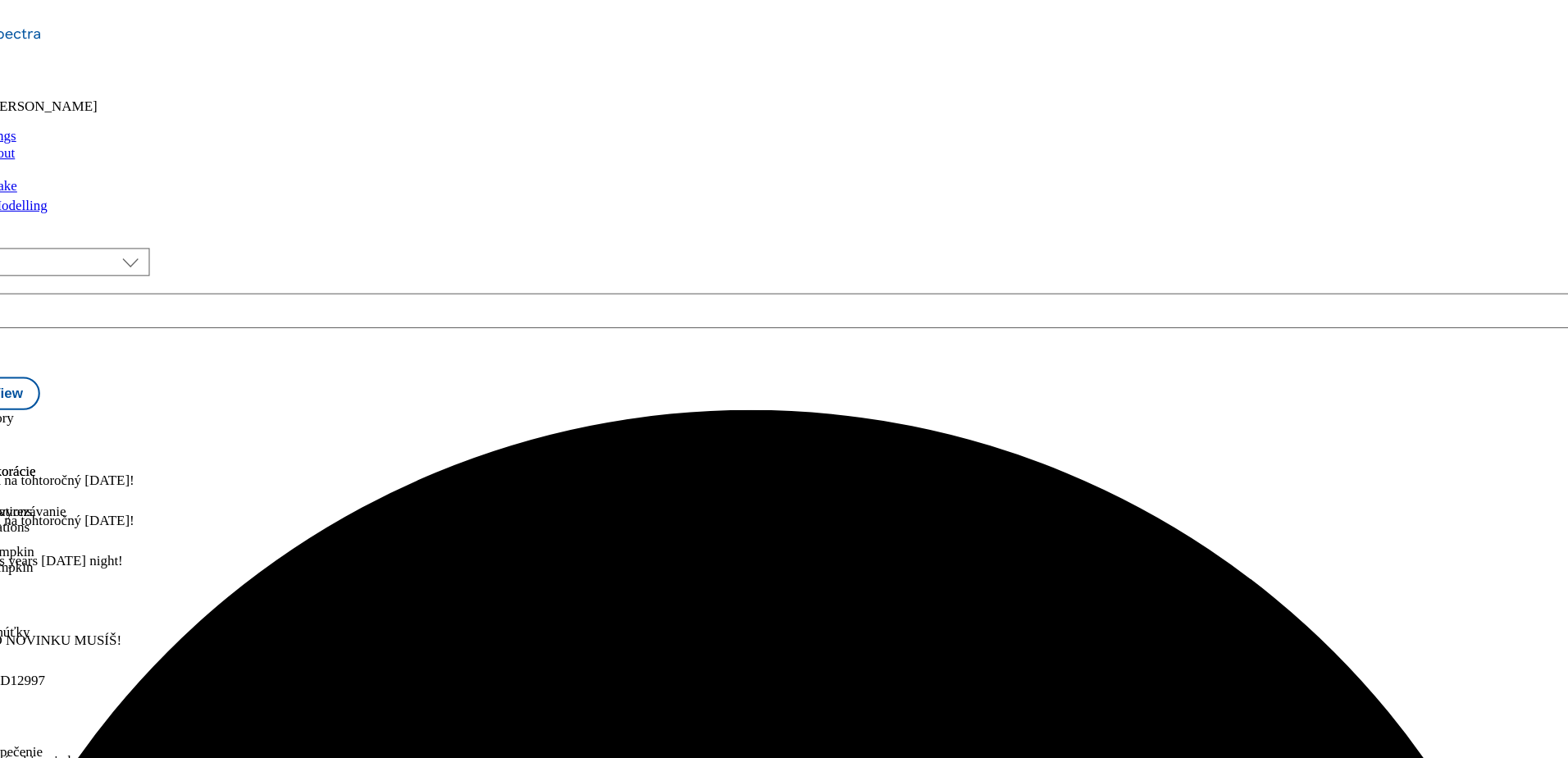
click at [16, 456] on icon at bounding box center [8, 464] width 16 height 16
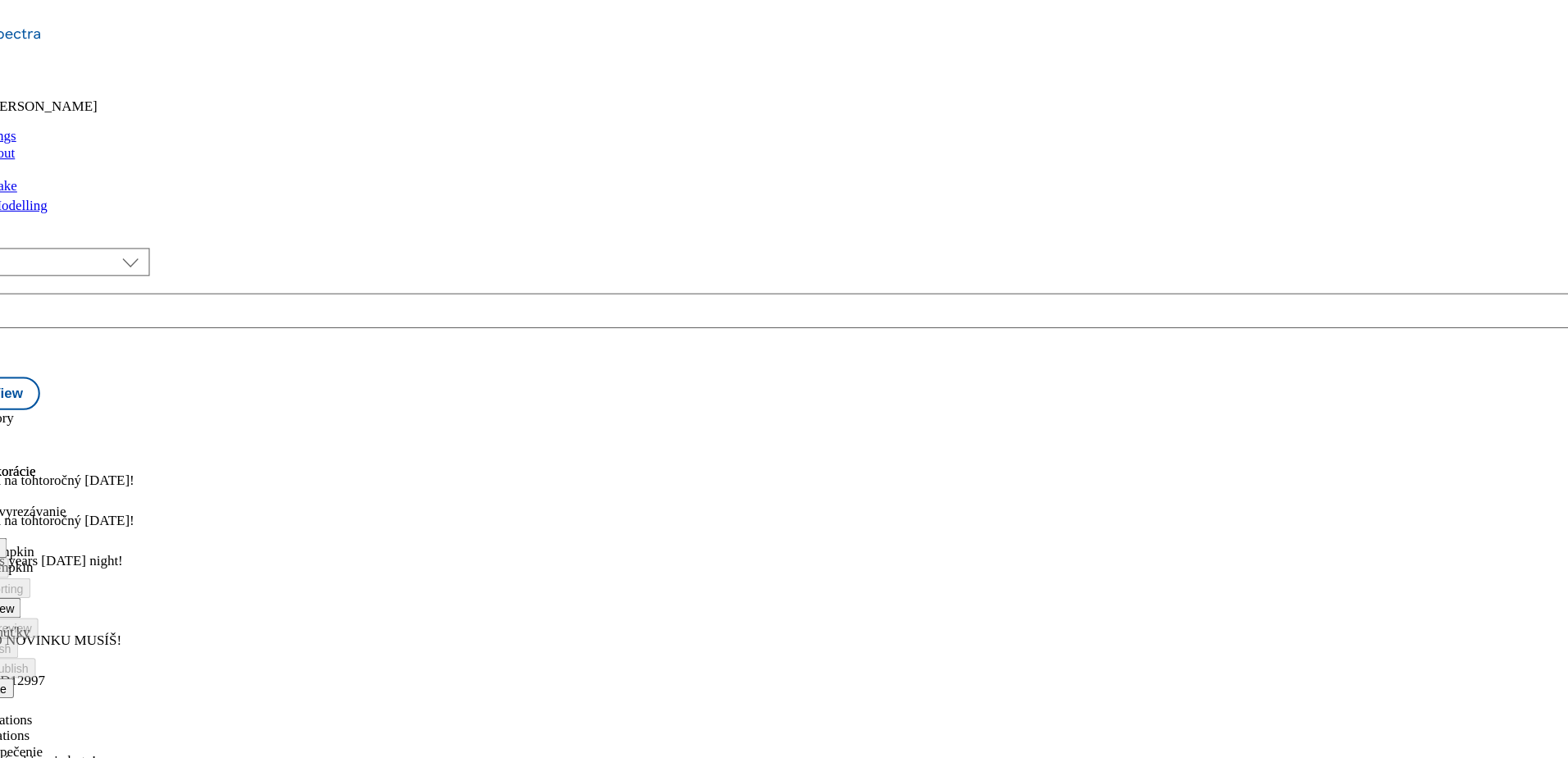
click at [89, 567] on span "Preview" at bounding box center [69, 573] width 39 height 13
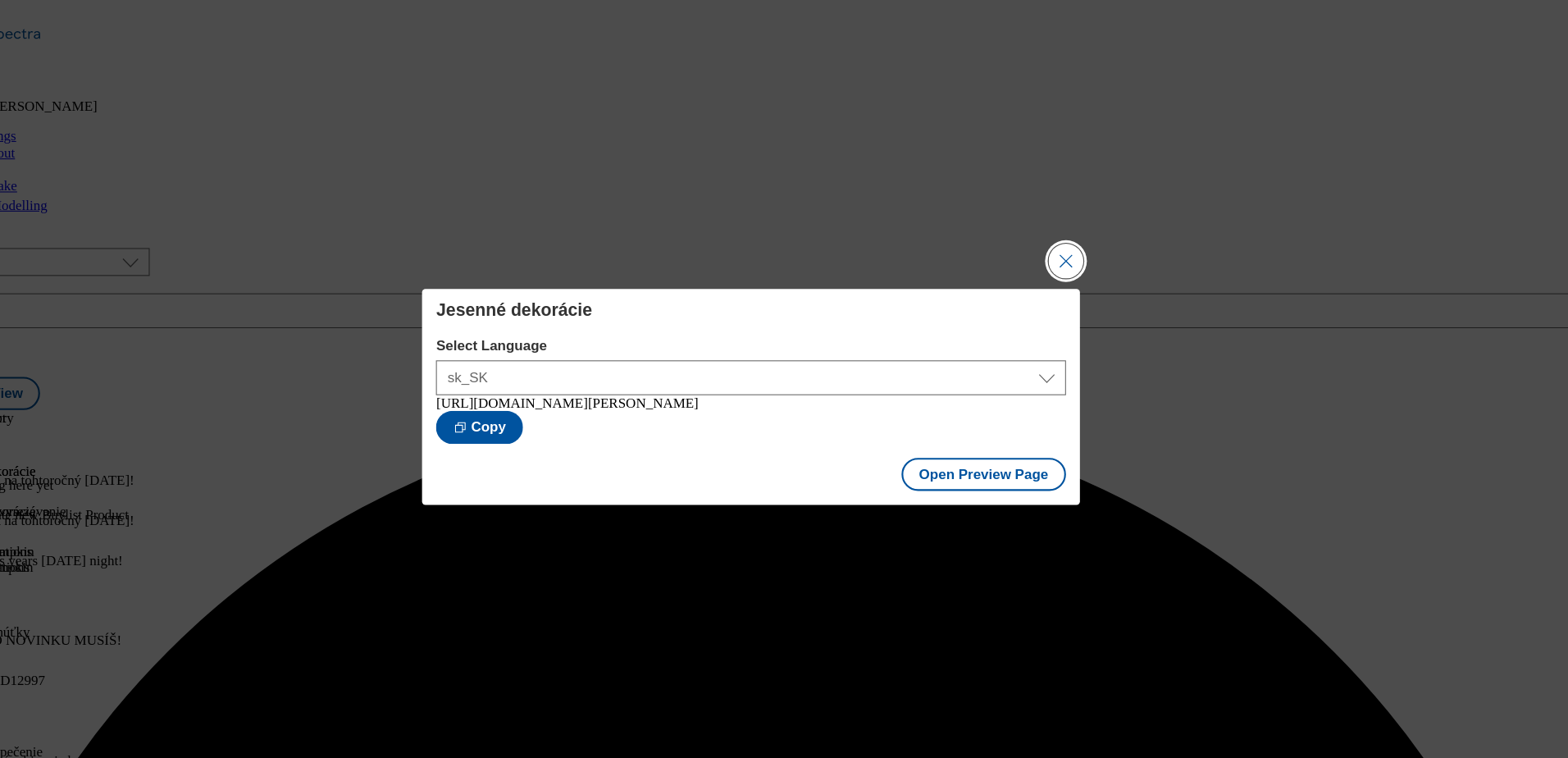
click at [1069, 250] on button "Close Modal" at bounding box center [1080, 246] width 32 height 32
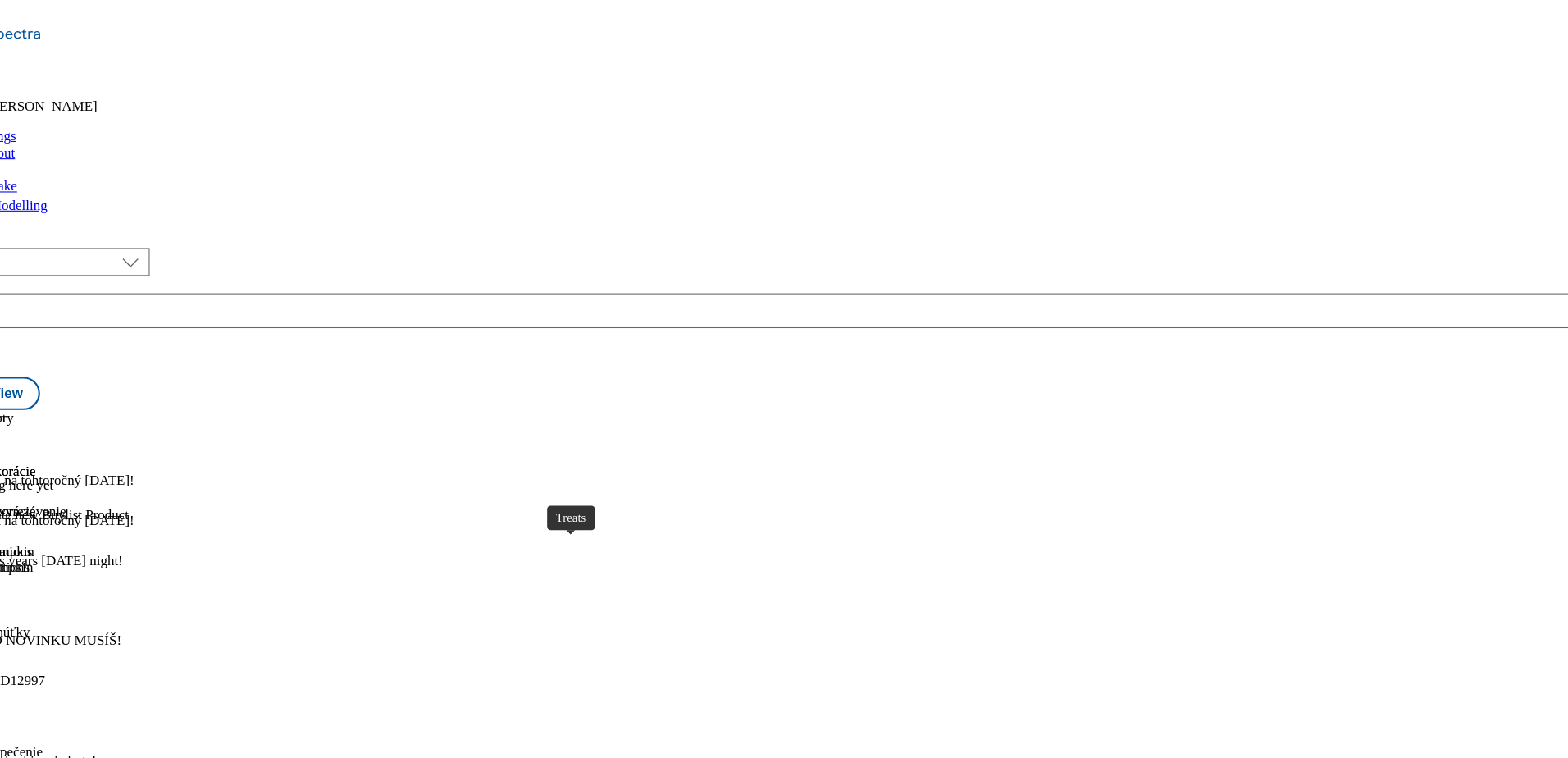
scroll to position [499, 0]
click at [18, 420] on icon at bounding box center [12, 426] width 12 height 12
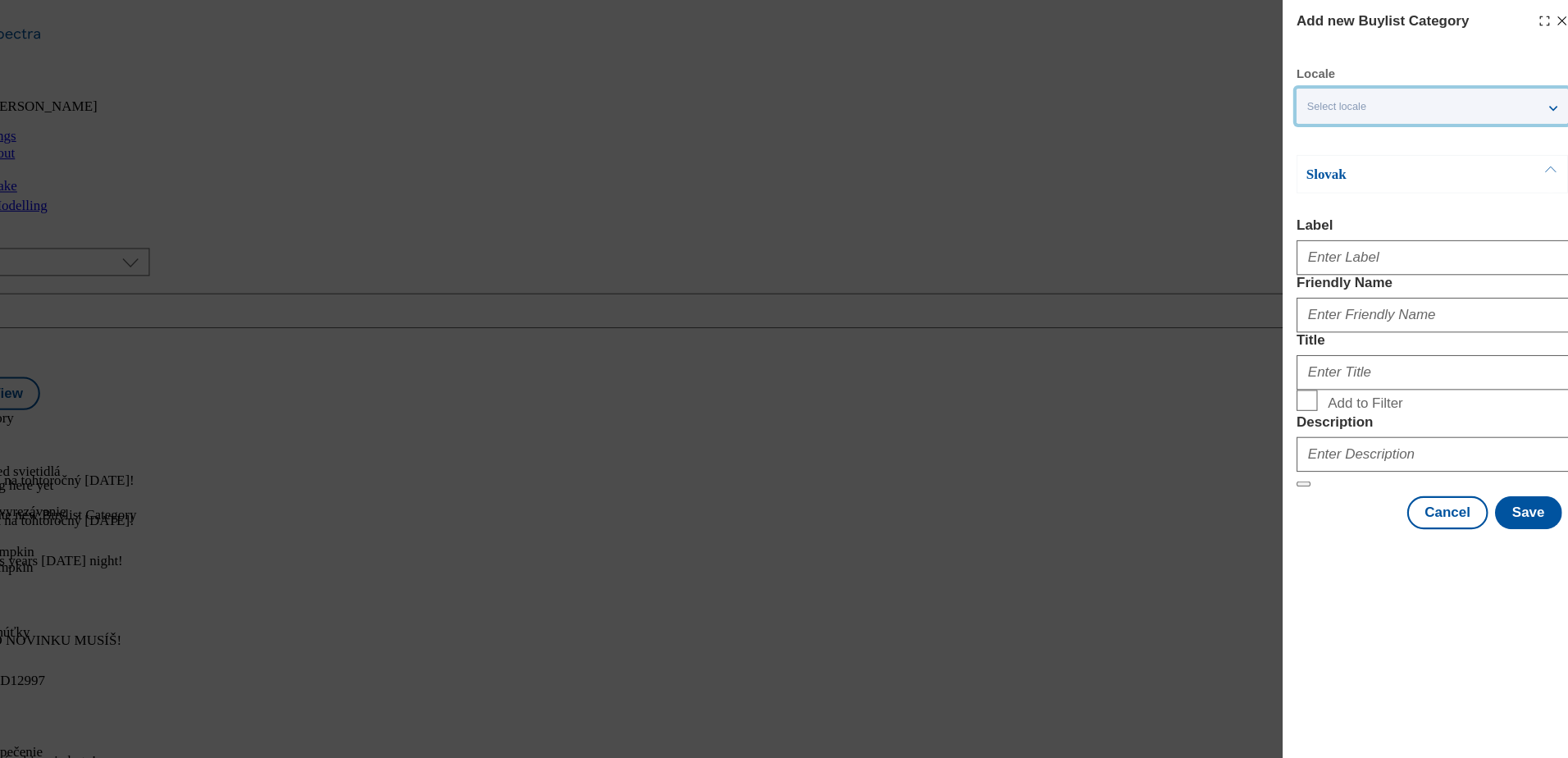
click at [1437, 109] on div "Select locale" at bounding box center [1426, 100] width 256 height 32
click at [1338, 170] on span "English" at bounding box center [1356, 167] width 38 height 9
click at [1328, 170] on input "English" at bounding box center [1318, 169] width 20 height 20
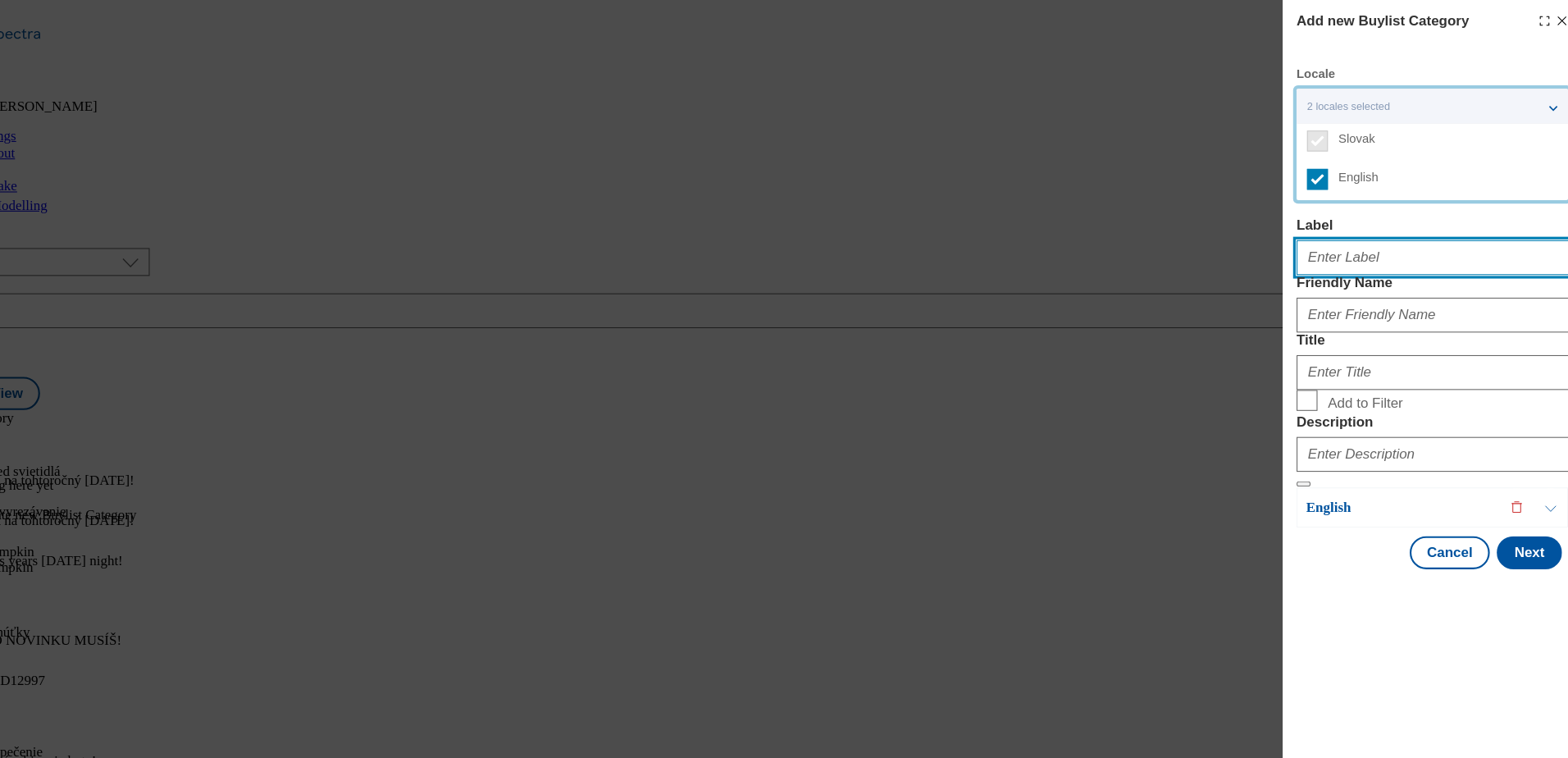
click at [1372, 243] on input "Label" at bounding box center [1426, 242] width 257 height 32
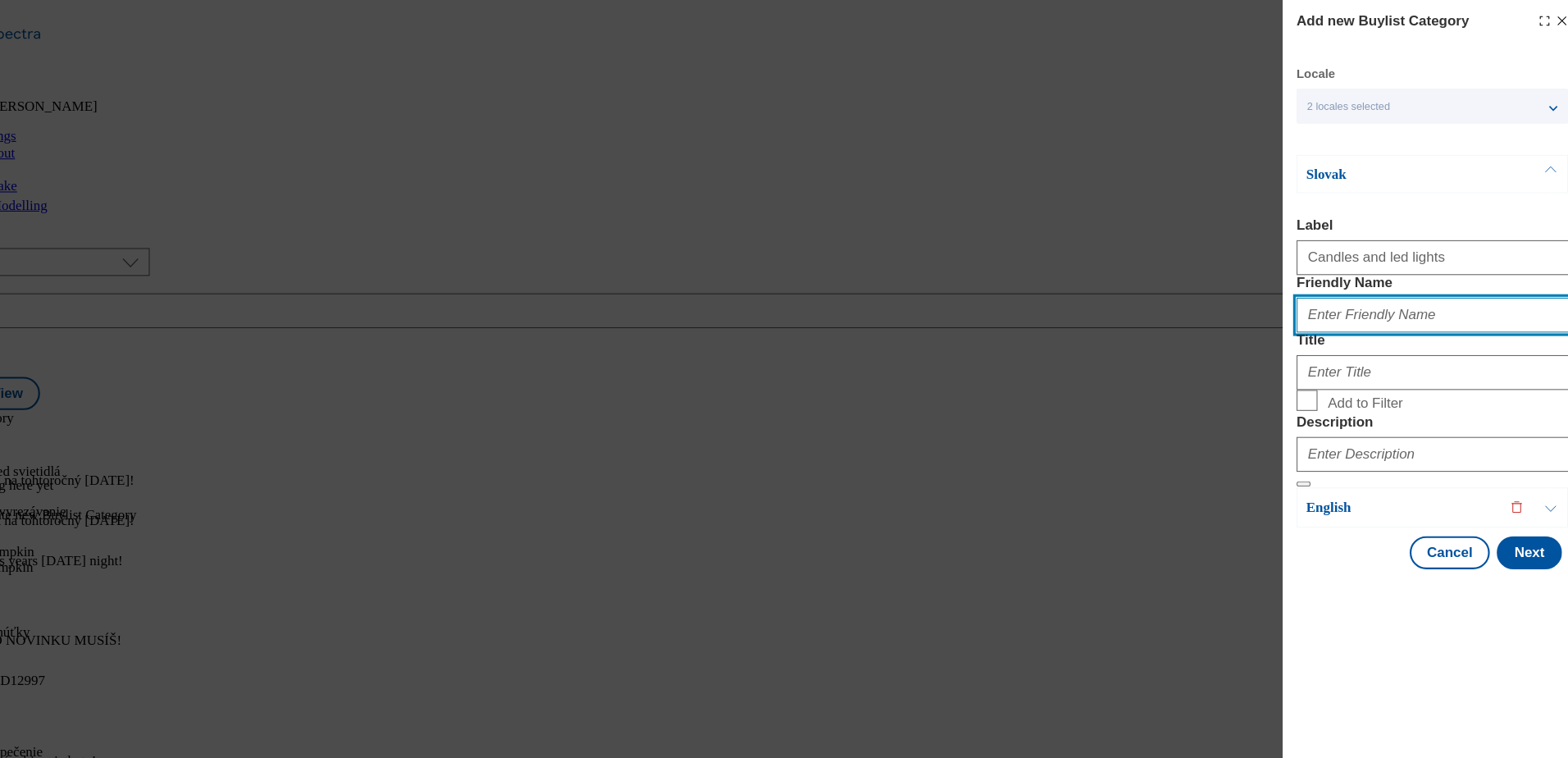
click at [1371, 313] on input "Friendly Name" at bounding box center [1426, 297] width 257 height 32
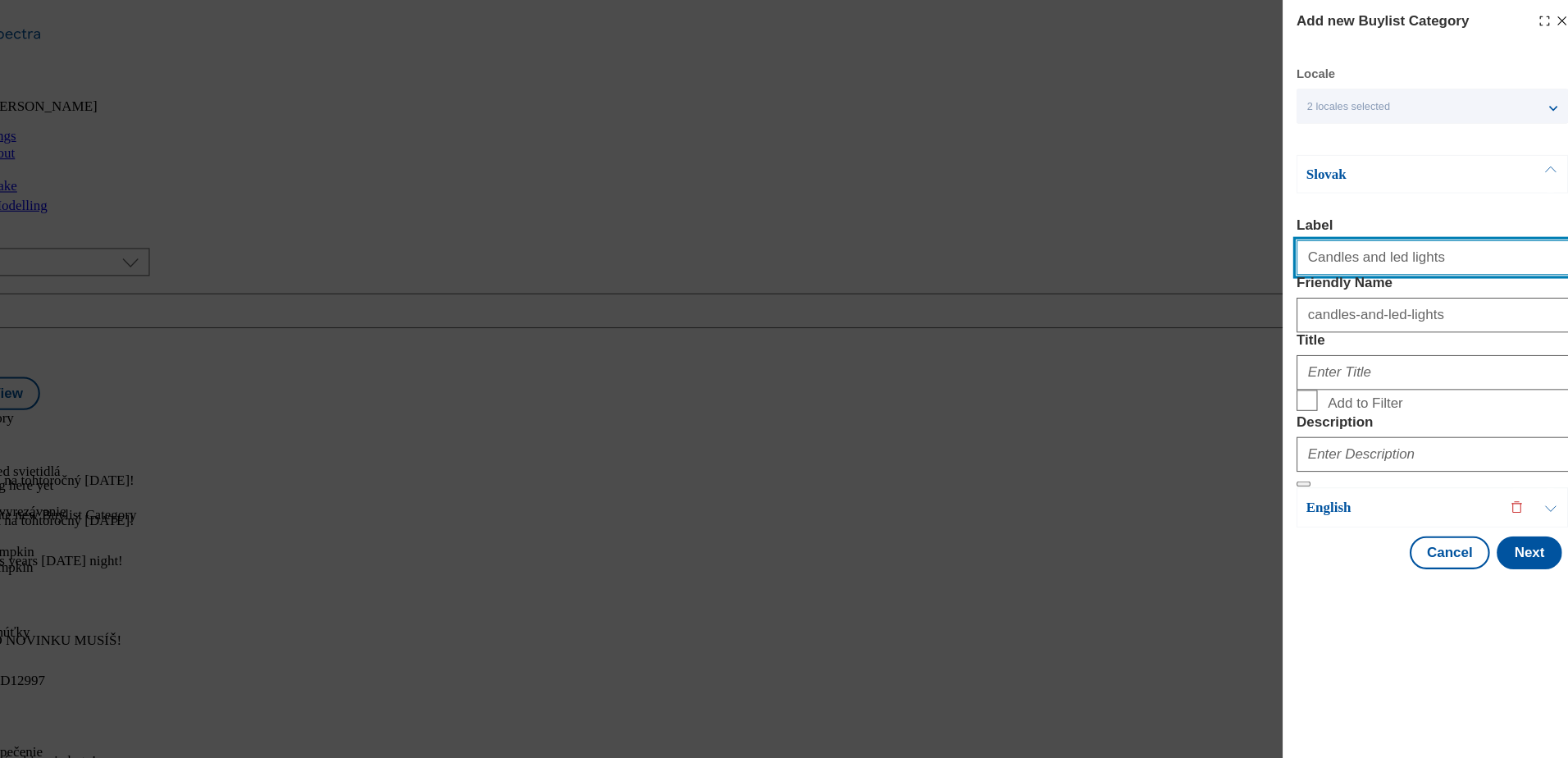
click at [1431, 258] on input "Candles and led lights" at bounding box center [1426, 242] width 257 height 32
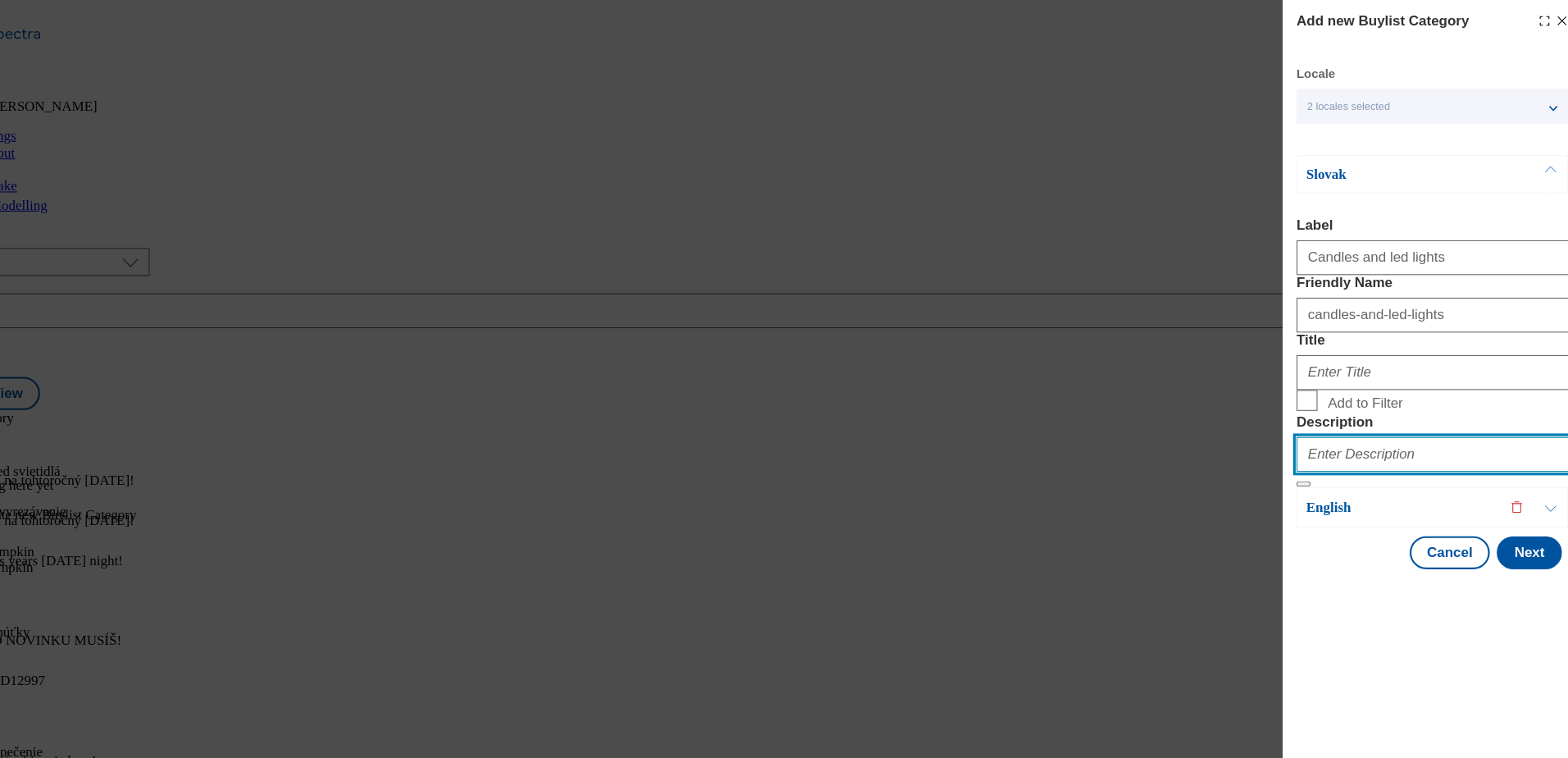
click at [1387, 445] on input "Description" at bounding box center [1426, 428] width 257 height 32
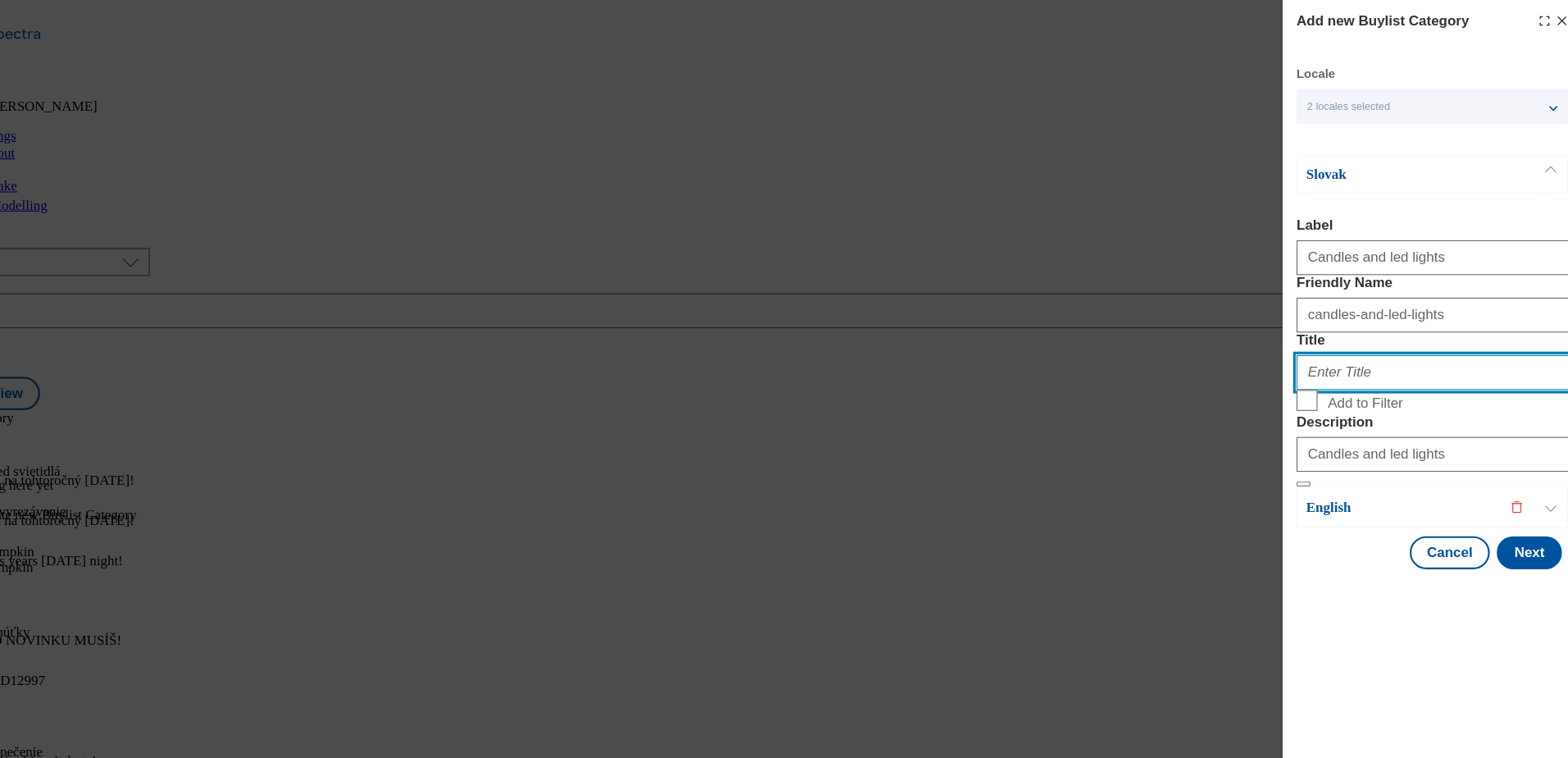
click at [1338, 367] on input "Title" at bounding box center [1426, 351] width 257 height 32
click at [1309, 387] on input "Add to Filter" at bounding box center [1308, 377] width 20 height 20
click at [1521, 537] on button "Next" at bounding box center [1518, 520] width 61 height 32
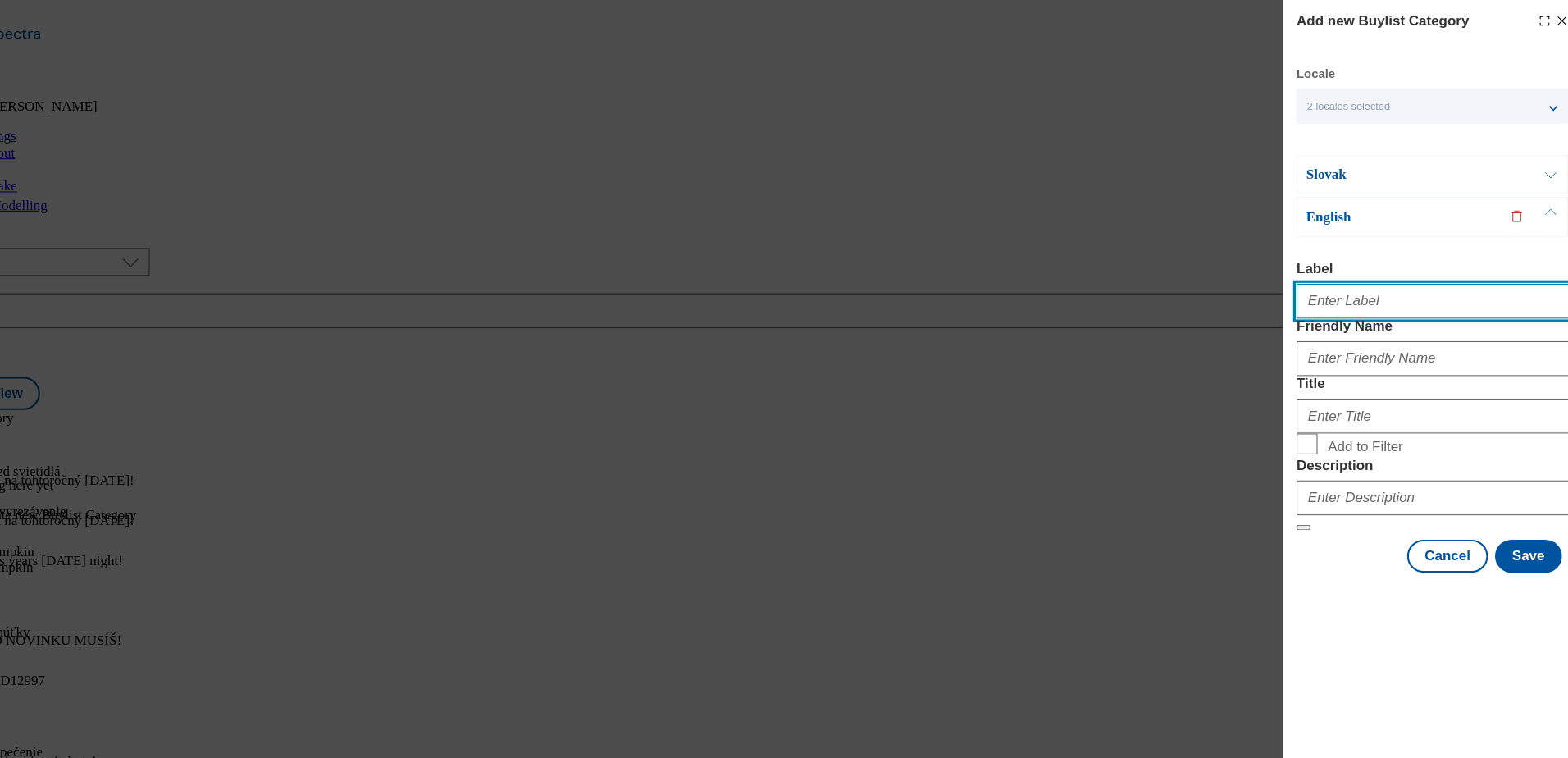
click at [1460, 293] on input "Label" at bounding box center [1426, 284] width 257 height 32
click at [1492, 290] on input "Candles and led lights" at bounding box center [1426, 284] width 257 height 32
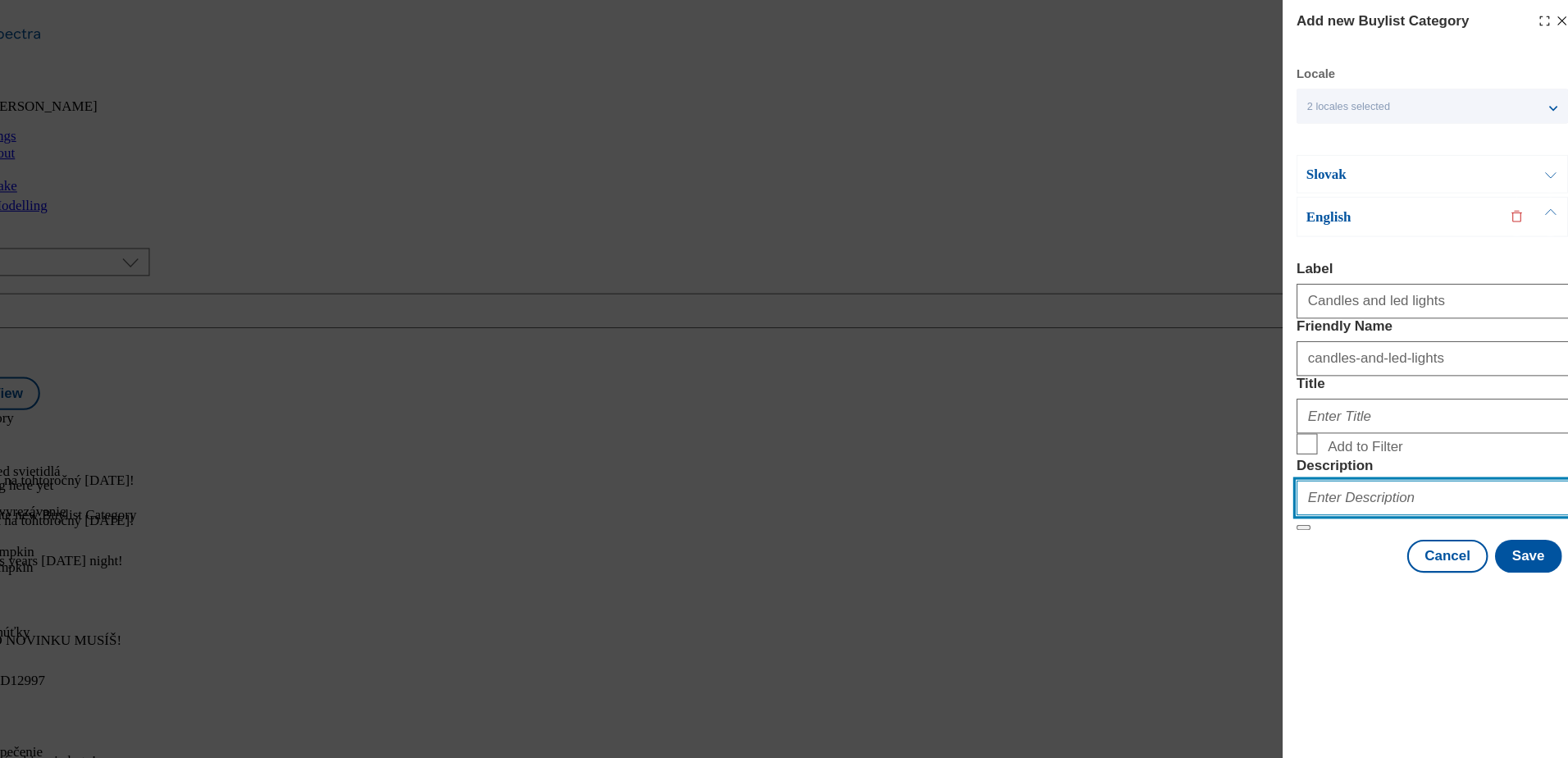
click at [1360, 485] on input "Description" at bounding box center [1426, 469] width 257 height 32
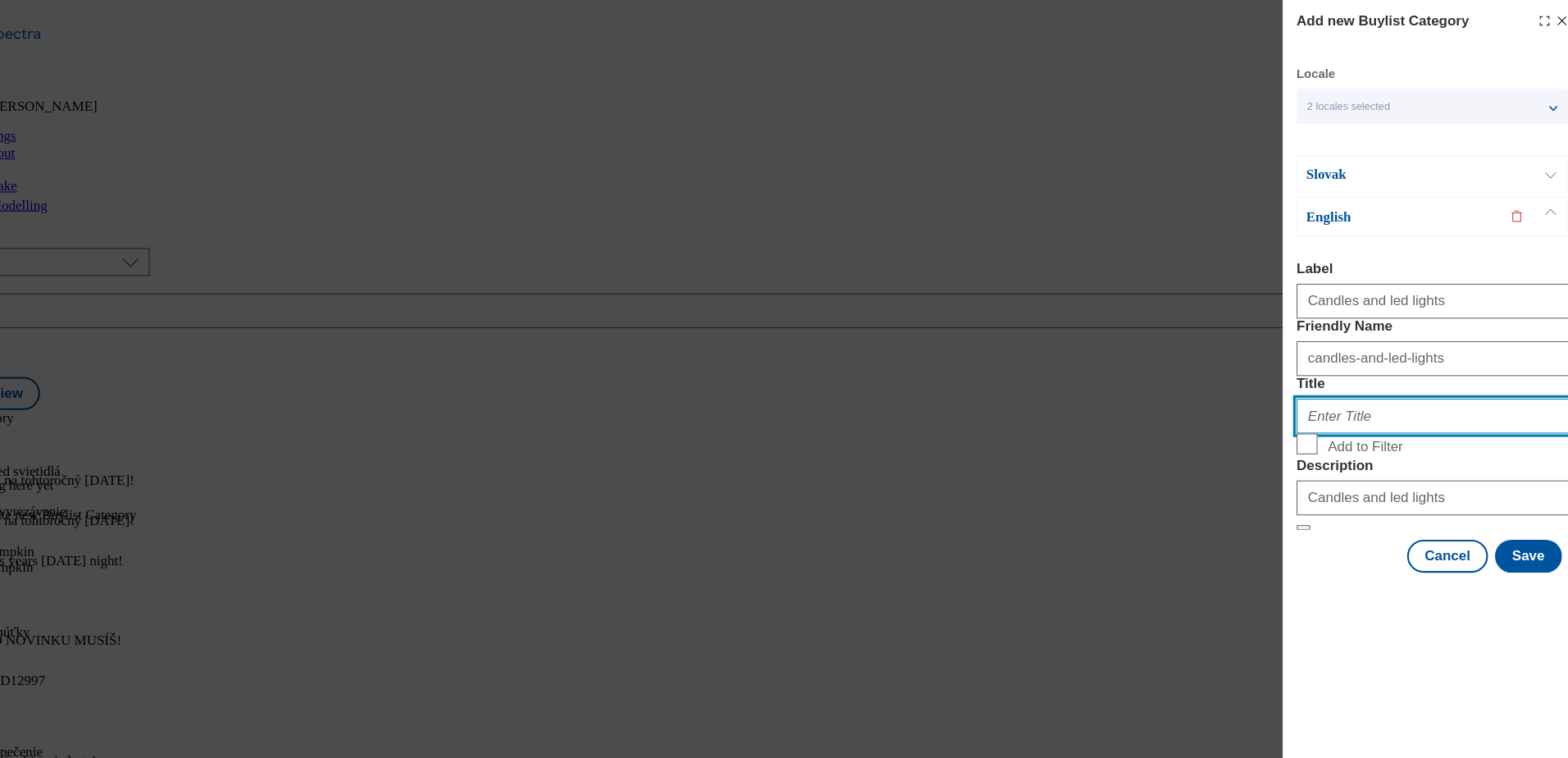
click at [1374, 409] on input "Title" at bounding box center [1426, 392] width 257 height 32
click at [1308, 431] on label "Add to Filter" at bounding box center [1426, 420] width 257 height 23
click at [0, 0] on input "Add to Filter" at bounding box center [0, 0] width 0 height 0
click at [1308, 429] on input "Add to Filter" at bounding box center [1308, 419] width 20 height 20
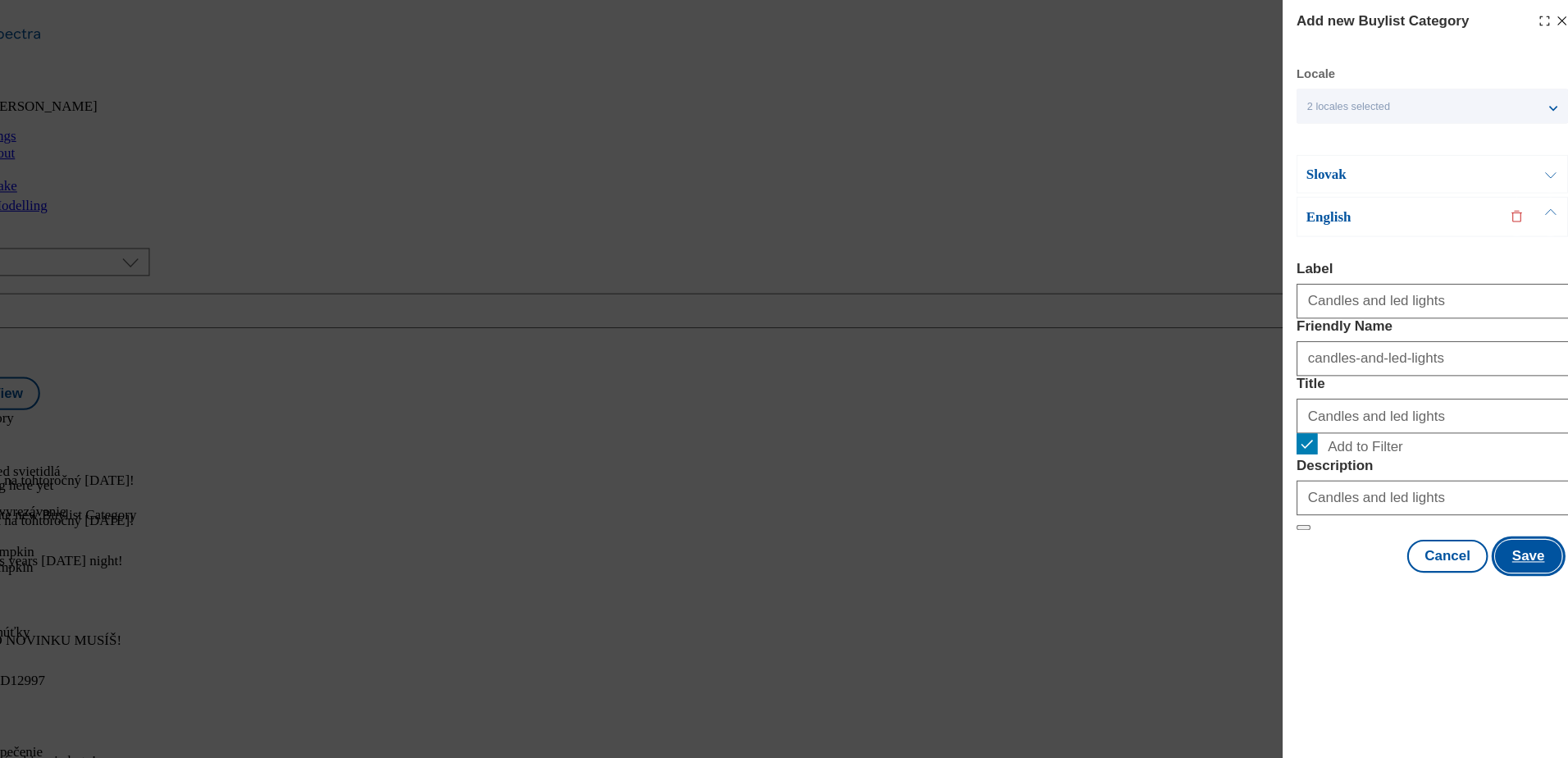
click at [1516, 539] on button "Save" at bounding box center [1517, 524] width 63 height 32
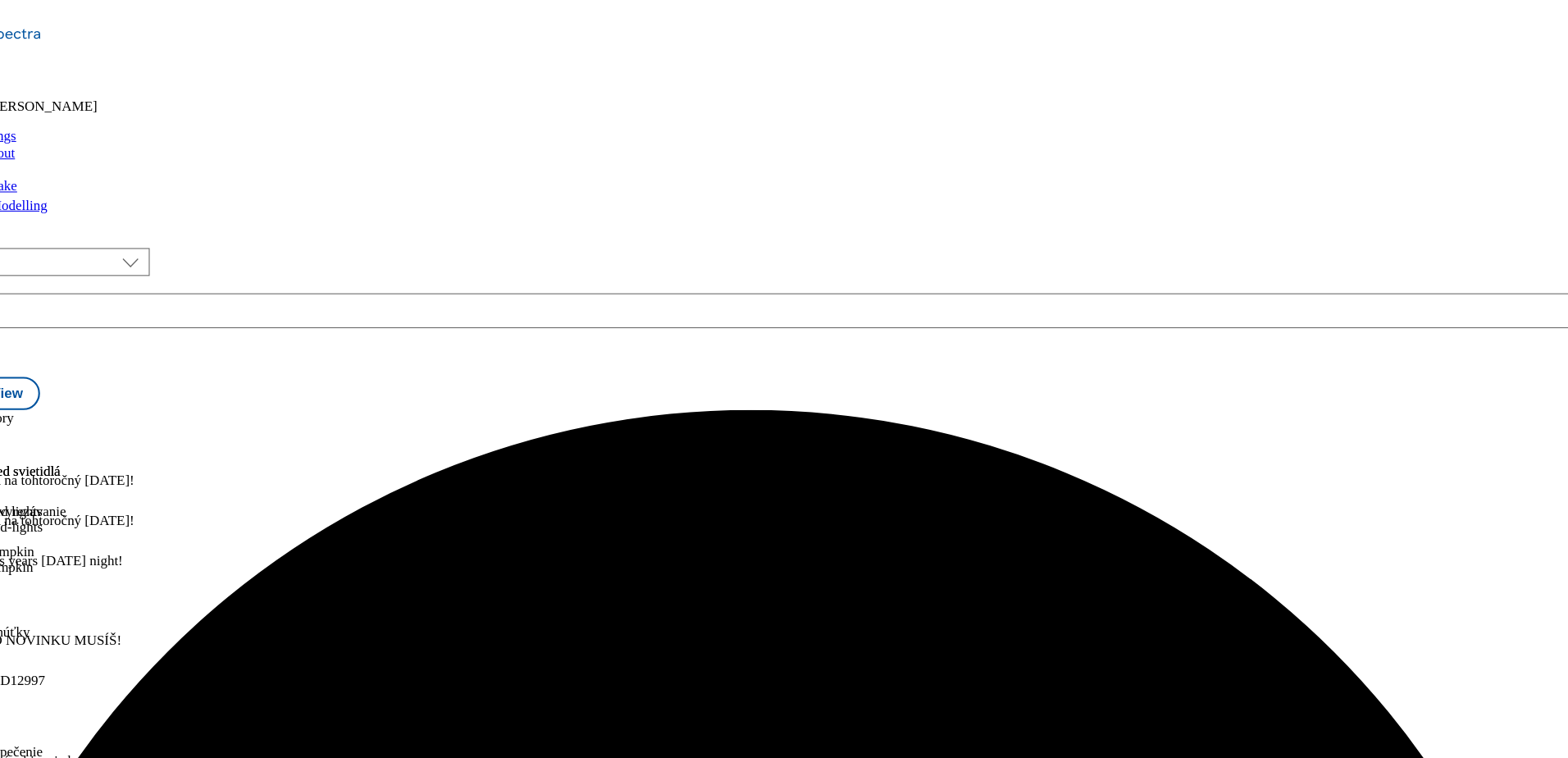
click at [16, 456] on icon at bounding box center [8, 464] width 16 height 16
click at [89, 567] on span "Preview" at bounding box center [69, 573] width 39 height 13
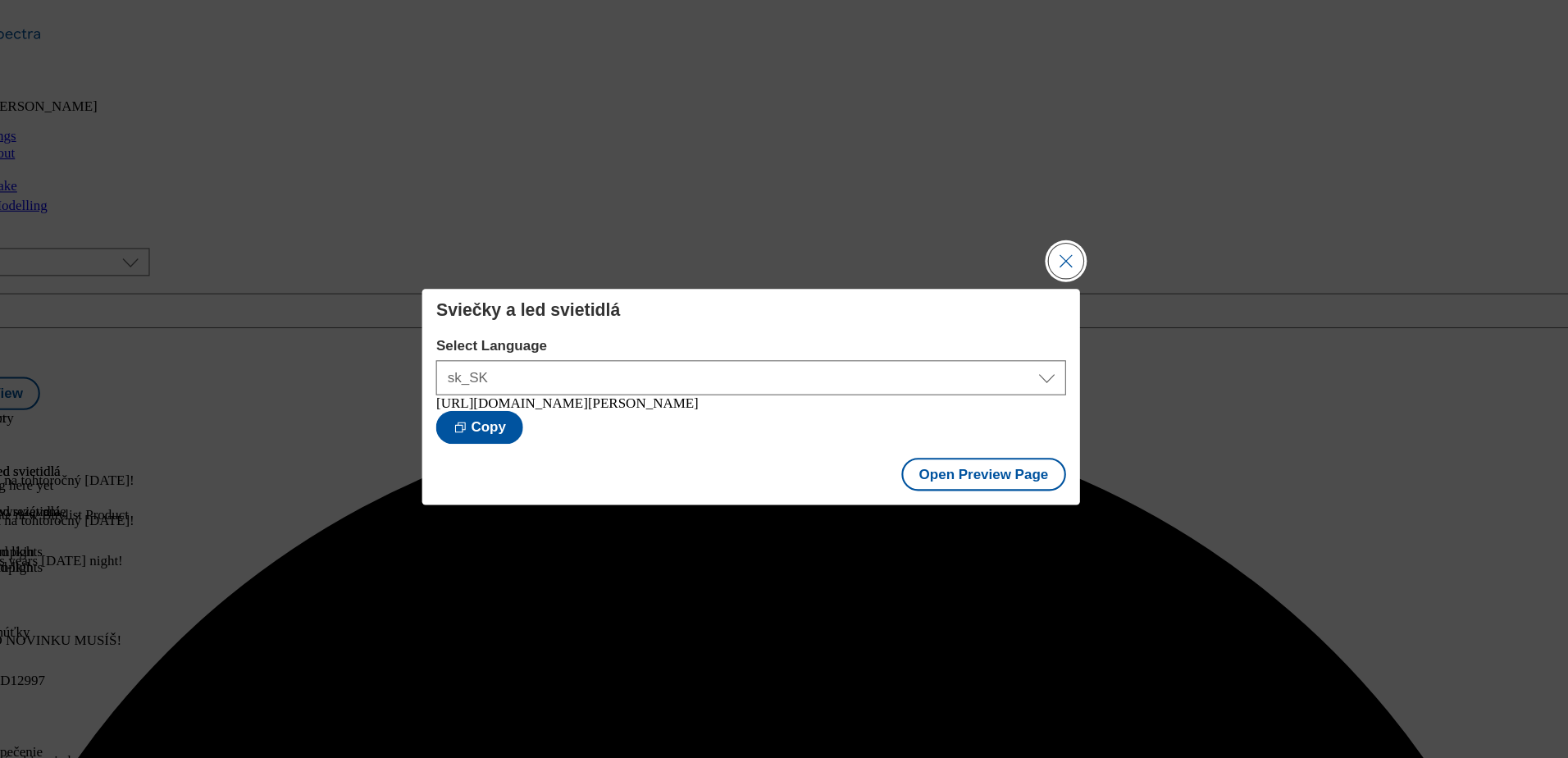
click at [1069, 250] on button "Close Modal" at bounding box center [1080, 246] width 32 height 32
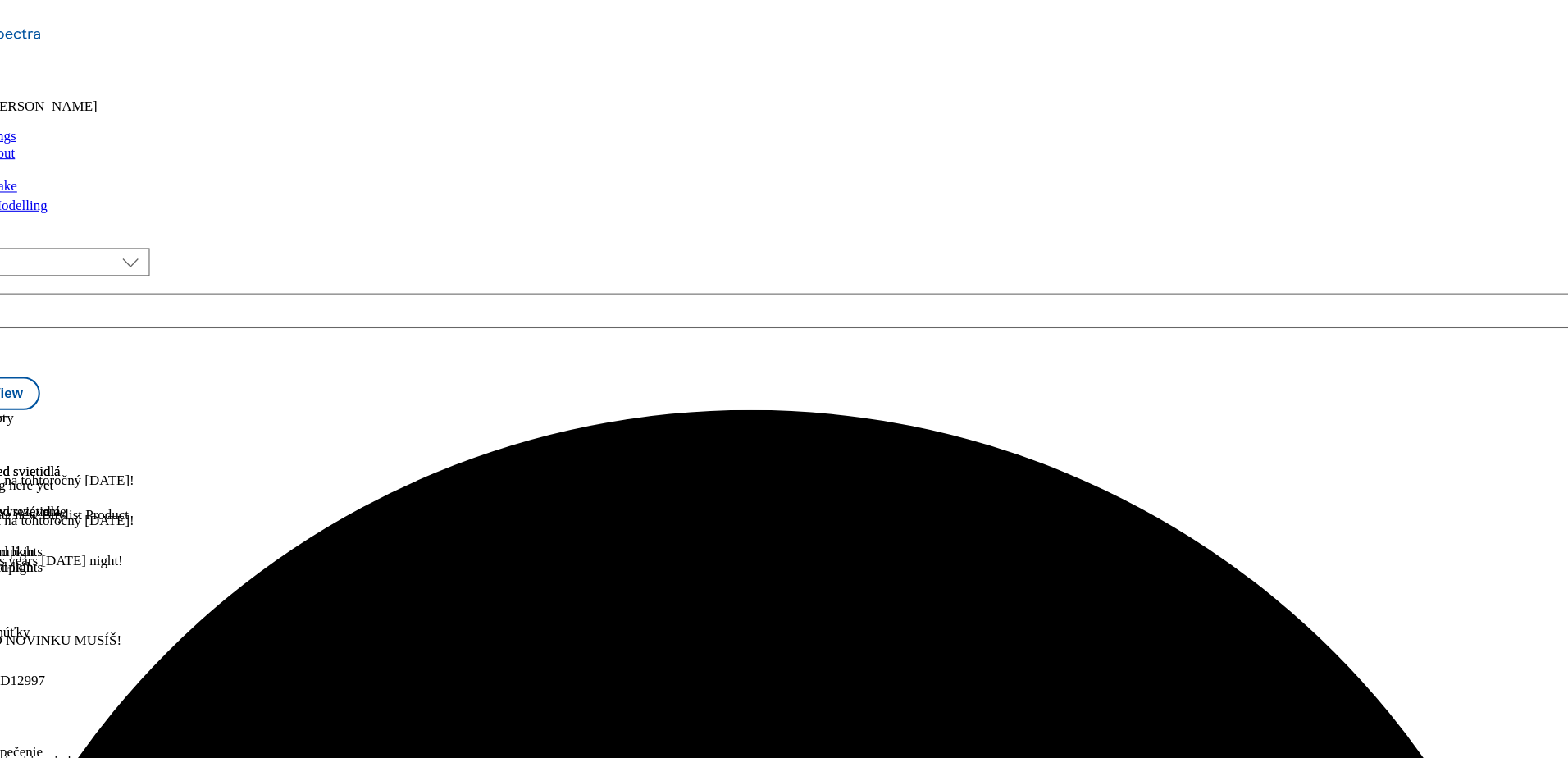
click at [139, 528] on div "carve-your-pumpkin" at bounding box center [69, 535] width 139 height 14
click at [139, 588] on div "Sladké pochúťky Treats treats [DATE] 08:02 pm" at bounding box center [69, 645] width 139 height 113
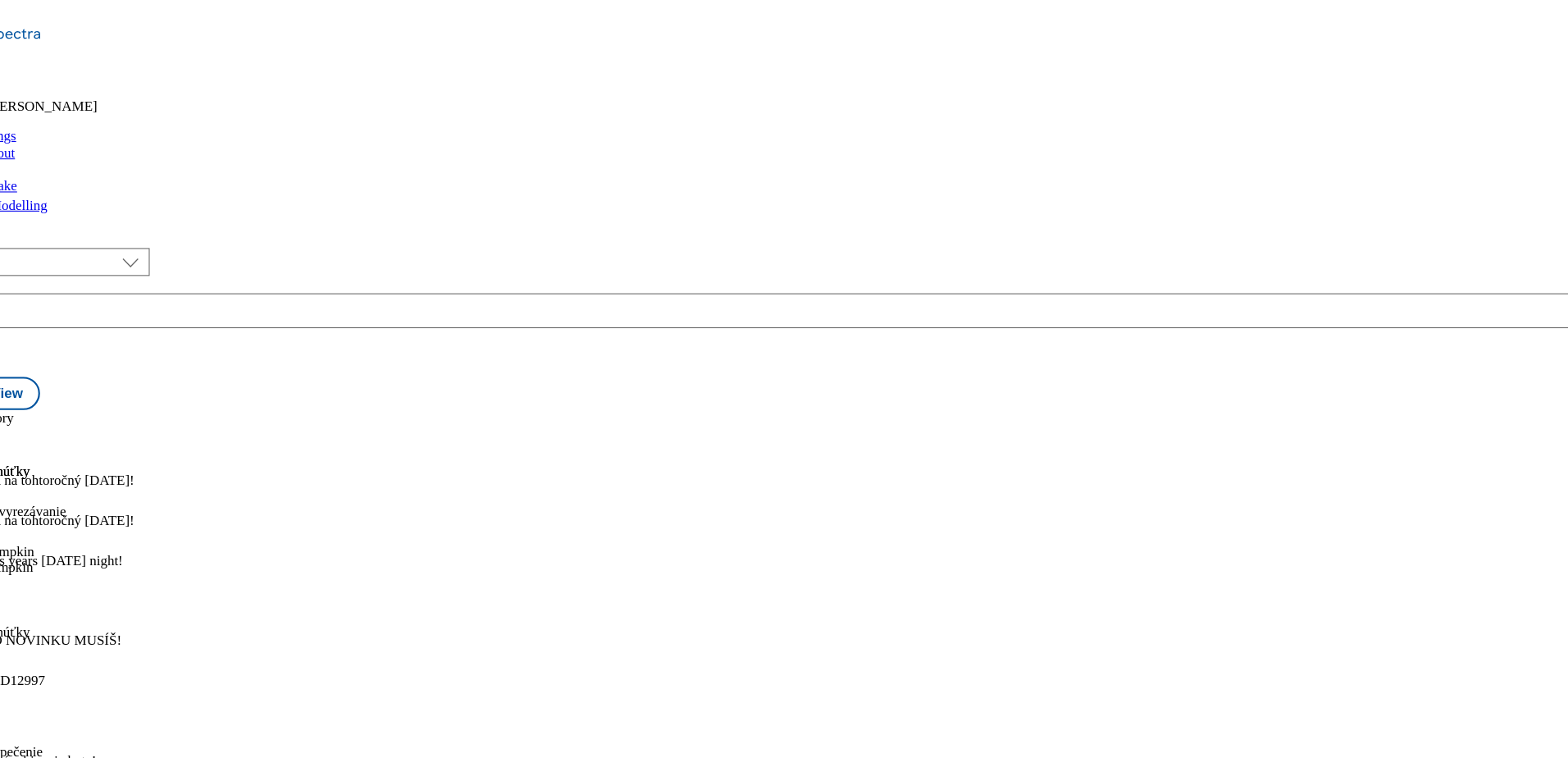
click at [16, 456] on icon at bounding box center [8, 464] width 16 height 16
click at [89, 567] on span "Preview" at bounding box center [69, 573] width 39 height 13
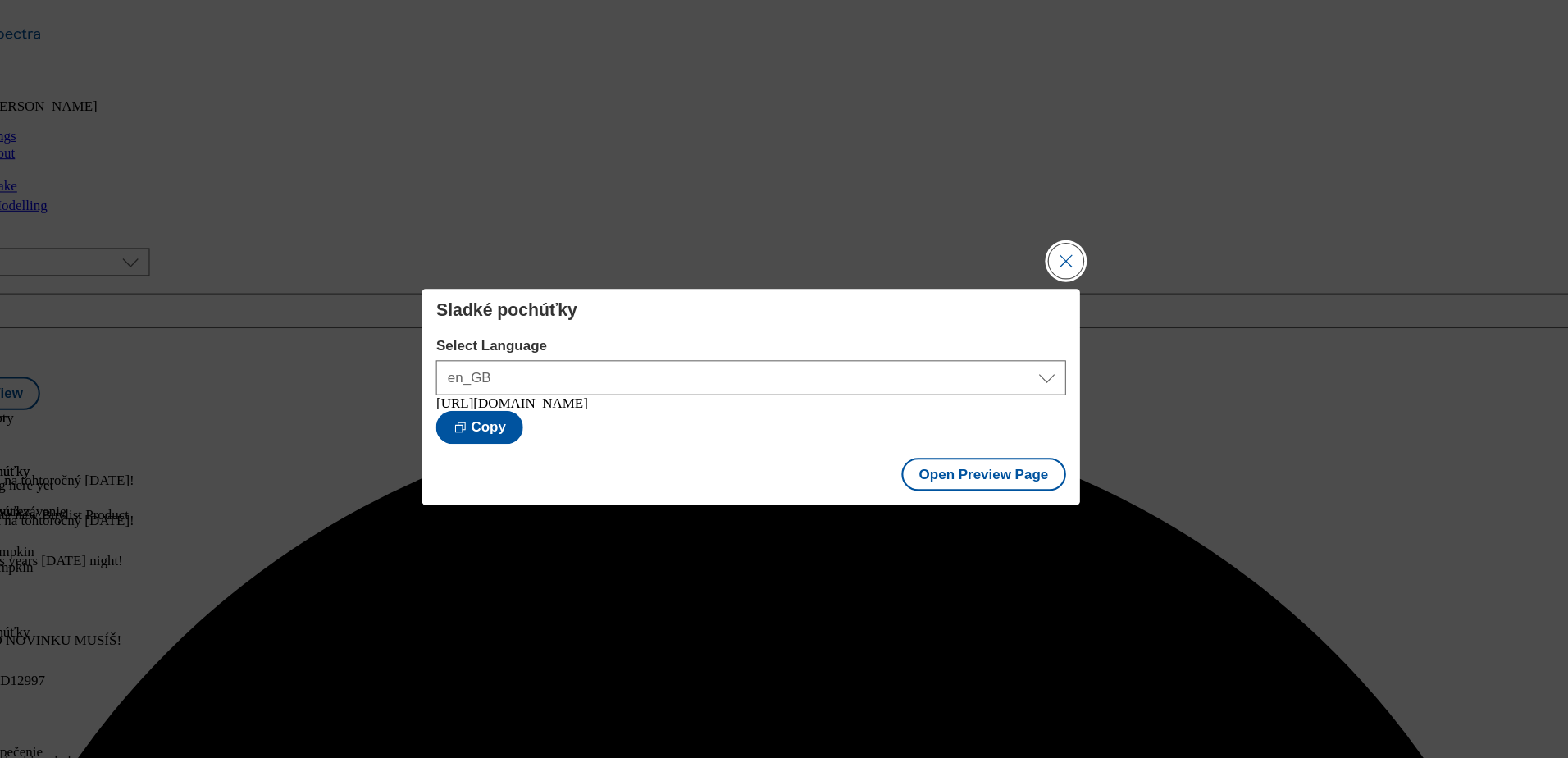
click at [1074, 236] on button "Close Modal" at bounding box center [1080, 246] width 32 height 32
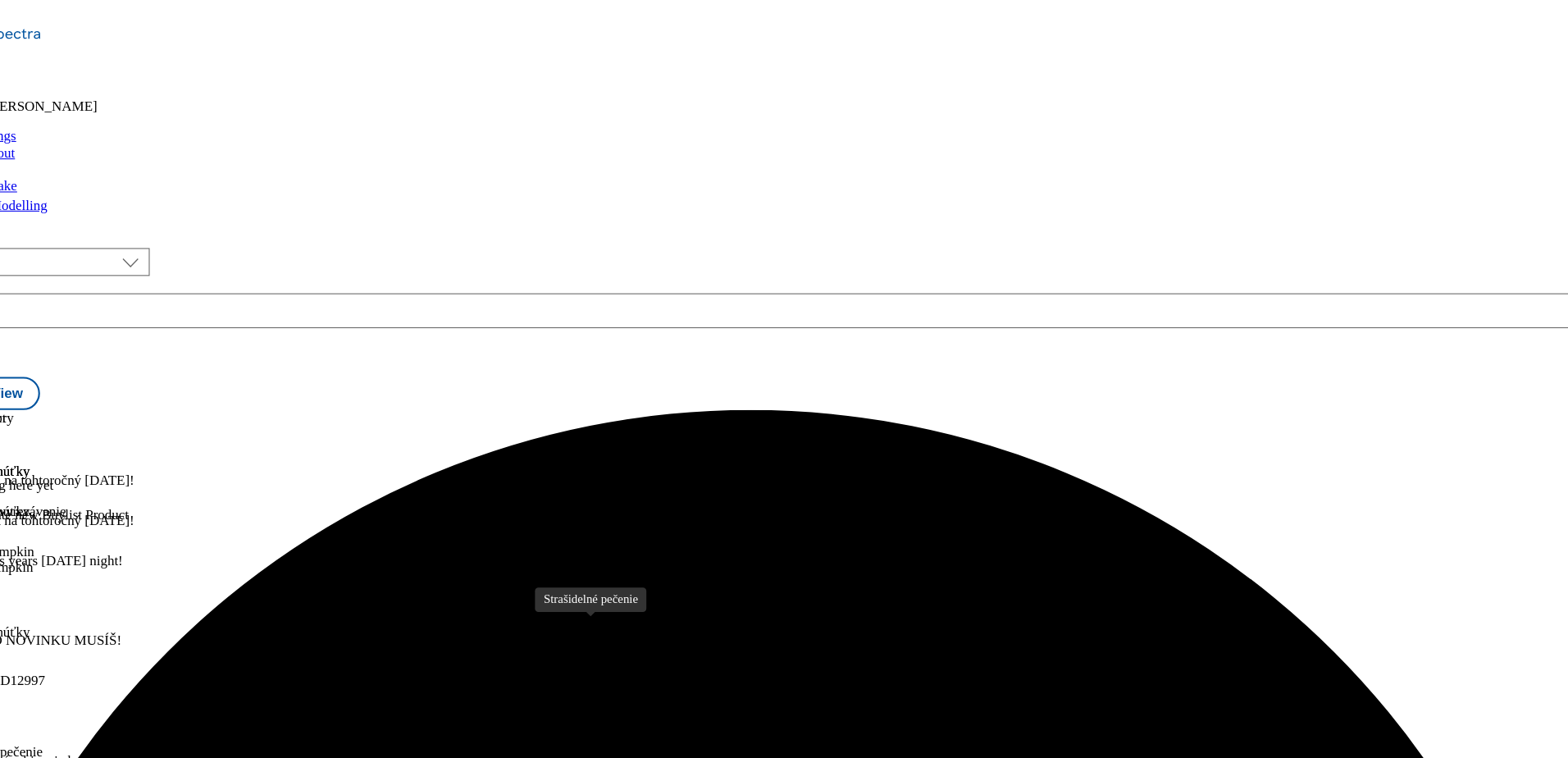
click at [116, 701] on div "Strašidelné pečenie" at bounding box center [65, 708] width 102 height 14
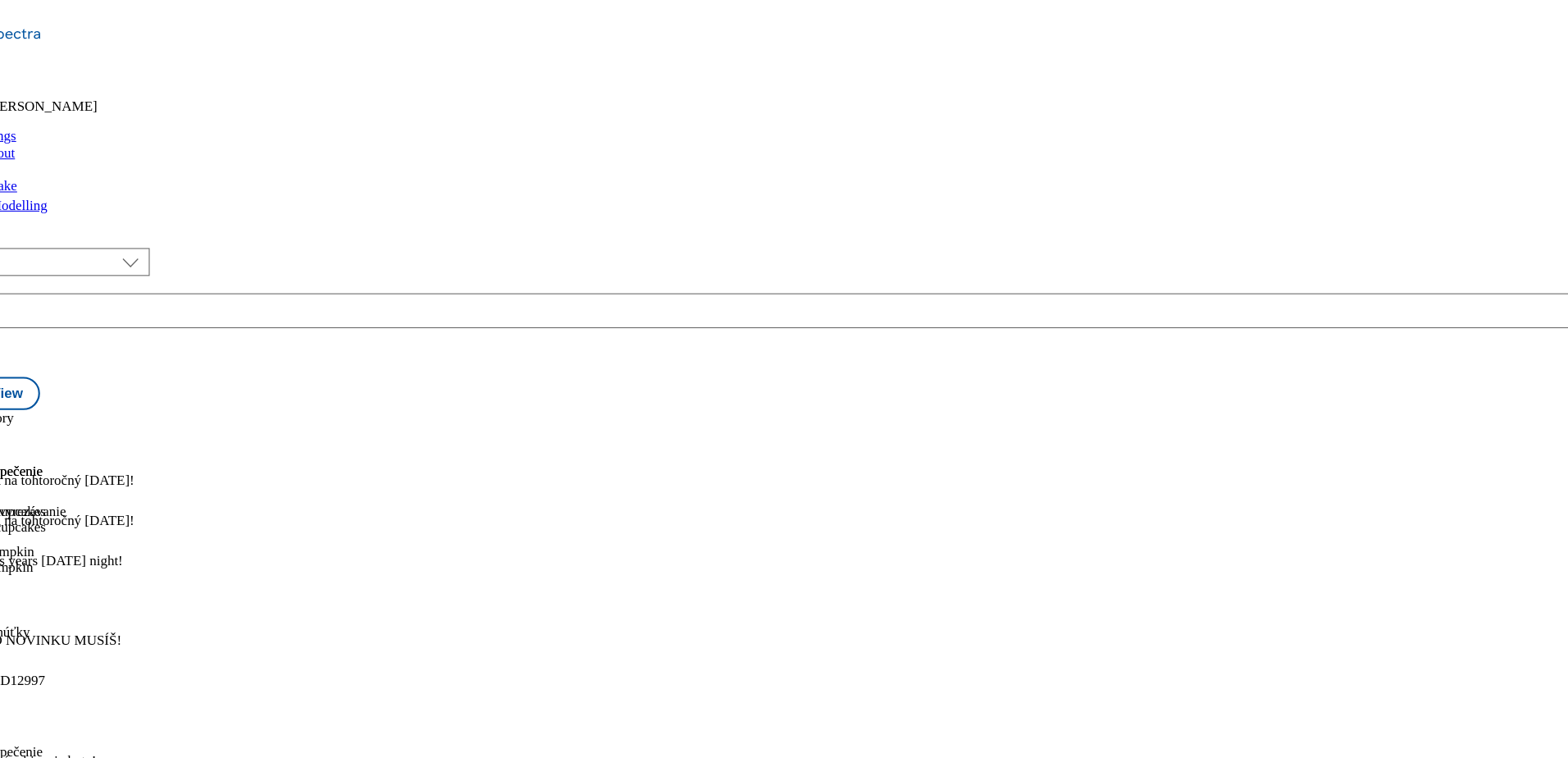
click at [16, 456] on icon at bounding box center [8, 464] width 16 height 16
click at [89, 567] on span "Preview" at bounding box center [69, 573] width 39 height 13
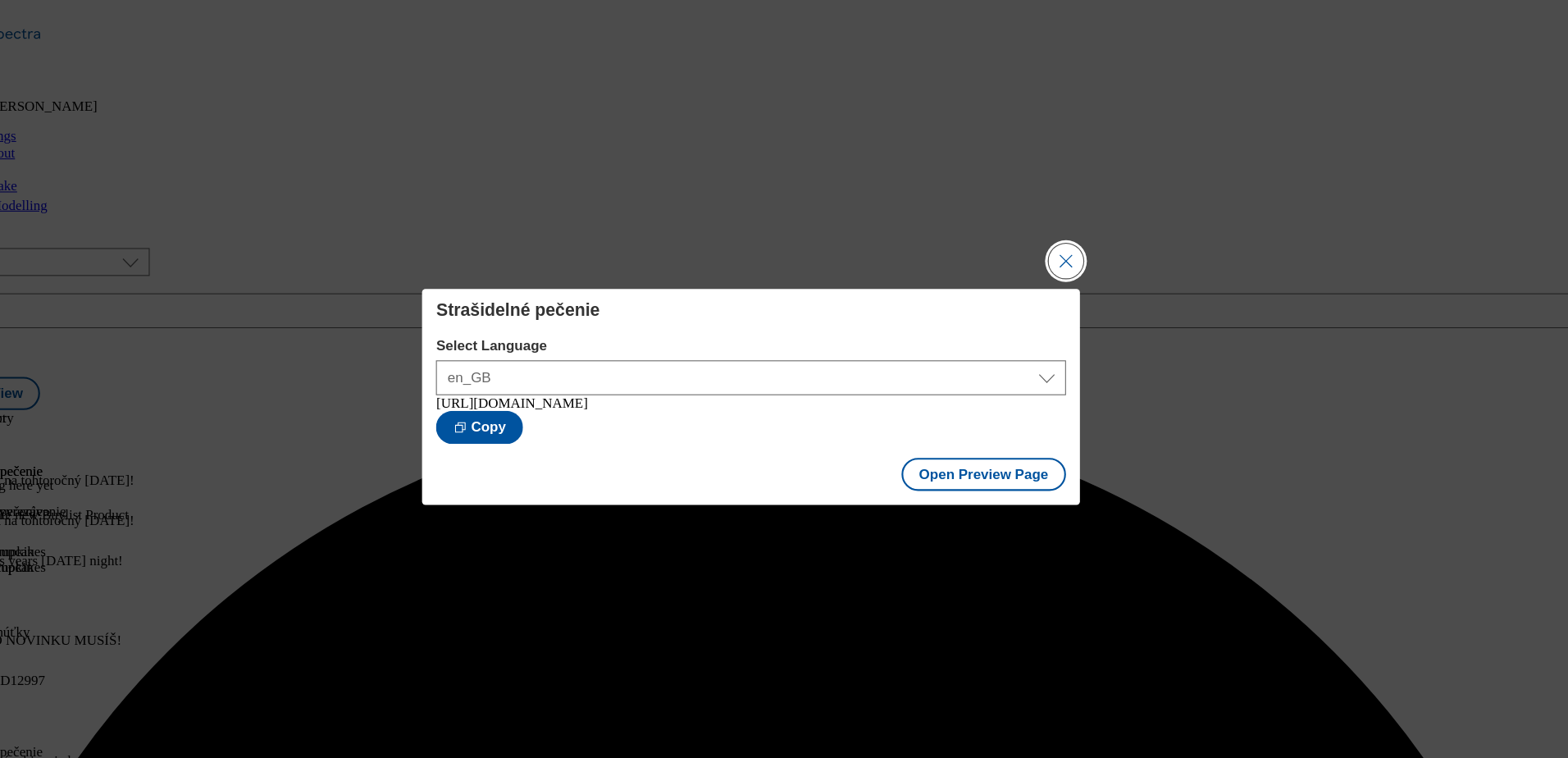
click at [1083, 235] on button "Close Modal" at bounding box center [1080, 246] width 32 height 32
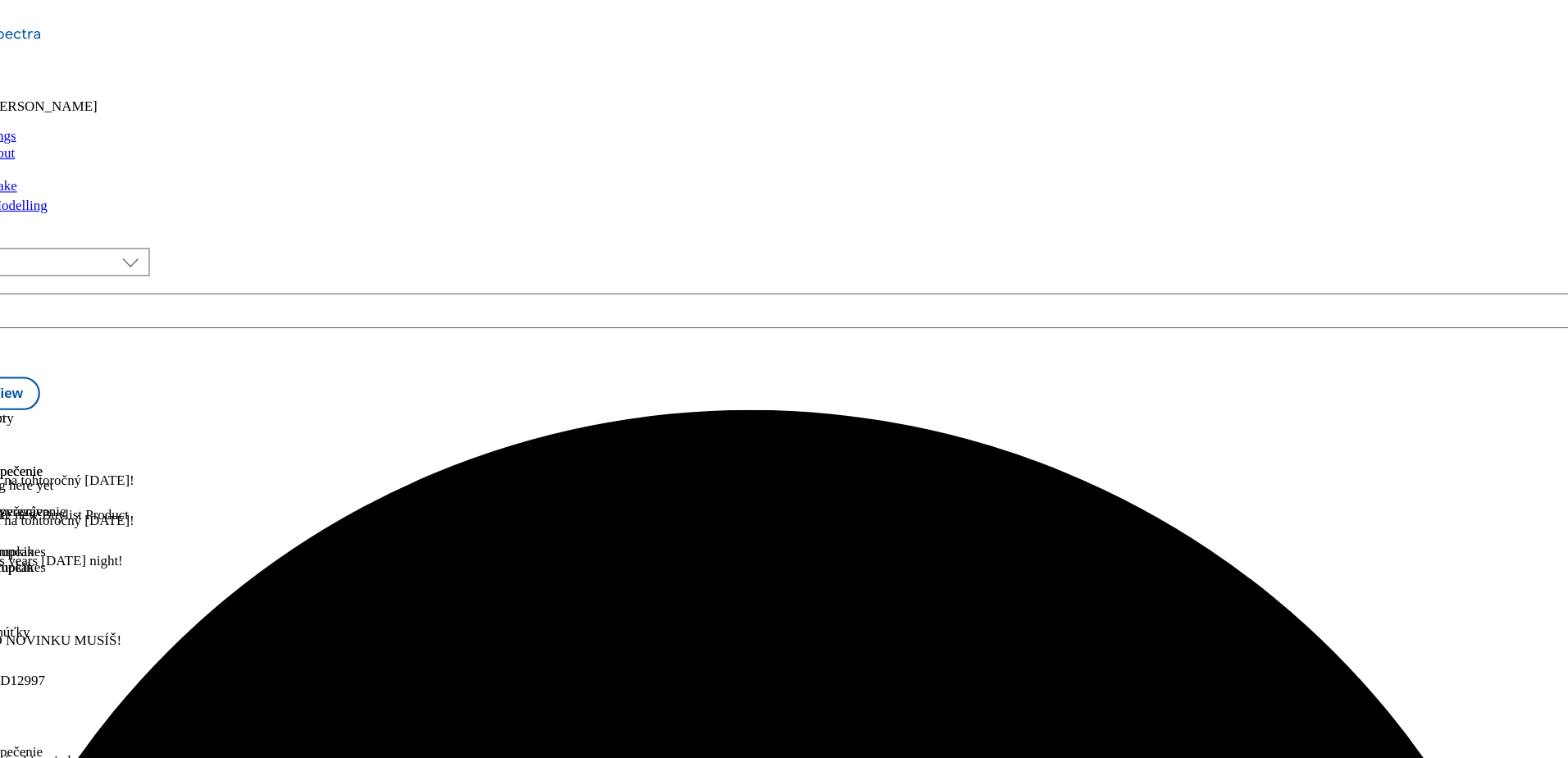
scroll to position [235, 0]
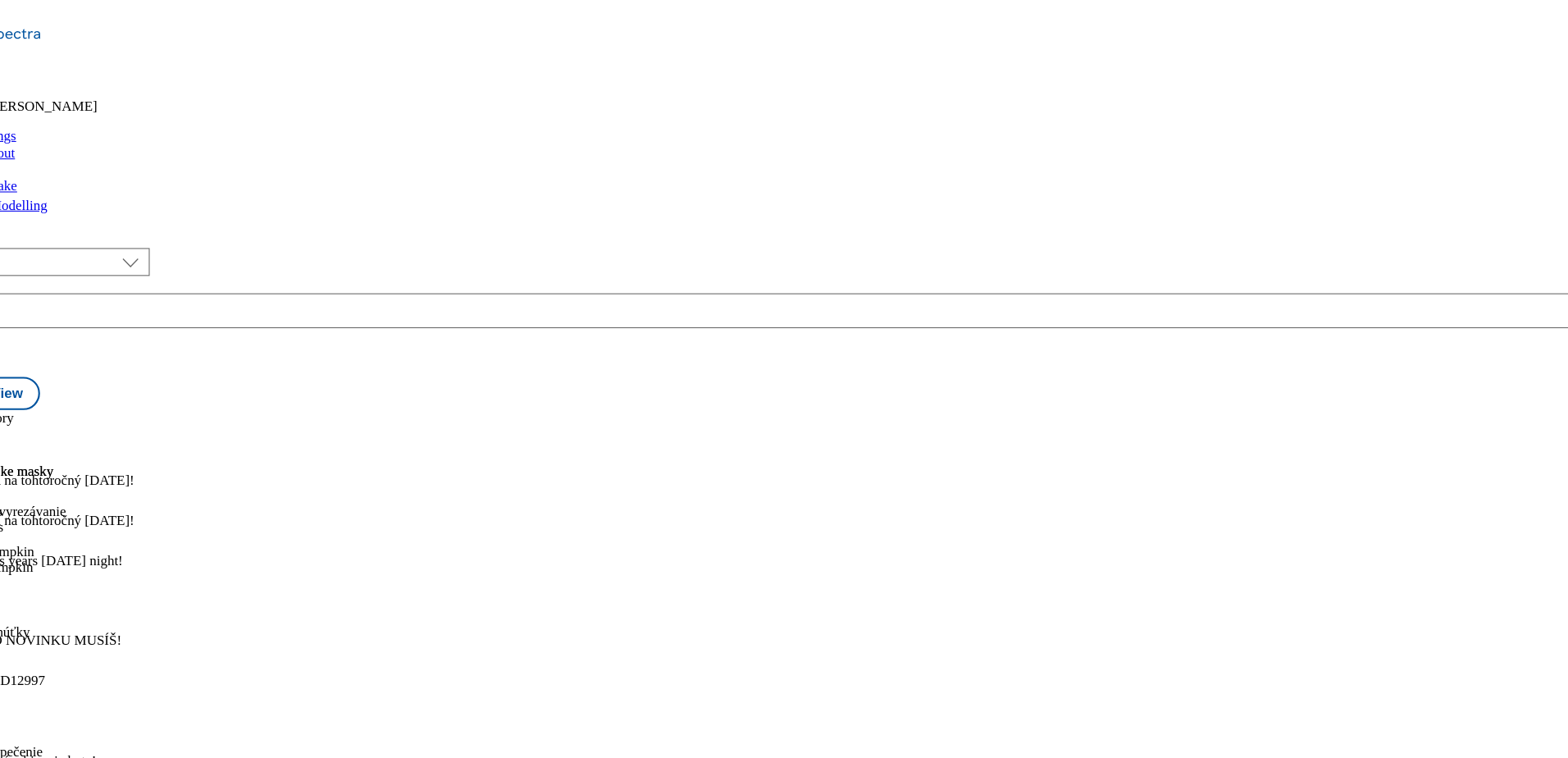
click at [14, 463] on circle at bounding box center [13, 464] width 3 height 3
click at [96, 564] on button "Preview" at bounding box center [64, 573] width 63 height 19
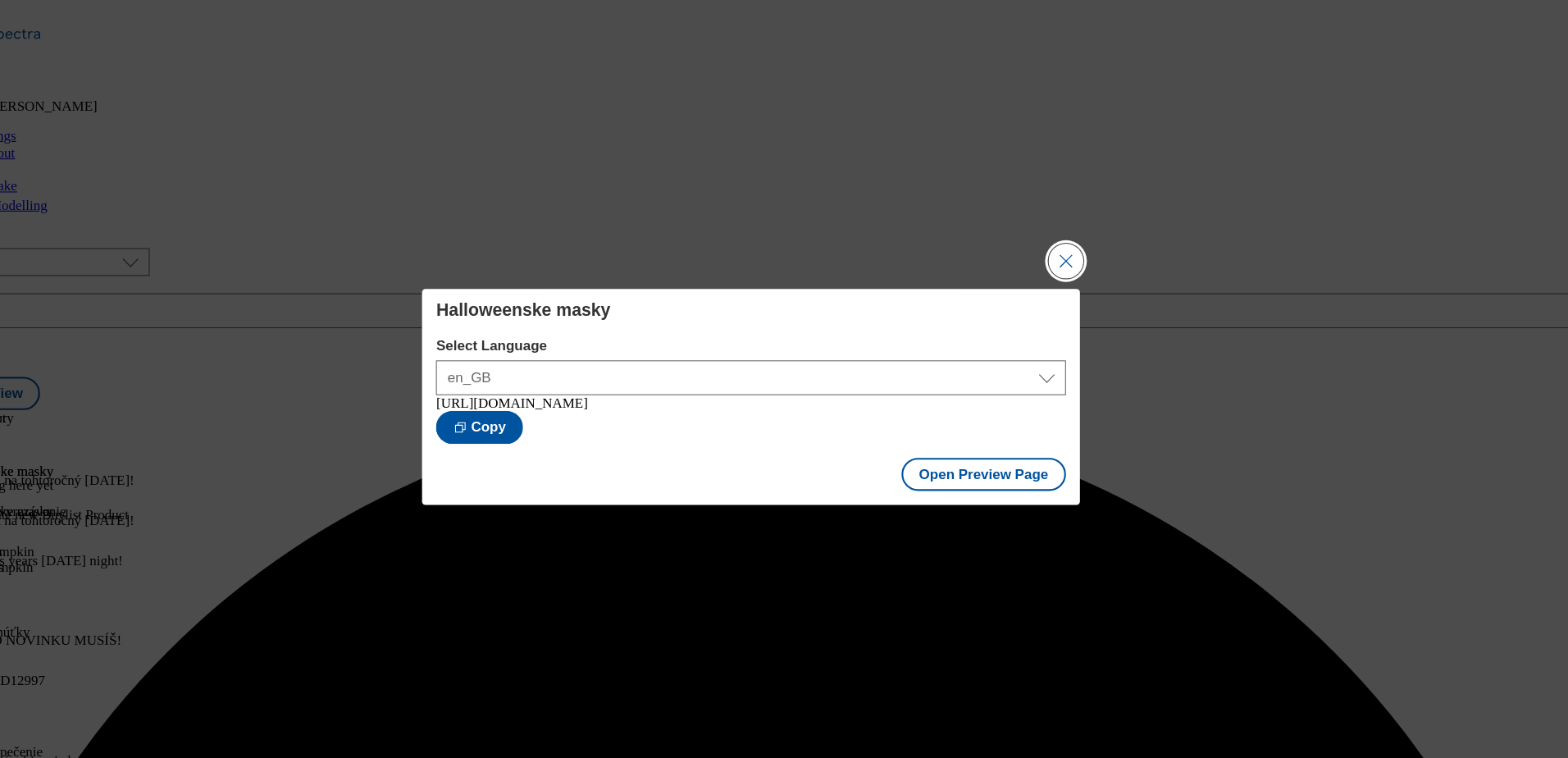
click at [1075, 241] on button "Close Modal" at bounding box center [1080, 246] width 32 height 32
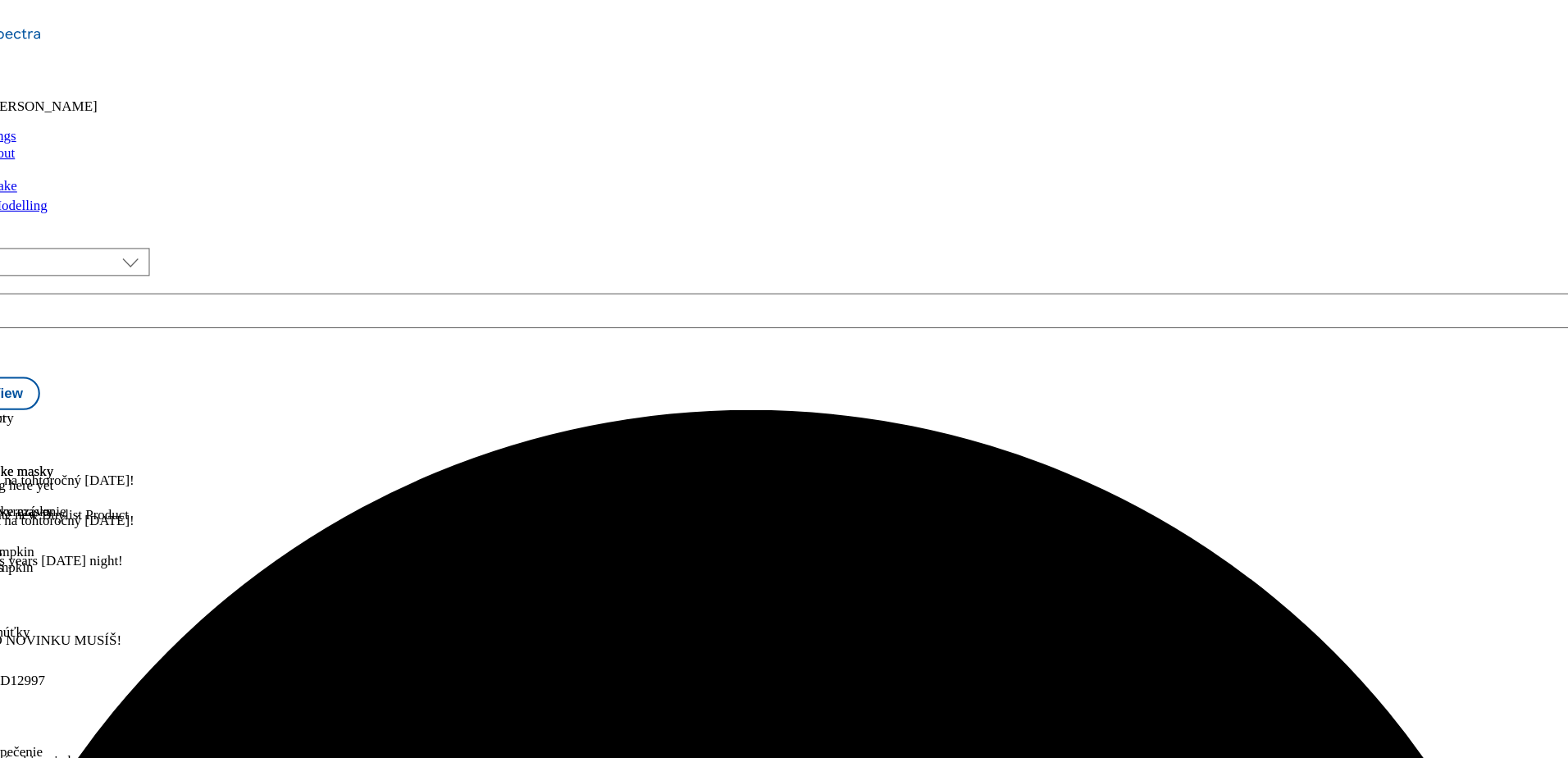
scroll to position [464, 0]
